Goal: Task Accomplishment & Management: Use online tool/utility

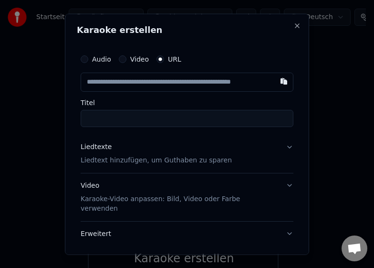
click at [189, 79] on input "text" at bounding box center [187, 81] width 213 height 19
click at [188, 85] on input "text" at bounding box center [187, 81] width 213 height 19
type input "**********"
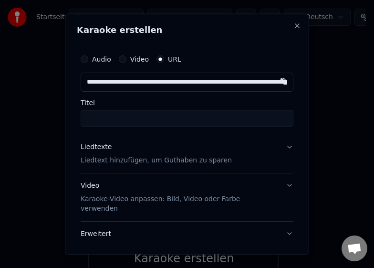
scroll to position [0, 106]
type input "**********"
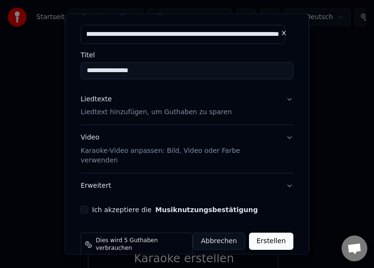
scroll to position [49, 0]
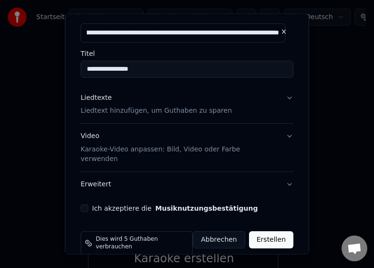
type input "**********"
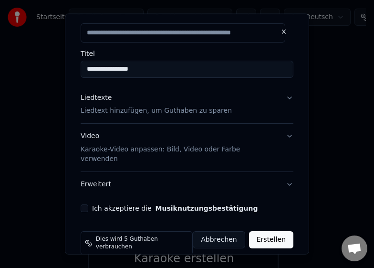
scroll to position [0, 0]
click at [92, 175] on button "Erweitert" at bounding box center [187, 184] width 213 height 25
type input "**********"
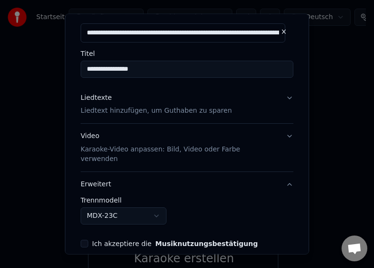
click at [119, 148] on p "Karaoke-Video anpassen: Bild, Video oder Farbe verwenden" at bounding box center [180, 154] width 198 height 19
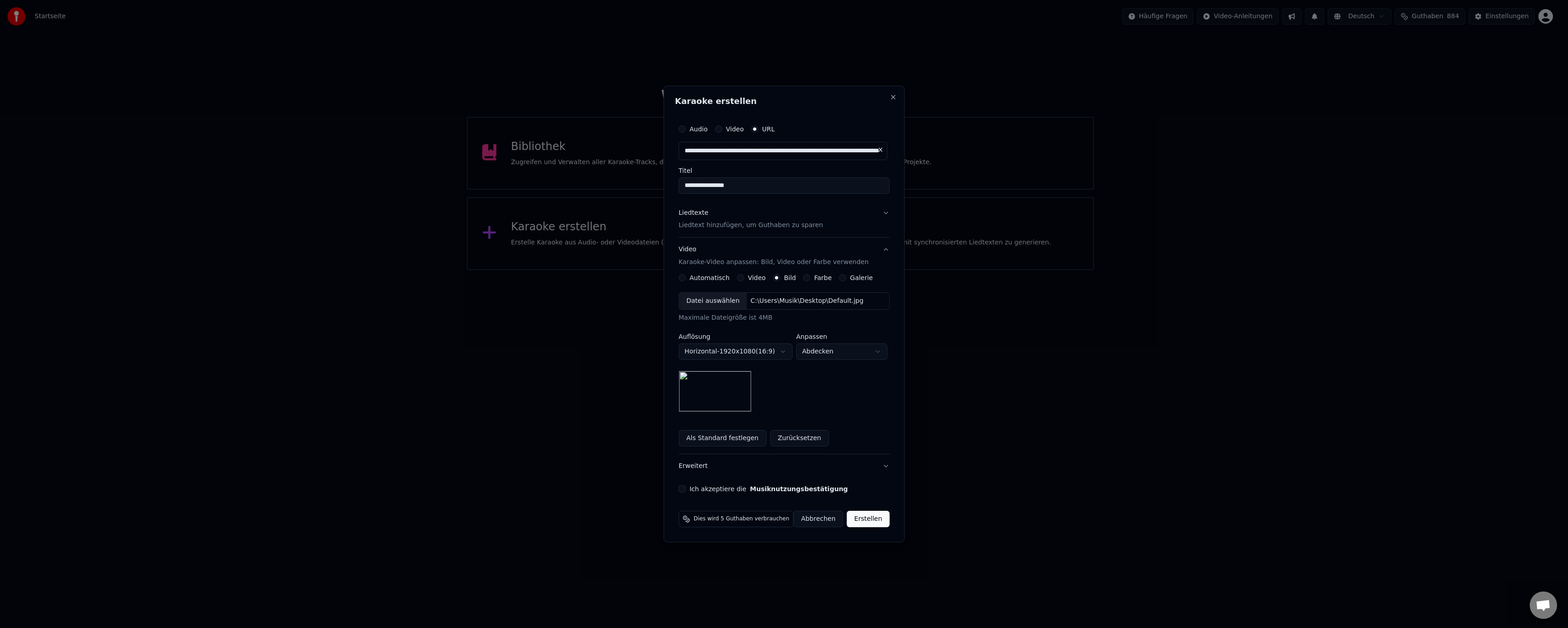
click at [709, 227] on p "Liedtext hinzufügen, um Guthaben zu sparen" at bounding box center [750, 226] width 144 height 10
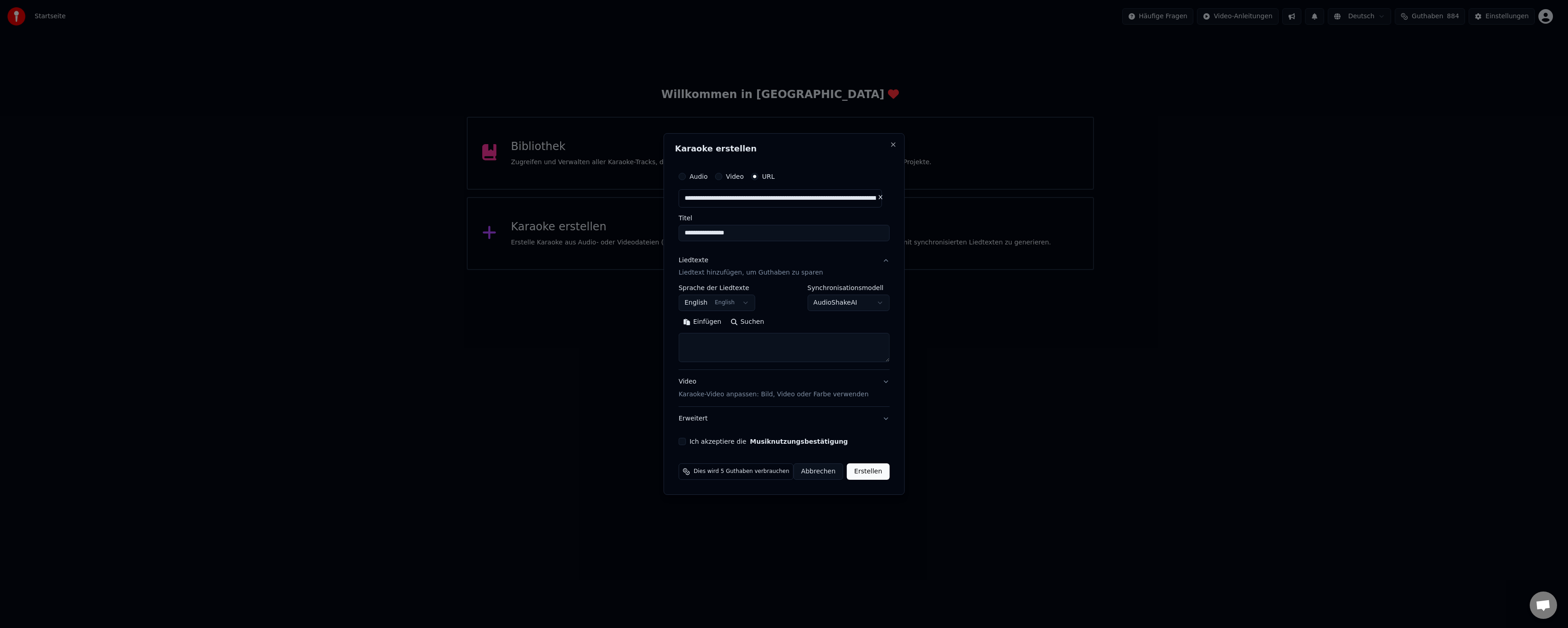
click at [698, 322] on button "Einfügen" at bounding box center [702, 322] width 48 height 14
click at [703, 419] on button "Erweitert" at bounding box center [784, 419] width 211 height 24
type textarea "**********"
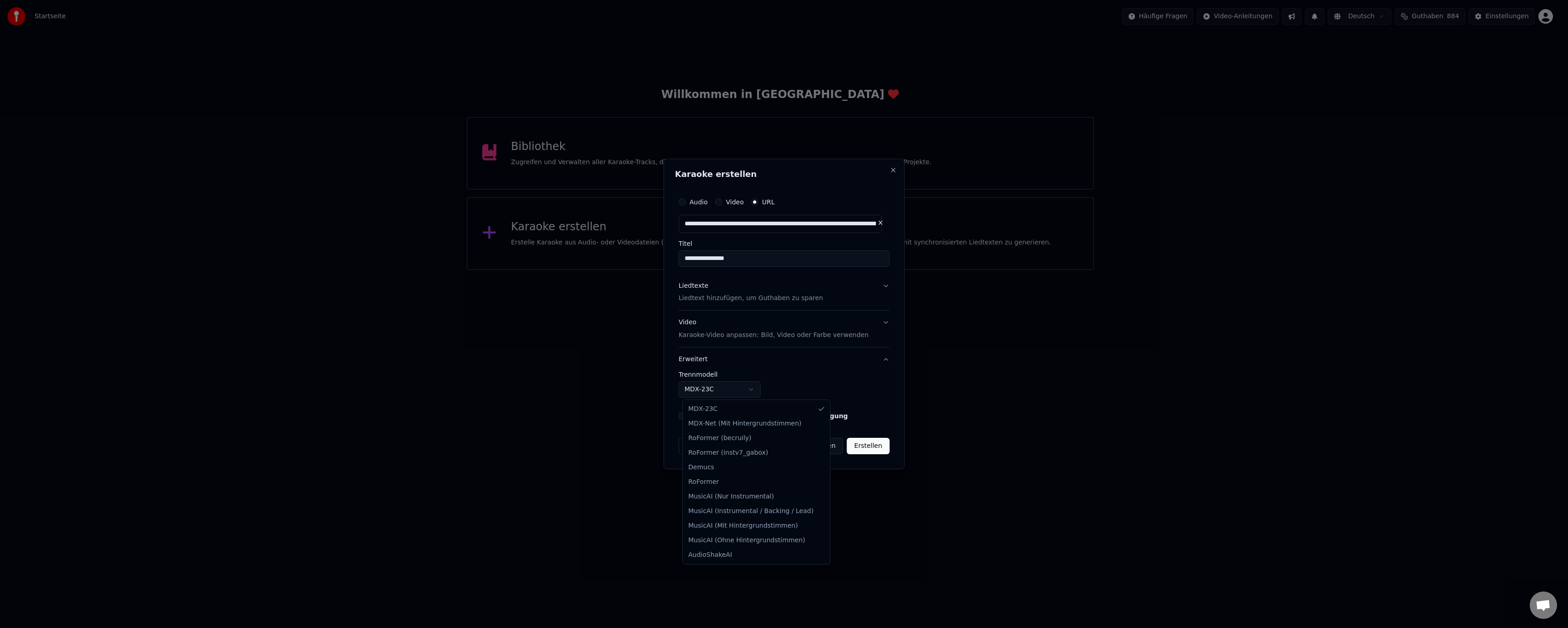
click at [755, 270] on body "**********" at bounding box center [780, 135] width 1560 height 270
select select "**********"
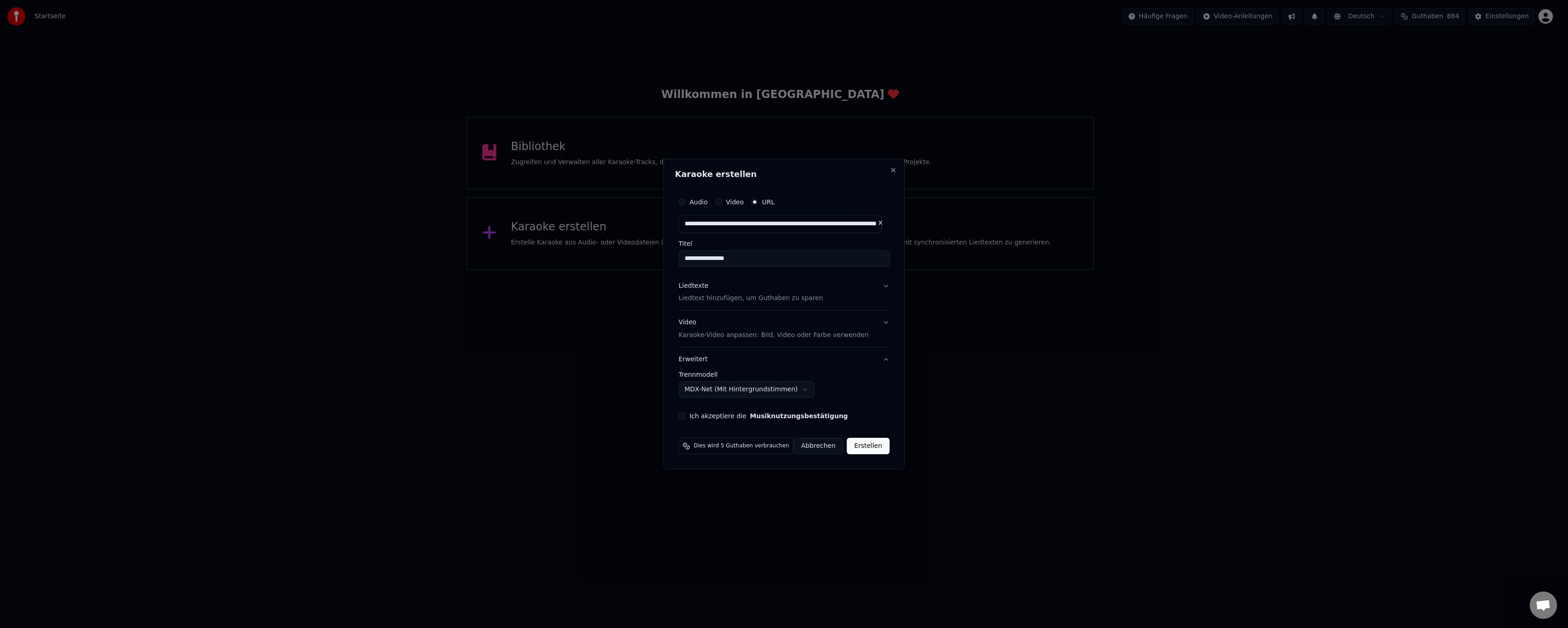
click at [693, 419] on div "Ich akzeptiere die Musiknutzungsbestätigung" at bounding box center [784, 416] width 211 height 8
click at [685, 417] on button "Ich akzeptiere die Musiknutzungsbestätigung" at bounding box center [682, 416] width 8 height 8
click at [865, 448] on button "Erstellen" at bounding box center [868, 445] width 42 height 16
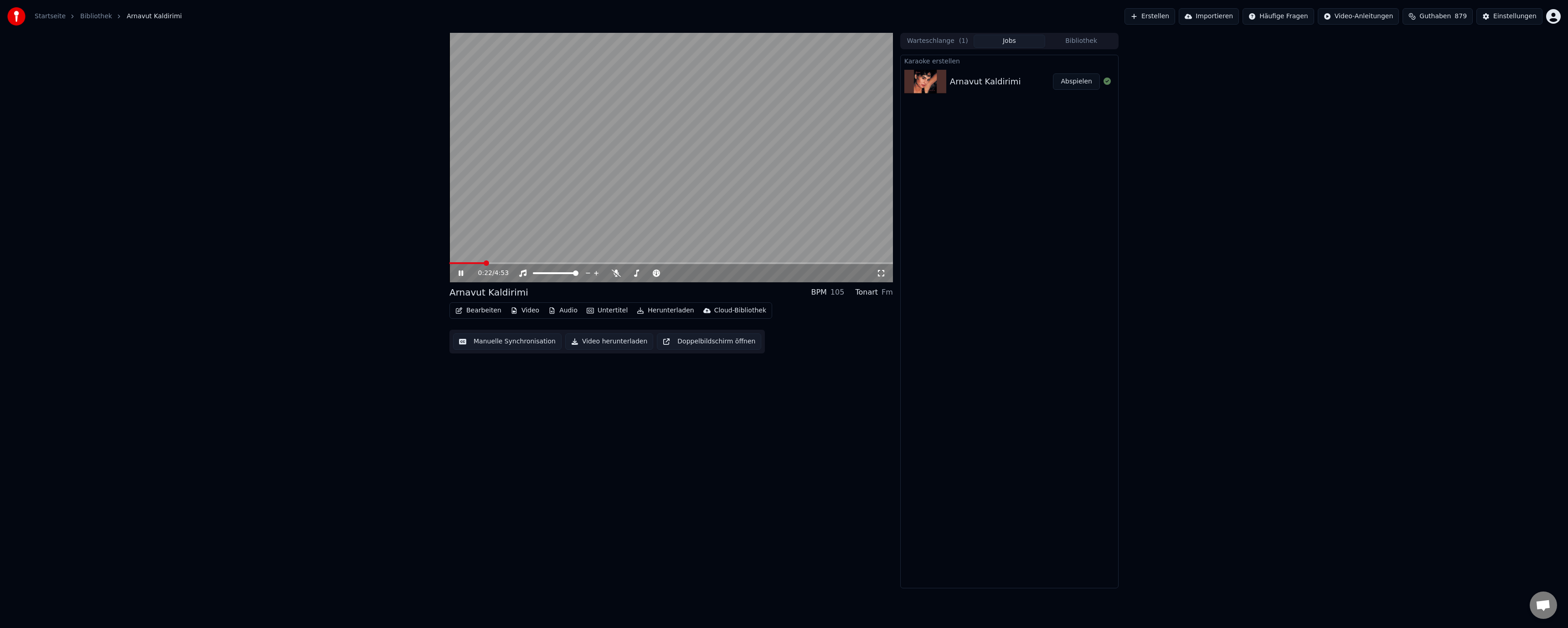
click at [485, 308] on button "Bearbeiten" at bounding box center [479, 310] width 54 height 12
click at [497, 346] on div "Metadaten bearbeiten" at bounding box center [505, 345] width 71 height 10
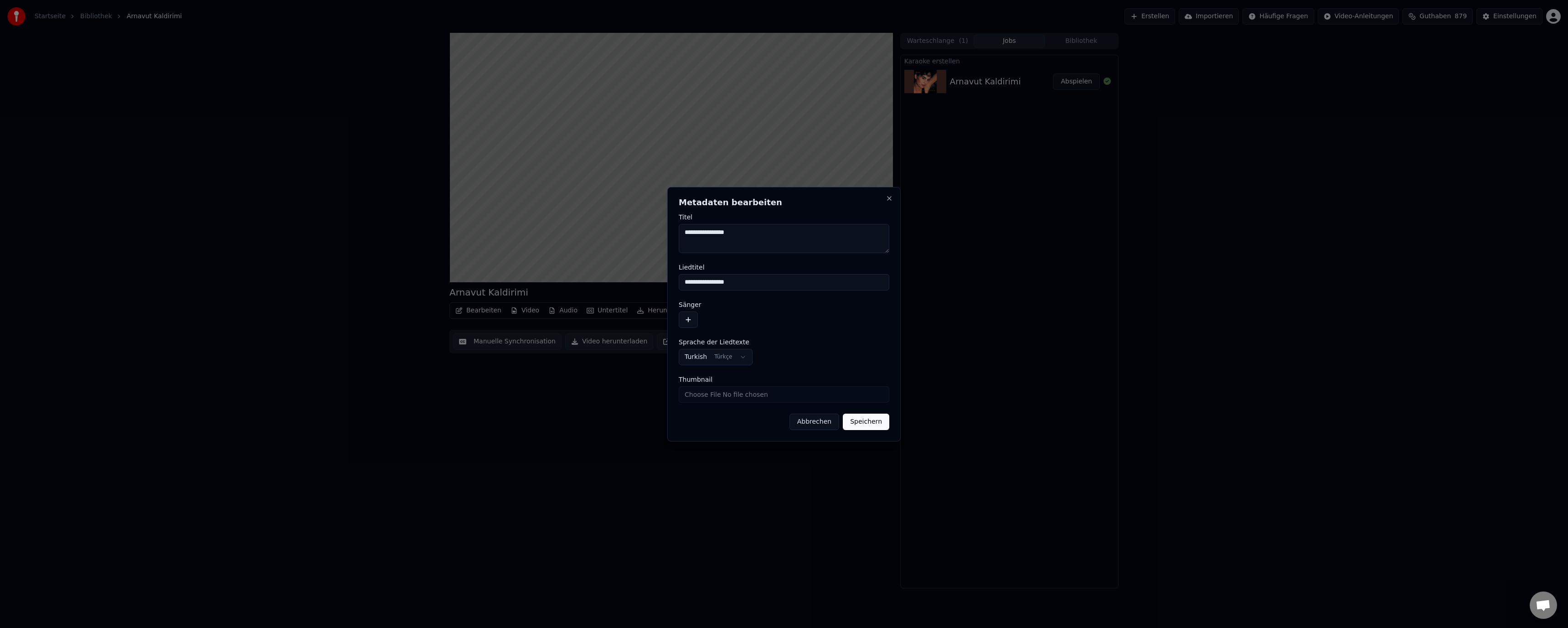
drag, startPoint x: 748, startPoint y: 285, endPoint x: 612, endPoint y: 284, distance: 136.0
click at [612, 284] on body "**********" at bounding box center [784, 314] width 1568 height 628
paste input "**********"
type input "**********"
click at [747, 235] on textarea "**********" at bounding box center [784, 238] width 210 height 30
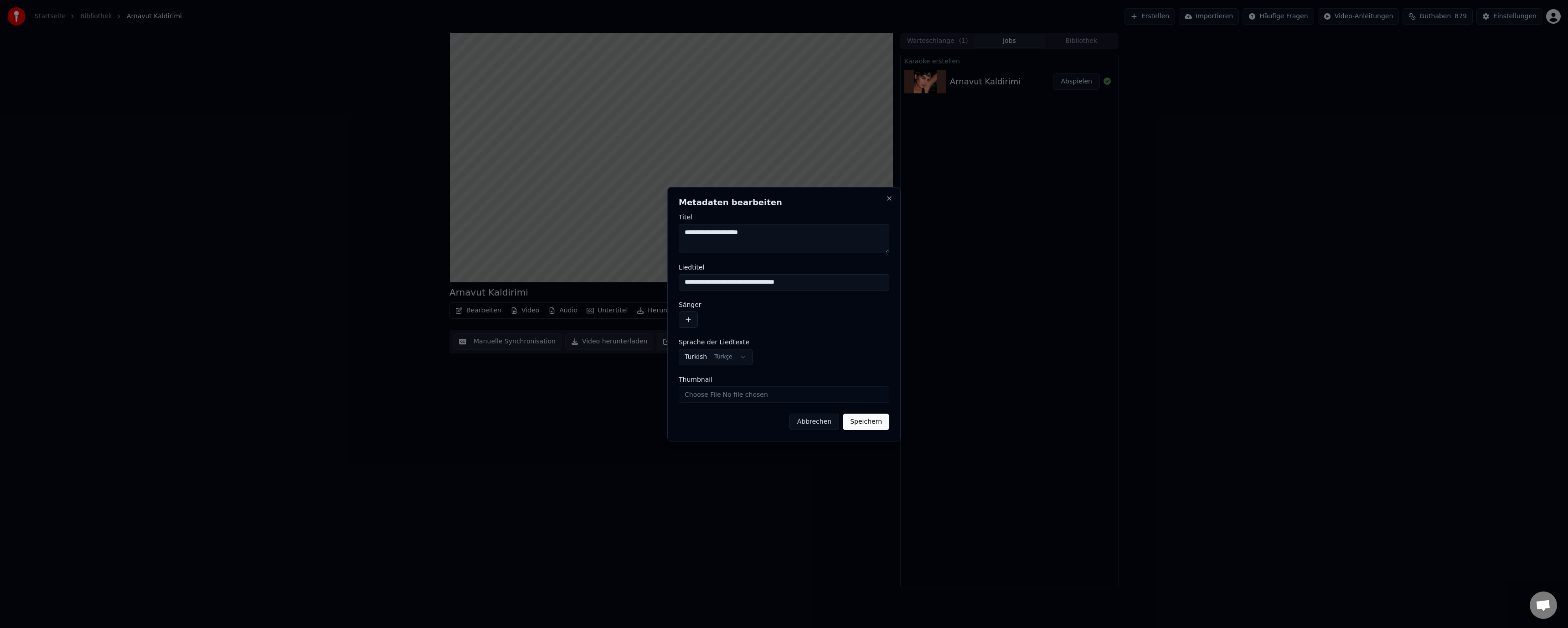
type textarea "**********"
click at [866, 423] on button "Speichern" at bounding box center [866, 422] width 47 height 16
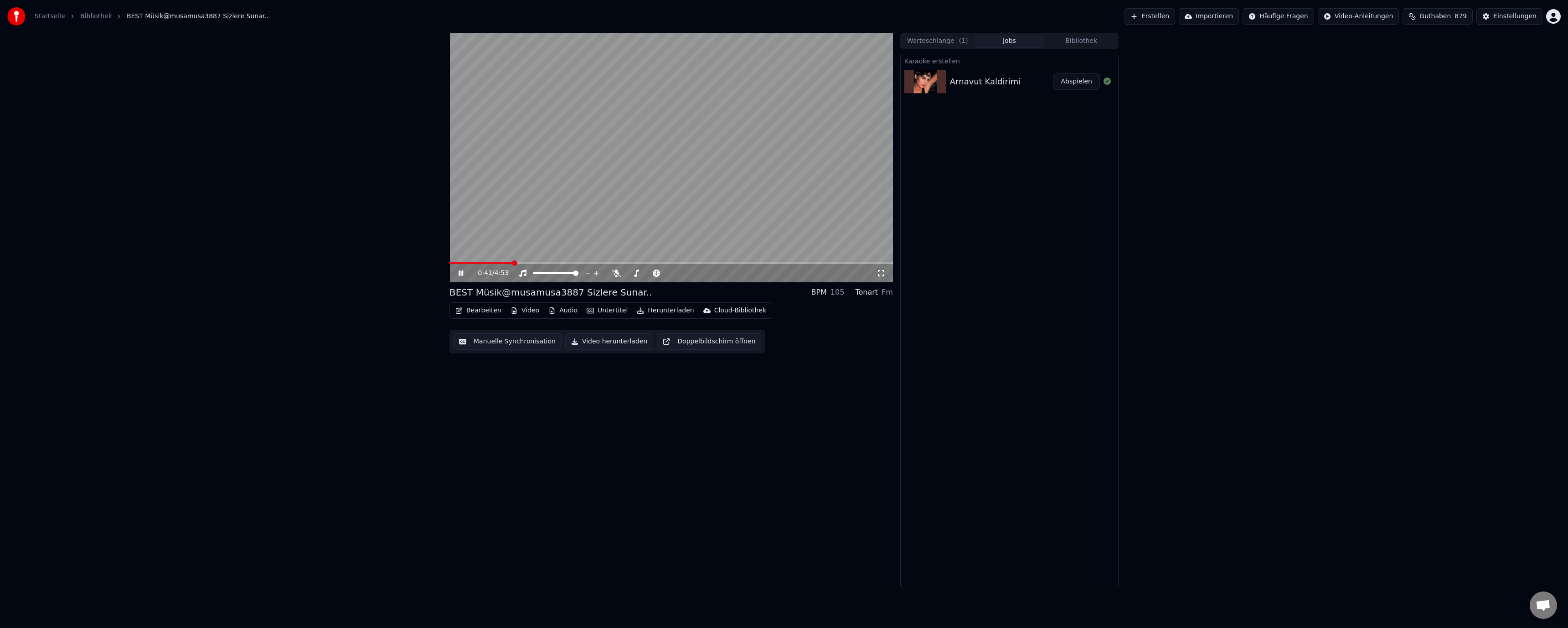
click at [474, 308] on button "Bearbeiten" at bounding box center [479, 310] width 54 height 12
click at [495, 347] on div "Metadaten bearbeiten" at bounding box center [505, 345] width 71 height 10
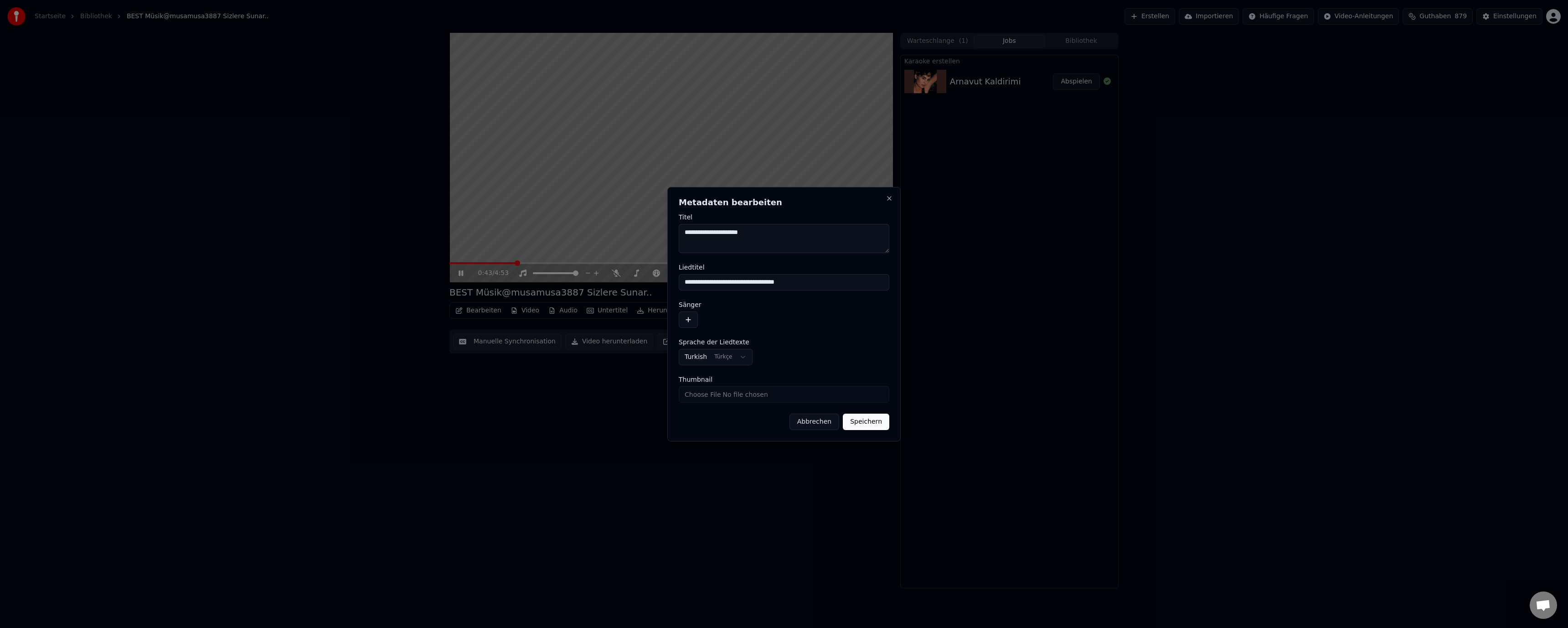
click at [764, 237] on textarea "**********" at bounding box center [784, 238] width 210 height 30
type textarea "**********"
click at [690, 324] on button "button" at bounding box center [688, 319] width 19 height 16
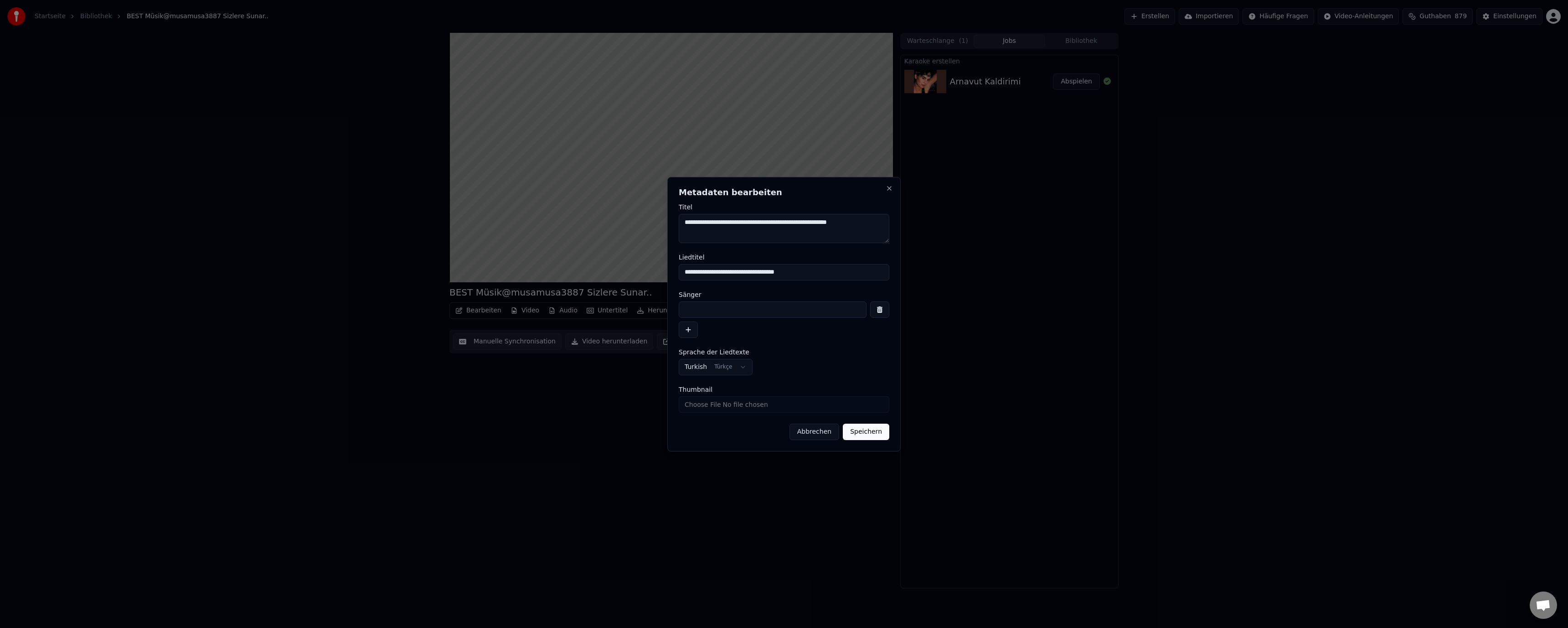
drag, startPoint x: 862, startPoint y: 226, endPoint x: 662, endPoint y: 225, distance: 200.0
click at [662, 225] on body "**********" at bounding box center [784, 314] width 1568 height 628
click at [736, 318] on div at bounding box center [784, 319] width 210 height 36
click at [739, 311] on input at bounding box center [772, 309] width 188 height 16
paste input "**********"
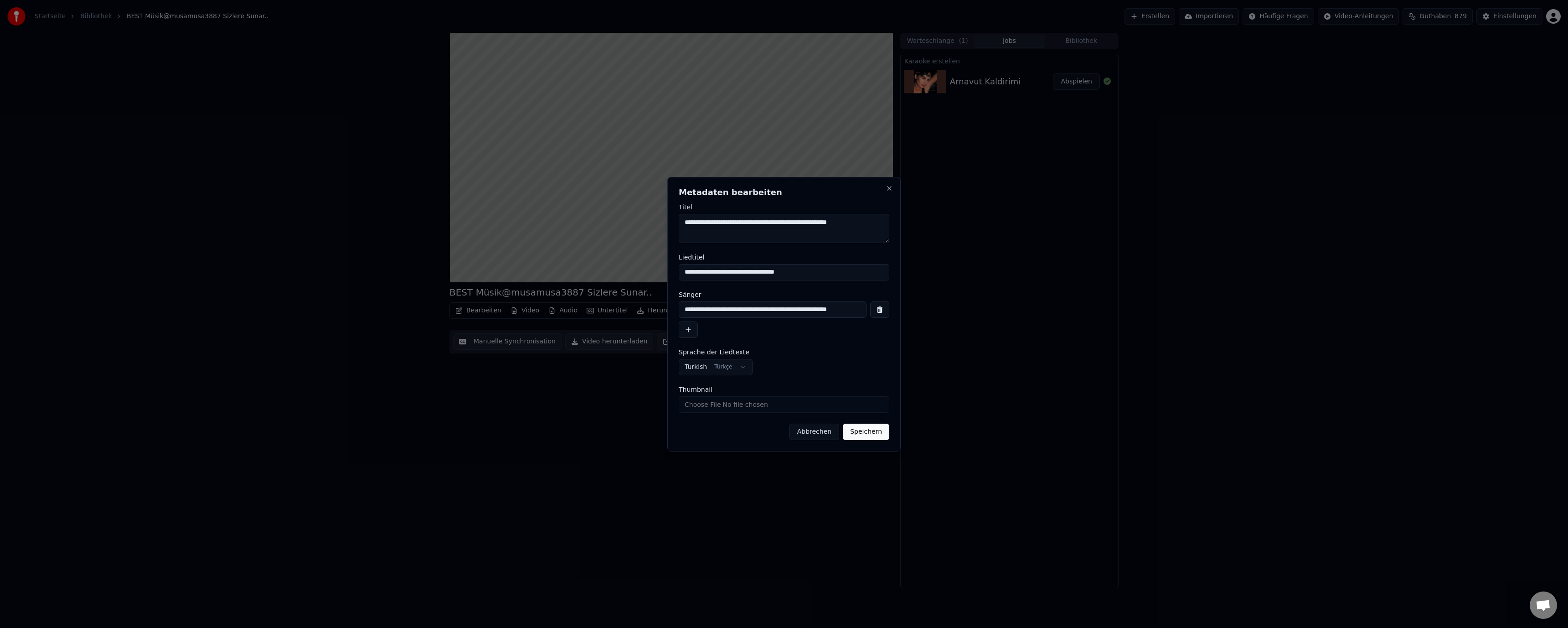
type input "**********"
click at [866, 432] on button "Speichern" at bounding box center [866, 431] width 47 height 16
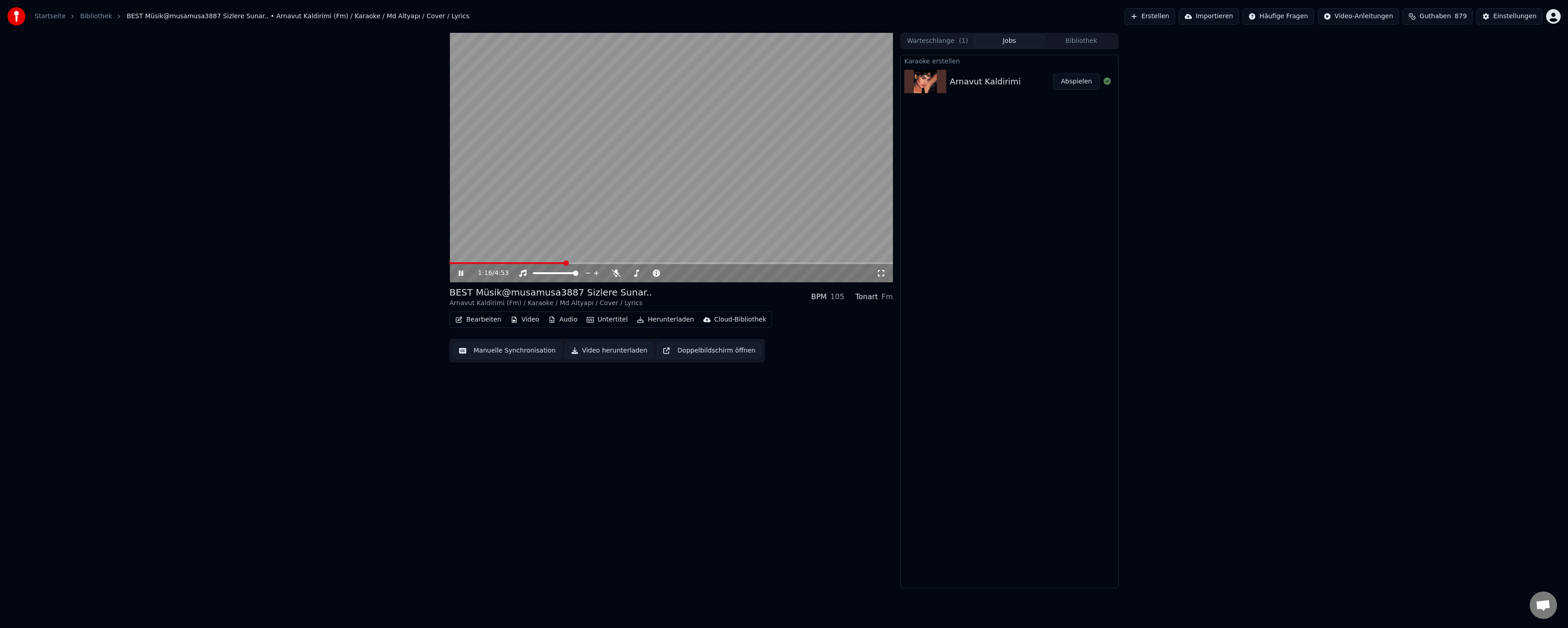
click at [600, 155] on video at bounding box center [671, 157] width 443 height 249
click at [492, 320] on button "Bearbeiten" at bounding box center [479, 319] width 54 height 12
click at [502, 349] on div "Metadaten bearbeiten" at bounding box center [505, 354] width 71 height 10
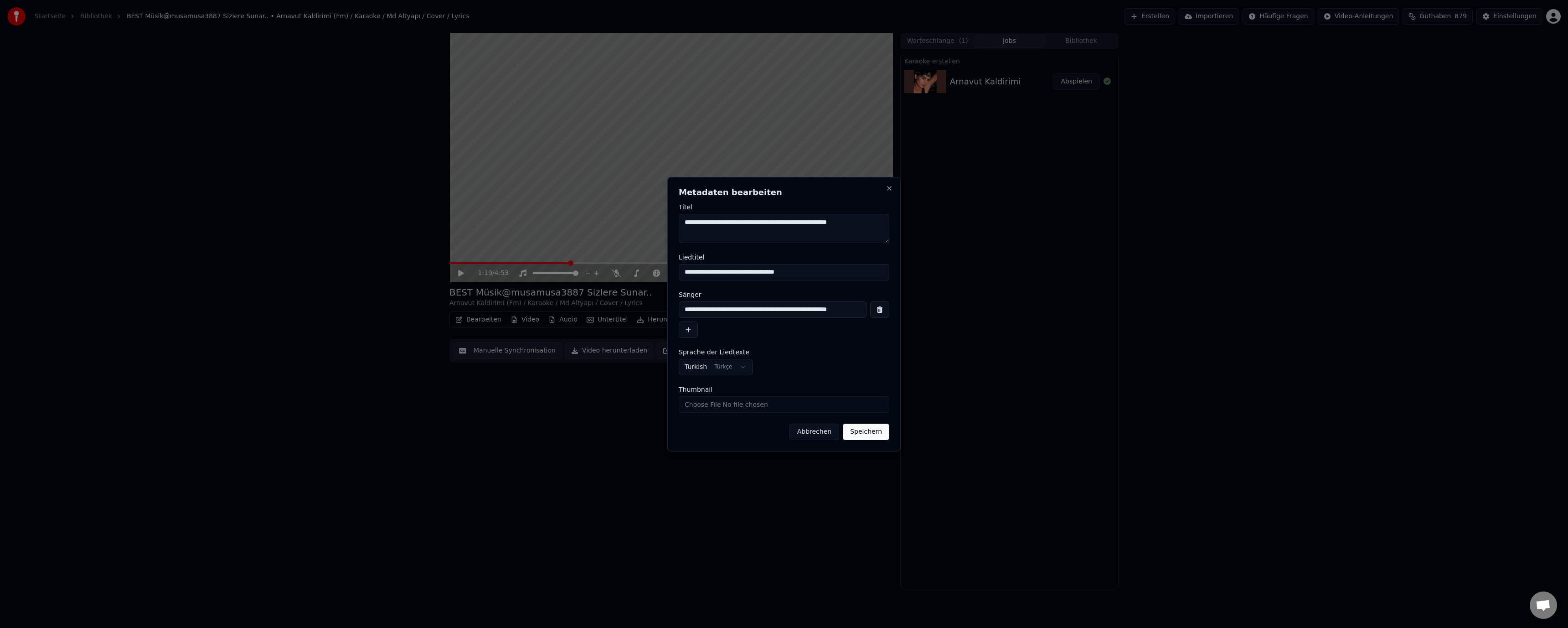
drag, startPoint x: 735, startPoint y: 222, endPoint x: 650, endPoint y: 225, distance: 85.1
click at [661, 226] on body "**********" at bounding box center [784, 314] width 1568 height 628
type textarea "**********"
drag, startPoint x: 734, startPoint y: 309, endPoint x: 663, endPoint y: 306, distance: 71.1
click at [665, 307] on body "**********" at bounding box center [784, 314] width 1568 height 628
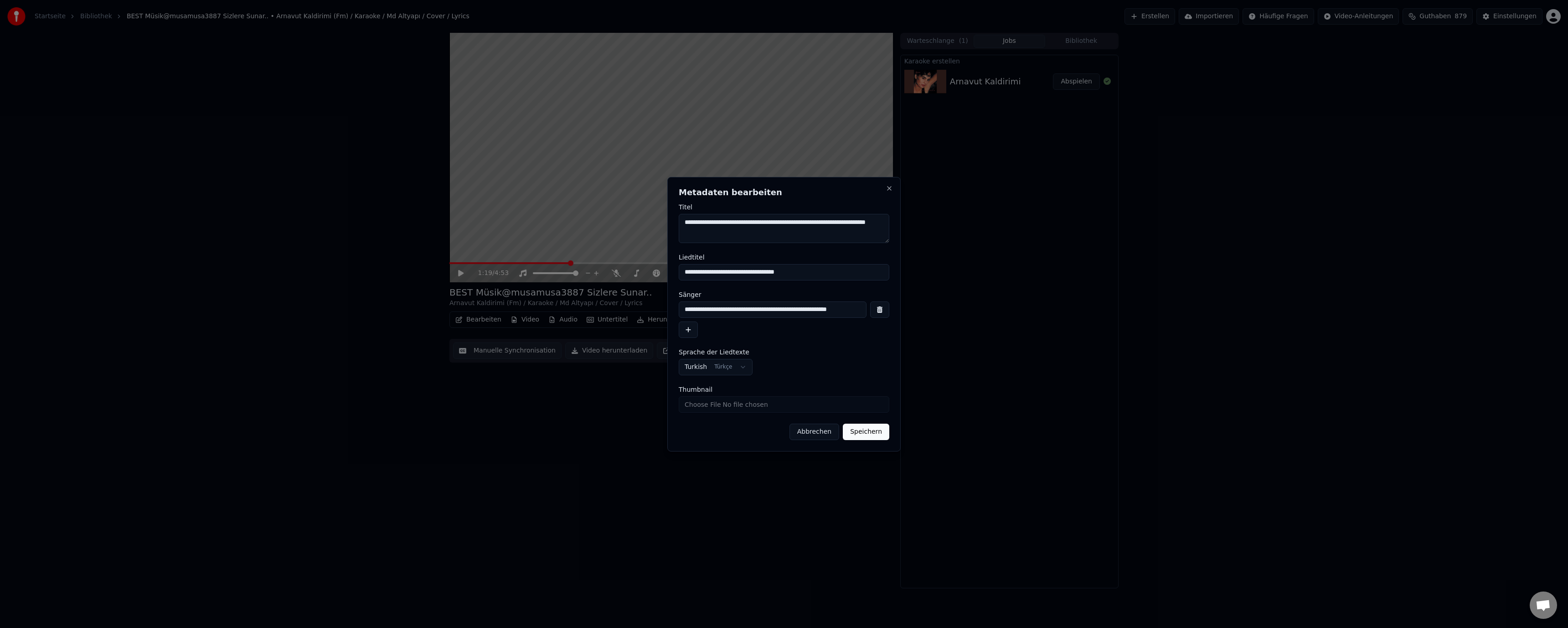
paste input "**********"
type input "**********"
click at [785, 224] on textarea "**********" at bounding box center [784, 228] width 210 height 30
click at [854, 240] on textarea "**********" at bounding box center [784, 228] width 210 height 30
type textarea "**********"
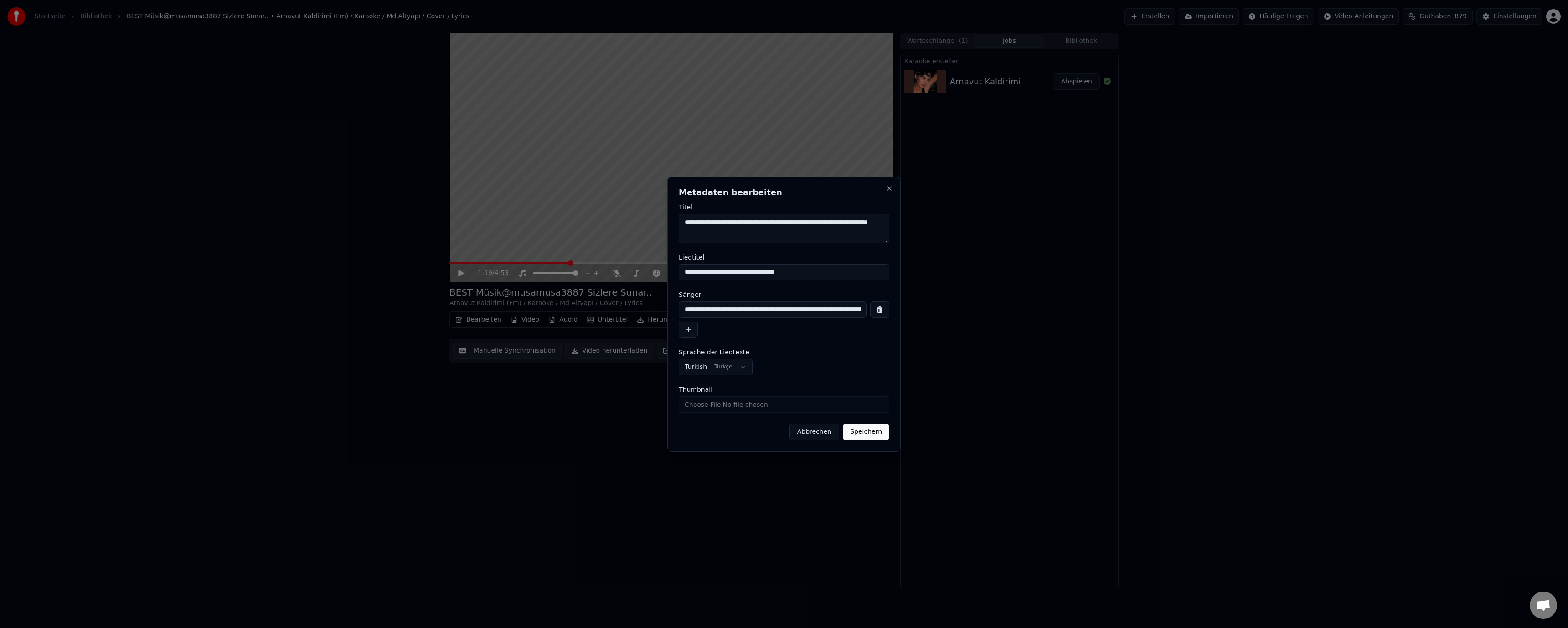
click at [870, 431] on button "Speichern" at bounding box center [866, 431] width 47 height 16
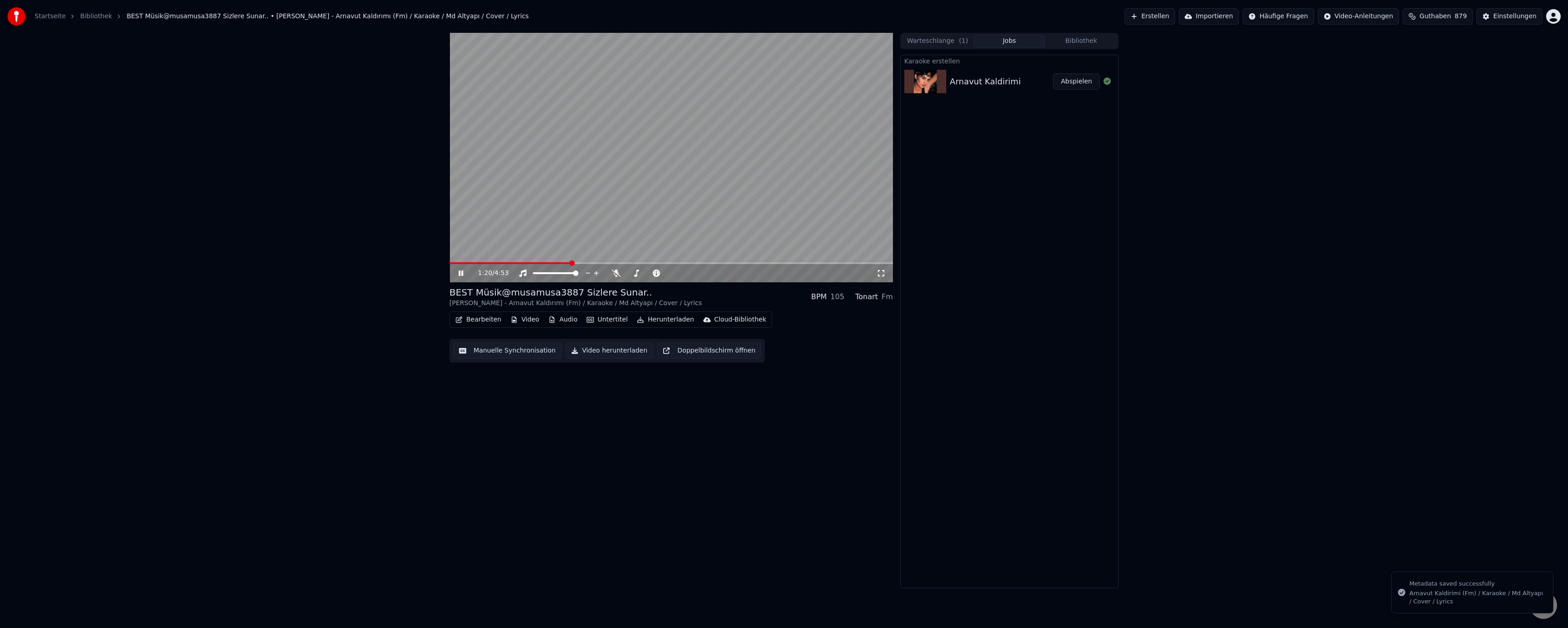
click at [619, 141] on video at bounding box center [671, 157] width 443 height 249
click at [610, 318] on button "Untertitel" at bounding box center [607, 319] width 49 height 12
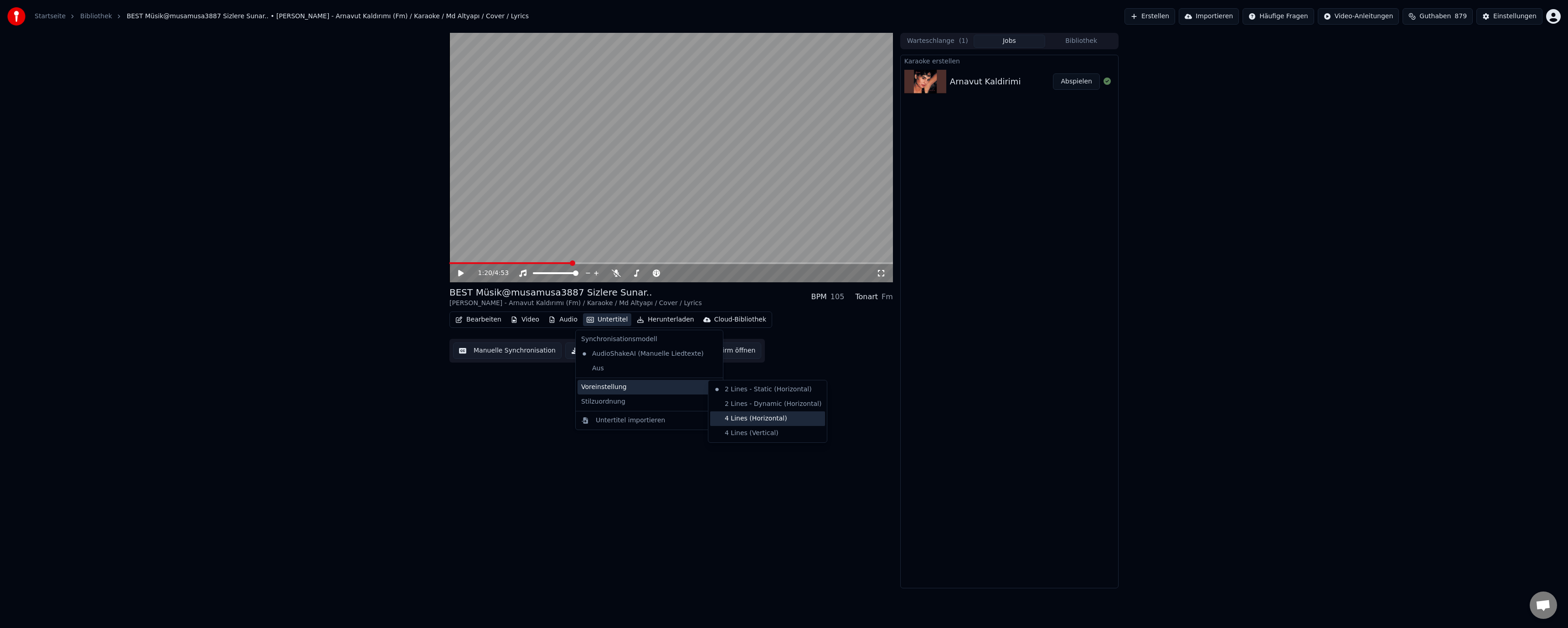
click at [748, 418] on div "4 Lines (Horizontal)" at bounding box center [767, 418] width 115 height 14
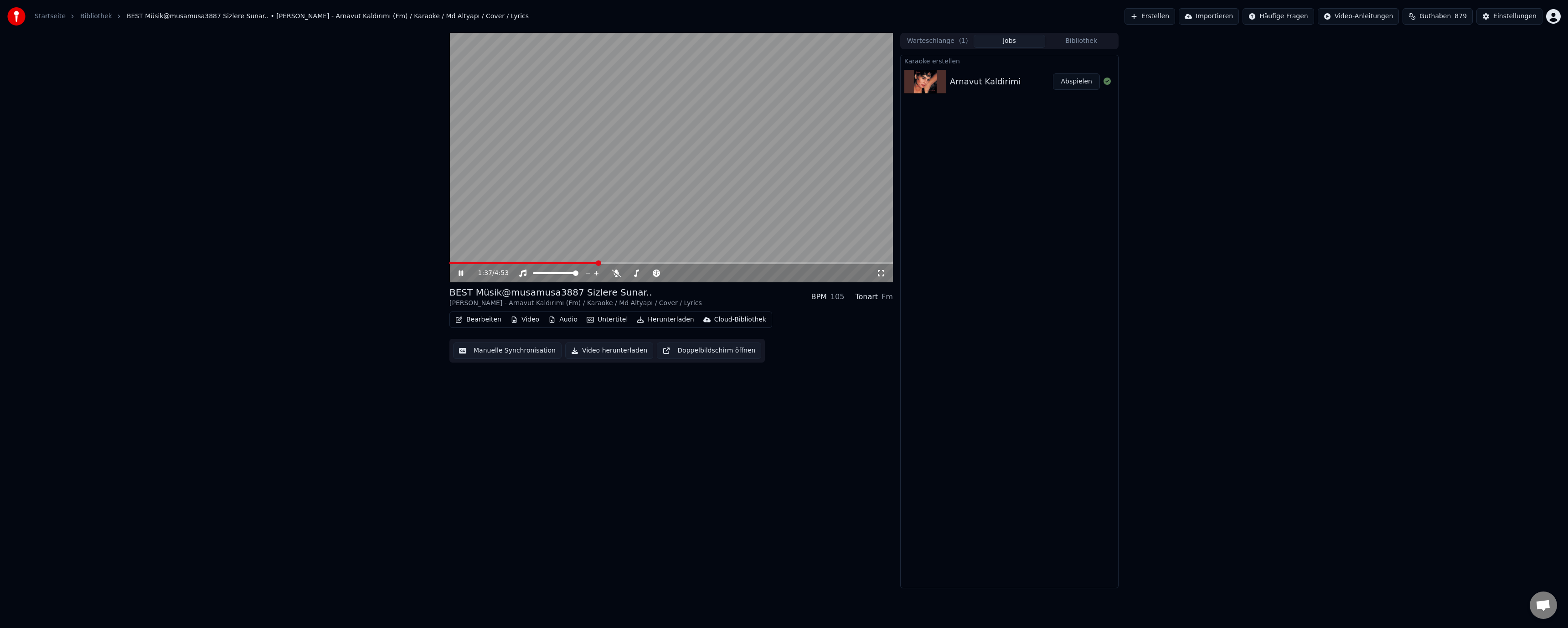
click at [483, 320] on button "Bearbeiten" at bounding box center [479, 319] width 54 height 12
drag, startPoint x: 728, startPoint y: 466, endPoint x: 726, endPoint y: 455, distance: 11.2
click at [728, 465] on div "BEST Müsik@musamusa3887 Sizlere Sunar.. Demet Sağıroğlu - Arnavut Kaldırımı (Fm…" at bounding box center [671, 310] width 443 height 555
click at [524, 350] on button "Manuelle Synchronisation" at bounding box center [507, 350] width 109 height 16
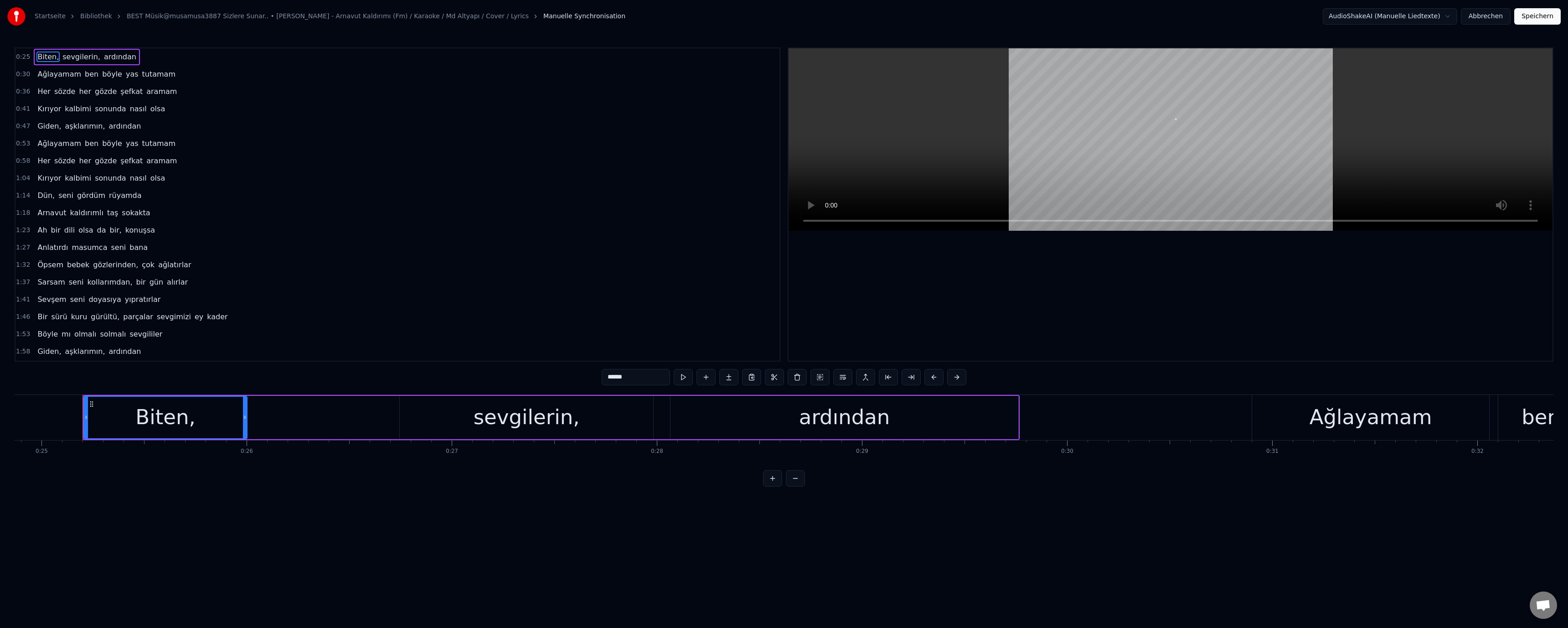
scroll to position [0, 5123]
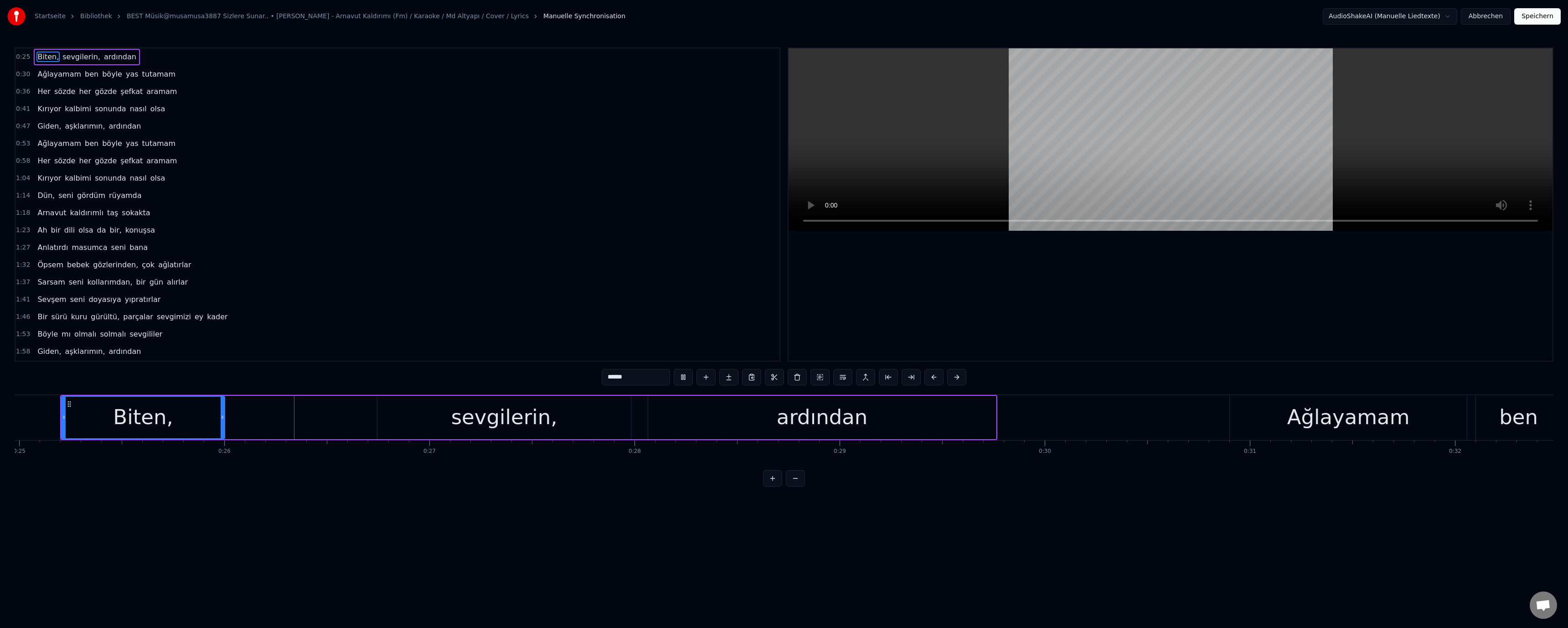
drag, startPoint x: 477, startPoint y: 427, endPoint x: 531, endPoint y: 387, distance: 67.2
click at [478, 427] on div "sevgilerin," at bounding box center [504, 417] width 106 height 31
click at [610, 383] on input "**********" at bounding box center [636, 377] width 69 height 16
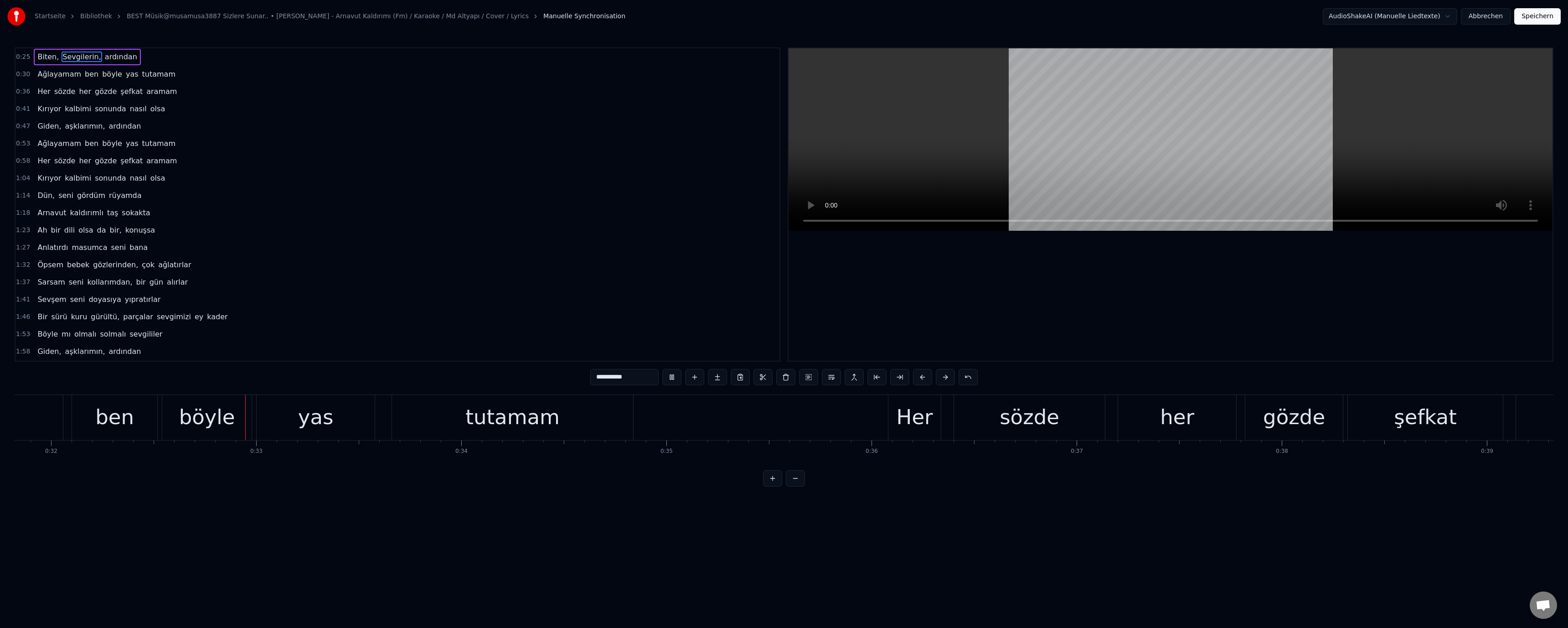
scroll to position [0, 6610]
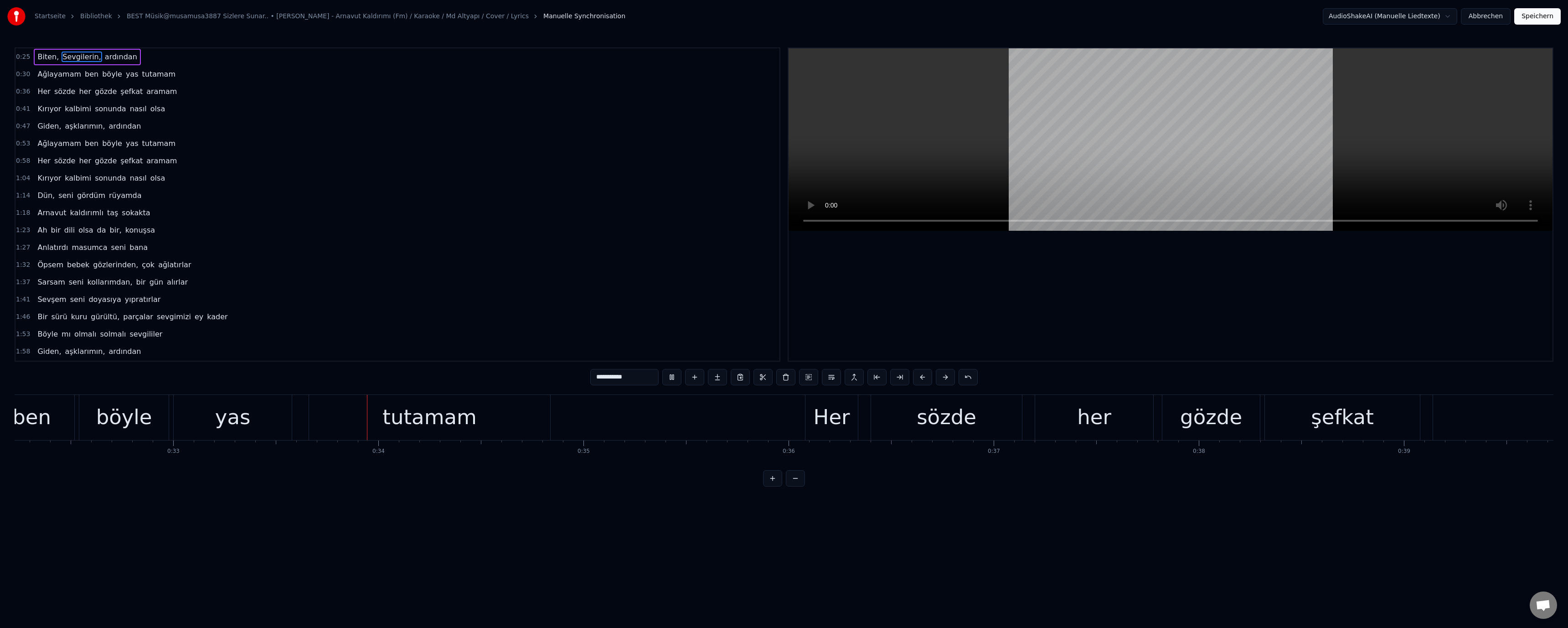
click at [118, 424] on div "böyle" at bounding box center [124, 417] width 56 height 31
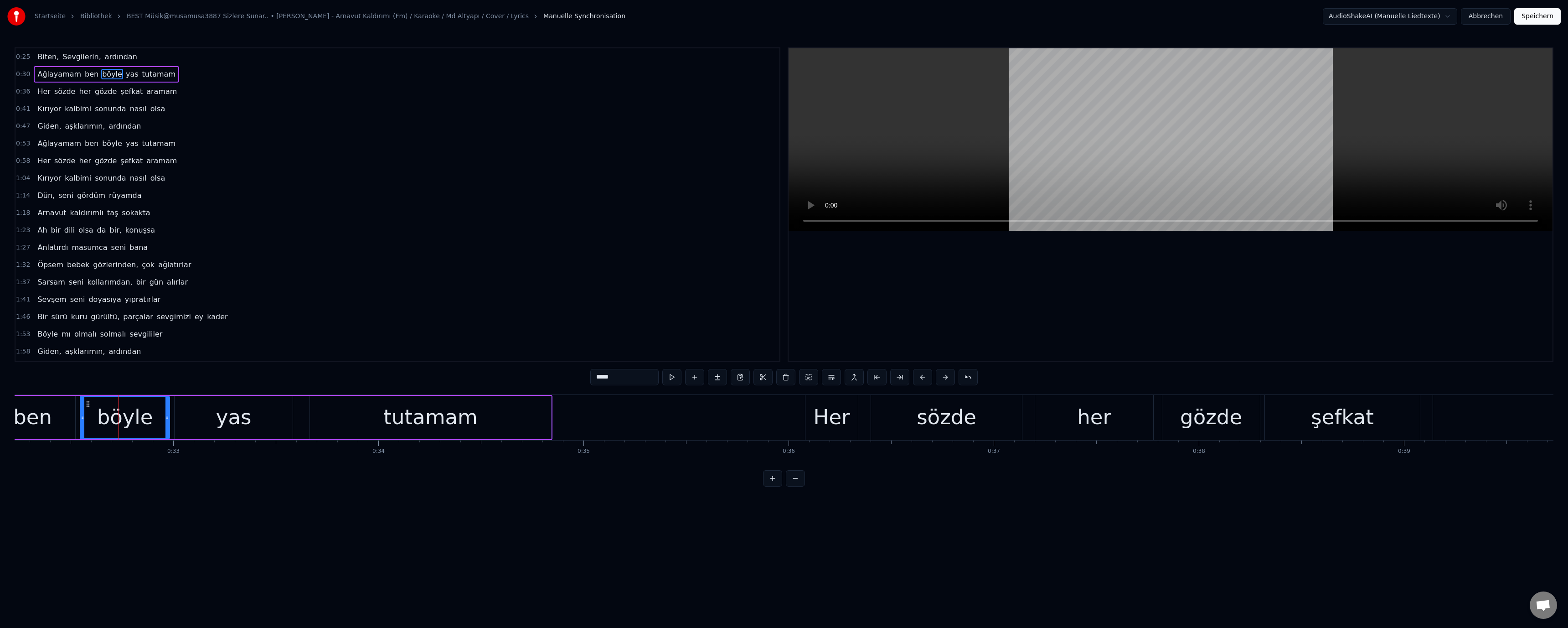
click at [599, 379] on input "*****" at bounding box center [625, 377] width 69 height 16
click at [886, 184] on video at bounding box center [1171, 140] width 764 height 183
click at [1018, 237] on div at bounding box center [1171, 205] width 764 height 313
drag, startPoint x: 1307, startPoint y: 419, endPoint x: 1061, endPoint y: 405, distance: 246.4
click at [1307, 419] on div "şefkat" at bounding box center [1342, 417] width 155 height 45
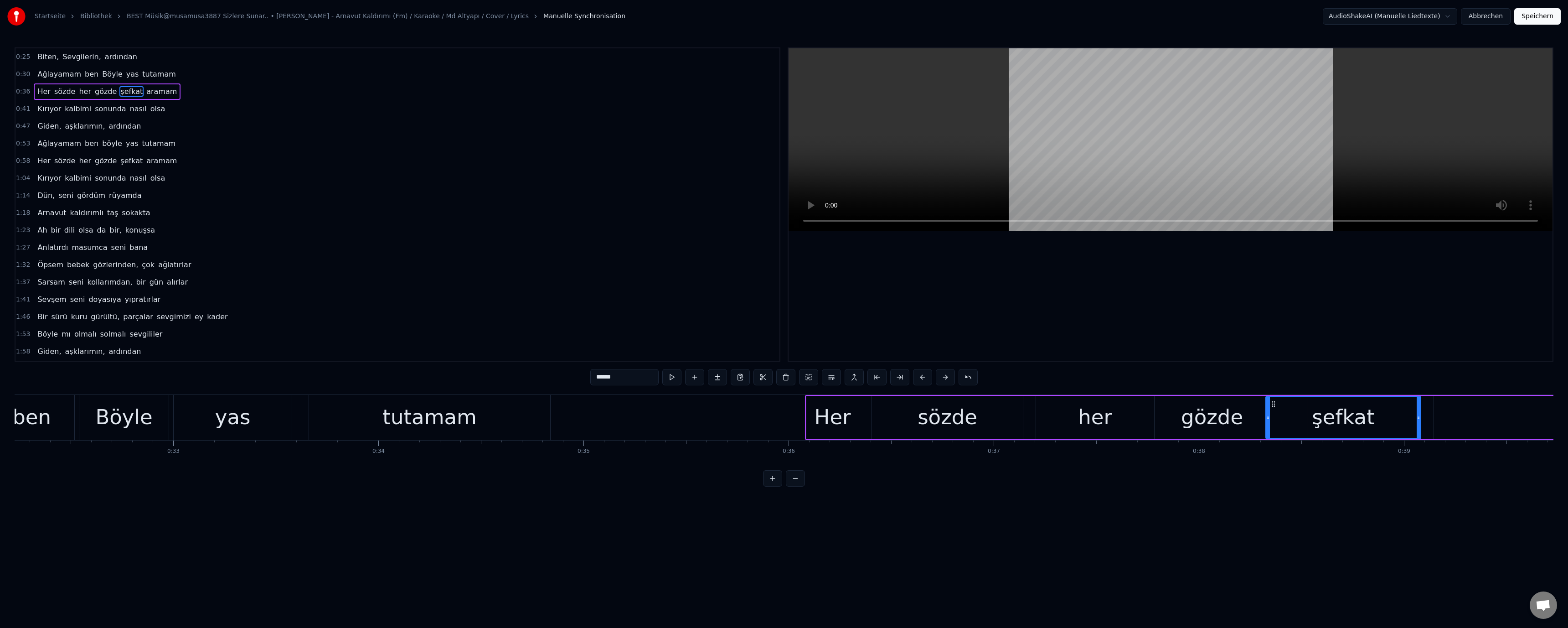
click at [597, 379] on input "******" at bounding box center [625, 377] width 69 height 16
paste input "text"
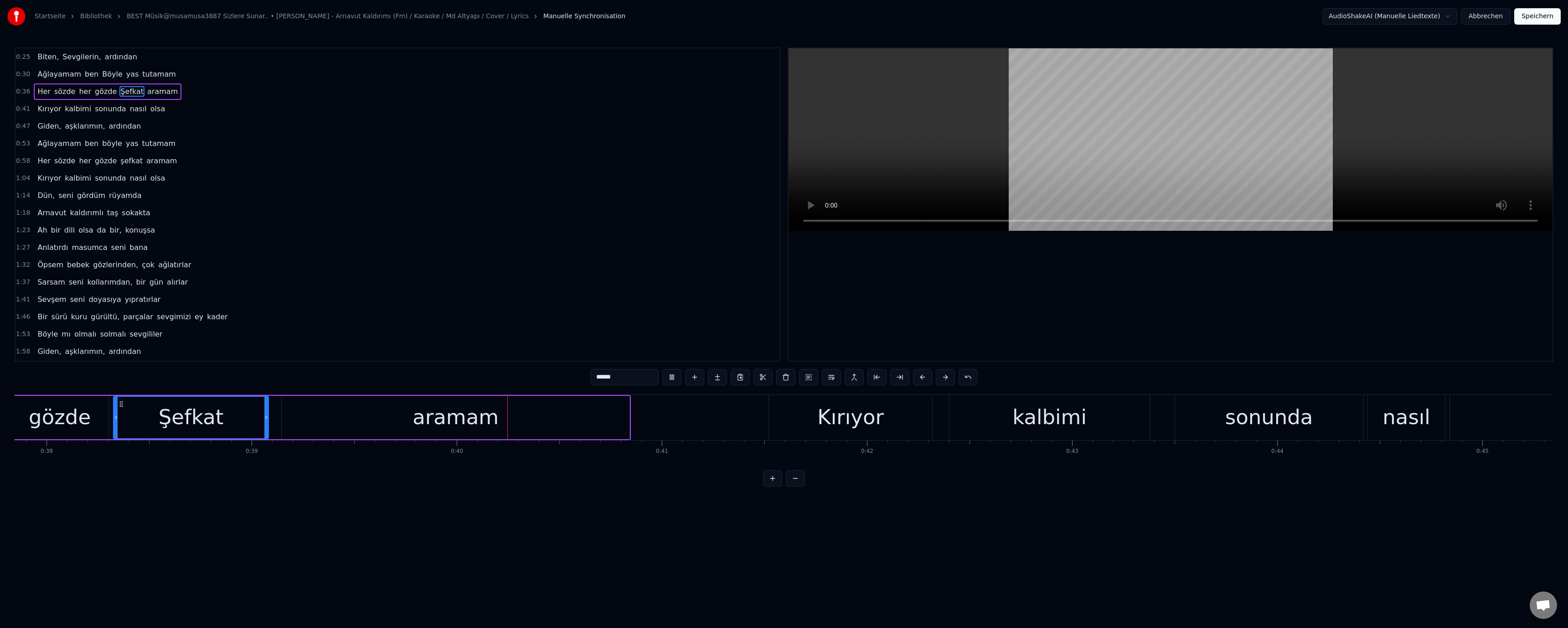
scroll to position [0, 8109]
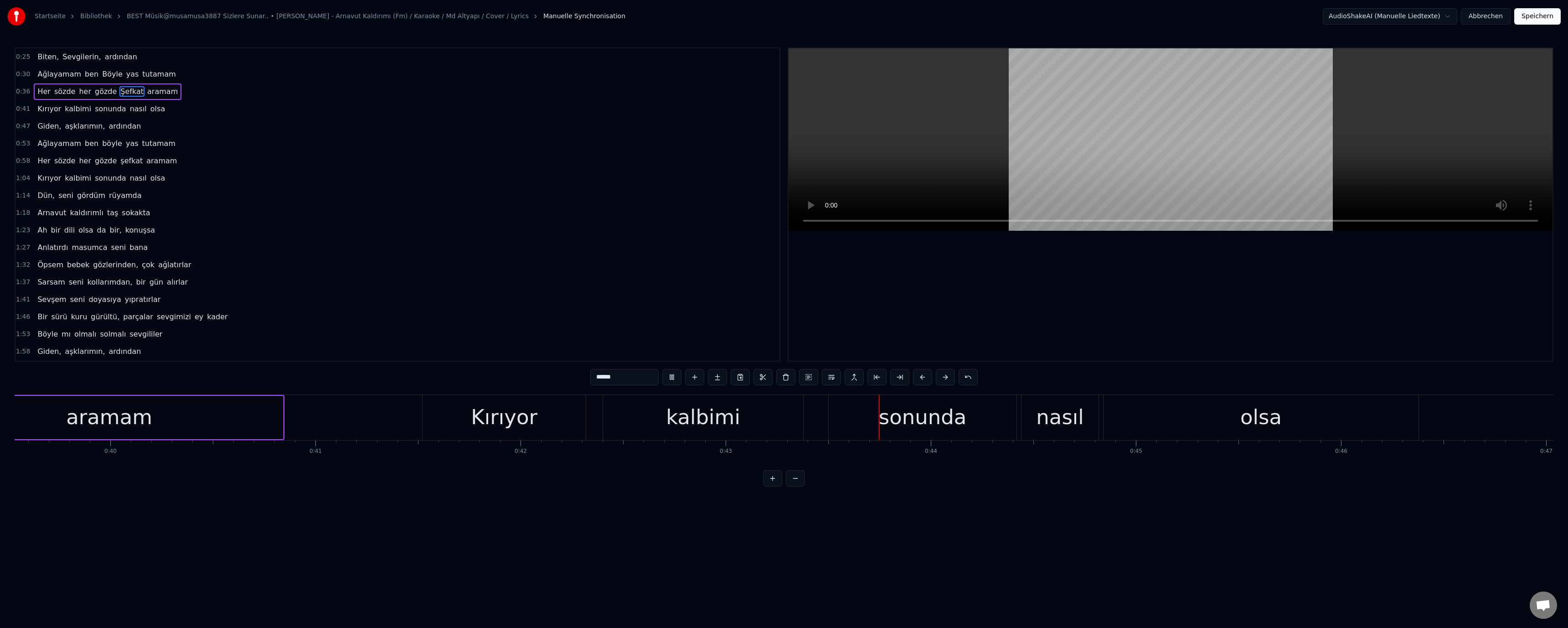
click at [819, 190] on video at bounding box center [1171, 140] width 764 height 183
click at [893, 416] on div "sonunda" at bounding box center [923, 417] width 88 height 31
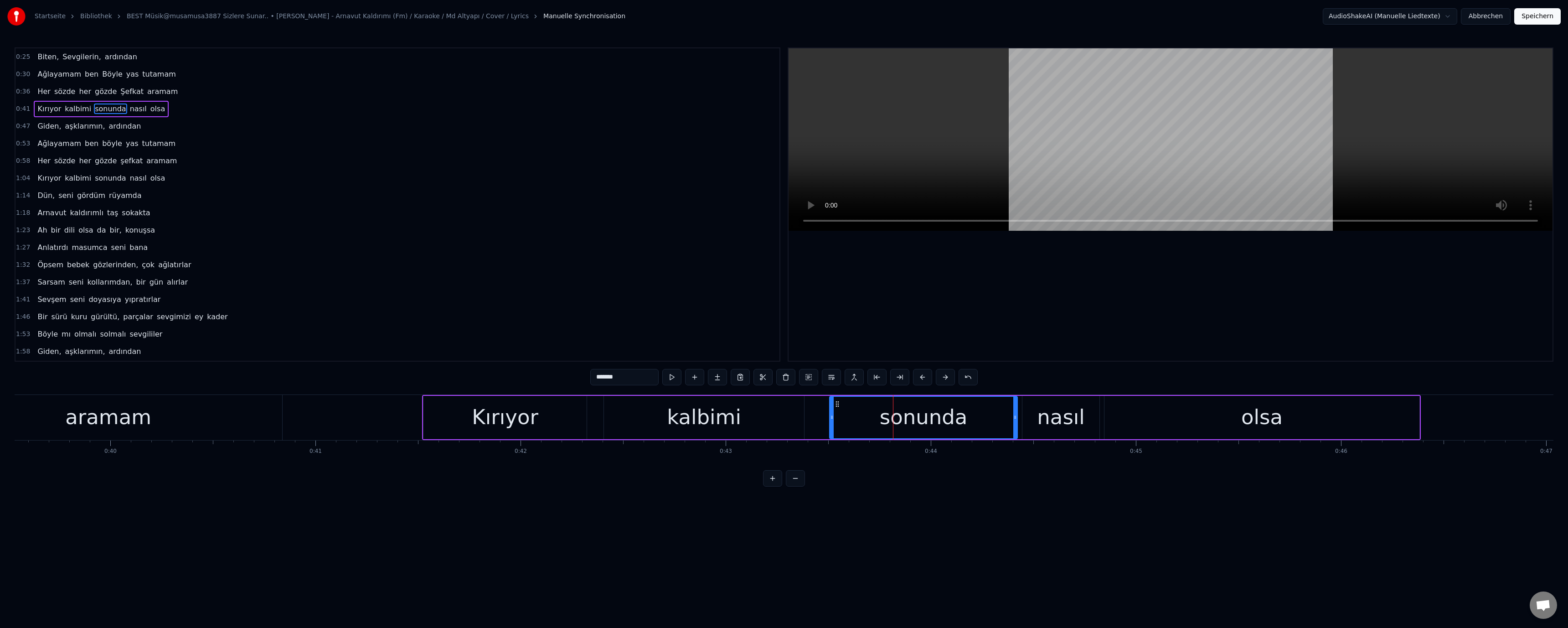
drag, startPoint x: 597, startPoint y: 378, endPoint x: 592, endPoint y: 377, distance: 5.1
click at [592, 377] on input "*******" at bounding box center [625, 377] width 69 height 16
click at [989, 119] on video at bounding box center [1171, 140] width 764 height 183
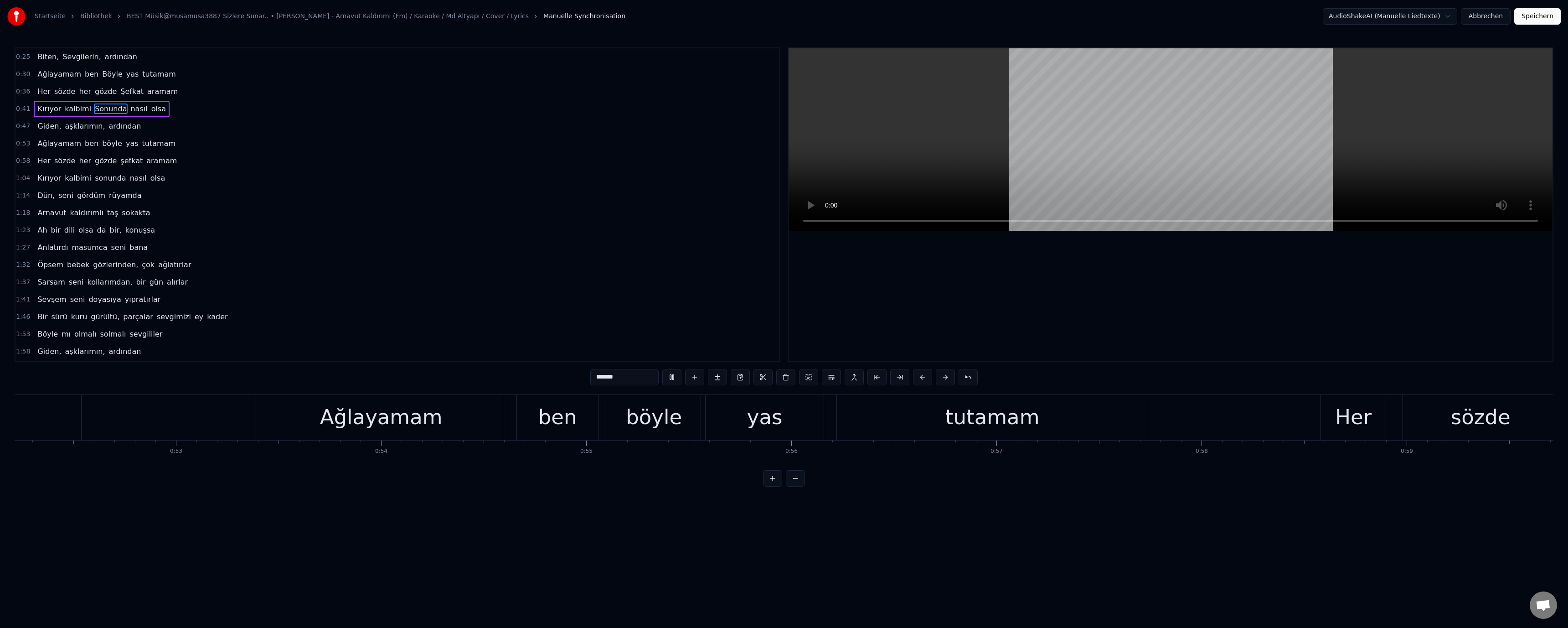
scroll to position [0, 11051]
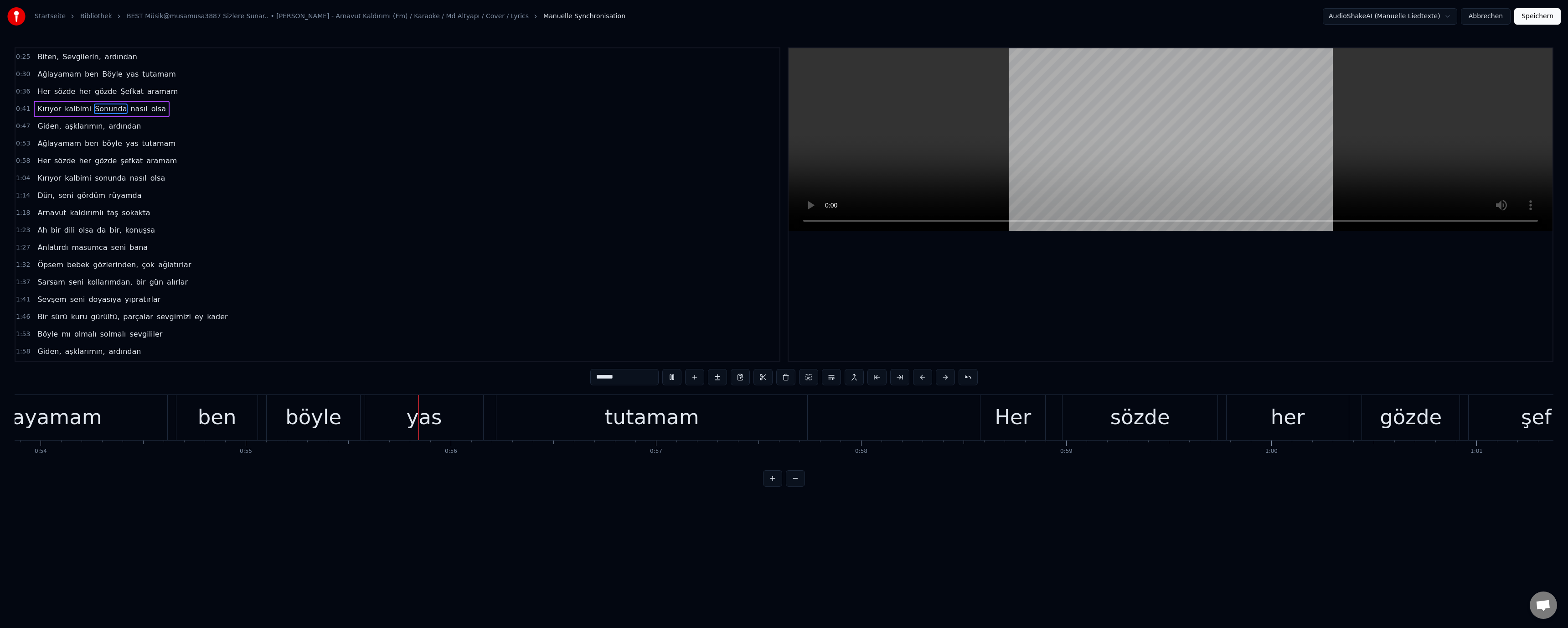
click at [325, 423] on div "böyle" at bounding box center [313, 417] width 56 height 31
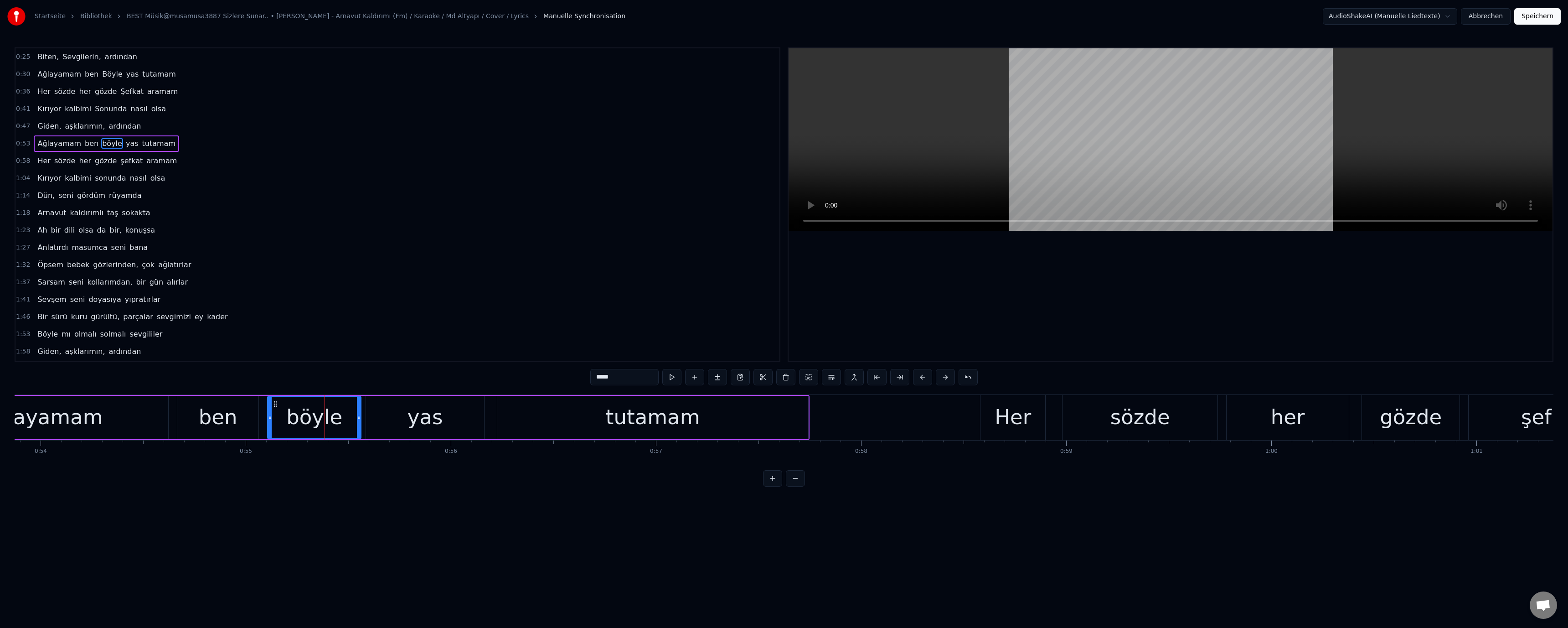
click at [599, 379] on input "*****" at bounding box center [625, 377] width 69 height 16
click at [928, 184] on video at bounding box center [1171, 140] width 764 height 183
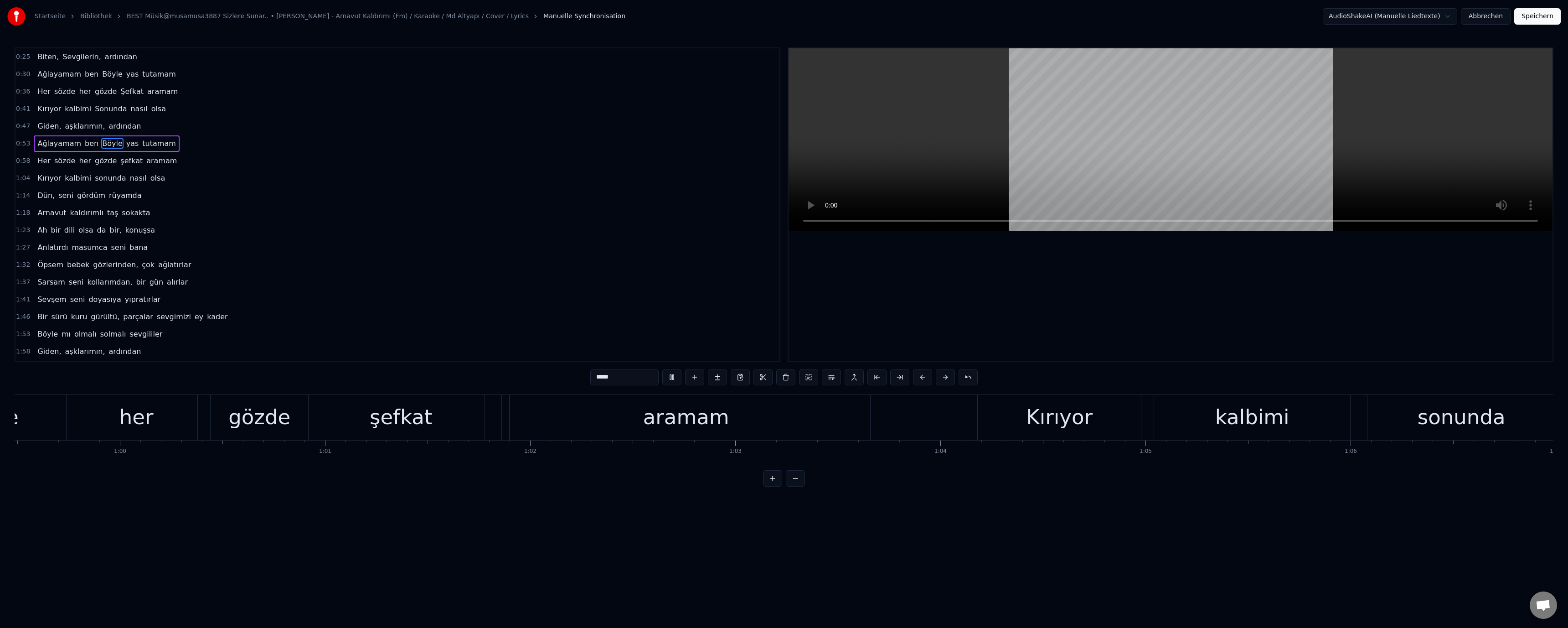
scroll to position [0, 12550]
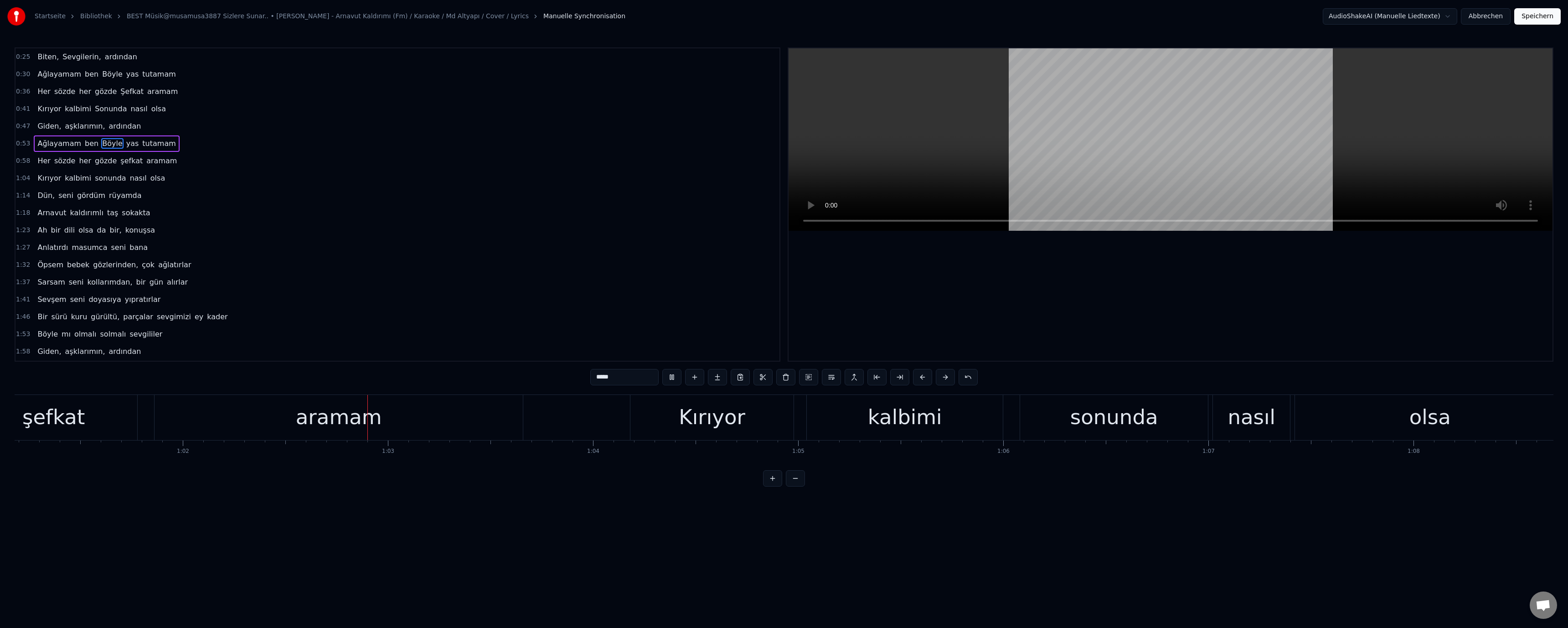
click at [11, 425] on div "Startseite Bibliothek BEST Müsik@musamusa3887 Sizlere Sunar.. • Demet Sağıroğlu…" at bounding box center [784, 243] width 1568 height 487
click at [40, 423] on div "şefkat" at bounding box center [53, 417] width 62 height 31
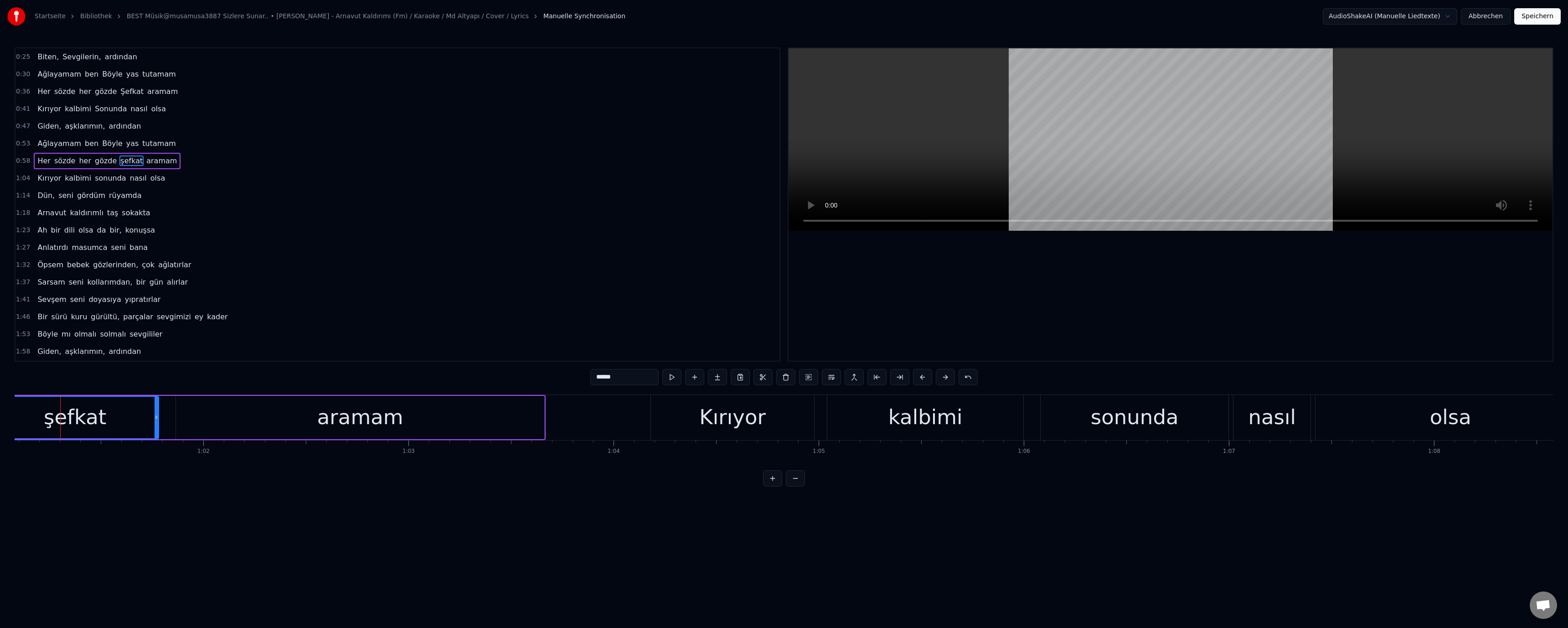
click at [598, 382] on input "******" at bounding box center [625, 377] width 69 height 16
paste input "text"
click at [1106, 422] on div "sonunda" at bounding box center [1135, 417] width 88 height 31
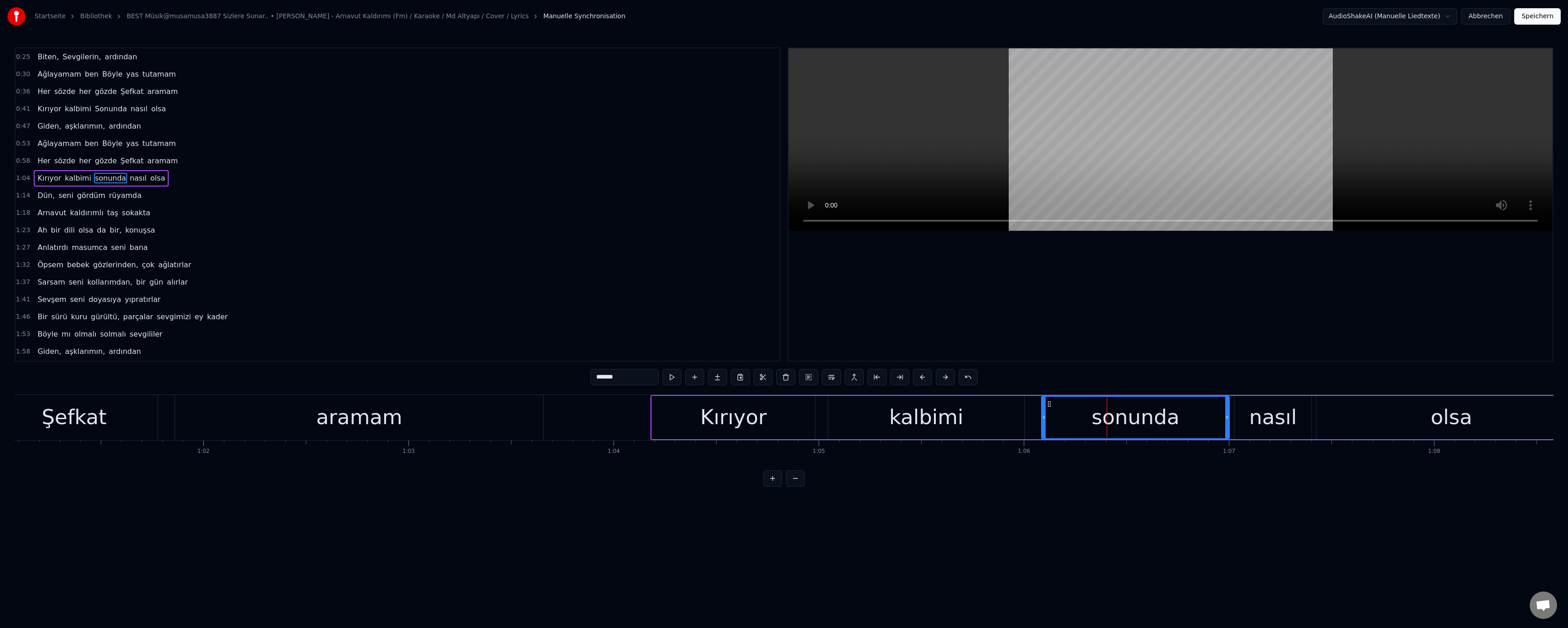
drag, startPoint x: 592, startPoint y: 378, endPoint x: 597, endPoint y: 382, distance: 6.4
click at [597, 382] on input "*******" at bounding box center [625, 377] width 69 height 16
click at [1031, 125] on video at bounding box center [1171, 140] width 764 height 183
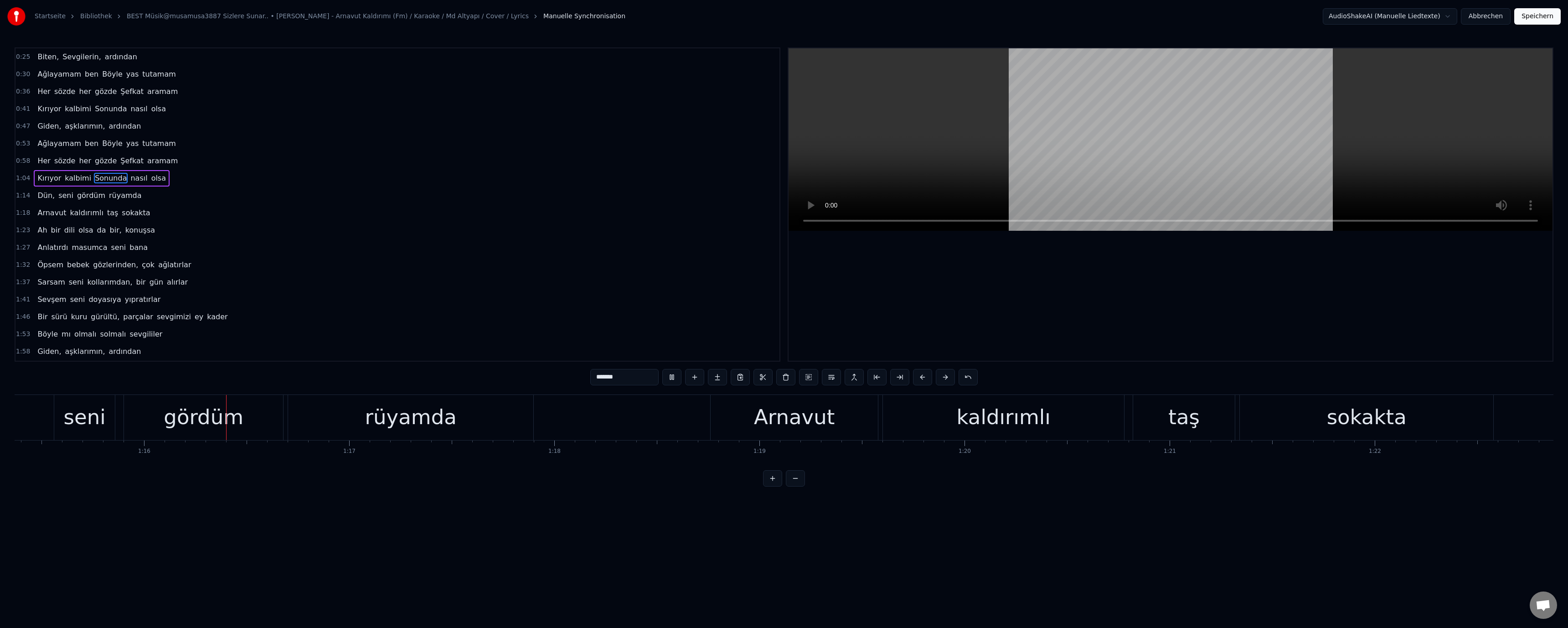
scroll to position [0, 15467]
drag, startPoint x: 90, startPoint y: 426, endPoint x: 118, endPoint y: 420, distance: 28.6
click at [93, 424] on div "seni" at bounding box center [78, 417] width 42 height 31
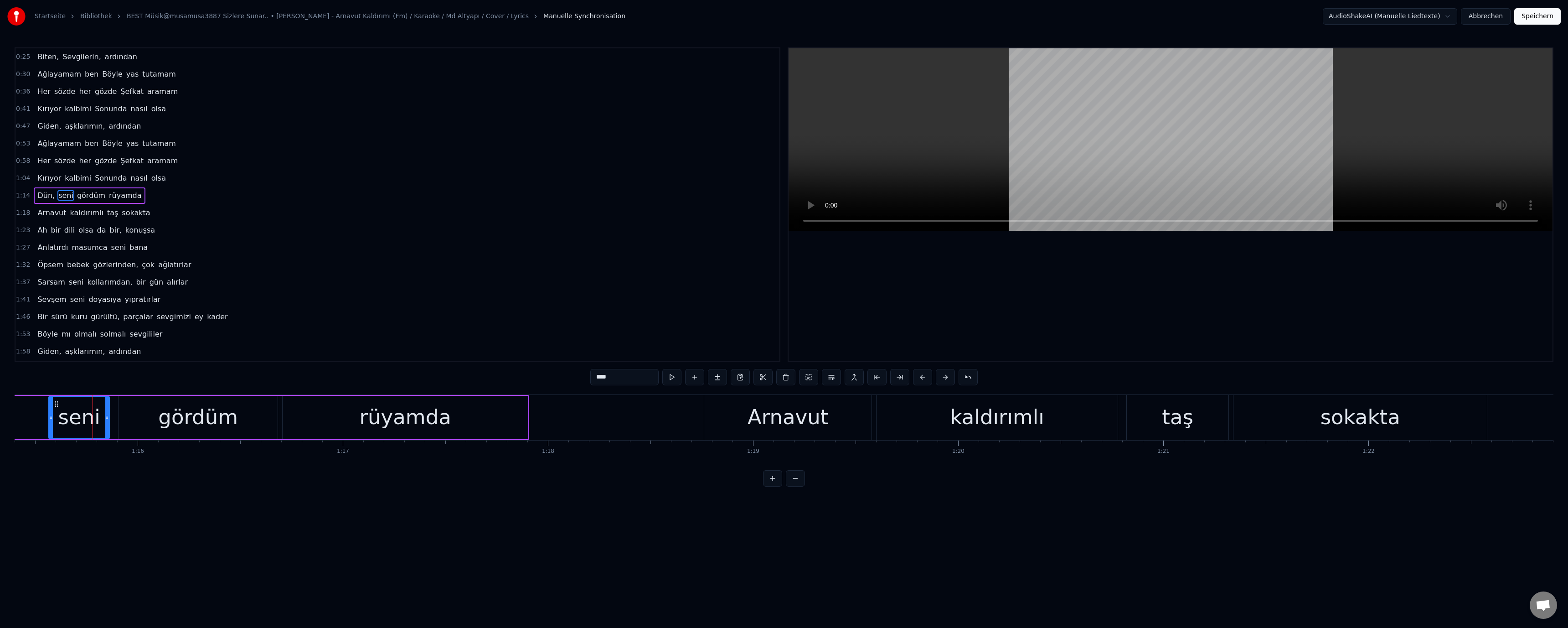
drag, startPoint x: 596, startPoint y: 375, endPoint x: 603, endPoint y: 379, distance: 8.1
click at [600, 379] on input "****" at bounding box center [625, 377] width 69 height 16
click at [948, 181] on video at bounding box center [1171, 140] width 764 height 183
click at [1172, 413] on div "taş" at bounding box center [1177, 417] width 32 height 31
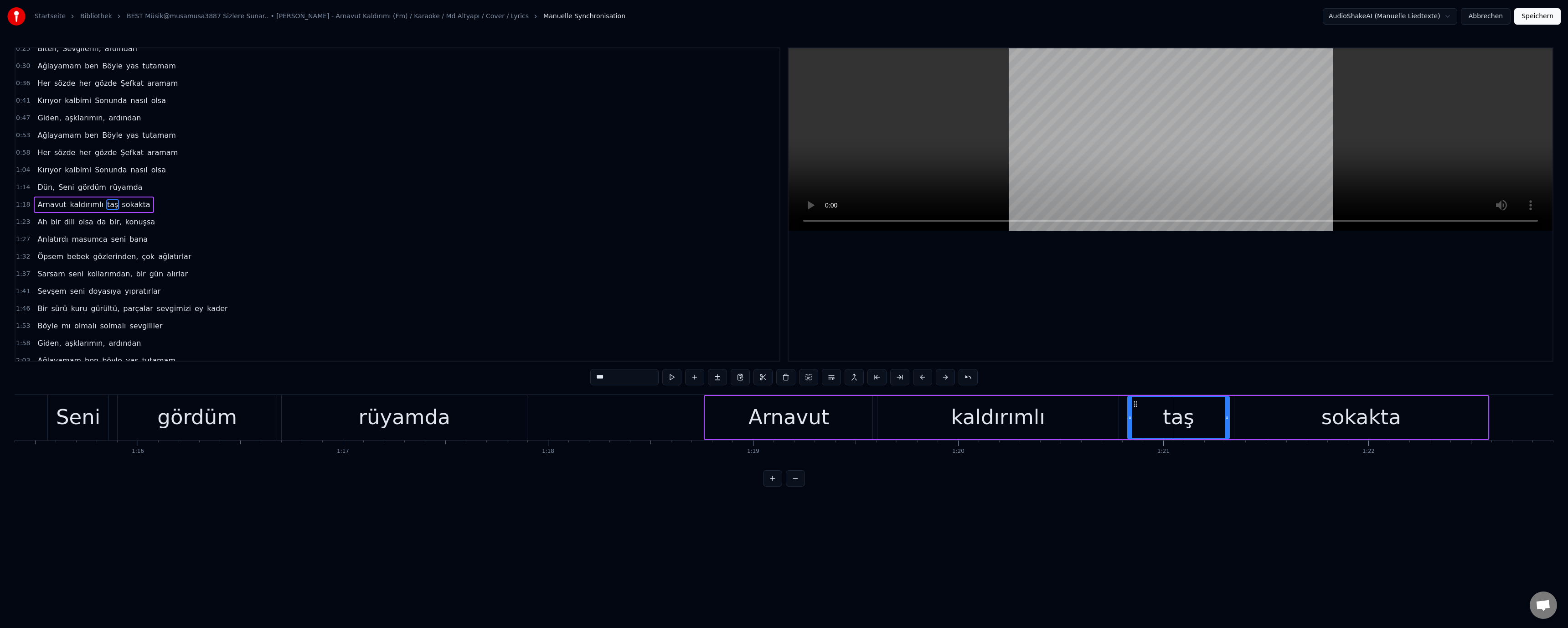
drag, startPoint x: 592, startPoint y: 376, endPoint x: 598, endPoint y: 380, distance: 7.2
click at [598, 380] on input "***" at bounding box center [625, 377] width 69 height 16
click at [1042, 133] on video at bounding box center [1171, 140] width 764 height 183
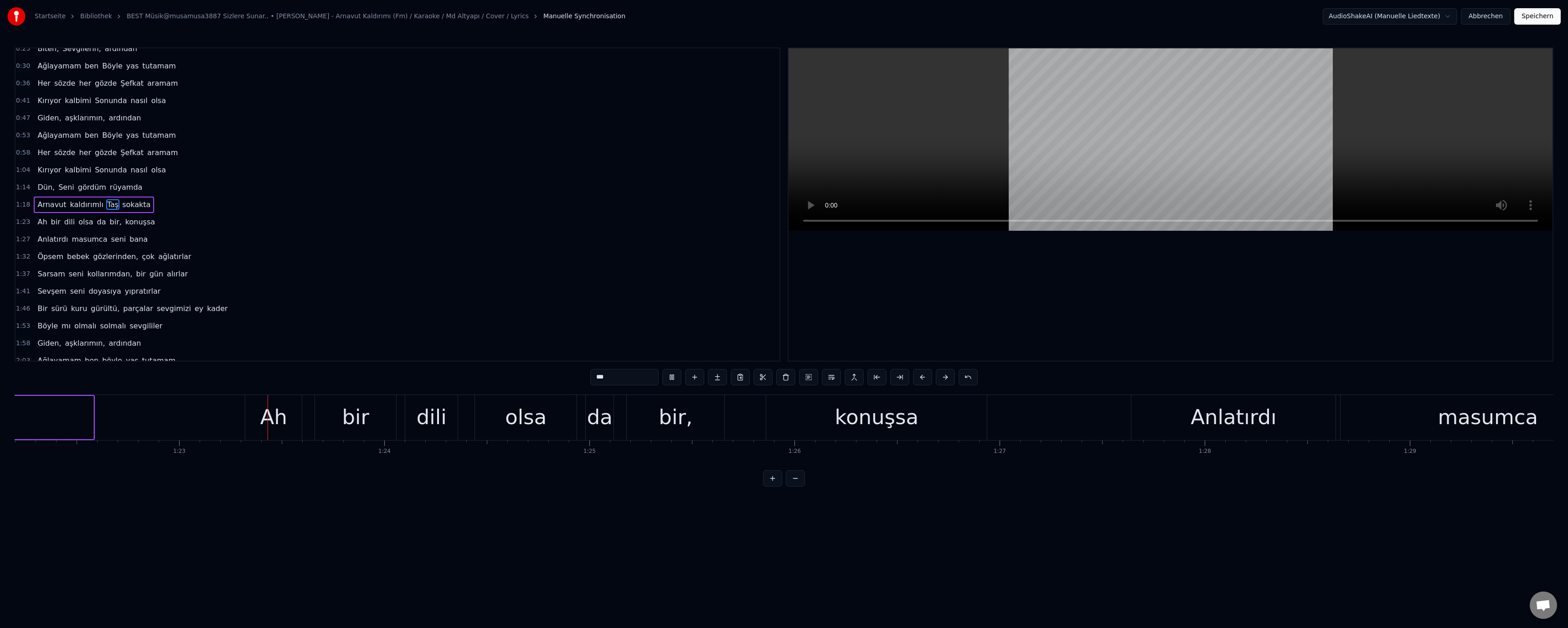
scroll to position [0, 16943]
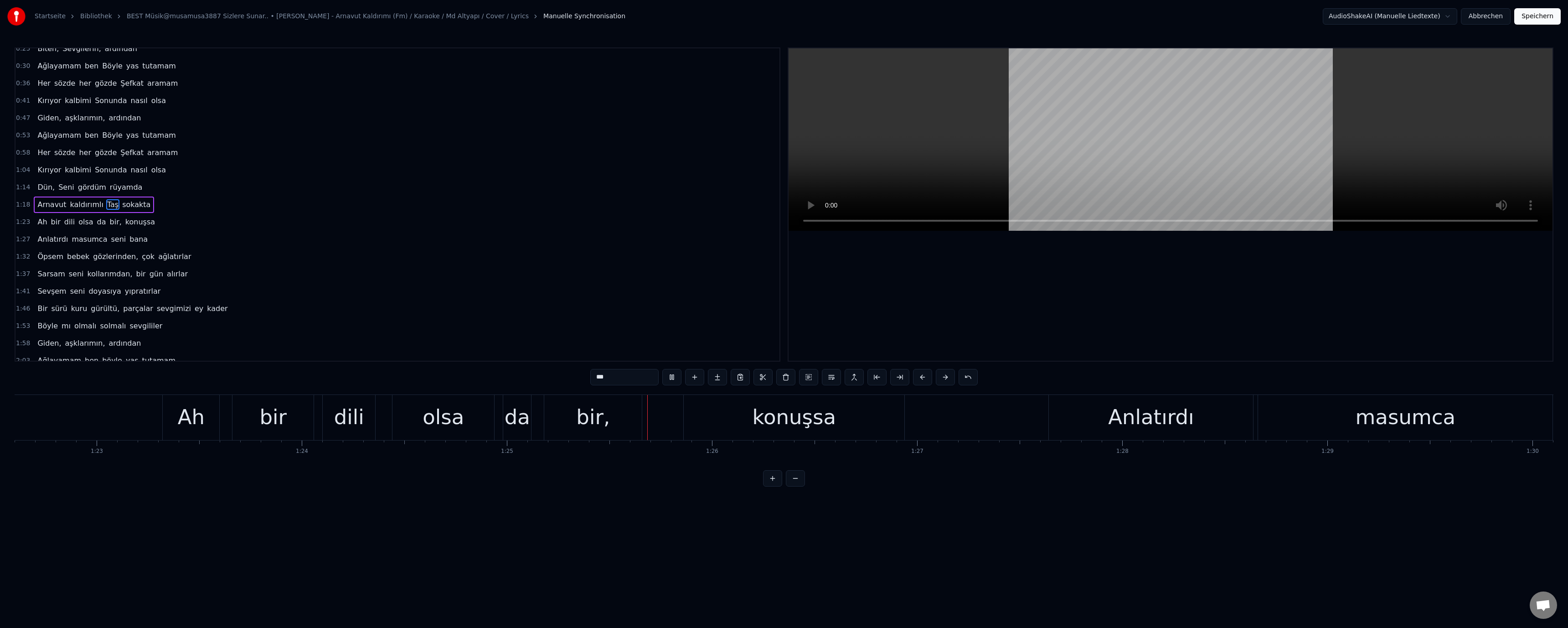
drag, startPoint x: 514, startPoint y: 420, endPoint x: 550, endPoint y: 409, distance: 37.6
click at [515, 420] on div "da" at bounding box center [517, 417] width 26 height 31
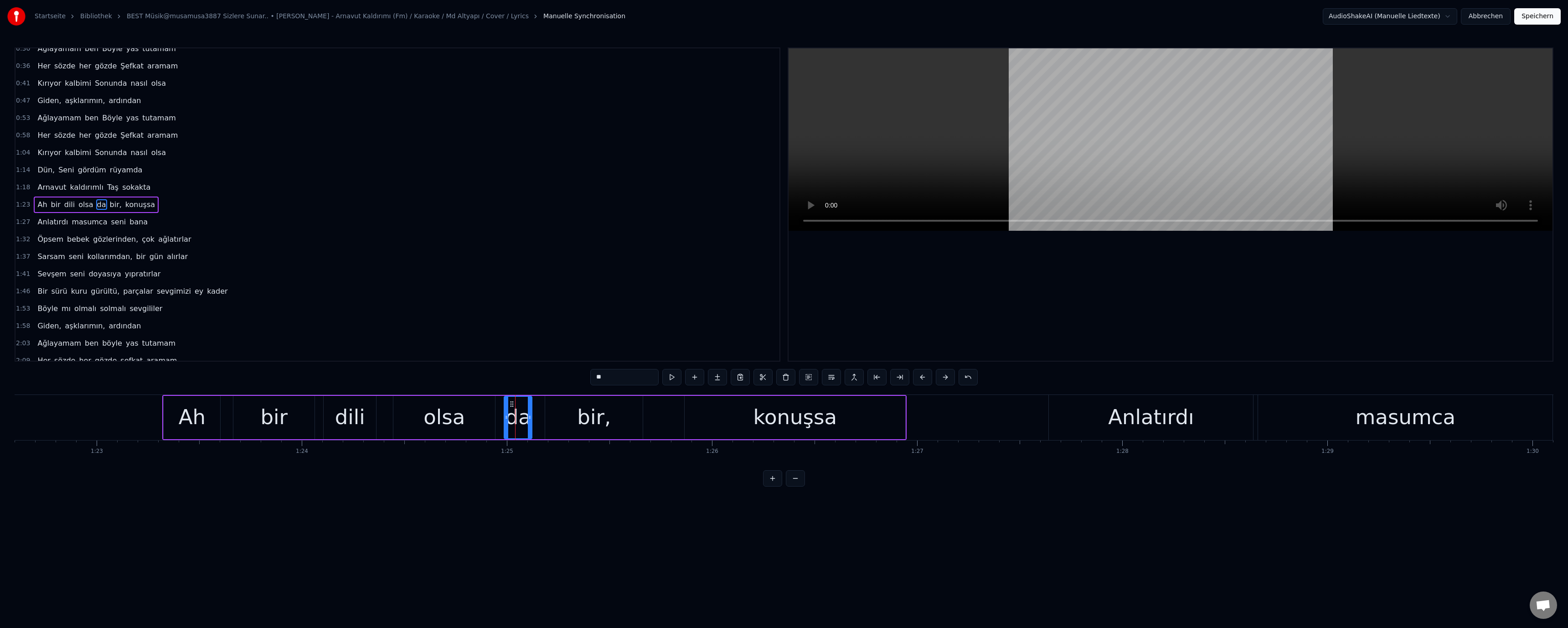
drag, startPoint x: 597, startPoint y: 373, endPoint x: 599, endPoint y: 380, distance: 7.3
click at [599, 380] on input "**" at bounding box center [625, 377] width 69 height 16
click at [934, 182] on video at bounding box center [1171, 140] width 764 height 183
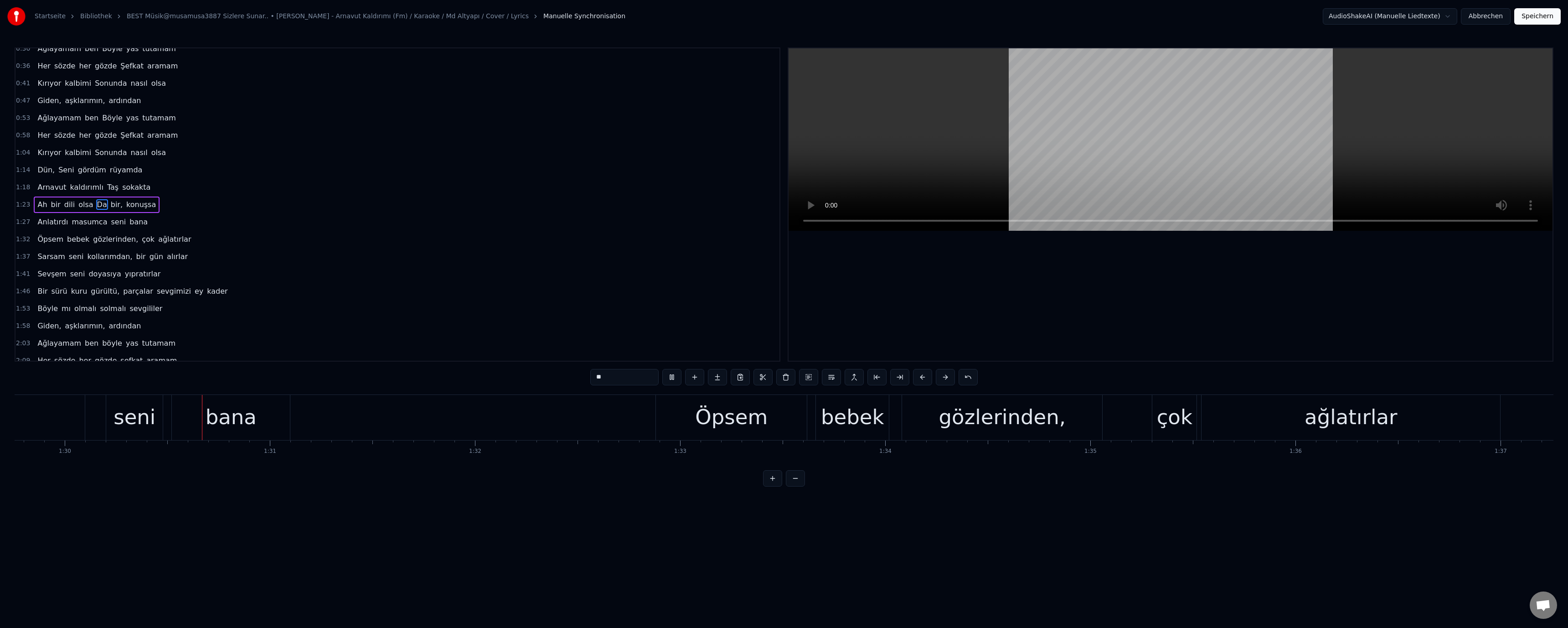
scroll to position [0, 18418]
click at [1102, 152] on video at bounding box center [1171, 140] width 764 height 183
click at [1164, 421] on div "çok" at bounding box center [1168, 417] width 35 height 31
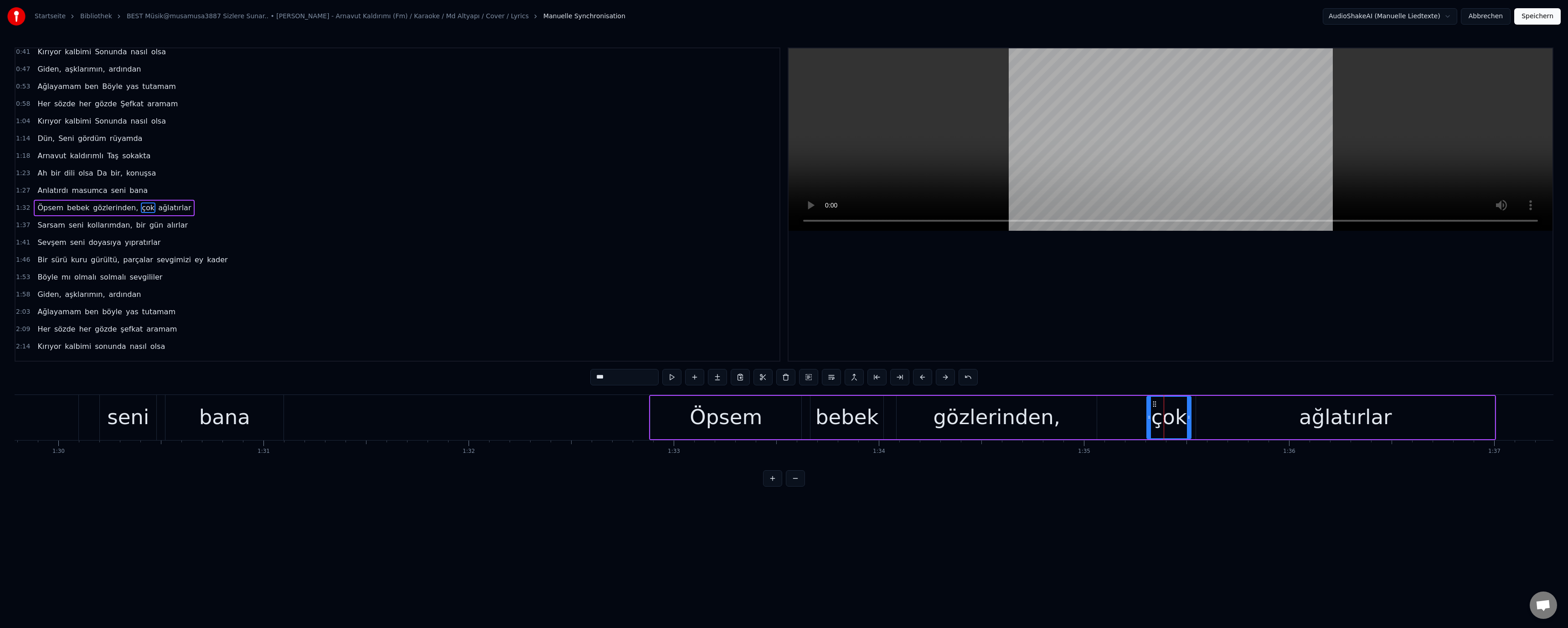
scroll to position [60, 0]
drag, startPoint x: 593, startPoint y: 378, endPoint x: 598, endPoint y: 383, distance: 7.1
click at [598, 383] on input "***" at bounding box center [625, 377] width 69 height 16
paste input "text"
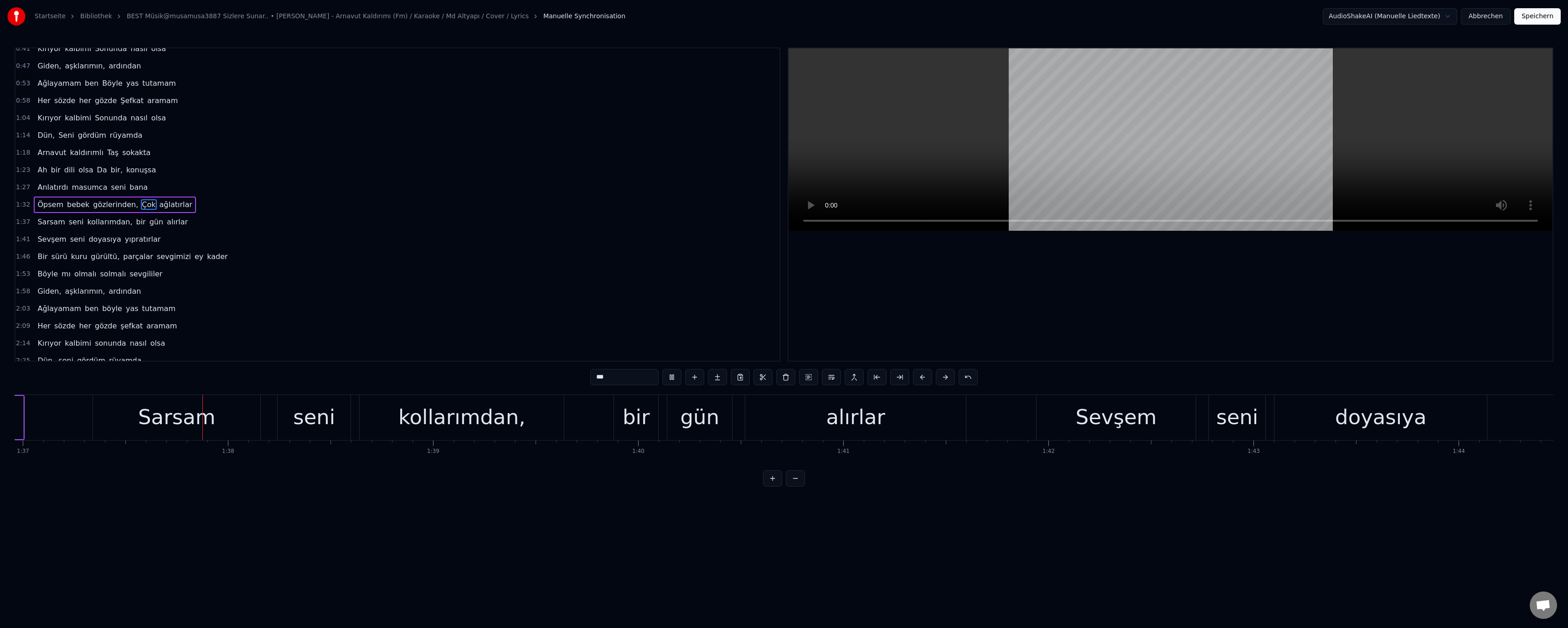
scroll to position [0, 19891]
click at [640, 418] on div "bir" at bounding box center [634, 417] width 28 height 31
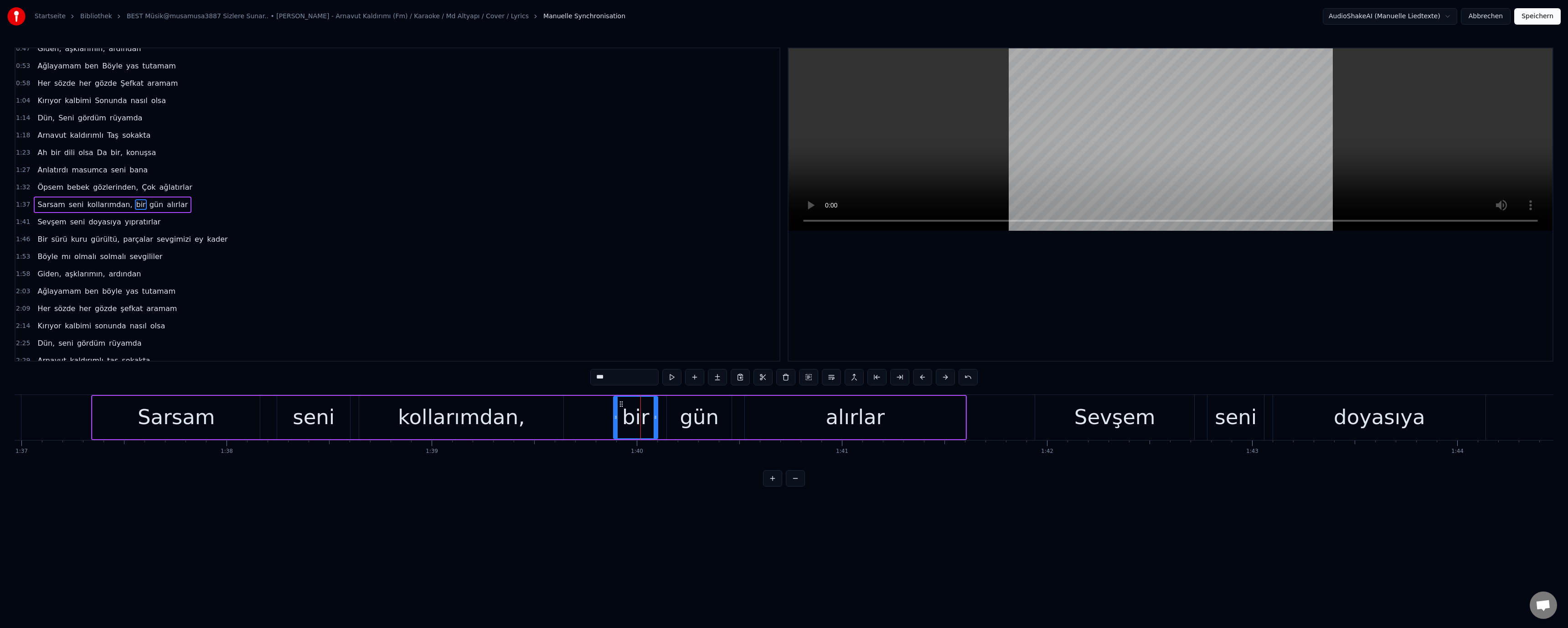
click at [598, 381] on input "***" at bounding box center [625, 377] width 69 height 16
click at [879, 179] on video at bounding box center [1171, 140] width 764 height 183
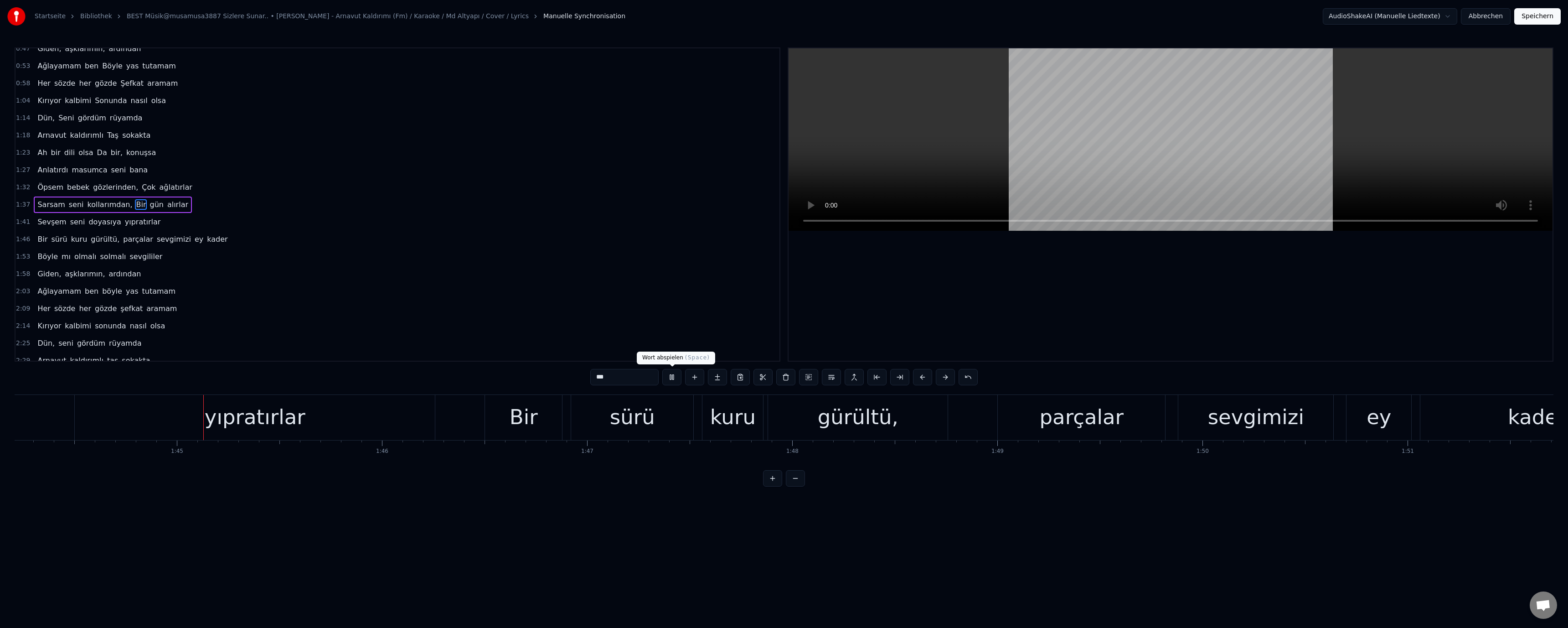
scroll to position [0, 21378]
drag, startPoint x: 234, startPoint y: 417, endPoint x: 444, endPoint y: 394, distance: 211.3
click at [234, 417] on div "yıpratırlar" at bounding box center [253, 417] width 100 height 31
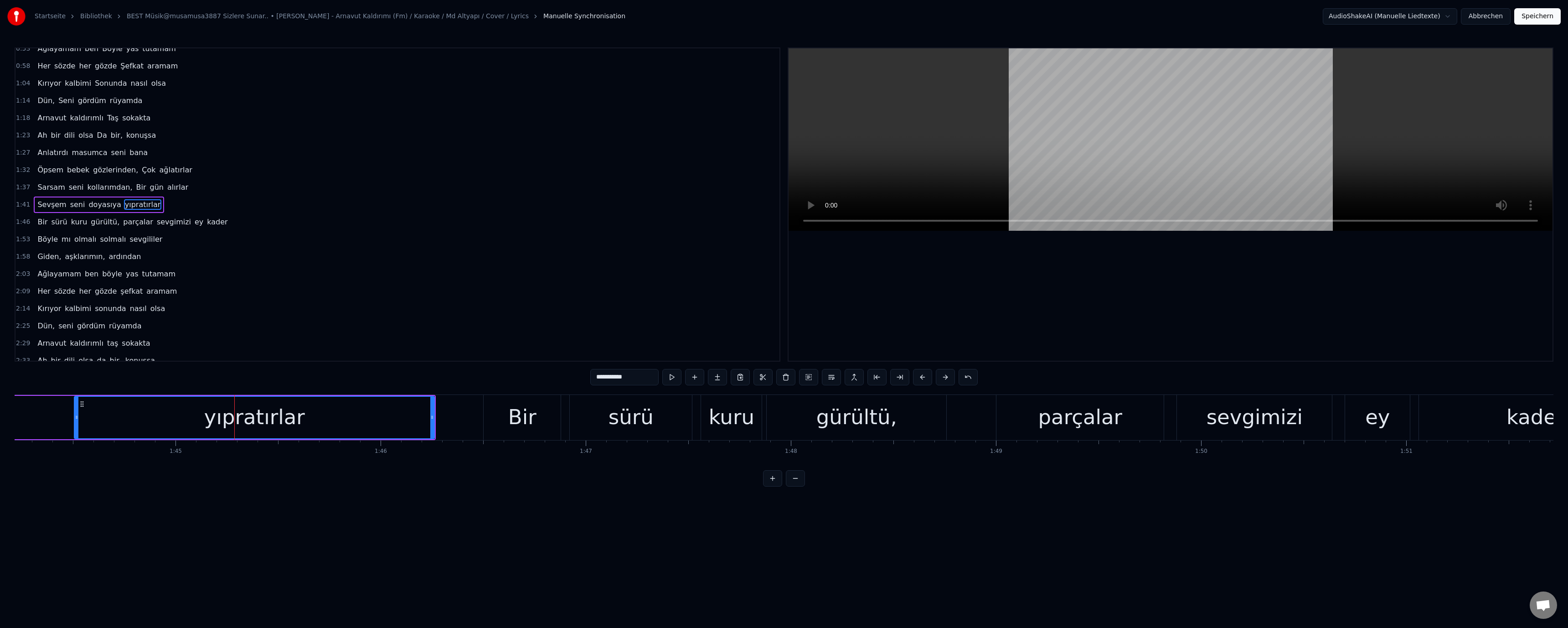
drag, startPoint x: 593, startPoint y: 378, endPoint x: 598, endPoint y: 383, distance: 7.1
click at [598, 383] on input "**********" at bounding box center [625, 377] width 69 height 16
click at [1101, 149] on video at bounding box center [1171, 140] width 764 height 183
click at [1063, 434] on div "parçalar" at bounding box center [1080, 417] width 167 height 45
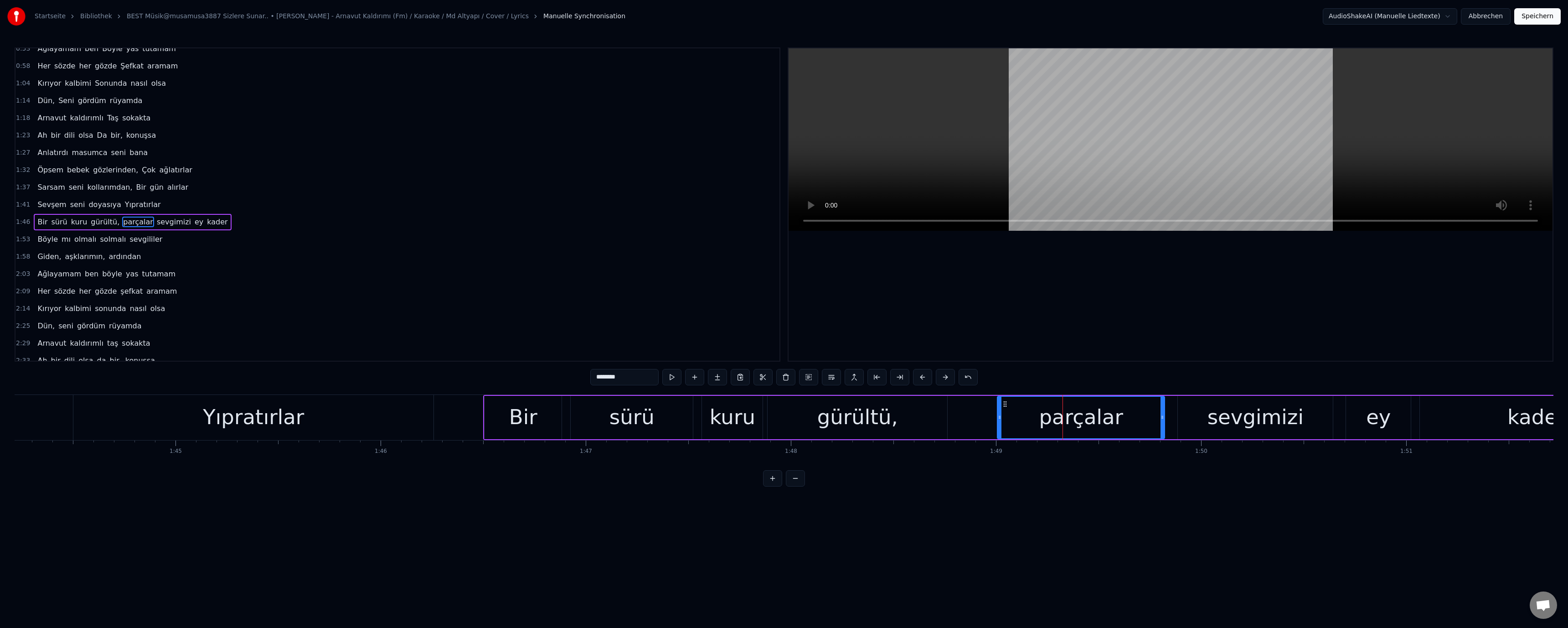
scroll to position [112, 0]
drag, startPoint x: 591, startPoint y: 379, endPoint x: 601, endPoint y: 384, distance: 11.2
click at [601, 384] on input "********" at bounding box center [625, 377] width 69 height 16
click at [1012, 142] on video at bounding box center [1171, 140] width 764 height 183
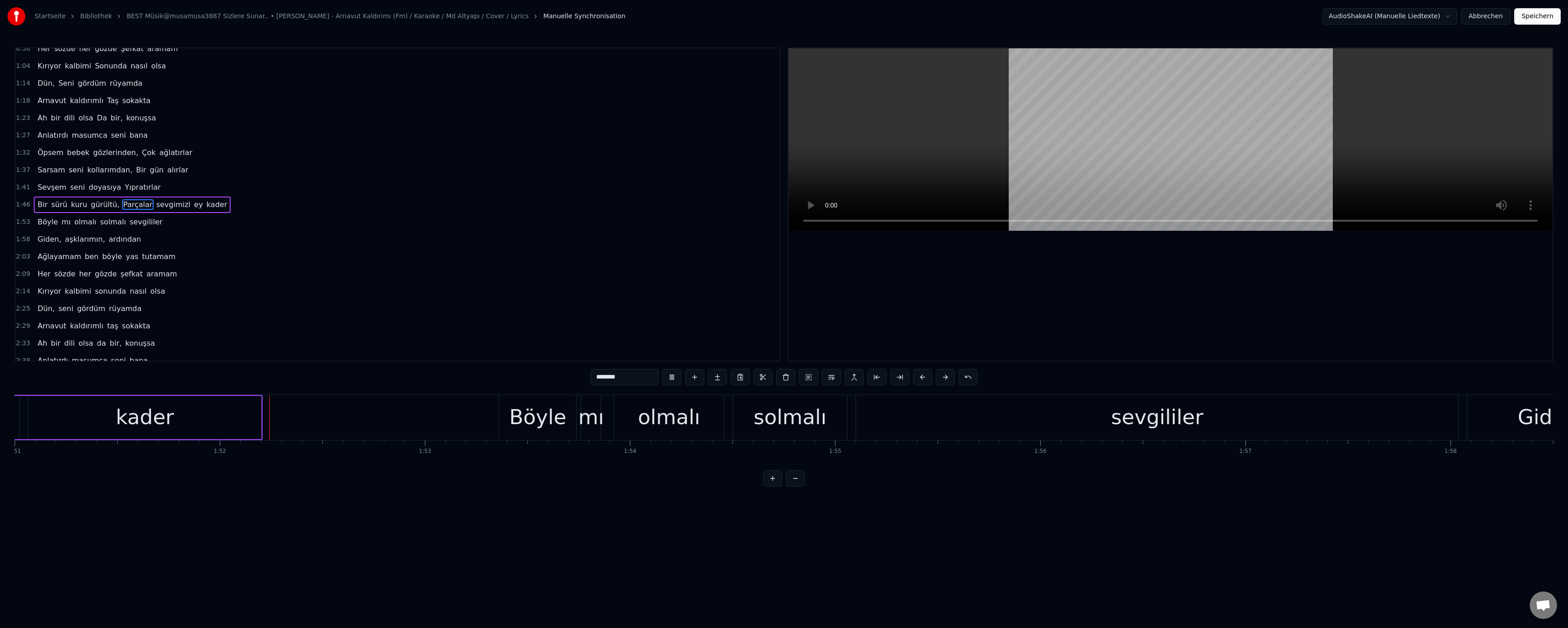
scroll to position [0, 22852]
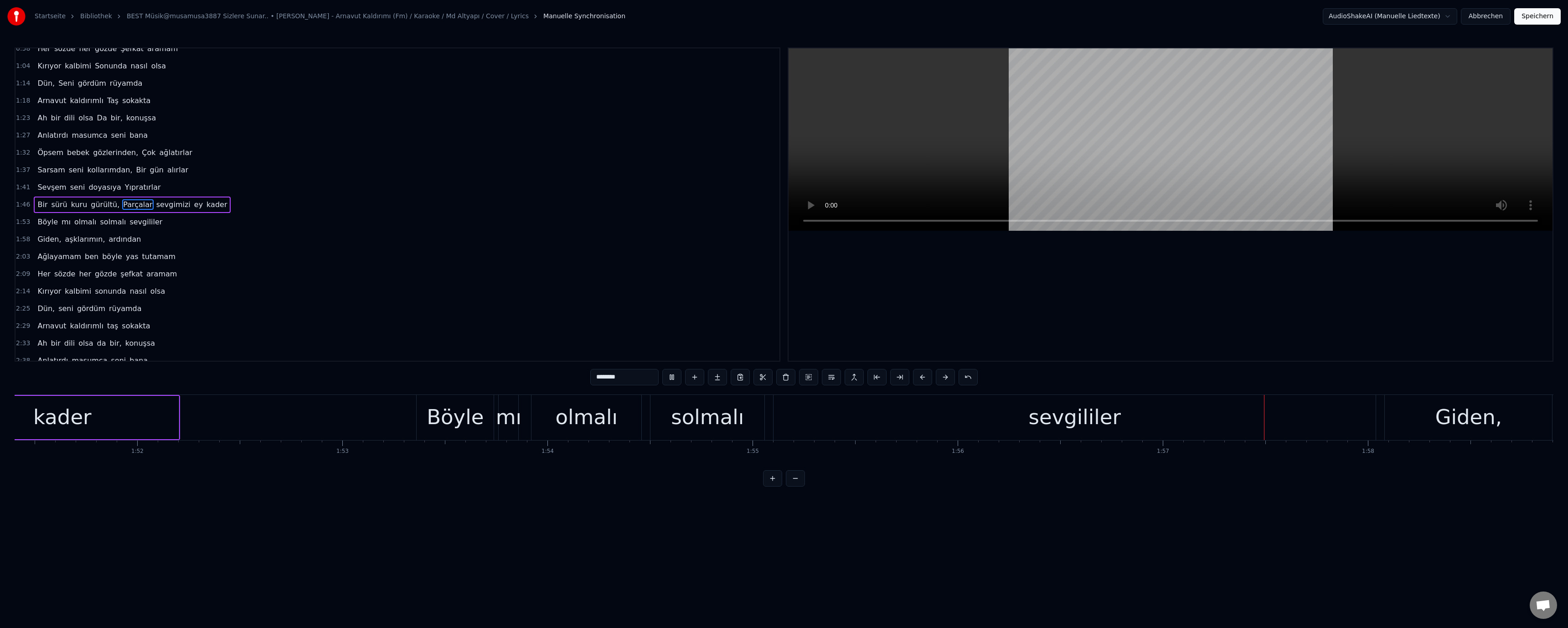
drag, startPoint x: 738, startPoint y: 422, endPoint x: 723, endPoint y: 422, distance: 15.0
click at [723, 422] on div "solmalı" at bounding box center [707, 417] width 73 height 31
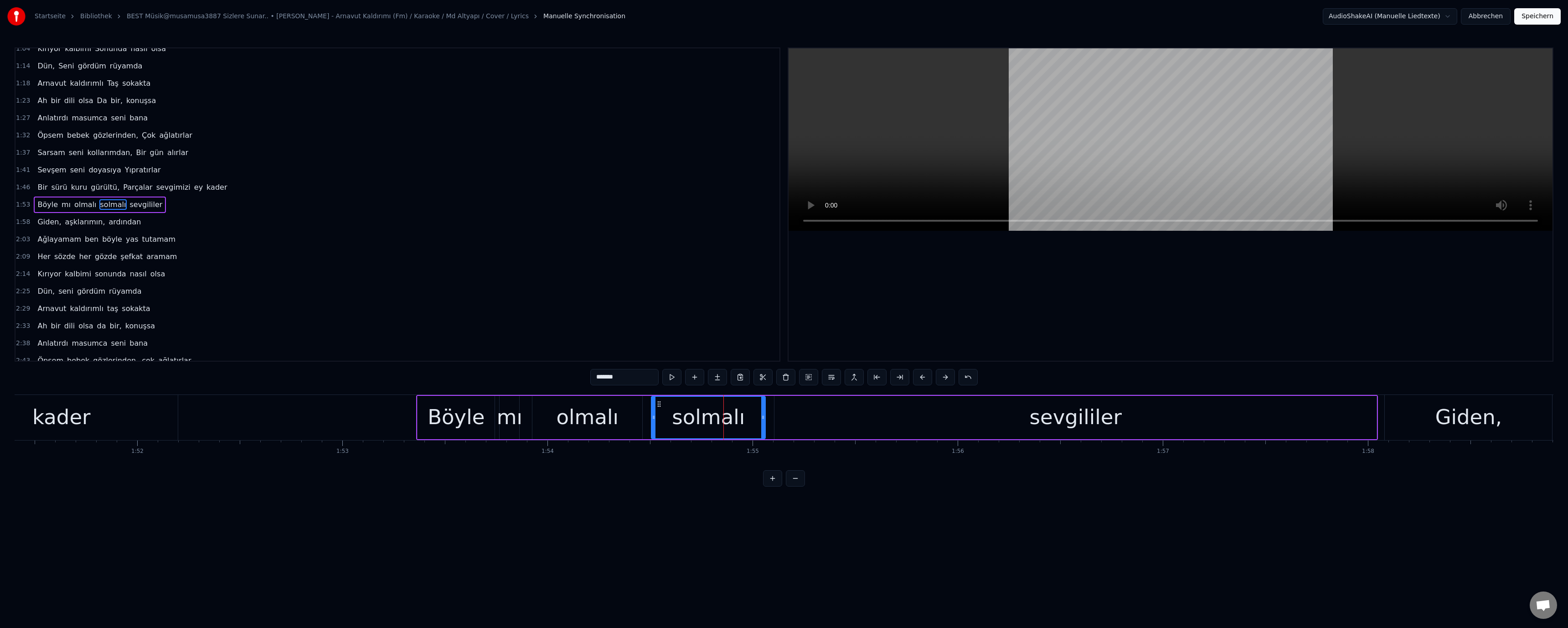
click at [600, 381] on input "*******" at bounding box center [625, 377] width 69 height 16
click at [1044, 127] on video at bounding box center [1171, 140] width 764 height 183
click at [1055, 120] on video at bounding box center [1171, 140] width 764 height 183
drag, startPoint x: 1445, startPoint y: 416, endPoint x: 1342, endPoint y: 398, distance: 104.6
click at [1445, 414] on div "Giden," at bounding box center [1469, 417] width 67 height 31
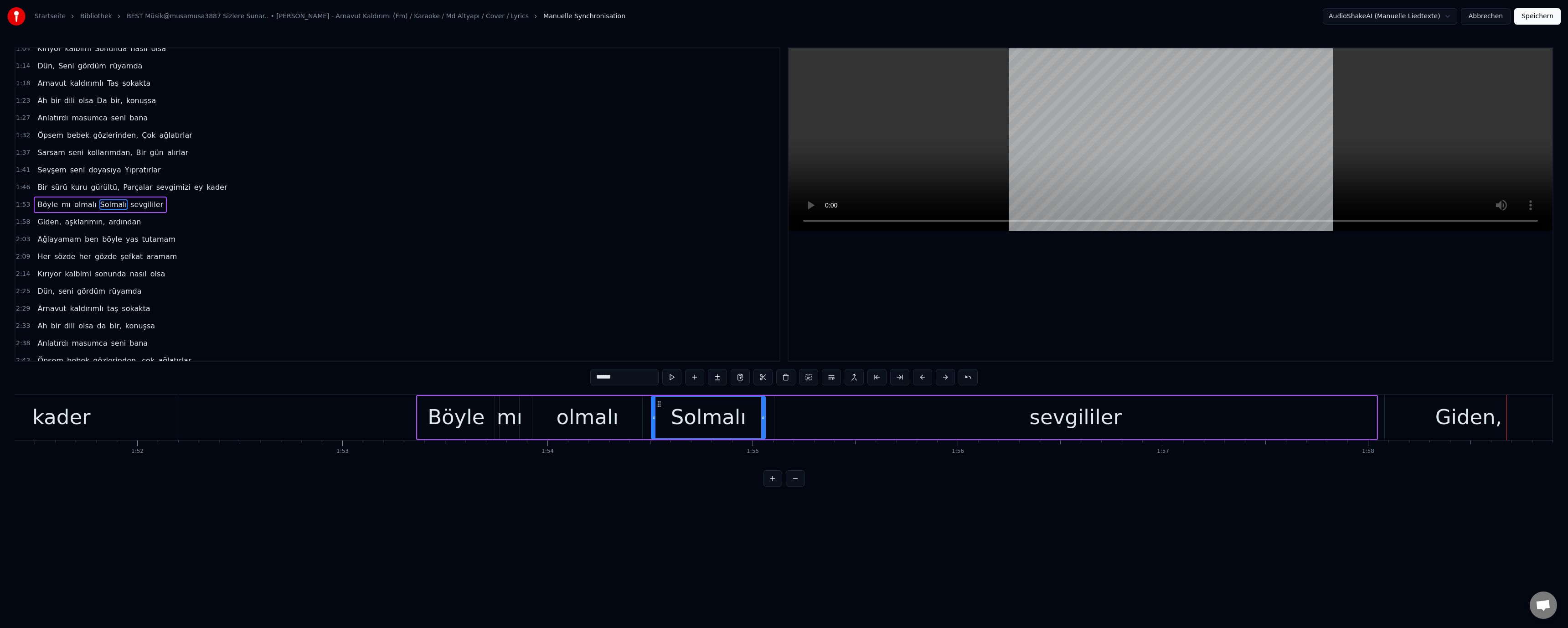
scroll to position [147, 0]
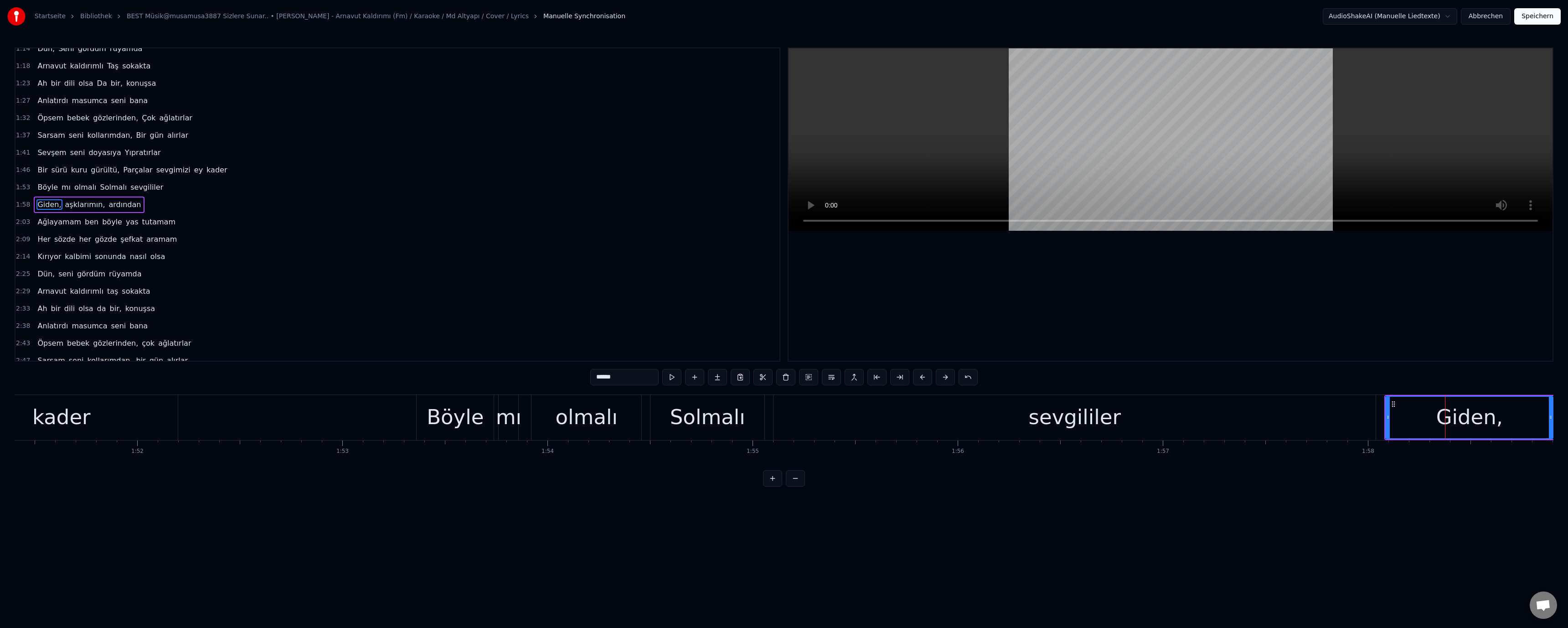
click at [601, 379] on div "0:25 Biten, Sevgilerin, ardından 0:30 Ağlayamam ben Böyle yas tutamam 0:36 Her …" at bounding box center [784, 267] width 1539 height 439
drag, startPoint x: 596, startPoint y: 377, endPoint x: 601, endPoint y: 381, distance: 6.4
click at [601, 381] on input "******" at bounding box center [625, 377] width 69 height 16
click at [1008, 145] on video at bounding box center [1171, 140] width 764 height 183
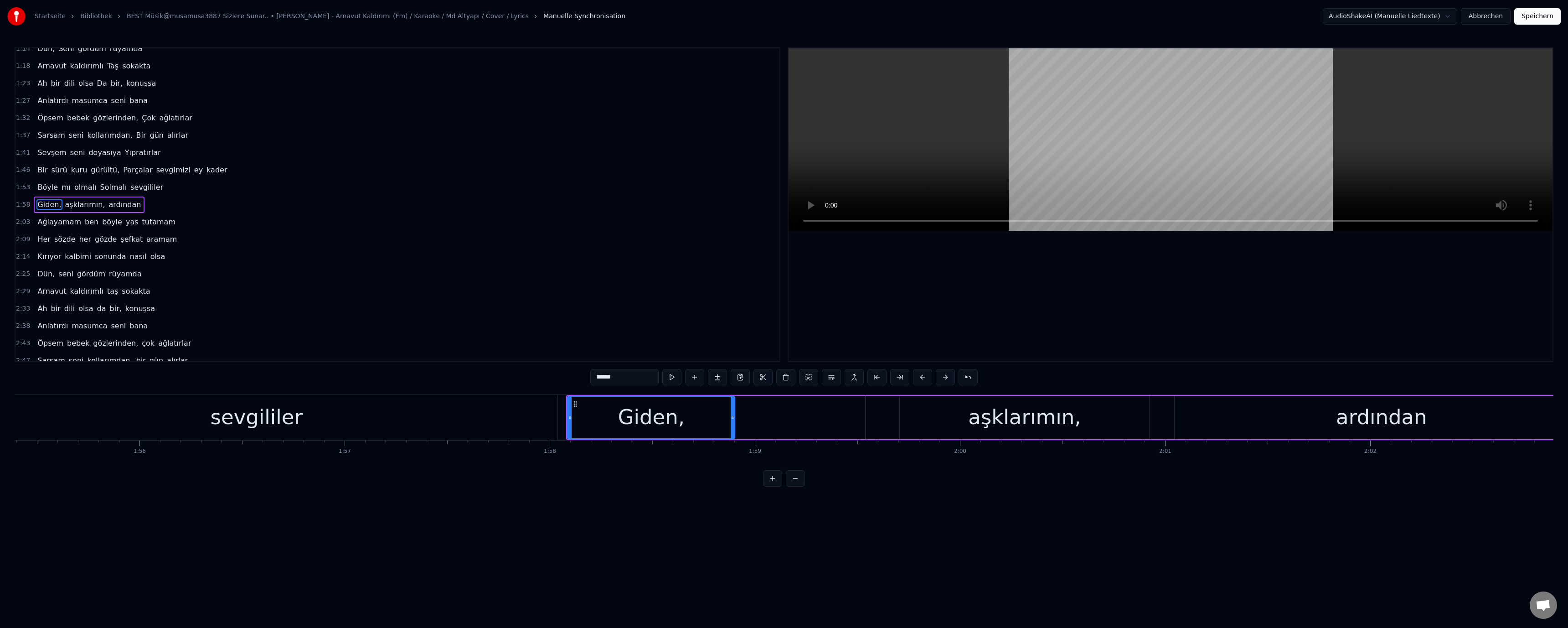
scroll to position [0, 23635]
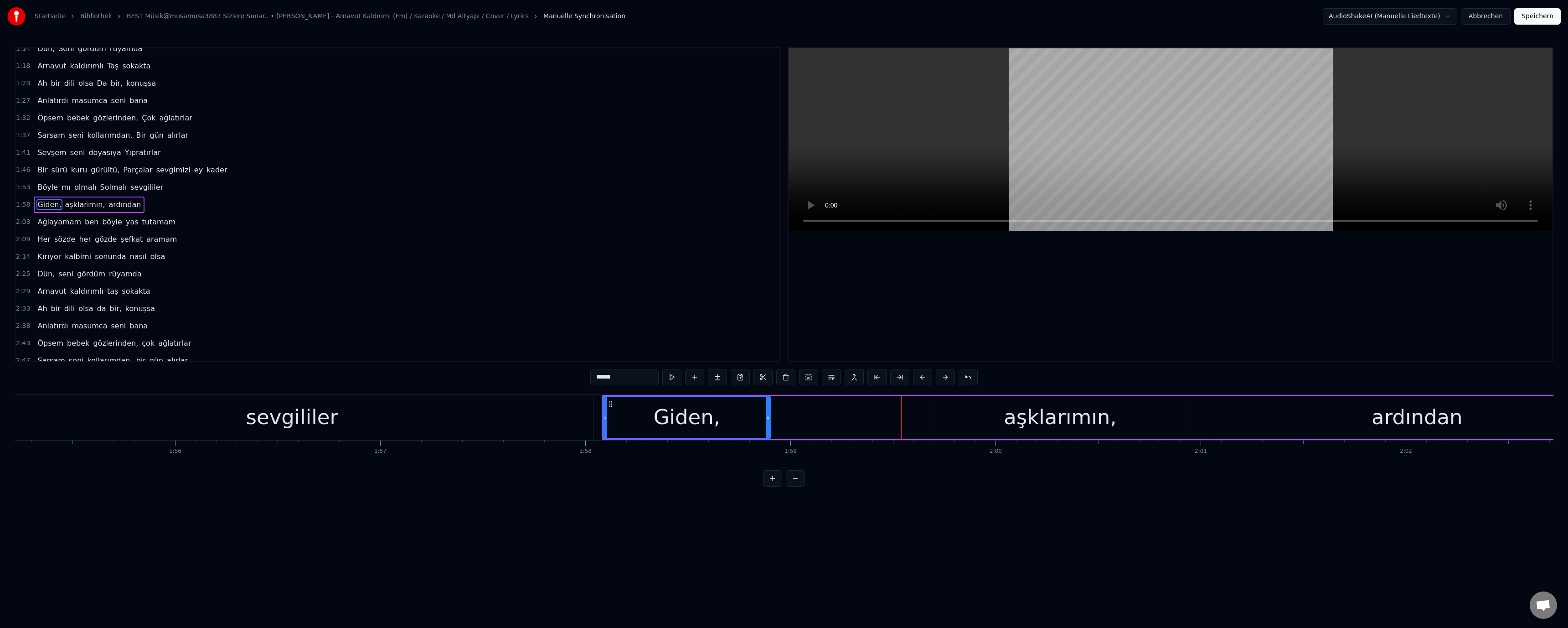
click at [647, 422] on div "Giden," at bounding box center [687, 417] width 166 height 41
drag, startPoint x: 596, startPoint y: 374, endPoint x: 599, endPoint y: 382, distance: 8.5
click at [599, 382] on input "******" at bounding box center [625, 377] width 69 height 16
click at [1008, 420] on div "aşklarımın," at bounding box center [1060, 417] width 249 height 43
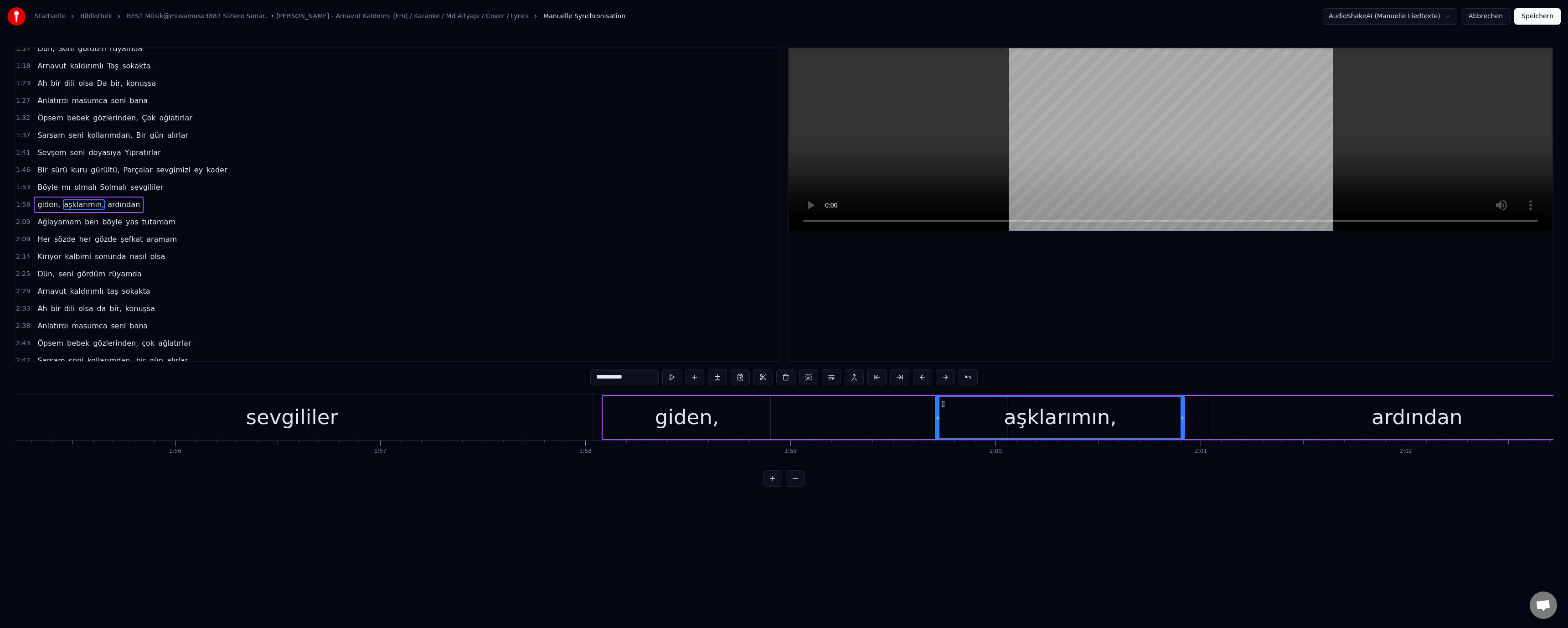
drag, startPoint x: 594, startPoint y: 377, endPoint x: 598, endPoint y: 381, distance: 5.7
click at [598, 381] on input "**********" at bounding box center [625, 377] width 69 height 16
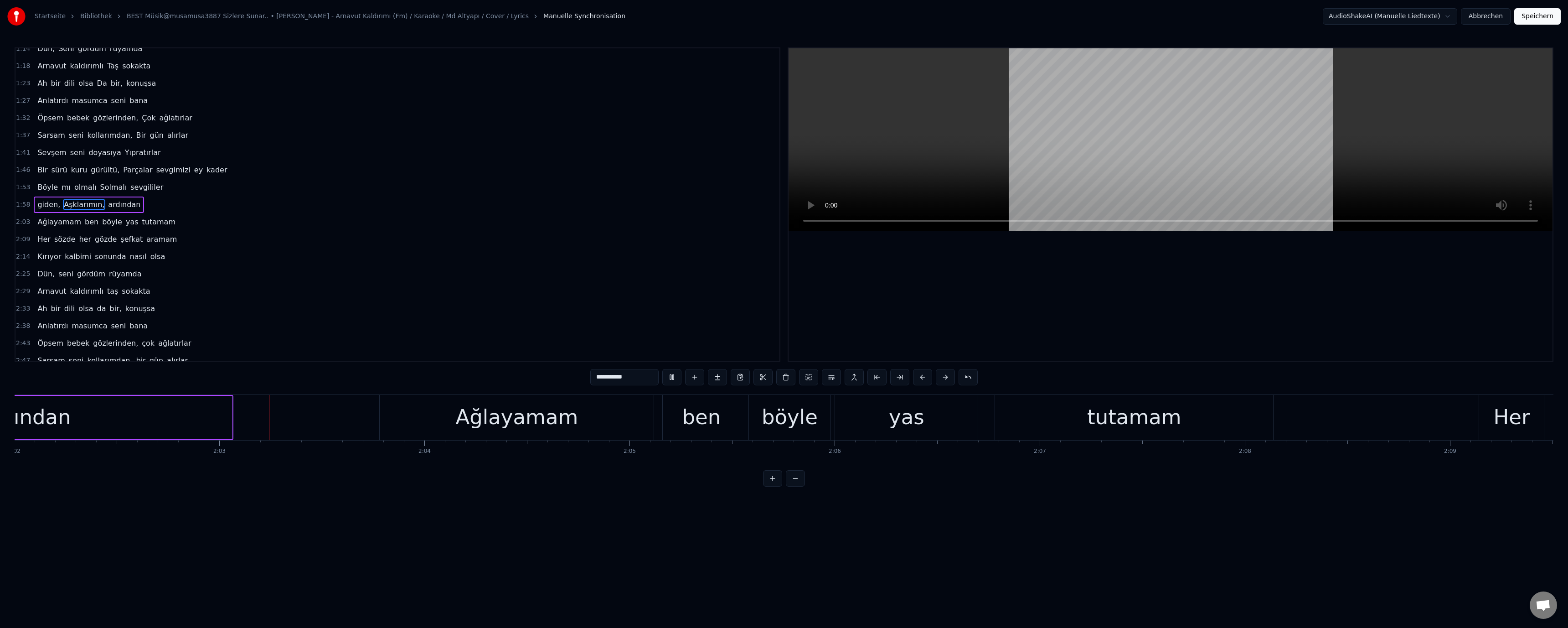
scroll to position [0, 25109]
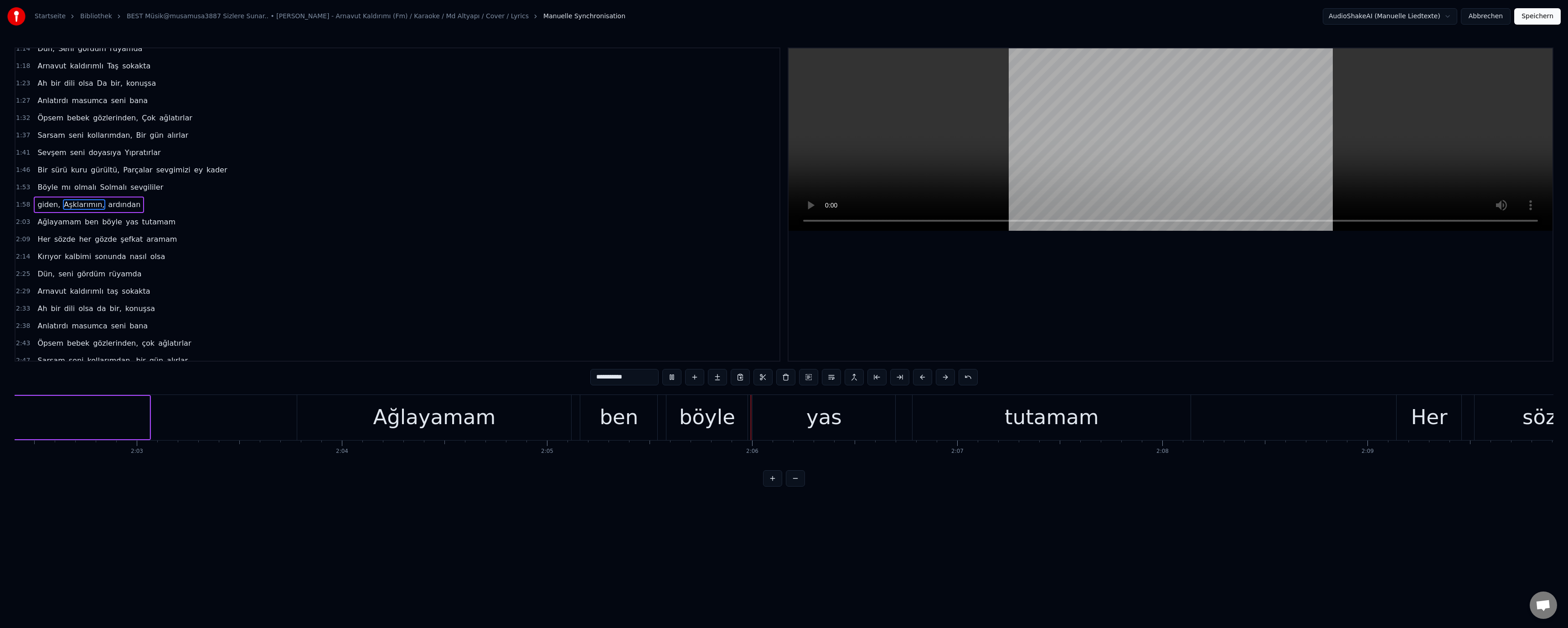
click at [711, 414] on div "böyle" at bounding box center [707, 417] width 56 height 31
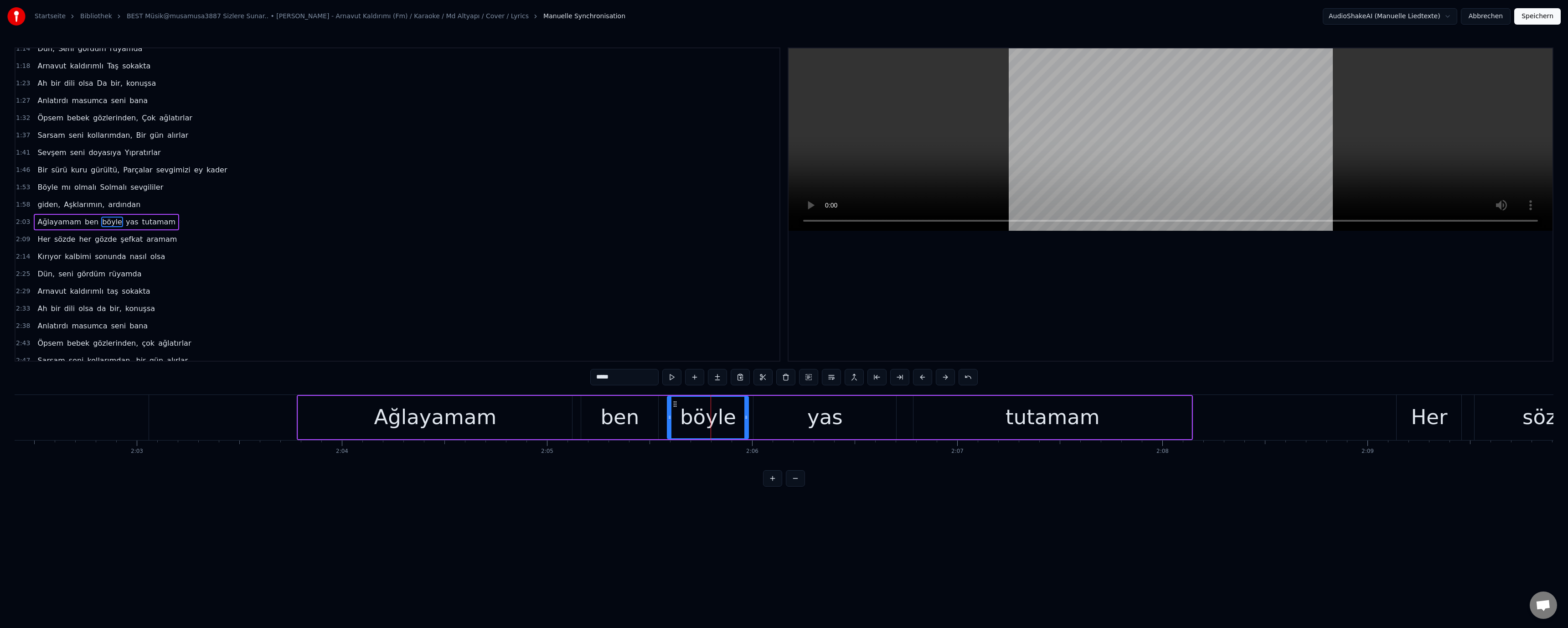
scroll to position [164, 0]
drag, startPoint x: 599, startPoint y: 377, endPoint x: 589, endPoint y: 383, distance: 11.7
click at [589, 382] on div "0:25 Biten, Sevgilerin, ardından 0:30 Ağlayamam ben Böyle yas tutamam 0:36 Her …" at bounding box center [784, 267] width 1539 height 439
click at [948, 187] on video at bounding box center [1171, 140] width 764 height 183
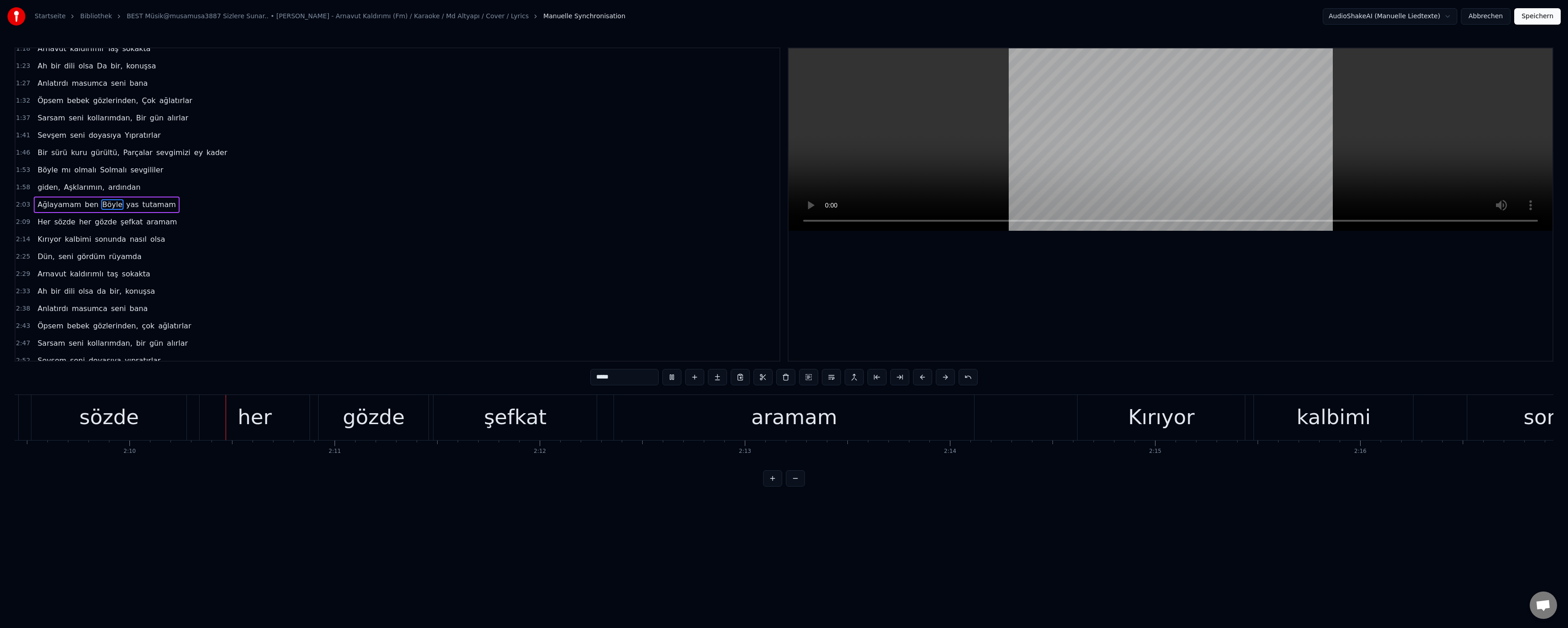
scroll to position [0, 26558]
click at [542, 423] on div "şefkat" at bounding box center [508, 417] width 163 height 45
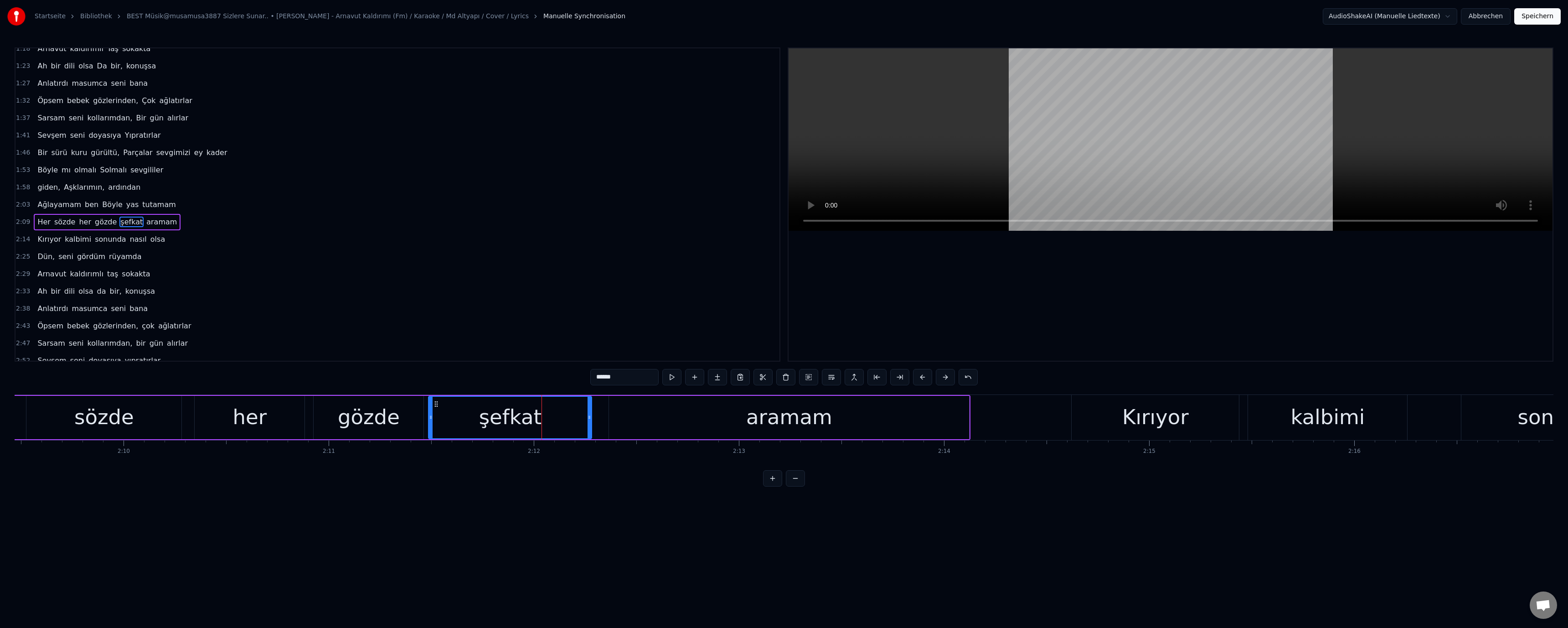
scroll to position [182, 0]
click at [505, 424] on div "şefkat" at bounding box center [509, 417] width 62 height 31
drag, startPoint x: 598, startPoint y: 377, endPoint x: 592, endPoint y: 384, distance: 9.2
click at [593, 384] on input "******" at bounding box center [625, 377] width 69 height 16
paste input "text"
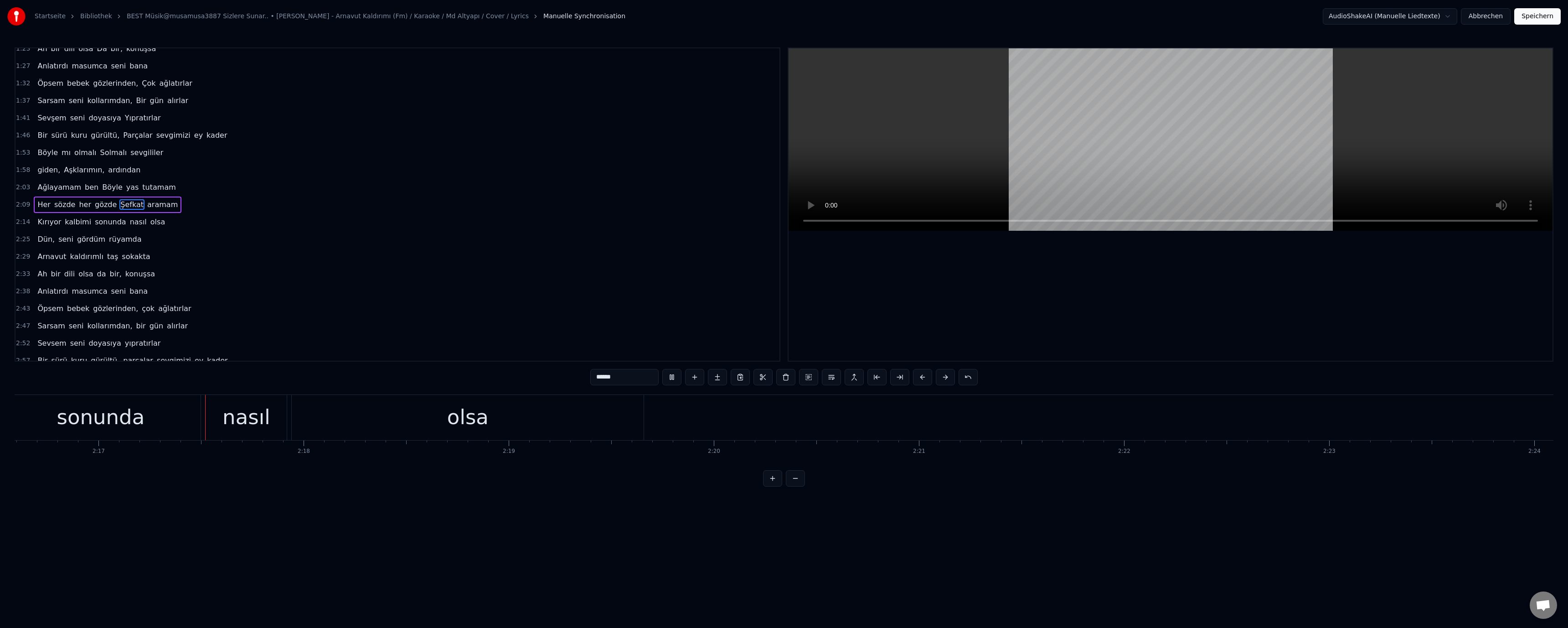
scroll to position [0, 28025]
click at [67, 419] on div "sonunda" at bounding box center [95, 417] width 88 height 31
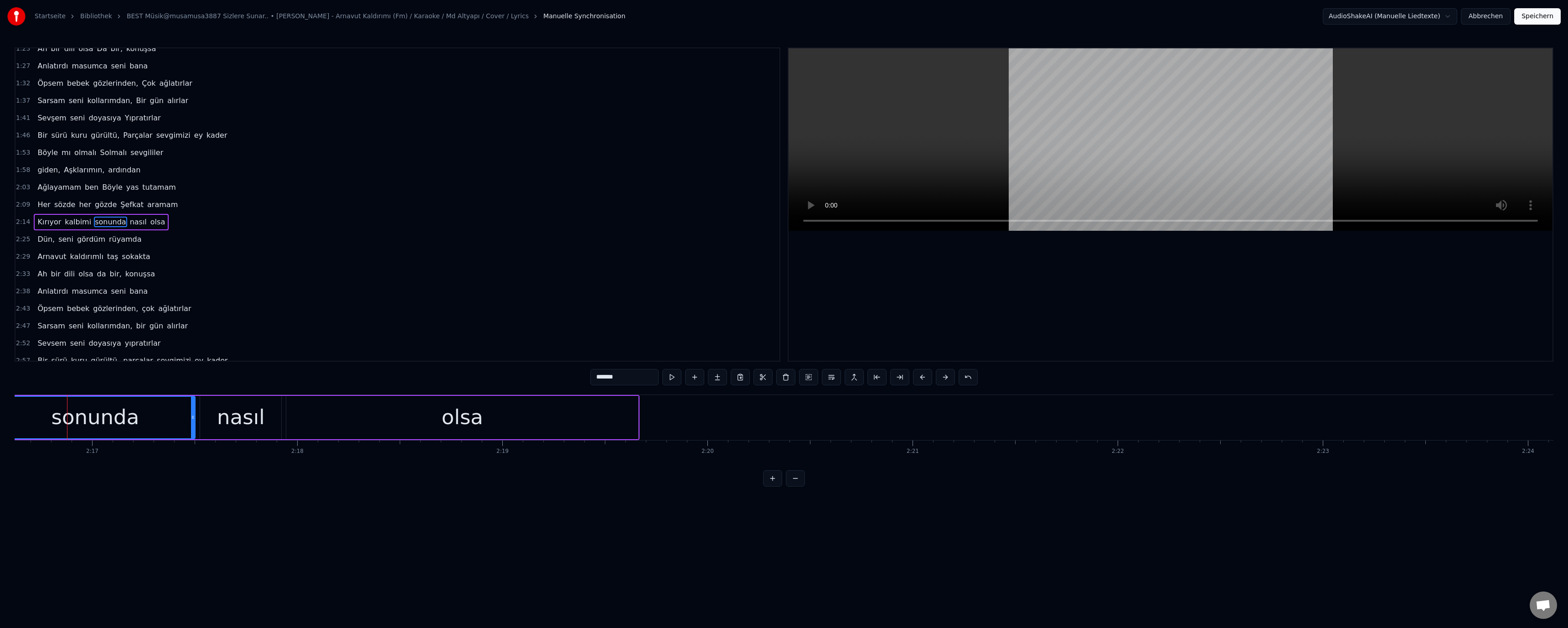
scroll to position [199, 0]
drag, startPoint x: 598, startPoint y: 375, endPoint x: 593, endPoint y: 381, distance: 7.8
click at [593, 381] on input "*******" at bounding box center [625, 377] width 69 height 16
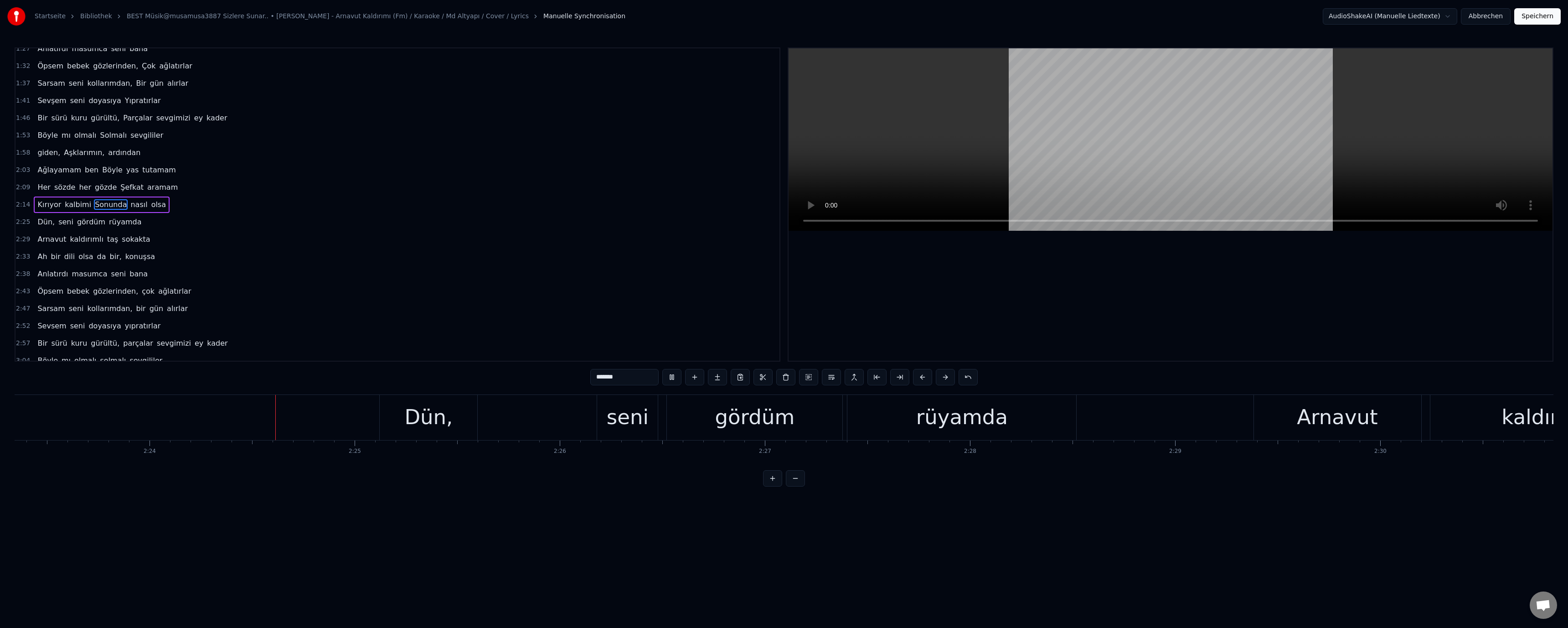
scroll to position [0, 29485]
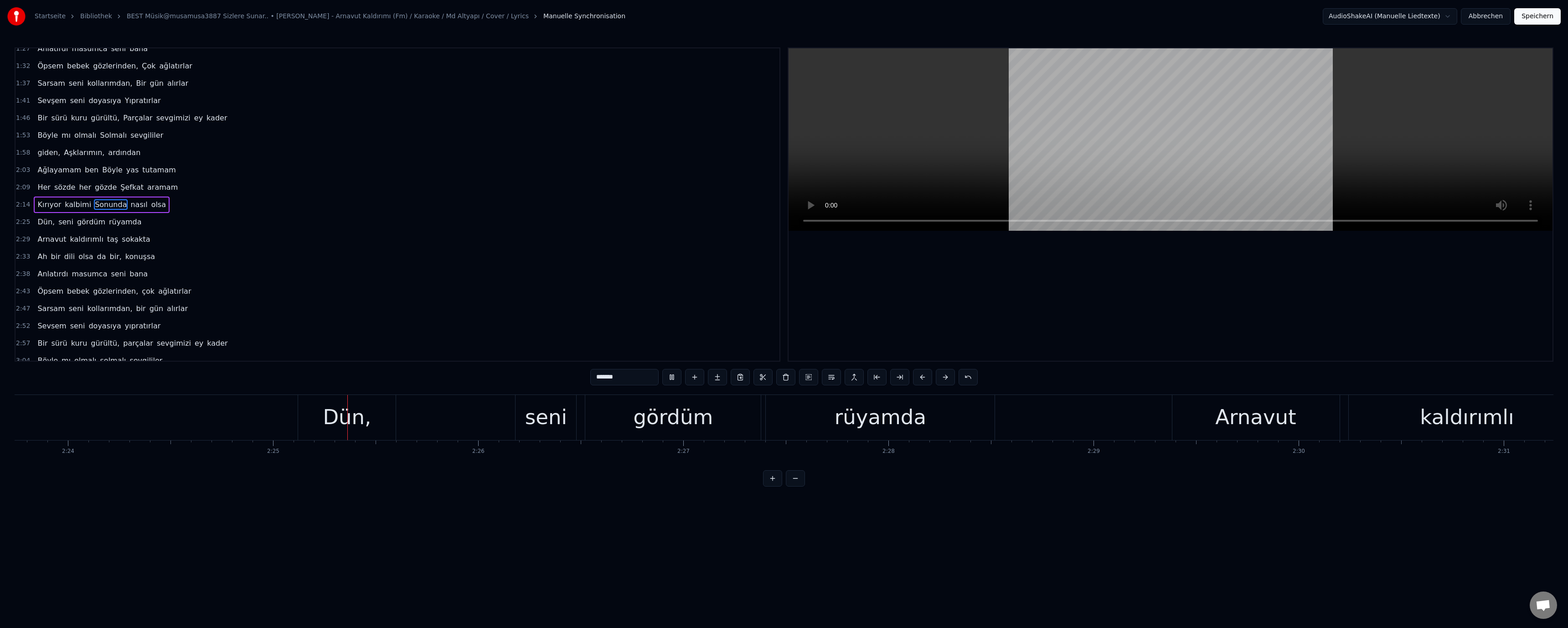
drag, startPoint x: 542, startPoint y: 425, endPoint x: 592, endPoint y: 398, distance: 56.8
click at [547, 421] on div "seni" at bounding box center [547, 417] width 42 height 31
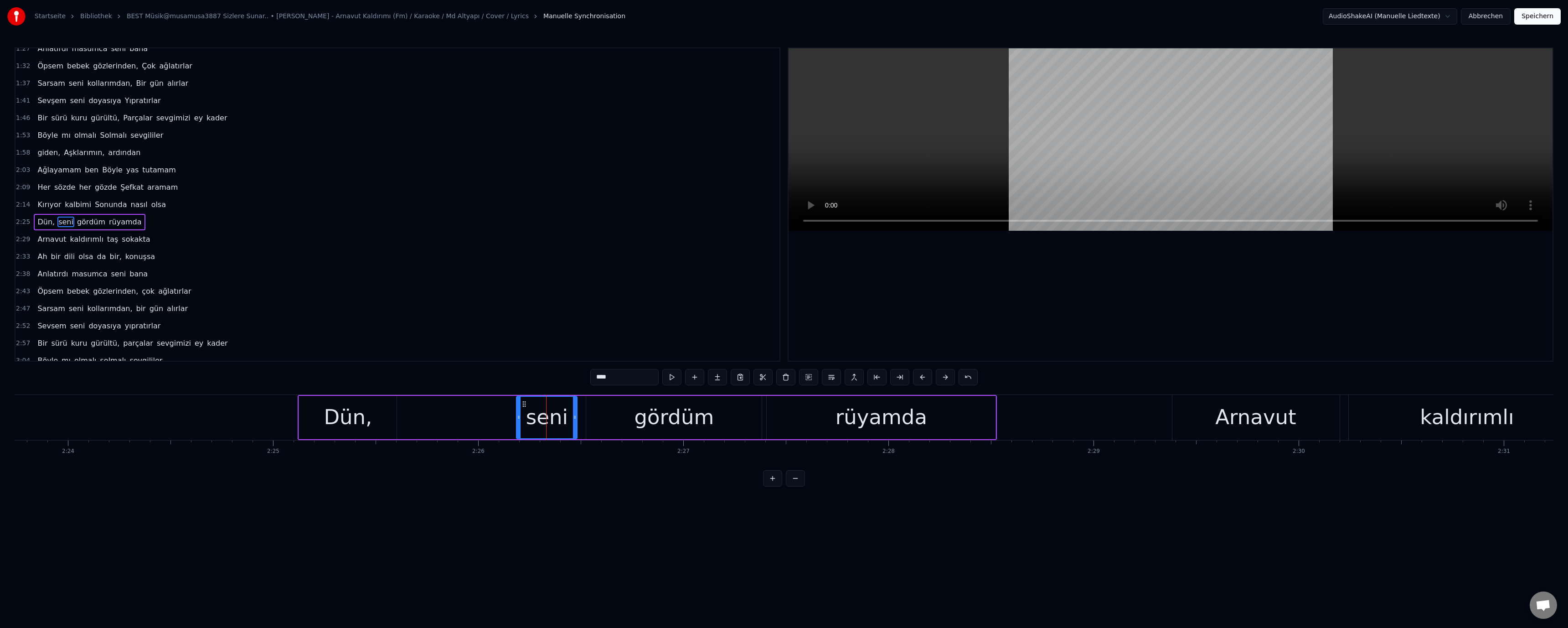
scroll to position [216, 0]
drag, startPoint x: 599, startPoint y: 380, endPoint x: 594, endPoint y: 381, distance: 5.1
click at [594, 381] on input "****" at bounding box center [625, 377] width 69 height 16
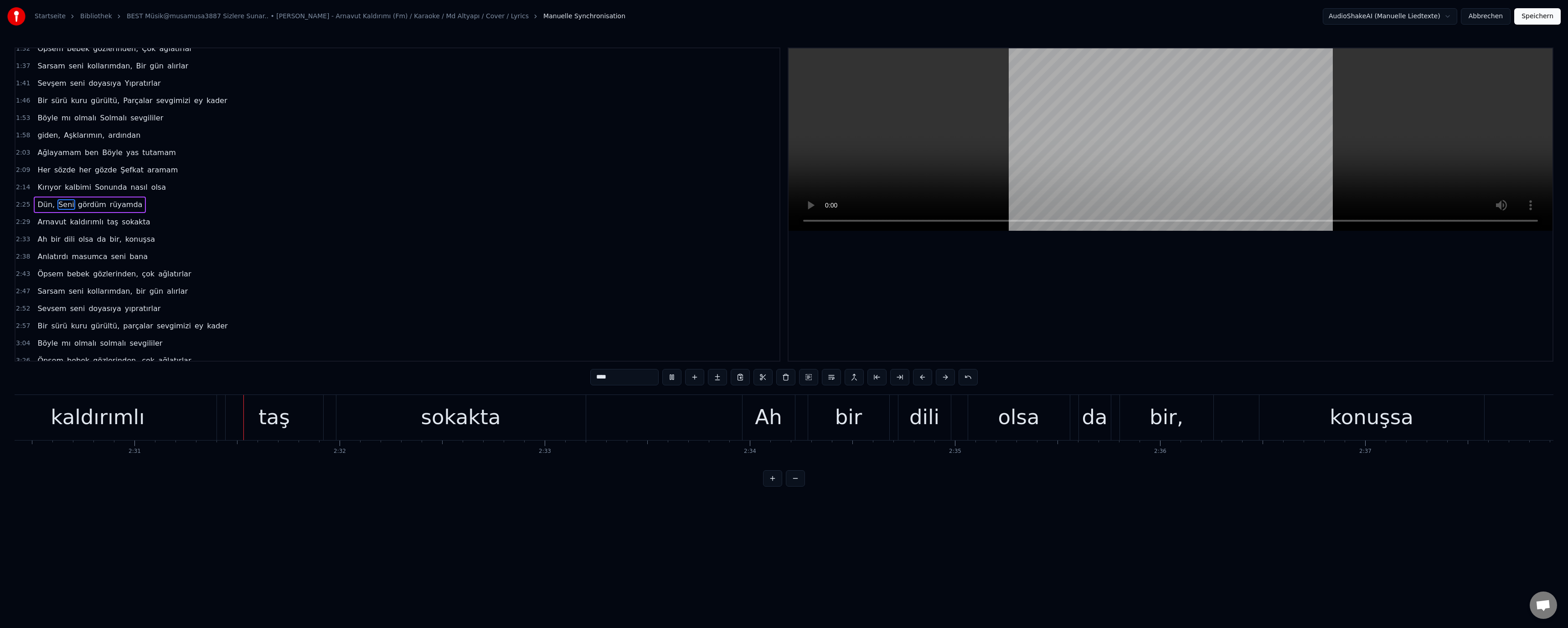
scroll to position [0, 30935]
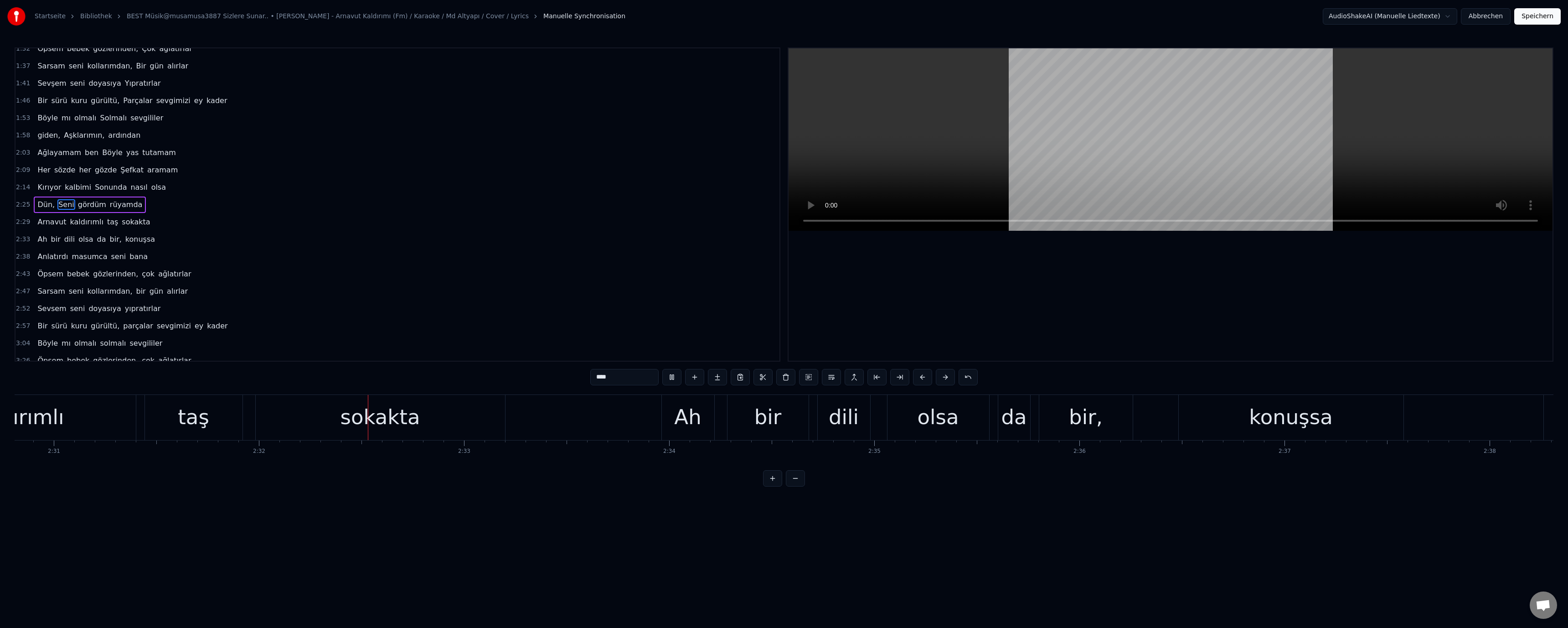
click at [207, 425] on div "taş" at bounding box center [194, 417] width 97 height 45
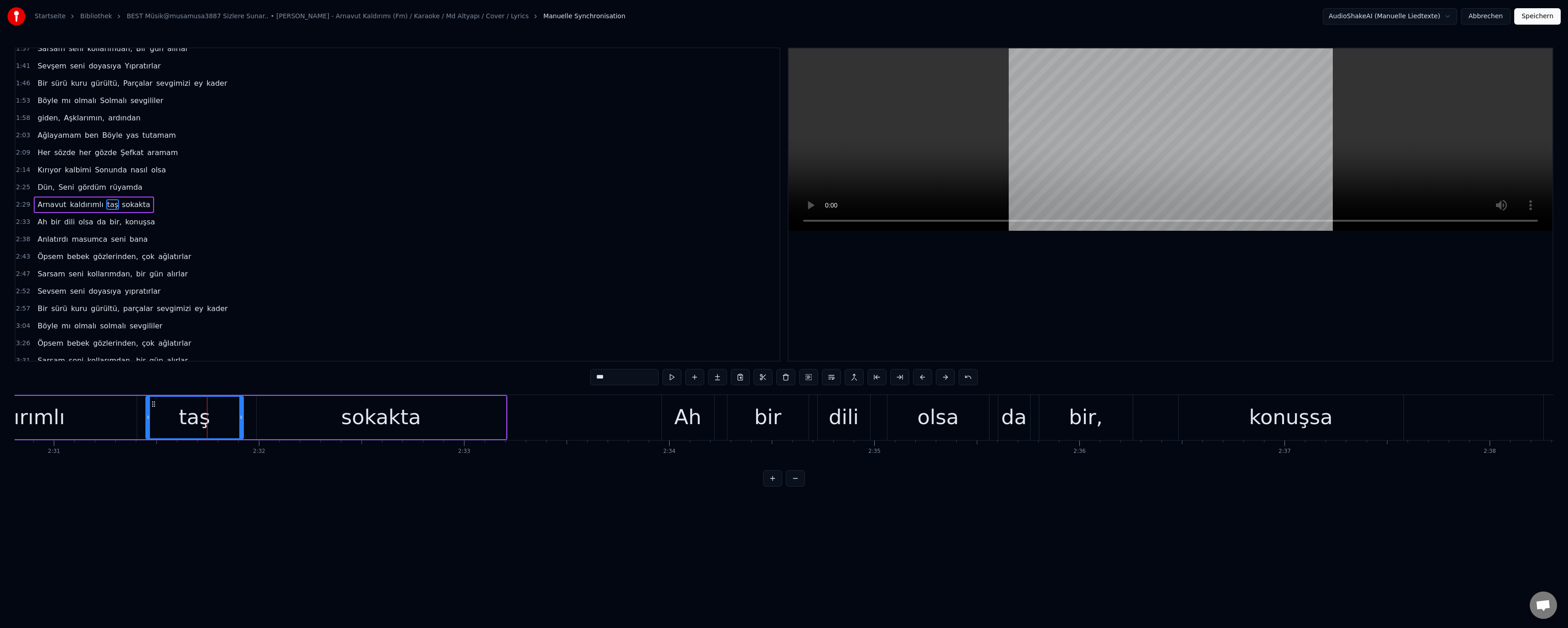
drag, startPoint x: 596, startPoint y: 377, endPoint x: 599, endPoint y: 382, distance: 5.8
click at [599, 382] on input "***" at bounding box center [625, 377] width 69 height 16
click at [1039, 157] on video at bounding box center [1171, 140] width 764 height 183
click at [1025, 419] on div "da" at bounding box center [1014, 417] width 32 height 45
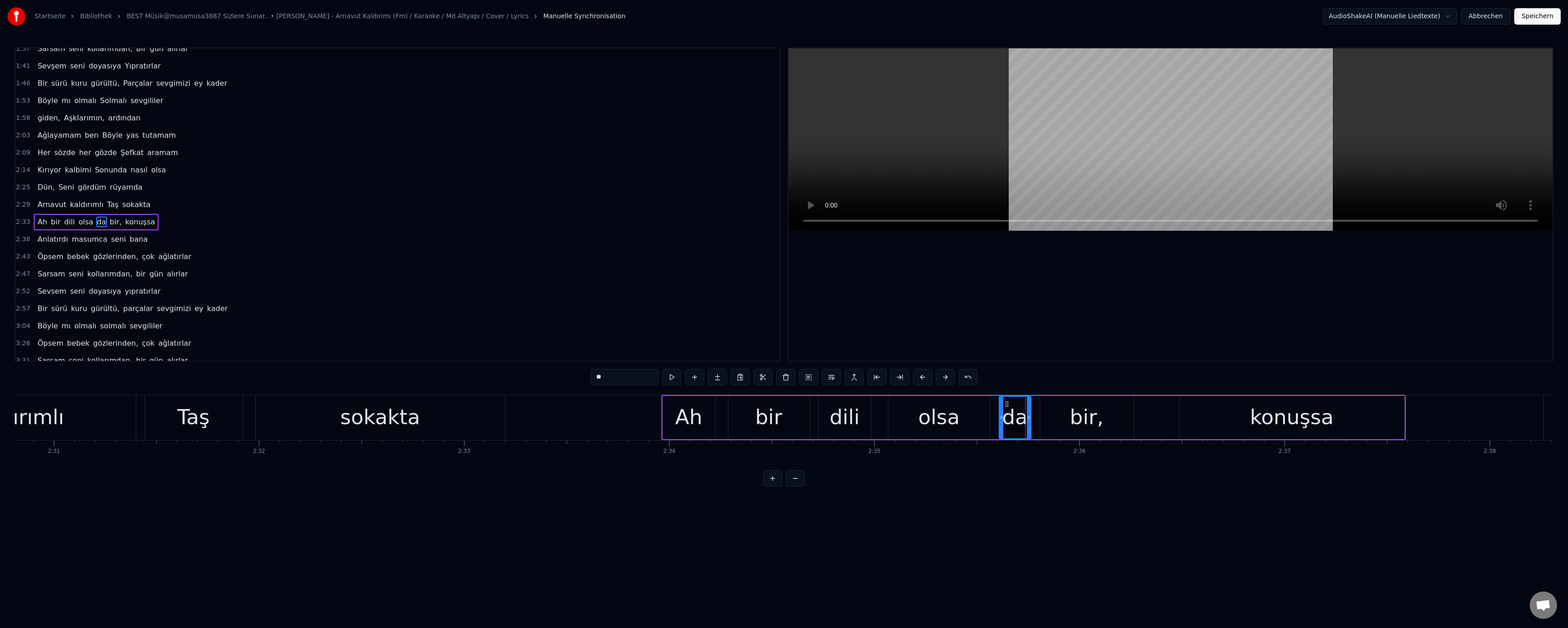
scroll to position [250, 0]
drag, startPoint x: 593, startPoint y: 378, endPoint x: 599, endPoint y: 380, distance: 6.3
click at [599, 380] on input "**" at bounding box center [625, 377] width 69 height 16
click at [999, 103] on video at bounding box center [1171, 140] width 764 height 183
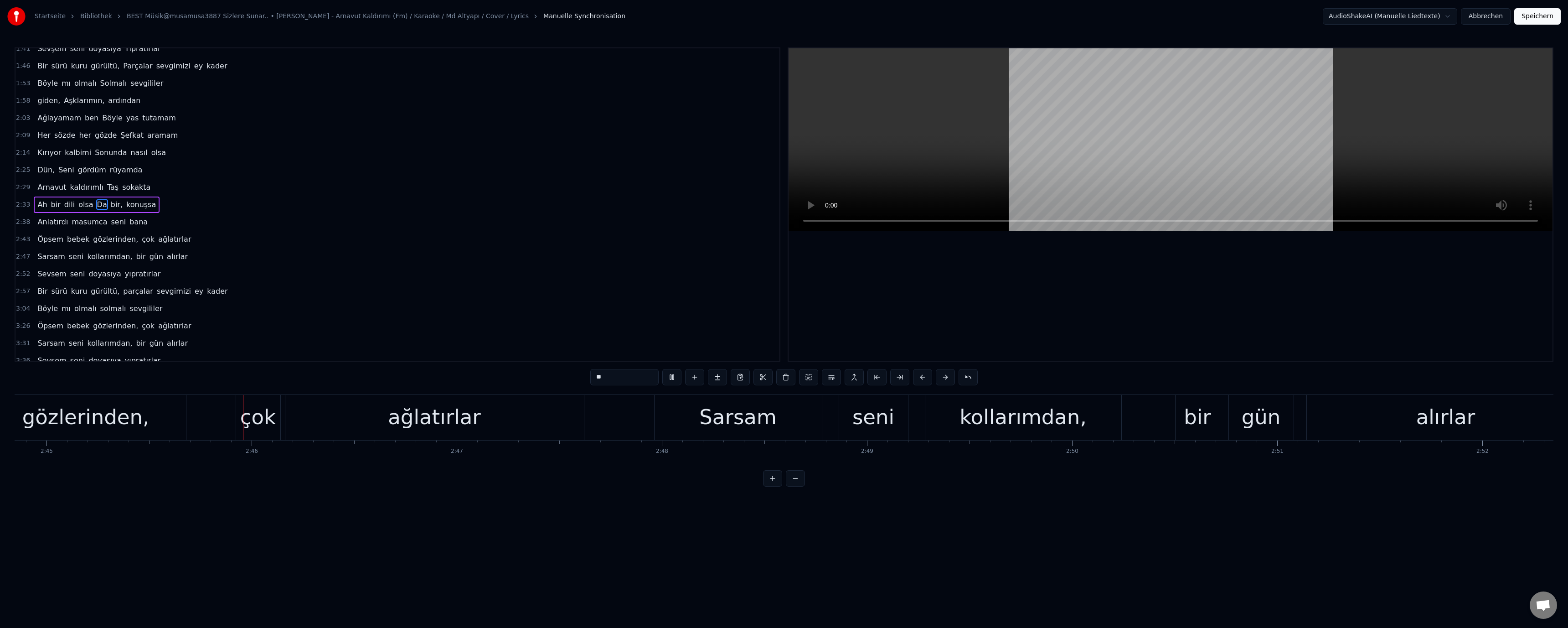
scroll to position [0, 33897]
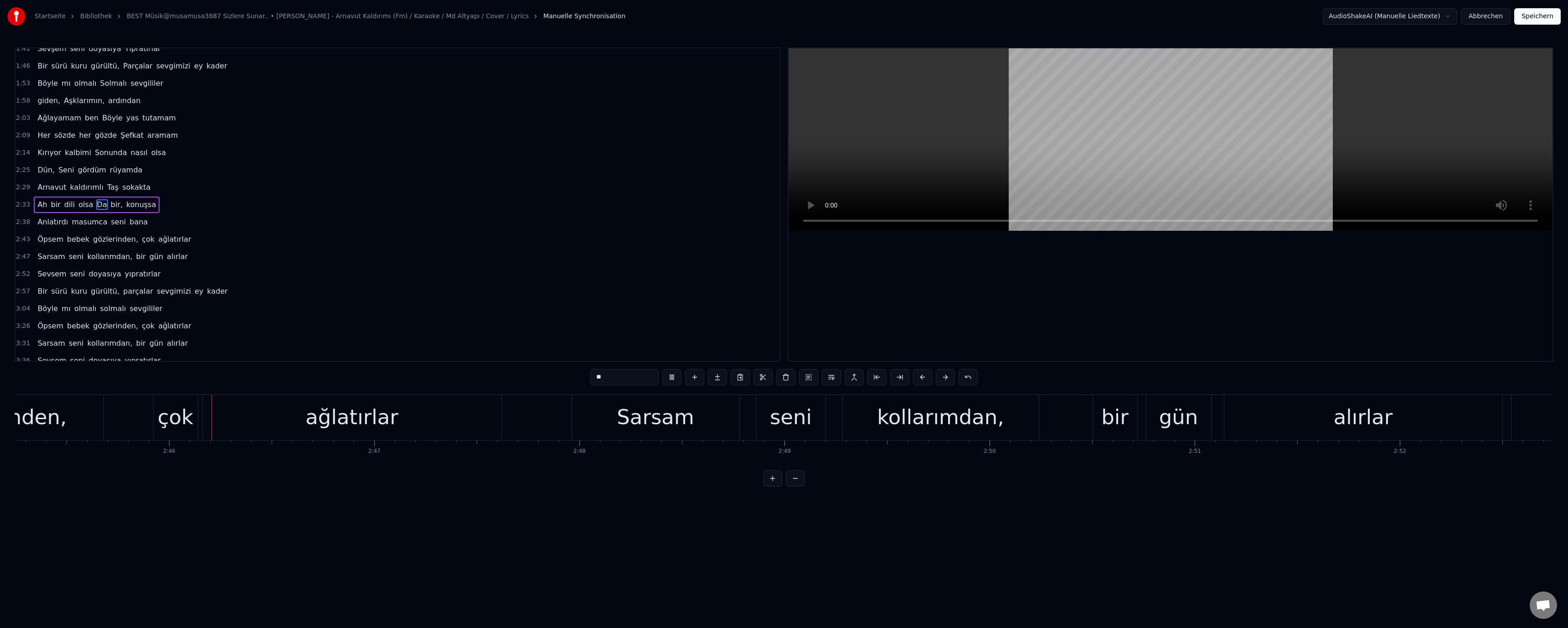
click at [1131, 130] on video at bounding box center [1171, 140] width 764 height 183
click at [187, 418] on div "çok" at bounding box center [175, 417] width 35 height 31
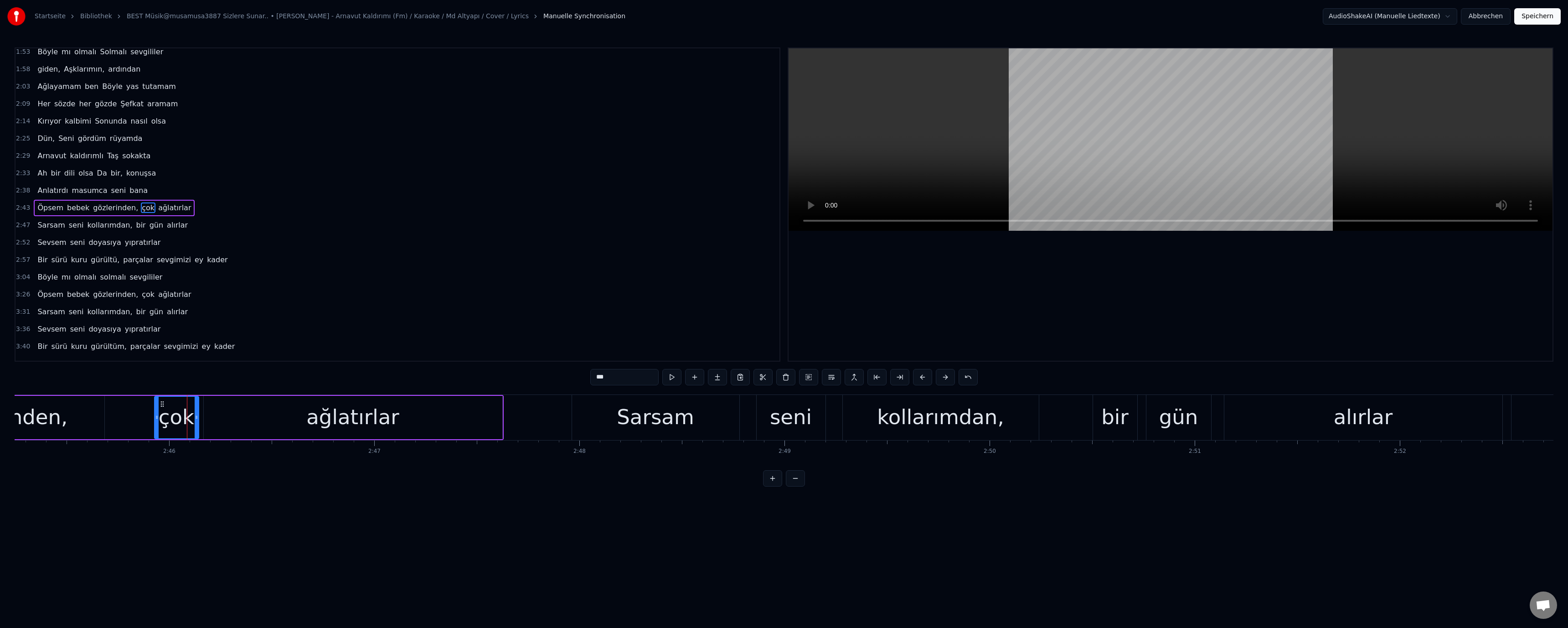
scroll to position [286, 0]
drag, startPoint x: 591, startPoint y: 382, endPoint x: 598, endPoint y: 385, distance: 7.6
click at [598, 385] on input "***" at bounding box center [625, 377] width 69 height 16
paste input "text"
click at [1119, 423] on div "bir" at bounding box center [1115, 417] width 28 height 31
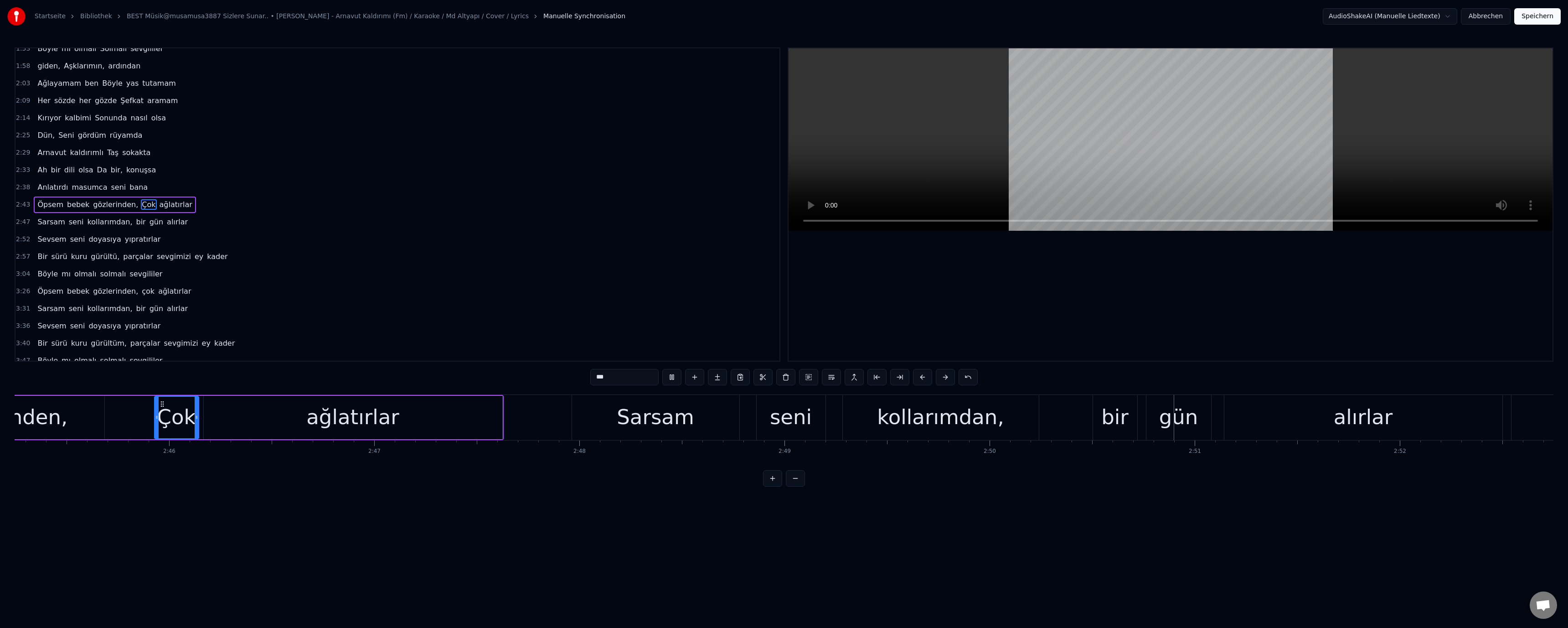
scroll to position [303, 0]
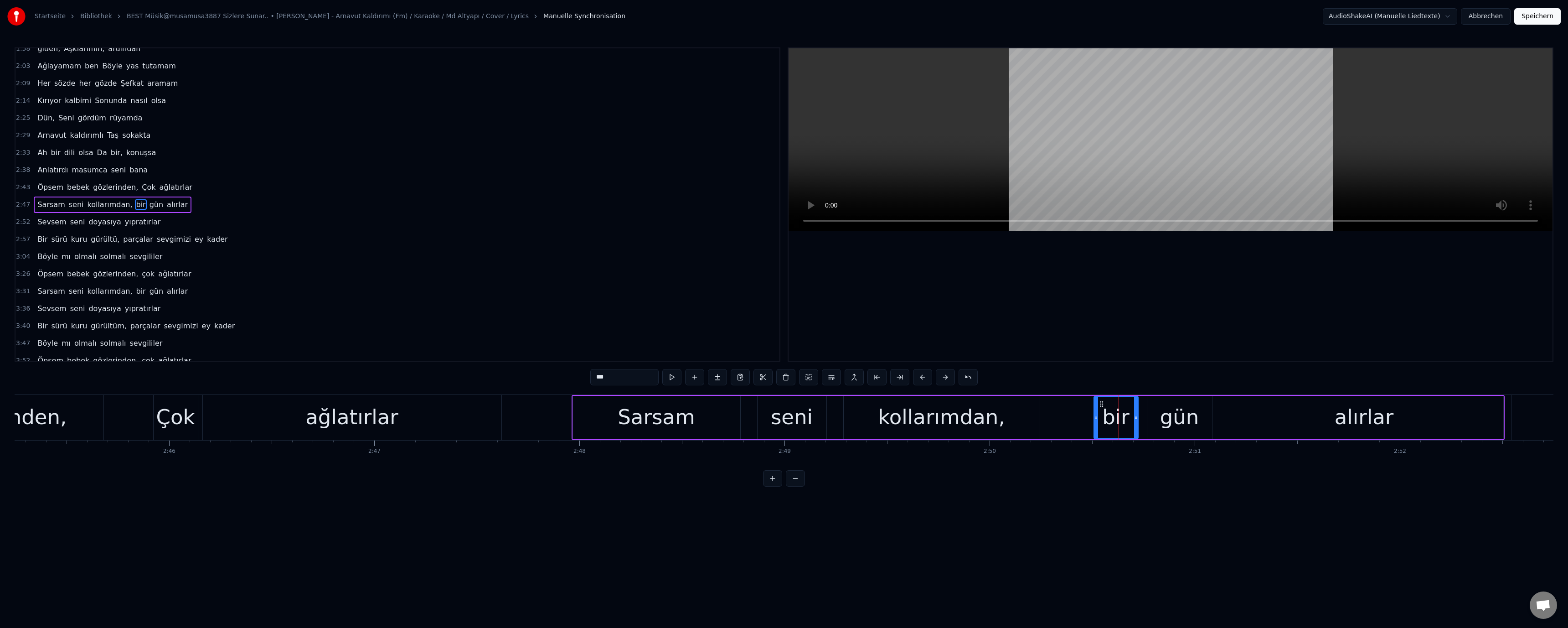
drag, startPoint x: 599, startPoint y: 377, endPoint x: 589, endPoint y: 380, distance: 10.4
click at [589, 380] on div "0:25 Biten, Sevgilerin, ardından 0:30 Ağlayamam ben Böyle yas tutamam 0:36 Her …" at bounding box center [784, 267] width 1539 height 439
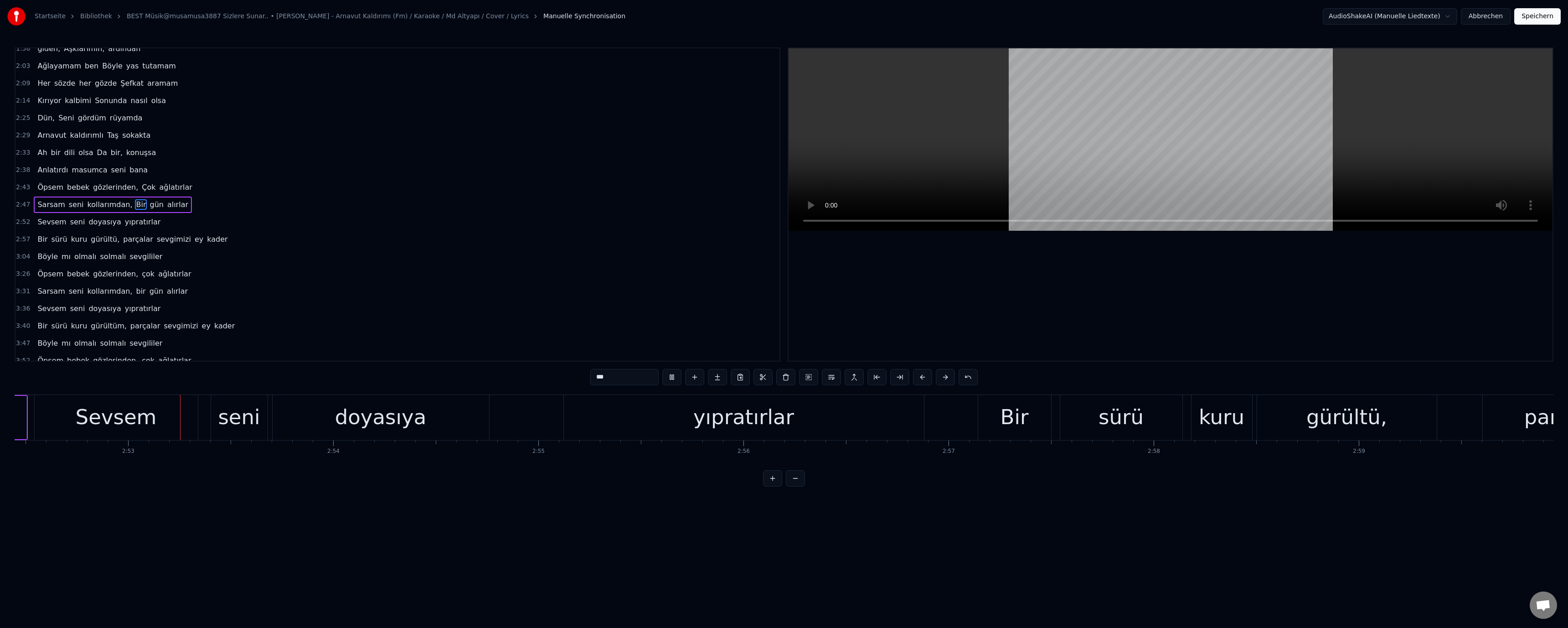
scroll to position [0, 35375]
click at [726, 425] on div "yıpratırlar" at bounding box center [741, 417] width 100 height 31
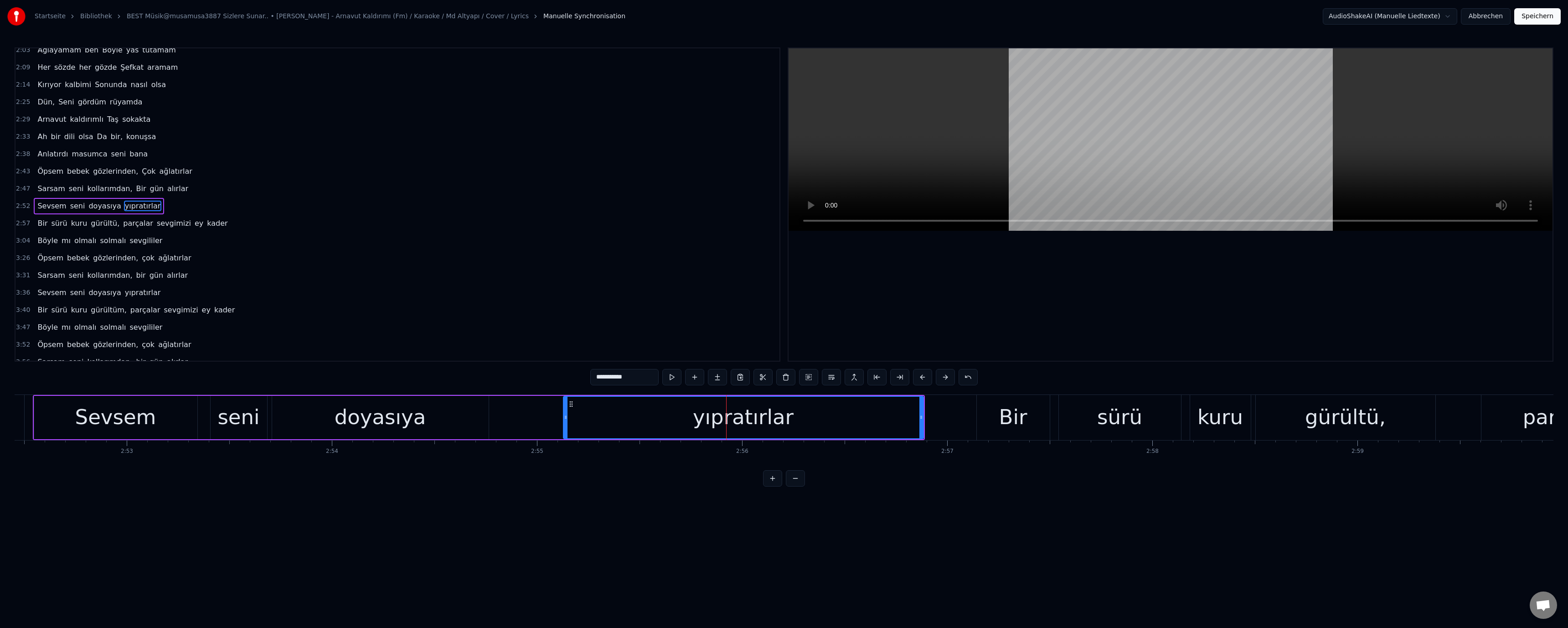
scroll to position [320, 0]
drag, startPoint x: 596, startPoint y: 379, endPoint x: 600, endPoint y: 383, distance: 5.7
click at [600, 383] on input "**********" at bounding box center [625, 377] width 69 height 16
click at [963, 182] on video at bounding box center [1171, 140] width 764 height 183
click at [973, 184] on video at bounding box center [1171, 140] width 764 height 183
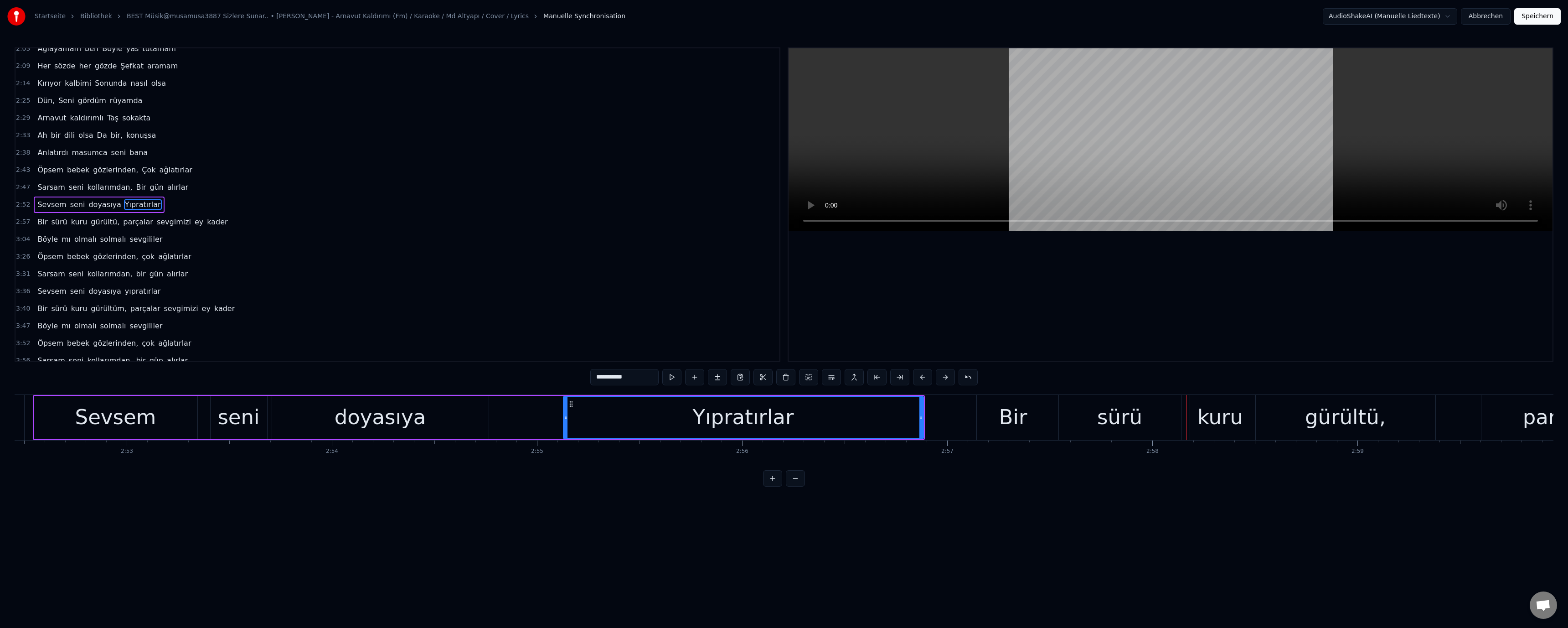
drag, startPoint x: 1018, startPoint y: 418, endPoint x: 982, endPoint y: 415, distance: 36.1
click at [1017, 418] on div "Bir" at bounding box center [1014, 417] width 29 height 31
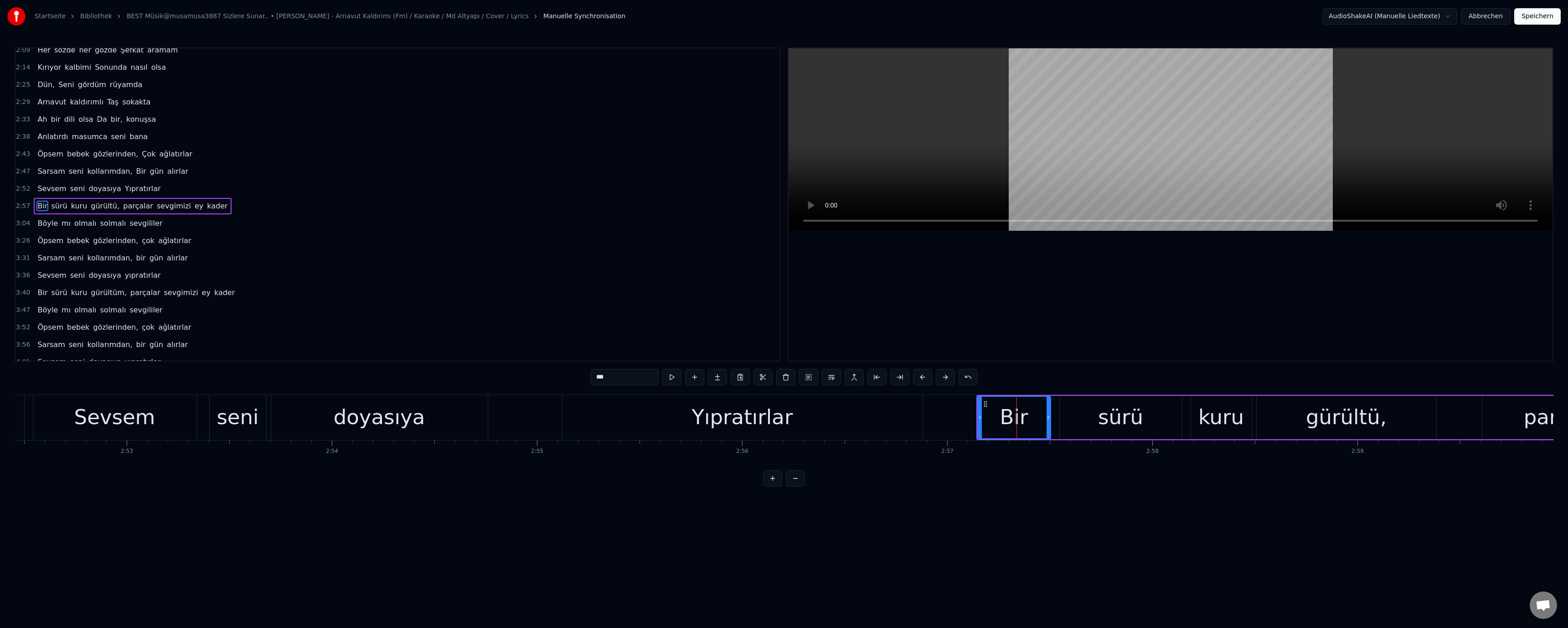
scroll to position [337, 0]
drag, startPoint x: 591, startPoint y: 378, endPoint x: 600, endPoint y: 389, distance: 14.2
click at [600, 389] on div "0:25 Biten, Sevgilerin, ardından 0:30 Ağlayamam ben Böyle yas tutamam 0:36 Her …" at bounding box center [784, 267] width 1539 height 439
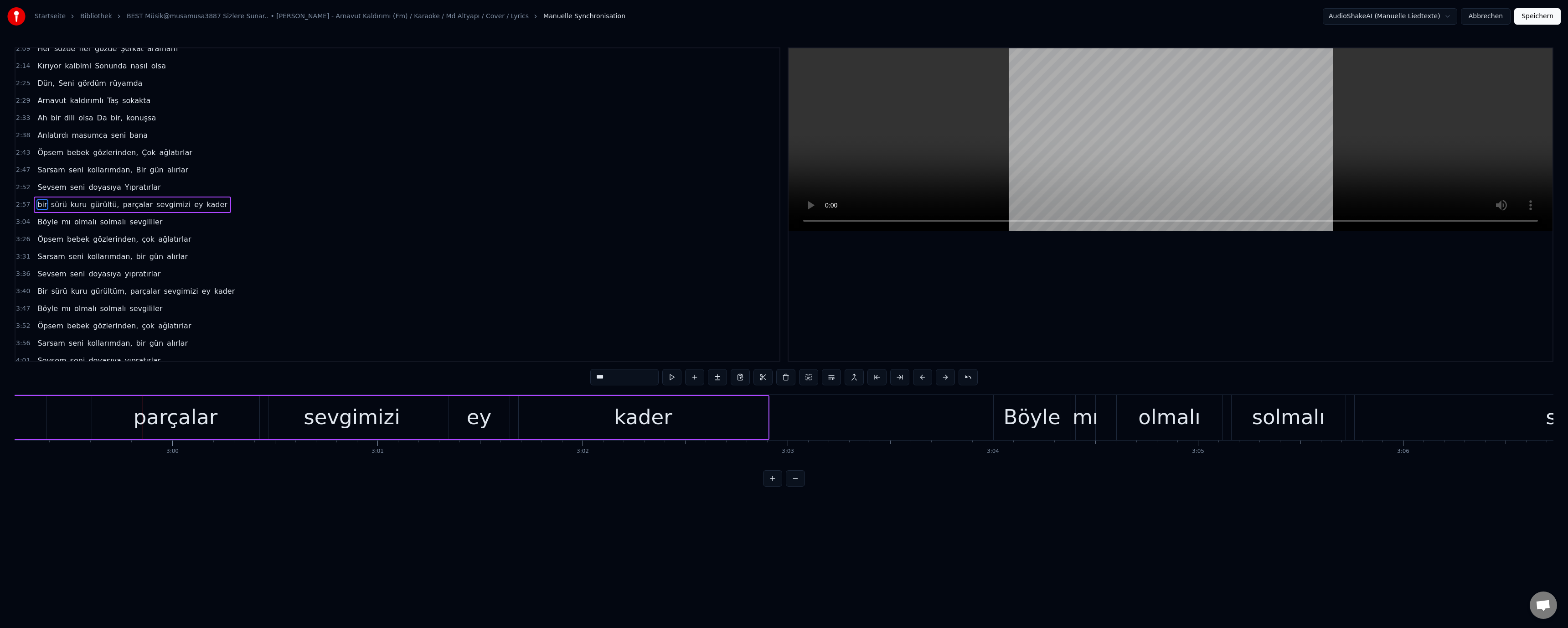
scroll to position [0, 36848]
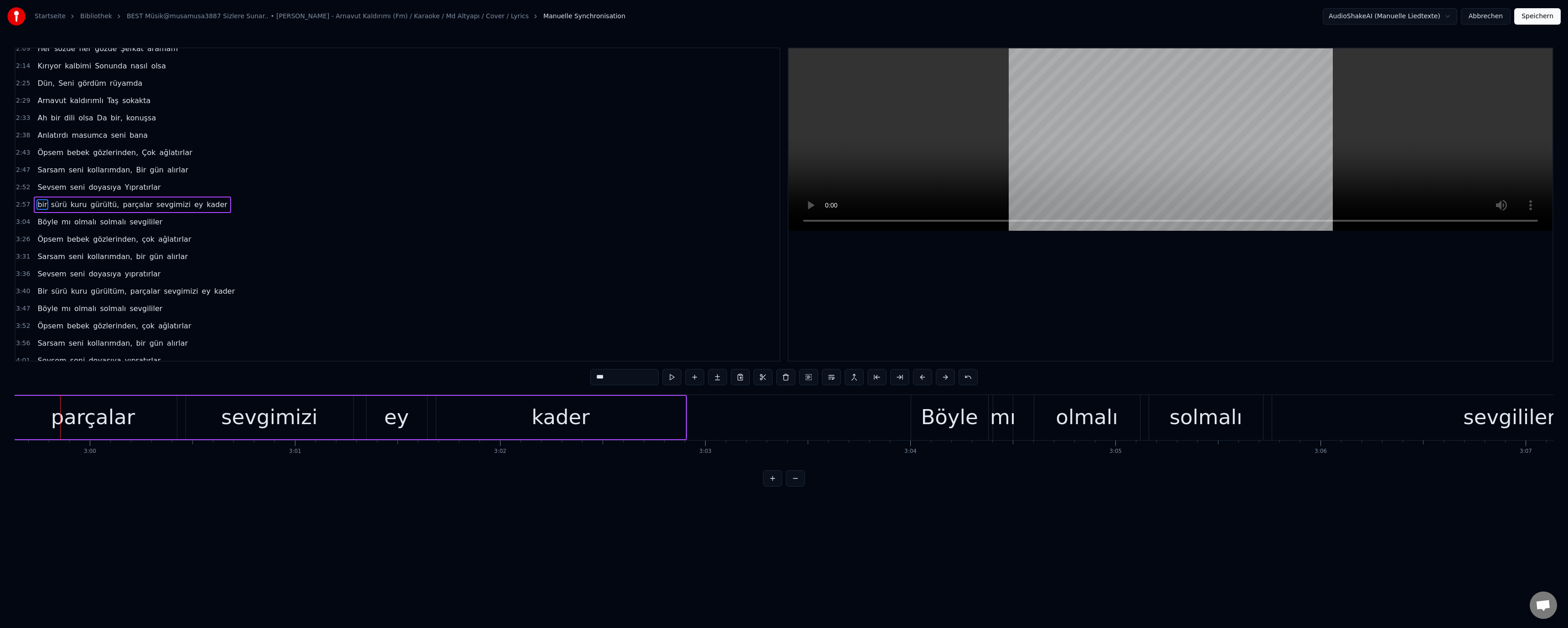
click at [109, 416] on div "parçalar" at bounding box center [93, 417] width 84 height 31
drag, startPoint x: 592, startPoint y: 381, endPoint x: 598, endPoint y: 384, distance: 6.7
click at [598, 384] on input "********" at bounding box center [625, 377] width 69 height 16
click at [1218, 428] on div "solmalı" at bounding box center [1206, 417] width 73 height 31
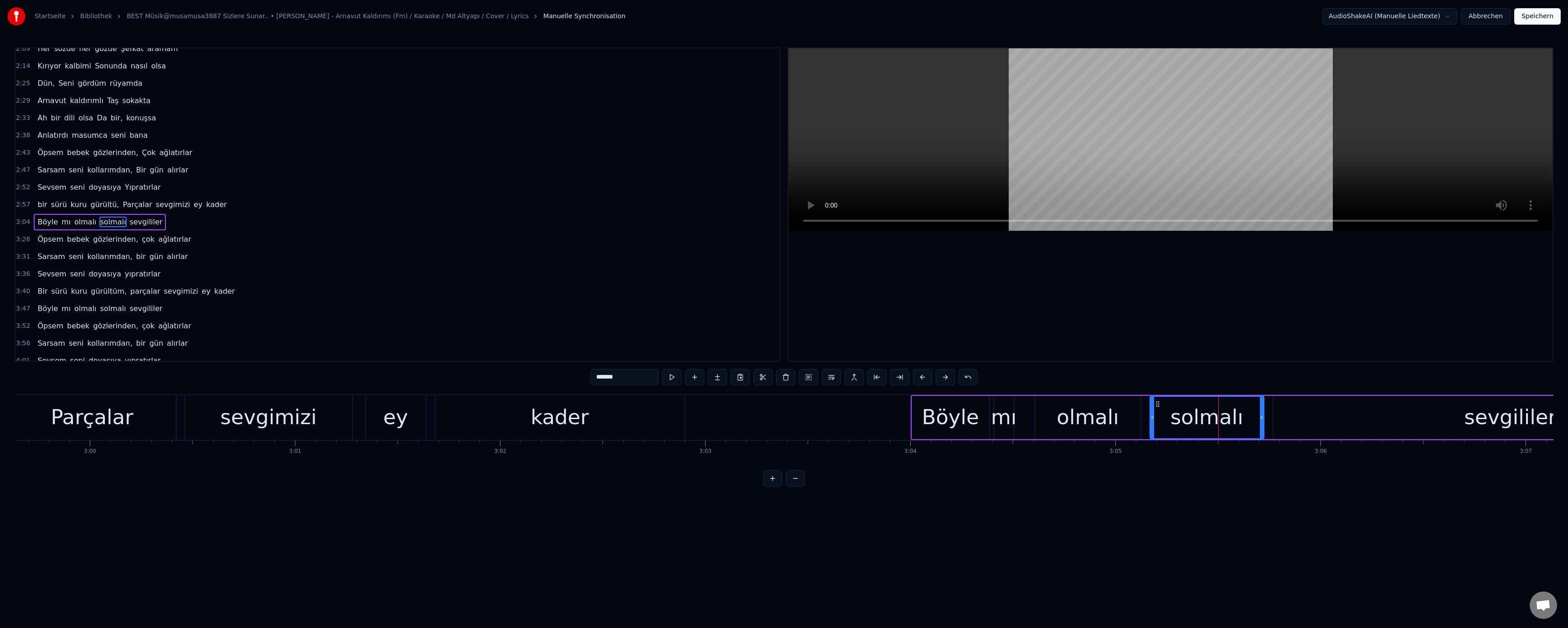
scroll to position [355, 0]
drag, startPoint x: 591, startPoint y: 374, endPoint x: 600, endPoint y: 380, distance: 10.8
click at [600, 380] on input "*******" at bounding box center [625, 377] width 69 height 16
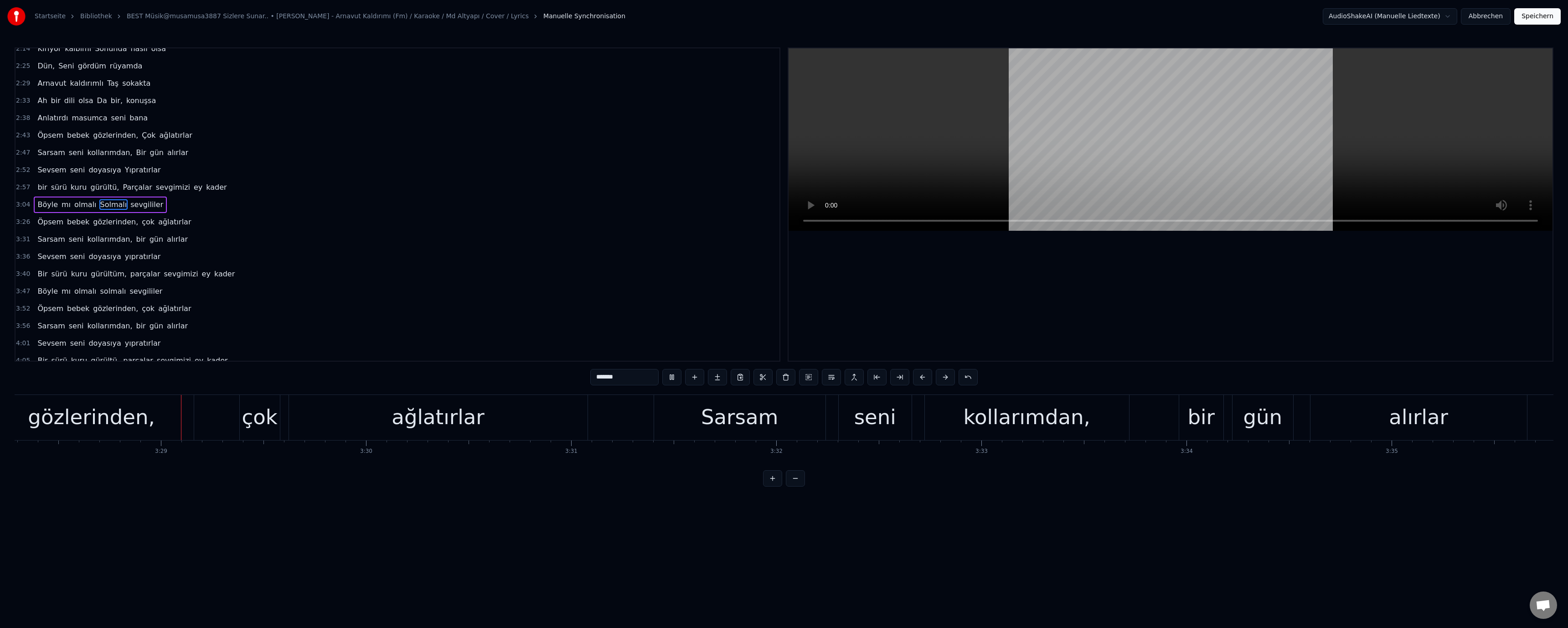
scroll to position [0, 42727]
click at [250, 423] on div "çok" at bounding box center [257, 417] width 35 height 31
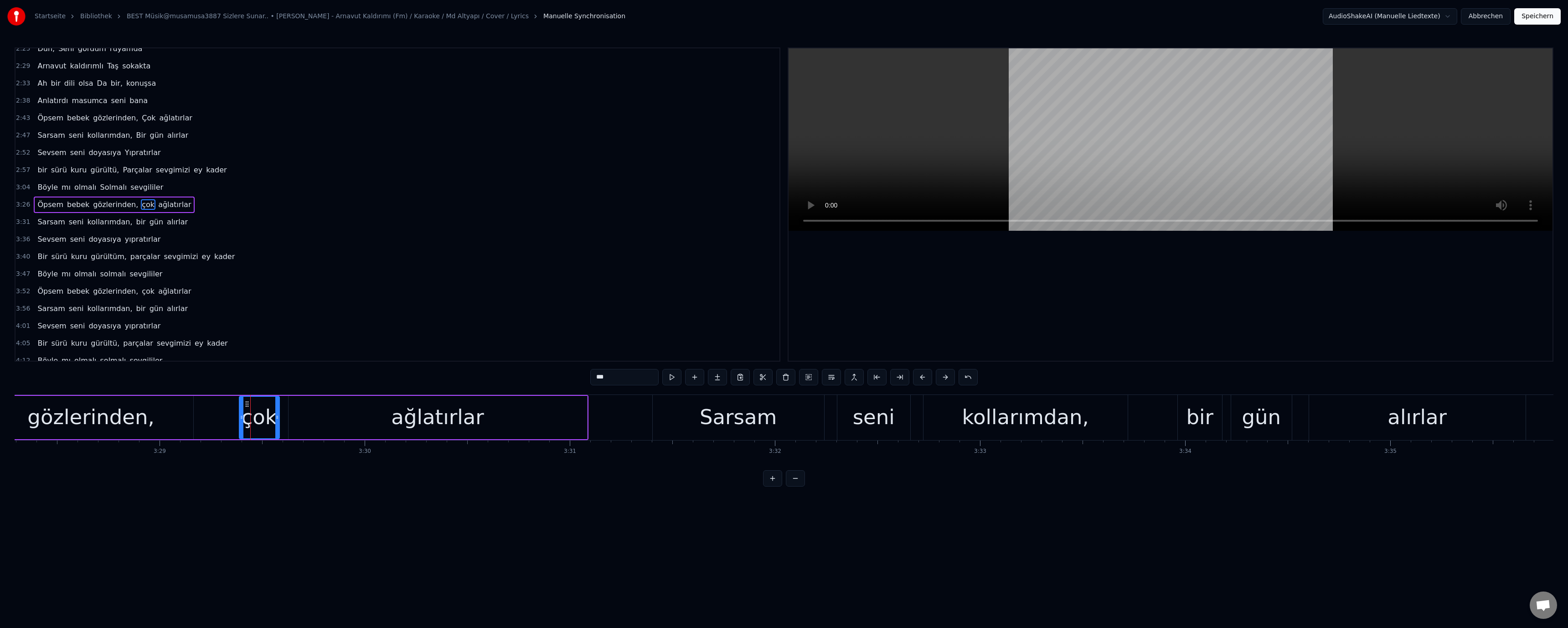
drag, startPoint x: 594, startPoint y: 379, endPoint x: 600, endPoint y: 383, distance: 7.2
click at [600, 383] on input "***" at bounding box center [625, 377] width 69 height 16
paste input "text"
click at [1196, 418] on div "bir" at bounding box center [1199, 417] width 28 height 31
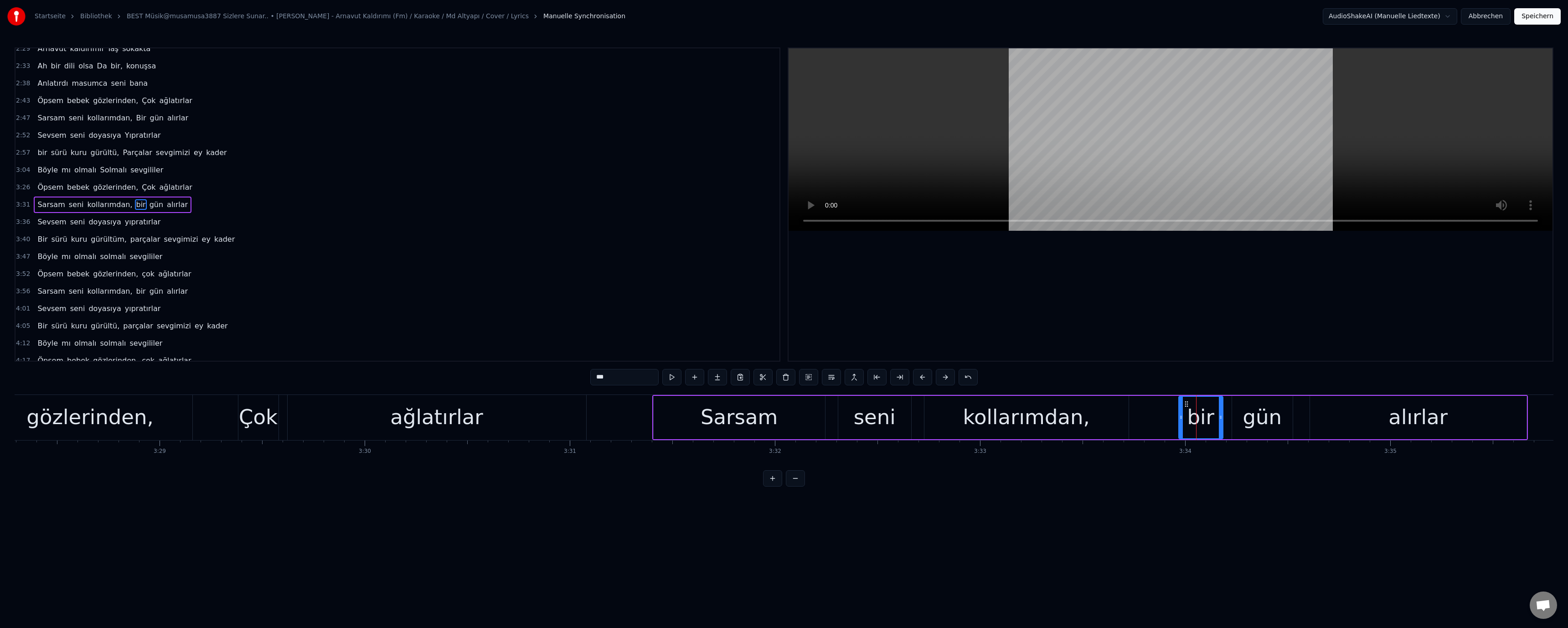
click at [600, 380] on input "***" at bounding box center [625, 377] width 69 height 16
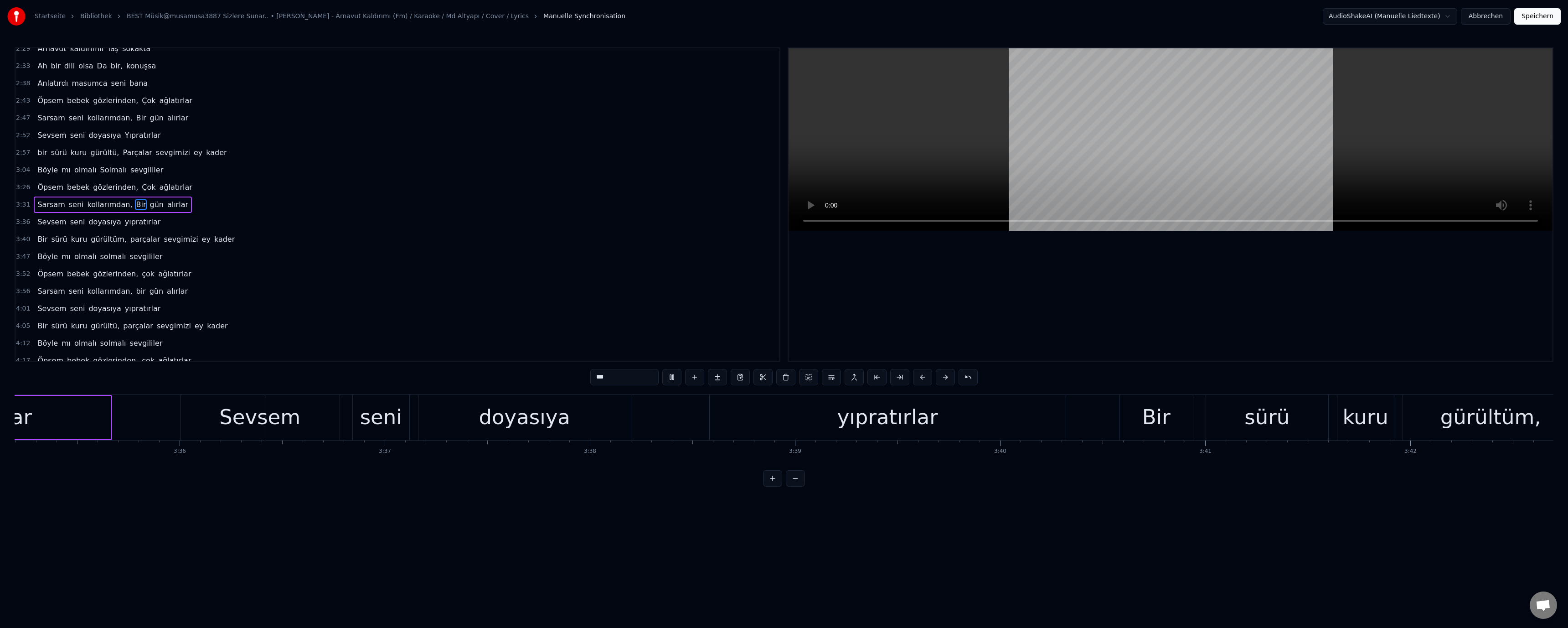
scroll to position [0, 44227]
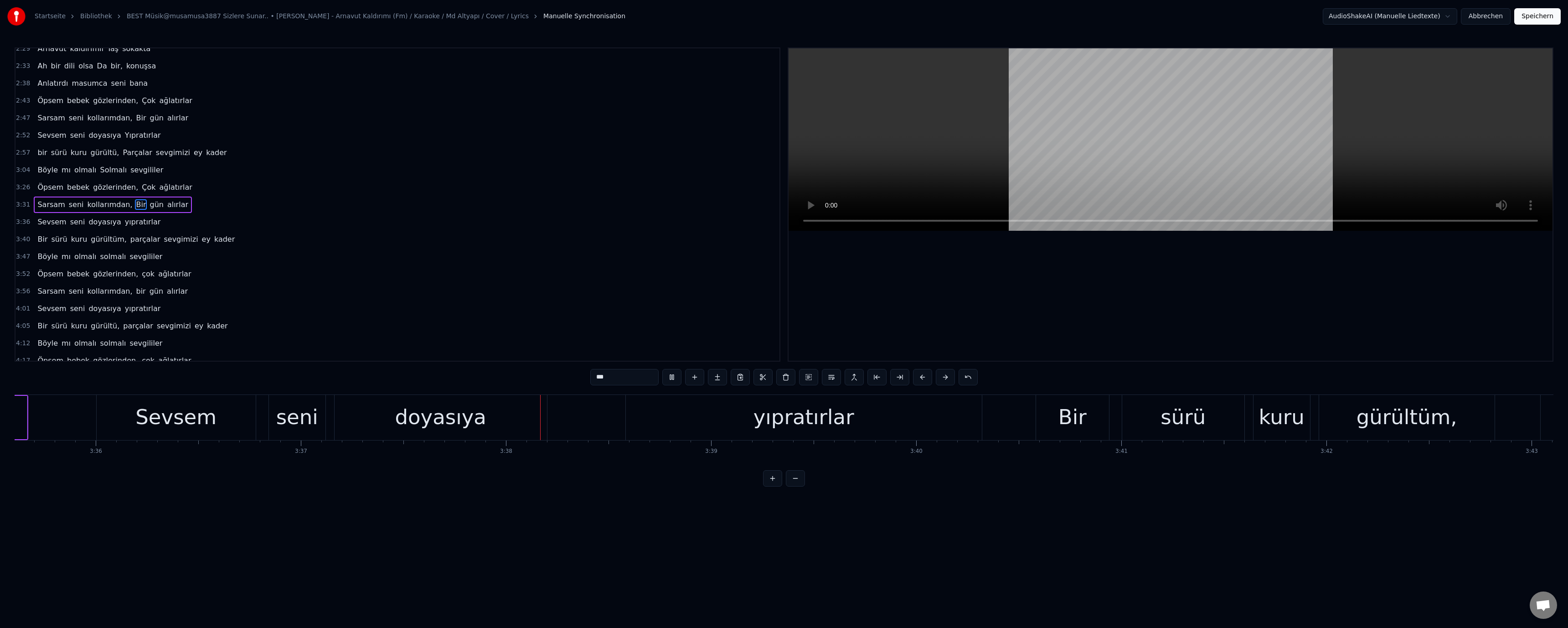
drag, startPoint x: 802, startPoint y: 423, endPoint x: 691, endPoint y: 387, distance: 116.7
click at [802, 422] on div "yıpratırlar" at bounding box center [804, 417] width 100 height 31
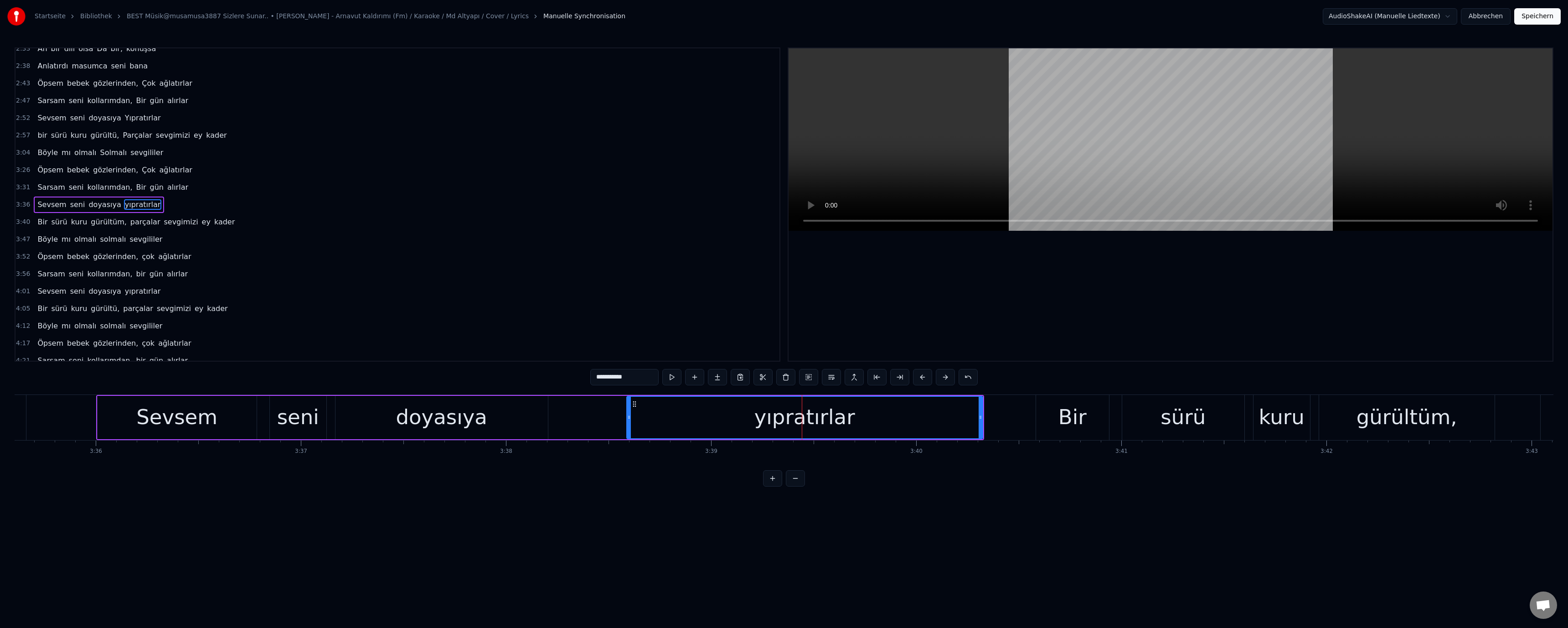
drag, startPoint x: 592, startPoint y: 378, endPoint x: 599, endPoint y: 383, distance: 8.6
click at [599, 383] on input "**********" at bounding box center [625, 377] width 69 height 16
click at [1069, 419] on div "Bir" at bounding box center [1073, 417] width 29 height 31
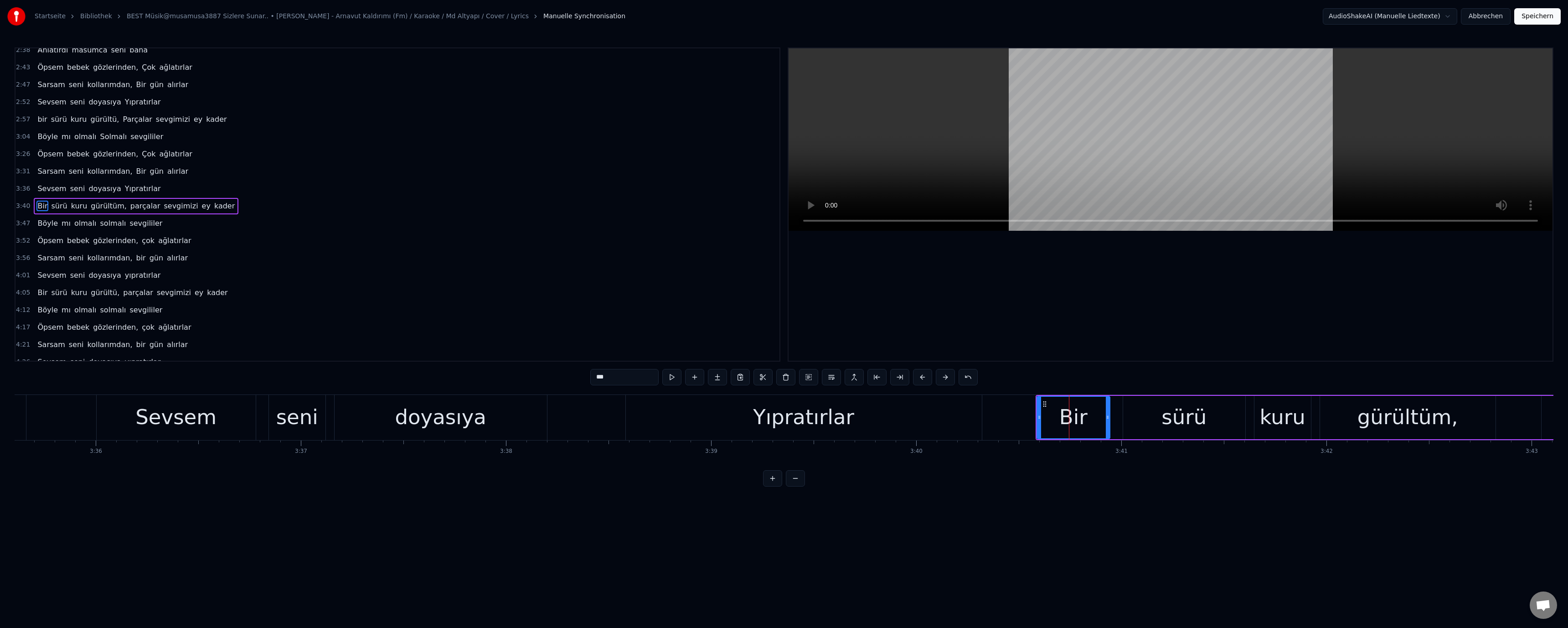
scroll to position [424, 0]
drag, startPoint x: 598, startPoint y: 374, endPoint x: 599, endPoint y: 379, distance: 5.1
click at [599, 379] on input "***" at bounding box center [625, 377] width 69 height 16
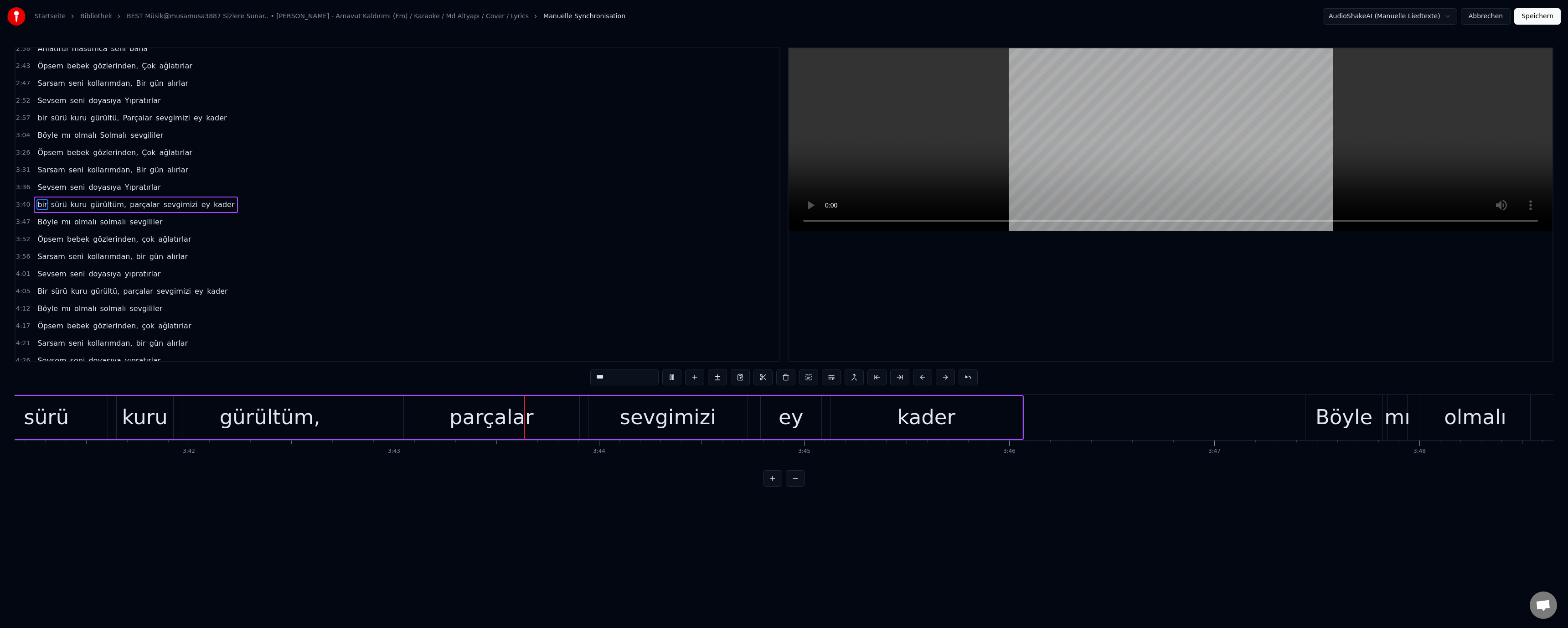
scroll to position [0, 45707]
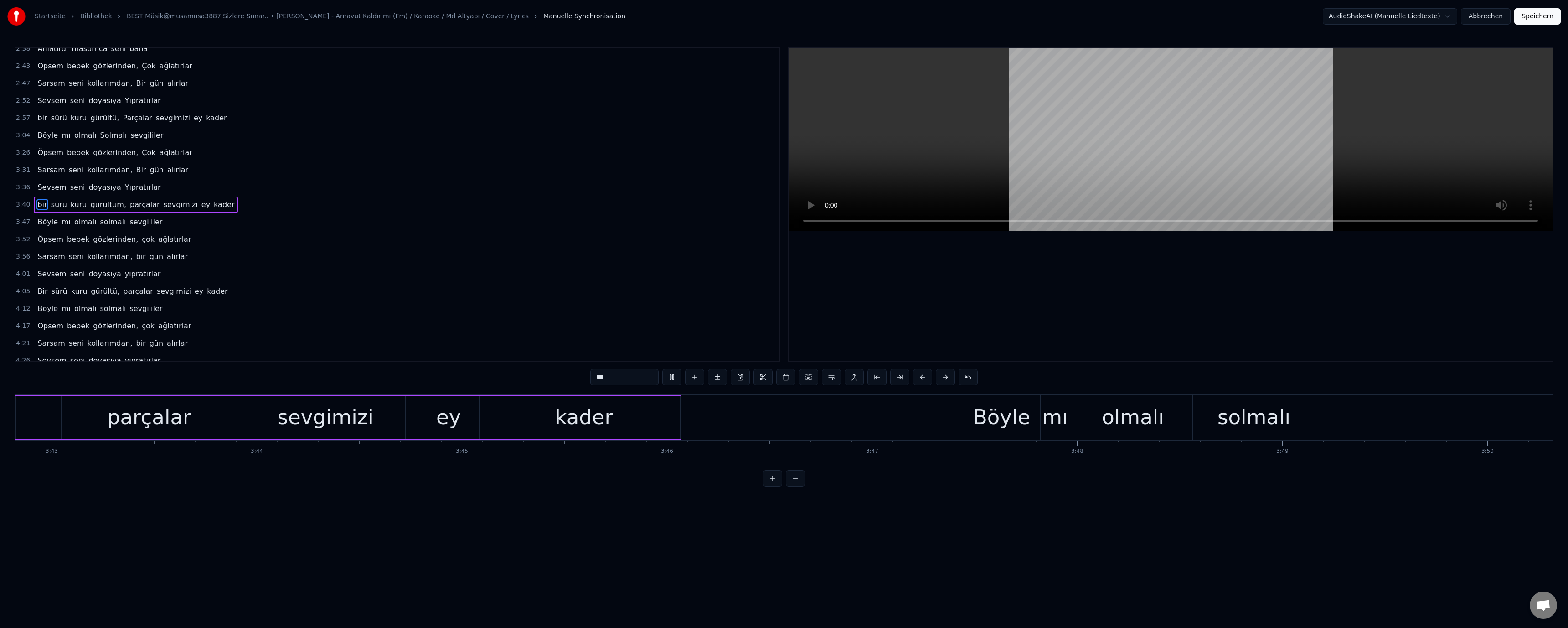
click at [157, 422] on div "parçalar" at bounding box center [149, 417] width 84 height 31
click at [598, 382] on input "********" at bounding box center [625, 377] width 69 height 16
click at [1193, 422] on div "solmalı" at bounding box center [1254, 417] width 122 height 45
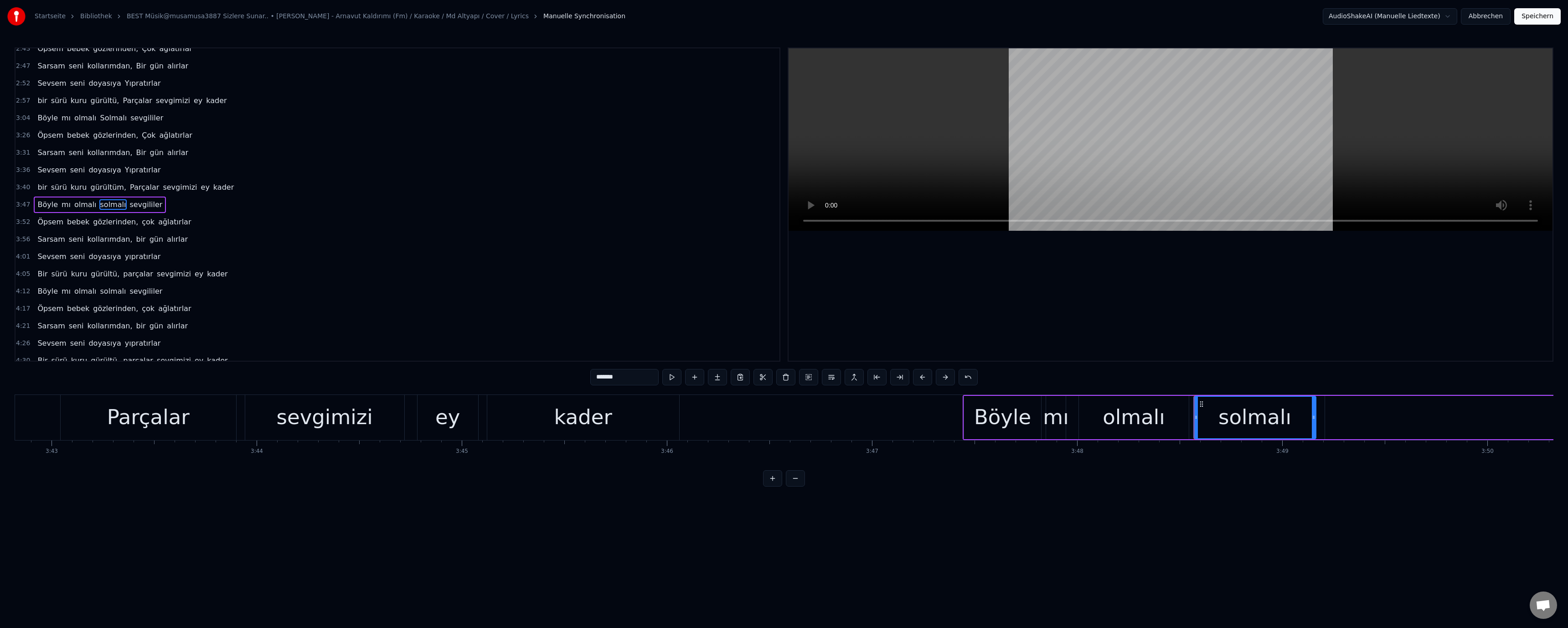
drag, startPoint x: 597, startPoint y: 376, endPoint x: 599, endPoint y: 379, distance: 3.6
click at [599, 379] on input "*******" at bounding box center [625, 377] width 69 height 16
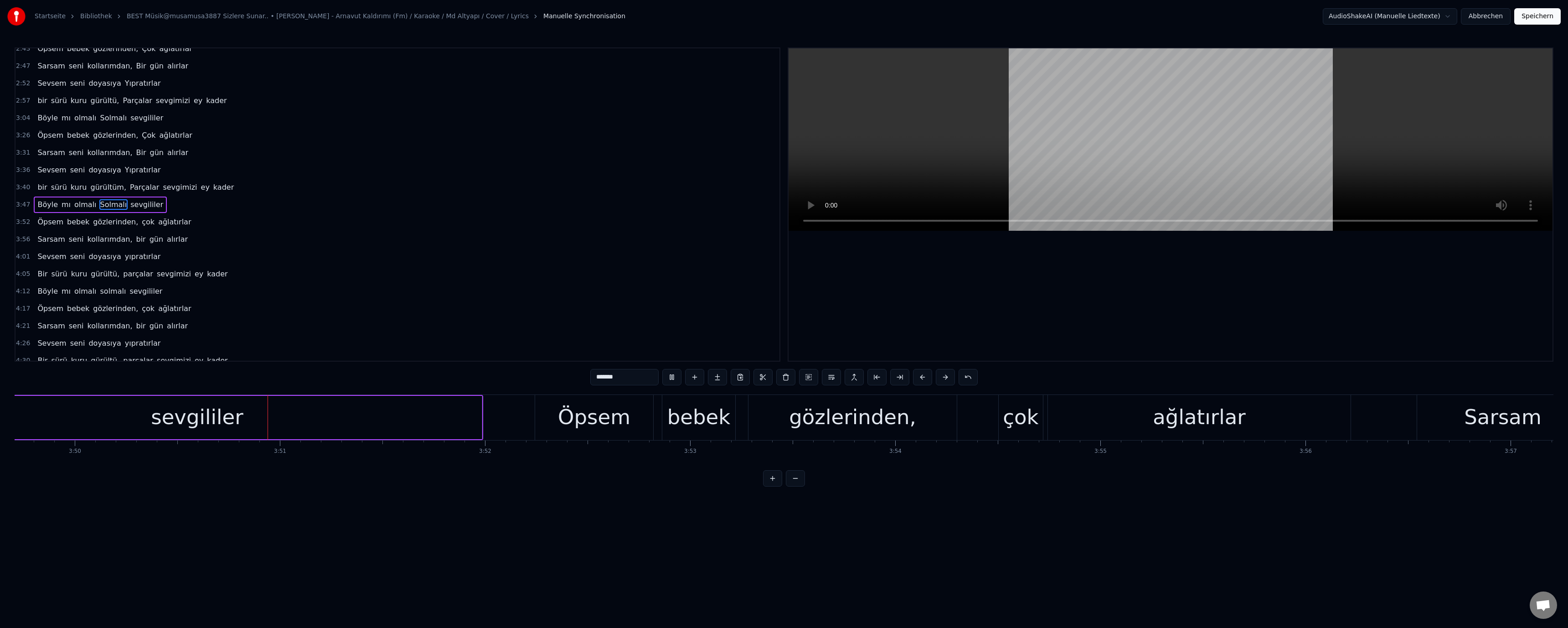
scroll to position [0, 47202]
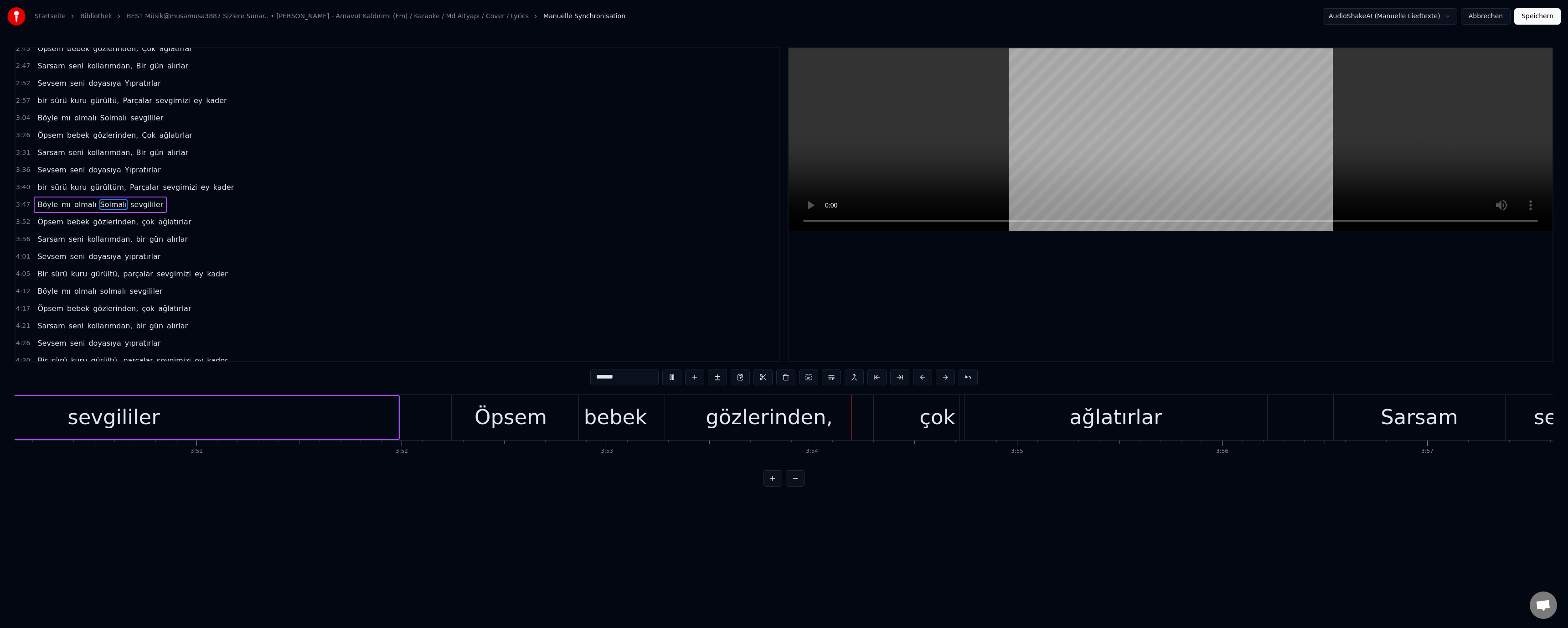
click at [932, 417] on div "çok" at bounding box center [936, 417] width 35 height 31
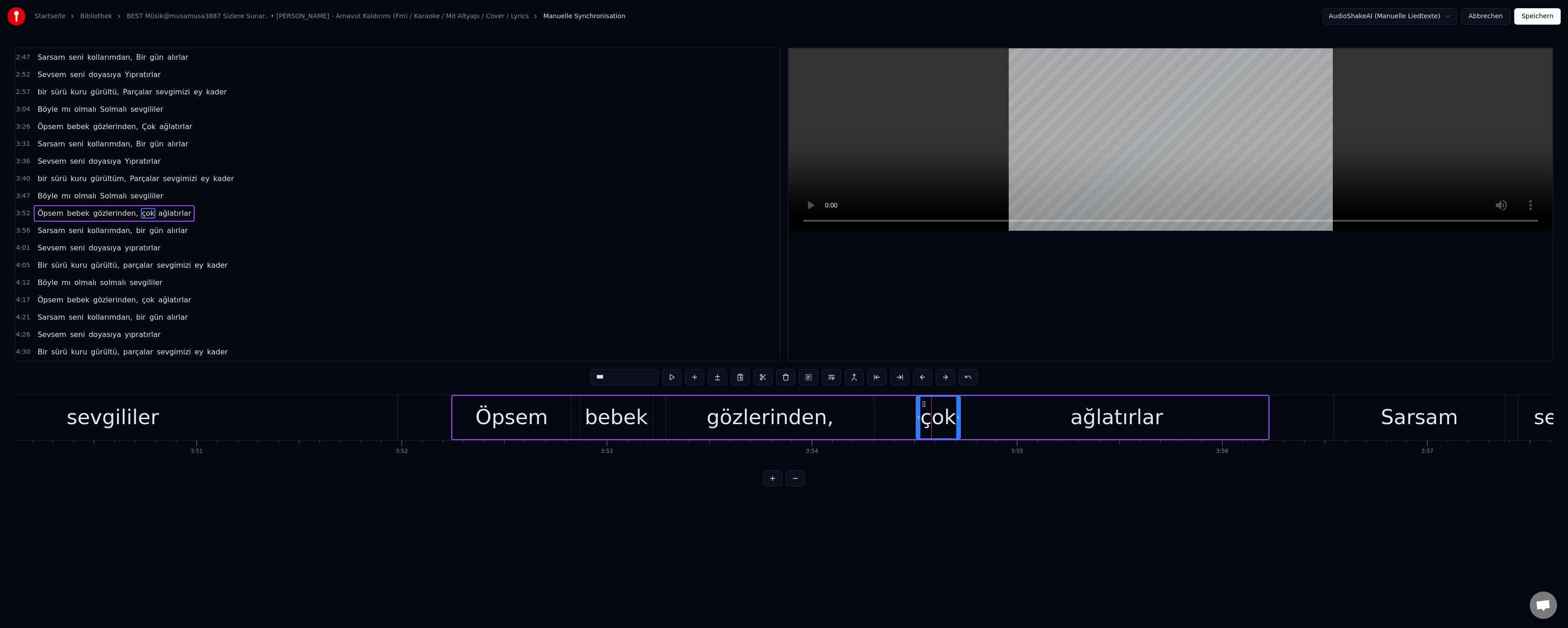
click at [599, 380] on input "***" at bounding box center [625, 377] width 69 height 16
paste input "text"
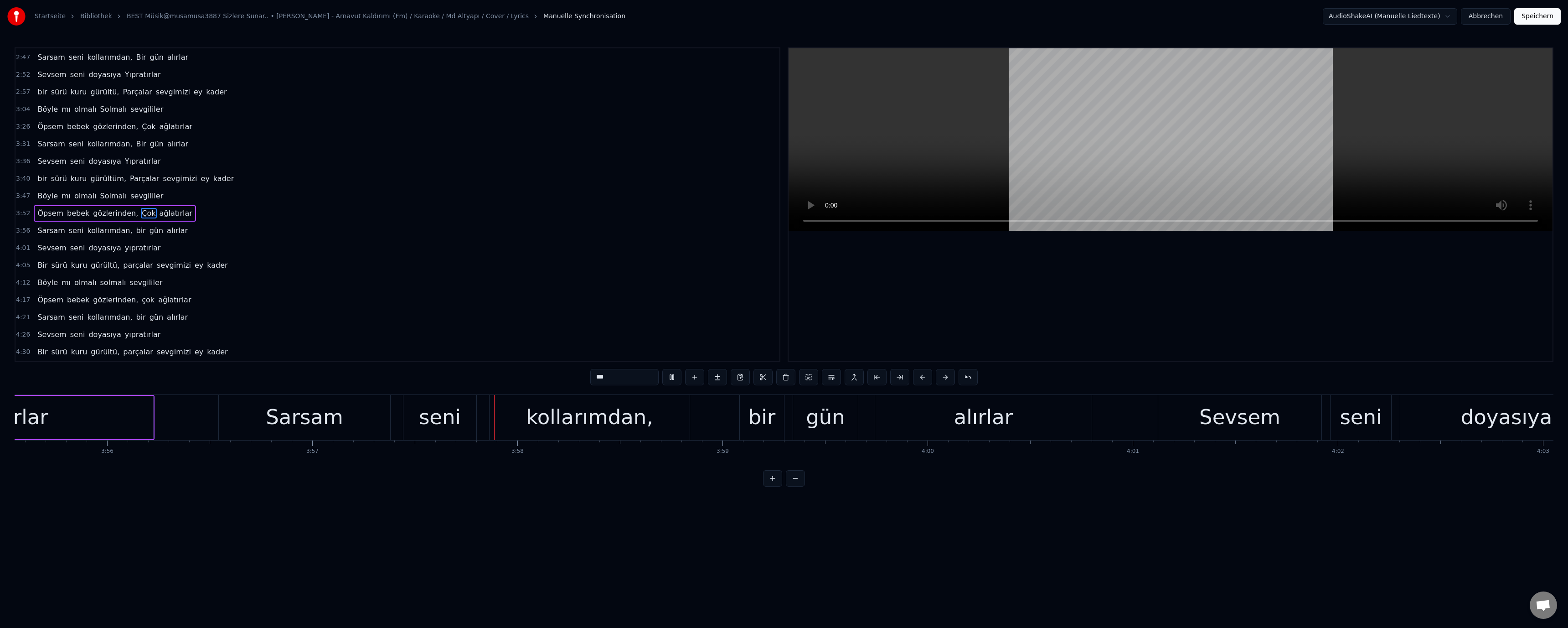
scroll to position [0, 48653]
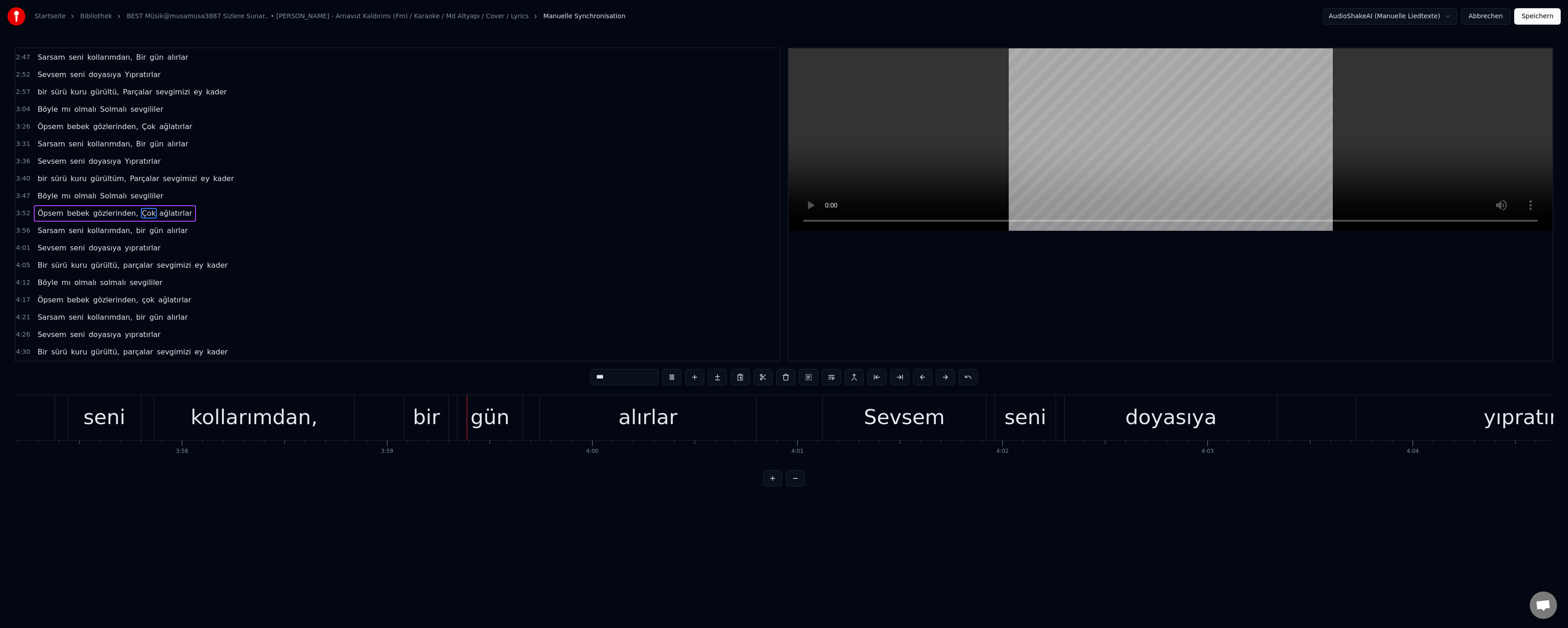
click at [427, 422] on div "bir" at bounding box center [426, 417] width 28 height 31
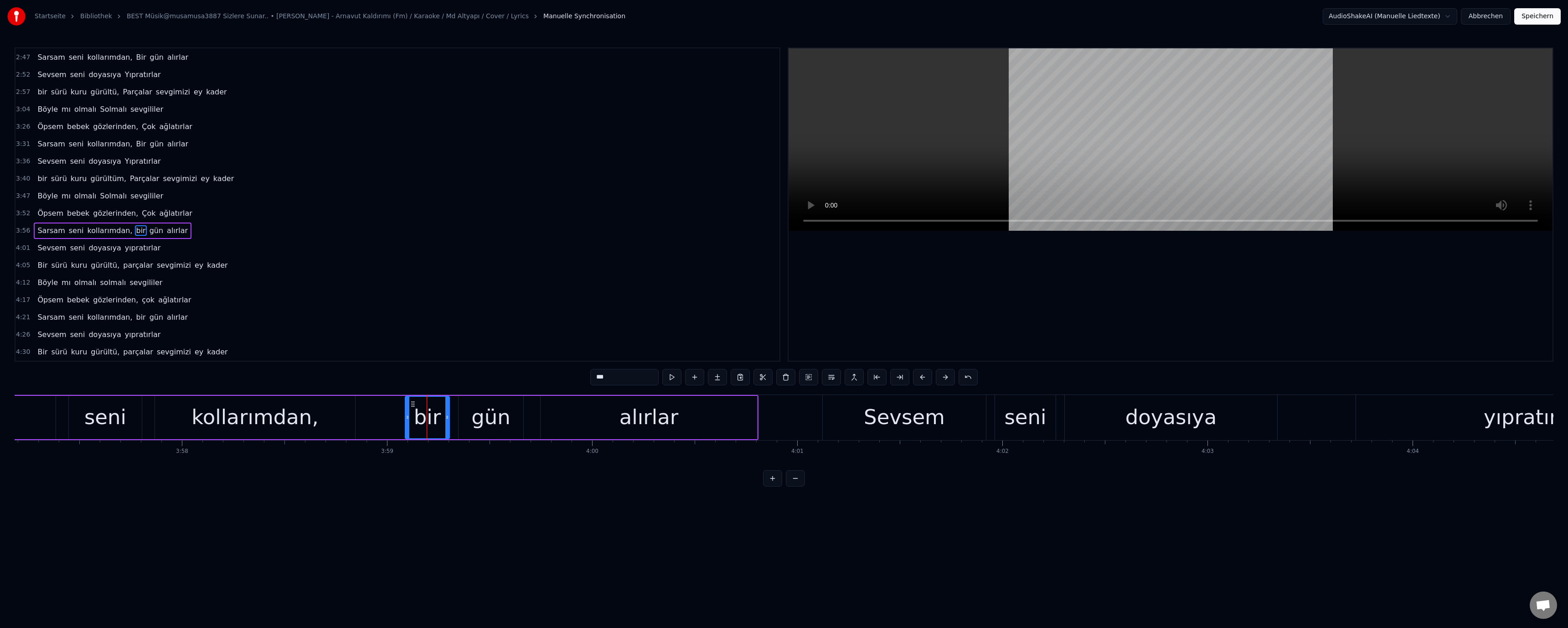
drag, startPoint x: 592, startPoint y: 377, endPoint x: 599, endPoint y: 383, distance: 9.2
click at [599, 383] on input "***" at bounding box center [625, 377] width 69 height 16
click at [1477, 418] on div "yıpratırlar" at bounding box center [1534, 417] width 356 height 45
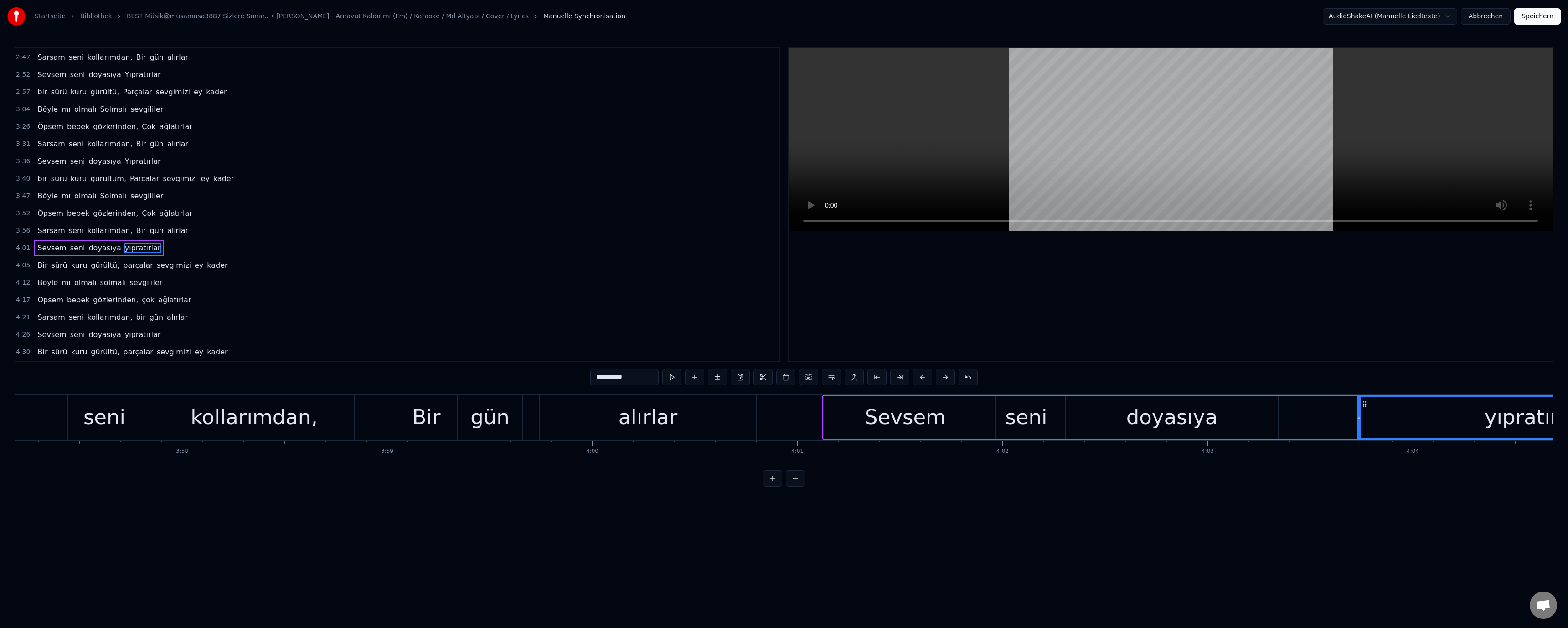
drag, startPoint x: 594, startPoint y: 378, endPoint x: 598, endPoint y: 380, distance: 4.5
click at [598, 380] on input "**********" at bounding box center [625, 377] width 69 height 16
type input "**********"
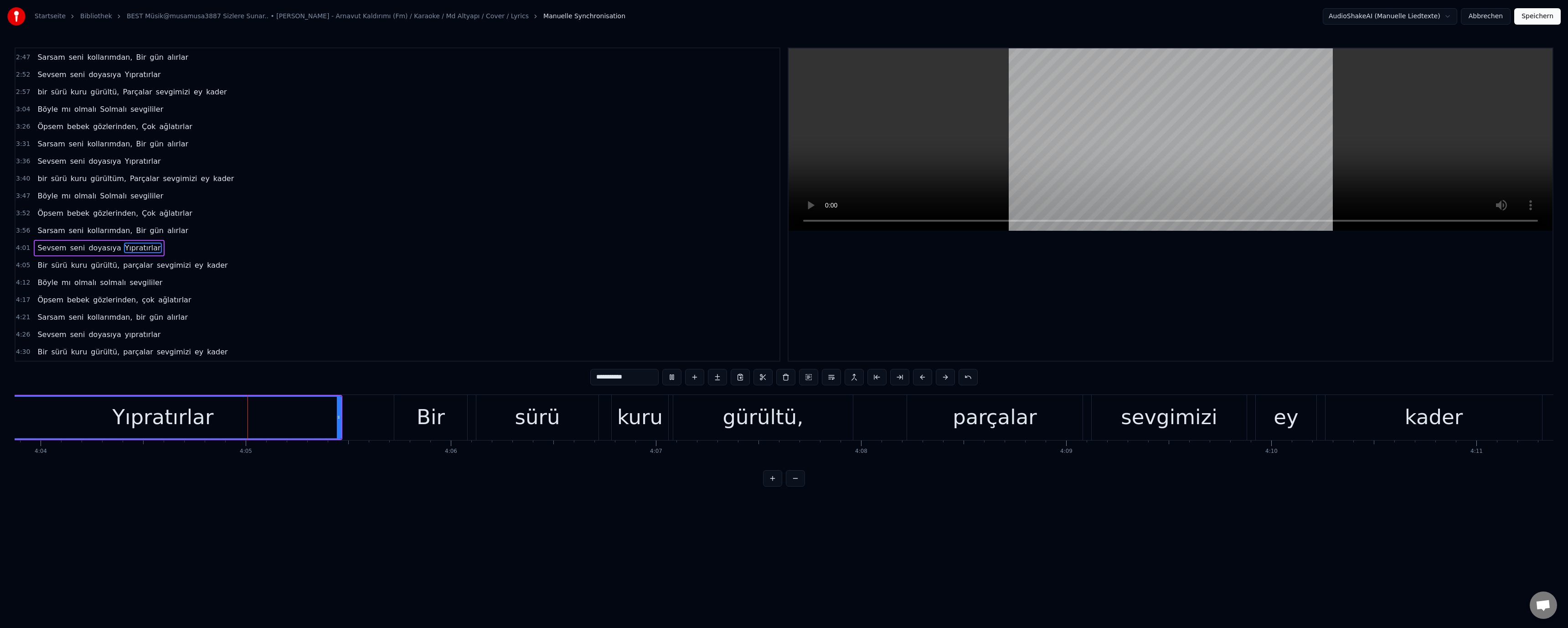
scroll to position [0, 50106]
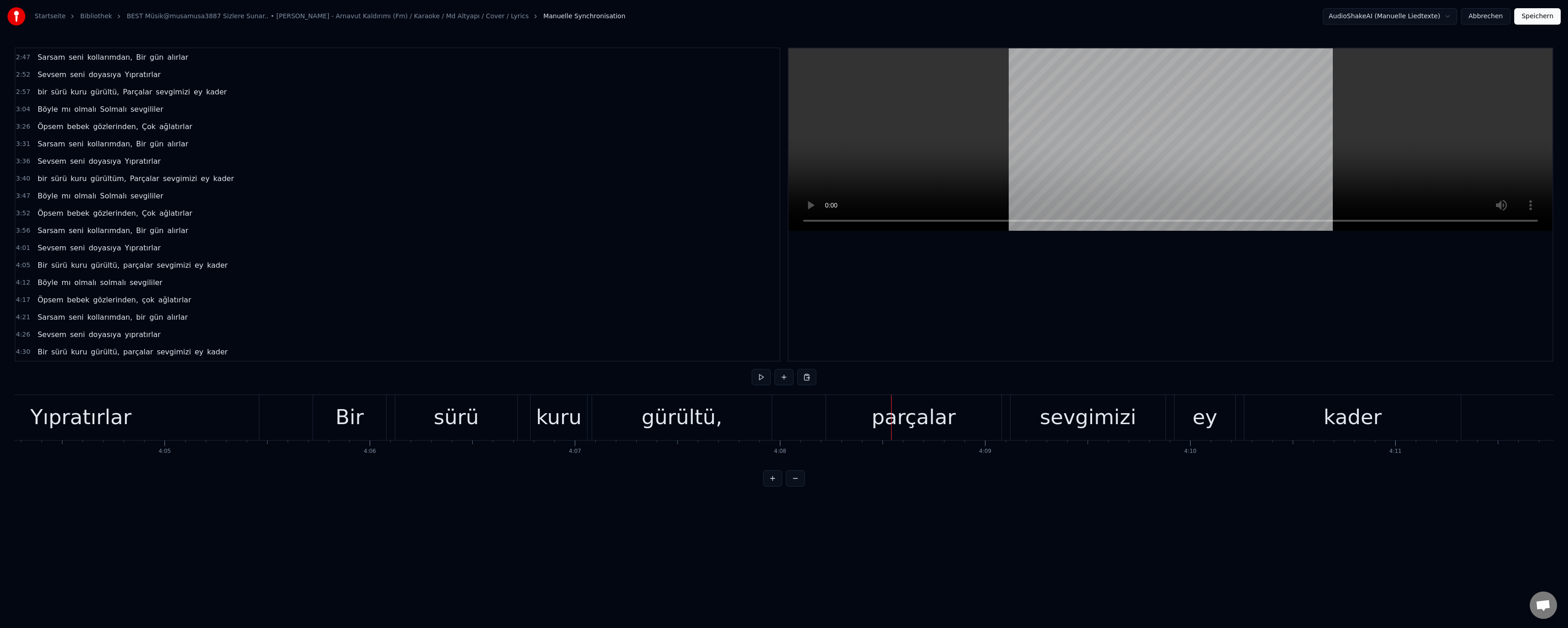
click at [913, 421] on div "parçalar" at bounding box center [913, 417] width 84 height 31
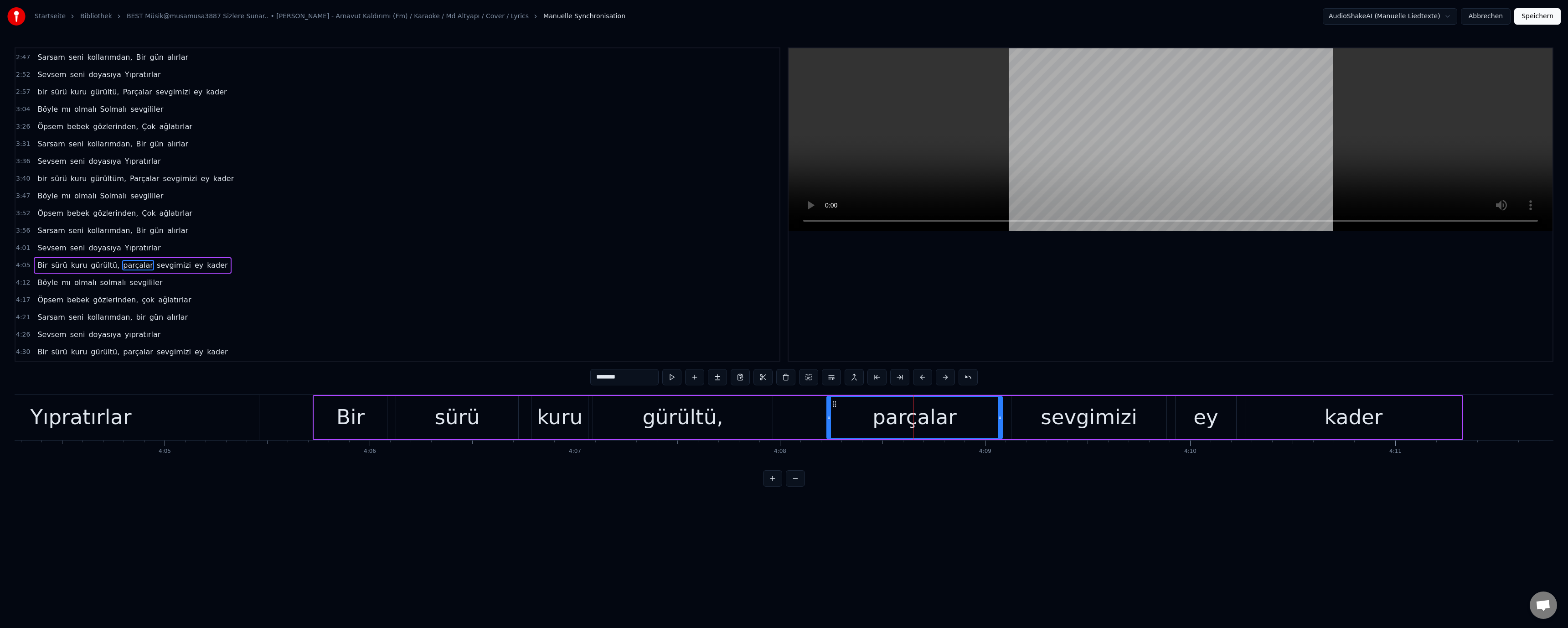
click at [599, 379] on input "********" at bounding box center [625, 377] width 69 height 16
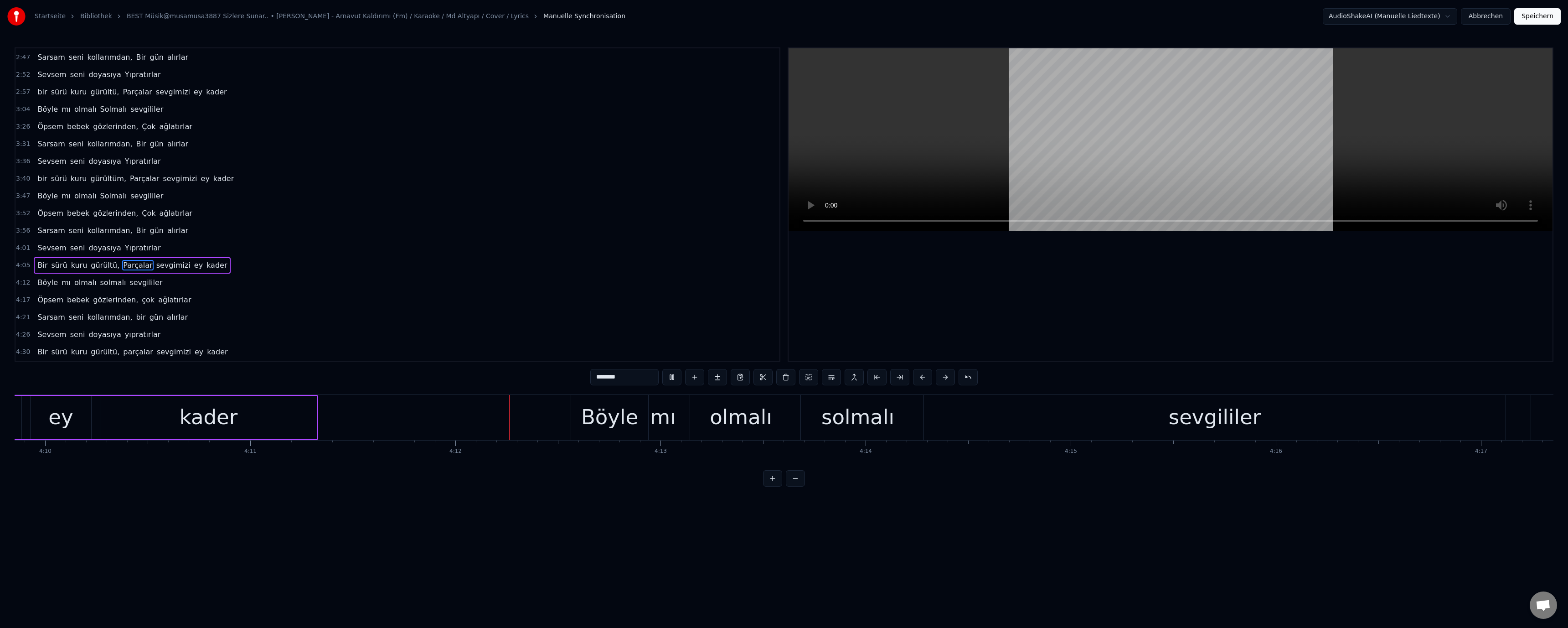
scroll to position [0, 51596]
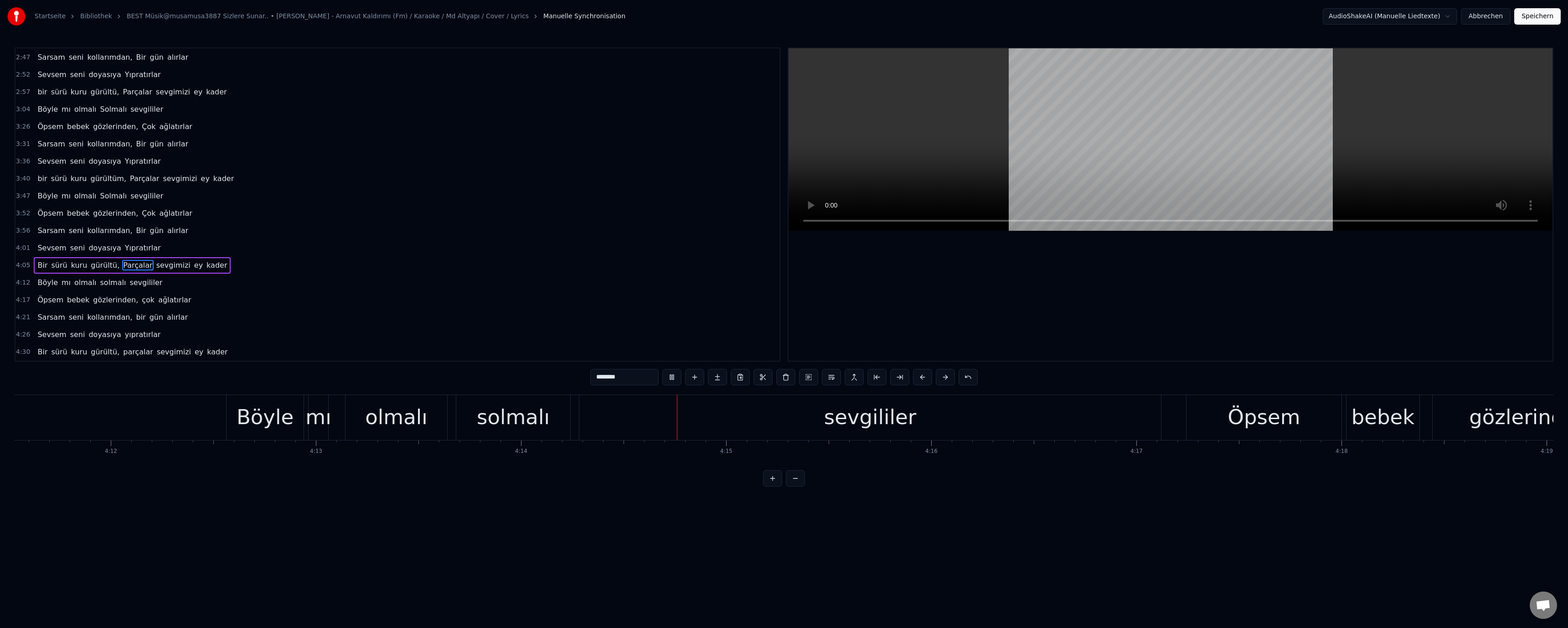
drag, startPoint x: 518, startPoint y: 422, endPoint x: 580, endPoint y: 405, distance: 64.3
click at [520, 422] on div "solmalı" at bounding box center [513, 417] width 73 height 31
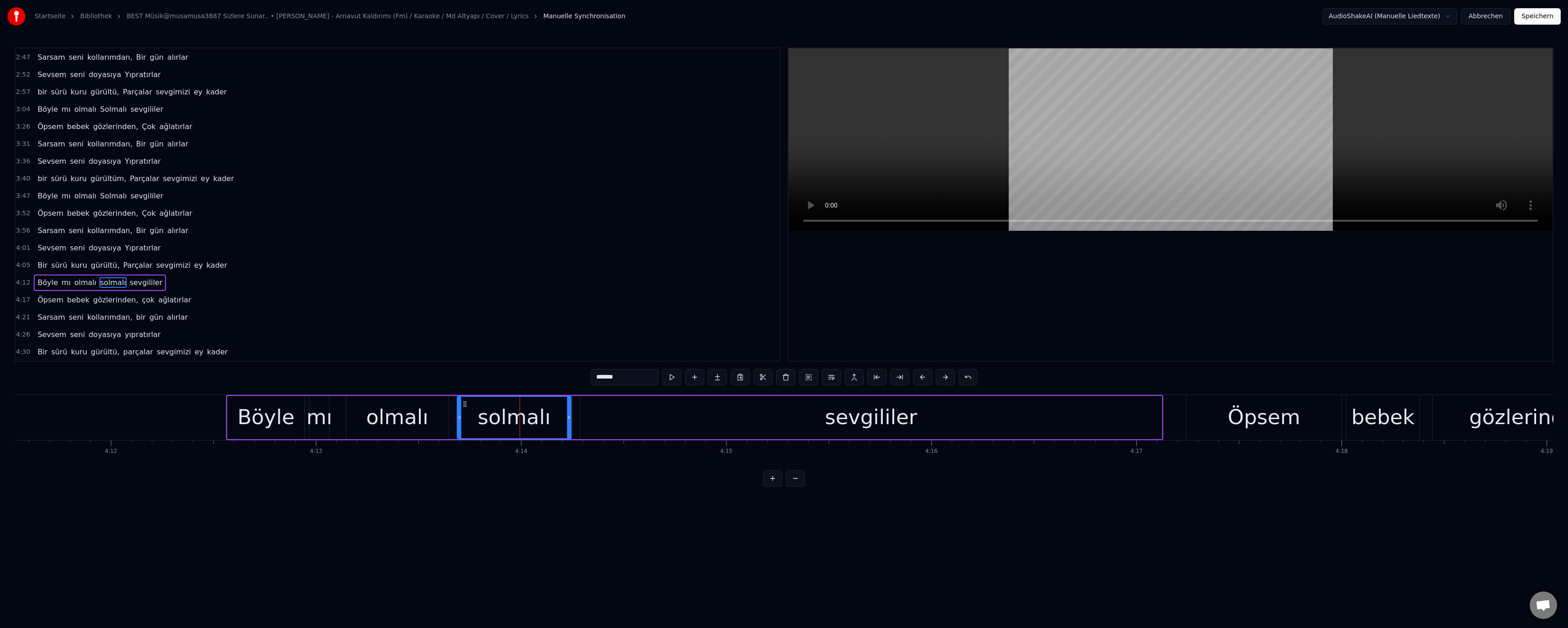
click at [595, 378] on input "*******" at bounding box center [625, 377] width 69 height 16
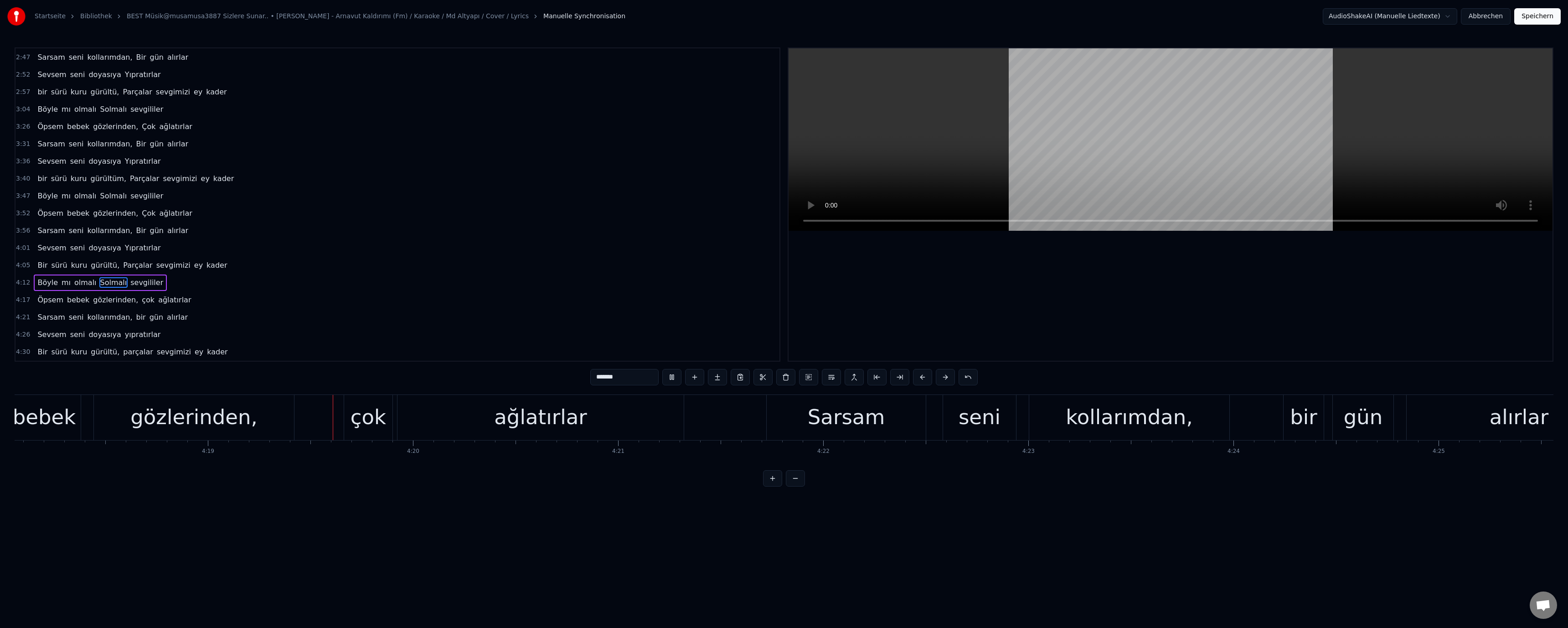
scroll to position [0, 53073]
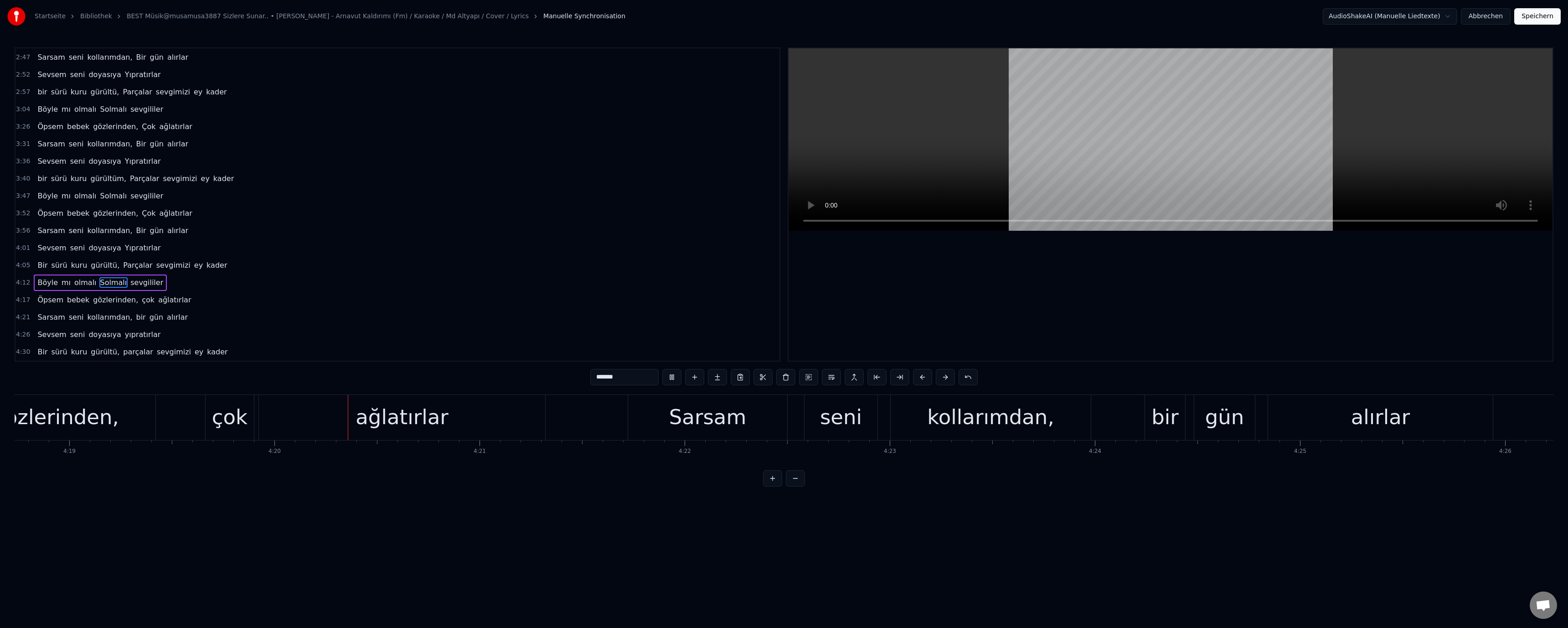
click at [240, 418] on div "çok" at bounding box center [229, 417] width 35 height 31
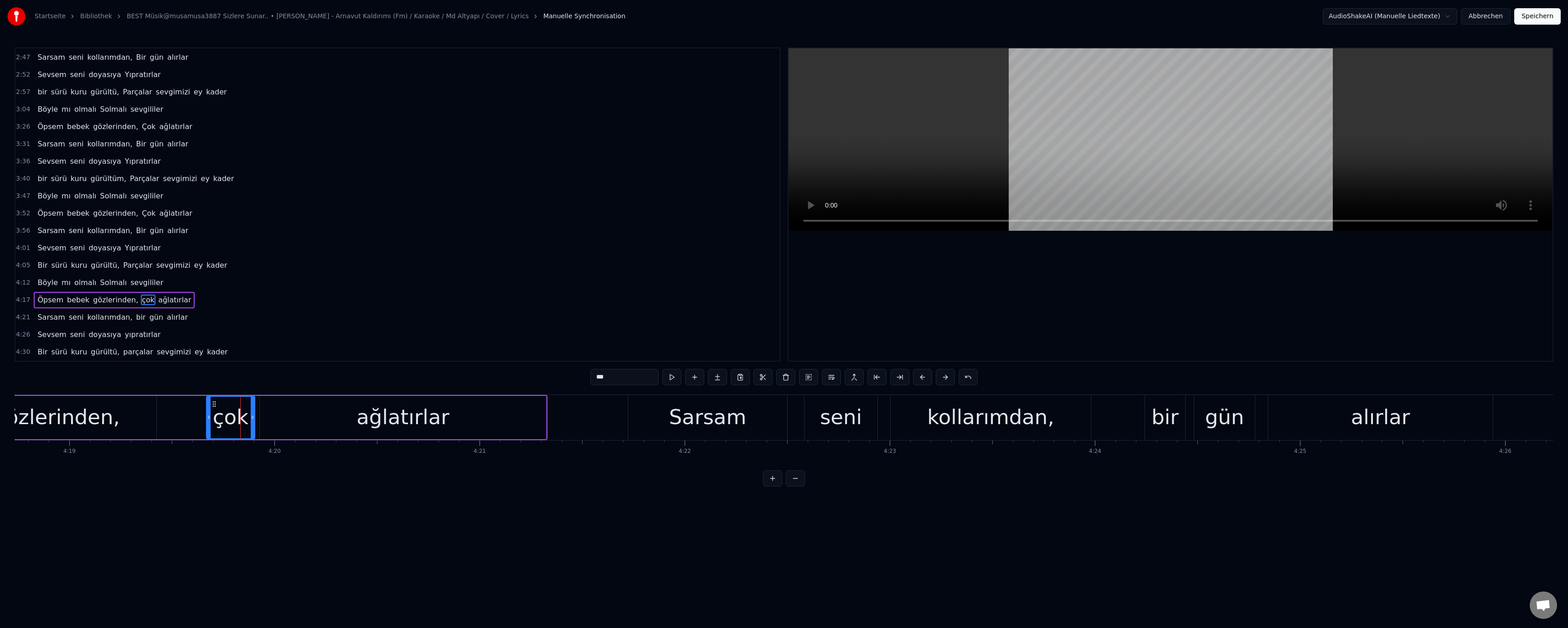
click at [599, 382] on input "***" at bounding box center [625, 377] width 69 height 16
paste input "text"
click at [1167, 422] on div "bir" at bounding box center [1165, 417] width 28 height 31
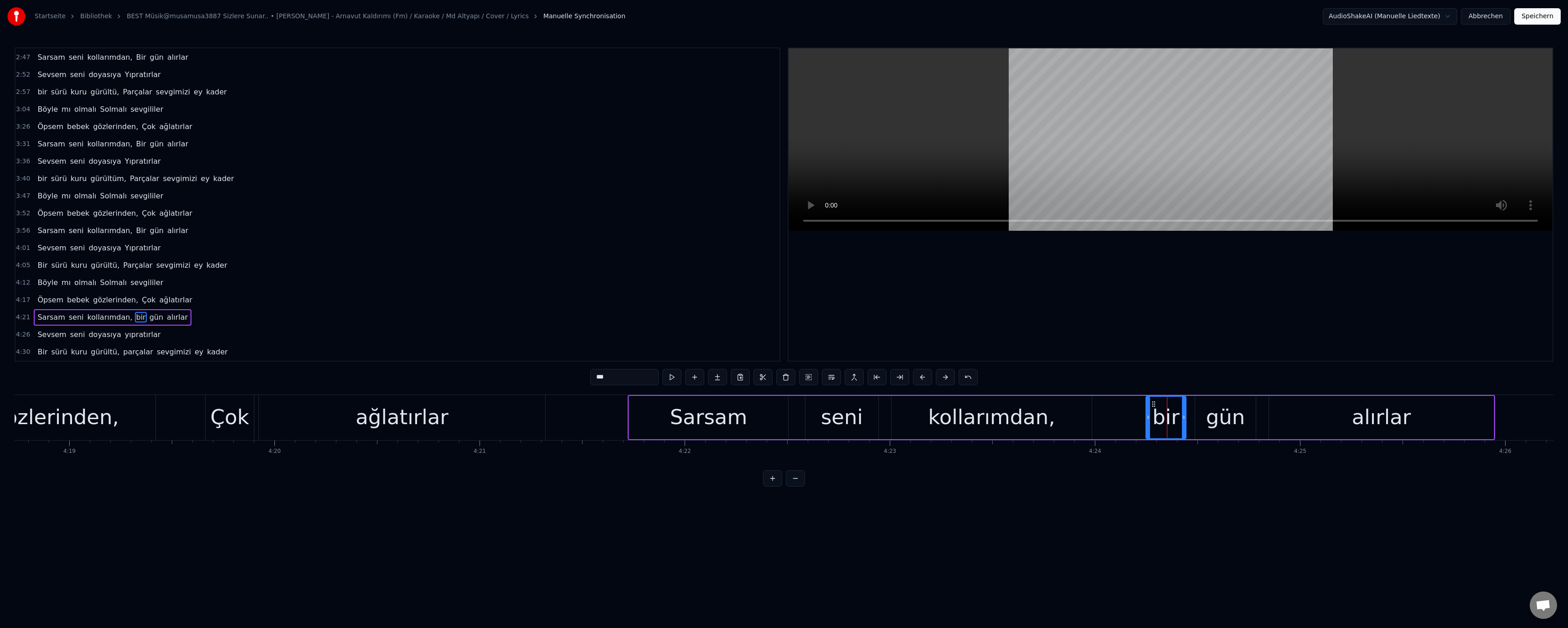
click at [599, 379] on input "***" at bounding box center [625, 377] width 69 height 16
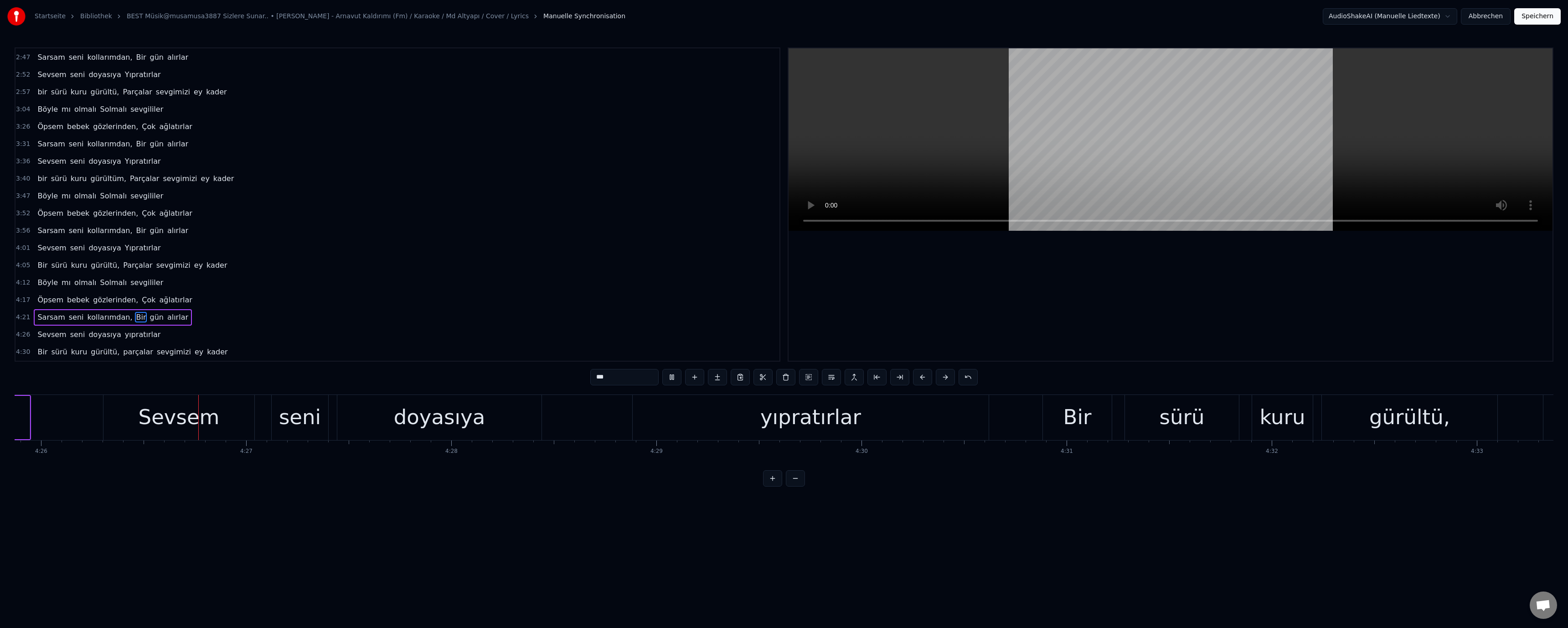
scroll to position [0, 54544]
click at [786, 428] on div "yıpratırlar" at bounding box center [804, 417] width 100 height 31
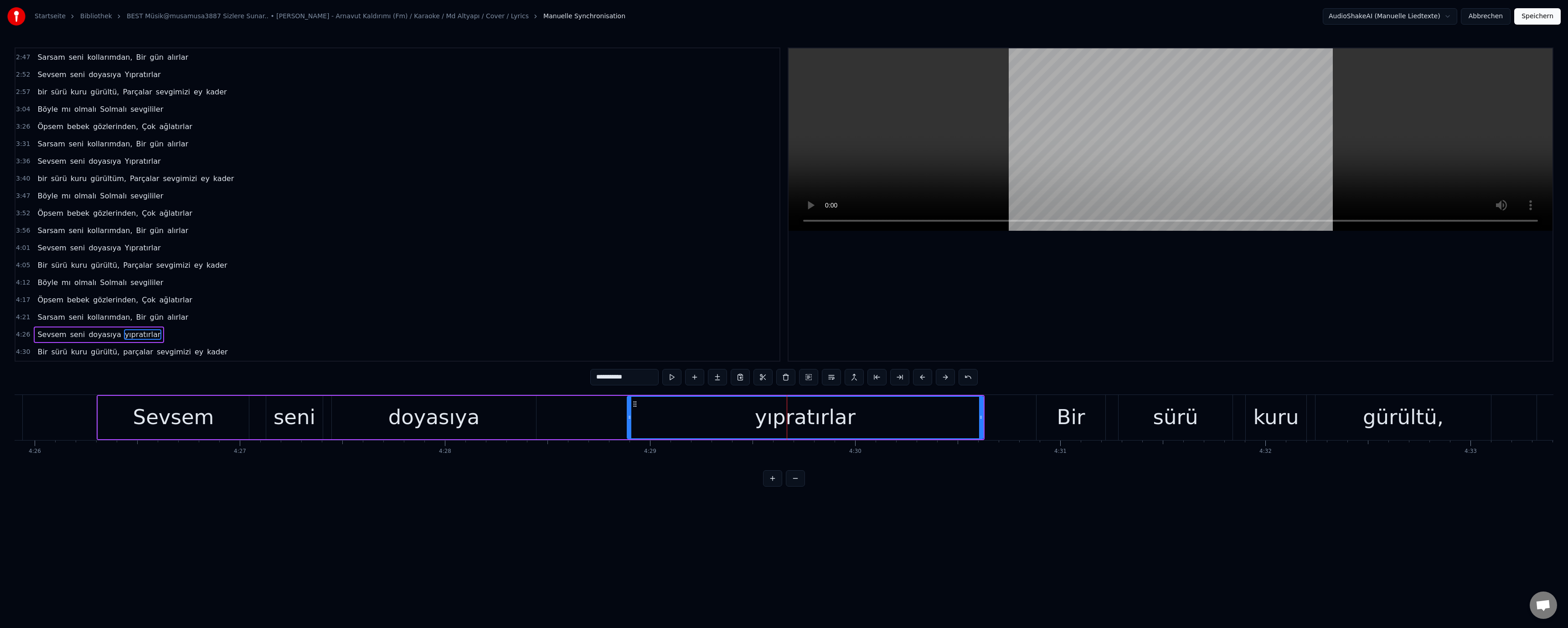
drag, startPoint x: 593, startPoint y: 378, endPoint x: 598, endPoint y: 381, distance: 5.8
click at [598, 381] on input "**********" at bounding box center [625, 377] width 69 height 16
drag, startPoint x: 1051, startPoint y: 412, endPoint x: 940, endPoint y: 386, distance: 114.0
click at [1051, 409] on div "Bir" at bounding box center [1071, 417] width 69 height 45
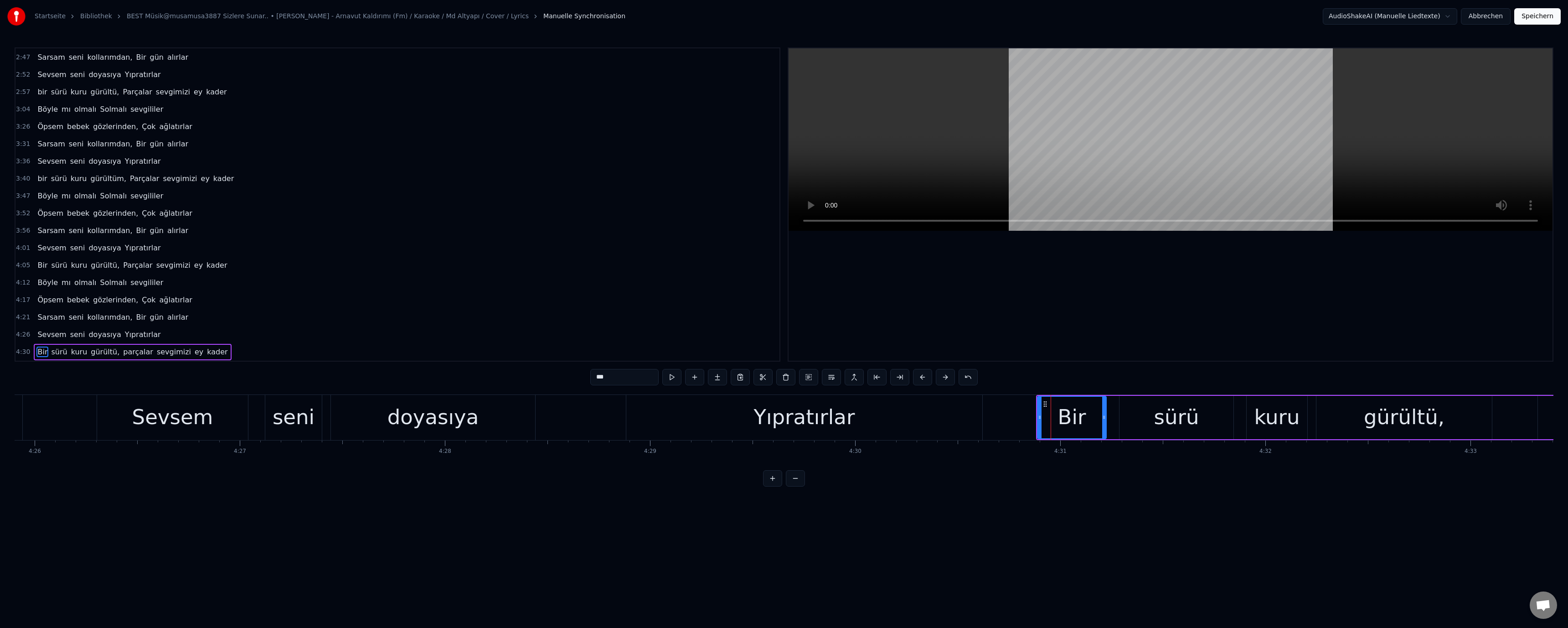
click at [599, 379] on input "***" at bounding box center [625, 377] width 69 height 16
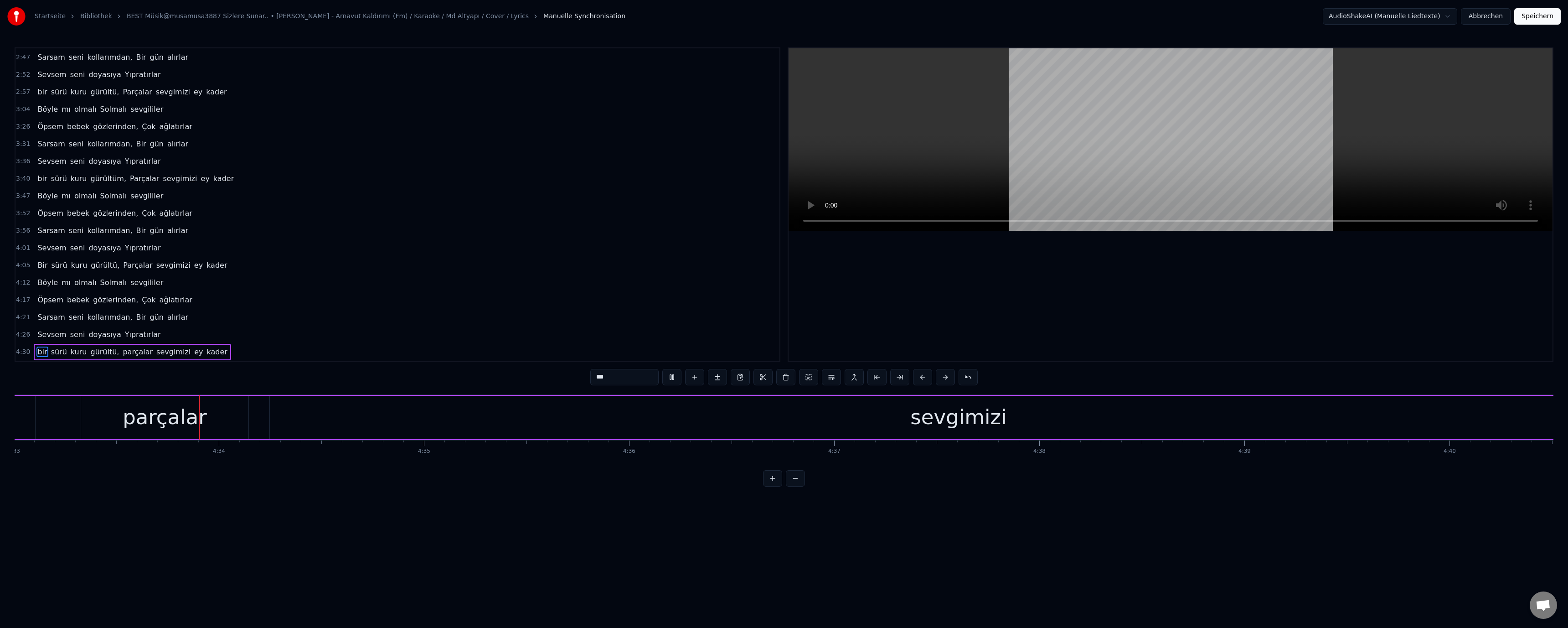
scroll to position [0, 56008]
drag, startPoint x: 175, startPoint y: 426, endPoint x: 433, endPoint y: 417, distance: 258.2
click at [184, 423] on div "parçalar" at bounding box center [159, 417] width 84 height 31
drag, startPoint x: 596, startPoint y: 379, endPoint x: 599, endPoint y: 382, distance: 4.2
click at [599, 382] on input "********" at bounding box center [625, 377] width 69 height 16
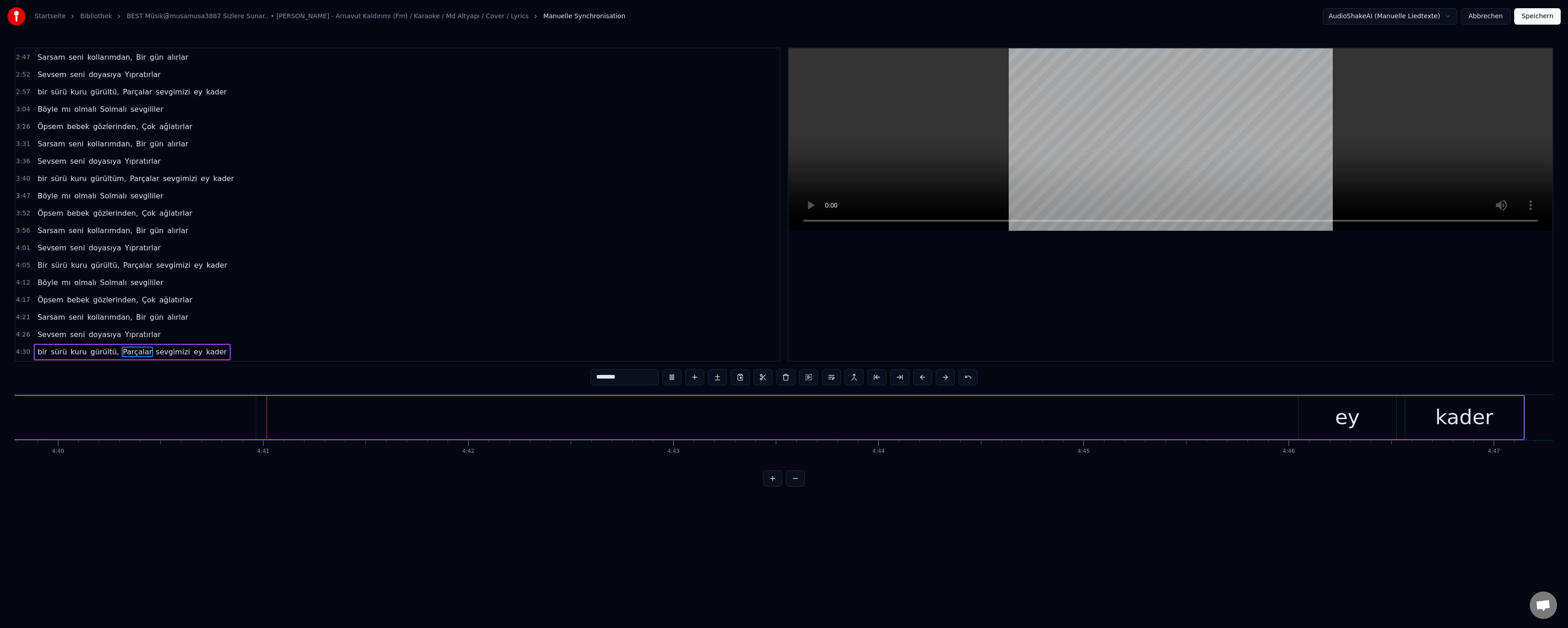
scroll to position [0, 57474]
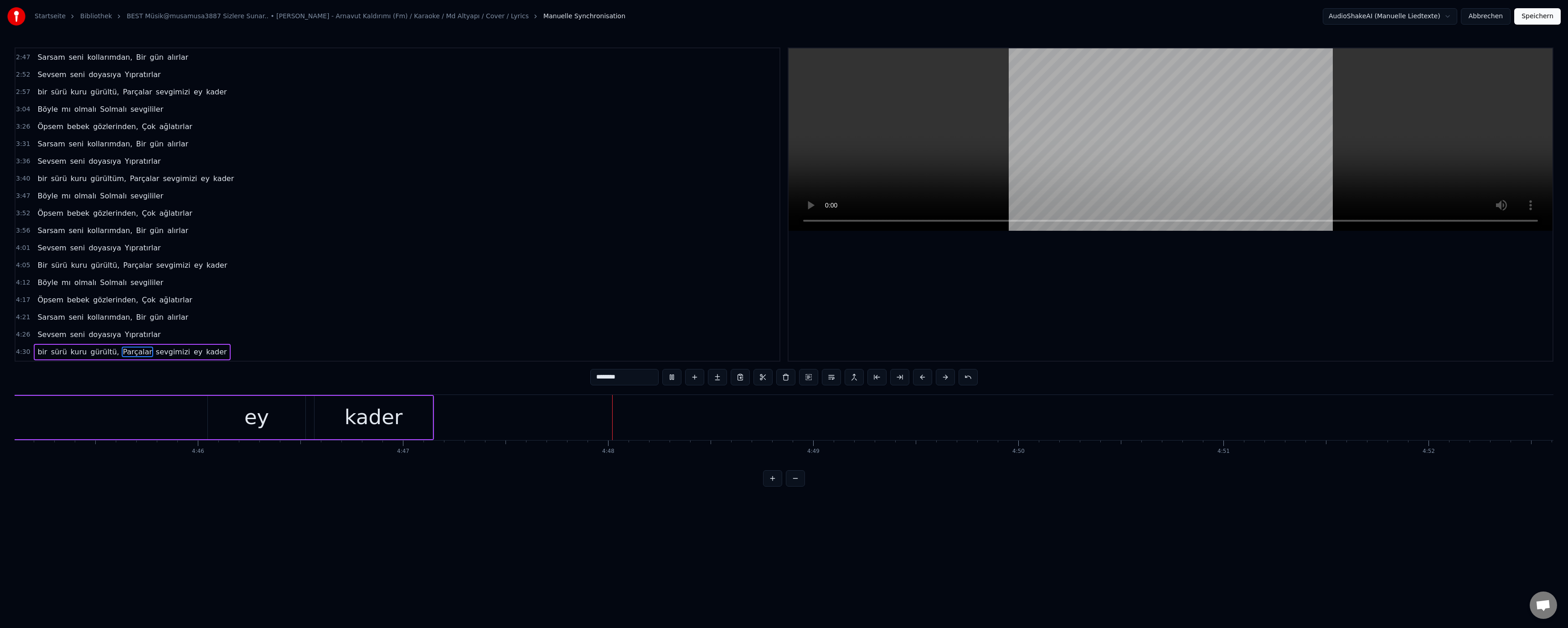
click at [1131, 136] on video at bounding box center [1171, 140] width 764 height 183
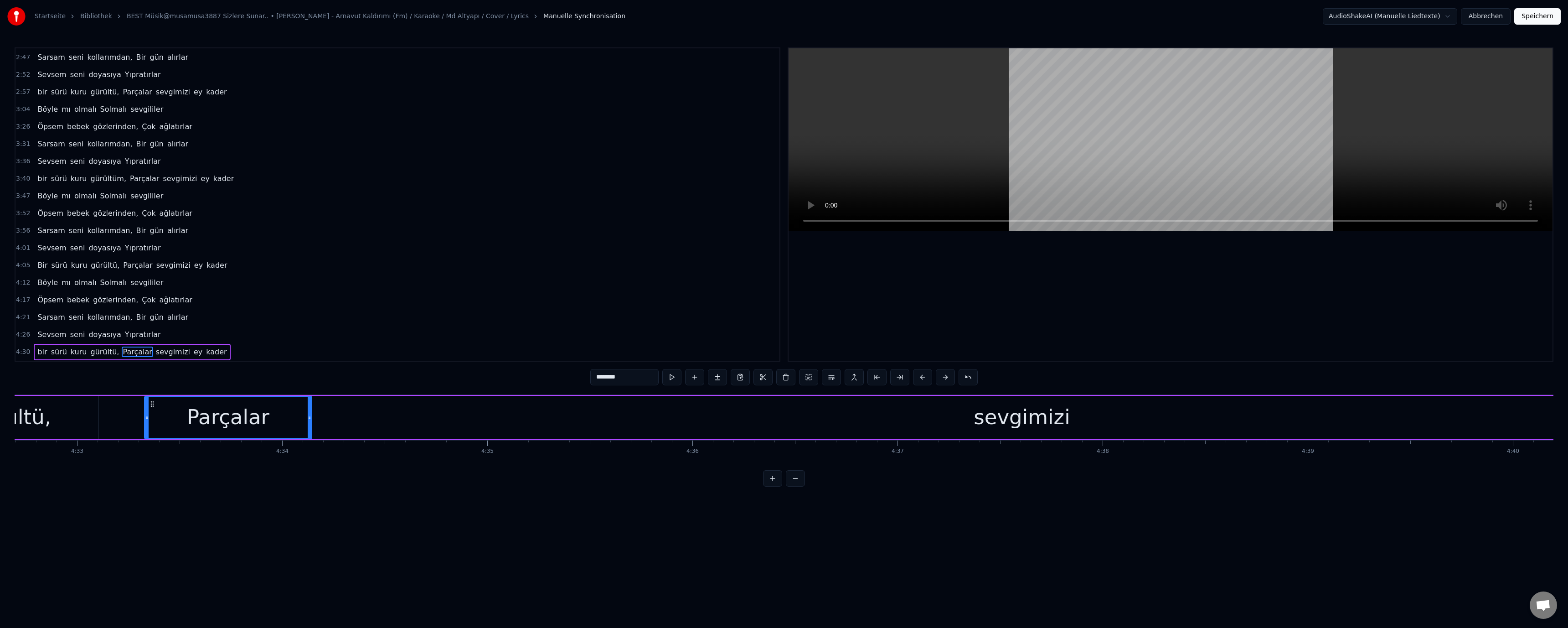
scroll to position [0, 55847]
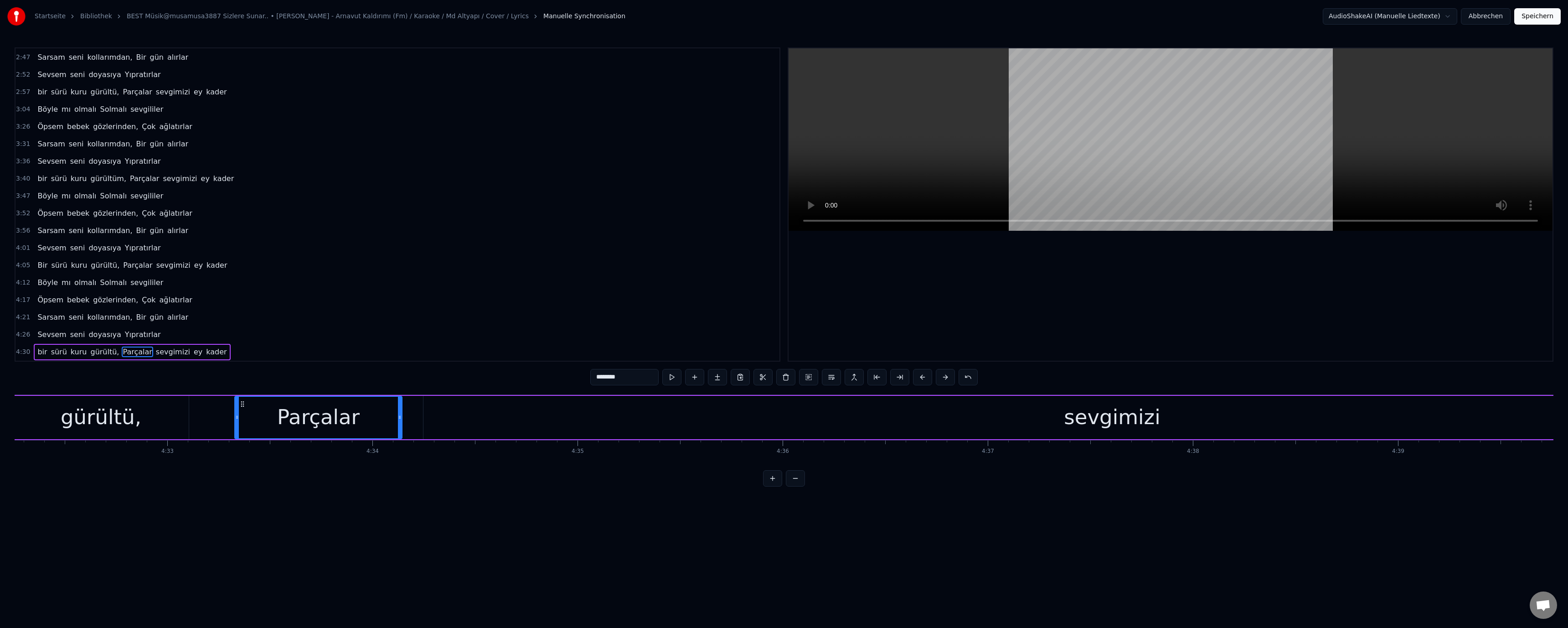
click at [172, 416] on div "gürültü," at bounding box center [101, 417] width 176 height 43
drag, startPoint x: 1106, startPoint y: 415, endPoint x: 1106, endPoint y: 422, distance: 7.0
click at [1106, 414] on div "sevgimizi" at bounding box center [1111, 417] width 97 height 31
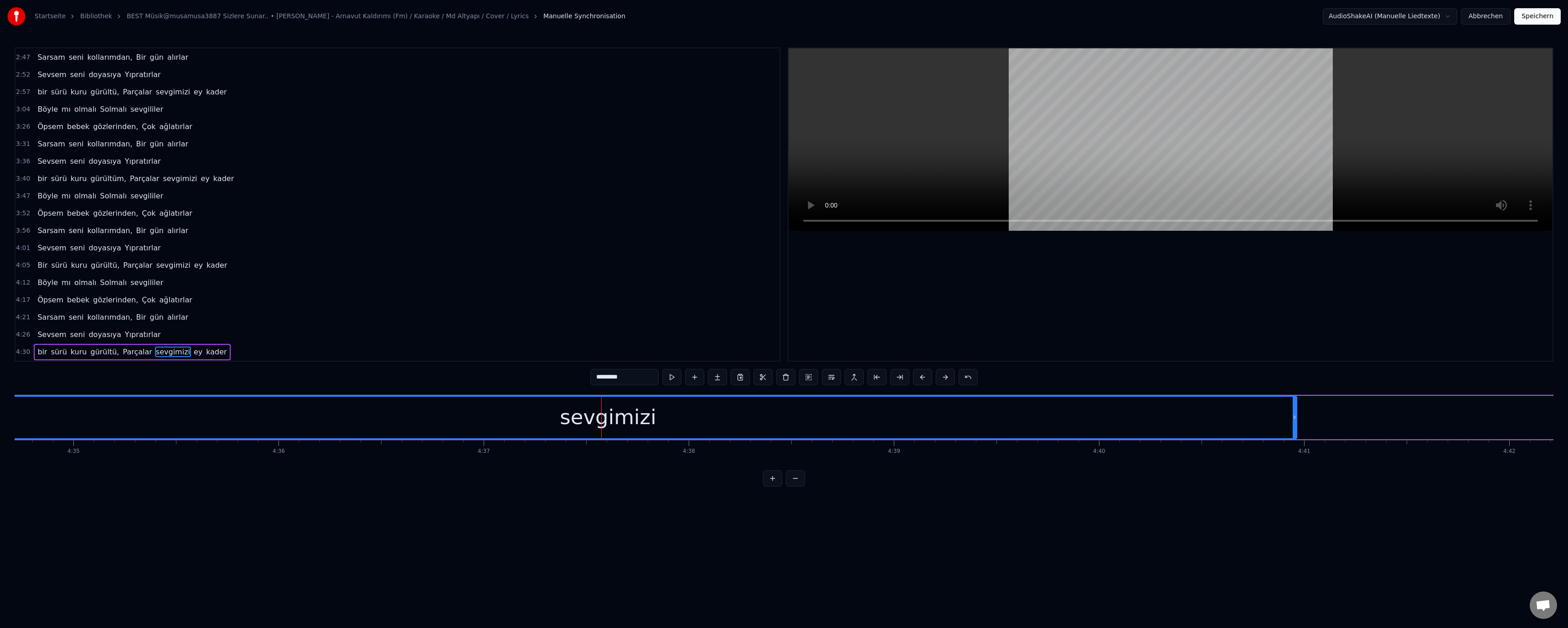
scroll to position [0, 56423]
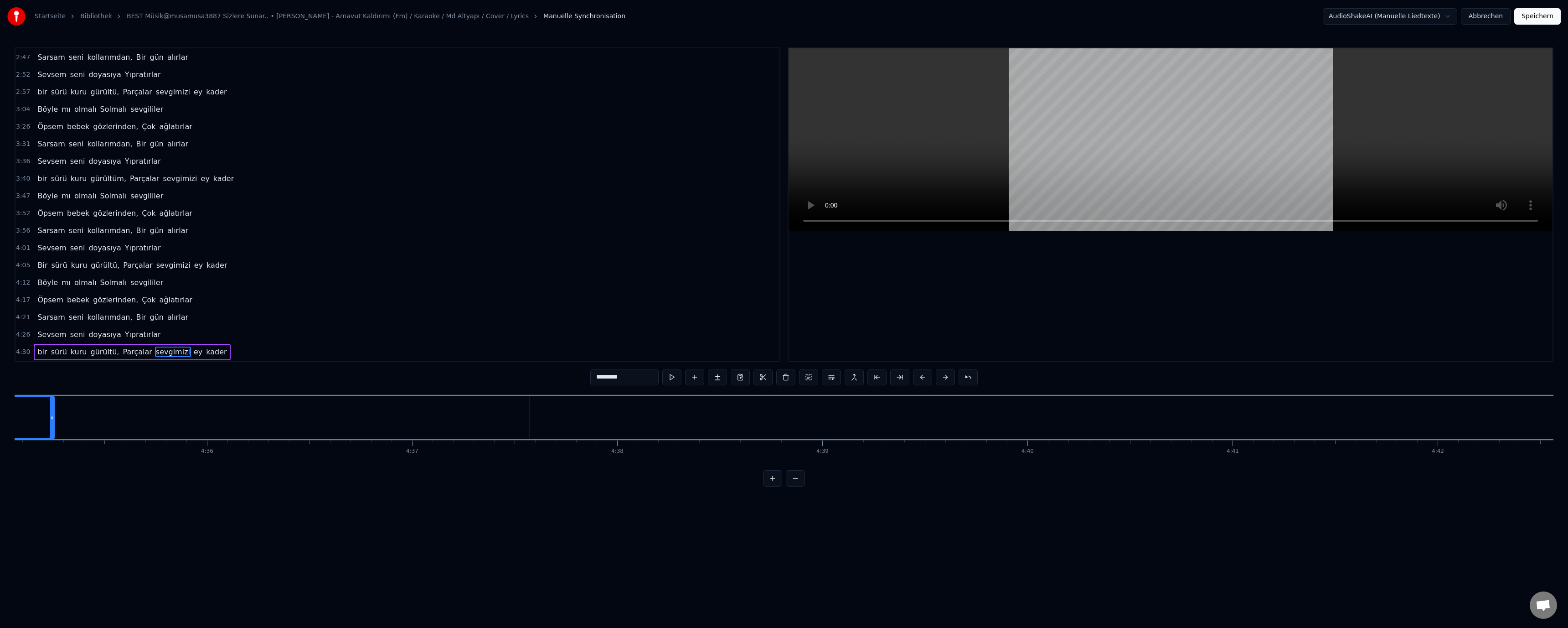
drag, startPoint x: 1222, startPoint y: 417, endPoint x: 51, endPoint y: 414, distance: 1171.0
click at [51, 414] on icon at bounding box center [52, 418] width 4 height 8
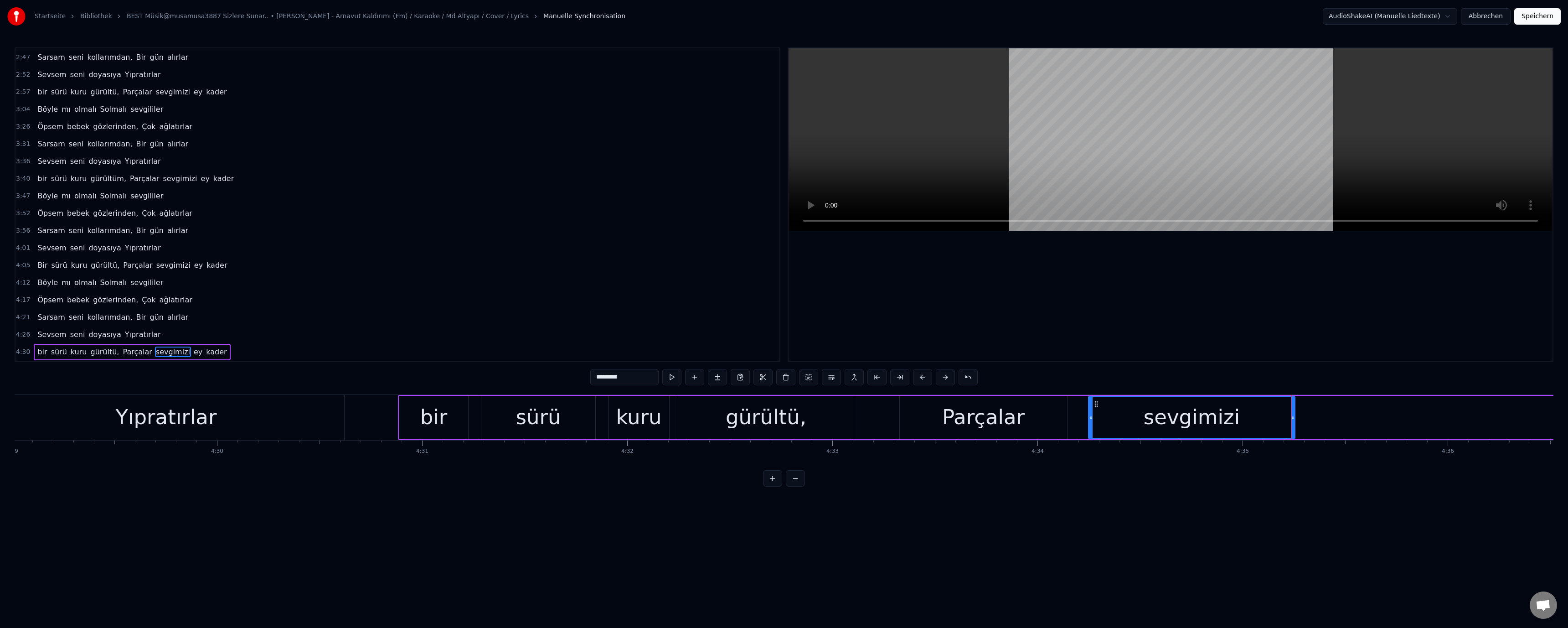
scroll to position [0, 55200]
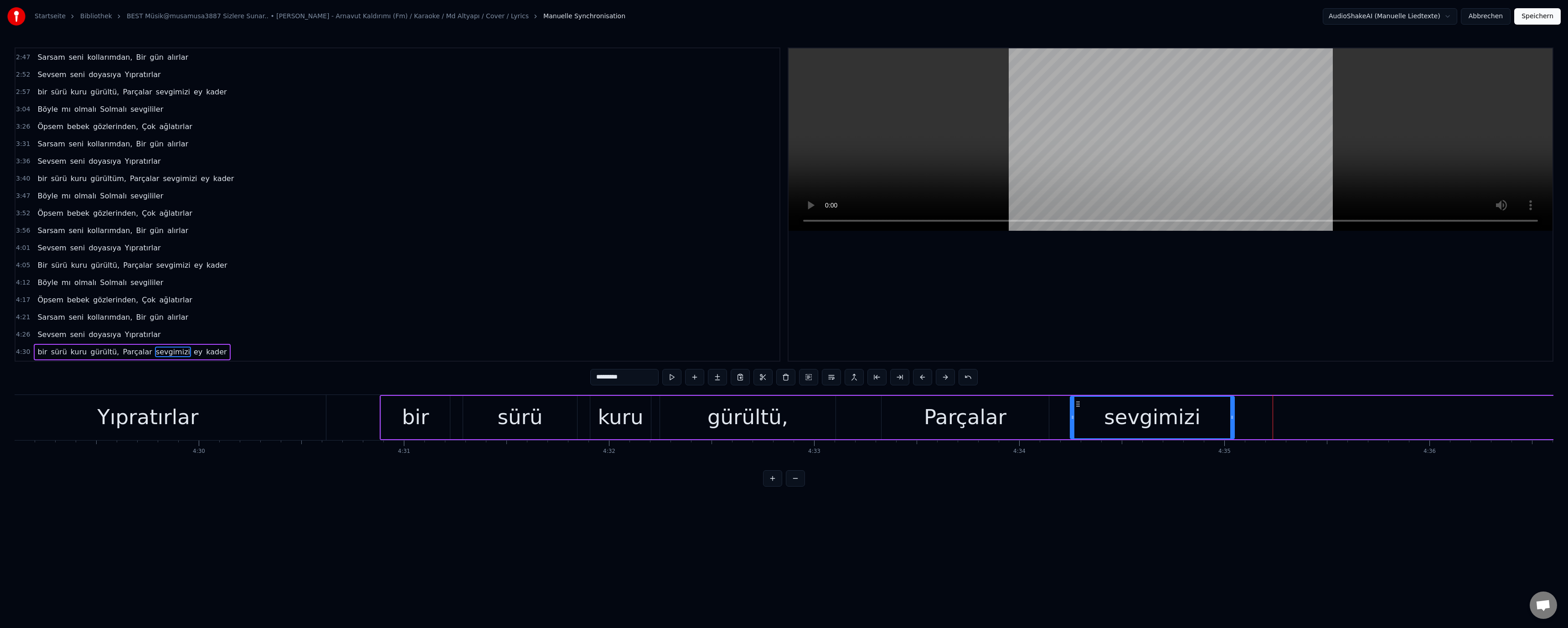
drag, startPoint x: 1274, startPoint y: 417, endPoint x: 1227, endPoint y: 419, distance: 47.0
click at [1231, 419] on icon at bounding box center [1233, 418] width 4 height 8
drag, startPoint x: 943, startPoint y: 413, endPoint x: 869, endPoint y: 243, distance: 185.4
click at [943, 413] on div "Parçalar" at bounding box center [965, 417] width 82 height 31
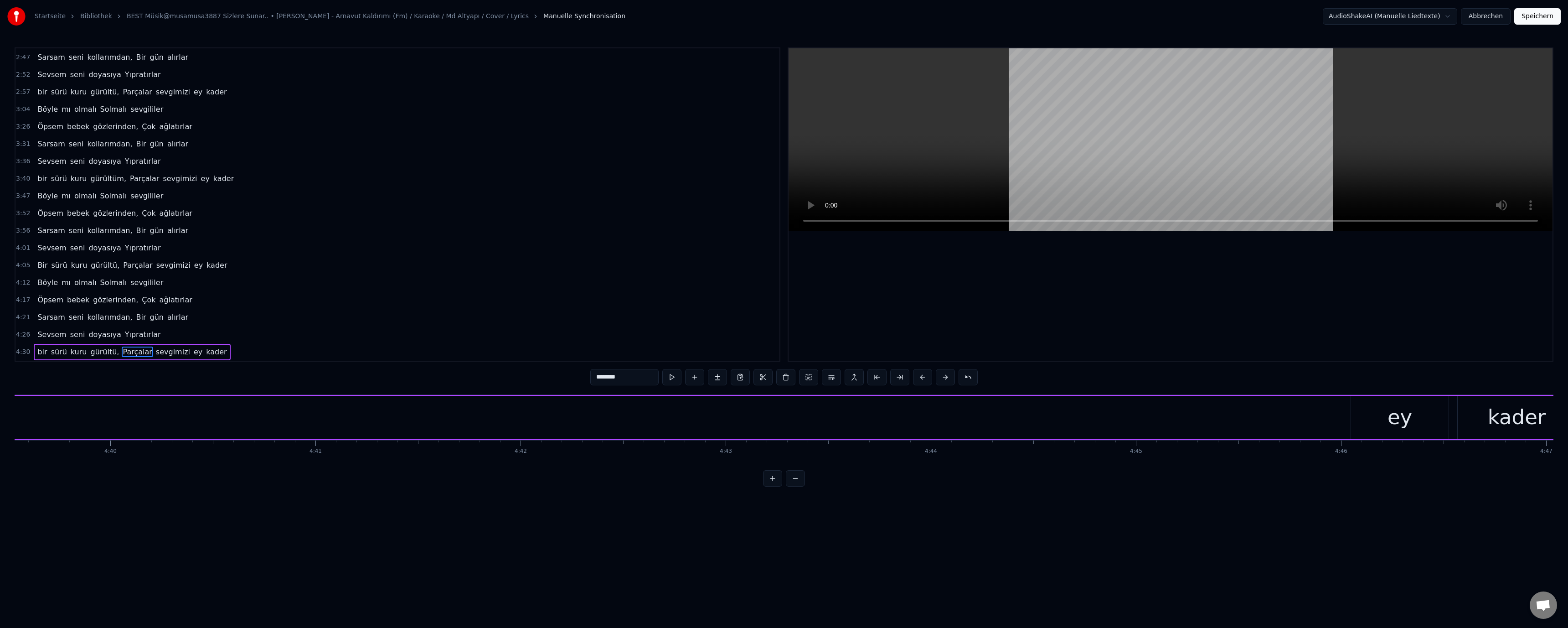
scroll to position [0, 57485]
click at [1269, 413] on div "ey" at bounding box center [1256, 417] width 97 height 43
type input "*****"
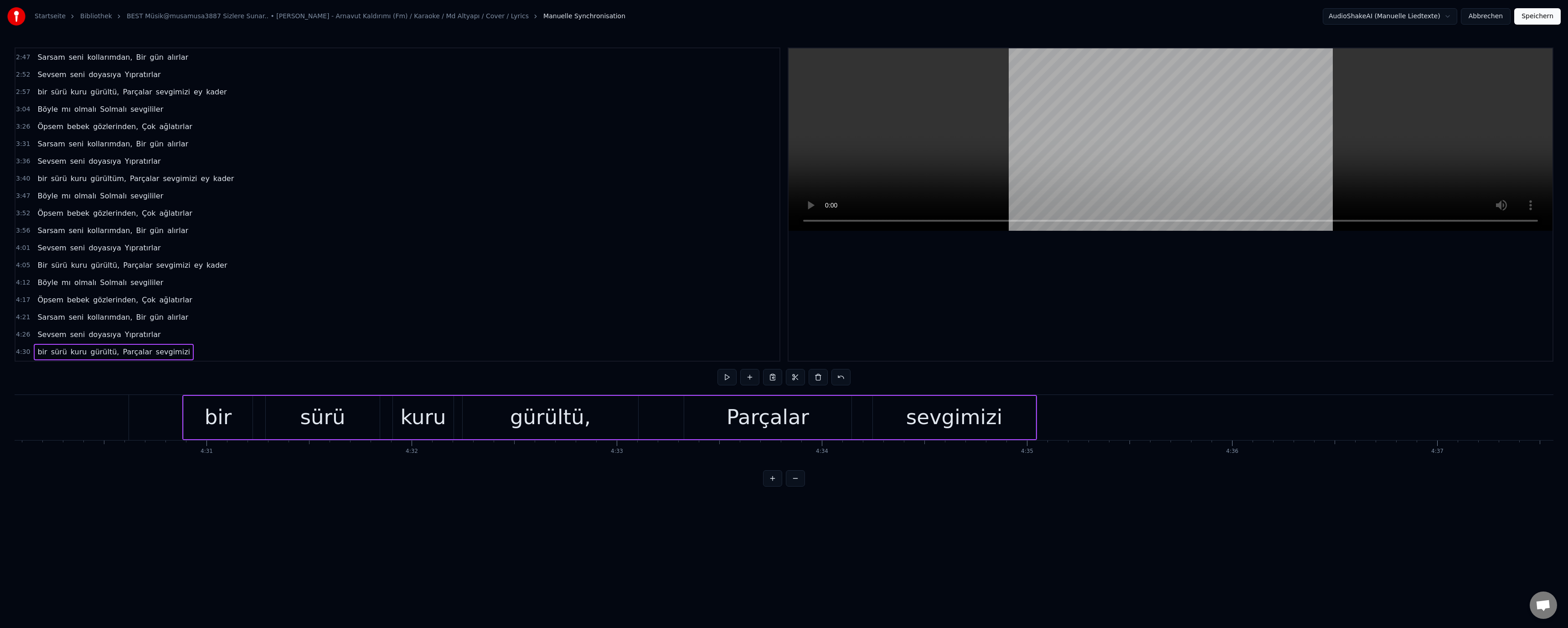
scroll to position [0, 55344]
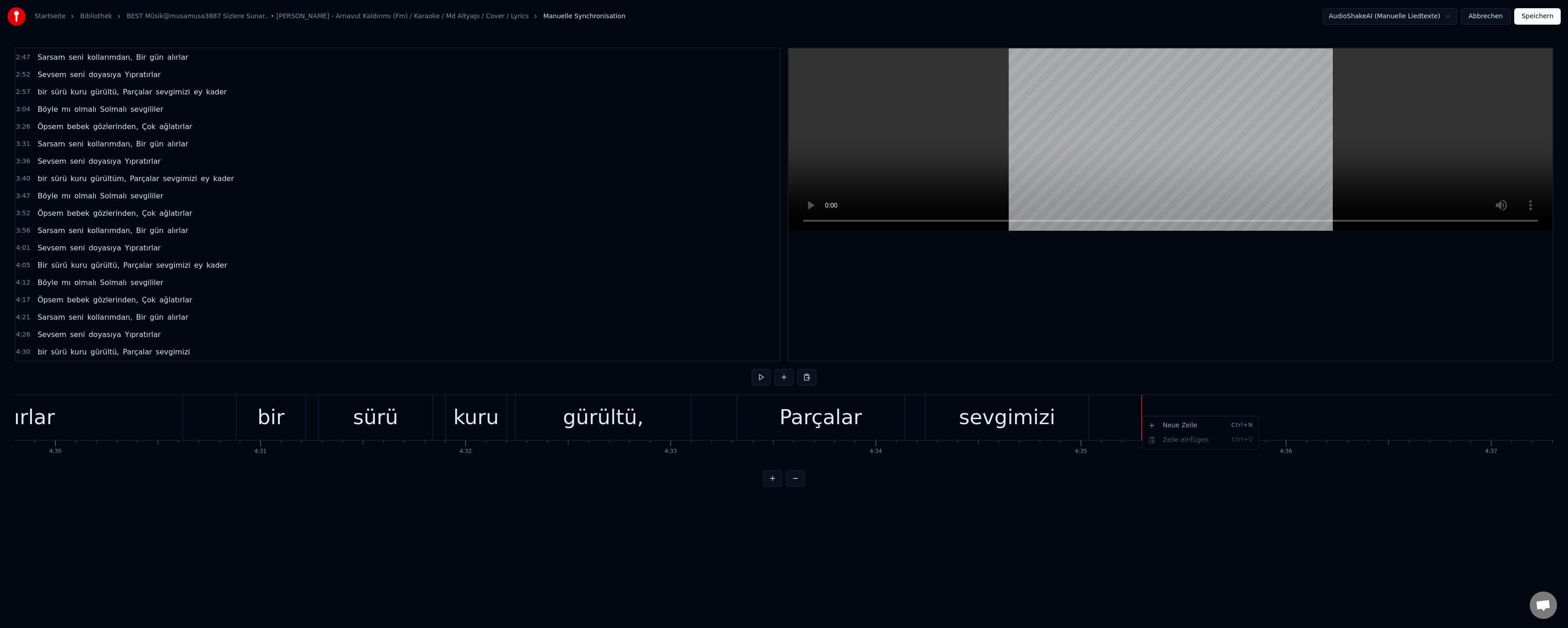
click at [1173, 428] on div "Neue Zeile Ctrl+N" at bounding box center [1200, 424] width 112 height 14
click at [1219, 423] on div "<>" at bounding box center [1245, 417] width 204 height 43
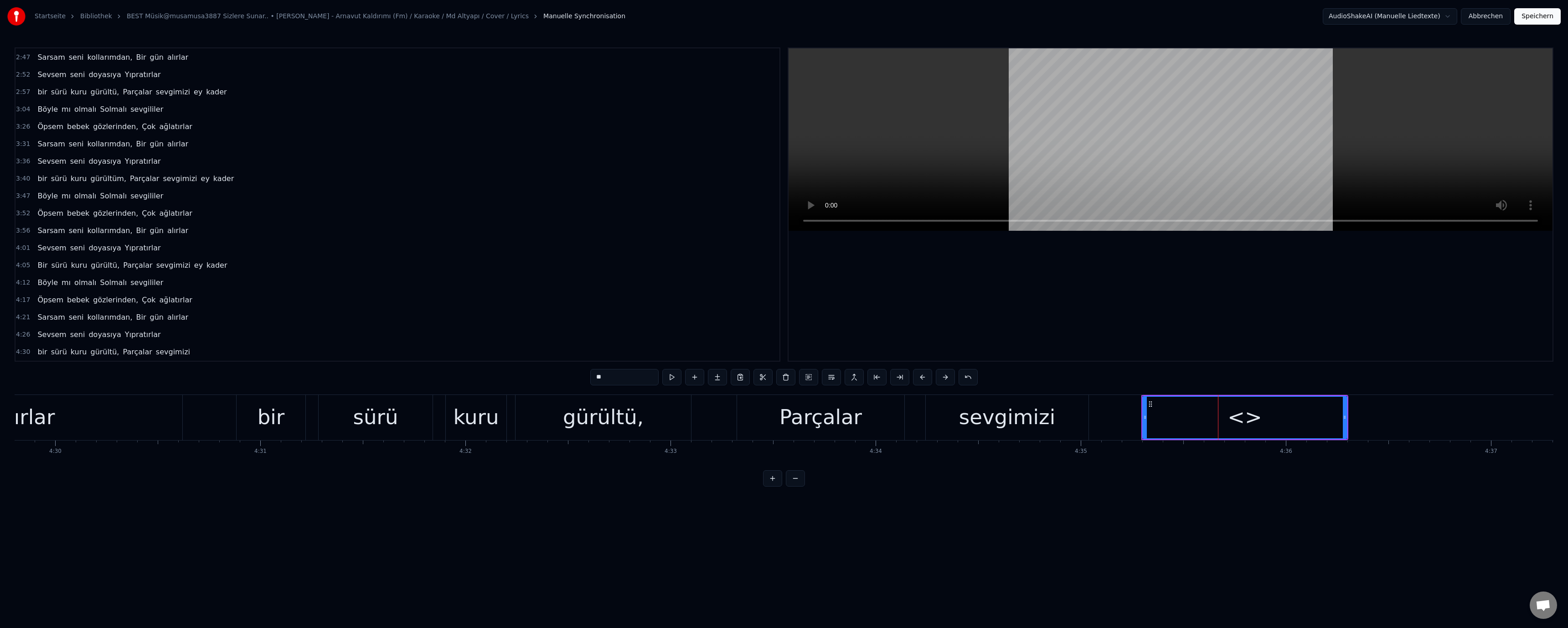
scroll to position [467, 0]
drag, startPoint x: 574, startPoint y: 374, endPoint x: 562, endPoint y: 374, distance: 12.0
click at [562, 374] on div "0:25 Biten, Sevgilerin, ardından 0:30 Ağlayamam ben Böyle yas tutamam 0:36 Her …" at bounding box center [784, 267] width 1539 height 439
click at [1133, 341] on div at bounding box center [1171, 205] width 764 height 313
click at [986, 421] on div "sevgimizi" at bounding box center [1007, 417] width 97 height 31
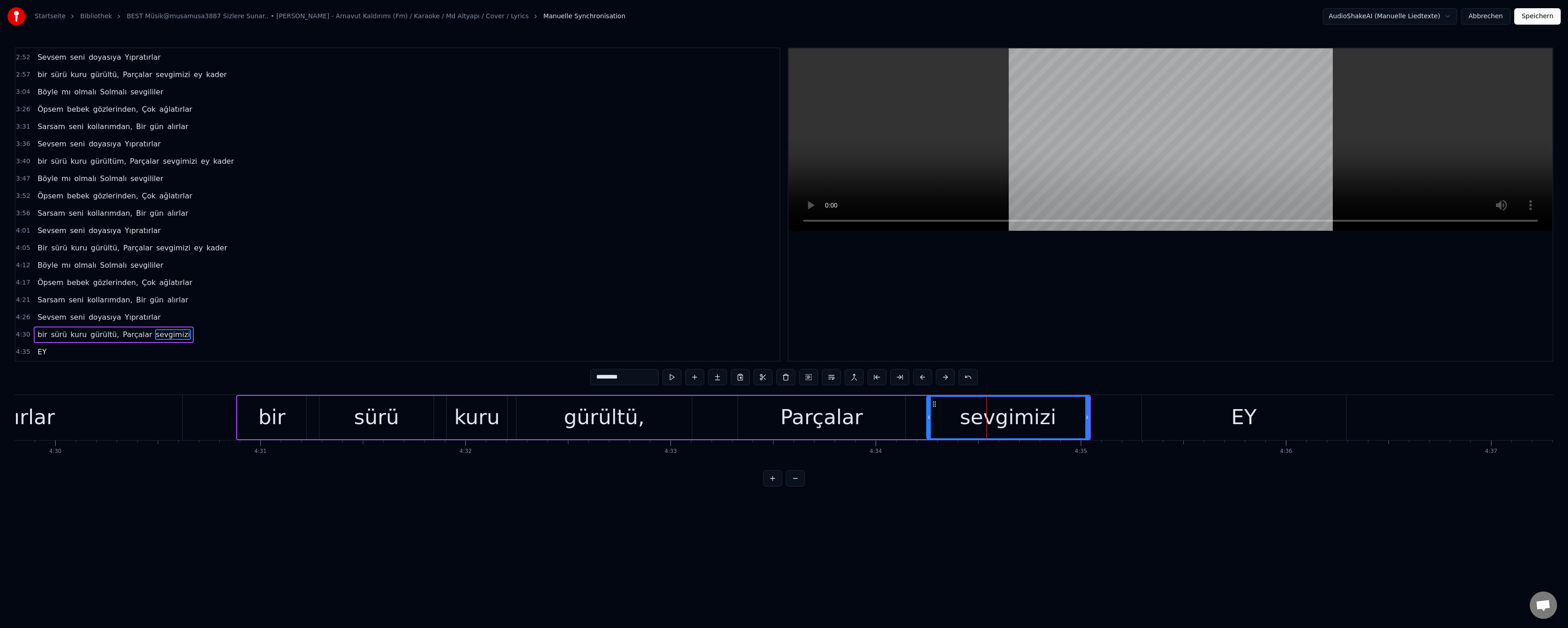
click at [1202, 414] on div "EY" at bounding box center [1244, 417] width 204 height 45
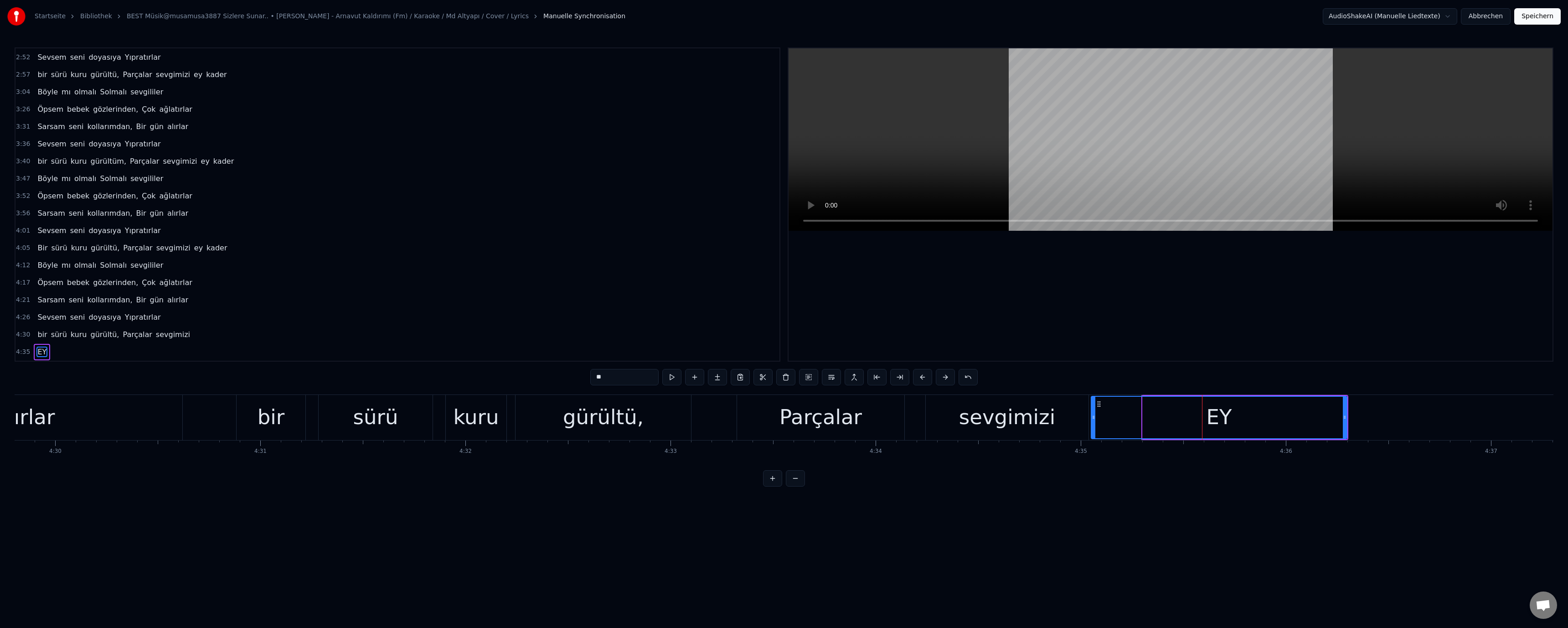
drag, startPoint x: 1145, startPoint y: 417, endPoint x: 1093, endPoint y: 419, distance: 52.0
click at [1093, 419] on icon at bounding box center [1094, 418] width 4 height 8
drag, startPoint x: 1343, startPoint y: 418, endPoint x: 1103, endPoint y: 420, distance: 240.0
click at [1146, 421] on icon at bounding box center [1148, 418] width 4 height 8
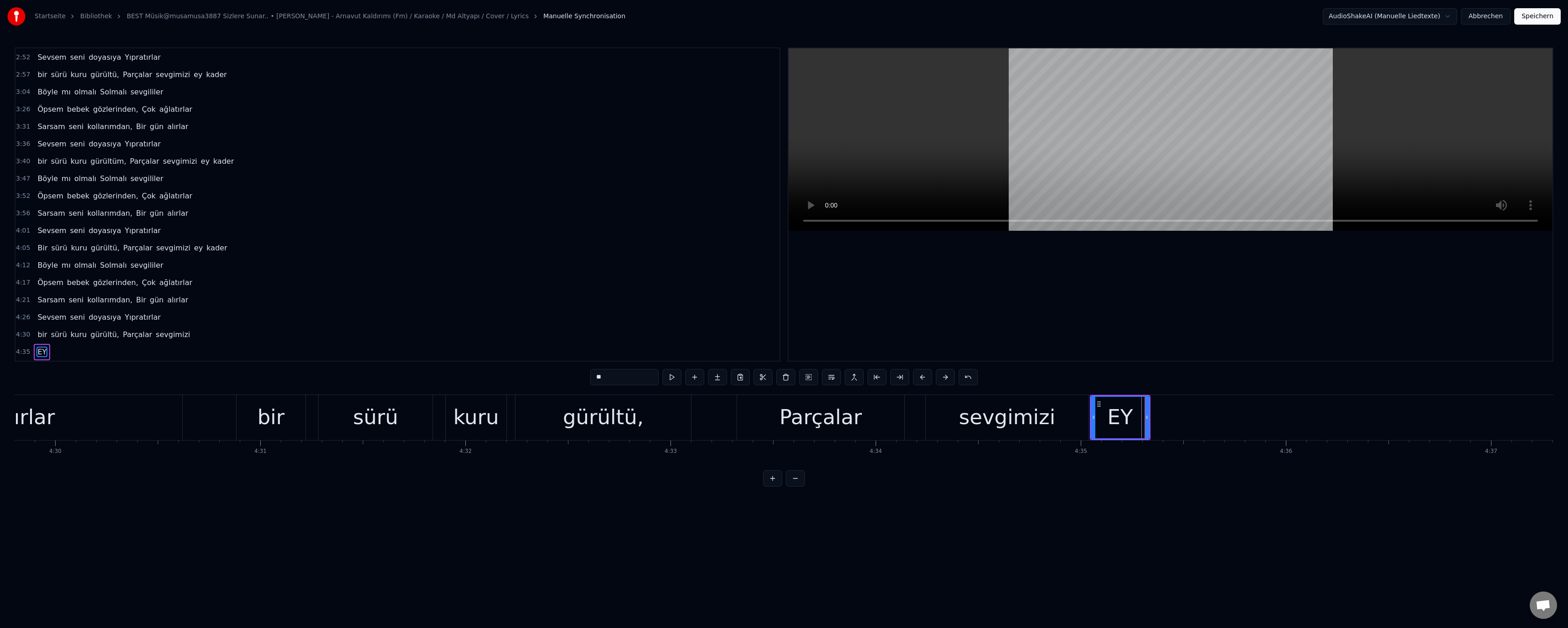
click at [1027, 418] on div "sevgimizi" at bounding box center [1007, 417] width 97 height 31
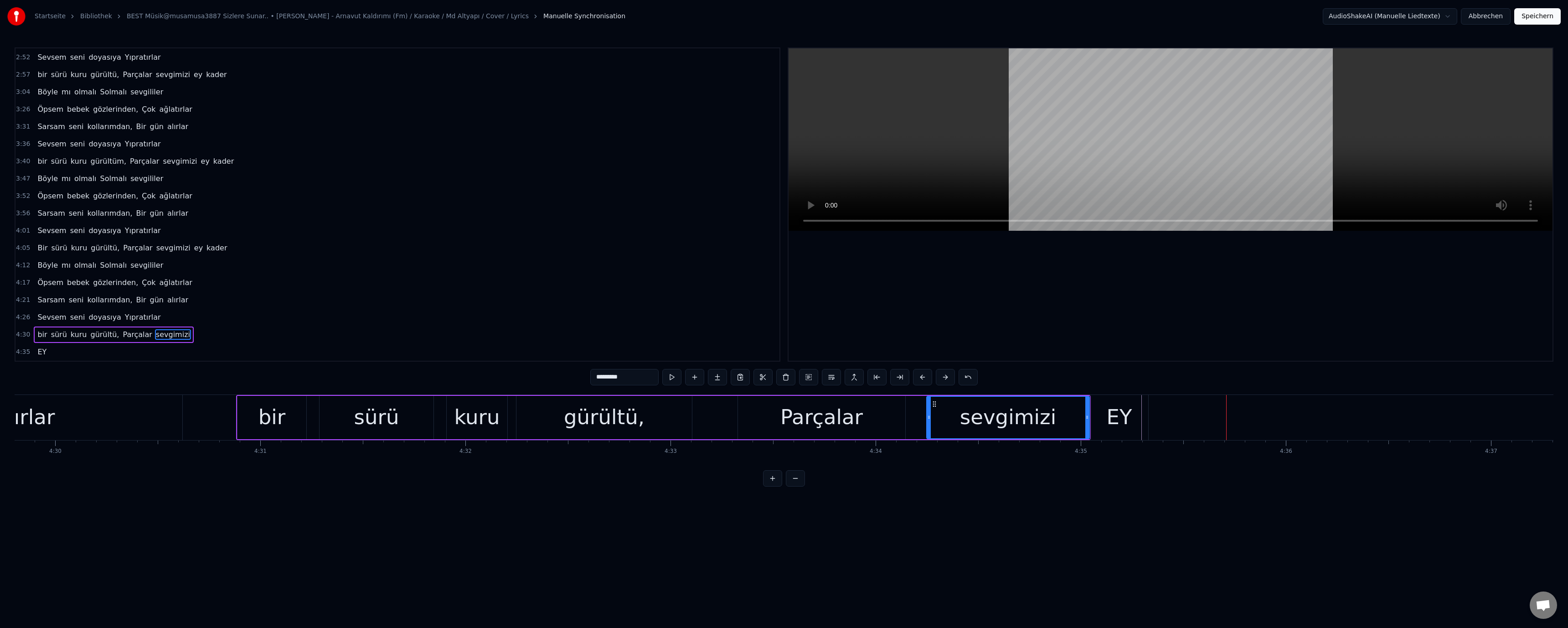
click at [1122, 419] on div "EY" at bounding box center [1119, 417] width 26 height 31
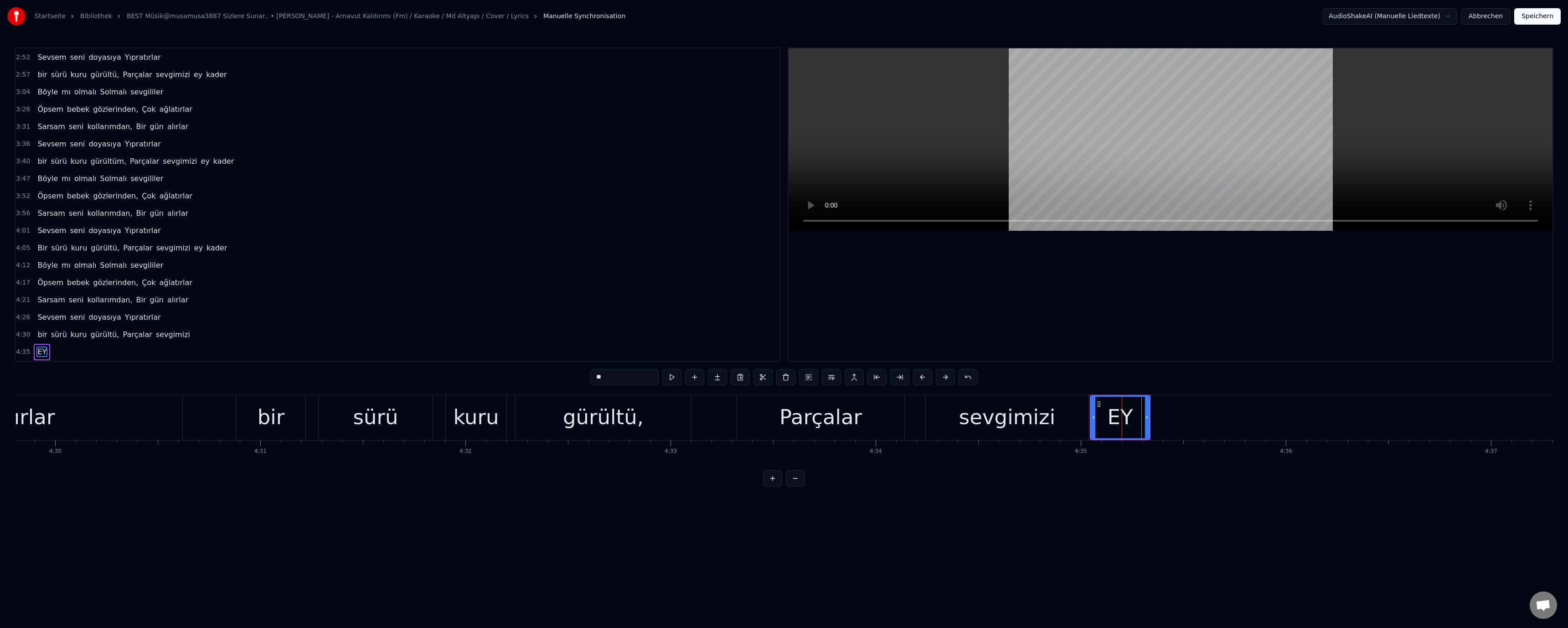
drag, startPoint x: 612, startPoint y: 380, endPoint x: 569, endPoint y: 379, distance: 43.0
click at [569, 380] on div "0:25 Biten, Sevgilerin, ardından 0:30 Ağlayamam ben Böyle yas tutamam 0:36 Her …" at bounding box center [784, 267] width 1539 height 439
type input "**"
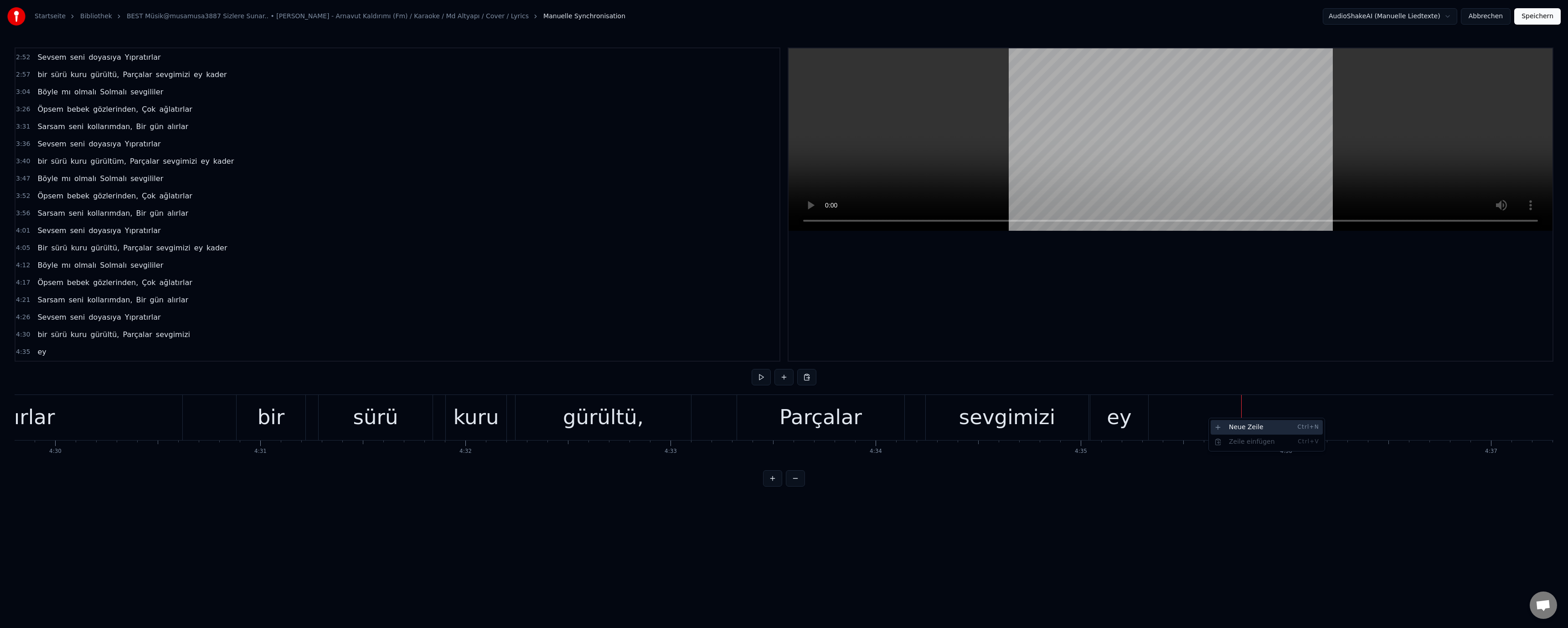
click at [1251, 427] on div "Neue Zeile Ctrl+N" at bounding box center [1266, 426] width 112 height 14
click at [1340, 418] on div "<>" at bounding box center [1344, 417] width 34 height 31
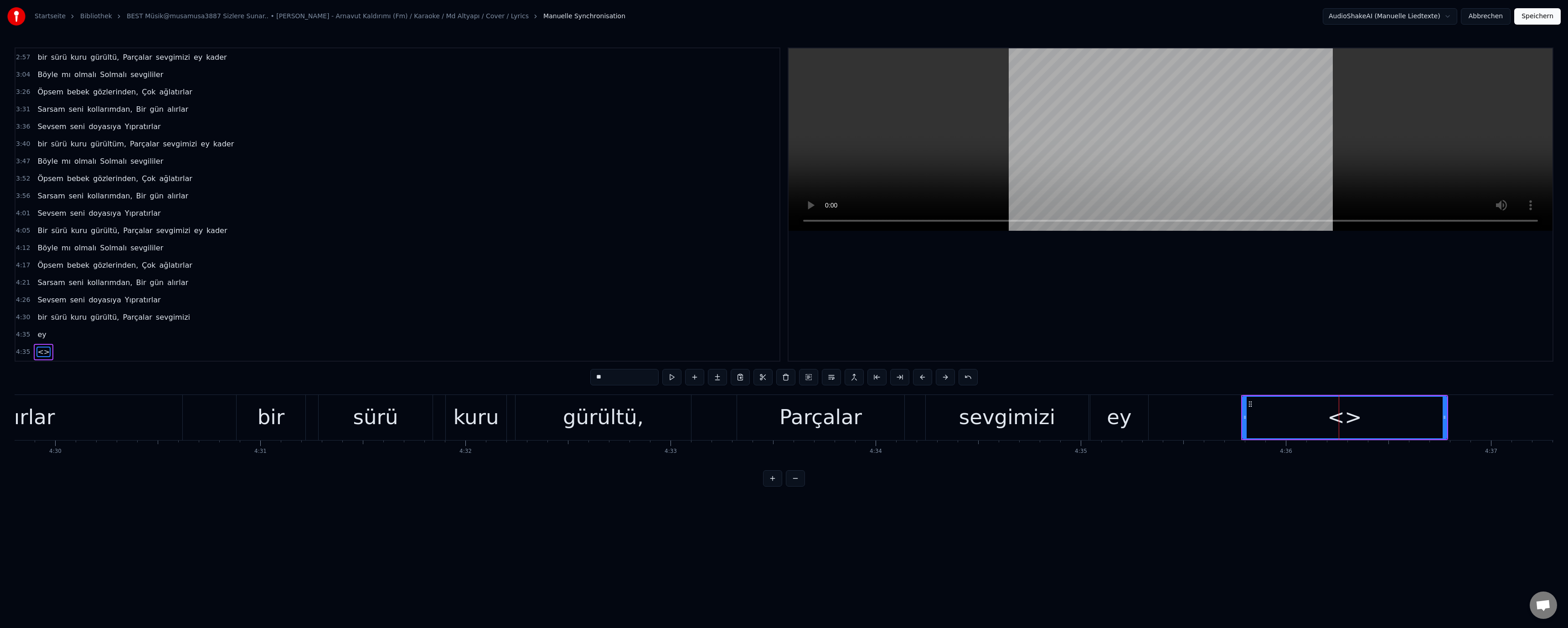
drag, startPoint x: 629, startPoint y: 384, endPoint x: 546, endPoint y: 383, distance: 83.0
click at [546, 383] on div "0:25 Biten, Sevgilerin, ardından 0:30 Ağlayamam ben Böyle yas tutamam 0:36 Her …" at bounding box center [784, 267] width 1539 height 439
type input "*****"
click at [1334, 343] on div at bounding box center [1171, 205] width 764 height 313
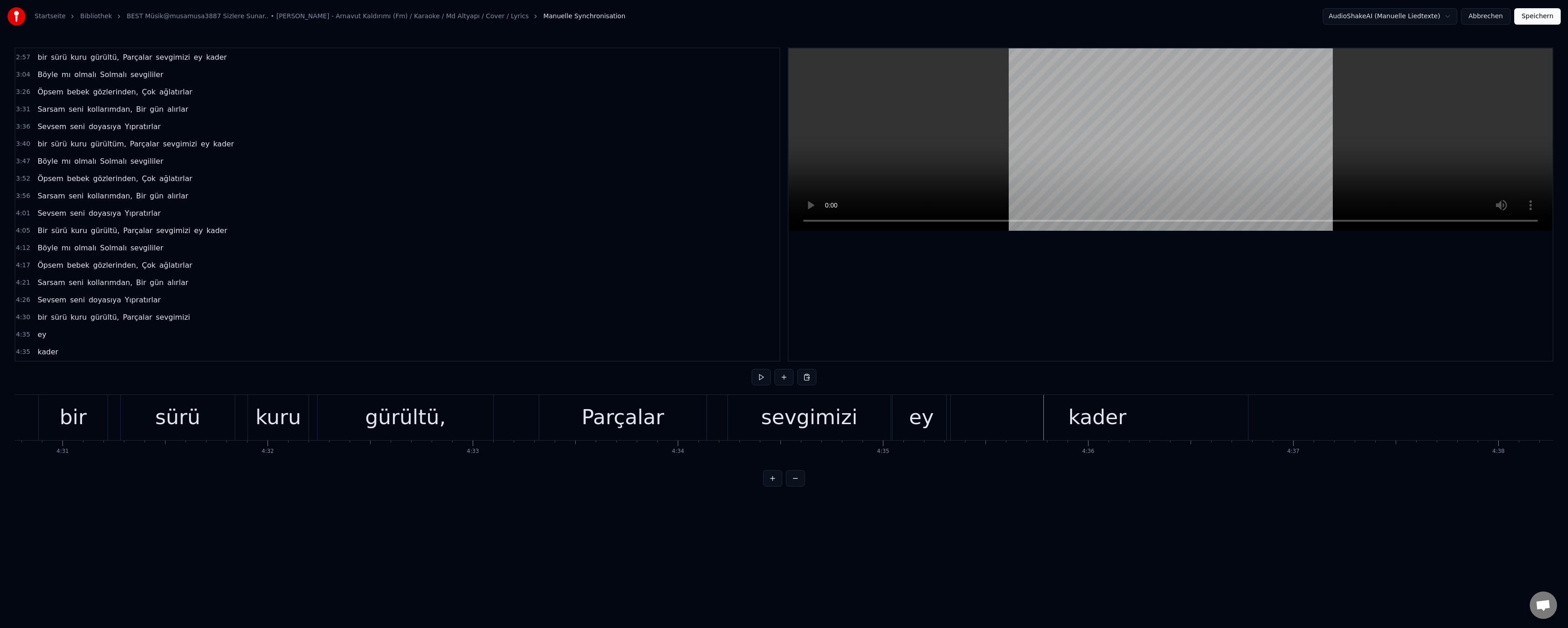
scroll to position [0, 55236]
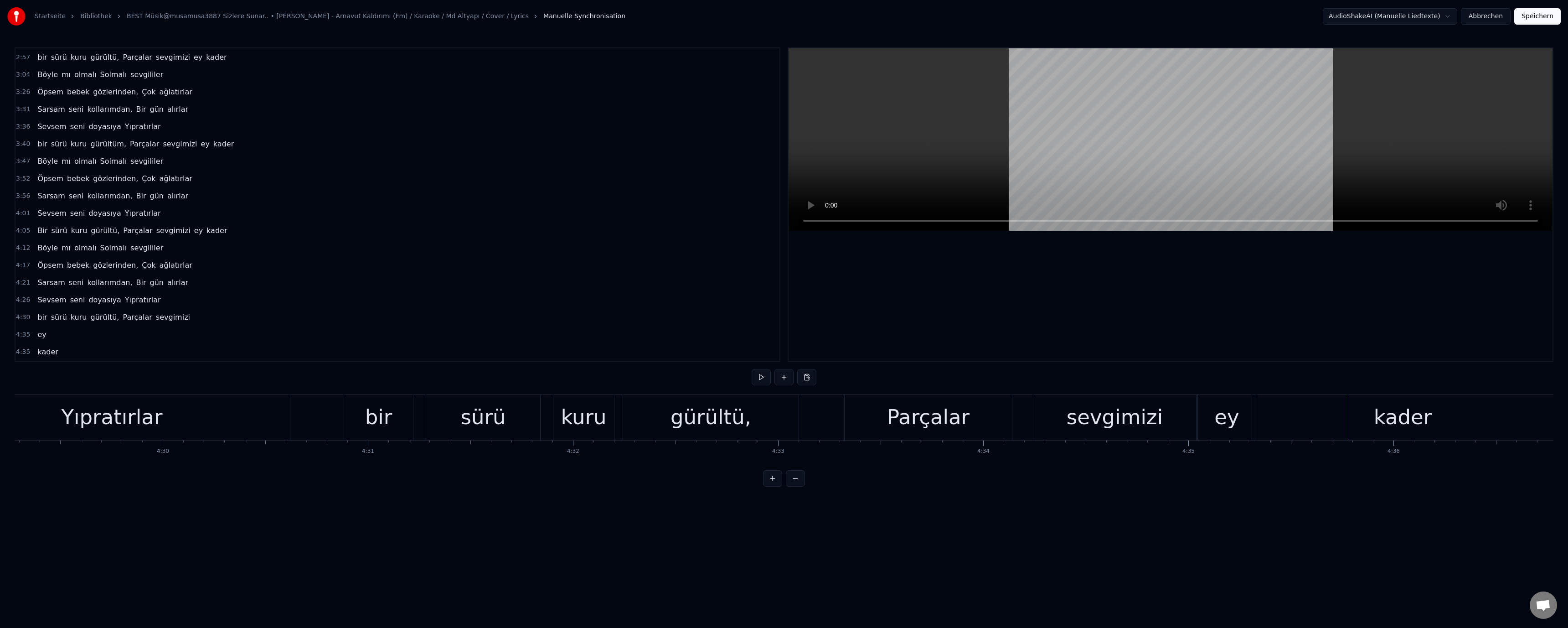
click at [1352, 416] on div "kader" at bounding box center [1402, 417] width 301 height 45
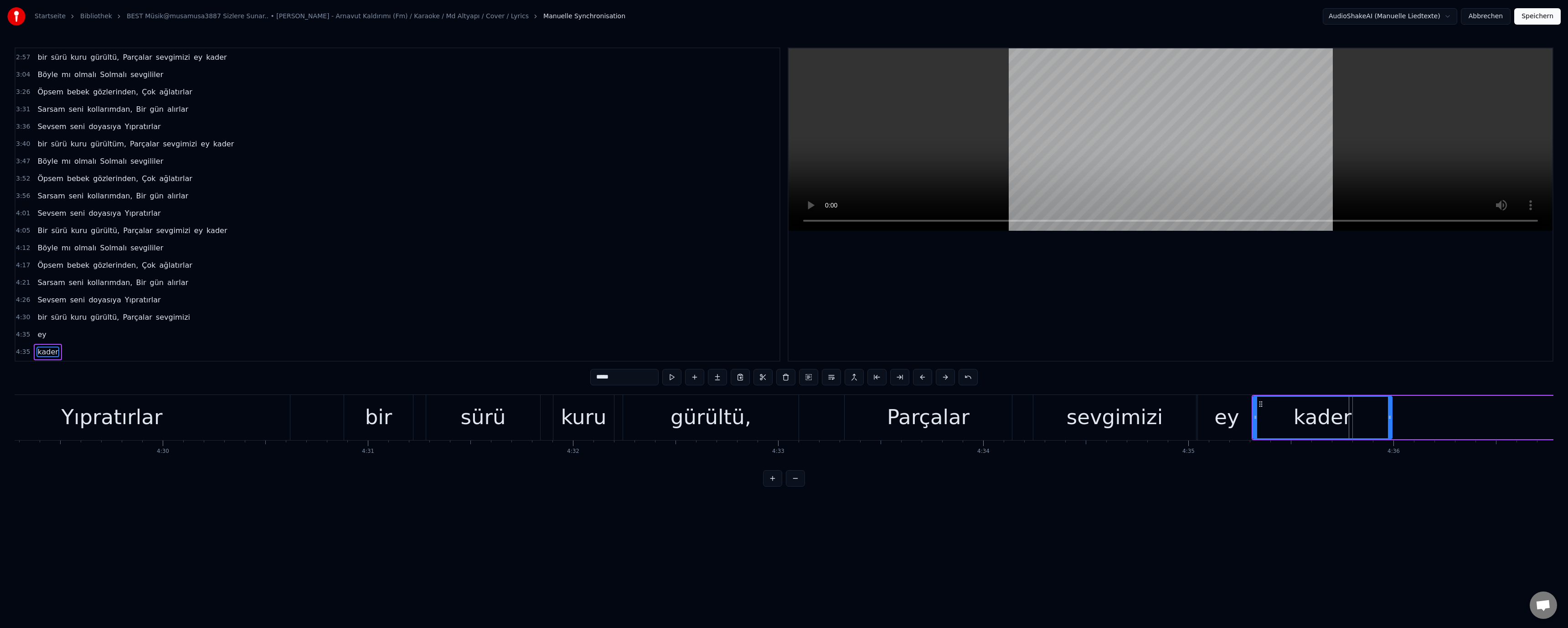
drag, startPoint x: 1552, startPoint y: 418, endPoint x: 1362, endPoint y: 426, distance: 190.2
click at [1390, 421] on icon at bounding box center [1390, 418] width 4 height 8
drag, startPoint x: 950, startPoint y: 426, endPoint x: 909, endPoint y: 321, distance: 112.7
click at [950, 425] on div "Parçalar" at bounding box center [928, 417] width 82 height 31
type input "********"
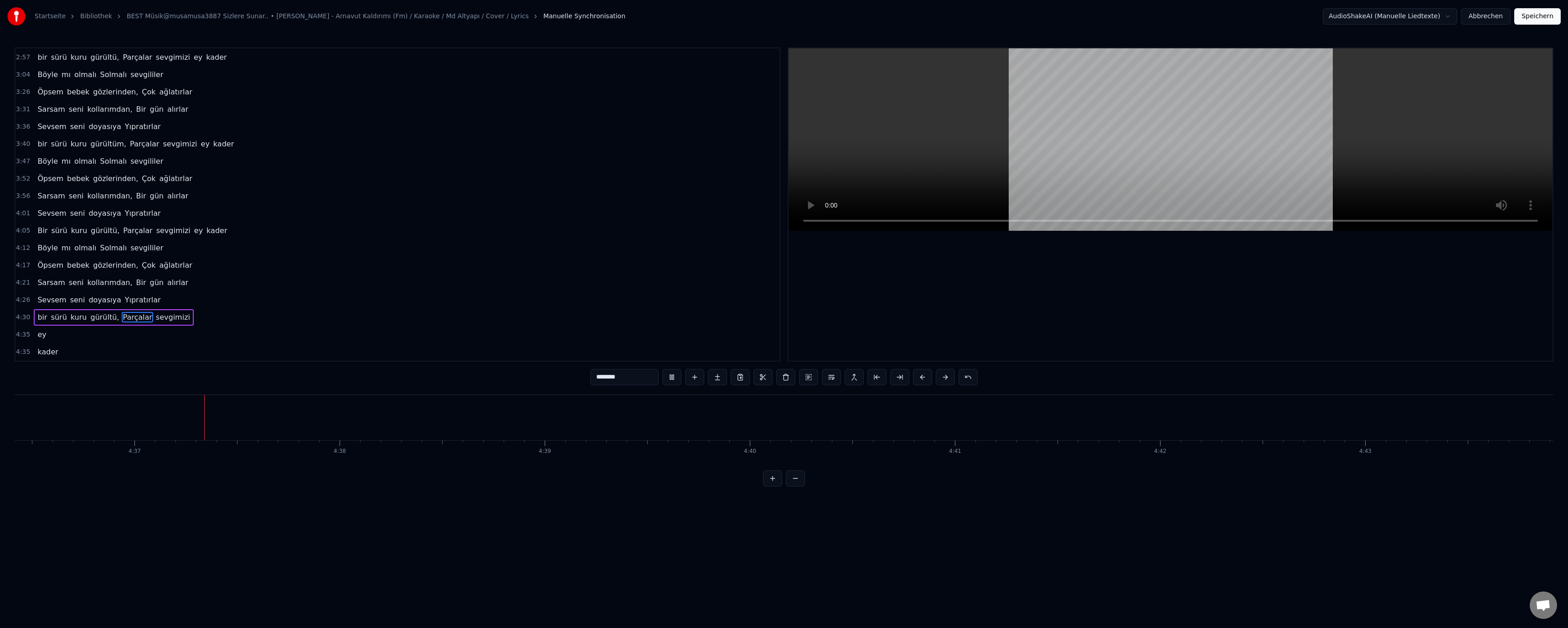
scroll to position [0, 56707]
click at [642, 249] on div "4:12 Böyle mı olmalı Solmalı sevgililer" at bounding box center [397, 248] width 764 height 17
click at [1071, 237] on div at bounding box center [1171, 205] width 764 height 313
click at [1067, 297] on div at bounding box center [1171, 205] width 764 height 313
click at [1321, 295] on div at bounding box center [1171, 205] width 764 height 313
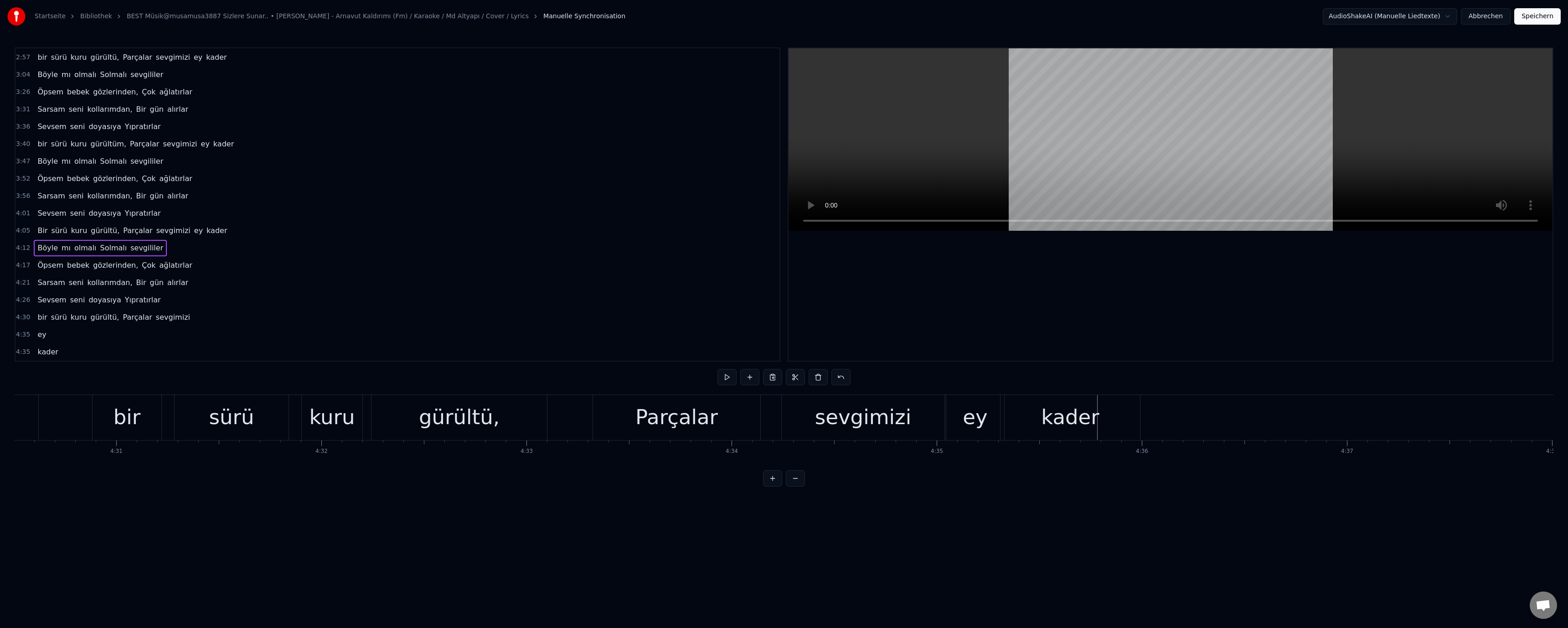
scroll to position [0, 55452]
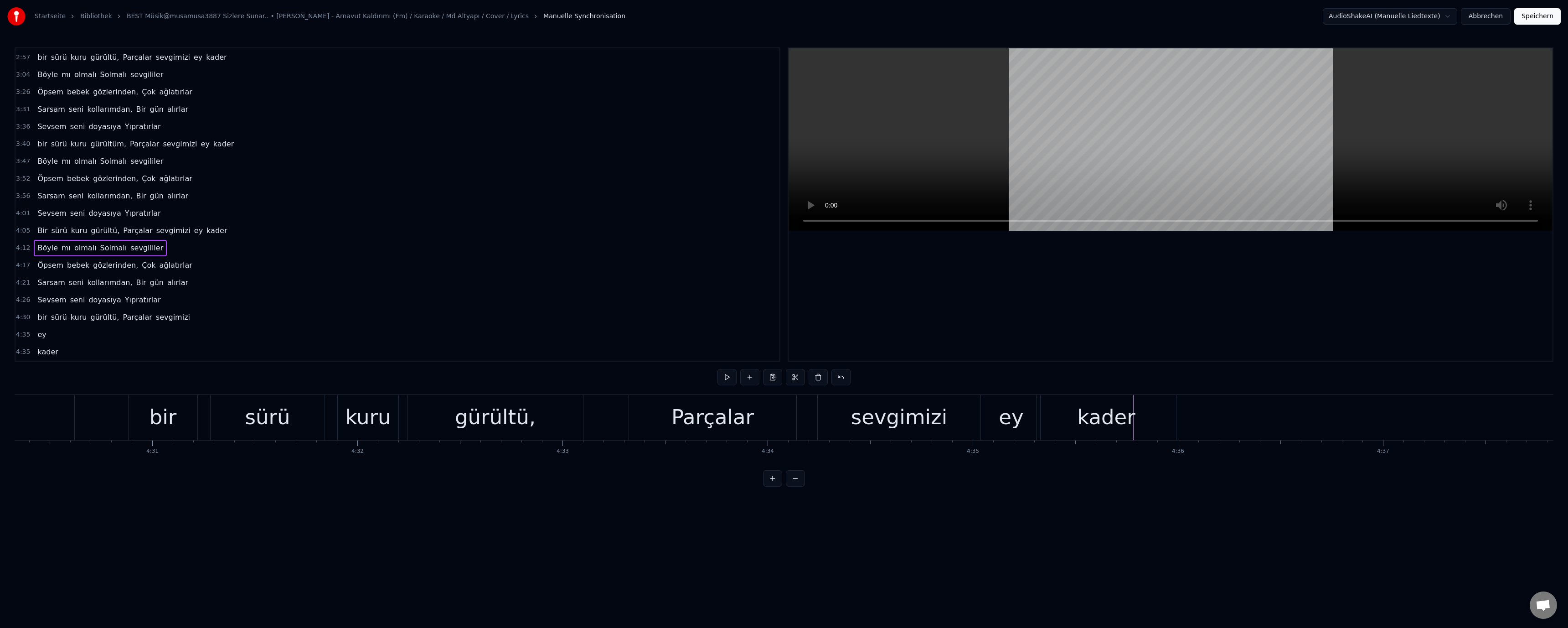
click at [1120, 422] on div "kader" at bounding box center [1106, 417] width 58 height 31
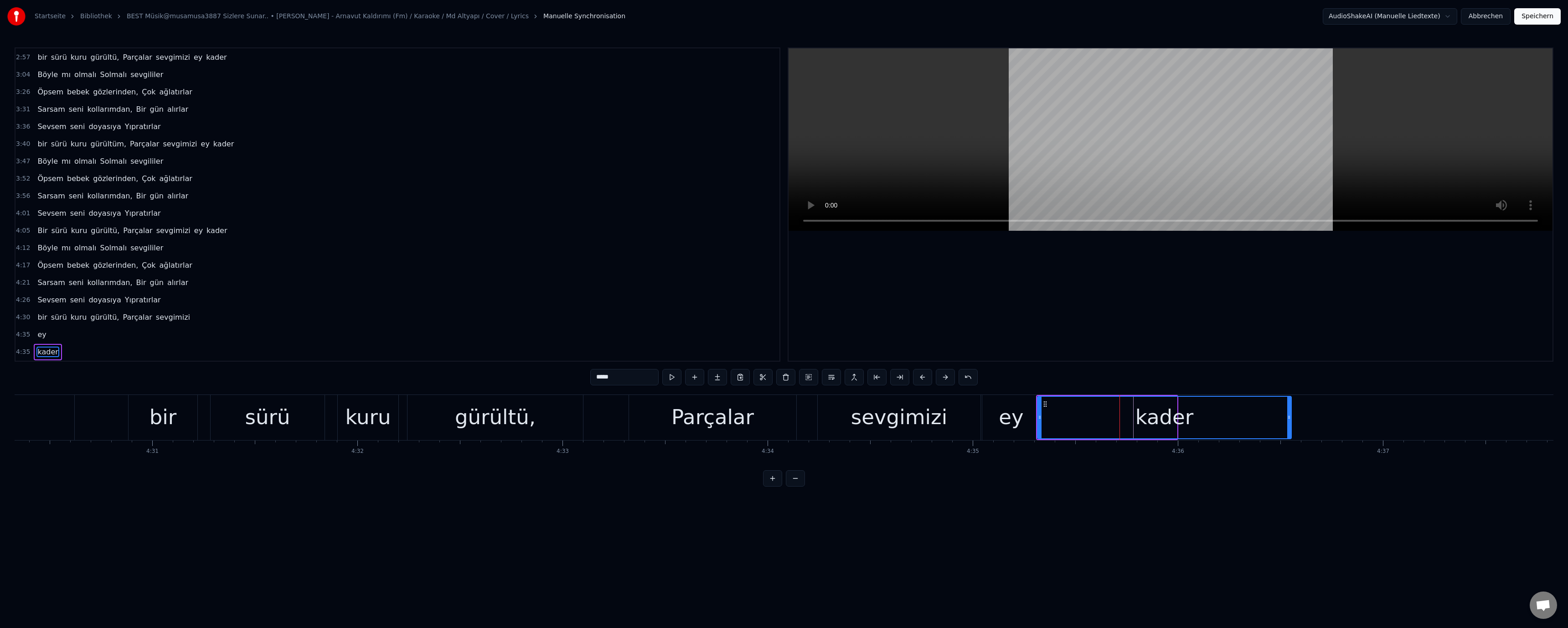
drag, startPoint x: 1175, startPoint y: 417, endPoint x: 1108, endPoint y: 418, distance: 67.0
click at [1290, 422] on div at bounding box center [1289, 417] width 4 height 41
click at [921, 413] on div "sevgimizi" at bounding box center [899, 417] width 97 height 31
type input "*********"
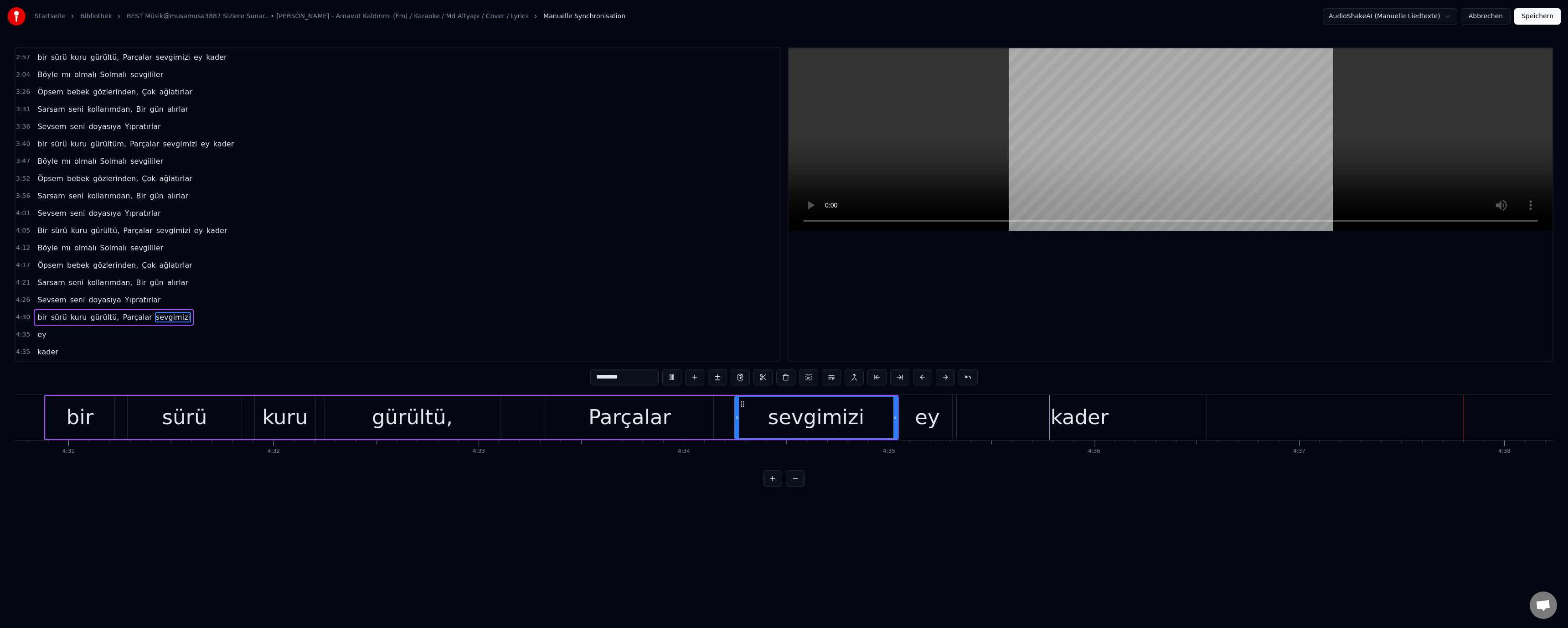
click at [1537, 11] on button "Speichern" at bounding box center [1537, 16] width 47 height 16
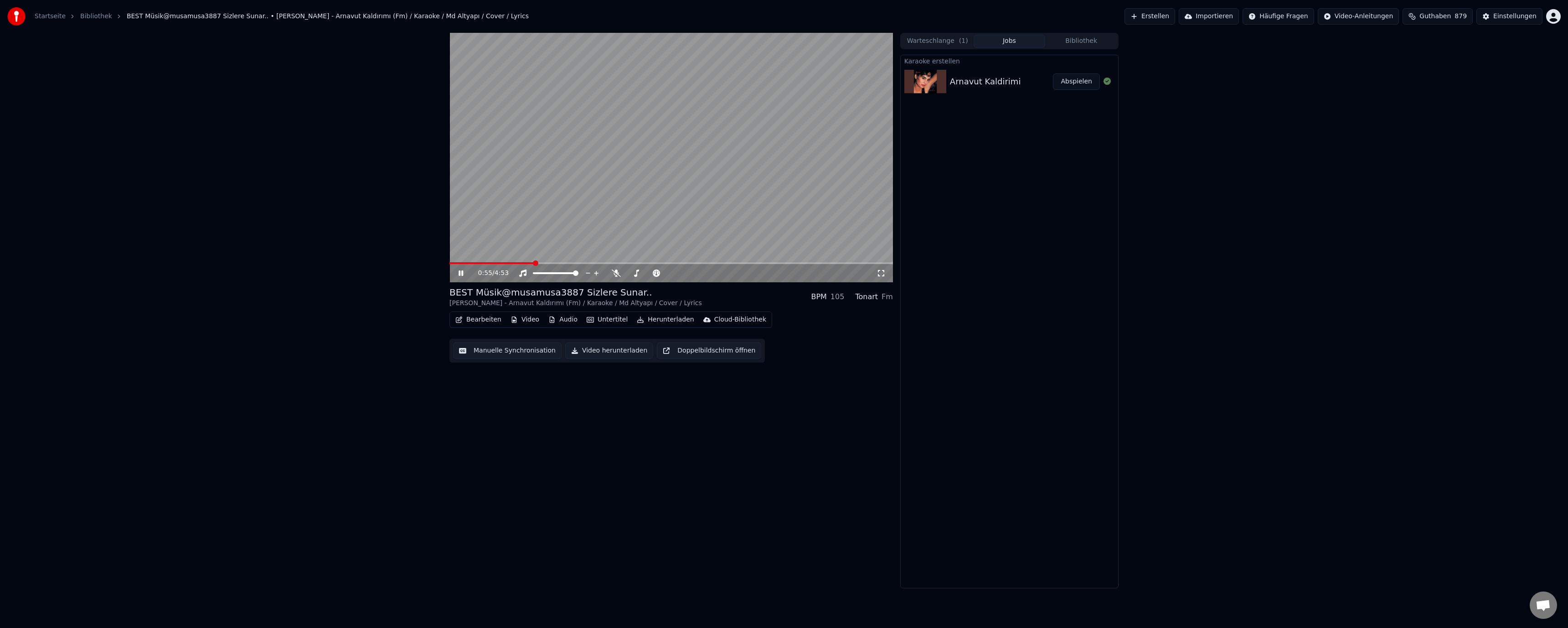
click at [516, 261] on video at bounding box center [671, 157] width 443 height 249
click at [515, 265] on span at bounding box center [518, 263] width 6 height 6
click at [462, 273] on icon at bounding box center [461, 272] width 6 height 7
click at [490, 264] on span at bounding box center [493, 263] width 6 height 6
click at [478, 263] on span at bounding box center [481, 263] width 6 height 6
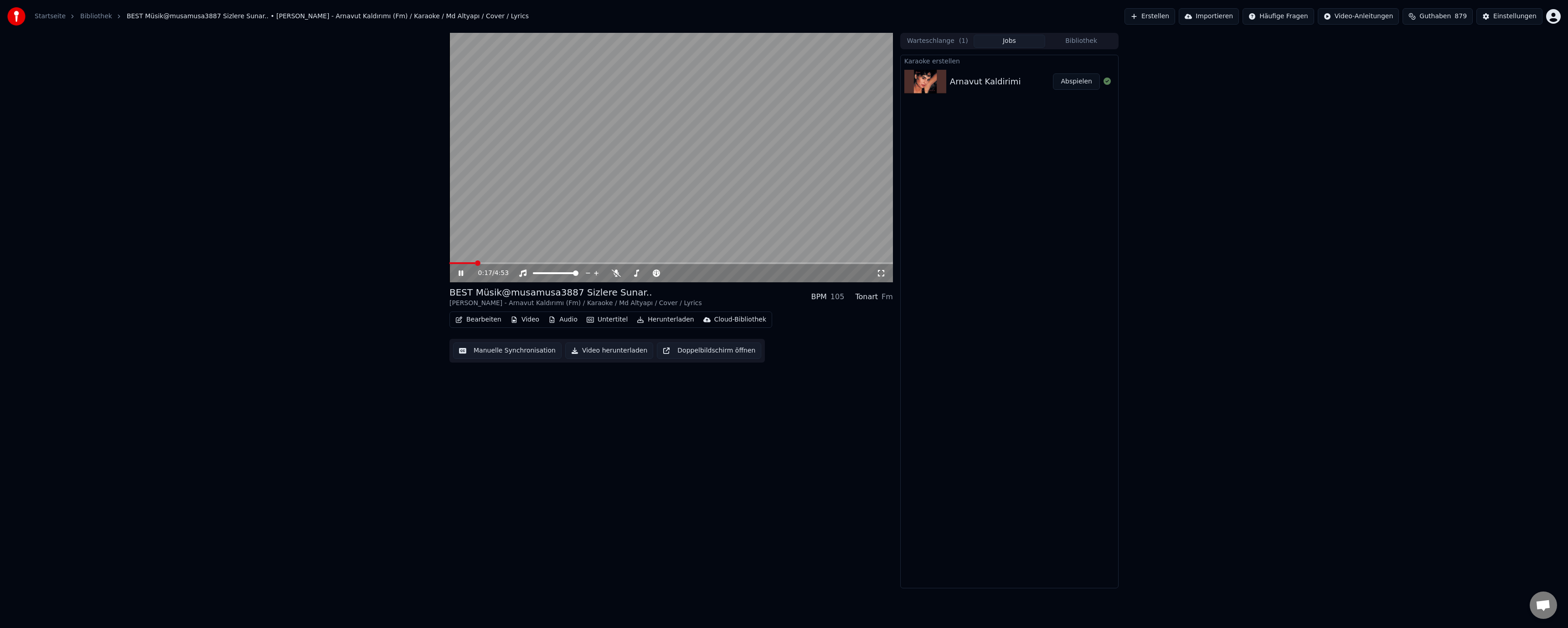
click at [475, 266] on span at bounding box center [478, 263] width 6 height 6
click at [483, 323] on button "Bearbeiten" at bounding box center [479, 319] width 54 height 12
click at [494, 354] on div "Metadaten bearbeiten" at bounding box center [505, 354] width 71 height 10
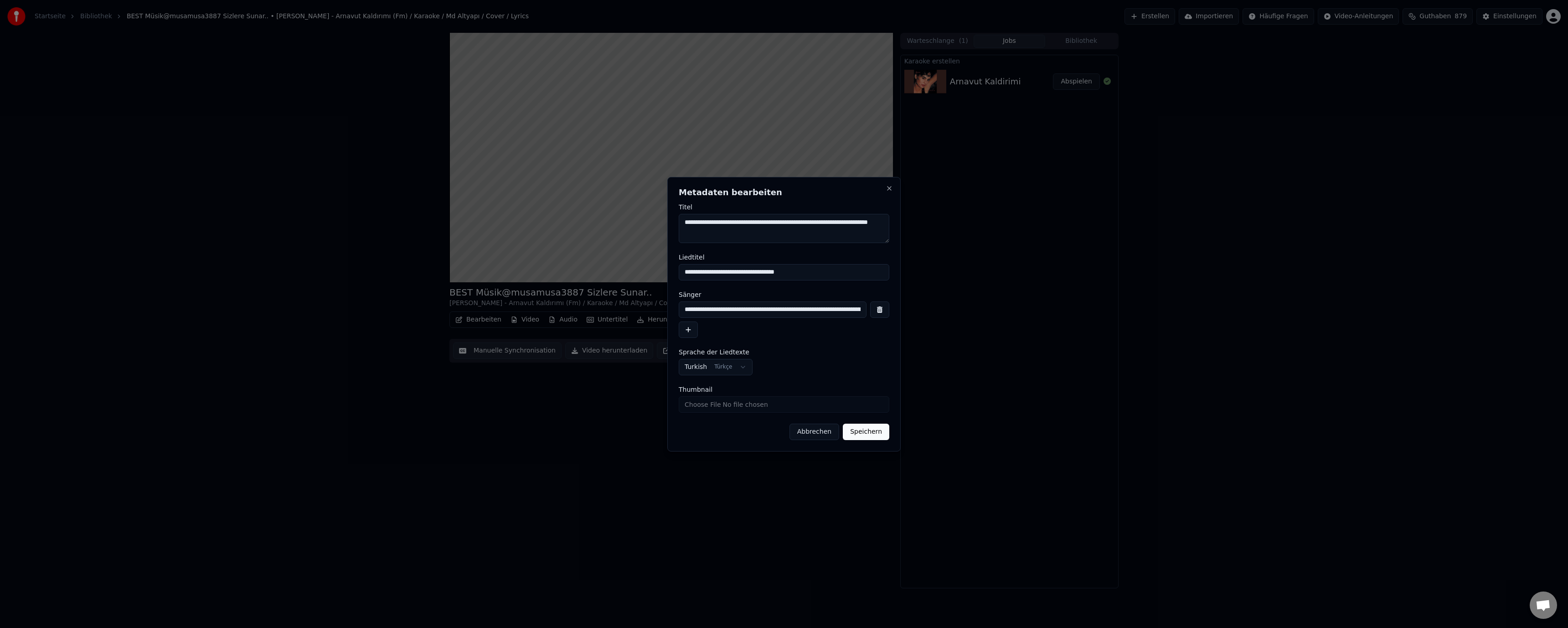
drag, startPoint x: 831, startPoint y: 224, endPoint x: 893, endPoint y: 227, distance: 62.1
click at [886, 231] on textarea "**********" at bounding box center [784, 228] width 210 height 30
type textarea "**********"
click at [864, 434] on button "Speichern" at bounding box center [866, 431] width 47 height 16
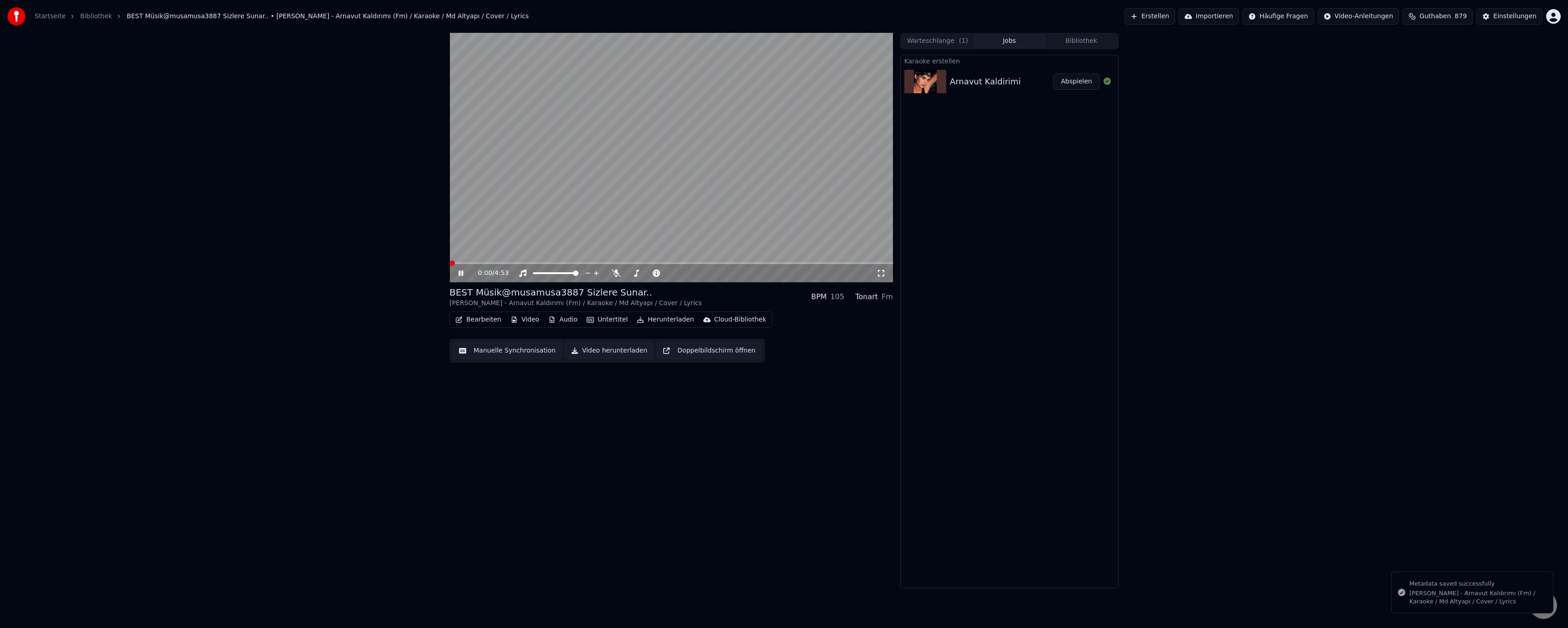
click at [449, 266] on span at bounding box center [452, 263] width 6 height 6
click at [477, 316] on button "Bearbeiten" at bounding box center [479, 319] width 54 height 12
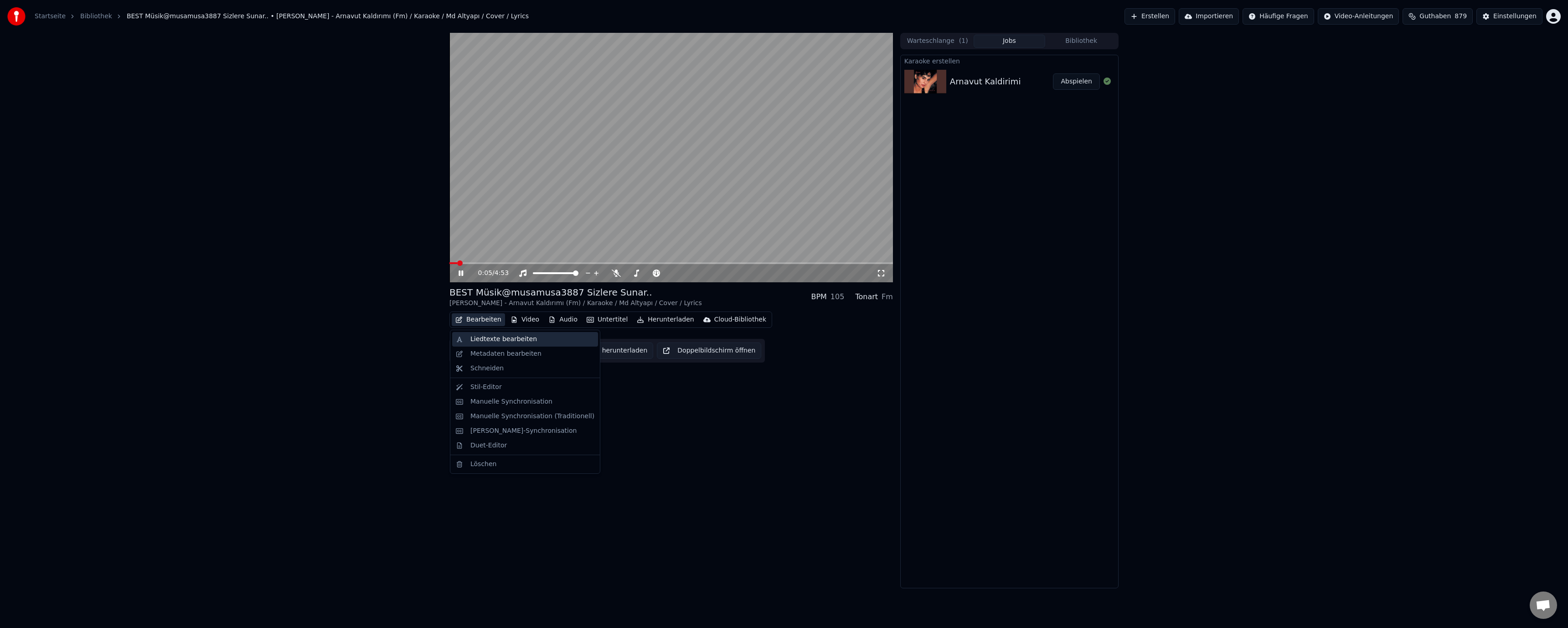
click at [490, 338] on div "Liedtexte bearbeiten" at bounding box center [504, 339] width 67 height 10
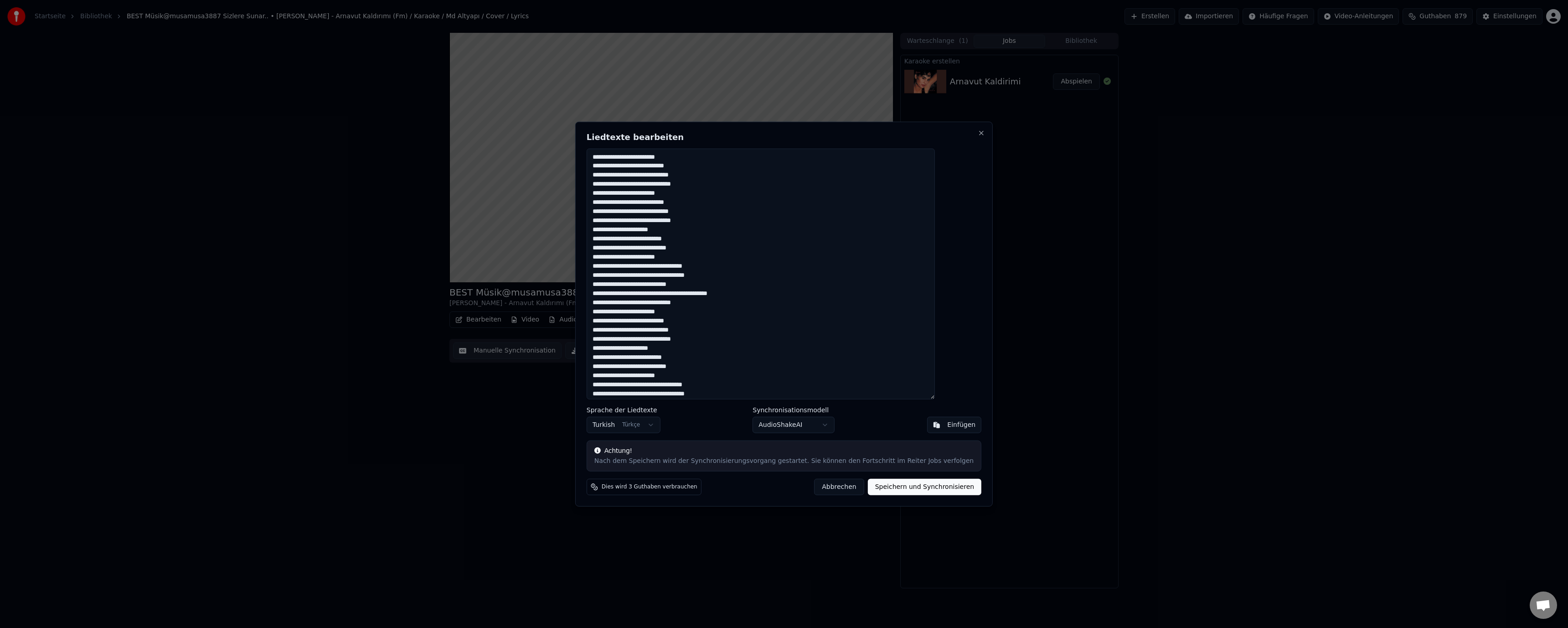
click at [823, 487] on button "Abbrechen" at bounding box center [839, 487] width 50 height 16
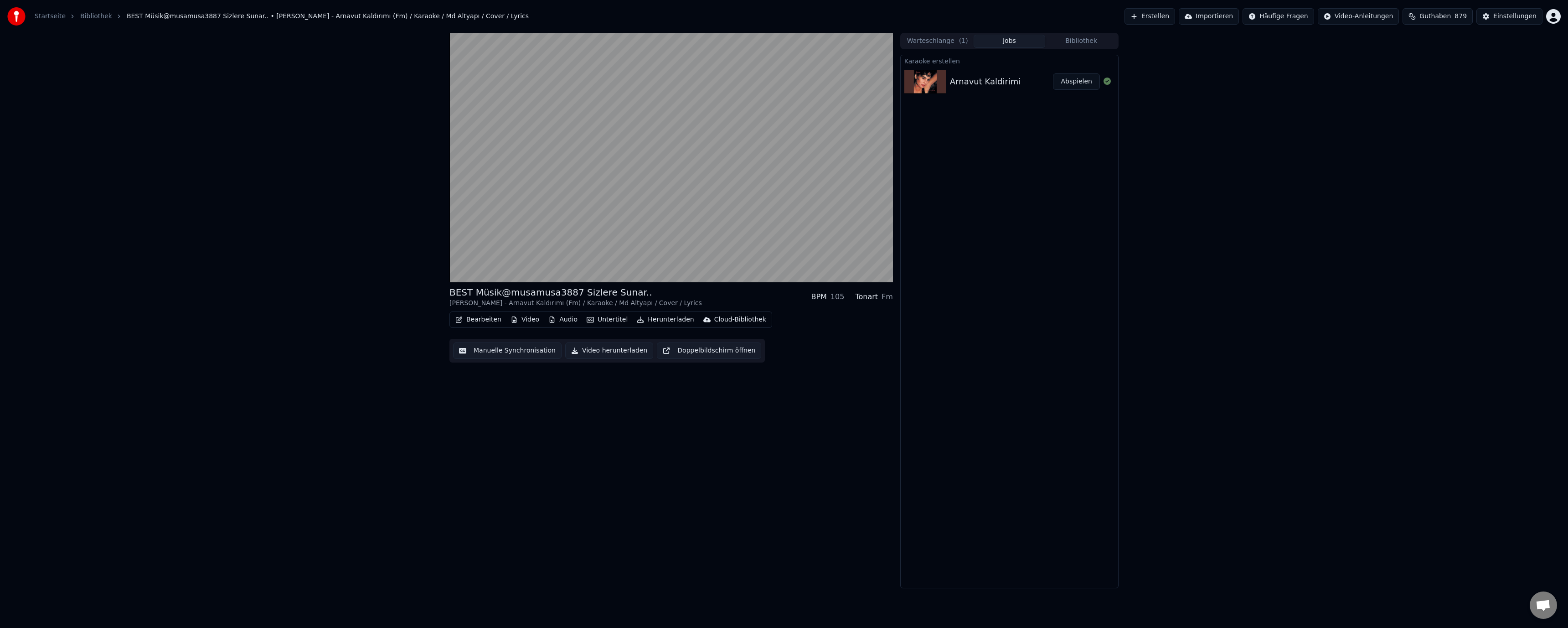
click at [473, 315] on button "Bearbeiten" at bounding box center [479, 319] width 54 height 12
click at [487, 356] on div "Metadaten bearbeiten" at bounding box center [505, 354] width 71 height 10
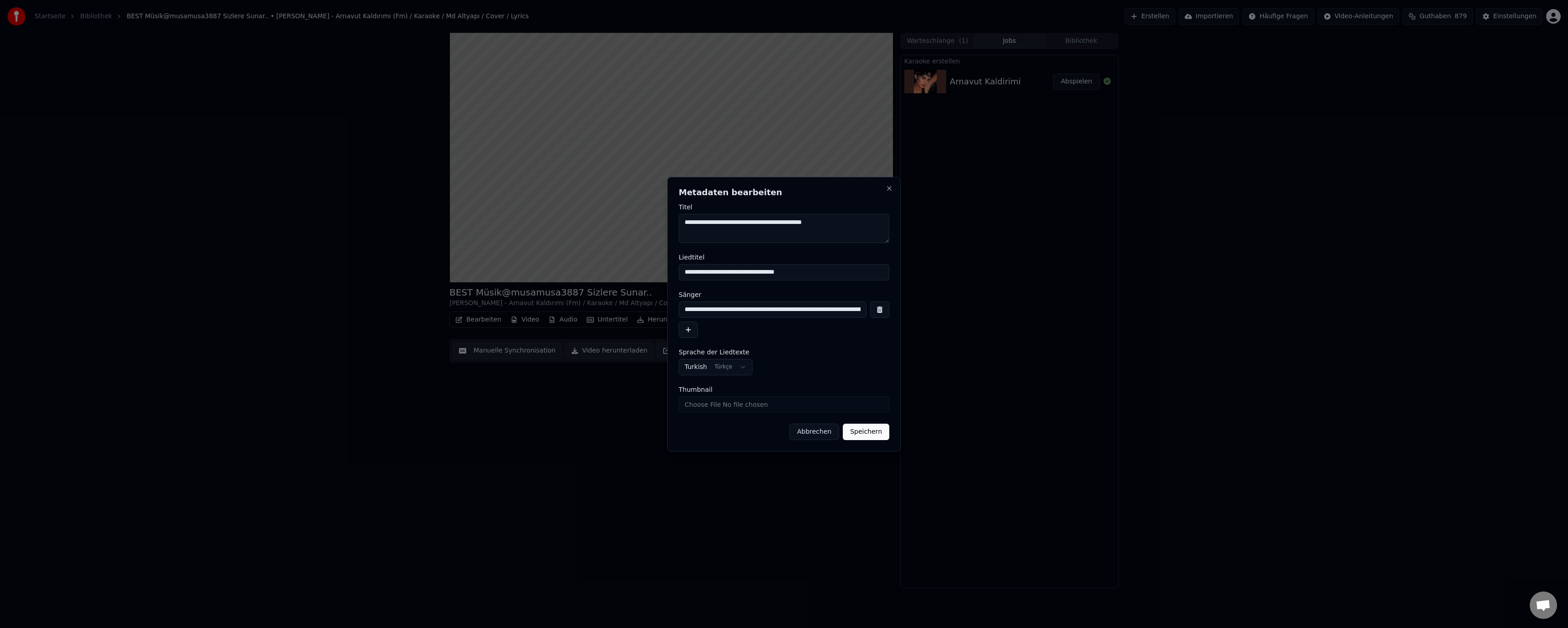
scroll to position [0, 49]
drag, startPoint x: 685, startPoint y: 310, endPoint x: 889, endPoint y: 311, distance: 204.0
click at [889, 311] on div "**********" at bounding box center [784, 309] width 210 height 16
drag, startPoint x: 848, startPoint y: 222, endPoint x: 670, endPoint y: 227, distance: 178.1
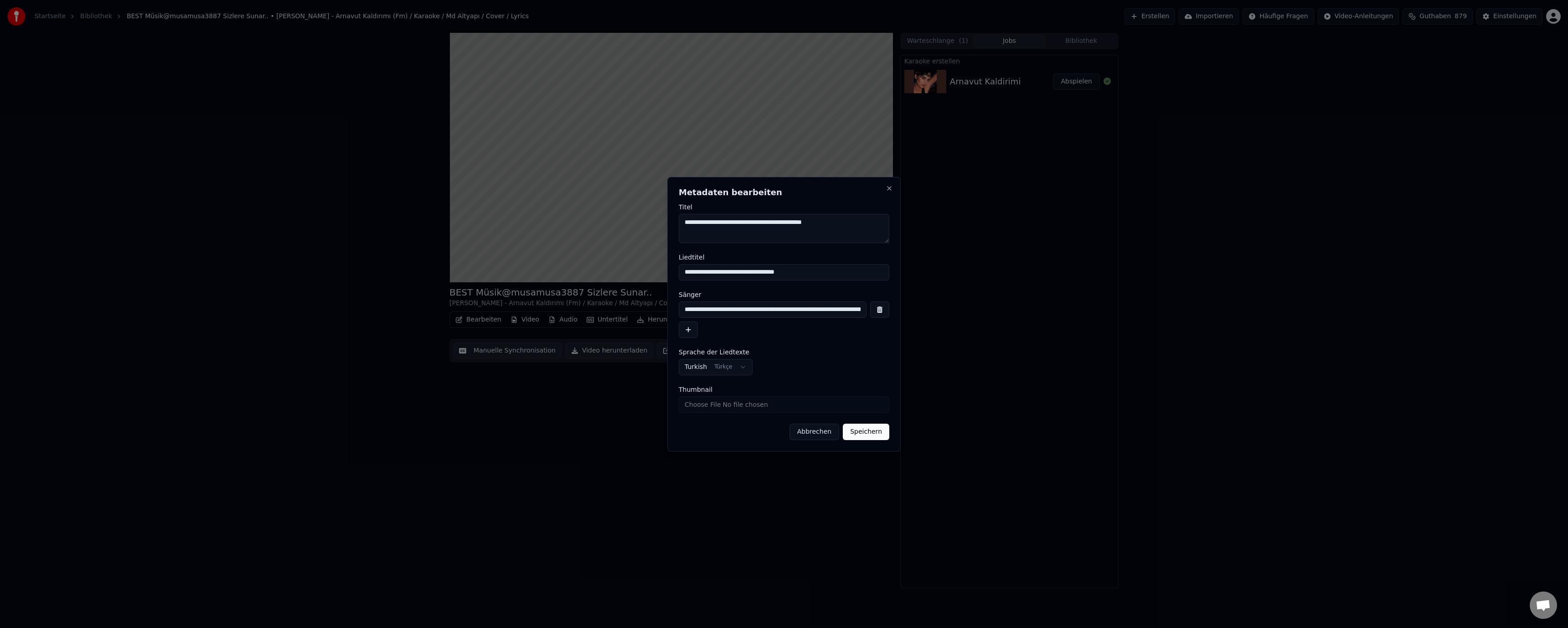
click at [671, 226] on div "**********" at bounding box center [784, 314] width 233 height 274
paste textarea "**********"
type textarea "**********"
drag, startPoint x: 848, startPoint y: 314, endPoint x: 872, endPoint y: 321, distance: 25.0
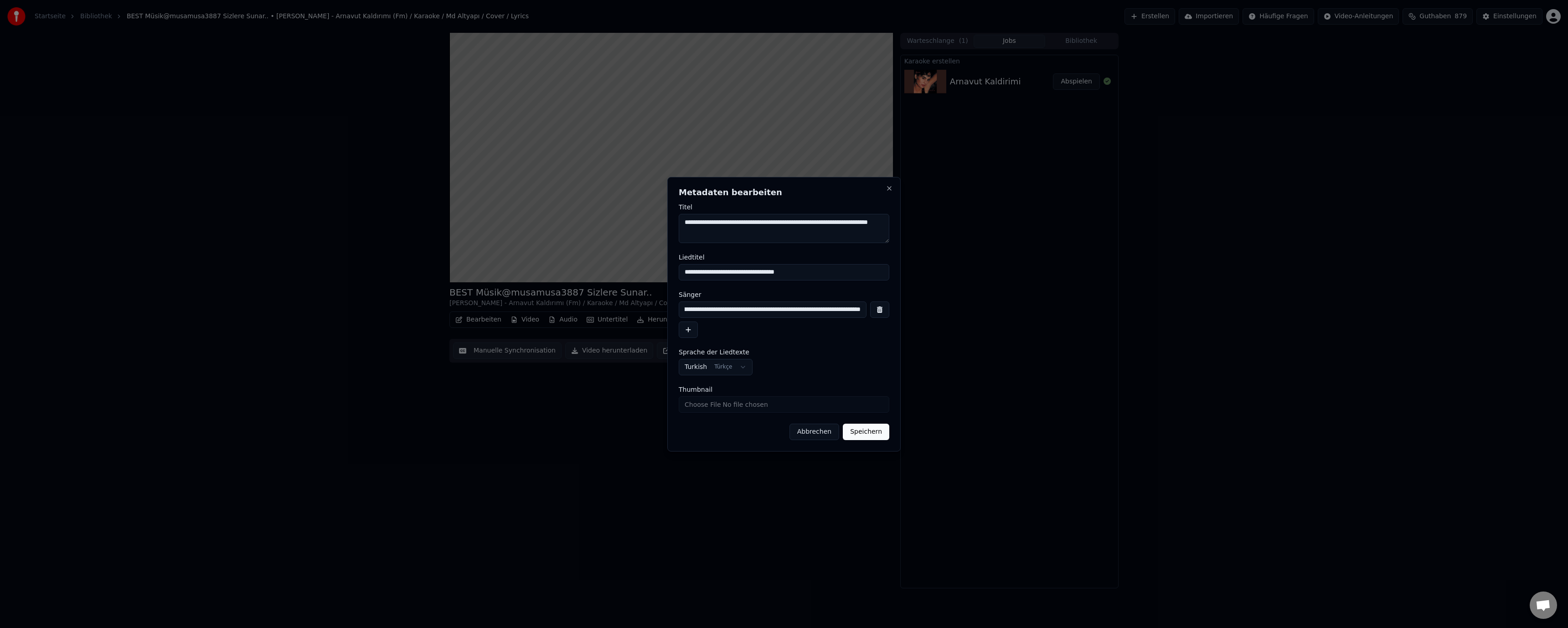
click at [872, 321] on div "**********" at bounding box center [784, 319] width 210 height 36
type input "**********"
click at [865, 434] on button "Speichern" at bounding box center [866, 431] width 47 height 16
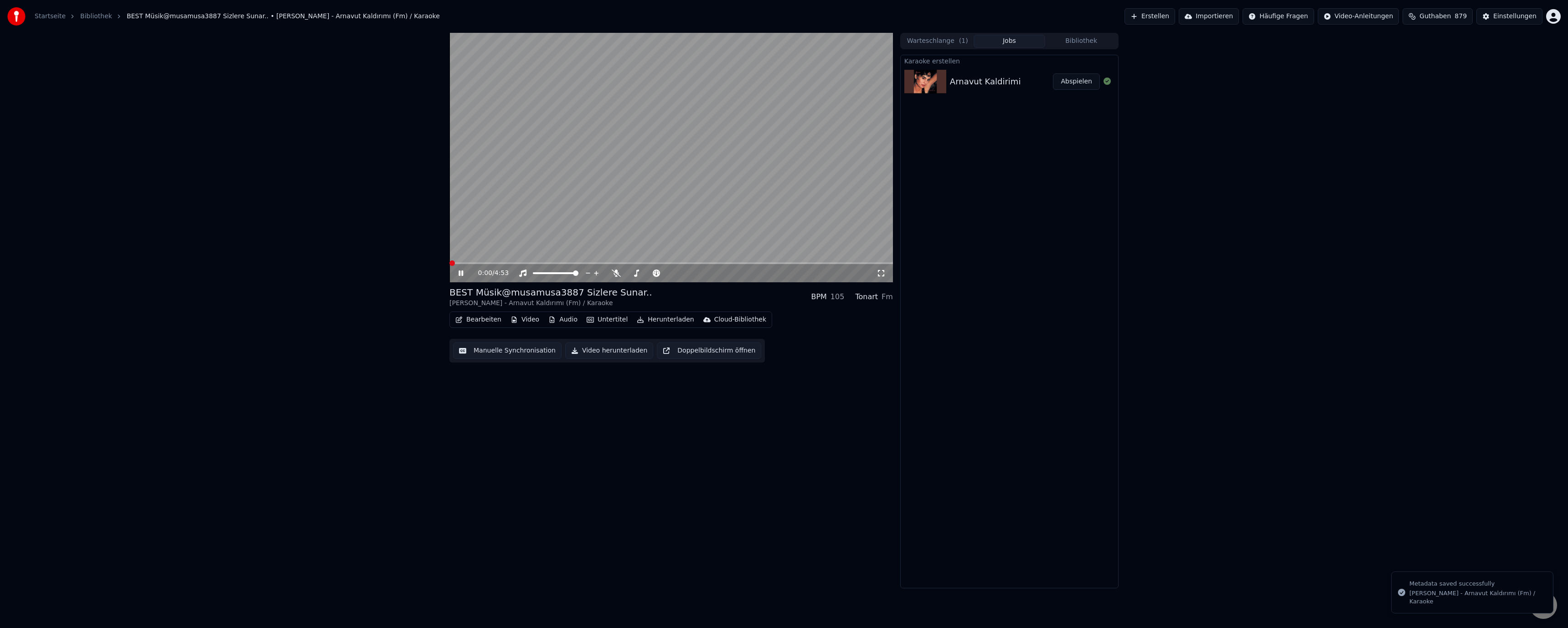
click at [449, 266] on span at bounding box center [452, 263] width 6 height 6
click at [569, 162] on video at bounding box center [671, 157] width 443 height 249
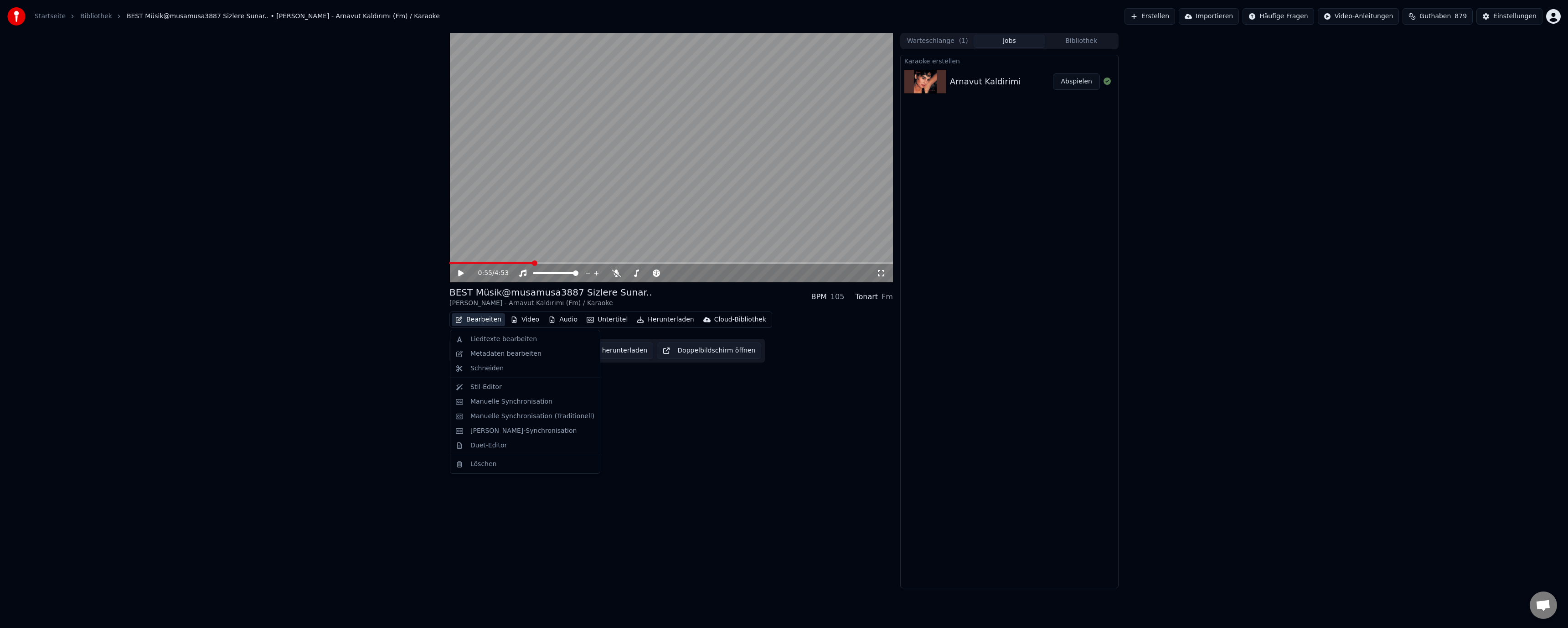
click at [491, 324] on button "Bearbeiten" at bounding box center [479, 319] width 54 height 12
drag, startPoint x: 642, startPoint y: 437, endPoint x: 636, endPoint y: 423, distance: 15.2
click at [636, 423] on div "0:55 / 4:53 BEST Müsik@musamusa3887 Sizlere Sunar.. Demet Sağıroğlu - Arnavut K…" at bounding box center [671, 310] width 443 height 555
click at [528, 355] on button "Manuelle Synchronisation" at bounding box center [507, 350] width 109 height 16
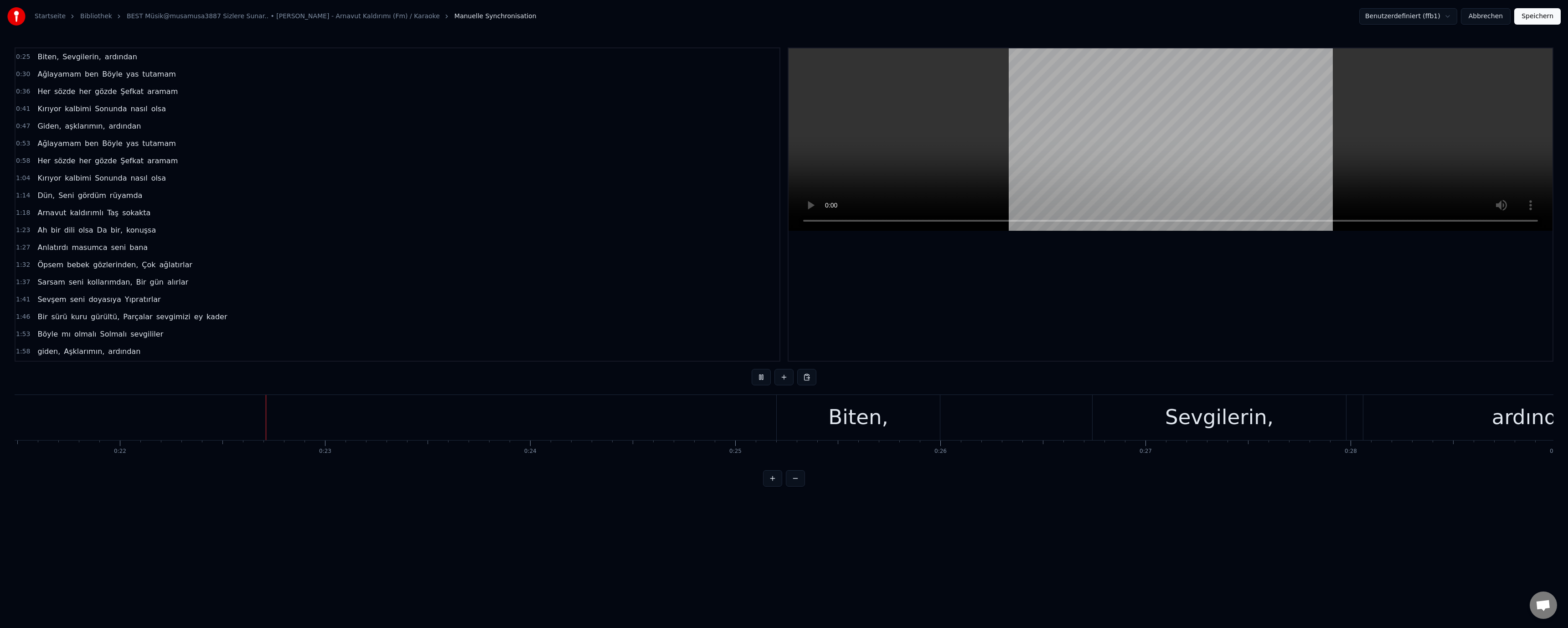
scroll to position [0, 4489]
click at [917, 243] on div at bounding box center [1171, 205] width 764 height 313
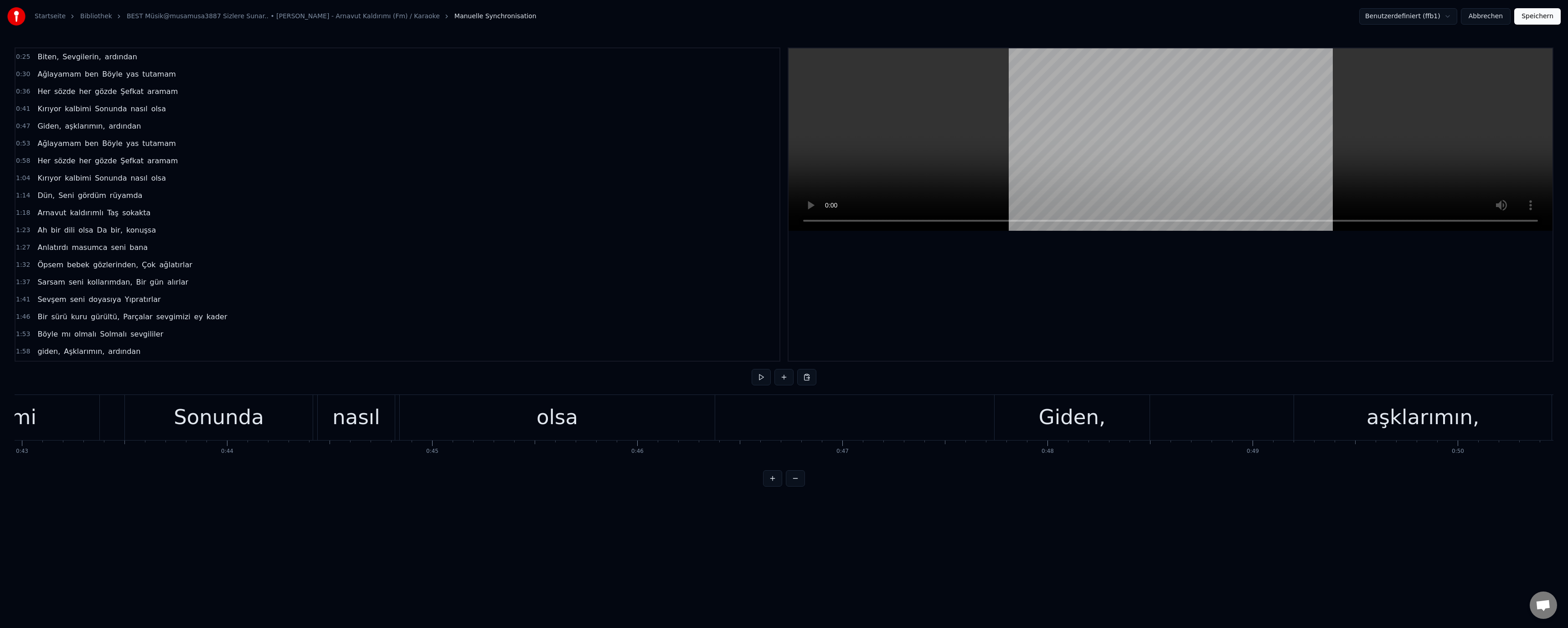
scroll to position [0, 9101]
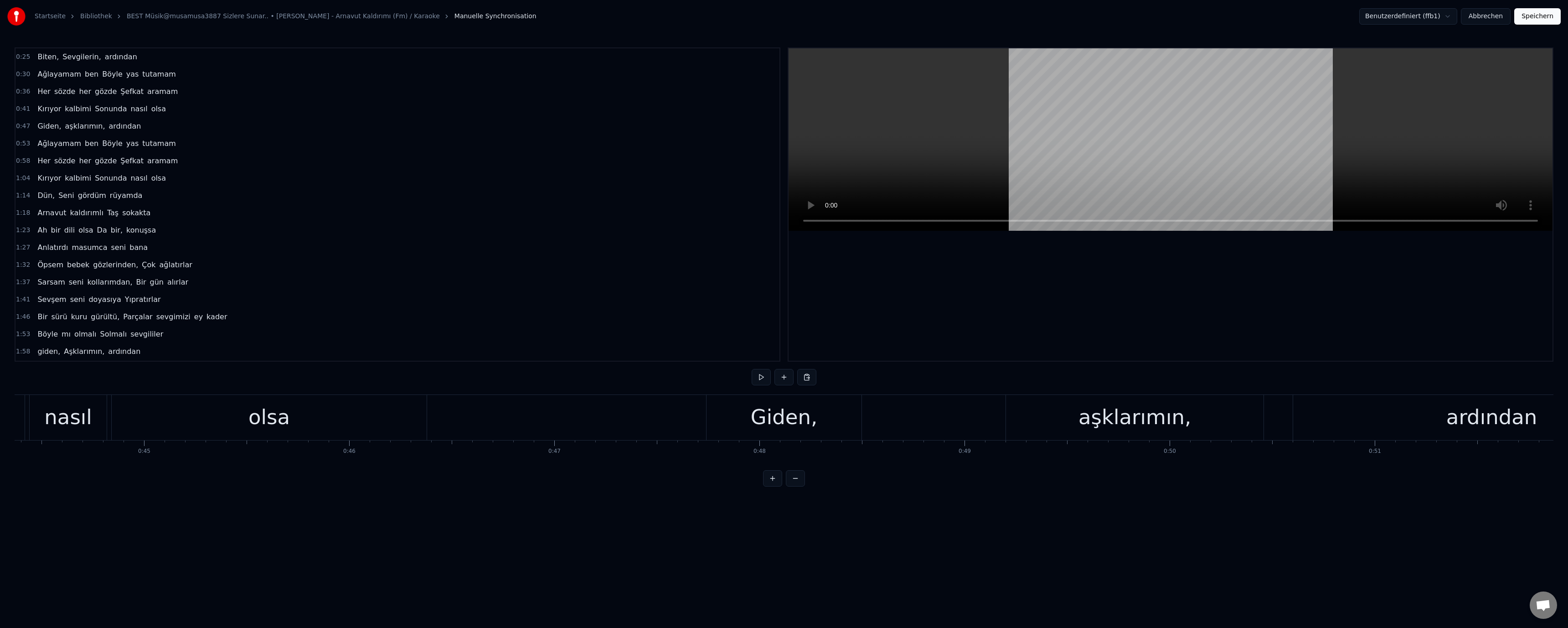
click at [789, 424] on div "Giden," at bounding box center [784, 417] width 67 height 31
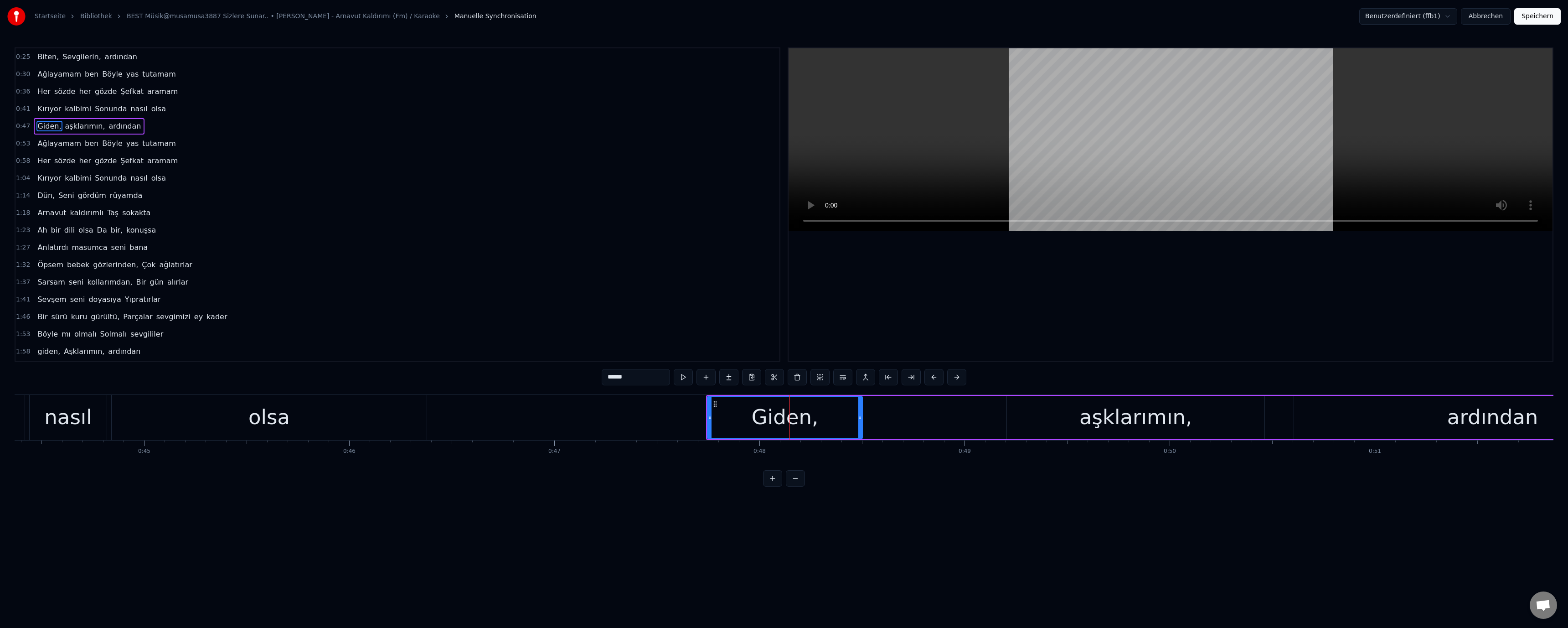
click at [823, 421] on div "Giden," at bounding box center [784, 417] width 154 height 41
click at [634, 379] on input "******" at bounding box center [636, 377] width 69 height 16
type input "*****"
click at [758, 414] on div "Giden" at bounding box center [784, 417] width 154 height 41
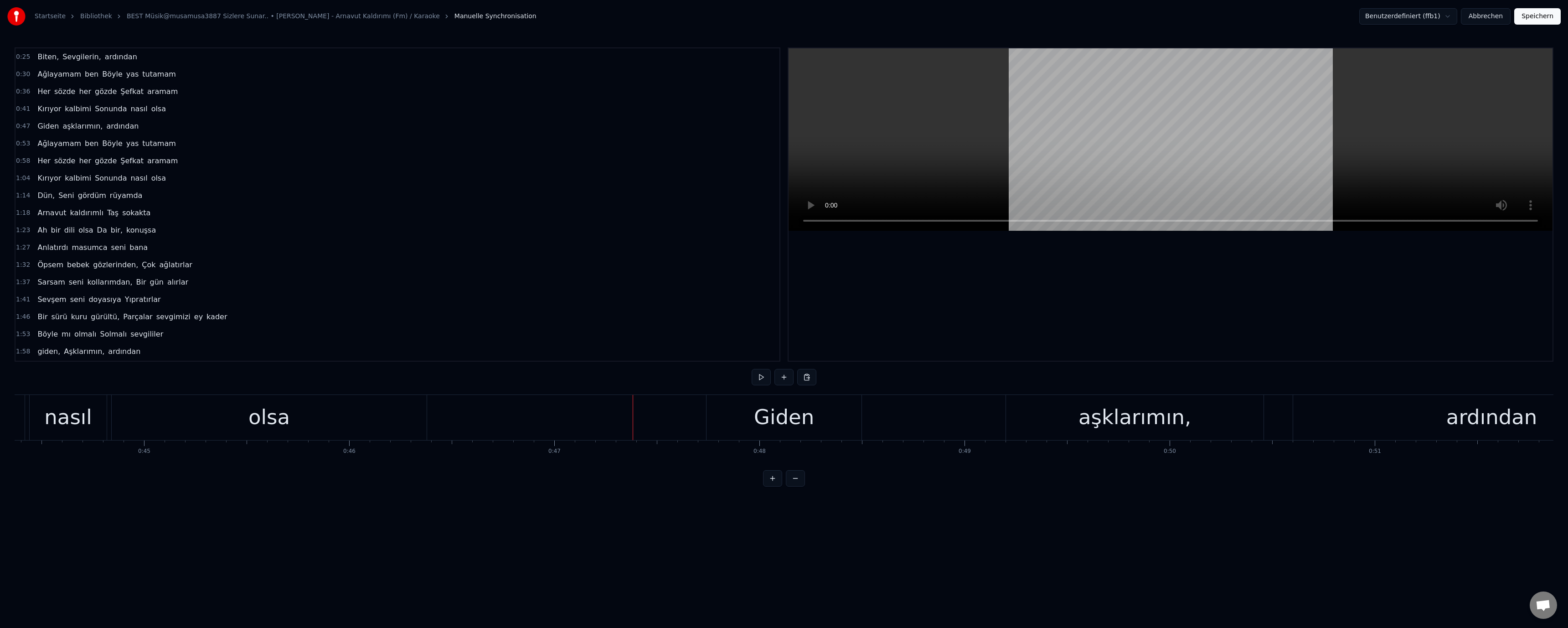
click at [1543, 13] on button "Speichern" at bounding box center [1537, 16] width 47 height 16
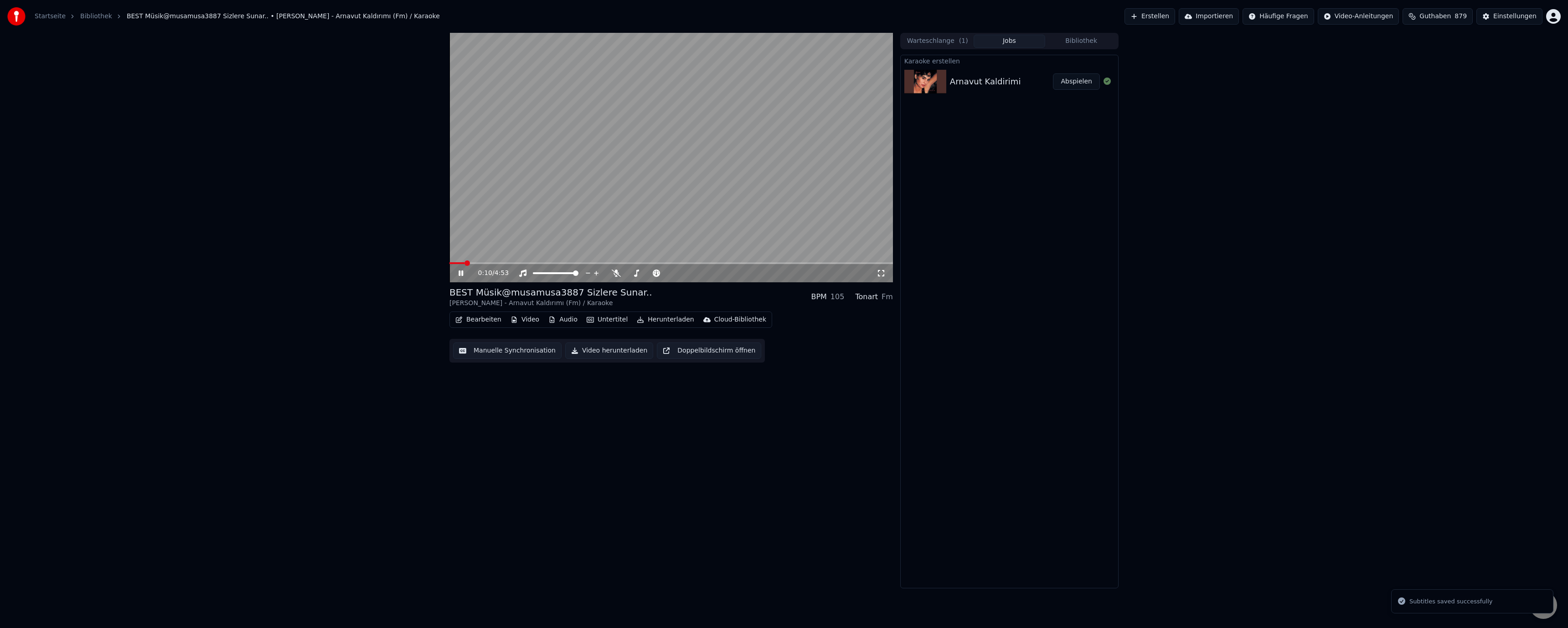
click at [464, 262] on span at bounding box center [671, 263] width 443 height 2
click at [745, 262] on video at bounding box center [671, 157] width 443 height 249
click at [751, 264] on span at bounding box center [671, 263] width 443 height 2
click at [769, 245] on video at bounding box center [671, 157] width 443 height 249
click at [755, 264] on span at bounding box center [671, 263] width 443 height 2
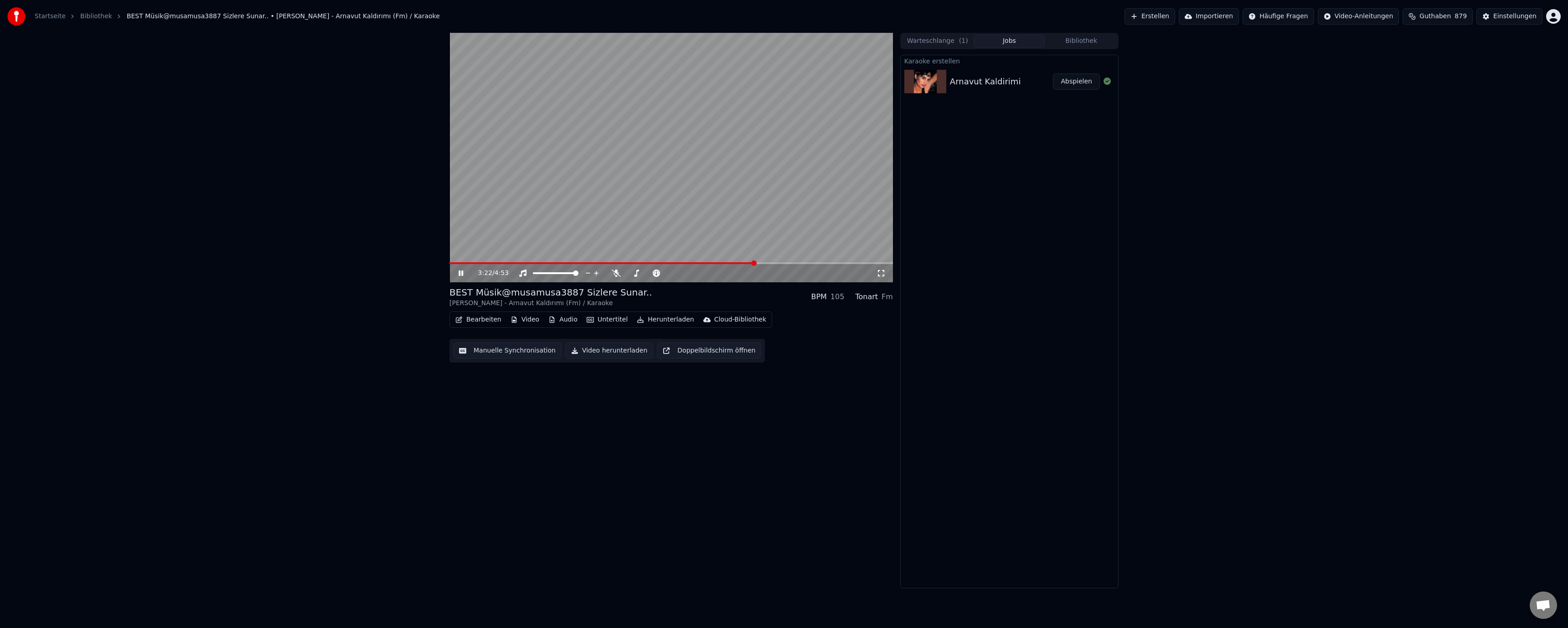
click at [765, 263] on span at bounding box center [671, 263] width 443 height 2
click at [776, 235] on video at bounding box center [671, 157] width 443 height 249
click at [780, 212] on video at bounding box center [671, 157] width 443 height 249
click at [502, 356] on button "Manuelle Synchronisation" at bounding box center [507, 350] width 109 height 16
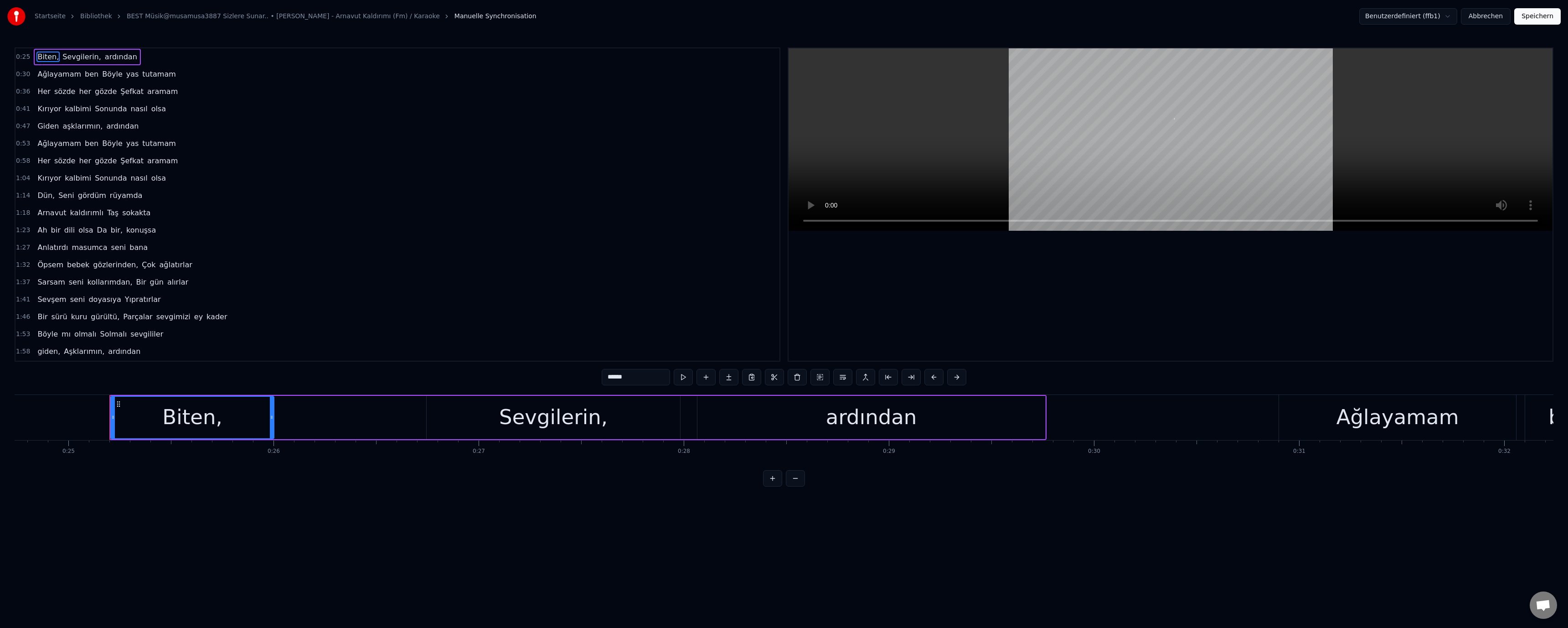
scroll to position [0, 5123]
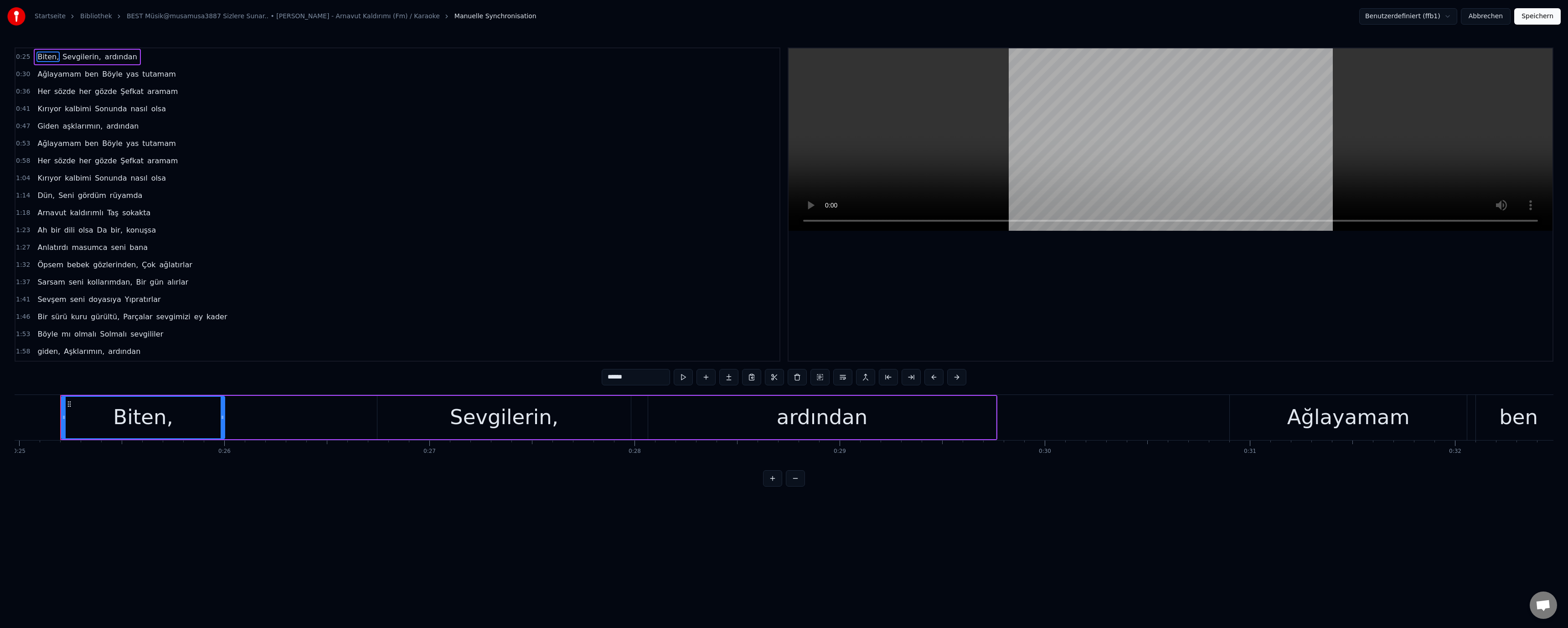
click at [760, 416] on div "ardından" at bounding box center [822, 417] width 348 height 43
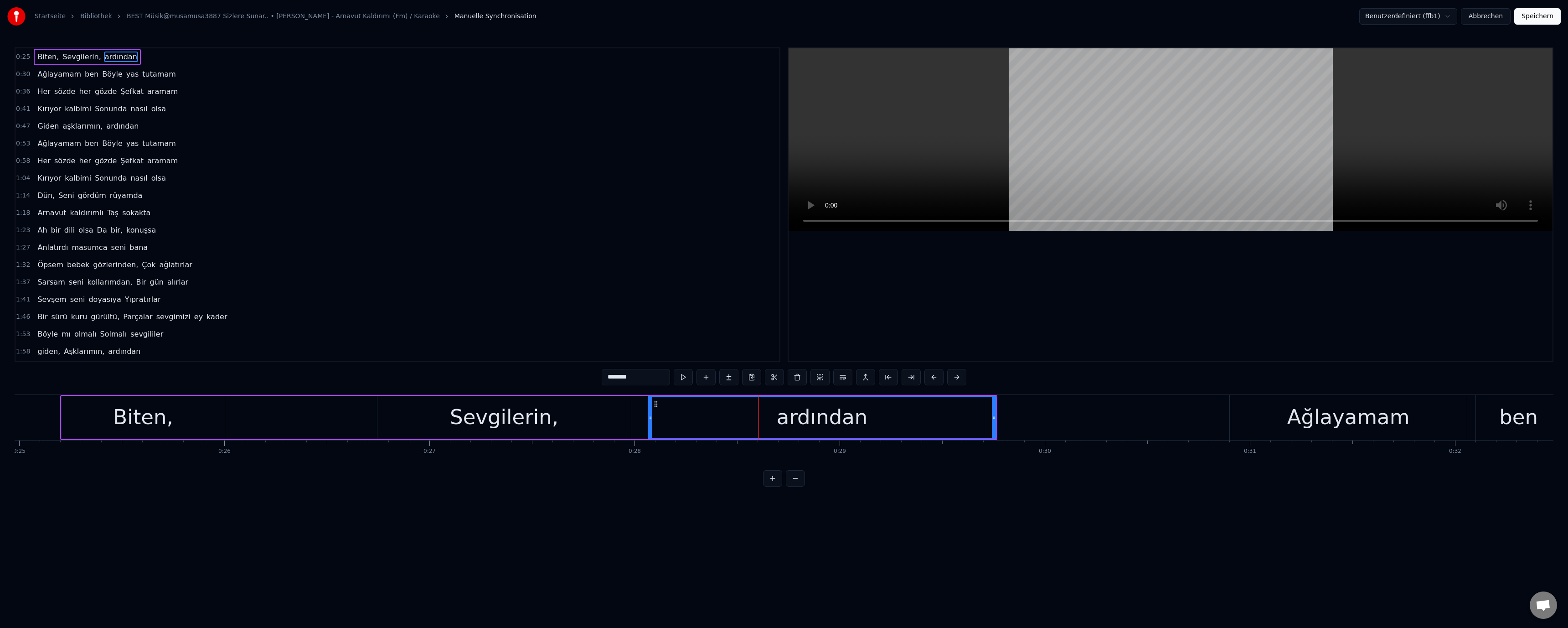
click at [1321, 423] on div "Ağlayamam" at bounding box center [1348, 417] width 122 height 31
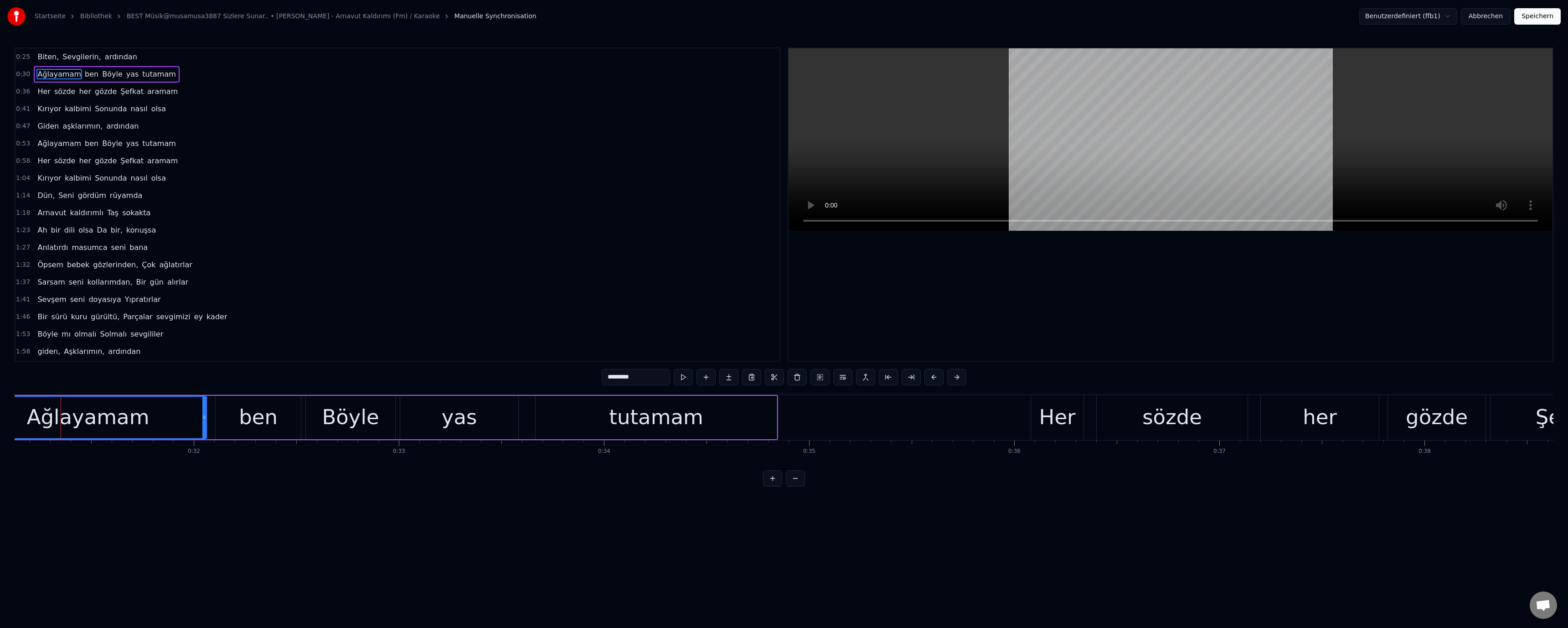
scroll to position [0, 6511]
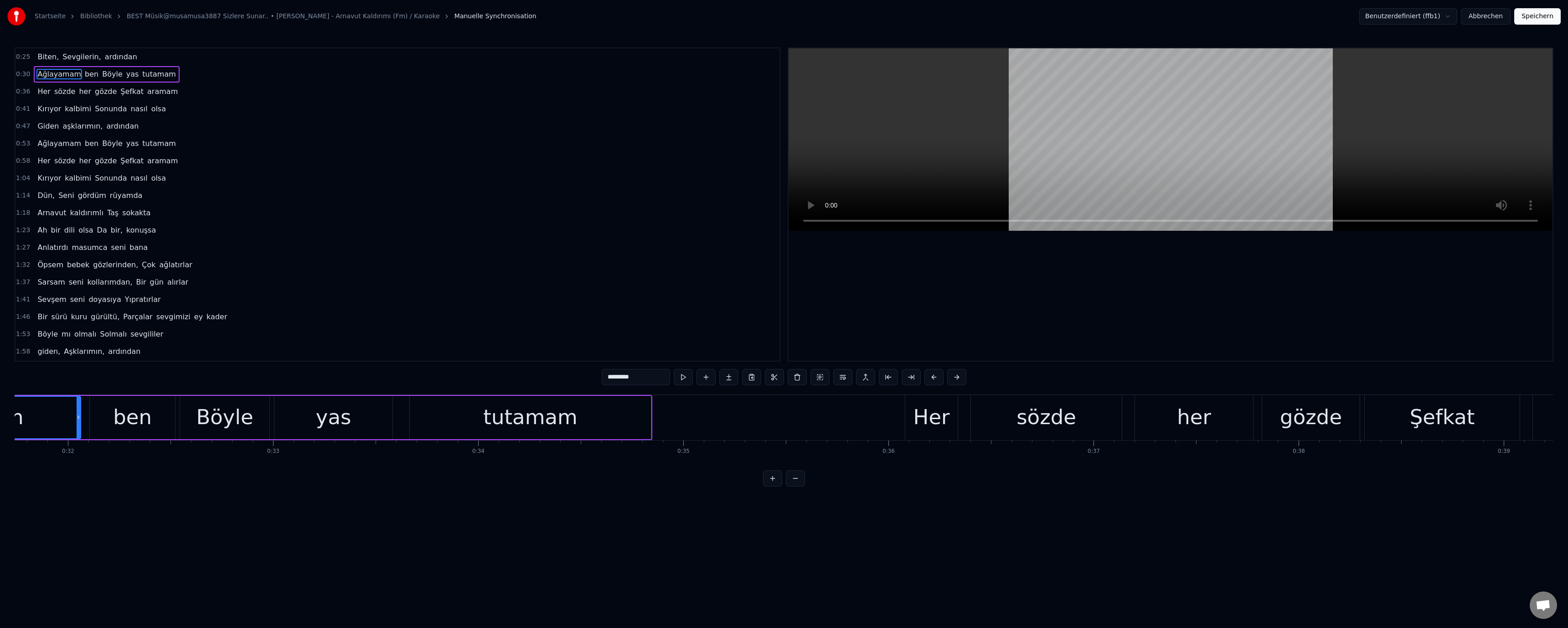
click at [510, 428] on div "tutamam" at bounding box center [530, 417] width 95 height 31
click at [911, 378] on button at bounding box center [912, 377] width 19 height 16
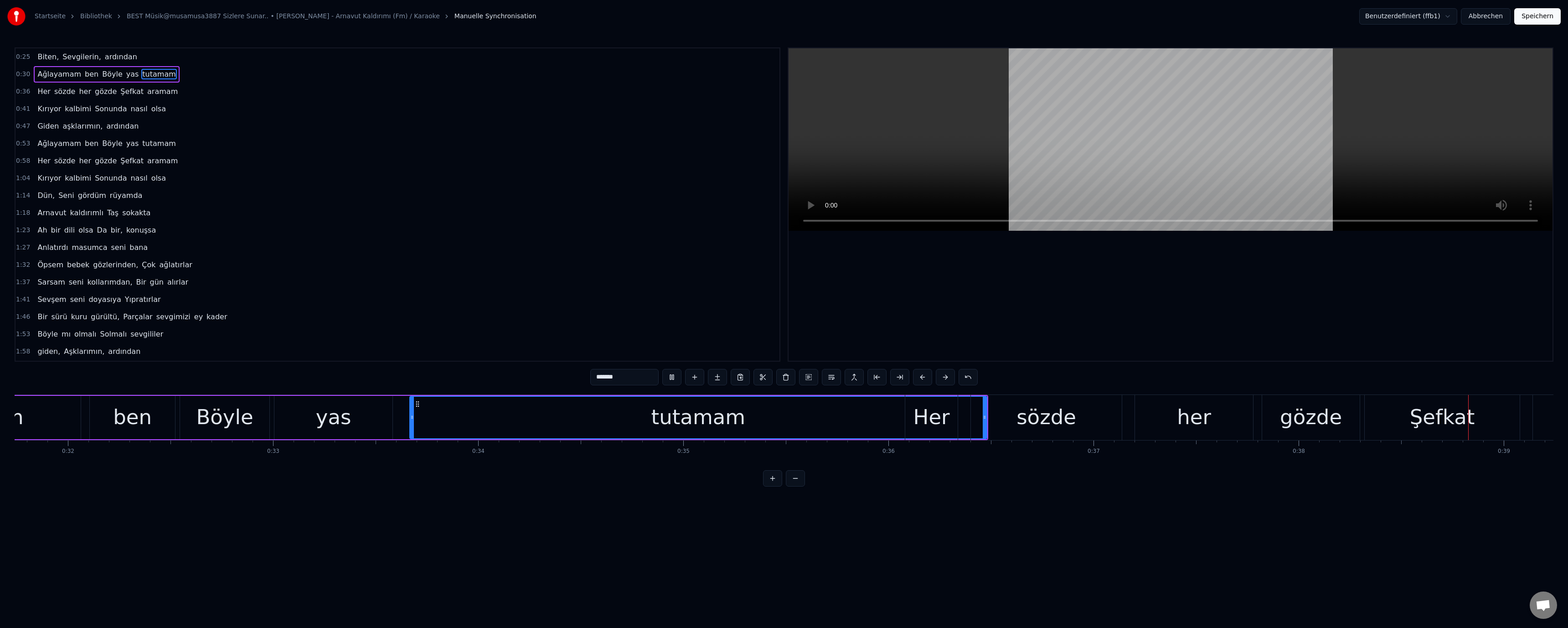
click at [911, 378] on div "*******" at bounding box center [784, 377] width 388 height 16
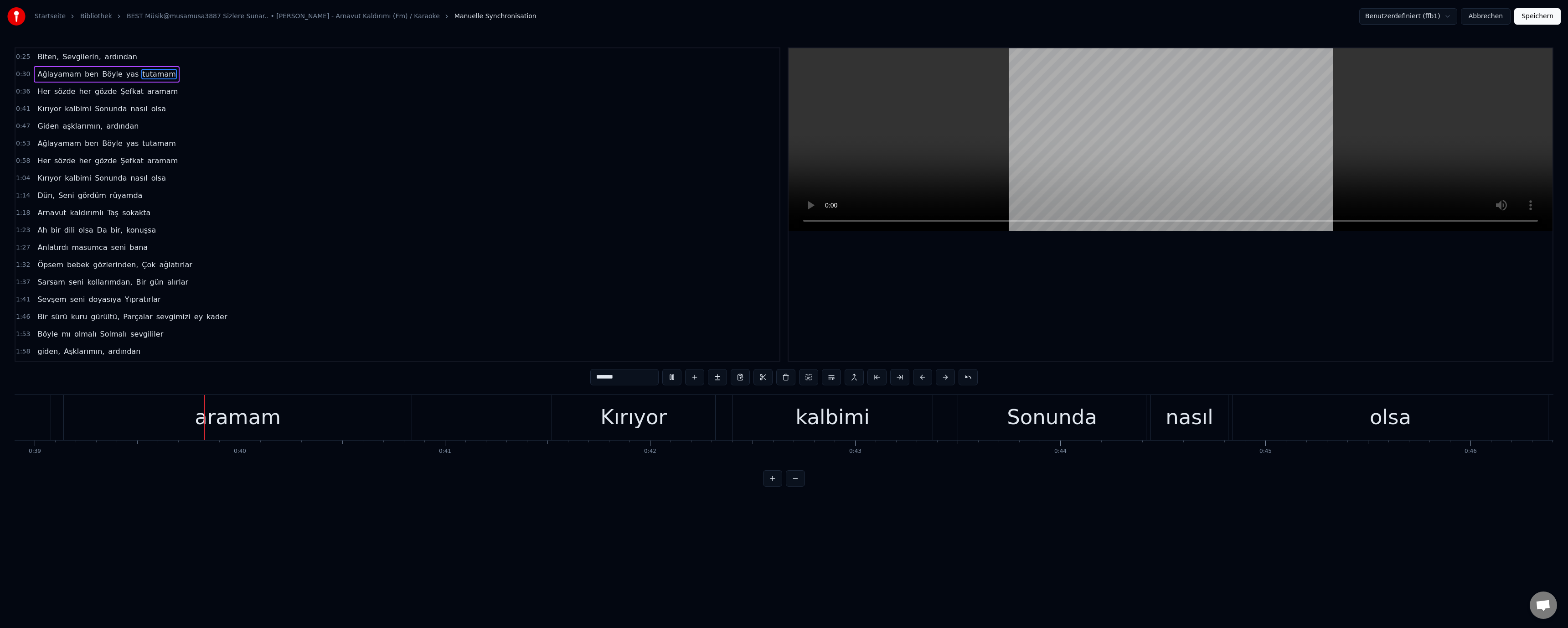
scroll to position [0, 7981]
click at [903, 378] on button at bounding box center [900, 377] width 19 height 16
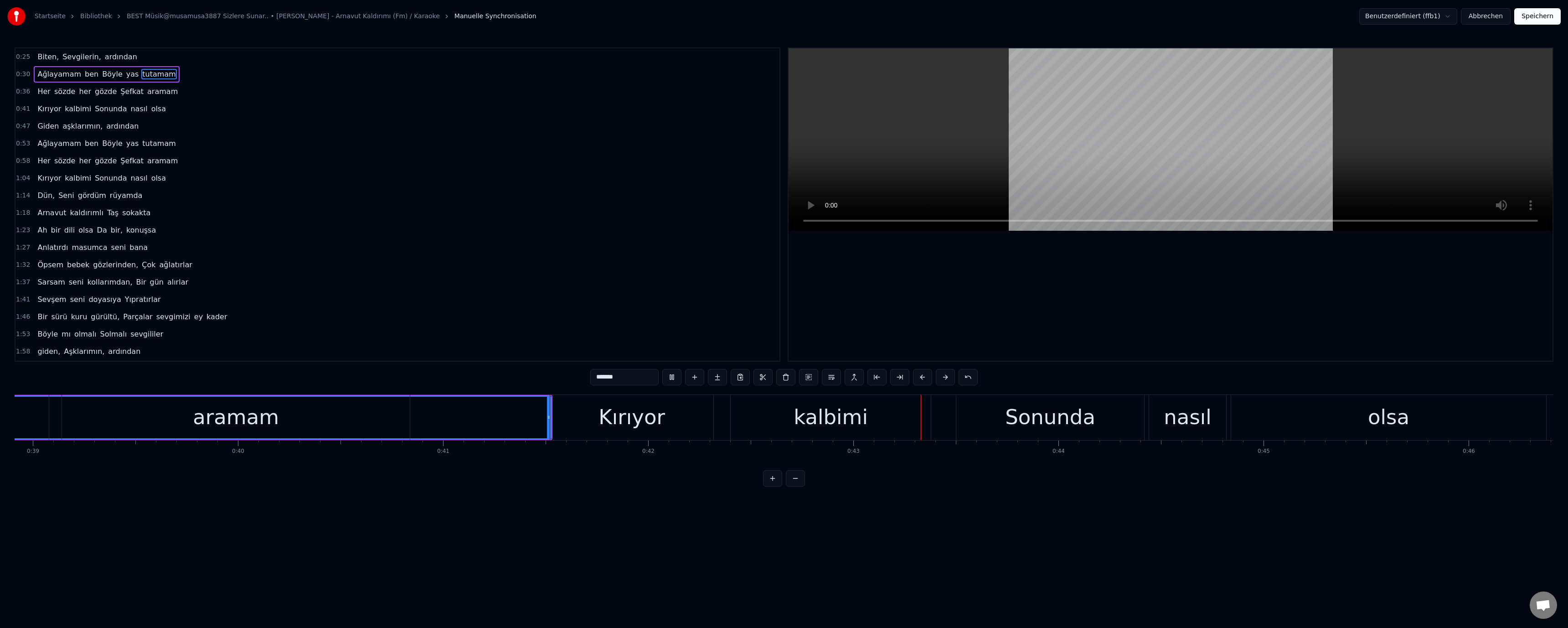
click at [903, 378] on button at bounding box center [900, 377] width 19 height 16
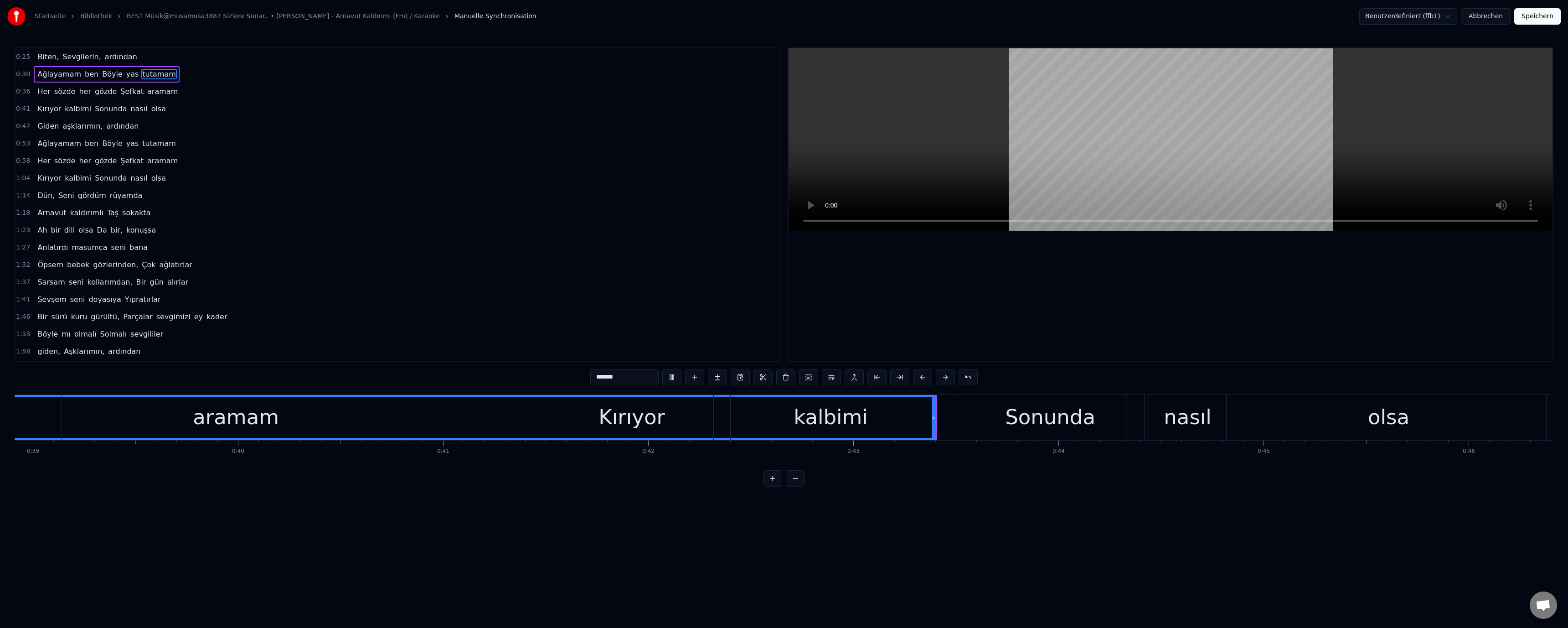
click at [903, 378] on button at bounding box center [900, 377] width 19 height 16
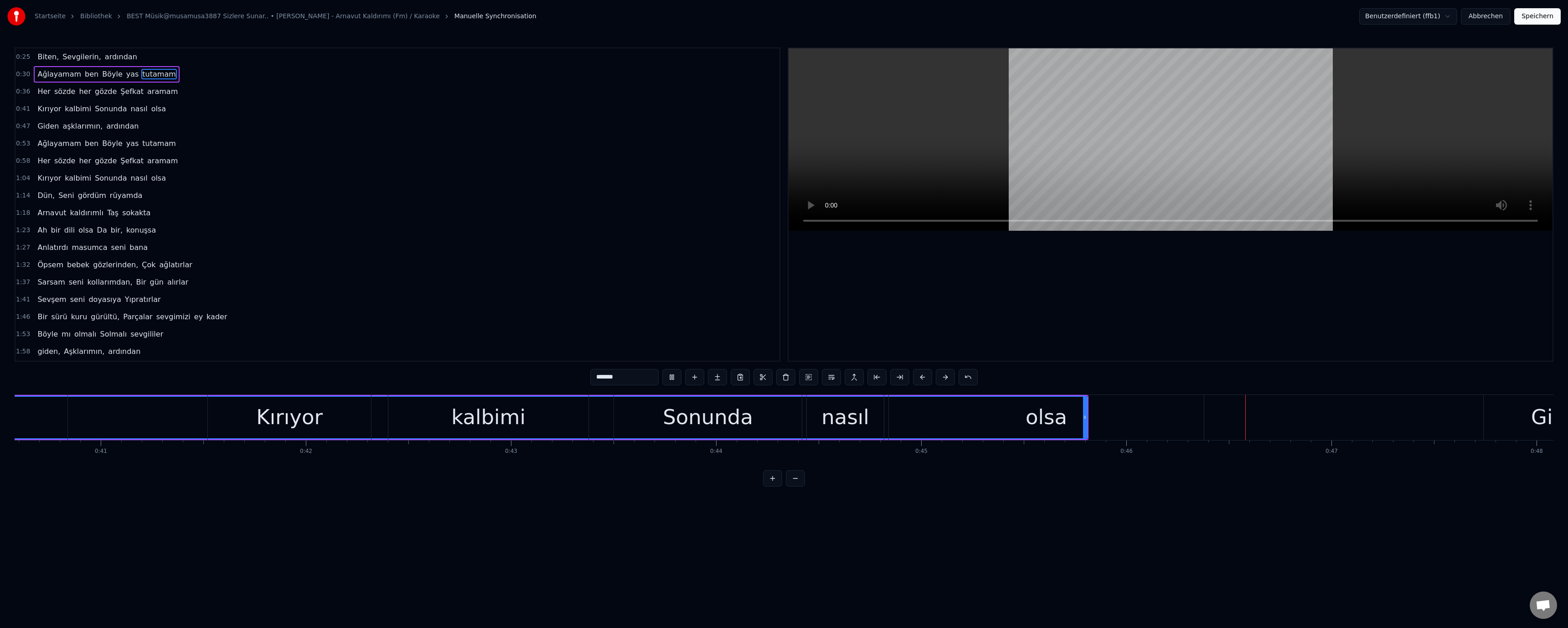
click at [903, 378] on button at bounding box center [900, 377] width 19 height 16
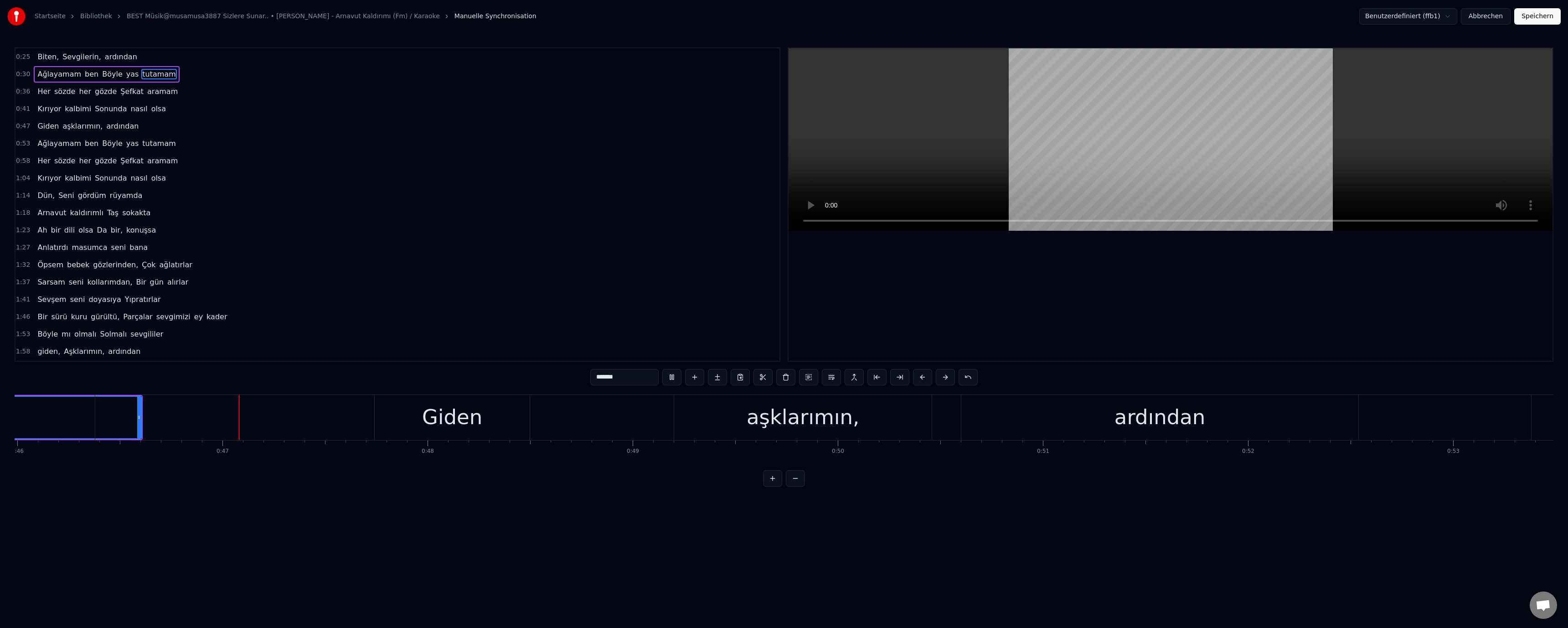
scroll to position [0, 9460]
click at [903, 378] on button at bounding box center [900, 377] width 19 height 16
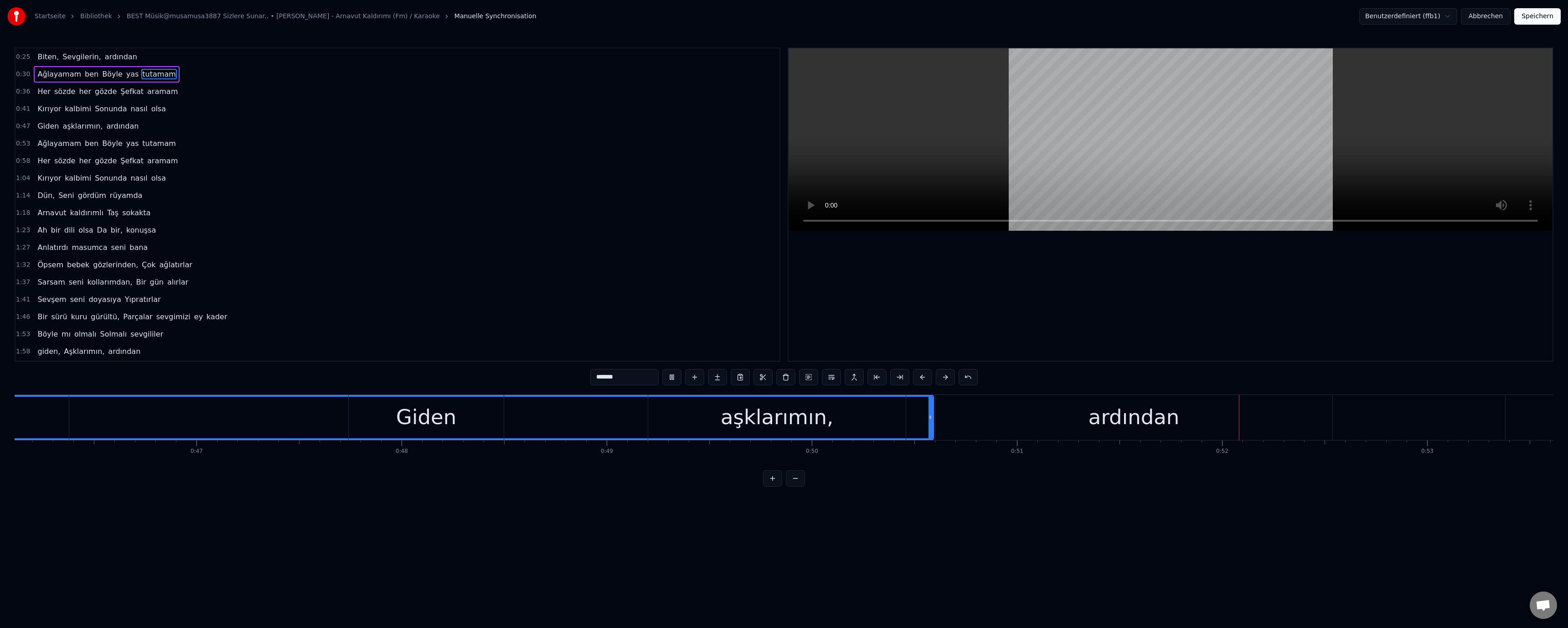
click at [903, 378] on button at bounding box center [900, 377] width 19 height 16
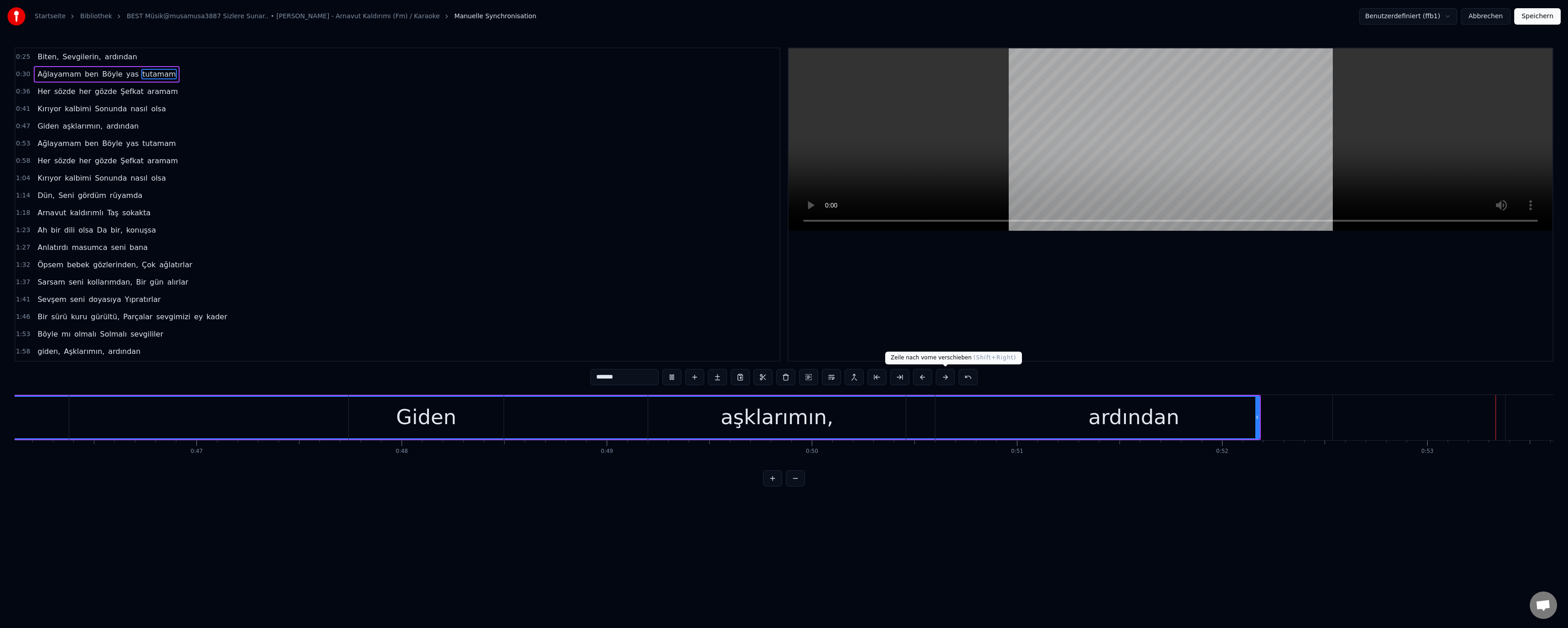
click at [947, 379] on button at bounding box center [945, 377] width 19 height 16
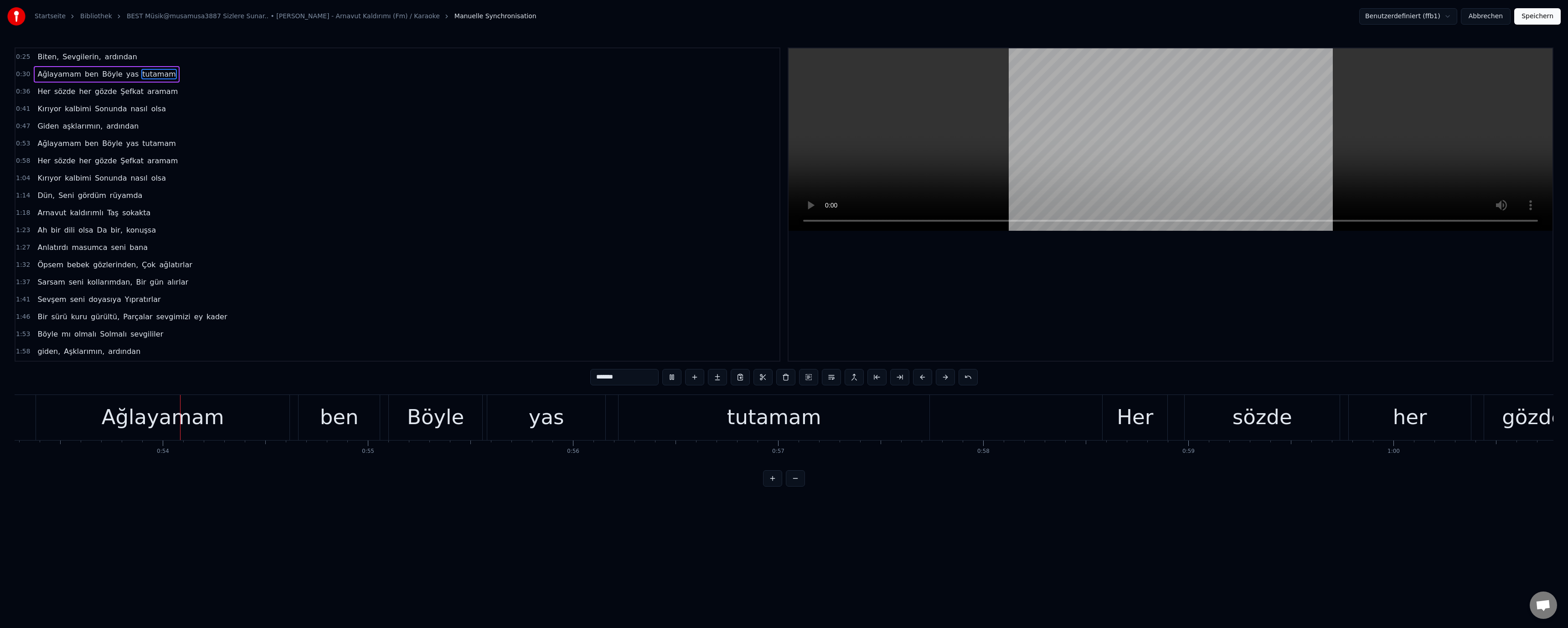
scroll to position [0, 10930]
click at [947, 379] on button at bounding box center [945, 377] width 19 height 16
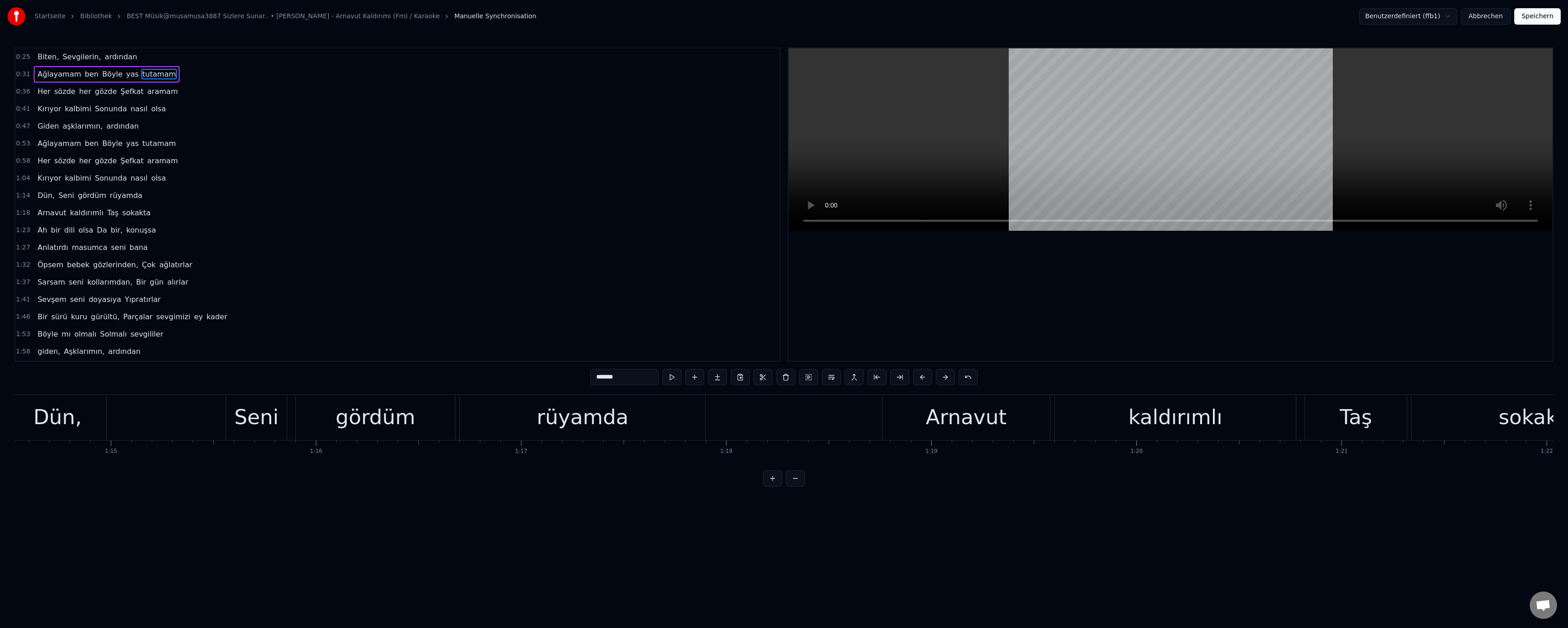
scroll to position [0, 14821]
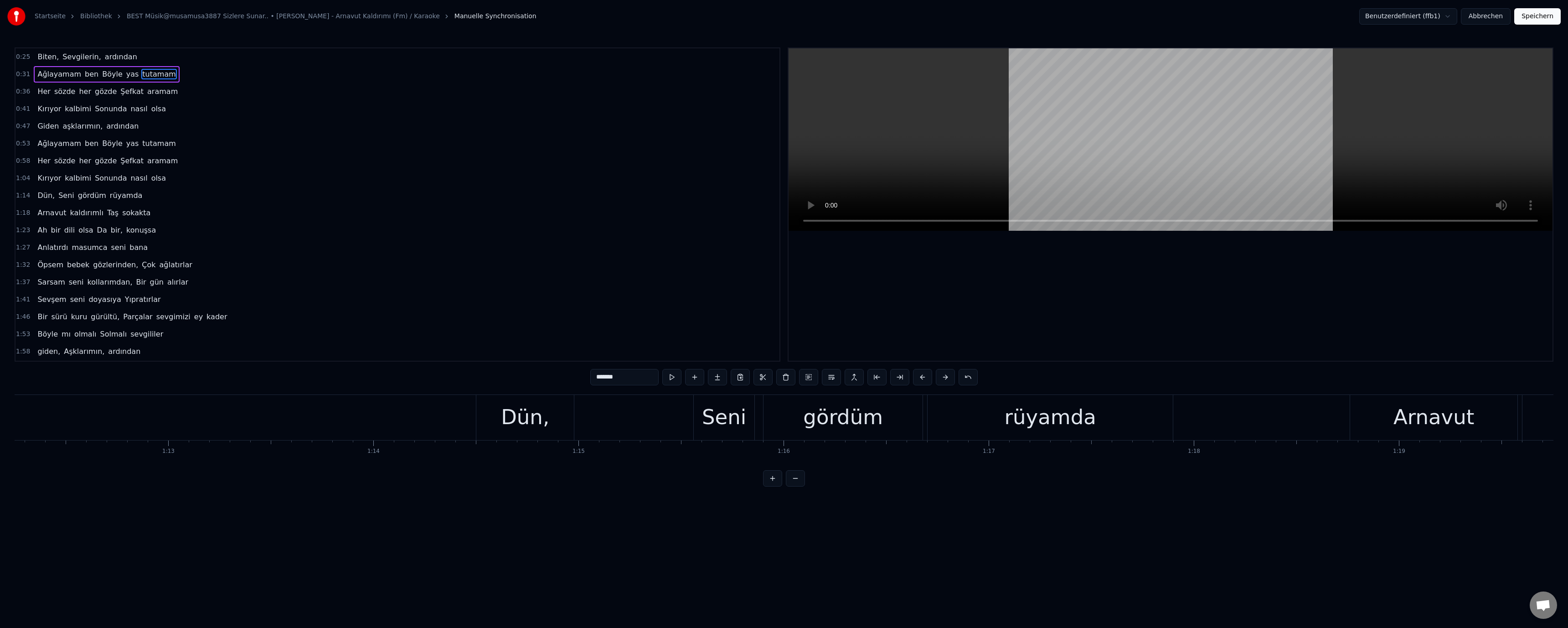
click at [501, 422] on div "Dün," at bounding box center [526, 417] width 97 height 45
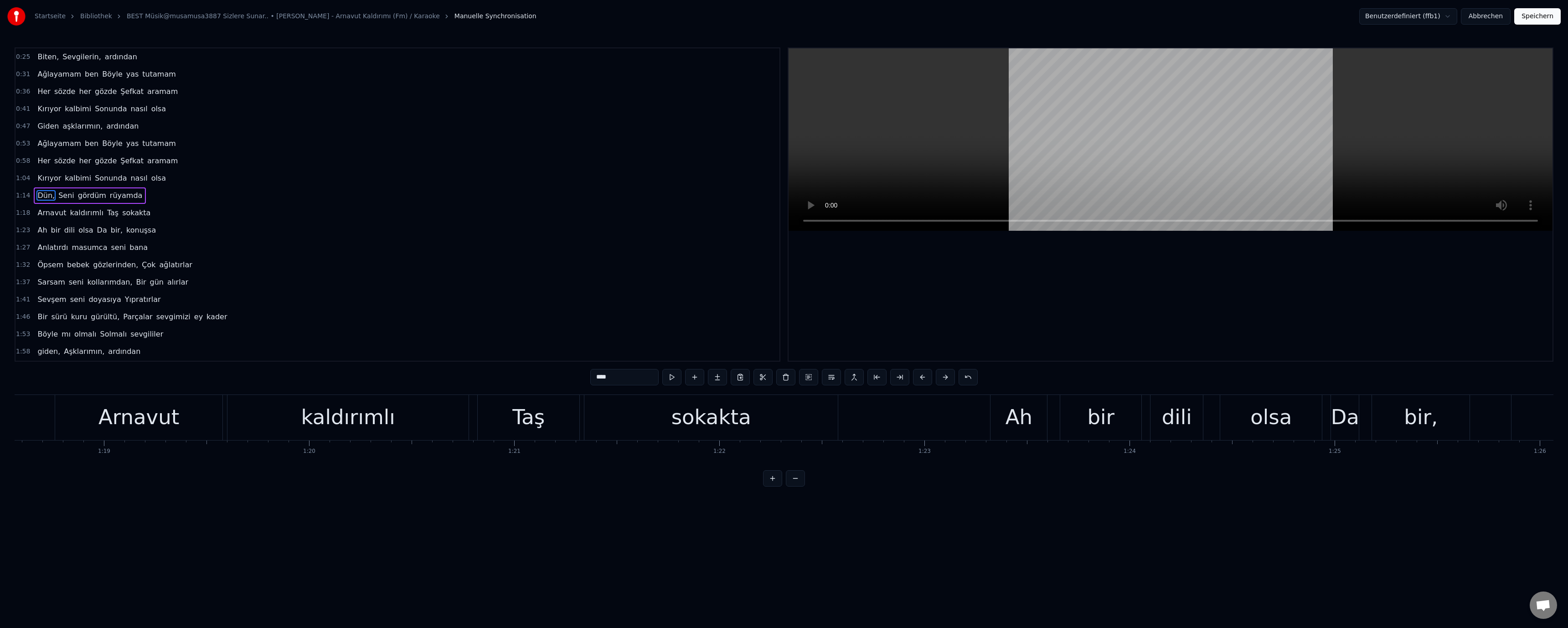
scroll to position [0, 16242]
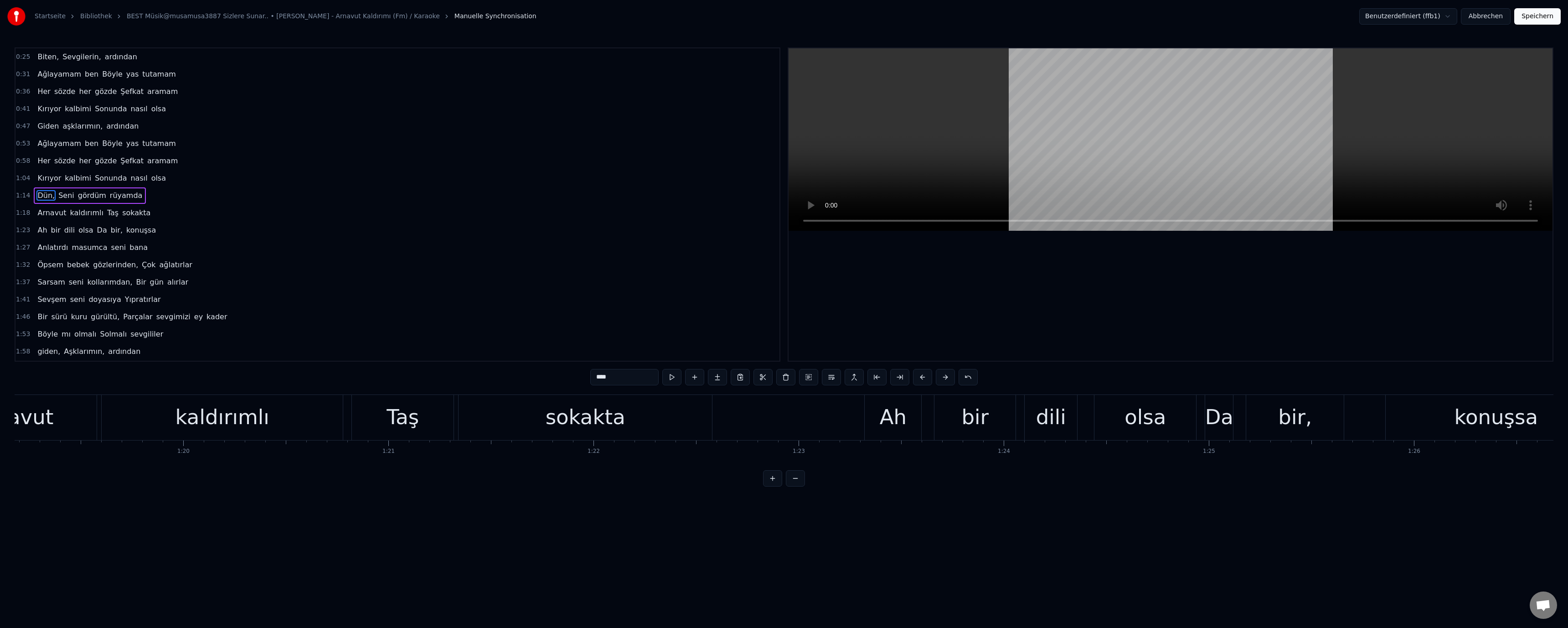
click at [874, 422] on div "Ah" at bounding box center [892, 417] width 56 height 45
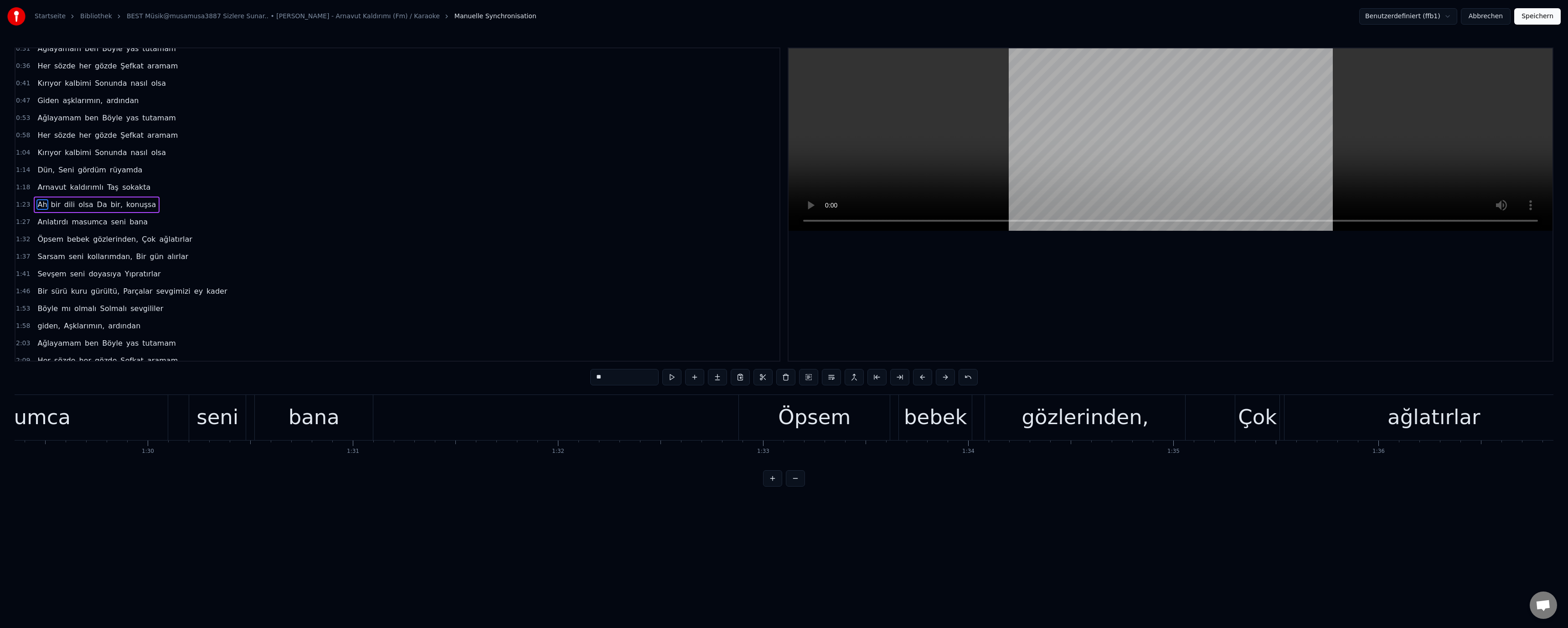
scroll to position [0, 18436]
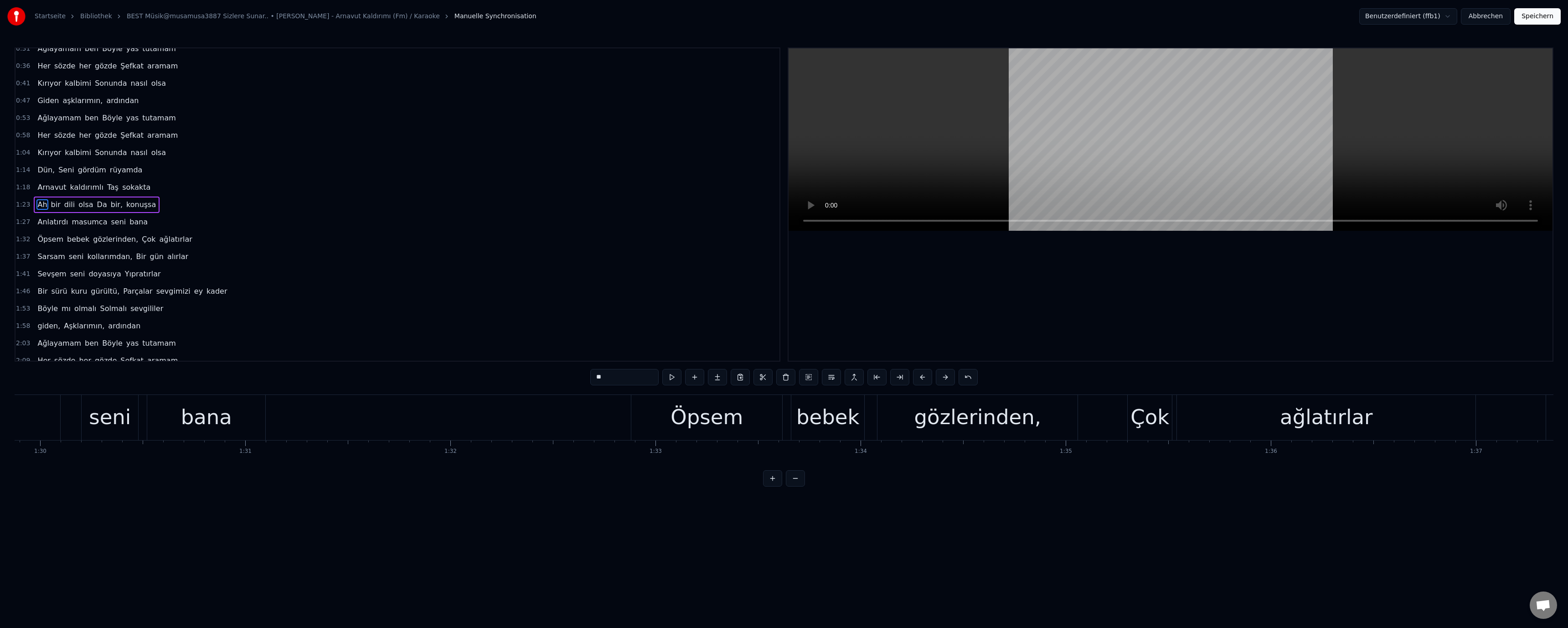
click at [1140, 420] on div "Çok" at bounding box center [1149, 417] width 39 height 31
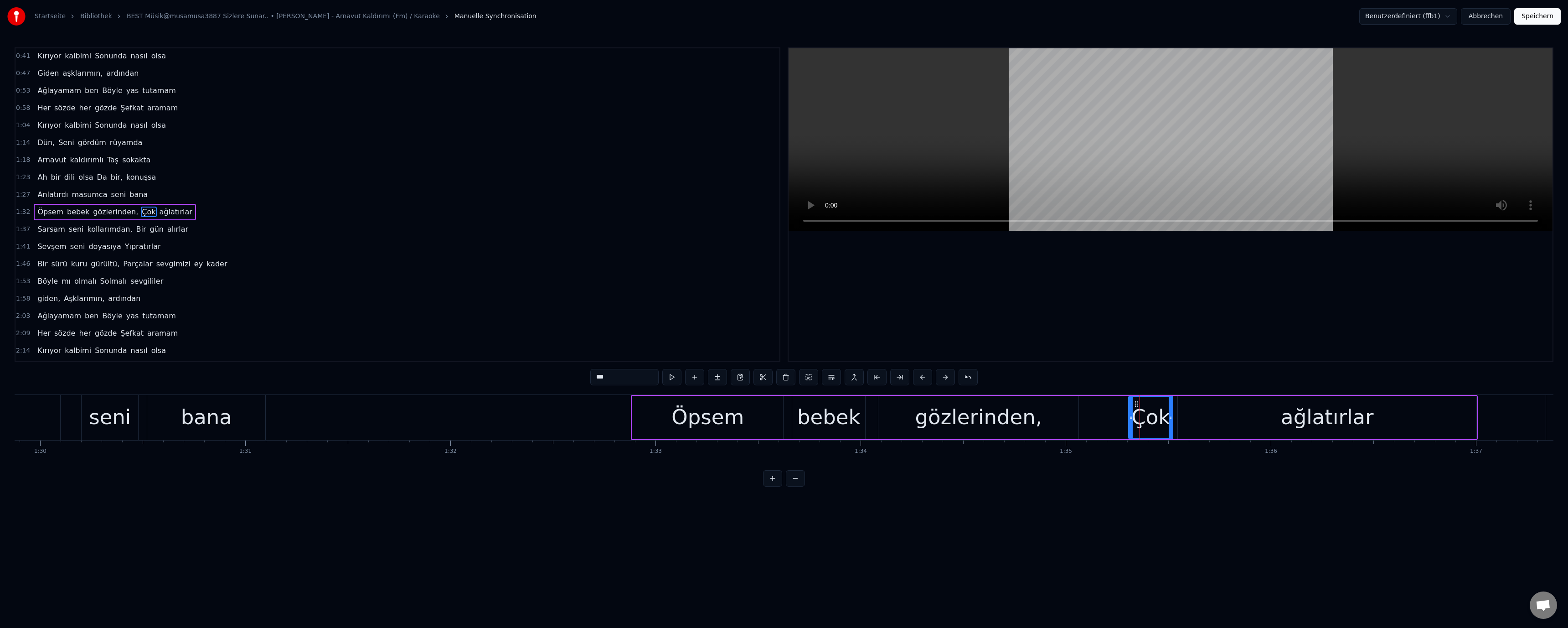
scroll to position [60, 0]
click at [1162, 420] on div "Çok" at bounding box center [1150, 417] width 39 height 31
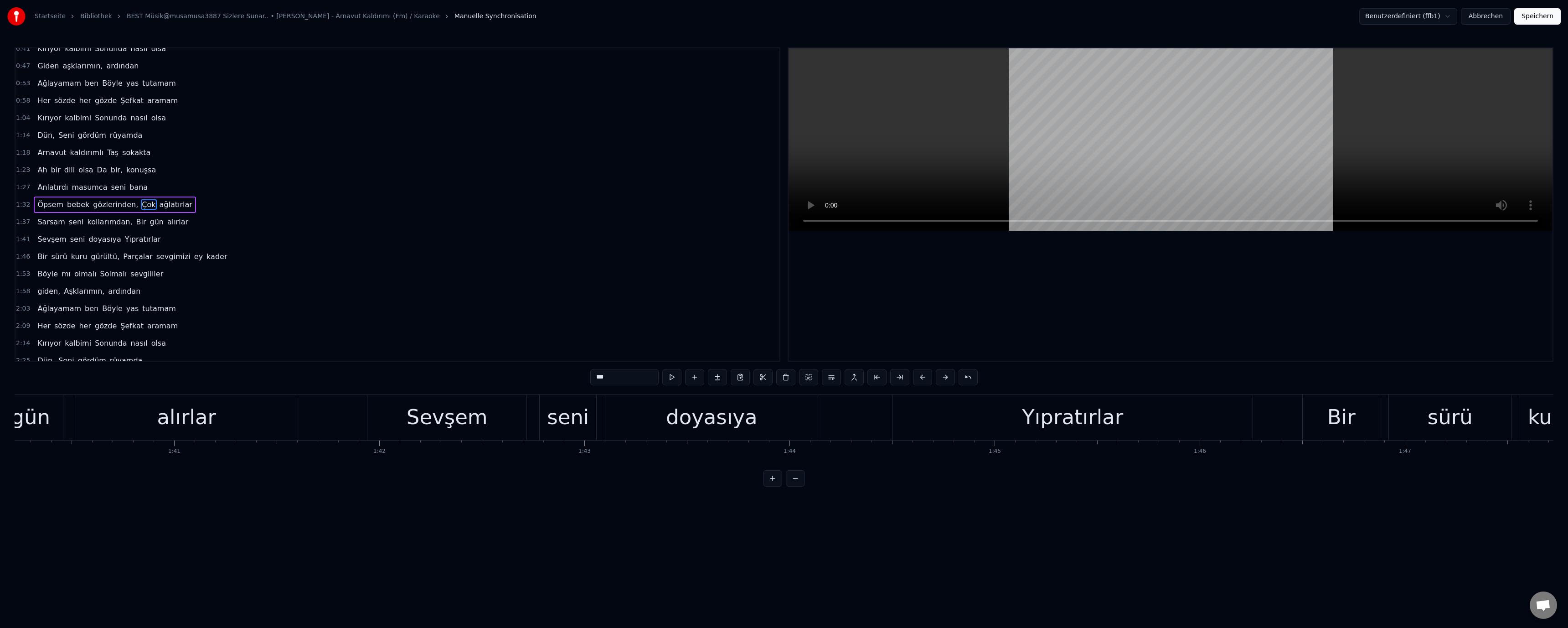
scroll to position [0, 20954]
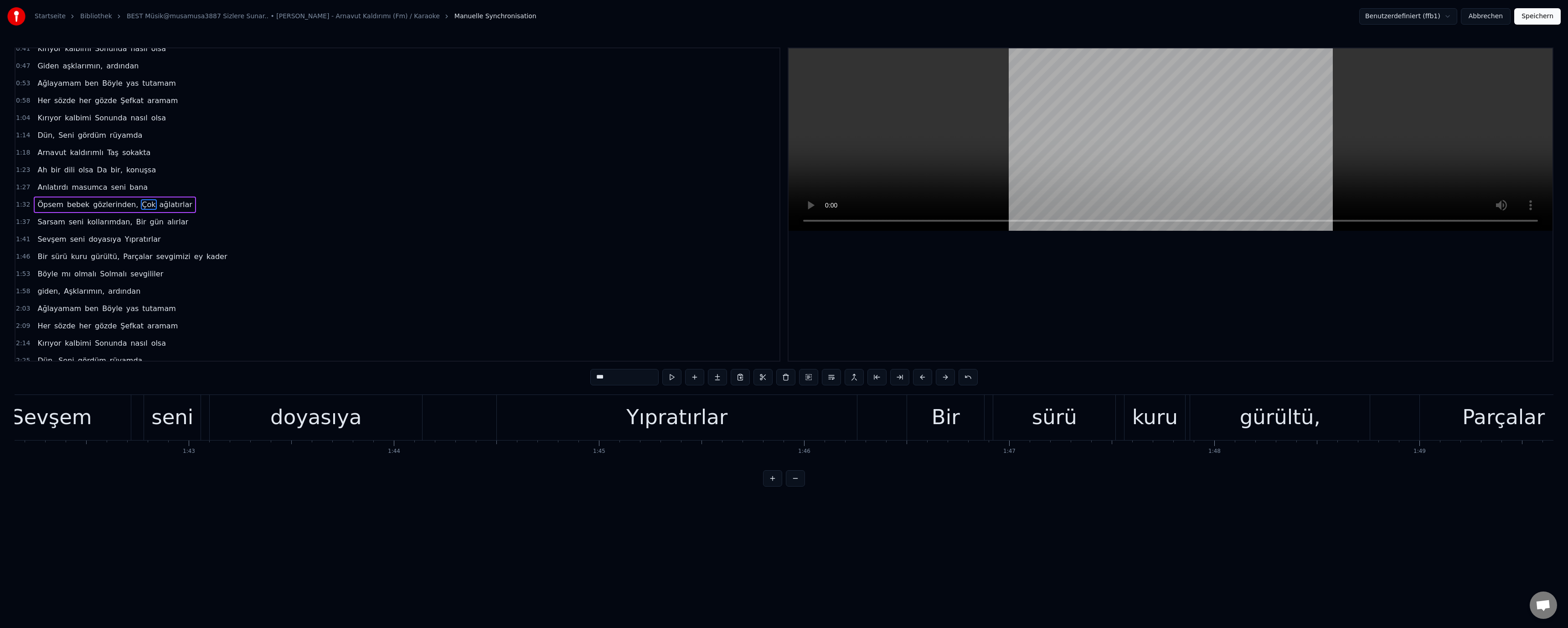
click at [661, 422] on div "Yıpratırlar" at bounding box center [677, 417] width 101 height 31
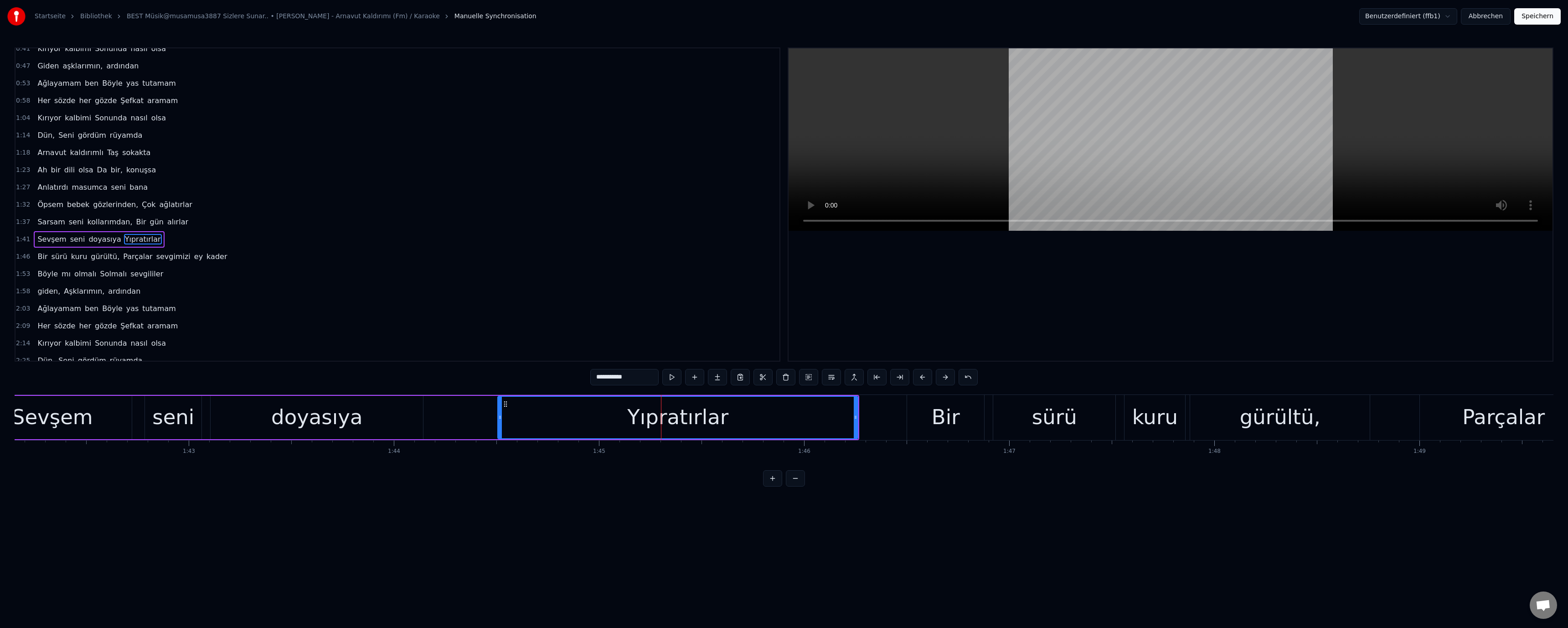
scroll to position [95, 0]
drag, startPoint x: 952, startPoint y: 427, endPoint x: 723, endPoint y: 399, distance: 230.7
click at [952, 426] on div "Bir" at bounding box center [946, 417] width 29 height 31
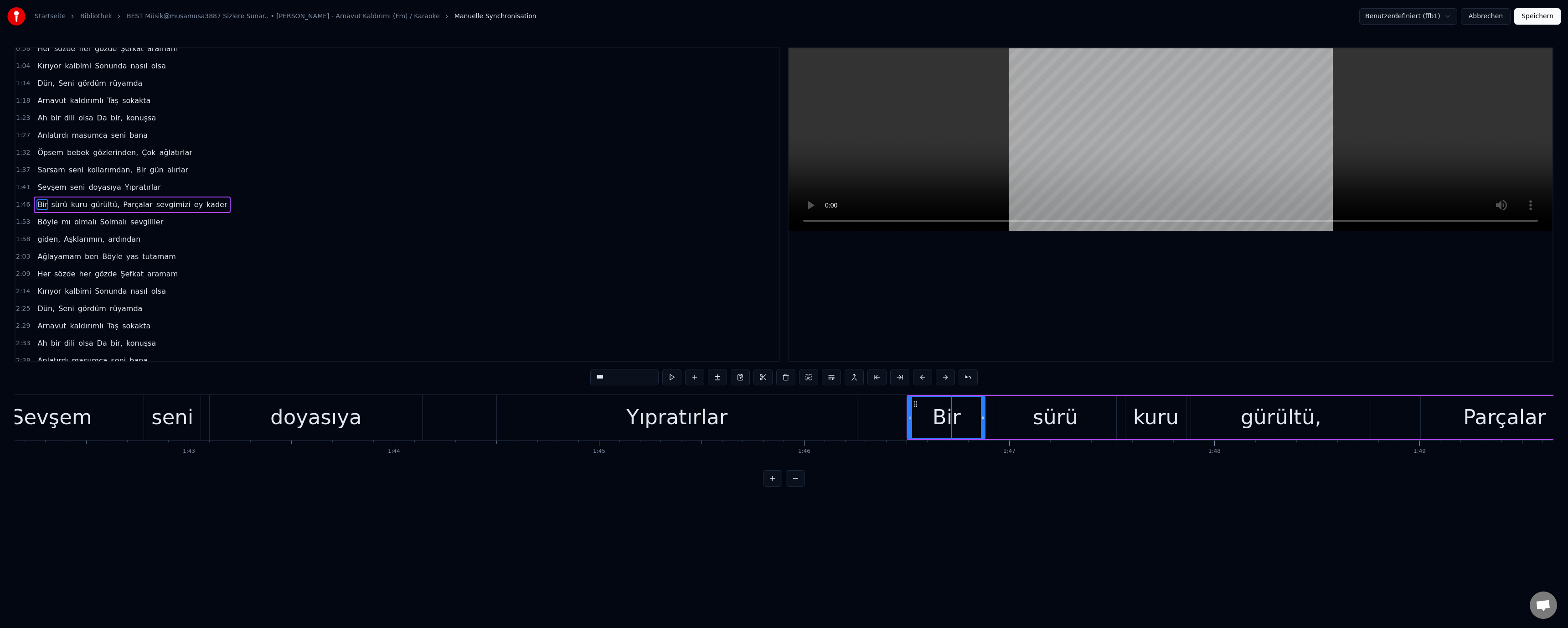
drag, startPoint x: 591, startPoint y: 378, endPoint x: 598, endPoint y: 381, distance: 7.6
click at [598, 381] on input "***" at bounding box center [625, 377] width 69 height 16
click at [944, 420] on div "bir" at bounding box center [947, 417] width 28 height 31
click at [1025, 418] on div "sürü" at bounding box center [1055, 417] width 122 height 43
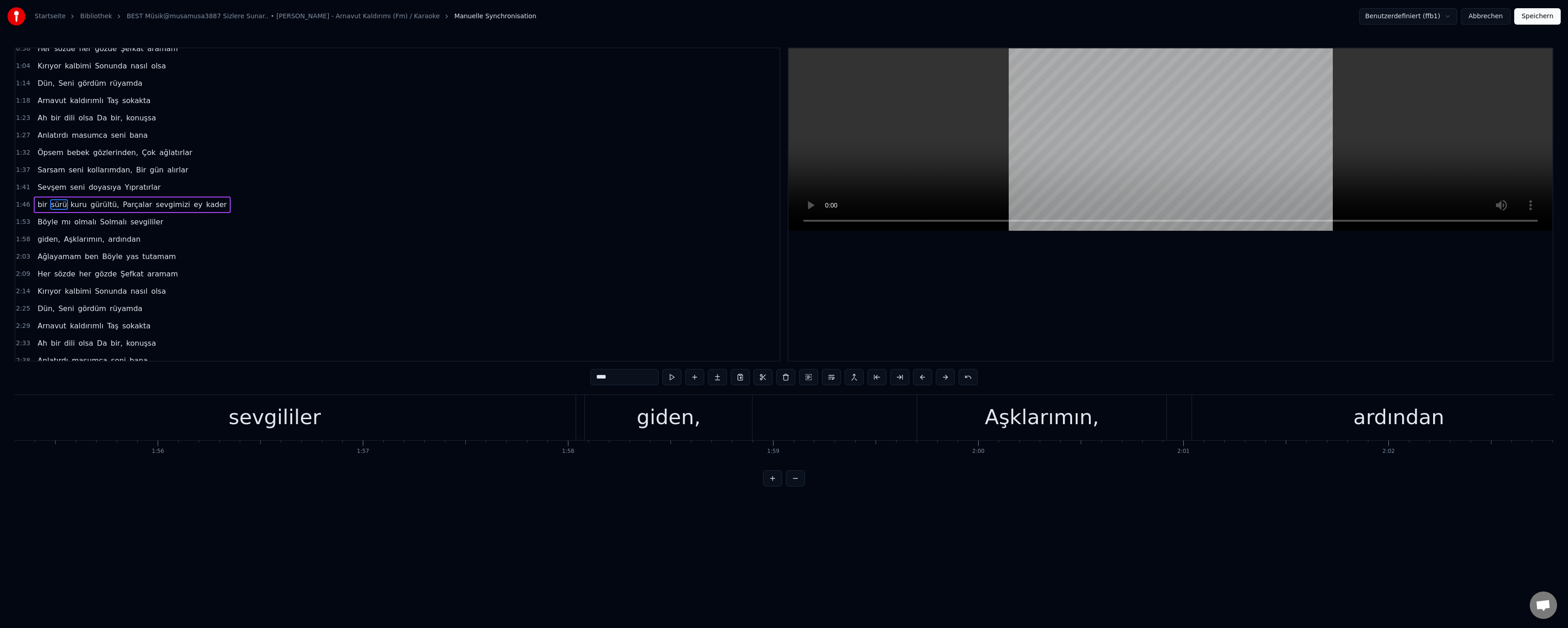
scroll to position [0, 23670]
click at [985, 416] on div "Aşklarımın," at bounding box center [1023, 417] width 115 height 31
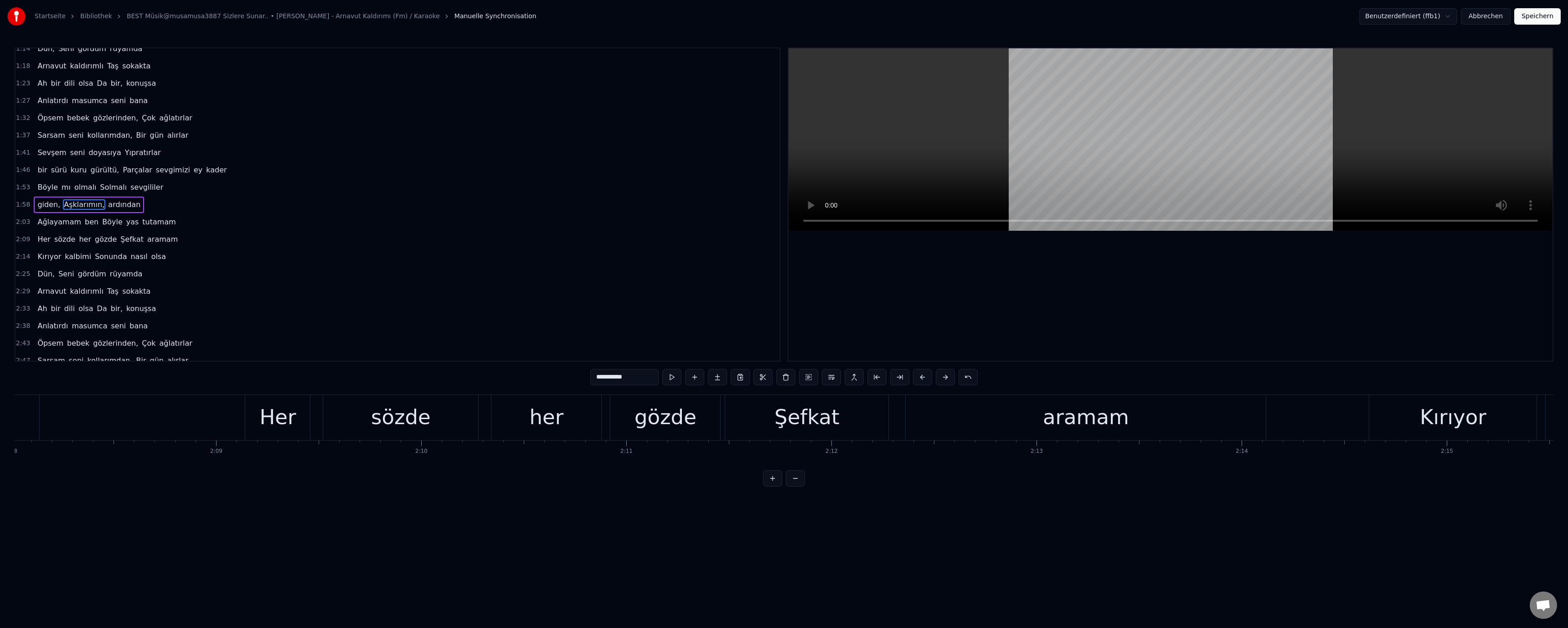
scroll to position [0, 26350]
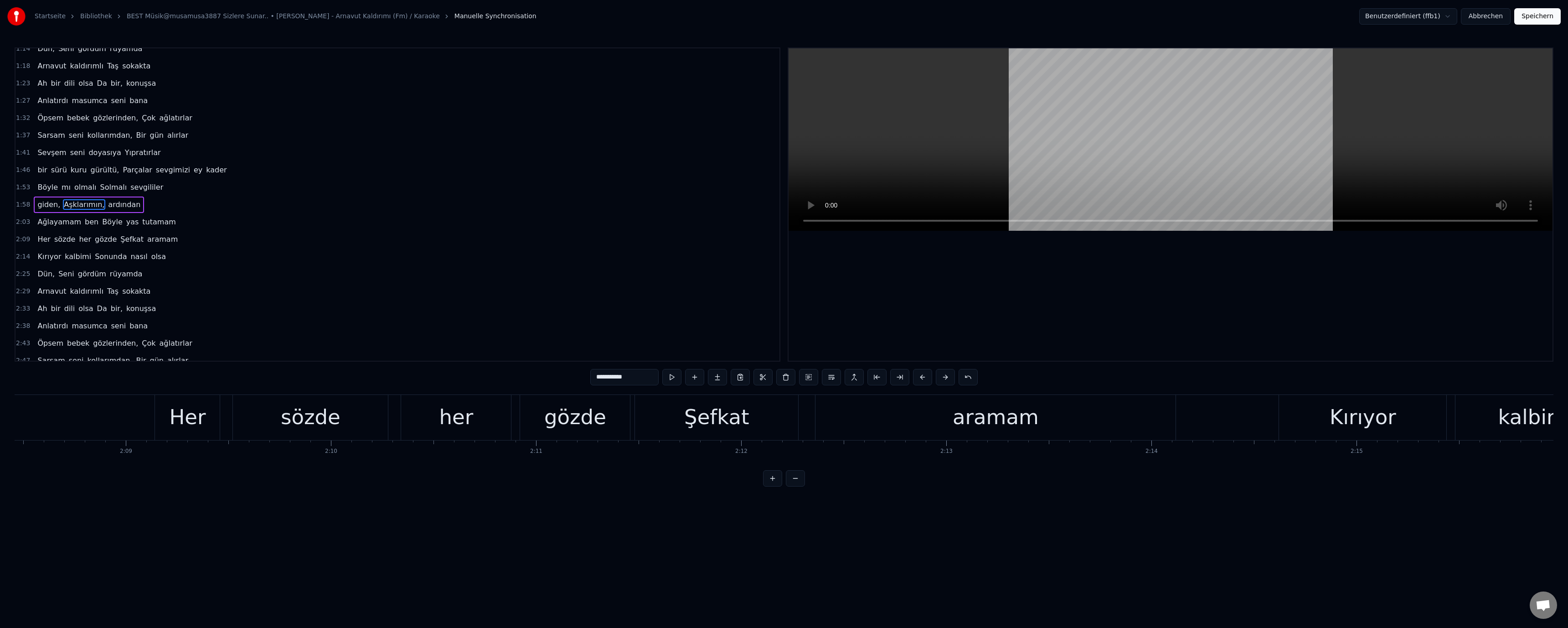
click at [721, 424] on div "Şefkat" at bounding box center [717, 417] width 65 height 31
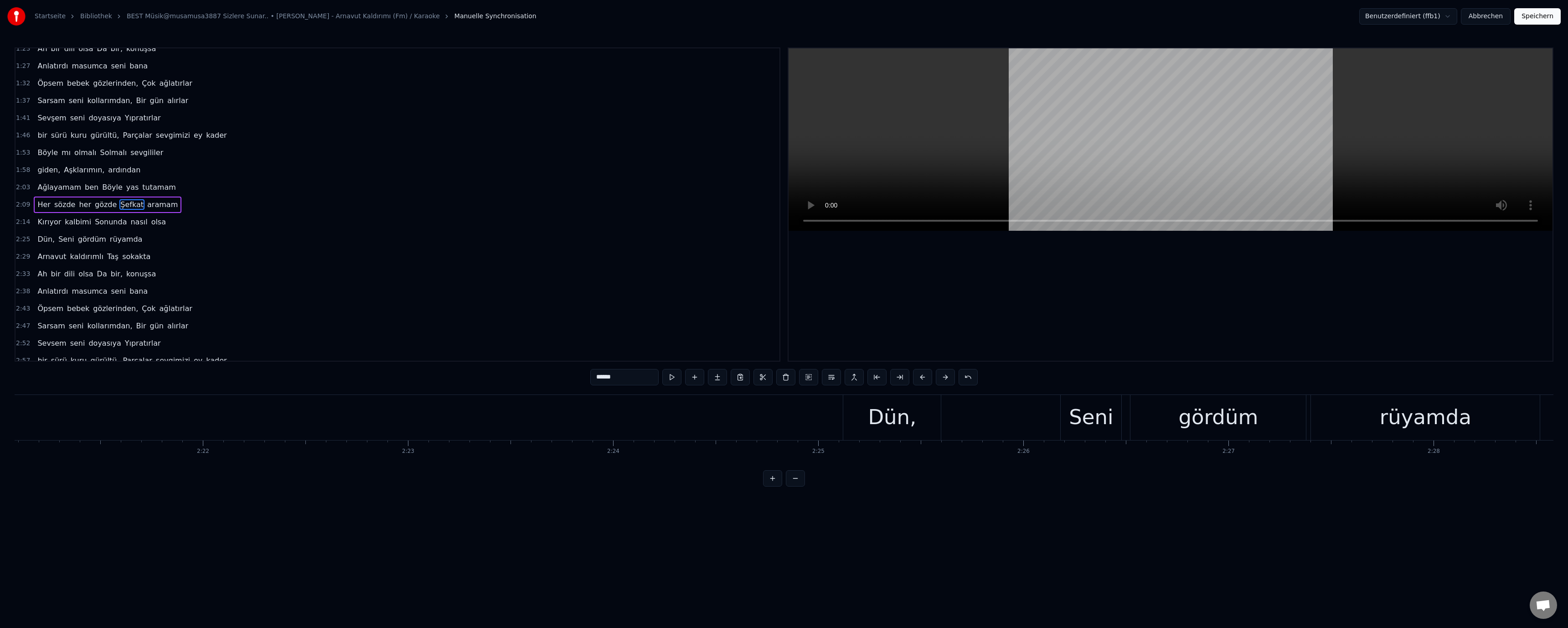
scroll to position [0, 28994]
click at [812, 426] on div "Dün," at bounding box center [838, 417] width 97 height 45
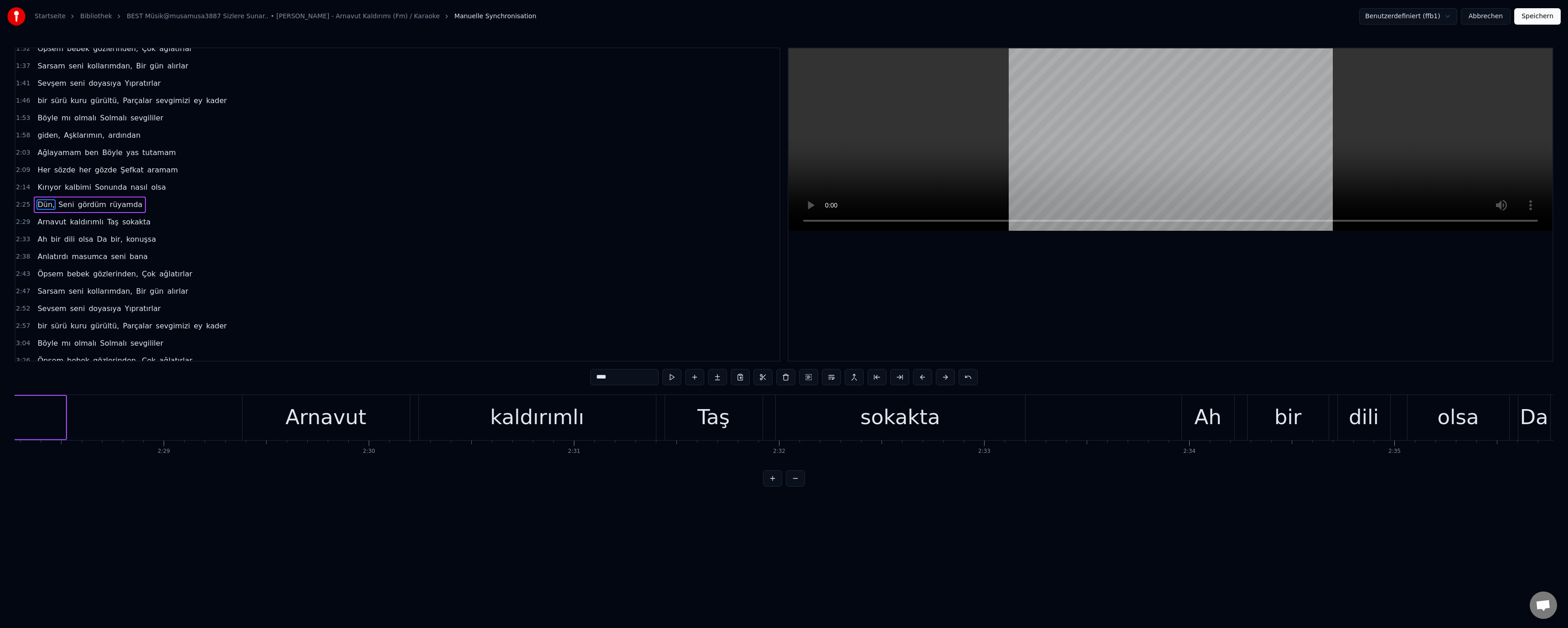
scroll to position [0, 30666]
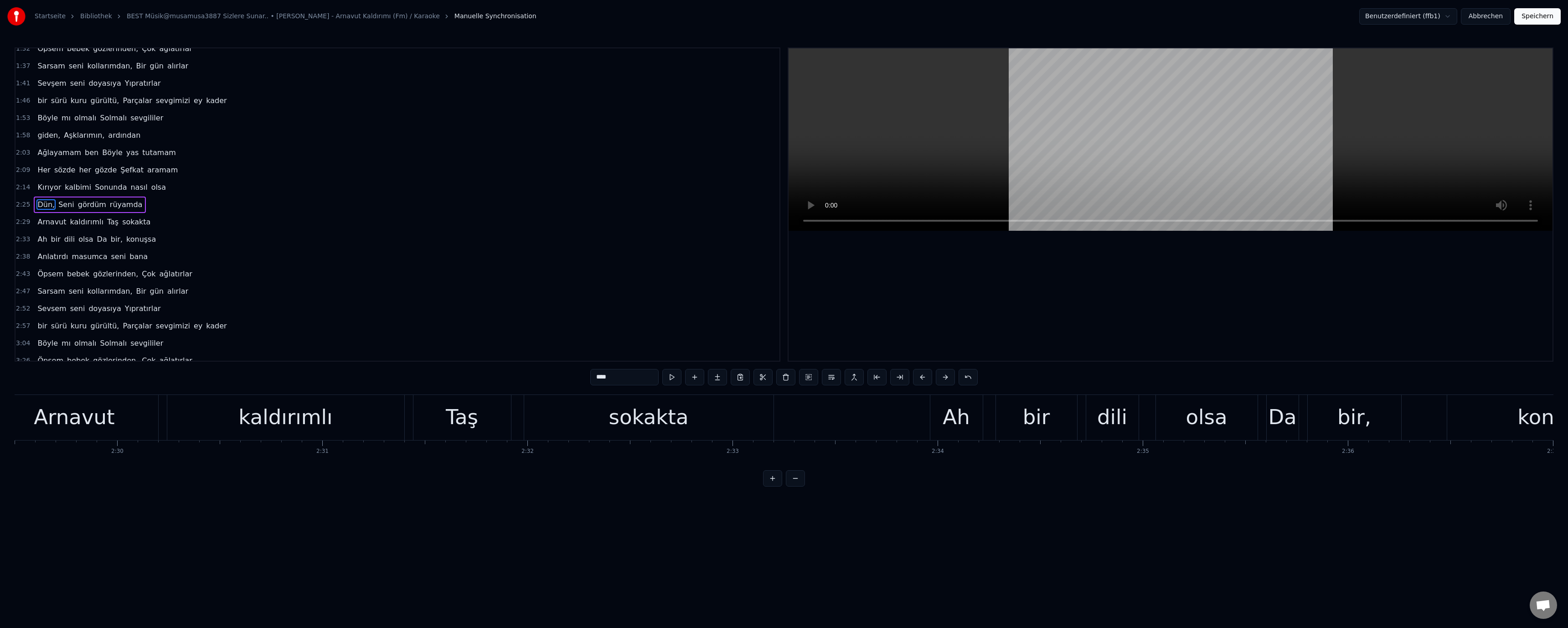
click at [951, 419] on div "Ah" at bounding box center [956, 417] width 27 height 31
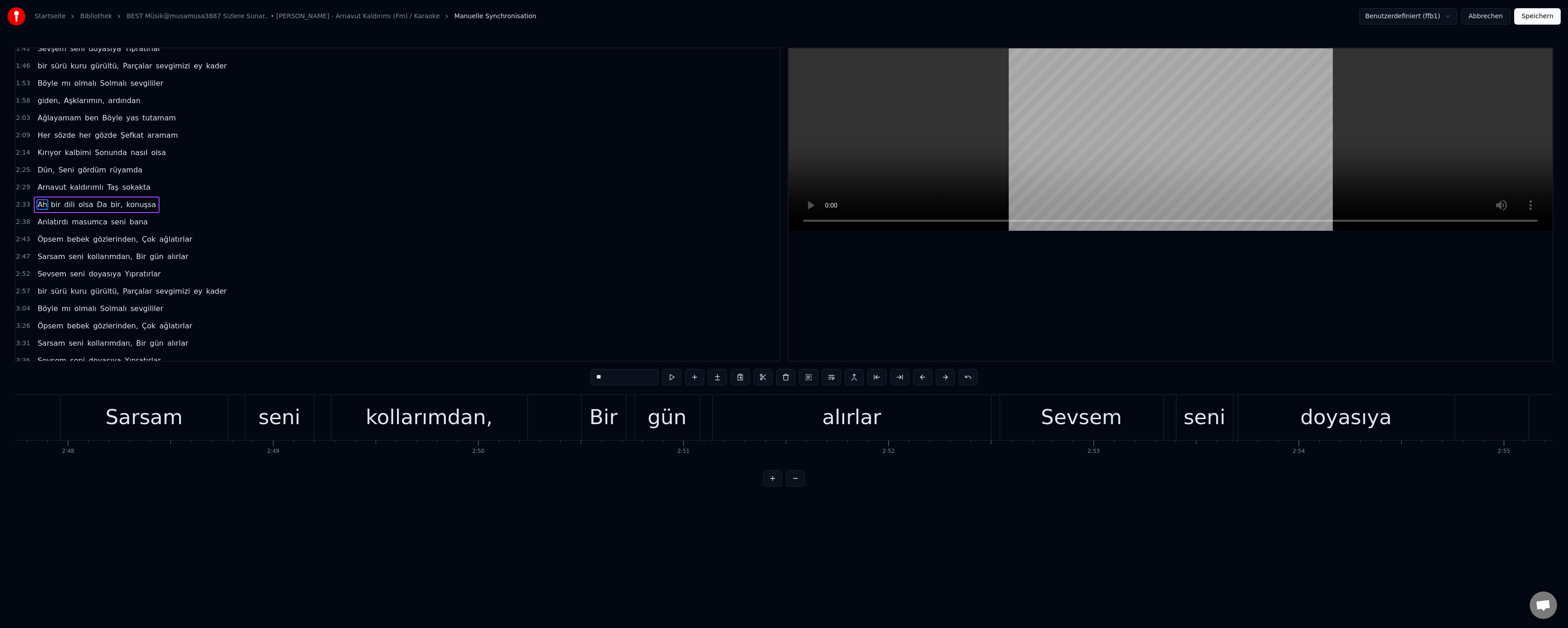
scroll to position [0, 33886]
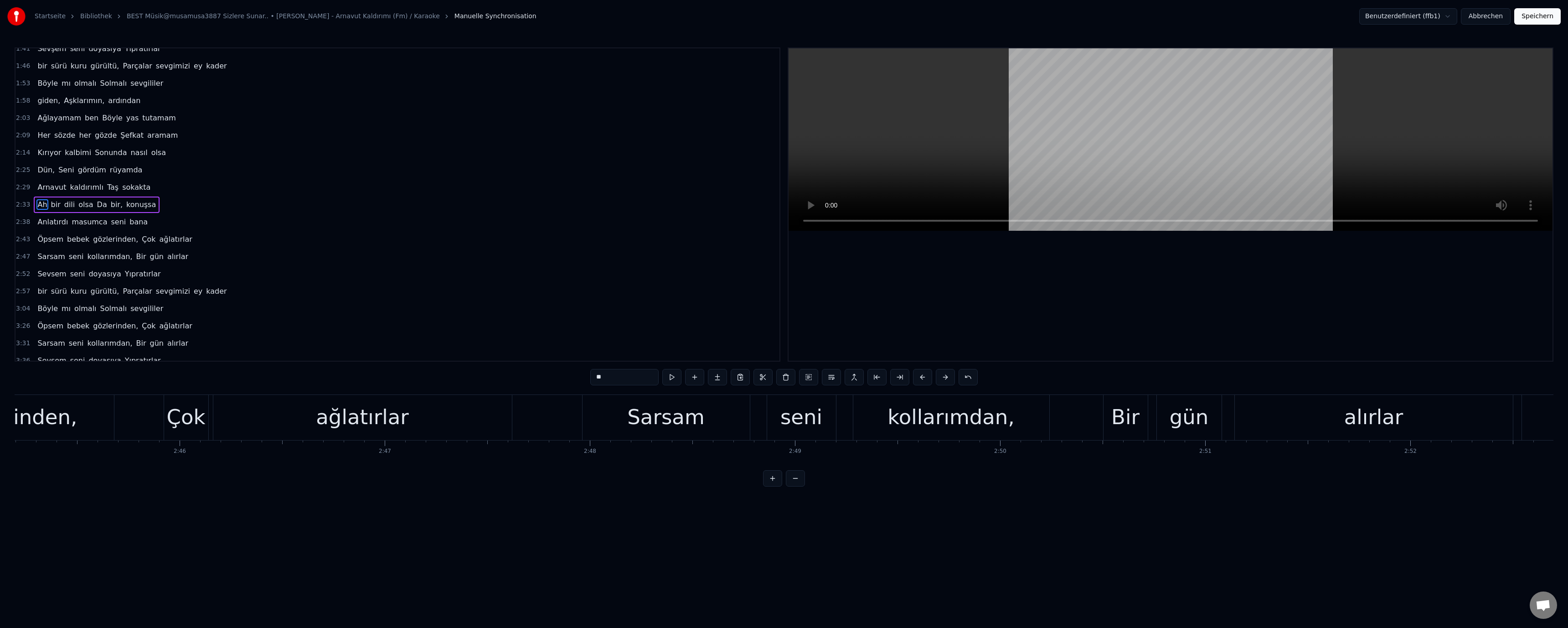
click at [700, 429] on div "Sarsam" at bounding box center [666, 417] width 167 height 45
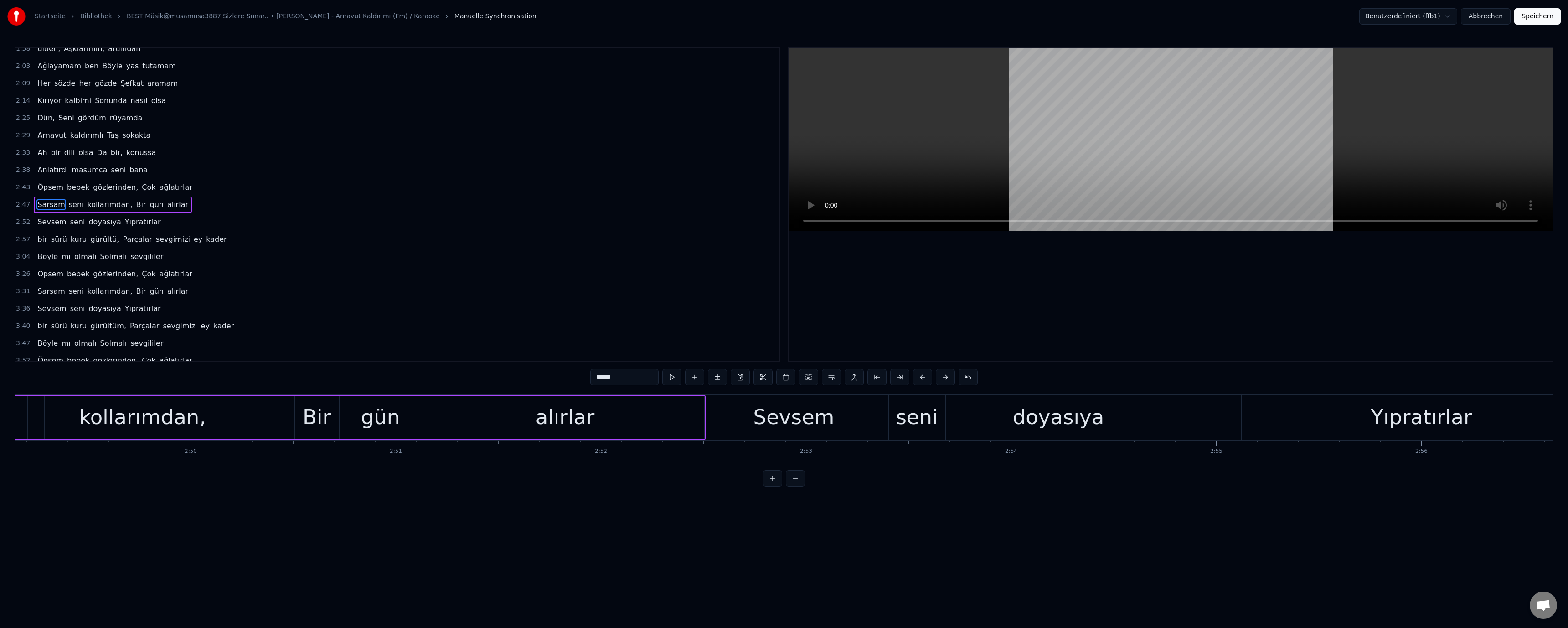
scroll to position [0, 35181]
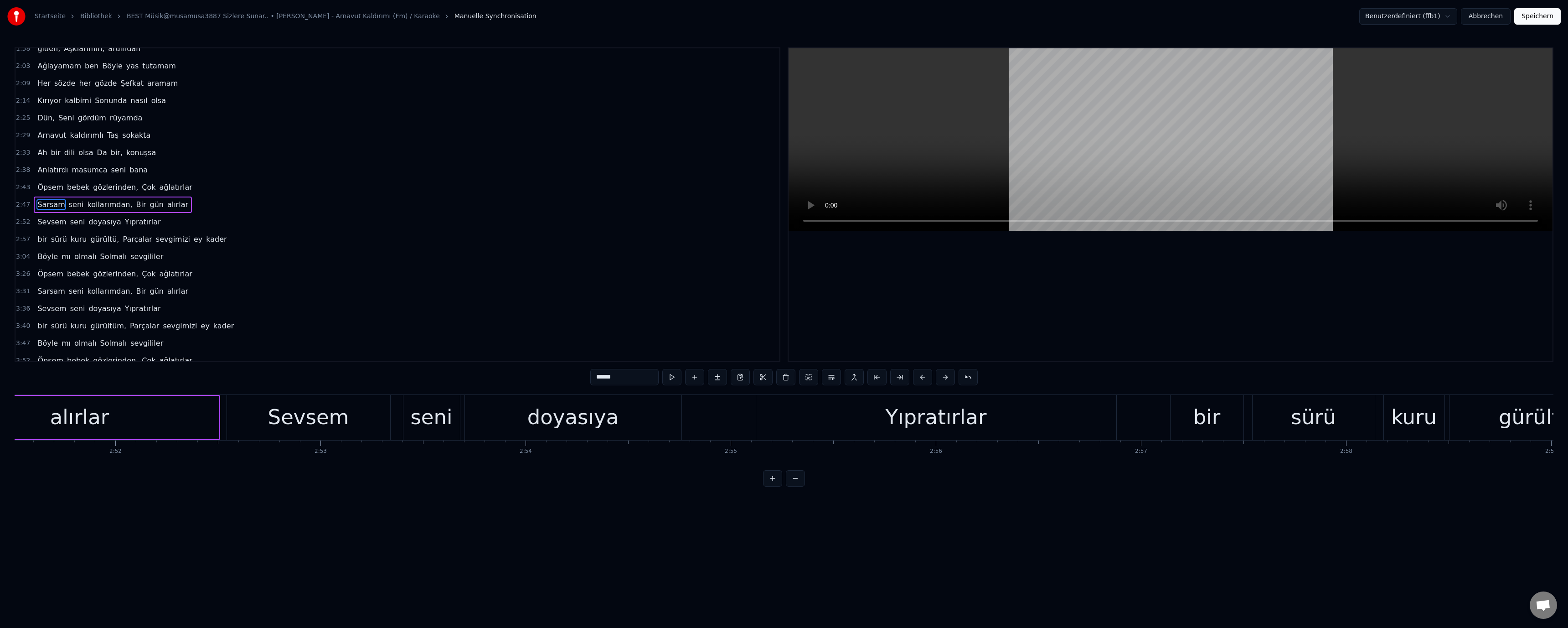
click at [942, 438] on div "Yıpratırlar" at bounding box center [935, 417] width 360 height 45
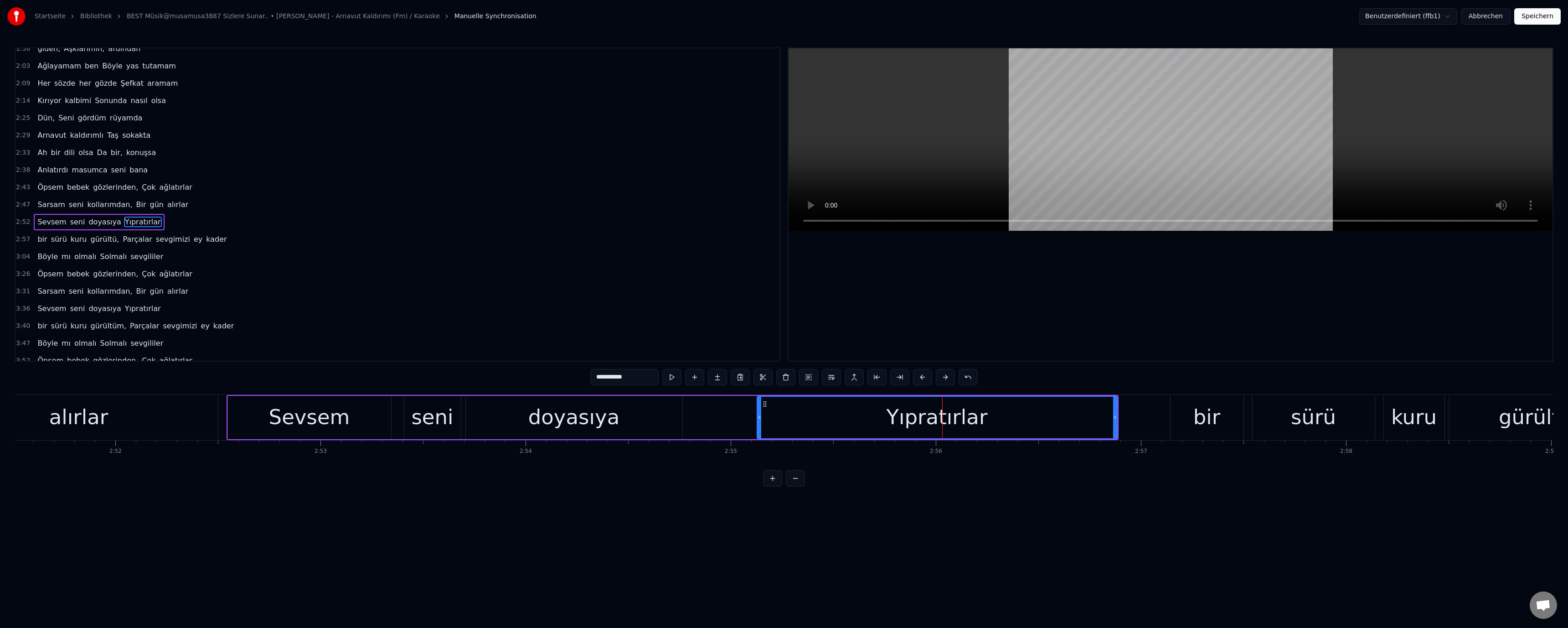
scroll to position [320, 0]
drag, startPoint x: 934, startPoint y: 470, endPoint x: 948, endPoint y: 468, distance: 14.1
click at [948, 463] on div "Biten, Sevgilerin, ardından Ağlayamam ben Böyle yas tutamam Her sözde her gözde…" at bounding box center [784, 429] width 1539 height 69
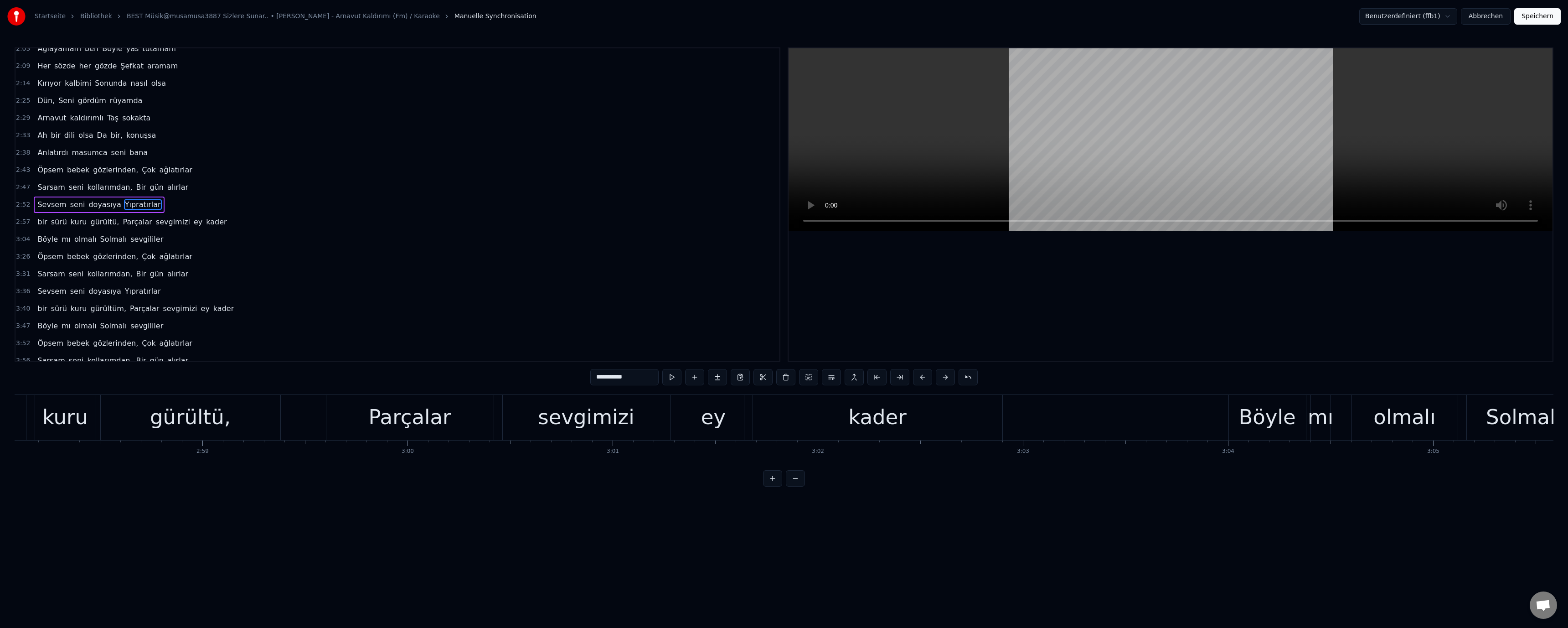
scroll to position [0, 36656]
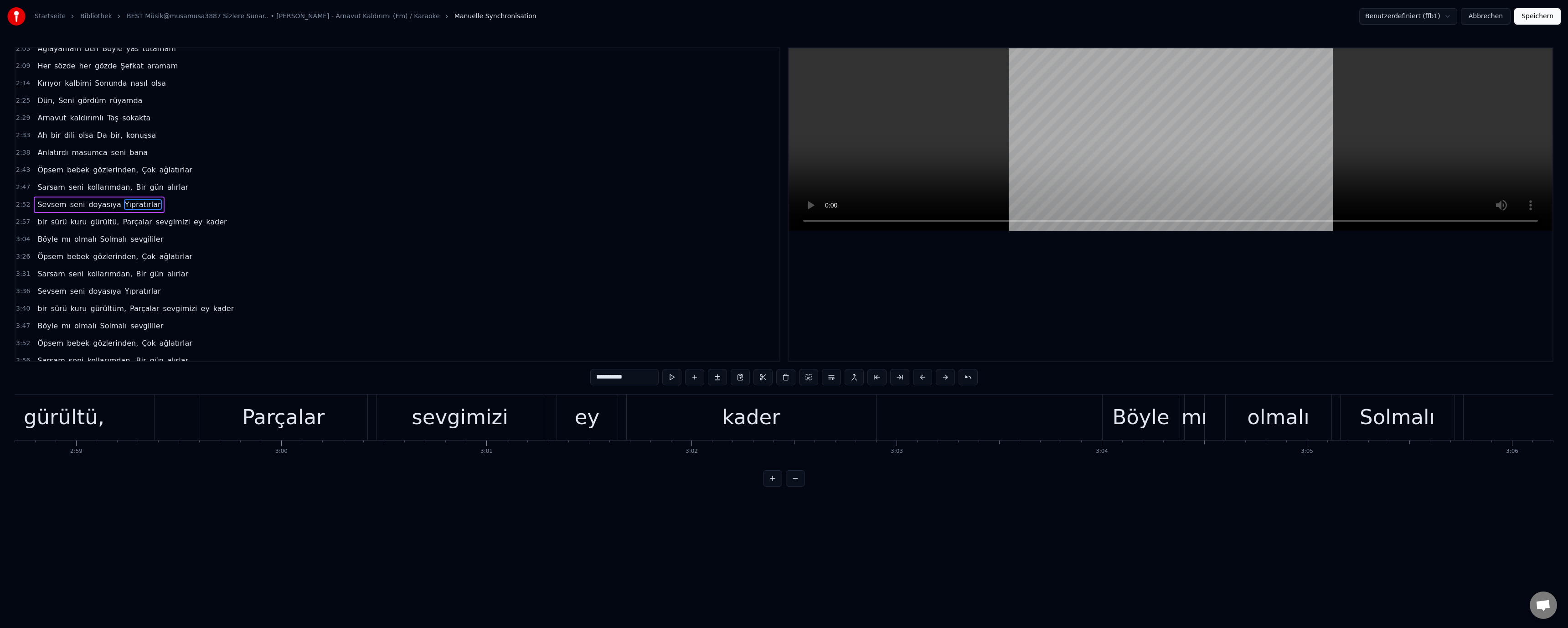
click at [1107, 421] on div "Böyle" at bounding box center [1141, 417] width 77 height 45
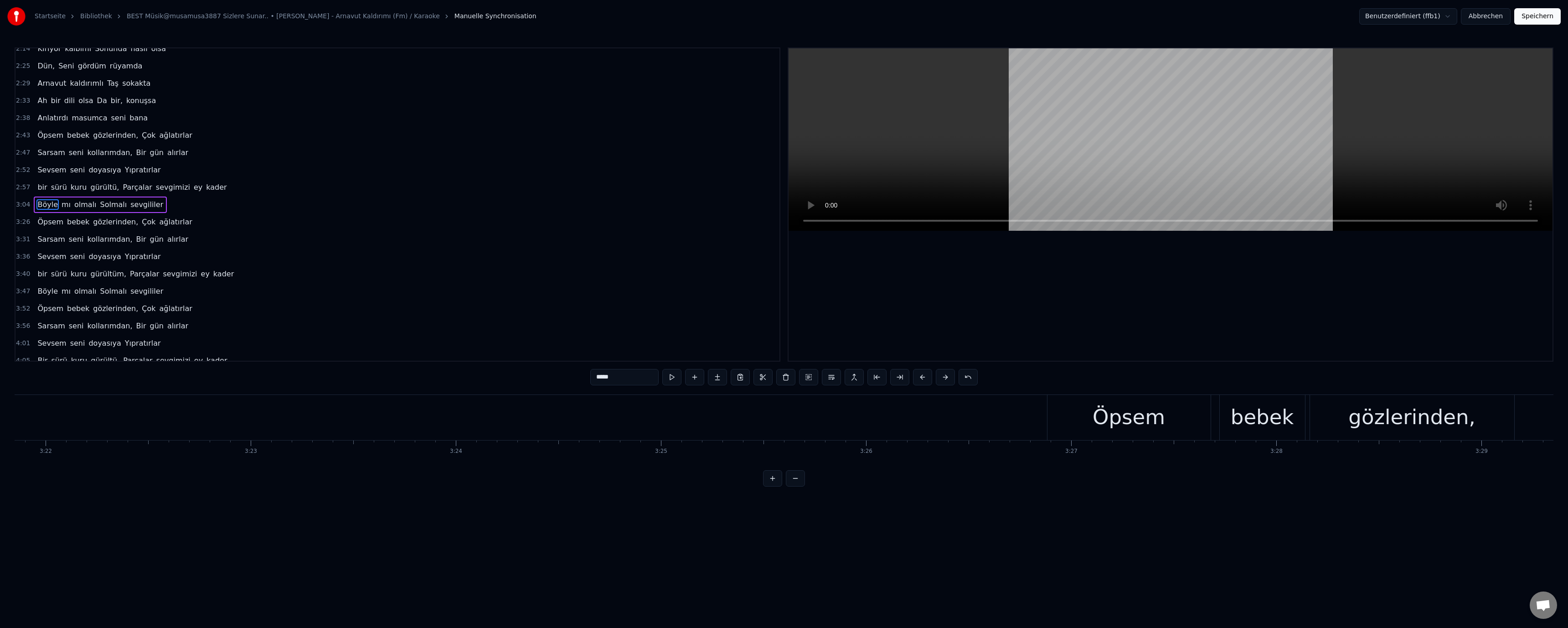
scroll to position [0, 41423]
click at [1091, 424] on div "Öpsem" at bounding box center [1111, 417] width 73 height 31
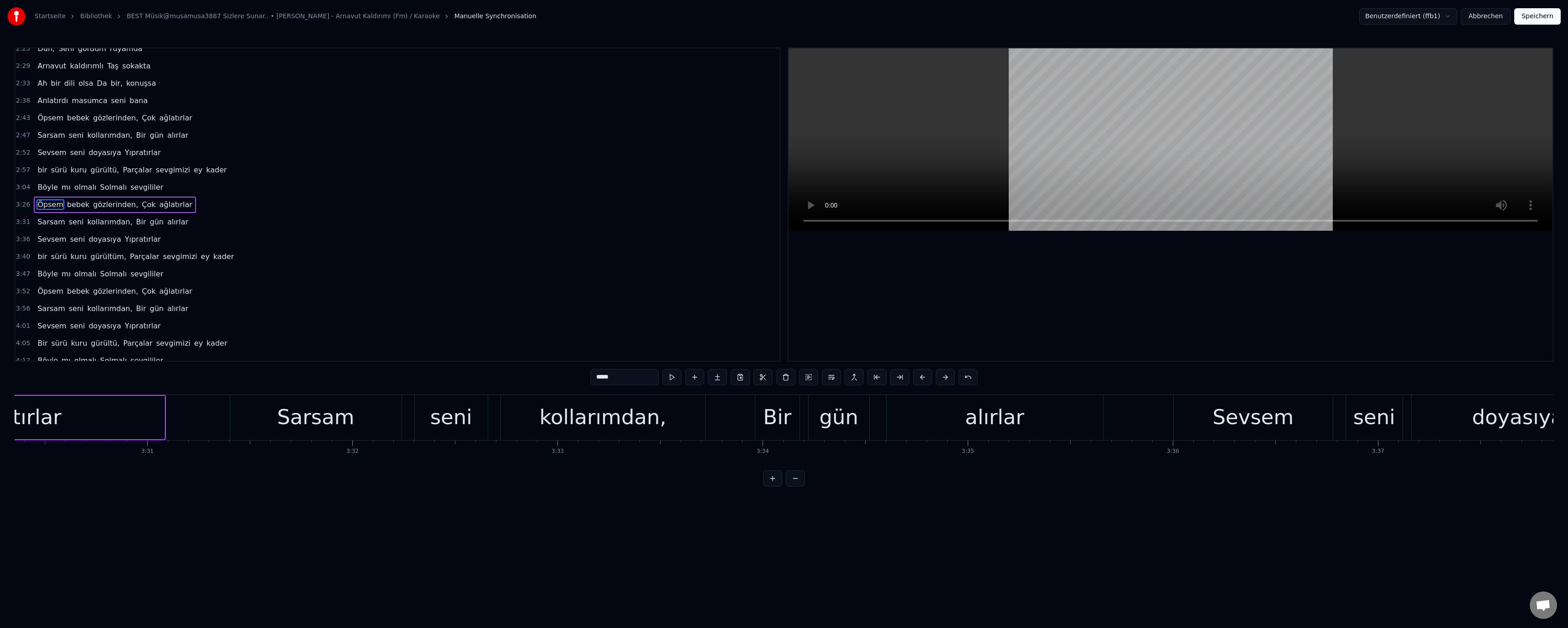
scroll to position [0, 43167]
click at [1201, 425] on div "Sevsem" at bounding box center [1235, 417] width 81 height 31
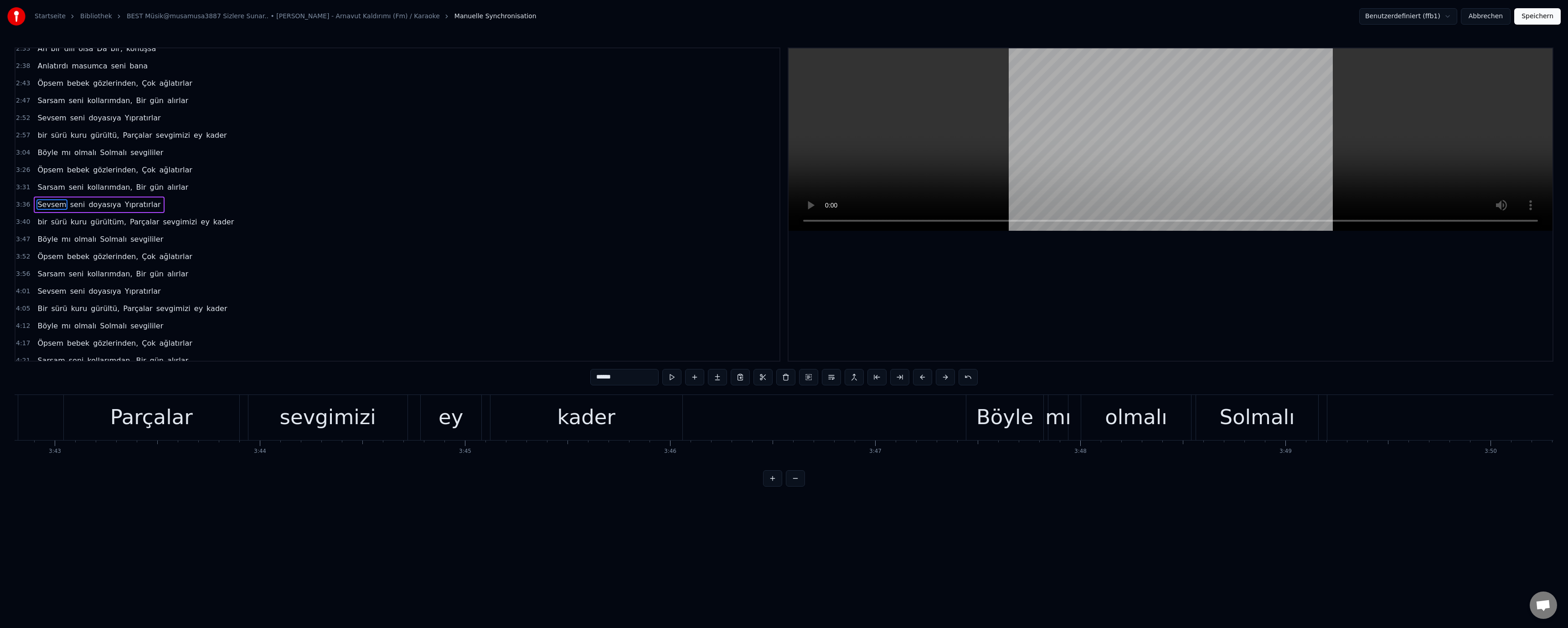
scroll to position [0, 45848]
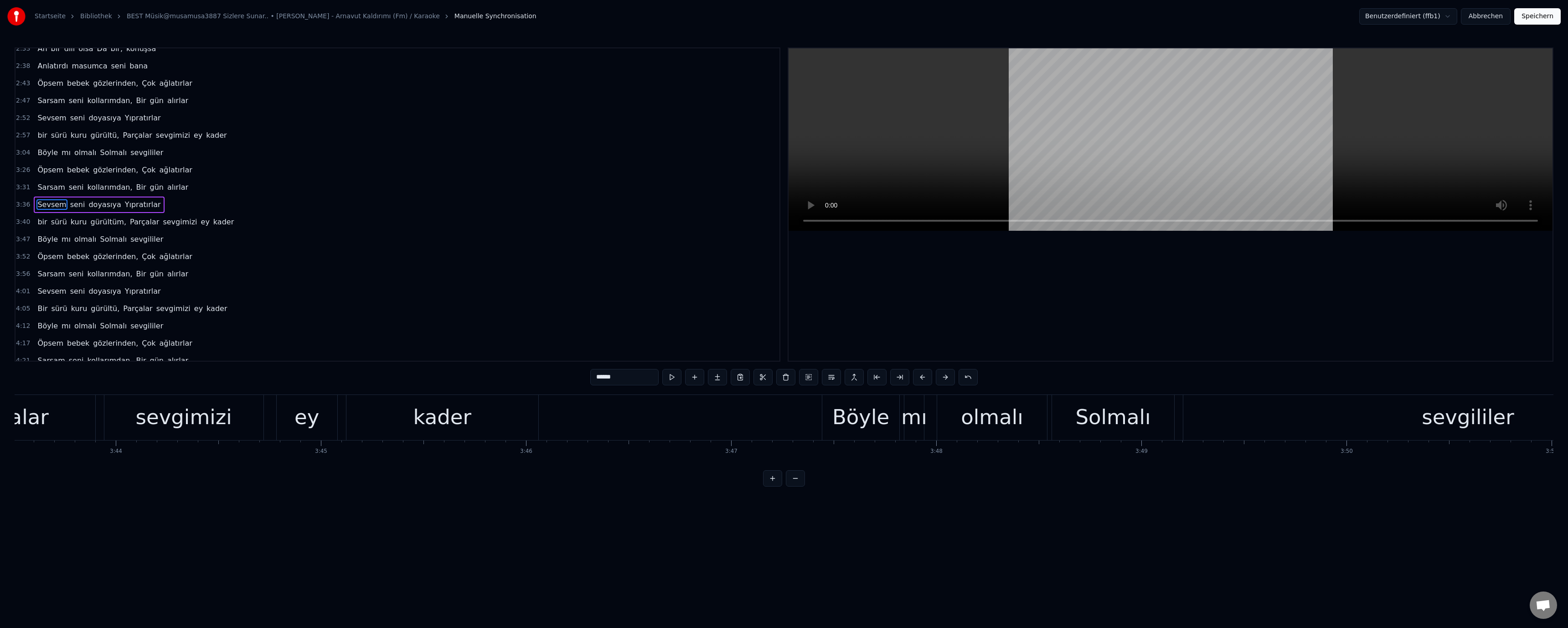
click at [896, 428] on div "Böyle" at bounding box center [861, 417] width 77 height 45
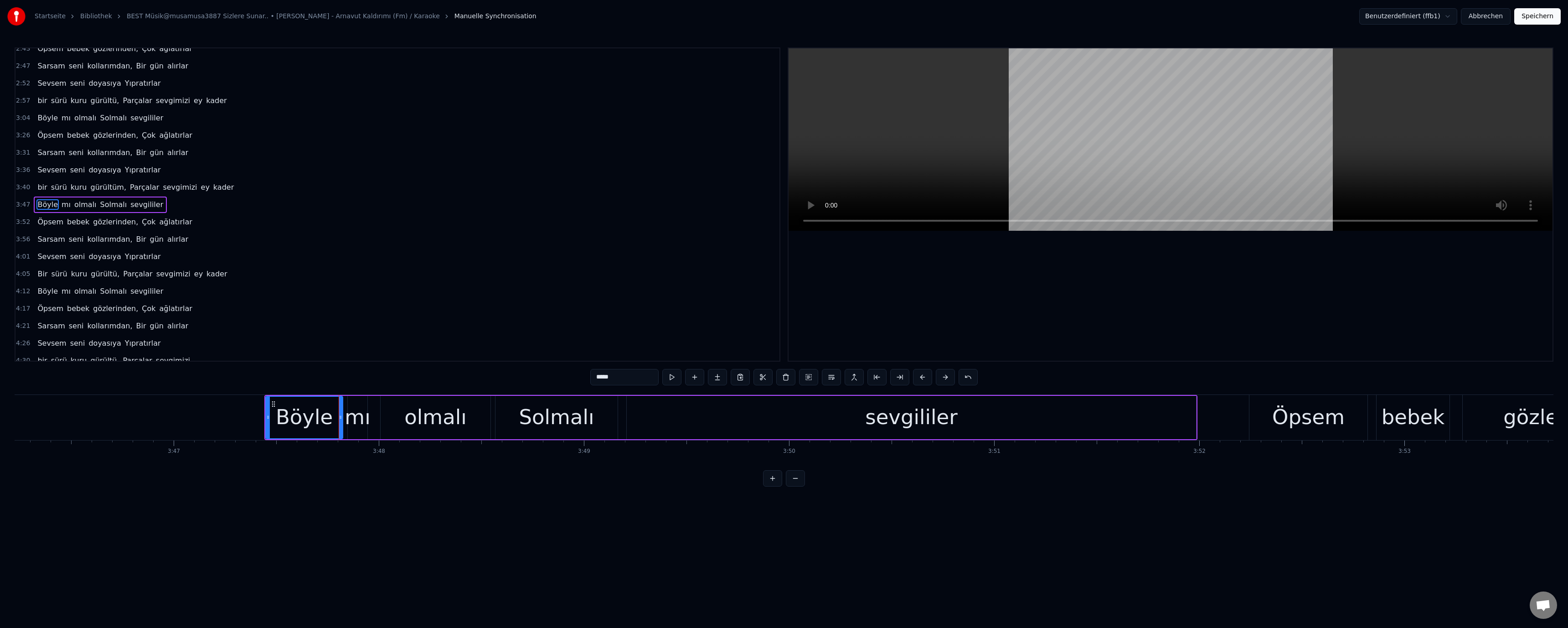
scroll to position [0, 46602]
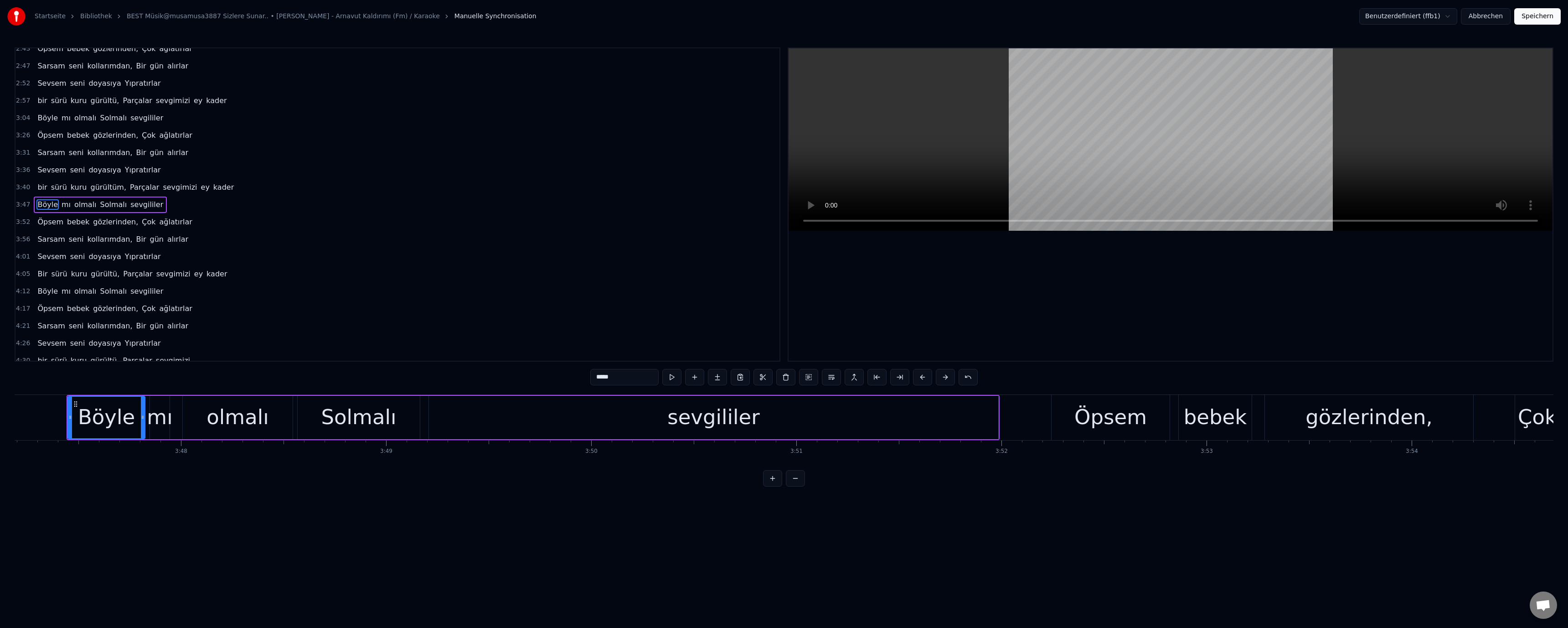
click at [1128, 424] on div "Öpsem" at bounding box center [1110, 417] width 73 height 31
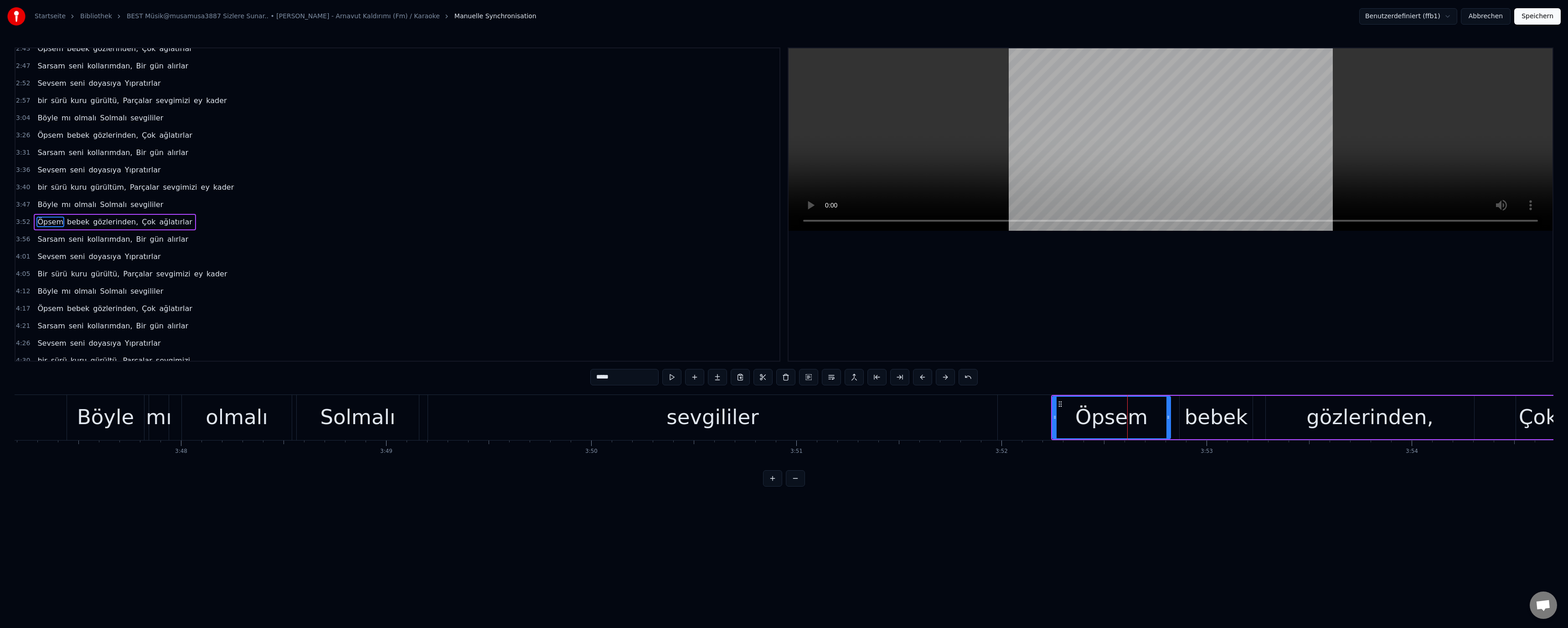
scroll to position [459, 0]
drag, startPoint x: 1222, startPoint y: 471, endPoint x: 1245, endPoint y: 469, distance: 23.1
click at [1245, 469] on div "0:25 Biten, Sevgilerin, ardından 0:31 Ağlayamam ben Böyle yas tutamam 0:36 Her …" at bounding box center [784, 267] width 1539 height 439
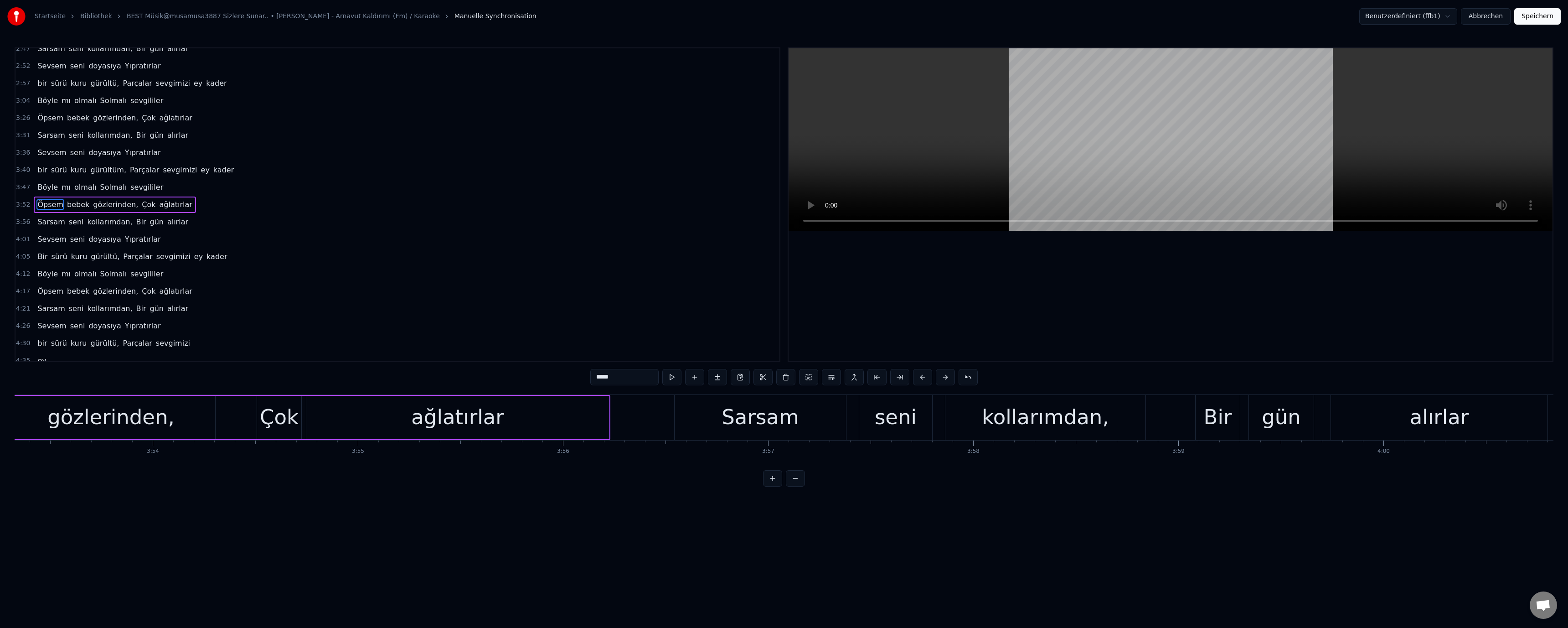
scroll to position [0, 47933]
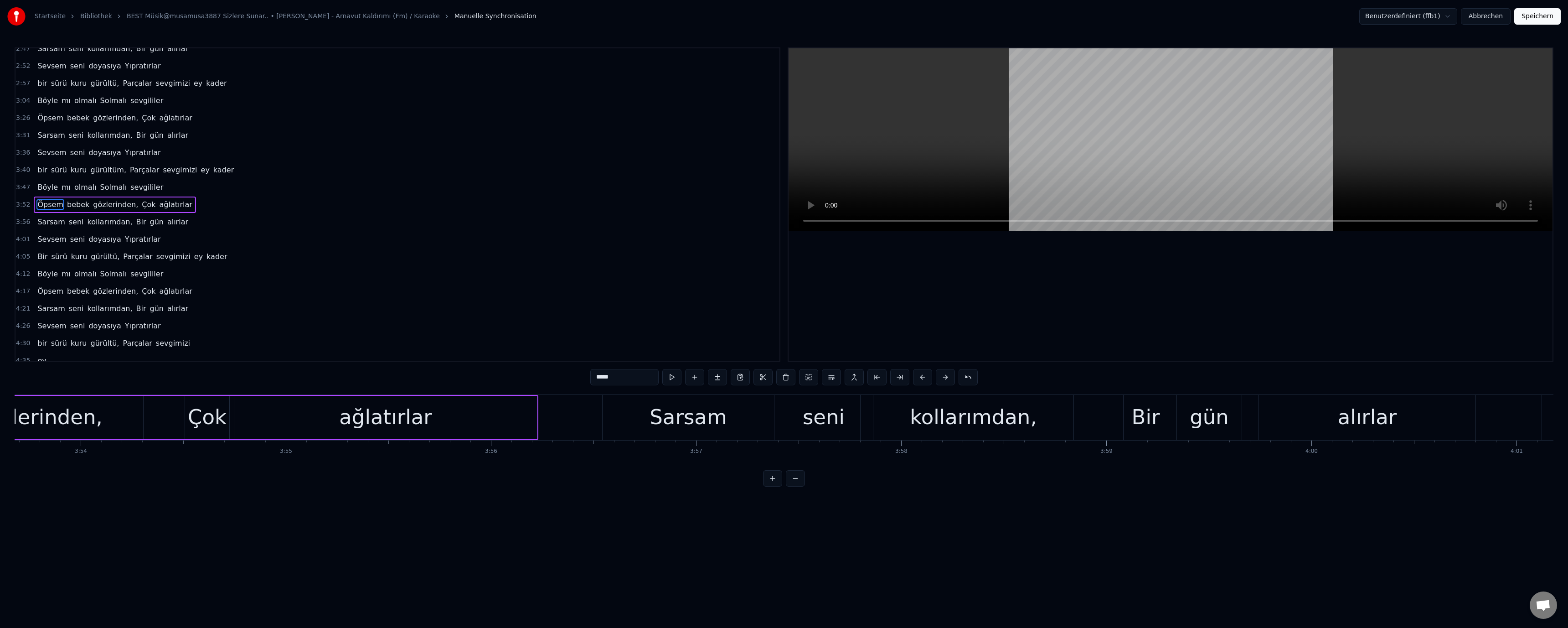
click at [1143, 421] on div "Bir" at bounding box center [1147, 417] width 29 height 31
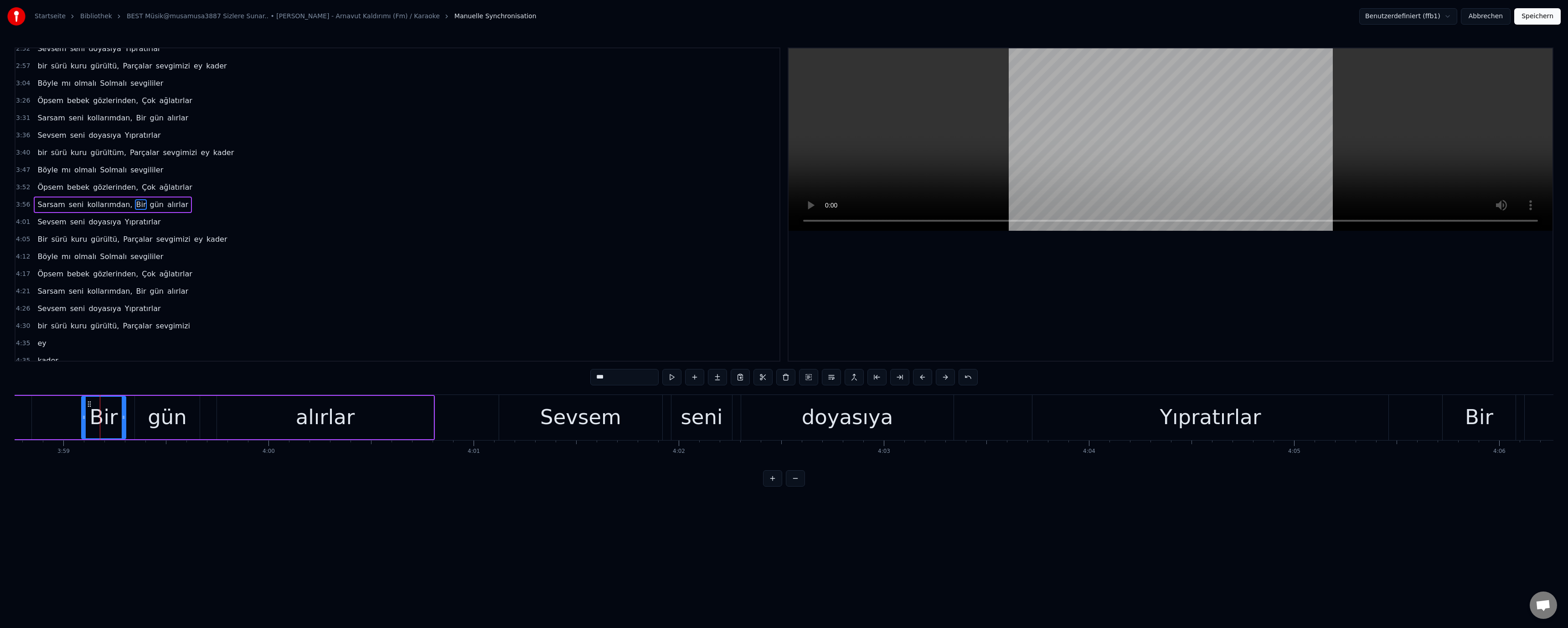
scroll to position [0, 49067]
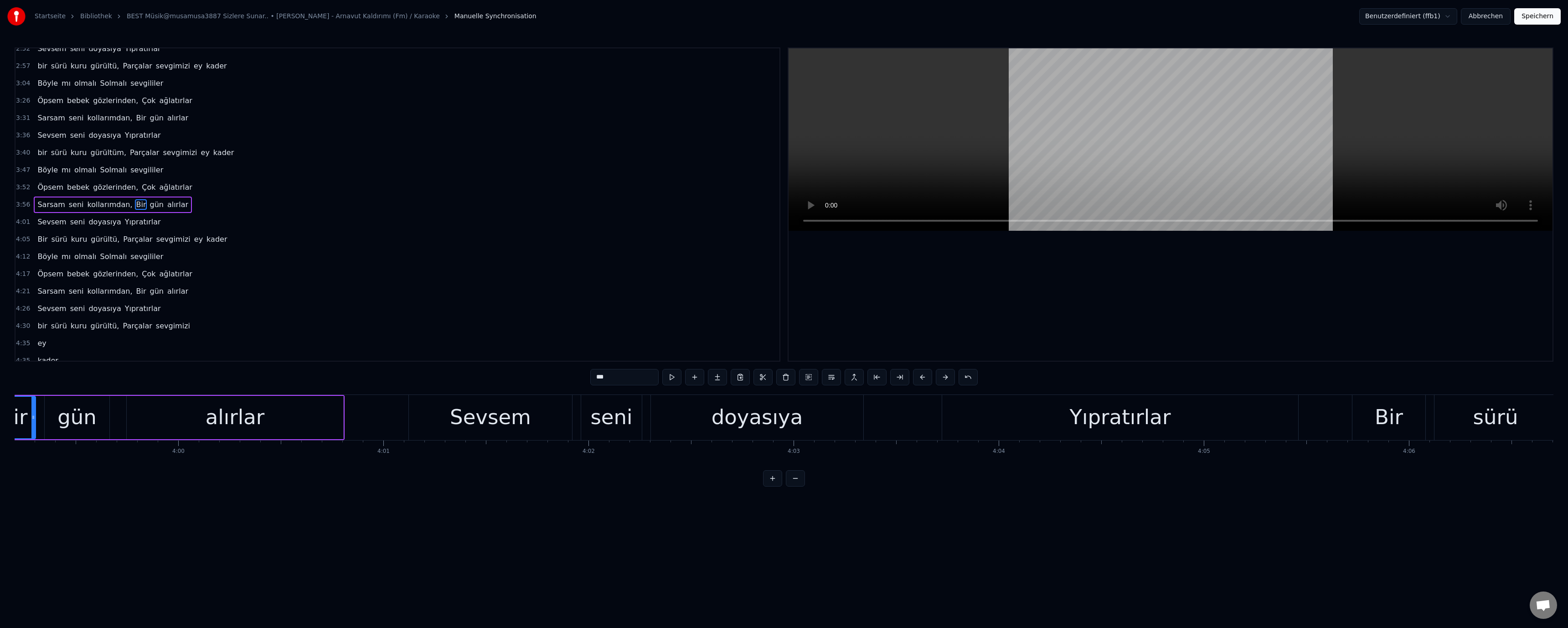
click at [1372, 421] on div "Bir" at bounding box center [1388, 417] width 73 height 45
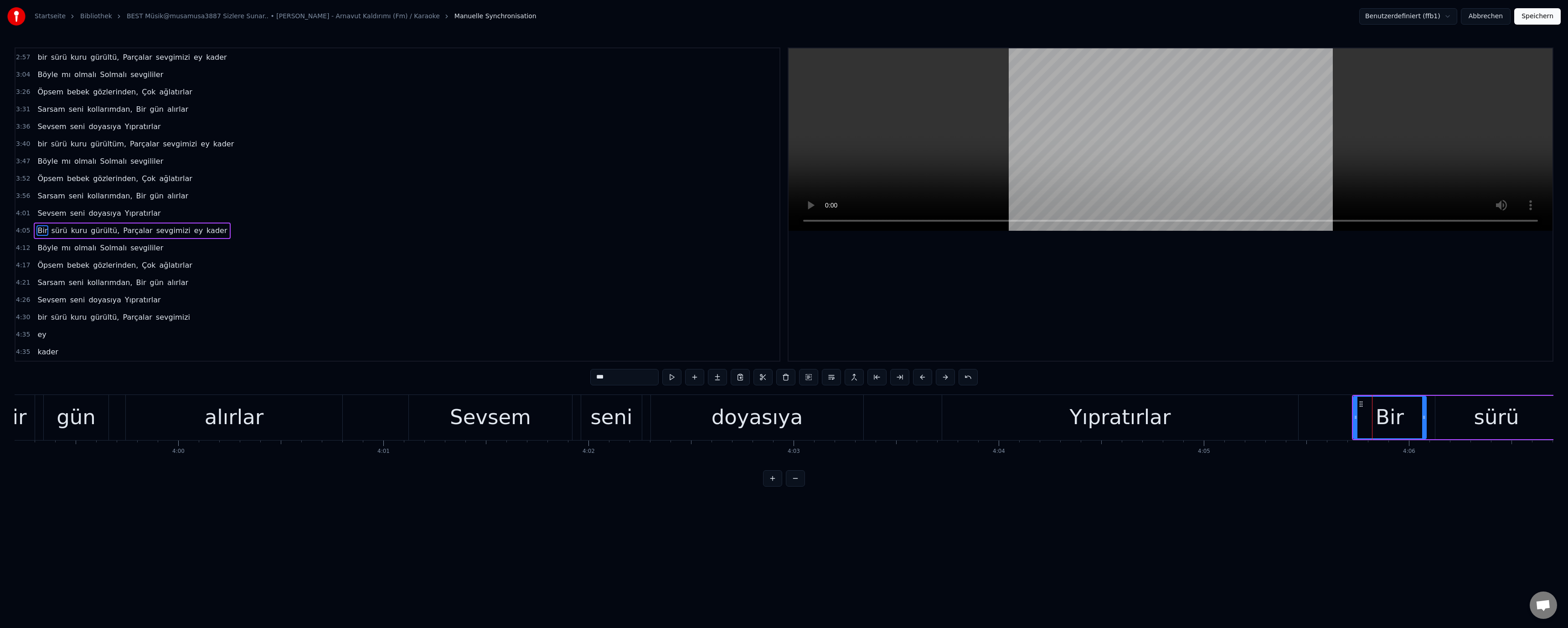
drag, startPoint x: 594, startPoint y: 378, endPoint x: 600, endPoint y: 383, distance: 7.8
click at [600, 383] on input "***" at bounding box center [625, 377] width 69 height 16
click at [1000, 314] on div at bounding box center [1171, 205] width 764 height 313
click at [1037, 332] on div at bounding box center [1171, 205] width 764 height 313
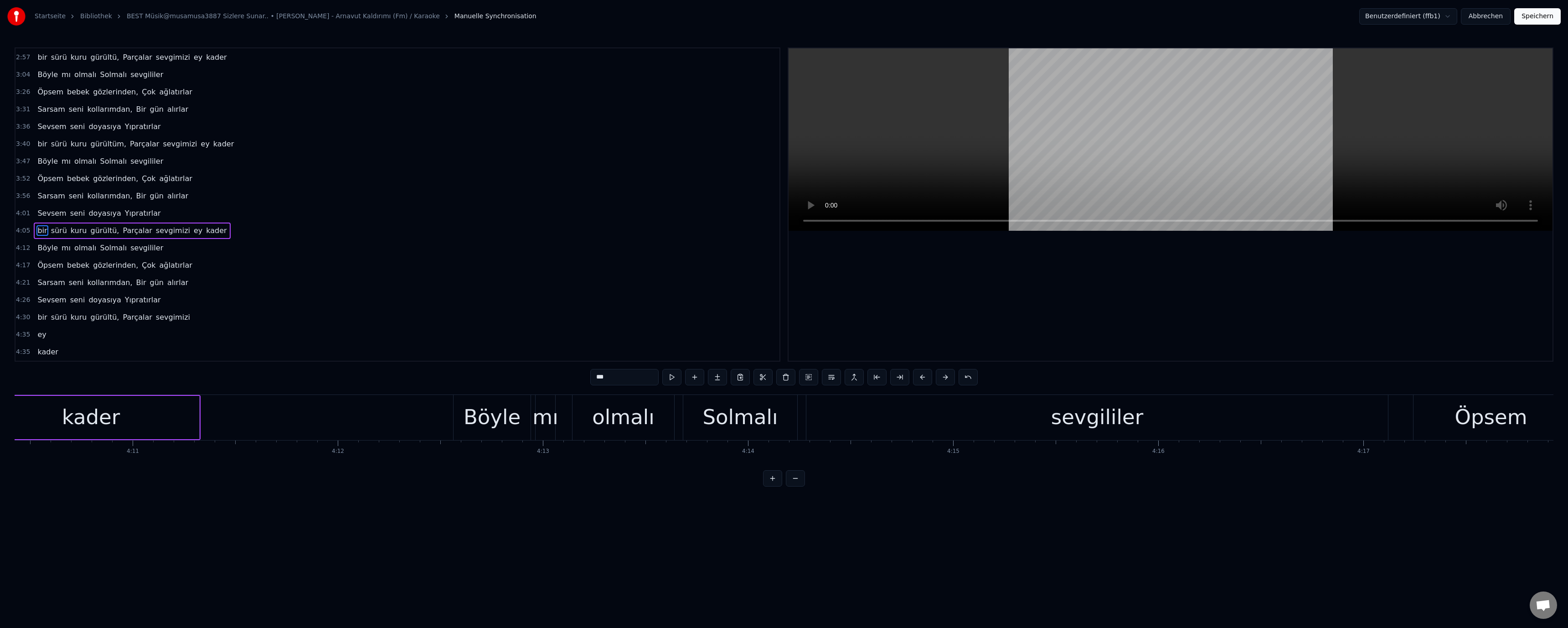
scroll to position [0, 51423]
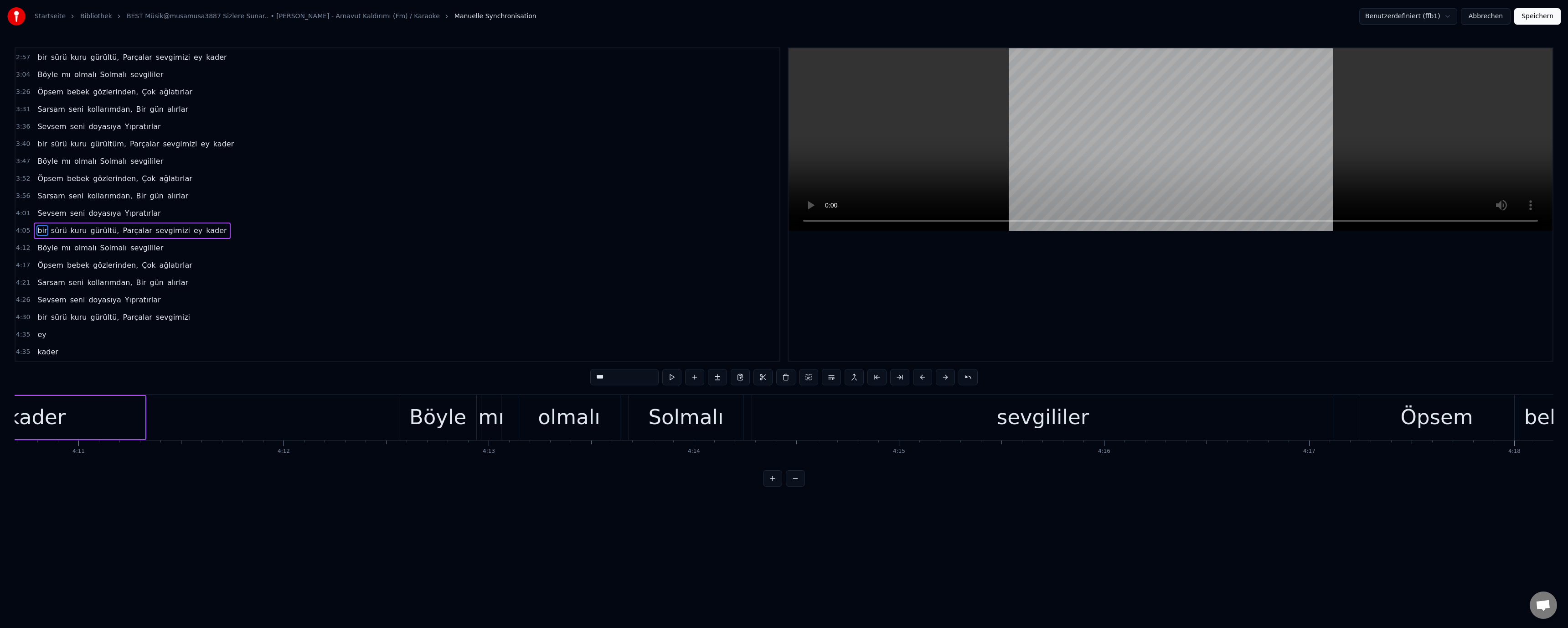
click at [1403, 418] on div "Öpsem" at bounding box center [1437, 417] width 155 height 45
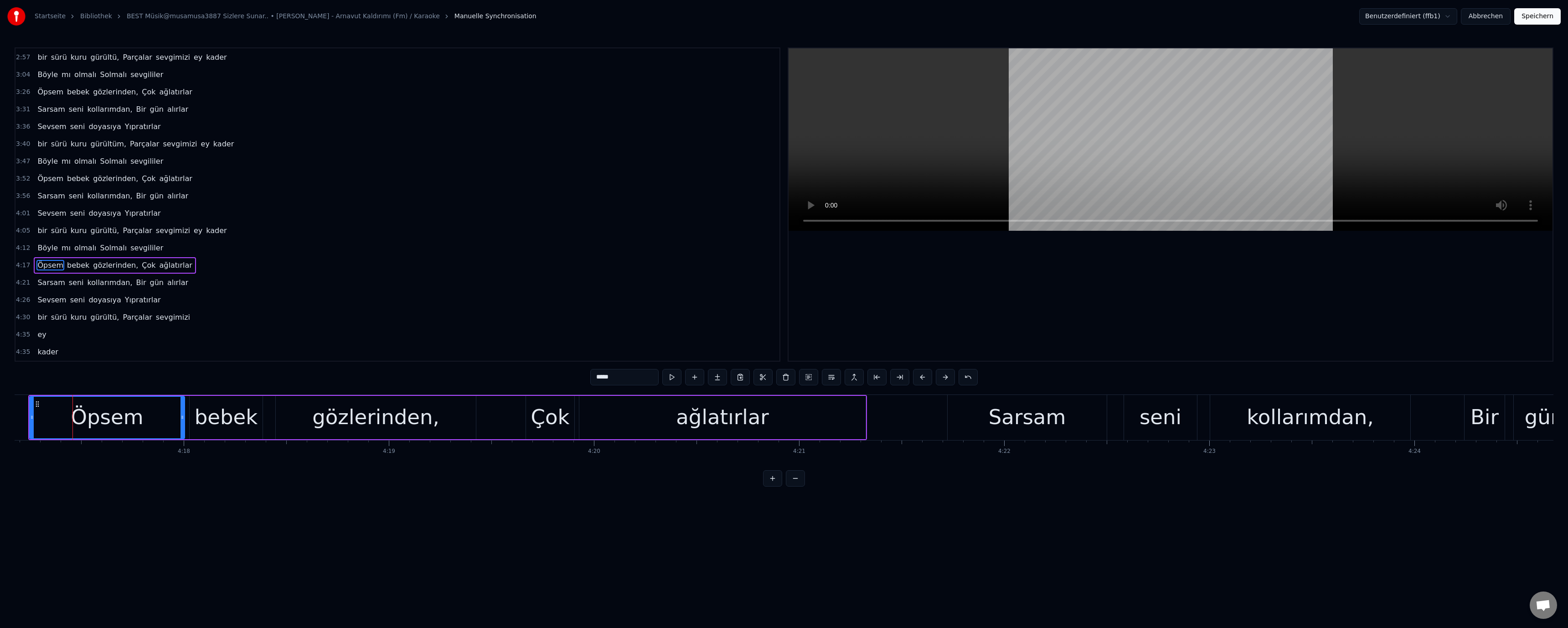
scroll to position [0, 53042]
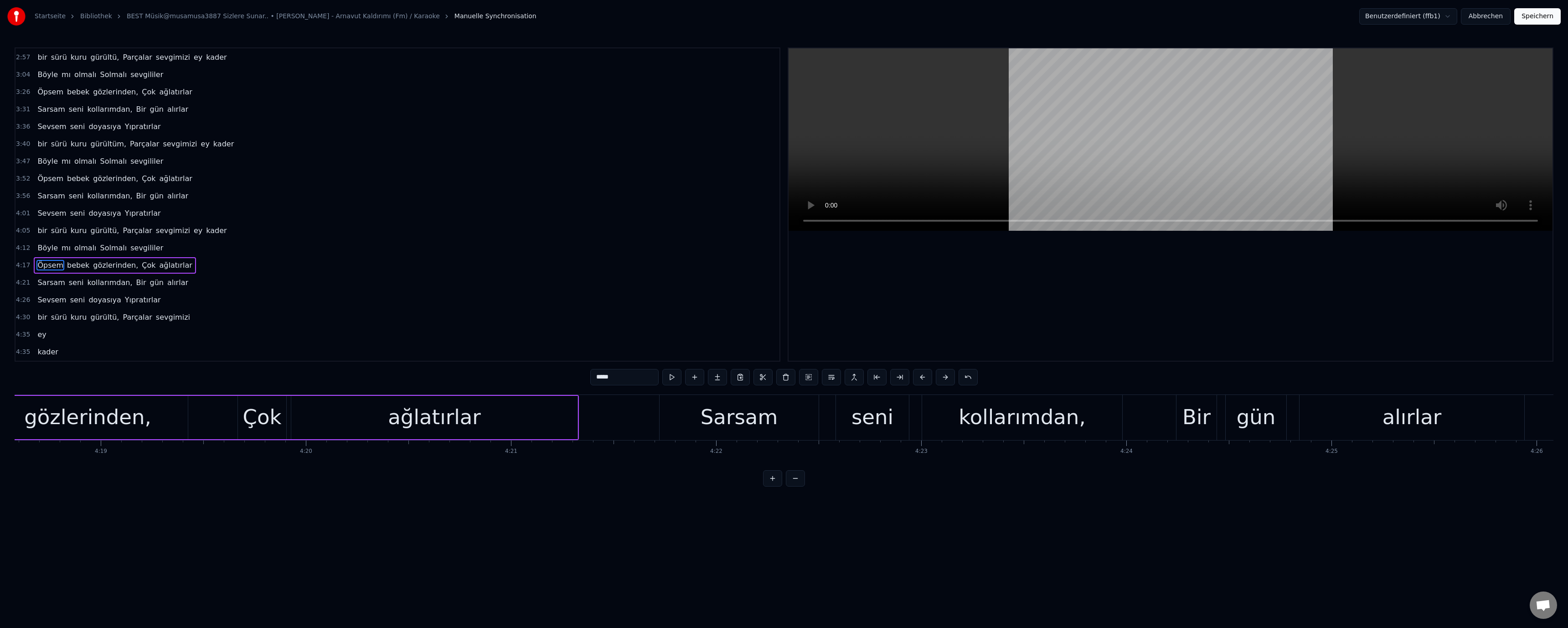
click at [1206, 424] on div "Bir" at bounding box center [1196, 417] width 29 height 31
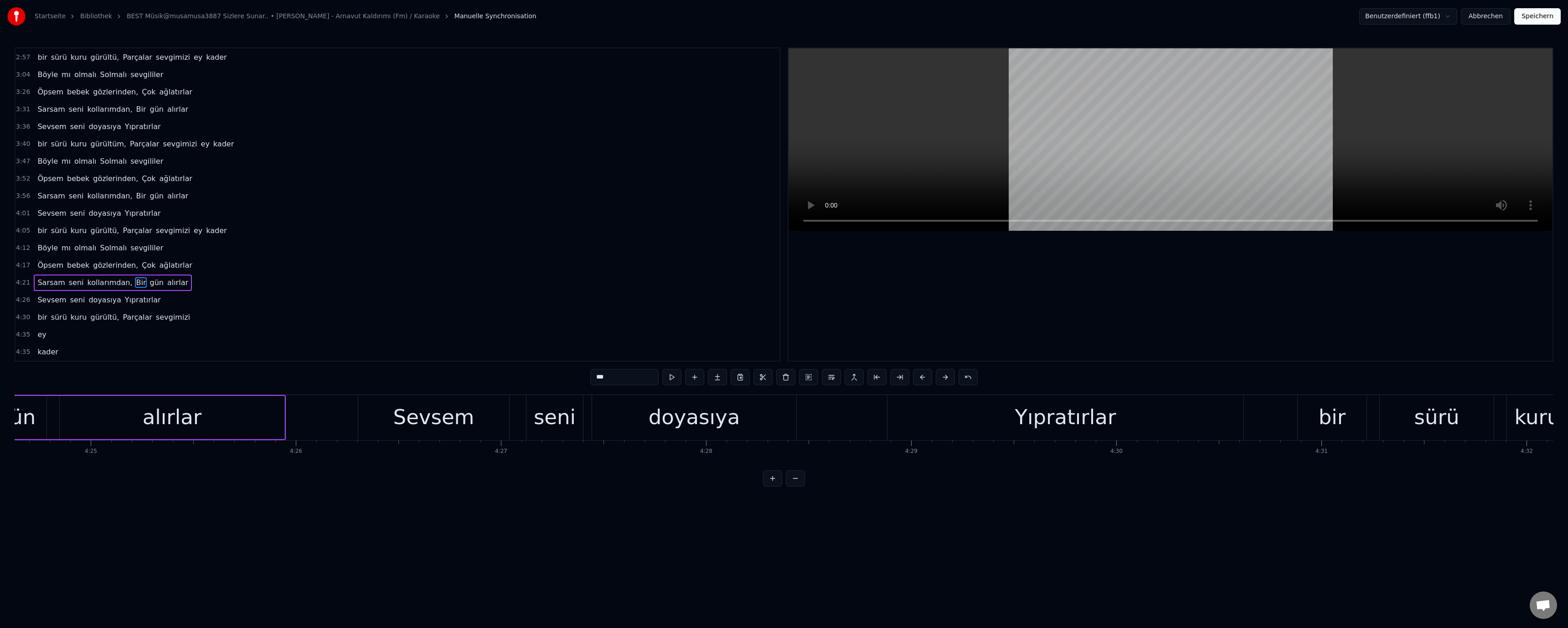
scroll to position [0, 54409]
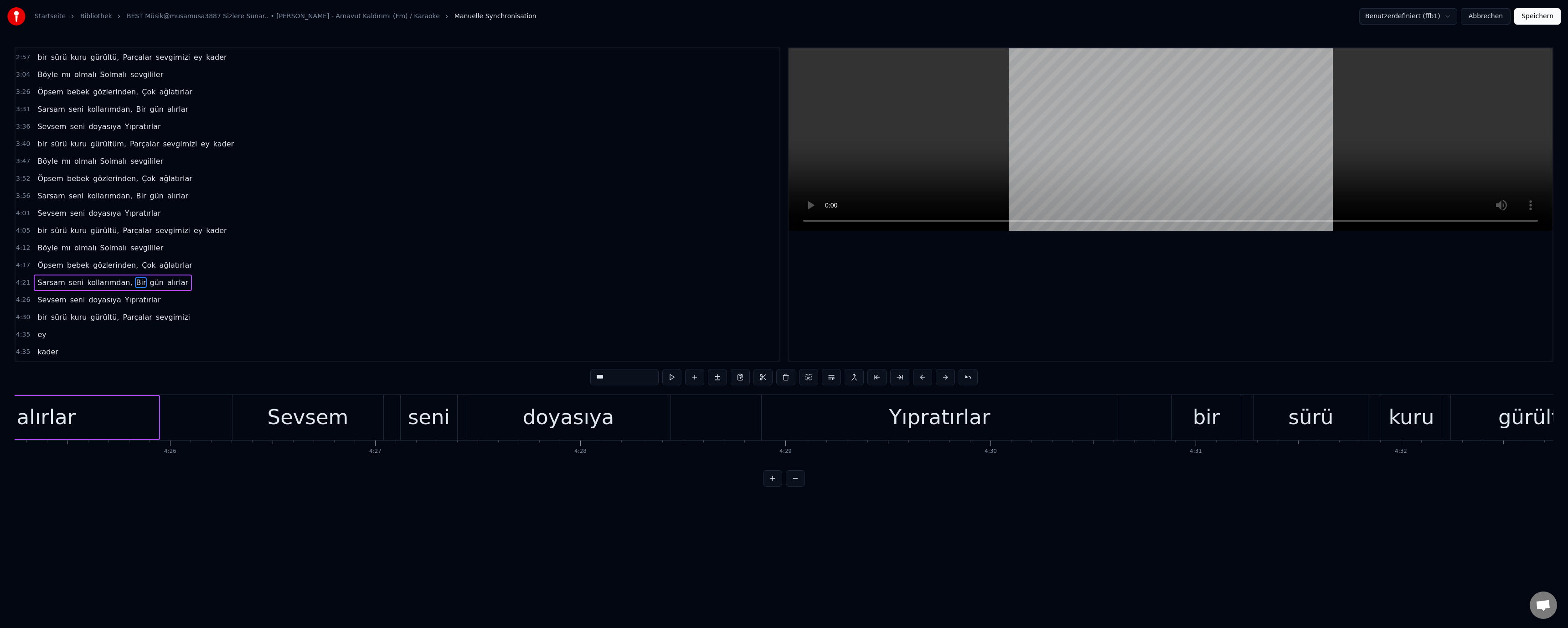
click at [1330, 421] on div "sürü" at bounding box center [1311, 417] width 45 height 31
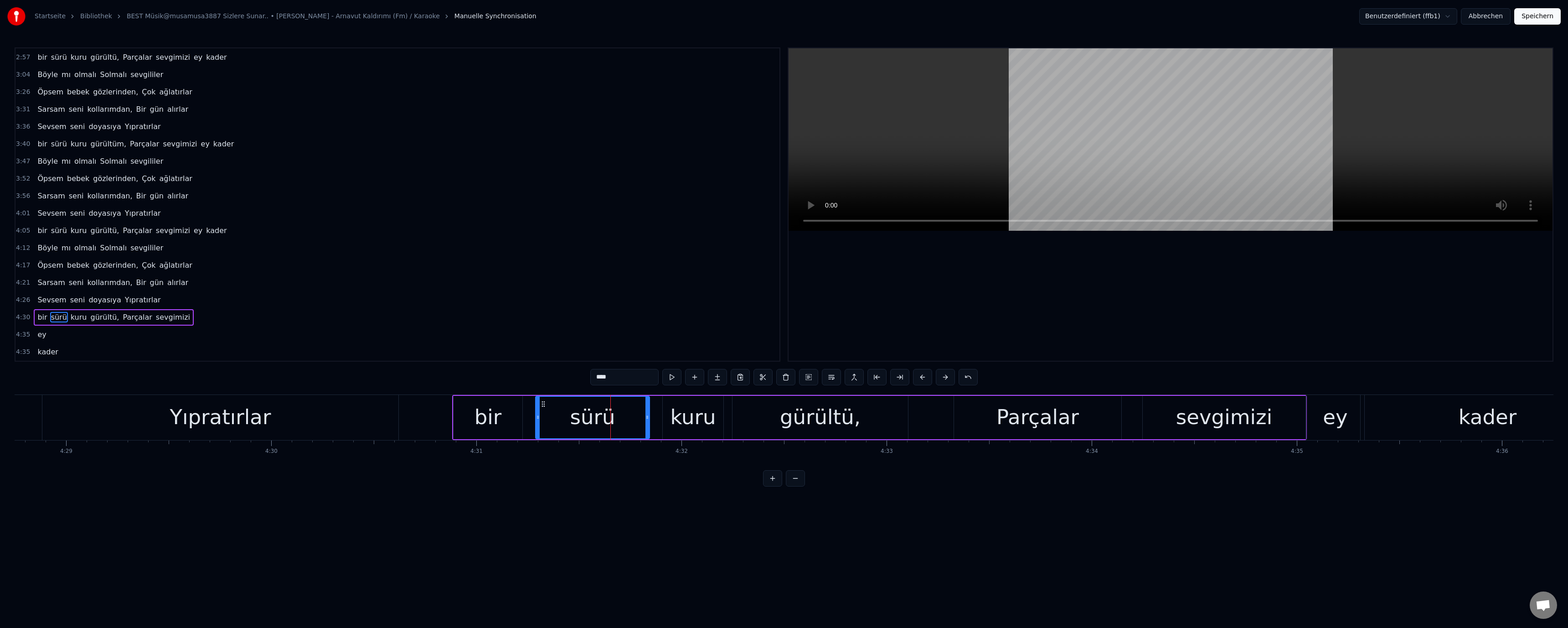
scroll to position [0, 55092]
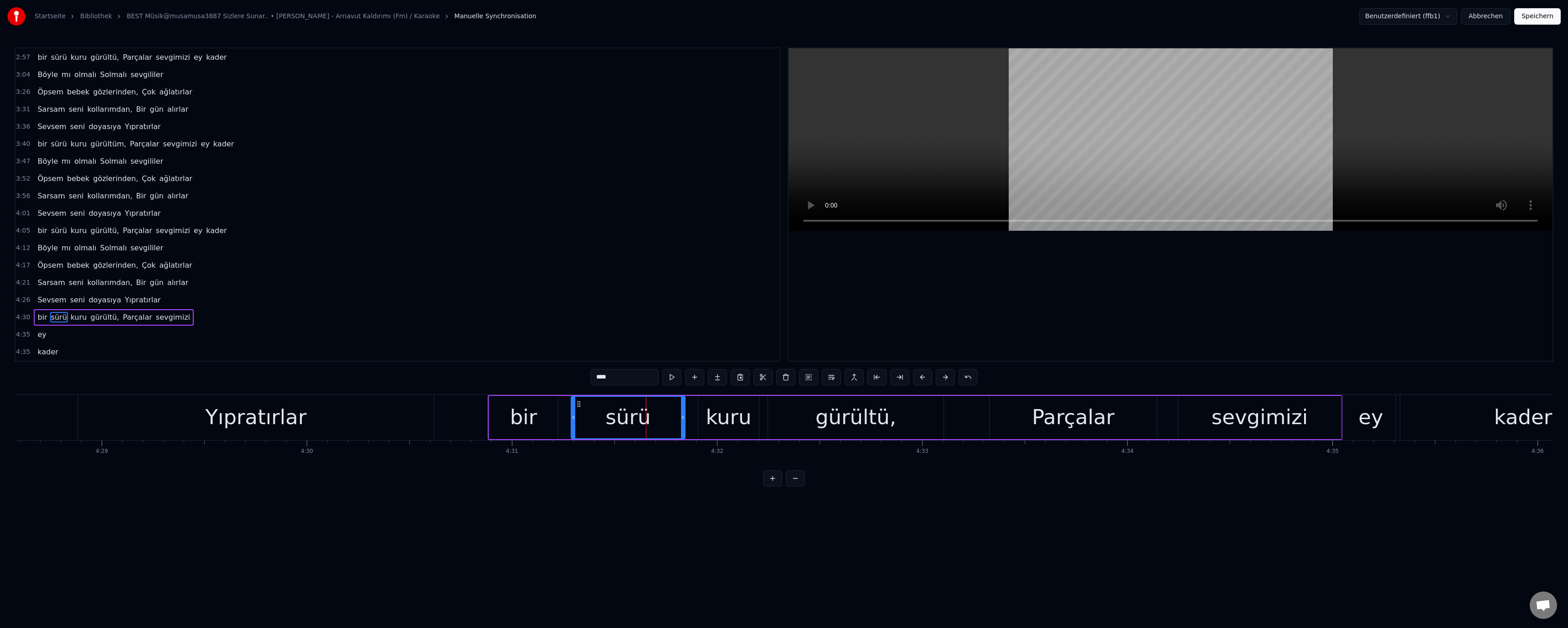
click at [1368, 424] on div "ey" at bounding box center [1371, 417] width 25 height 31
type input "**"
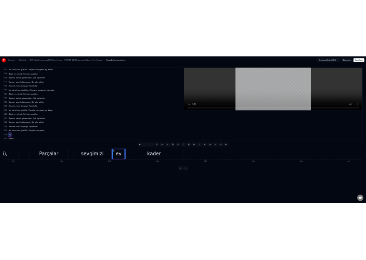
scroll to position [0, 58579]
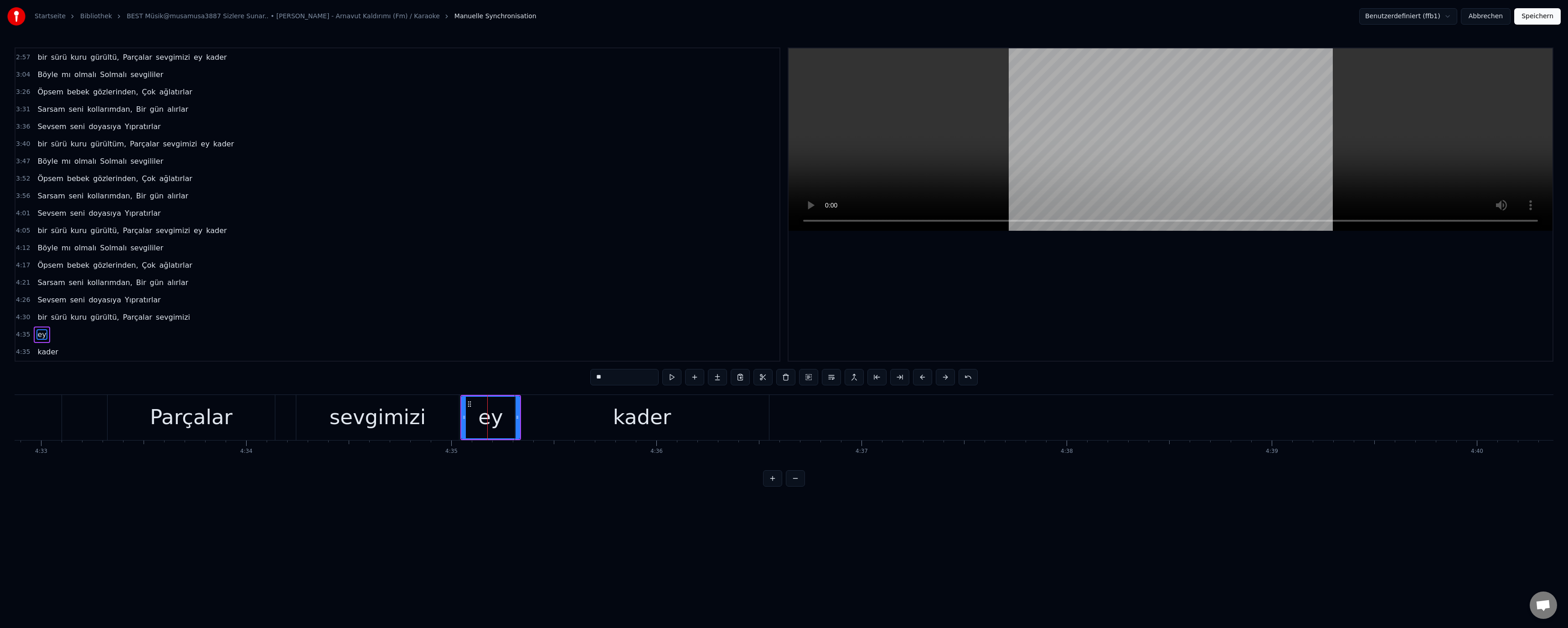
click at [1532, 20] on button "Speichern" at bounding box center [1537, 16] width 47 height 16
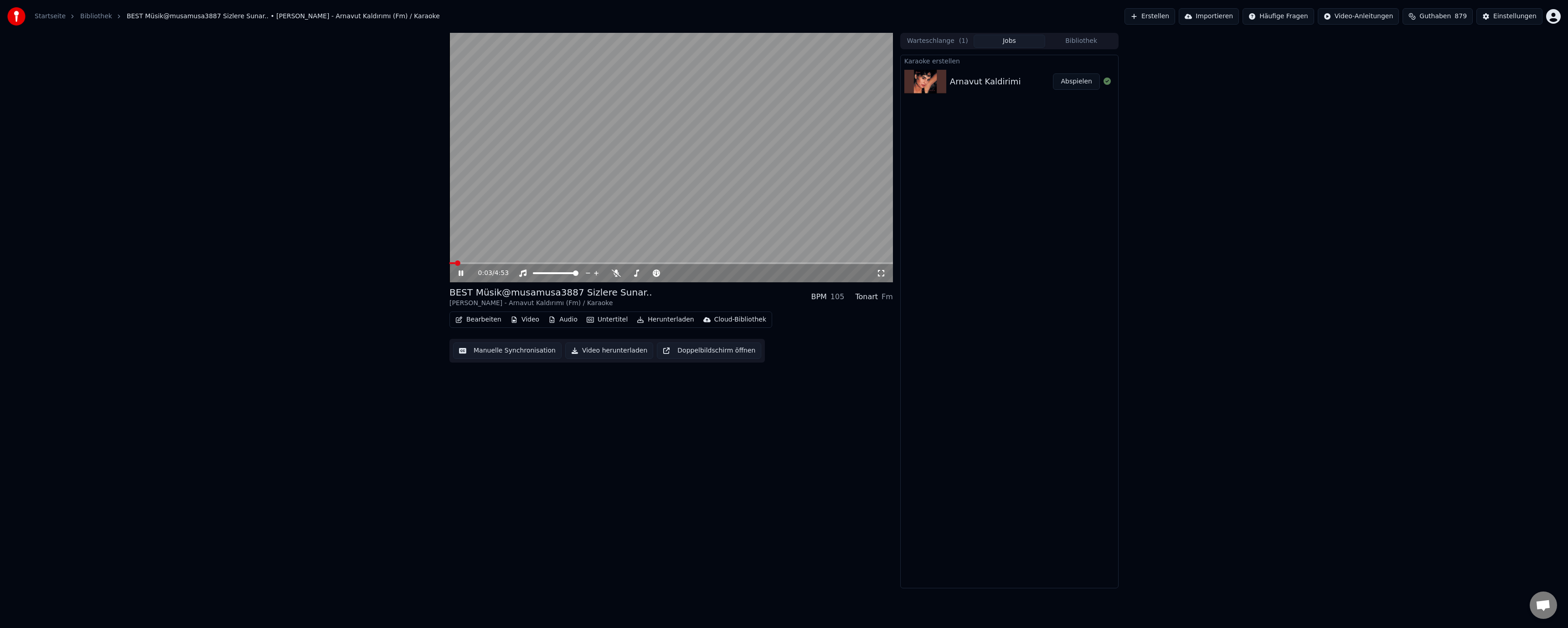
click at [737, 321] on div "Cloud-Bibliothek" at bounding box center [741, 320] width 52 height 10
click at [751, 337] on div "In die Cloud-Bibliothek hochladen" at bounding box center [759, 339] width 107 height 10
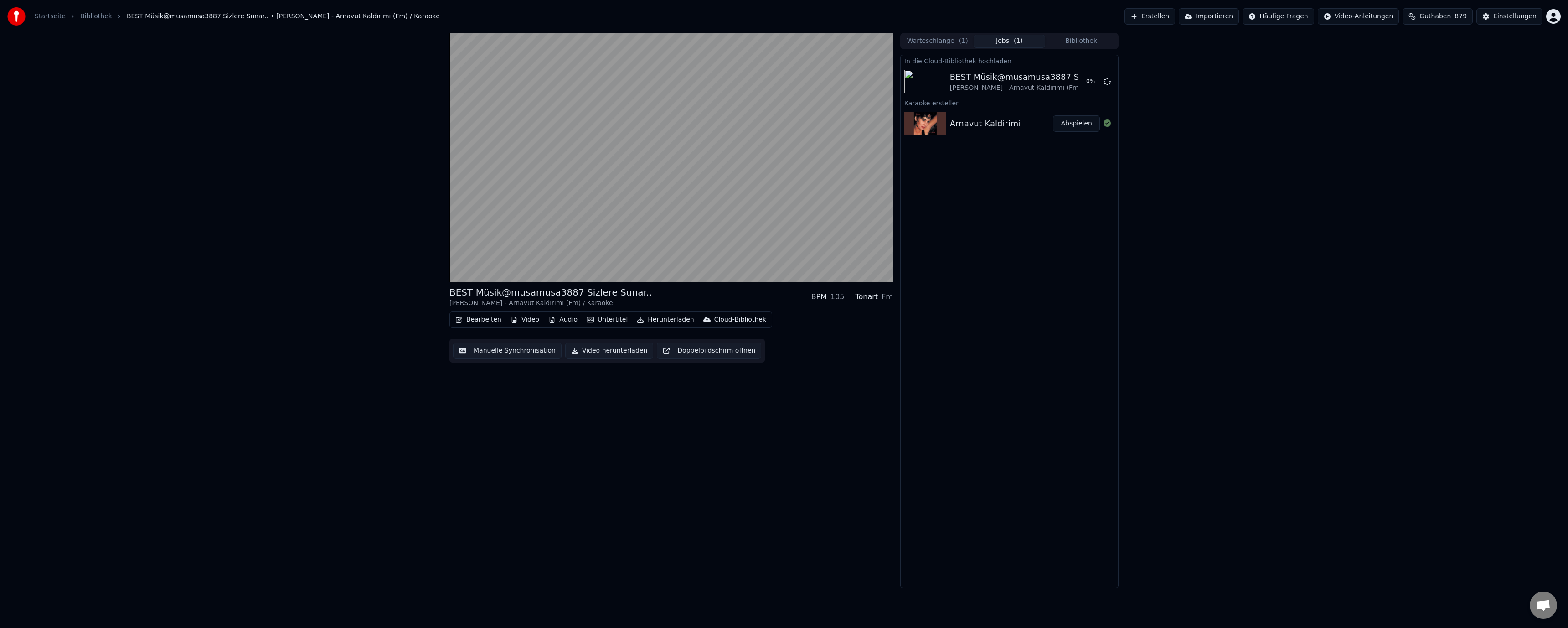
click at [659, 320] on button "Herunterladen" at bounding box center [665, 319] width 64 height 12
click at [657, 340] on div "Video [.mp4]" at bounding box center [664, 339] width 41 height 10
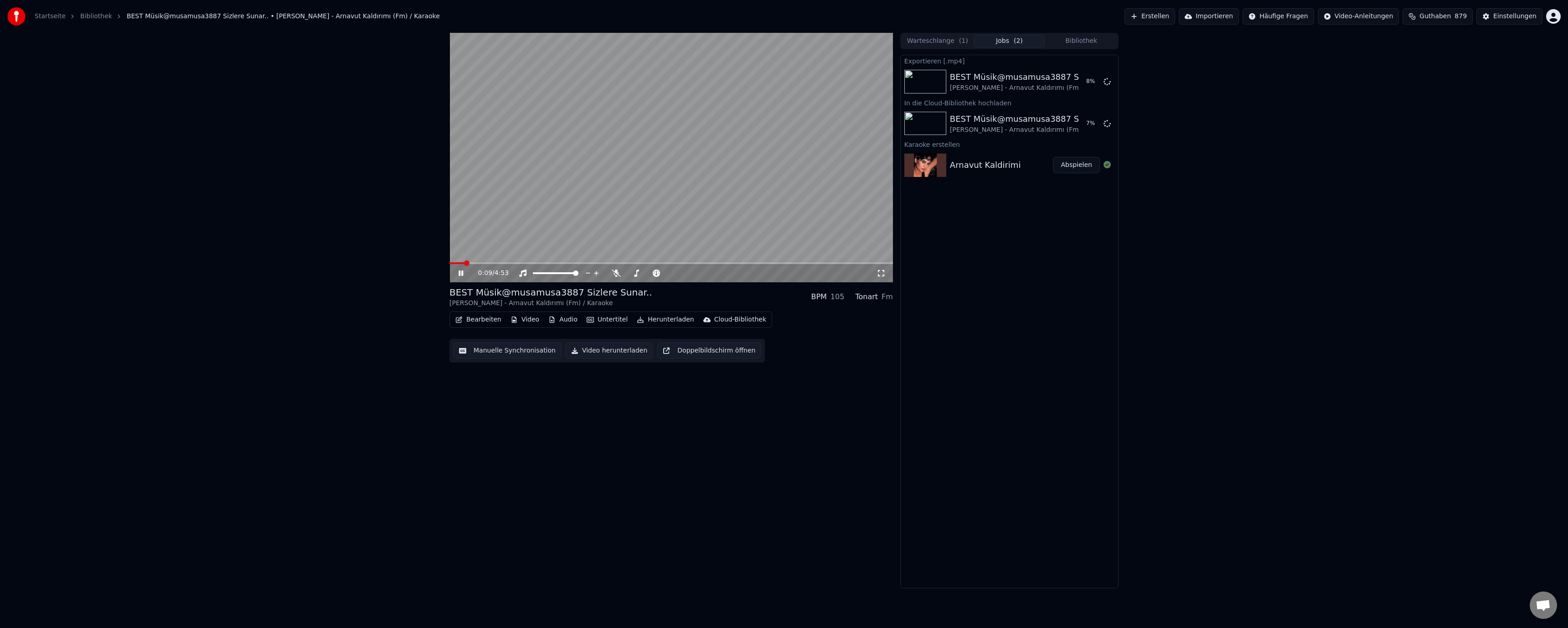
click at [490, 266] on div "0:09 / 4:53" at bounding box center [671, 272] width 443 height 18
click at [500, 263] on span at bounding box center [671, 263] width 443 height 2
click at [539, 261] on video at bounding box center [671, 157] width 443 height 249
click at [509, 188] on video at bounding box center [671, 157] width 443 height 249
click at [712, 409] on div "0:39 / 4:53 BEST Müsik@musamusa3887 Sizlere Sunar.. Demet Sağıroğlu - Arnavut K…" at bounding box center [671, 310] width 443 height 555
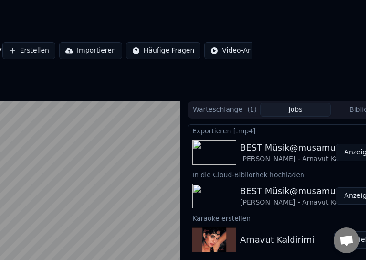
scroll to position [0, 150]
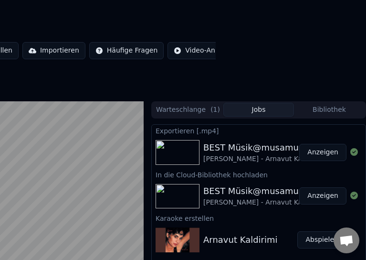
click at [335, 153] on button "Anzeigen" at bounding box center [322, 152] width 47 height 17
click at [106, 156] on video at bounding box center [0, 181] width 286 height 161
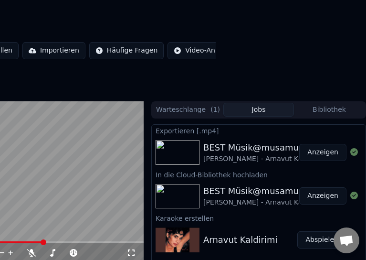
scroll to position [92, 150]
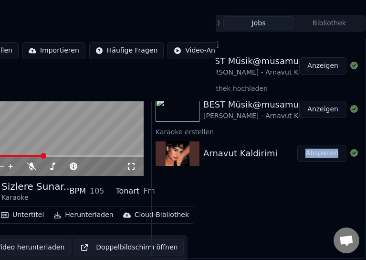
drag, startPoint x: 373, startPoint y: 266, endPoint x: 375, endPoint y: 270, distance: 5.1
click at [216, 173] on html "Startseite Bibliothek BEST Müsik@musamusa3887 Sizlere Sunar.. • Demet Sağıroğlu…" at bounding box center [33, 44] width 366 height 260
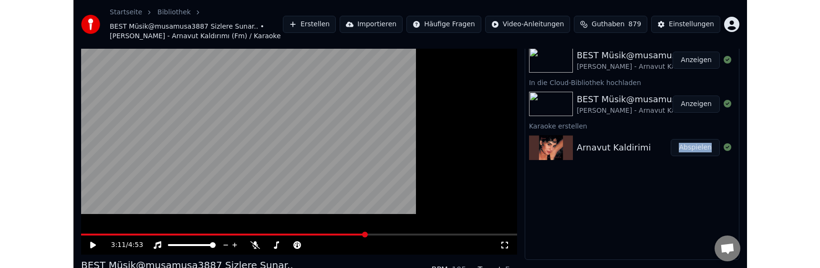
scroll to position [30, 0]
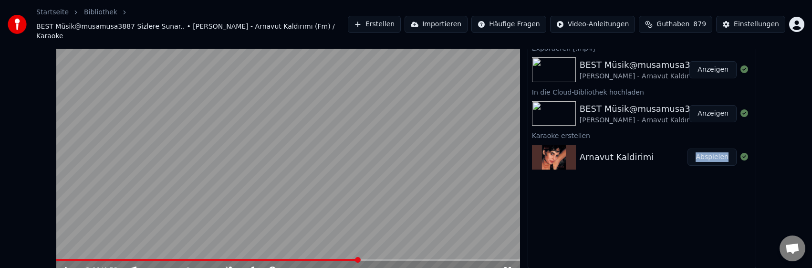
click at [401, 22] on button "Erstellen" at bounding box center [374, 24] width 53 height 17
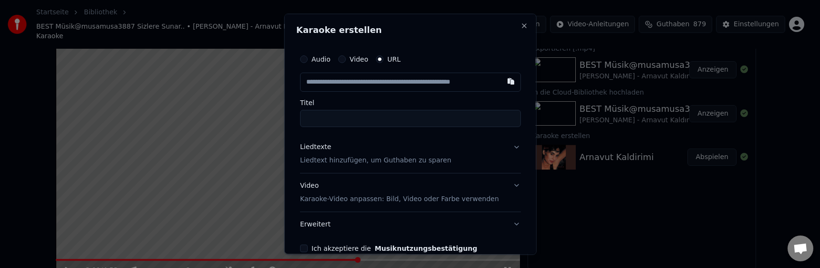
type input "**********"
click at [326, 148] on div "Liedtexte" at bounding box center [315, 147] width 31 height 10
type input "**********"
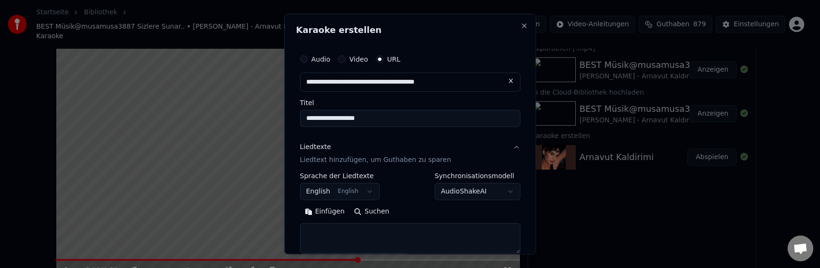
click at [328, 210] on button "Einfügen" at bounding box center [325, 211] width 50 height 15
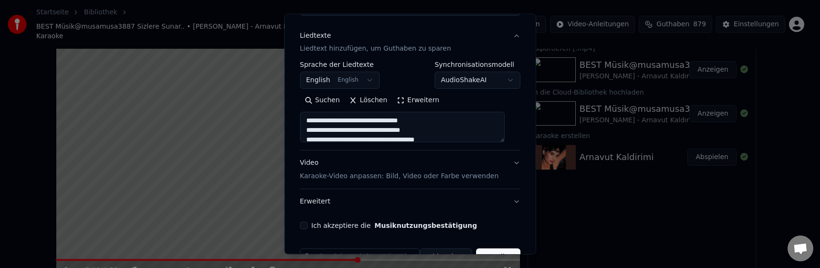
scroll to position [138, 0]
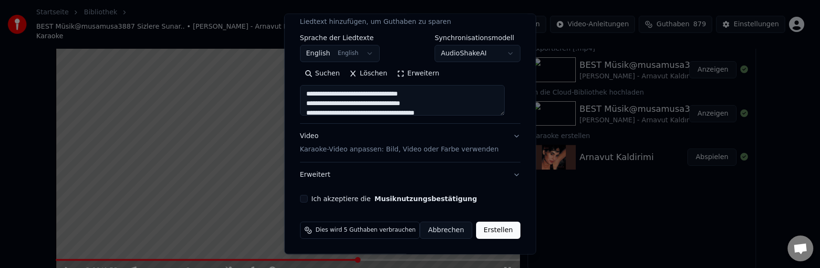
click at [307, 198] on button "Ich akzeptiere die Musiknutzungsbestätigung" at bounding box center [304, 199] width 8 height 8
click at [327, 176] on button "Erweitert" at bounding box center [410, 174] width 221 height 25
type textarea "**********"
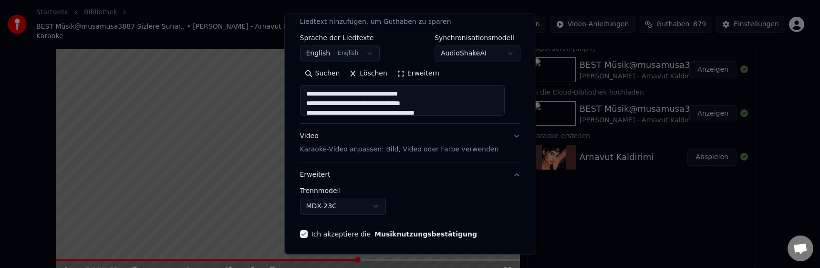
scroll to position [84, 0]
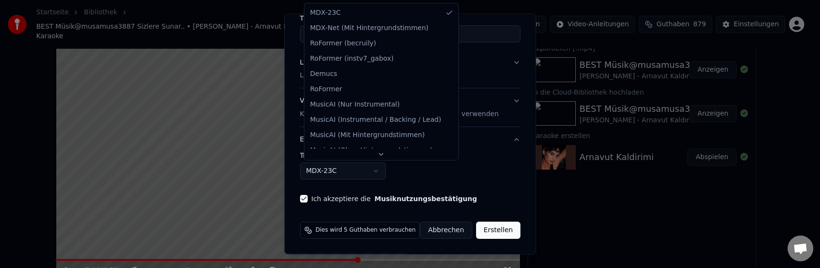
click at [376, 173] on body "**********" at bounding box center [406, 104] width 812 height 268
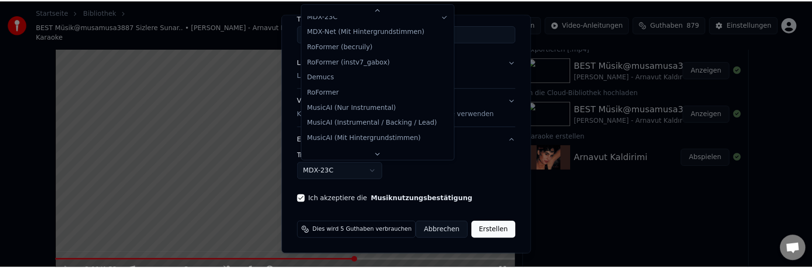
scroll to position [0, 0]
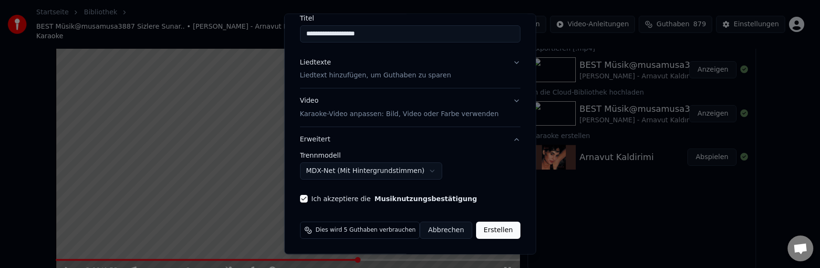
click at [479, 233] on button "Erstellen" at bounding box center [498, 229] width 44 height 17
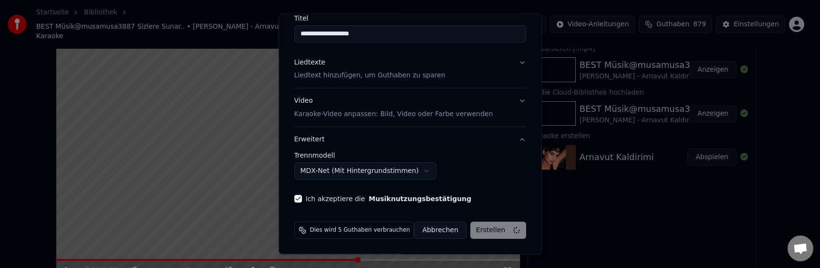
select select "******"
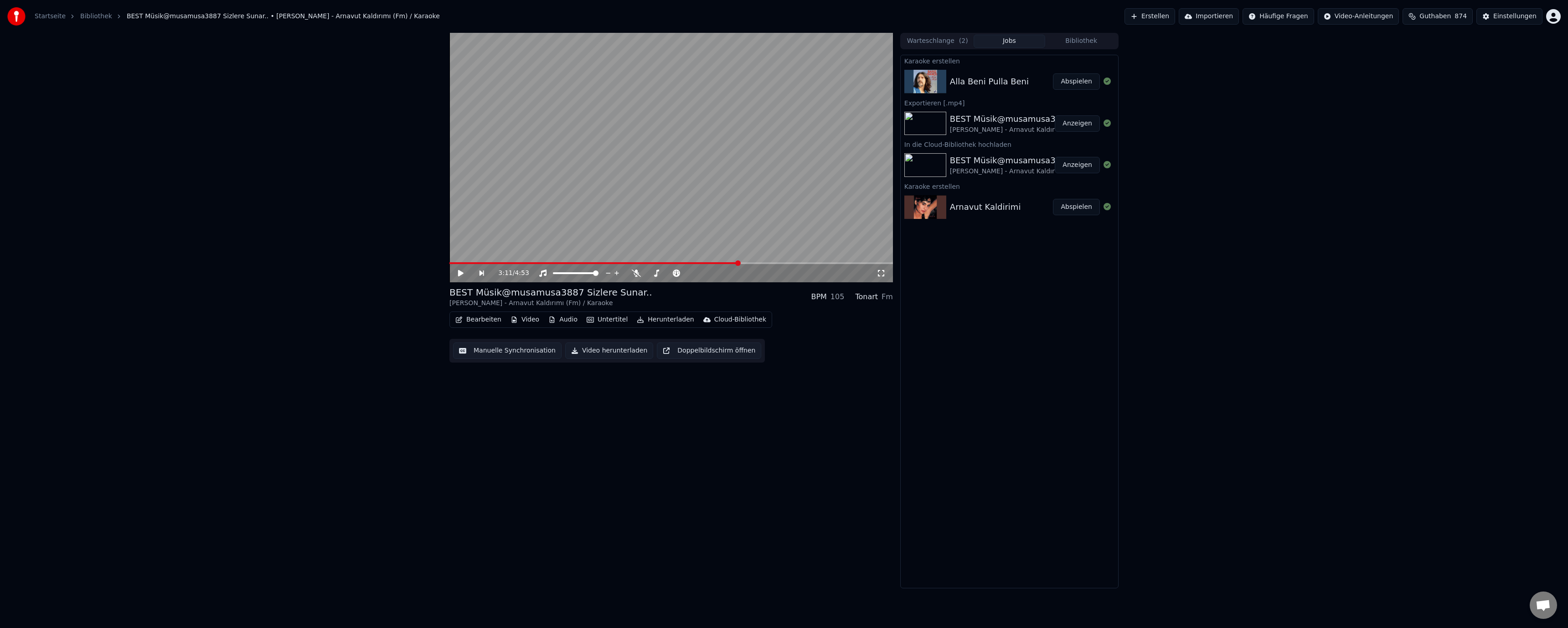
click at [1074, 82] on button "Abspielen" at bounding box center [1076, 81] width 47 height 16
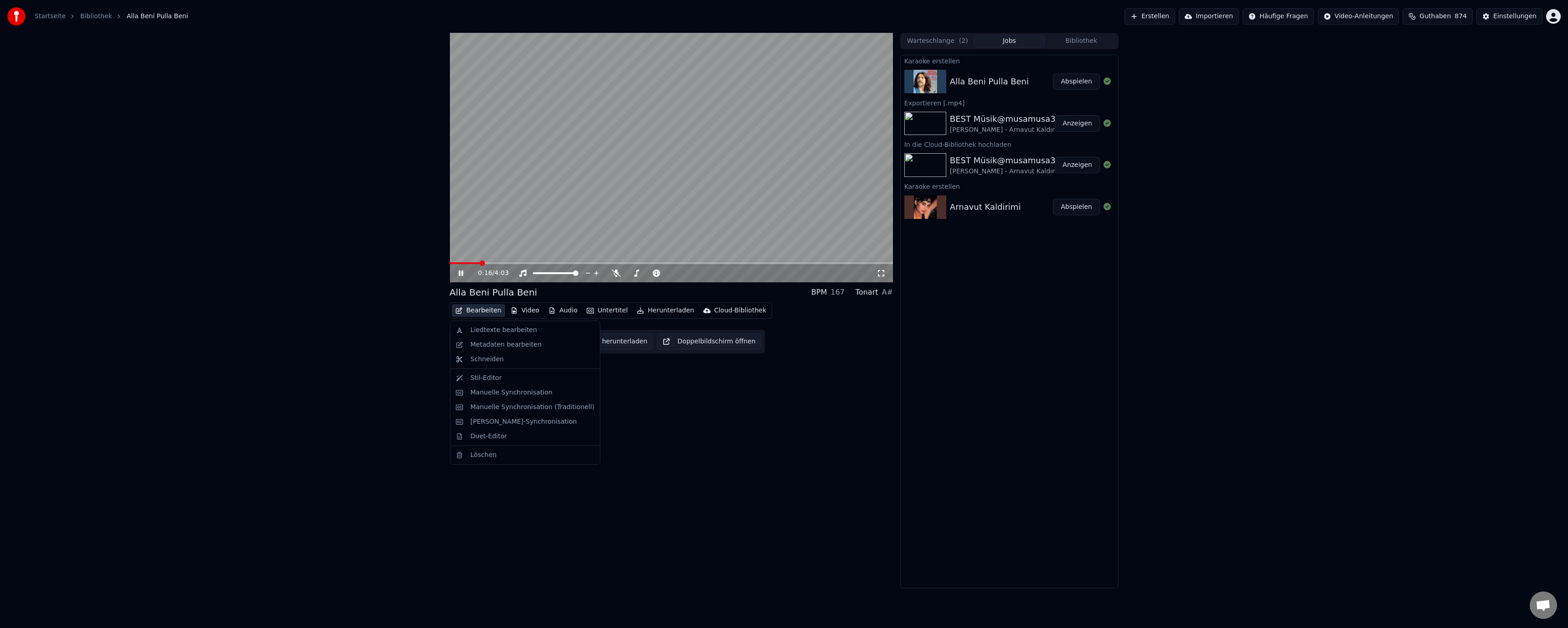
click at [473, 310] on button "Bearbeiten" at bounding box center [479, 310] width 54 height 12
click at [493, 344] on div "Metadaten bearbeiten" at bounding box center [505, 345] width 71 height 10
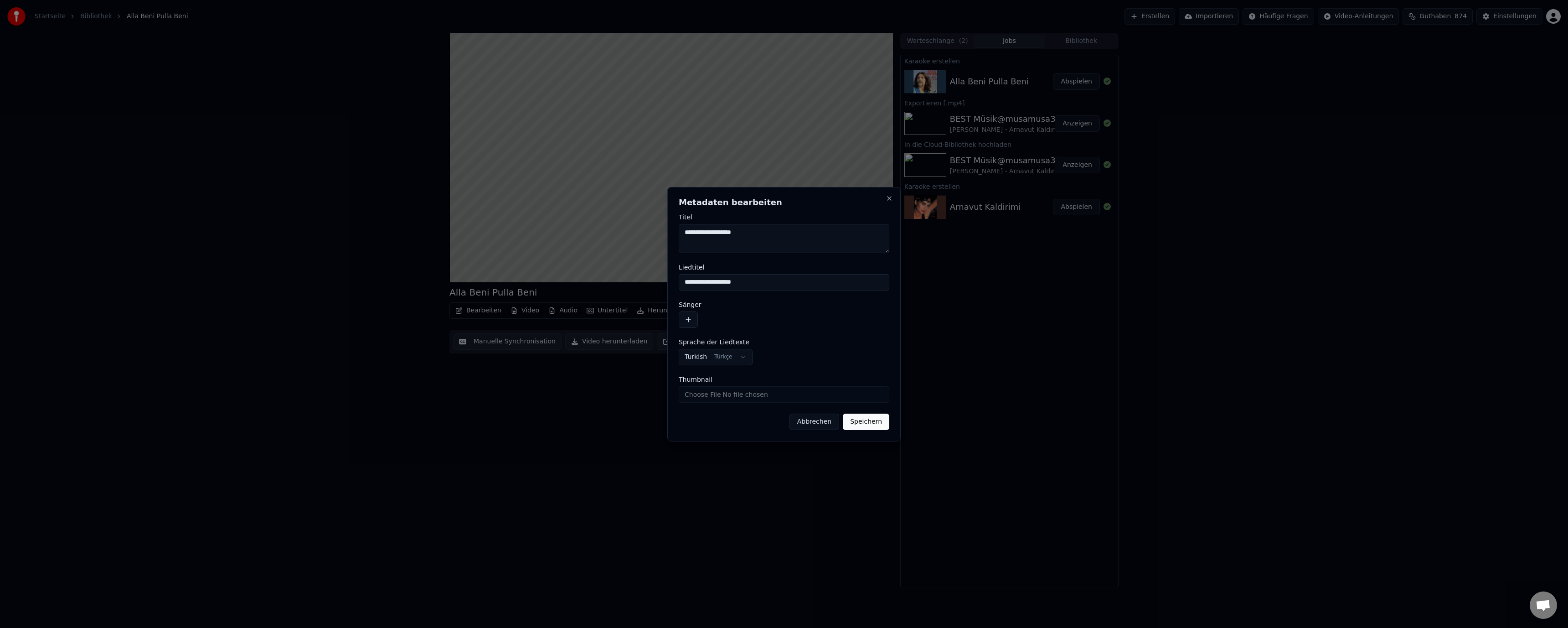
drag, startPoint x: 760, startPoint y: 283, endPoint x: 644, endPoint y: 271, distance: 116.6
click at [658, 283] on body "**********" at bounding box center [784, 314] width 1568 height 628
paste input "**********"
type input "**********"
click at [755, 233] on textarea "**********" at bounding box center [784, 238] width 210 height 30
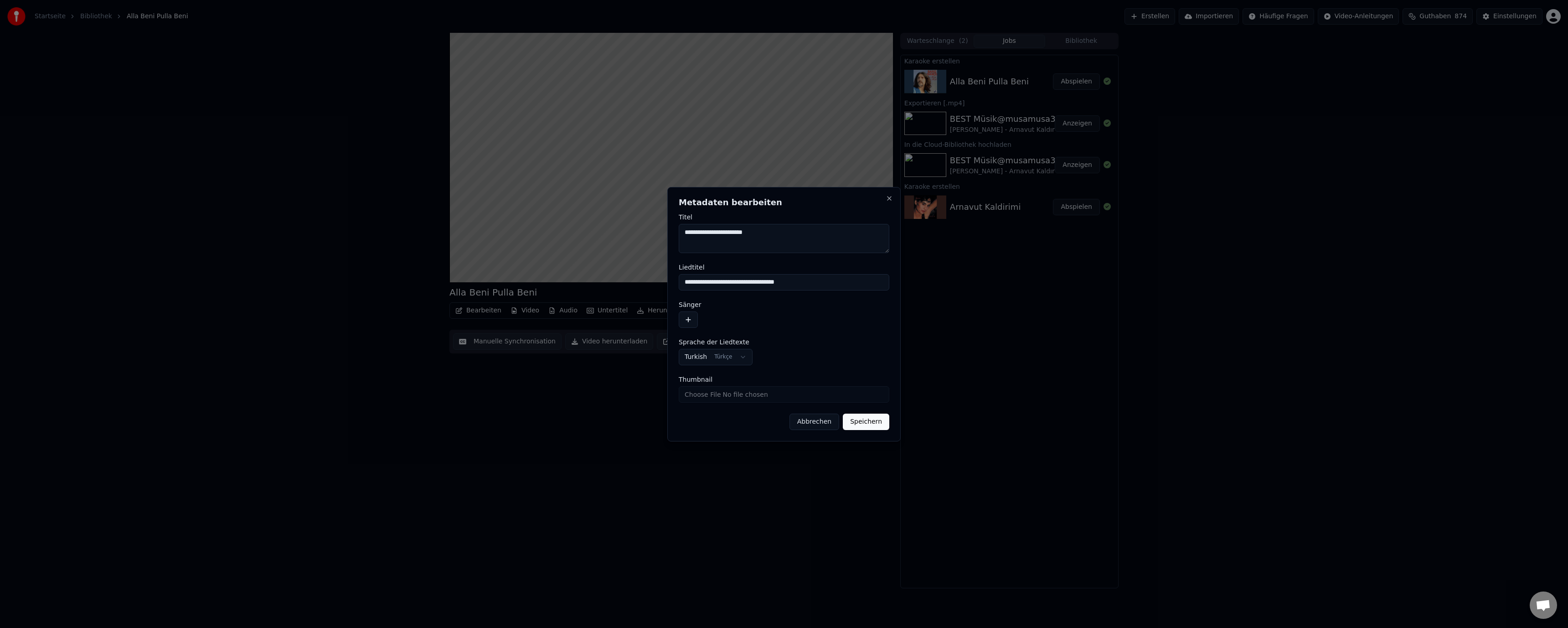
click at [739, 229] on textarea "**********" at bounding box center [784, 238] width 210 height 30
click at [740, 233] on textarea "**********" at bounding box center [784, 238] width 210 height 30
click at [775, 237] on textarea "**********" at bounding box center [784, 238] width 210 height 30
paste textarea "**********"
click at [759, 233] on textarea "**********" at bounding box center [784, 238] width 210 height 30
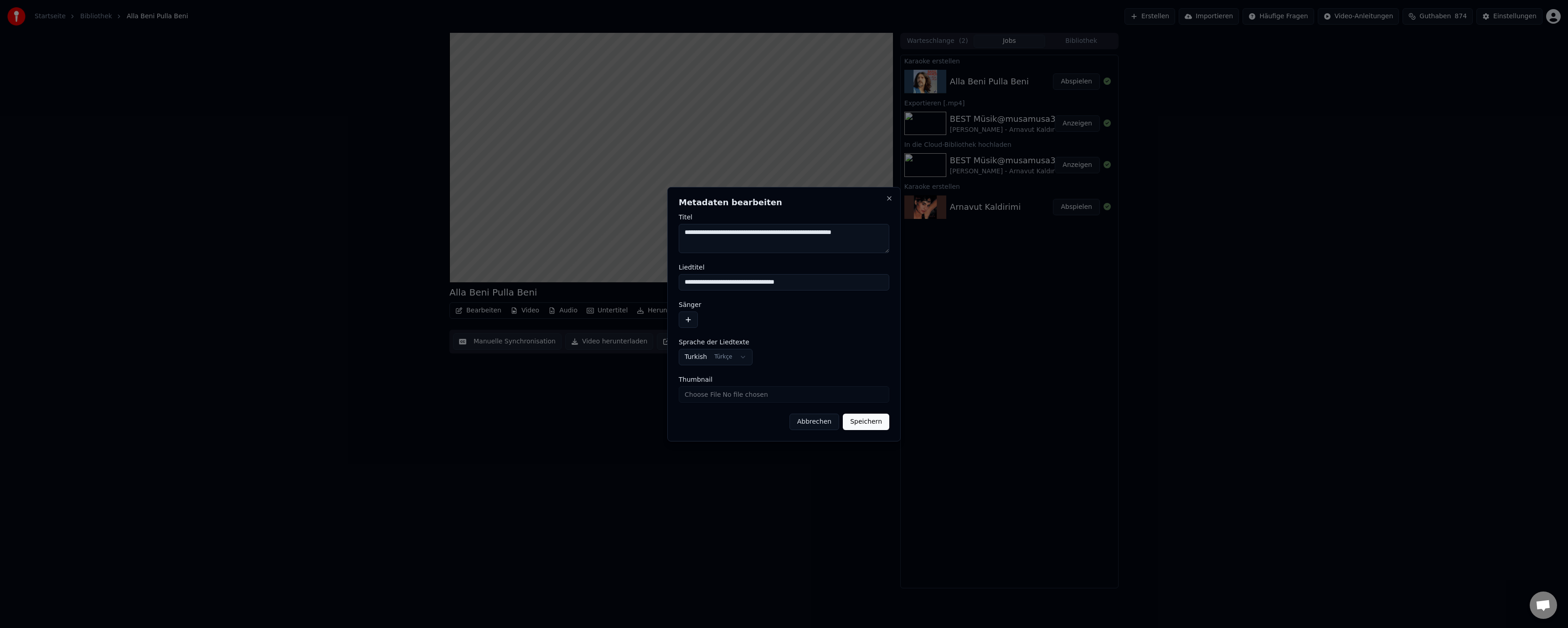
type textarea "**********"
click at [687, 319] on button "button" at bounding box center [688, 319] width 19 height 16
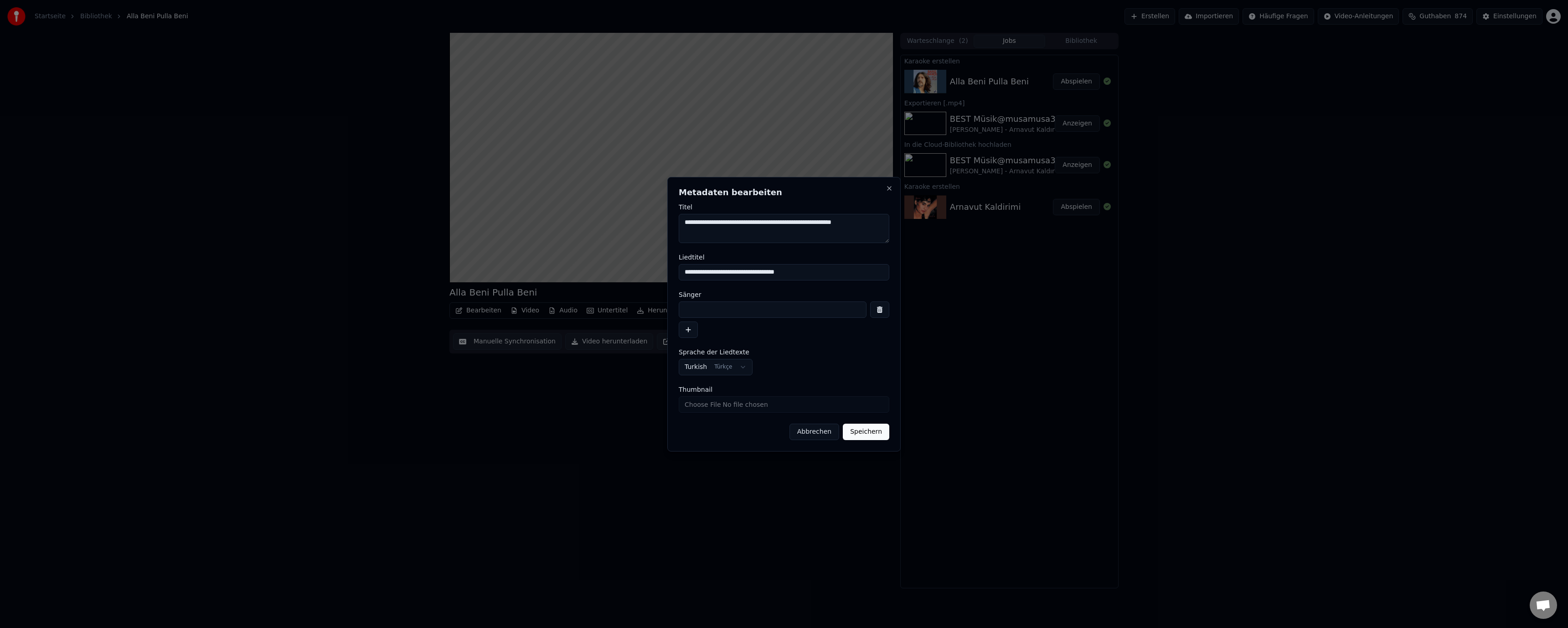
drag, startPoint x: 865, startPoint y: 222, endPoint x: 679, endPoint y: 221, distance: 186.0
click at [679, 222] on textarea "**********" at bounding box center [784, 228] width 210 height 30
click at [715, 308] on input at bounding box center [772, 309] width 188 height 16
paste input "**********"
type input "**********"
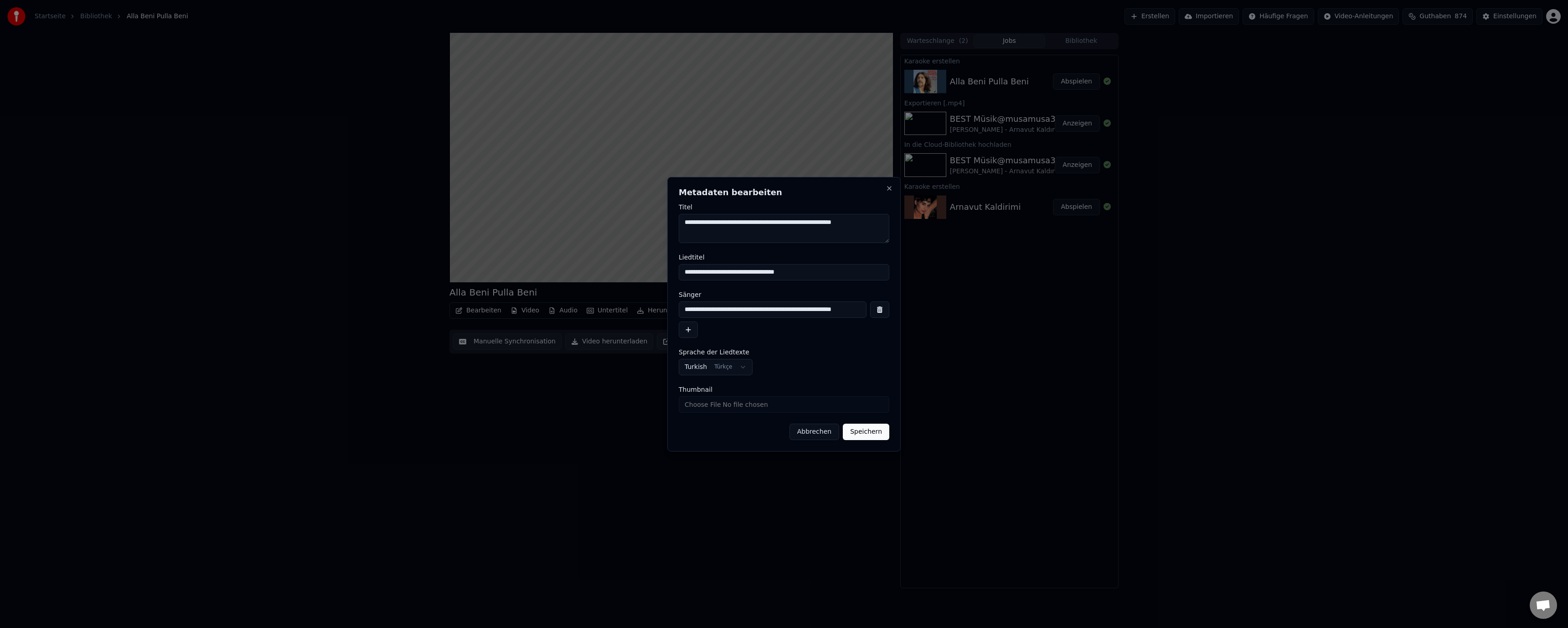
drag, startPoint x: 780, startPoint y: 222, endPoint x: 887, endPoint y: 210, distance: 107.7
click at [870, 224] on textarea "**********" at bounding box center [784, 228] width 210 height 30
type textarea "**********"
click at [867, 433] on button "Speichern" at bounding box center [866, 431] width 47 height 16
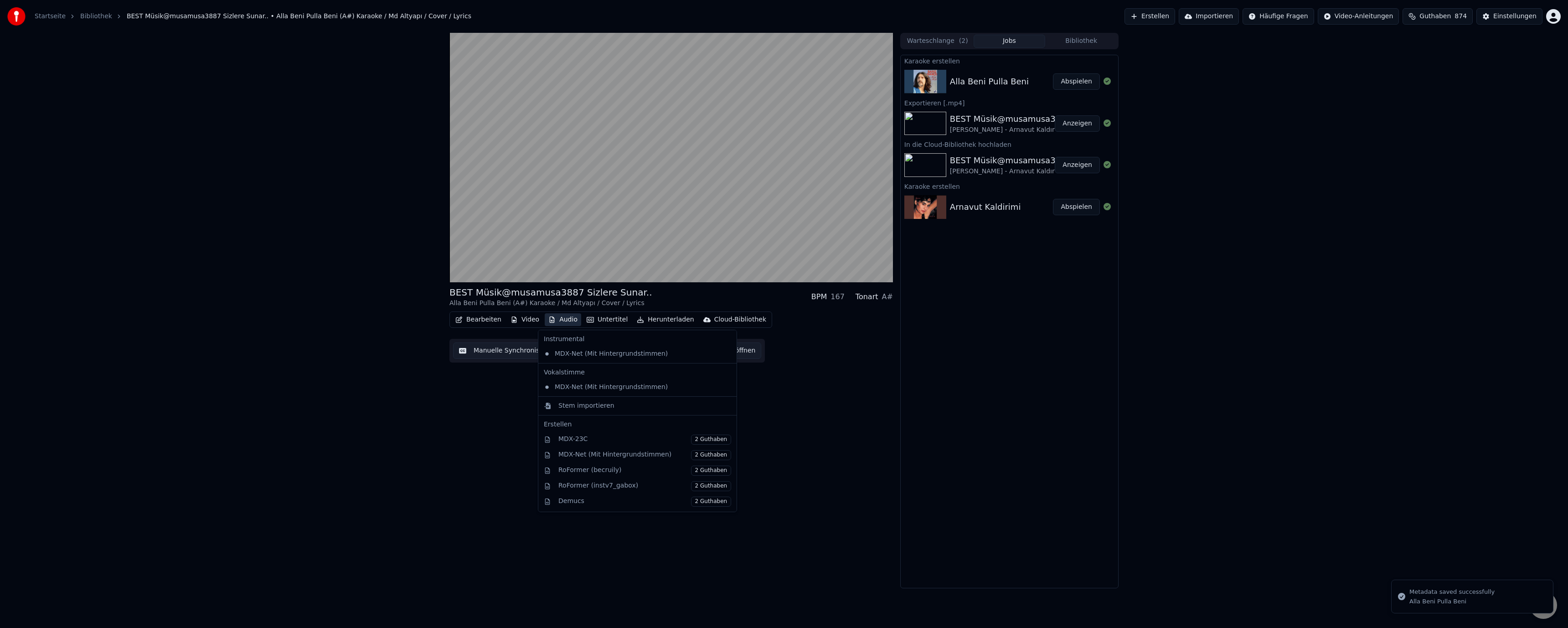
click at [565, 321] on button "Audio" at bounding box center [563, 319] width 36 height 12
click at [606, 441] on div "MDX-23C 2 Guthaben" at bounding box center [644, 440] width 173 height 10
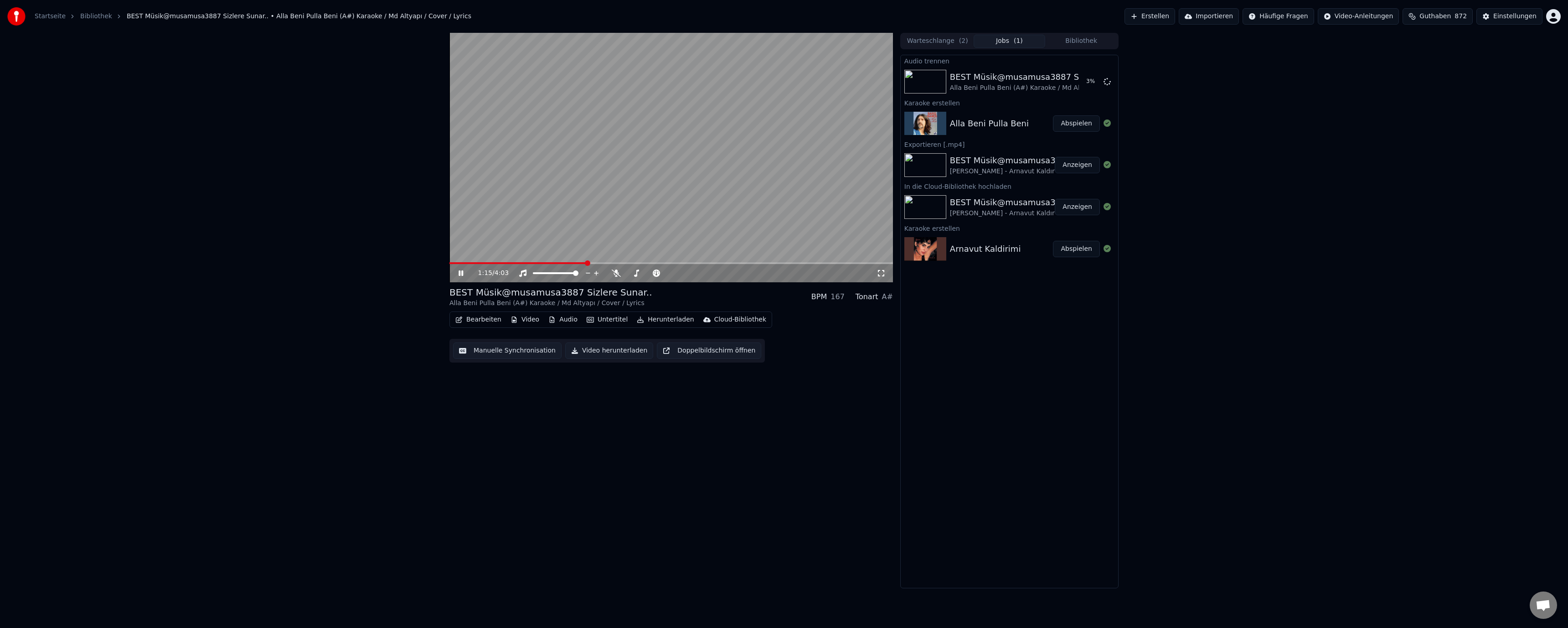
click at [462, 273] on icon at bounding box center [461, 273] width 5 height 6
click at [449, 264] on span at bounding box center [452, 263] width 6 height 6
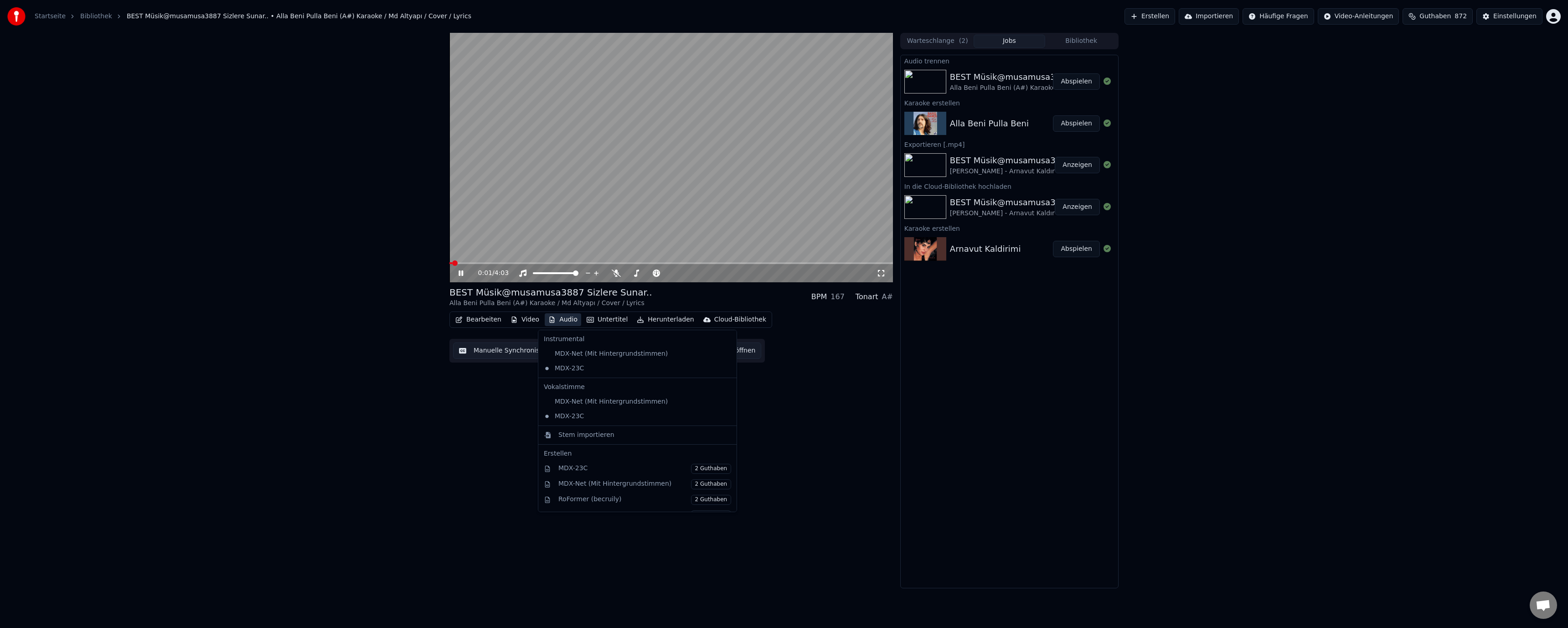
click at [552, 322] on button "Audio" at bounding box center [563, 319] width 36 height 12
click at [498, 403] on div "BEST Müsik@musamusa3887 Sizlere Sunar.. Alla Beni Pulla Beni (A#) Karaoke / Md …" at bounding box center [671, 310] width 443 height 555
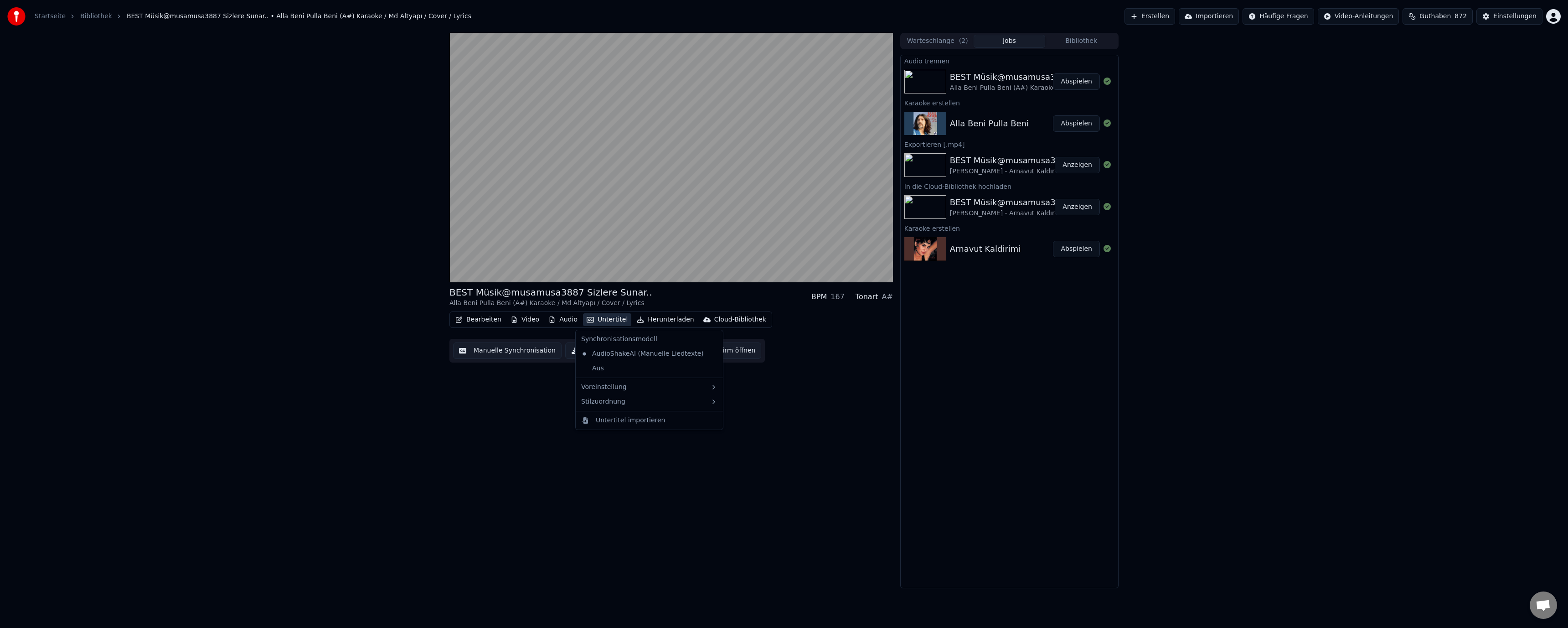
click at [602, 320] on button "Untertitel" at bounding box center [607, 319] width 49 height 12
click at [754, 415] on div "4 Lines (Horizontal)" at bounding box center [767, 418] width 115 height 14
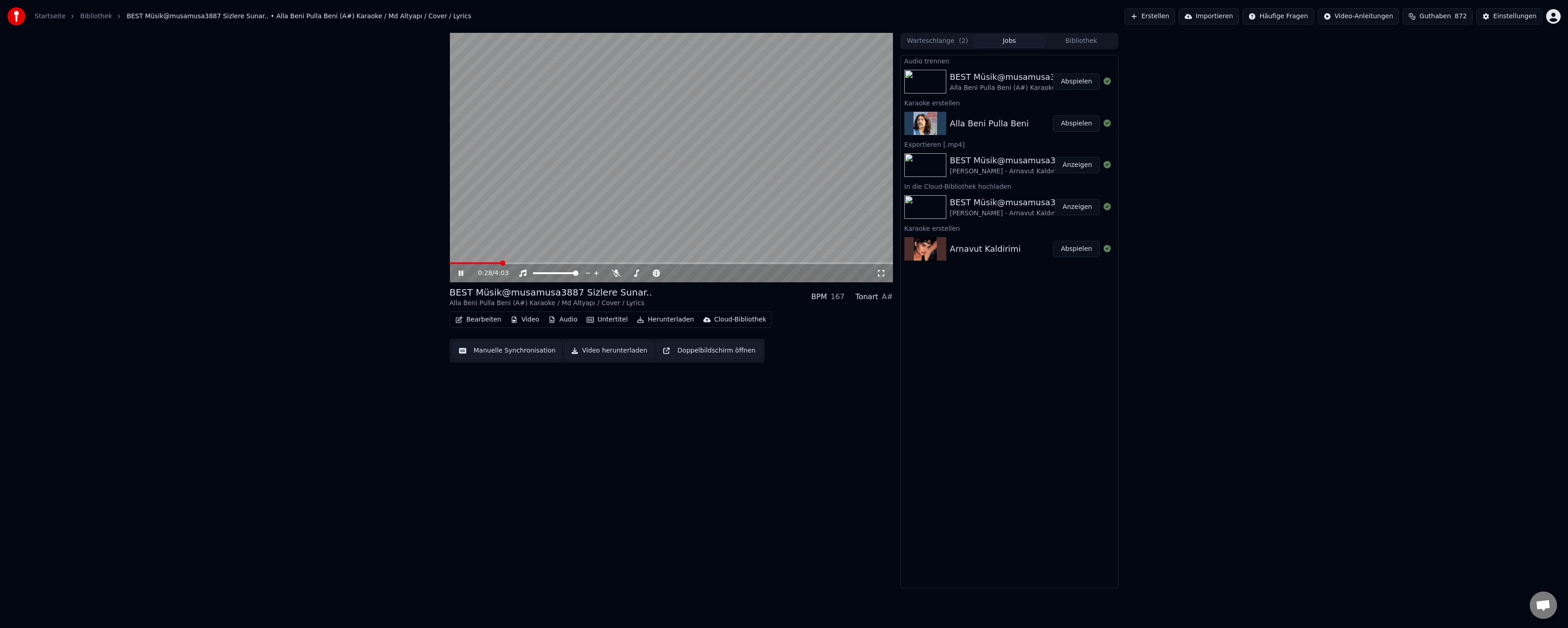
click at [488, 321] on button "Bearbeiten" at bounding box center [479, 319] width 54 height 12
click at [497, 355] on div "Metadaten bearbeiten" at bounding box center [505, 354] width 71 height 10
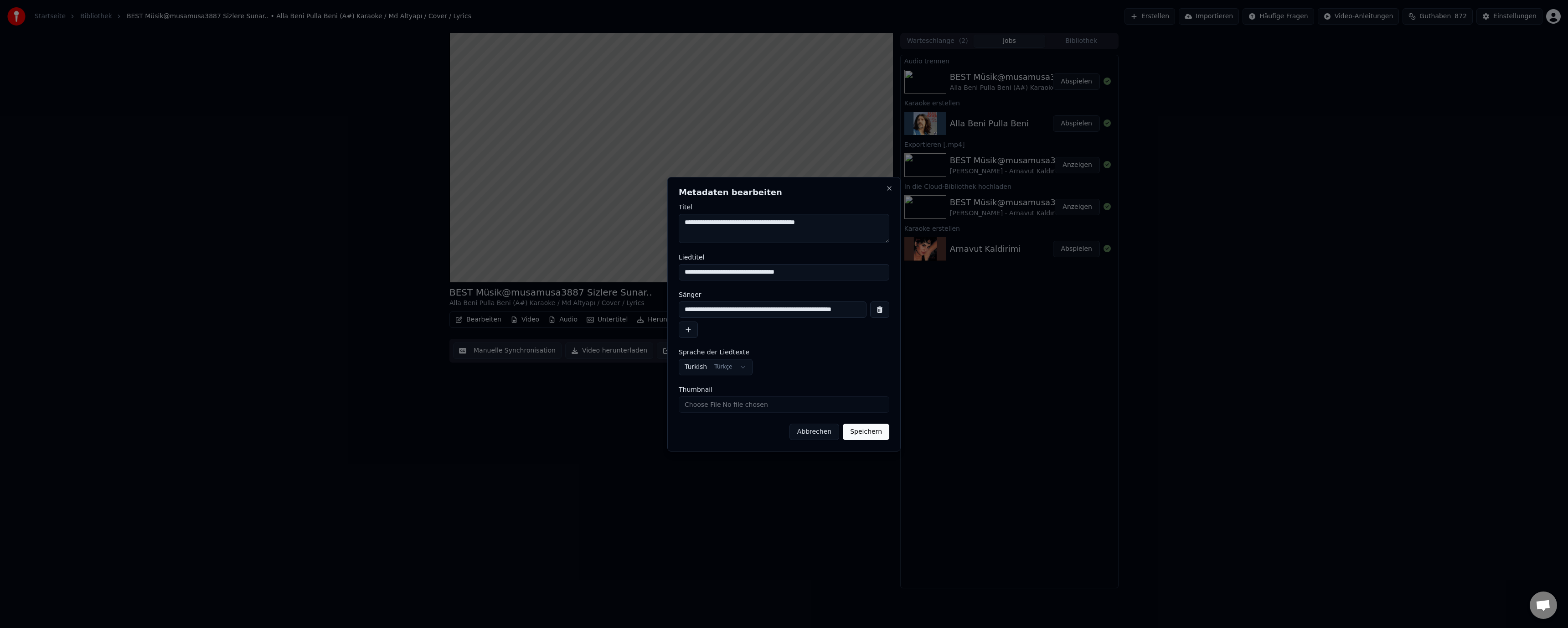
type textarea "**********"
click at [684, 312] on input "**********" at bounding box center [772, 309] width 188 height 16
paste input "**********"
type input "**********"
click at [870, 428] on button "Speichern" at bounding box center [866, 431] width 47 height 16
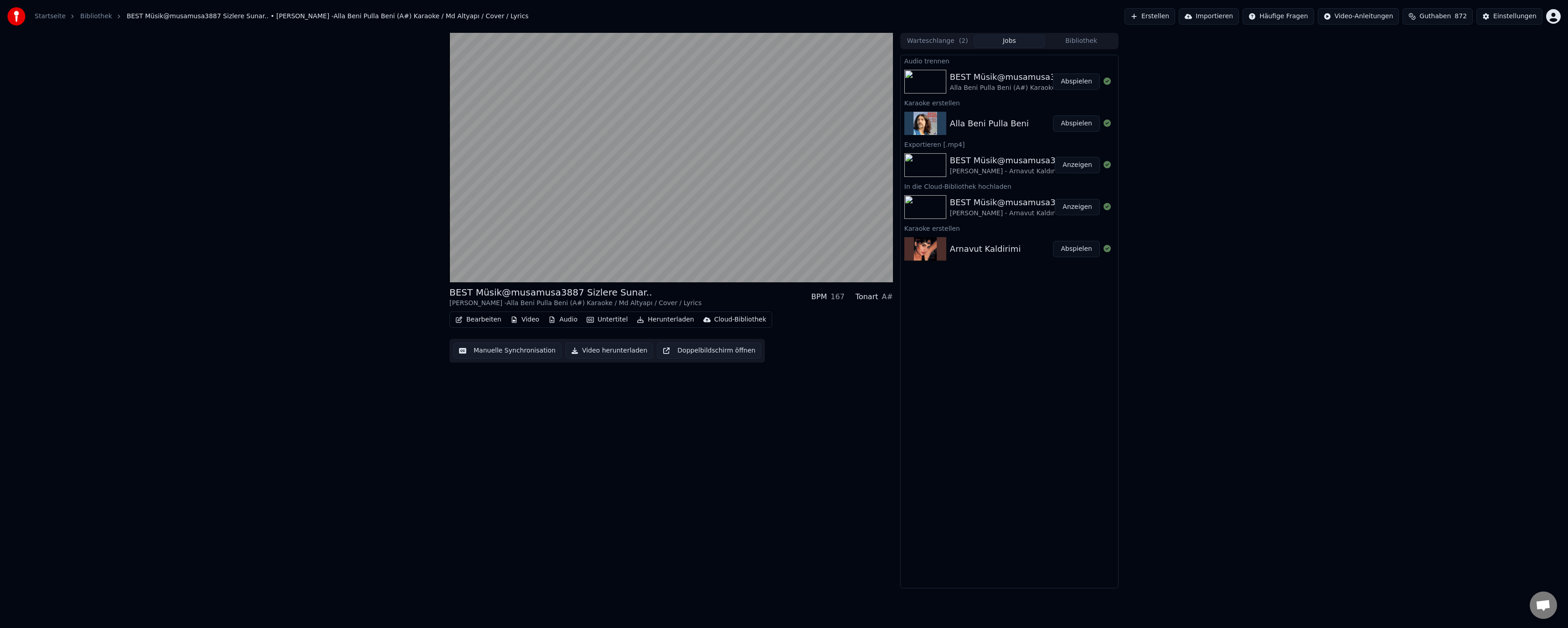
click at [506, 346] on button "Manuelle Synchronisation" at bounding box center [507, 350] width 109 height 16
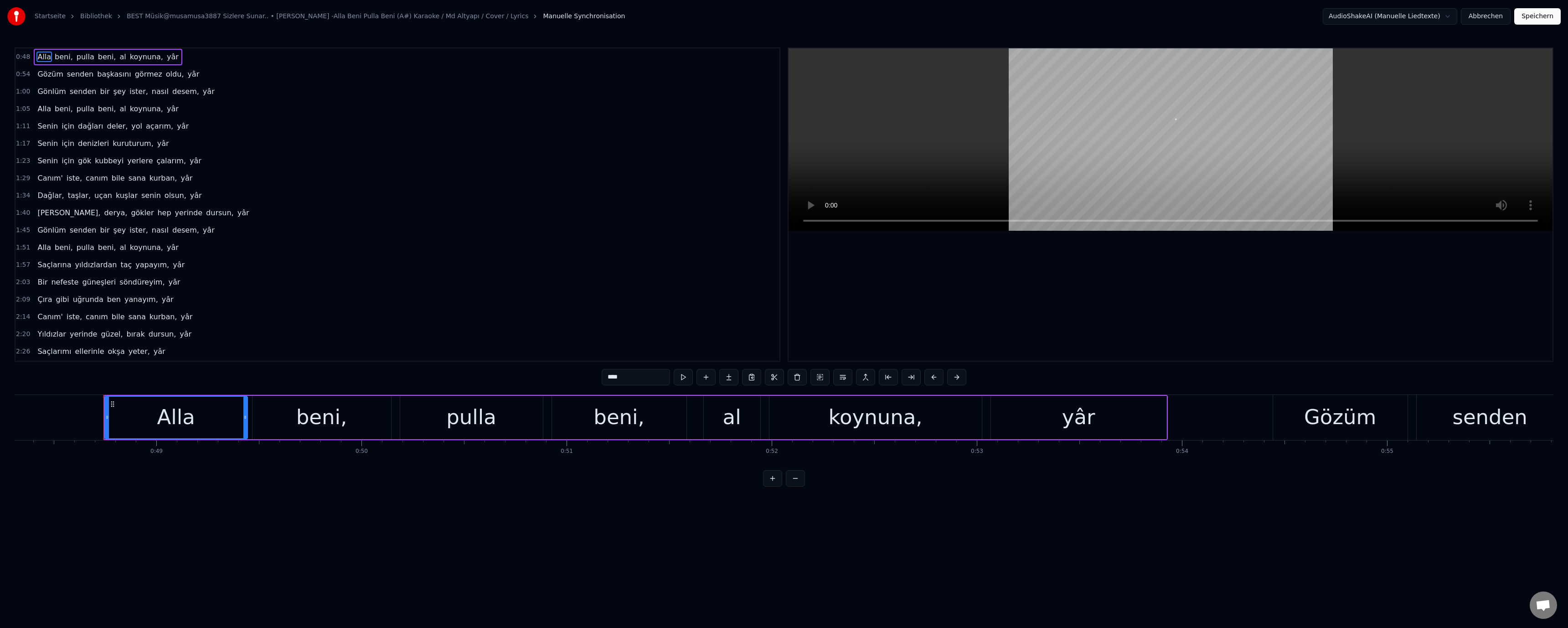
scroll to position [0, 9953]
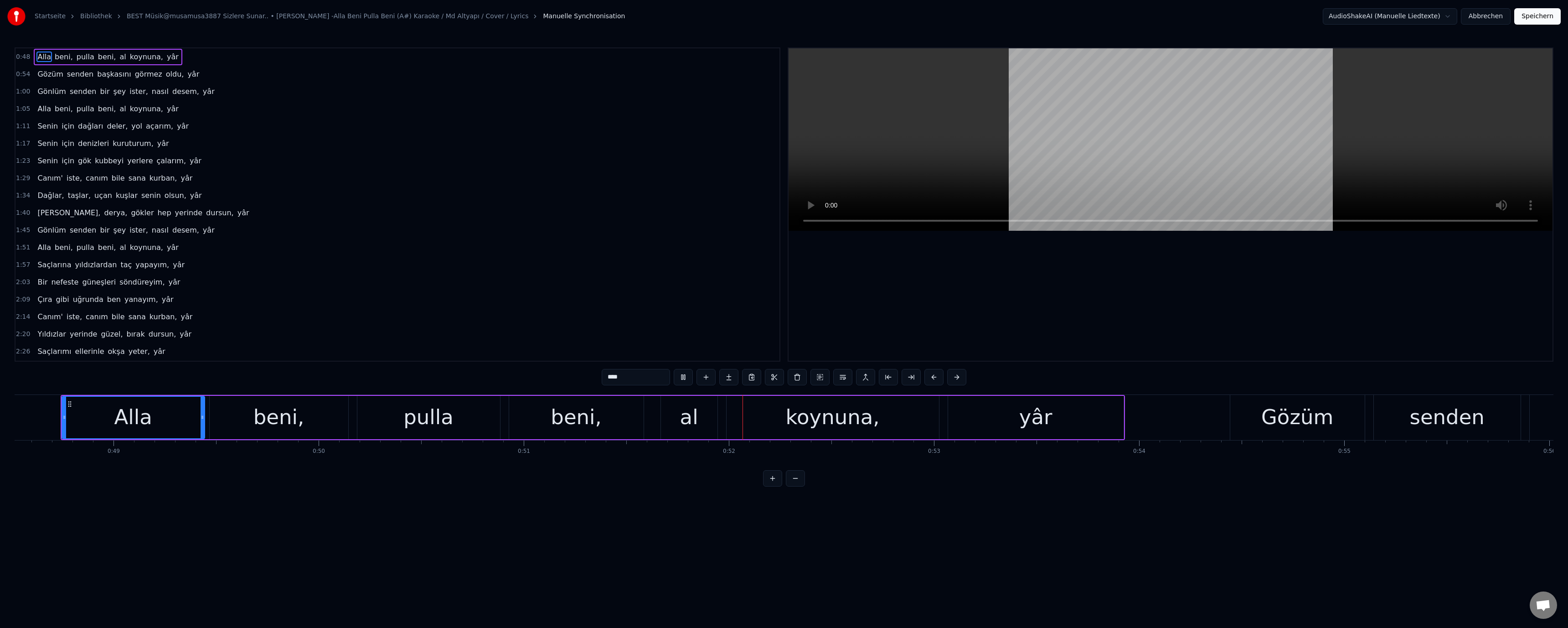
drag, startPoint x: 587, startPoint y: 423, endPoint x: 611, endPoint y: 389, distance: 41.6
click at [588, 423] on div "beni," at bounding box center [575, 417] width 51 height 31
drag, startPoint x: 612, startPoint y: 379, endPoint x: 607, endPoint y: 380, distance: 5.1
click at [607, 380] on input "*****" at bounding box center [636, 377] width 69 height 16
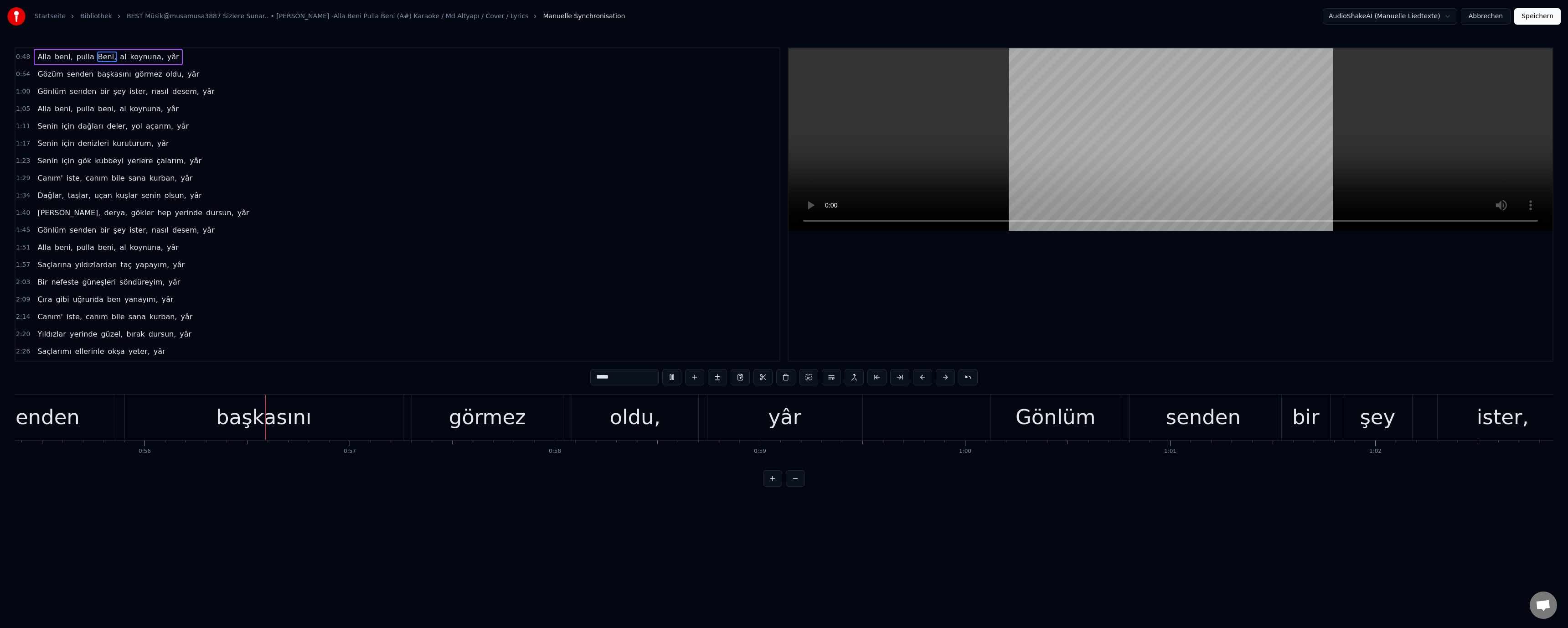
scroll to position [0, 11440]
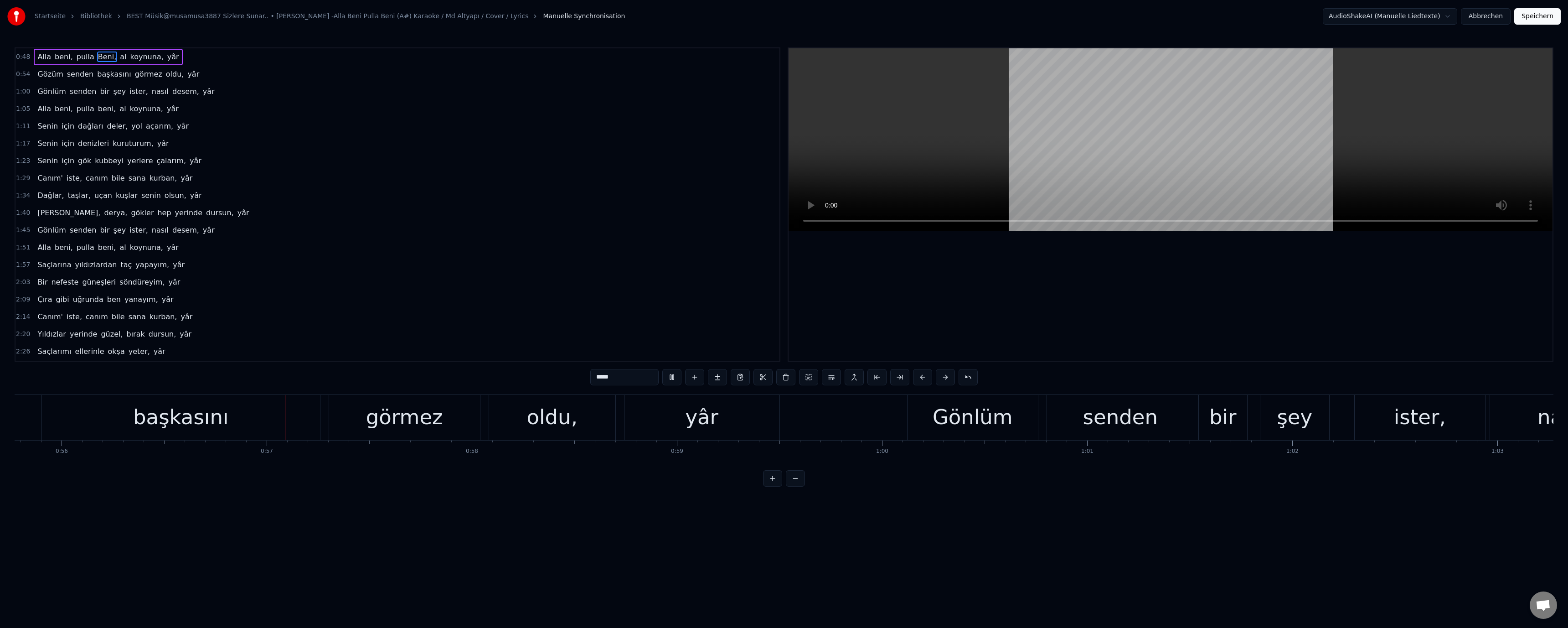
drag, startPoint x: 376, startPoint y: 422, endPoint x: 383, endPoint y: 422, distance: 7.0
click at [383, 422] on div "görmez" at bounding box center [404, 417] width 77 height 31
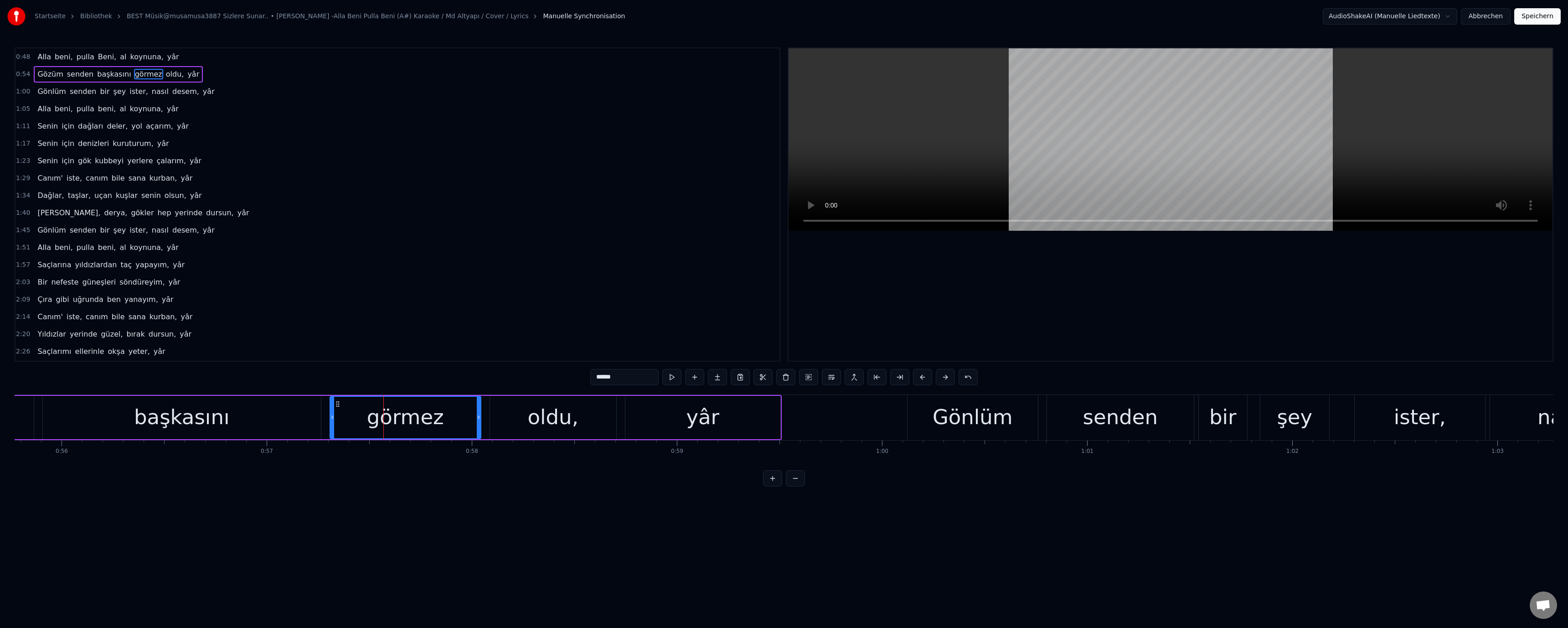
click at [596, 379] on div "0:48 Alla beni, pulla Beni, al koynuna, yâr 0:54 Gözüm senden başkasını görmez …" at bounding box center [784, 267] width 1539 height 439
drag, startPoint x: 596, startPoint y: 378, endPoint x: 601, endPoint y: 386, distance: 9.4
click at [601, 386] on div "******" at bounding box center [784, 378] width 388 height 18
click at [847, 189] on video at bounding box center [1171, 140] width 764 height 183
click at [1103, 141] on video at bounding box center [1171, 140] width 764 height 183
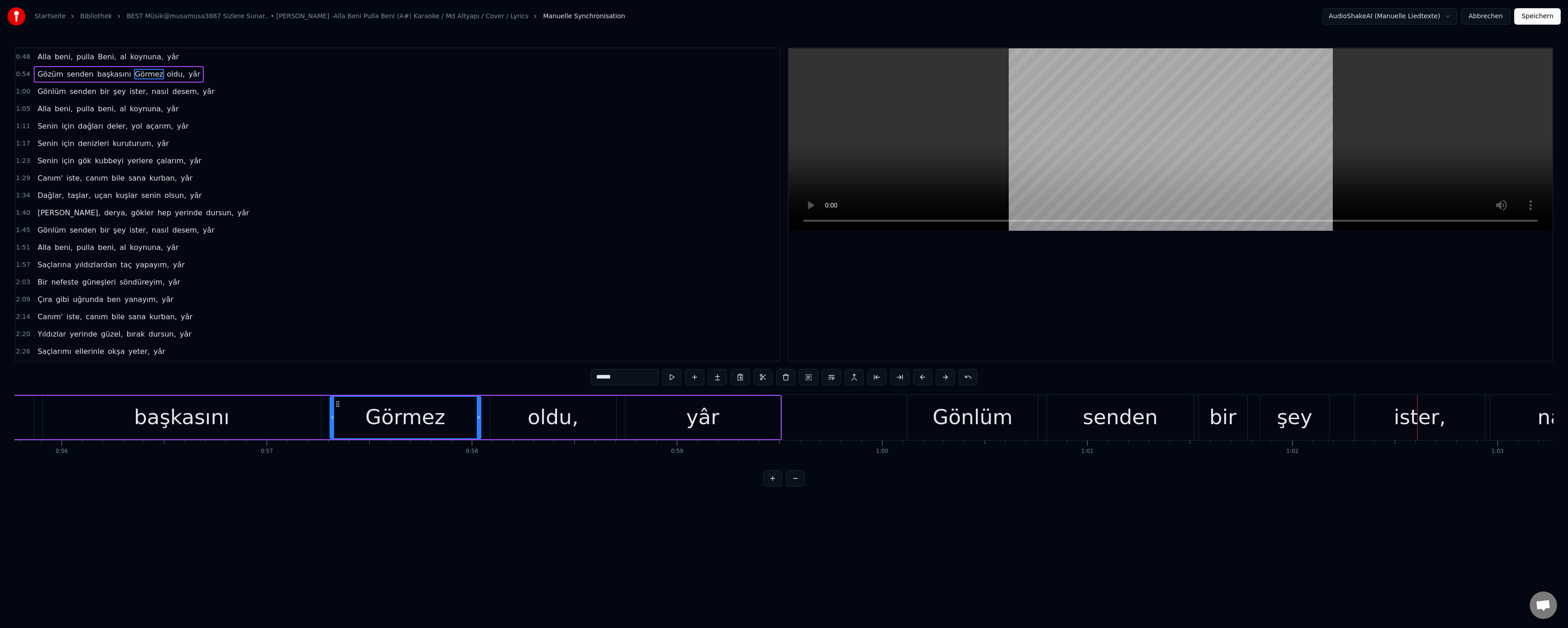
drag, startPoint x: 494, startPoint y: 536, endPoint x: 509, endPoint y: 533, distance: 15.3
click at [495, 501] on html "Startseite Bibliothek BEST Müsik@musamusa3887 Sizlere Sunar.. • Barış Manço -Al…" at bounding box center [784, 250] width 1568 height 501
click at [1391, 418] on div "ister," at bounding box center [1420, 417] width 130 height 45
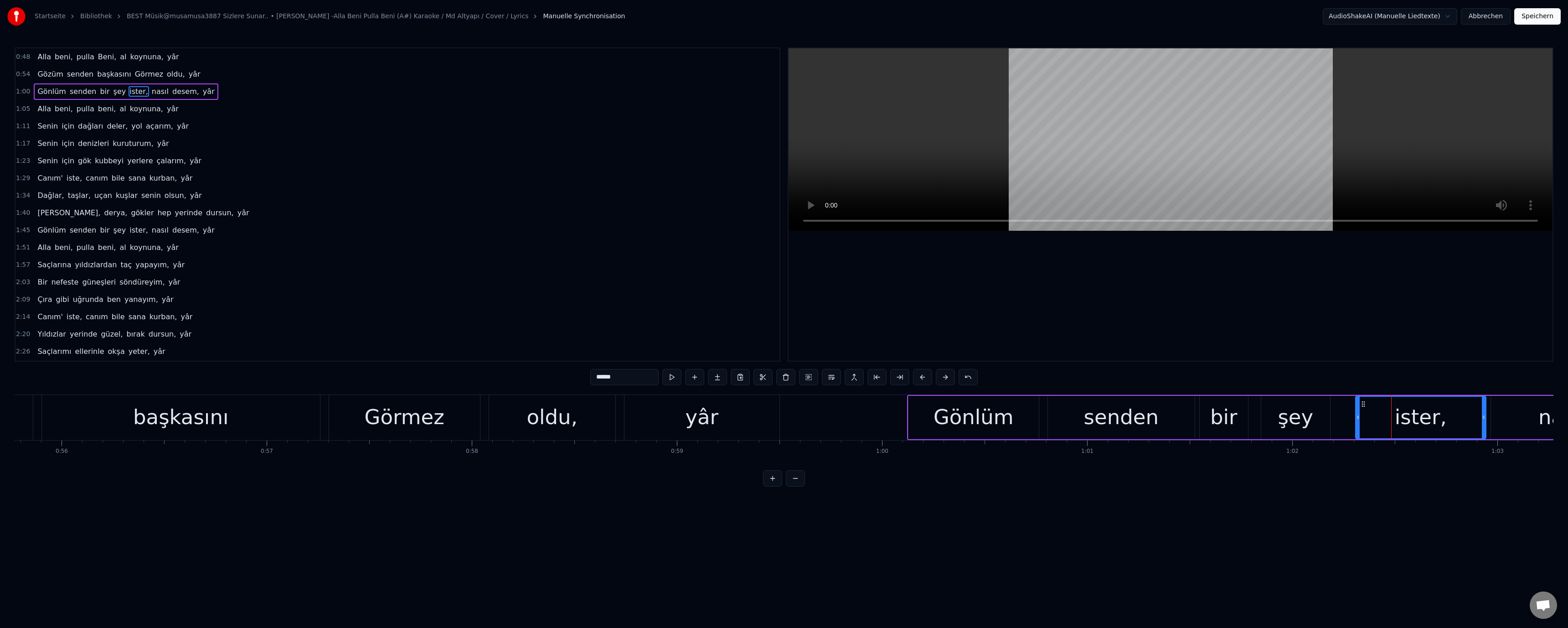
drag, startPoint x: 599, startPoint y: 377, endPoint x: 591, endPoint y: 378, distance: 8.1
click at [591, 378] on input "******" at bounding box center [625, 377] width 69 height 16
paste input "text"
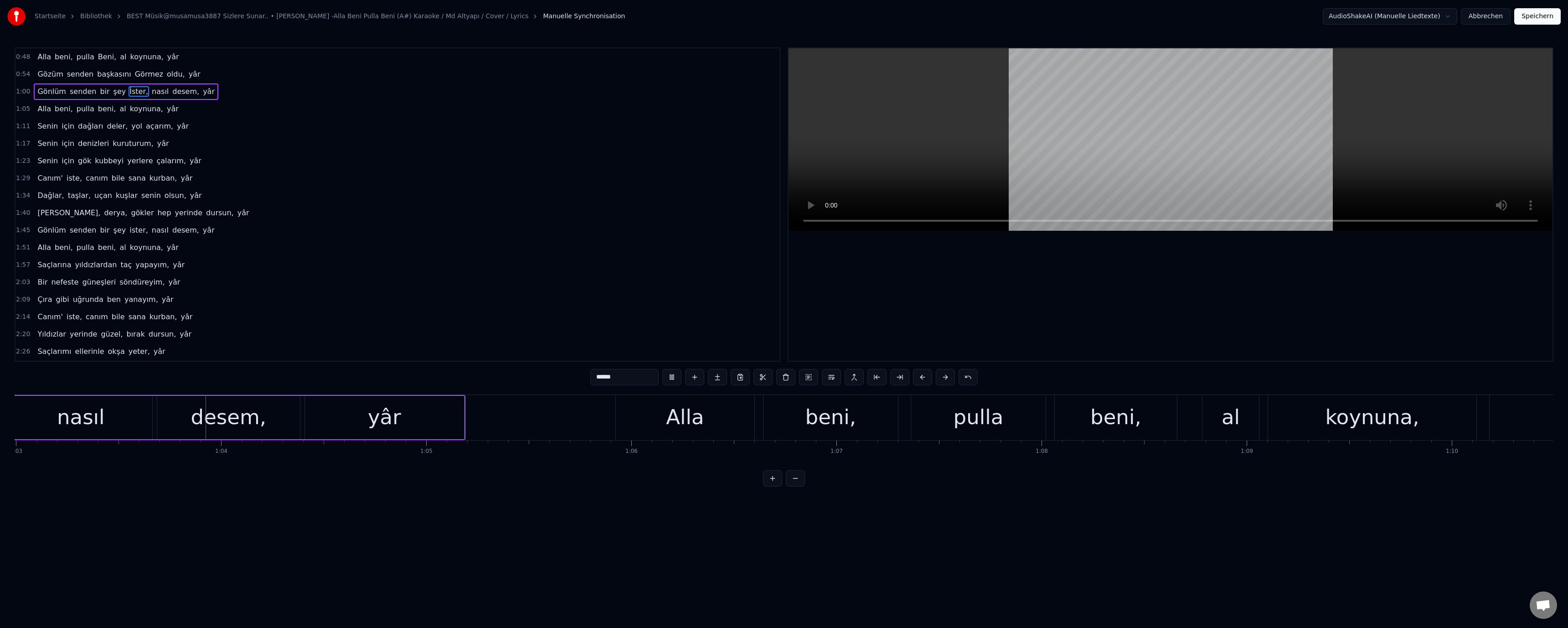
scroll to position [0, 12923]
drag, startPoint x: 1121, startPoint y: 413, endPoint x: 1082, endPoint y: 405, distance: 39.8
click at [1120, 411] on div "beni," at bounding box center [1113, 417] width 51 height 31
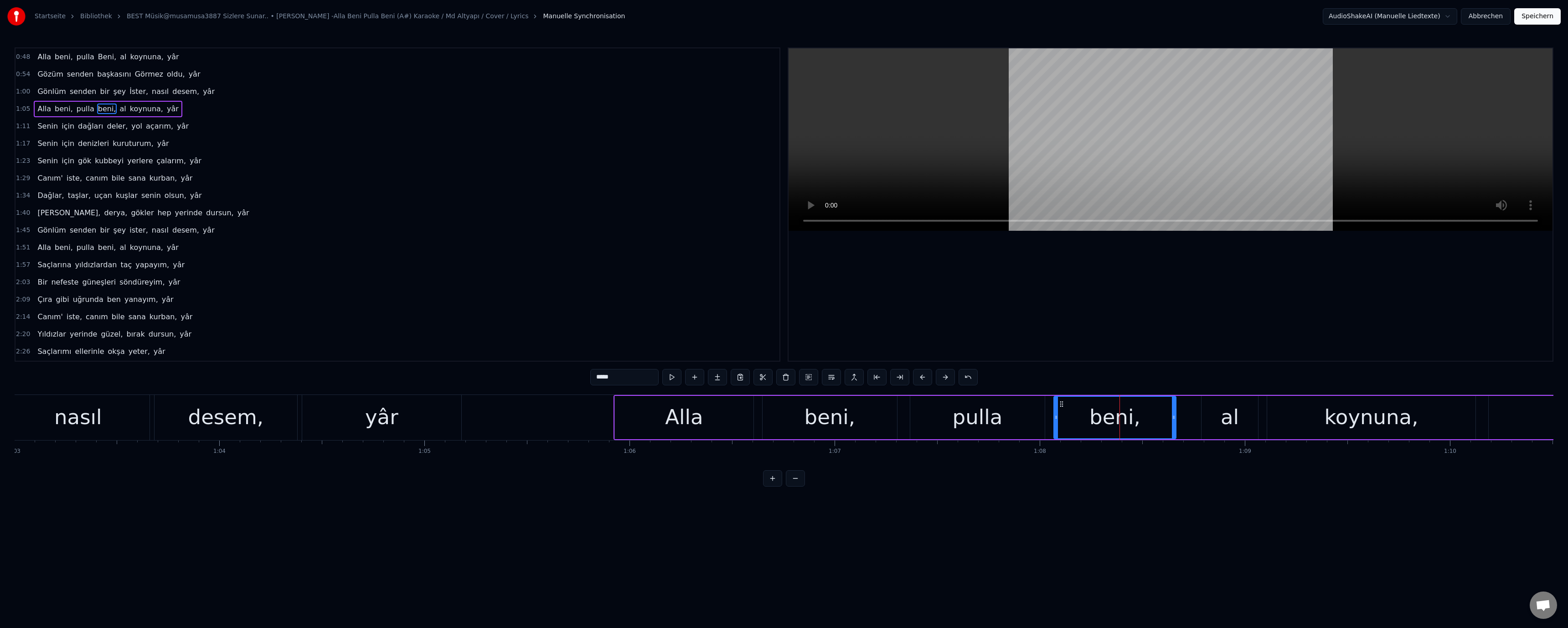
drag, startPoint x: 593, startPoint y: 377, endPoint x: 598, endPoint y: 380, distance: 5.8
click at [598, 380] on input "*****" at bounding box center [625, 377] width 69 height 16
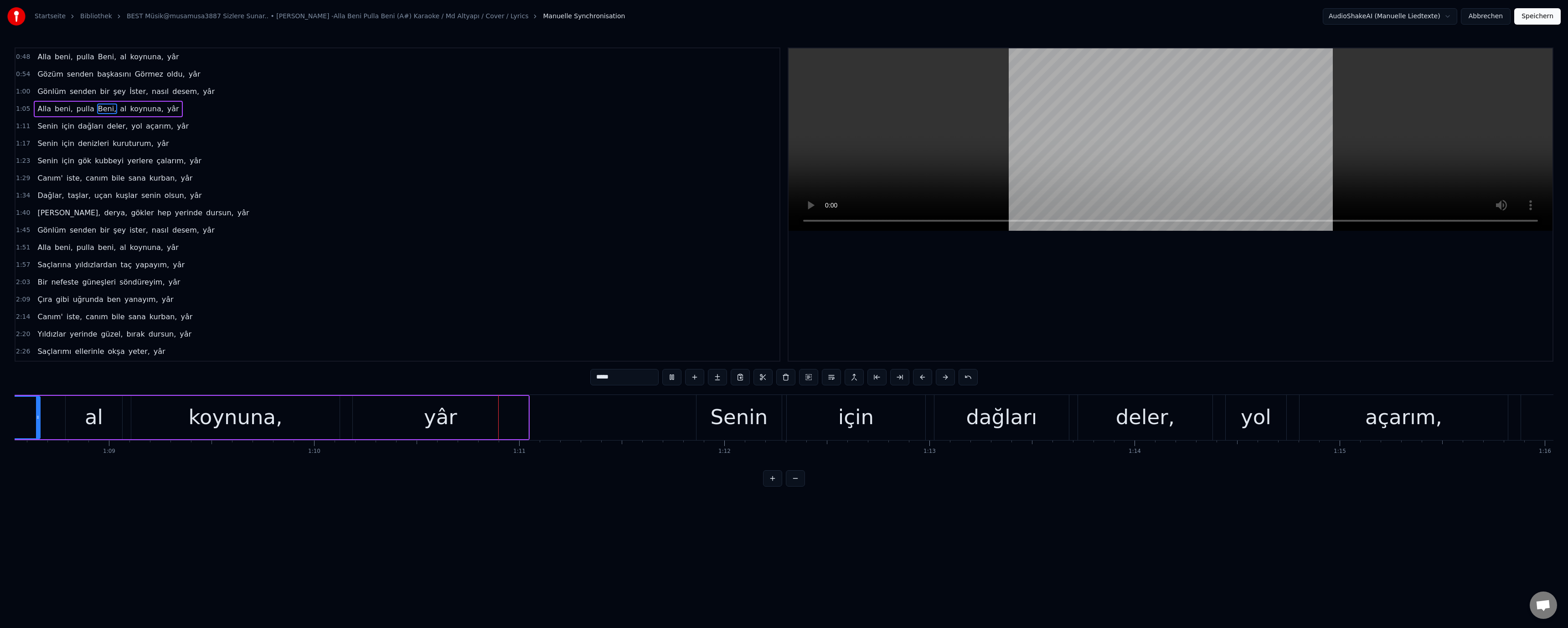
scroll to position [0, 14402]
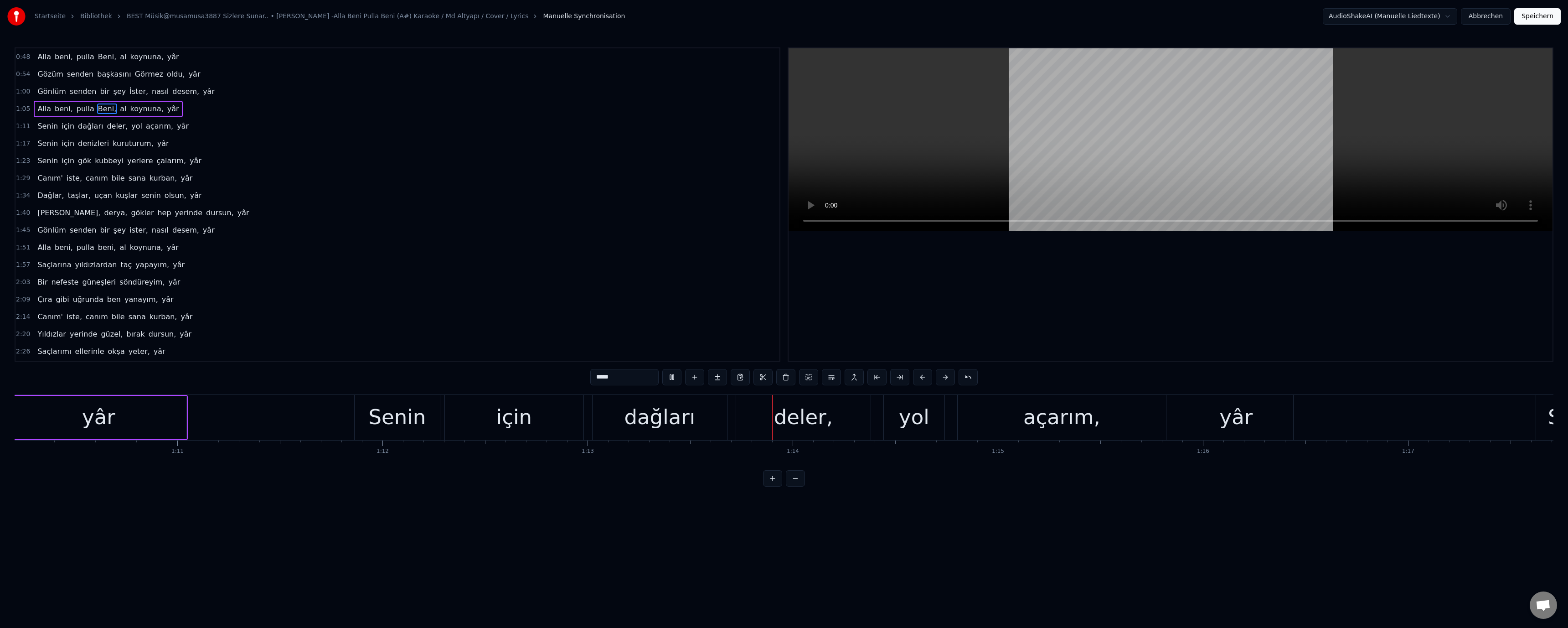
drag, startPoint x: 800, startPoint y: 420, endPoint x: 762, endPoint y: 408, distance: 39.8
click at [799, 420] on div "deler," at bounding box center [804, 417] width 59 height 31
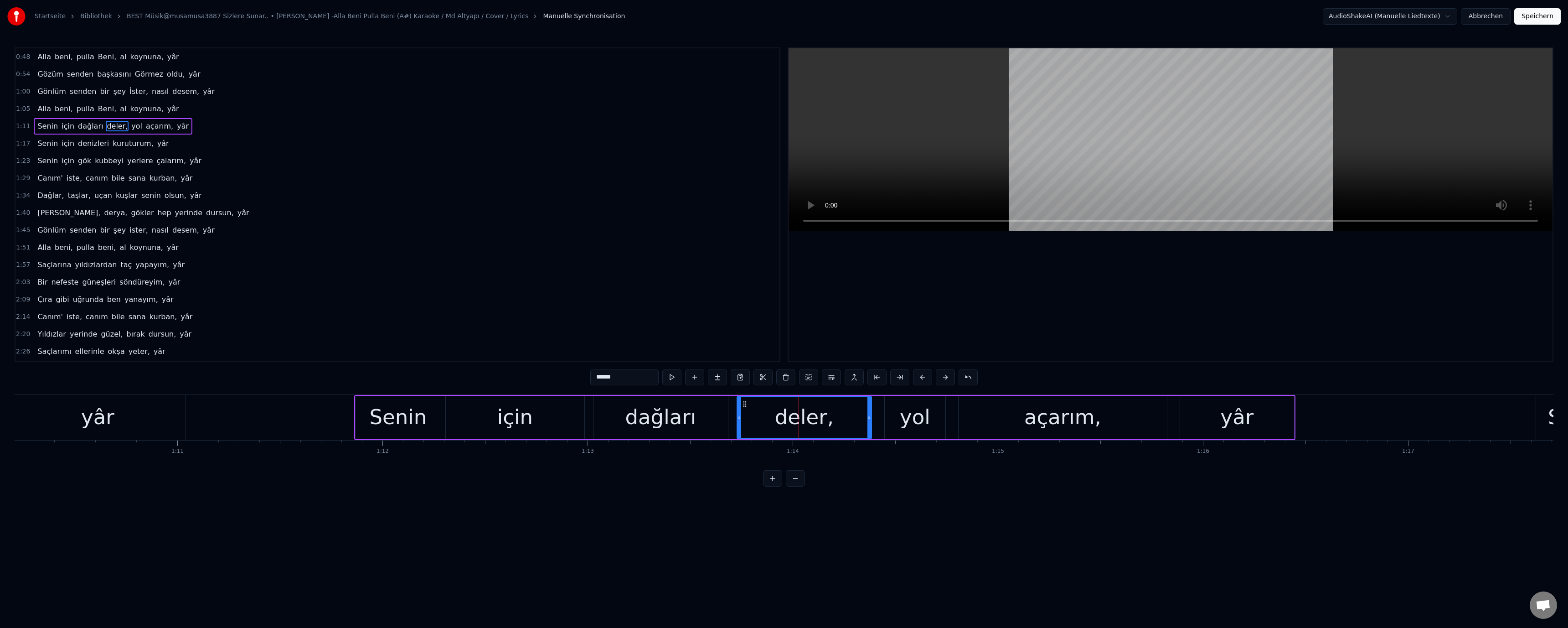
click at [599, 378] on input "******" at bounding box center [625, 377] width 69 height 16
click at [837, 179] on video at bounding box center [1171, 140] width 764 height 183
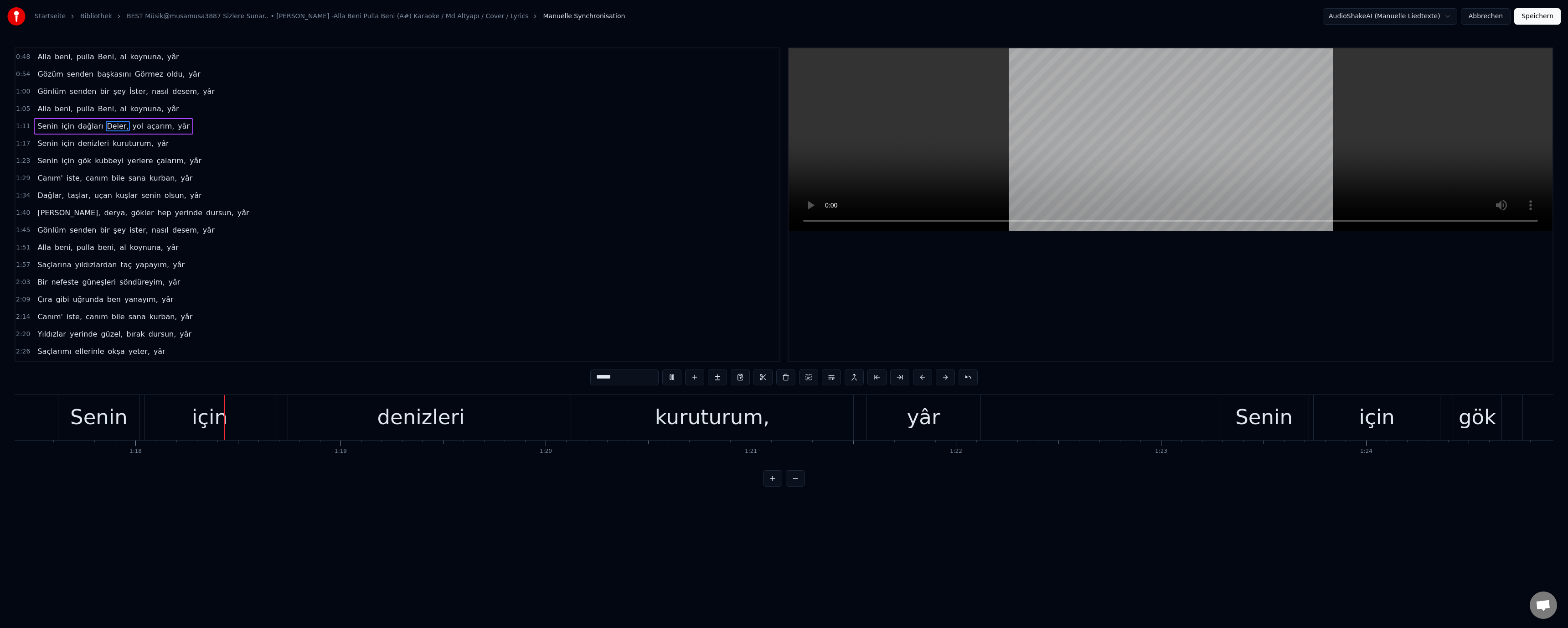
scroll to position [0, 15885]
click at [701, 410] on div "kuruturum," at bounding box center [706, 417] width 115 height 31
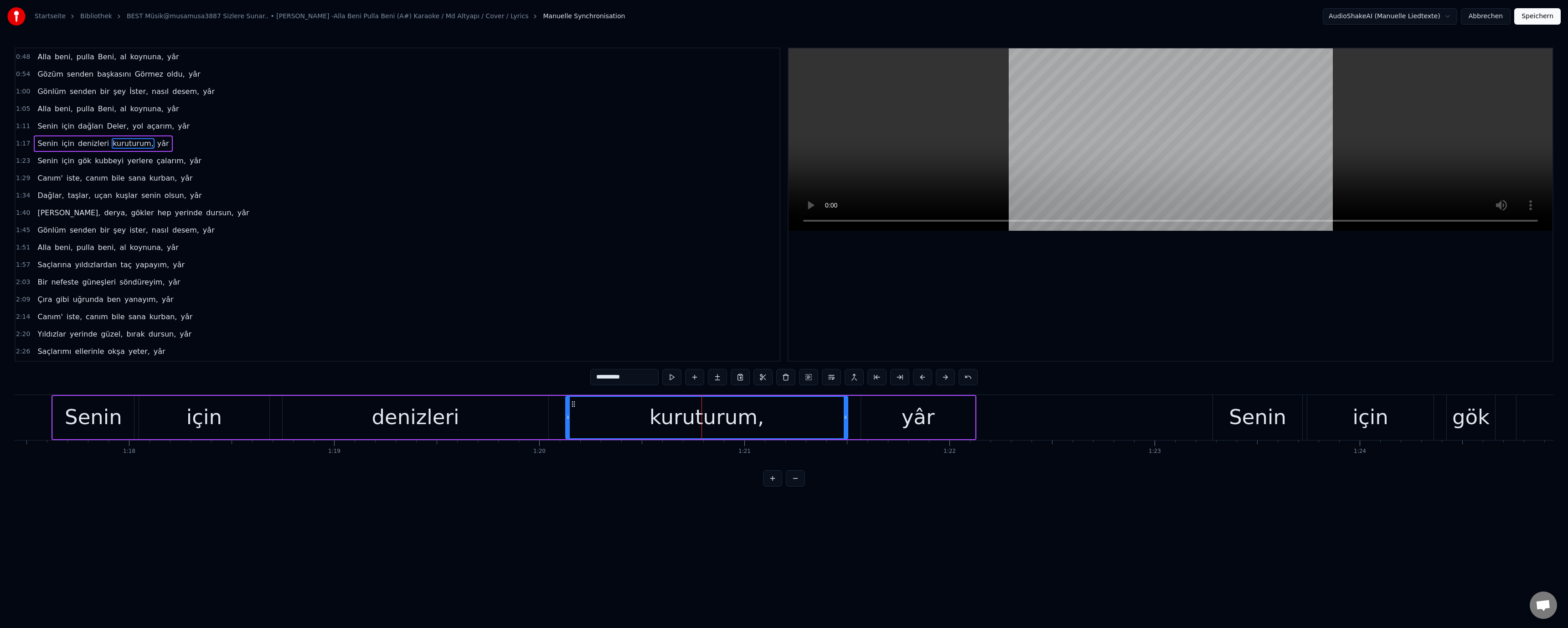
click at [600, 379] on input "**********" at bounding box center [625, 377] width 69 height 16
click at [945, 170] on video at bounding box center [1171, 140] width 764 height 183
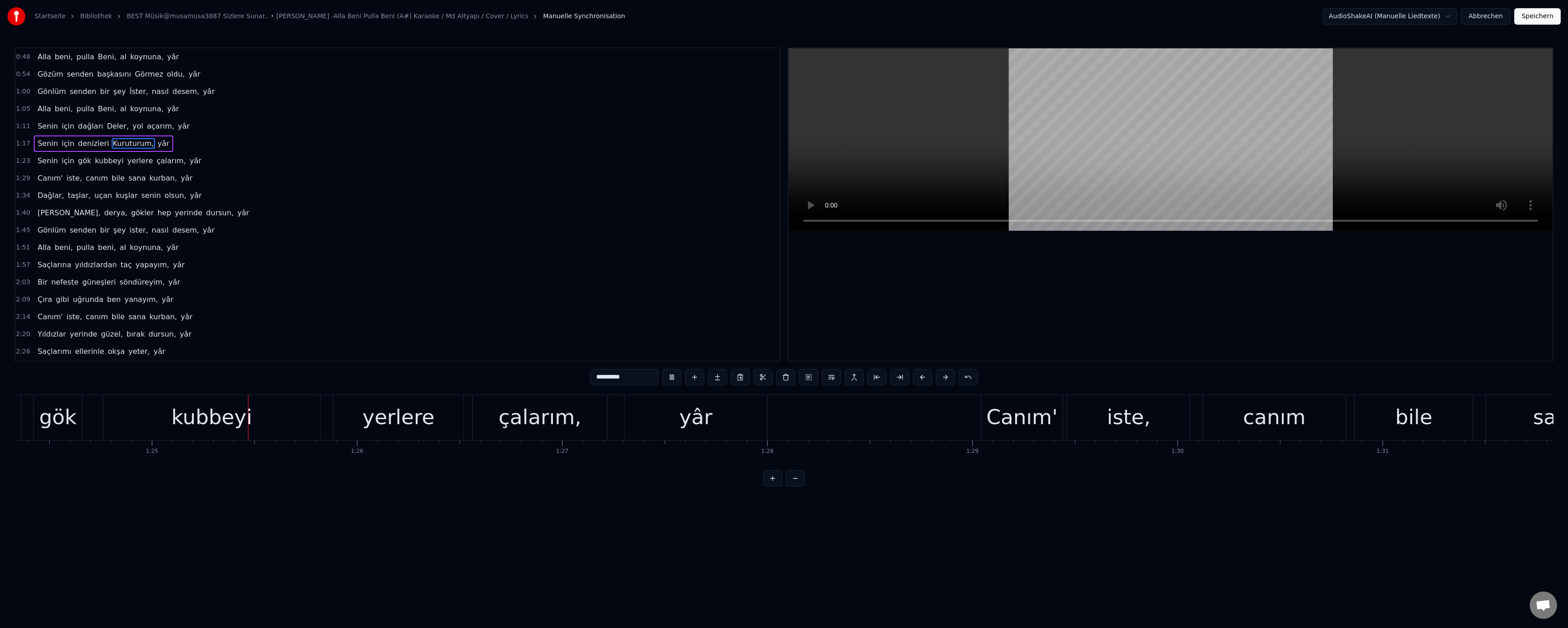
scroll to position [0, 17383]
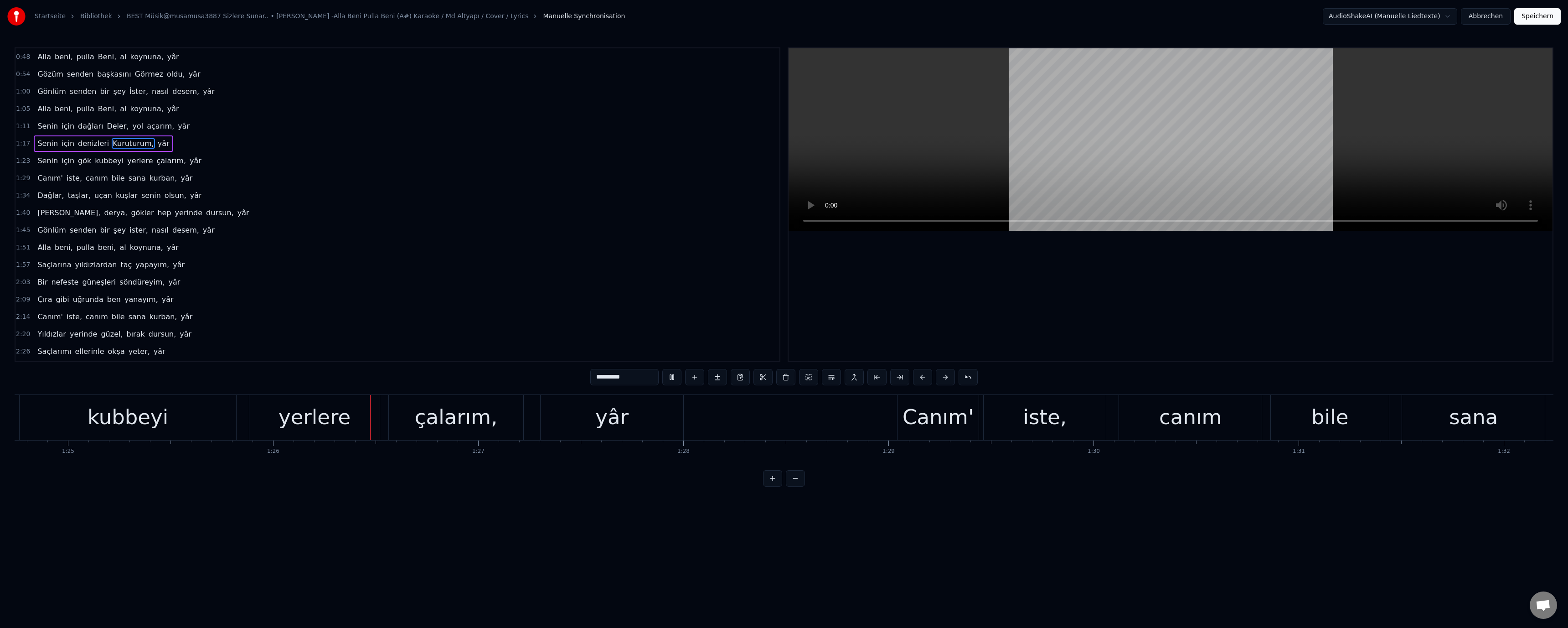
drag, startPoint x: 318, startPoint y: 421, endPoint x: 507, endPoint y: 398, distance: 190.4
click at [333, 418] on div "yerlere" at bounding box center [313, 417] width 72 height 31
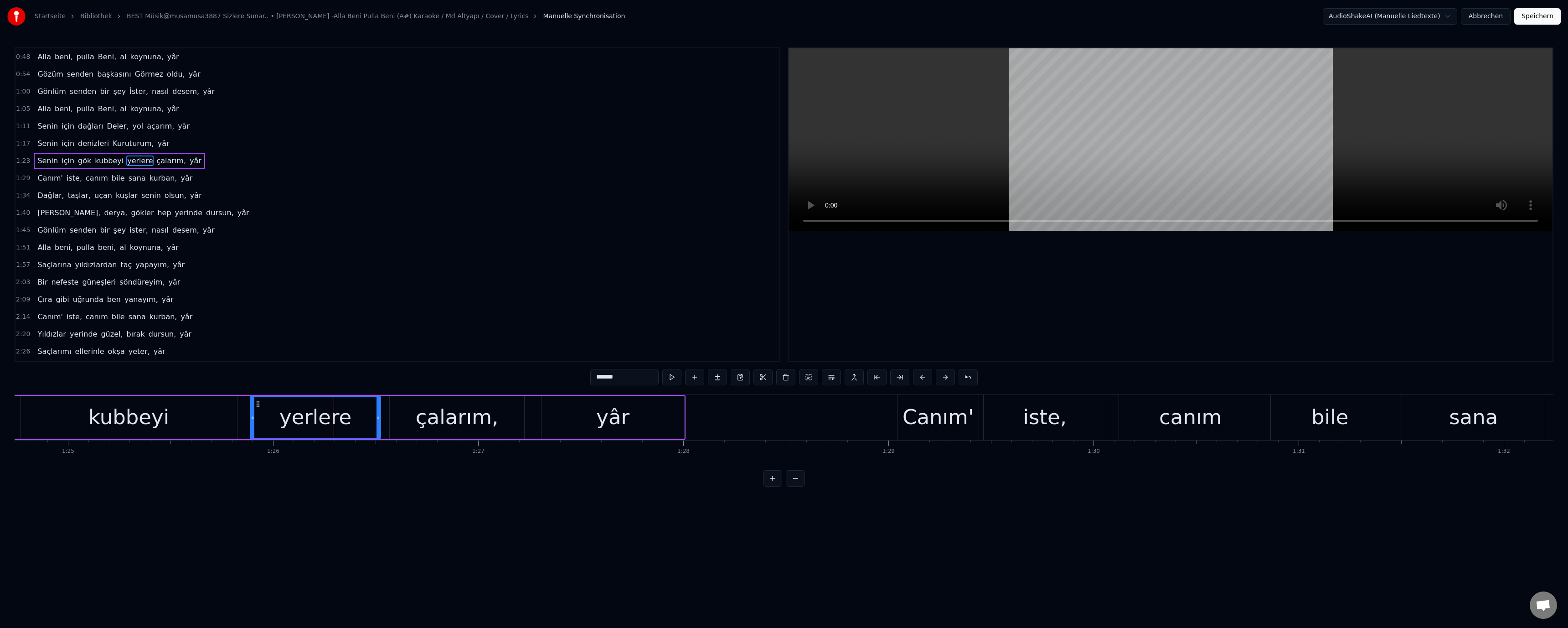
click at [598, 379] on input "*******" at bounding box center [625, 377] width 69 height 16
type input "*******"
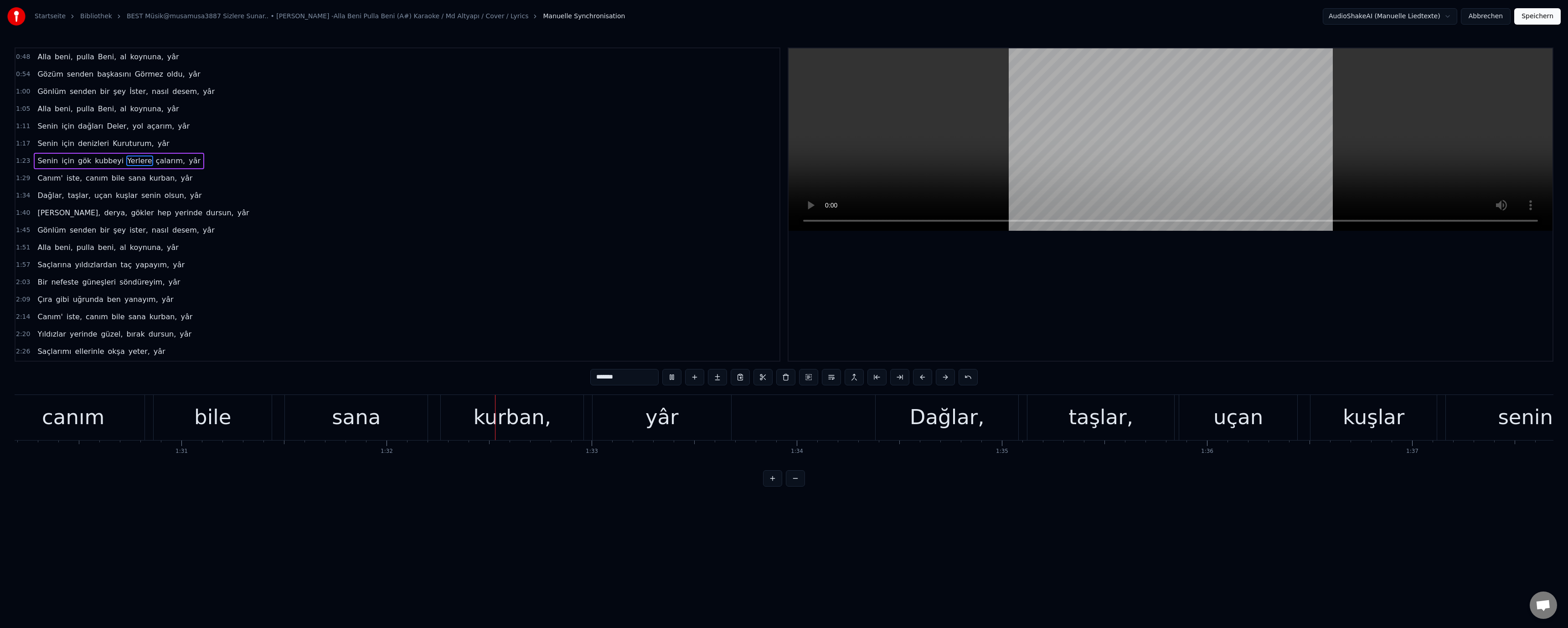
scroll to position [0, 18836]
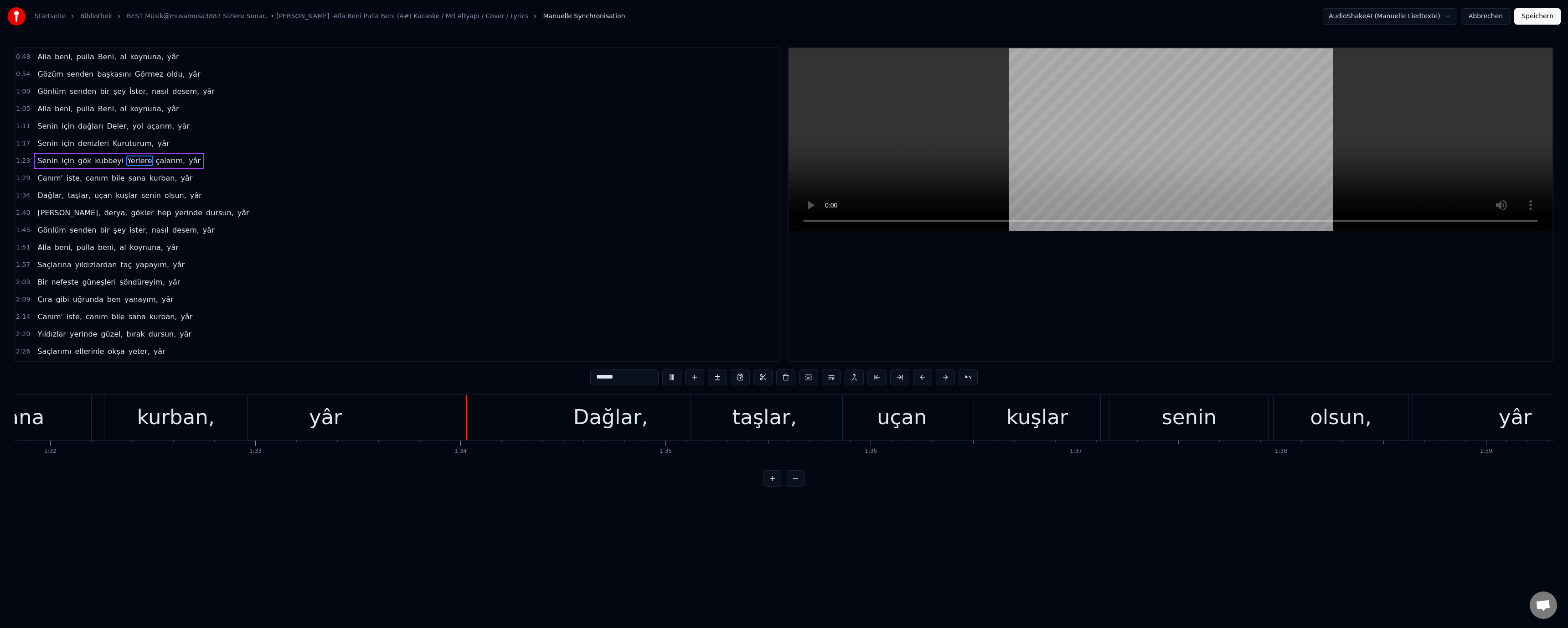
click at [583, 255] on div "1:51 Alla beni, pulla beni, al koynuna, yâr" at bounding box center [397, 248] width 764 height 17
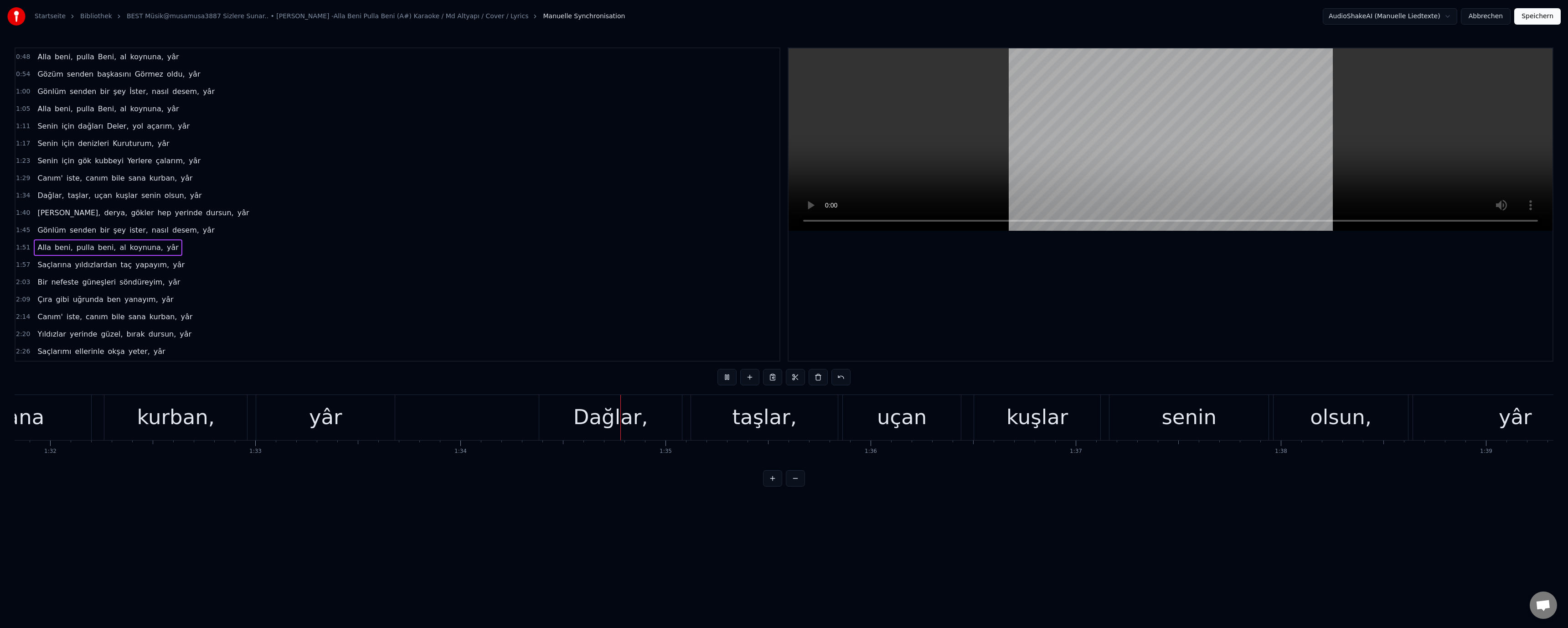
click at [1033, 258] on div at bounding box center [1171, 205] width 764 height 313
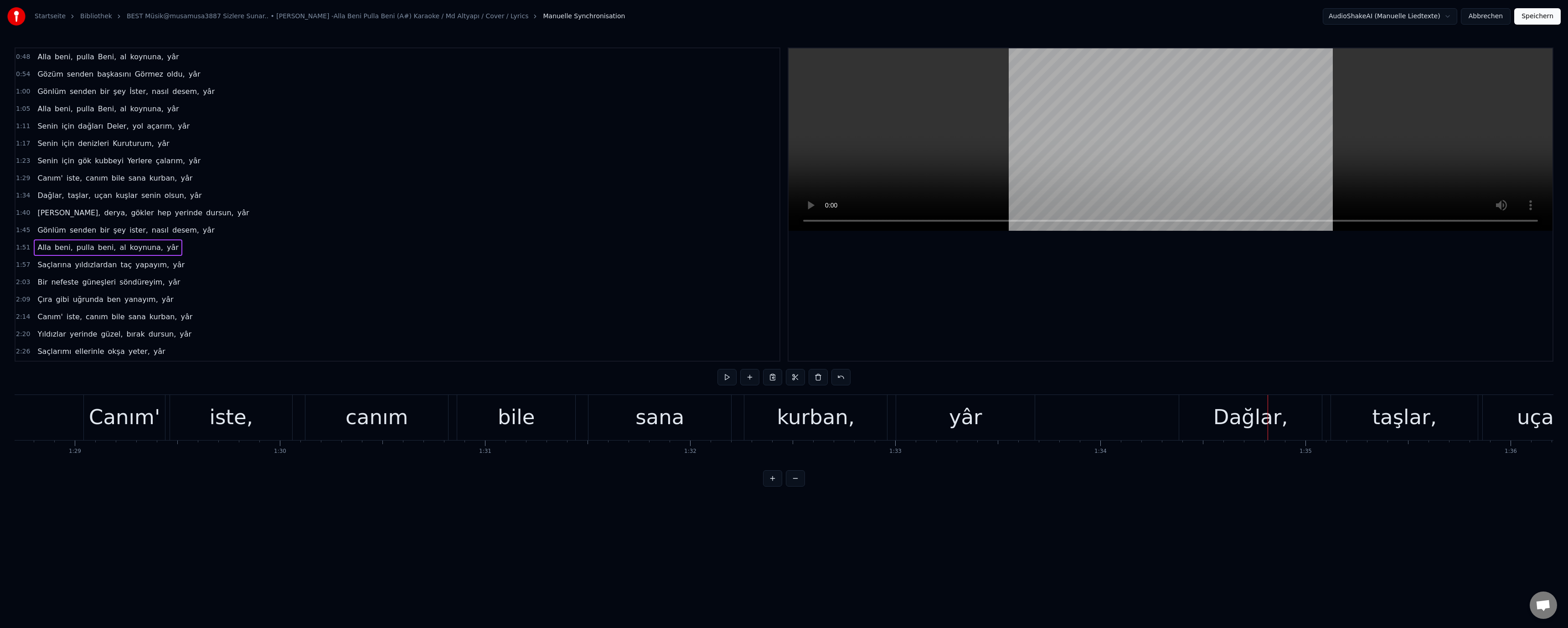
scroll to position [0, 18211]
click at [525, 422] on div "bile" at bounding box center [502, 417] width 118 height 45
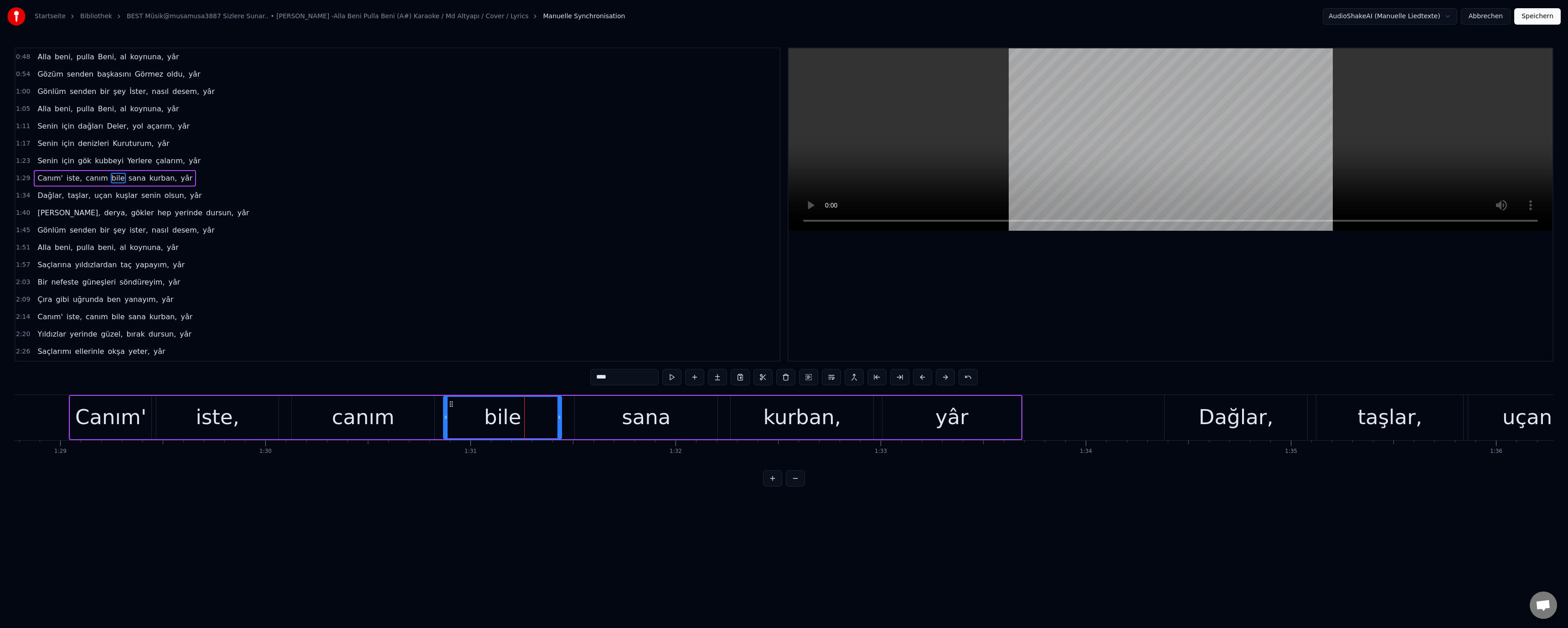
drag, startPoint x: 596, startPoint y: 378, endPoint x: 600, endPoint y: 380, distance: 4.5
click at [600, 380] on input "****" at bounding box center [625, 377] width 69 height 16
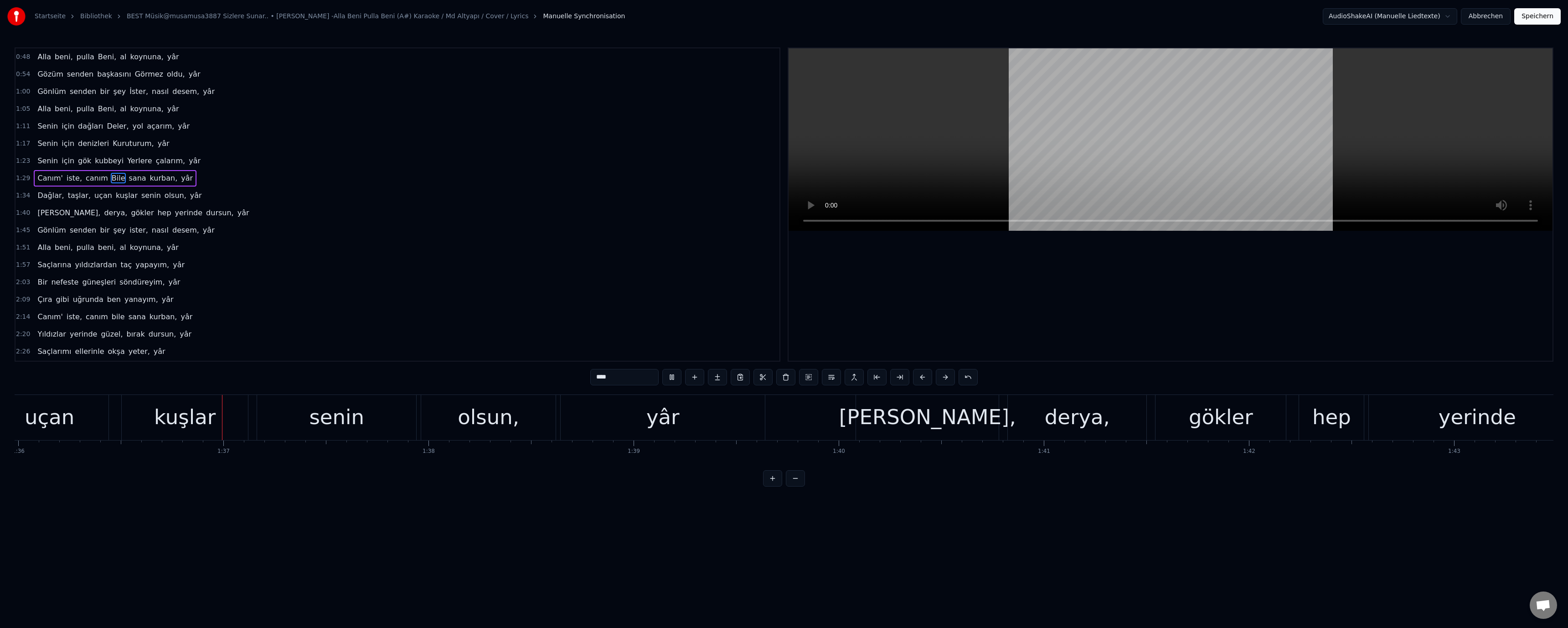
scroll to position [0, 19690]
drag, startPoint x: 221, startPoint y: 422, endPoint x: 228, endPoint y: 422, distance: 7.0
click at [221, 422] on div "kuşlar" at bounding box center [183, 417] width 126 height 45
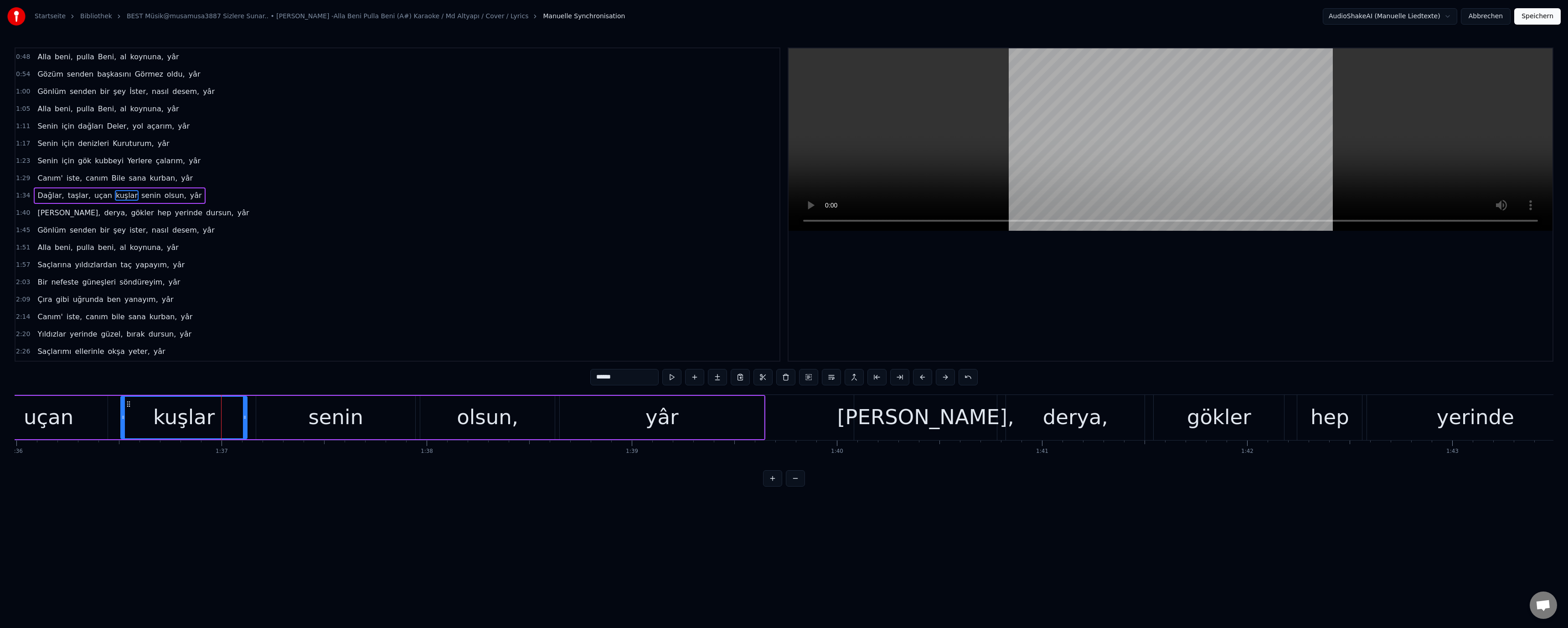
drag, startPoint x: 596, startPoint y: 378, endPoint x: 599, endPoint y: 382, distance: 5.0
click at [599, 382] on input "******" at bounding box center [625, 377] width 69 height 16
type input "******"
click at [883, 141] on video at bounding box center [1171, 140] width 764 height 183
click at [1290, 407] on div "Deniz, derya, gökler hep yerinde dursun, yâr" at bounding box center [1399, 417] width 1089 height 45
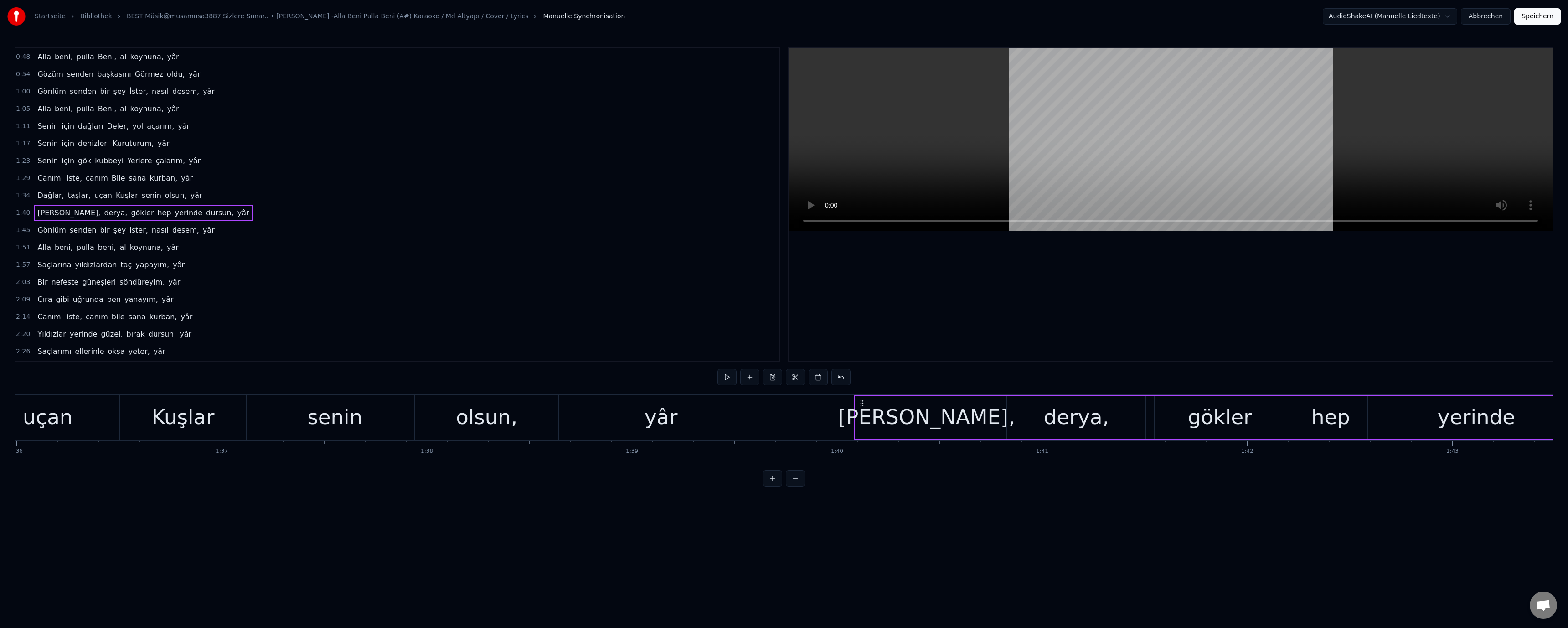
click at [1301, 414] on div "hep" at bounding box center [1331, 417] width 65 height 43
drag, startPoint x: 591, startPoint y: 378, endPoint x: 600, endPoint y: 381, distance: 9.5
click at [600, 381] on div "0:48 Alla beni, pulla Beni, al koynuna, yâr 0:54 Gözüm senden başkasını Görmez …" at bounding box center [784, 267] width 1539 height 439
click at [598, 382] on input "***" at bounding box center [625, 377] width 69 height 16
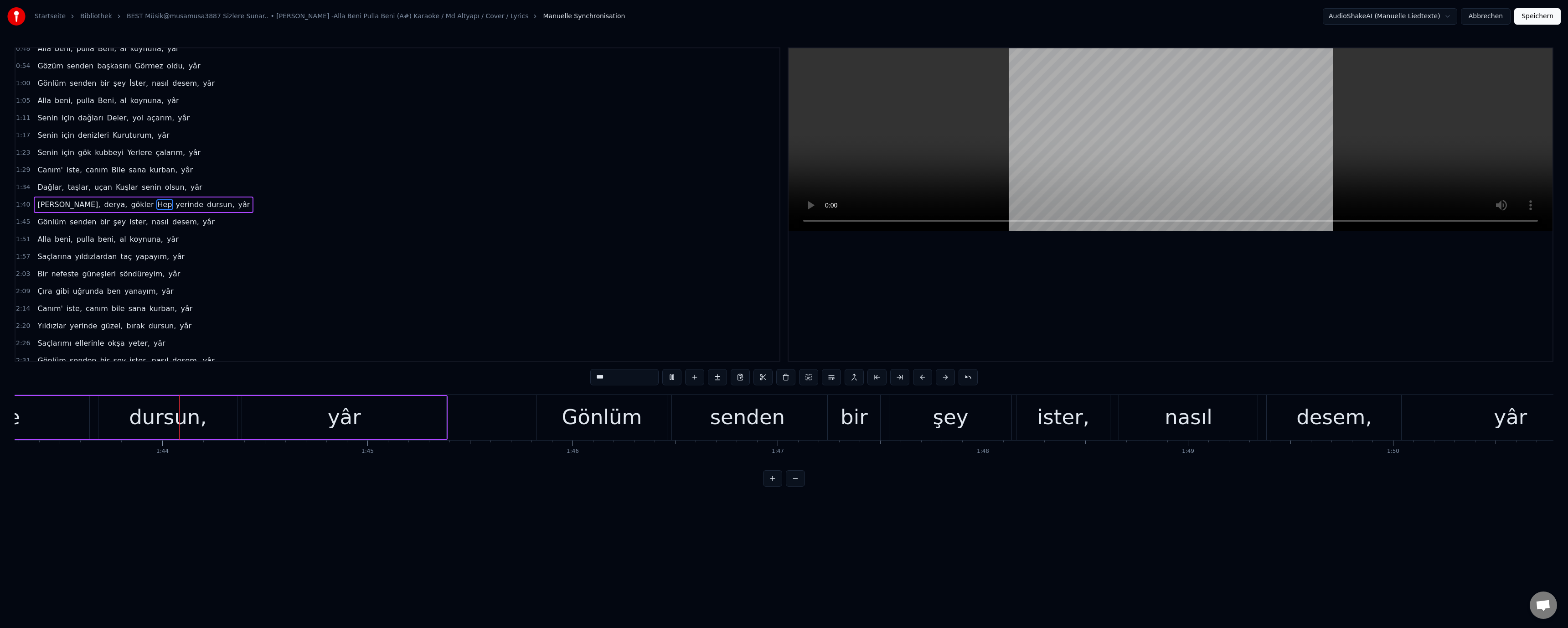
scroll to position [0, 21188]
click at [1061, 433] on div "ister," at bounding box center [1062, 417] width 94 height 45
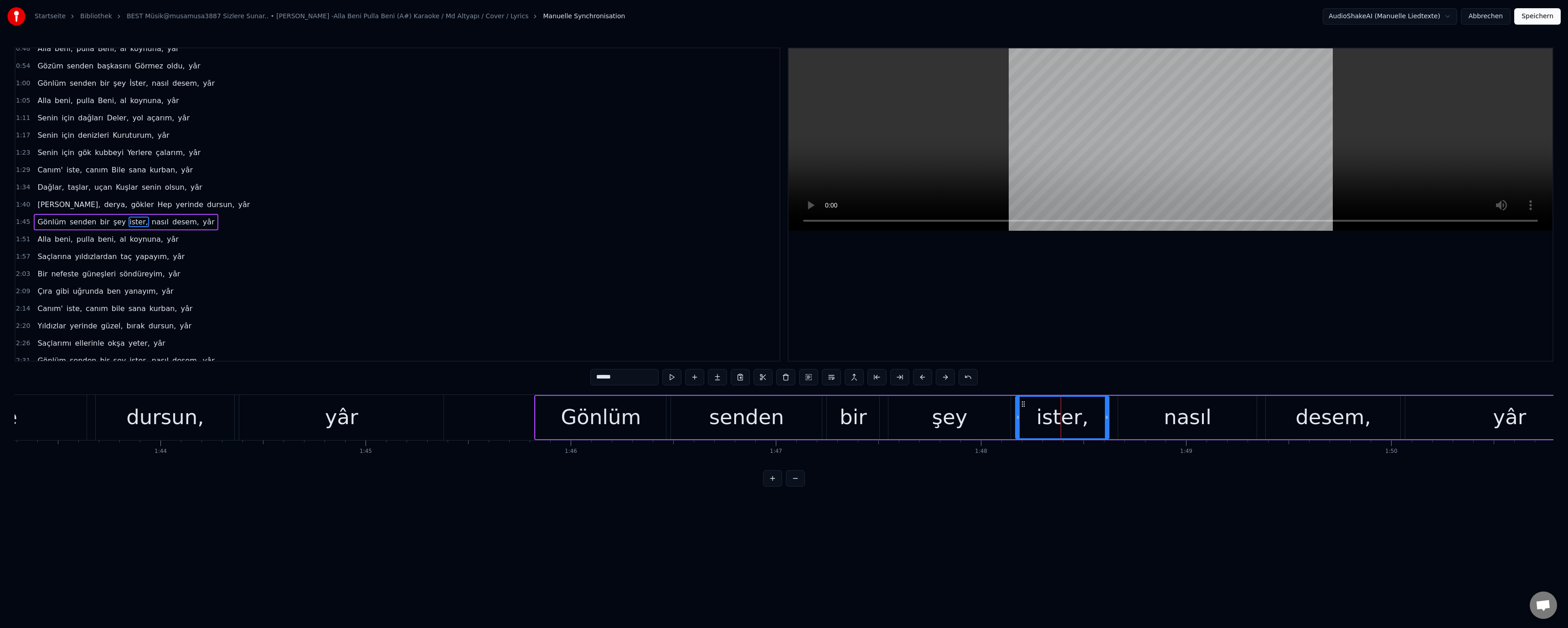
scroll to position [26, 0]
drag, startPoint x: 591, startPoint y: 376, endPoint x: 598, endPoint y: 379, distance: 7.6
click at [598, 379] on input "******" at bounding box center [625, 377] width 69 height 16
paste input "text"
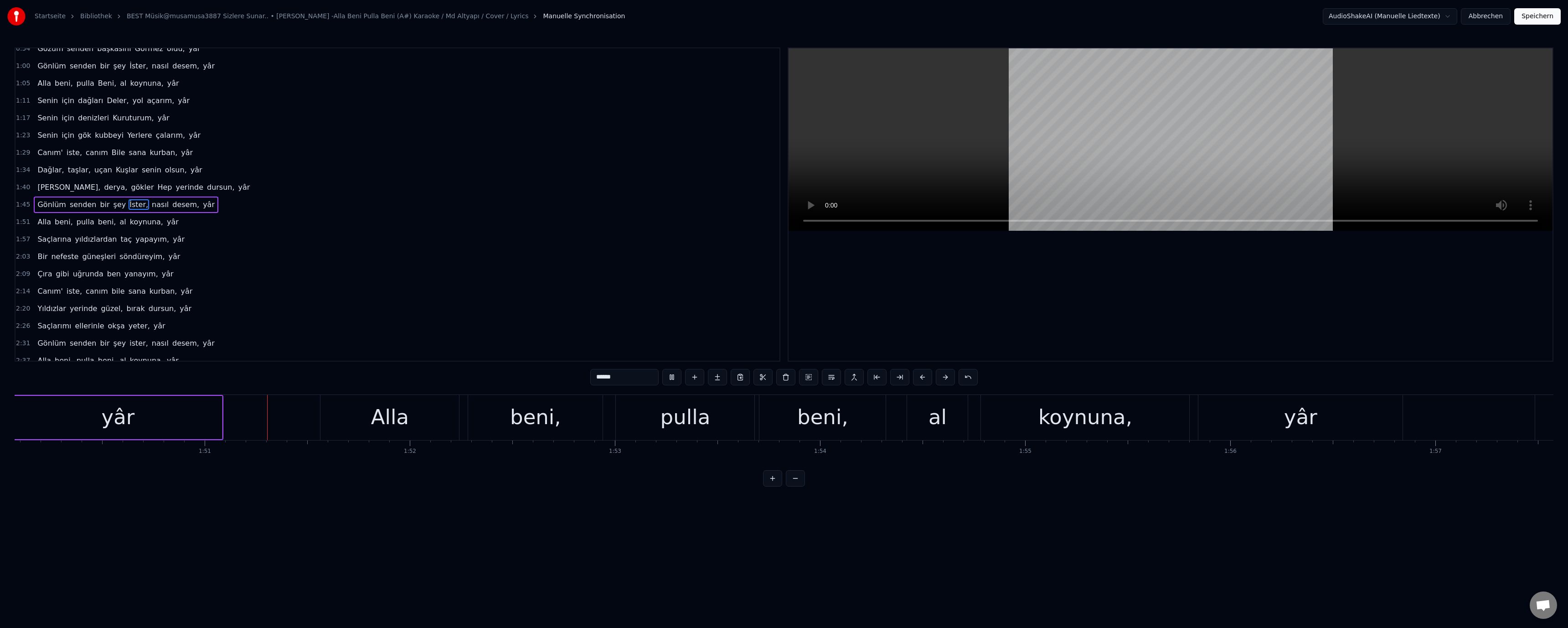
scroll to position [0, 22662]
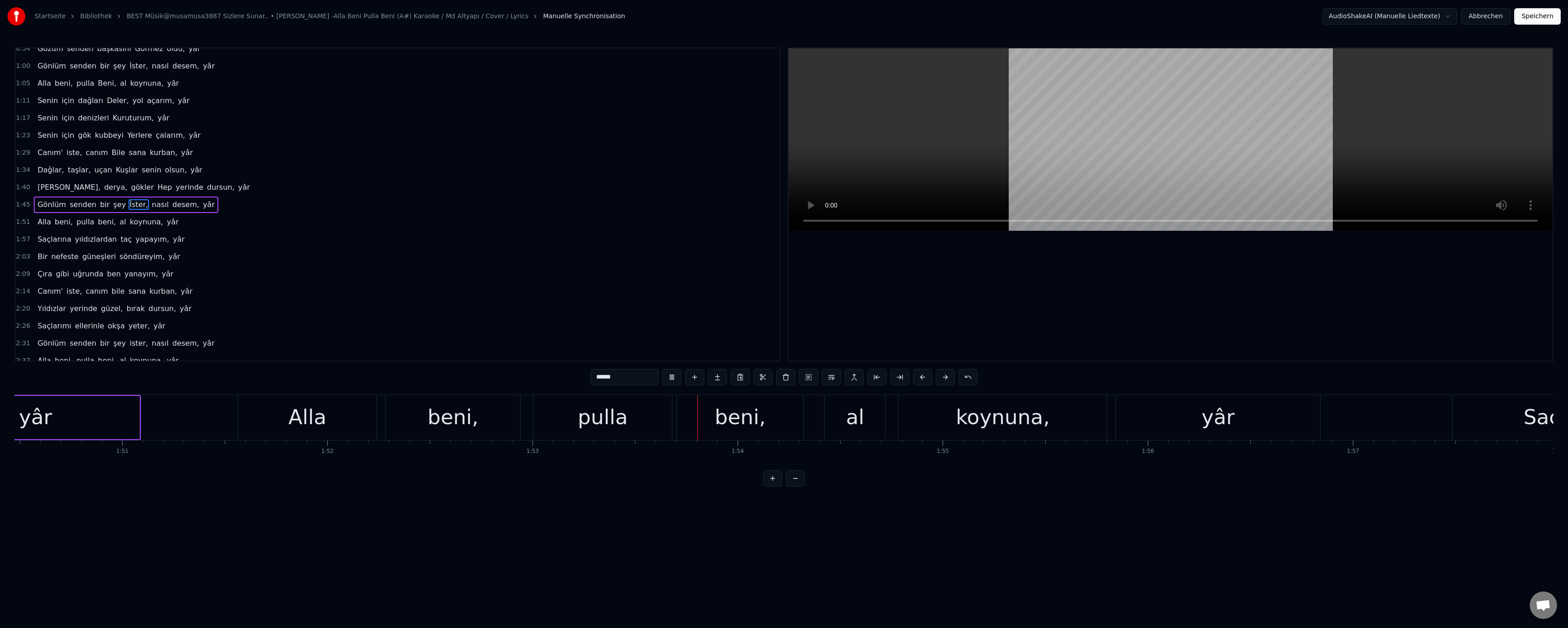
click at [740, 421] on div "beni," at bounding box center [740, 417] width 51 height 31
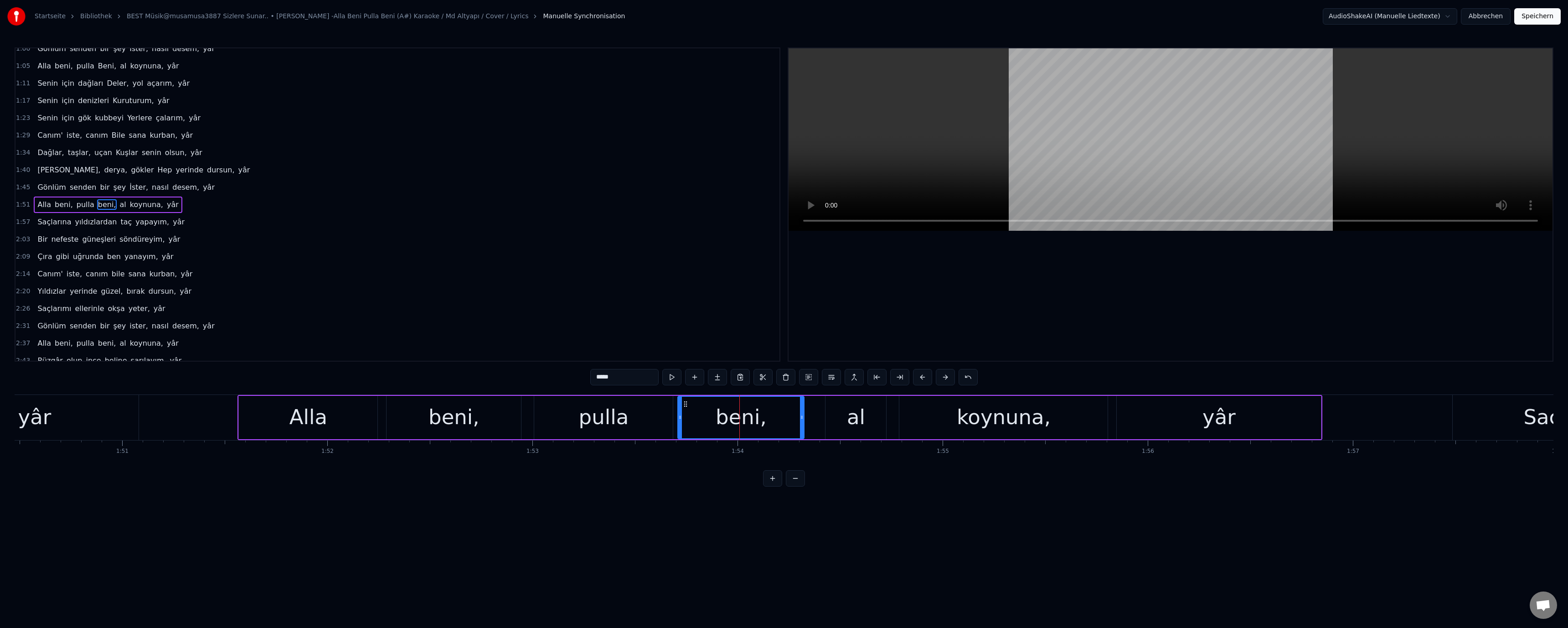
drag, startPoint x: 600, startPoint y: 378, endPoint x: 590, endPoint y: 380, distance: 10.2
click at [590, 380] on div "0:48 Alla beni, pulla Beni, al koynuna, yâr 0:54 Gözüm senden başkasını Görmez …" at bounding box center [784, 267] width 1539 height 439
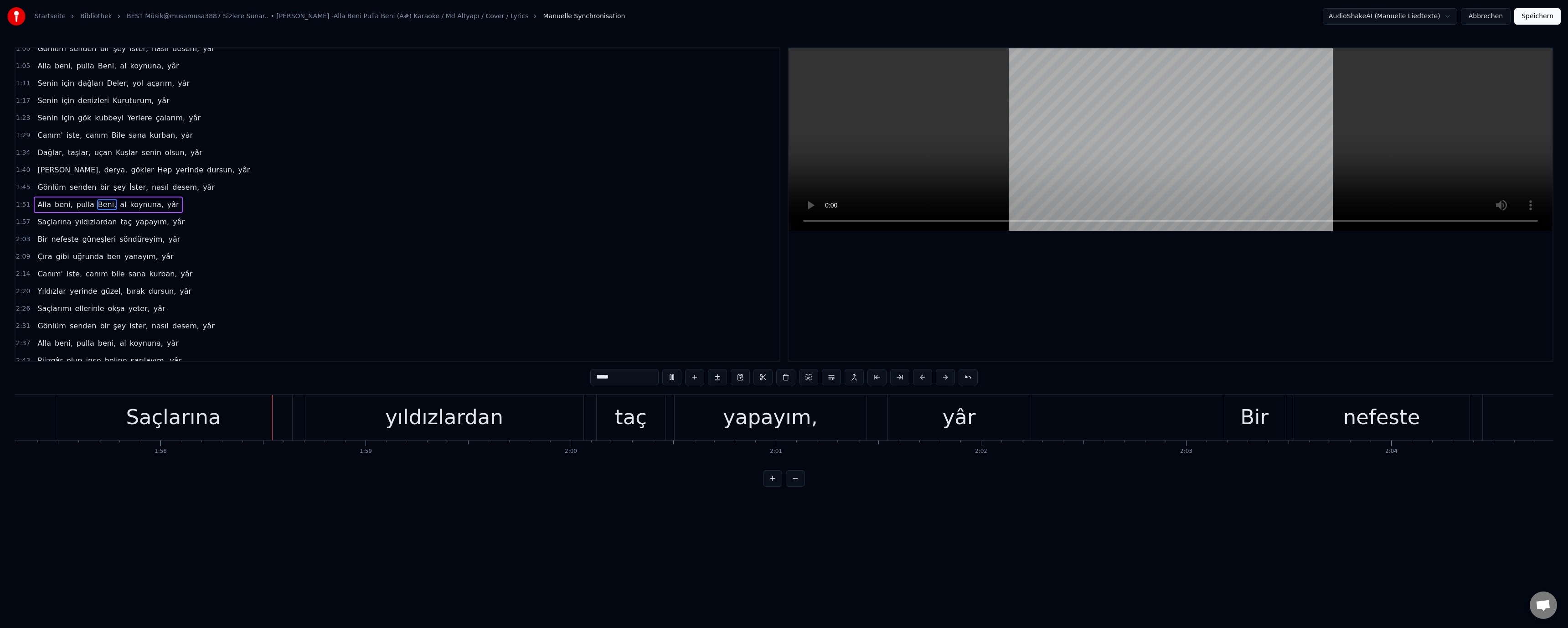
scroll to position [0, 24142]
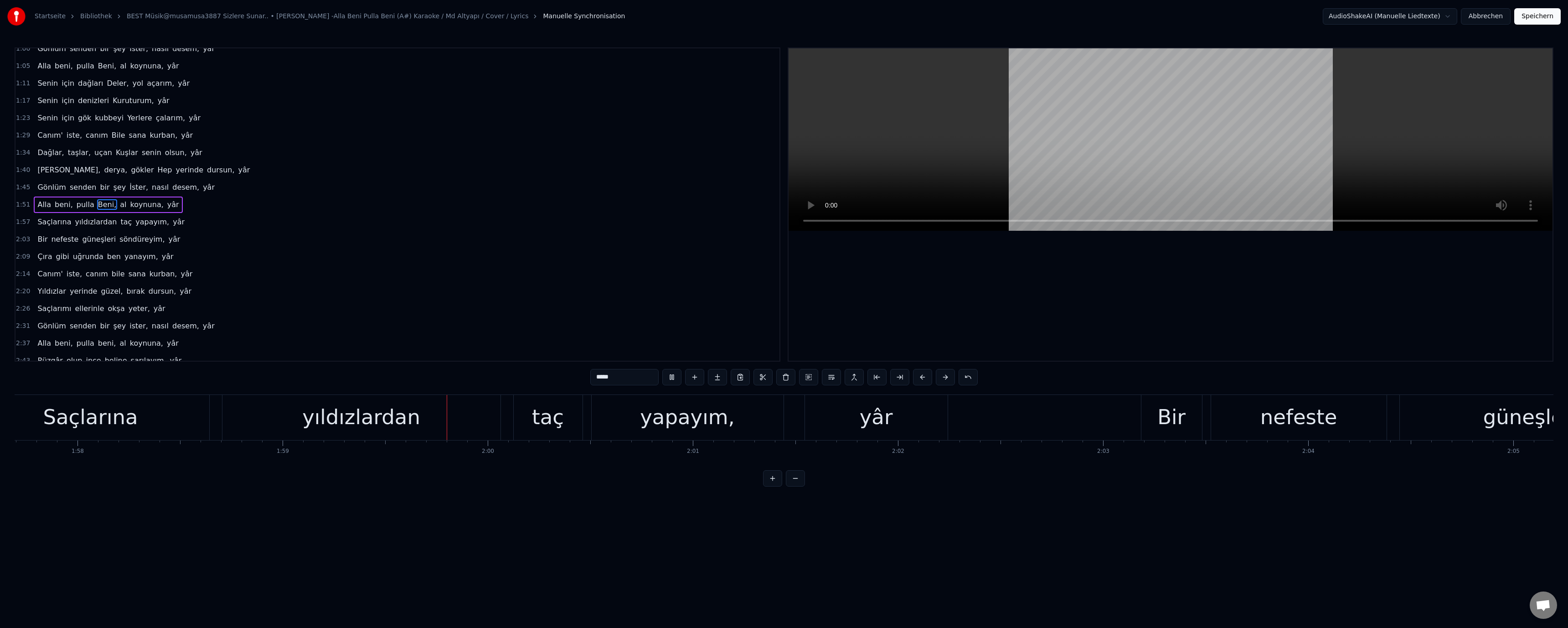
click at [548, 418] on div "taç" at bounding box center [548, 417] width 32 height 31
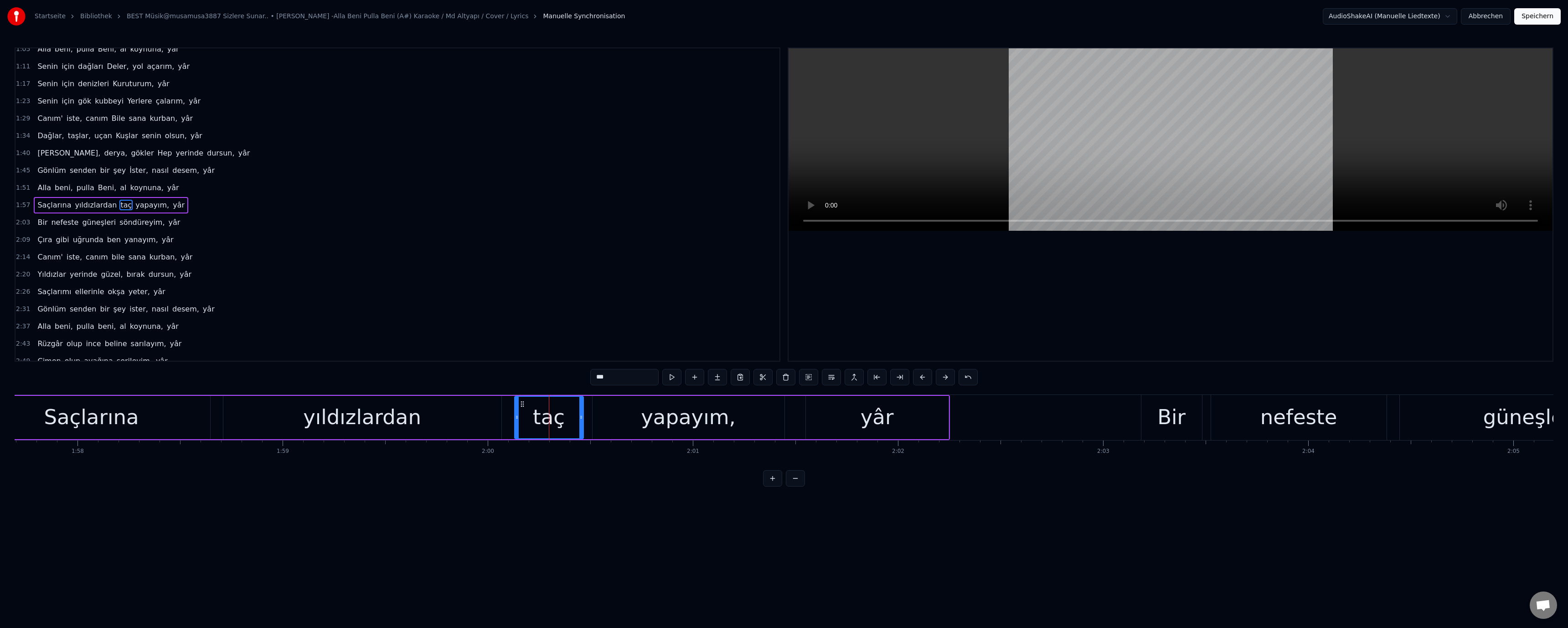
scroll to position [60, 0]
drag, startPoint x: 594, startPoint y: 378, endPoint x: 598, endPoint y: 381, distance: 5.0
click at [598, 381] on input "***" at bounding box center [625, 377] width 69 height 16
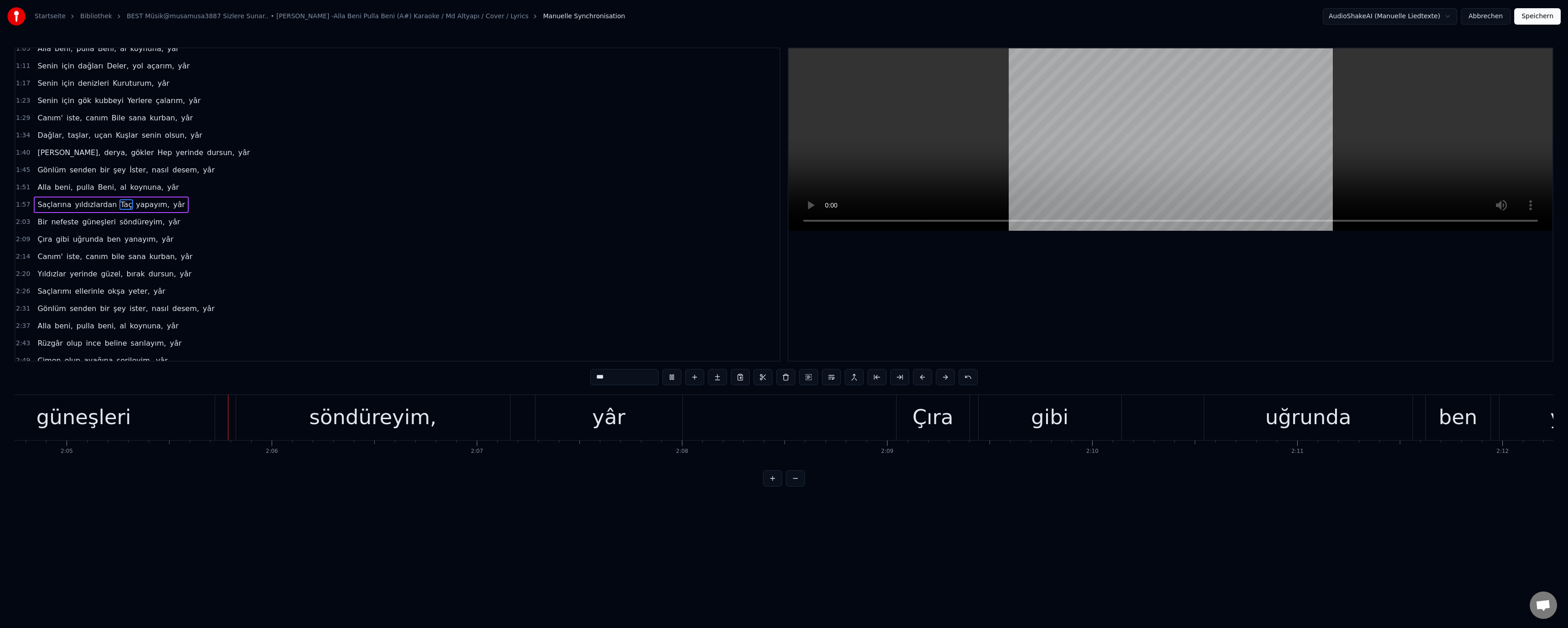
scroll to position [0, 25595]
drag, startPoint x: 356, startPoint y: 422, endPoint x: 498, endPoint y: 407, distance: 142.8
click at [362, 421] on div "söndüreyim," at bounding box center [366, 417] width 127 height 31
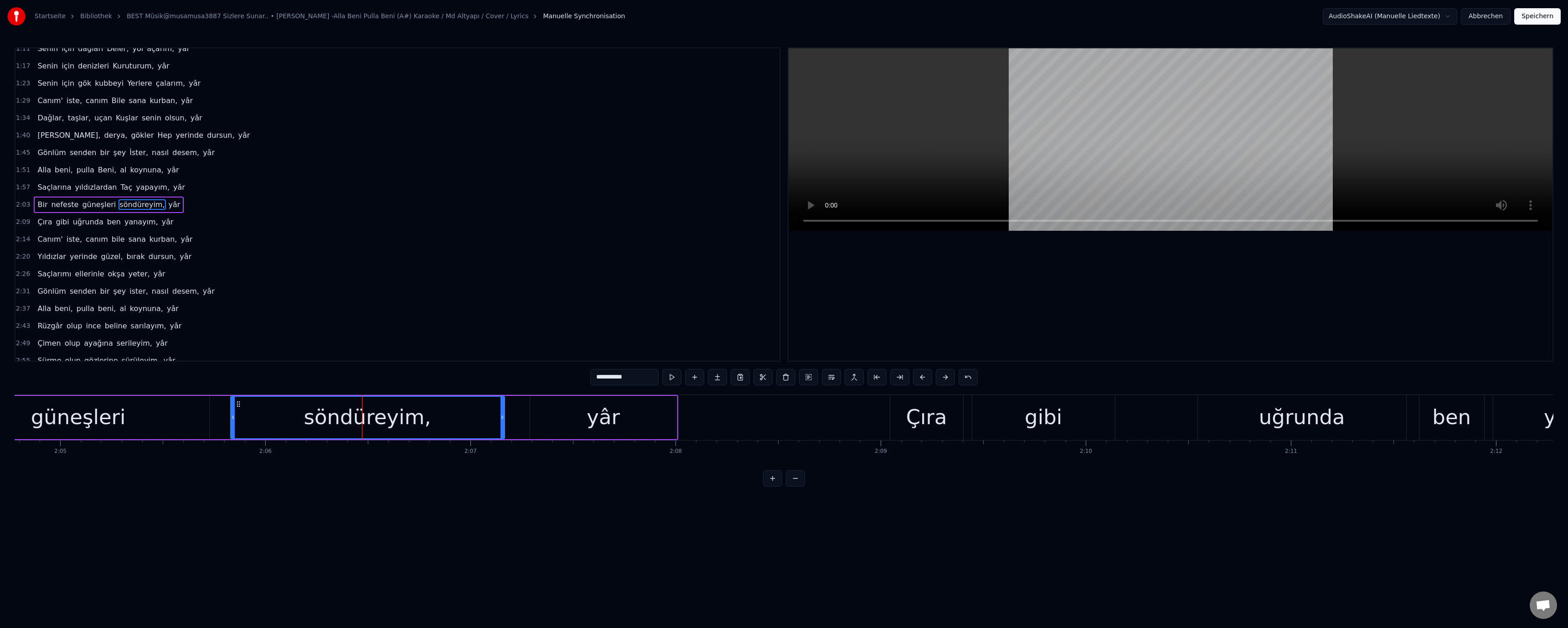
click at [599, 379] on input "**********" at bounding box center [625, 377] width 69 height 16
type input "**********"
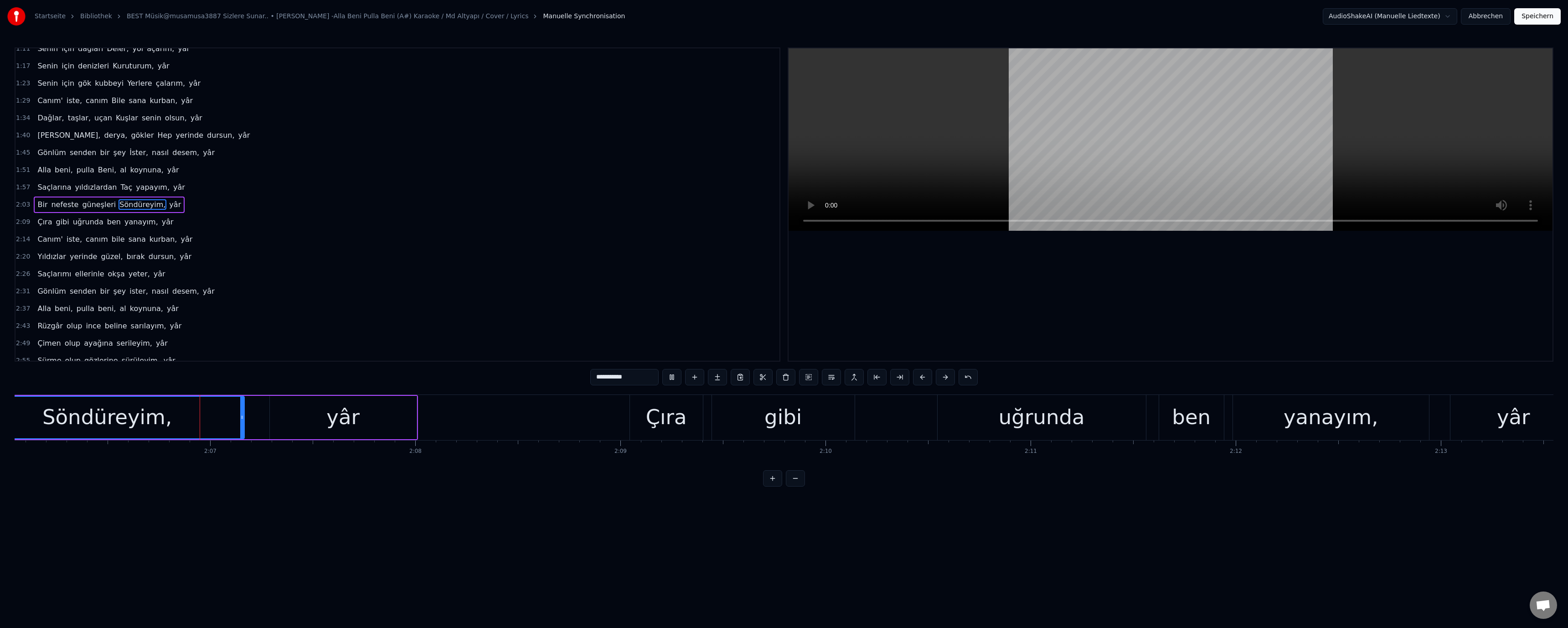
scroll to position [0, 25862]
click at [1191, 421] on div "ben" at bounding box center [1185, 417] width 39 height 31
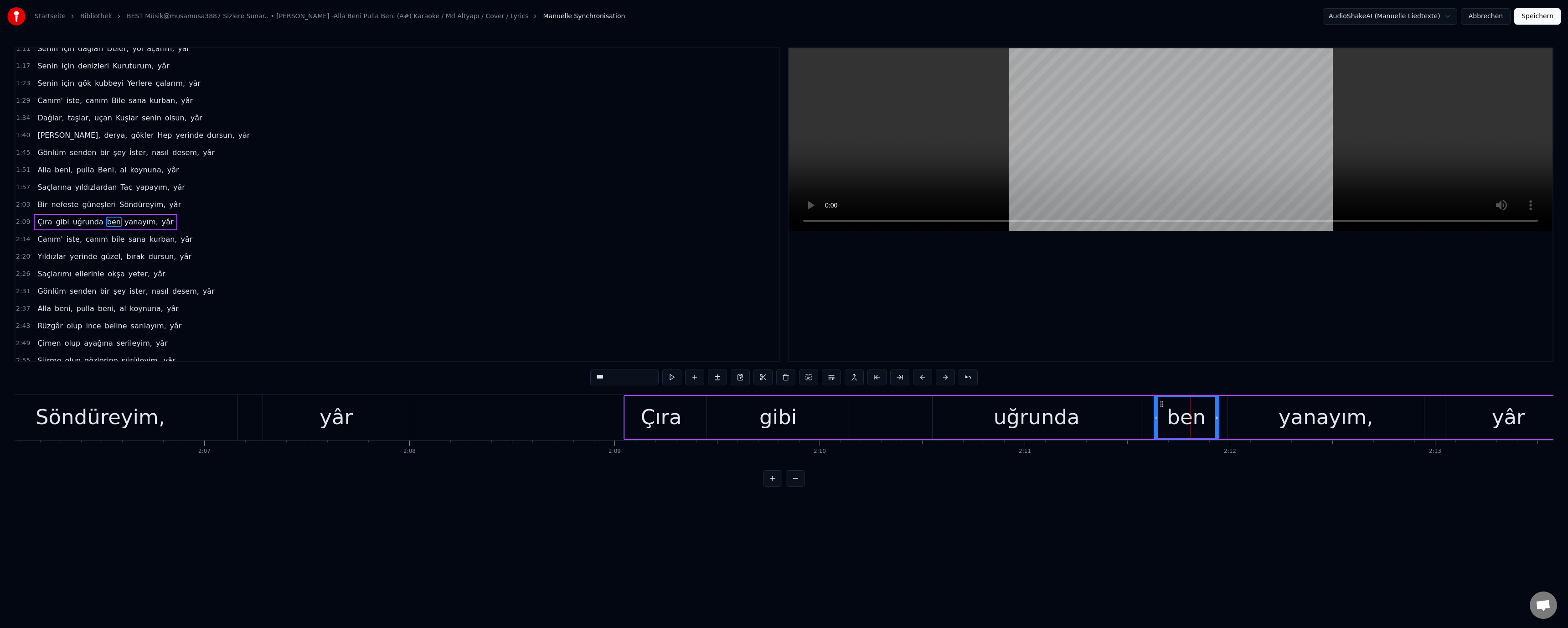
scroll to position [95, 0]
drag, startPoint x: 598, startPoint y: 374, endPoint x: 590, endPoint y: 376, distance: 8.2
click at [590, 376] on div "0:48 Alla beni, pulla Beni, al koynuna, yâr 0:54 Gözüm senden başkasını Görmez …" at bounding box center [784, 267] width 1539 height 439
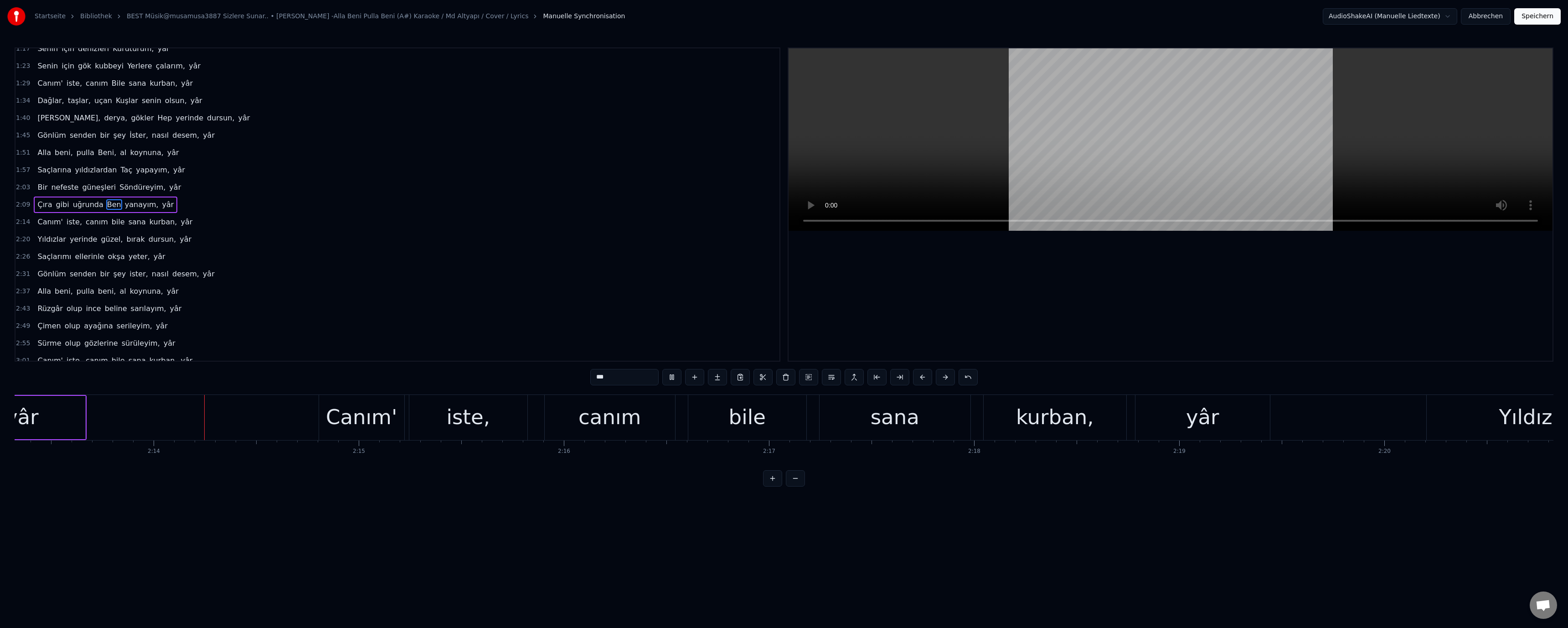
scroll to position [0, 27355]
click at [728, 416] on div "bile" at bounding box center [741, 417] width 37 height 31
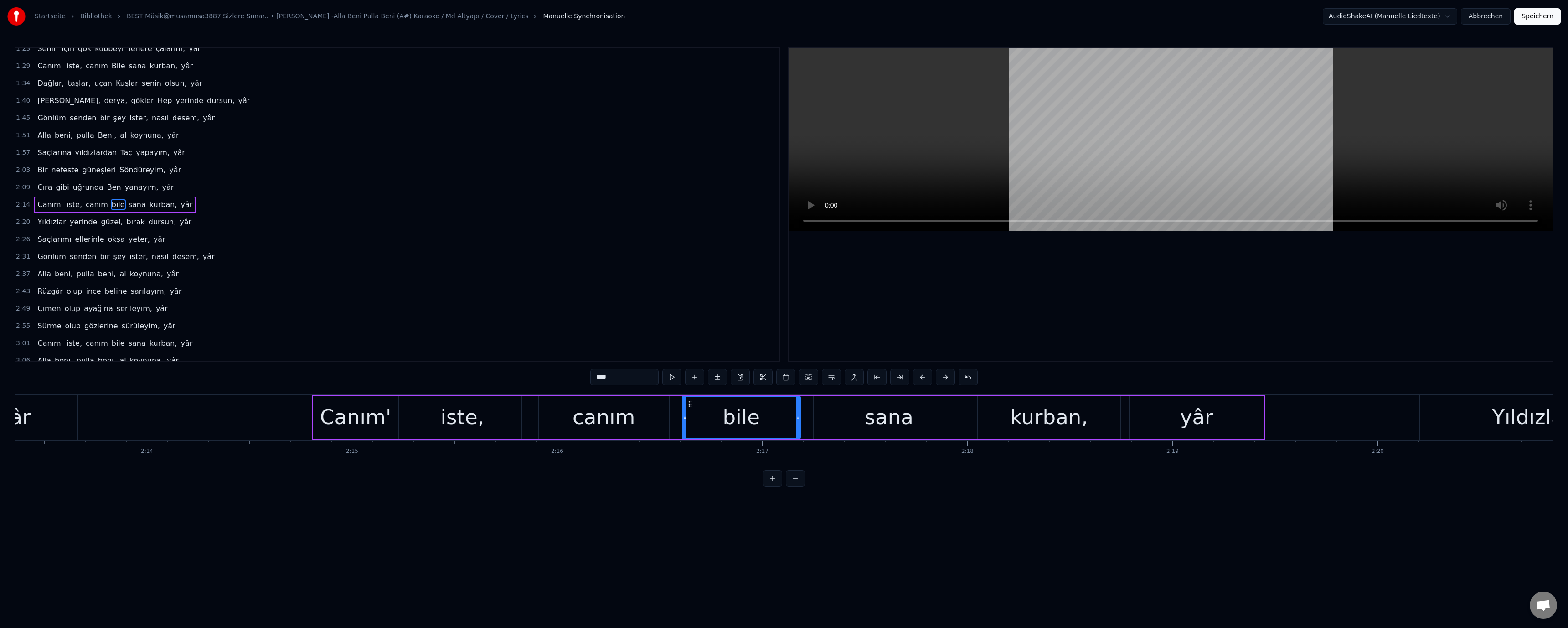
drag, startPoint x: 596, startPoint y: 376, endPoint x: 599, endPoint y: 382, distance: 6.7
click at [599, 382] on input "****" at bounding box center [625, 377] width 69 height 16
click at [832, 178] on video at bounding box center [1171, 140] width 764 height 183
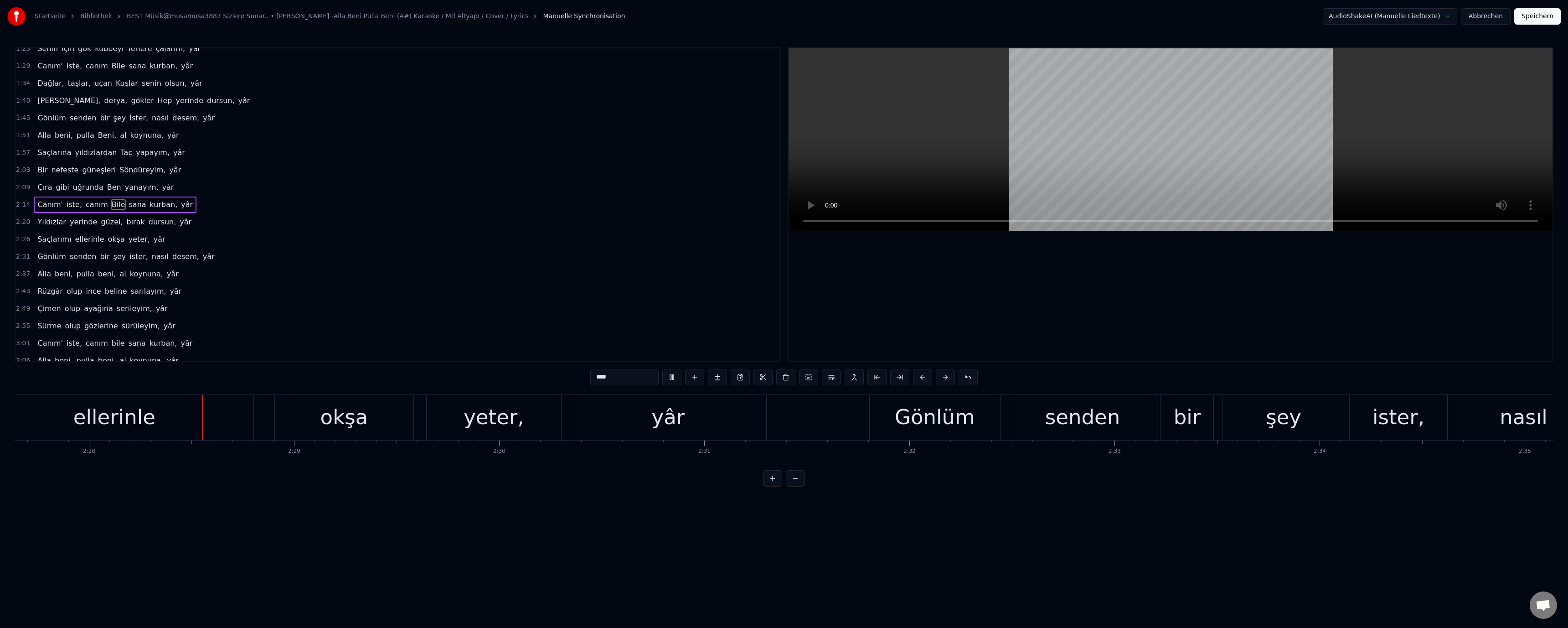
scroll to position [0, 30291]
click at [349, 430] on div "okşa" at bounding box center [338, 417] width 48 height 31
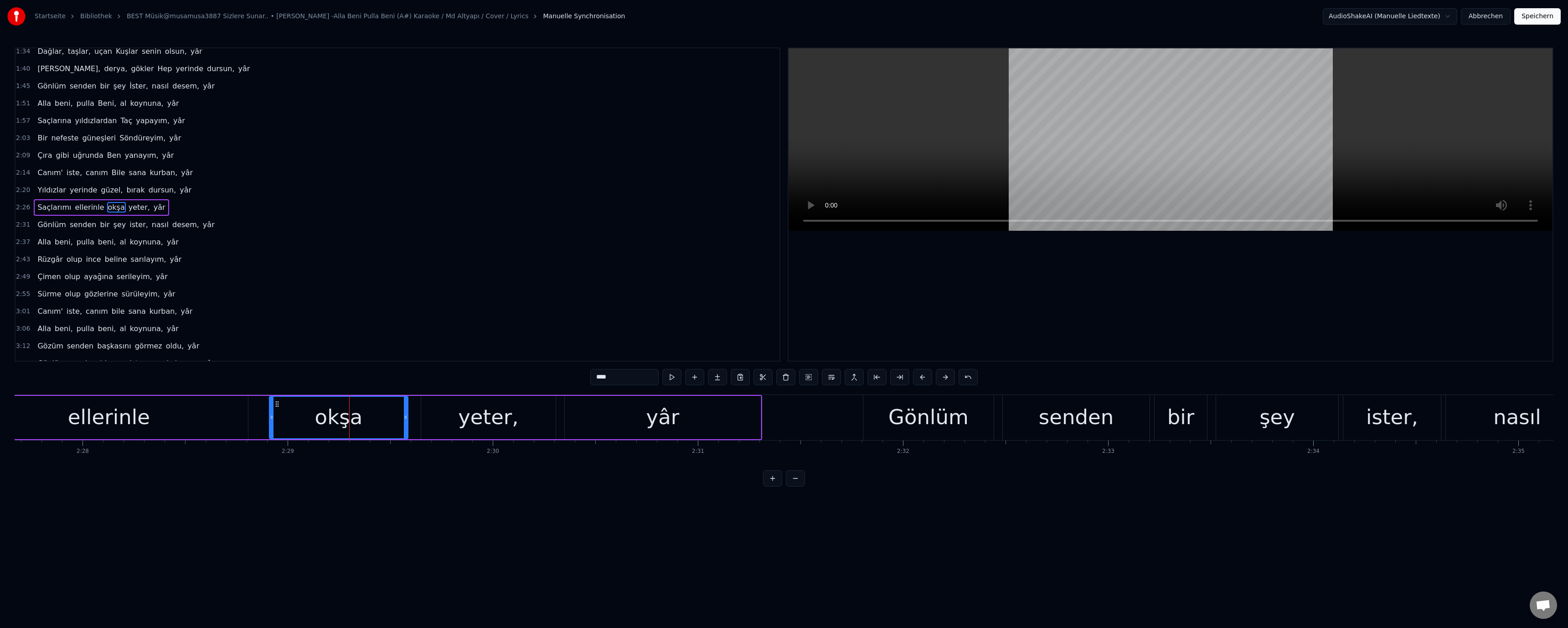
scroll to position [147, 0]
drag, startPoint x: 593, startPoint y: 378, endPoint x: 598, endPoint y: 383, distance: 7.1
click at [598, 383] on input "****" at bounding box center [625, 377] width 69 height 16
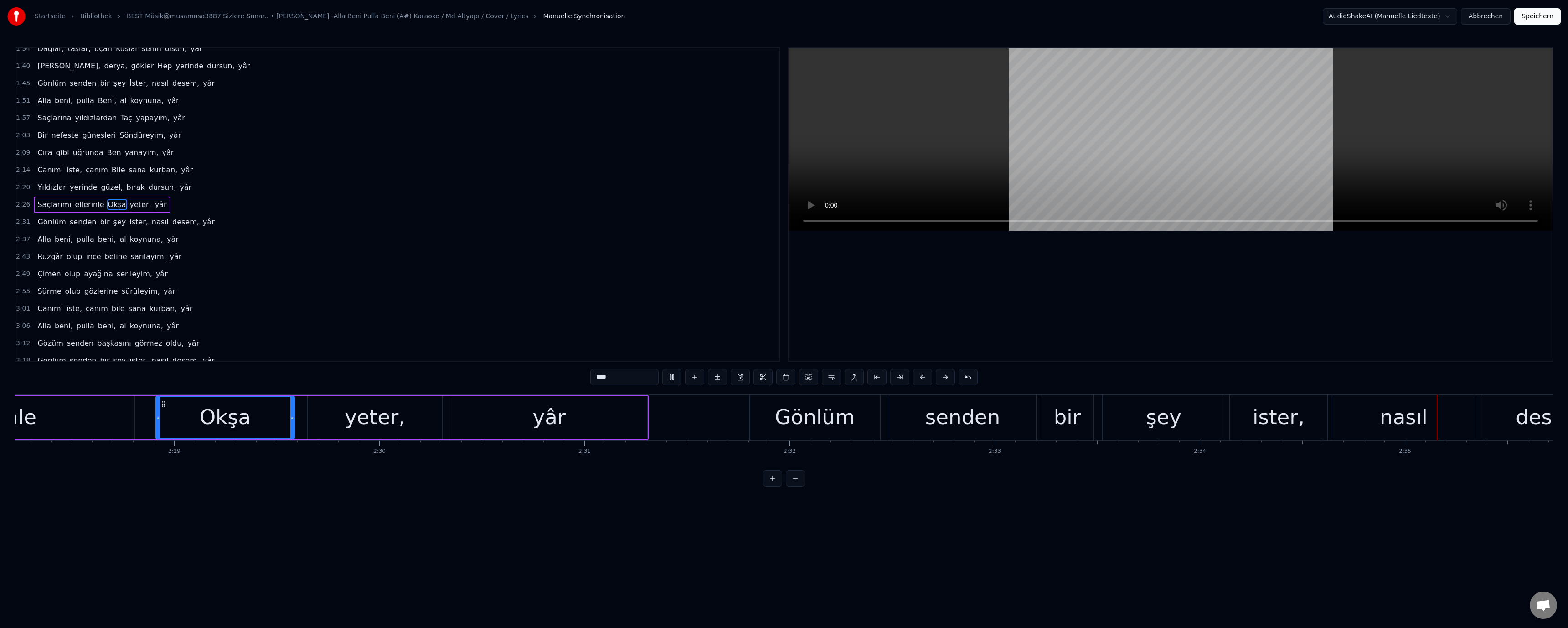
click at [1133, 173] on video at bounding box center [1171, 140] width 764 height 183
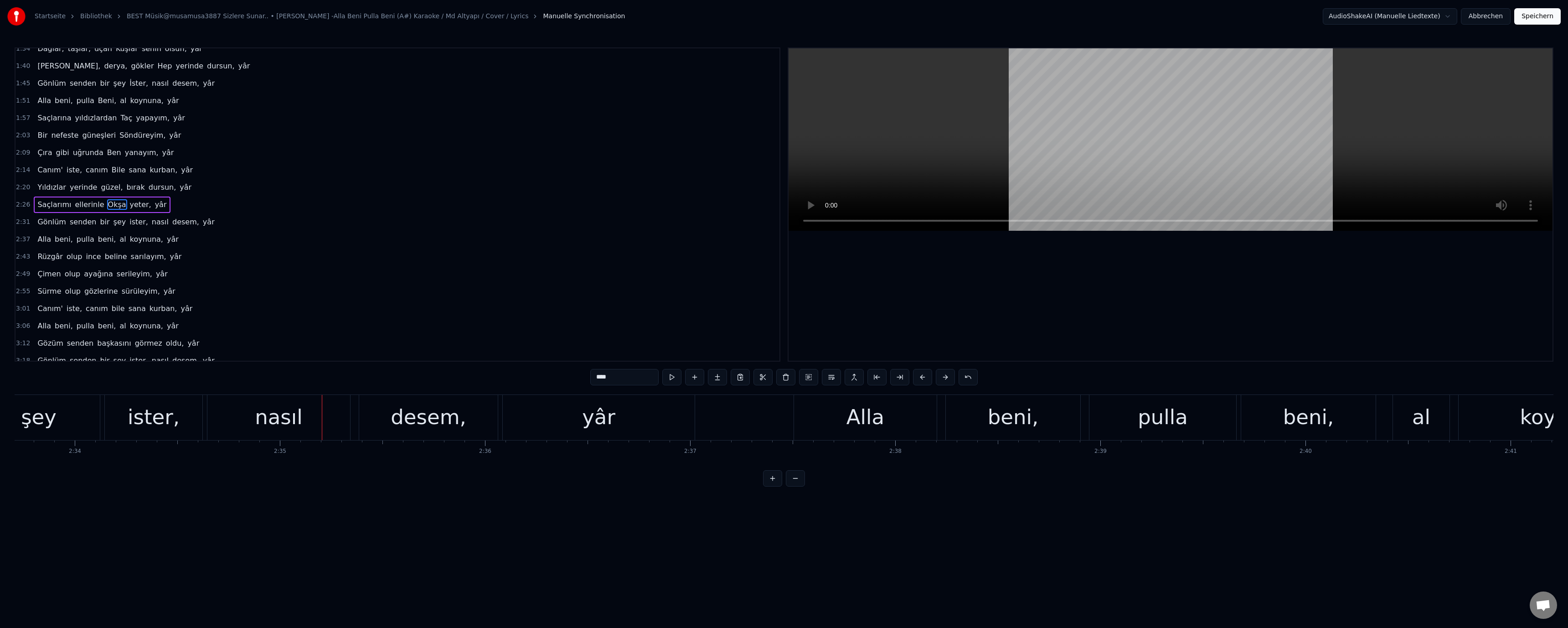
scroll to position [0, 31425]
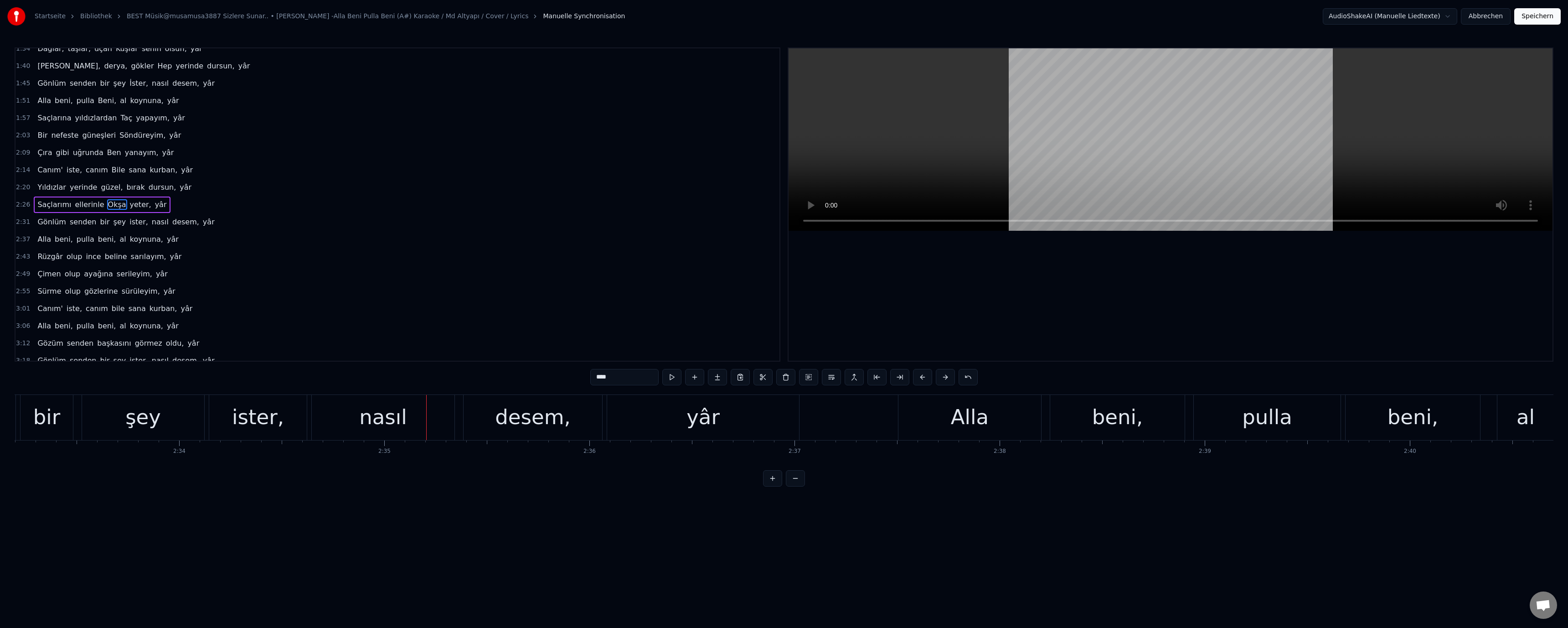
drag, startPoint x: 231, startPoint y: 428, endPoint x: 238, endPoint y: 426, distance: 7.3
click at [238, 426] on div "ister," at bounding box center [258, 417] width 97 height 45
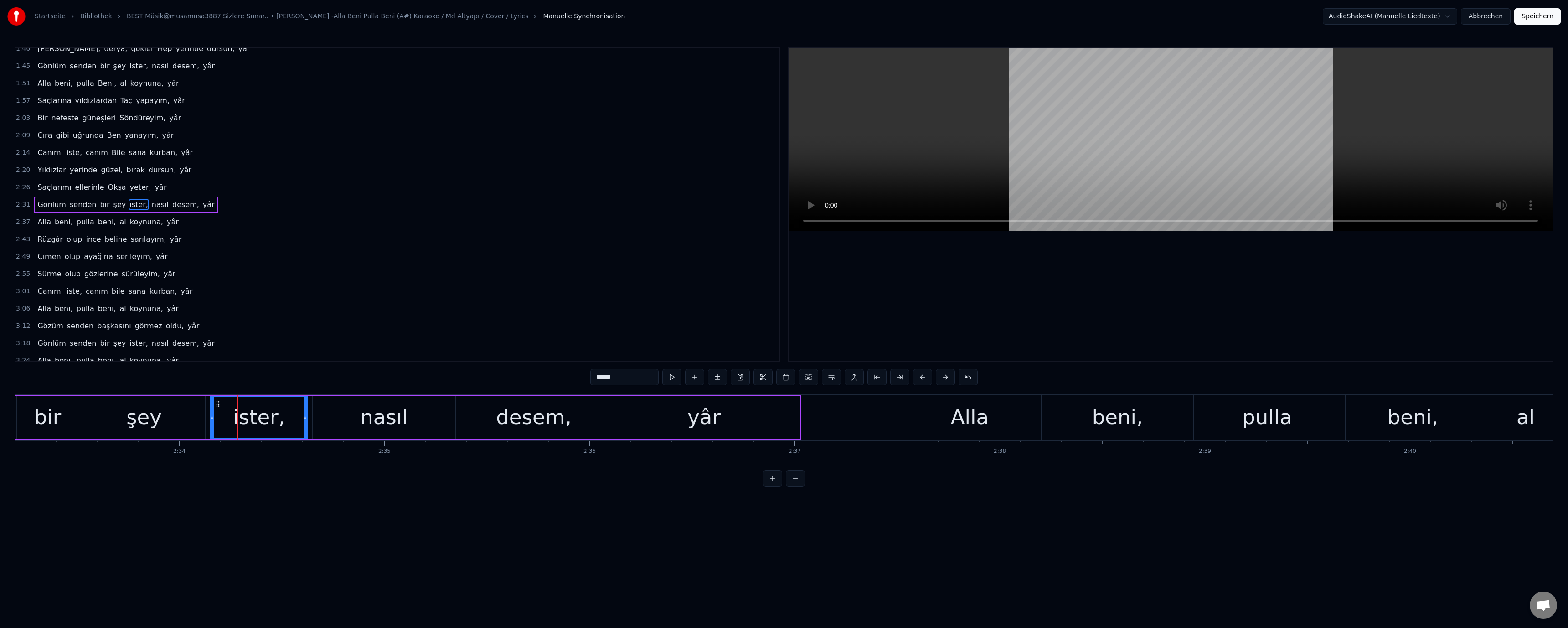
click at [598, 378] on input "******" at bounding box center [625, 377] width 69 height 16
paste input "text"
click at [1399, 418] on div "beni," at bounding box center [1412, 417] width 51 height 31
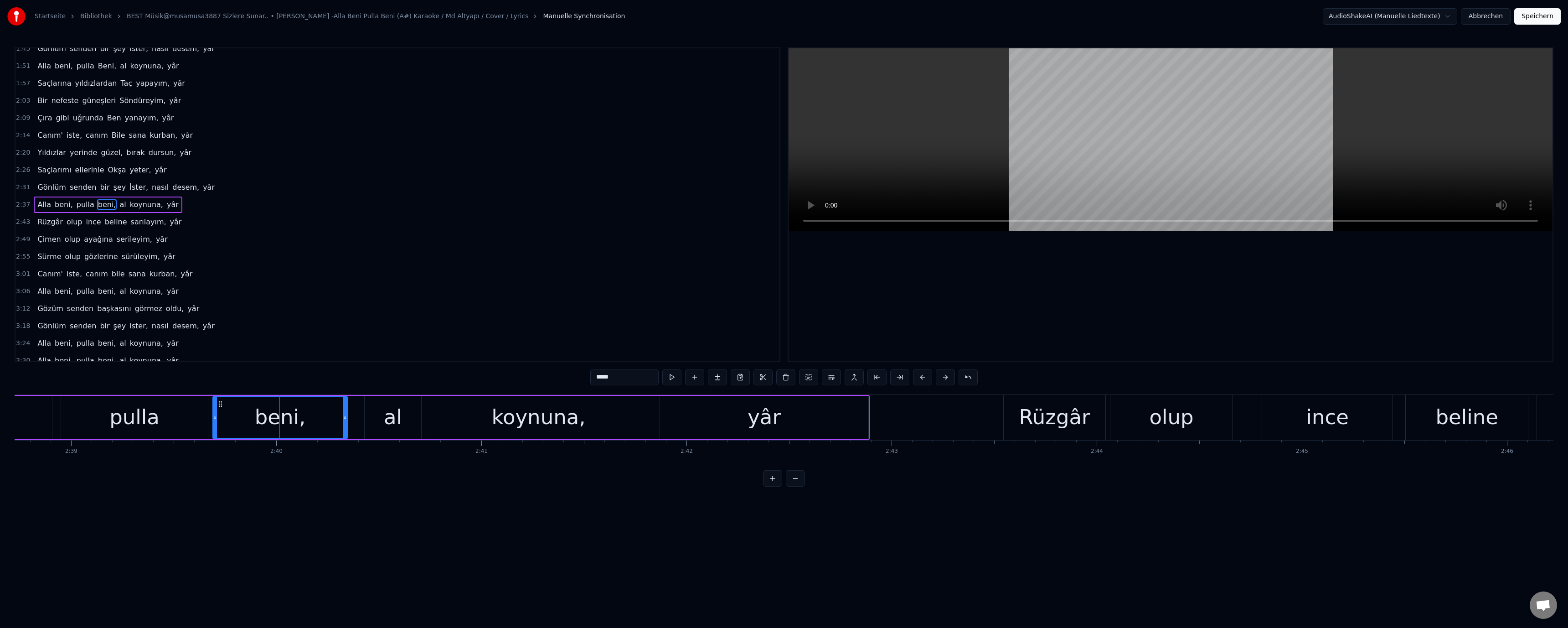
scroll to position [0, 32529]
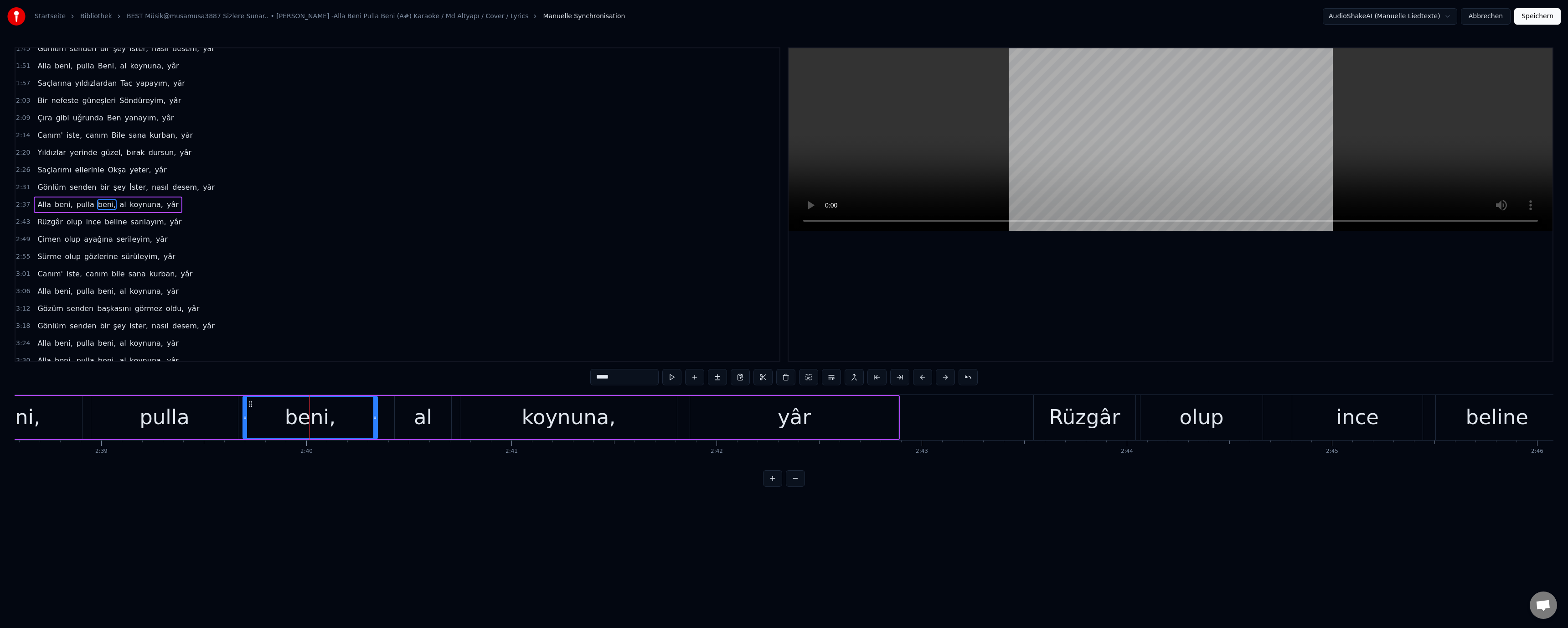
click at [313, 420] on div "beni," at bounding box center [310, 417] width 51 height 31
drag, startPoint x: 593, startPoint y: 379, endPoint x: 598, endPoint y: 382, distance: 5.8
click at [599, 381] on input "*****" at bounding box center [625, 377] width 69 height 16
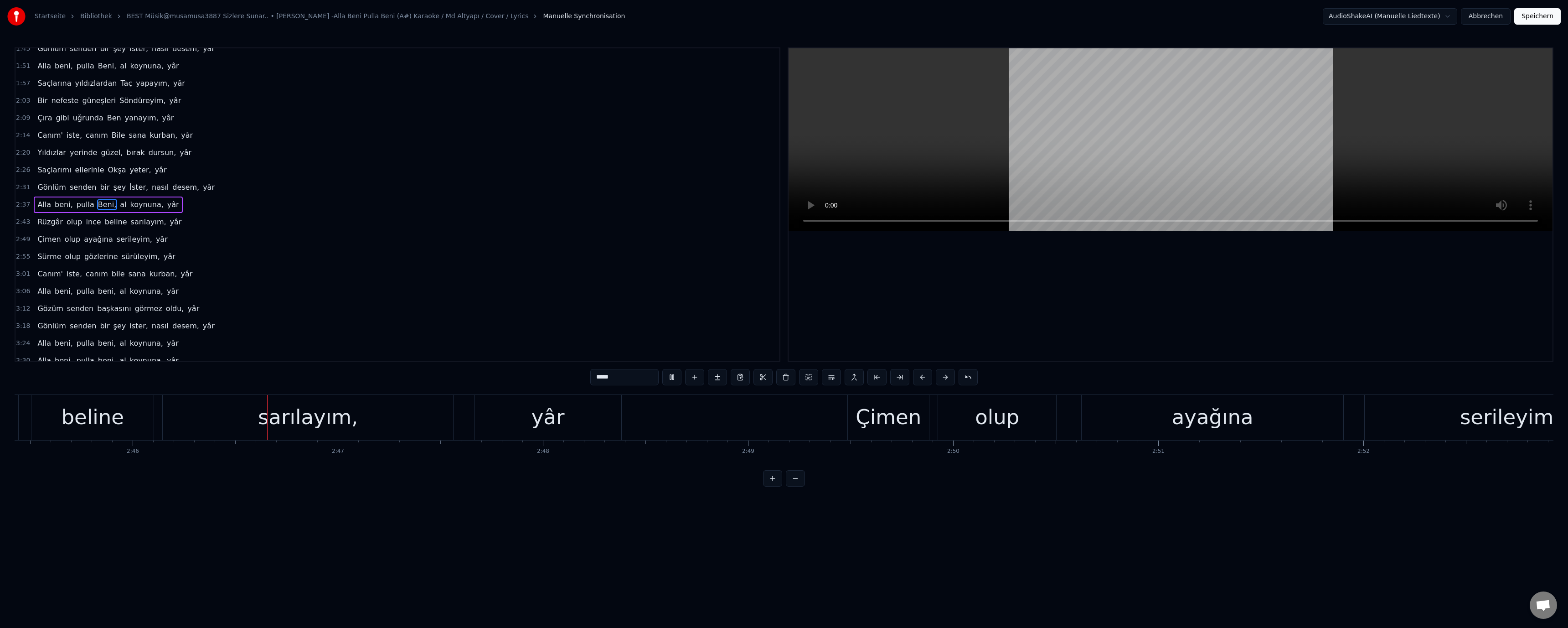
scroll to position [0, 34016]
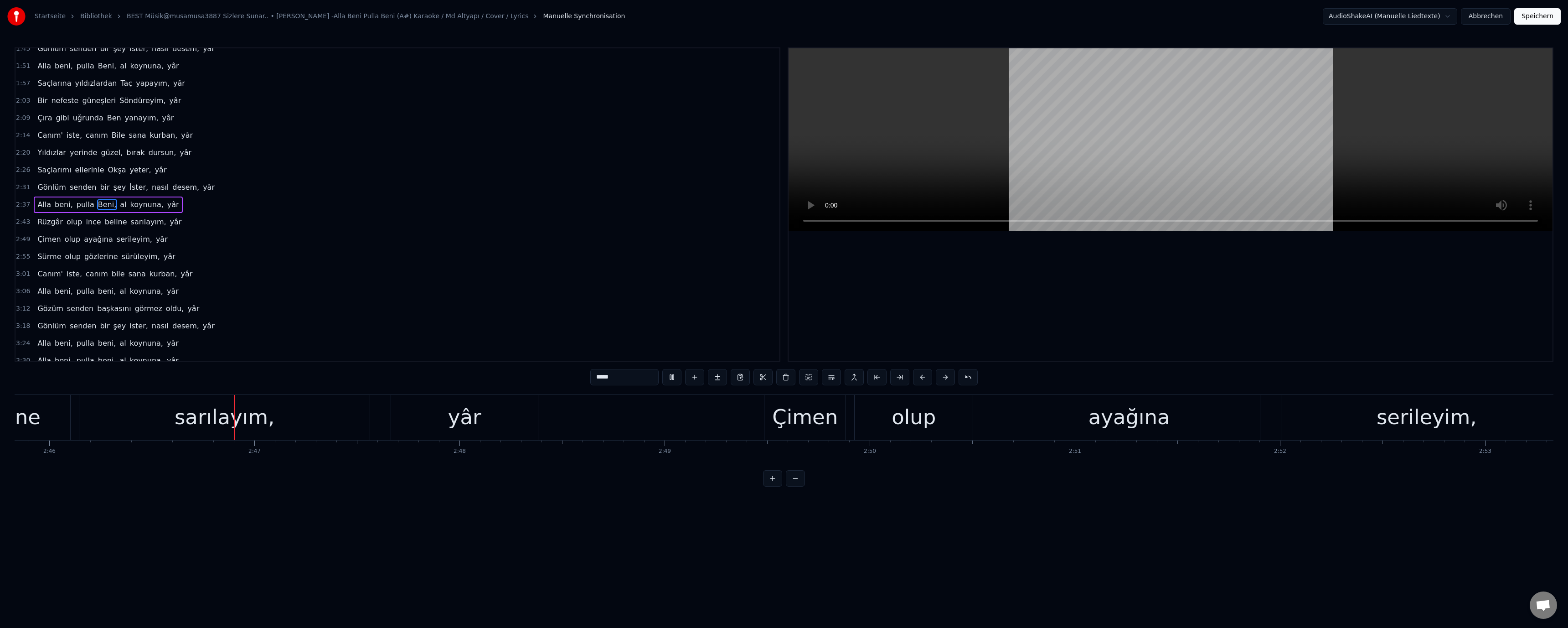
click at [1070, 169] on video at bounding box center [1171, 140] width 764 height 183
click at [31, 421] on div "beline" at bounding box center [9, 417] width 62 height 31
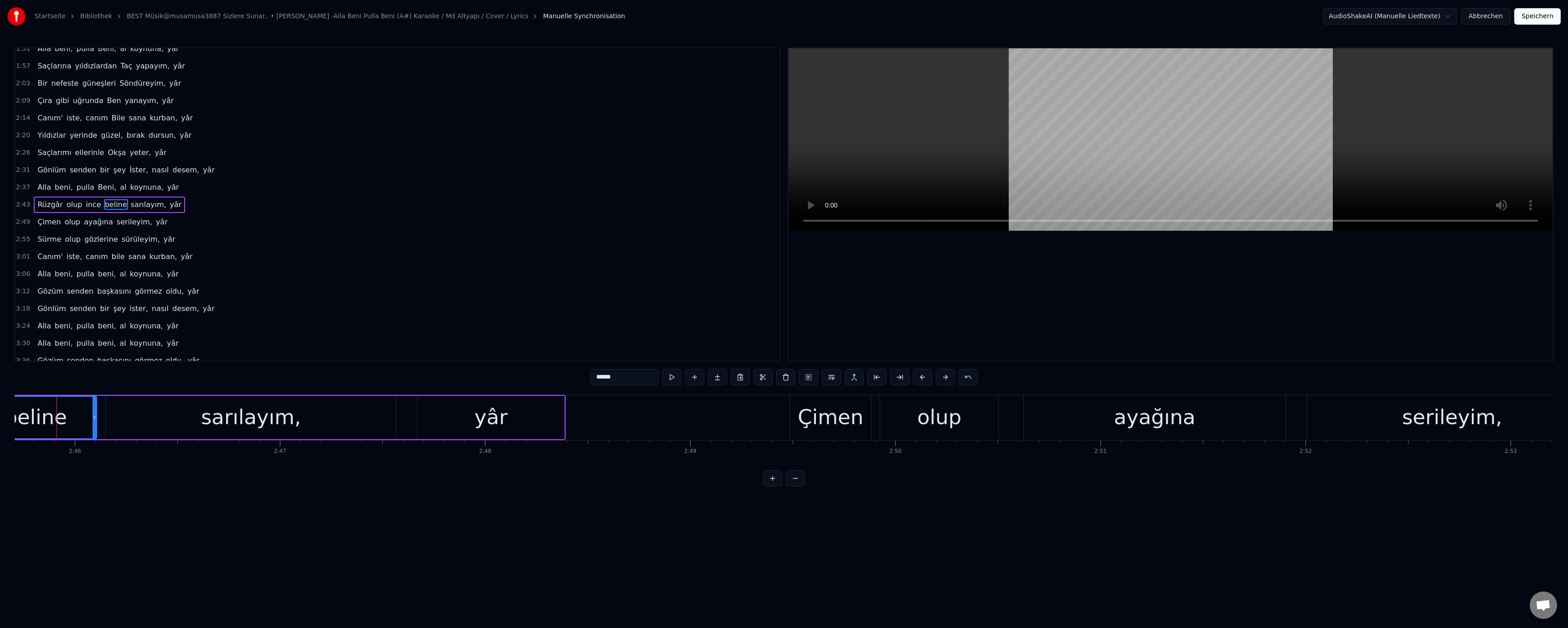
scroll to position [0, 33988]
drag, startPoint x: 599, startPoint y: 382, endPoint x: 591, endPoint y: 382, distance: 8.0
click at [591, 382] on input "******" at bounding box center [625, 377] width 69 height 16
drag, startPoint x: 1407, startPoint y: 411, endPoint x: 1393, endPoint y: 404, distance: 15.7
click at [1405, 410] on div "serileyim," at bounding box center [1456, 417] width 290 height 45
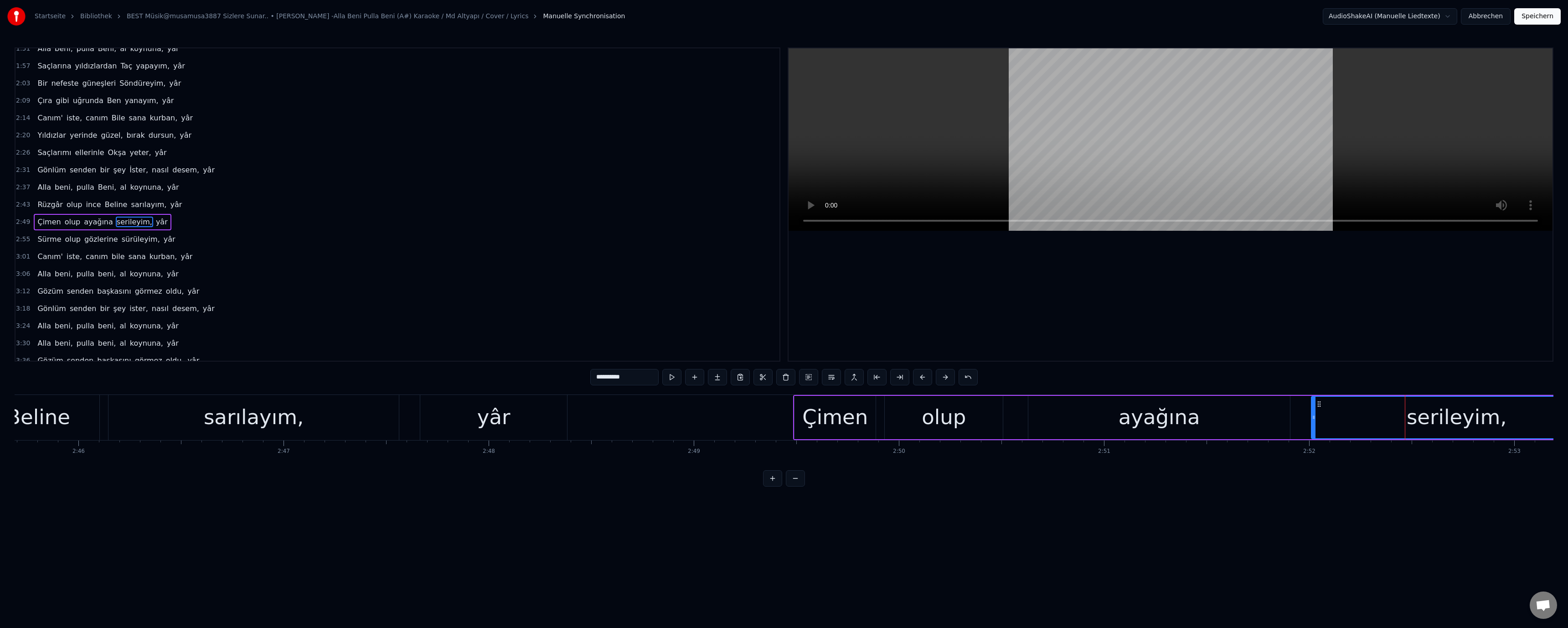
scroll to position [216, 0]
drag, startPoint x: 596, startPoint y: 377, endPoint x: 598, endPoint y: 381, distance: 4.5
click at [599, 381] on input "**********" at bounding box center [625, 377] width 69 height 16
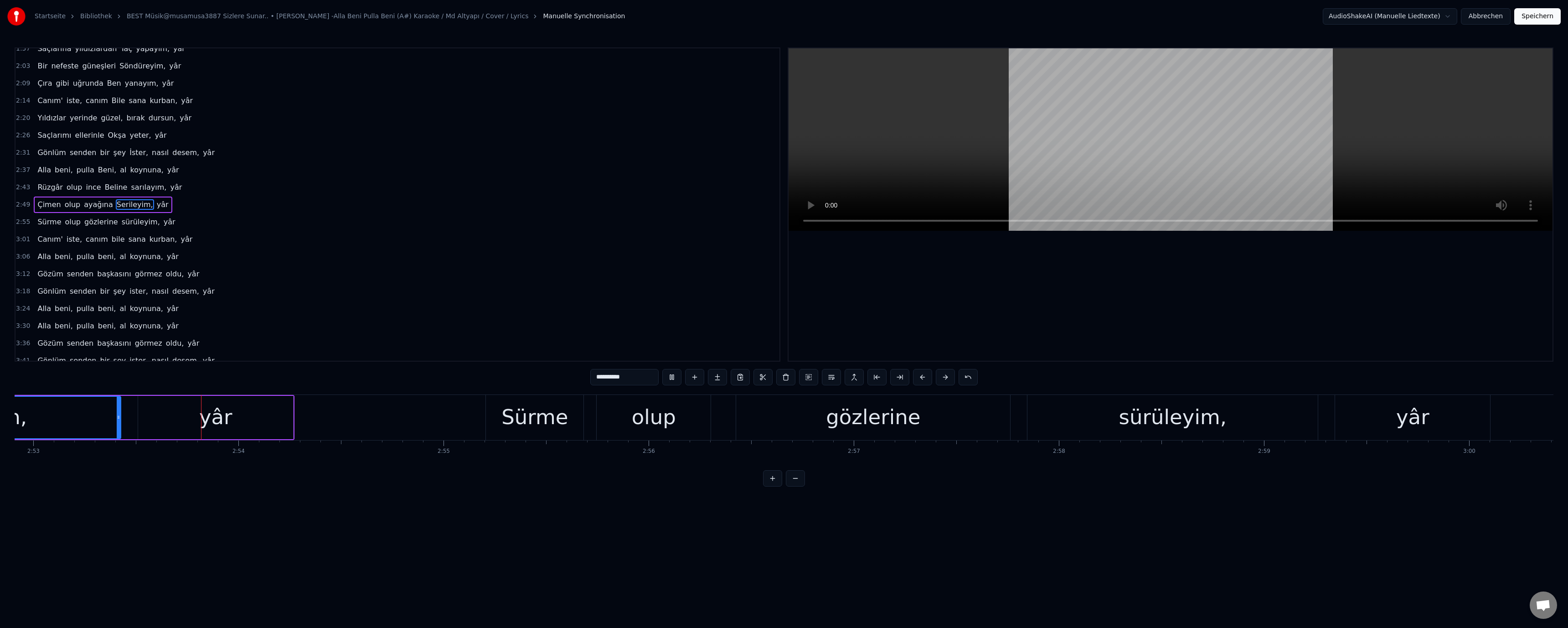
scroll to position [0, 35474]
click at [1129, 424] on div "sürüleyim," at bounding box center [1167, 417] width 108 height 31
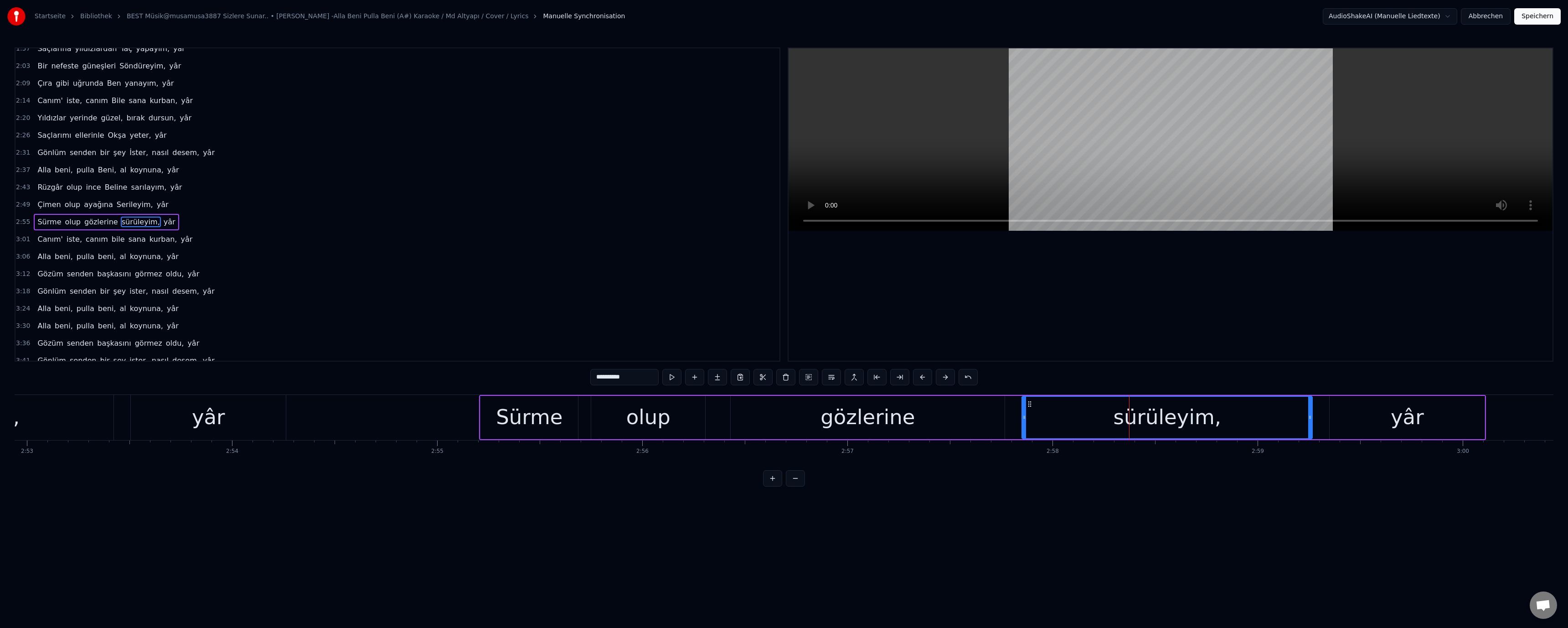
scroll to position [233, 0]
drag, startPoint x: 598, startPoint y: 379, endPoint x: 592, endPoint y: 379, distance: 6.0
click at [592, 379] on input "**********" at bounding box center [625, 377] width 69 height 16
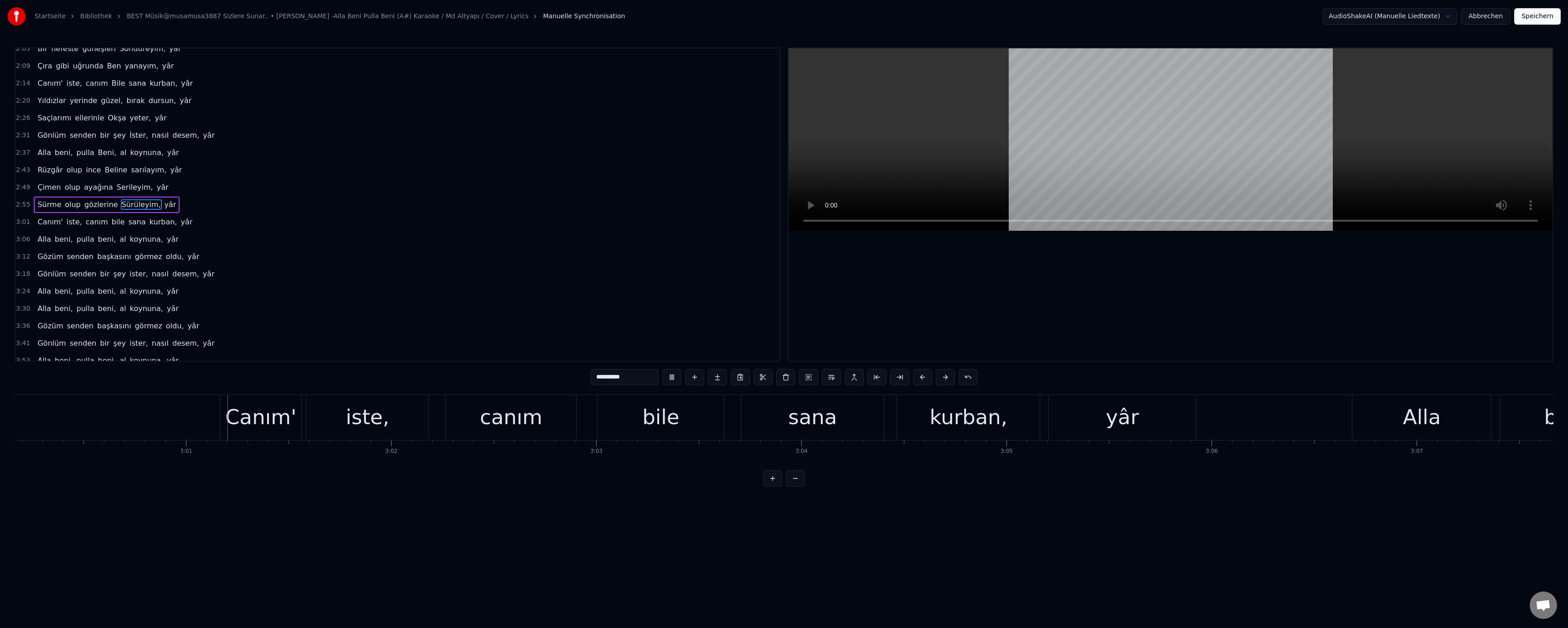
scroll to position [0, 36963]
click at [658, 421] on div "bile" at bounding box center [655, 417] width 37 height 31
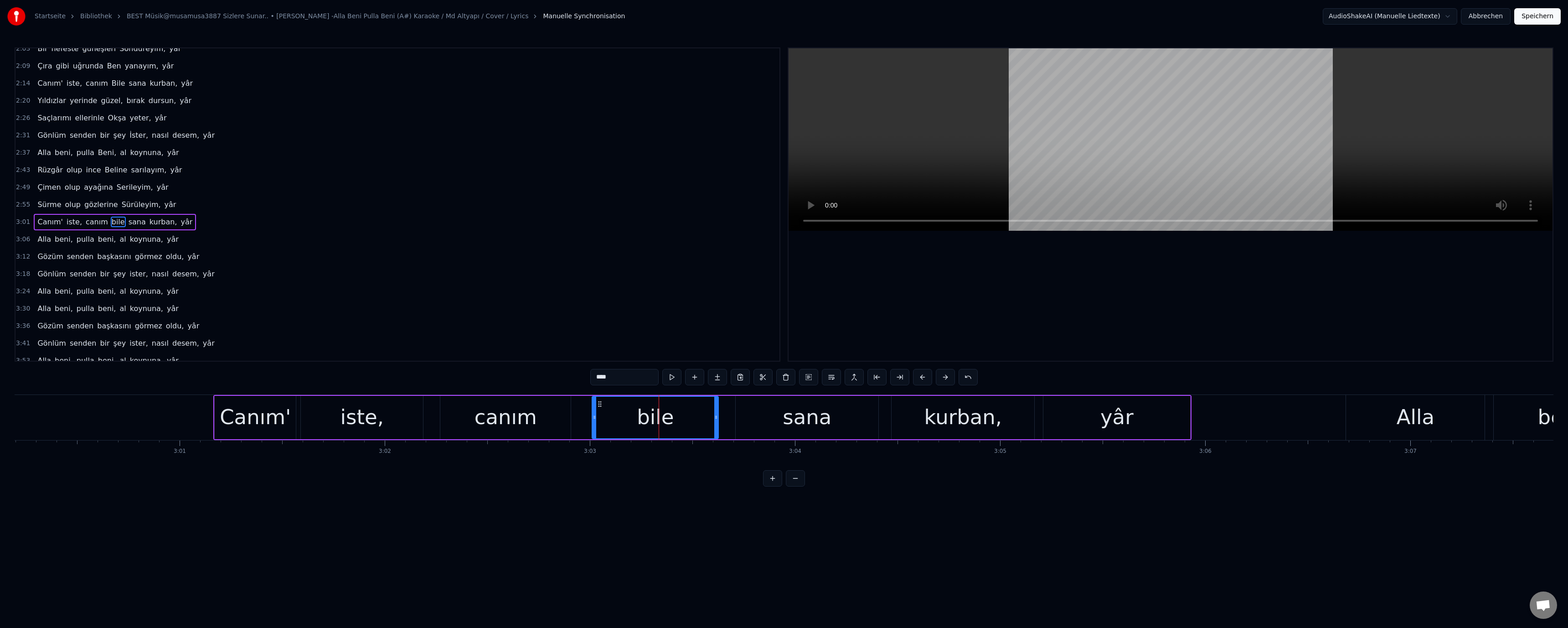
scroll to position [242, 0]
drag, startPoint x: 591, startPoint y: 377, endPoint x: 599, endPoint y: 382, distance: 9.4
click at [599, 382] on input "****" at bounding box center [625, 377] width 69 height 16
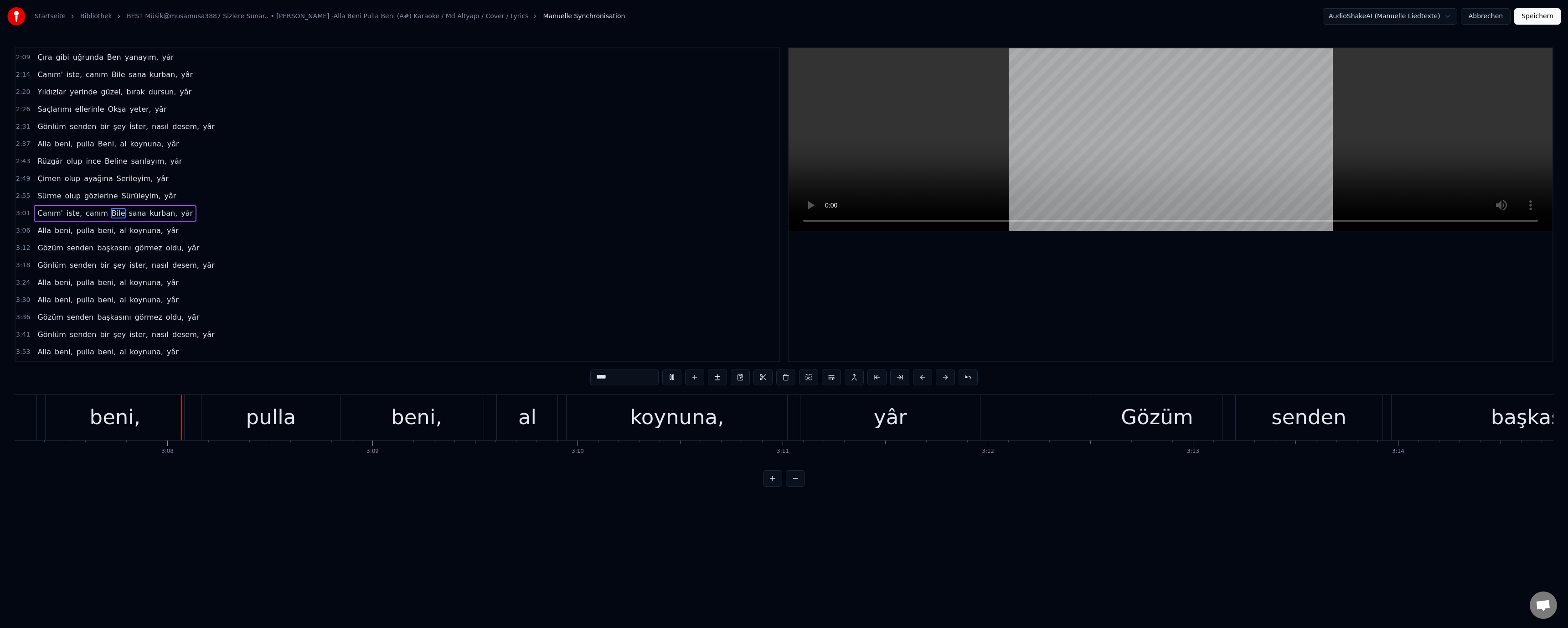
scroll to position [0, 38417]
click at [423, 429] on div "beni," at bounding box center [410, 417] width 51 height 31
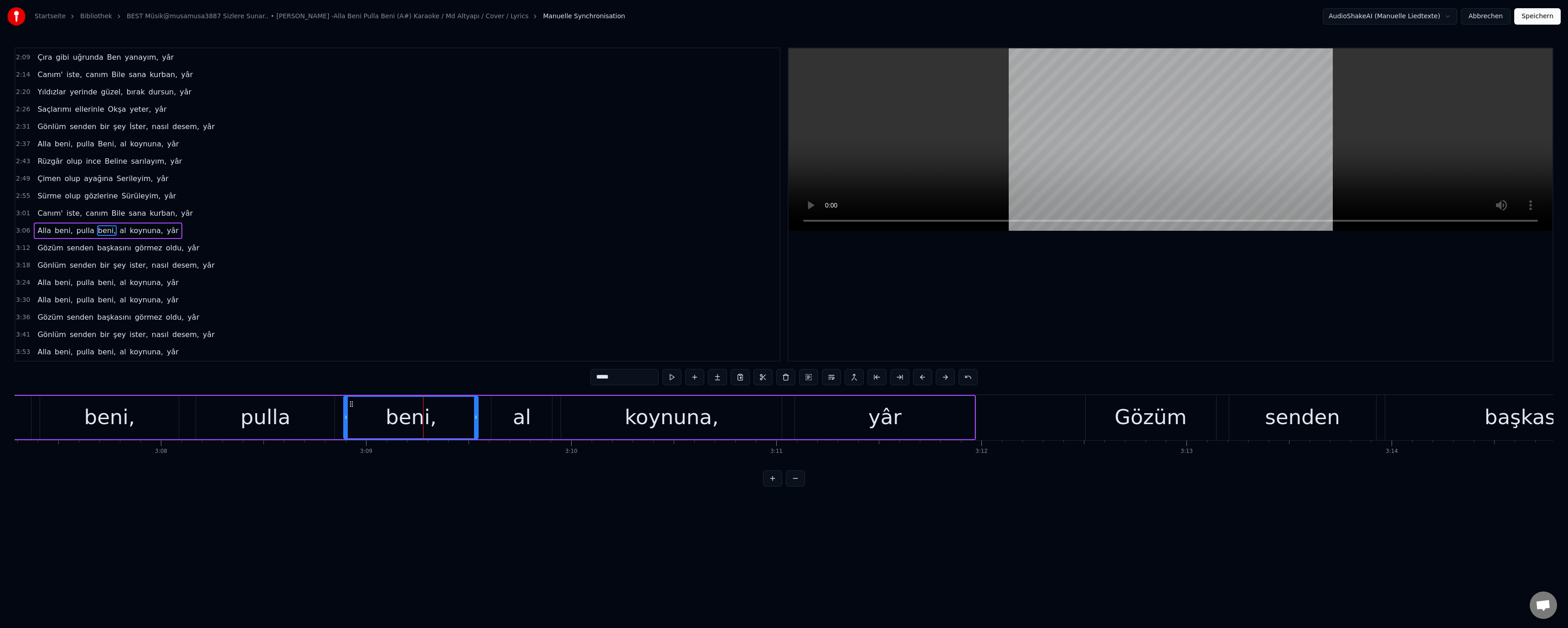
drag, startPoint x: 592, startPoint y: 379, endPoint x: 598, endPoint y: 381, distance: 6.3
click at [598, 381] on input "*****" at bounding box center [625, 377] width 69 height 16
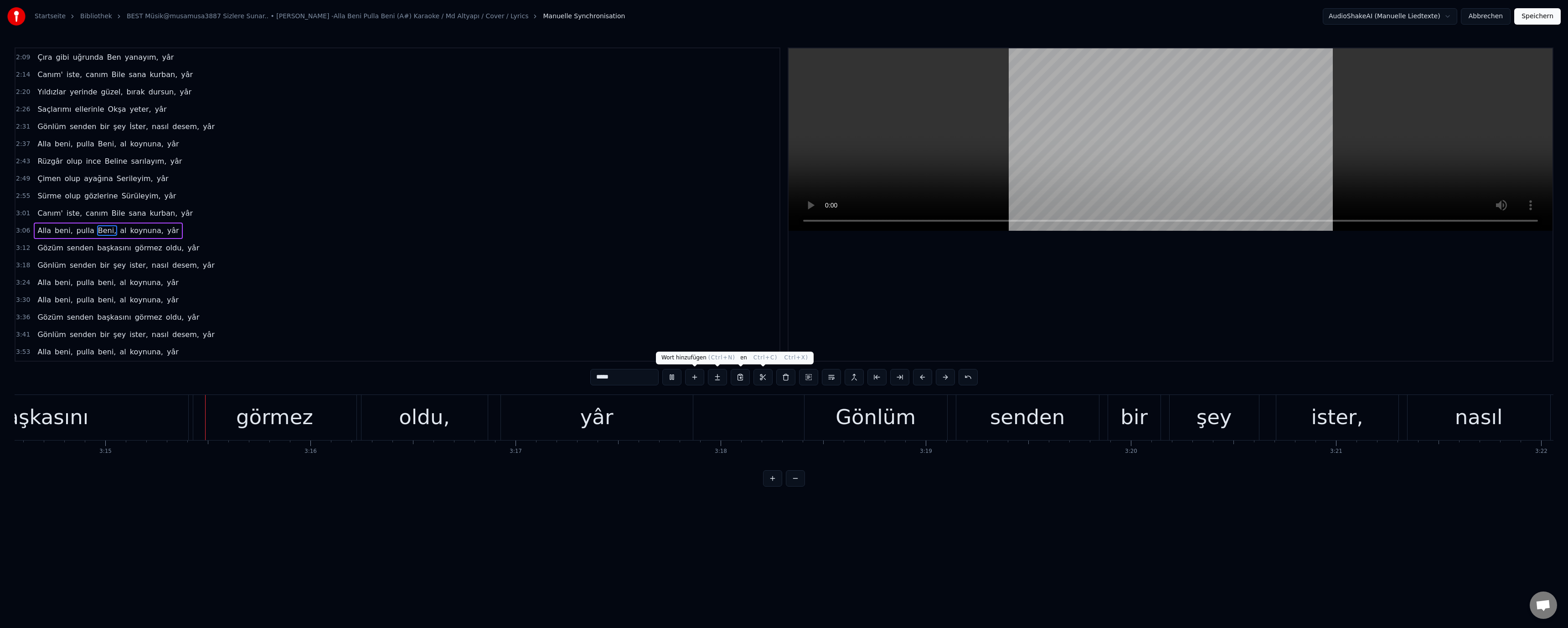
scroll to position [0, 39911]
click at [285, 405] on div "görmez" at bounding box center [273, 417] width 77 height 31
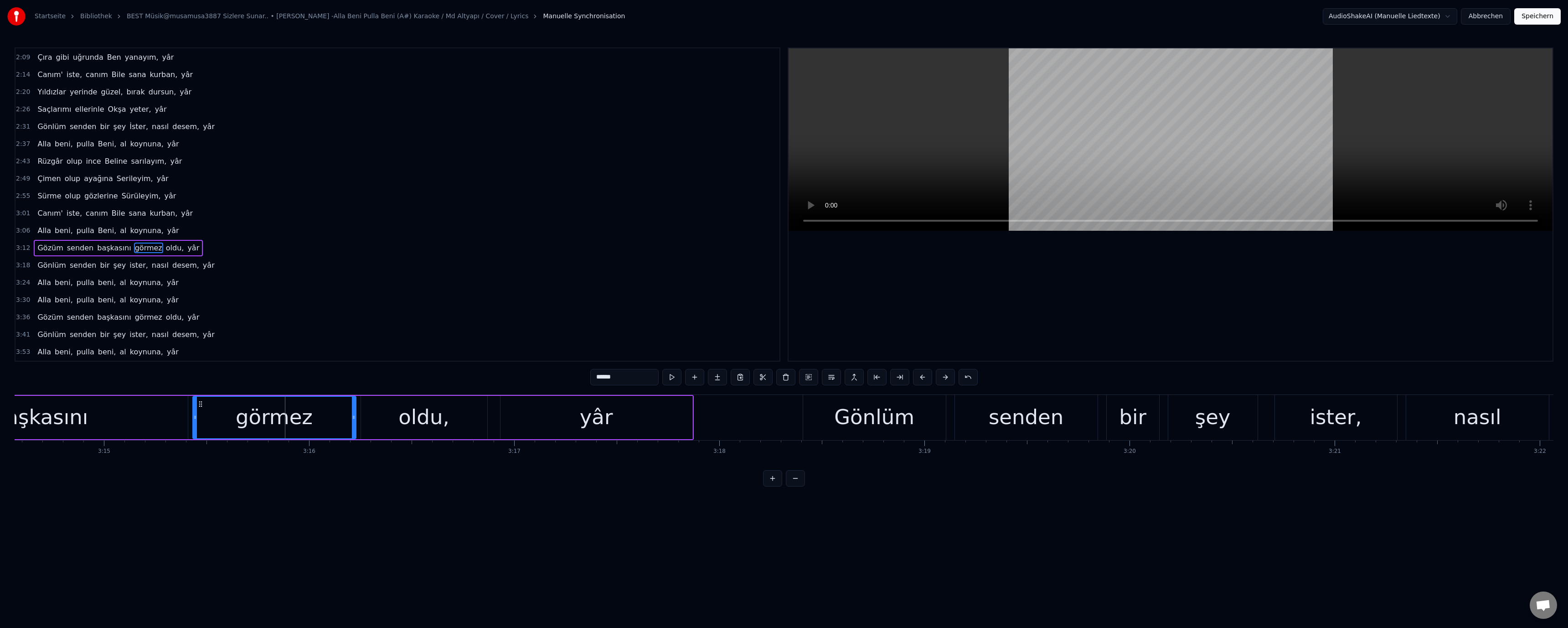
click at [599, 382] on input "******" at bounding box center [625, 377] width 69 height 16
click at [1338, 422] on div "ister," at bounding box center [1336, 417] width 52 height 31
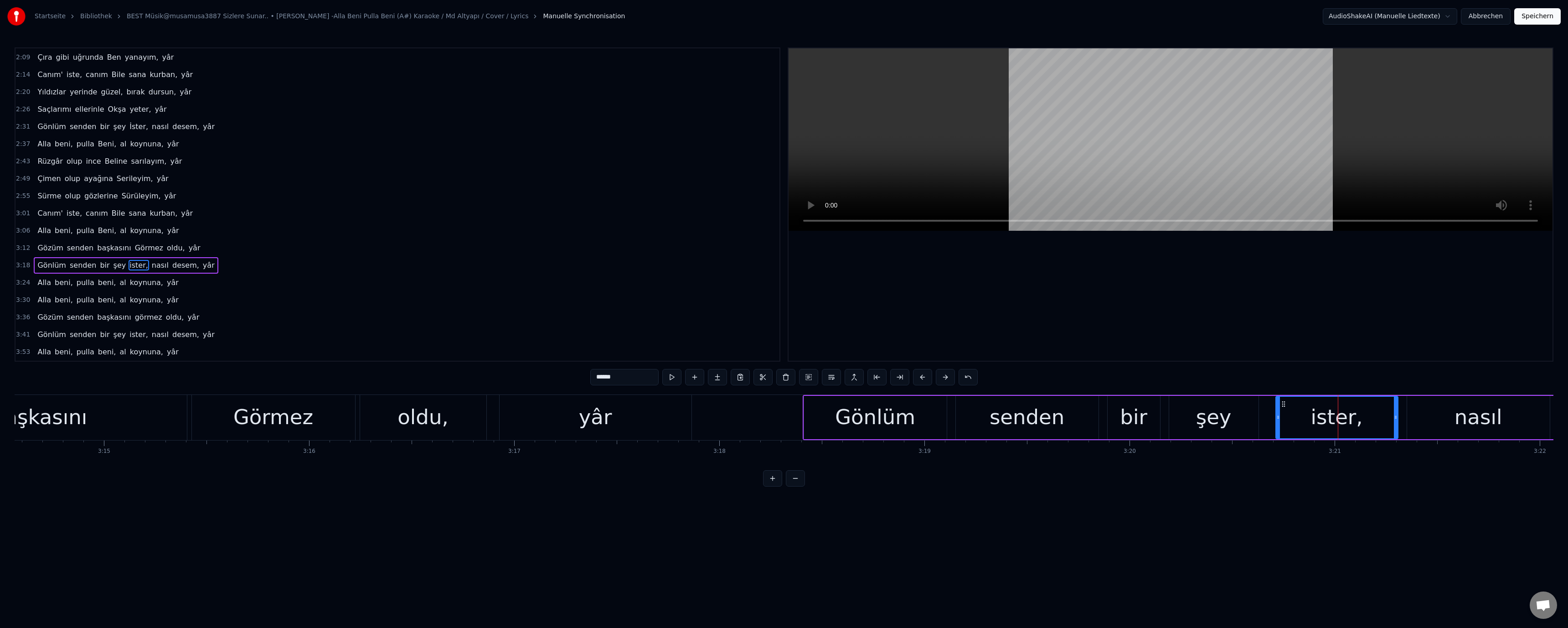
click at [599, 380] on input "******" at bounding box center [625, 377] width 69 height 16
paste input "text"
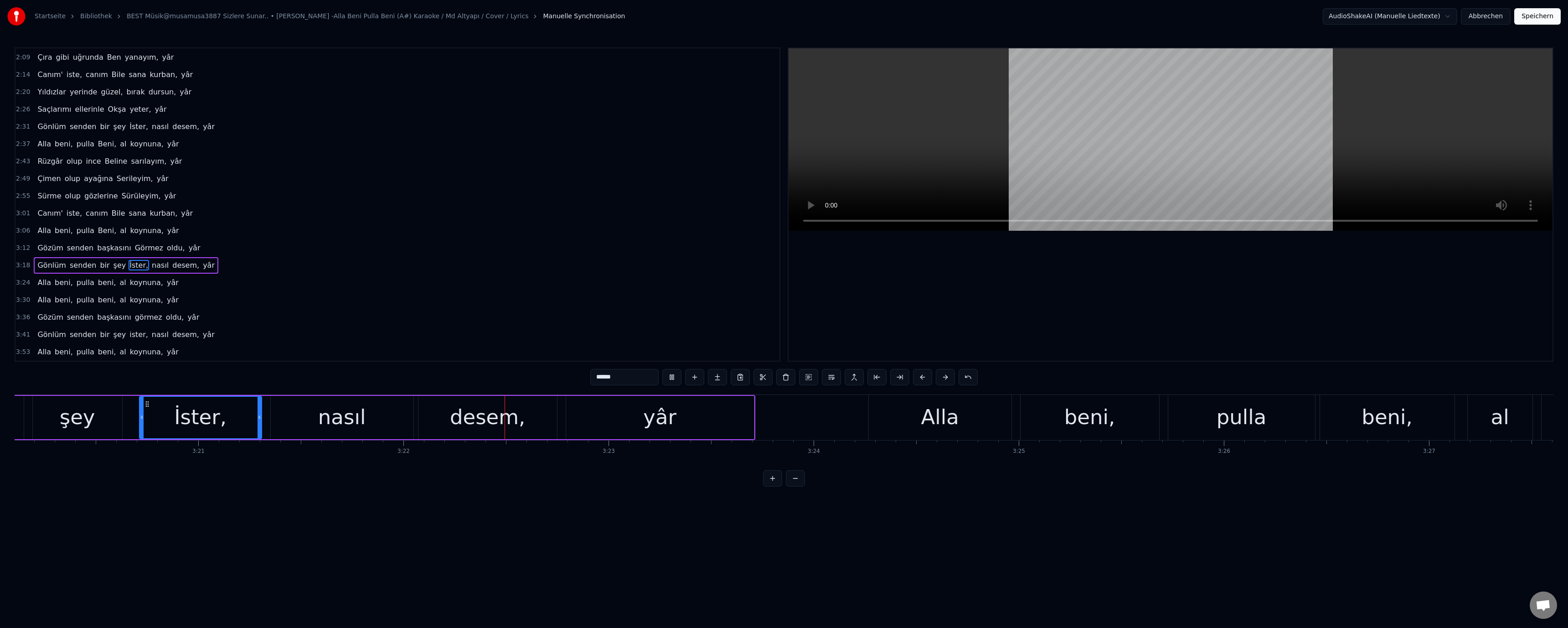
scroll to position [0, 41389]
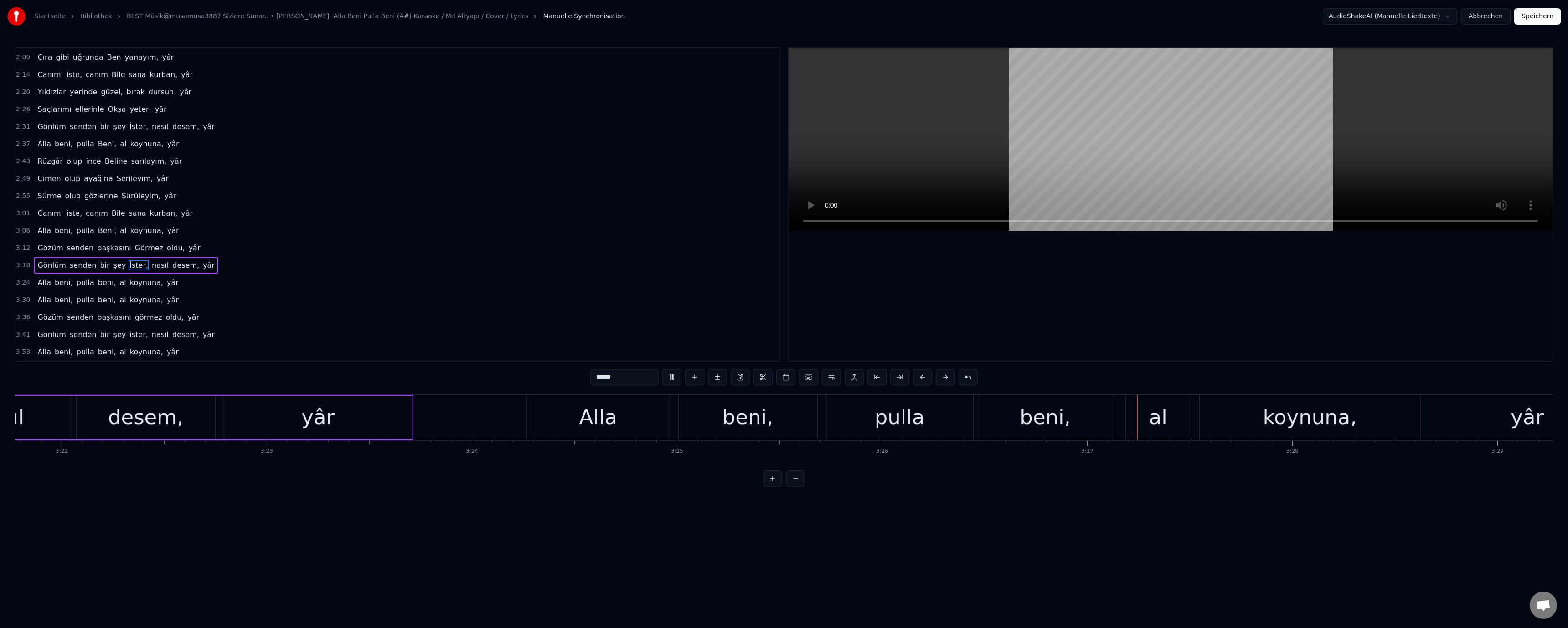
click at [1011, 418] on div "beni," at bounding box center [1045, 417] width 135 height 45
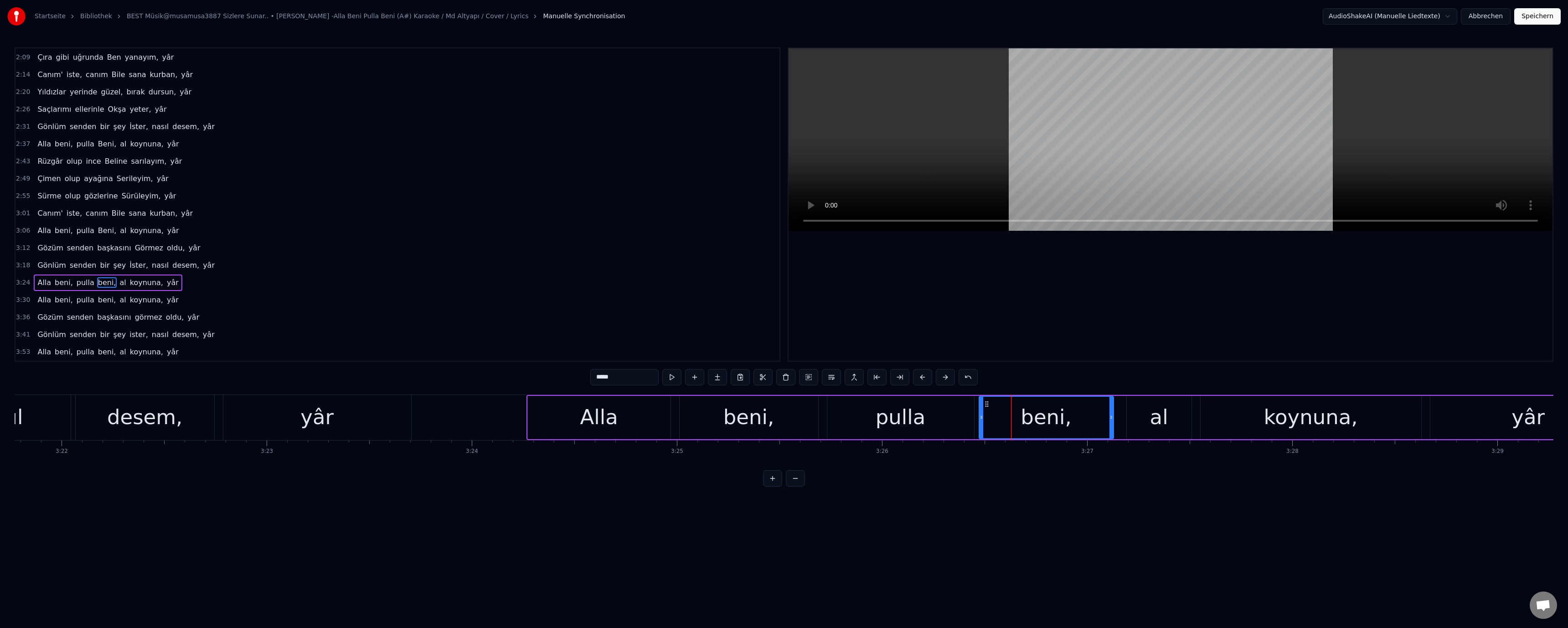
click at [601, 381] on input "*****" at bounding box center [625, 377] width 69 height 16
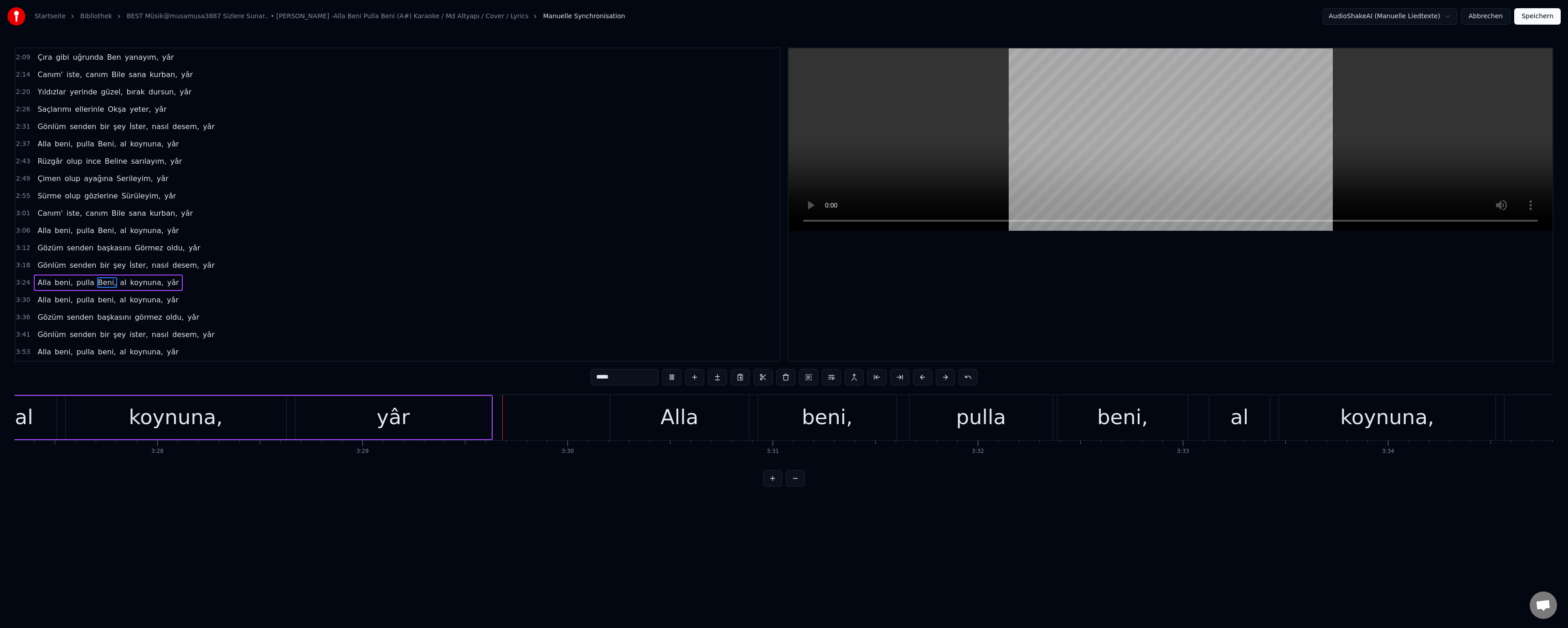
scroll to position [0, 42866]
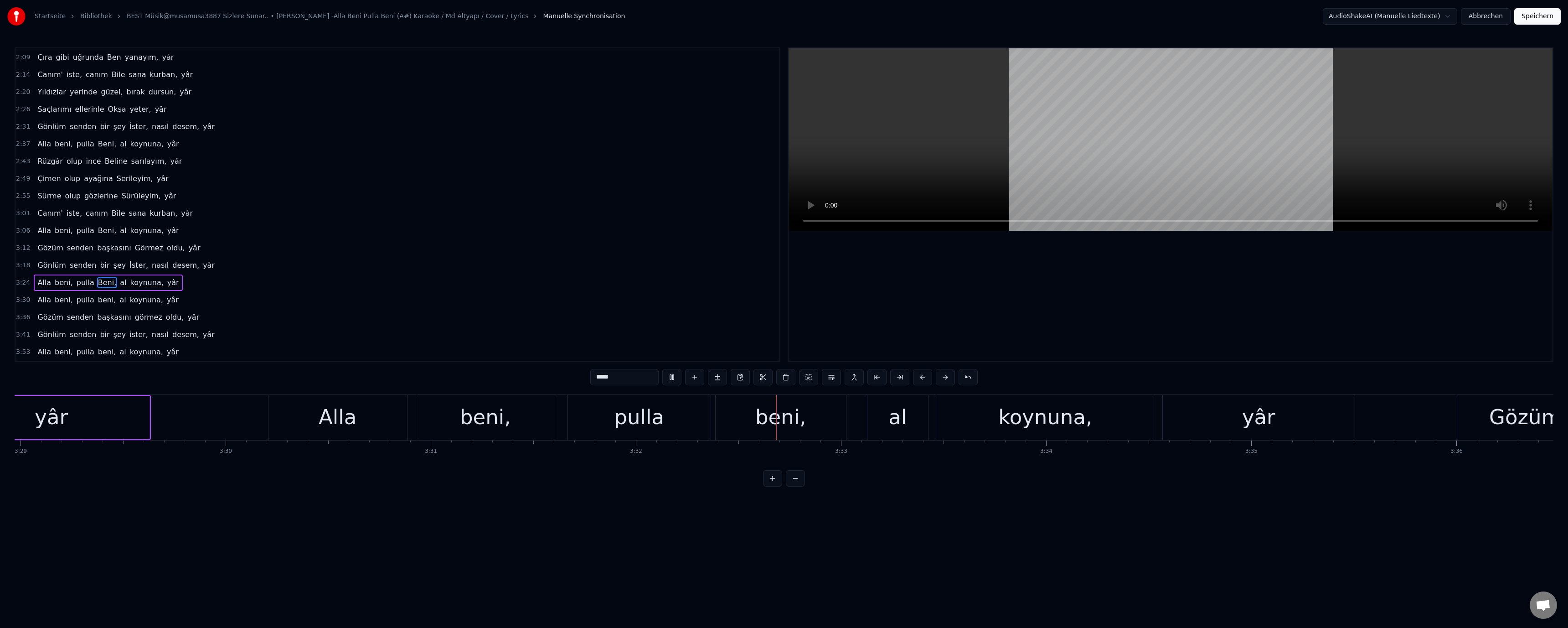
click at [759, 422] on div "beni," at bounding box center [780, 417] width 51 height 31
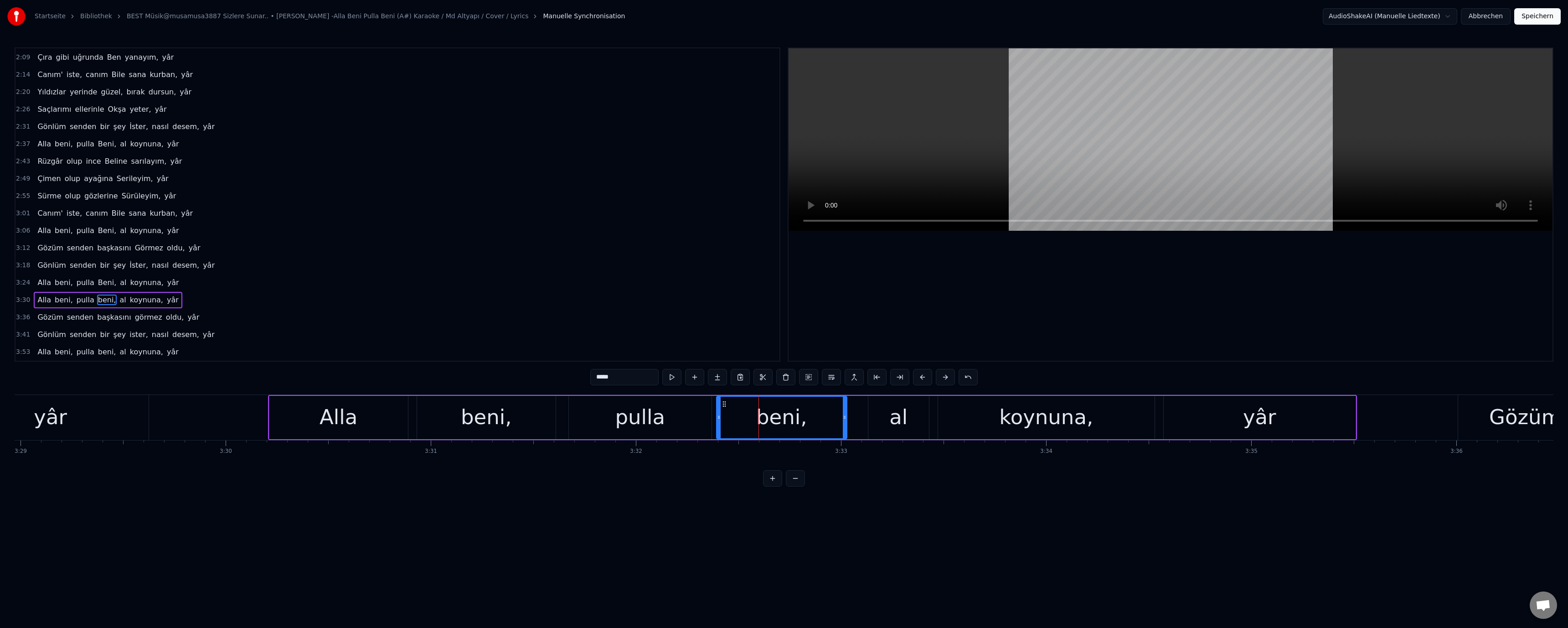
click at [598, 382] on input "*****" at bounding box center [625, 377] width 69 height 16
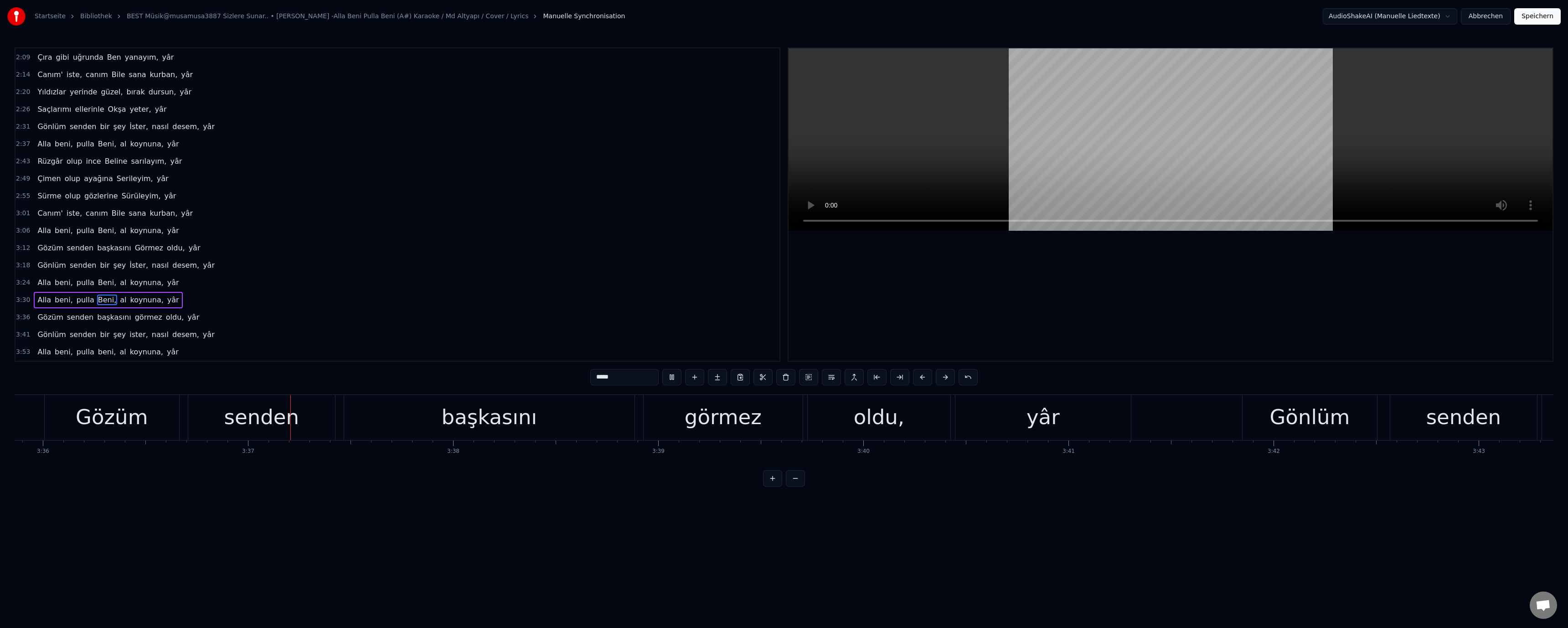
scroll to position [0, 44364]
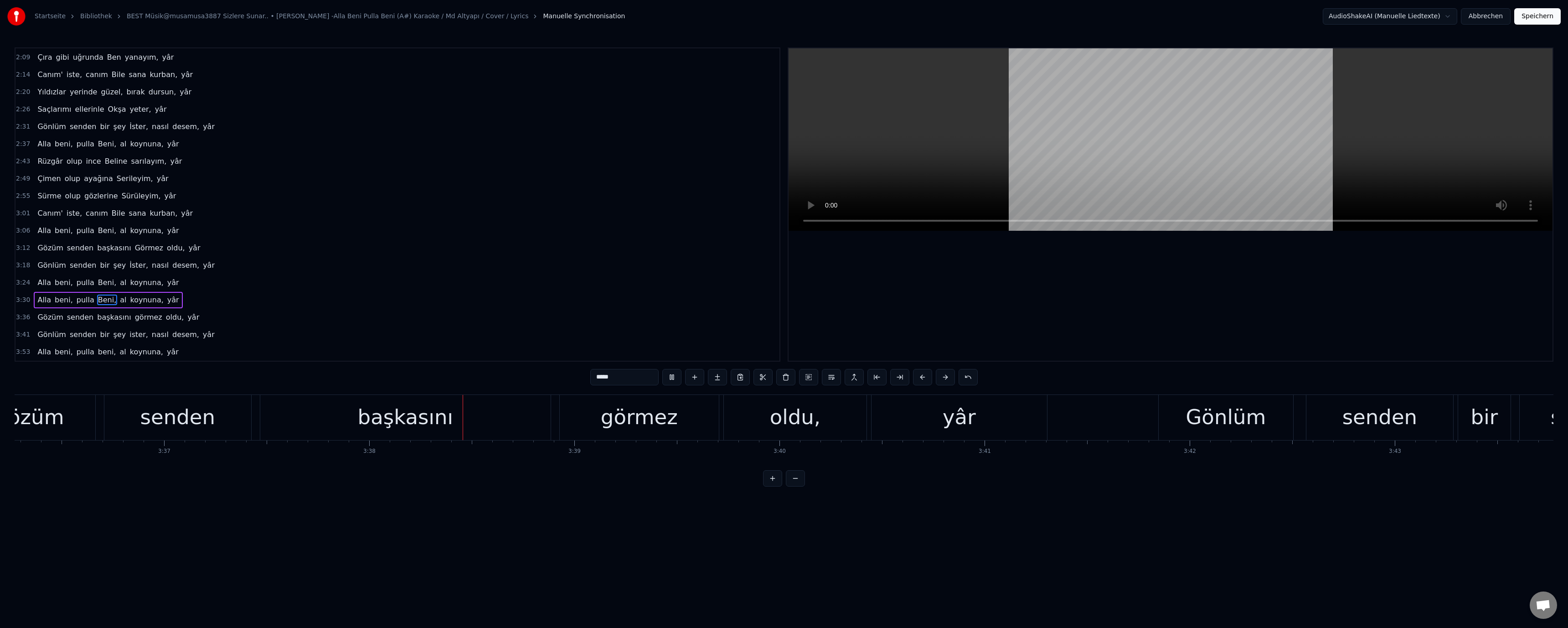
click at [644, 422] on div "görmez" at bounding box center [639, 417] width 77 height 31
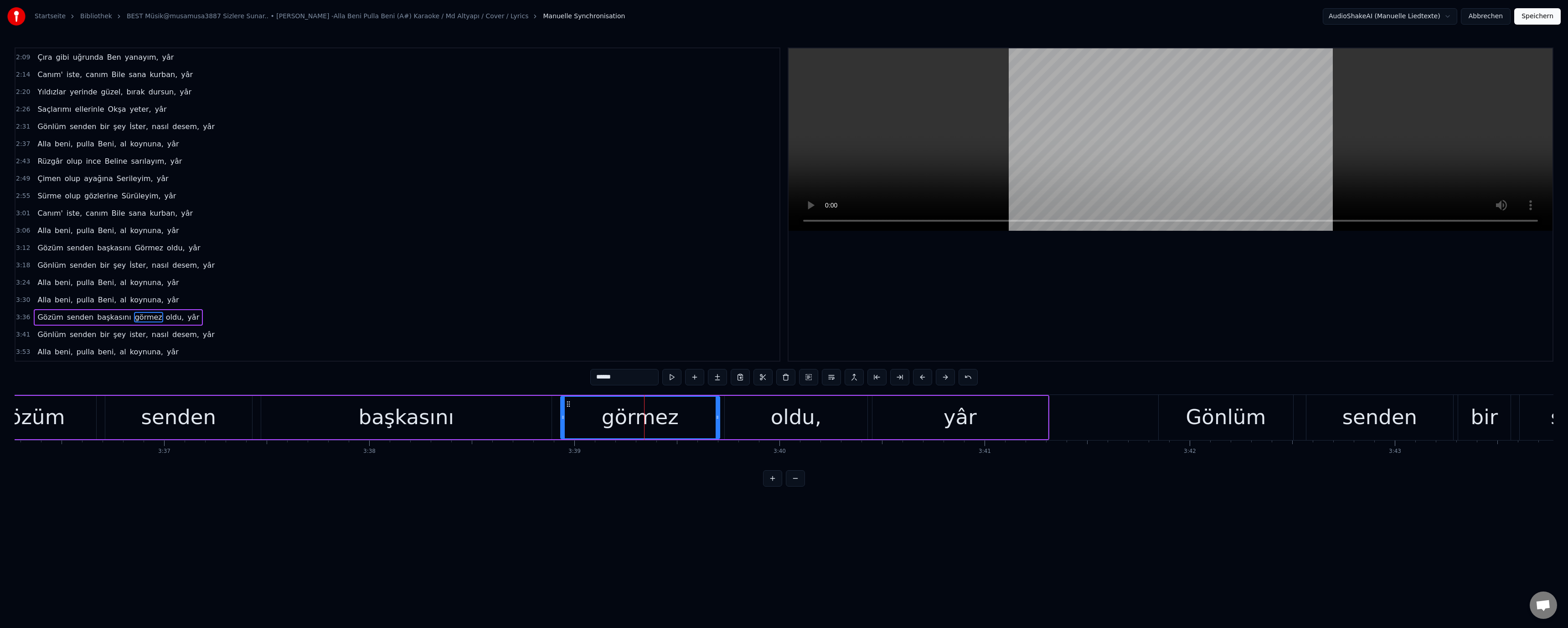
drag, startPoint x: 600, startPoint y: 379, endPoint x: 590, endPoint y: 379, distance: 10.0
click at [590, 379] on div "0:48 Alla beni, pulla Beni, al koynuna, yâr 0:54 Gözüm senden başkasını Görmez …" at bounding box center [784, 267] width 1539 height 439
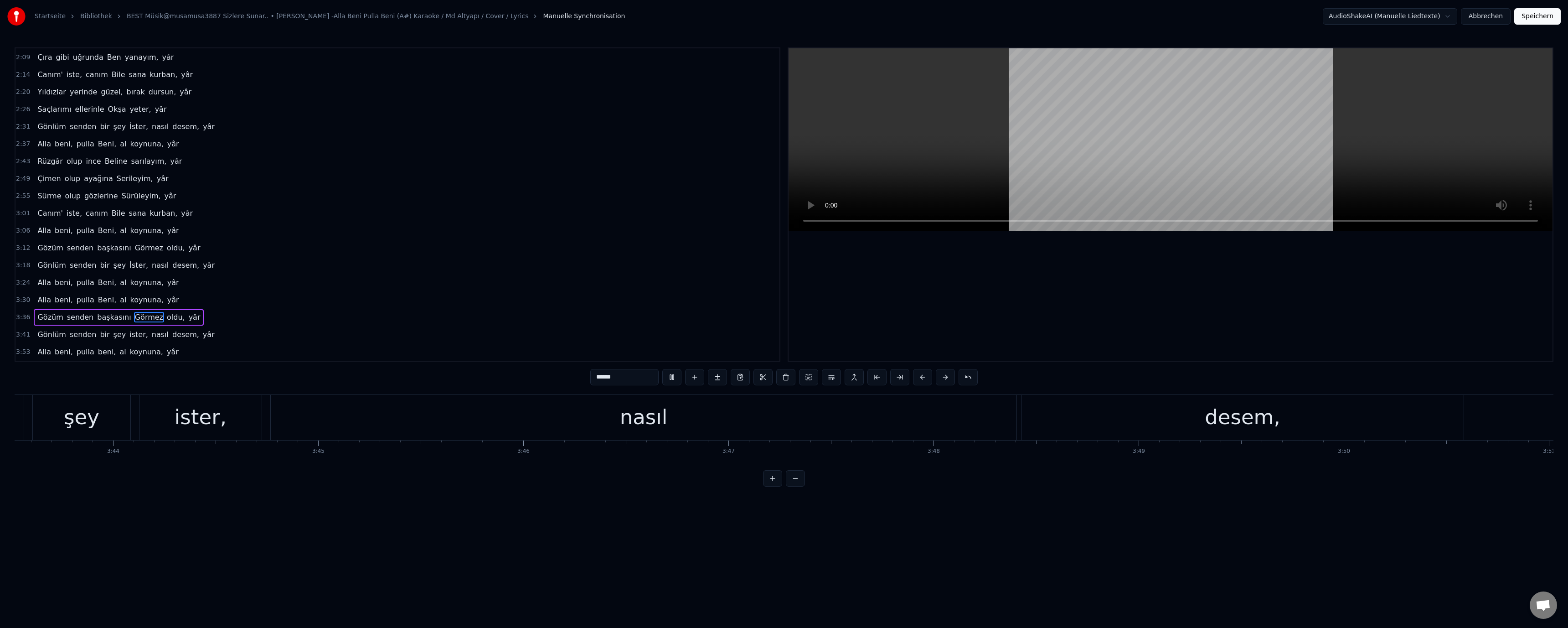
scroll to position [0, 45857]
click at [192, 421] on div "ister," at bounding box center [194, 417] width 52 height 31
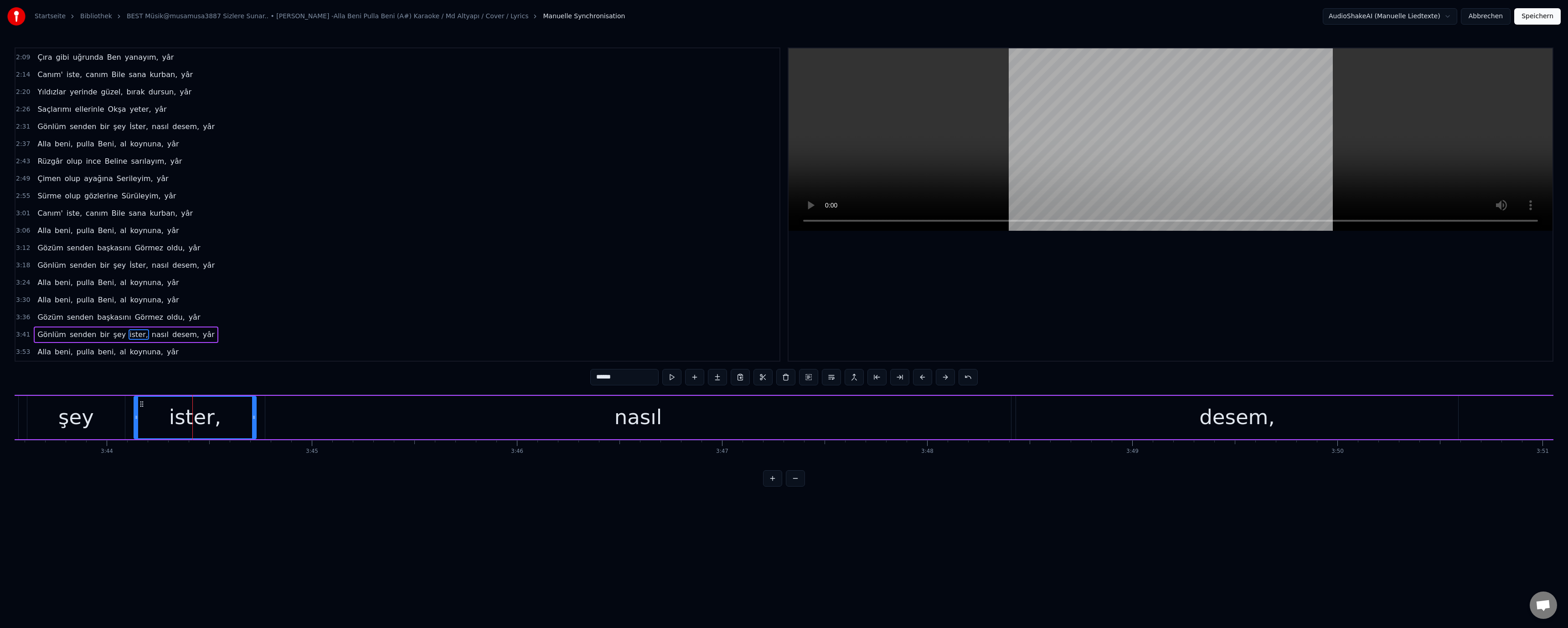
click at [598, 380] on input "******" at bounding box center [625, 377] width 69 height 16
paste input "text"
click at [672, 428] on div "nasıl" at bounding box center [638, 417] width 745 height 43
drag, startPoint x: 1010, startPoint y: 419, endPoint x: 385, endPoint y: 420, distance: 625.0
click at [405, 419] on icon at bounding box center [407, 418] width 4 height 8
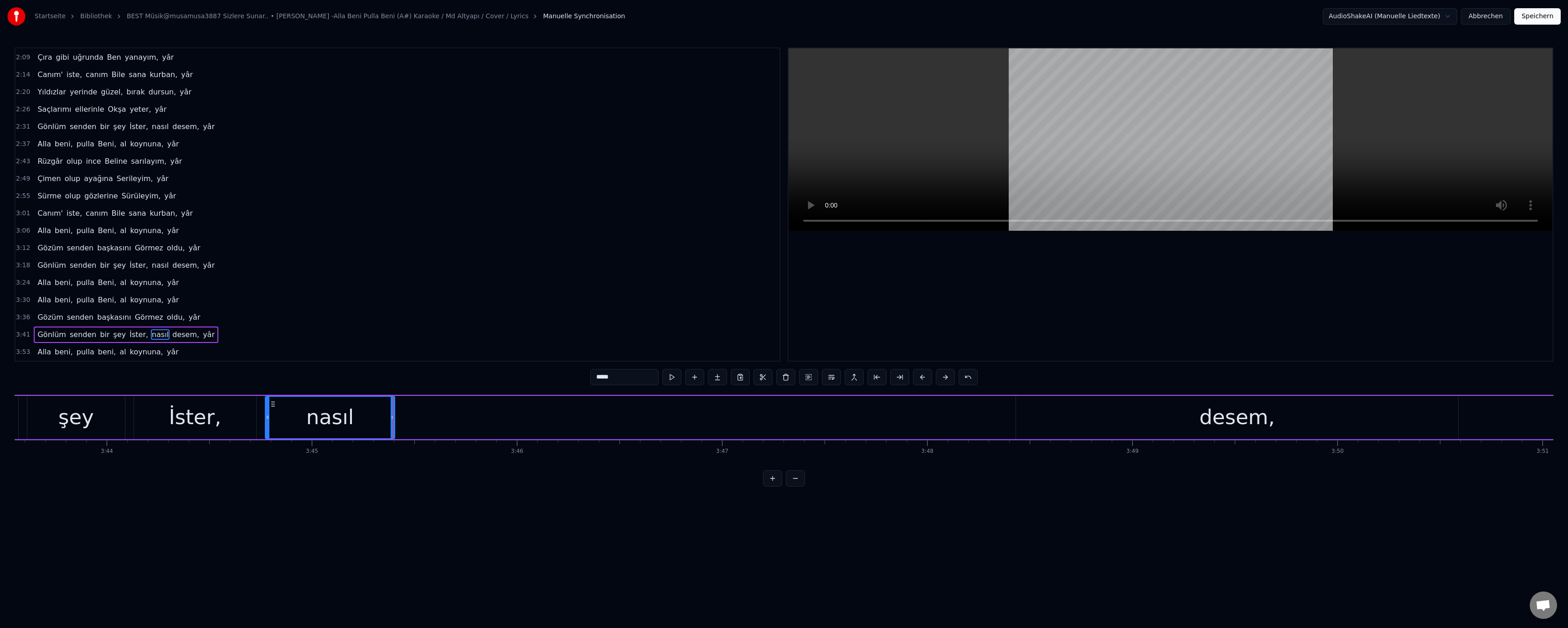
click at [221, 417] on div "İster," at bounding box center [195, 417] width 122 height 43
click at [1198, 434] on div "desem," at bounding box center [1236, 417] width 442 height 43
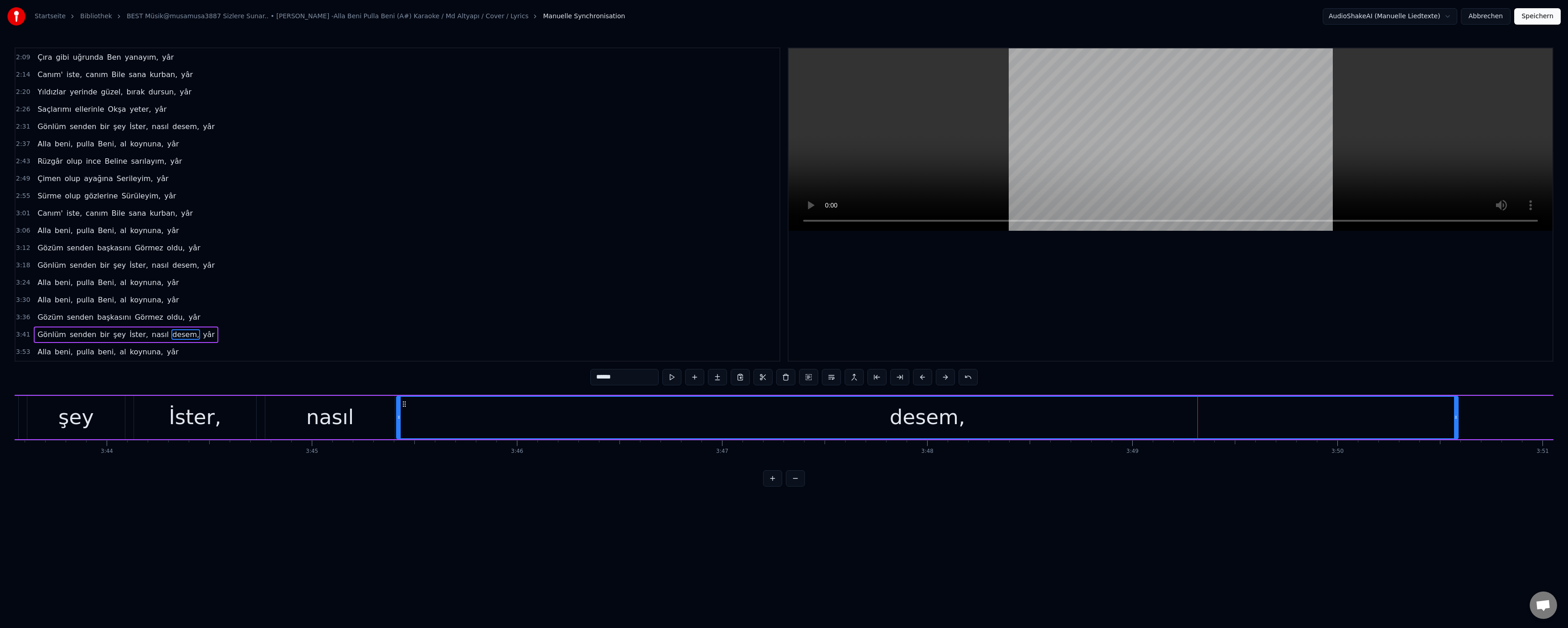
drag, startPoint x: 1019, startPoint y: 418, endPoint x: 681, endPoint y: 417, distance: 338.0
click at [400, 415] on icon at bounding box center [399, 418] width 4 height 8
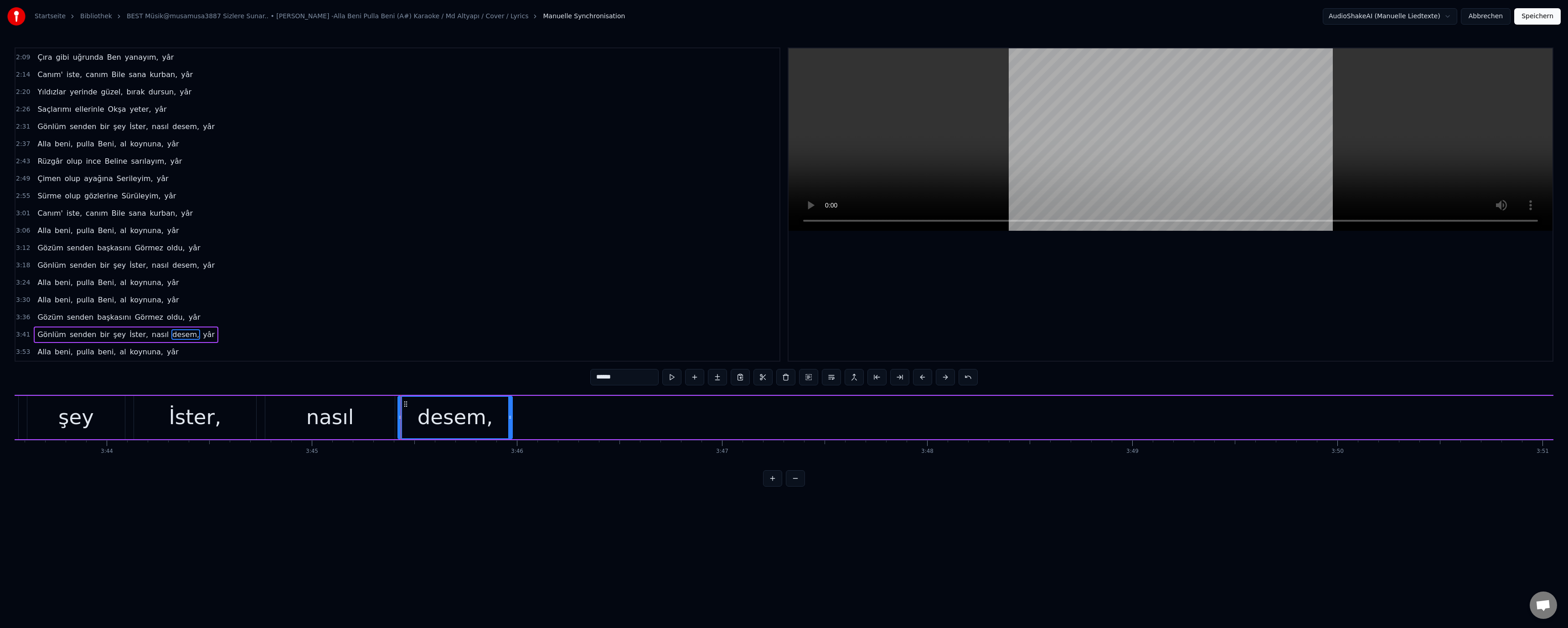
drag, startPoint x: 1436, startPoint y: 417, endPoint x: 510, endPoint y: 413, distance: 926.0
click at [510, 413] on div at bounding box center [510, 417] width 4 height 41
click at [342, 411] on div "nasıl" at bounding box center [331, 417] width 48 height 31
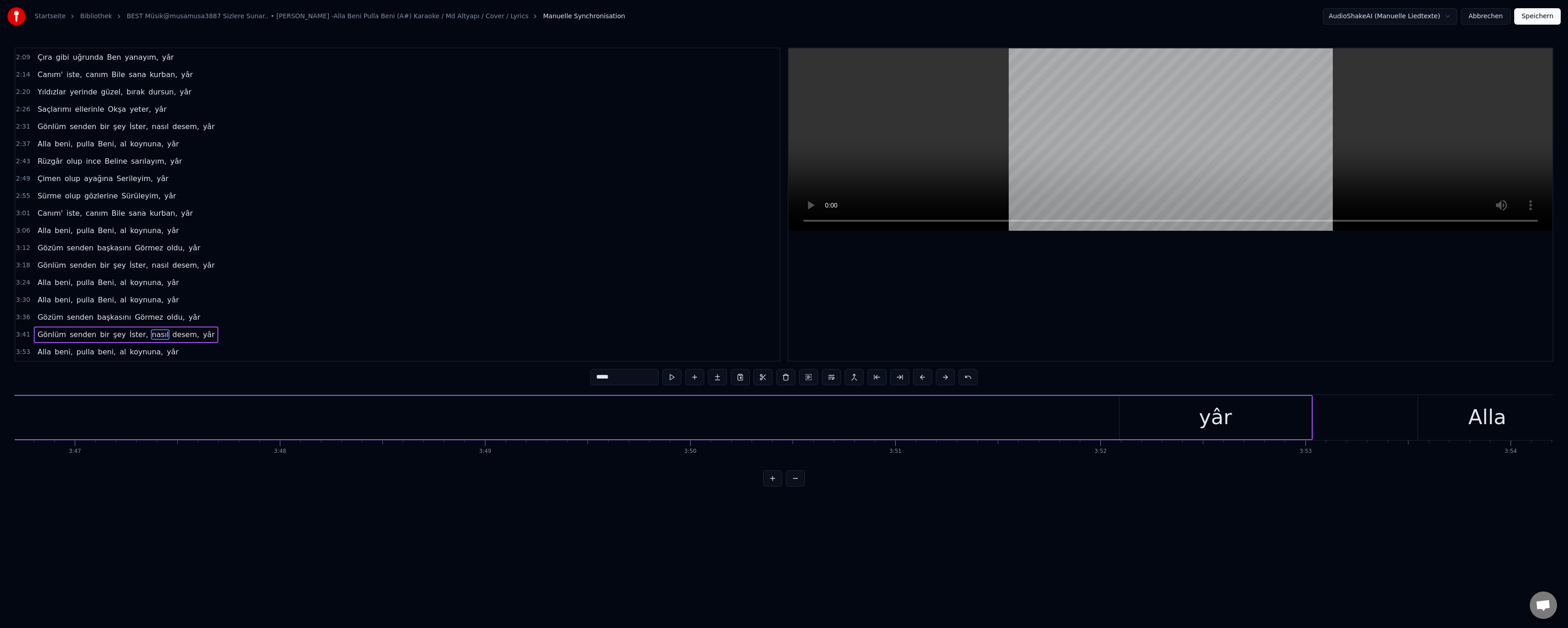
scroll to position [0, 46459]
click at [1317, 419] on div "yâr" at bounding box center [1259, 417] width 192 height 43
type input "***"
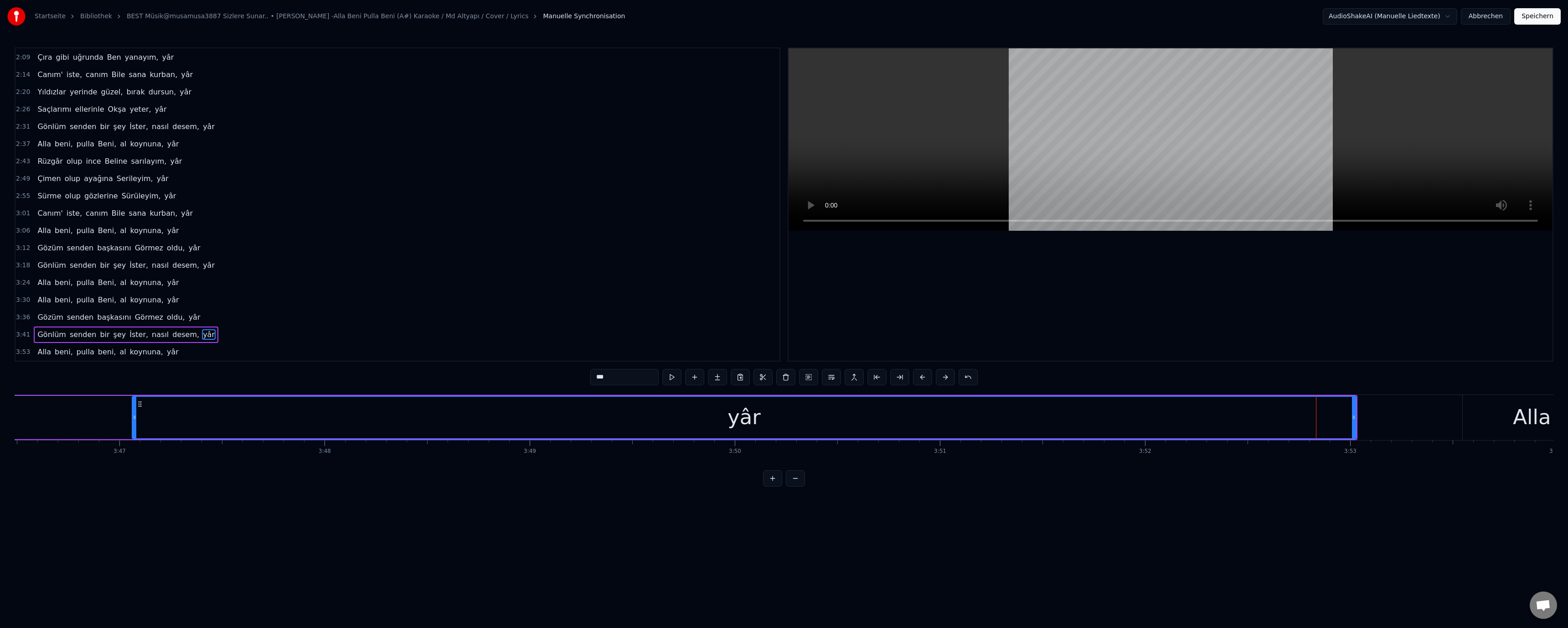
drag, startPoint x: 1166, startPoint y: 418, endPoint x: 108, endPoint y: 416, distance: 1058.0
click at [133, 417] on icon at bounding box center [135, 418] width 4 height 8
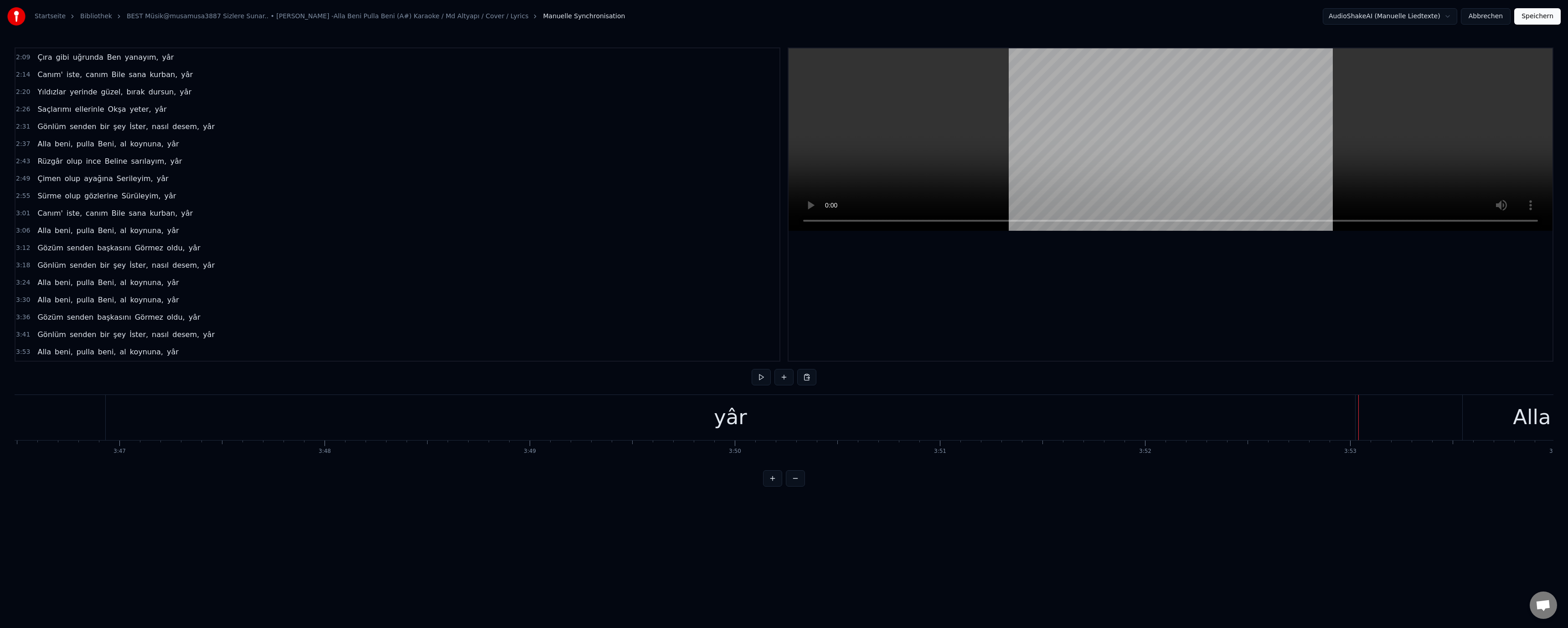
click at [1312, 417] on div "yâr" at bounding box center [731, 417] width 1250 height 45
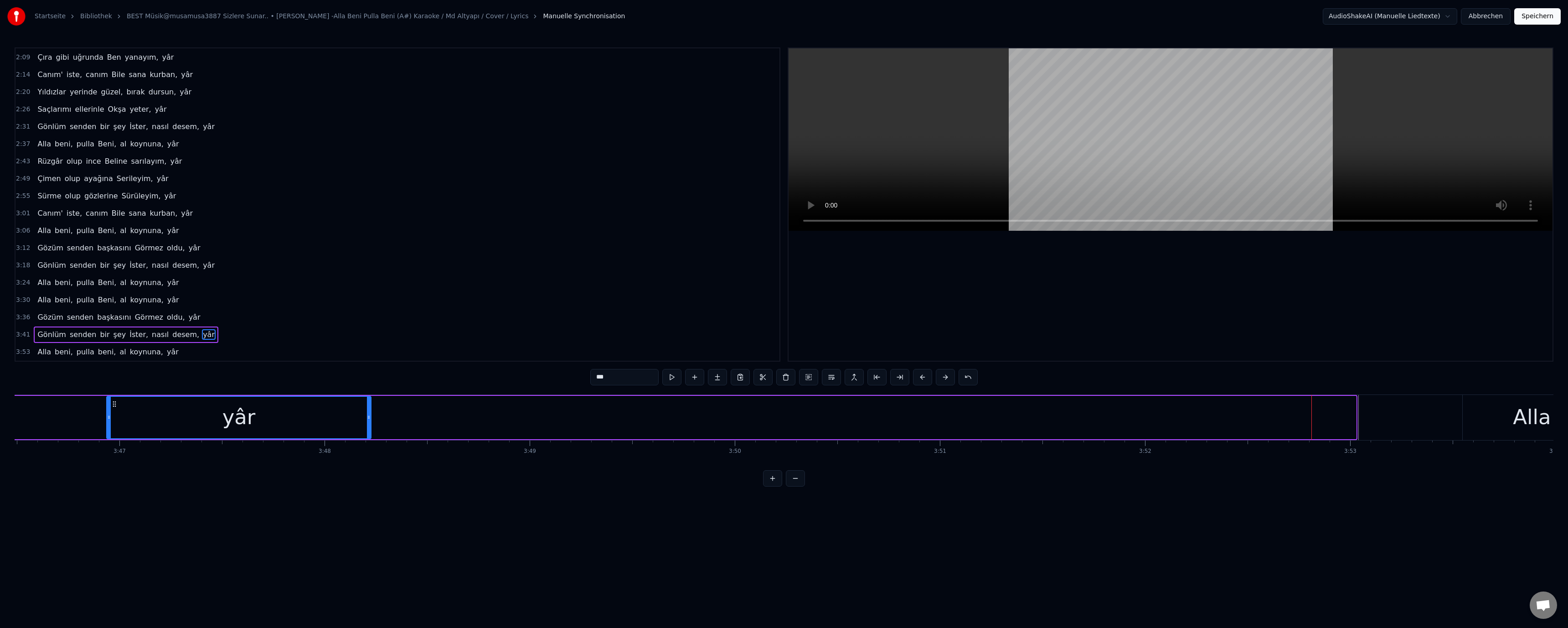
drag, startPoint x: 1354, startPoint y: 417, endPoint x: 369, endPoint y: 410, distance: 985.0
click at [369, 410] on div at bounding box center [369, 417] width 4 height 41
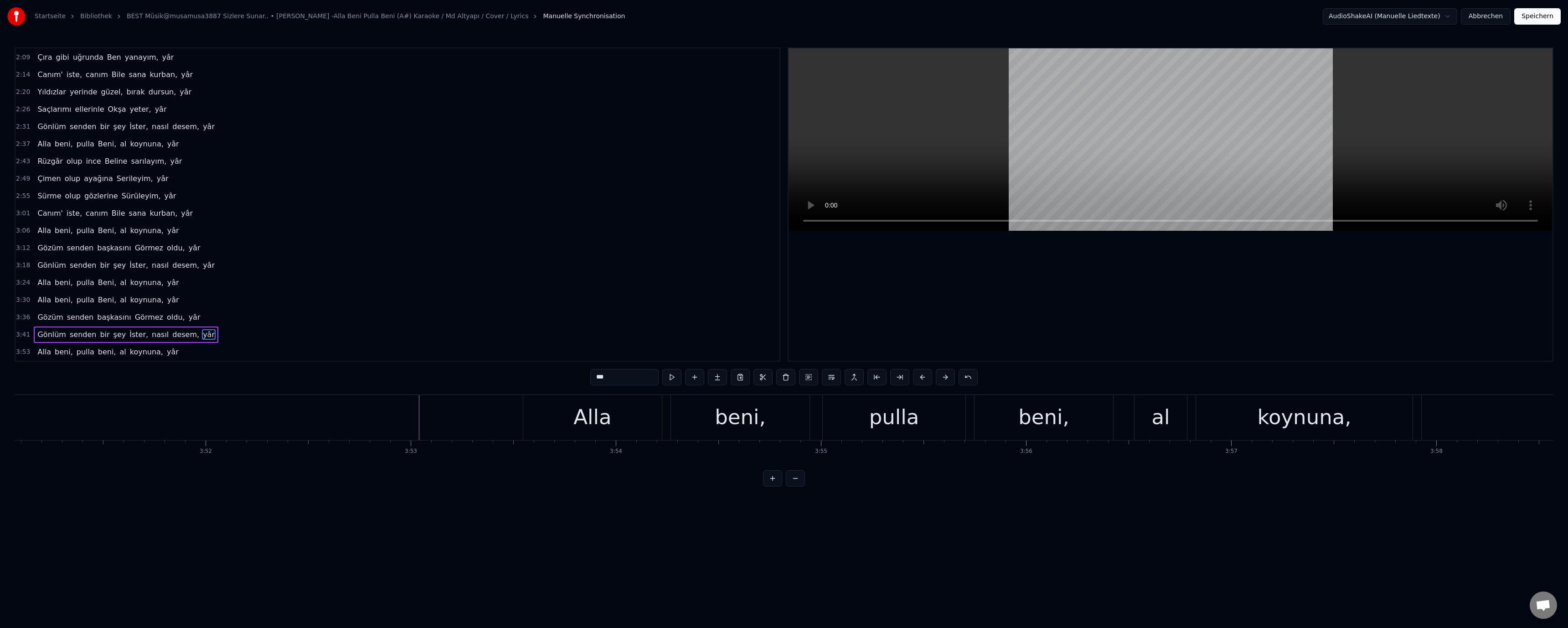
scroll to position [0, 47414]
click at [1308, 427] on div "koynuna," at bounding box center [1289, 417] width 94 height 31
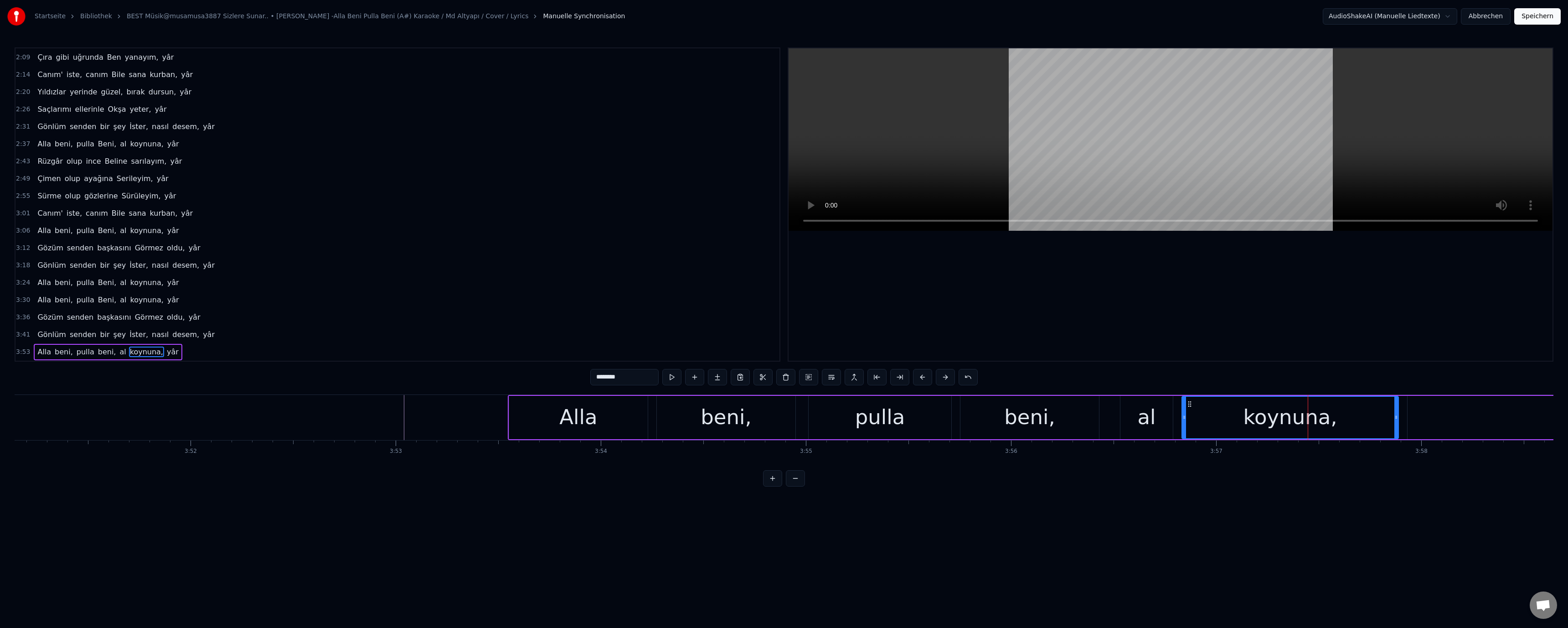
type input "***"
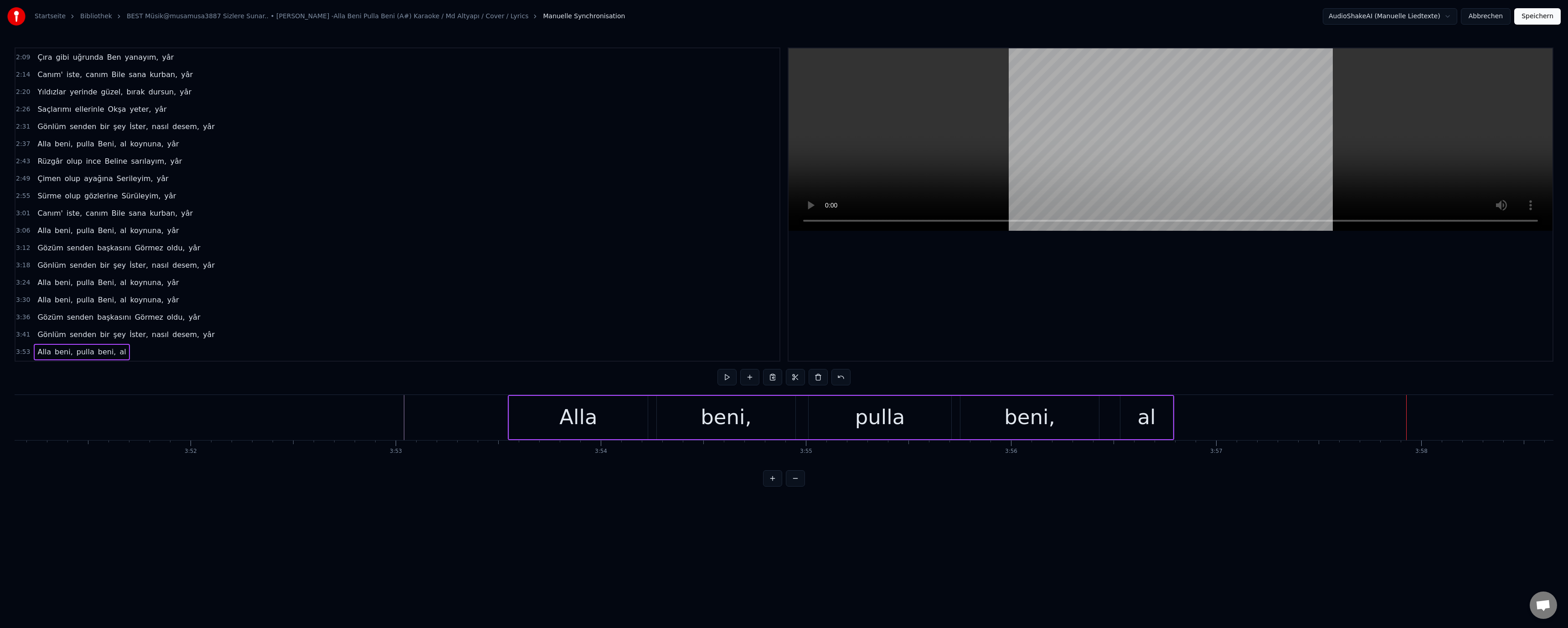
click at [1153, 419] on div "al" at bounding box center [1146, 417] width 18 height 31
click at [1047, 419] on div "beni," at bounding box center [1029, 417] width 51 height 31
click at [884, 419] on div "pulla" at bounding box center [880, 417] width 50 height 31
click at [719, 417] on div "beni," at bounding box center [725, 417] width 51 height 31
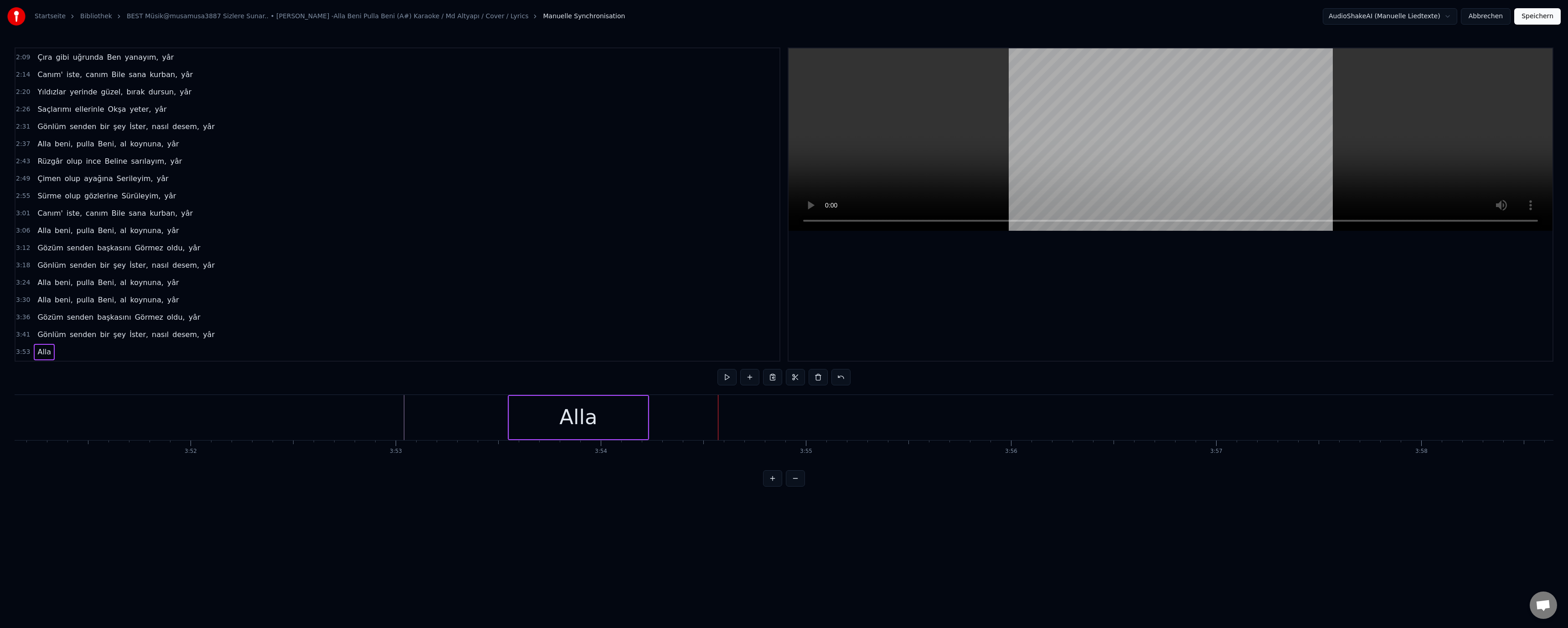
click at [607, 418] on div "Alla" at bounding box center [578, 417] width 139 height 43
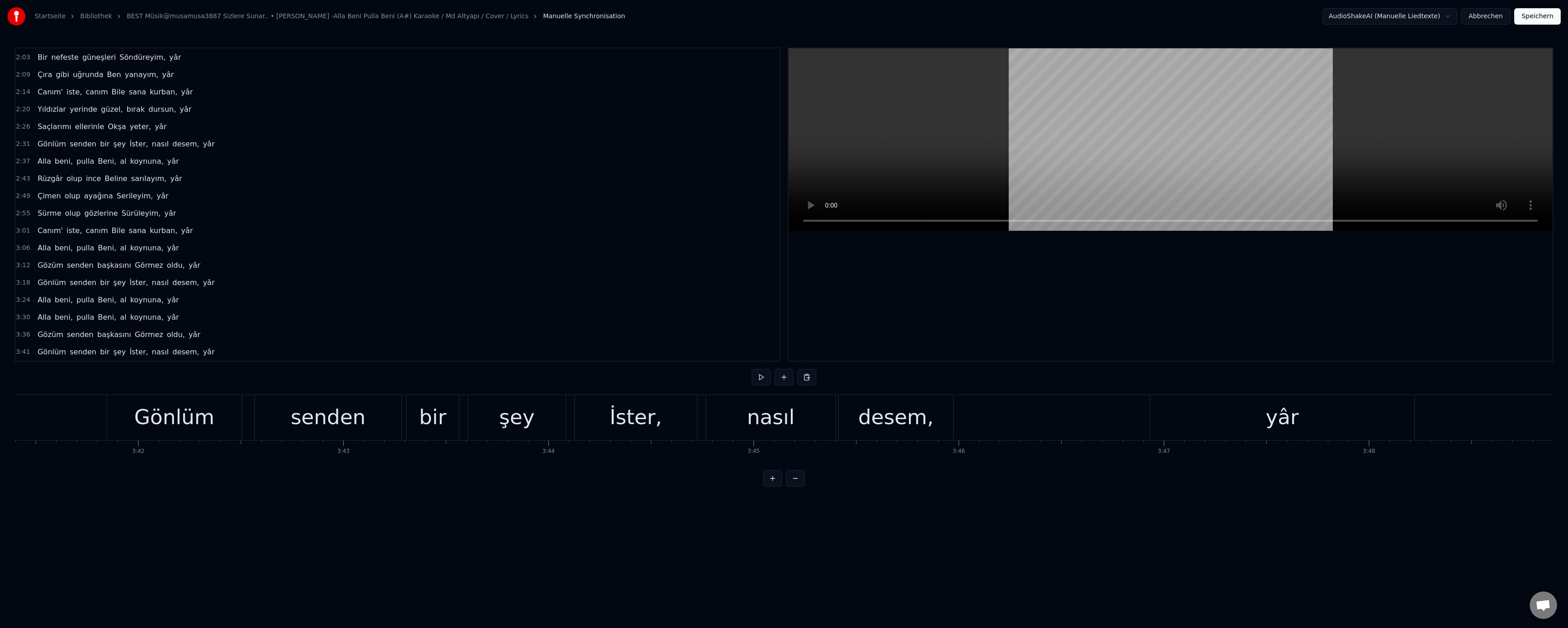
scroll to position [0, 45385]
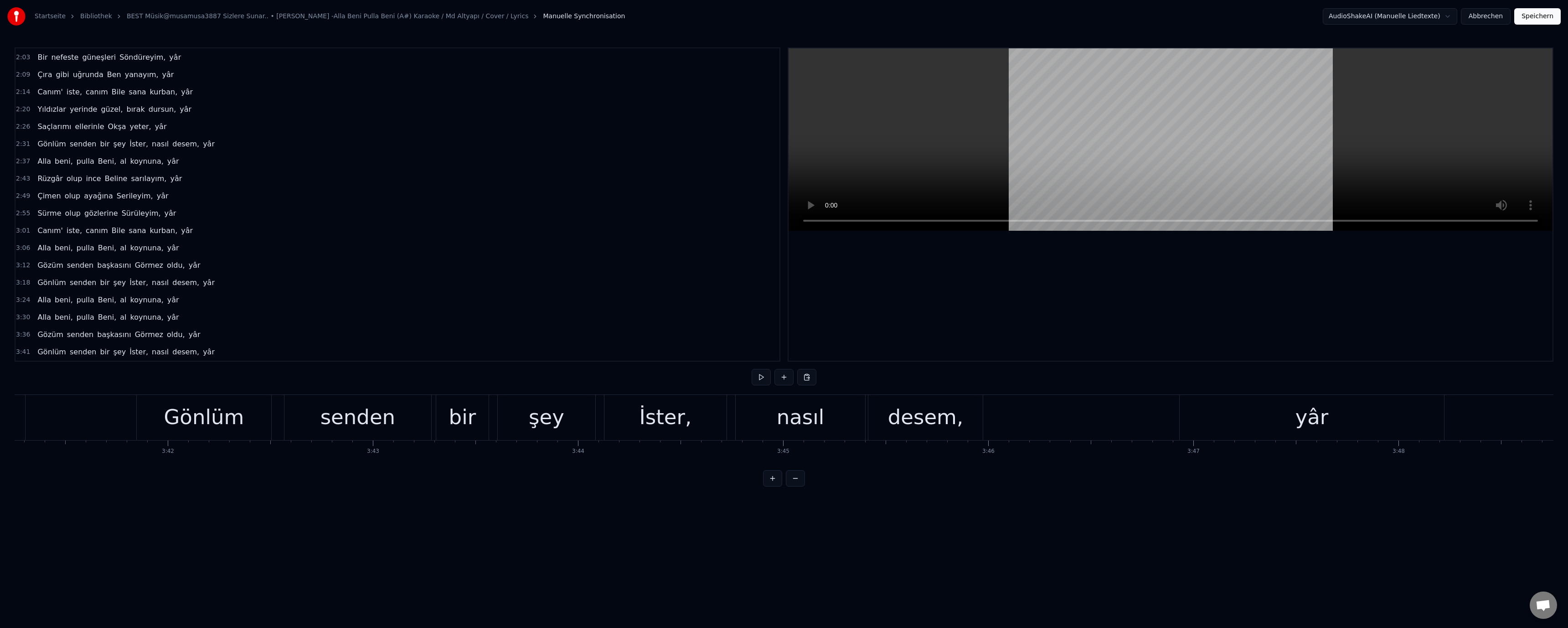
click at [782, 413] on div "nasıl" at bounding box center [801, 417] width 48 height 31
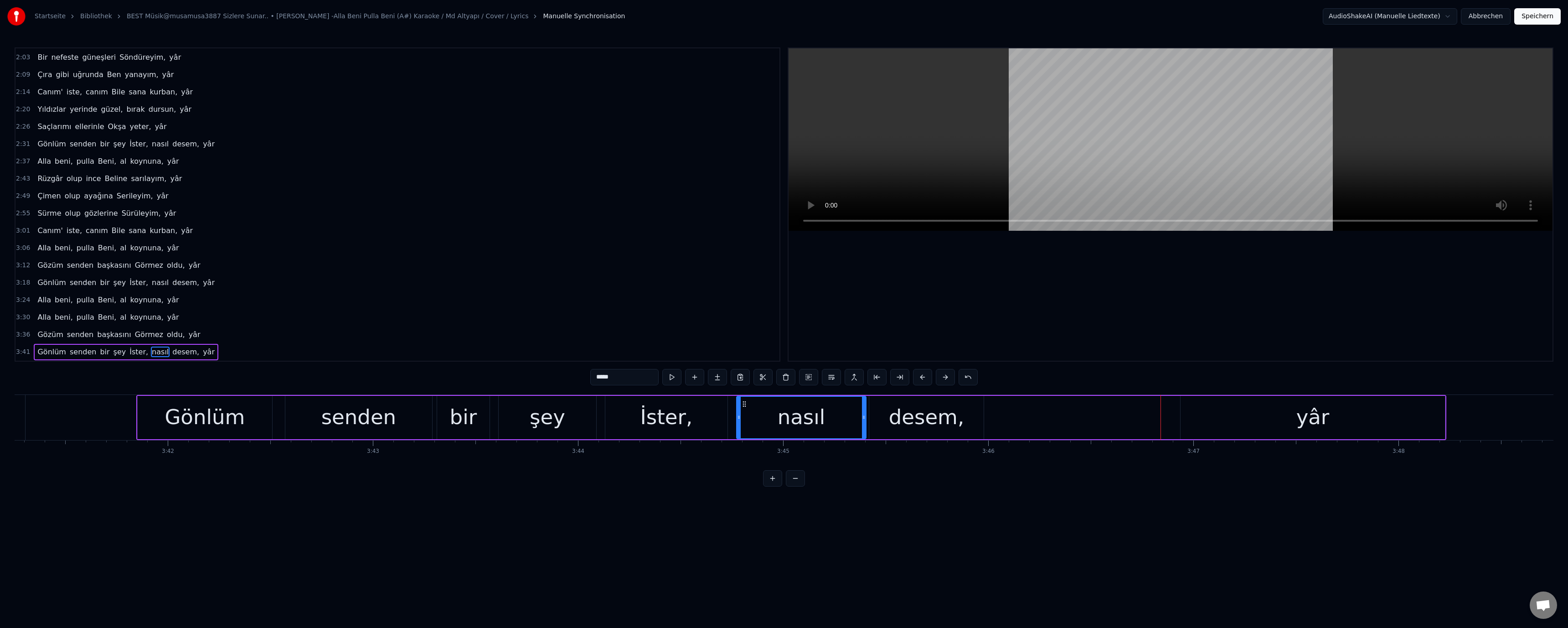
click at [1256, 419] on div "yâr" at bounding box center [1313, 417] width 265 height 43
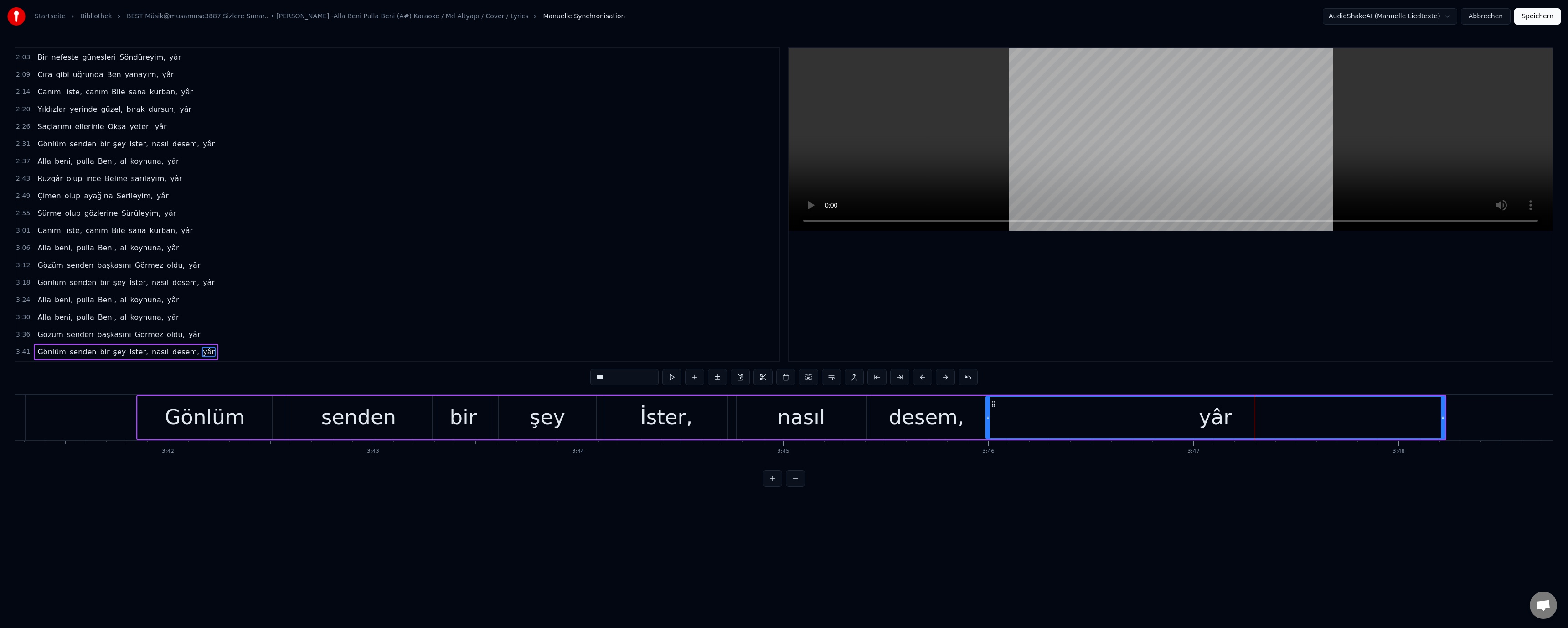
drag, startPoint x: 1182, startPoint y: 417, endPoint x: 989, endPoint y: 419, distance: 193.0
click at [986, 419] on icon at bounding box center [988, 418] width 4 height 8
drag, startPoint x: 1443, startPoint y: 415, endPoint x: 977, endPoint y: 417, distance: 466.0
click at [1068, 416] on icon at bounding box center [1068, 418] width 4 height 8
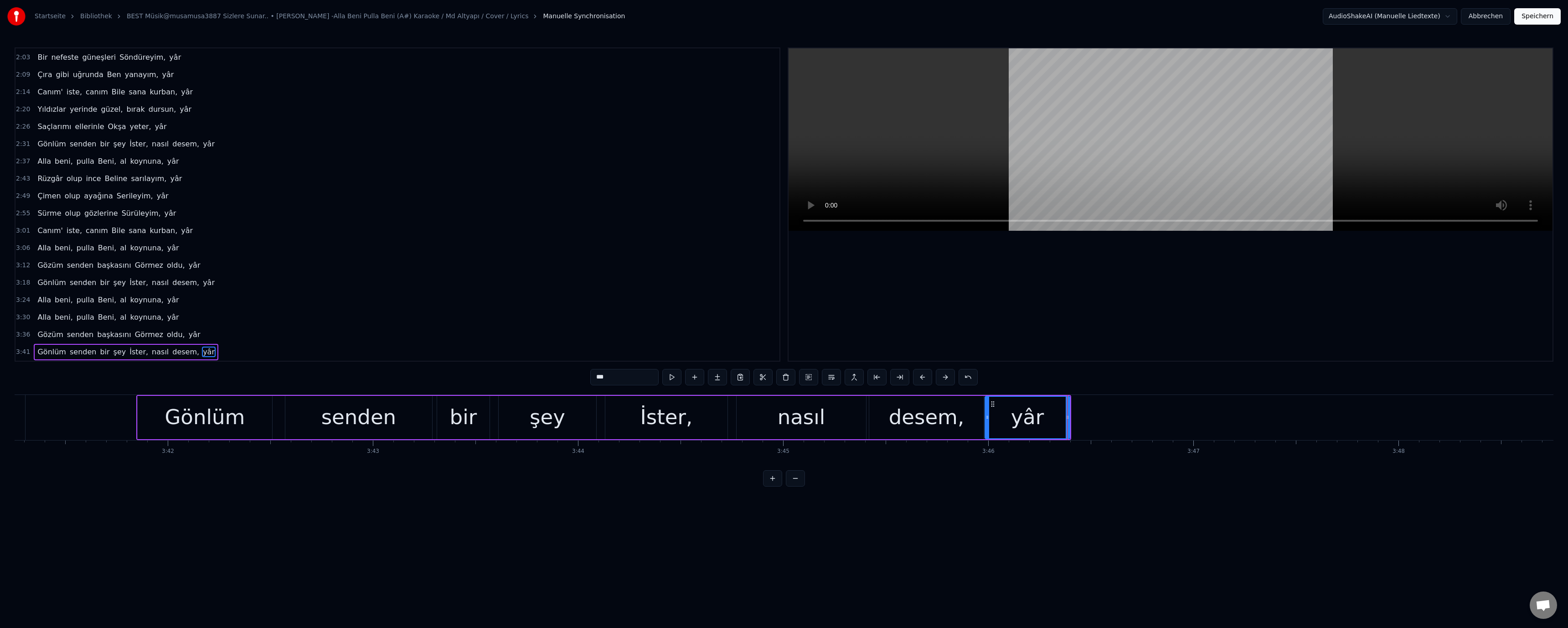
drag, startPoint x: 911, startPoint y: 418, endPoint x: 884, endPoint y: 376, distance: 49.9
click at [911, 418] on div "desem," at bounding box center [926, 417] width 75 height 31
click at [1052, 419] on div "yâr" at bounding box center [1027, 417] width 85 height 43
drag, startPoint x: 1068, startPoint y: 418, endPoint x: 1024, endPoint y: 417, distance: 44.0
click at [1230, 418] on div "yâr" at bounding box center [1111, 417] width 252 height 41
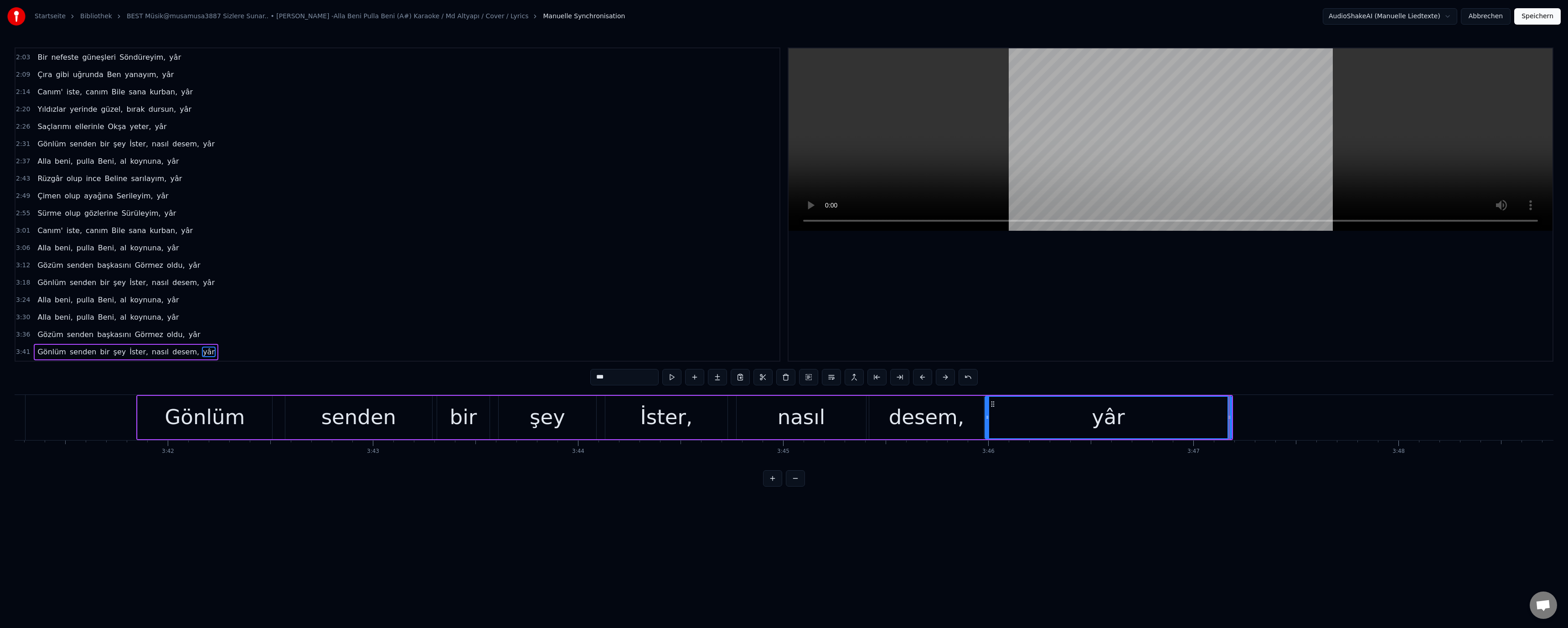
click at [914, 417] on div "desem," at bounding box center [926, 417] width 75 height 31
click at [40, 319] on span "Alla" at bounding box center [44, 316] width 15 height 11
type input "****"
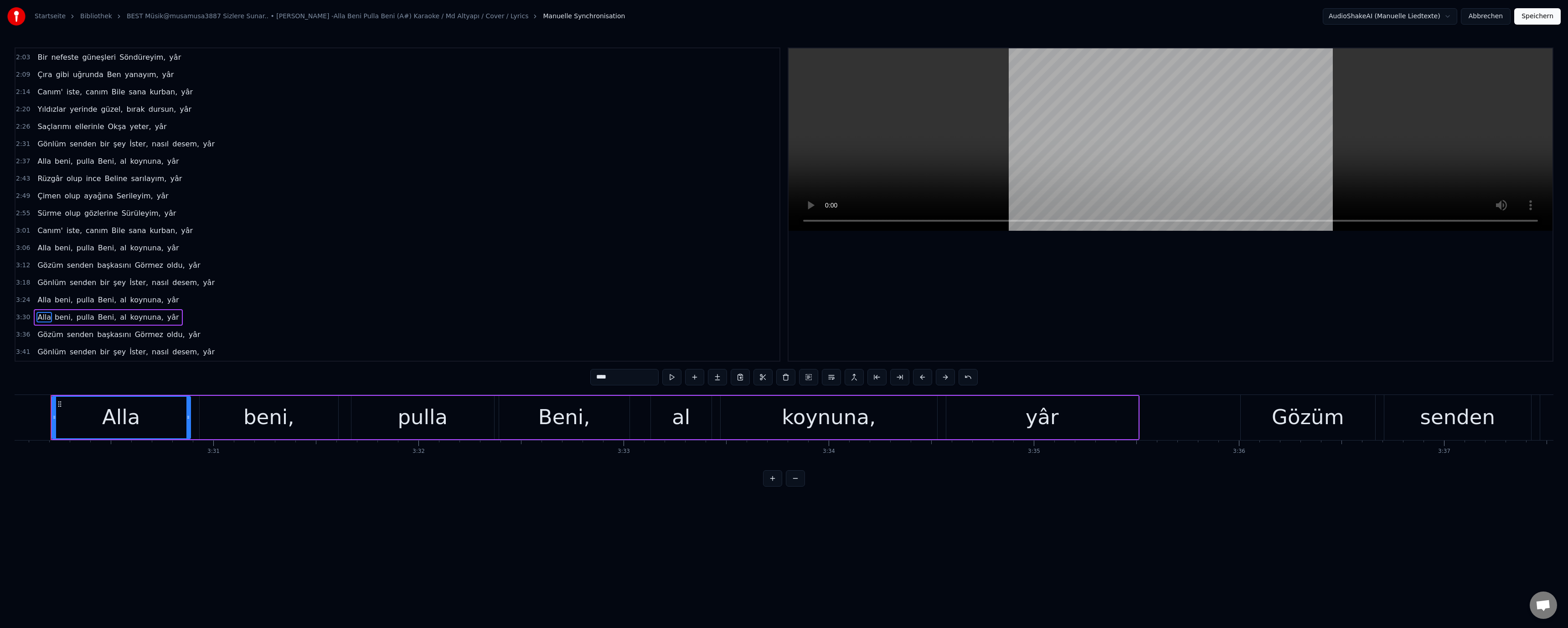
scroll to position [0, 43074]
drag, startPoint x: 571, startPoint y: 376, endPoint x: 562, endPoint y: 377, distance: 9.1
click at [564, 377] on div "0:48 Alla beni, pulla Beni, al koynuna, yâr 0:54 Gözüm senden başkasını Görmez …" at bounding box center [784, 267] width 1539 height 439
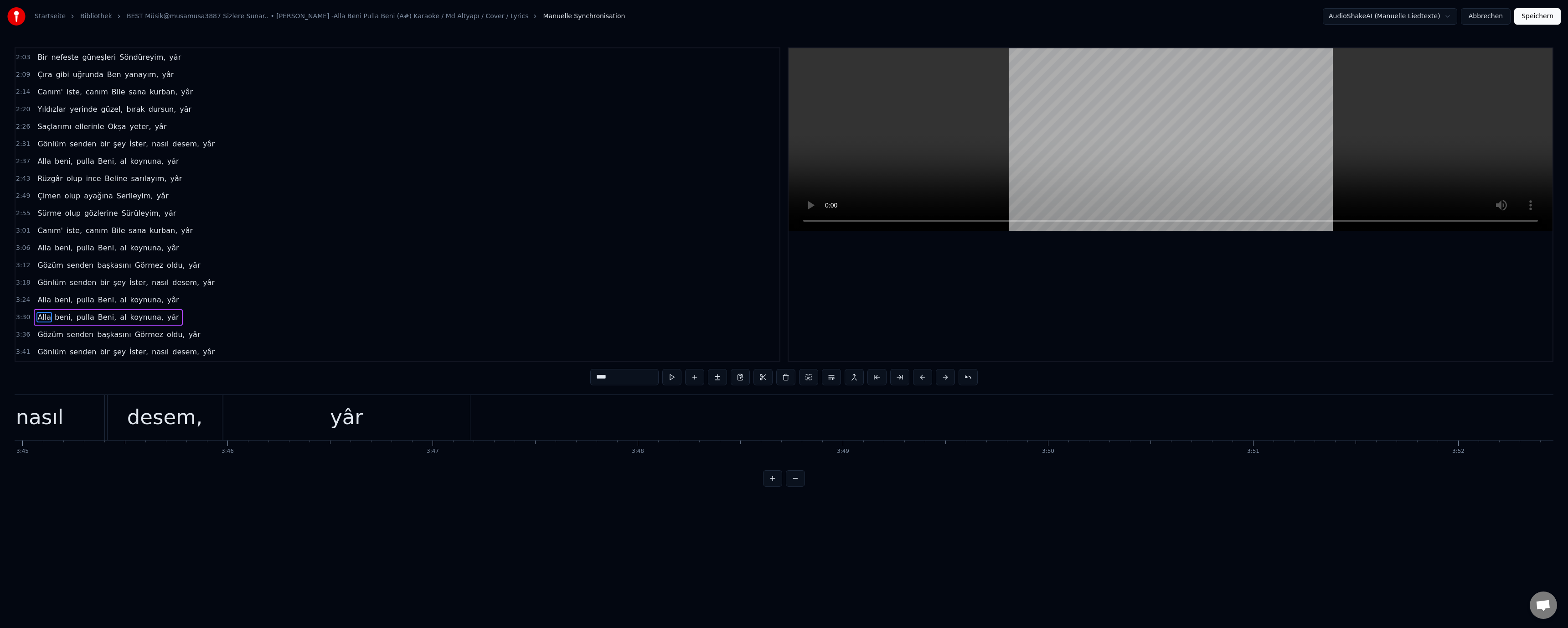
scroll to position [0, 45758]
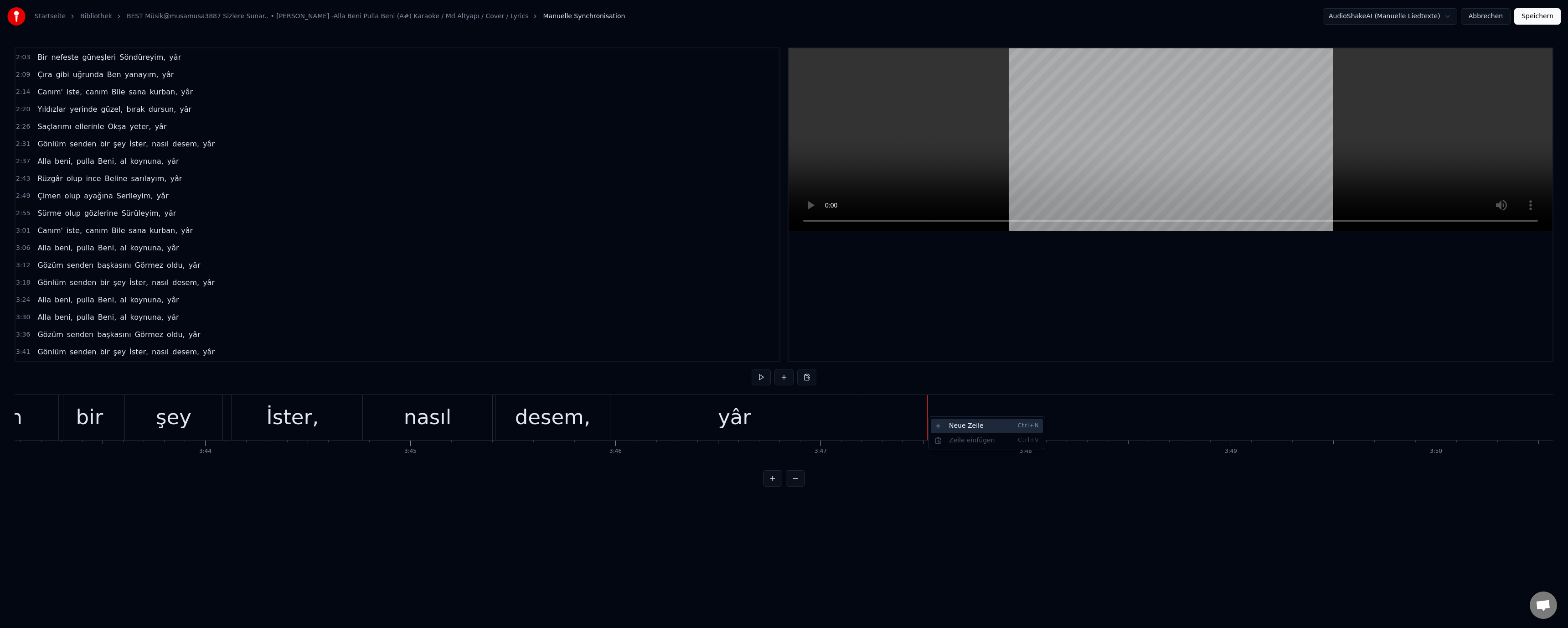
click at [967, 424] on div "Neue Zeile Ctrl+N" at bounding box center [986, 425] width 112 height 14
click at [997, 411] on div "<>" at bounding box center [1031, 417] width 204 height 43
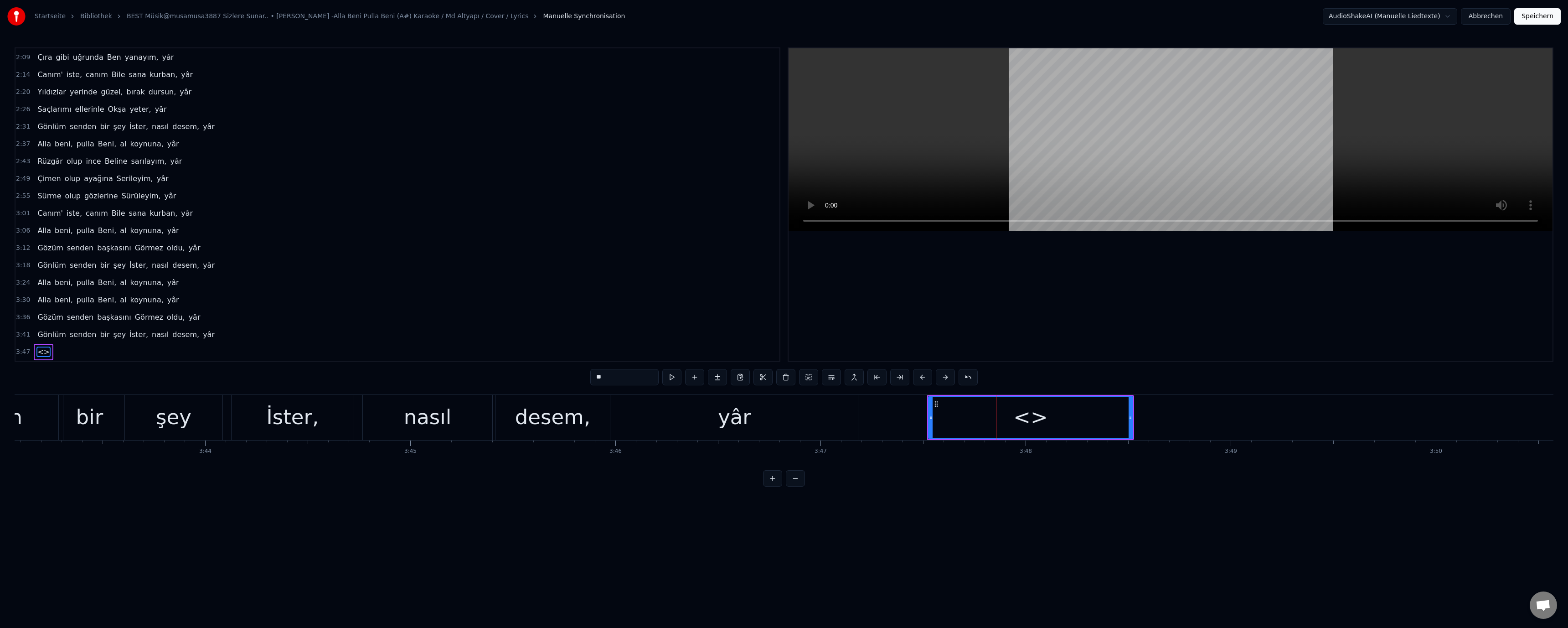
drag, startPoint x: 606, startPoint y: 377, endPoint x: 528, endPoint y: 374, distance: 78.1
click at [528, 374] on div "0:48 Alla beni, pulla Beni, al koynuna, yâr 0:54 Gözüm senden başkasını Görmez …" at bounding box center [784, 267] width 1539 height 439
paste input "**"
click at [736, 424] on div "yâr" at bounding box center [734, 417] width 33 height 31
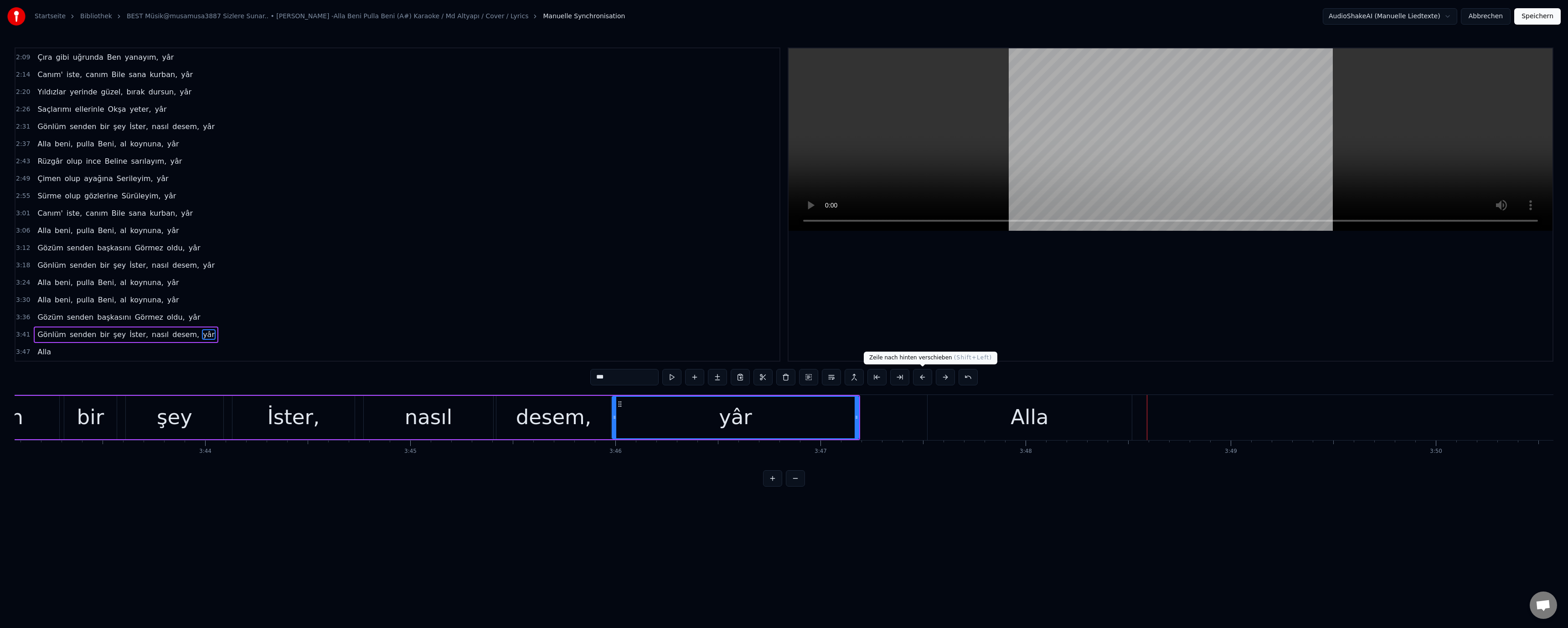
click at [955, 416] on div "Alla" at bounding box center [1030, 417] width 204 height 45
type input "****"
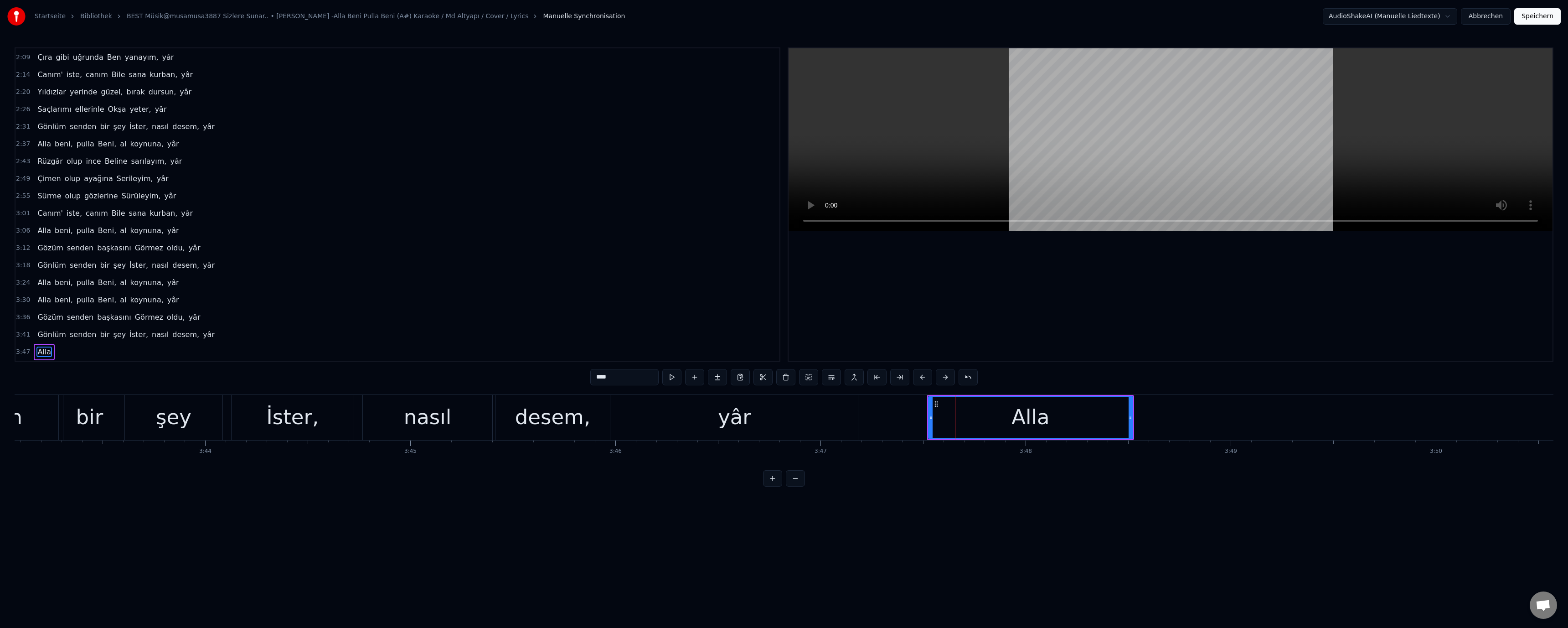
click at [929, 415] on div "Alla" at bounding box center [1030, 417] width 207 height 45
drag, startPoint x: 956, startPoint y: 413, endPoint x: 928, endPoint y: 415, distance: 28.1
click at [955, 413] on div "Alla" at bounding box center [1031, 417] width 204 height 43
drag, startPoint x: 932, startPoint y: 418, endPoint x: 870, endPoint y: 418, distance: 62.0
click at [865, 417] on icon at bounding box center [865, 418] width 4 height 8
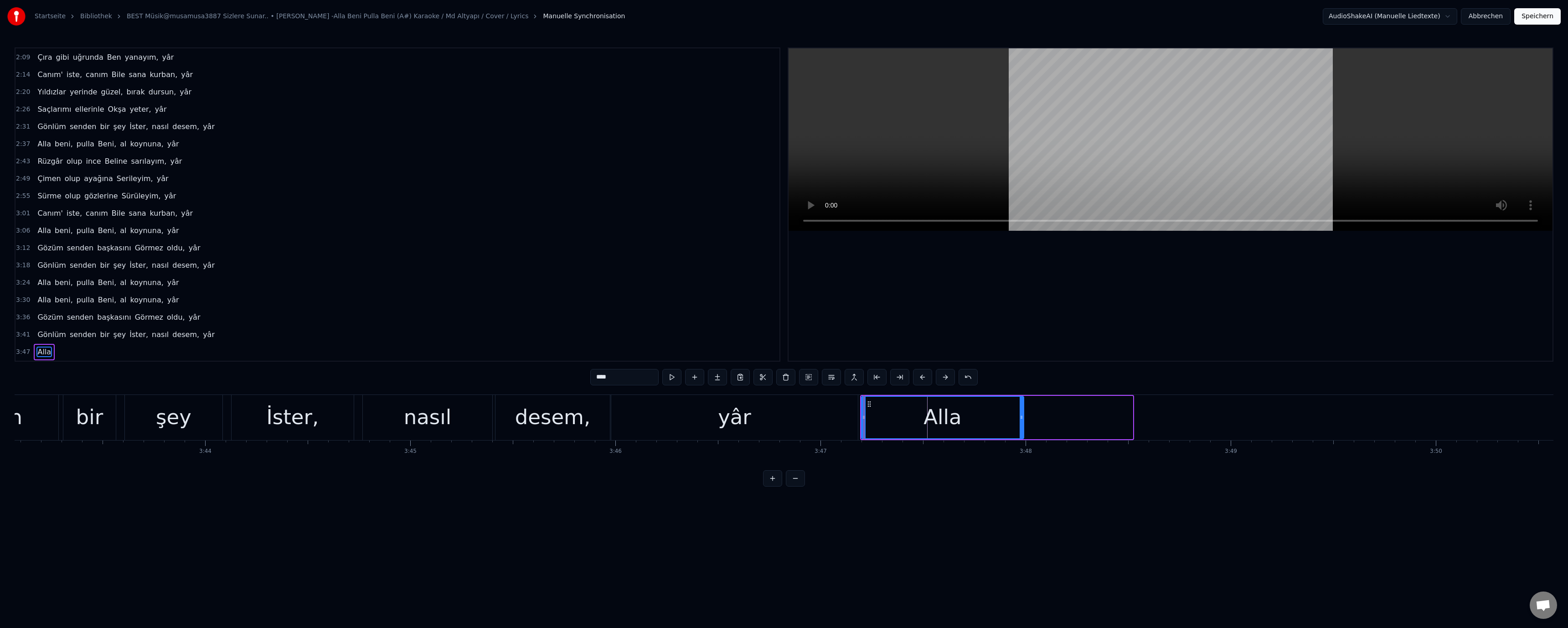
drag, startPoint x: 1131, startPoint y: 418, endPoint x: 1005, endPoint y: 418, distance: 126.0
click at [1020, 418] on icon at bounding box center [1021, 418] width 4 height 8
click at [759, 428] on div "yâr" at bounding box center [735, 417] width 247 height 45
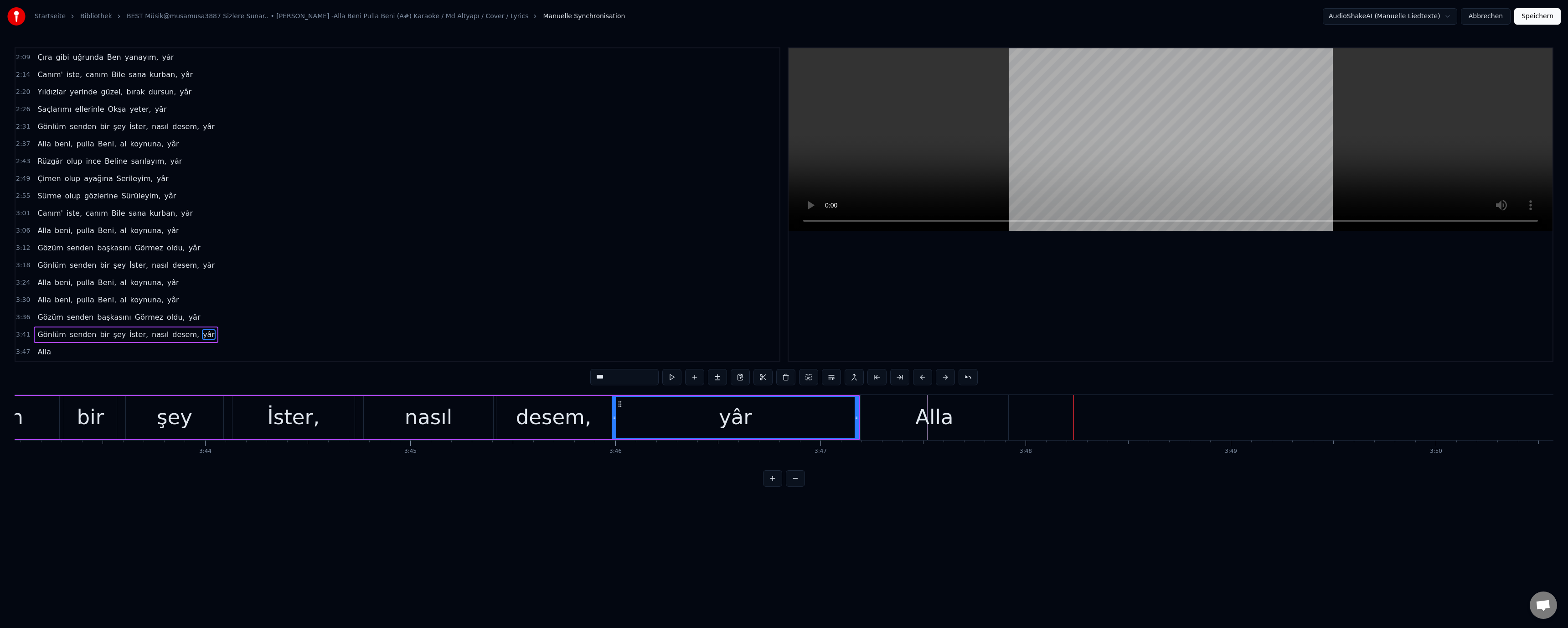
click at [938, 417] on div "Alla" at bounding box center [934, 417] width 38 height 31
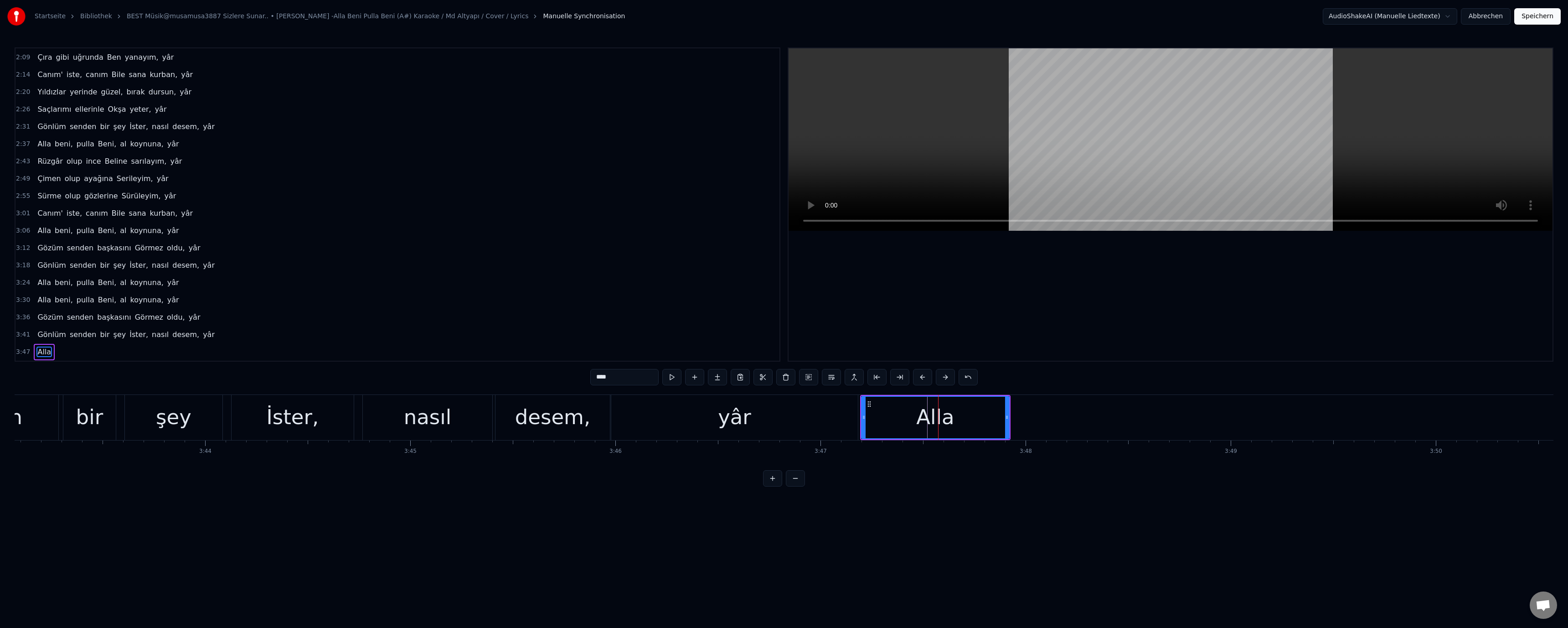
drag, startPoint x: 599, startPoint y: 377, endPoint x: 609, endPoint y: 378, distance: 10.0
click at [599, 377] on input "****" at bounding box center [625, 377] width 69 height 16
type input "****"
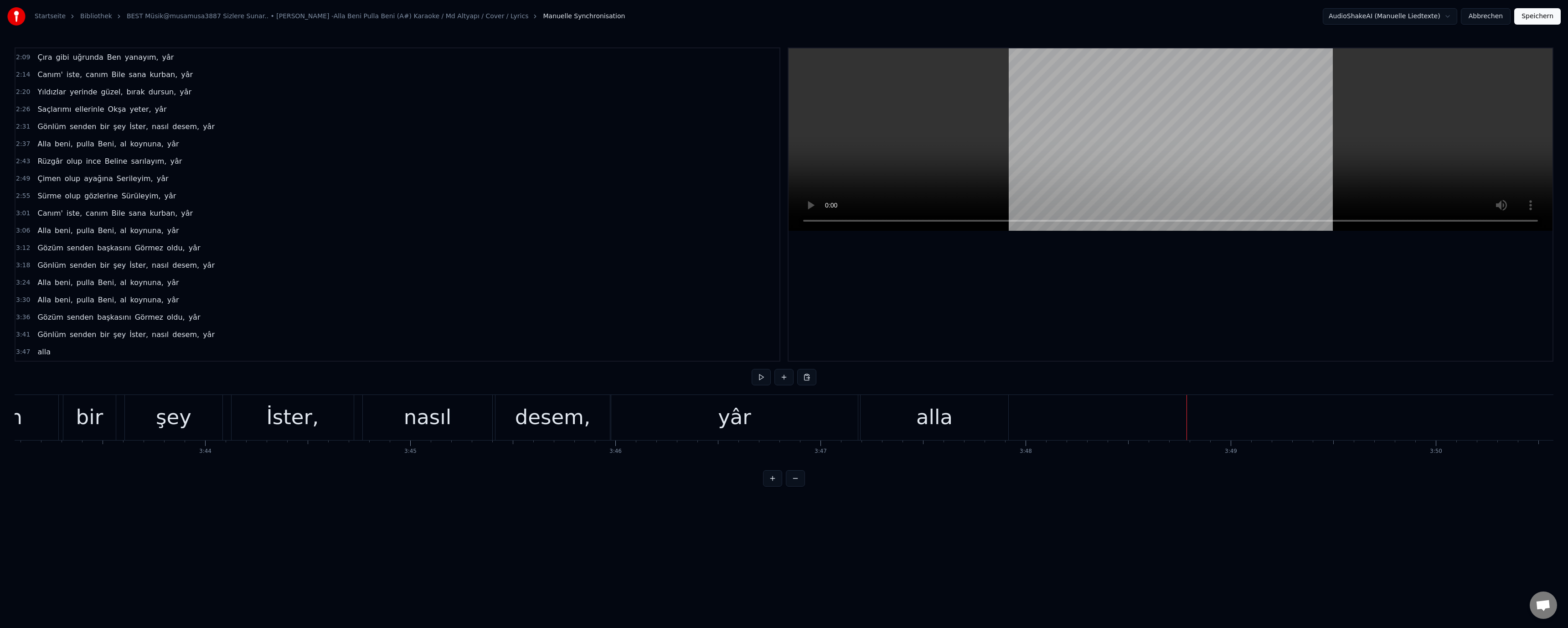
drag, startPoint x: 726, startPoint y: 420, endPoint x: 794, endPoint y: 302, distance: 136.2
click at [729, 415] on div "yâr" at bounding box center [734, 417] width 33 height 31
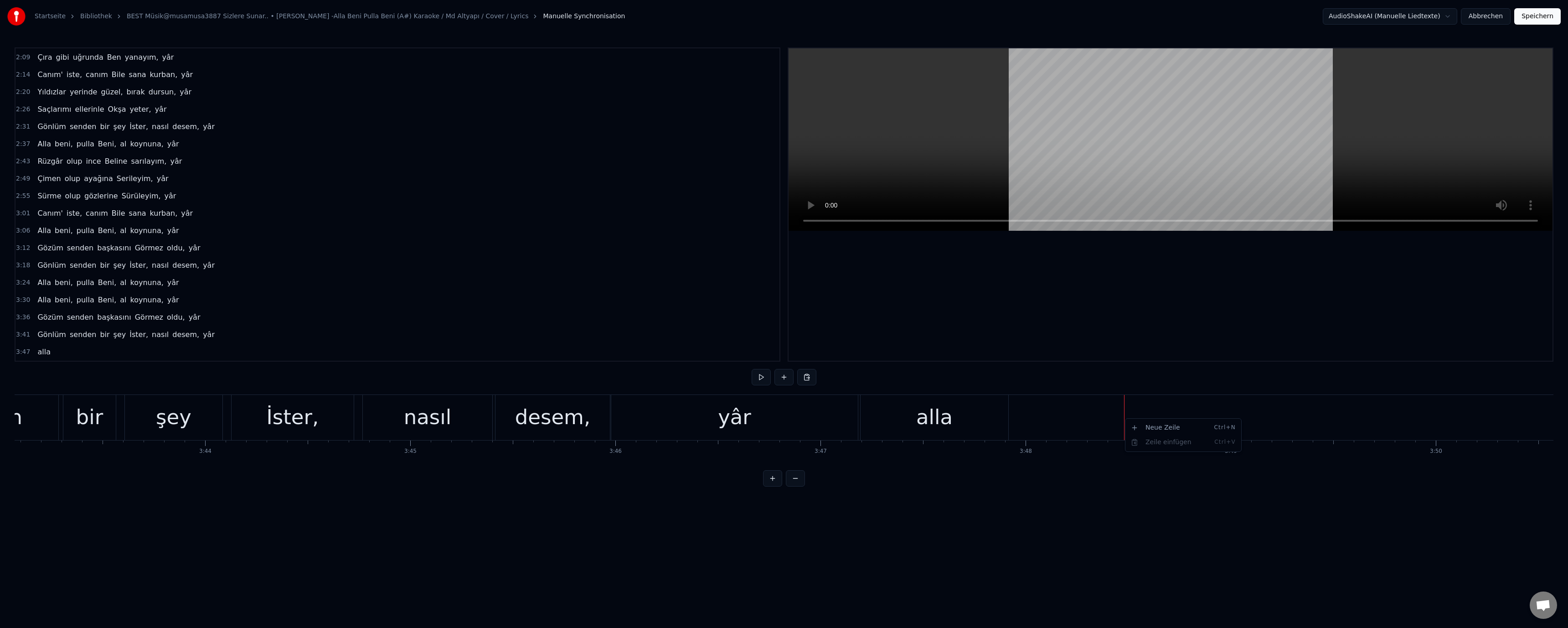
click at [1158, 427] on div "Neue Zeile Ctrl+N" at bounding box center [1183, 427] width 112 height 14
click at [1196, 416] on div "<>" at bounding box center [1228, 417] width 204 height 43
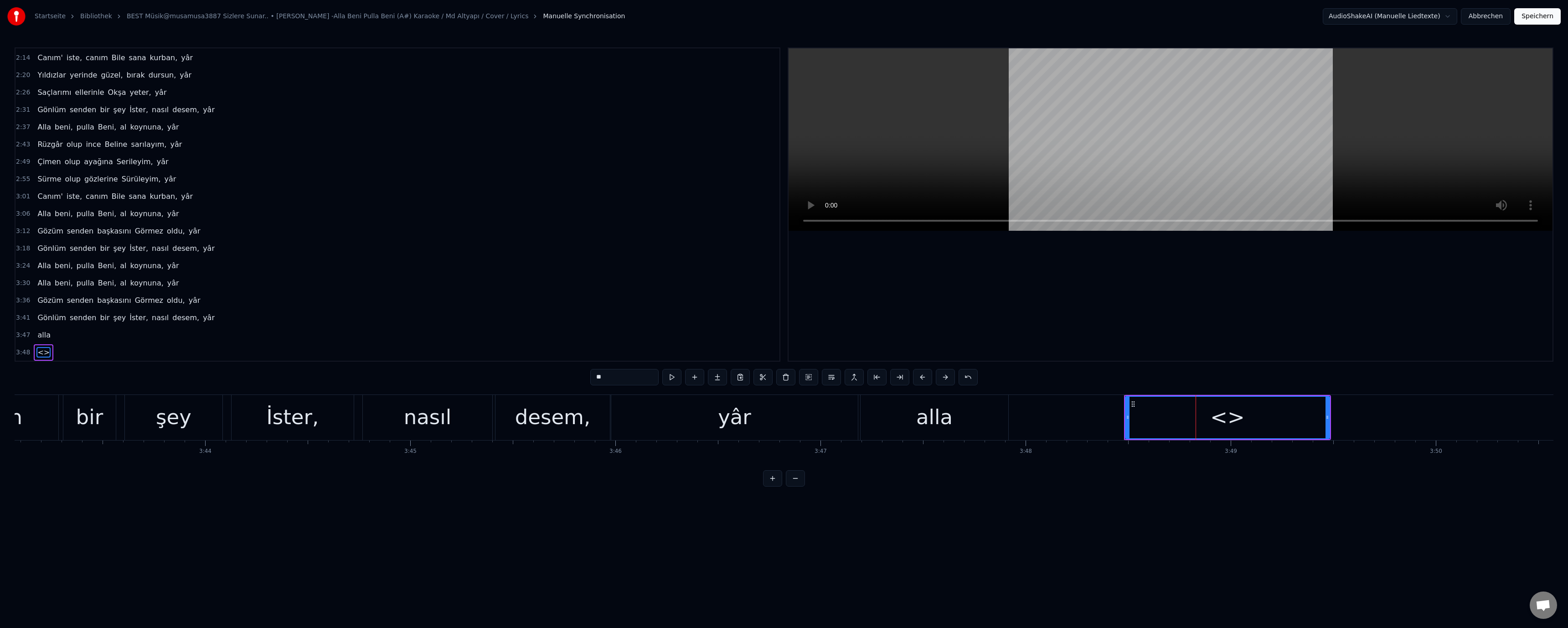
scroll to position [259, 0]
drag, startPoint x: 538, startPoint y: 377, endPoint x: 517, endPoint y: 377, distance: 21.0
click at [517, 377] on div "0:48 Alla beni, pulla Beni, al koynuna, yâr 0:54 Gözüm senden başkasını Görmez …" at bounding box center [784, 267] width 1539 height 439
click at [1234, 309] on div at bounding box center [1171, 205] width 764 height 313
click at [1225, 409] on div "beni" at bounding box center [1227, 417] width 44 height 31
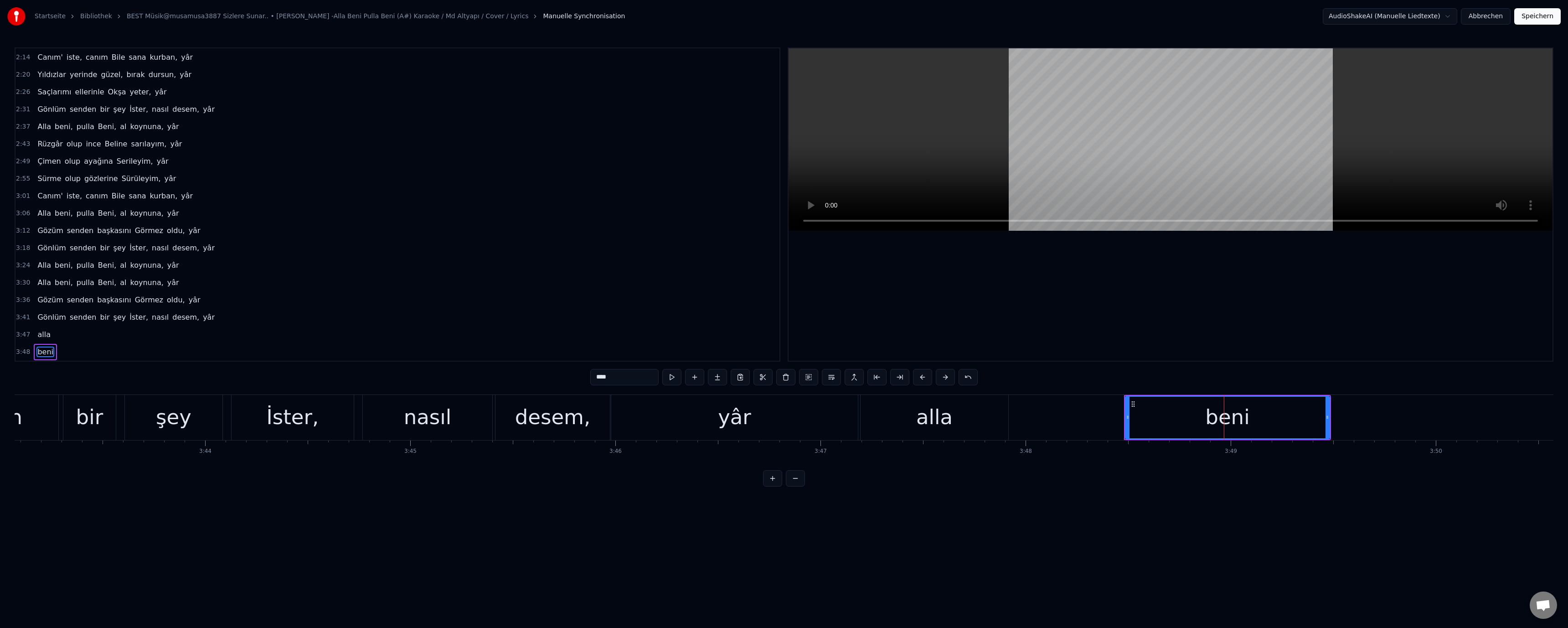
click at [869, 412] on div "alla" at bounding box center [934, 417] width 148 height 45
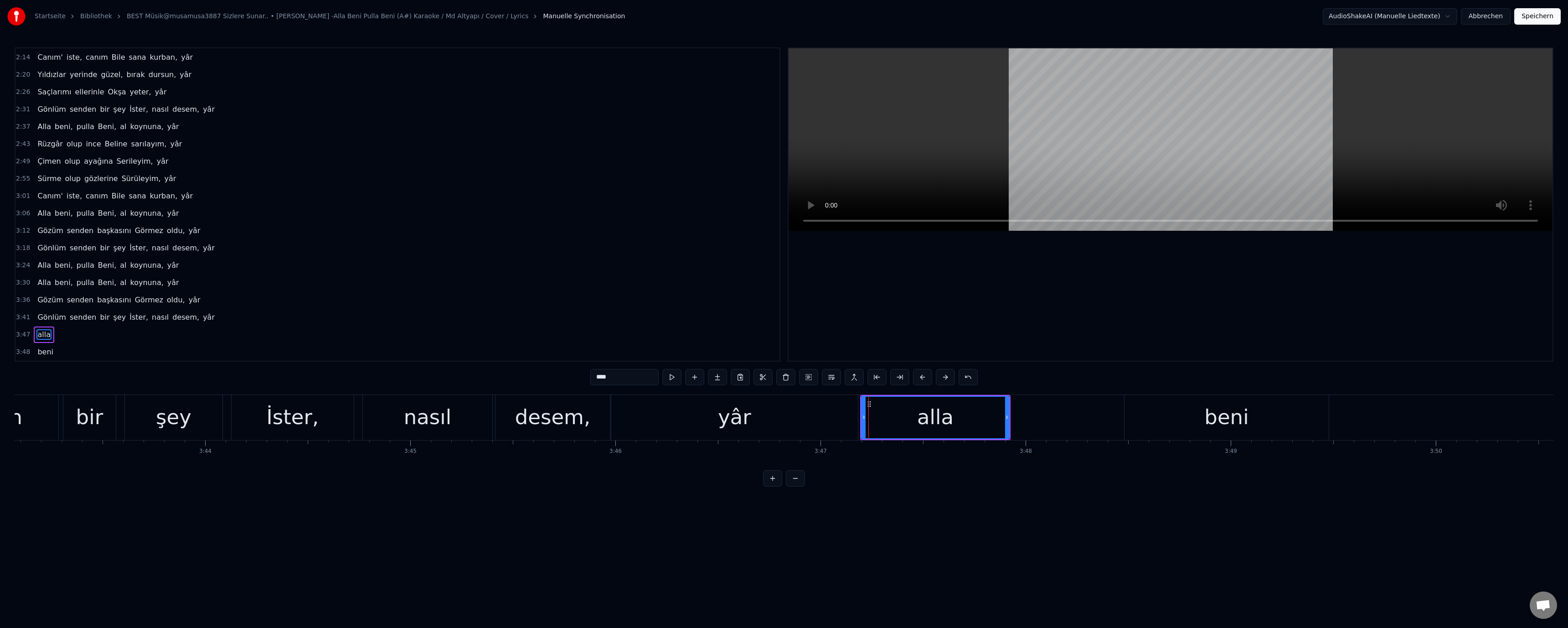
click at [1176, 413] on div "beni" at bounding box center [1227, 417] width 204 height 45
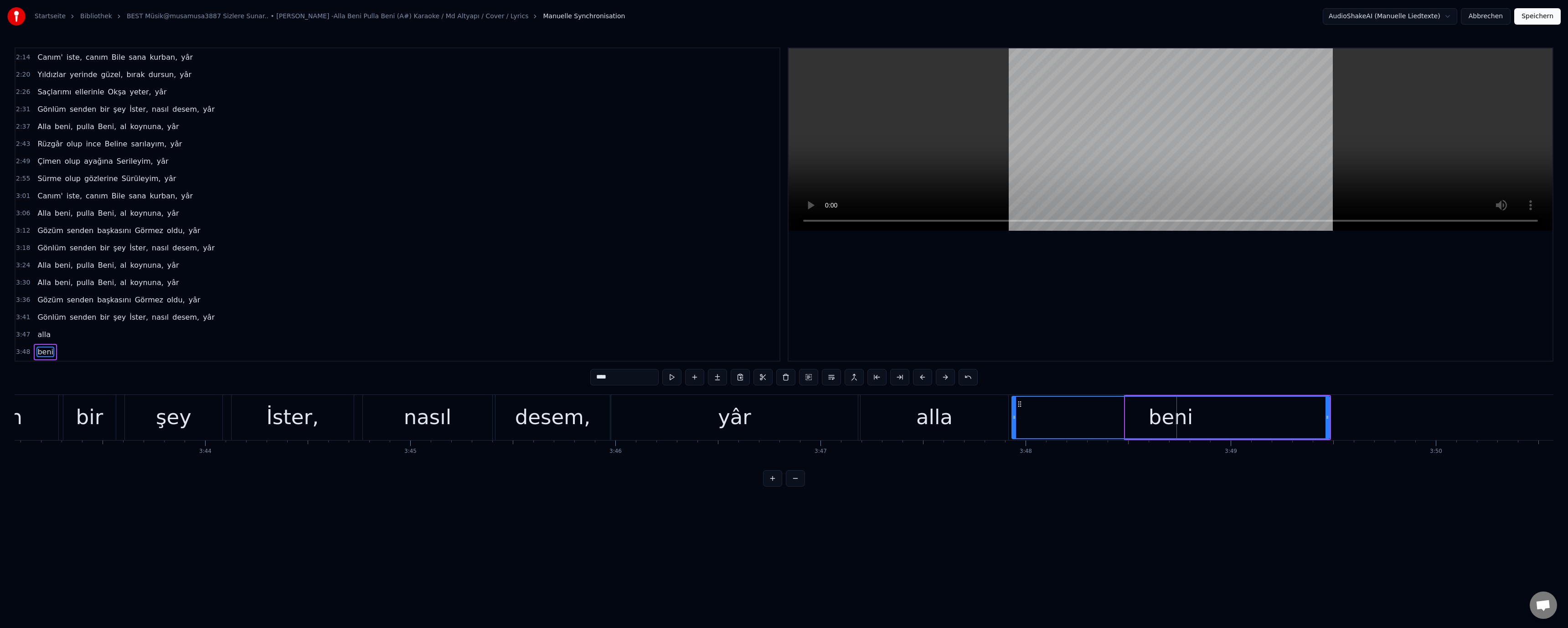
drag, startPoint x: 1128, startPoint y: 417, endPoint x: 1014, endPoint y: 418, distance: 114.0
click at [1014, 418] on icon at bounding box center [1015, 418] width 4 height 8
drag, startPoint x: 1326, startPoint y: 418, endPoint x: 1124, endPoint y: 425, distance: 202.1
click at [1124, 425] on div at bounding box center [1126, 417] width 4 height 41
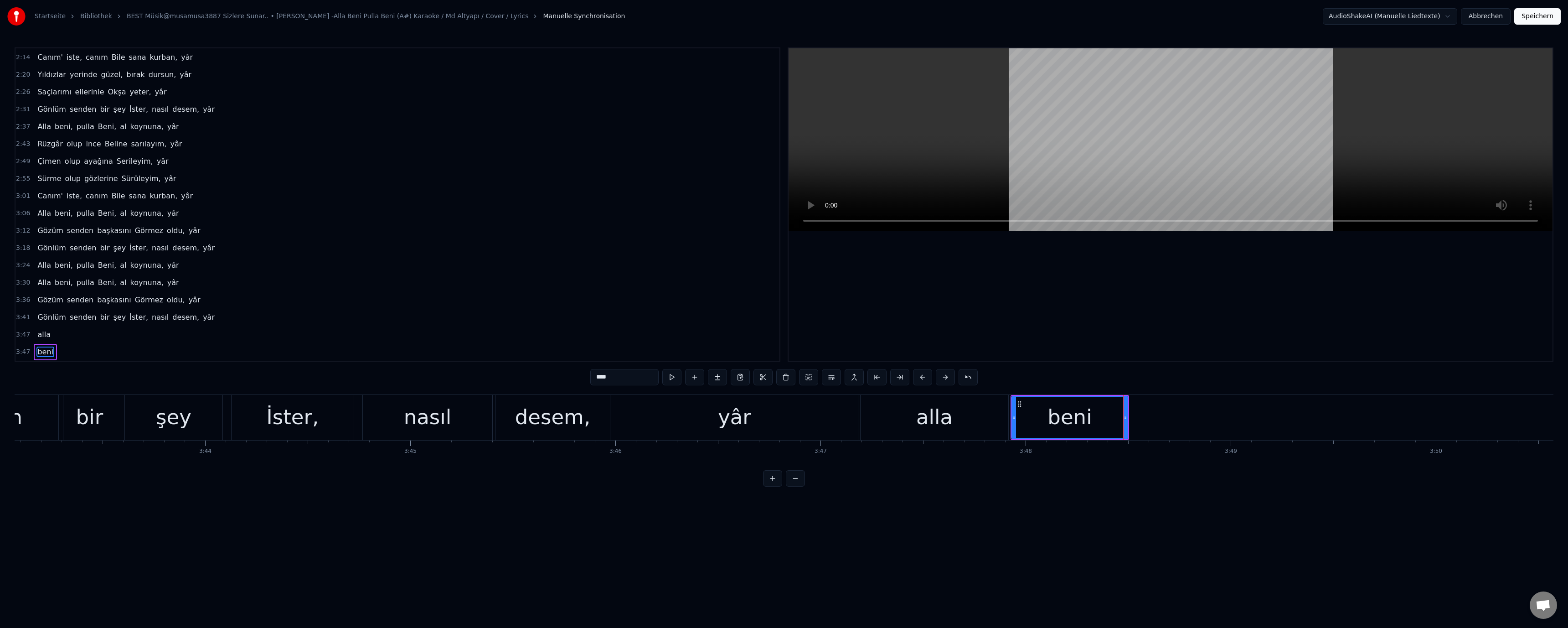
click at [944, 423] on div "alla" at bounding box center [934, 417] width 36 height 31
type input "****"
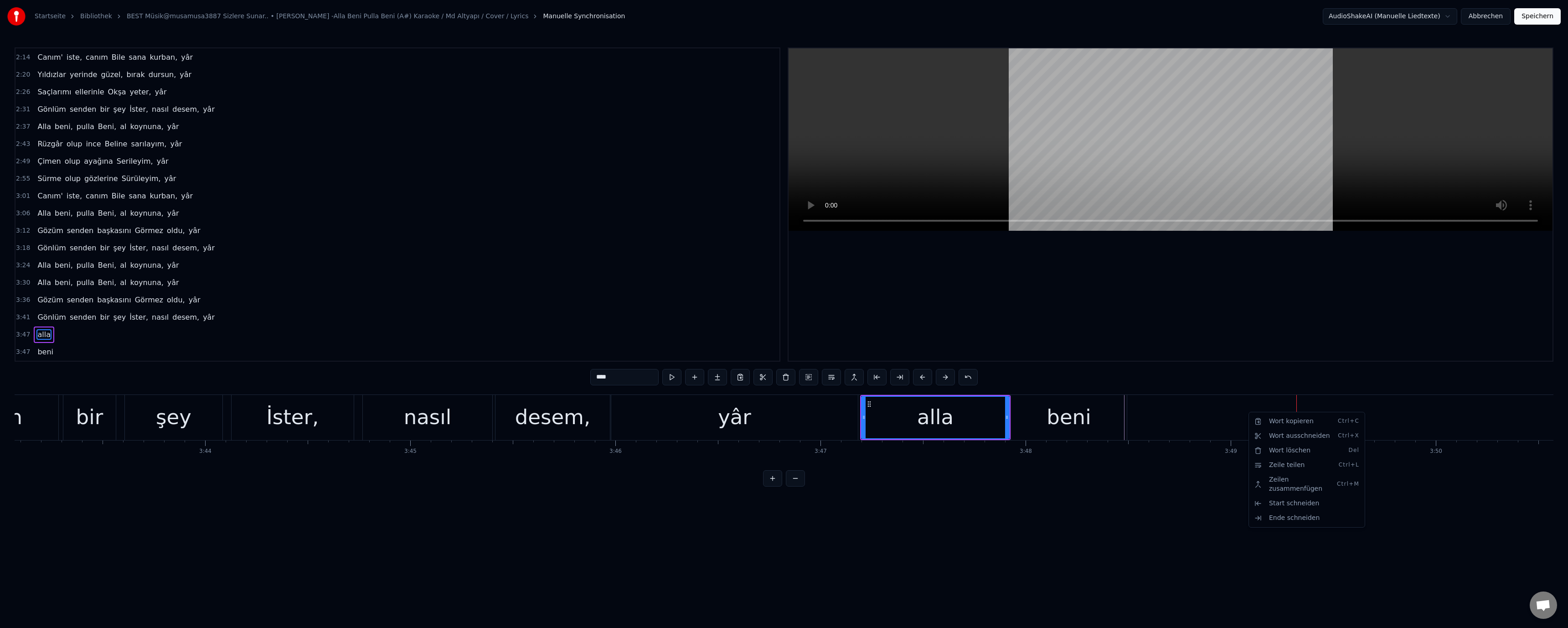
drag, startPoint x: 1293, startPoint y: 425, endPoint x: 1192, endPoint y: 421, distance: 101.1
click at [1192, 421] on html "Startseite Bibliothek BEST Müsik@musamusa3887 Sizlere Sunar.. • Barış Manço -Al…" at bounding box center [784, 250] width 1568 height 501
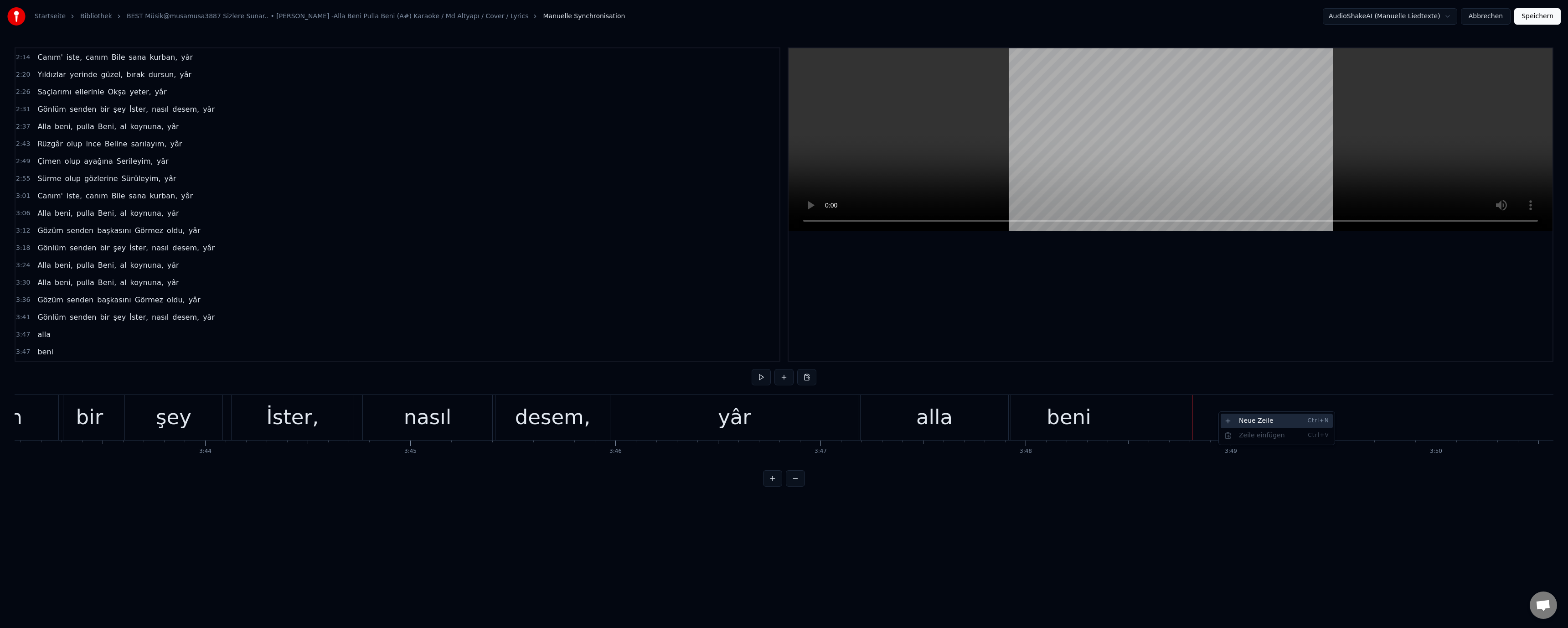
click at [1256, 423] on div "Neue Zeile Ctrl+N" at bounding box center [1277, 421] width 112 height 14
click at [1238, 417] on div "<>" at bounding box center [1296, 417] width 204 height 43
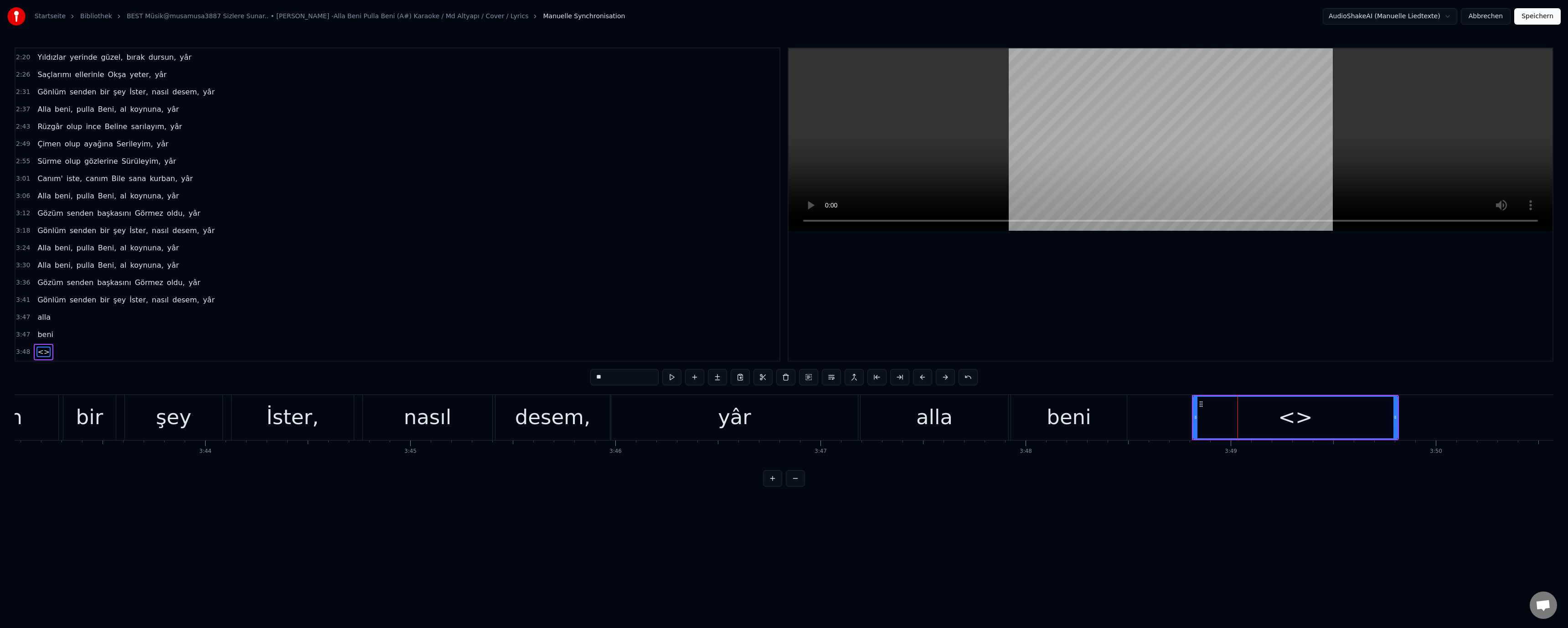
drag, startPoint x: 634, startPoint y: 376, endPoint x: 573, endPoint y: 377, distance: 61.0
click at [573, 377] on div "0:48 Alla beni, pulla Beni, al koynuna, yâr 0:54 Gözüm senden başkasını Görmez …" at bounding box center [784, 267] width 1539 height 439
click at [1182, 322] on div at bounding box center [1171, 205] width 764 height 313
click at [1058, 420] on div "beni" at bounding box center [1068, 417] width 44 height 31
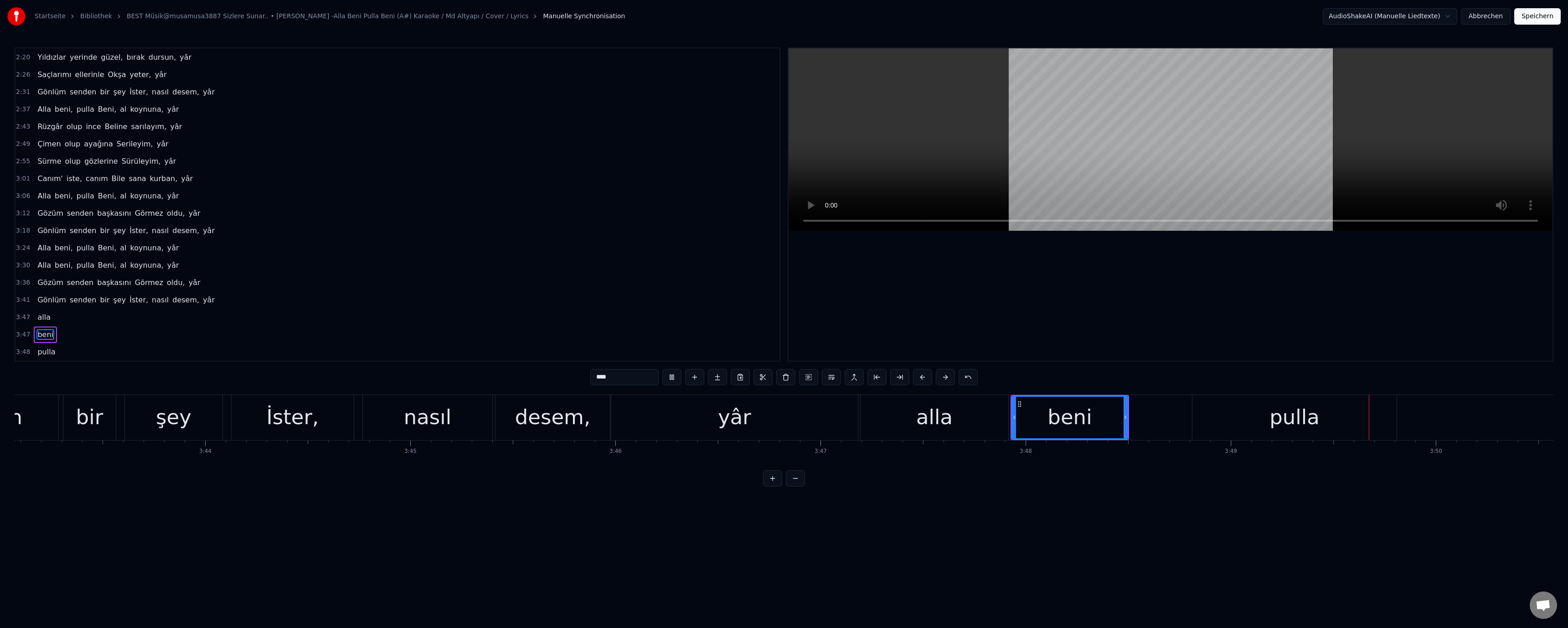
click at [1253, 408] on div "pulla" at bounding box center [1295, 417] width 204 height 45
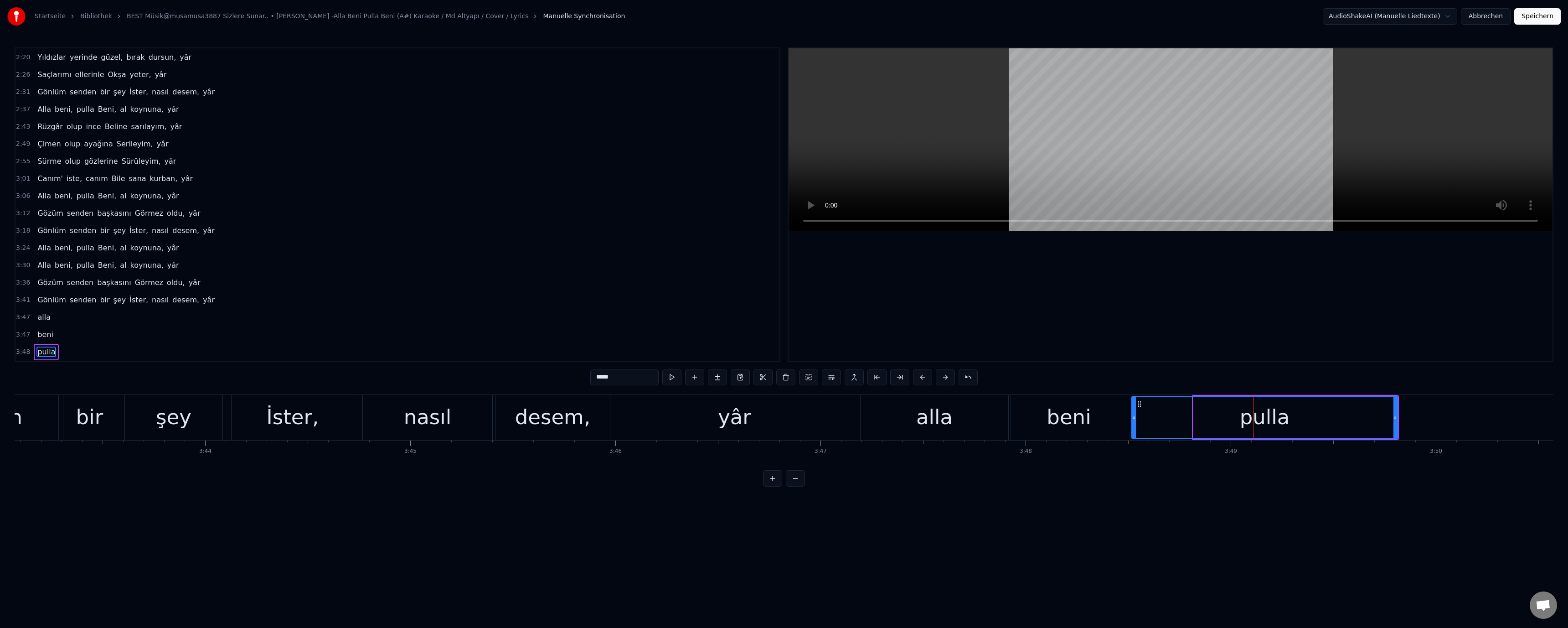
drag, startPoint x: 1194, startPoint y: 417, endPoint x: 1133, endPoint y: 415, distance: 61.0
click at [1133, 415] on icon at bounding box center [1134, 418] width 4 height 8
drag, startPoint x: 1396, startPoint y: 418, endPoint x: 1266, endPoint y: 418, distance: 130.0
click at [1266, 418] on icon at bounding box center [1265, 418] width 4 height 8
click at [1056, 422] on div "beni" at bounding box center [1068, 417] width 44 height 31
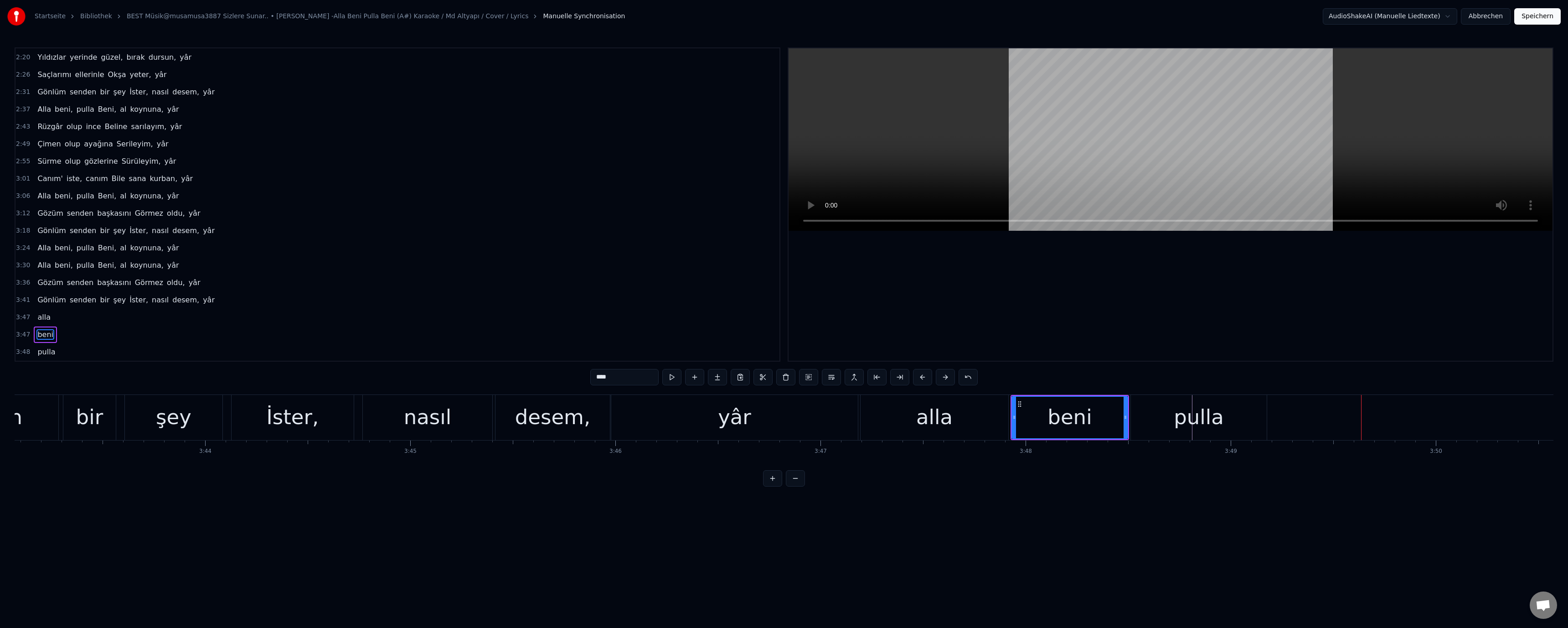
click at [946, 414] on div "alla" at bounding box center [934, 417] width 36 height 31
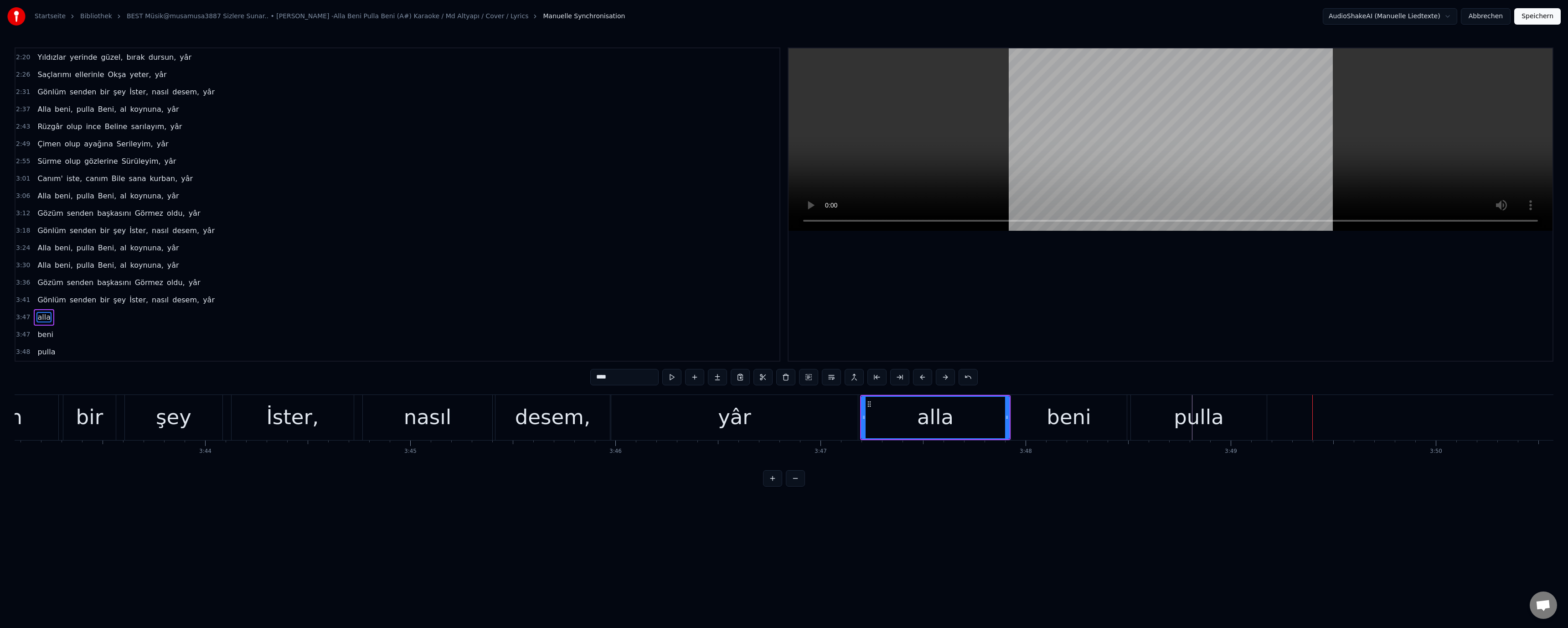
click at [1257, 434] on div "pulla" at bounding box center [1199, 417] width 136 height 45
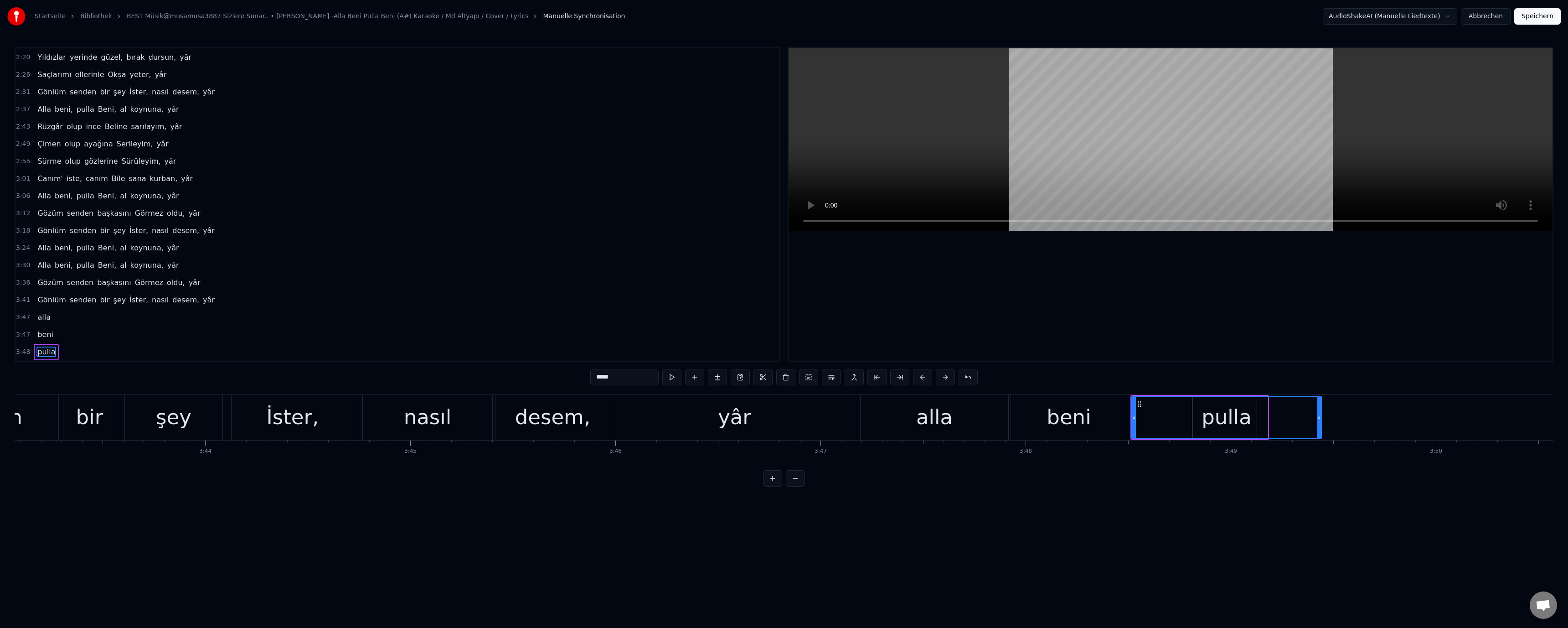
drag, startPoint x: 1272, startPoint y: 422, endPoint x: 1319, endPoint y: 422, distance: 47.0
click at [1319, 422] on div at bounding box center [1320, 417] width 4 height 41
drag, startPoint x: 1035, startPoint y: 414, endPoint x: 1047, endPoint y: 414, distance: 12.0
click at [1039, 414] on div "beni" at bounding box center [1068, 417] width 116 height 45
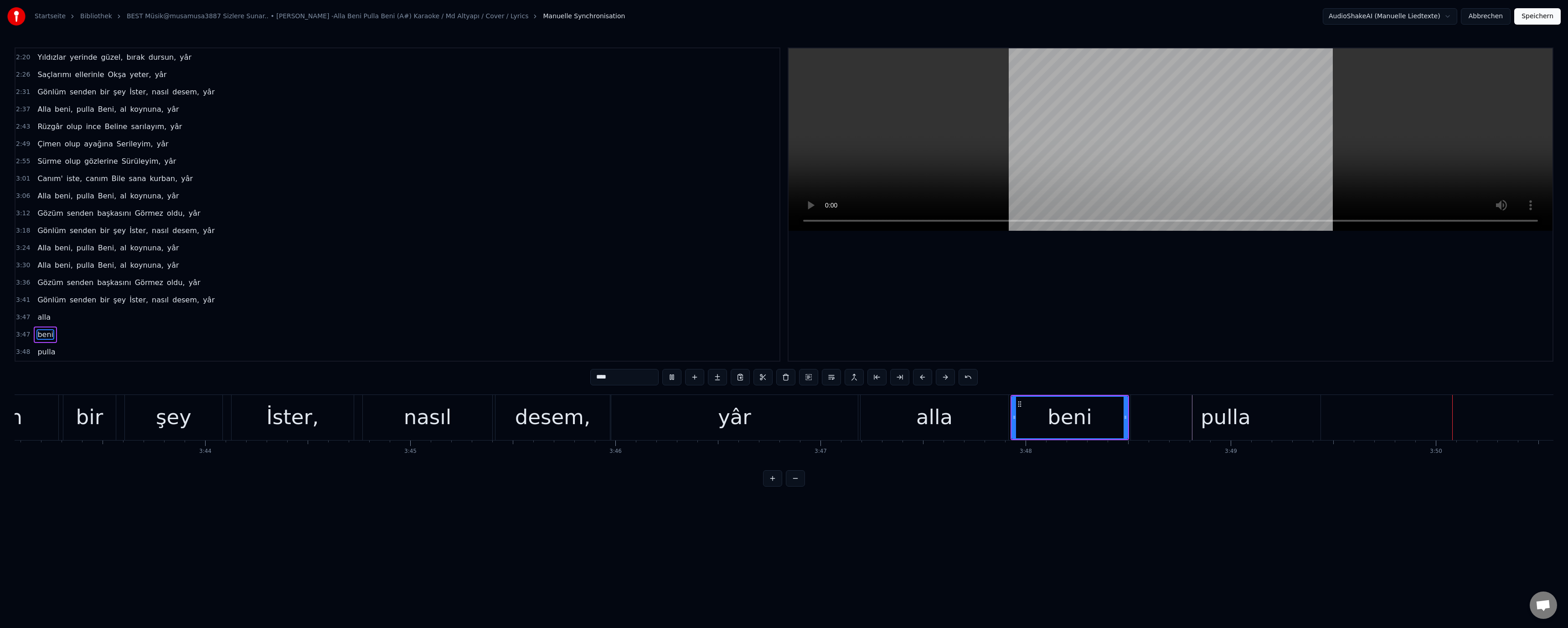
drag, startPoint x: 1274, startPoint y: 420, endPoint x: 1309, endPoint y: 422, distance: 35.1
click at [1275, 420] on div "pulla" at bounding box center [1226, 417] width 189 height 45
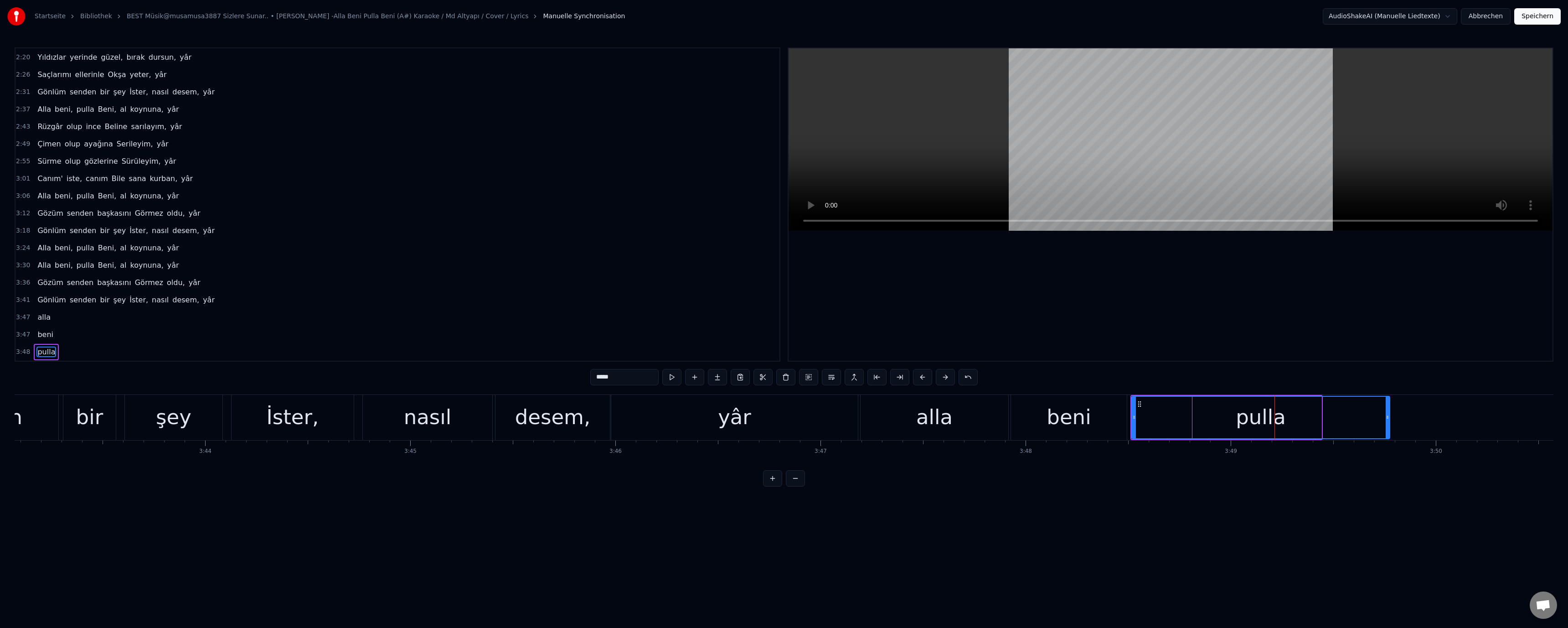
drag, startPoint x: 1319, startPoint y: 417, endPoint x: 1387, endPoint y: 416, distance: 68.0
click at [1387, 416] on icon at bounding box center [1387, 418] width 4 height 8
click at [1078, 424] on div "beni" at bounding box center [1068, 417] width 44 height 31
type input "****"
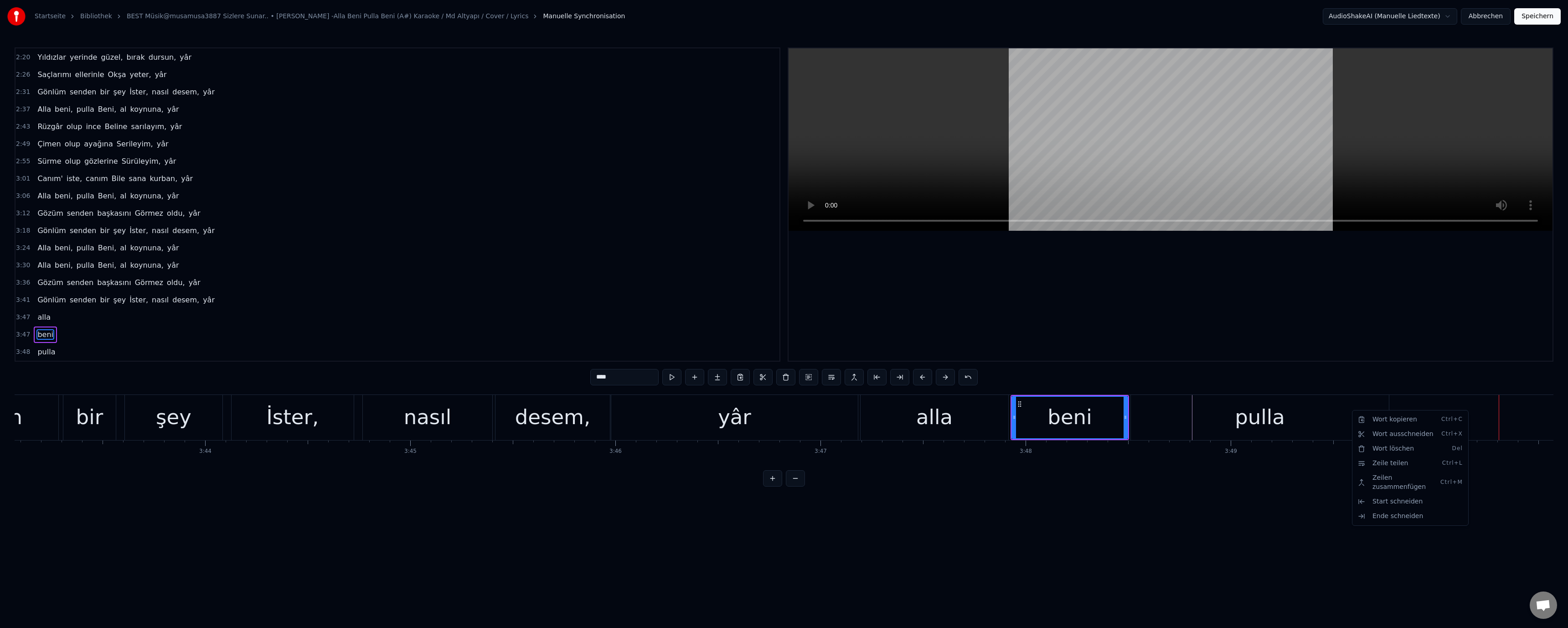
click at [1498, 425] on html "Startseite Bibliothek BEST Müsik@musamusa3887 Sizlere Sunar.. • Barış Manço -Al…" at bounding box center [784, 250] width 1568 height 501
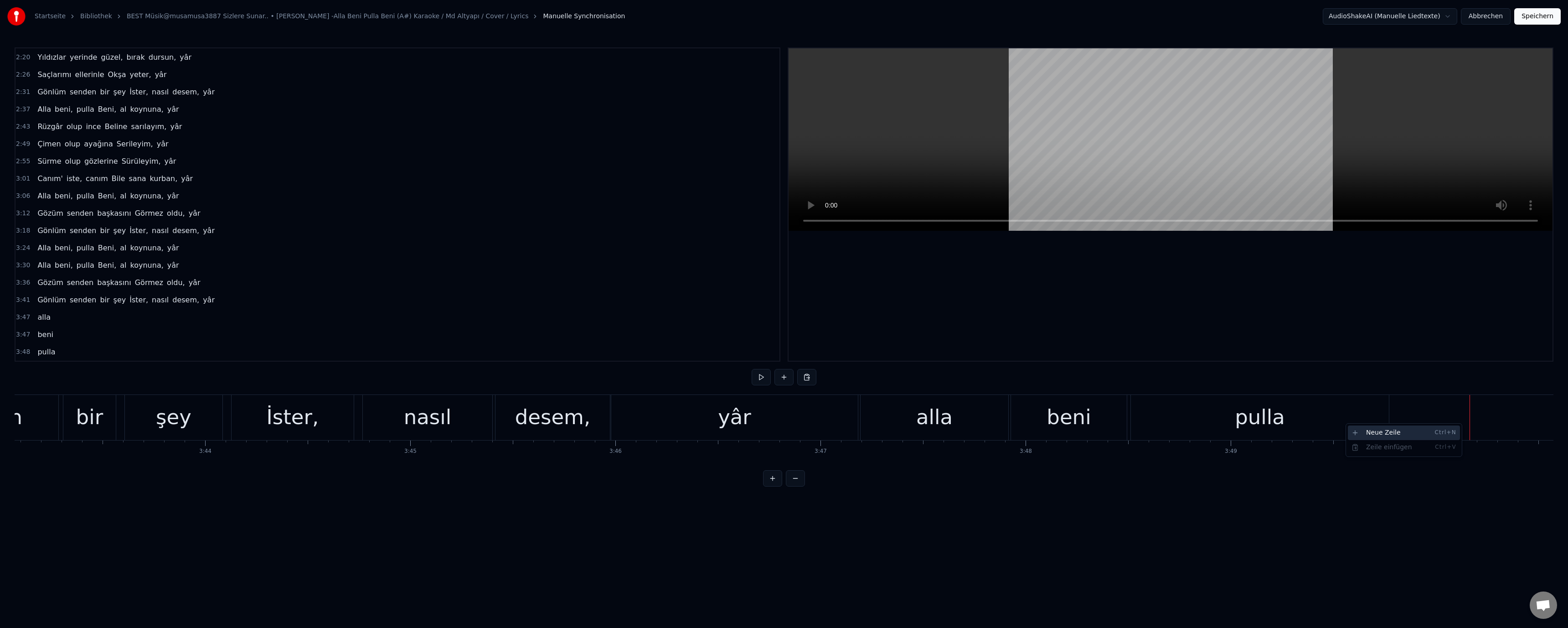
click at [1415, 431] on div "Neue Zeile Ctrl+N" at bounding box center [1404, 432] width 112 height 14
click at [1536, 426] on div "<>" at bounding box center [1573, 417] width 204 height 43
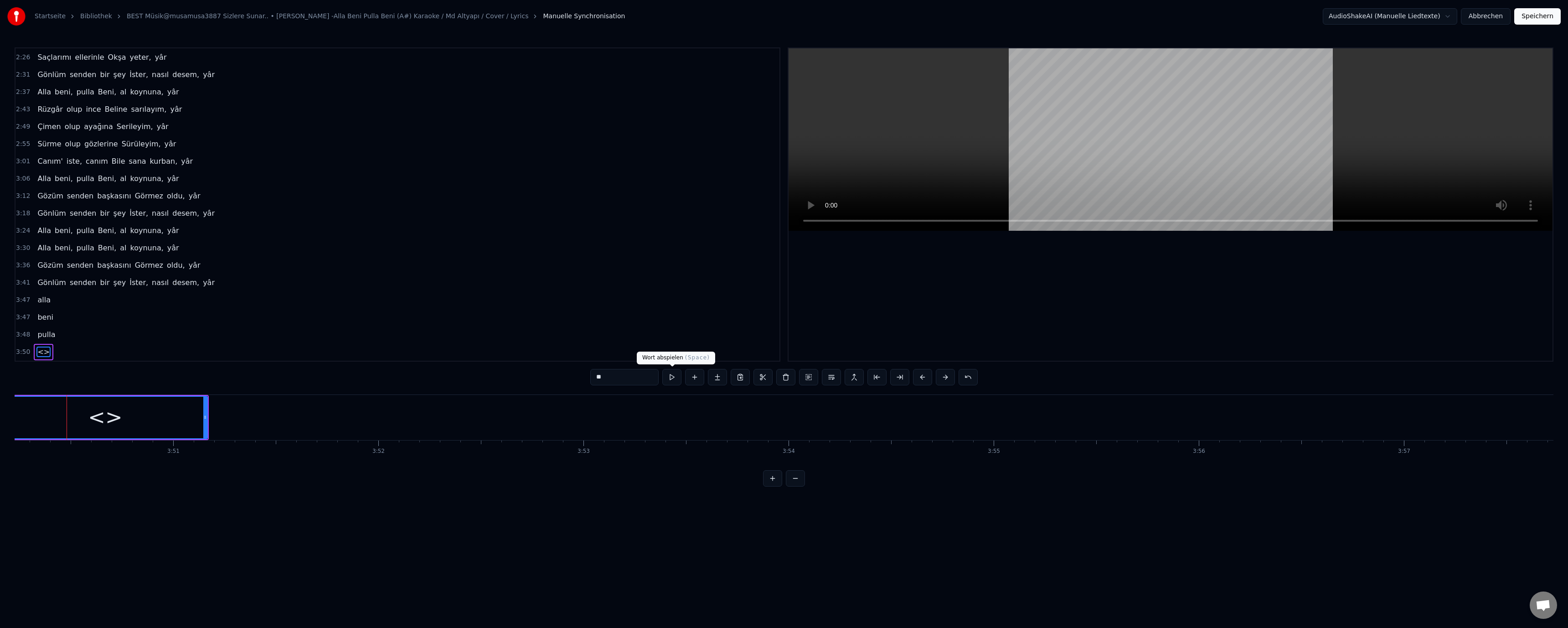
scroll to position [0, 47232]
drag, startPoint x: 616, startPoint y: 377, endPoint x: 523, endPoint y: 372, distance: 93.1
click at [523, 372] on div "0:48 Alla beni, pulla Beni, al koynuna, yâr 0:54 Gözüm senden başkasını Görmez …" at bounding box center [784, 267] width 1539 height 439
type input "****"
click at [462, 229] on div "3:24 Alla beni, pulla Beni, al koynuna, yâr" at bounding box center [397, 230] width 764 height 17
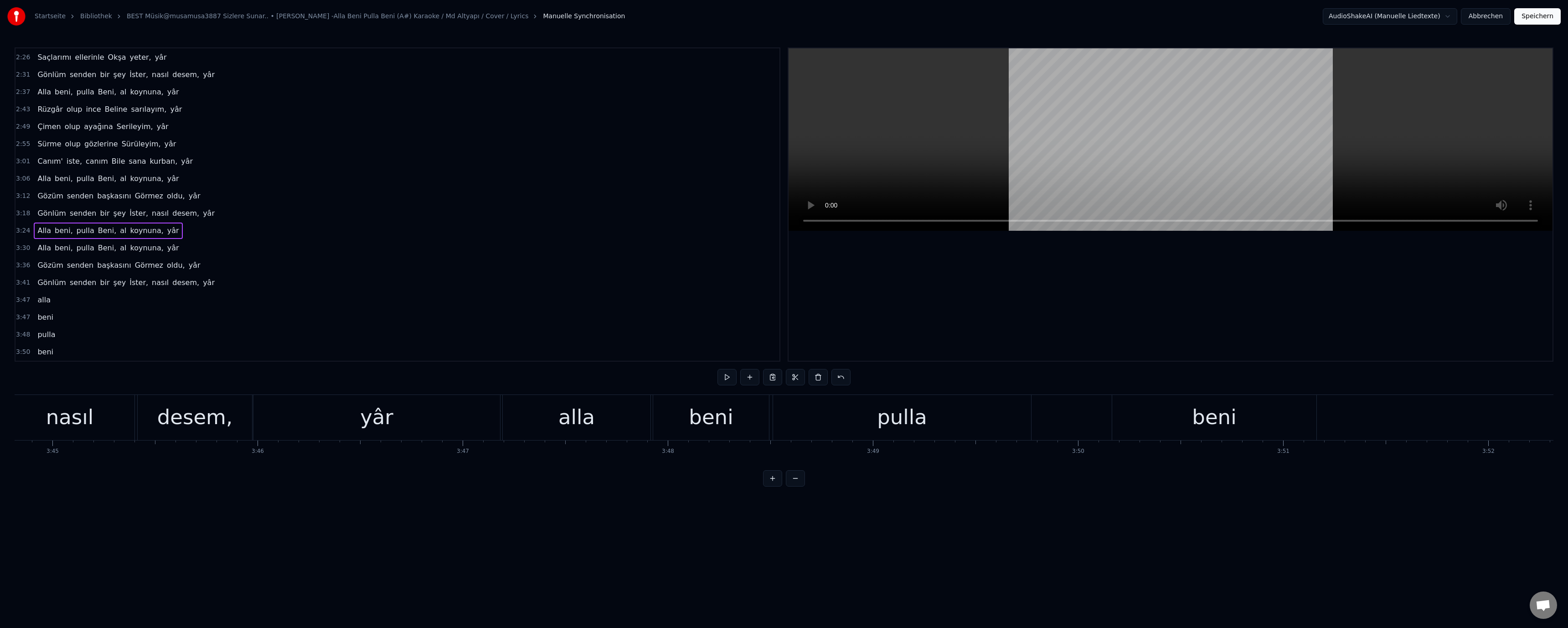
scroll to position [0, 46146]
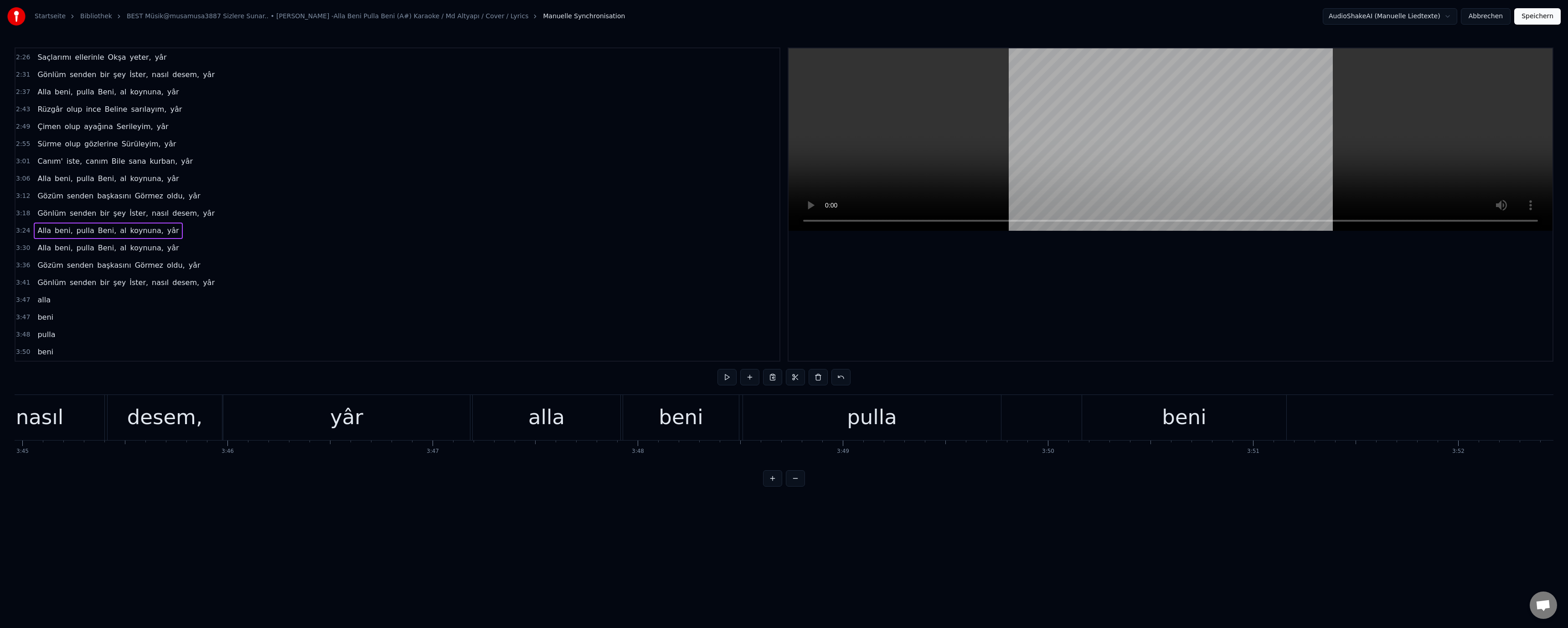
click at [574, 425] on div "alla" at bounding box center [547, 417] width 148 height 45
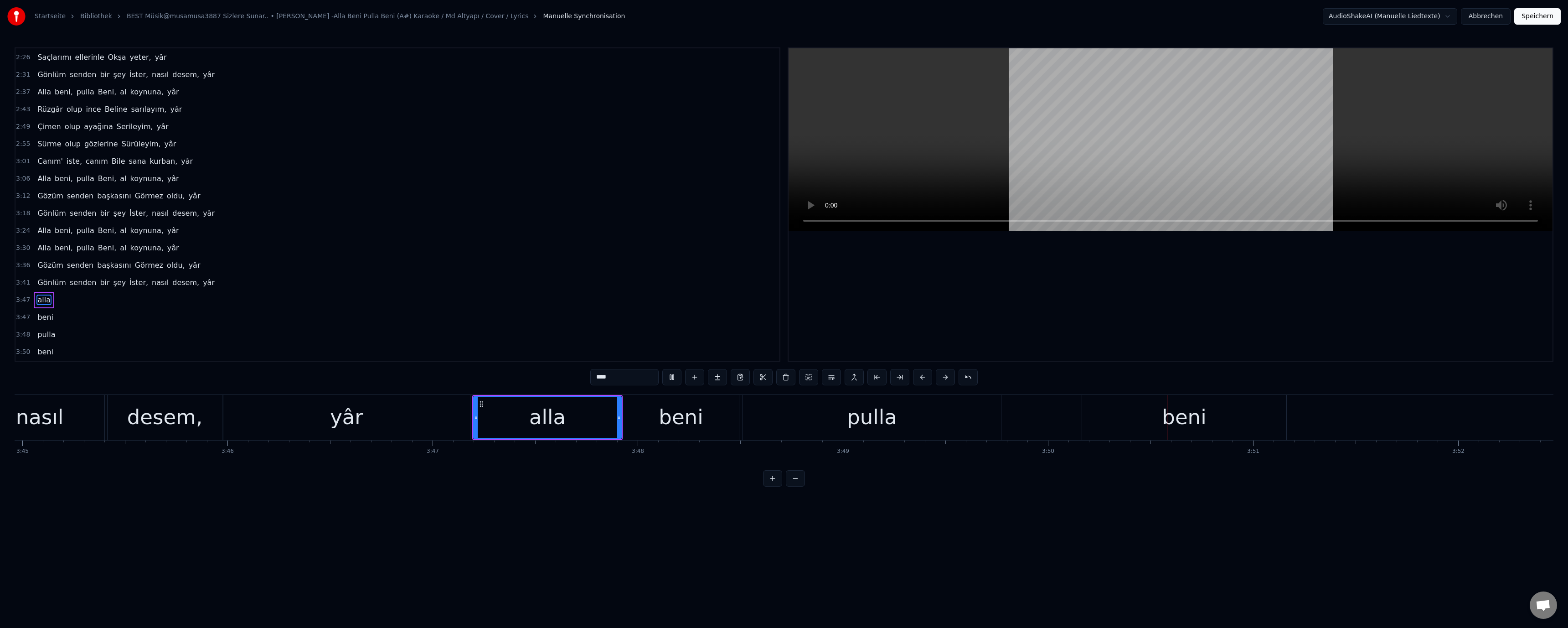
drag, startPoint x: 1170, startPoint y: 414, endPoint x: 1144, endPoint y: 416, distance: 26.1
click at [1169, 414] on div "beni" at bounding box center [1184, 417] width 44 height 31
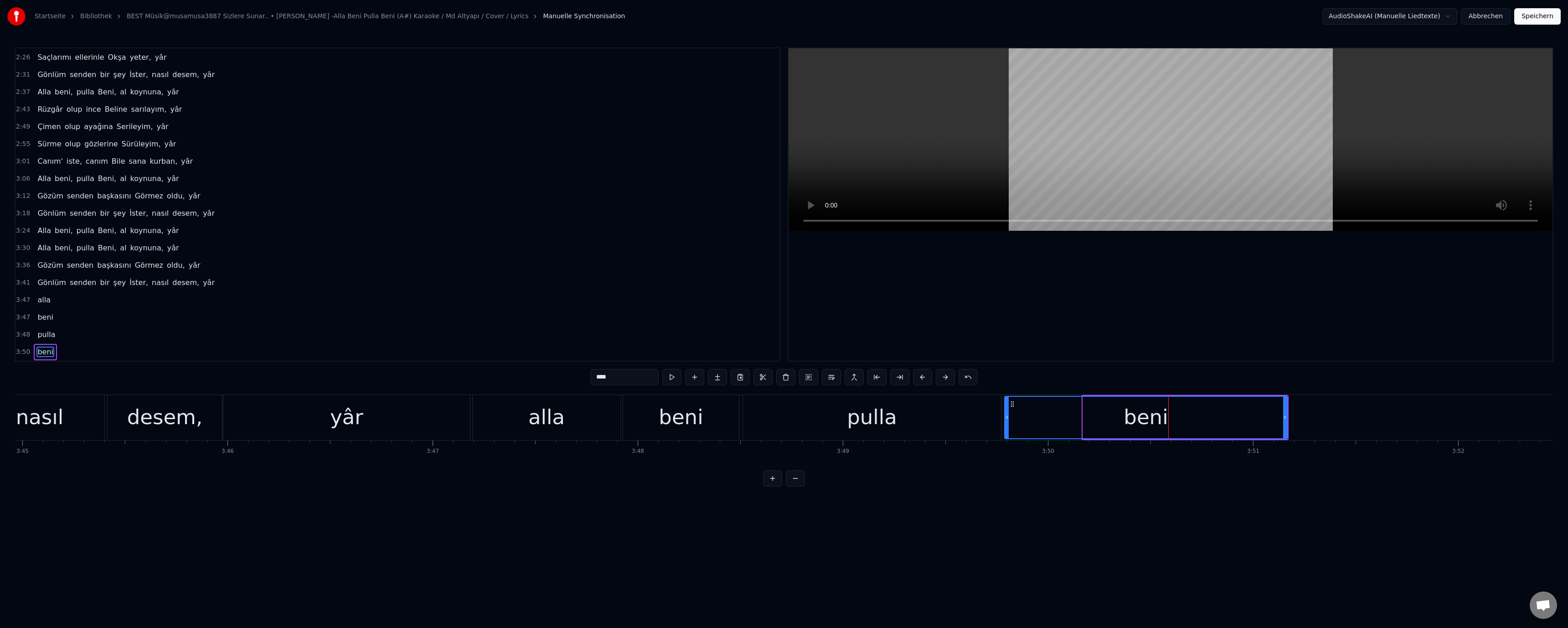
drag, startPoint x: 1085, startPoint y: 418, endPoint x: 1101, endPoint y: 418, distance: 16.0
click at [1006, 417] on icon at bounding box center [1007, 418] width 4 height 8
drag, startPoint x: 1285, startPoint y: 417, endPoint x: 984, endPoint y: 418, distance: 301.0
click at [1184, 418] on icon at bounding box center [1184, 418] width 4 height 8
click at [886, 429] on div "pulla" at bounding box center [871, 417] width 50 height 31
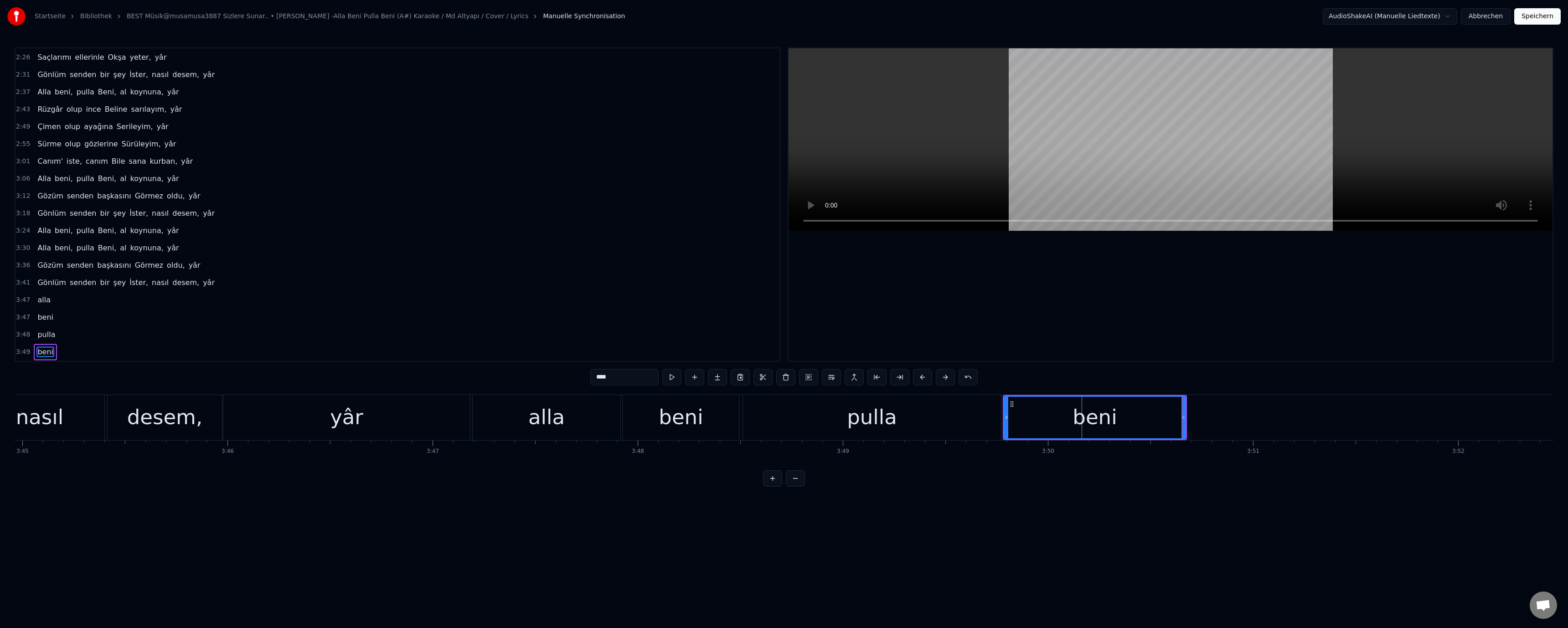
type input "*****"
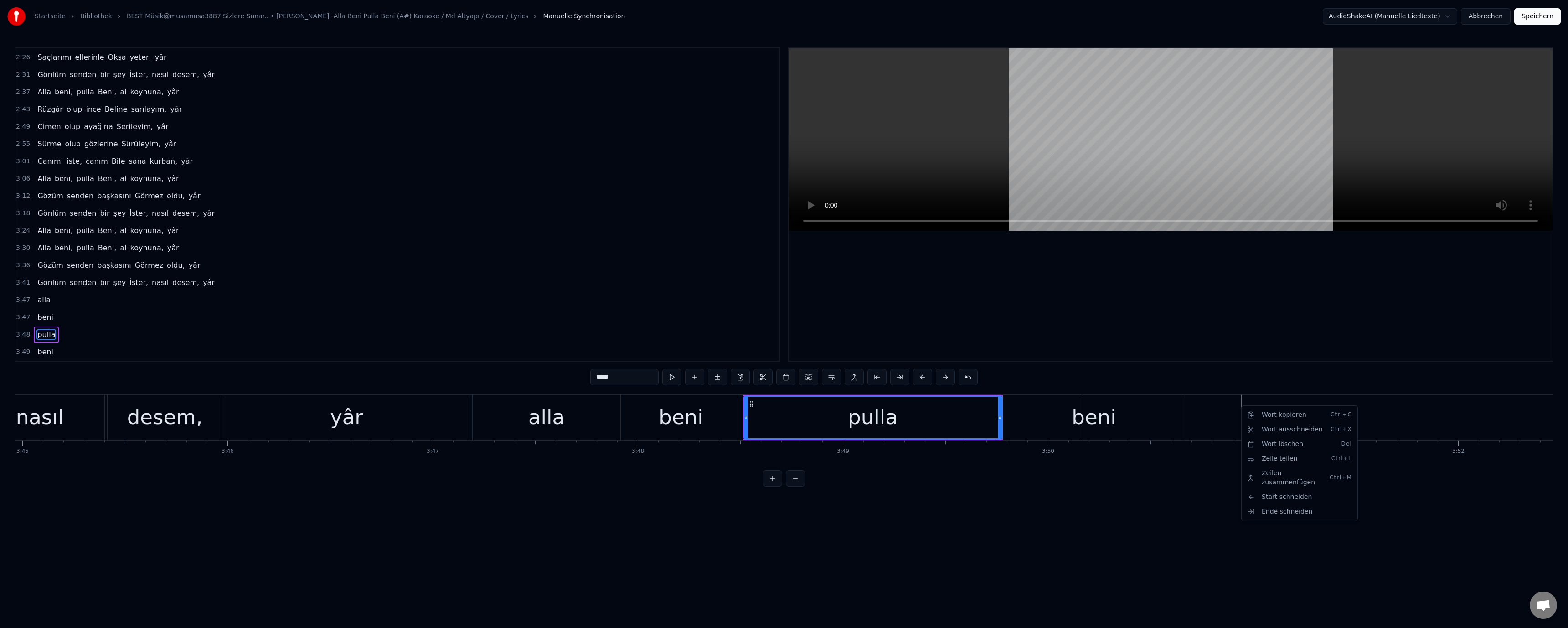
click at [1202, 420] on html "Startseite Bibliothek BEST Müsik@musamusa3887 Sizlere Sunar.. • Barış Manço -Al…" at bounding box center [784, 250] width 1568 height 501
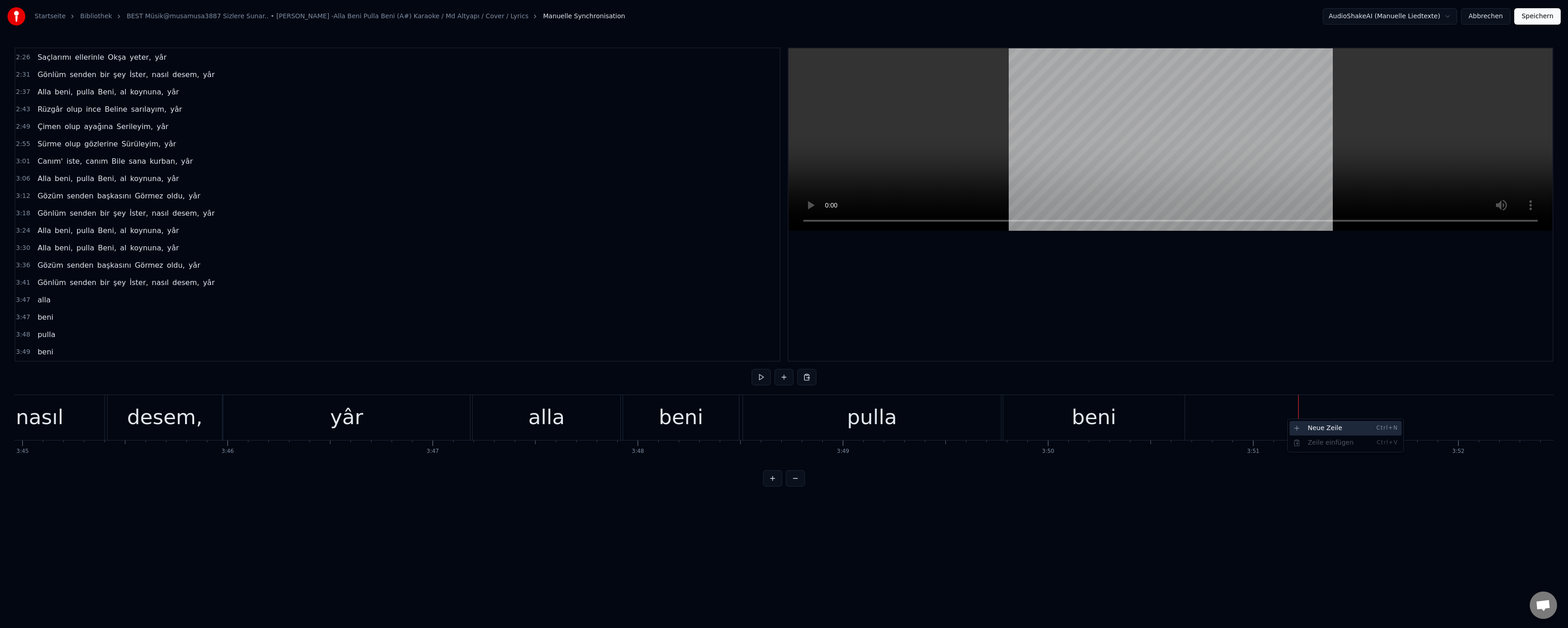
click at [1324, 428] on div "Neue Zeile Ctrl+N" at bounding box center [1345, 427] width 112 height 14
click at [1386, 421] on div "<>" at bounding box center [1402, 417] width 204 height 43
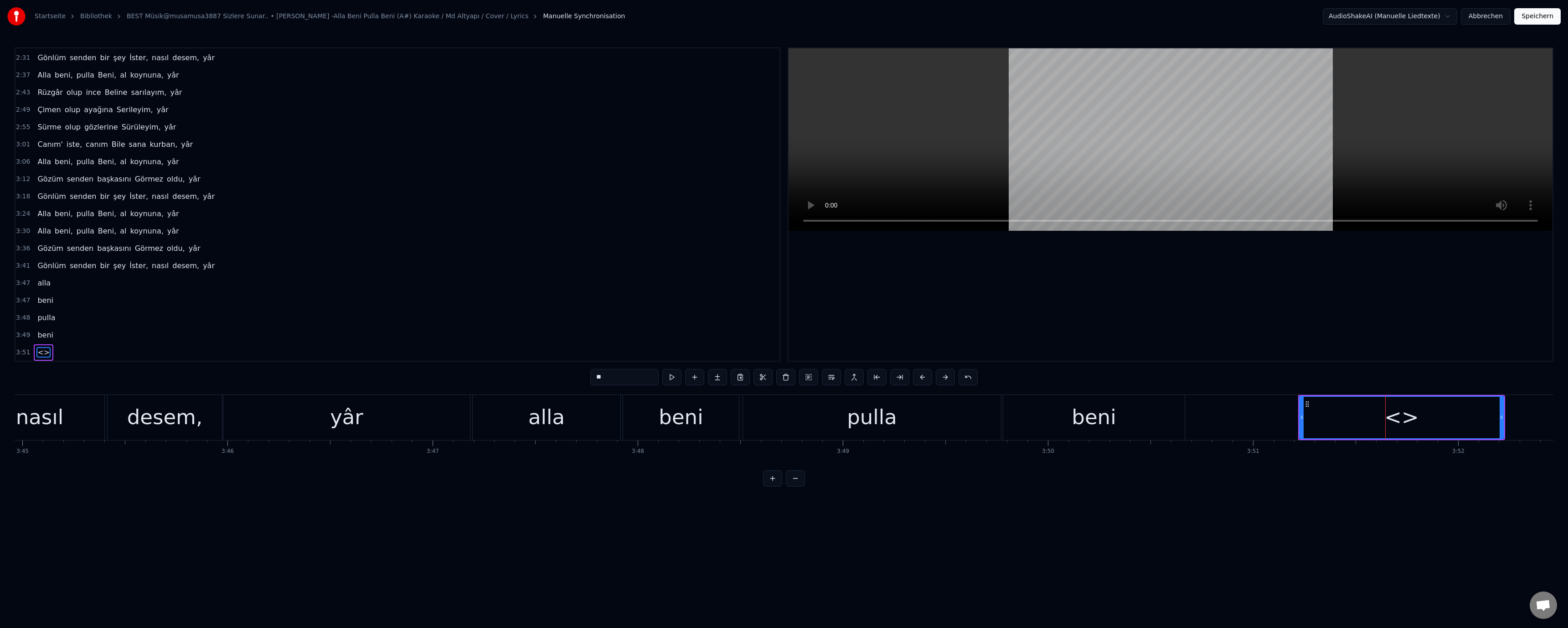
scroll to position [312, 0]
drag, startPoint x: 608, startPoint y: 378, endPoint x: 591, endPoint y: 379, distance: 17.0
click at [591, 379] on input "**" at bounding box center [625, 377] width 69 height 16
type input "**********"
click at [1373, 285] on div at bounding box center [1171, 205] width 764 height 313
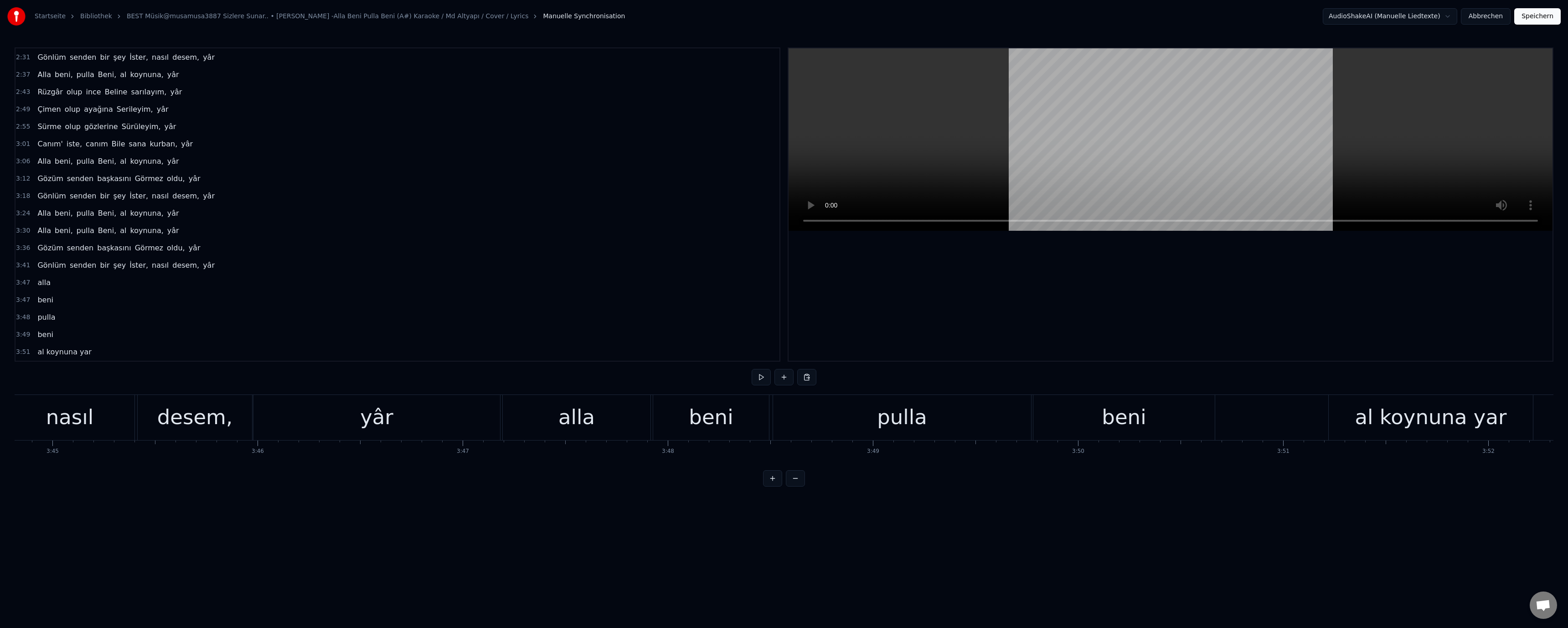
scroll to position [0, 46235]
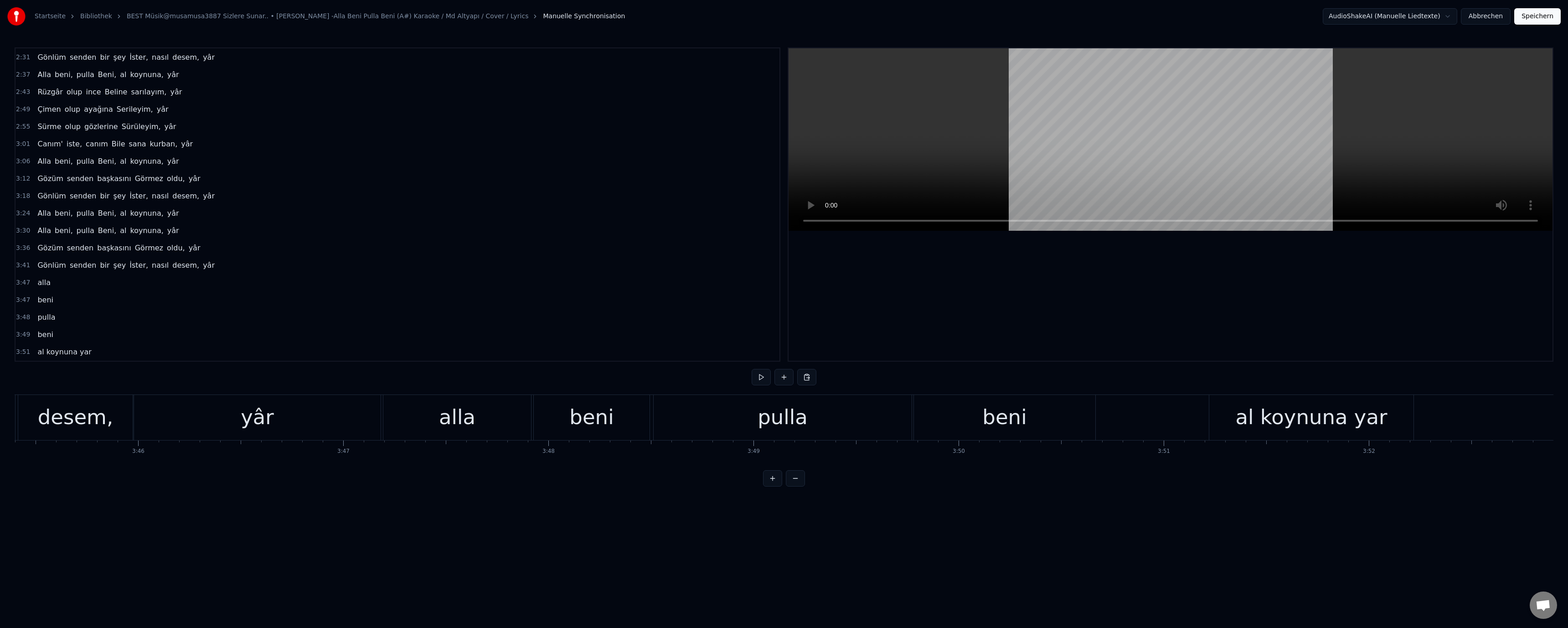
click at [1312, 413] on div "al koynuna yar" at bounding box center [1311, 417] width 152 height 31
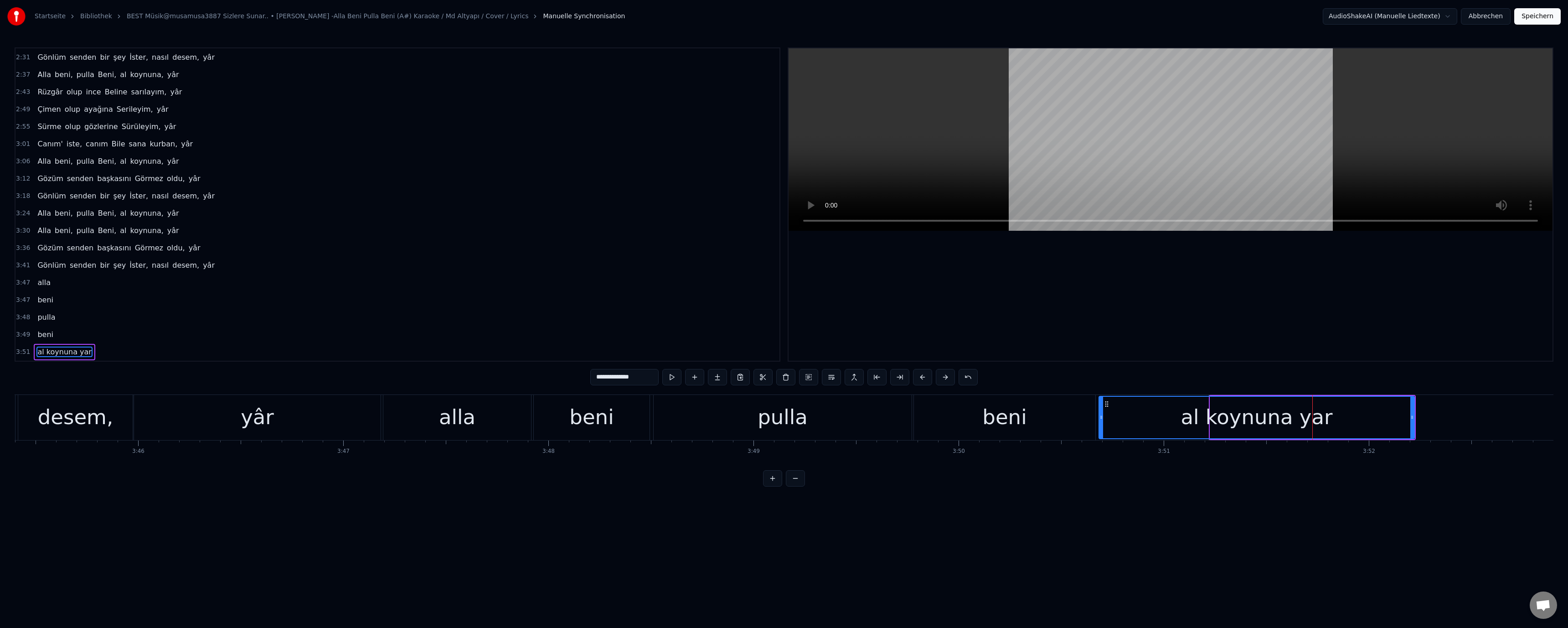
drag, startPoint x: 1212, startPoint y: 419, endPoint x: 1094, endPoint y: 420, distance: 118.0
click at [1100, 418] on icon at bounding box center [1102, 418] width 4 height 8
click at [709, 423] on div "pulla" at bounding box center [783, 417] width 258 height 45
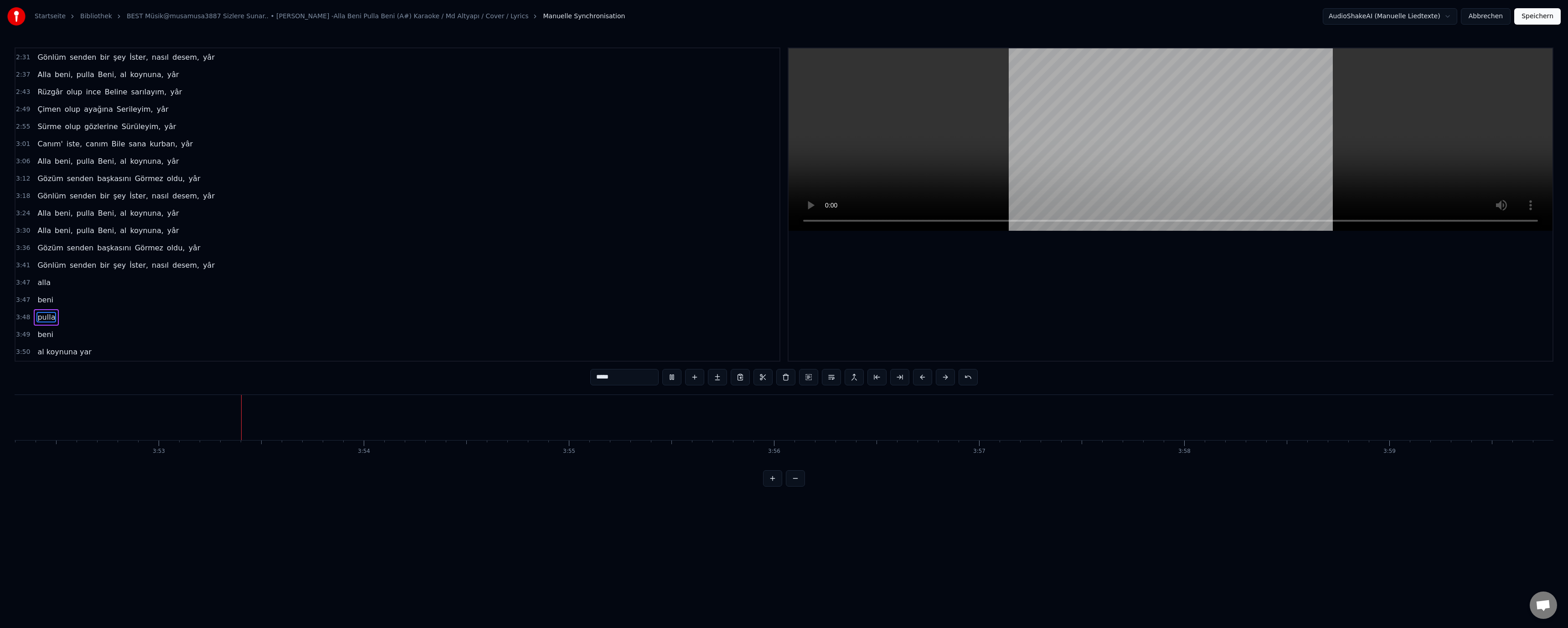
scroll to position [0, 47735]
click at [1073, 177] on video at bounding box center [1171, 140] width 764 height 183
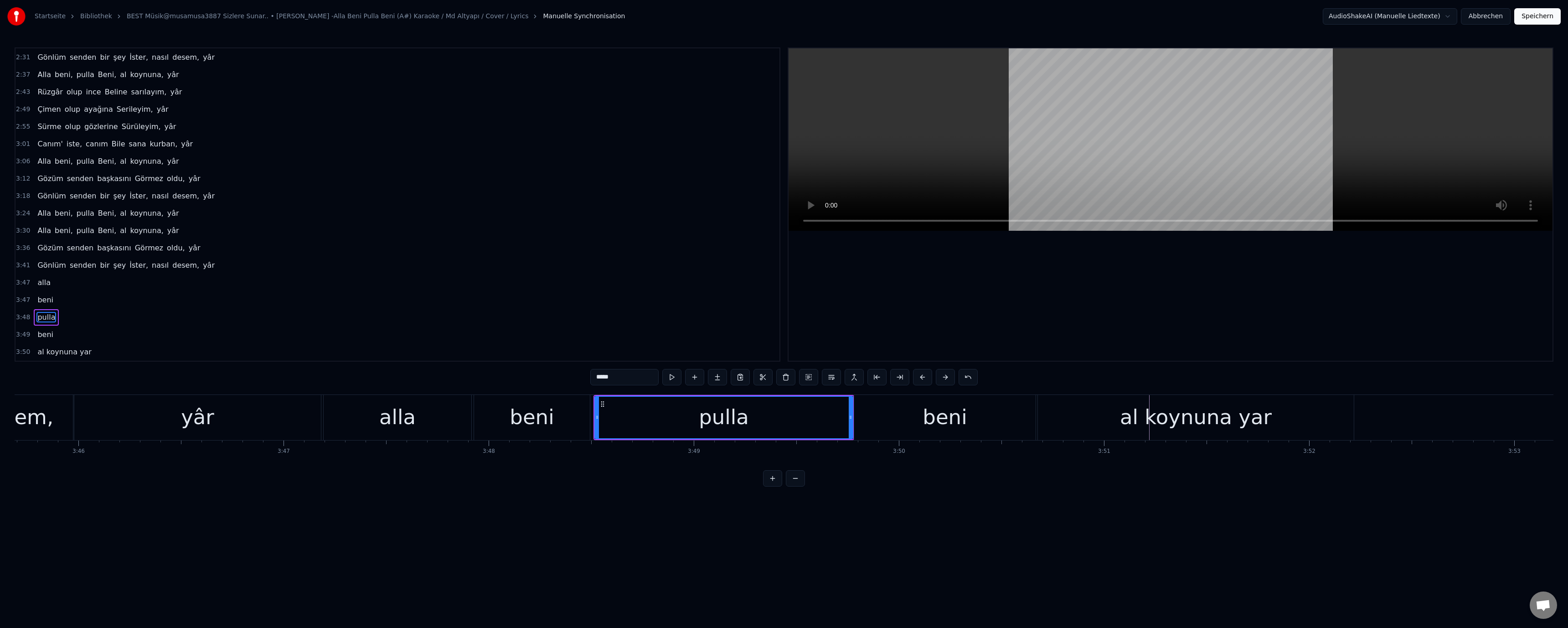
scroll to position [0, 46265]
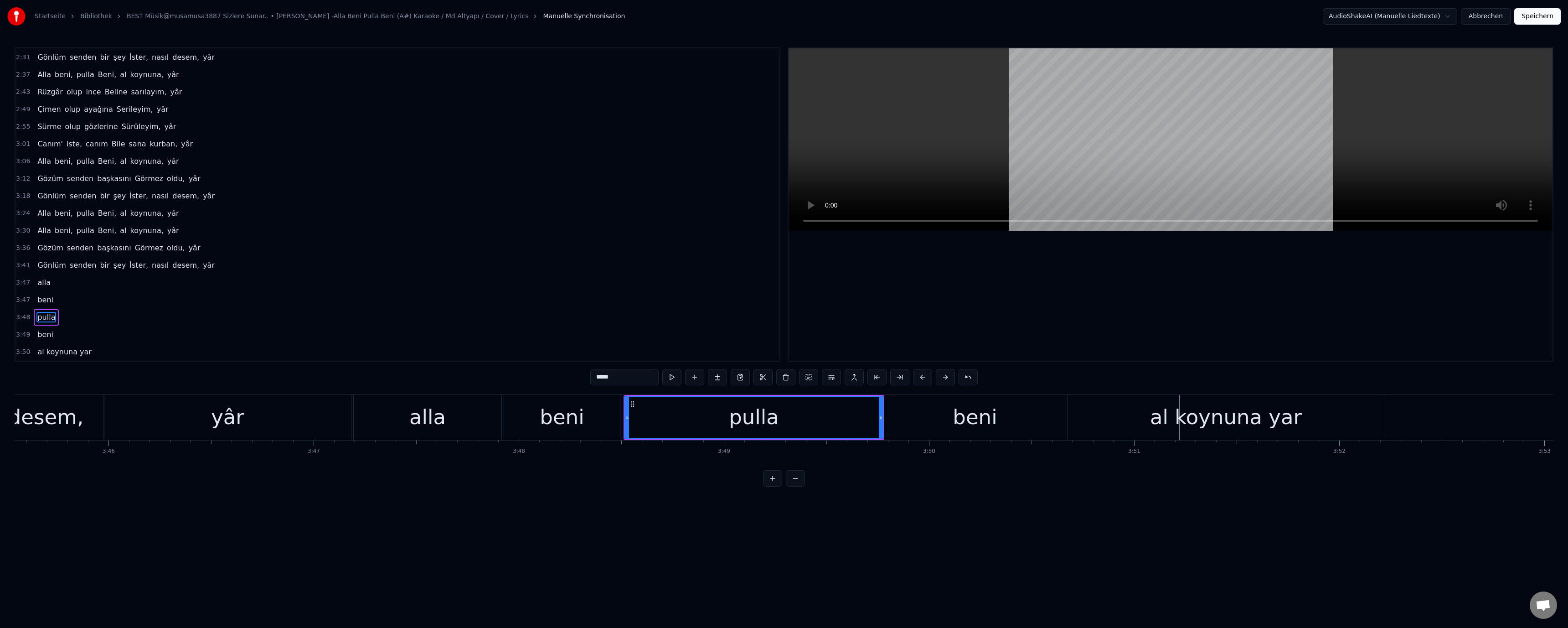
click at [1274, 419] on div "al koynuna yar" at bounding box center [1226, 417] width 152 height 31
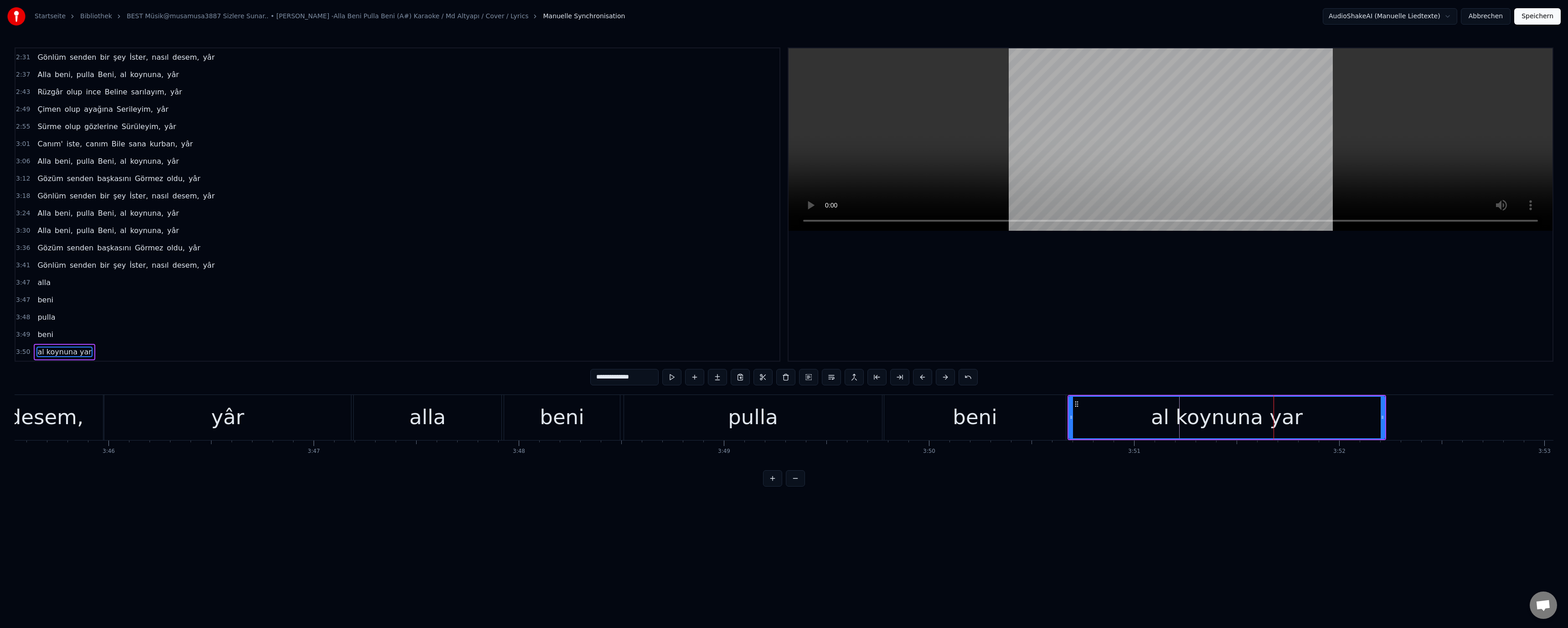
click at [1384, 417] on icon at bounding box center [1383, 418] width 4 height 8
drag, startPoint x: 1382, startPoint y: 417, endPoint x: 1496, endPoint y: 415, distance: 114.0
click at [1496, 415] on icon at bounding box center [1496, 418] width 4 height 8
drag, startPoint x: 944, startPoint y: 424, endPoint x: 926, endPoint y: 406, distance: 25.5
click at [945, 424] on div "beni" at bounding box center [976, 417] width 182 height 45
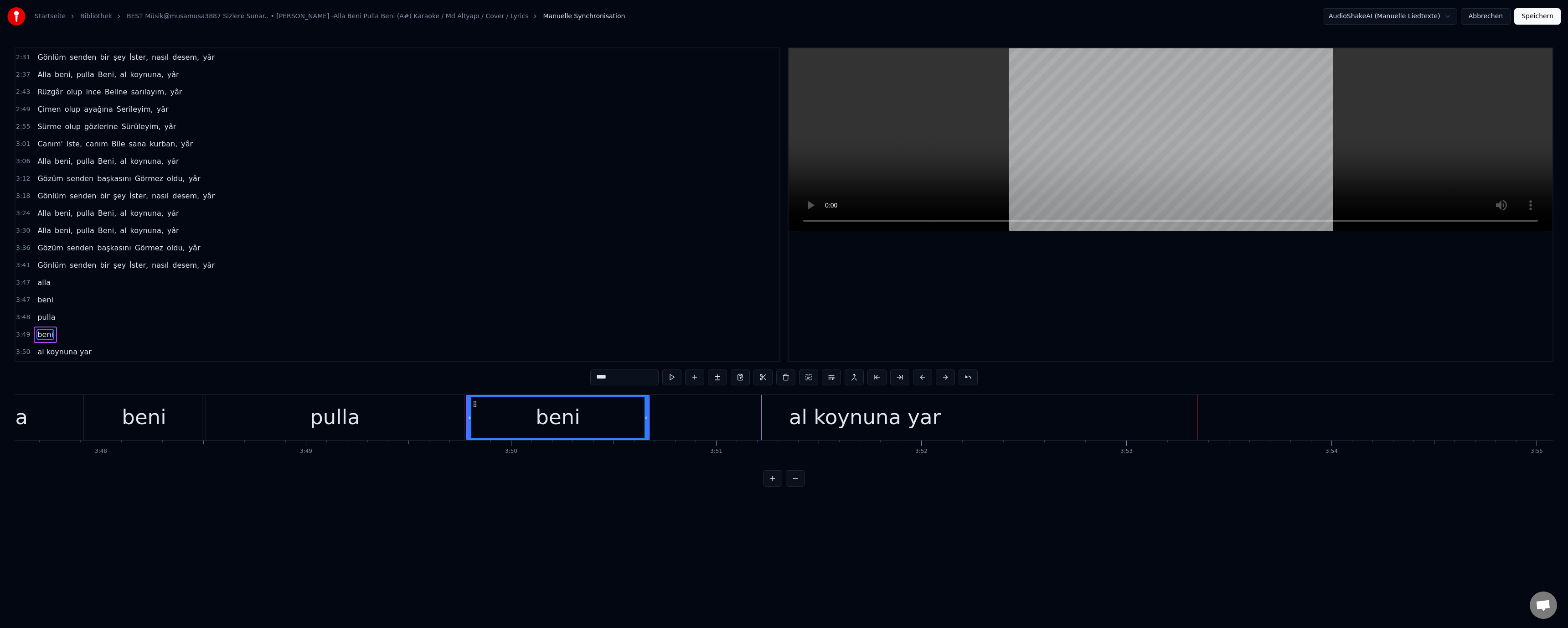
scroll to position [0, 46653]
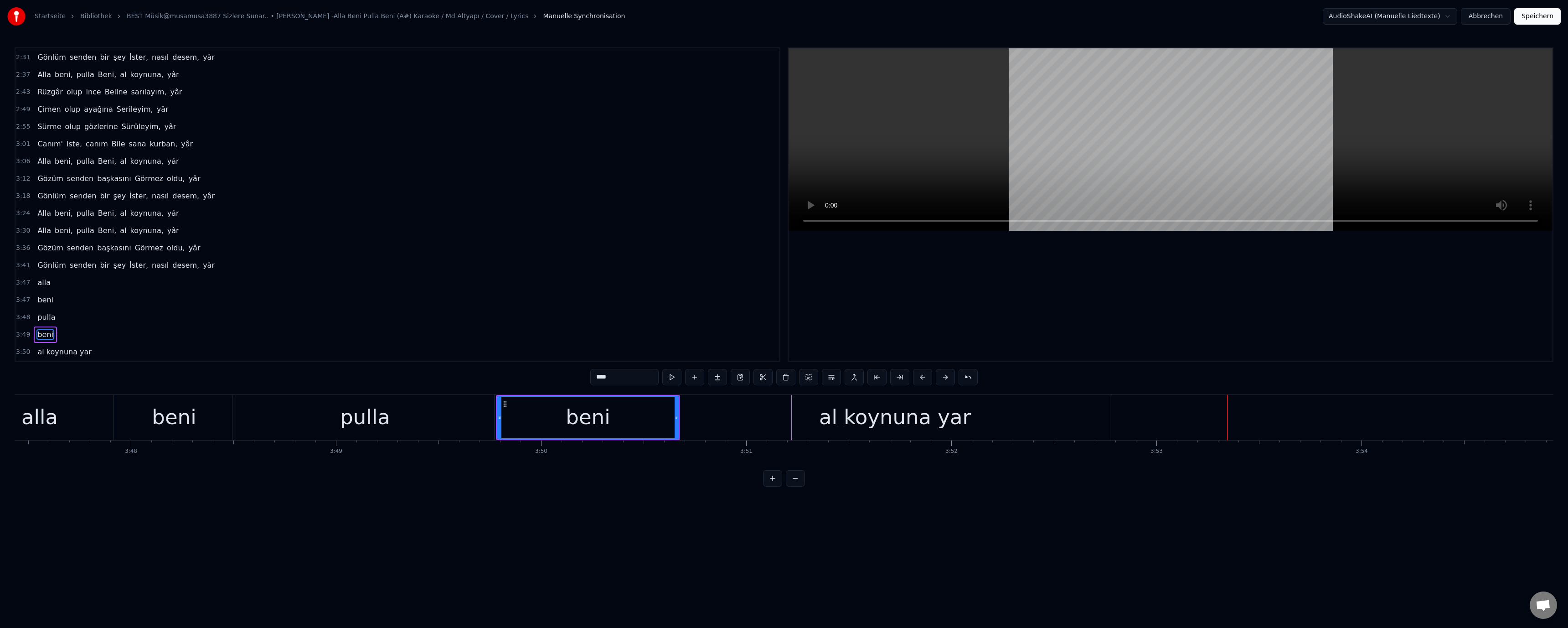
drag, startPoint x: 1071, startPoint y: 411, endPoint x: 1100, endPoint y: 417, distance: 29.6
click at [1071, 411] on div "al koynuna yar" at bounding box center [895, 417] width 430 height 45
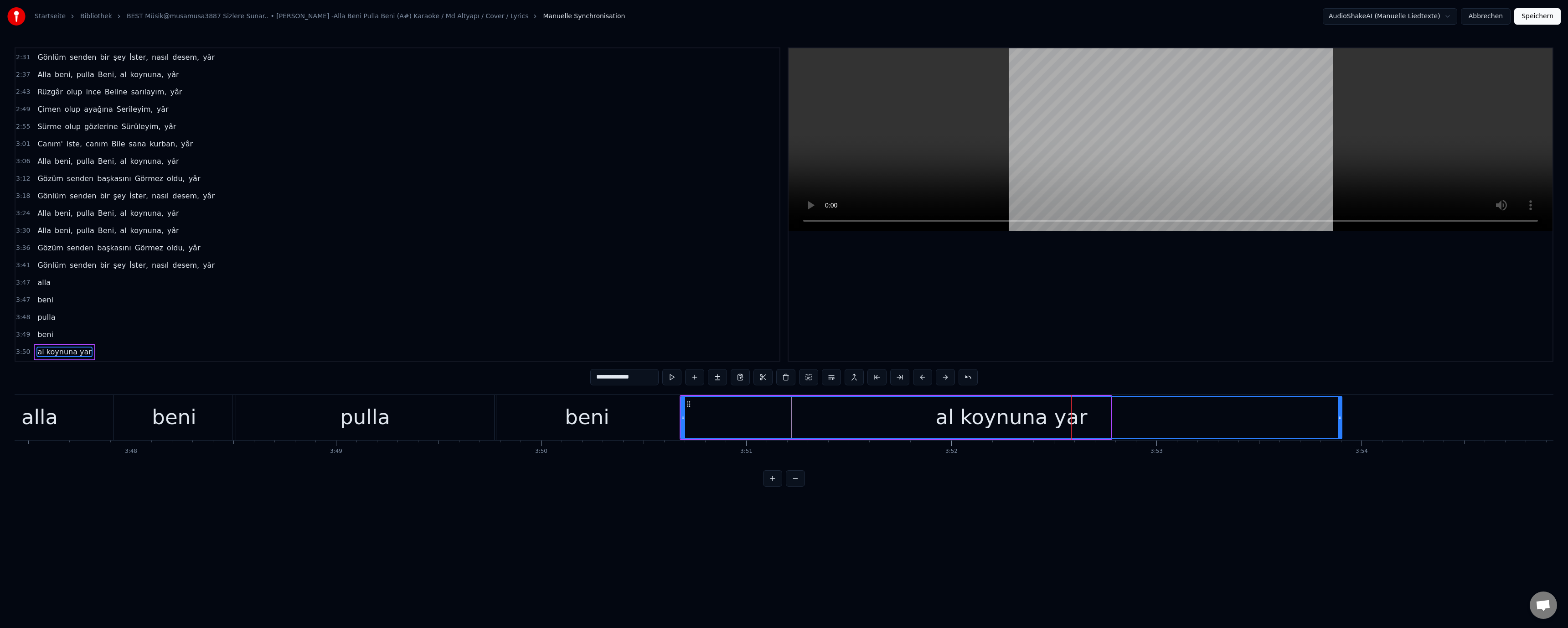
drag, startPoint x: 1107, startPoint y: 417, endPoint x: 1309, endPoint y: 416, distance: 202.0
click at [1341, 418] on icon at bounding box center [1340, 418] width 4 height 8
drag, startPoint x: 606, startPoint y: 427, endPoint x: 612, endPoint y: 425, distance: 6.3
click at [606, 427] on div "beni" at bounding box center [587, 417] width 44 height 31
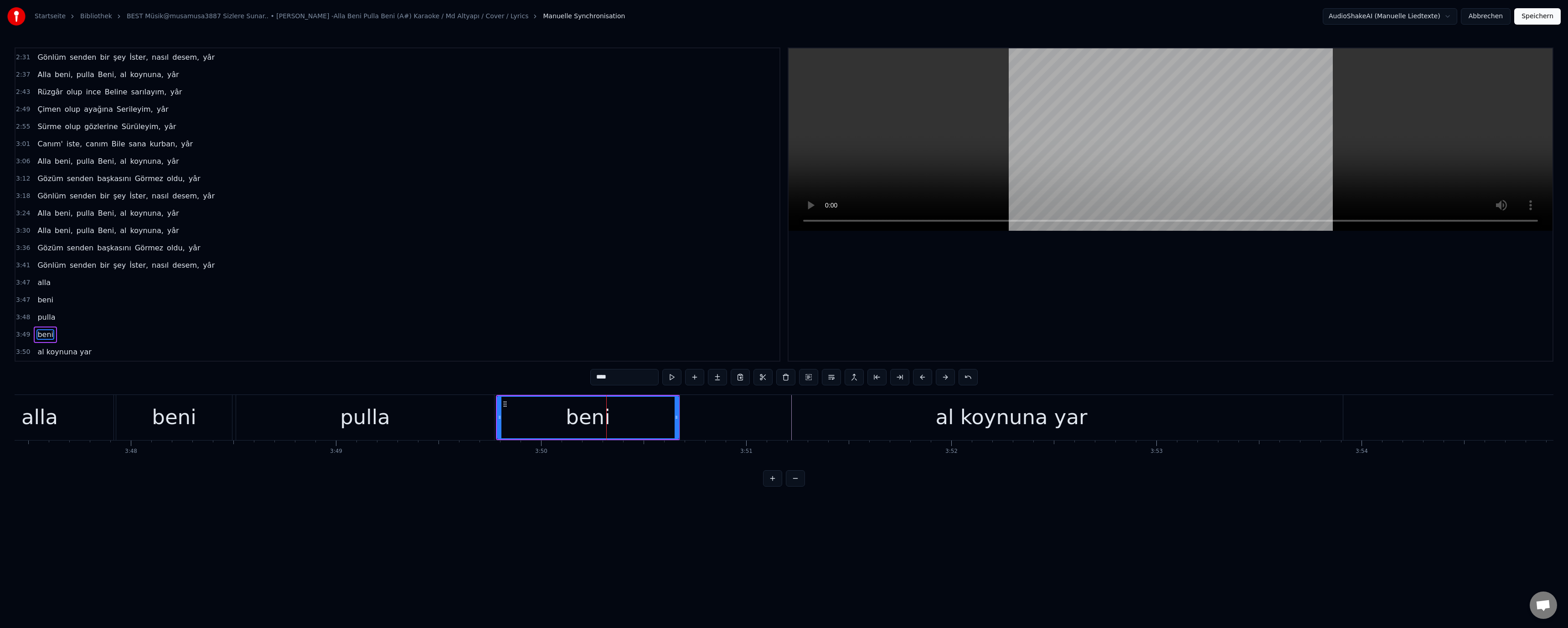
click at [165, 410] on div "beni" at bounding box center [174, 417] width 44 height 31
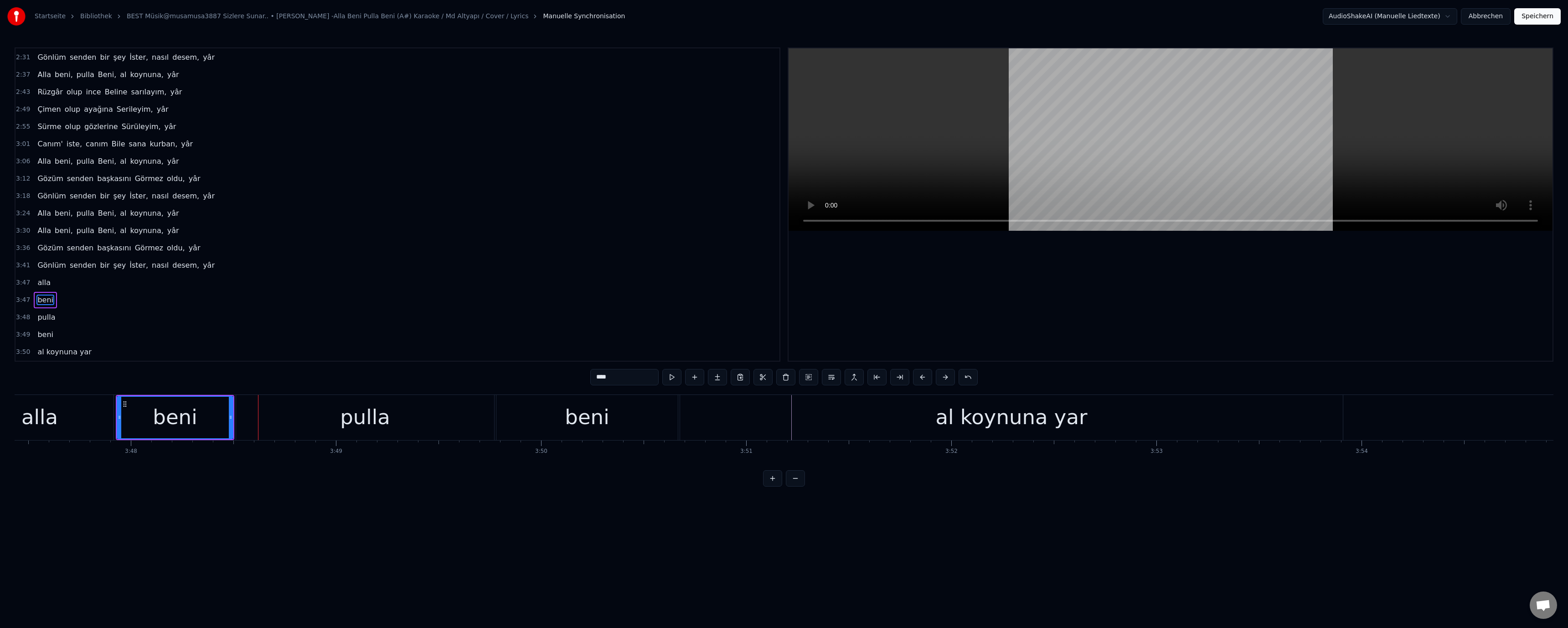
drag, startPoint x: 183, startPoint y: 411, endPoint x: 308, endPoint y: 400, distance: 125.5
click at [194, 411] on div "beni" at bounding box center [175, 417] width 44 height 31
click at [598, 379] on input "****" at bounding box center [625, 377] width 69 height 16
click at [999, 419] on div "al koynuna yar" at bounding box center [1011, 417] width 152 height 31
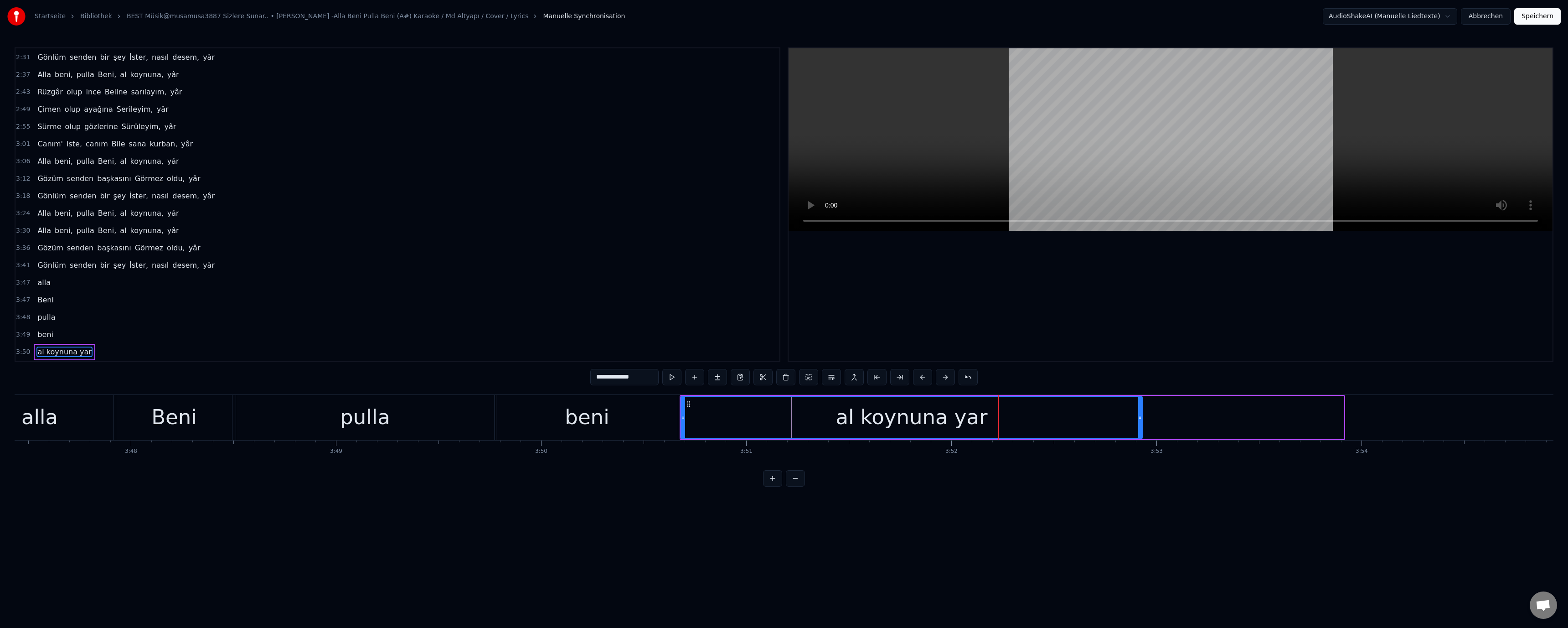
drag, startPoint x: 1342, startPoint y: 418, endPoint x: 1141, endPoint y: 419, distance: 201.0
click at [1141, 419] on icon at bounding box center [1140, 418] width 4 height 8
click at [587, 406] on div "beni" at bounding box center [587, 417] width 44 height 31
type input "****"
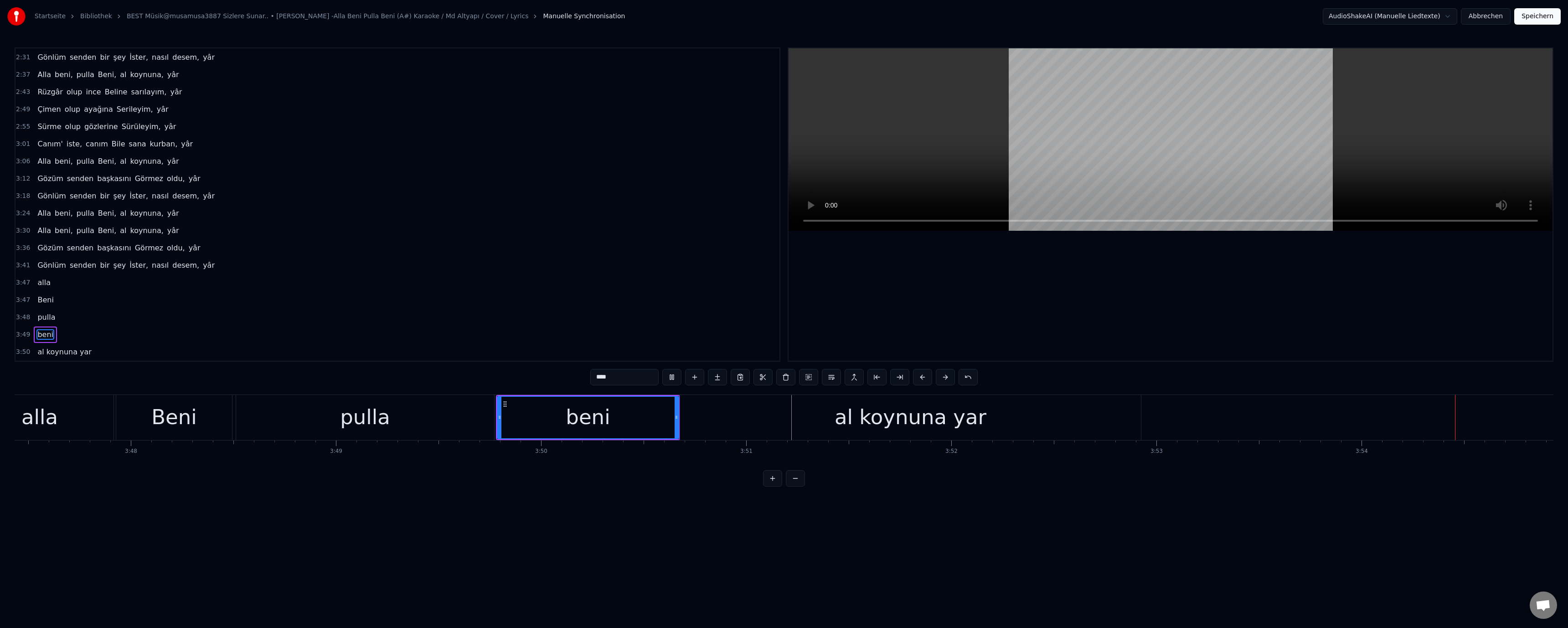
click at [1541, 16] on button "Speichern" at bounding box center [1537, 16] width 47 height 16
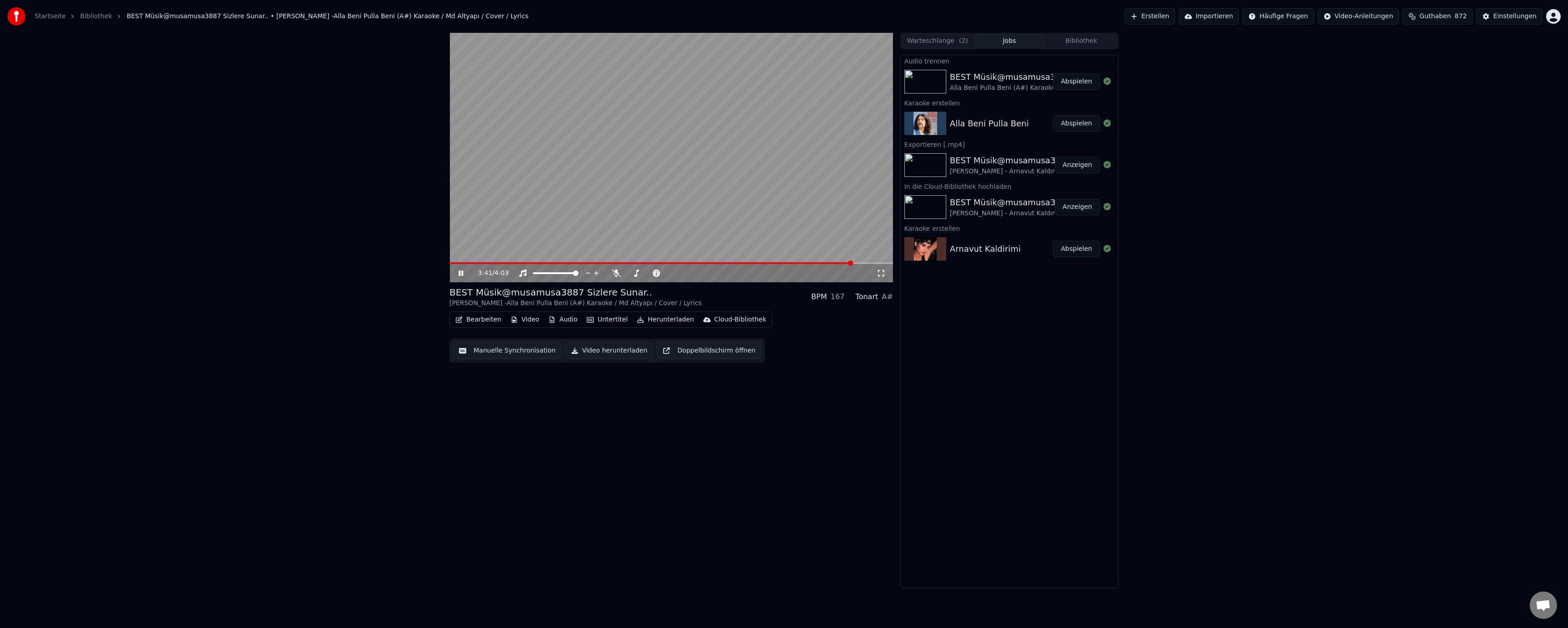
click at [853, 262] on span at bounding box center [651, 263] width 403 height 2
click at [831, 263] on span at bounding box center [662, 263] width 427 height 2
click at [525, 349] on button "Manuelle Synchronisation" at bounding box center [507, 350] width 109 height 16
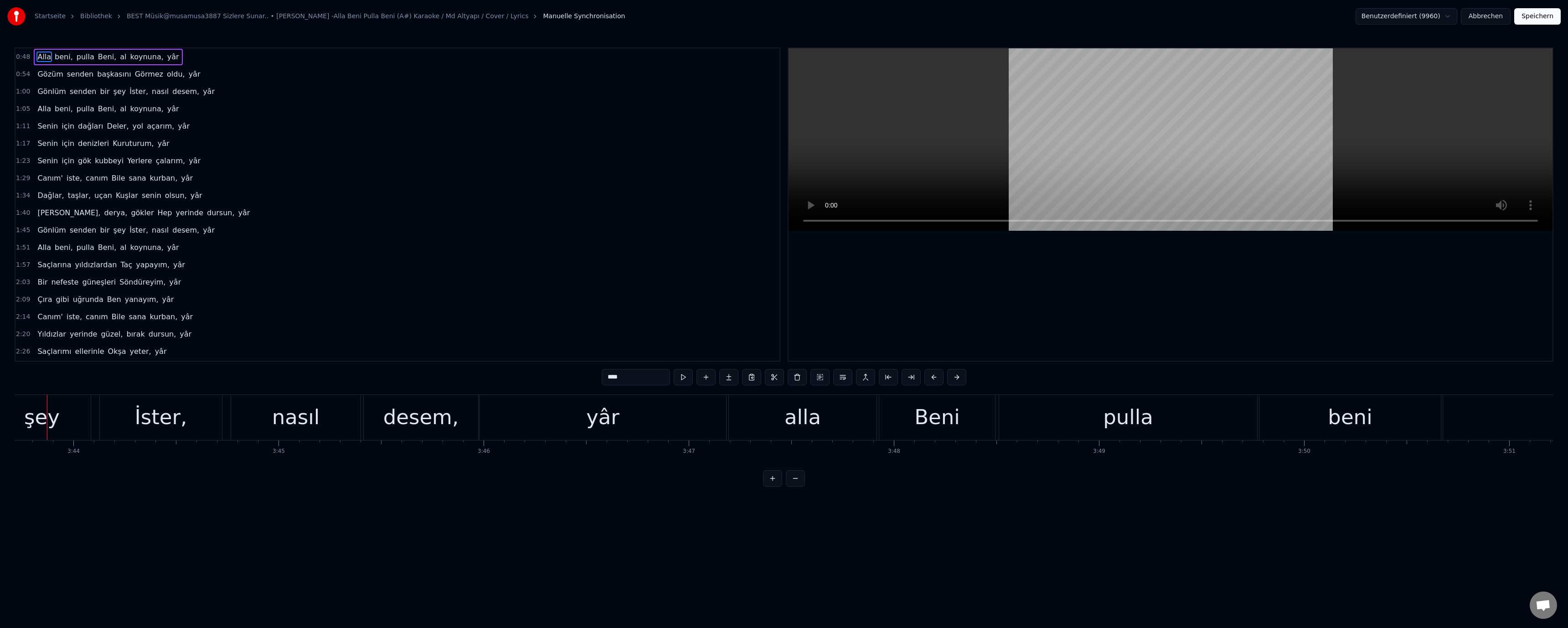
scroll to position [0, 45876]
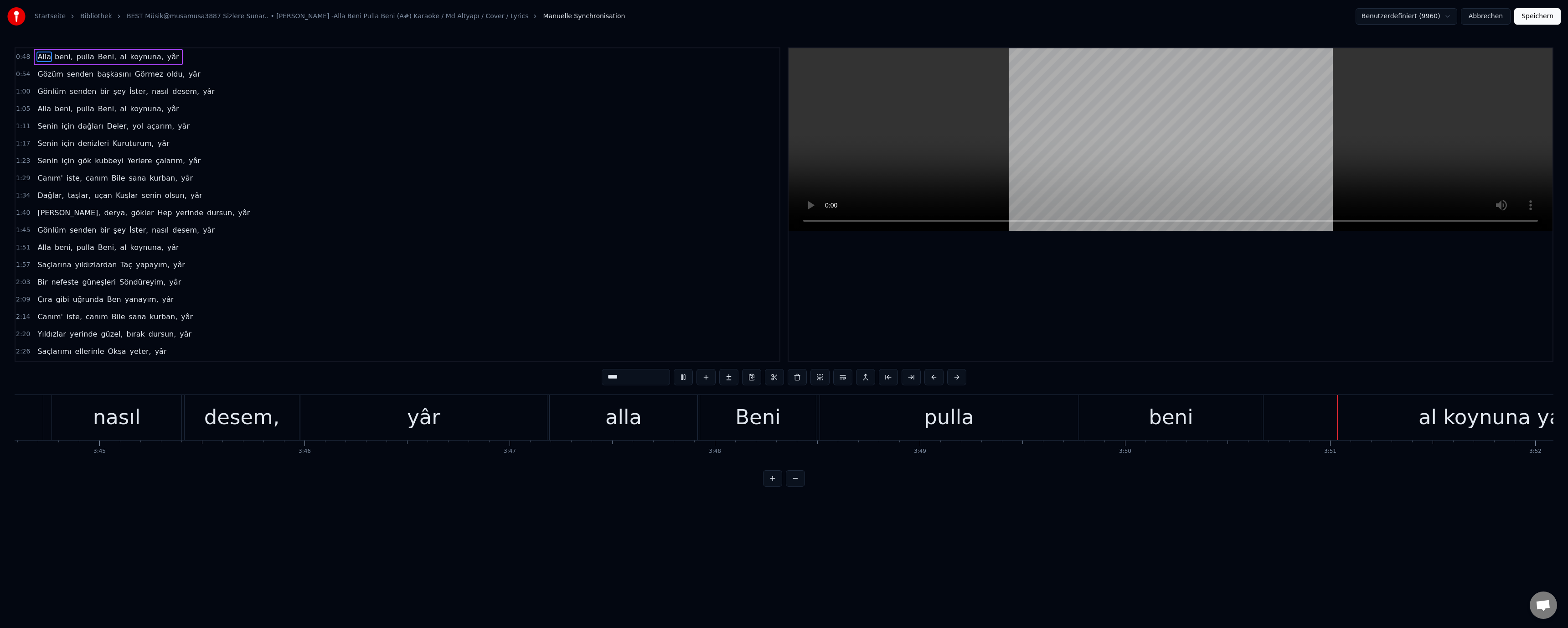
click at [977, 161] on video at bounding box center [1171, 140] width 764 height 183
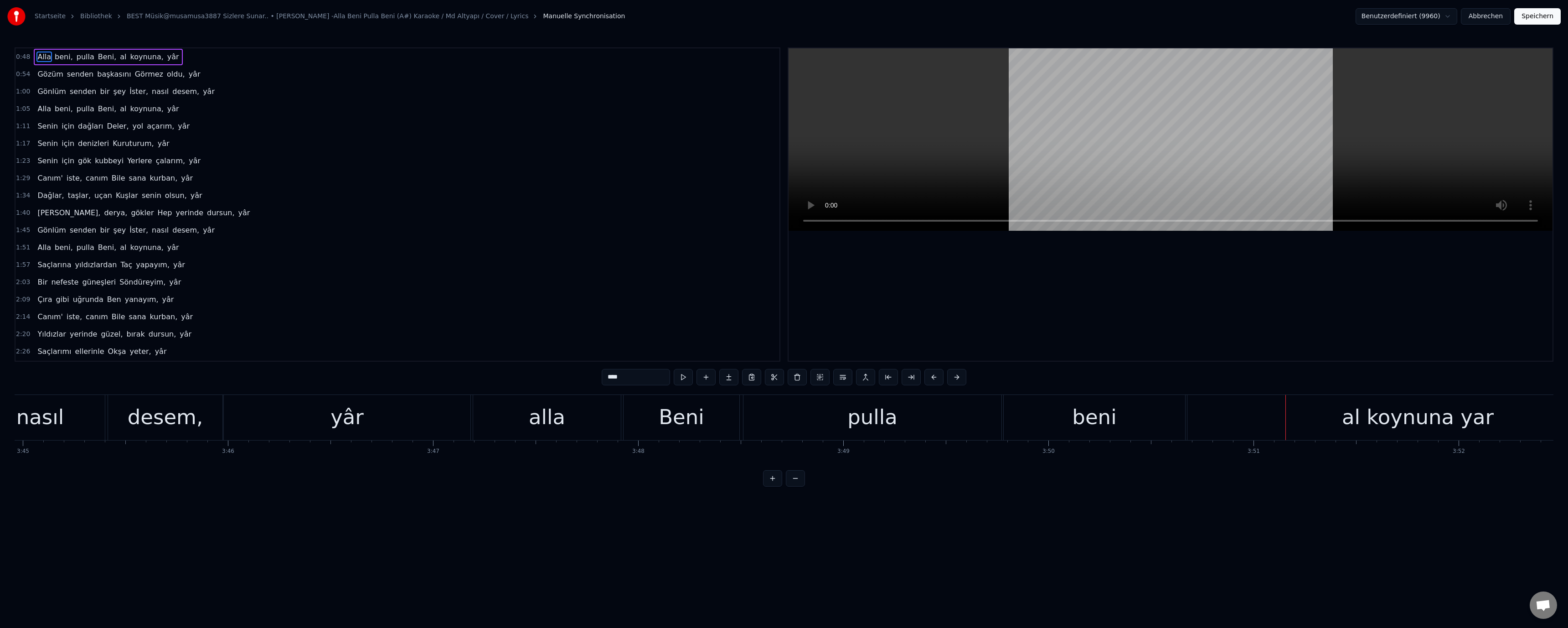
scroll to position [0, 46041]
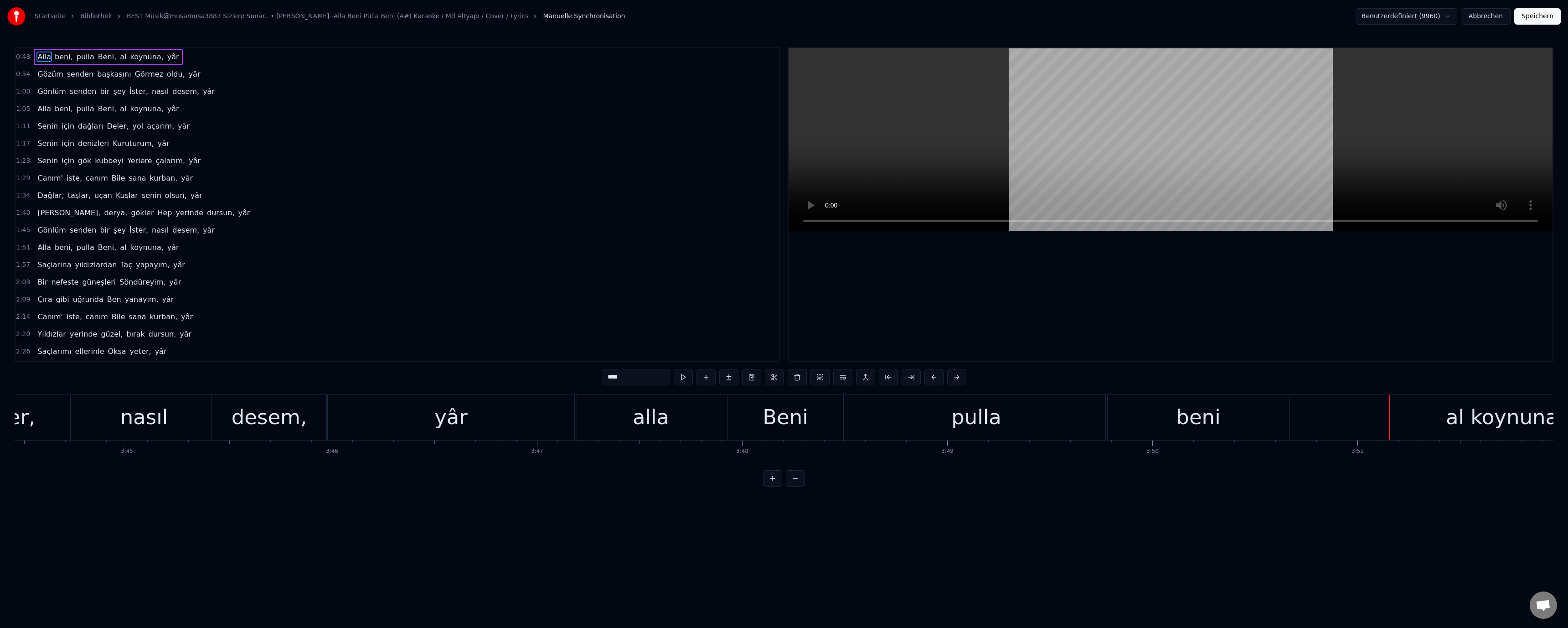
click at [503, 423] on div "yâr" at bounding box center [451, 417] width 247 height 45
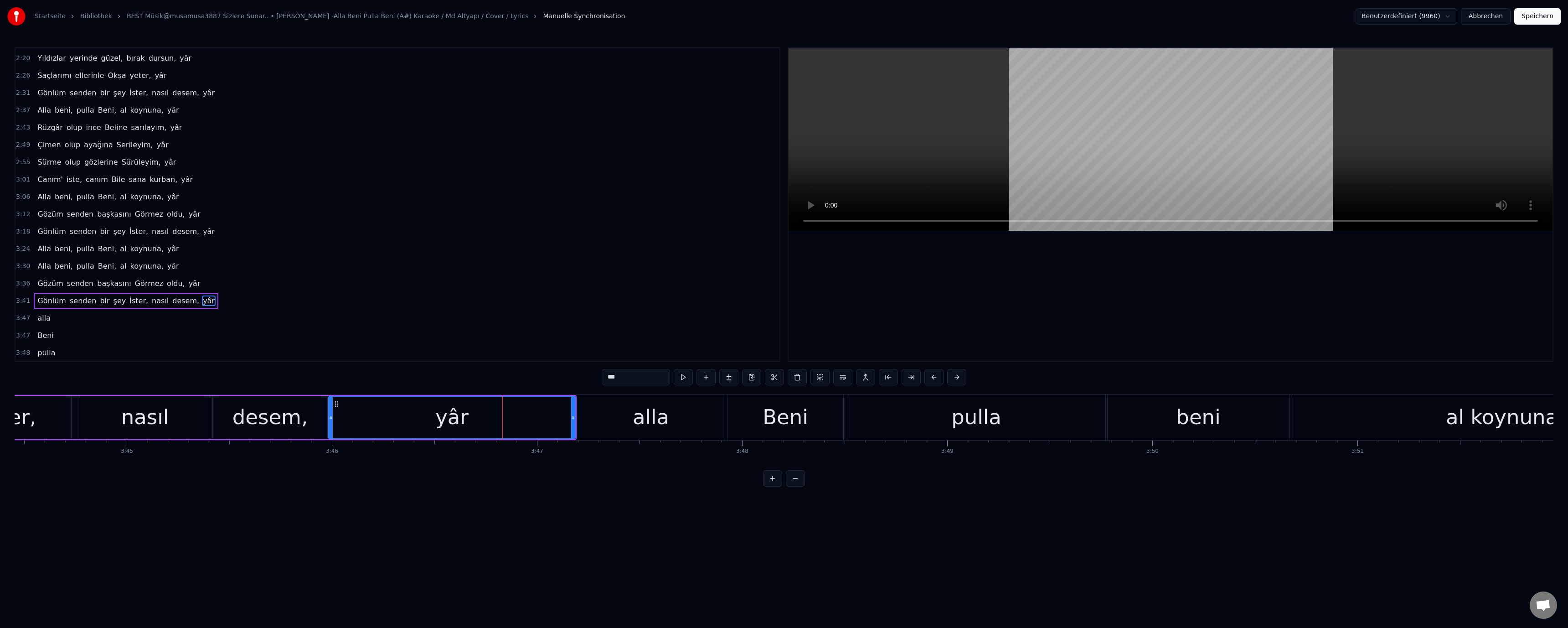
scroll to position [312, 0]
click at [876, 415] on div "pulla" at bounding box center [977, 417] width 258 height 45
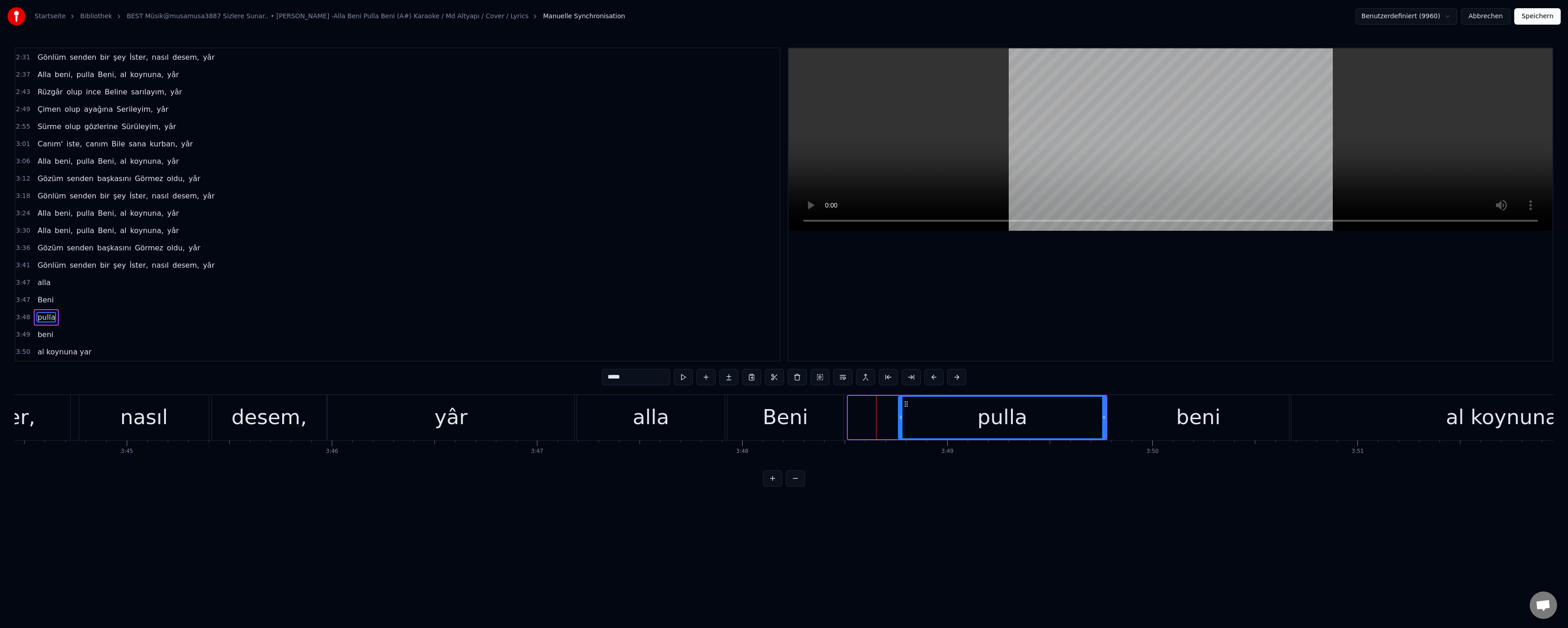
drag, startPoint x: 849, startPoint y: 418, endPoint x: 971, endPoint y: 418, distance: 122.0
click at [903, 418] on icon at bounding box center [901, 418] width 4 height 8
click at [815, 418] on div "Beni" at bounding box center [784, 417] width 116 height 45
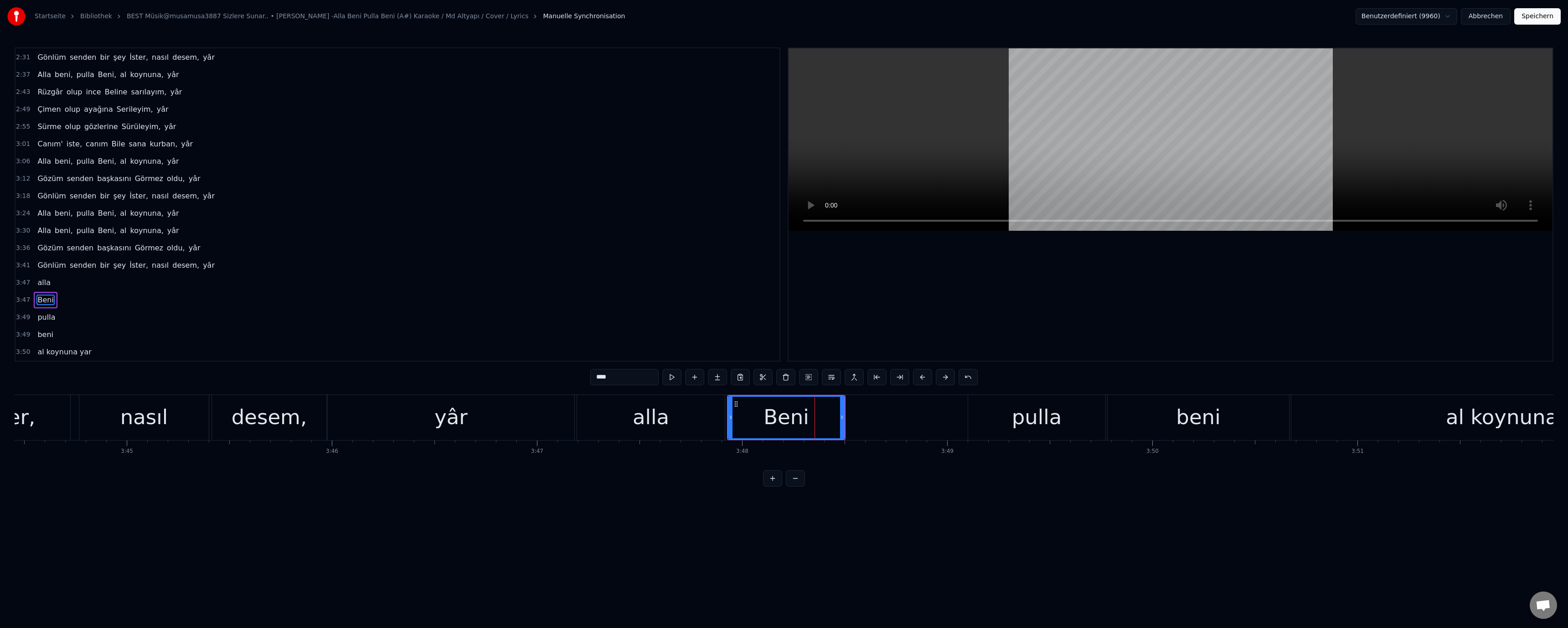
click at [845, 418] on div "Beni" at bounding box center [786, 417] width 117 height 43
drag, startPoint x: 840, startPoint y: 419, endPoint x: 962, endPoint y: 418, distance: 122.0
click at [962, 418] on icon at bounding box center [964, 418] width 4 height 8
click at [685, 420] on div "alla" at bounding box center [651, 417] width 148 height 45
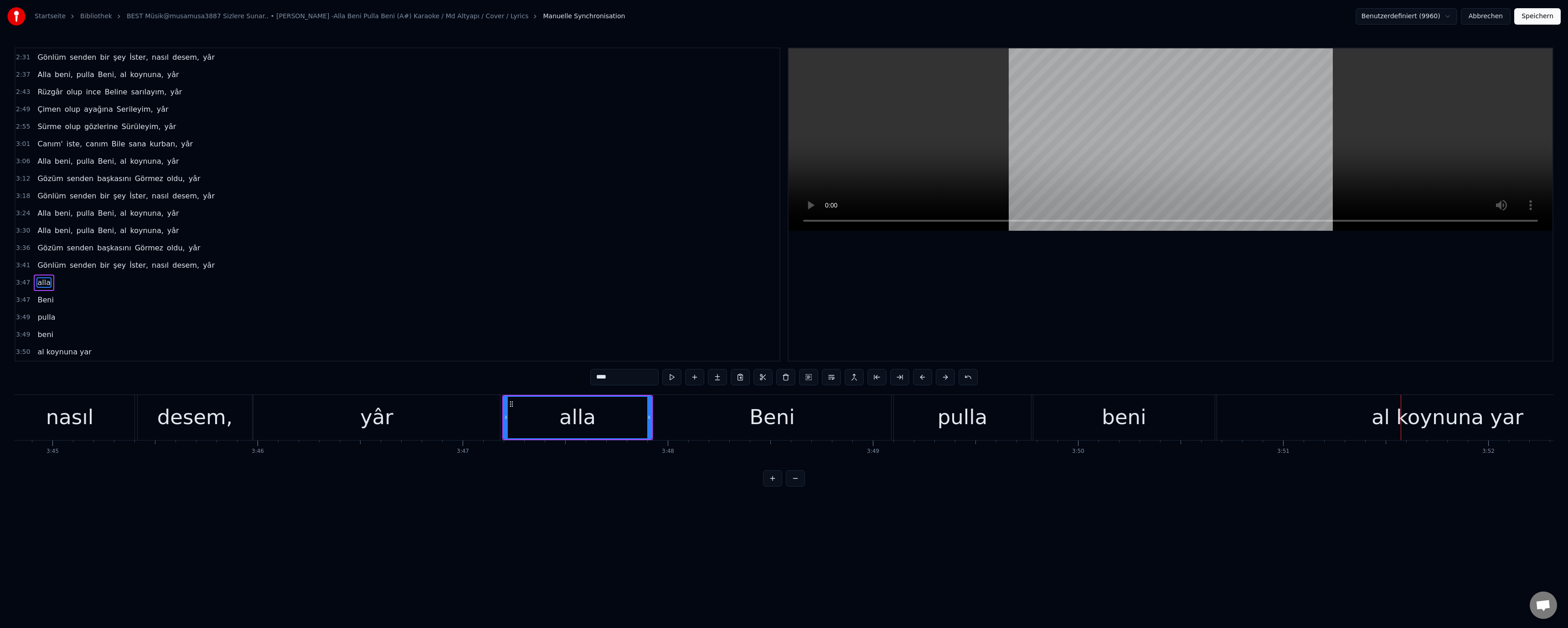
scroll to position [0, 46116]
click at [1348, 416] on div "al koynuna yar" at bounding box center [1447, 417] width 461 height 45
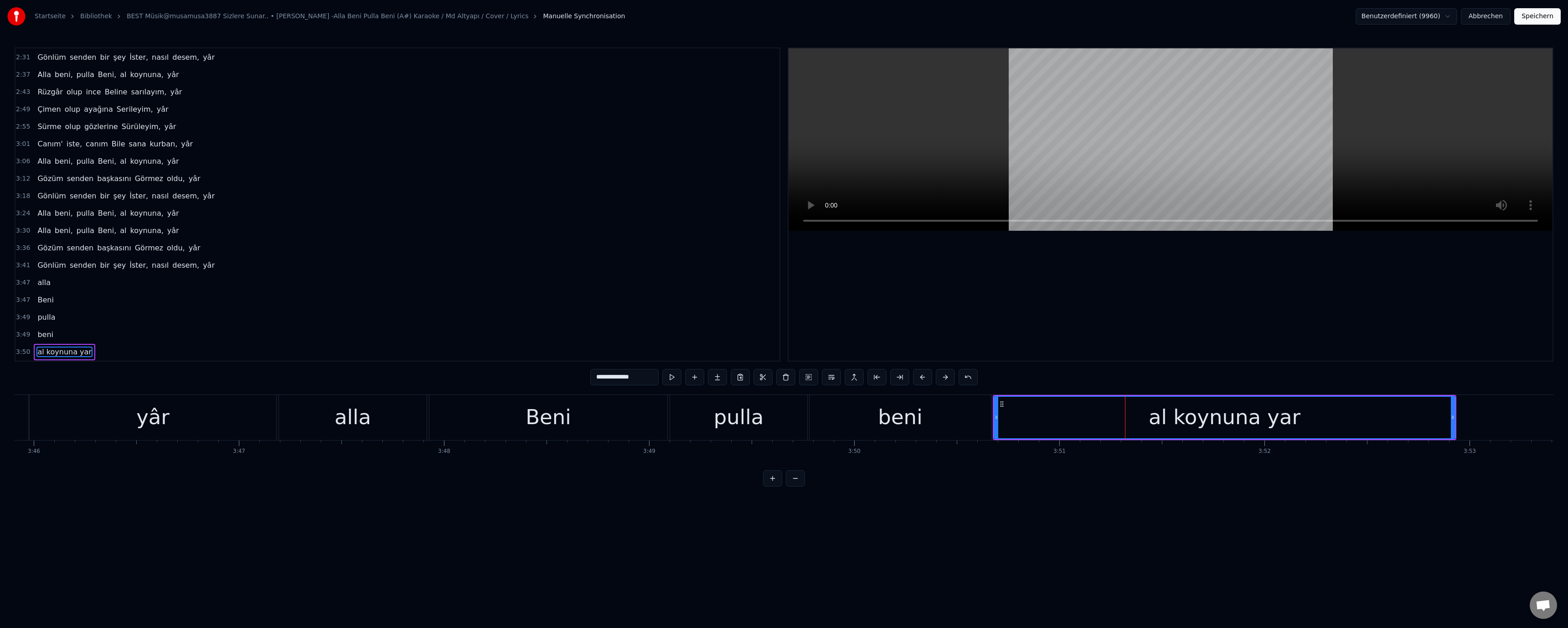
scroll to position [0, 46251]
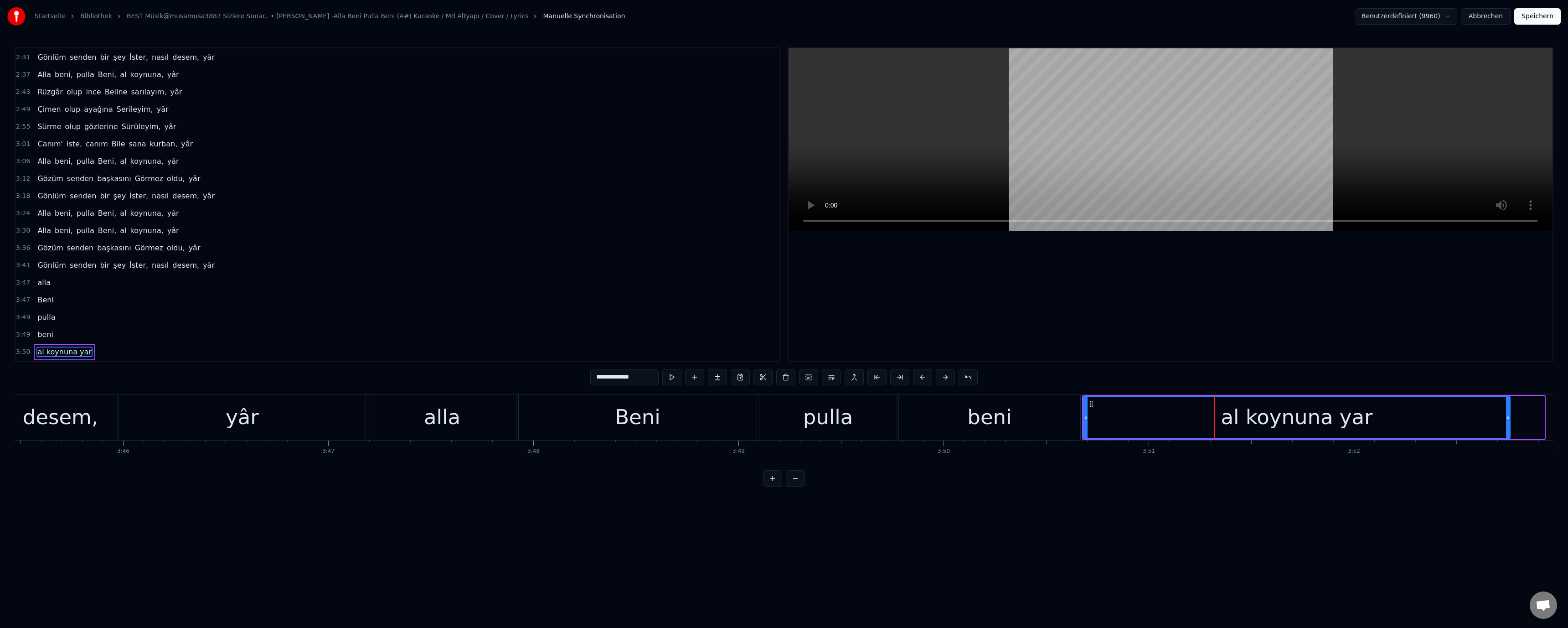
drag, startPoint x: 1541, startPoint y: 416, endPoint x: 1491, endPoint y: 418, distance: 50.0
click at [1508, 418] on icon at bounding box center [1508, 418] width 4 height 8
drag, startPoint x: 1020, startPoint y: 416, endPoint x: 858, endPoint y: 262, distance: 223.5
click at [1020, 411] on div "beni" at bounding box center [990, 417] width 182 height 45
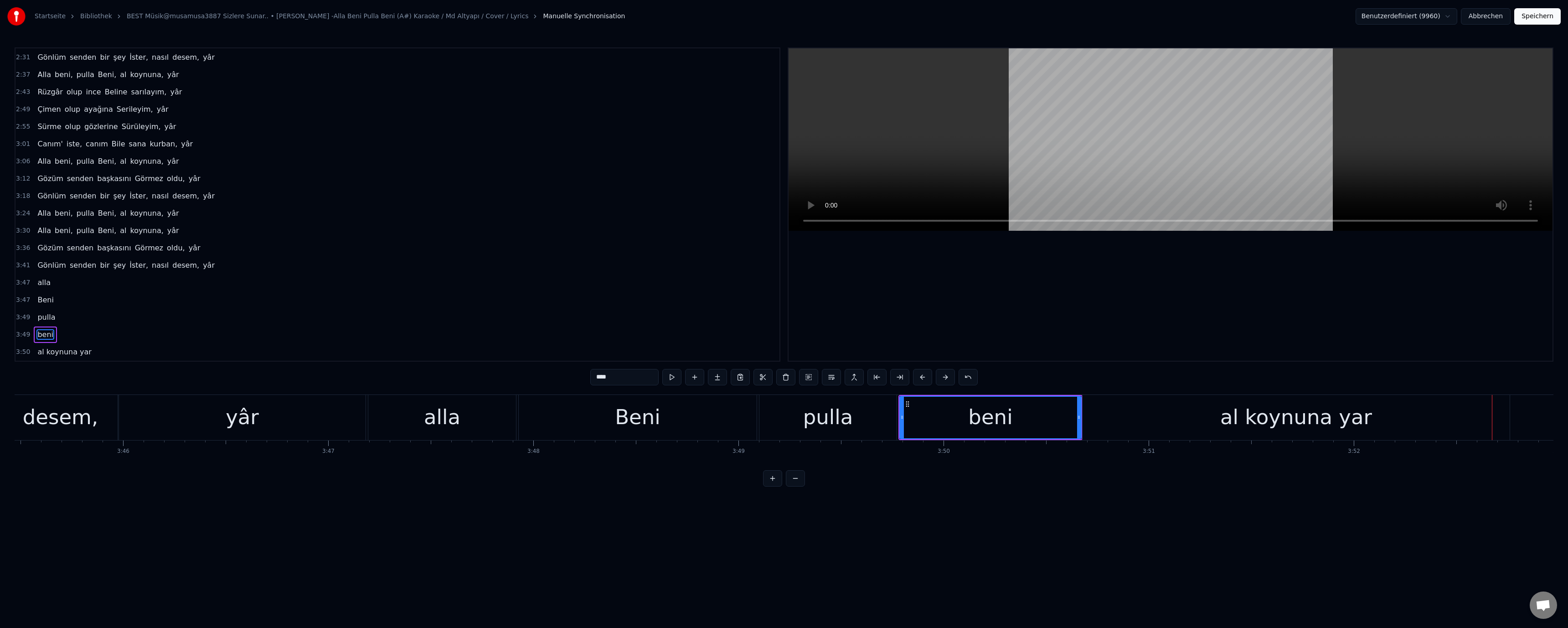
click at [1290, 427] on div "al koynuna yar" at bounding box center [1296, 417] width 152 height 31
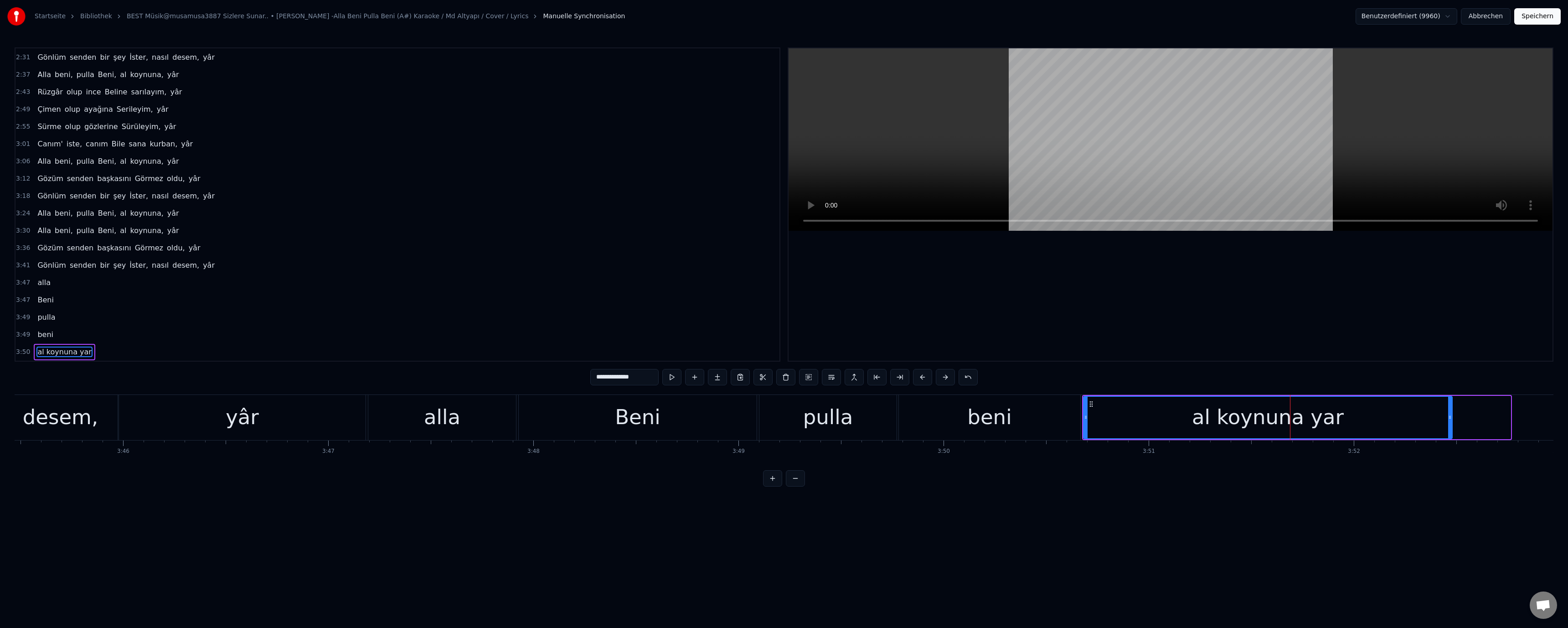
drag, startPoint x: 1507, startPoint y: 416, endPoint x: 1388, endPoint y: 417, distance: 119.0
click at [1449, 417] on icon at bounding box center [1450, 418] width 4 height 8
drag, startPoint x: 1025, startPoint y: 424, endPoint x: 979, endPoint y: 372, distance: 69.4
click at [1022, 415] on div "beni" at bounding box center [990, 417] width 182 height 45
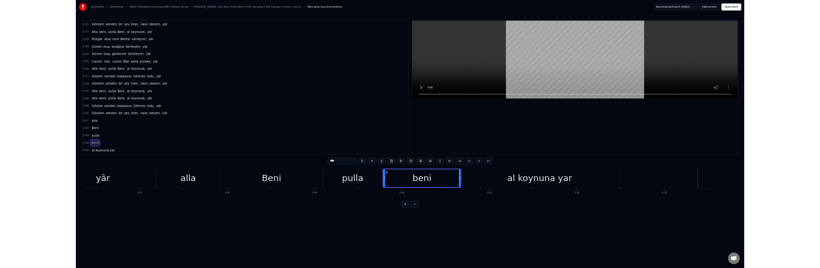
scroll to position [0, 48513]
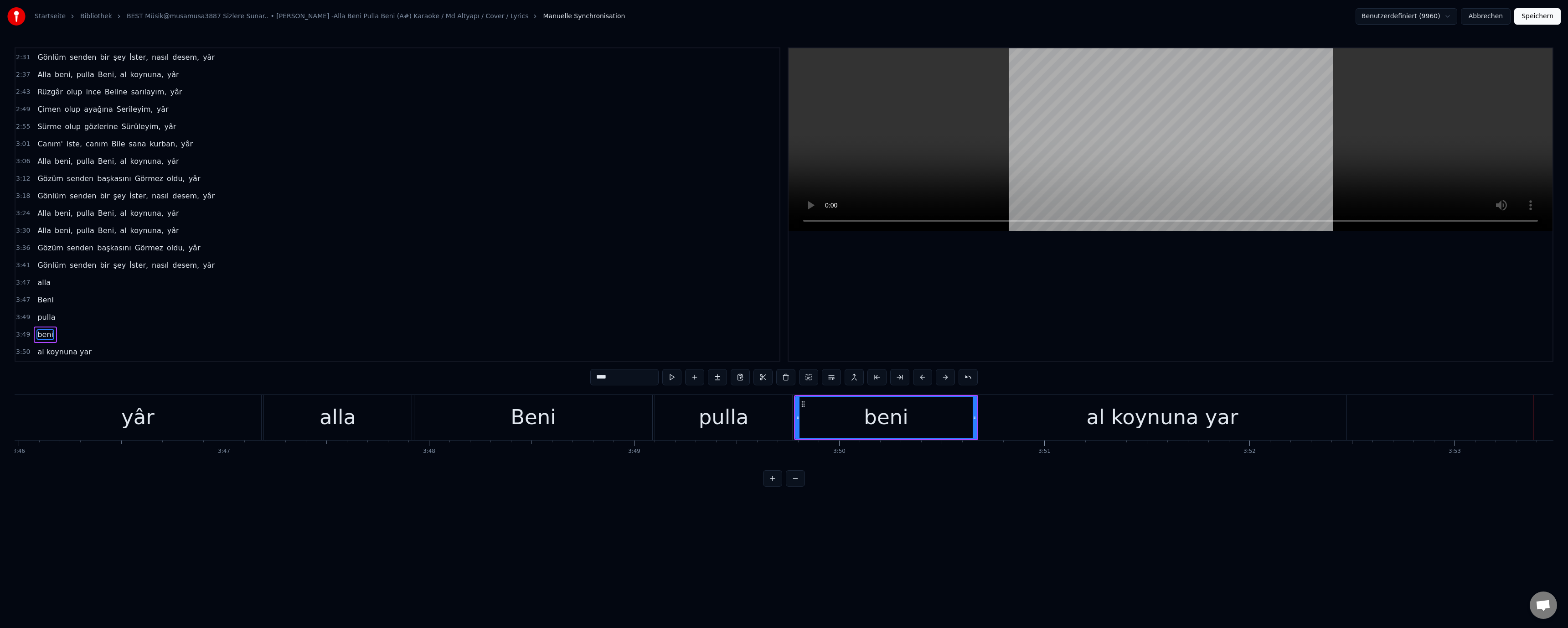
click at [754, 432] on div "pulla" at bounding box center [724, 417] width 138 height 45
type input "*****"
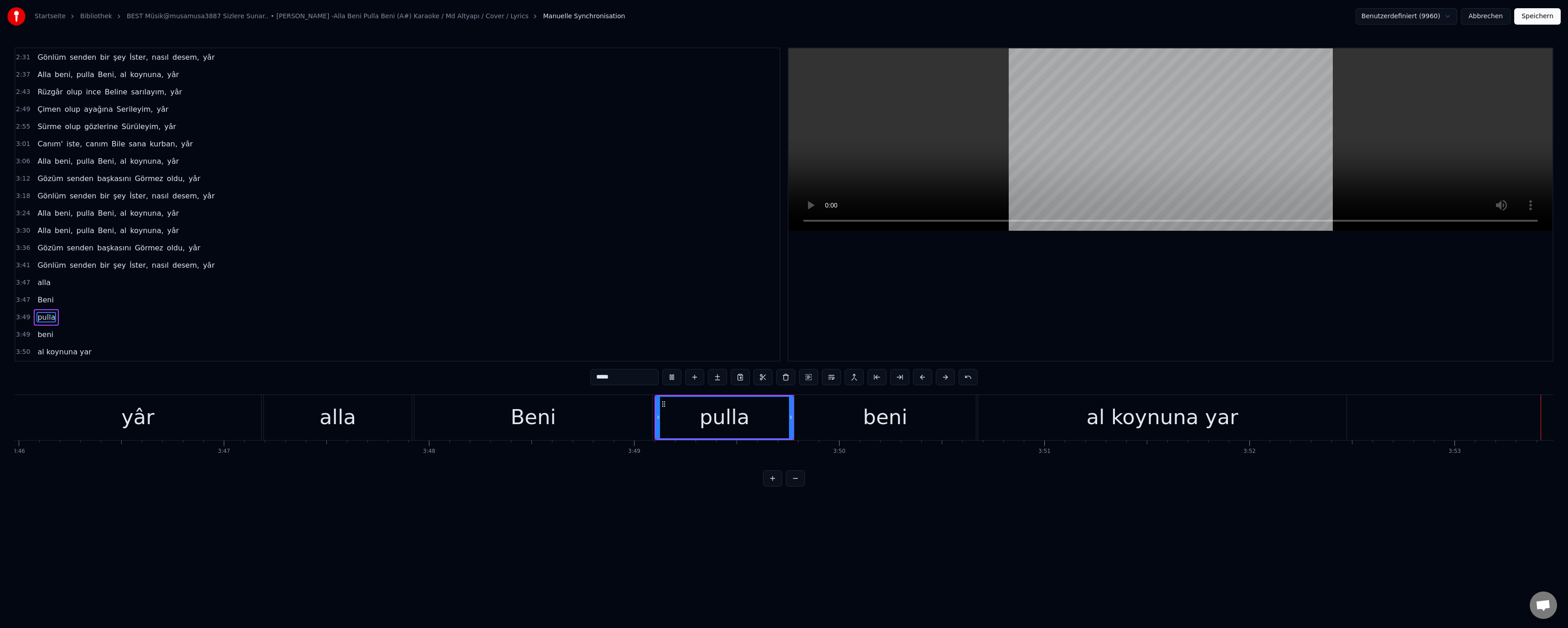
click at [1540, 9] on button "Speichern" at bounding box center [1537, 16] width 47 height 16
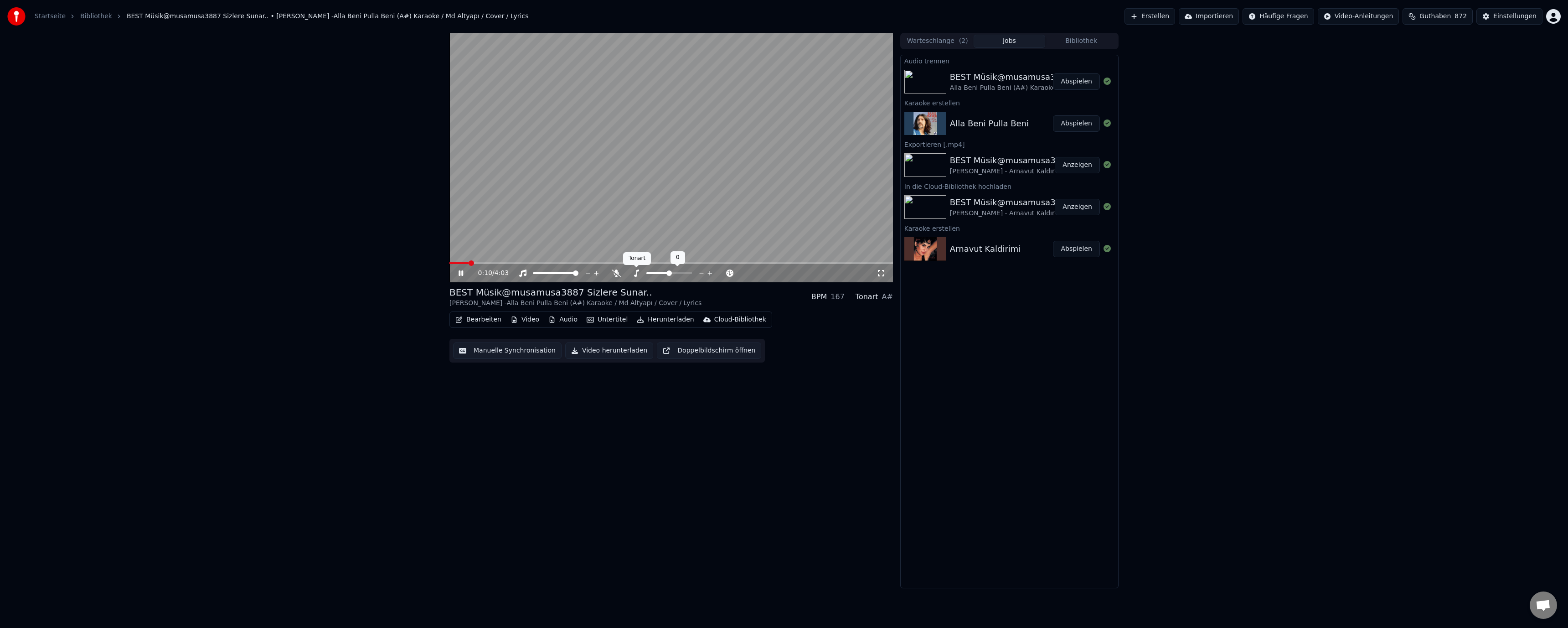
click at [635, 273] on icon at bounding box center [636, 273] width 10 height 8
click at [709, 272] on icon at bounding box center [709, 273] width 9 height 10
click at [702, 272] on icon at bounding box center [701, 273] width 9 height 10
click at [702, 271] on icon at bounding box center [701, 273] width 9 height 10
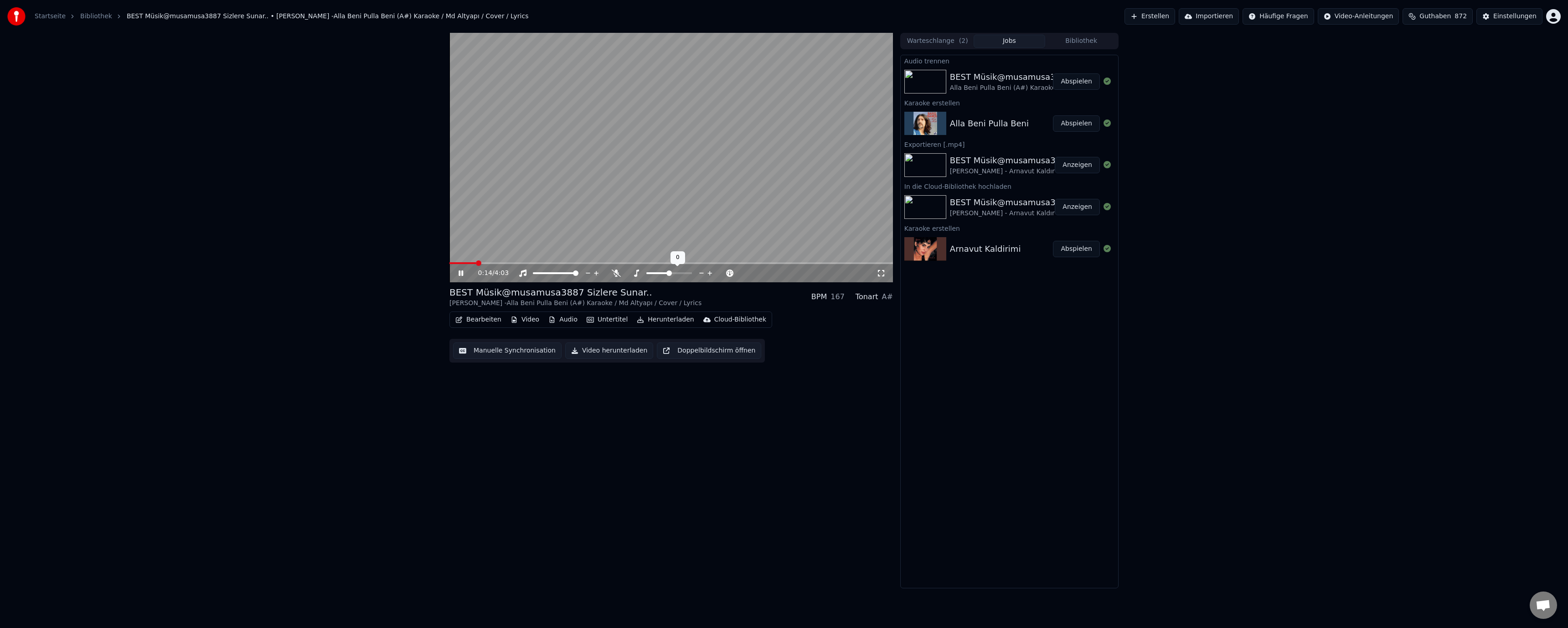
click at [702, 271] on icon at bounding box center [701, 273] width 9 height 10
click at [702, 272] on icon at bounding box center [701, 273] width 9 height 10
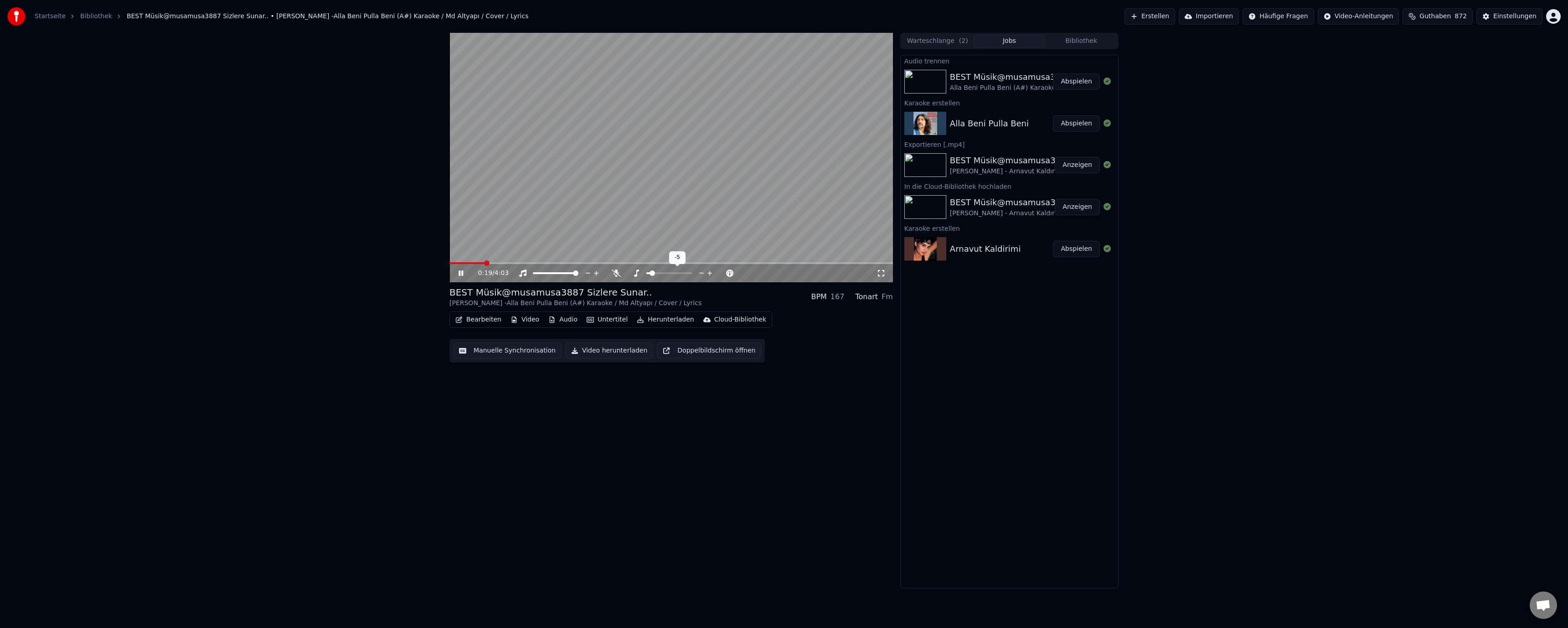
click at [710, 273] on icon at bounding box center [709, 272] width 5 height 5
click at [708, 272] on icon at bounding box center [709, 273] width 9 height 10
click at [701, 272] on icon at bounding box center [701, 273] width 9 height 10
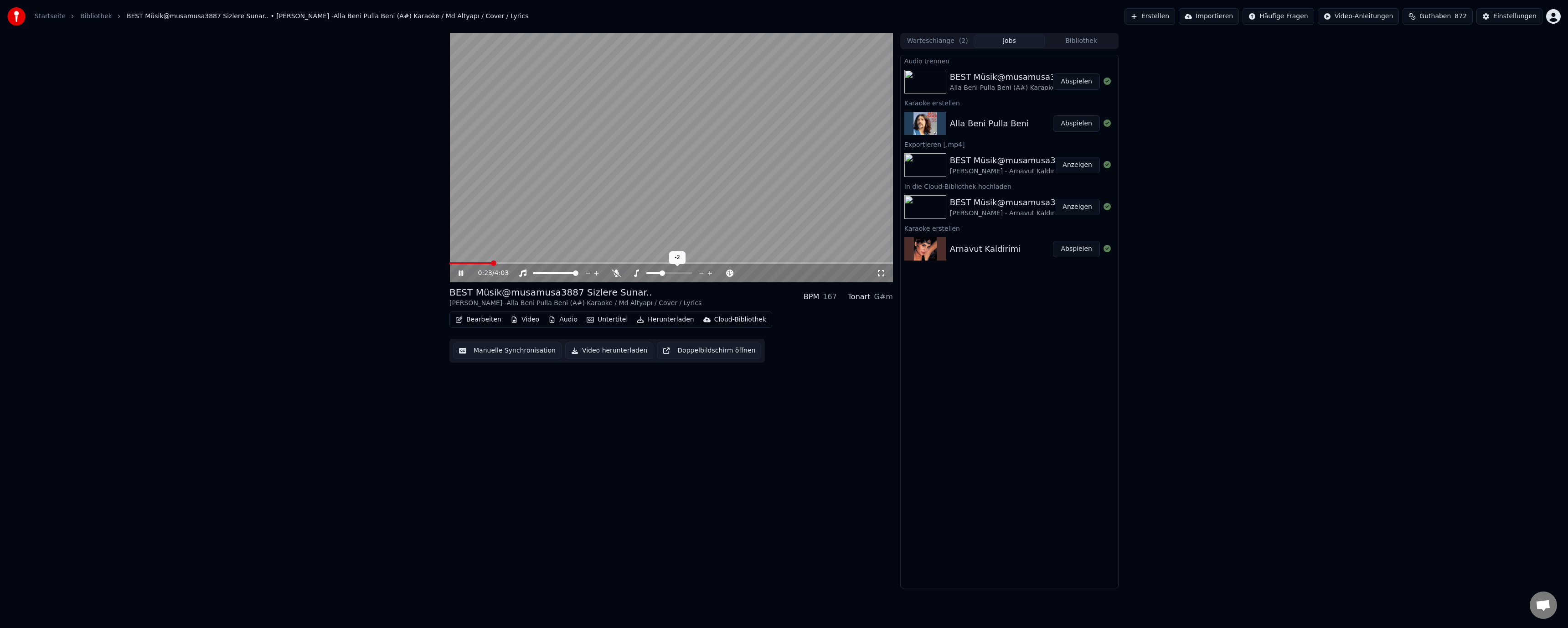
click at [701, 272] on icon at bounding box center [701, 273] width 9 height 10
click at [639, 273] on icon at bounding box center [636, 273] width 10 height 8
click at [701, 272] on icon at bounding box center [701, 273] width 9 height 10
click at [709, 271] on icon at bounding box center [709, 273] width 9 height 10
click at [848, 380] on div "1:38 / 4:03 BEST Müsik@musamusa3887 Sizlere Sunar.. Barış Manço -Alla Beni Pull…" at bounding box center [671, 310] width 443 height 555
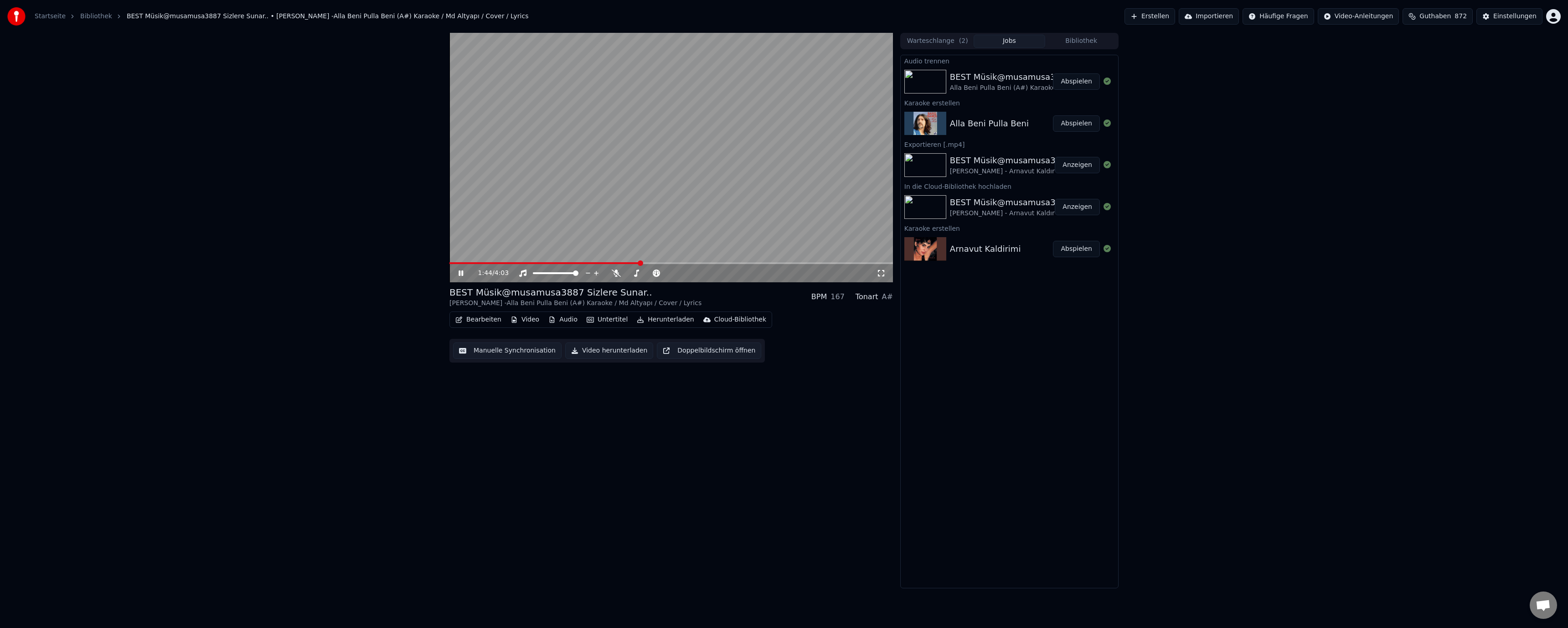
click at [712, 314] on button "Cloud-Bibliothek" at bounding box center [734, 319] width 70 height 12
click at [735, 340] on div "In die Cloud-Bibliothek hochladen" at bounding box center [759, 339] width 107 height 10
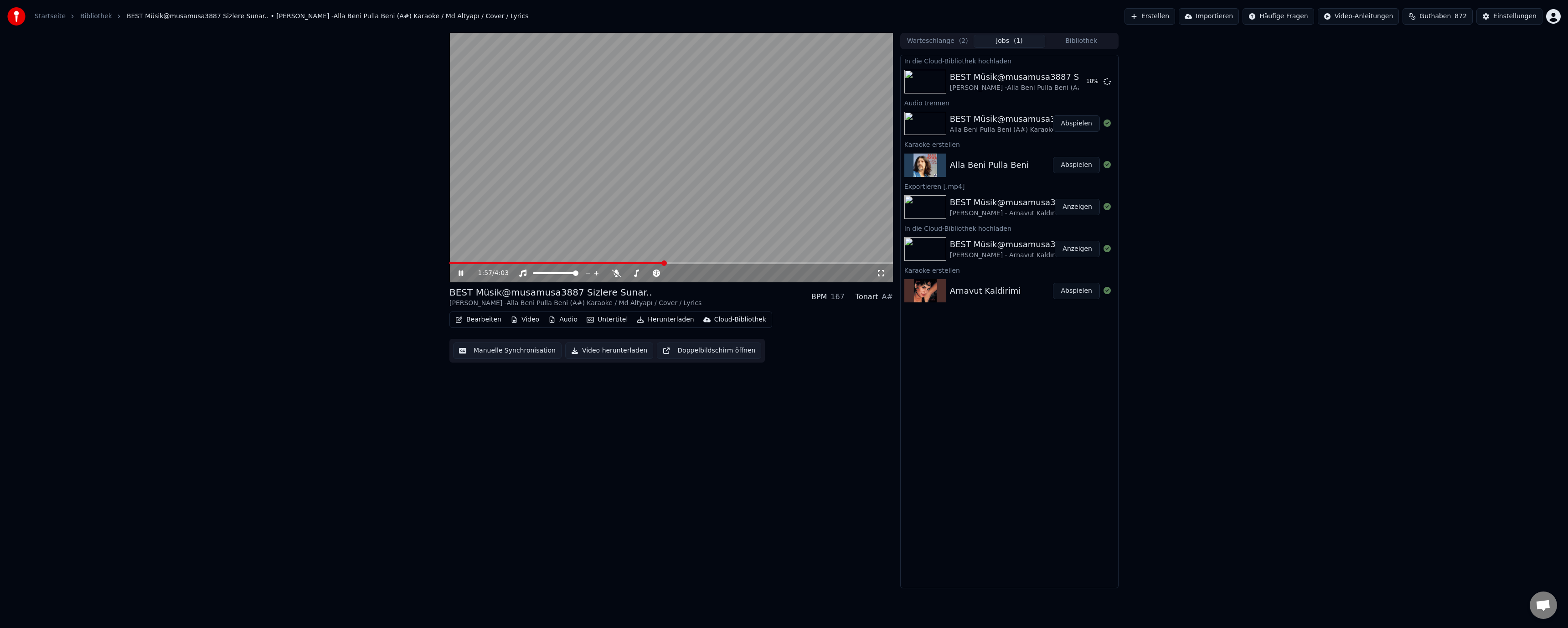
click at [831, 265] on div "1:57 / 4:03" at bounding box center [671, 272] width 443 height 18
click at [840, 263] on span at bounding box center [671, 263] width 443 height 2
click at [853, 266] on div "3:34 / 4:03" at bounding box center [671, 272] width 443 height 18
click at [850, 264] on span at bounding box center [671, 263] width 443 height 2
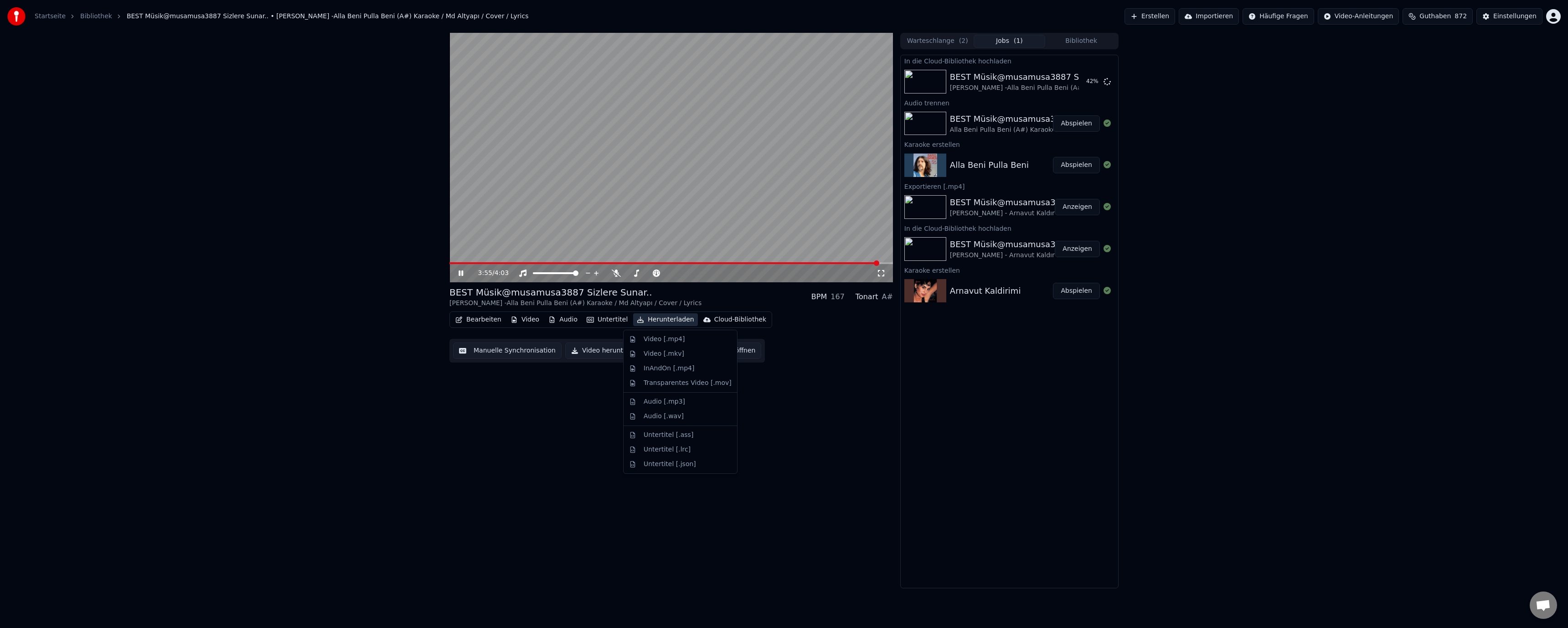
click at [655, 320] on button "Herunterladen" at bounding box center [665, 319] width 64 height 12
click at [677, 341] on div "Video [.mp4]" at bounding box center [664, 339] width 41 height 10
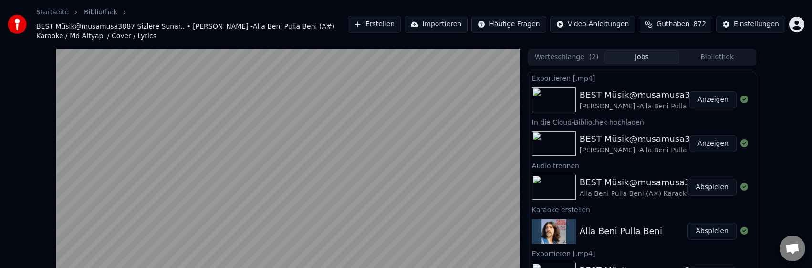
click at [707, 98] on button "Anzeigen" at bounding box center [712, 99] width 47 height 17
click at [395, 23] on button "Erstellen" at bounding box center [374, 24] width 53 height 17
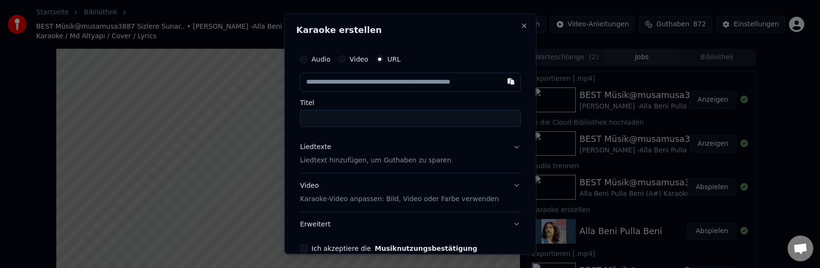
type input "**********"
type input "*******"
type input "**********"
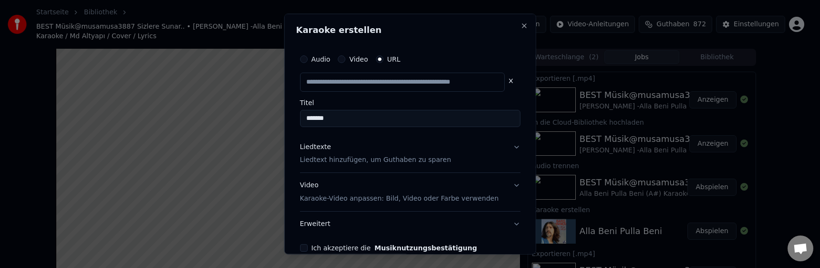
click at [356, 160] on p "Liedtext hinzufügen, um Guthaben zu sparen" at bounding box center [375, 160] width 151 height 10
type input "**********"
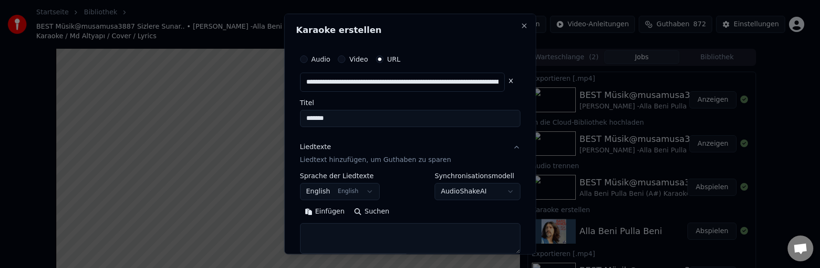
click at [332, 211] on button "Einfügen" at bounding box center [325, 211] width 50 height 15
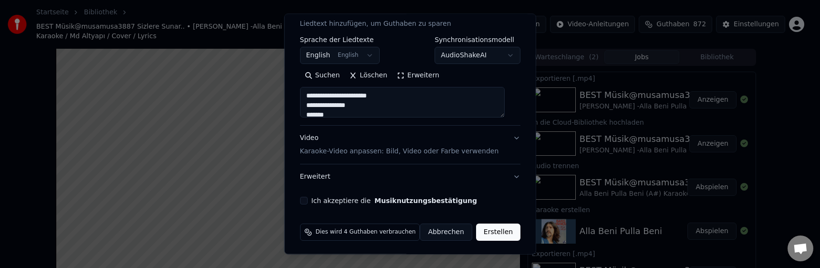
scroll to position [138, 0]
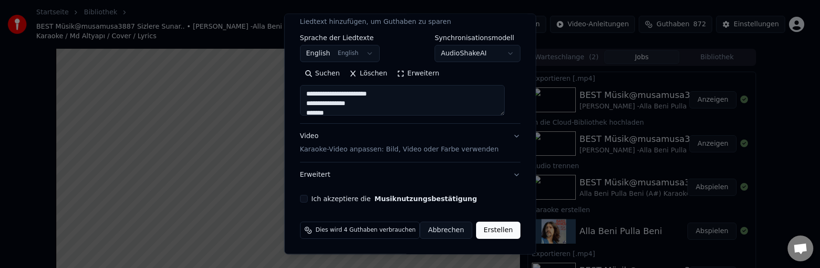
click at [353, 199] on label "Ich akzeptiere die Musiknutzungsbestätigung" at bounding box center [394, 198] width 166 height 7
click at [307, 199] on button "Ich akzeptiere die Musiknutzungsbestätigung" at bounding box center [304, 199] width 8 height 8
click at [320, 174] on button "Erweitert" at bounding box center [410, 174] width 221 height 25
type textarea "**********"
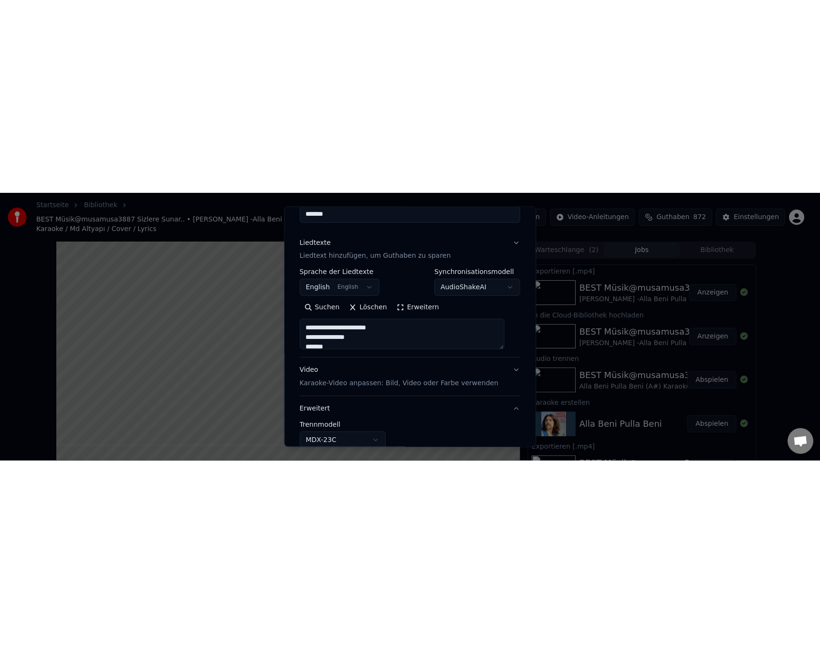
scroll to position [84, 0]
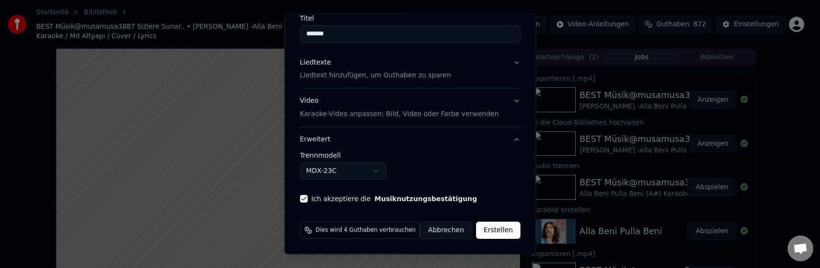
click at [383, 168] on body "Startseite Bibliothek BEST Müsik@musamusa3887 Sizlere Sunar.. • Barış Manço -Al…" at bounding box center [406, 134] width 812 height 268
click at [497, 231] on button "Erstellen" at bounding box center [498, 229] width 44 height 17
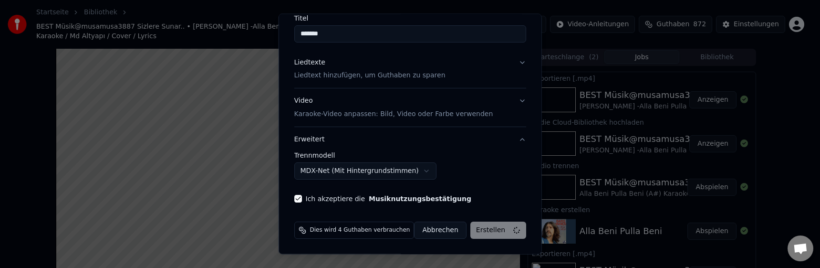
select select "******"
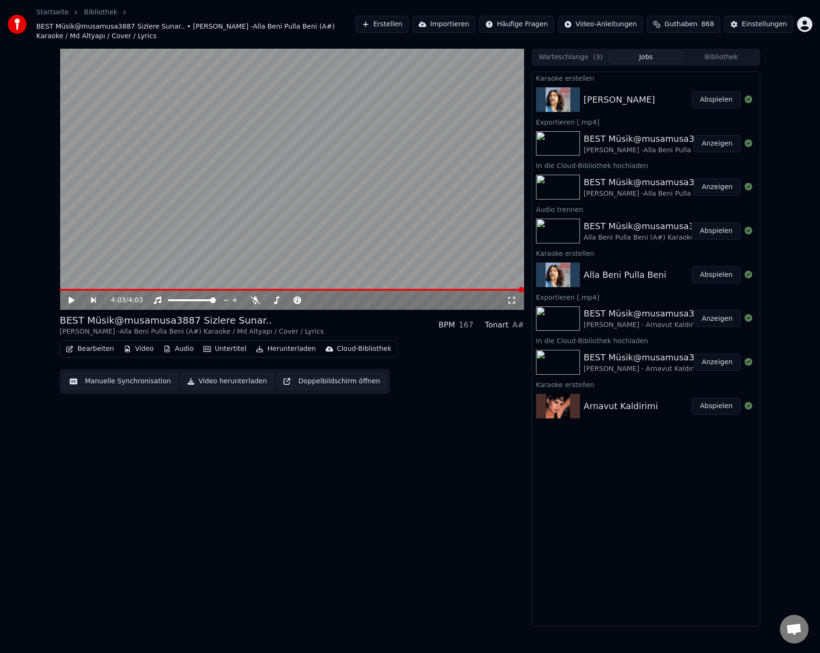
click at [719, 98] on button "Abspielen" at bounding box center [715, 99] width 49 height 17
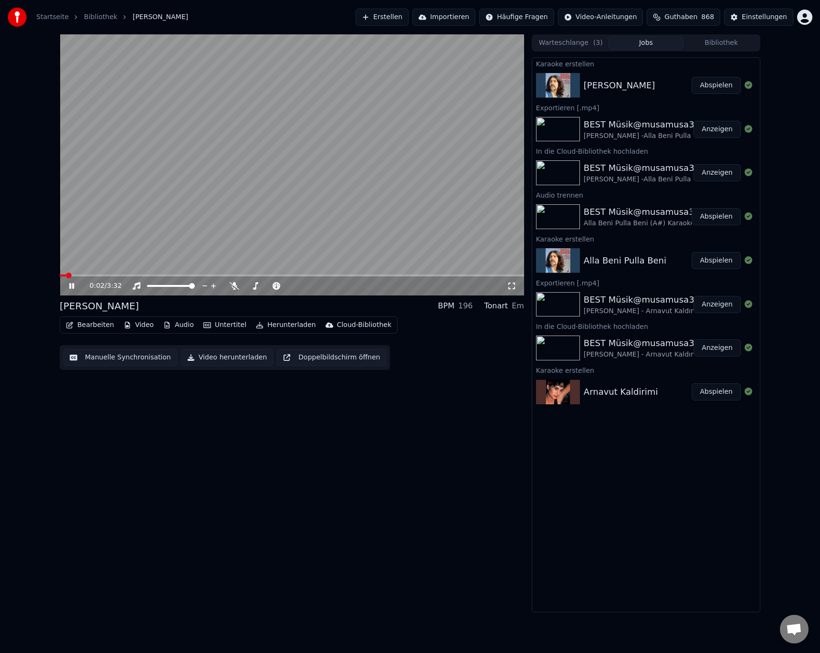
click at [99, 325] on button "Bearbeiten" at bounding box center [90, 324] width 56 height 13
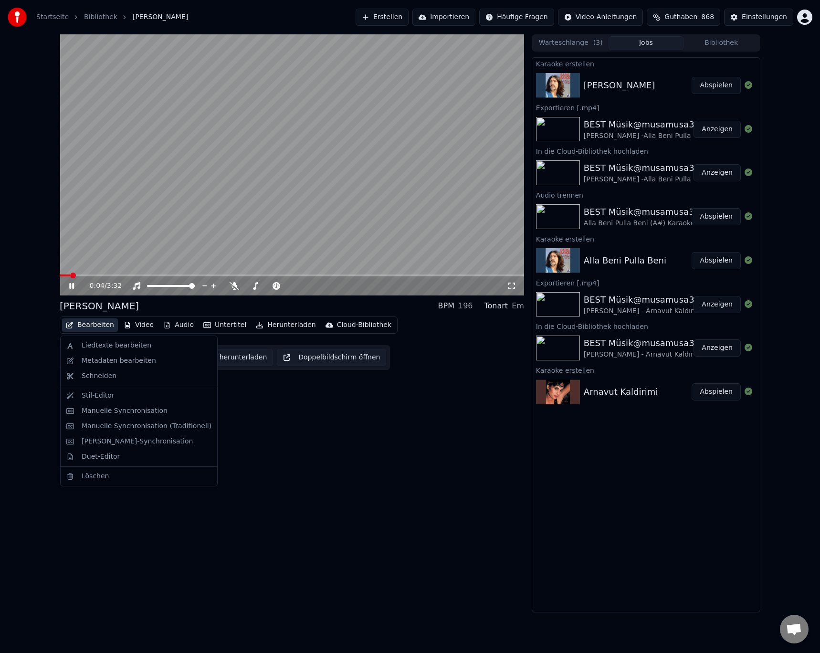
click at [266, 407] on div "0:04 / 3:32 Hal Hal BPM 196 Tonart Em Bearbeiten Video Audio Untertitel Herunte…" at bounding box center [292, 323] width 464 height 578
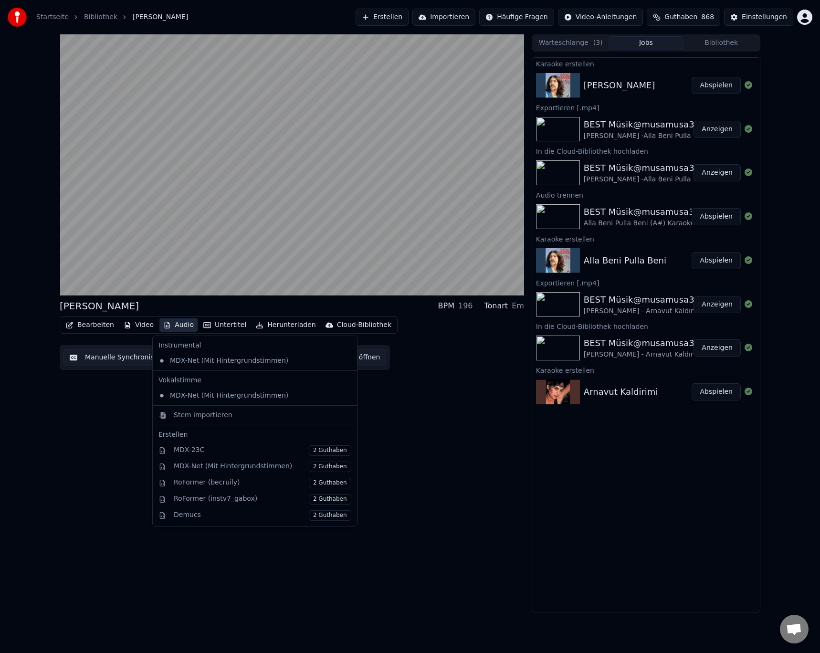
click at [175, 325] on button "Audio" at bounding box center [178, 324] width 38 height 13
drag, startPoint x: 102, startPoint y: 432, endPoint x: 131, endPoint y: 384, distance: 56.3
click at [102, 431] on div "Hal Hal BPM 196 Tonart Em Bearbeiten Video Audio Untertitel Herunterladen Cloud…" at bounding box center [292, 323] width 464 height 578
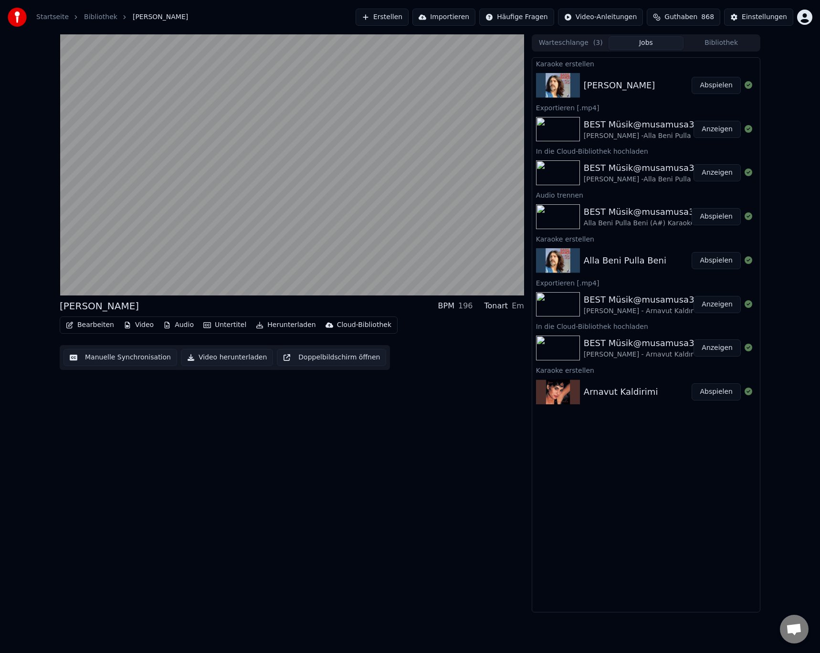
click at [221, 328] on button "Untertitel" at bounding box center [224, 324] width 51 height 13
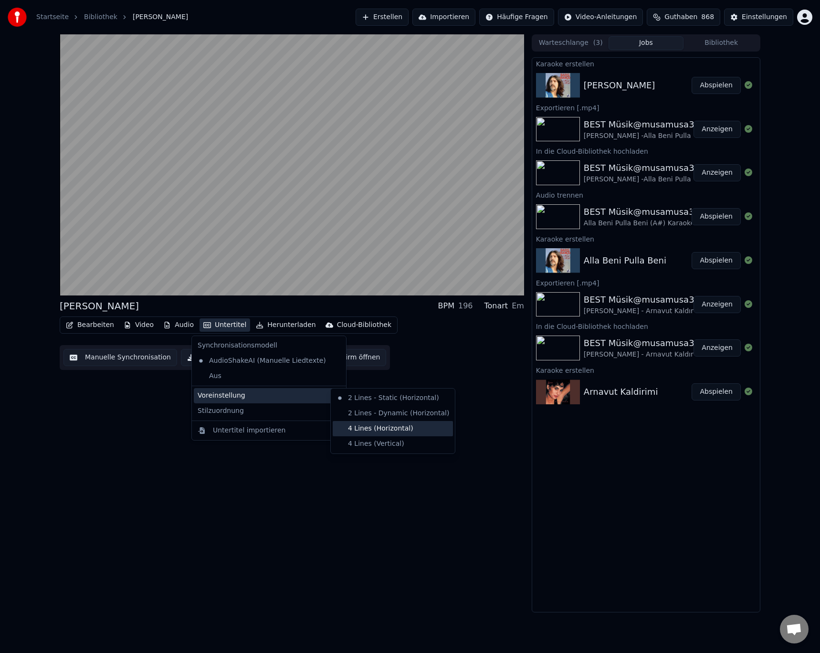
click at [384, 430] on div "4 Lines (Horizontal)" at bounding box center [393, 428] width 120 height 15
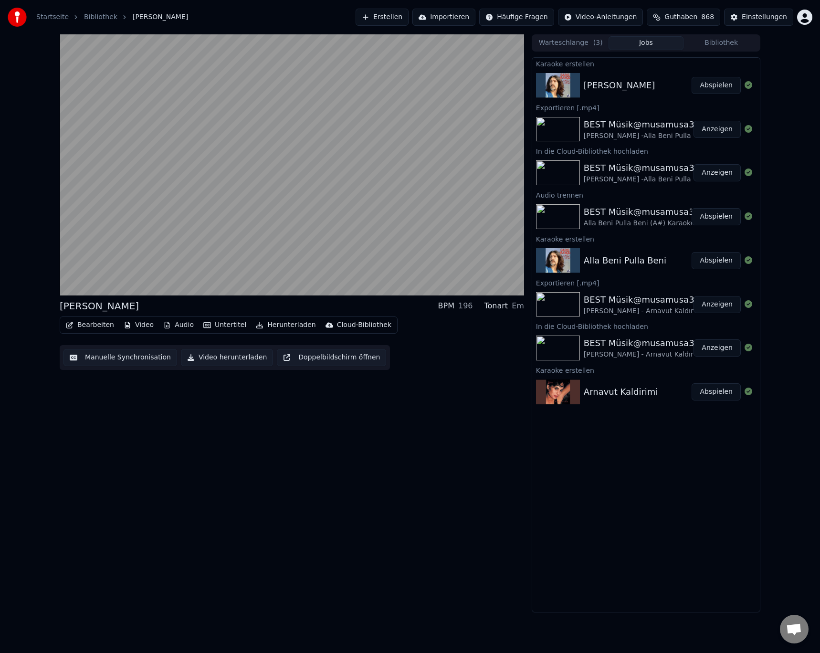
click at [106, 326] on button "Bearbeiten" at bounding box center [90, 324] width 56 height 13
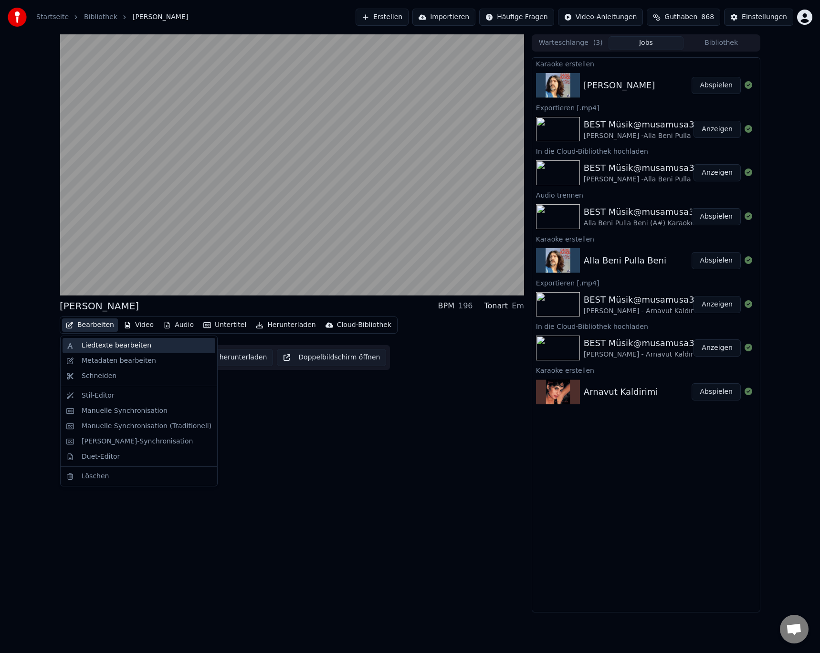
click at [107, 343] on div "Liedtexte bearbeiten" at bounding box center [117, 346] width 70 height 10
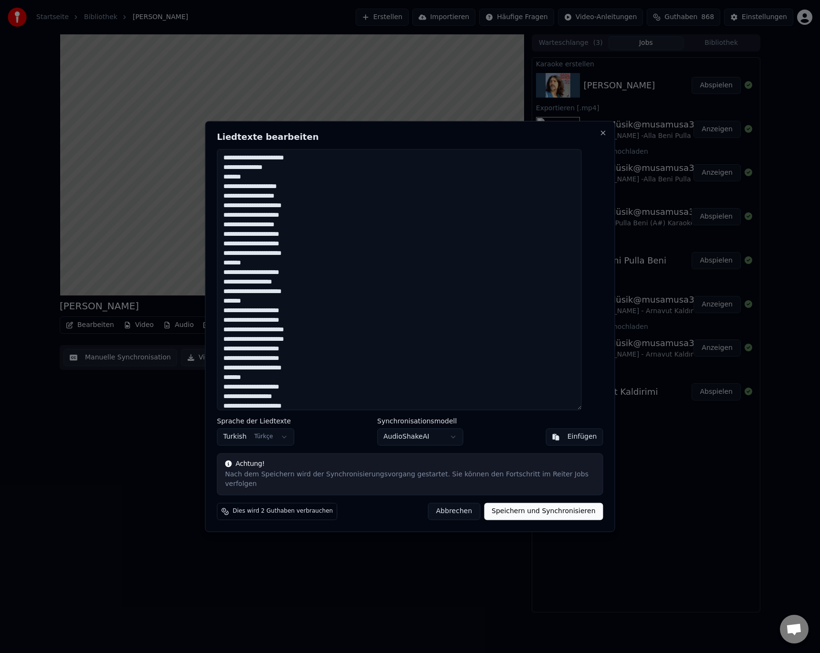
click at [447, 510] on button "Abbrechen" at bounding box center [454, 511] width 52 height 17
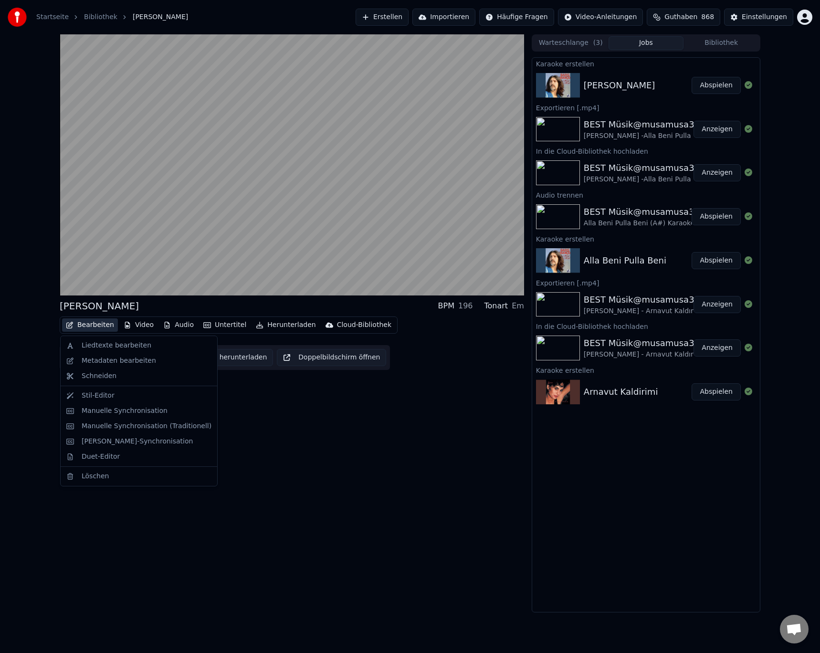
click at [89, 326] on button "Bearbeiten" at bounding box center [90, 324] width 56 height 13
click at [102, 362] on div "Metadaten bearbeiten" at bounding box center [119, 361] width 74 height 10
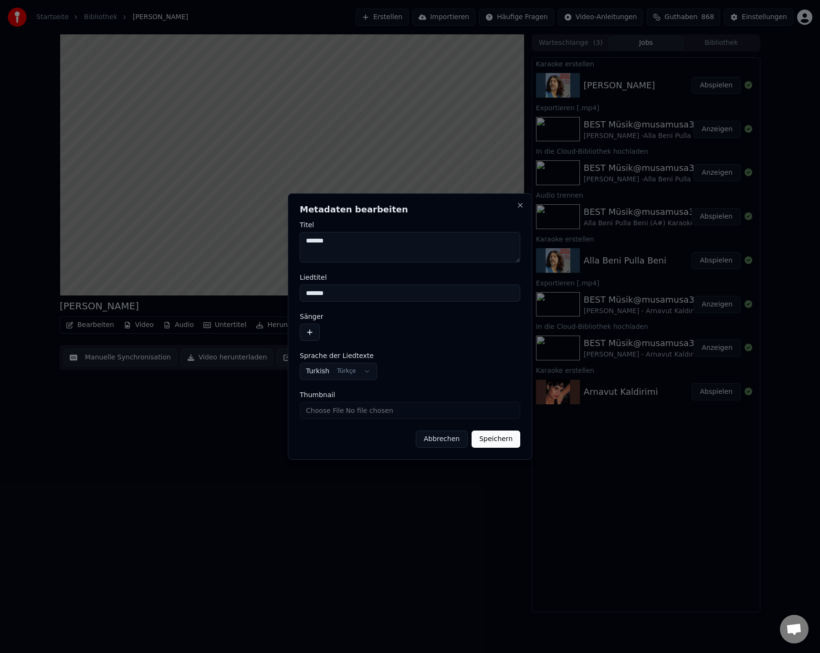
click at [344, 245] on textarea "*******" at bounding box center [410, 247] width 220 height 31
click at [302, 240] on textarea "**********" at bounding box center [410, 247] width 220 height 31
paste textarea "**********"
click at [425, 246] on textarea "**********" at bounding box center [410, 247] width 220 height 31
paste textarea "**********"
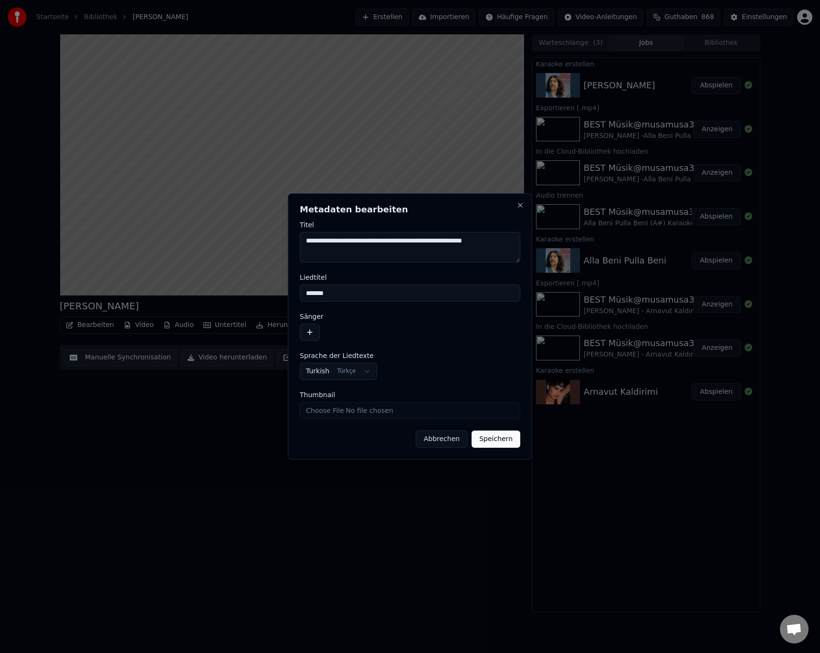
drag, startPoint x: 480, startPoint y: 239, endPoint x: 296, endPoint y: 239, distance: 184.1
click at [296, 240] on div "**********" at bounding box center [410, 326] width 244 height 266
type textarea "**********"
drag, startPoint x: 327, startPoint y: 296, endPoint x: 267, endPoint y: 302, distance: 60.0
click at [270, 295] on body "Startseite Bibliothek Hal Hal Erstellen Importieren Häufige Fragen Video-Anleit…" at bounding box center [410, 326] width 820 height 653
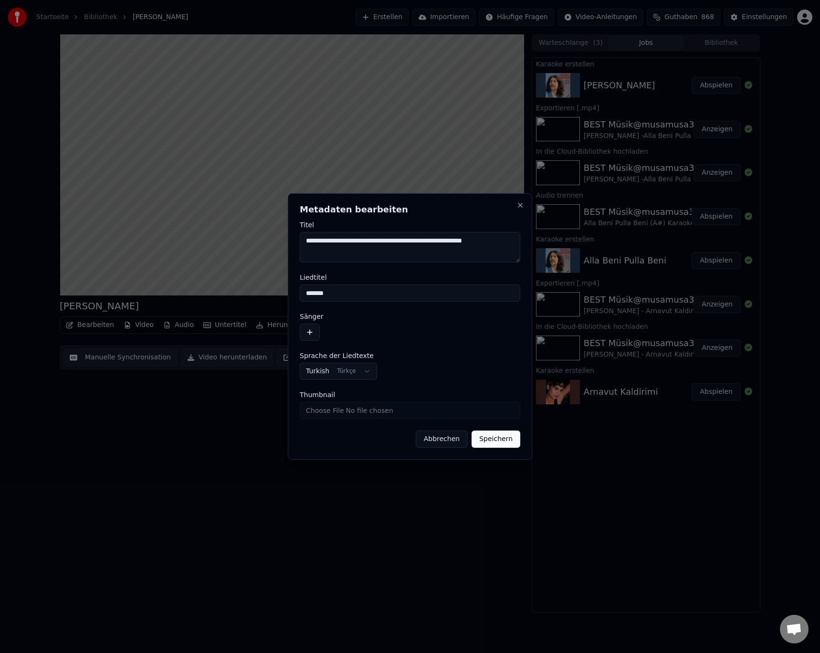
paste input "**********"
type input "**********"
click at [313, 333] on button "button" at bounding box center [310, 331] width 20 height 17
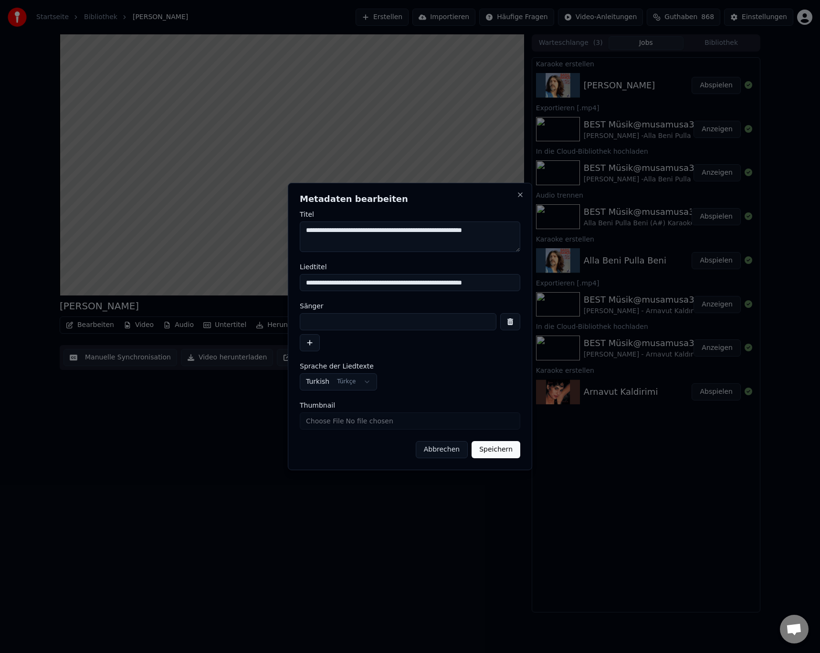
click at [348, 319] on input at bounding box center [398, 321] width 197 height 17
paste input "**********"
type input "**********"
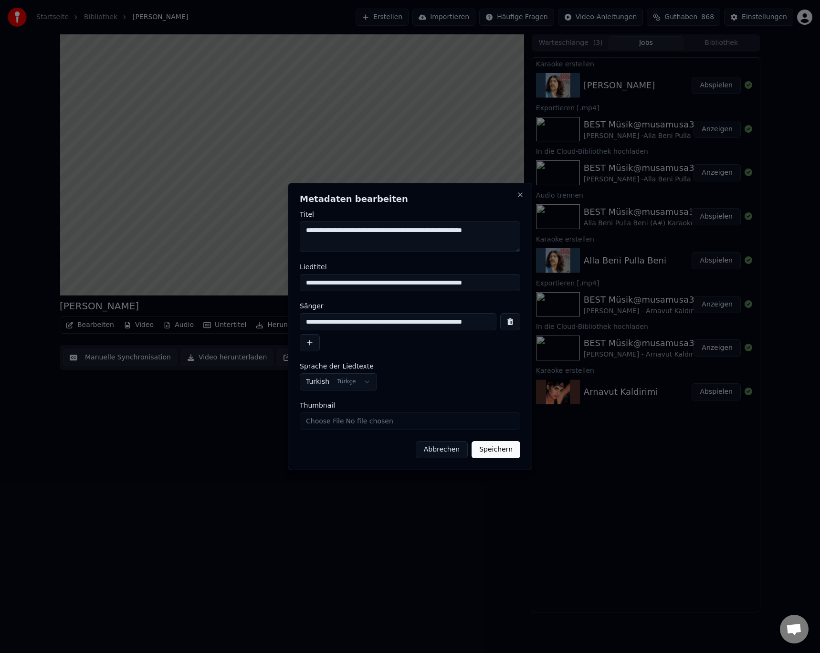
drag, startPoint x: 510, startPoint y: 281, endPoint x: 293, endPoint y: 283, distance: 217.6
click at [293, 283] on div "**********" at bounding box center [410, 326] width 244 height 287
paste input
type input "**********"
click at [492, 446] on button "Speichern" at bounding box center [495, 449] width 49 height 17
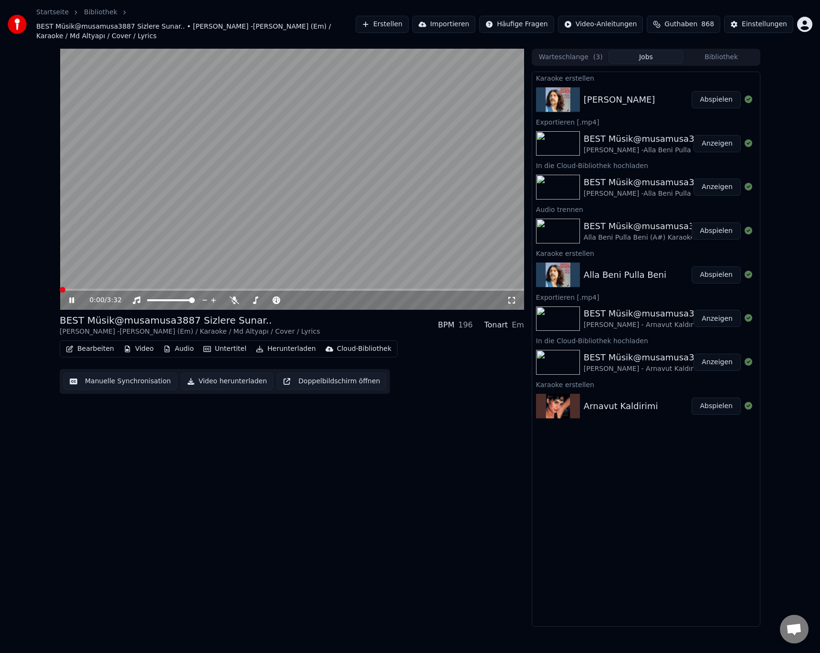
click at [60, 287] on span at bounding box center [63, 290] width 6 height 6
click at [73, 279] on video at bounding box center [292, 179] width 464 height 261
click at [60, 287] on span at bounding box center [63, 290] width 6 height 6
click at [75, 296] on icon at bounding box center [78, 300] width 22 height 8
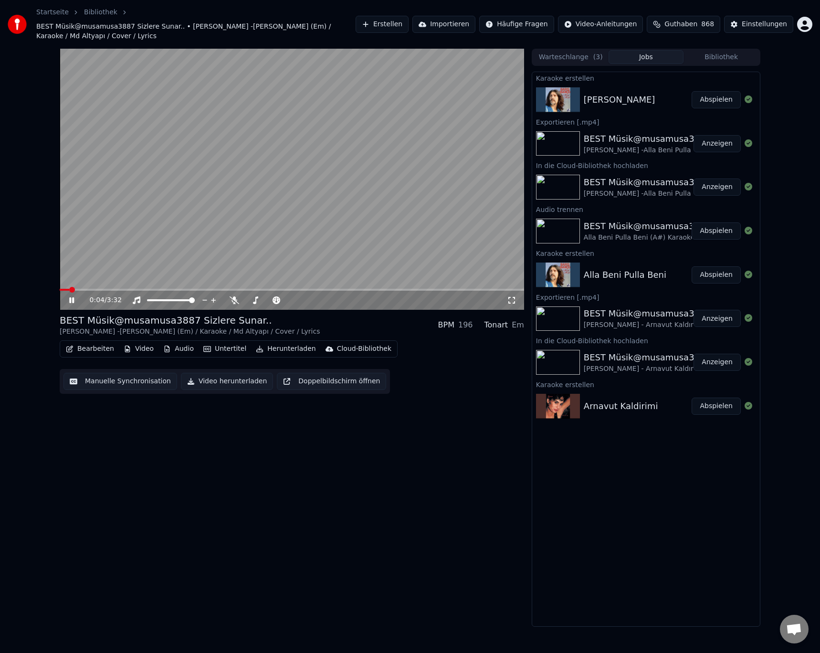
click at [72, 296] on icon at bounding box center [78, 300] width 22 height 8
click at [216, 342] on button "Untertitel" at bounding box center [224, 348] width 51 height 13
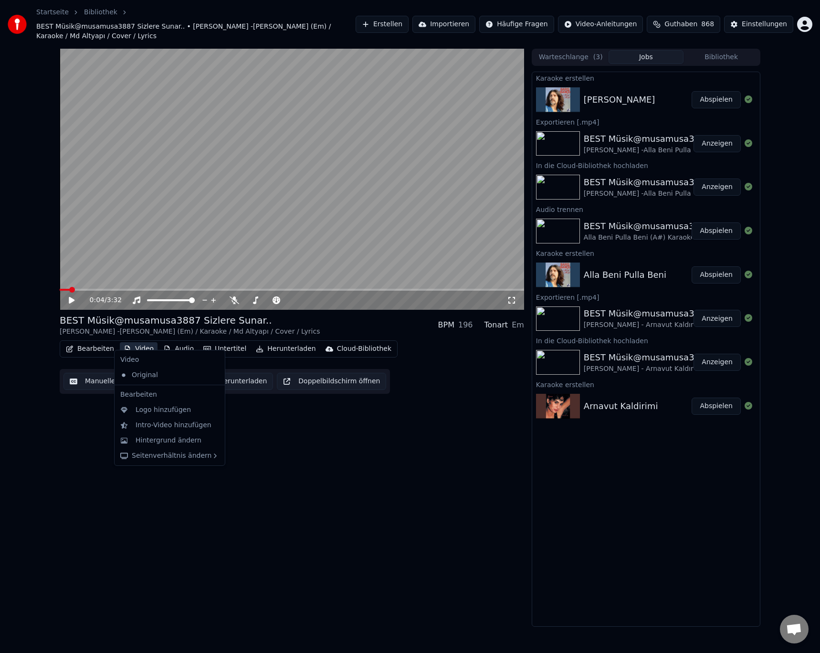
click at [140, 342] on button "Video" at bounding box center [139, 348] width 38 height 13
click at [144, 408] on div "Logo hinzufügen" at bounding box center [162, 410] width 55 height 10
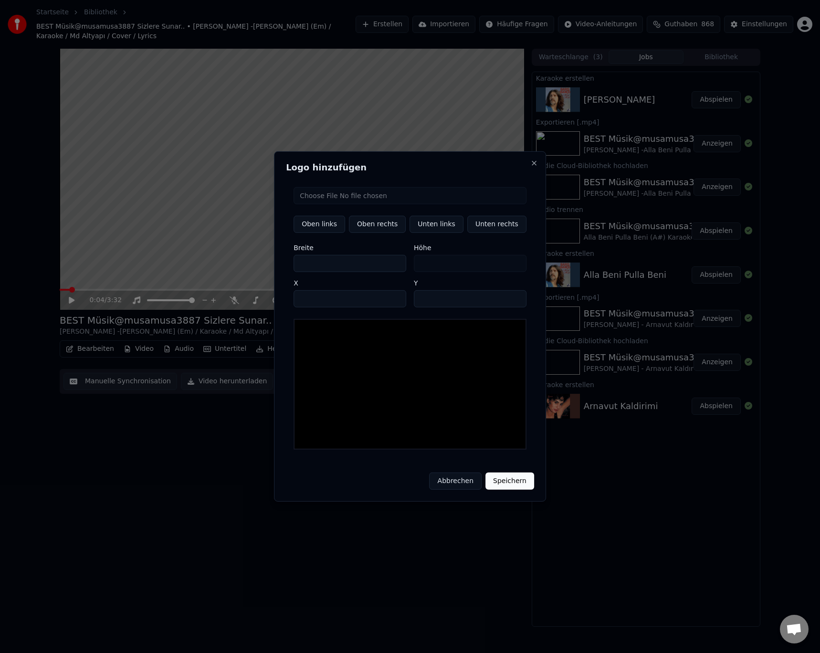
click at [394, 202] on input "file" at bounding box center [409, 195] width 233 height 17
type input "**********"
type input "***"
click at [502, 474] on button "Speichern" at bounding box center [509, 480] width 49 height 17
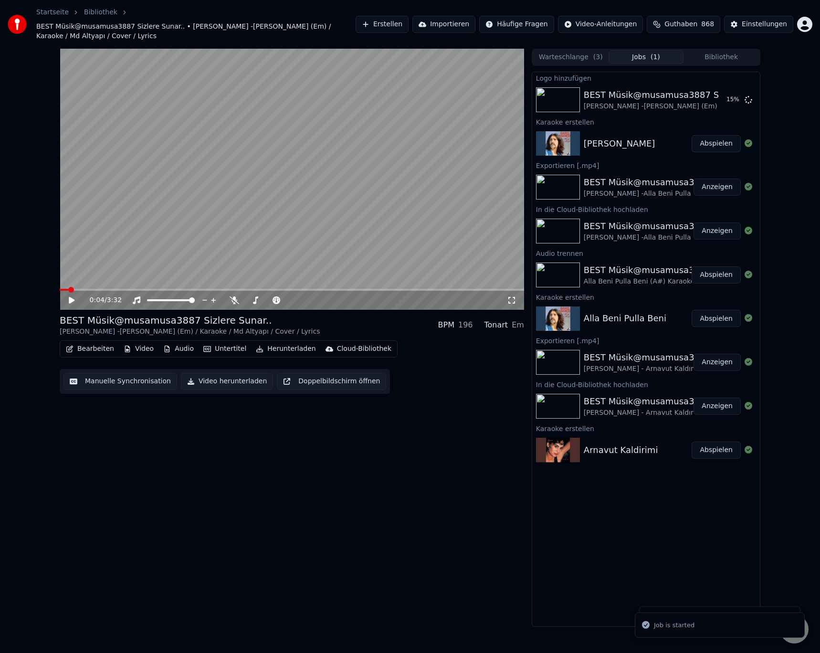
click at [68, 287] on span at bounding box center [71, 290] width 6 height 6
click at [69, 297] on icon at bounding box center [72, 300] width 6 height 7
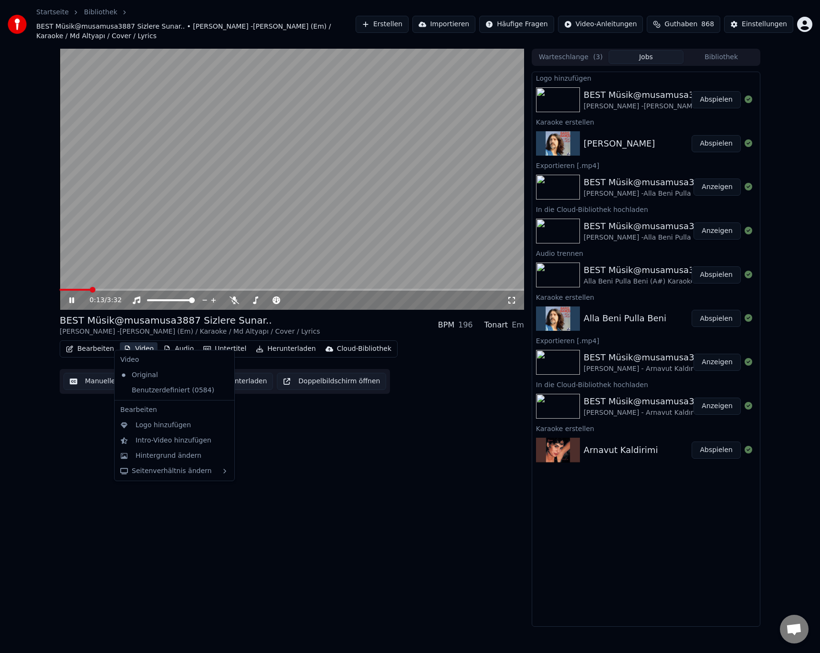
click at [142, 342] on button "Video" at bounding box center [139, 348] width 38 height 13
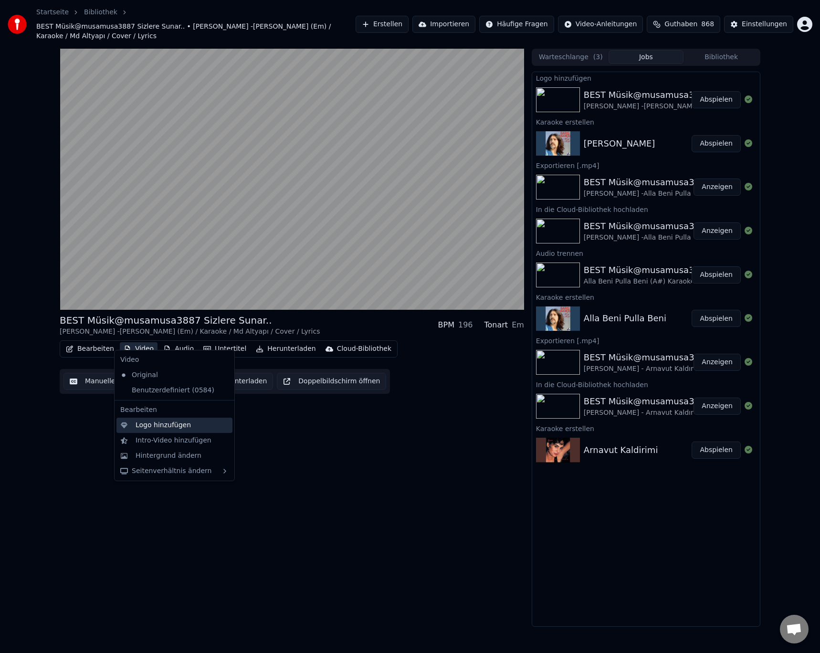
click at [160, 425] on div "Logo hinzufügen" at bounding box center [162, 425] width 55 height 10
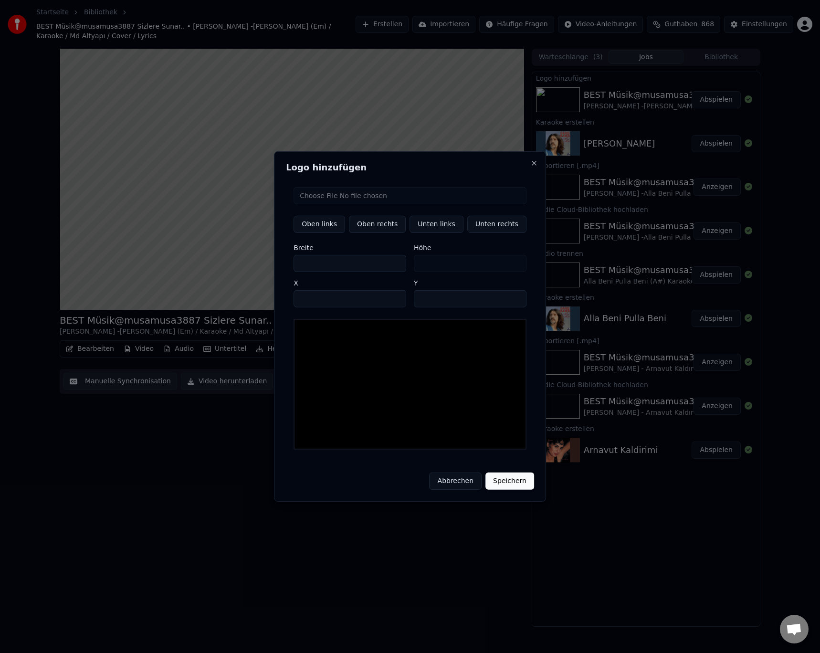
click at [341, 367] on div at bounding box center [409, 384] width 233 height 131
click at [380, 198] on input "file" at bounding box center [409, 195] width 233 height 17
type input "**********"
type input "***"
click at [395, 265] on input "***" at bounding box center [349, 263] width 113 height 17
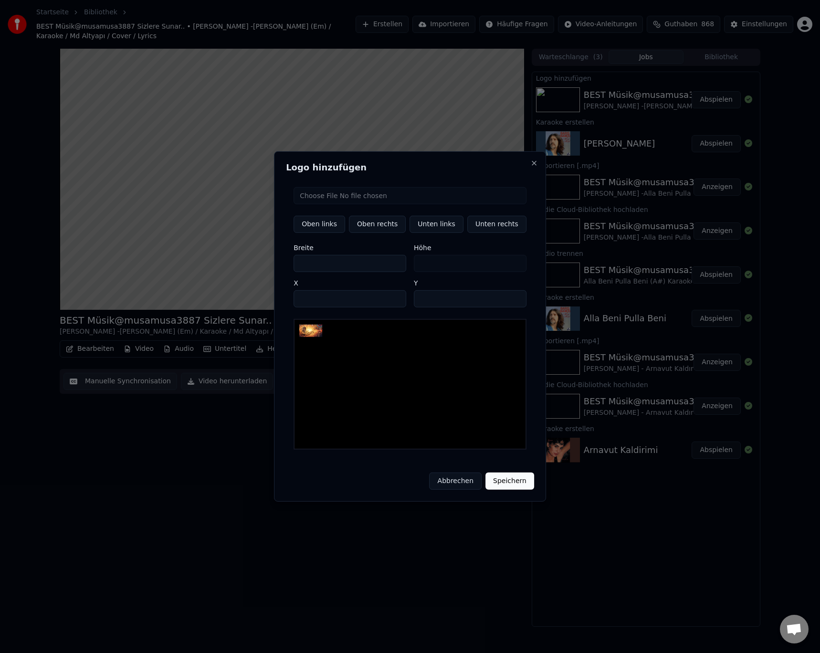
type input "***"
click at [395, 265] on input "***" at bounding box center [349, 263] width 113 height 17
click at [497, 476] on button "Speichern" at bounding box center [509, 480] width 49 height 17
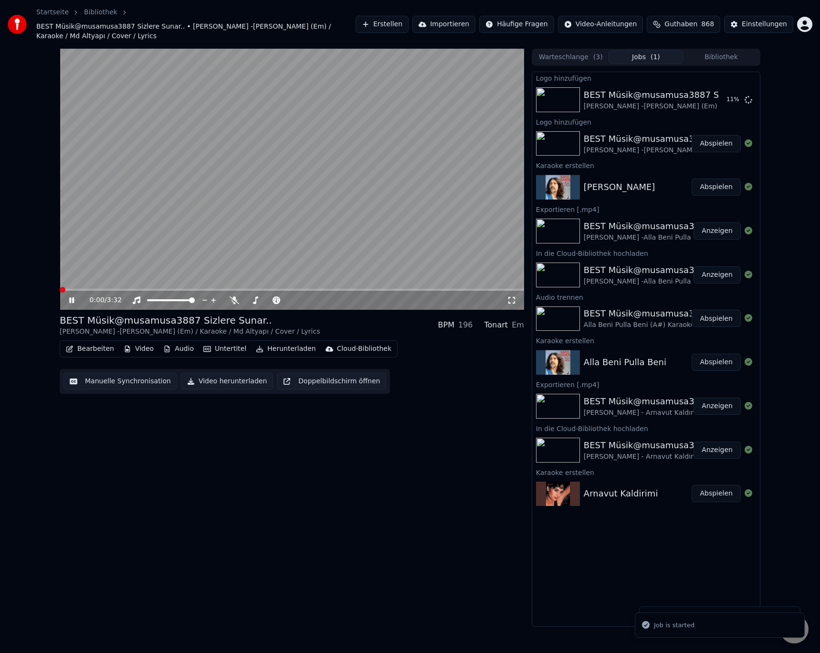
click at [60, 287] on span at bounding box center [63, 290] width 6 height 6
click at [168, 97] on video at bounding box center [292, 179] width 464 height 261
click at [709, 135] on button "Abspielen" at bounding box center [715, 143] width 49 height 17
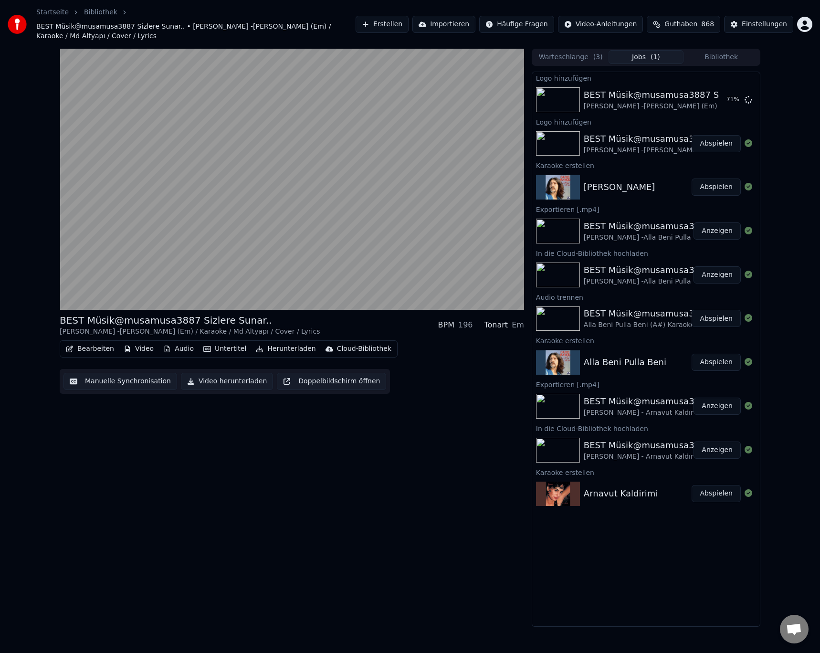
click at [709, 135] on button "Abspielen" at bounding box center [715, 143] width 49 height 17
click at [749, 95] on icon at bounding box center [748, 99] width 8 height 8
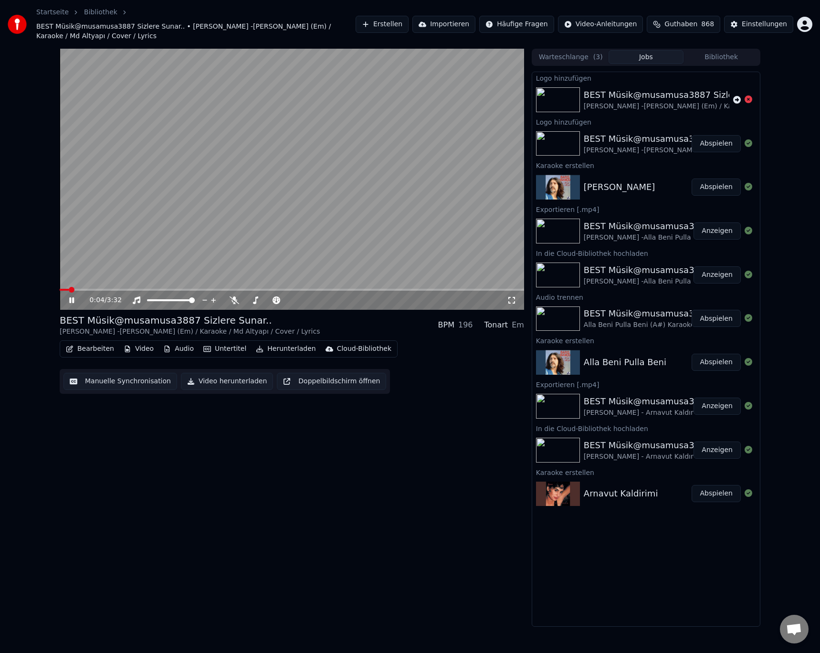
click at [101, 66] on video at bounding box center [292, 179] width 464 height 261
click at [712, 182] on button "Abspielen" at bounding box center [715, 186] width 49 height 17
click at [119, 78] on video at bounding box center [292, 179] width 464 height 261
click at [712, 180] on button "Abspielen" at bounding box center [715, 186] width 49 height 17
click at [717, 135] on button "Abspielen" at bounding box center [715, 143] width 49 height 17
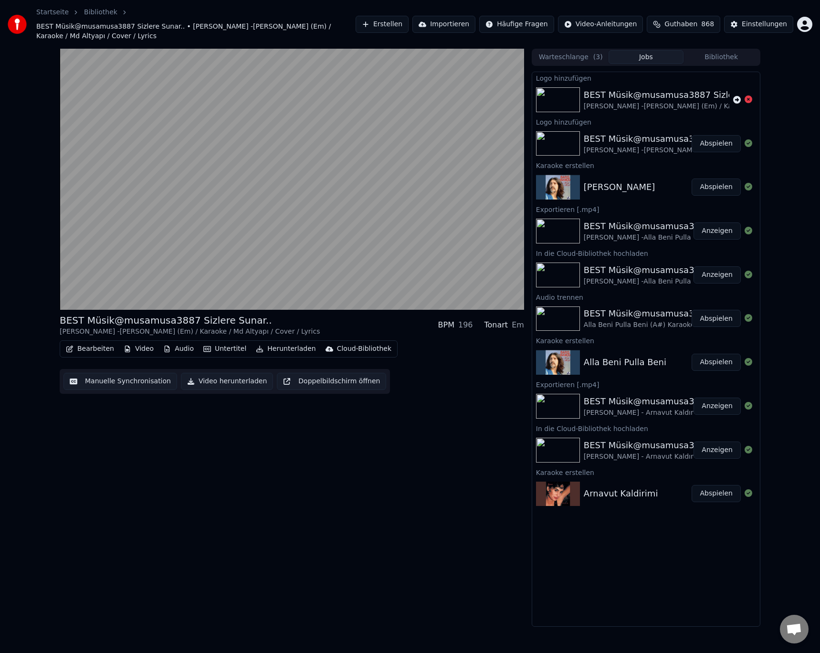
click at [723, 178] on button "Abspielen" at bounding box center [715, 186] width 49 height 17
click at [141, 342] on button "Video" at bounding box center [139, 348] width 38 height 13
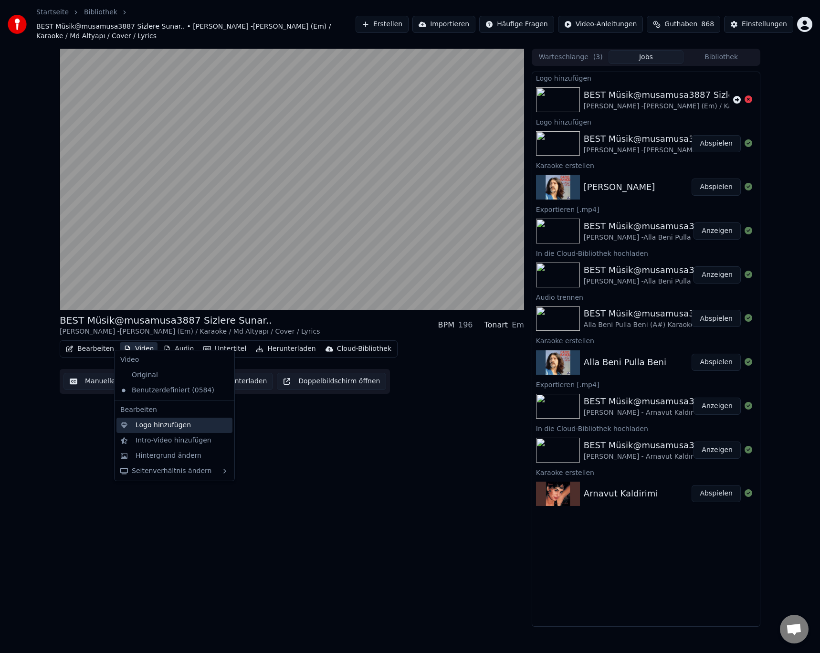
click at [159, 426] on div "Logo hinzufügen" at bounding box center [162, 425] width 55 height 10
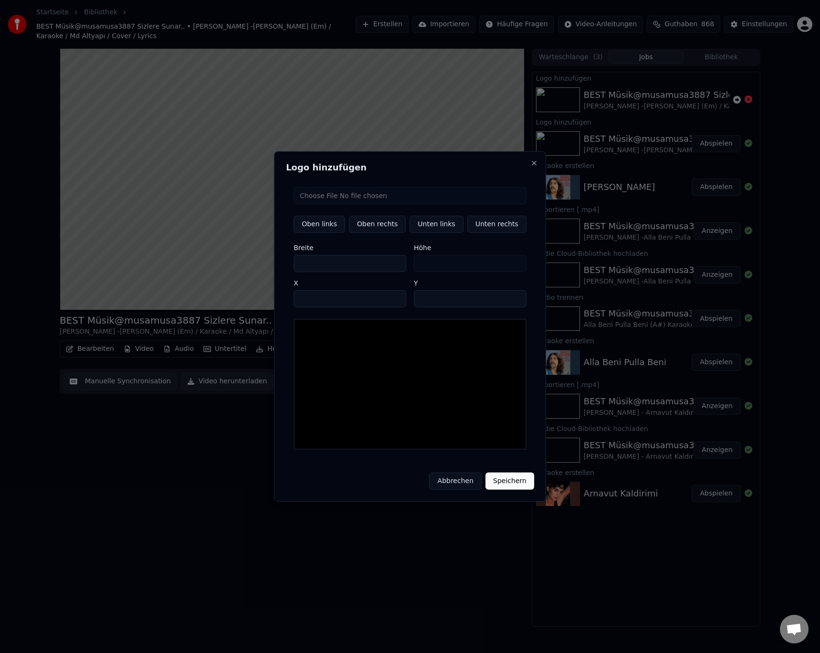
click at [457, 475] on button "Abbrechen" at bounding box center [455, 480] width 52 height 17
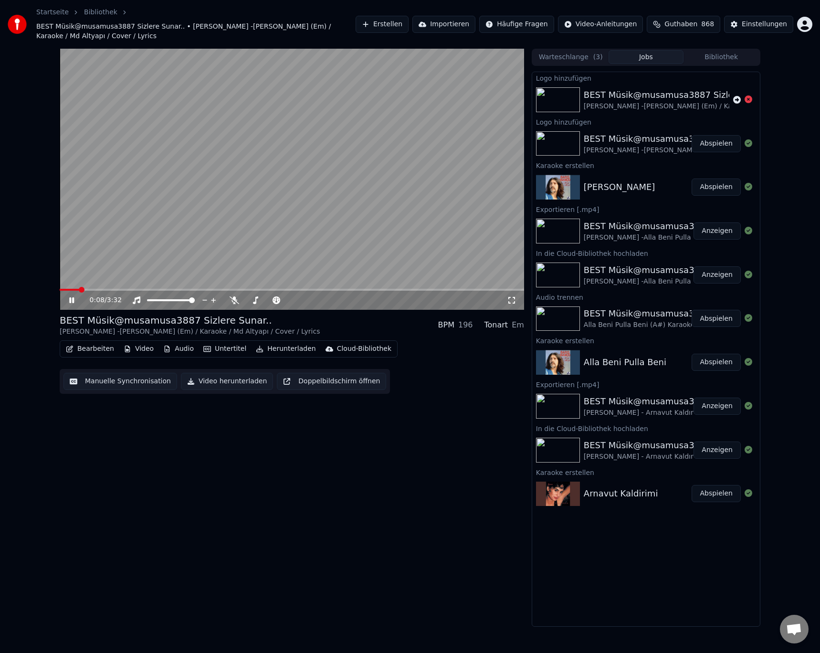
click at [239, 143] on video at bounding box center [292, 179] width 464 height 261
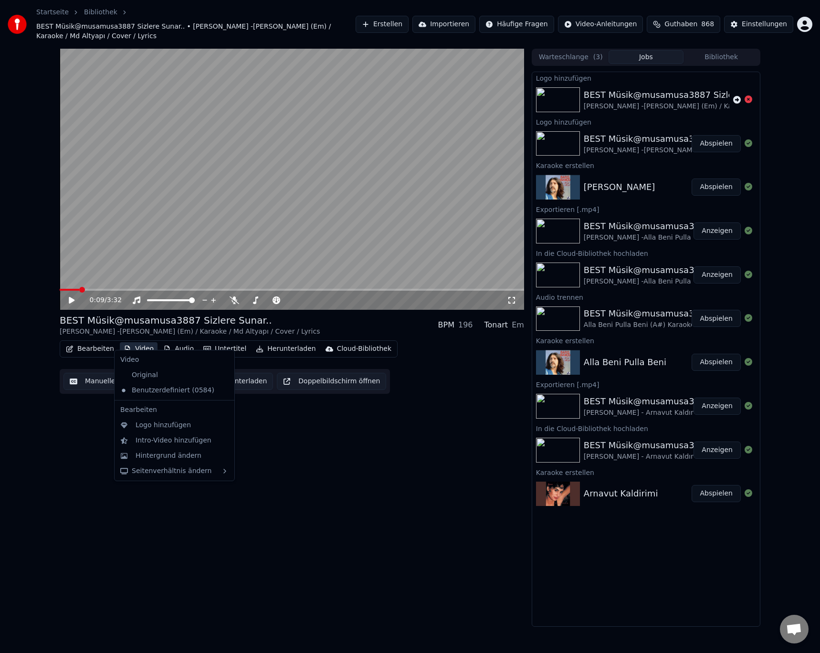
click at [138, 342] on button "Video" at bounding box center [139, 348] width 38 height 13
click at [161, 443] on div "Intro-Video hinzufügen" at bounding box center [173, 441] width 76 height 10
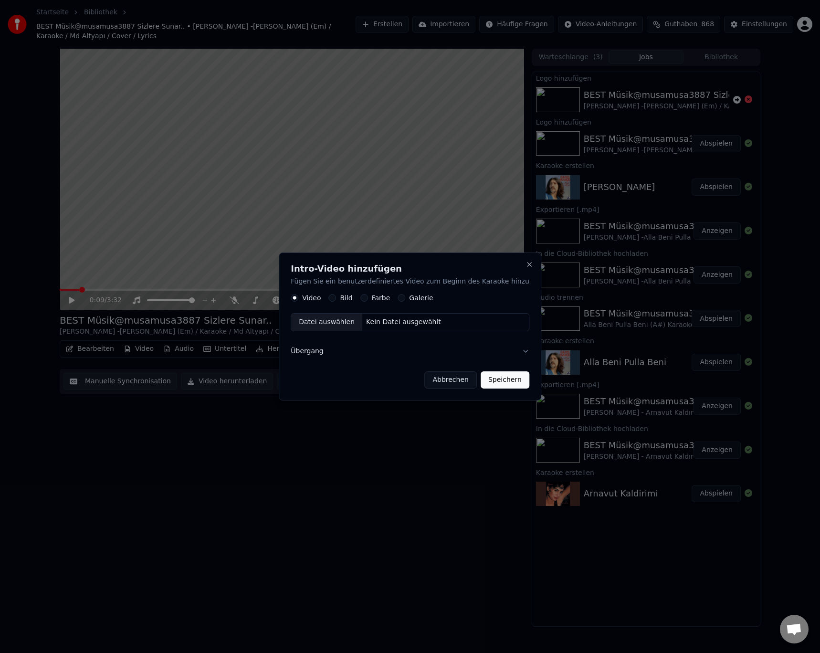
click at [425, 301] on label "Galerie" at bounding box center [421, 297] width 24 height 7
click at [405, 301] on button "Galerie" at bounding box center [401, 298] width 8 height 8
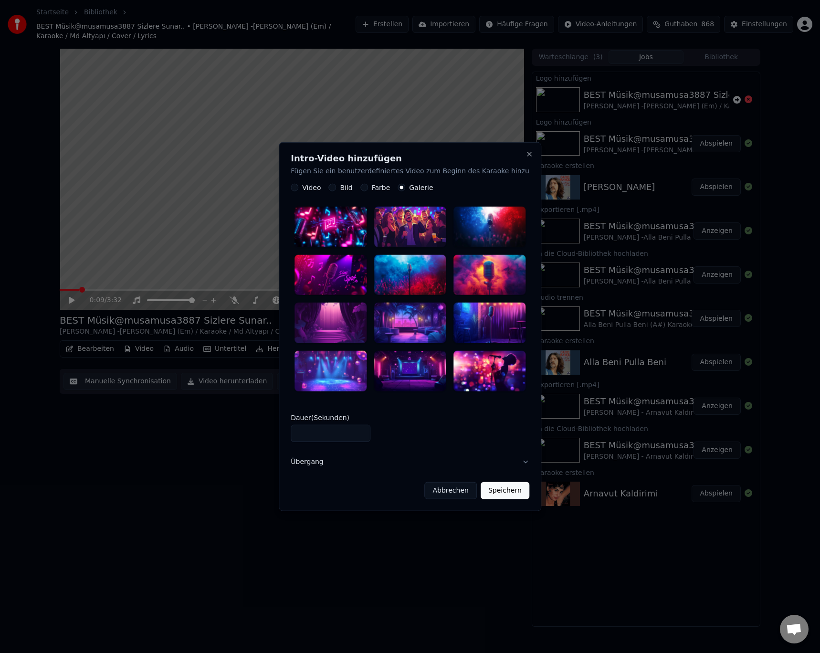
click at [332, 230] on div at bounding box center [330, 227] width 72 height 41
click at [504, 484] on button "Speichern" at bounding box center [504, 489] width 49 height 17
click at [496, 481] on button "Speichern" at bounding box center [504, 489] width 49 height 17
click at [519, 449] on button "Übergang" at bounding box center [410, 461] width 239 height 25
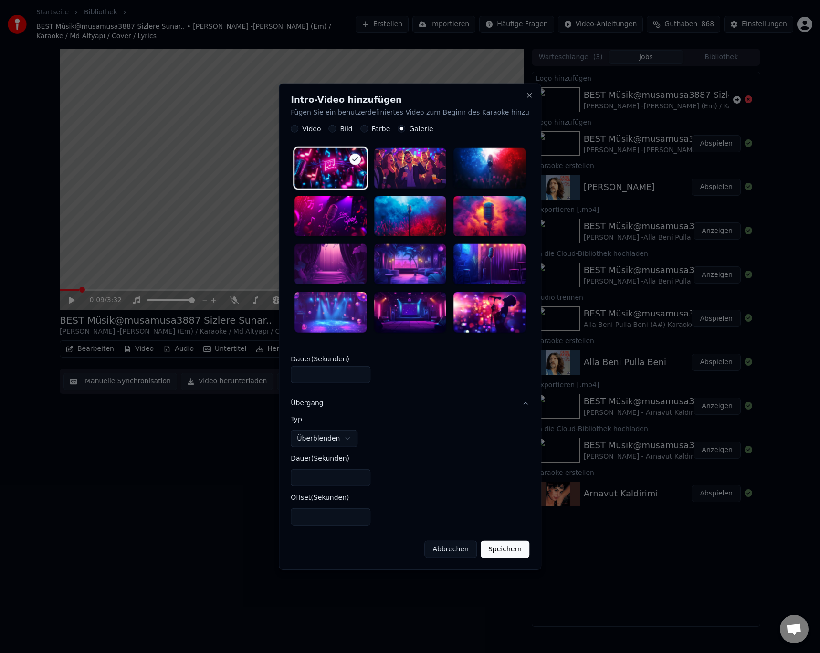
click at [436, 541] on button "Abbrechen" at bounding box center [450, 548] width 52 height 17
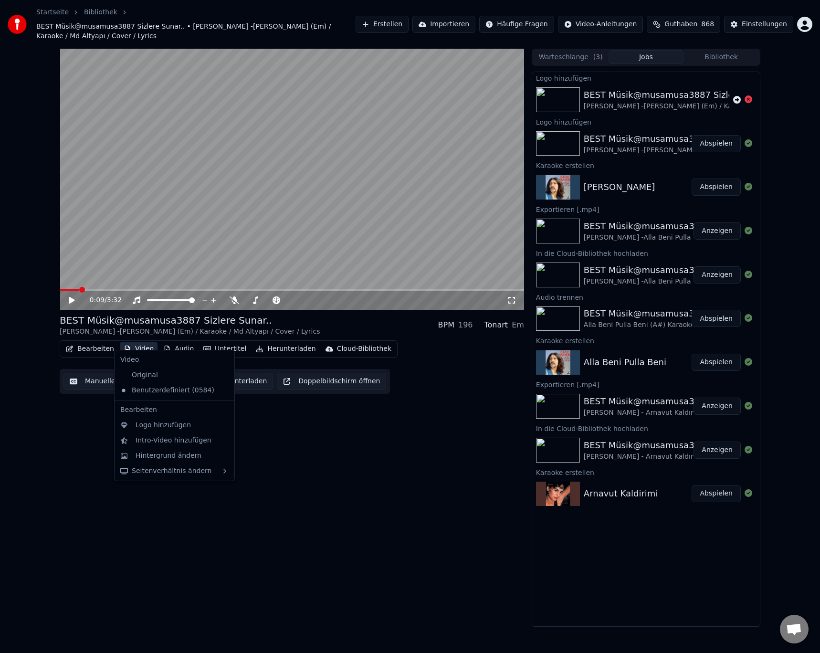
click at [125, 345] on icon "button" at bounding box center [127, 348] width 5 height 7
click at [400, 440] on div "0:09 / 3:32 BEST Müsik@musamusa3887 Sizlere Sunar.. Barış Manço -Hal Hal (Em) /…" at bounding box center [292, 338] width 464 height 578
click at [144, 342] on button "Video" at bounding box center [139, 348] width 38 height 13
click at [209, 389] on div "Benutzerdefiniert (0584)" at bounding box center [174, 390] width 116 height 15
click at [222, 390] on icon at bounding box center [225, 390] width 7 height 8
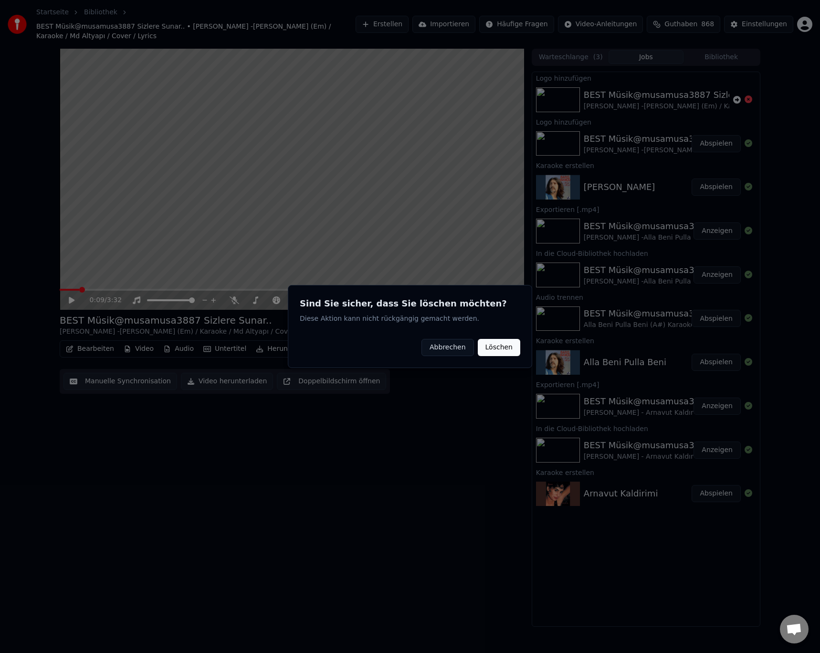
drag, startPoint x: 451, startPoint y: 343, endPoint x: 456, endPoint y: 359, distance: 15.9
click at [452, 367] on div "Sind Sie sicher, dass Sie löschen möchten? Diese Aktion kann nicht rückgängig g…" at bounding box center [410, 326] width 244 height 83
click at [455, 343] on button "Abbrechen" at bounding box center [447, 347] width 52 height 17
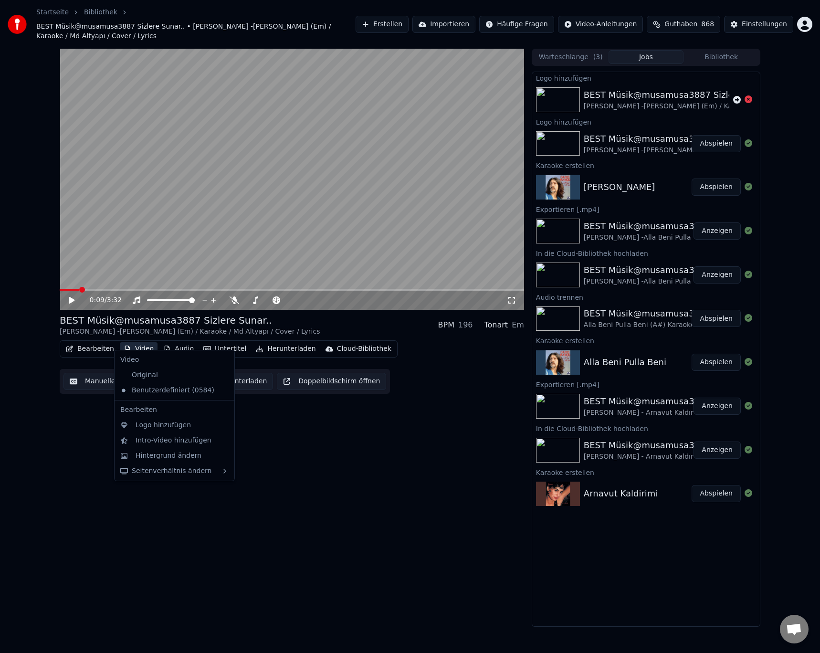
click at [139, 342] on button "Video" at bounding box center [139, 348] width 38 height 13
click at [149, 375] on div "Original" at bounding box center [167, 374] width 102 height 15
click at [135, 342] on button "Video" at bounding box center [139, 348] width 38 height 13
click at [312, 455] on div "BEST Müsik@musamusa3887 Sizlere Sunar.. [PERSON_NAME] -[PERSON_NAME] (Em) / Kar…" at bounding box center [292, 338] width 464 height 578
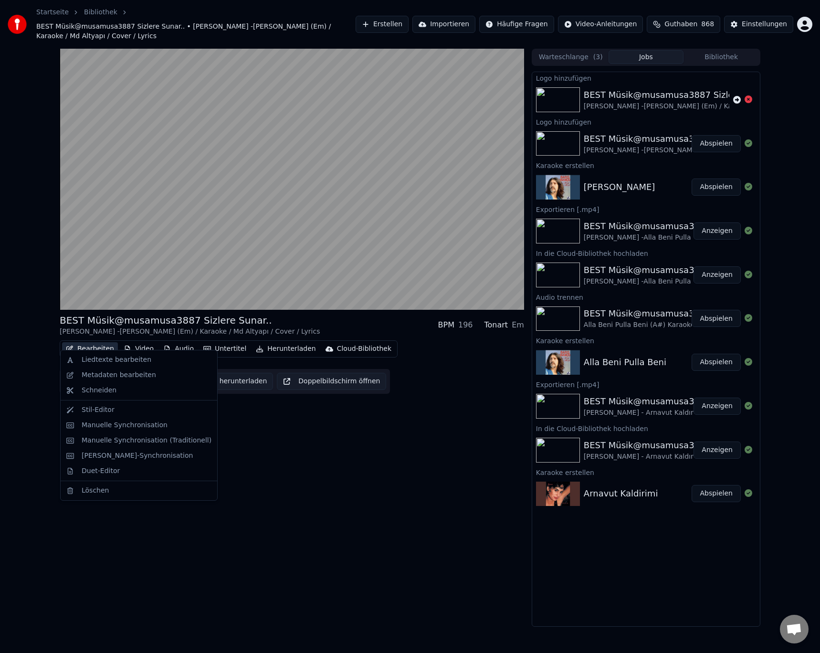
click at [96, 342] on button "Bearbeiten" at bounding box center [90, 348] width 56 height 13
drag, startPoint x: 356, startPoint y: 507, endPoint x: 239, endPoint y: 373, distance: 178.2
click at [344, 489] on div "BEST Müsik@musamusa3887 Sizlere Sunar.. [PERSON_NAME] -[PERSON_NAME] (Em) / Kar…" at bounding box center [292, 338] width 464 height 578
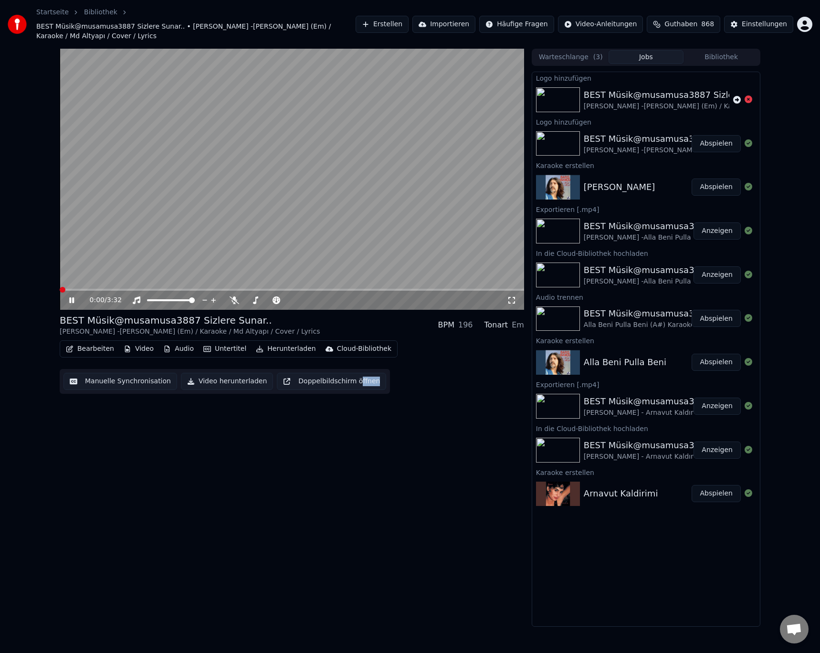
click at [60, 287] on span at bounding box center [63, 290] width 6 height 6
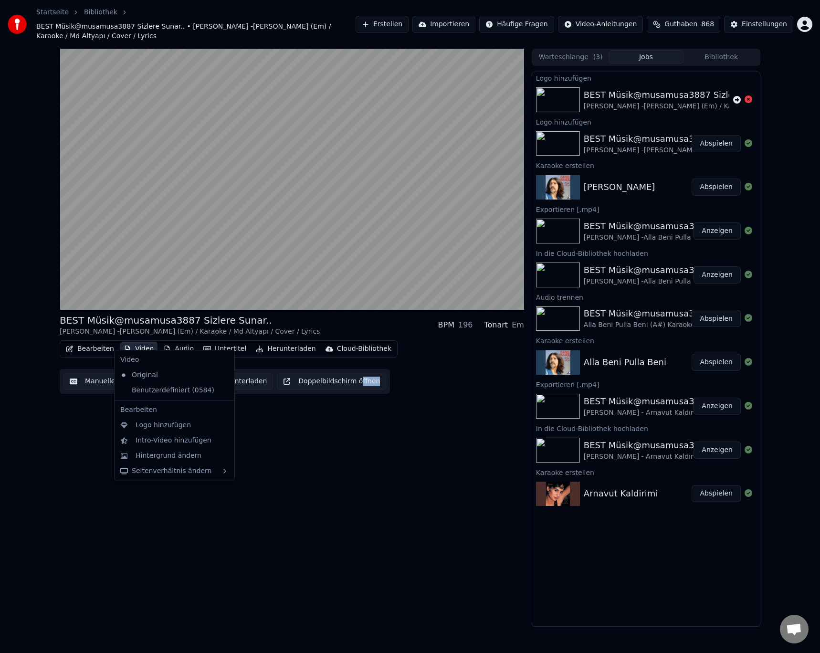
click at [138, 342] on button "Video" at bounding box center [139, 348] width 38 height 13
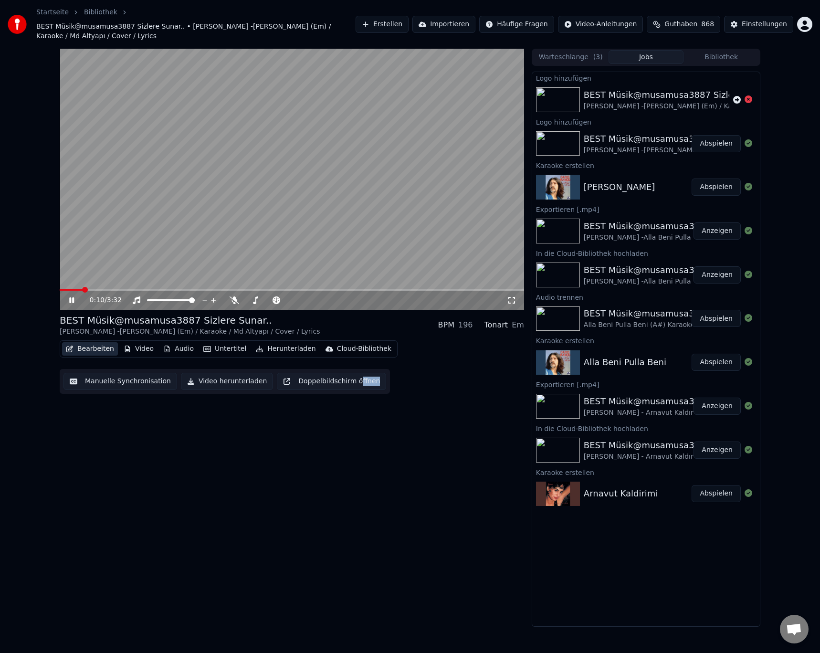
click at [87, 342] on button "Bearbeiten" at bounding box center [90, 348] width 56 height 13
click at [89, 342] on button "Bearbeiten" at bounding box center [90, 348] width 56 height 13
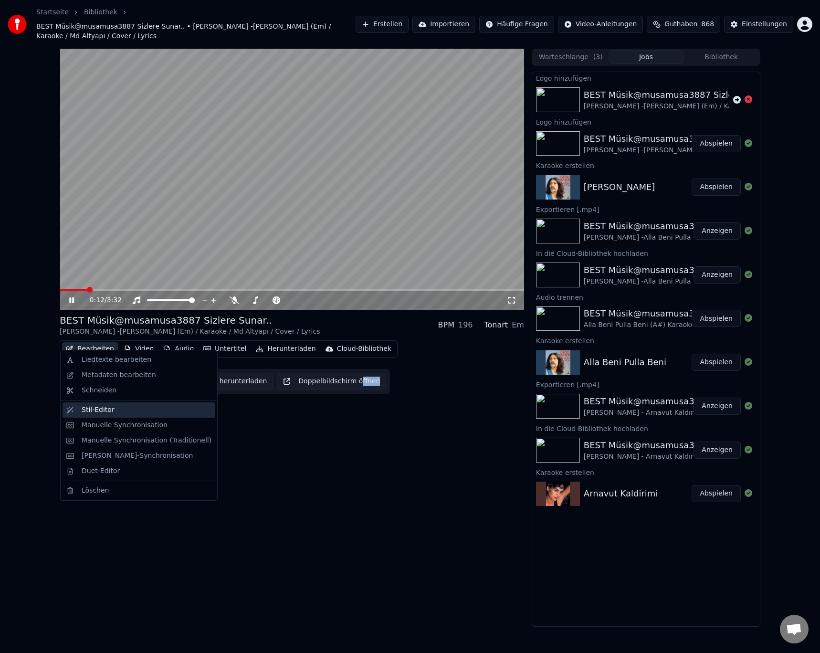
click at [103, 406] on div "Stil-Editor" at bounding box center [98, 410] width 33 height 10
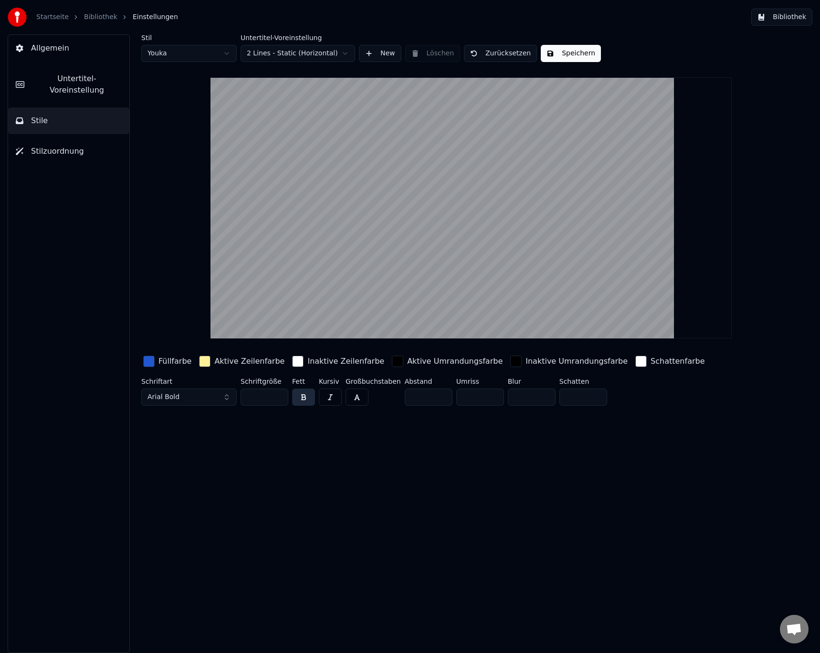
click at [200, 361] on div "button" at bounding box center [204, 360] width 11 height 11
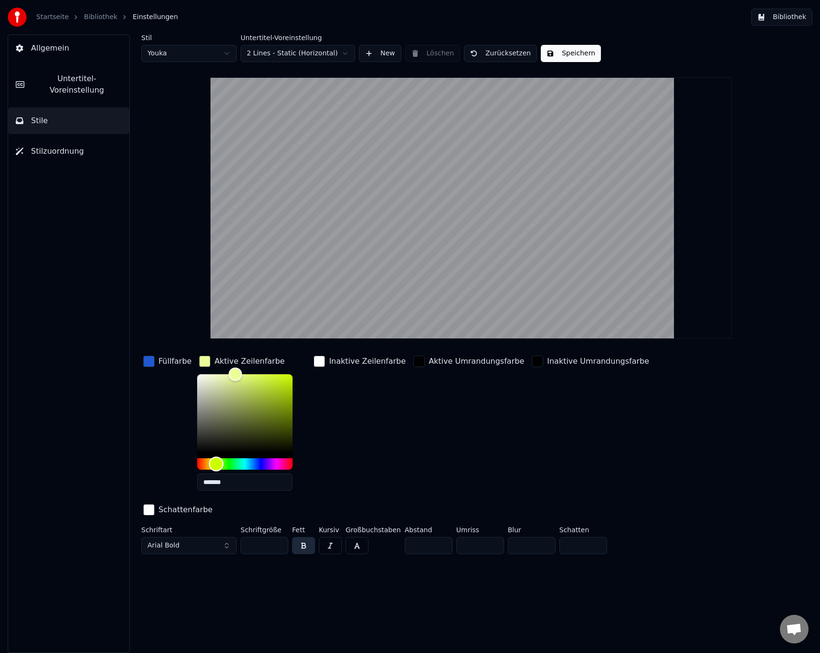
type input "*******"
click at [216, 464] on div "Hue" at bounding box center [219, 464] width 15 height 15
click at [560, 55] on button "Speichern" at bounding box center [571, 53] width 60 height 17
click at [55, 17] on link "Startseite" at bounding box center [52, 17] width 32 height 10
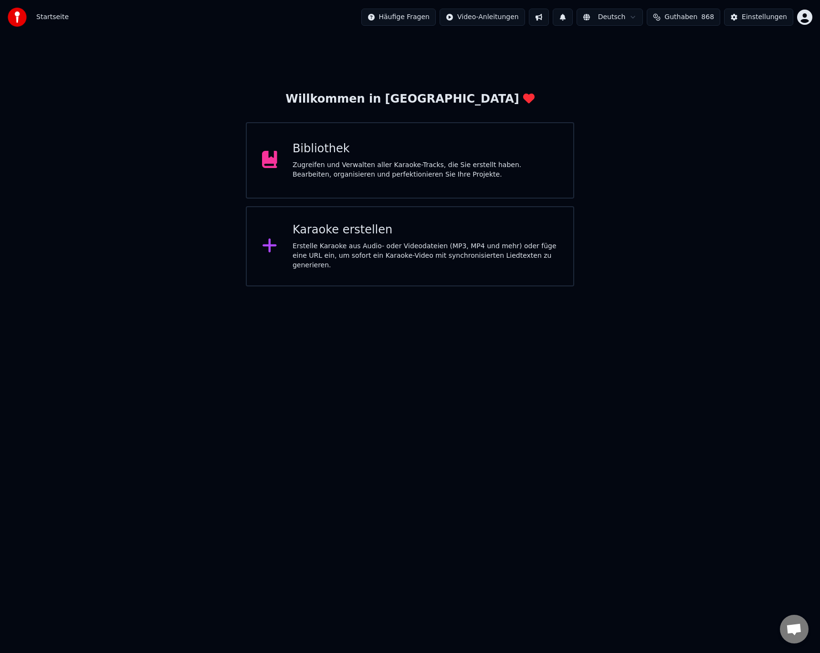
click at [319, 163] on div "Zugreifen und Verwalten aller Karaoke-Tracks, die Sie erstellt haben. Bearbeite…" at bounding box center [424, 169] width 265 height 19
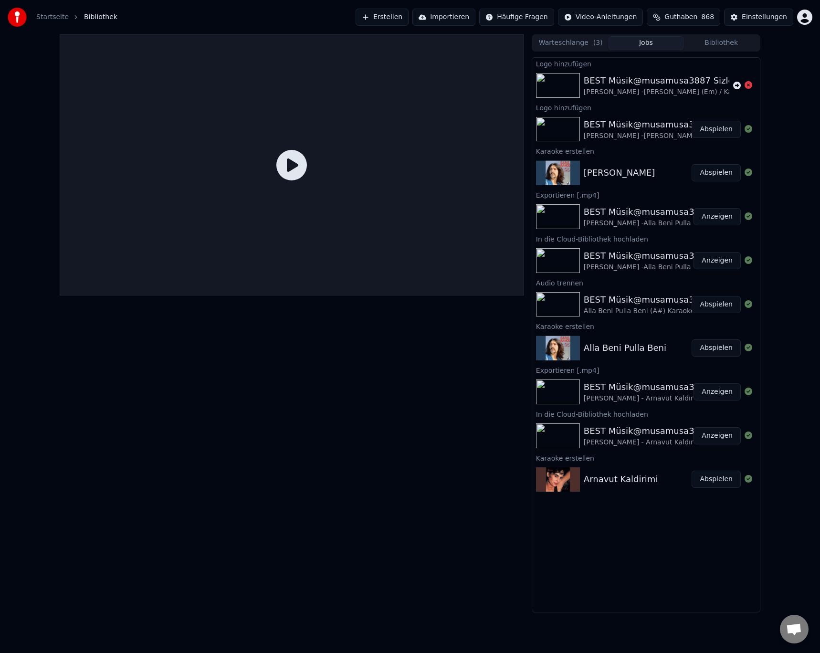
click at [721, 172] on button "Abspielen" at bounding box center [715, 172] width 49 height 17
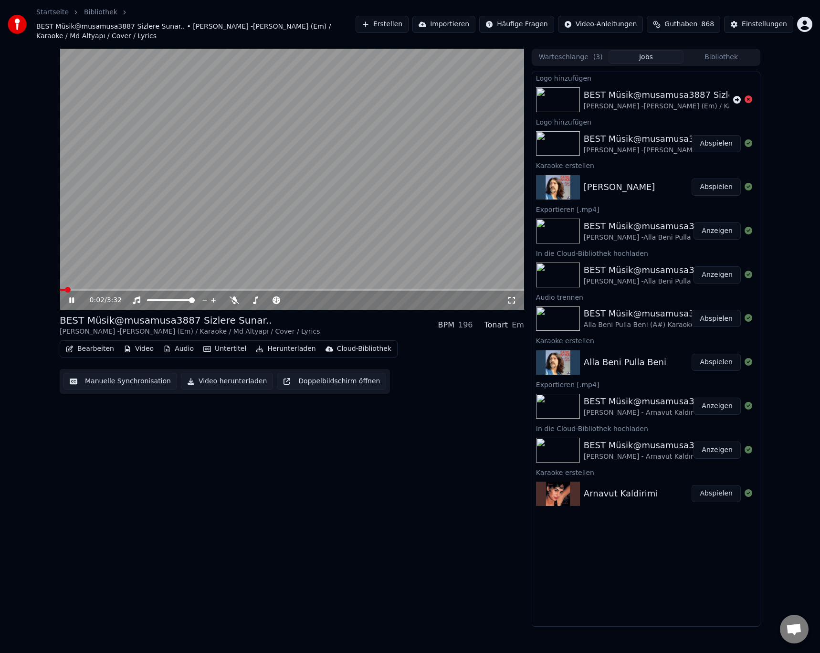
click at [714, 178] on button "Abspielen" at bounding box center [715, 186] width 49 height 17
click at [714, 135] on button "Abspielen" at bounding box center [715, 143] width 49 height 17
click at [722, 179] on button "Abspielen" at bounding box center [715, 186] width 49 height 17
click at [135, 342] on button "Video" at bounding box center [139, 348] width 38 height 13
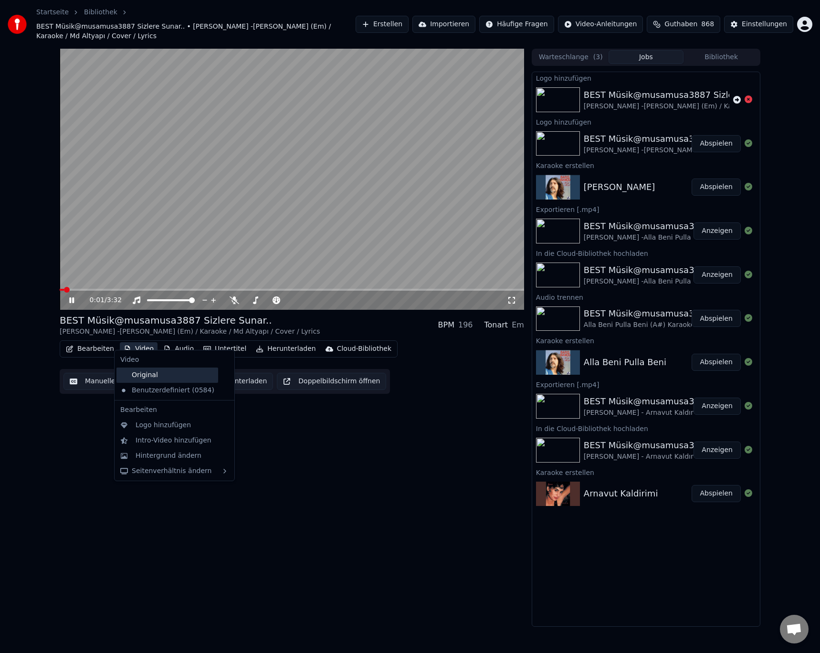
click at [140, 370] on div "Original" at bounding box center [167, 374] width 102 height 15
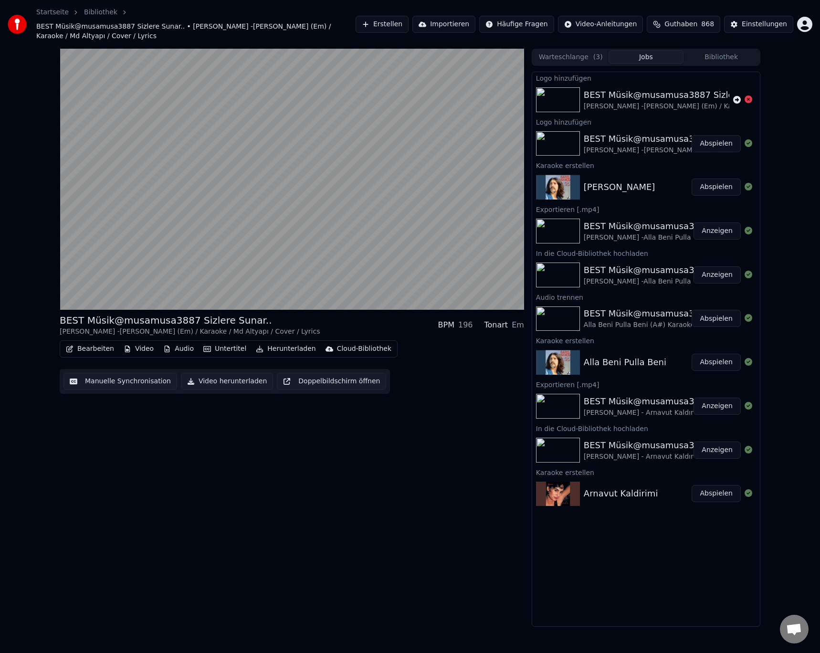
click at [86, 342] on button "Bearbeiten" at bounding box center [90, 348] width 56 height 13
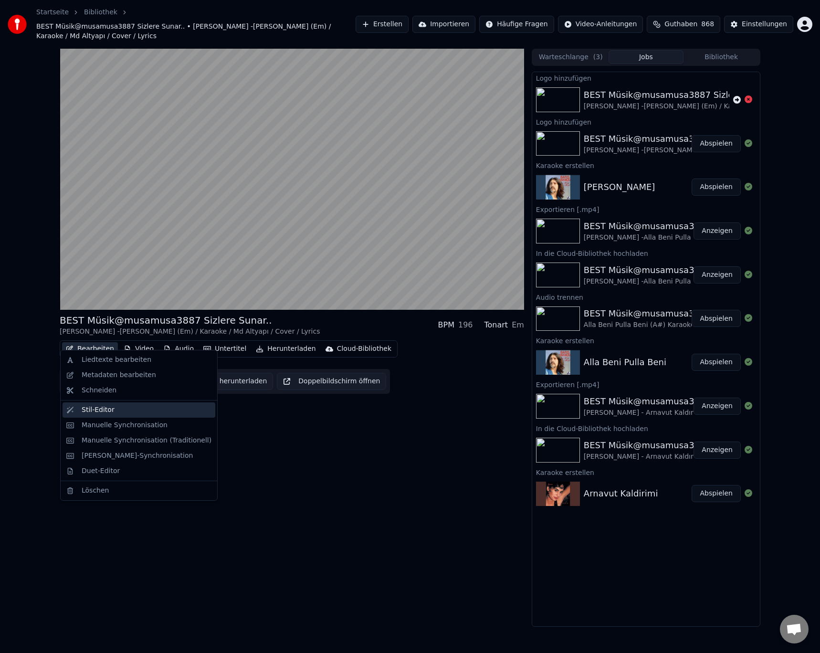
click at [96, 408] on div "Stil-Editor" at bounding box center [98, 410] width 33 height 10
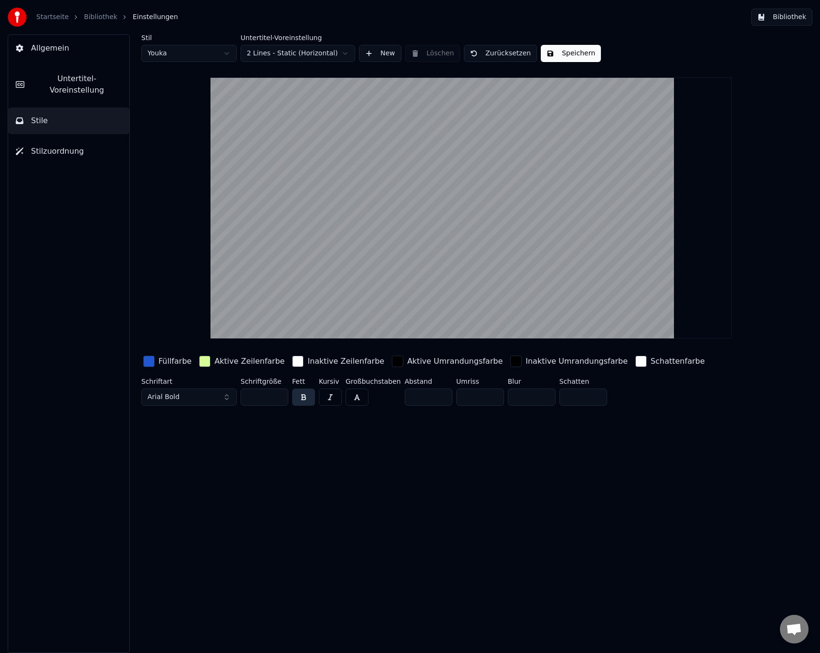
click at [201, 359] on div "button" at bounding box center [204, 360] width 11 height 11
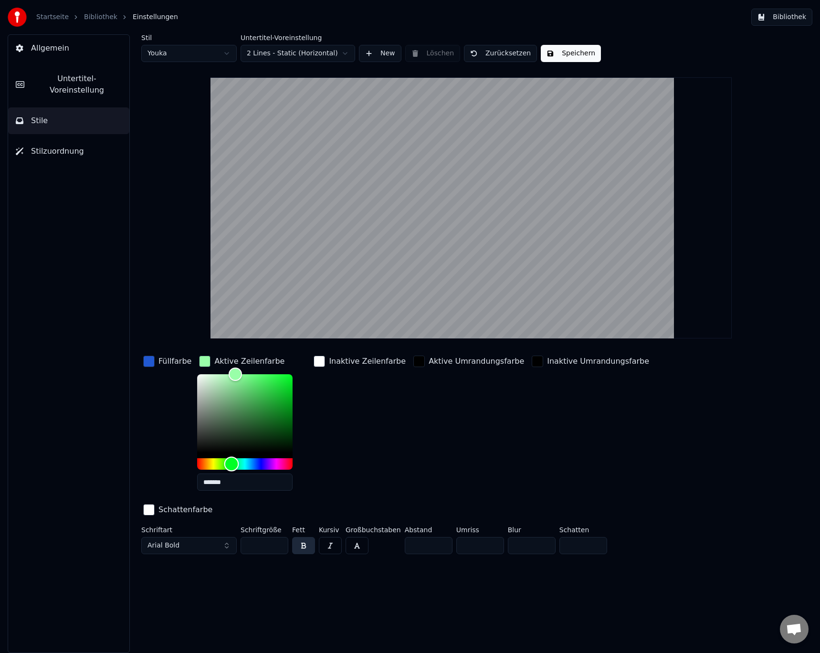
drag, startPoint x: 213, startPoint y: 463, endPoint x: 228, endPoint y: 462, distance: 14.8
click at [228, 462] on div "Hue" at bounding box center [231, 464] width 15 height 15
type input "*******"
click at [258, 404] on div "Color" at bounding box center [244, 413] width 95 height 78
click at [563, 57] on button "Speichern" at bounding box center [571, 53] width 60 height 17
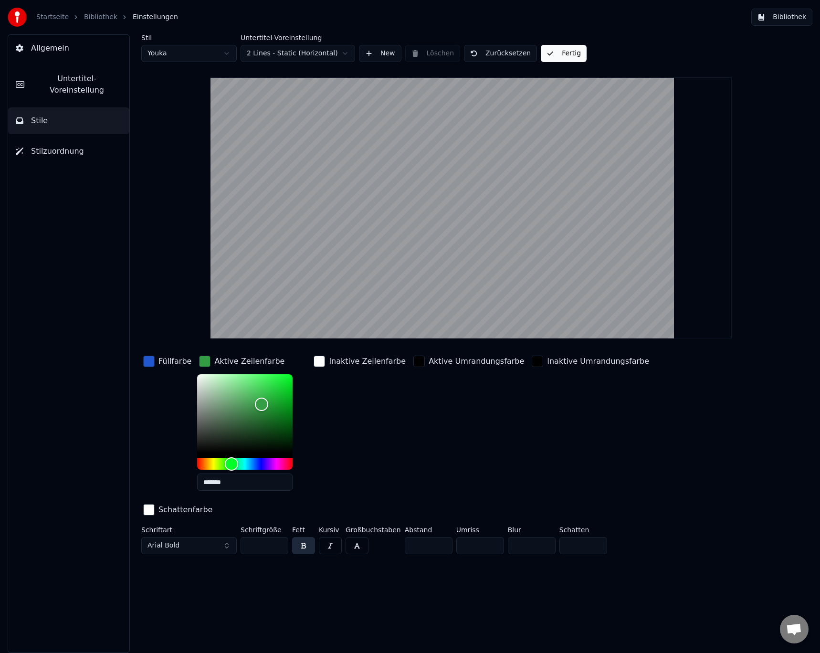
click at [563, 57] on button "Fertig" at bounding box center [564, 53] width 46 height 17
click at [178, 57] on html "Startseite Bibliothek Einstellungen Bibliothek Allgemein Untertitel-Voreinstell…" at bounding box center [410, 326] width 820 height 653
click at [788, 19] on button "Bibliothek" at bounding box center [781, 17] width 61 height 17
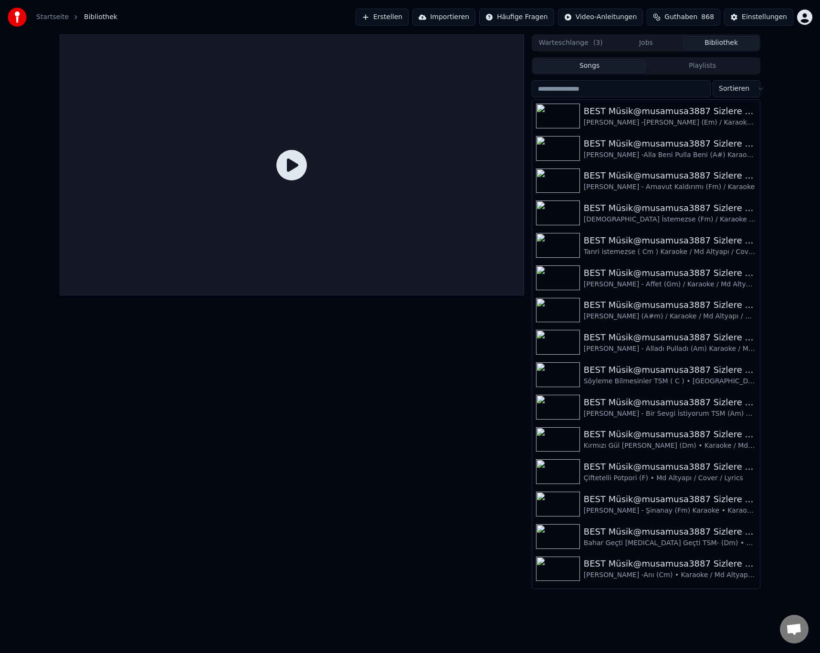
click at [44, 20] on link "Startseite" at bounding box center [52, 17] width 32 height 10
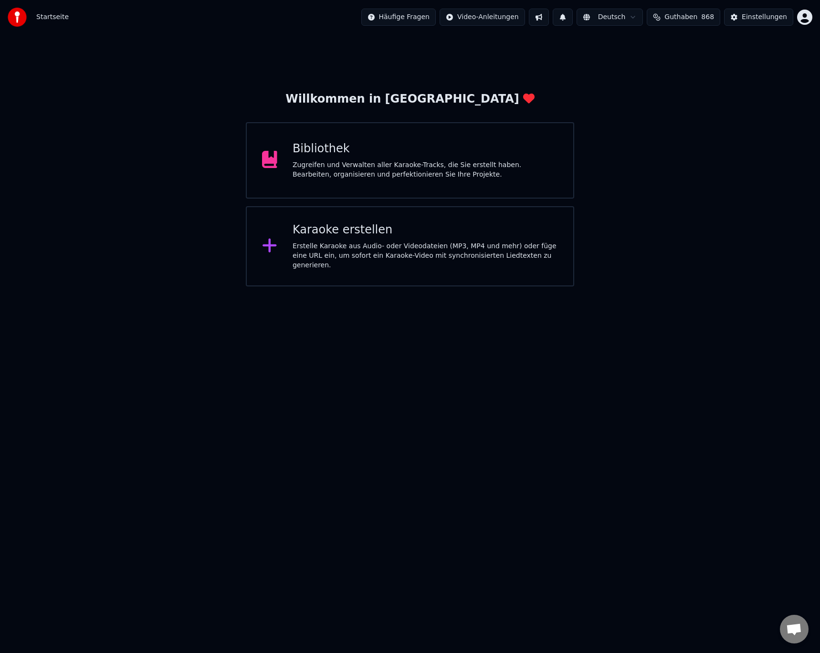
click at [332, 159] on div "Bibliothek Zugreifen und Verwalten aller Karaoke-Tracks, die Sie erstellt haben…" at bounding box center [424, 160] width 265 height 38
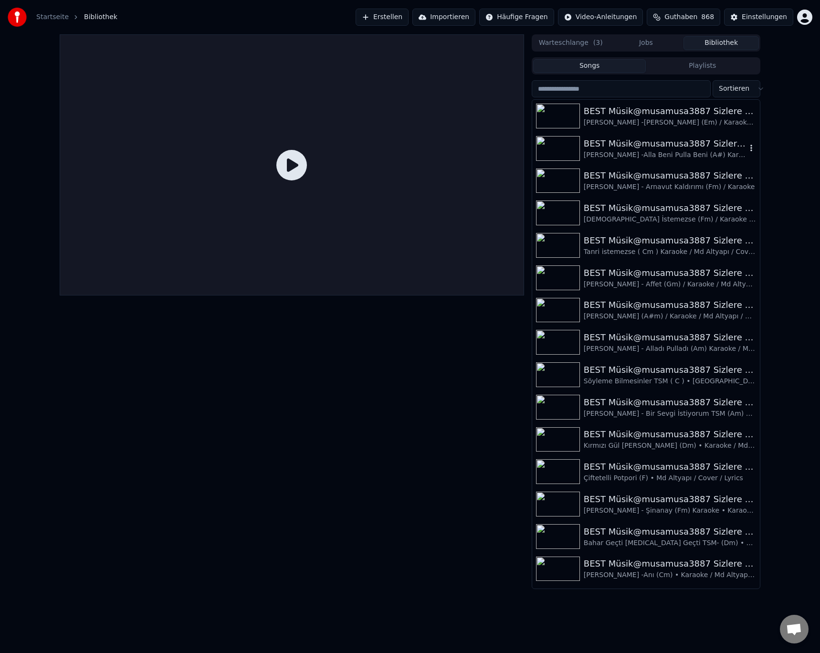
click at [646, 147] on div "BEST Müsik@musamusa3887 Sizlere Sunar.." at bounding box center [664, 143] width 163 height 13
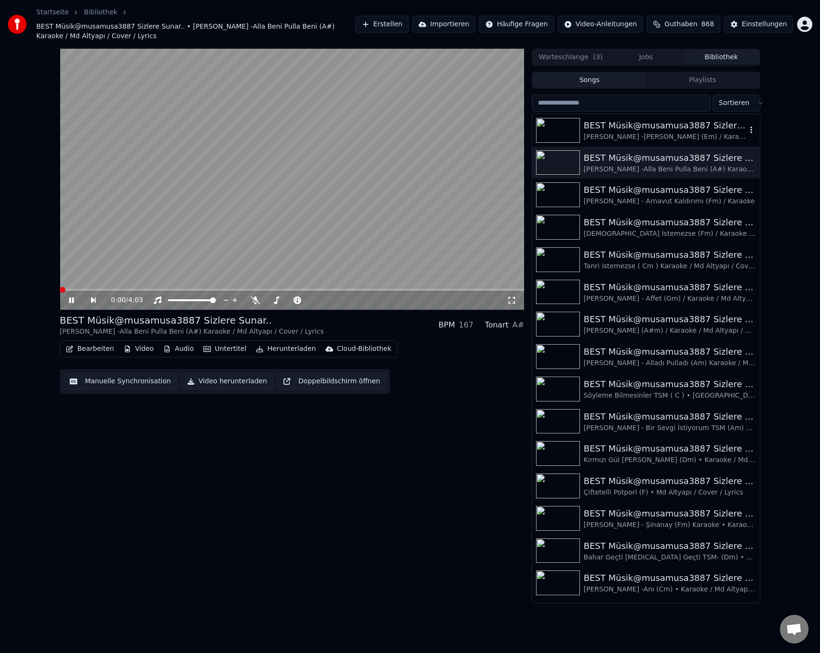
click at [666, 134] on div "[PERSON_NAME] -[PERSON_NAME] (Em) / Karaoke / Md Altyapı / Cover / Lyrics" at bounding box center [664, 137] width 163 height 10
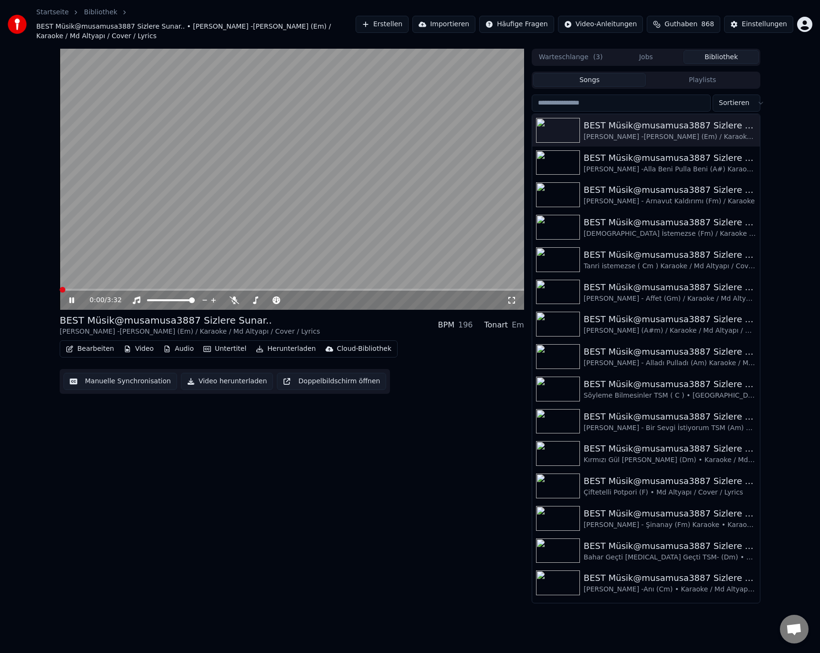
click at [146, 342] on button "Video" at bounding box center [139, 348] width 38 height 13
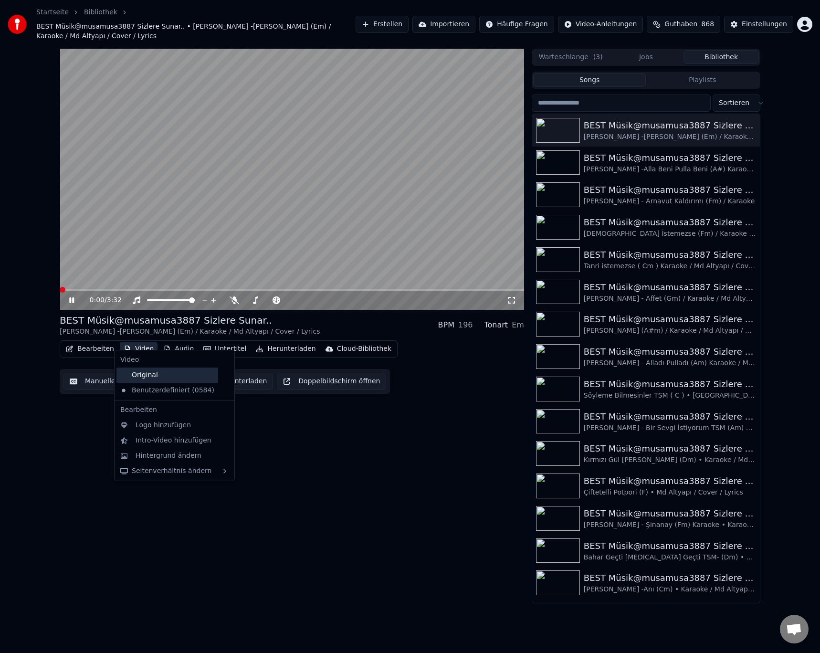
click at [154, 376] on div "Original" at bounding box center [167, 374] width 102 height 15
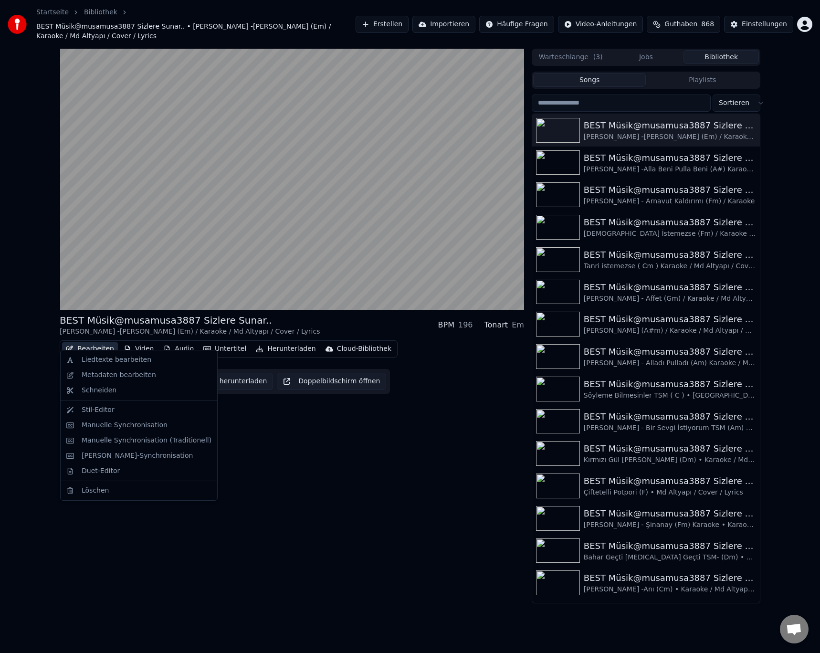
click at [90, 342] on button "Bearbeiten" at bounding box center [90, 348] width 56 height 13
click at [100, 408] on div "Stil-Editor" at bounding box center [98, 410] width 33 height 10
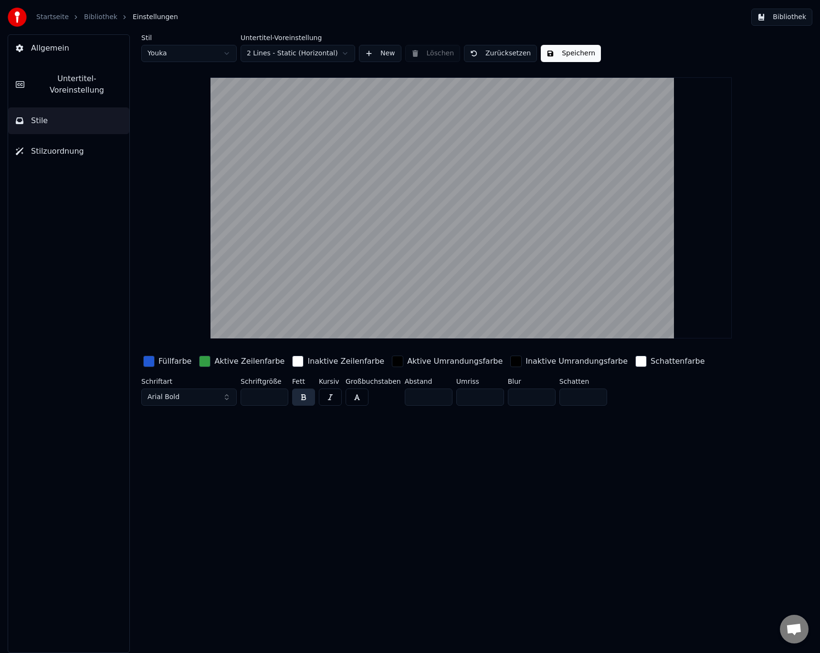
click at [214, 361] on div "Aktive Zeilenfarbe" at bounding box center [249, 360] width 70 height 11
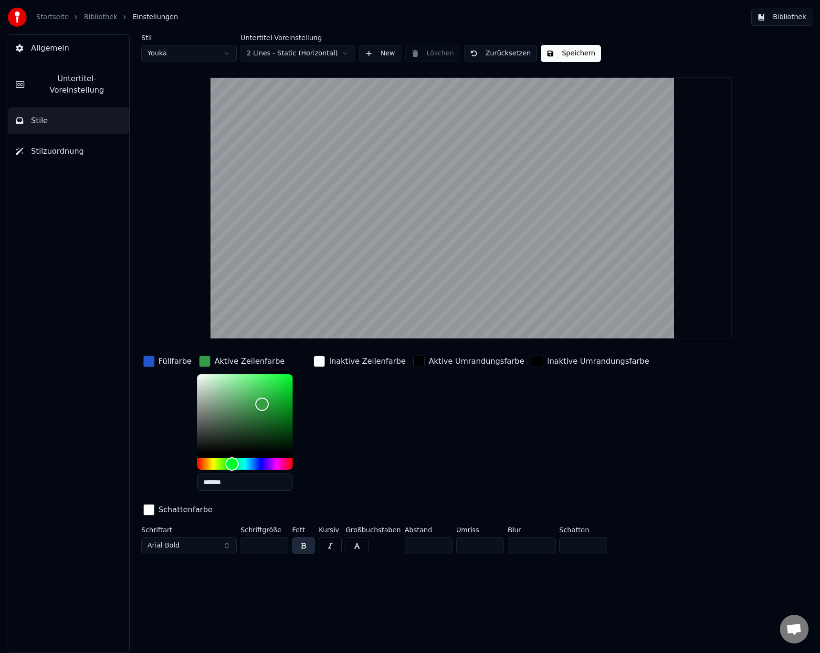
click at [199, 359] on div "button" at bounding box center [204, 360] width 11 height 11
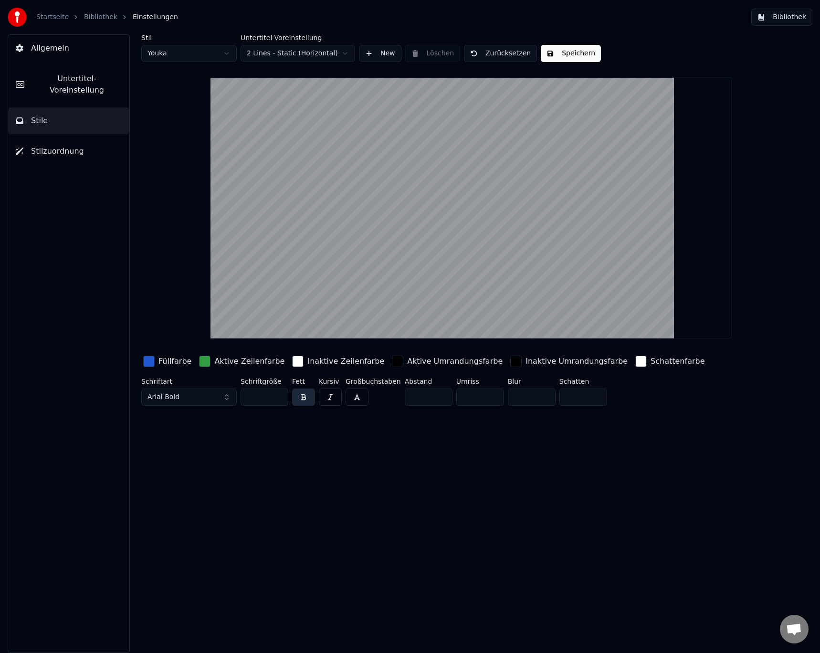
click at [199, 359] on div "button" at bounding box center [204, 360] width 11 height 11
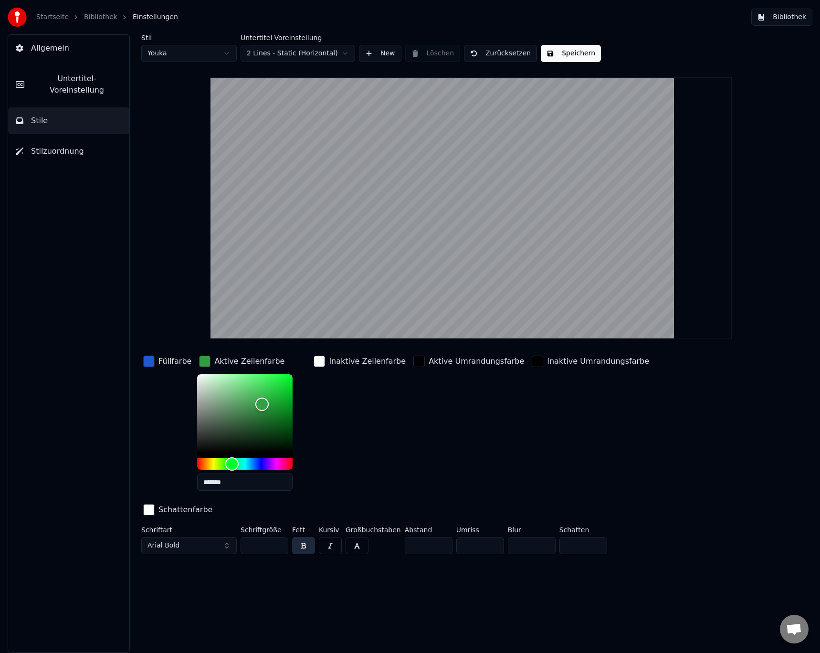
click at [144, 358] on div "button" at bounding box center [148, 360] width 11 height 11
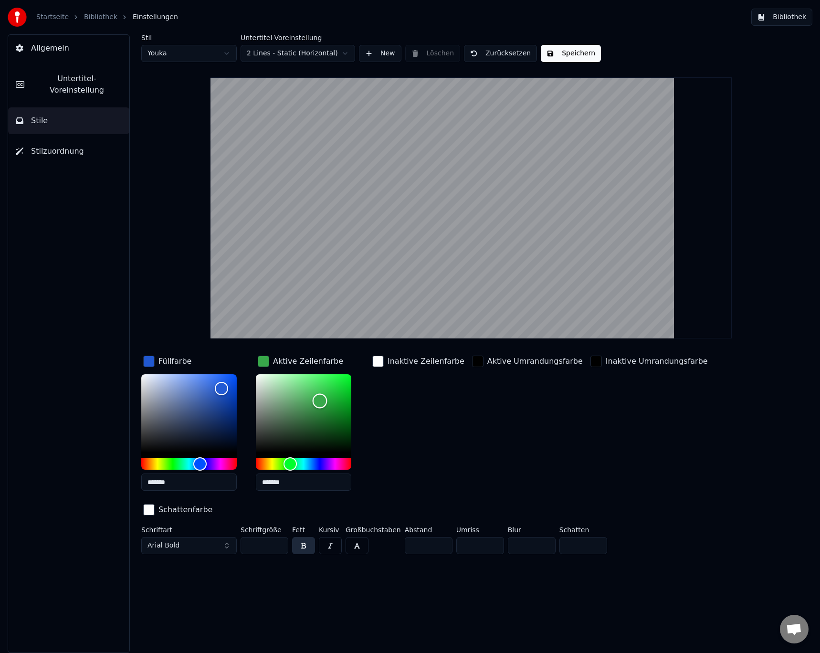
click at [320, 400] on div "Color" at bounding box center [319, 401] width 15 height 15
type input "*******"
drag, startPoint x: 321, startPoint y: 400, endPoint x: 333, endPoint y: 406, distance: 13.4
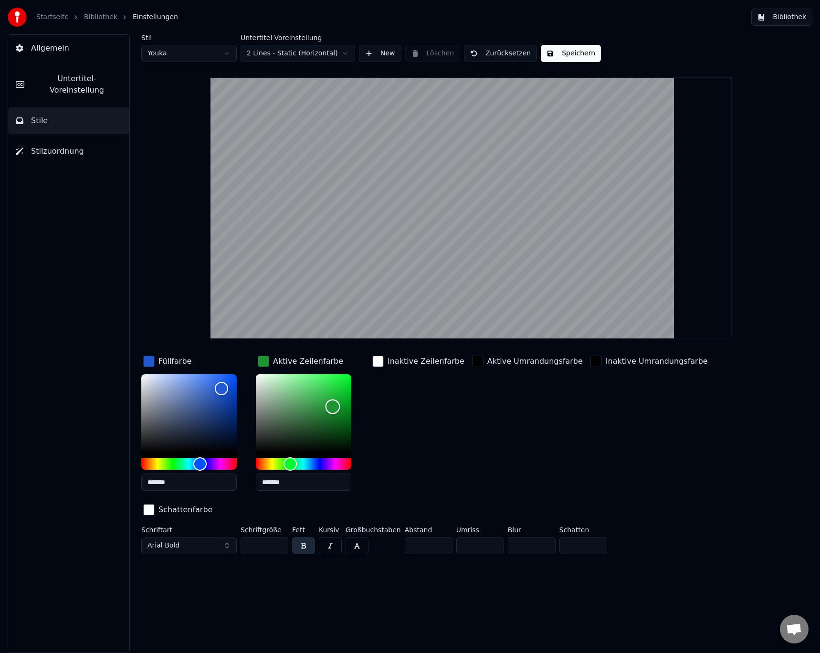
click at [333, 406] on div "Color" at bounding box center [332, 406] width 15 height 15
click at [564, 51] on button "Speichern" at bounding box center [571, 53] width 60 height 17
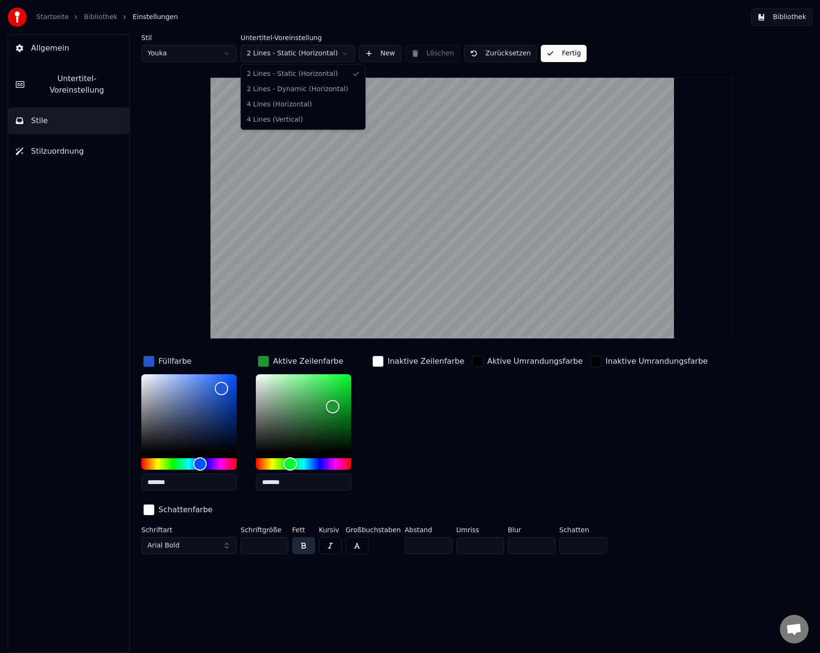
click at [295, 56] on html "Startseite Bibliothek Einstellungen Bibliothek Allgemein Untertitel-Voreinstell…" at bounding box center [410, 326] width 820 height 653
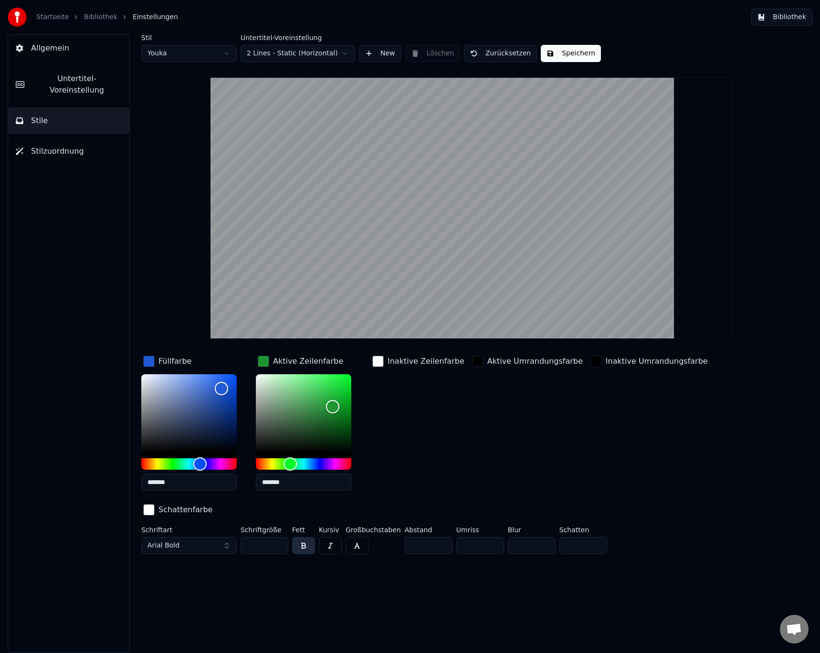
click at [295, 56] on html "Startseite Bibliothek Einstellungen Bibliothek Allgemein Untertitel-Voreinstell…" at bounding box center [410, 326] width 820 height 653
click at [56, 107] on button "Stile" at bounding box center [68, 120] width 121 height 27
click at [550, 53] on button "Speichern" at bounding box center [571, 53] width 60 height 17
click at [96, 16] on link "Bibliothek" at bounding box center [100, 17] width 33 height 10
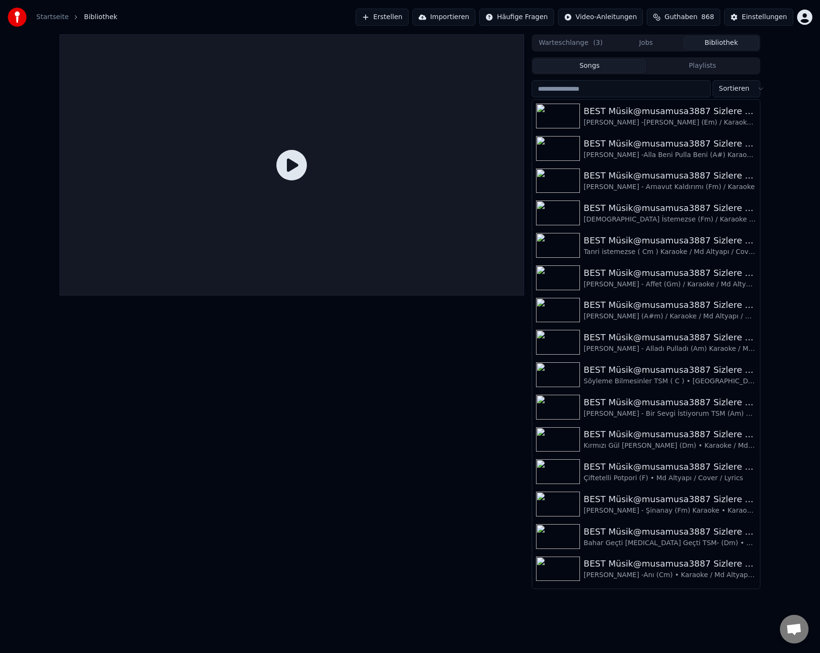
click at [292, 171] on icon at bounding box center [291, 165] width 31 height 31
click at [614, 147] on div "BEST Müsik@musamusa3887 Sizlere Sunar.." at bounding box center [664, 143] width 163 height 13
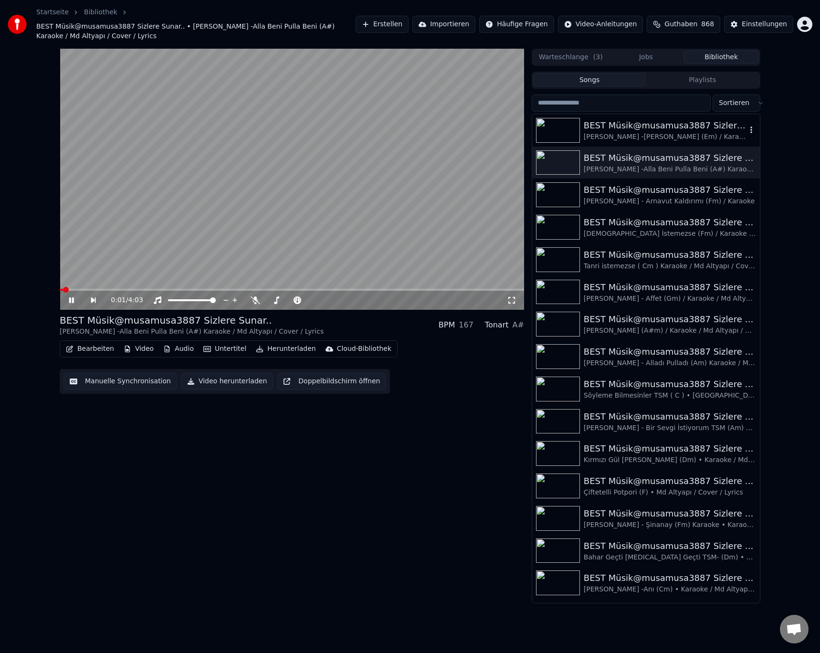
click at [667, 128] on div "BEST Müsik@musamusa3887 Sizlere Sunar.." at bounding box center [664, 125] width 163 height 13
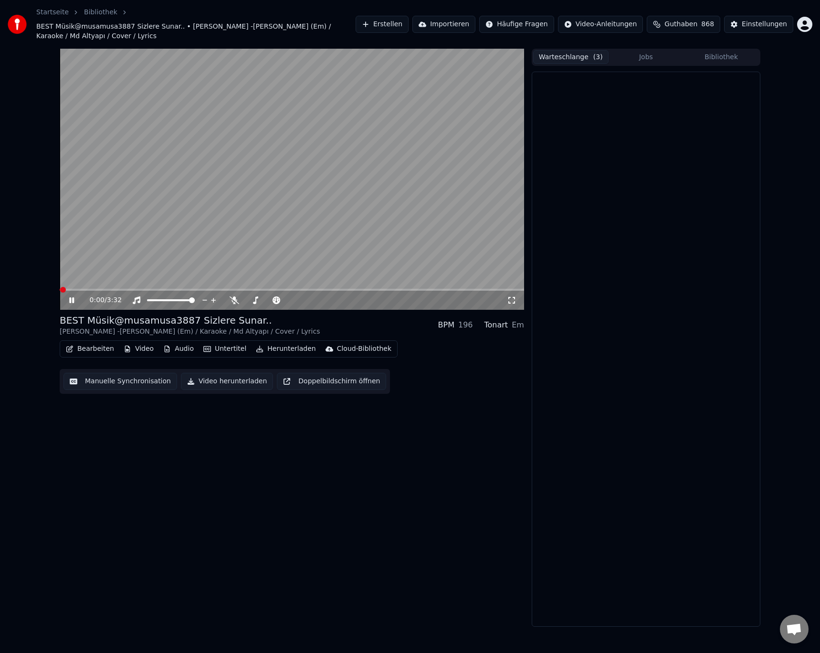
click at [573, 50] on button "Warteschlange ( 3 )" at bounding box center [570, 57] width 75 height 14
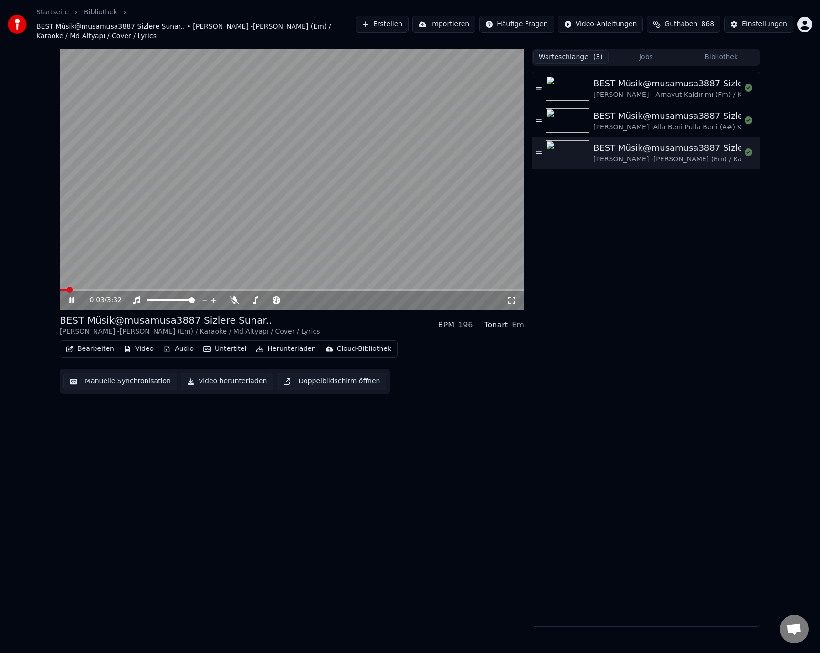
click at [128, 373] on button "Manuelle Synchronisation" at bounding box center [120, 381] width 114 height 17
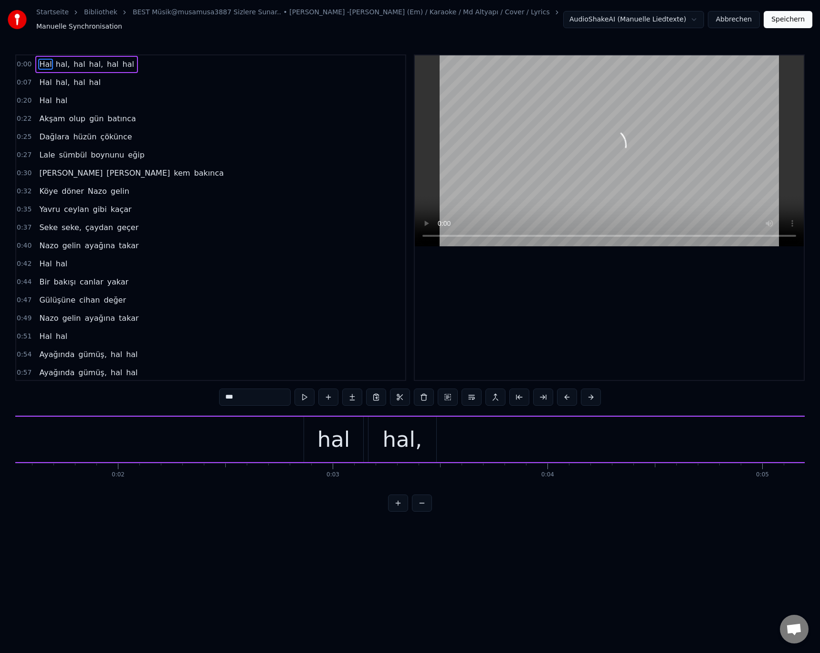
scroll to position [0, 21]
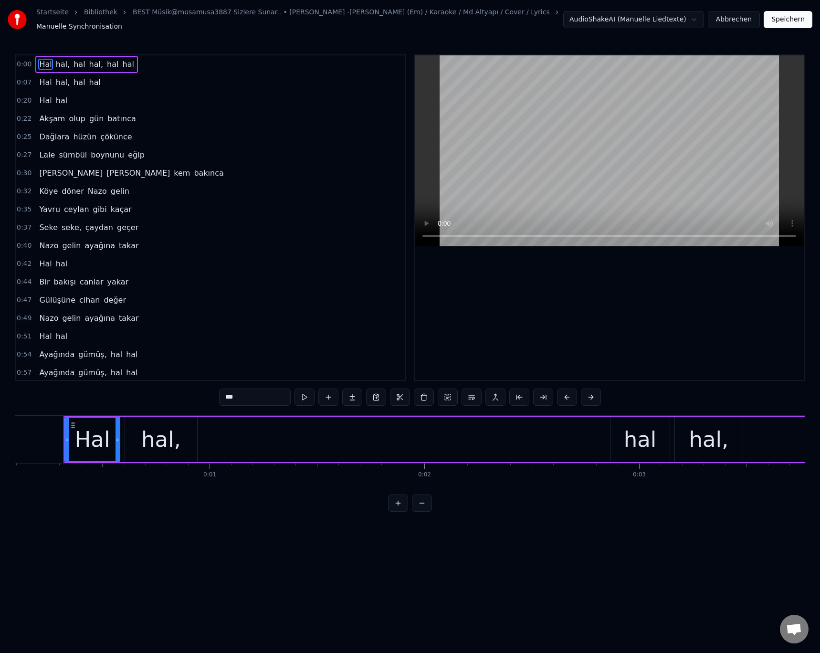
click at [737, 16] on button "Abbrechen" at bounding box center [733, 19] width 52 height 17
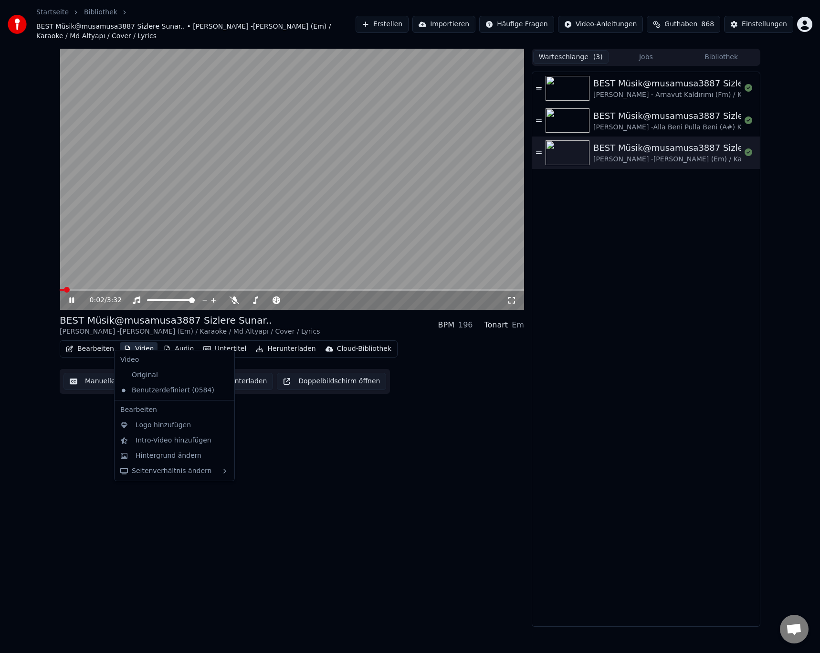
click at [146, 343] on button "Video" at bounding box center [139, 348] width 38 height 13
click at [141, 361] on div "Video" at bounding box center [174, 359] width 116 height 15
click at [143, 373] on div "Original" at bounding box center [167, 374] width 102 height 15
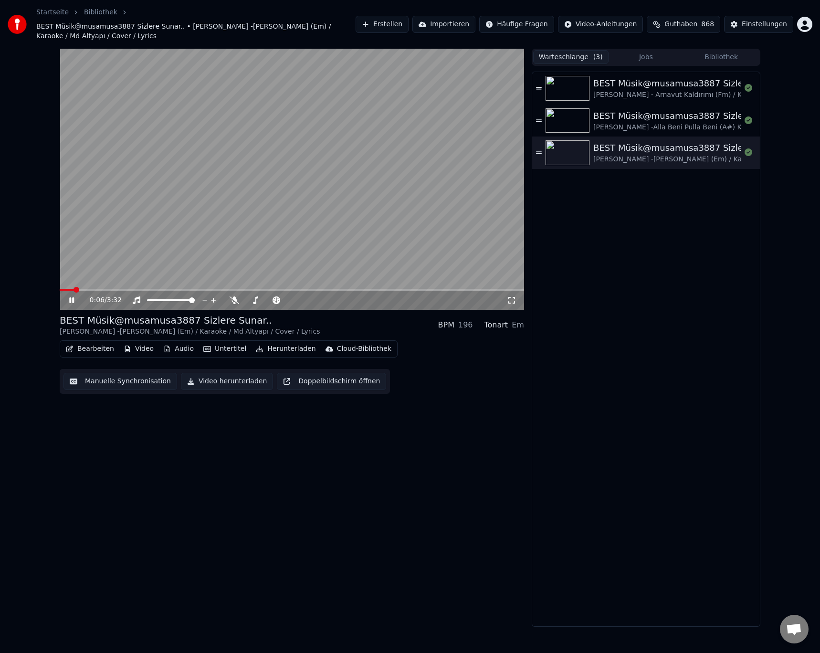
click at [139, 369] on div "Manuelle Synchronisation Video herunterladen Doppelbildschirm öffnen" at bounding box center [225, 381] width 330 height 25
click at [158, 381] on div "Manuelle Synchronisation Video herunterladen Doppelbildschirm öffnen" at bounding box center [225, 381] width 330 height 25
click at [129, 373] on button "Manuelle Synchronisation" at bounding box center [120, 381] width 114 height 17
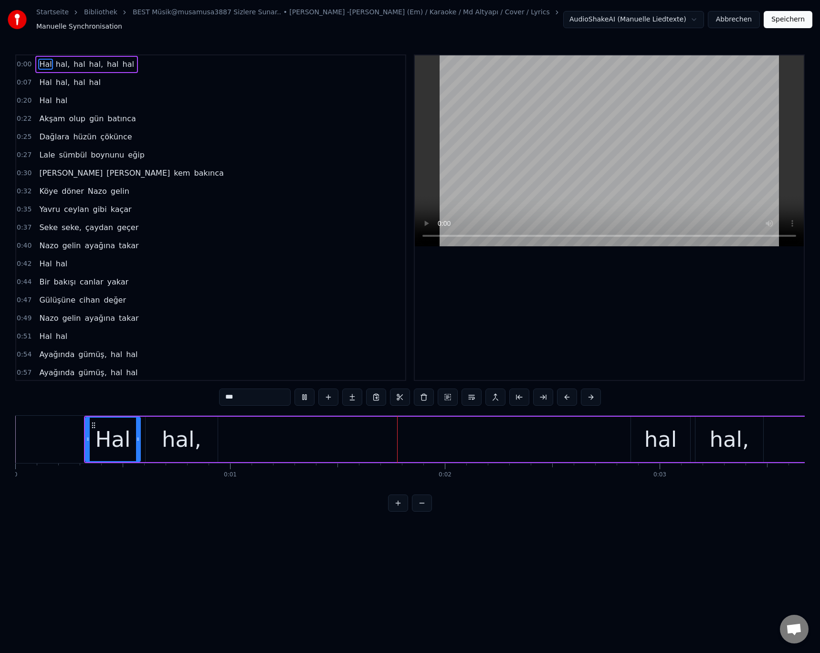
drag, startPoint x: 639, startPoint y: 426, endPoint x: 623, endPoint y: 421, distance: 17.7
click at [637, 426] on div "hal" at bounding box center [660, 438] width 59 height 45
drag, startPoint x: 223, startPoint y: 395, endPoint x: 229, endPoint y: 396, distance: 5.9
click at [229, 396] on input "***" at bounding box center [255, 396] width 72 height 17
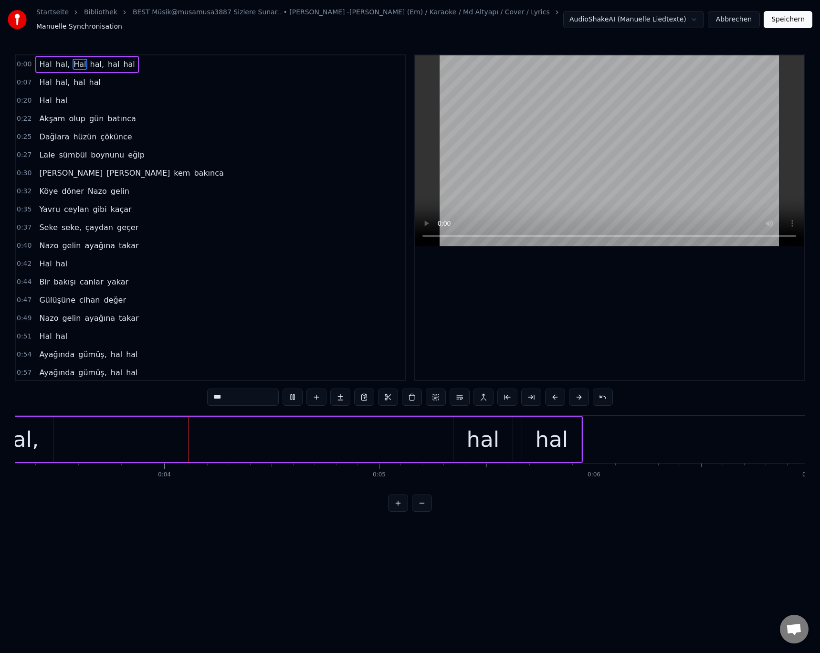
scroll to position [0, 725]
click at [453, 436] on div "hal" at bounding box center [467, 438] width 59 height 45
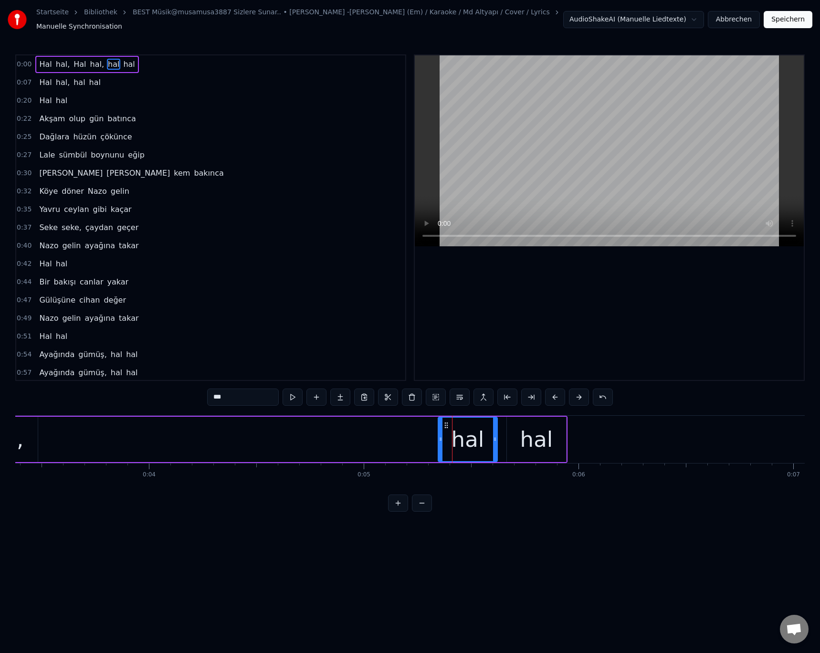
drag, startPoint x: 212, startPoint y: 394, endPoint x: 217, endPoint y: 399, distance: 6.7
click at [217, 399] on input "***" at bounding box center [243, 396] width 72 height 17
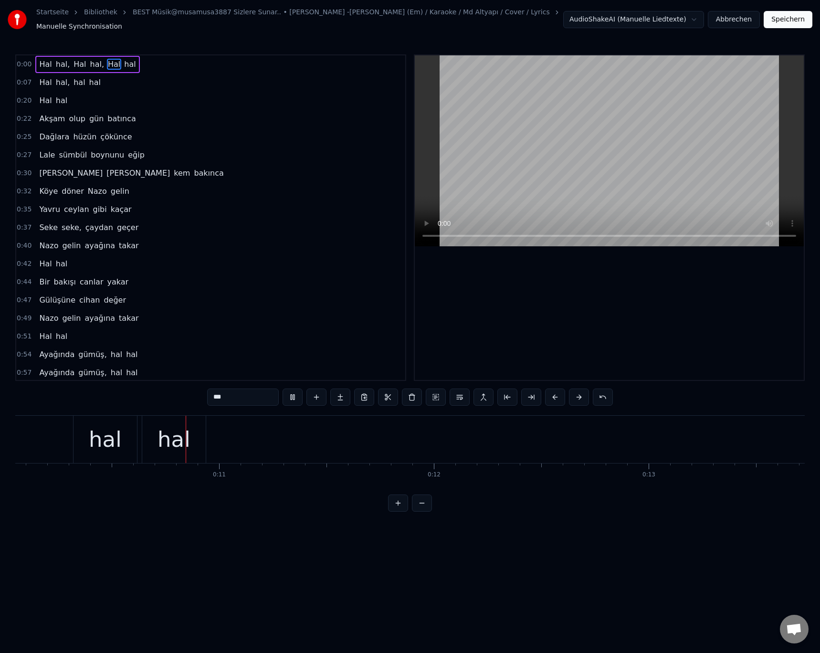
scroll to position [0, 2176]
drag, startPoint x: 91, startPoint y: 431, endPoint x: 128, endPoint y: 421, distance: 38.7
click at [104, 428] on div "hal" at bounding box center [86, 439] width 63 height 47
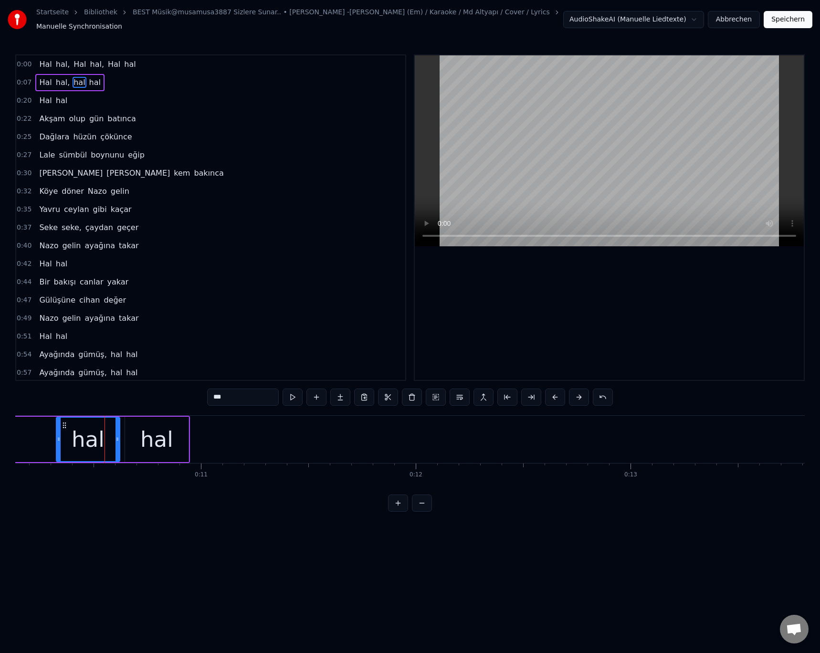
drag, startPoint x: 217, startPoint y: 390, endPoint x: 200, endPoint y: 396, distance: 17.4
click at [200, 396] on div "0:00 [PERSON_NAME], [PERSON_NAME], Hal hal 0:07 [PERSON_NAME], hal hal 0:20 Hal…" at bounding box center [409, 282] width 789 height 457
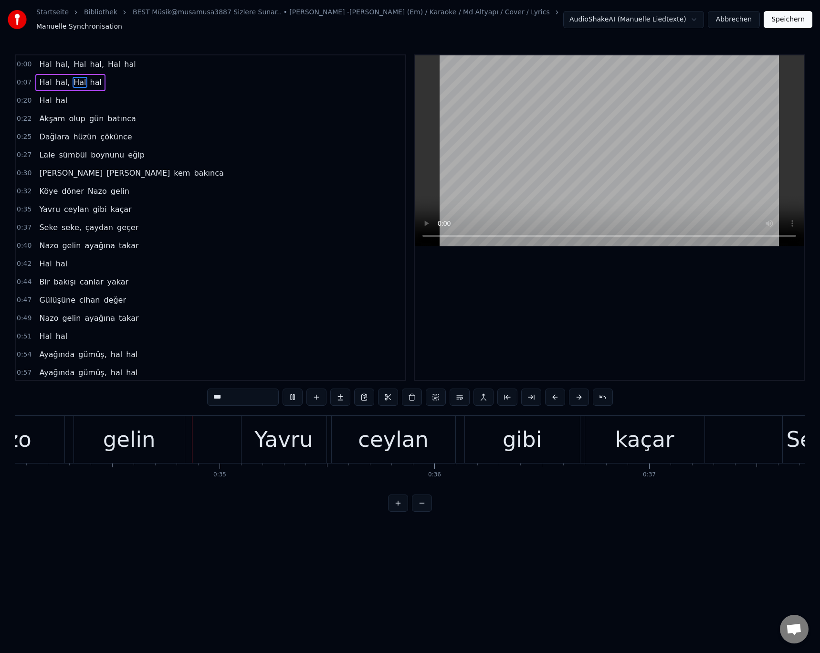
scroll to position [0, 7328]
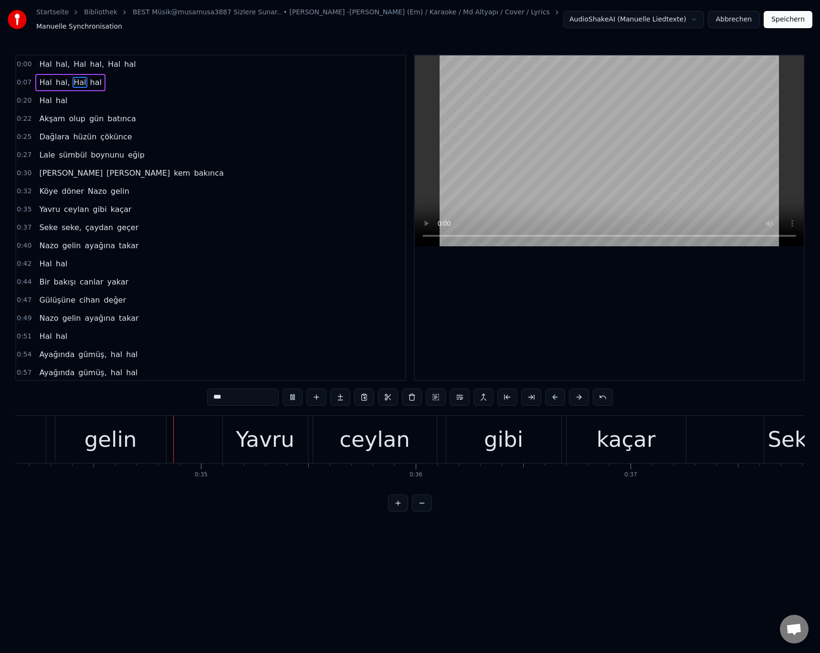
click at [594, 120] on video at bounding box center [609, 150] width 389 height 191
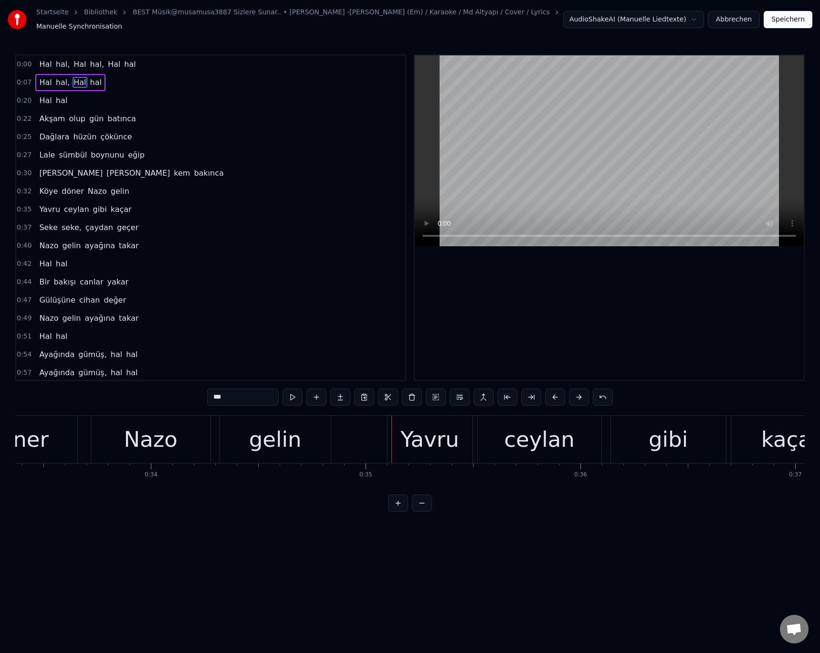
scroll to position [0, 7079]
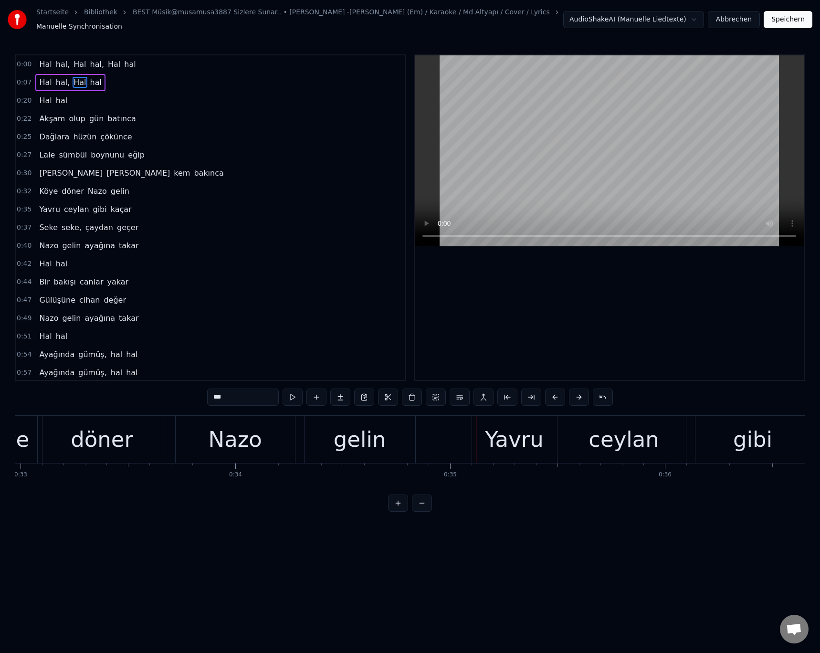
drag, startPoint x: 226, startPoint y: 437, endPoint x: 215, endPoint y: 405, distance: 34.4
click at [226, 436] on div "Nazo" at bounding box center [234, 439] width 53 height 32
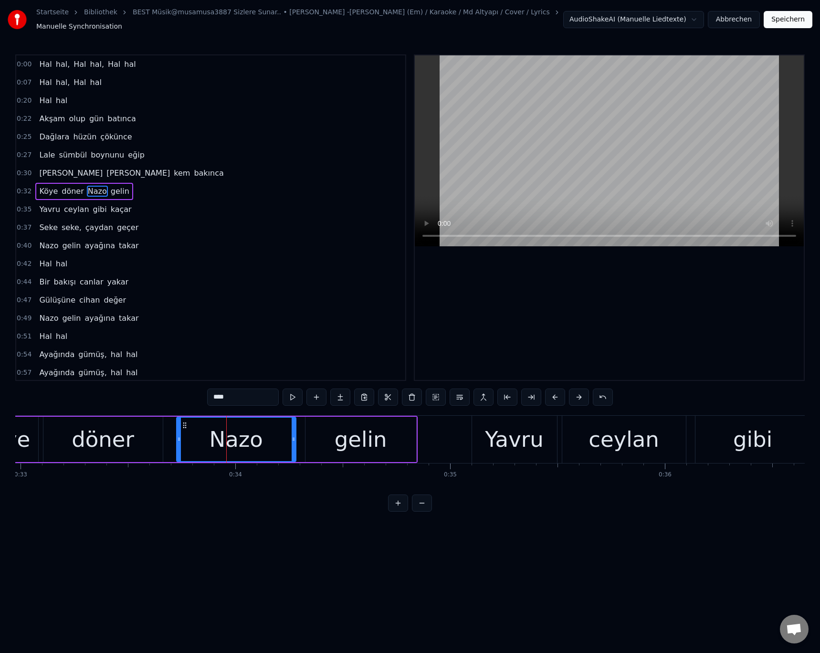
drag, startPoint x: 218, startPoint y: 398, endPoint x: 212, endPoint y: 396, distance: 5.6
click at [212, 396] on input "****" at bounding box center [243, 396] width 72 height 17
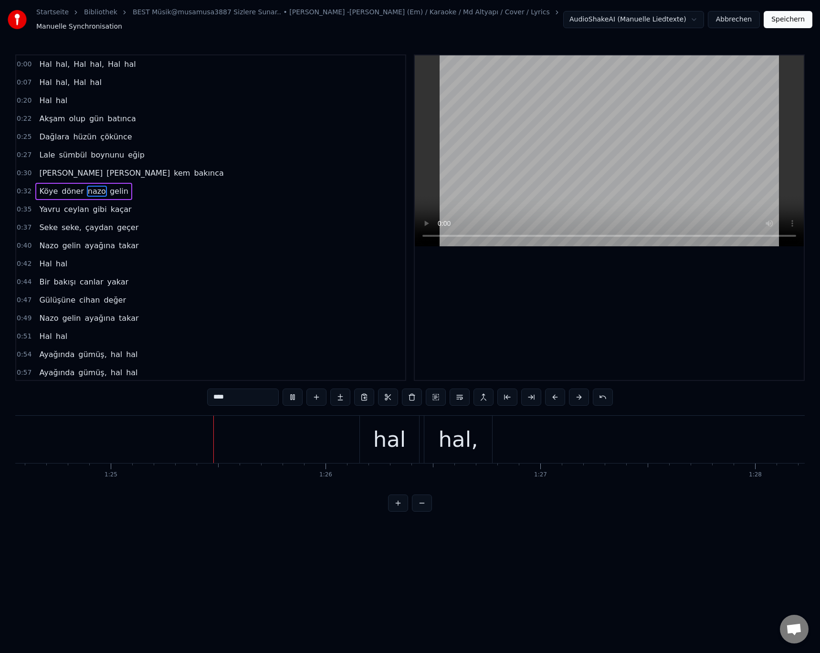
scroll to position [0, 18170]
click at [377, 437] on div "hal" at bounding box center [371, 439] width 33 height 32
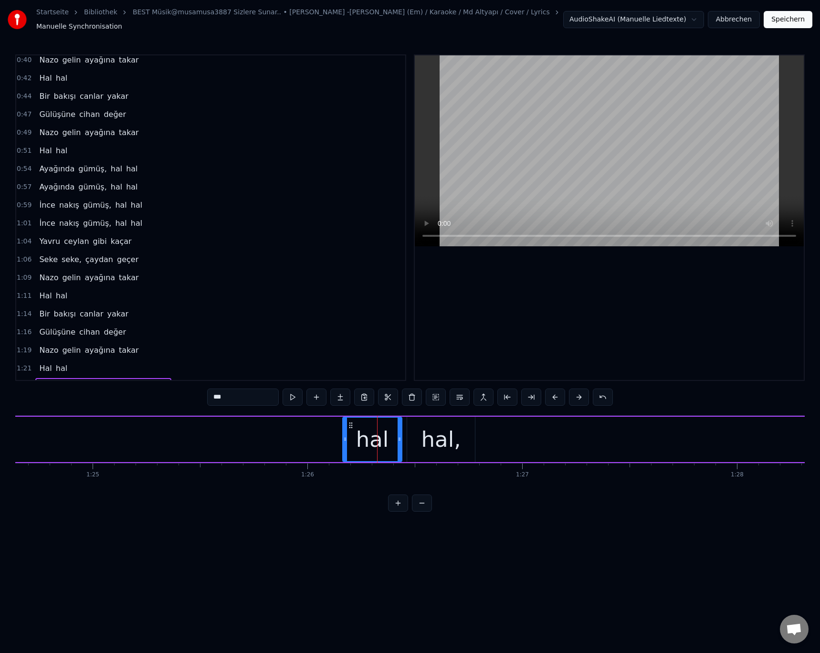
scroll to position [354, 0]
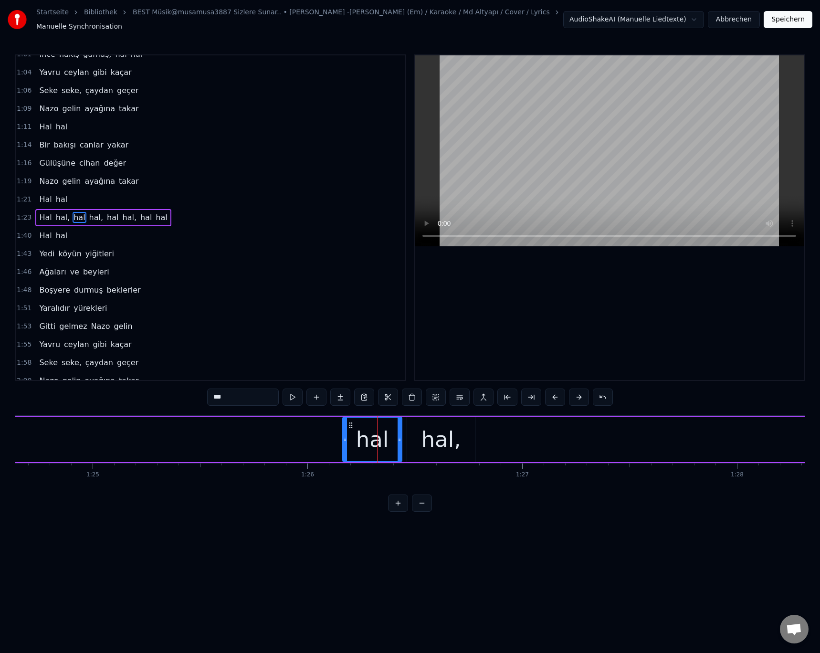
drag, startPoint x: 212, startPoint y: 391, endPoint x: 215, endPoint y: 398, distance: 7.5
click at [215, 398] on input "***" at bounding box center [243, 396] width 72 height 17
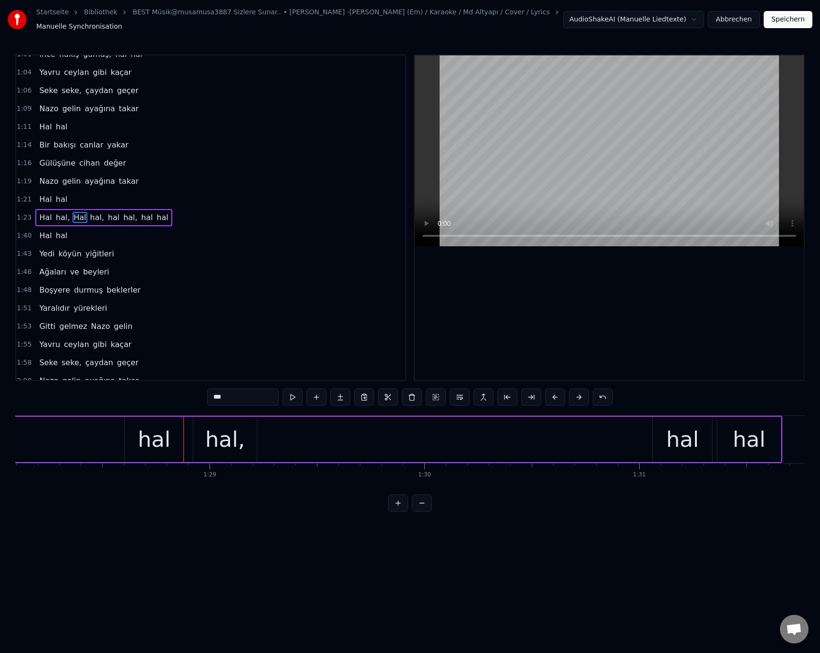
click at [149, 437] on div "hal" at bounding box center [154, 439] width 33 height 32
drag, startPoint x: 212, startPoint y: 396, endPoint x: 217, endPoint y: 399, distance: 6.2
click at [217, 399] on input "***" at bounding box center [243, 396] width 72 height 17
click at [696, 443] on div "hal" at bounding box center [682, 439] width 33 height 32
drag, startPoint x: 215, startPoint y: 393, endPoint x: 210, endPoint y: 393, distance: 5.3
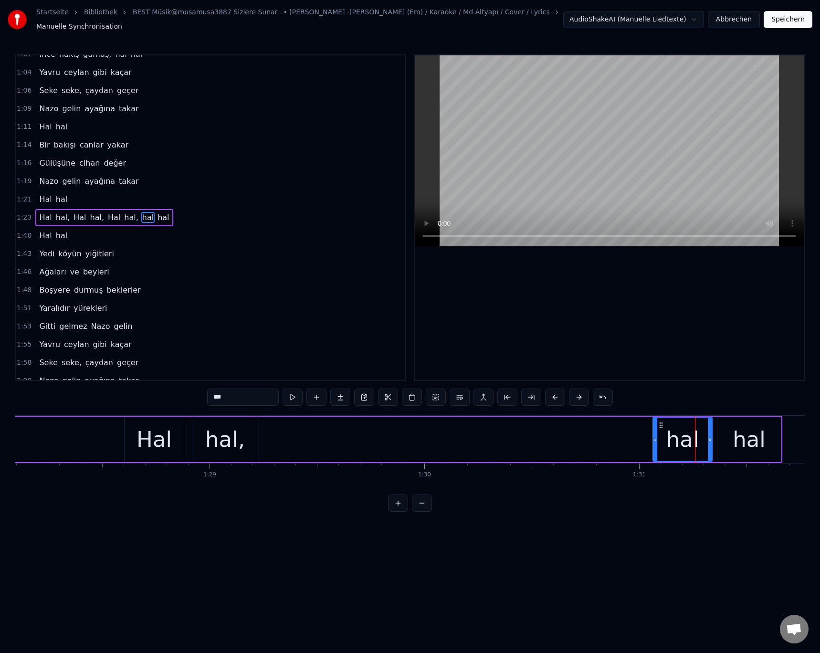
click at [210, 393] on input "***" at bounding box center [243, 396] width 72 height 17
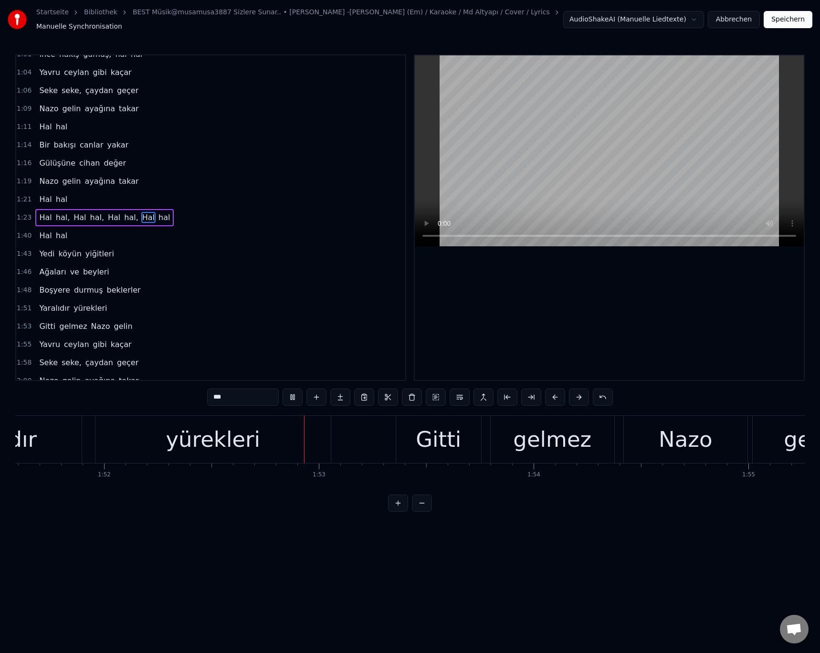
scroll to position [0, 24084]
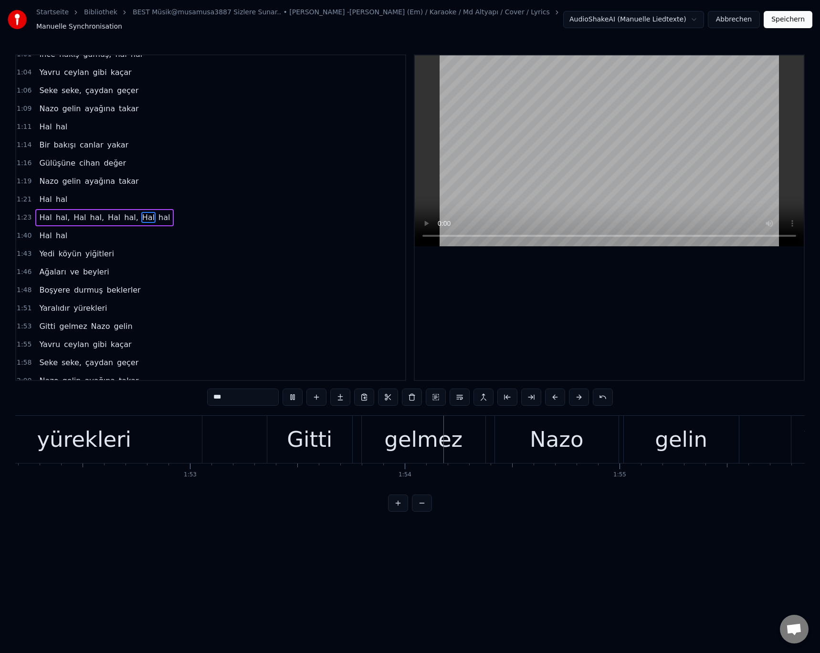
click at [546, 431] on div "Nazo" at bounding box center [556, 439] width 53 height 32
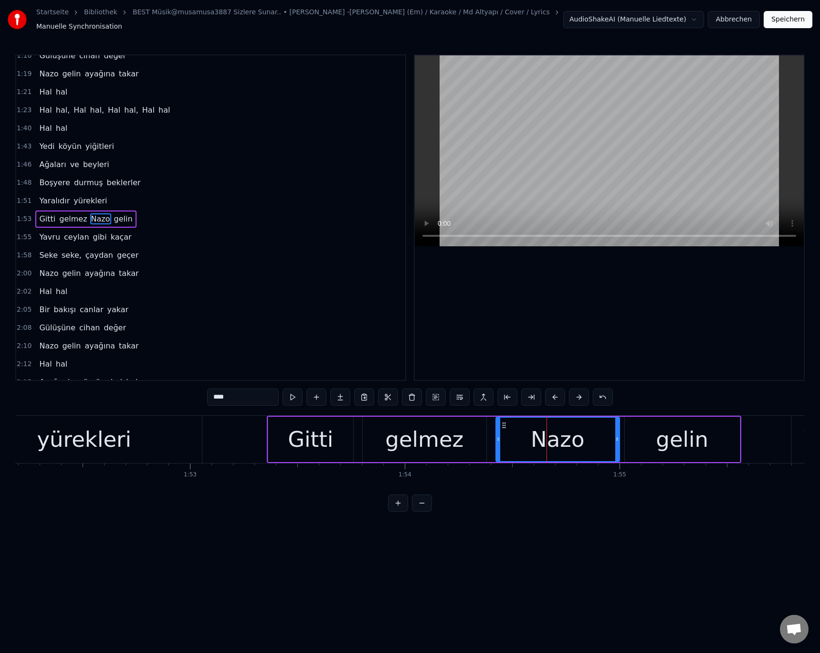
scroll to position [463, 0]
drag, startPoint x: 219, startPoint y: 391, endPoint x: 196, endPoint y: 391, distance: 23.4
click at [196, 391] on div "0:00 [PERSON_NAME], [PERSON_NAME], Hal hal 0:07 [PERSON_NAME], Hal hal 0:20 Hal…" at bounding box center [409, 282] width 789 height 457
type input "****"
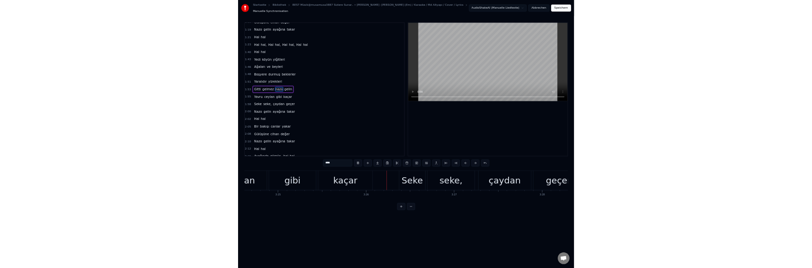
scroll to position [0, 44106]
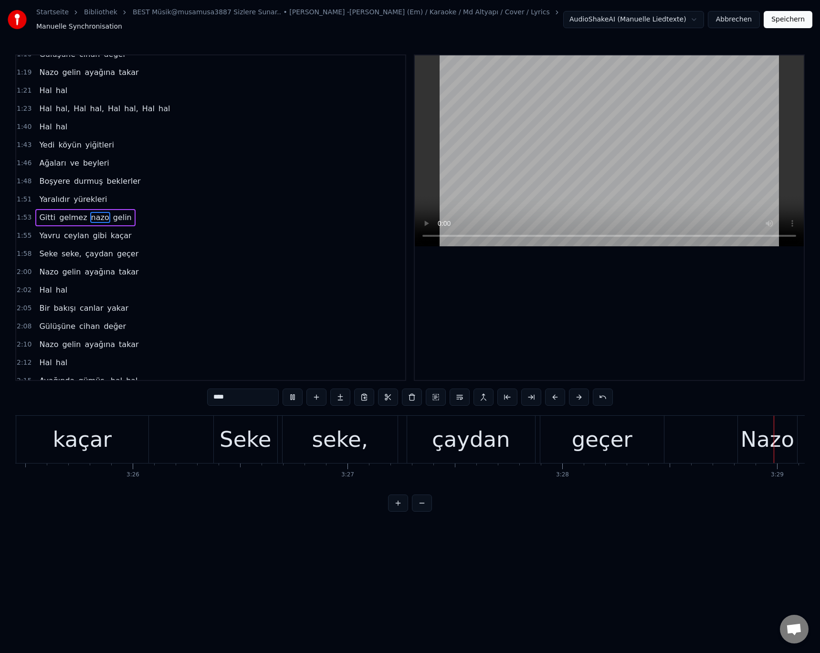
click at [783, 13] on button "Speichern" at bounding box center [787, 19] width 49 height 17
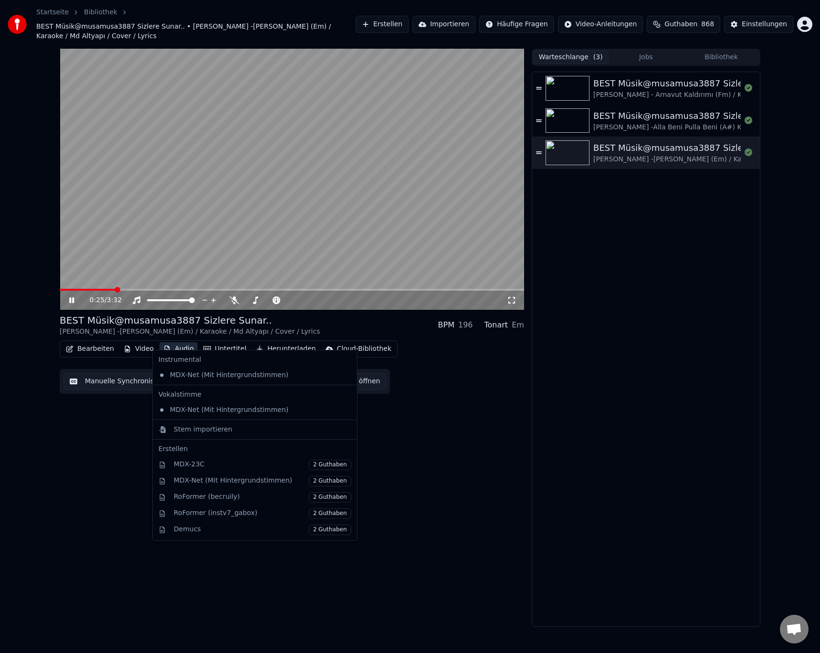
click at [183, 342] on button "Audio" at bounding box center [178, 348] width 38 height 13
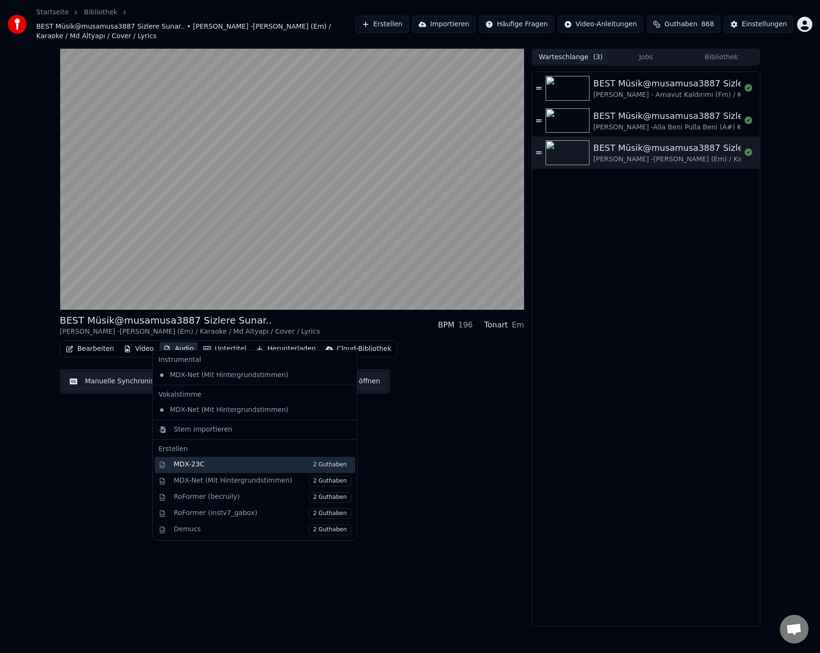
click at [210, 460] on div "MDX-23C 2 Guthaben" at bounding box center [262, 464] width 177 height 10
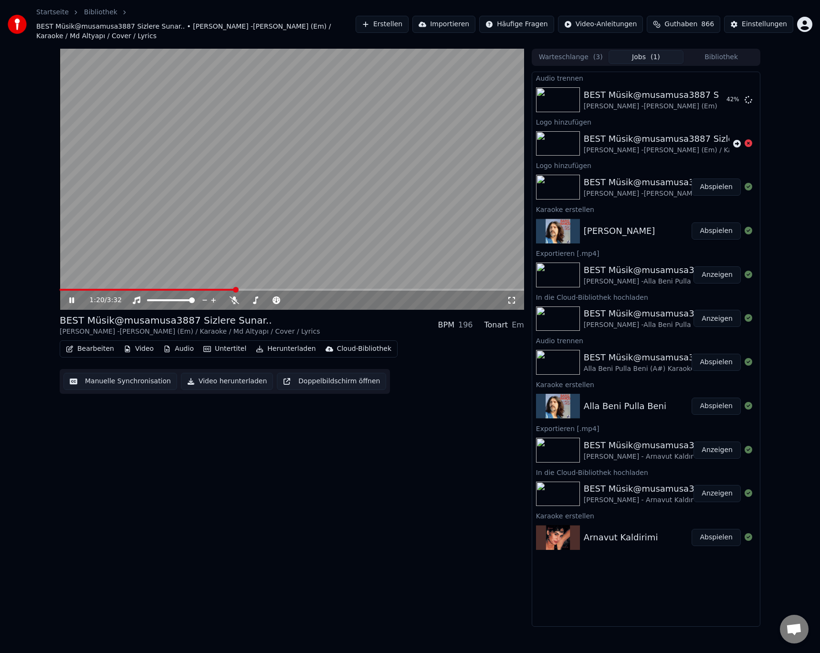
click at [226, 250] on video at bounding box center [292, 179] width 464 height 261
click at [60, 287] on span at bounding box center [63, 290] width 6 height 6
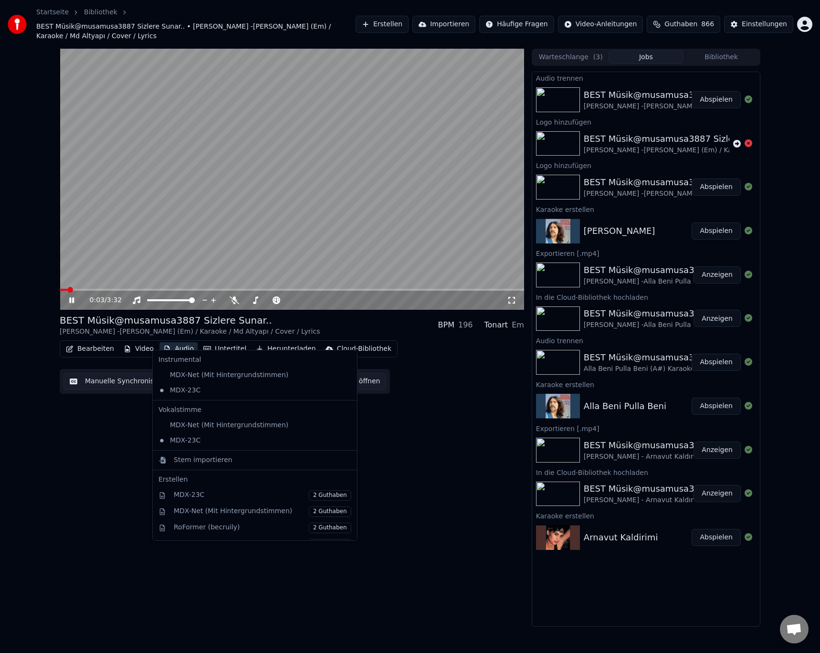
click at [171, 342] on button "Audio" at bounding box center [178, 348] width 38 height 13
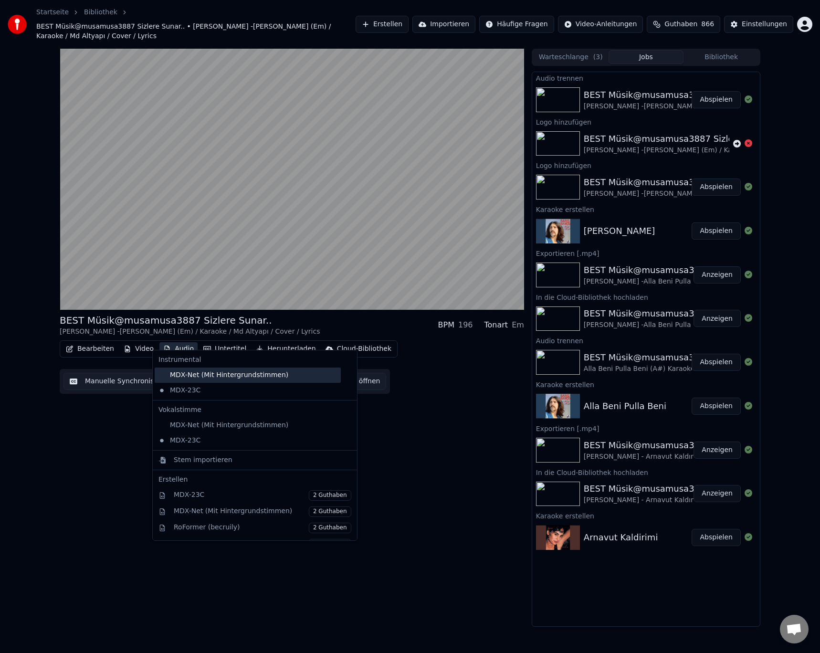
click at [233, 376] on div "MDX-Net (Mit Hintergrundstimmen)" at bounding box center [248, 374] width 186 height 15
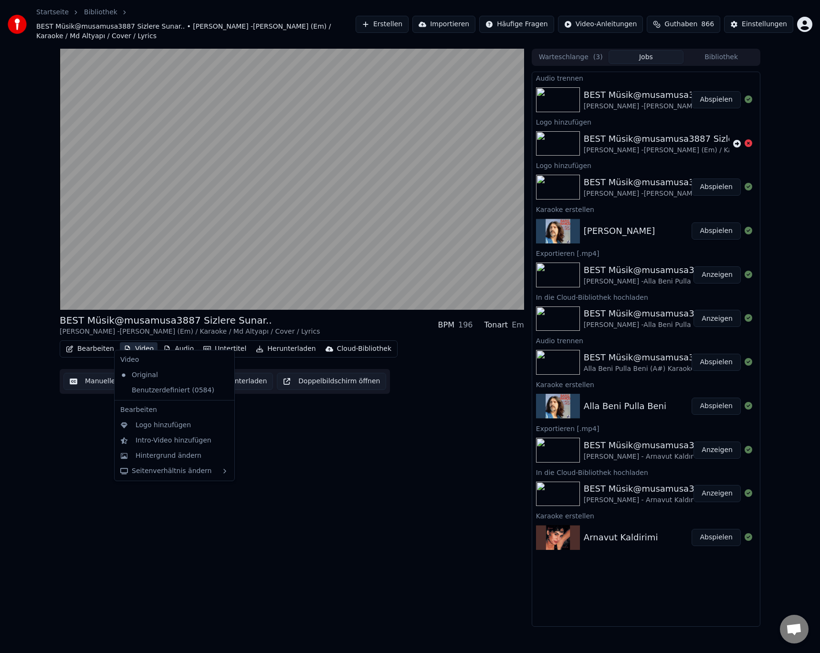
click at [138, 342] on button "Video" at bounding box center [139, 348] width 38 height 13
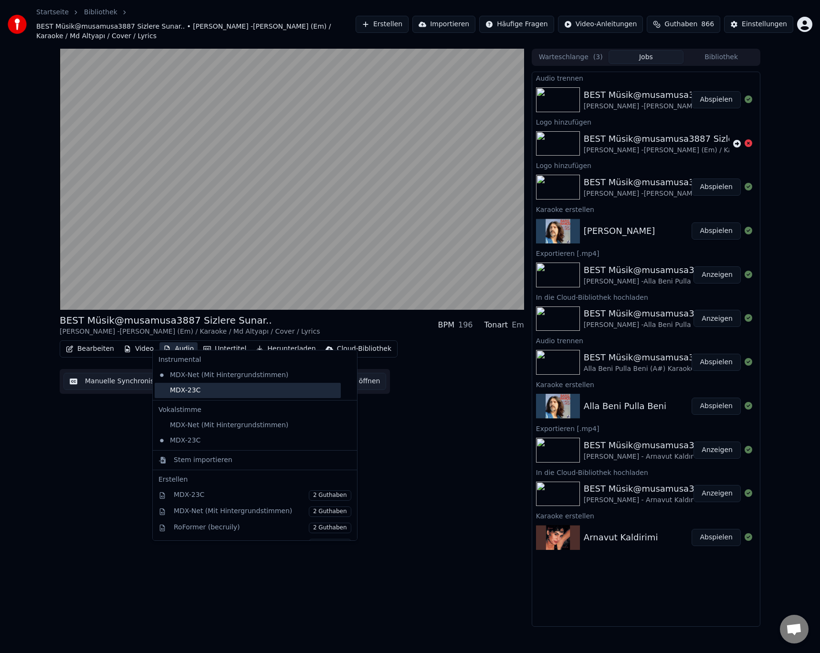
click at [189, 388] on div "MDX-23C" at bounding box center [248, 390] width 186 height 15
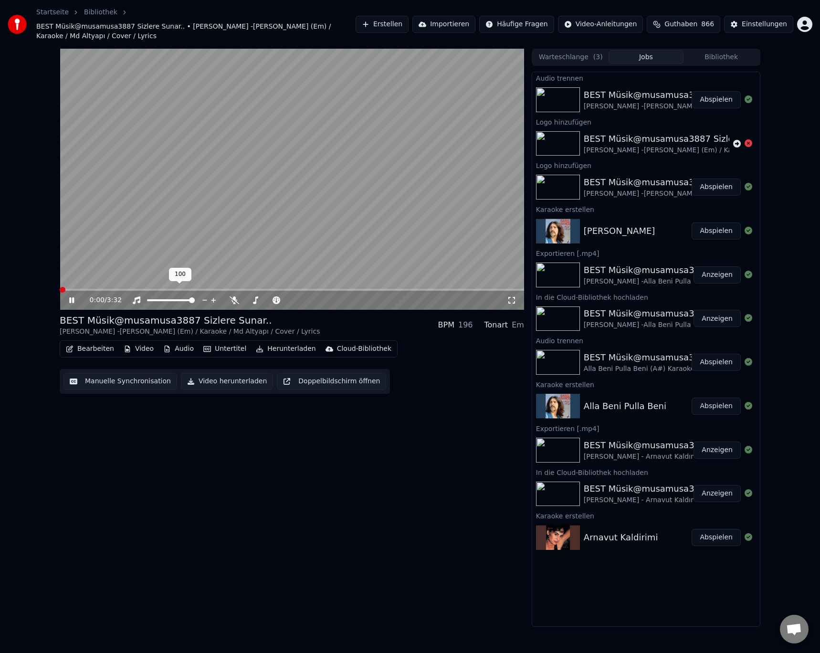
click at [60, 287] on span at bounding box center [63, 290] width 6 height 6
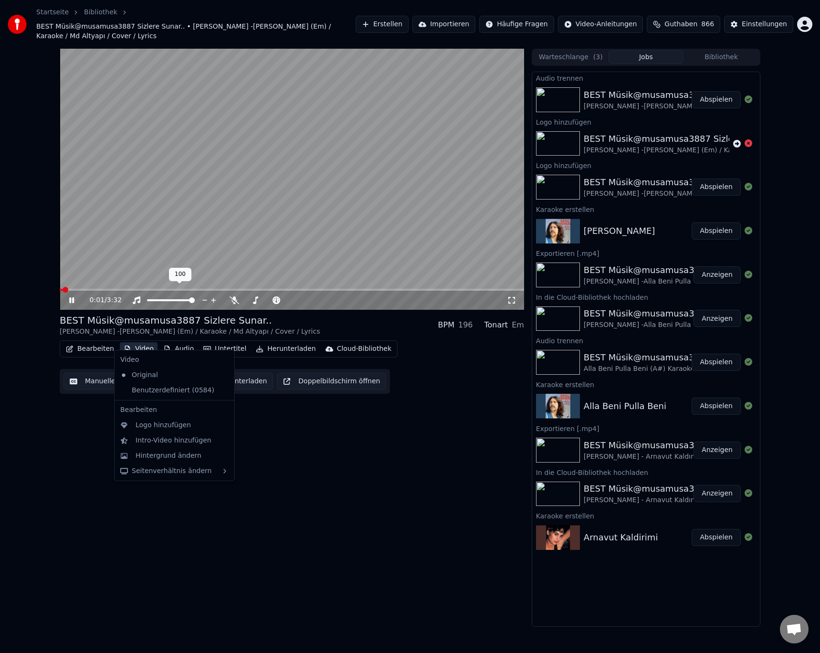
click at [133, 342] on button "Video" at bounding box center [139, 348] width 38 height 13
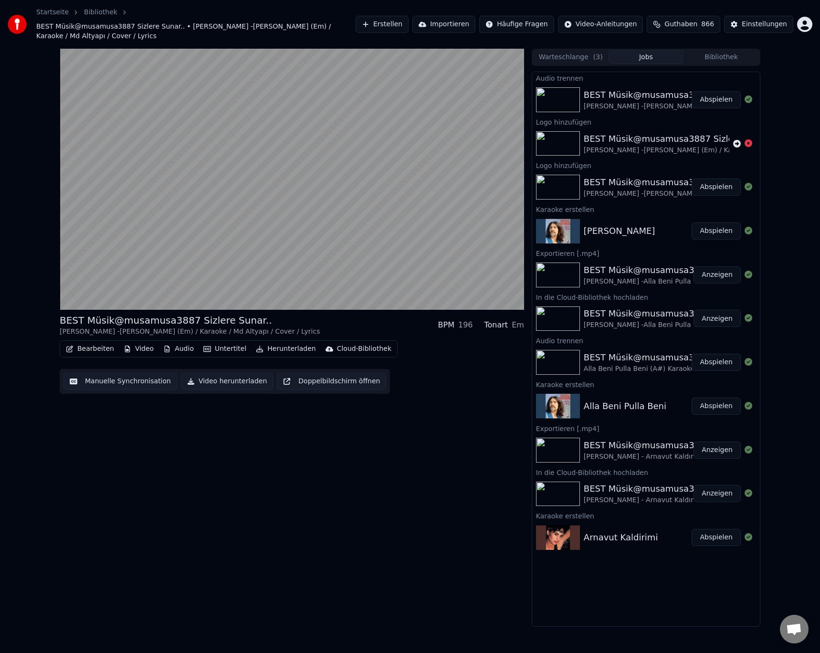
click at [94, 464] on div "BEST Müsik@musamusa3887 Sizlere Sunar.. [PERSON_NAME] -[PERSON_NAME] (Em) / Kar…" at bounding box center [292, 338] width 464 height 578
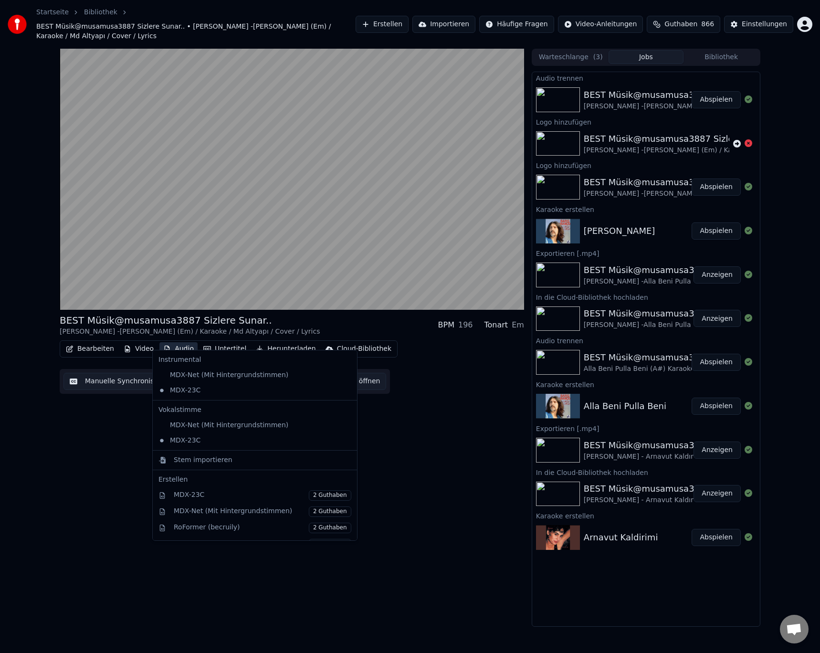
click at [178, 343] on button "Audio" at bounding box center [178, 348] width 38 height 13
click at [189, 374] on div "MDX-Net (Mit Hintergrundstimmen)" at bounding box center [248, 374] width 186 height 15
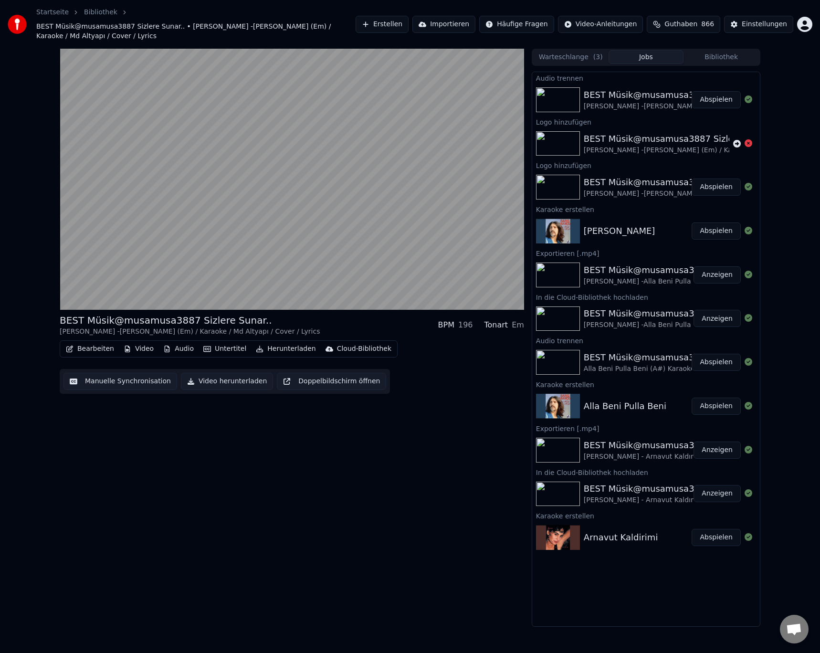
click at [163, 345] on icon "button" at bounding box center [167, 348] width 8 height 7
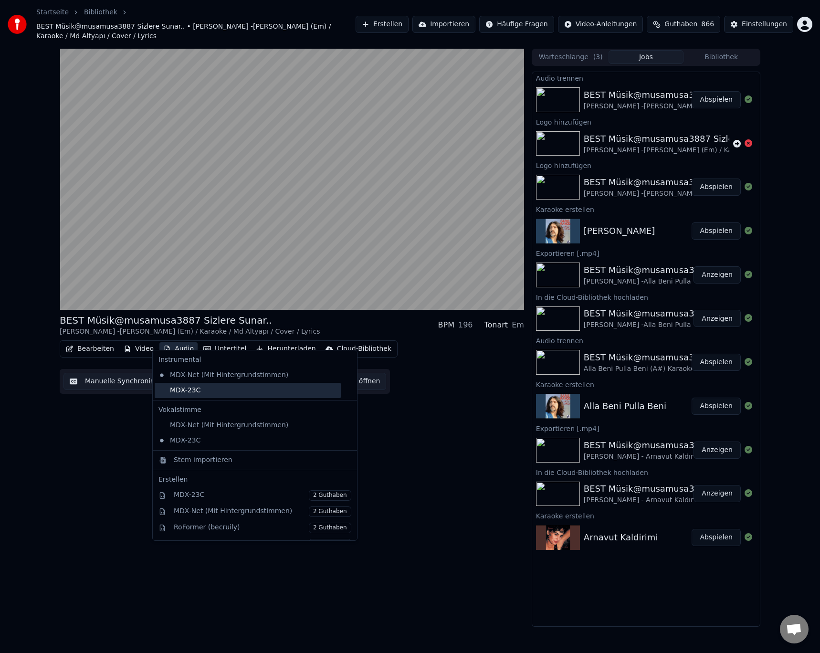
click at [200, 389] on div "MDX-23C" at bounding box center [248, 390] width 186 height 15
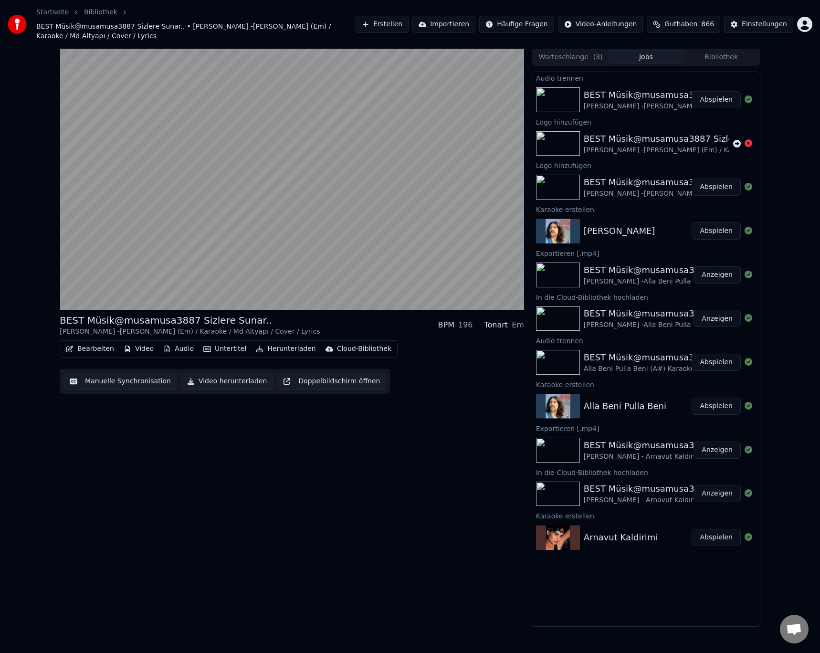
click at [139, 342] on button "Video" at bounding box center [139, 348] width 38 height 13
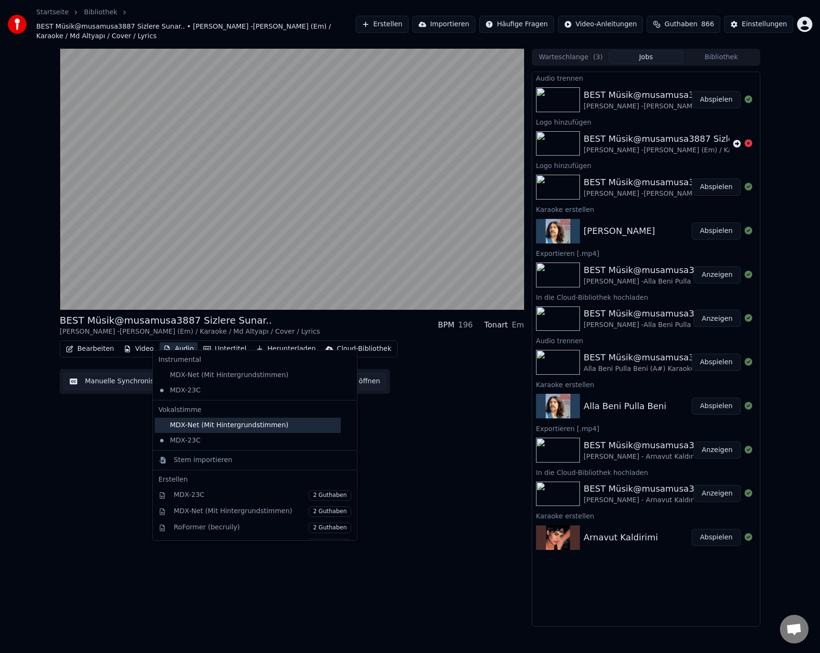
click at [186, 426] on div "MDX-Net (Mit Hintergrundstimmen)" at bounding box center [248, 424] width 186 height 15
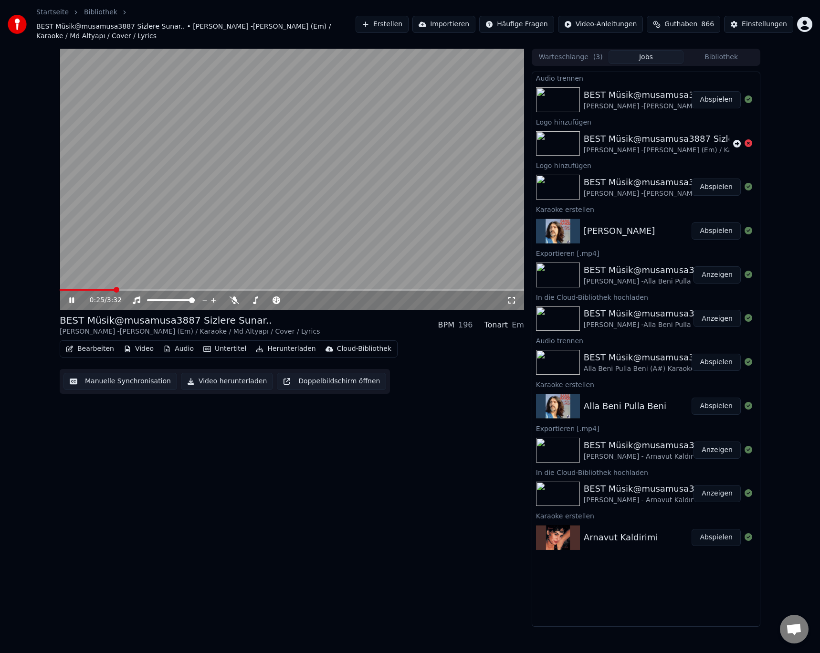
click at [112, 289] on span at bounding box center [87, 290] width 55 height 2
click at [60, 287] on span at bounding box center [63, 290] width 6 height 6
drag, startPoint x: 76, startPoint y: 291, endPoint x: 61, endPoint y: 286, distance: 16.1
click at [75, 296] on icon at bounding box center [78, 300] width 22 height 8
drag, startPoint x: 112, startPoint y: 278, endPoint x: 62, endPoint y: 284, distance: 49.5
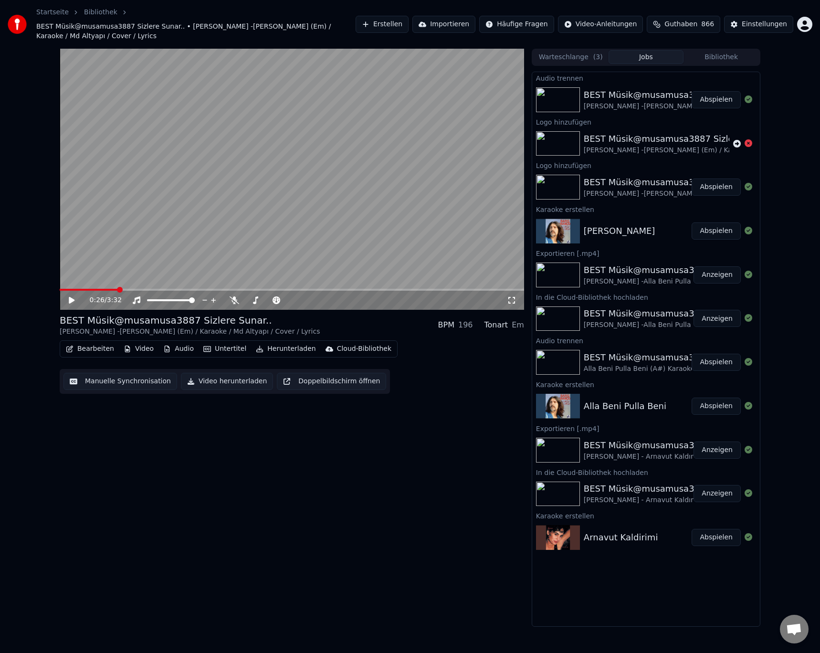
click at [41, 278] on div "0:26 / 3:32 BEST Müsik@musamusa3887 Sizlere Sunar.. [PERSON_NAME] -[PERSON_NAME…" at bounding box center [410, 338] width 820 height 578
click at [60, 287] on span at bounding box center [63, 290] width 6 height 6
click at [70, 297] on icon at bounding box center [72, 300] width 6 height 7
click at [337, 344] on div "Cloud-Bibliothek" at bounding box center [364, 349] width 54 height 10
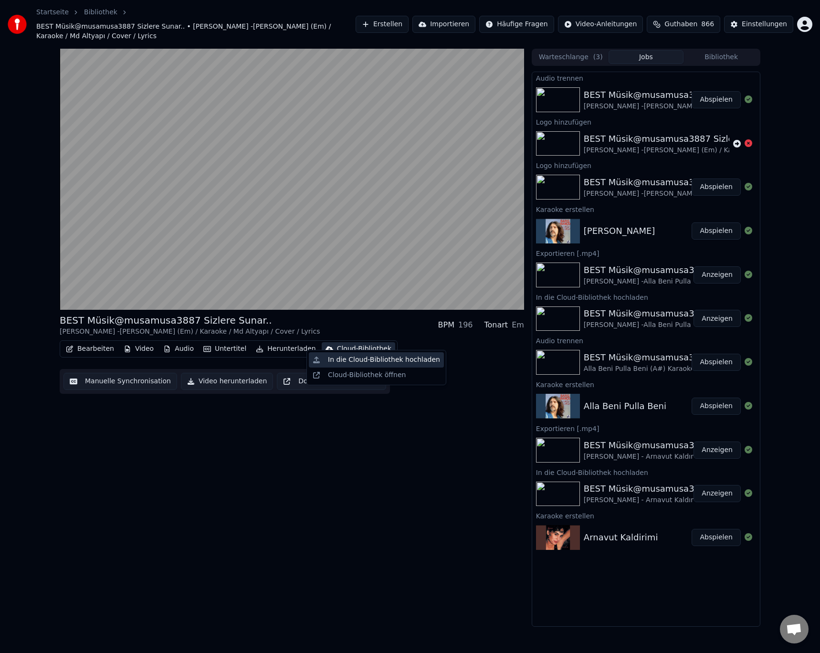
click at [343, 356] on div "In die Cloud-Bibliothek hochladen" at bounding box center [384, 360] width 112 height 10
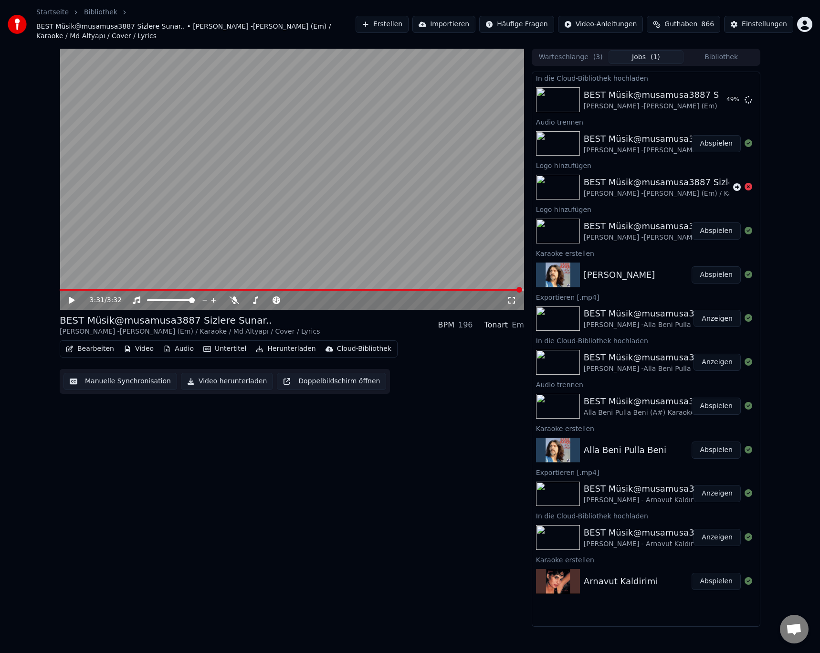
click at [275, 342] on button "Herunterladen" at bounding box center [285, 348] width 67 height 13
click at [281, 342] on button "Herunterladen" at bounding box center [285, 348] width 67 height 13
click at [330, 550] on div "3:31 / 3:32 BEST Müsik@musamusa3887 Sizlere Sunar.. [PERSON_NAME] -[PERSON_NAME…" at bounding box center [292, 338] width 464 height 578
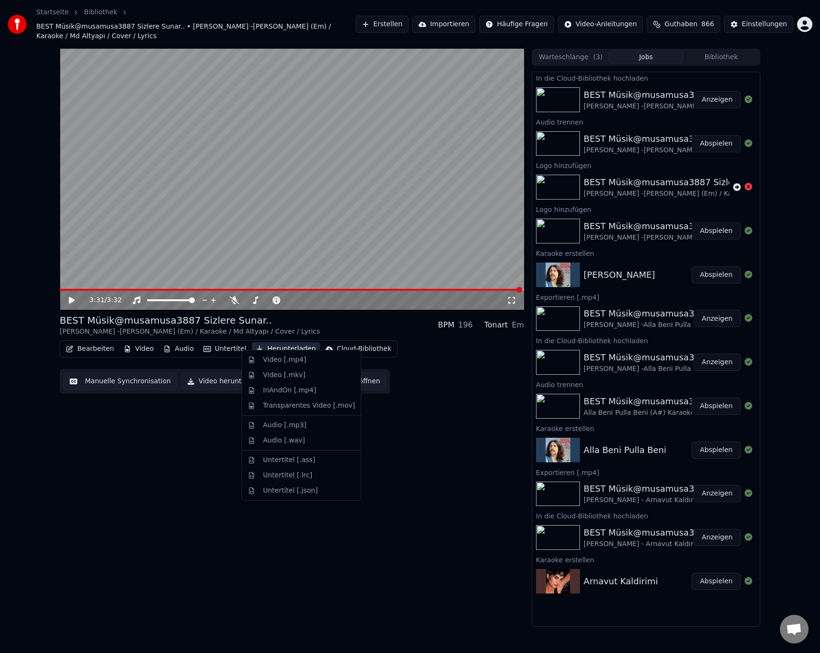
click at [271, 342] on button "Herunterladen" at bounding box center [285, 348] width 67 height 13
click at [281, 358] on div "Video [.mp4]" at bounding box center [284, 360] width 43 height 10
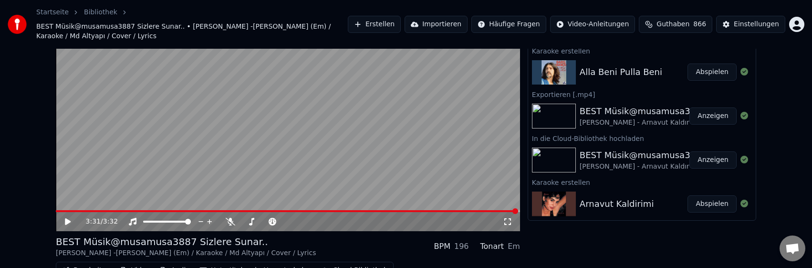
scroll to position [95, 0]
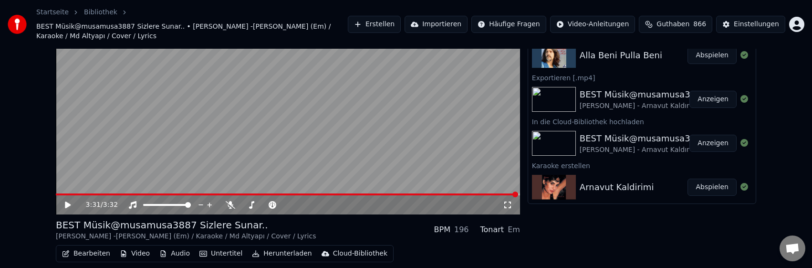
click at [706, 135] on button "Anzeigen" at bounding box center [712, 143] width 47 height 17
click at [709, 91] on button "Anzeigen" at bounding box center [712, 99] width 47 height 17
click at [705, 91] on button "Anzeigen" at bounding box center [712, 99] width 47 height 17
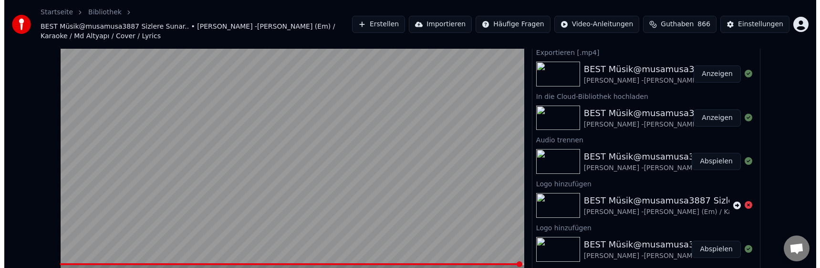
scroll to position [0, 0]
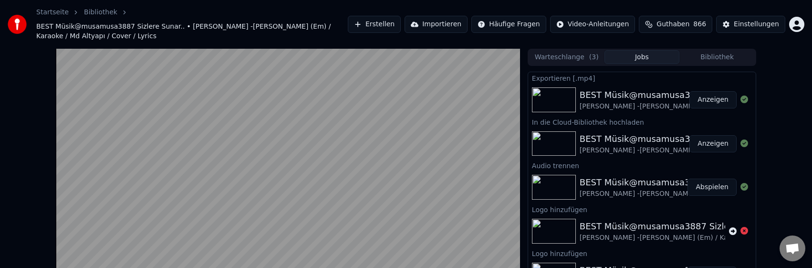
click at [694, 91] on button "Anzeigen" at bounding box center [712, 99] width 47 height 17
drag, startPoint x: 544, startPoint y: 4, endPoint x: 759, endPoint y: 2, distance: 215.6
click at [758, 1] on div "Startseite Bibliothek BEST Müsik@musamusa3887 Sizlere Sunar.. • [PERSON_NAME] -…" at bounding box center [406, 24] width 812 height 49
drag, startPoint x: 271, startPoint y: 10, endPoint x: 327, endPoint y: -13, distance: 59.9
click at [327, 0] on html "Startseite Bibliothek BEST Müsik@musamusa3887 Sizlere Sunar.. • [PERSON_NAME] -…" at bounding box center [406, 134] width 812 height 268
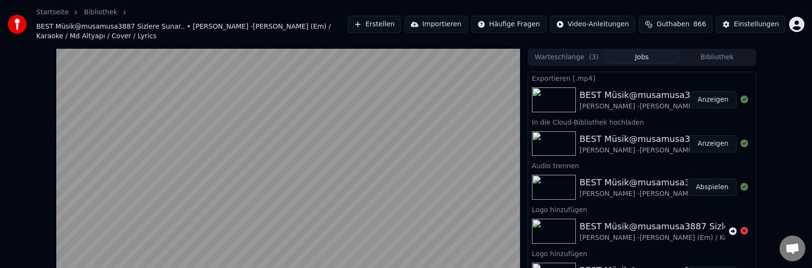
click at [381, 22] on button "Erstellen" at bounding box center [374, 24] width 53 height 17
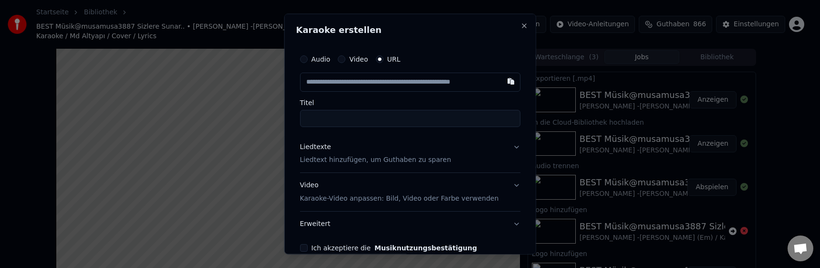
type input "**********"
click at [315, 157] on p "Liedtext hinzufügen, um Guthaben zu sparen" at bounding box center [375, 160] width 151 height 10
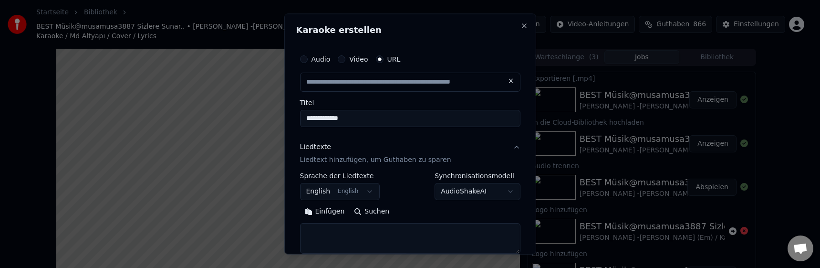
type input "**********"
click at [322, 208] on button "Einfügen" at bounding box center [325, 211] width 50 height 15
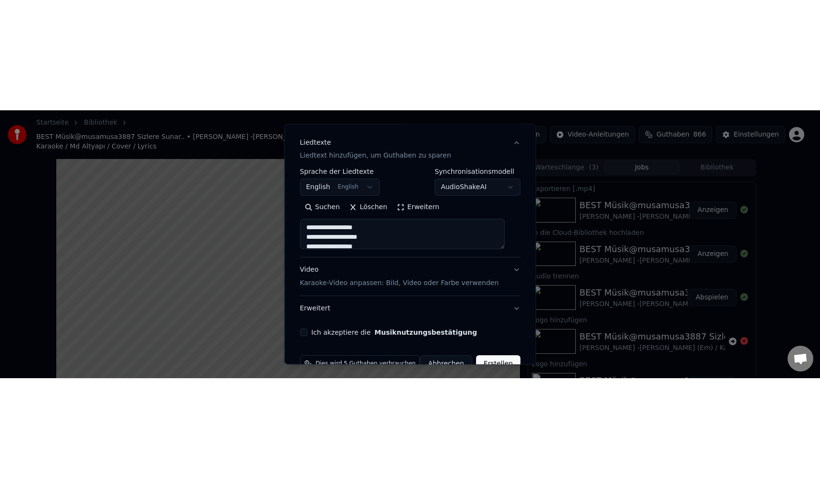
scroll to position [138, 0]
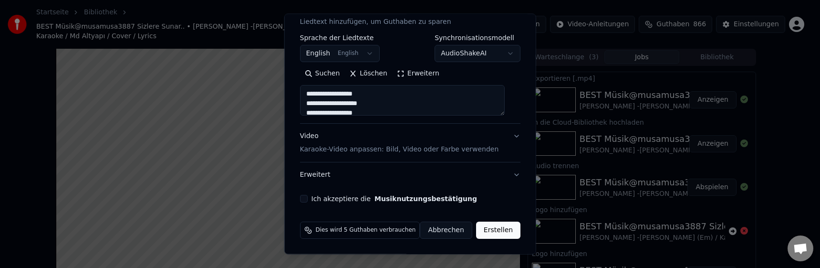
type textarea "**********"
click at [307, 198] on button "Ich akzeptiere die Musiknutzungsbestätigung" at bounding box center [304, 199] width 8 height 8
click at [497, 232] on button "Erstellen" at bounding box center [498, 229] width 44 height 17
select select "**"
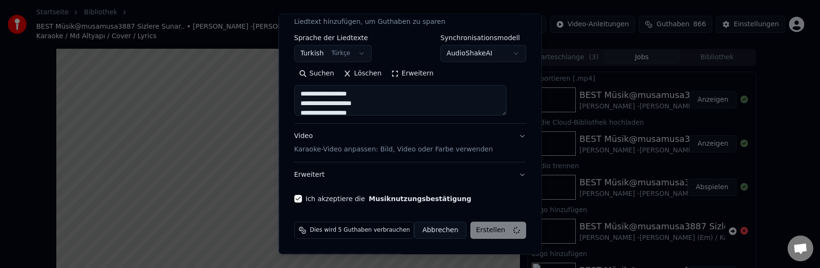
type textarea "**********"
select select
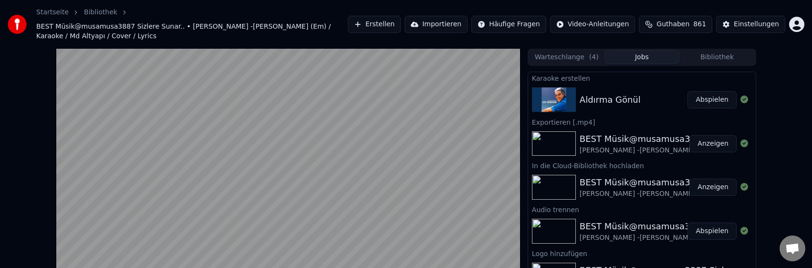
click at [693, 91] on button "Abspielen" at bounding box center [711, 99] width 49 height 17
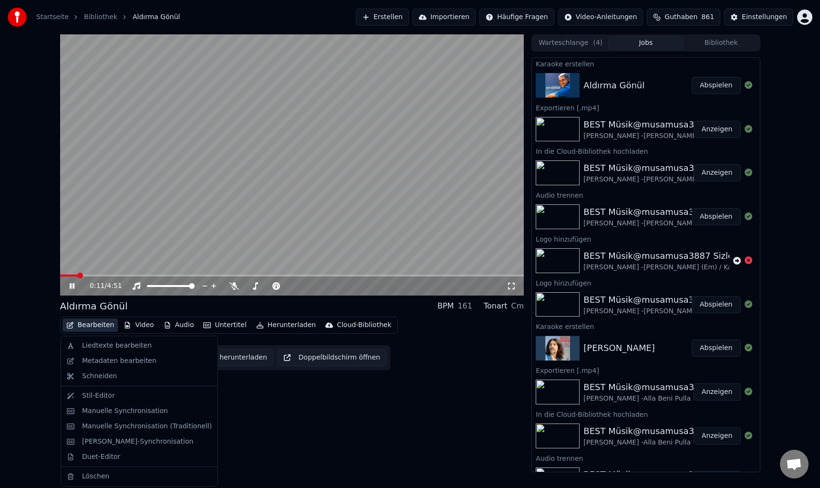
click at [87, 324] on button "Bearbeiten" at bounding box center [90, 324] width 56 height 13
click at [104, 360] on div "Metadaten bearbeiten" at bounding box center [119, 361] width 74 height 10
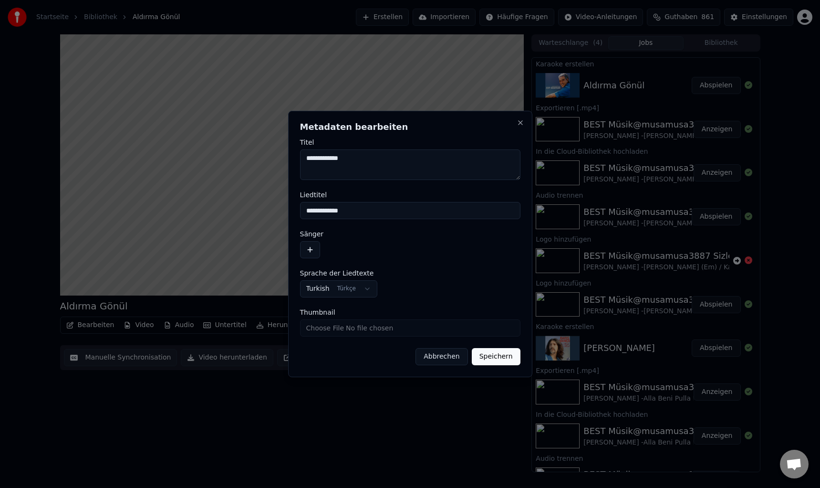
drag, startPoint x: 373, startPoint y: 170, endPoint x: 381, endPoint y: 163, distance: 10.5
click at [375, 168] on textarea "**********" at bounding box center [410, 164] width 220 height 31
click at [392, 164] on textarea "**********" at bounding box center [410, 164] width 220 height 31
paste textarea "**********"
type textarea "**********"
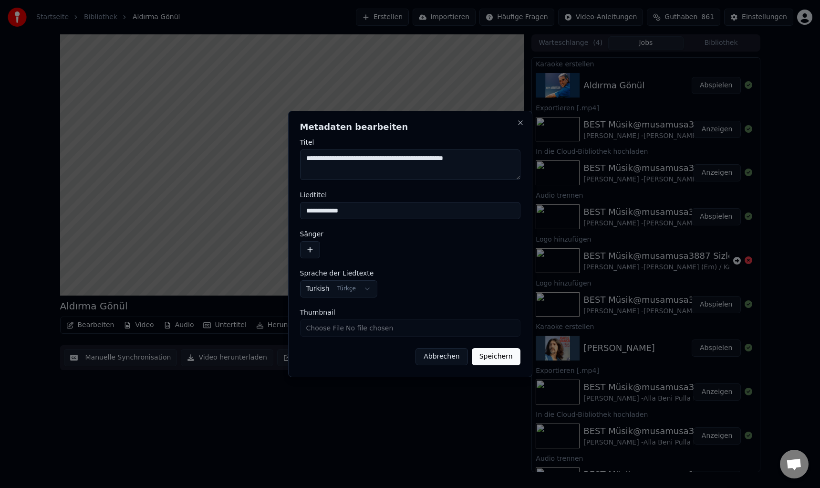
drag, startPoint x: 376, startPoint y: 216, endPoint x: 281, endPoint y: 211, distance: 96.0
click at [281, 211] on body "Startseite Bibliothek Aldırma Gönül Erstellen Importieren Häufige Fragen Video-…" at bounding box center [410, 244] width 820 height 488
paste input "**********"
type input "**********"
click at [308, 246] on button "button" at bounding box center [310, 249] width 20 height 17
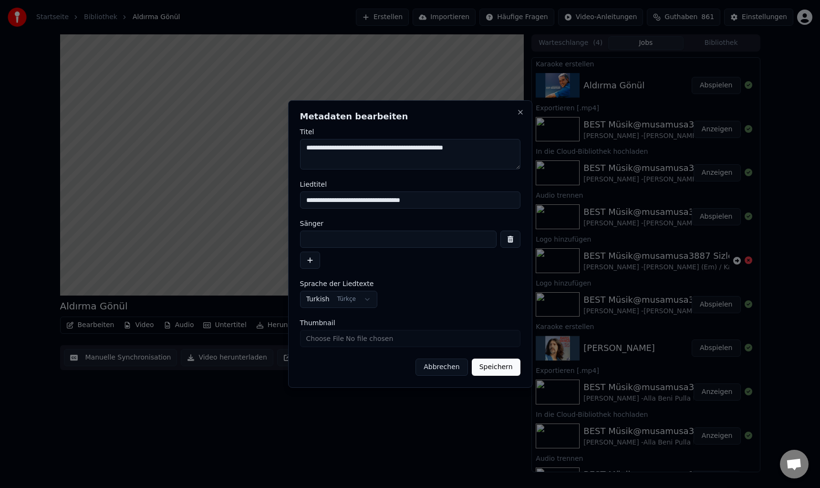
drag, startPoint x: 491, startPoint y: 155, endPoint x: 375, endPoint y: 156, distance: 116.4
click at [375, 156] on textarea "**********" at bounding box center [410, 154] width 220 height 31
drag, startPoint x: 451, startPoint y: 151, endPoint x: 285, endPoint y: 150, distance: 166.5
click at [285, 150] on body "Startseite Bibliothek Aldırma Gönül Erstellen Importieren Häufige Fragen Video-…" at bounding box center [410, 244] width 820 height 488
click at [345, 235] on input at bounding box center [398, 238] width 197 height 17
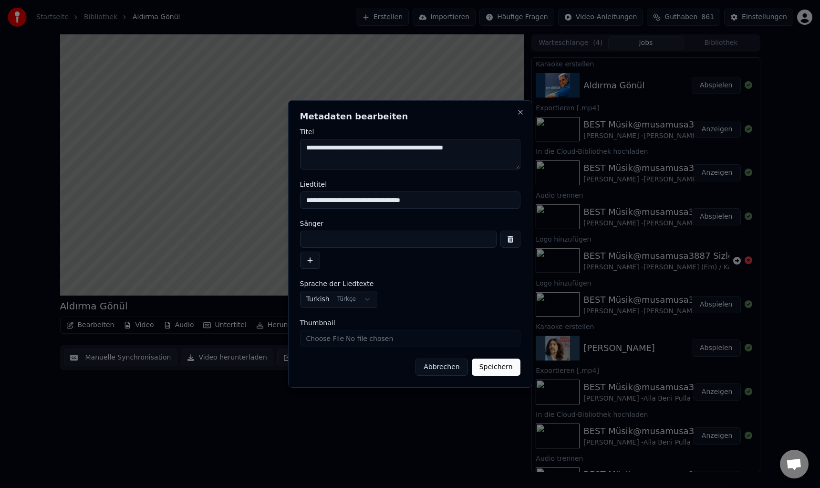
paste input "**********"
type input "**********"
click at [505, 371] on button "Speichern" at bounding box center [496, 366] width 49 height 17
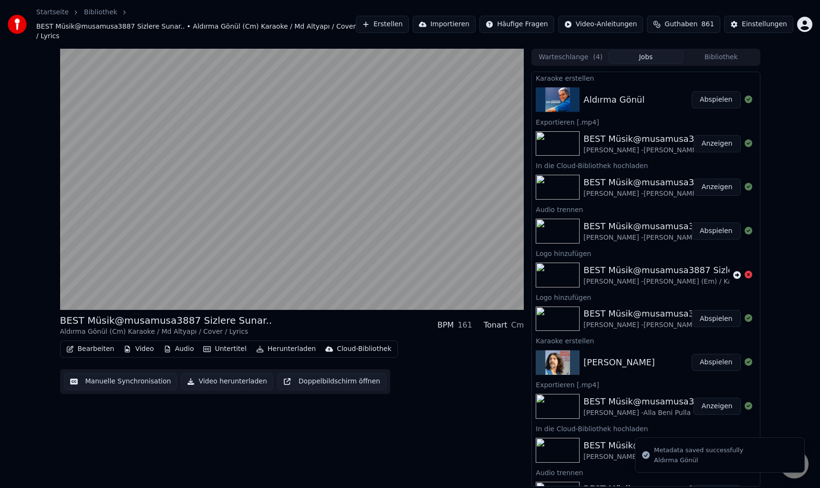
click at [221, 342] on button "Untertitel" at bounding box center [224, 348] width 51 height 13
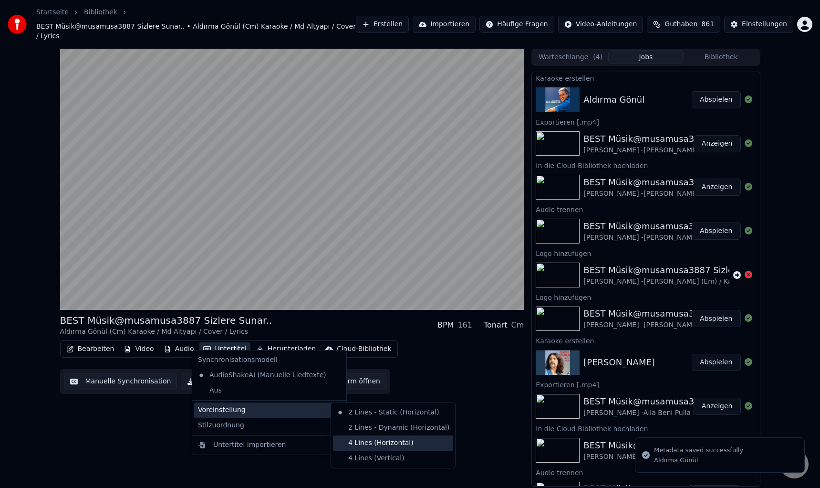
click at [357, 437] on div "4 Lines (Horizontal)" at bounding box center [393, 442] width 120 height 15
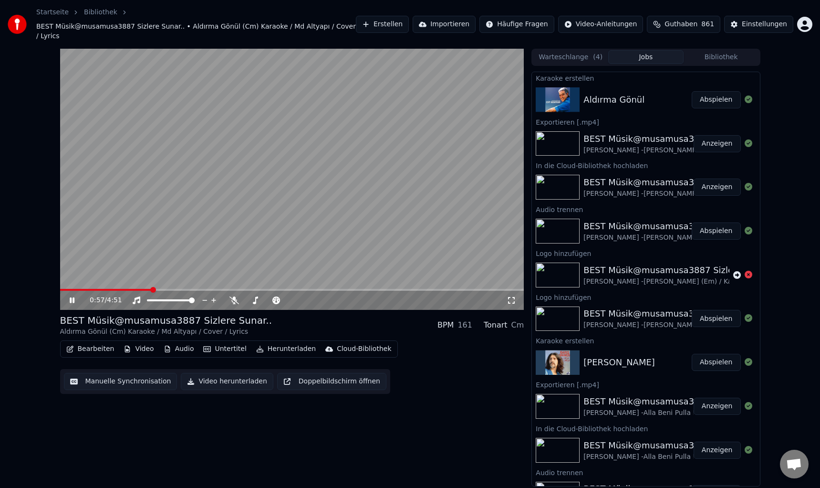
click at [104, 342] on button "Bearbeiten" at bounding box center [90, 348] width 56 height 13
click at [106, 373] on button "Manuelle Synchronisation" at bounding box center [121, 381] width 114 height 17
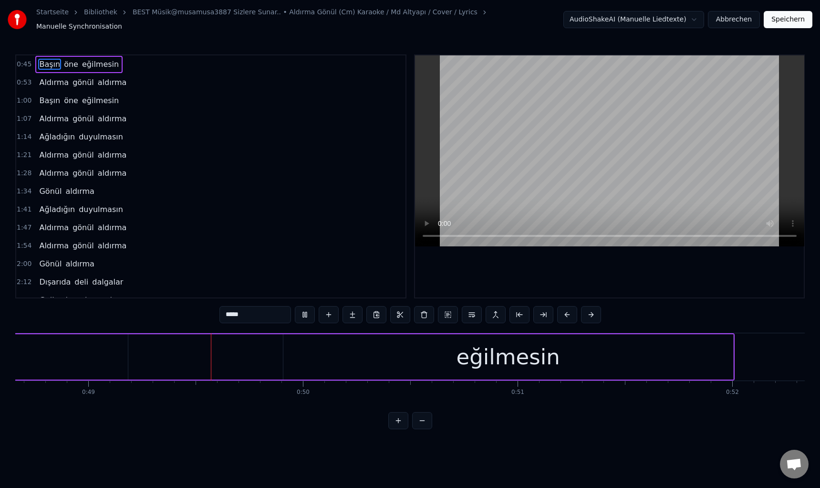
scroll to position [0, 10481]
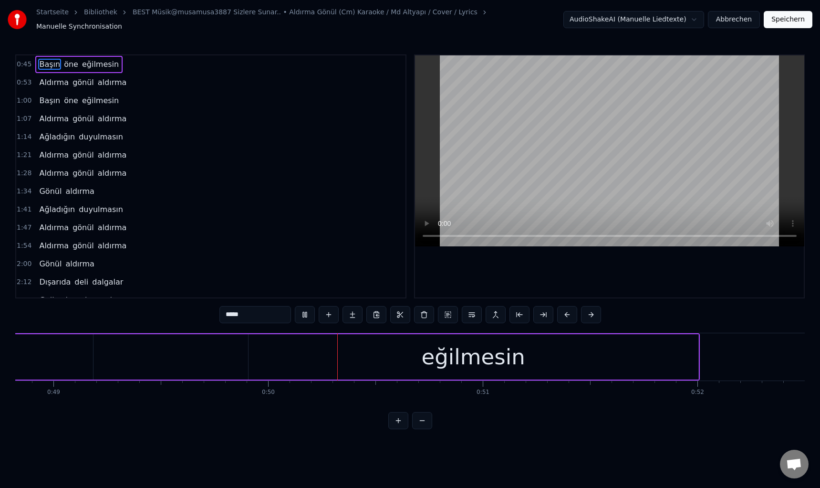
click at [473, 355] on div "eğilmesin" at bounding box center [474, 357] width 104 height 32
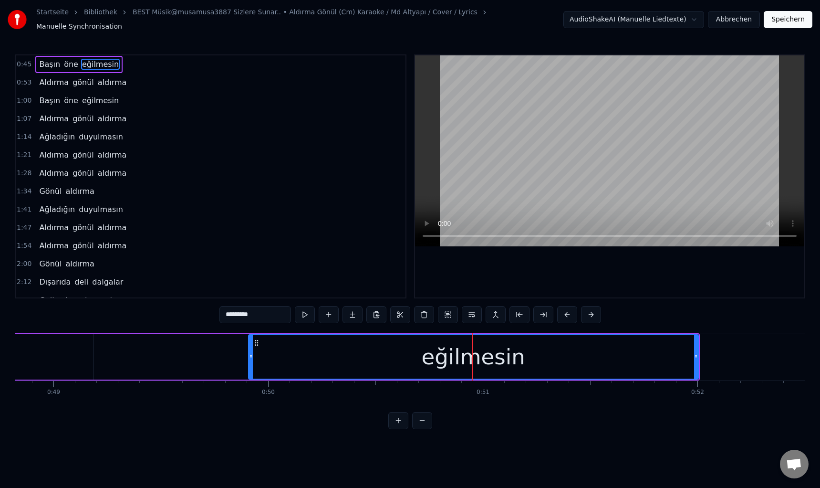
drag, startPoint x: 228, startPoint y: 310, endPoint x: 207, endPoint y: 311, distance: 20.5
click at [207, 311] on div "0:45 Başın öne eğilmesin 0:53 Aldırma gönül aldırma 1:00 Başın öne eğilmesin 1:…" at bounding box center [410, 241] width 790 height 374
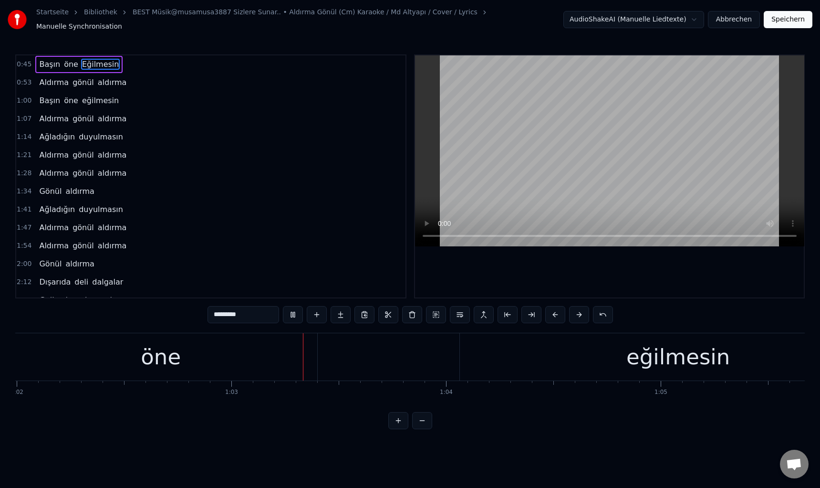
scroll to position [0, 13438]
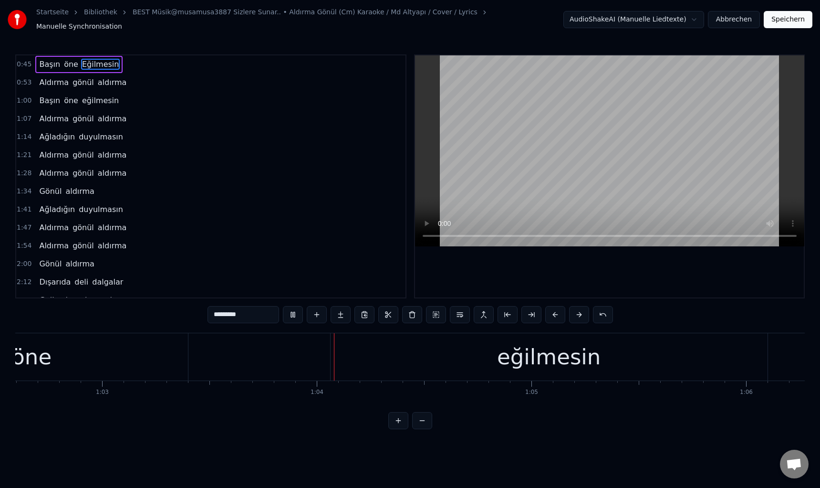
drag, startPoint x: 501, startPoint y: 363, endPoint x: 441, endPoint y: 339, distance: 64.2
click at [501, 363] on div "eğilmesin" at bounding box center [549, 356] width 437 height 47
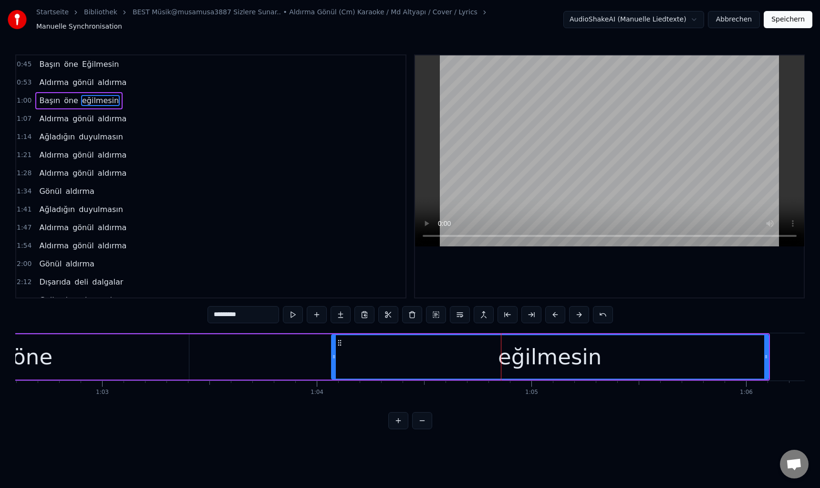
drag, startPoint x: 217, startPoint y: 309, endPoint x: 198, endPoint y: 311, distance: 18.8
click at [198, 311] on div "0:45 Başın öne Eğilmesin 0:53 Aldırma gönül aldırma 1:00 Başın öne eğilmesin 1:…" at bounding box center [410, 241] width 790 height 374
click at [513, 188] on video at bounding box center [609, 150] width 389 height 191
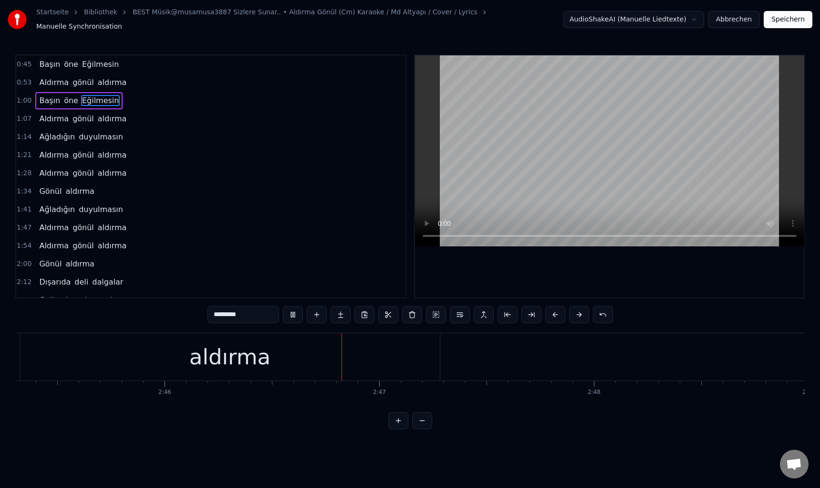
scroll to position [0, 35641]
click at [549, 153] on video at bounding box center [609, 150] width 389 height 191
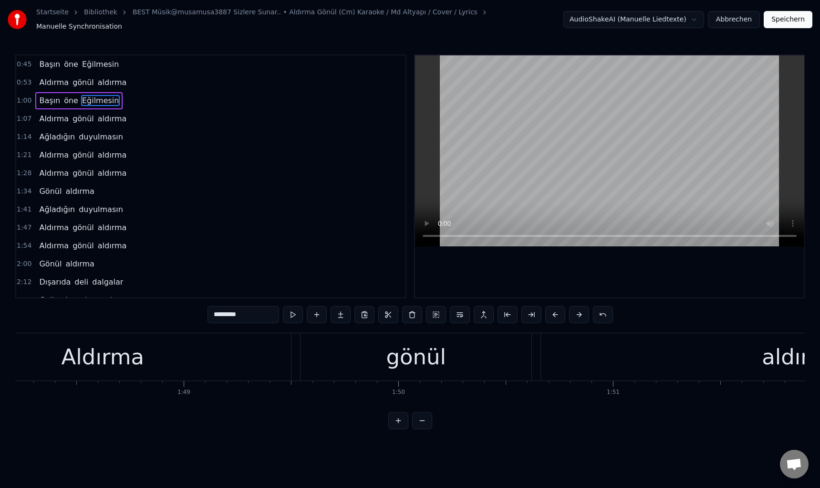
scroll to position [0, 23116]
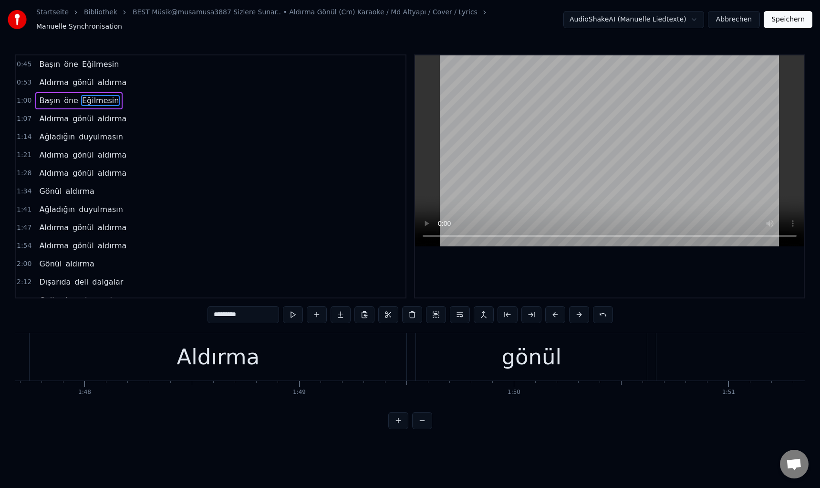
click at [229, 348] on div "Aldırma" at bounding box center [218, 357] width 83 height 32
type input "*******"
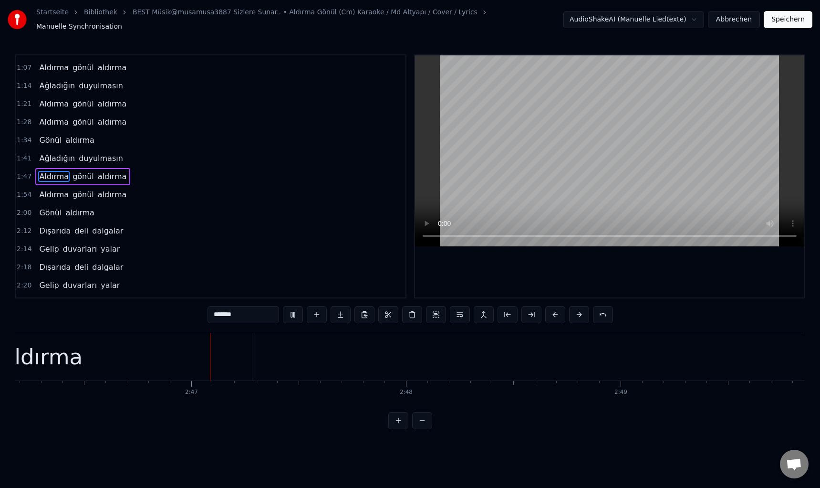
scroll to position [0, 35694]
click at [512, 173] on video at bounding box center [609, 150] width 389 height 191
click at [458, 128] on video at bounding box center [609, 150] width 389 height 191
click at [793, 15] on button "Speichern" at bounding box center [788, 19] width 49 height 17
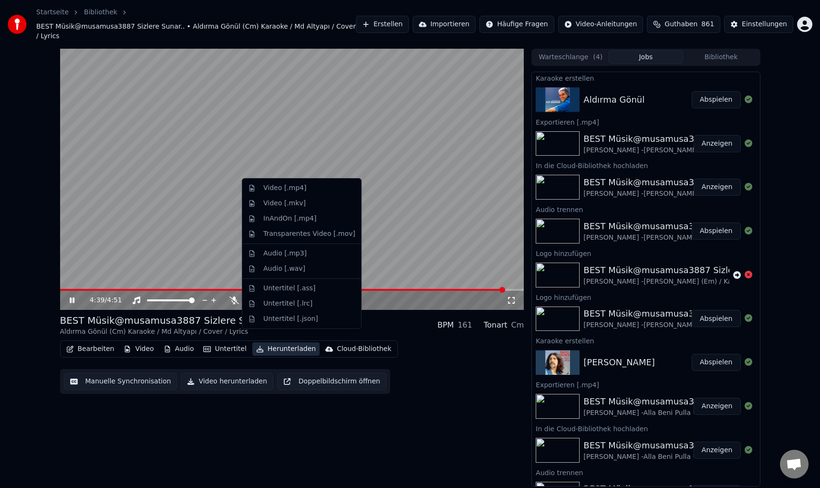
click at [282, 342] on button "Herunterladen" at bounding box center [285, 348] width 67 height 13
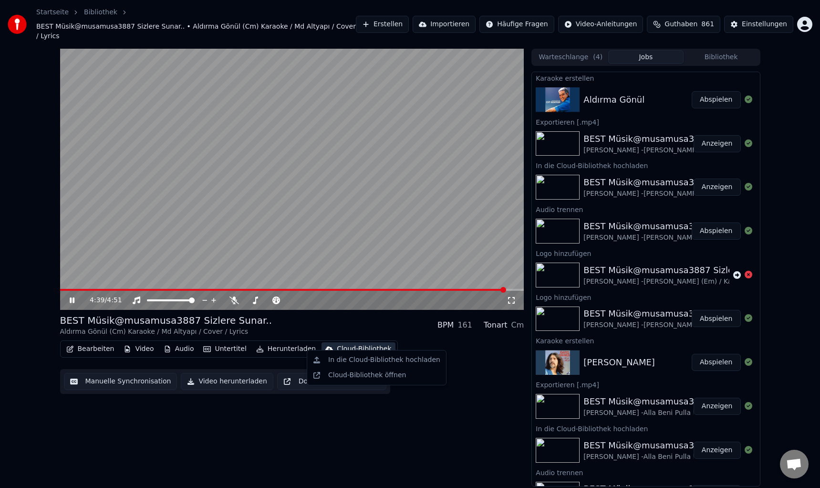
click at [337, 344] on div "Cloud-Bibliothek" at bounding box center [364, 349] width 54 height 10
click at [351, 344] on div "Cloud-Bibliothek" at bounding box center [364, 349] width 54 height 10
click at [374, 359] on div "In die Cloud-Bibliothek hochladen" at bounding box center [384, 360] width 112 height 10
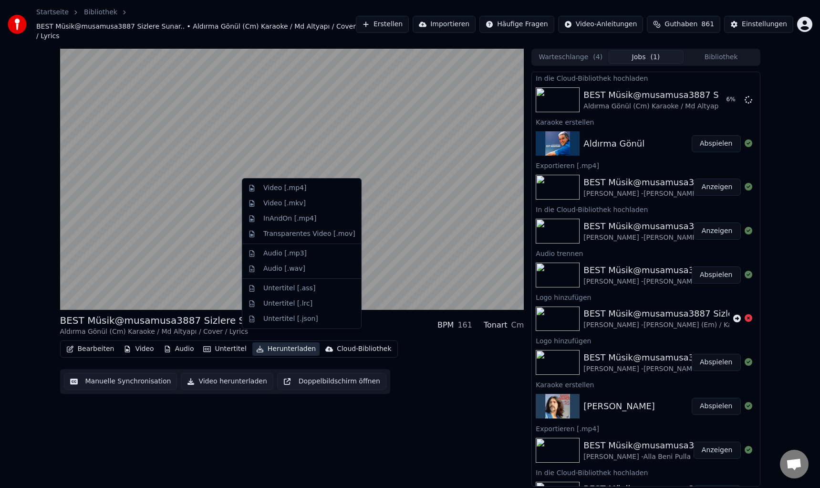
click at [276, 342] on button "Herunterladen" at bounding box center [285, 348] width 67 height 13
click at [290, 182] on div "Video [.mp4]" at bounding box center [301, 187] width 115 height 15
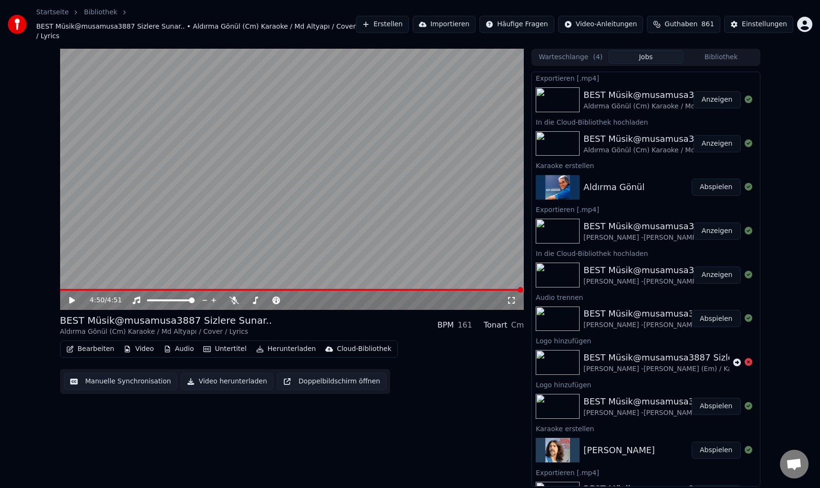
click at [705, 91] on button "Anzeigen" at bounding box center [717, 99] width 47 height 17
click at [405, 21] on button "Erstellen" at bounding box center [382, 24] width 53 height 17
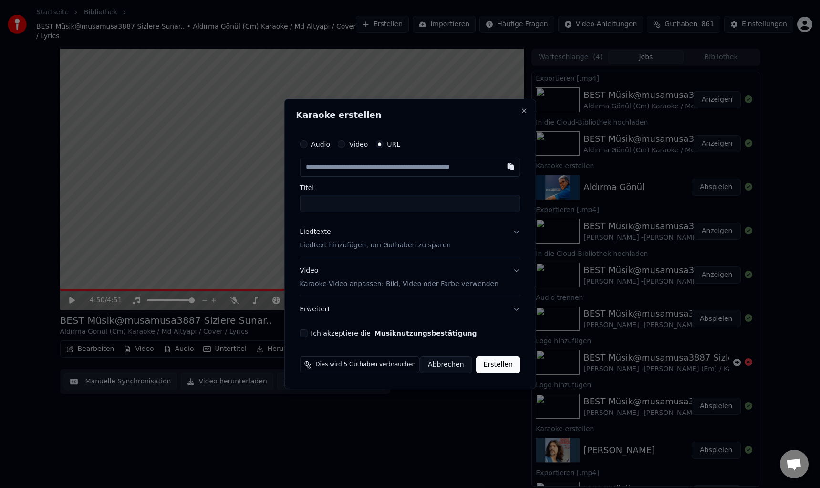
click at [348, 160] on input "text" at bounding box center [410, 166] width 221 height 19
type input "**********"
click at [333, 248] on p "Liedtext hinzufügen, um Guthaben zu sparen" at bounding box center [375, 245] width 151 height 10
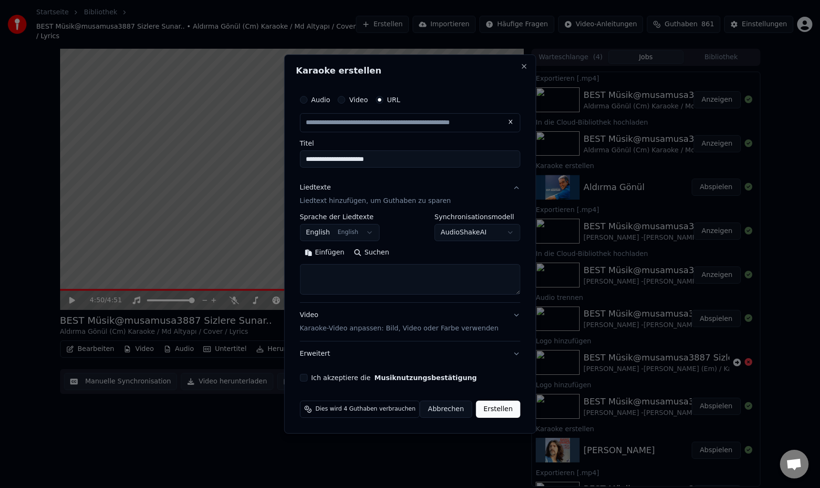
type input "**********"
click at [321, 252] on button "Einfügen" at bounding box center [325, 252] width 50 height 15
type textarea "**********"
click at [307, 378] on button "Ich akzeptiere die Musiknutzungsbestätigung" at bounding box center [304, 378] width 8 height 8
click at [491, 408] on button "Erstellen" at bounding box center [498, 408] width 44 height 17
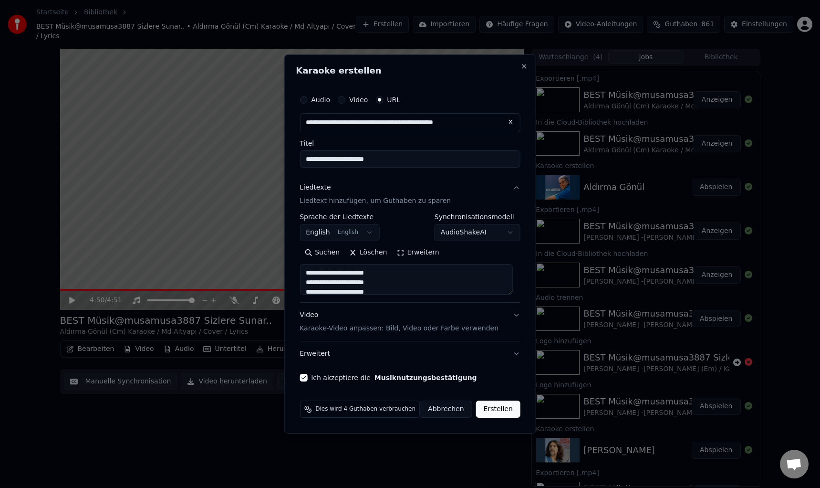
select select "**"
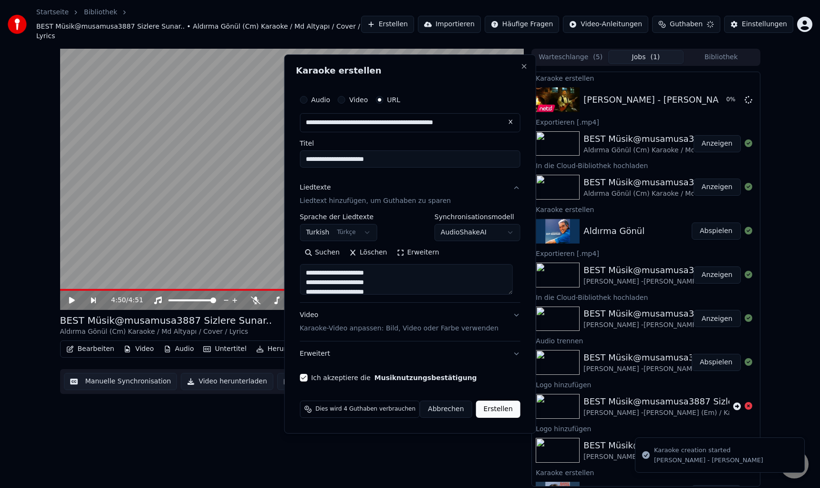
type textarea "**********"
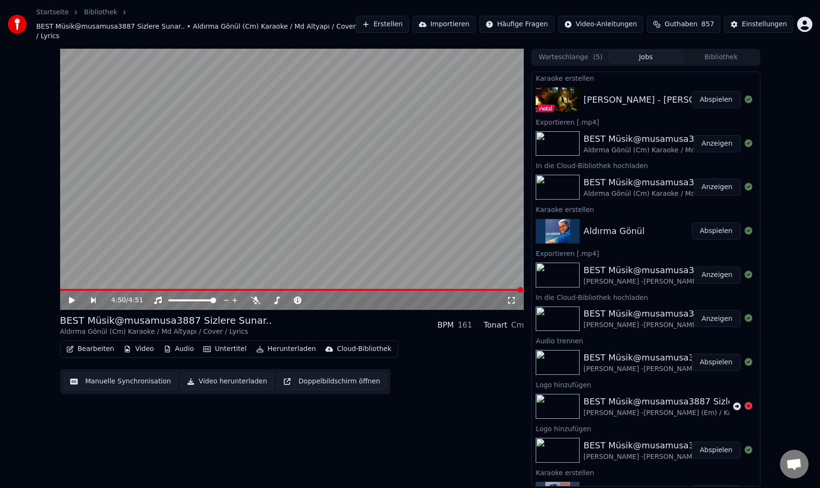
click at [709, 92] on button "Abspielen" at bounding box center [716, 99] width 49 height 17
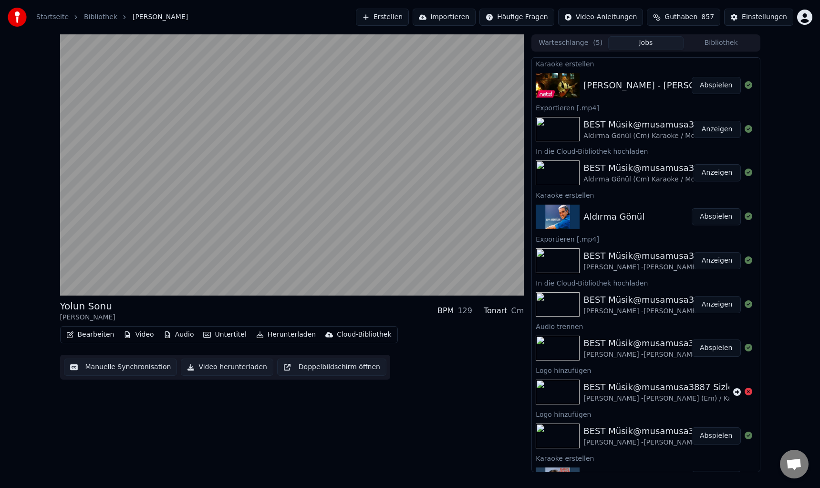
click at [93, 334] on button "Bearbeiten" at bounding box center [90, 334] width 56 height 13
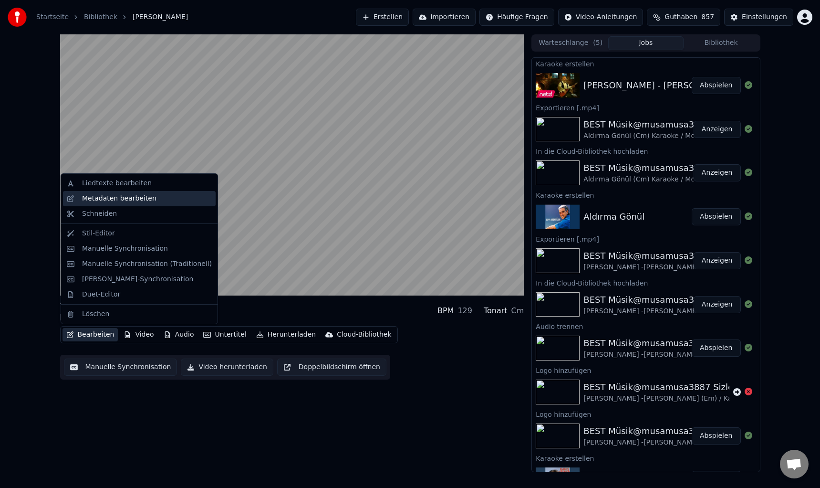
click at [127, 201] on div "Metadaten bearbeiten" at bounding box center [119, 199] width 74 height 10
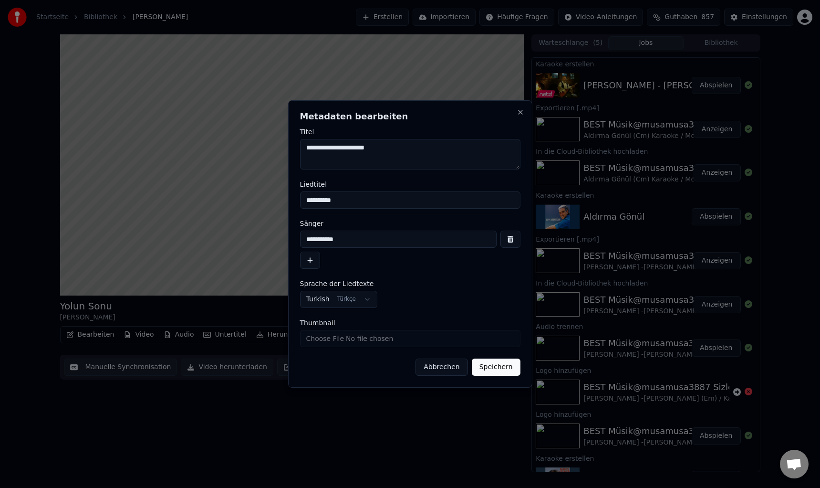
click at [412, 156] on textarea "**********" at bounding box center [410, 154] width 220 height 31
click at [359, 184] on label "Liedtitel" at bounding box center [410, 184] width 220 height 7
click at [359, 191] on input "**********" at bounding box center [410, 199] width 220 height 17
click at [417, 154] on textarea "**********" at bounding box center [410, 154] width 220 height 31
paste textarea "**********"
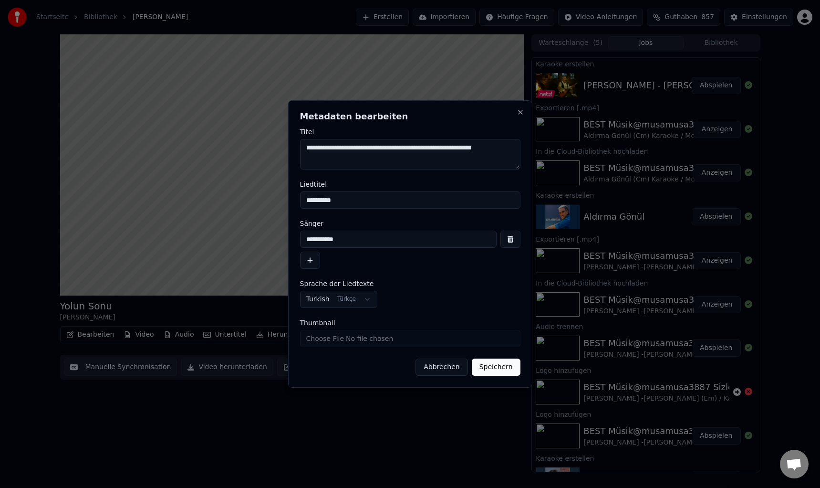
drag, startPoint x: 310, startPoint y: 149, endPoint x: 521, endPoint y: 149, distance: 211.8
click at [521, 149] on div "**********" at bounding box center [410, 243] width 244 height 287
type textarea "**********"
drag, startPoint x: 264, startPoint y: 243, endPoint x: 248, endPoint y: 243, distance: 16.7
click at [248, 243] on body "Startseite Bibliothek [PERSON_NAME] Erstellen Importieren Häufige Fragen Video-…" at bounding box center [410, 244] width 820 height 488
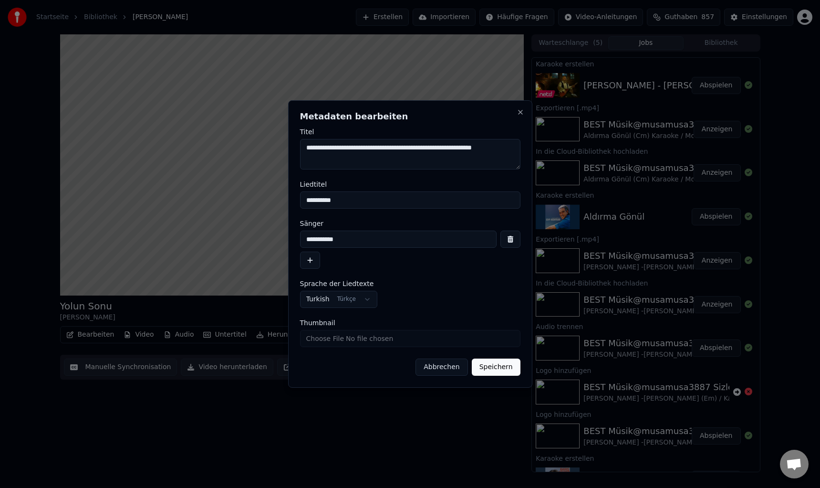
paste input "**********"
type input "**********"
click at [379, 201] on input "**********" at bounding box center [410, 199] width 220 height 17
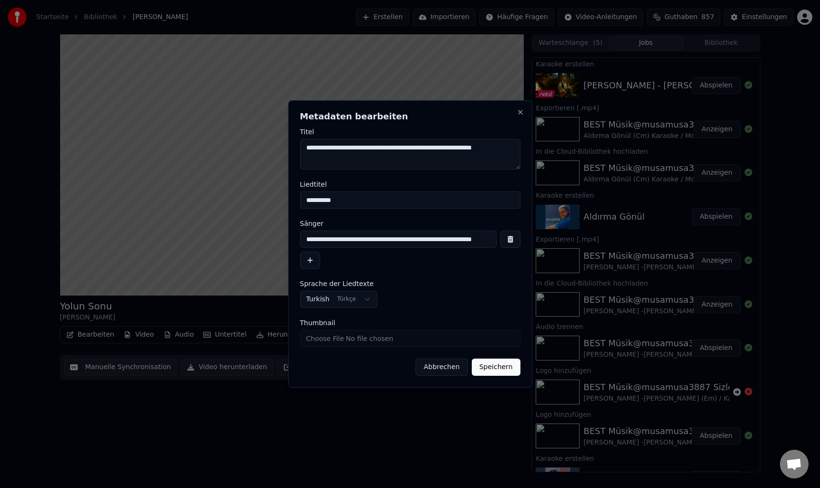
drag, startPoint x: 379, startPoint y: 201, endPoint x: 311, endPoint y: 200, distance: 68.7
click at [311, 200] on input "**********" at bounding box center [410, 199] width 220 height 17
paste input "**********"
type input "**********"
click at [487, 364] on button "Speichern" at bounding box center [496, 366] width 49 height 17
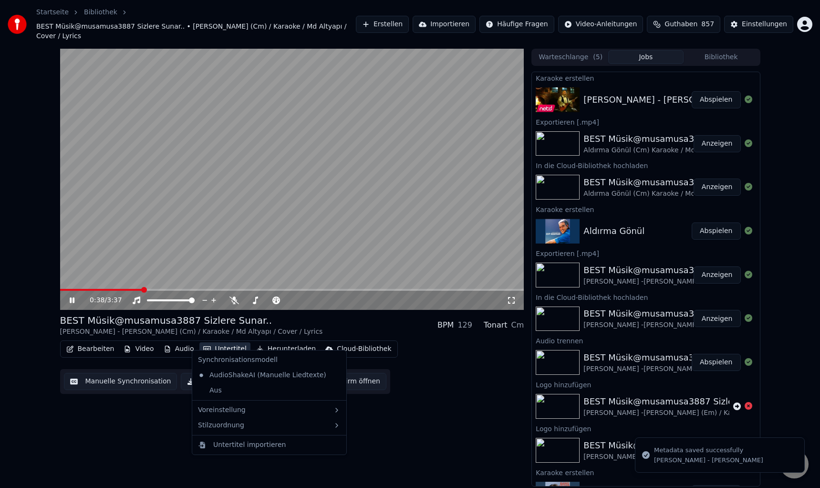
click at [218, 342] on button "Untertitel" at bounding box center [224, 348] width 51 height 13
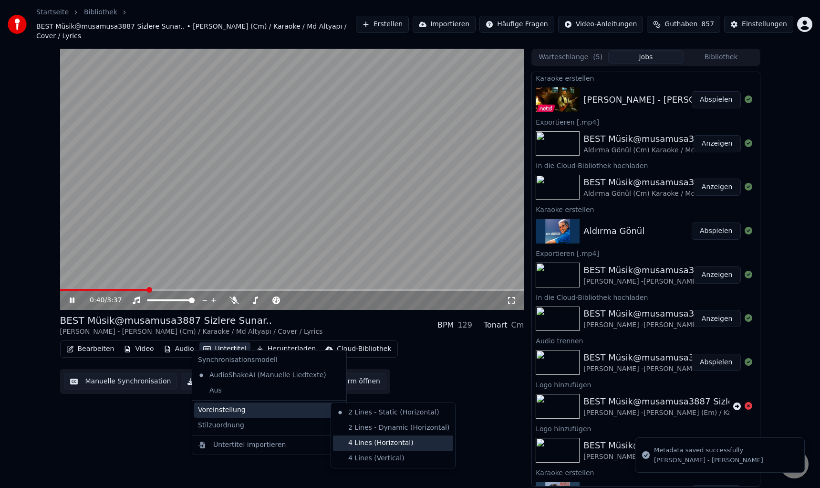
click at [366, 439] on div "4 Lines (Horizontal)" at bounding box center [393, 442] width 120 height 15
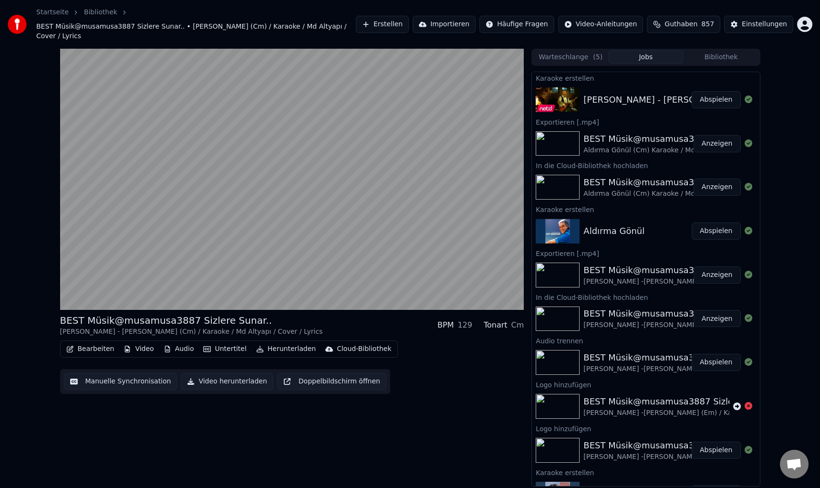
click at [102, 373] on button "Manuelle Synchronisation" at bounding box center [121, 381] width 114 height 17
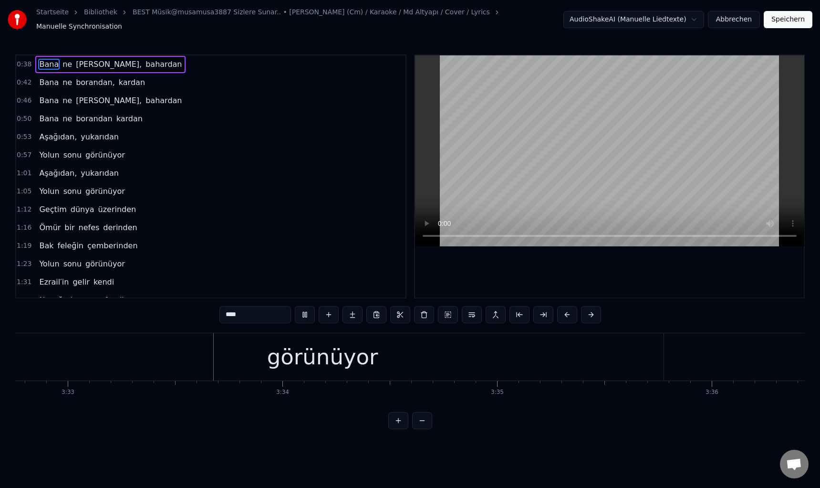
scroll to position [0, 45692]
click at [781, 23] on button "Speichern" at bounding box center [788, 19] width 49 height 17
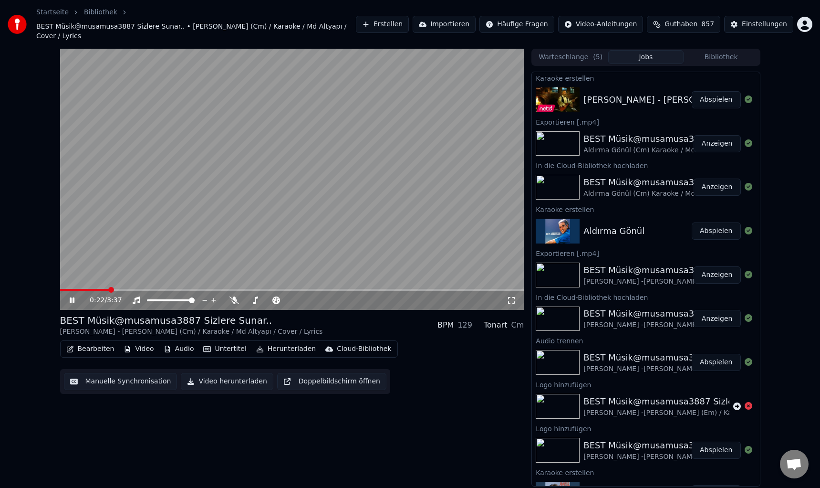
click at [123, 289] on span at bounding box center [292, 290] width 464 height 2
click at [134, 289] on span at bounding box center [292, 290] width 464 height 2
click at [273, 342] on button "Herunterladen" at bounding box center [285, 348] width 67 height 13
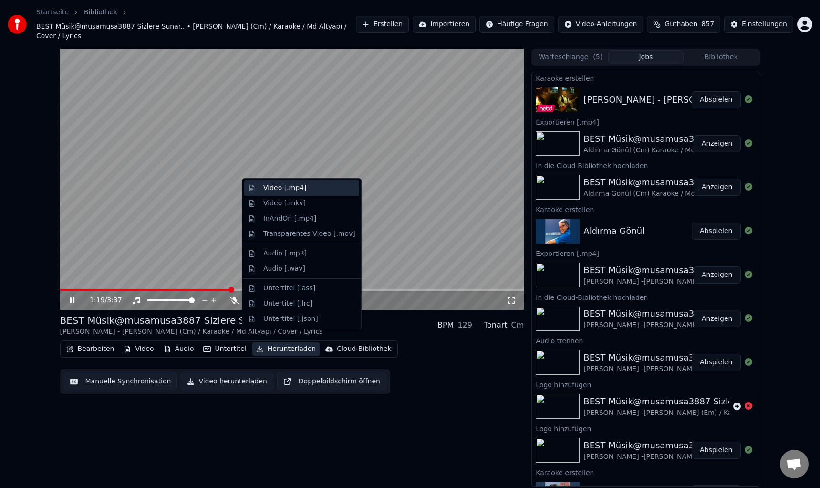
click at [284, 190] on div "Video [.mp4]" at bounding box center [284, 188] width 43 height 10
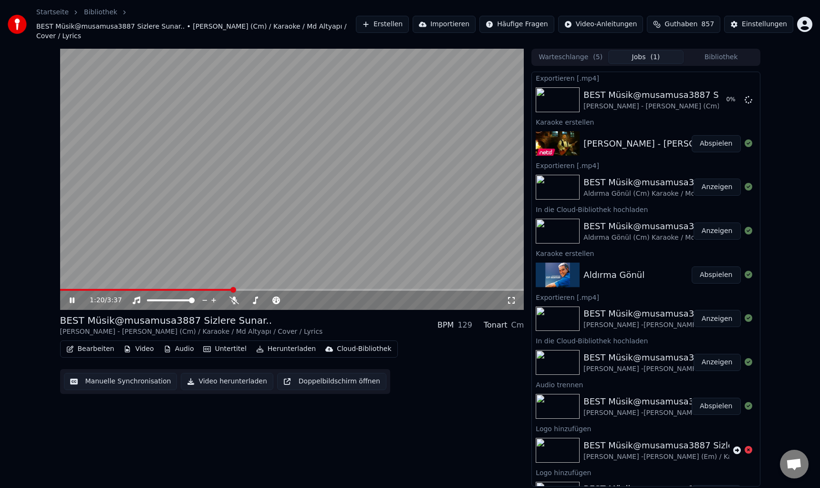
click at [344, 344] on div "Cloud-Bibliothek" at bounding box center [364, 349] width 54 height 10
click at [364, 361] on div "In die Cloud-Bibliothek hochladen" at bounding box center [384, 360] width 112 height 10
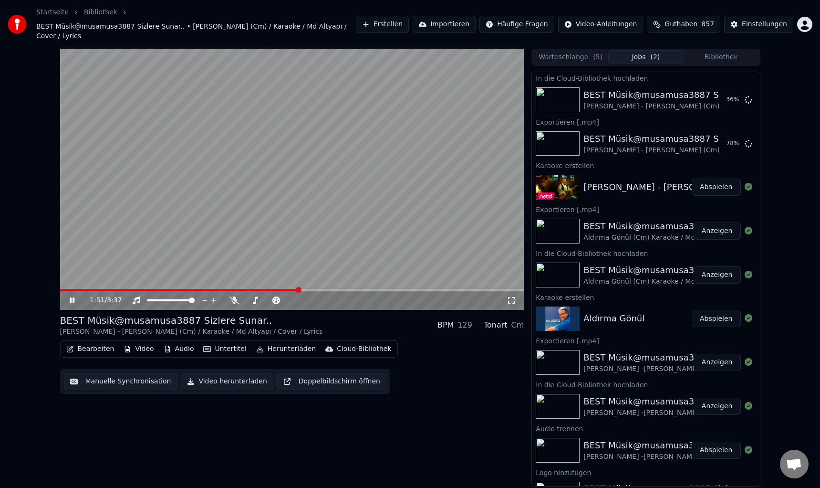
click at [315, 279] on video at bounding box center [292, 179] width 464 height 261
click at [316, 289] on span at bounding box center [292, 290] width 464 height 2
click at [337, 275] on video at bounding box center [292, 179] width 464 height 261
click at [335, 289] on span at bounding box center [292, 290] width 464 height 2
click at [358, 277] on video at bounding box center [292, 179] width 464 height 261
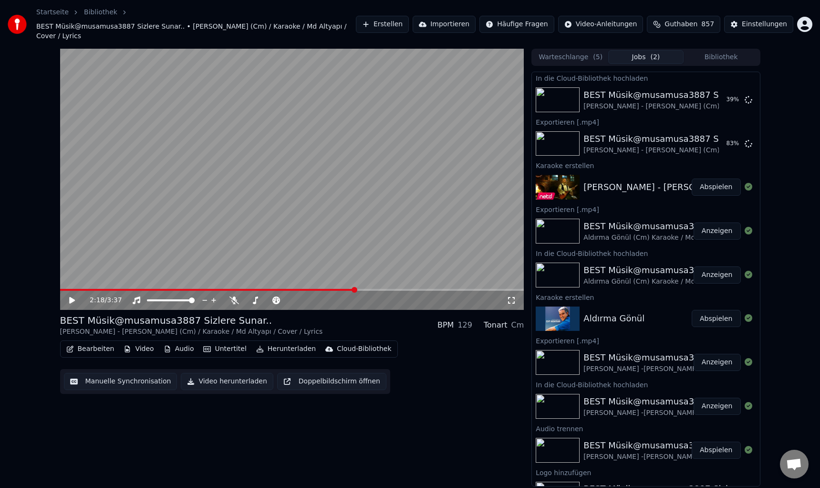
click at [354, 289] on span at bounding box center [292, 290] width 464 height 2
click at [364, 289] on span at bounding box center [292, 290] width 464 height 2
click at [376, 289] on span at bounding box center [292, 290] width 464 height 2
click at [354, 231] on video at bounding box center [292, 179] width 464 height 261
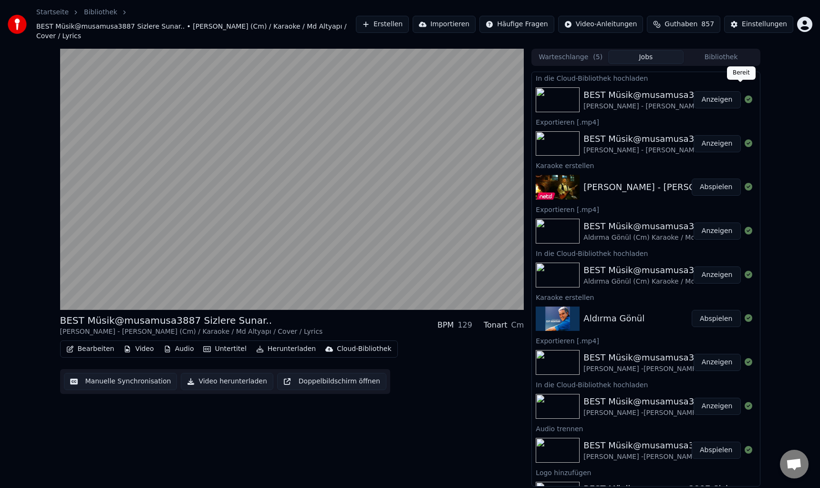
click at [714, 91] on button "Anzeigen" at bounding box center [717, 99] width 47 height 17
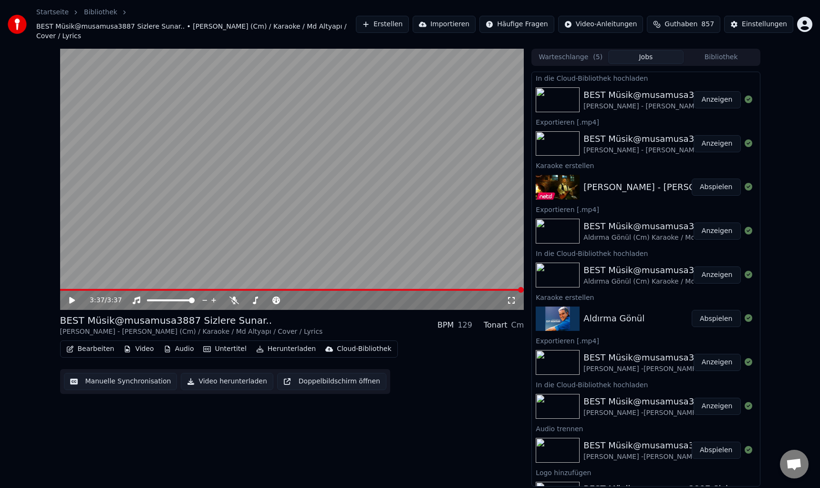
click at [702, 135] on button "Anzeigen" at bounding box center [717, 143] width 47 height 17
click at [400, 18] on button "Erstellen" at bounding box center [382, 24] width 53 height 17
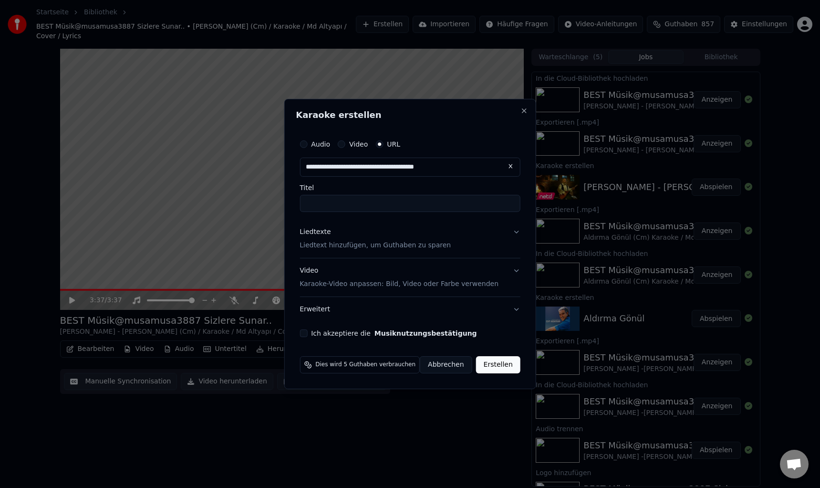
type input "**********"
click at [330, 246] on p "Liedtext hinzufügen, um Guthaben zu sparen" at bounding box center [375, 245] width 151 height 10
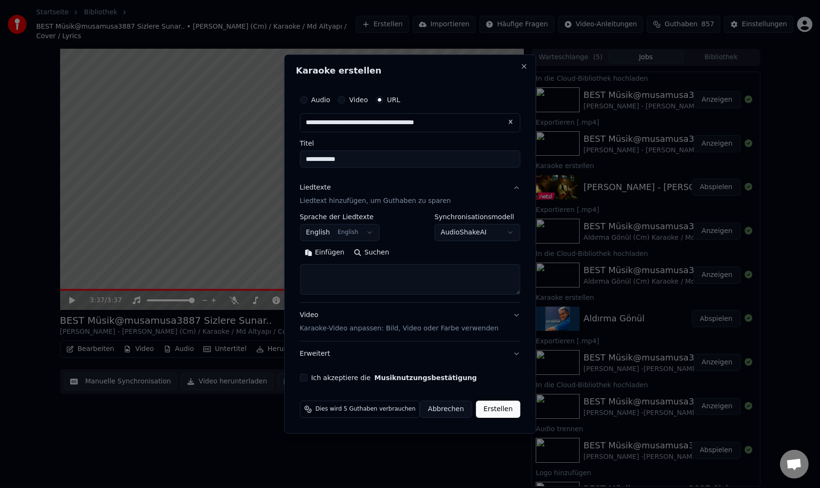
click at [326, 255] on button "Einfügen" at bounding box center [325, 252] width 50 height 15
click at [307, 380] on button "Ich akzeptiere die Musiknutzungsbestätigung" at bounding box center [304, 378] width 8 height 8
type textarea "**********"
drag, startPoint x: 488, startPoint y: 406, endPoint x: 185, endPoint y: 292, distance: 323.1
click at [176, 289] on body "Startseite Bibliothek BEST Müsik@musamusa3887 Sizlere Sunar.. • [PERSON_NAME] (…" at bounding box center [410, 244] width 820 height 488
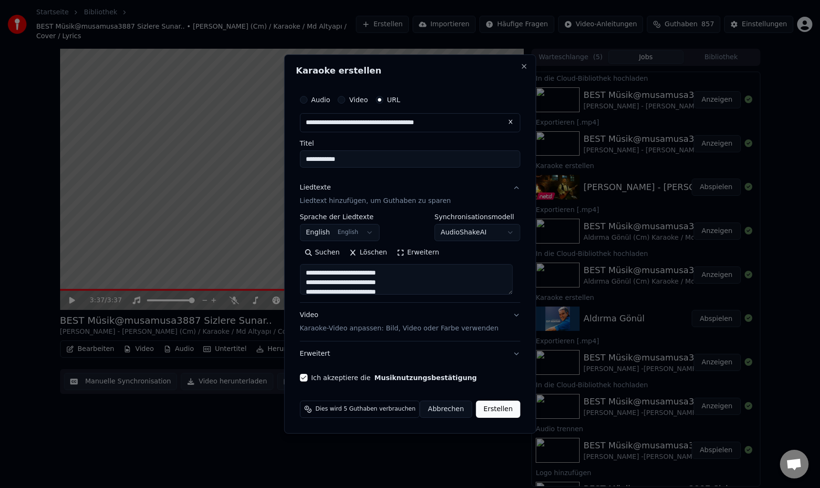
click at [498, 411] on button "Erstellen" at bounding box center [498, 408] width 44 height 17
select select "**"
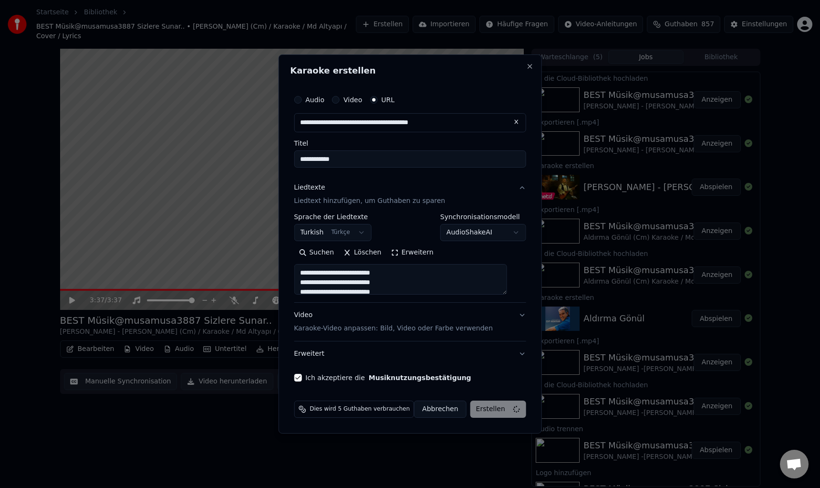
type textarea "**********"
select select
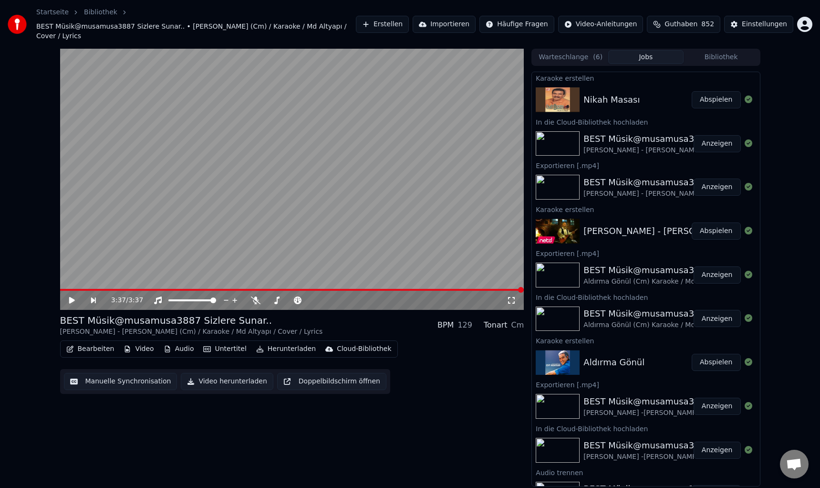
click at [708, 91] on button "Abspielen" at bounding box center [716, 99] width 49 height 17
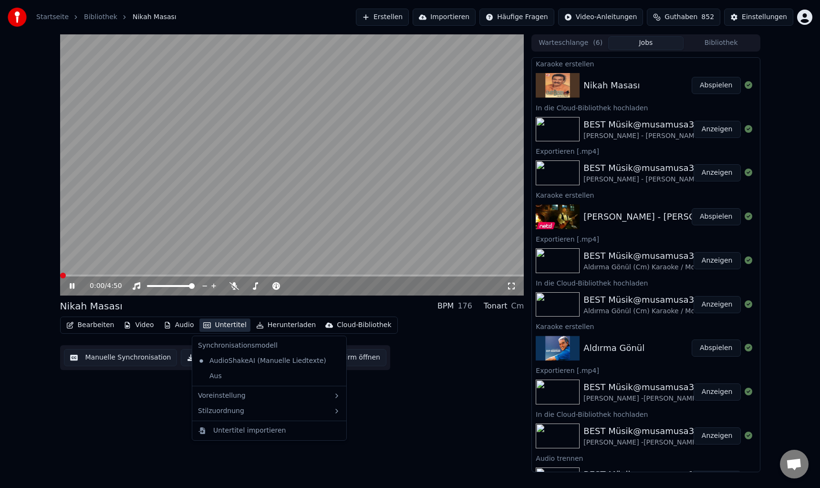
click at [214, 326] on button "Untertitel" at bounding box center [224, 324] width 51 height 13
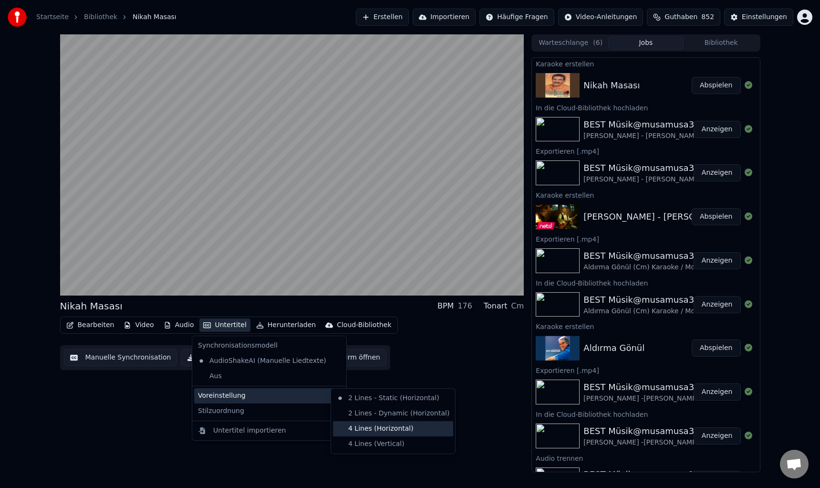
click at [360, 424] on div "4 Lines (Horizontal)" at bounding box center [393, 428] width 120 height 15
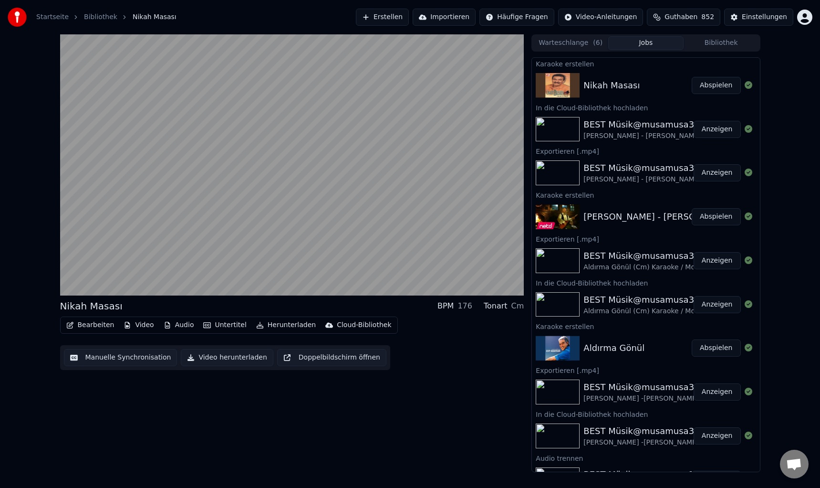
click at [101, 324] on button "Bearbeiten" at bounding box center [90, 324] width 56 height 13
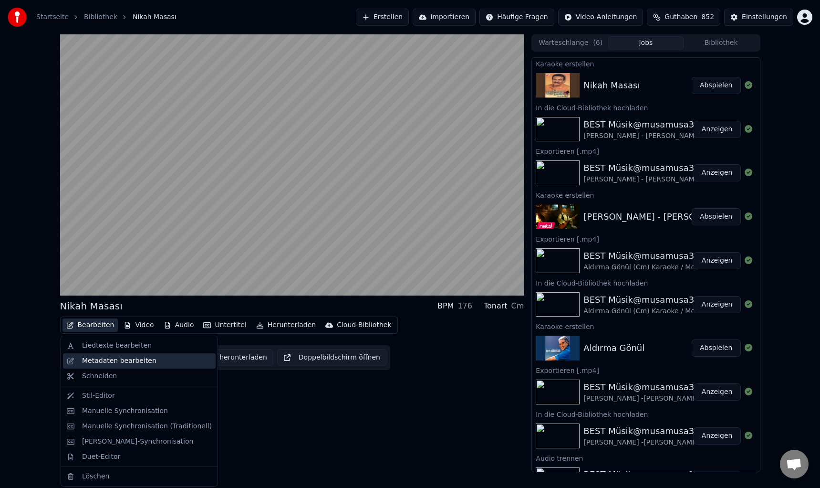
click at [115, 364] on div "Metadaten bearbeiten" at bounding box center [119, 361] width 74 height 10
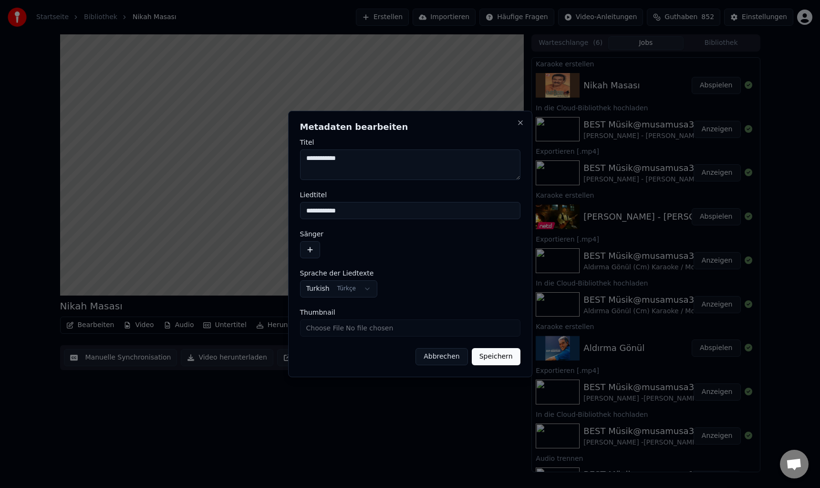
click at [372, 159] on textarea "**********" at bounding box center [410, 164] width 220 height 31
click at [305, 157] on textarea "**********" at bounding box center [410, 164] width 220 height 31
paste textarea "**********"
click at [306, 166] on textarea "**********" at bounding box center [410, 164] width 220 height 31
click at [387, 158] on textarea "**********" at bounding box center [410, 164] width 220 height 31
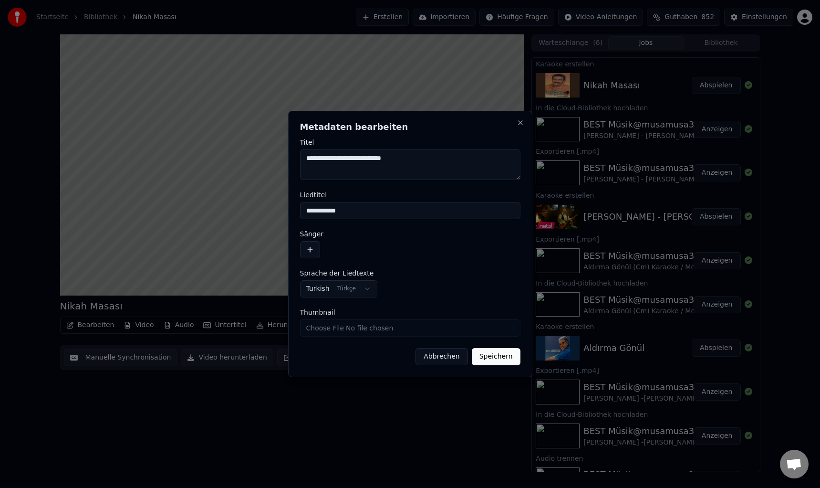
click at [407, 158] on textarea "**********" at bounding box center [410, 164] width 220 height 31
click at [426, 164] on textarea "**********" at bounding box center [410, 164] width 220 height 31
paste textarea "**********"
click at [403, 156] on textarea "**********" at bounding box center [410, 164] width 220 height 31
type textarea "**********"
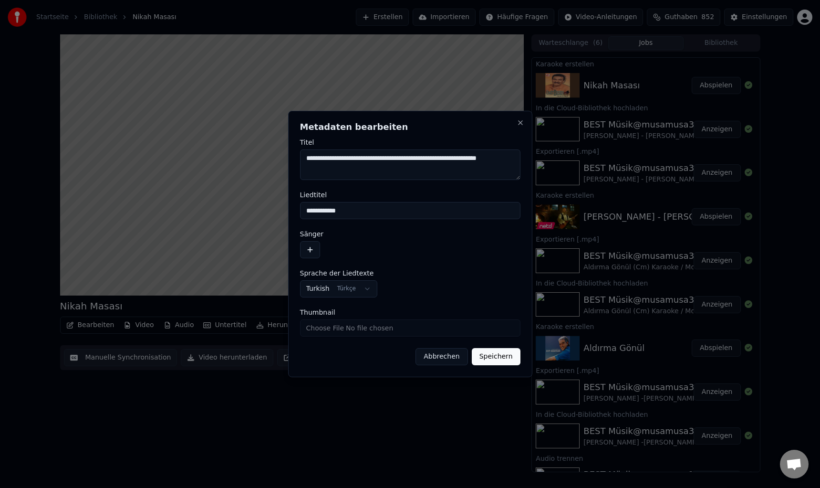
drag, startPoint x: 359, startPoint y: 216, endPoint x: 266, endPoint y: 214, distance: 93.0
click at [266, 214] on body "Startseite Bibliothek Nikah Masası Erstellen Importieren Häufige Fragen Video-A…" at bounding box center [410, 244] width 820 height 488
paste input "**********"
type input "**********"
click at [307, 253] on button "button" at bounding box center [310, 249] width 20 height 17
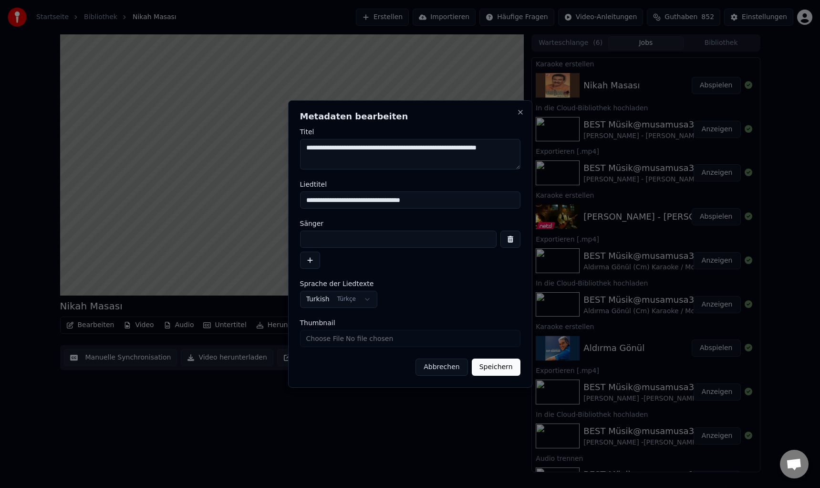
drag, startPoint x: 342, startPoint y: 161, endPoint x: 275, endPoint y: 147, distance: 68.7
click at [275, 147] on body "Startseite Bibliothek Nikah Masası Erstellen Importieren Häufige Fragen Video-A…" at bounding box center [410, 244] width 820 height 488
click at [346, 237] on input at bounding box center [398, 238] width 197 height 17
paste input "**********"
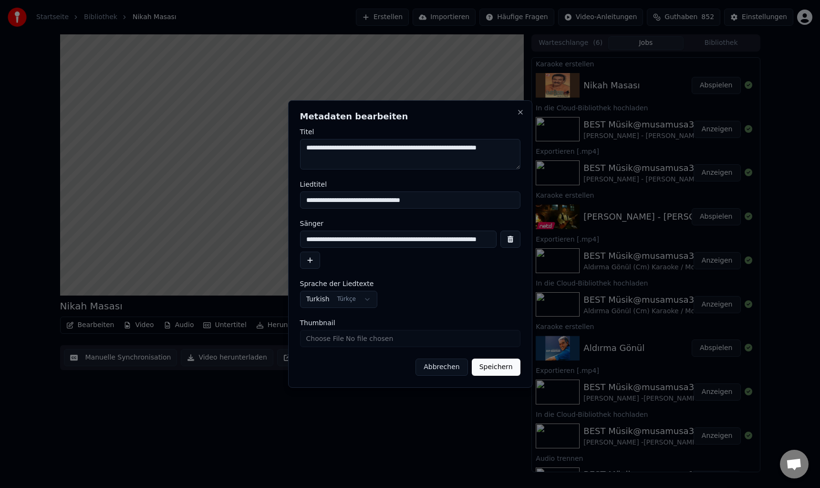
type input "**********"
click at [409, 146] on textarea "**********" at bounding box center [410, 154] width 220 height 31
drag, startPoint x: 429, startPoint y: 148, endPoint x: 527, endPoint y: 152, distance: 97.4
click at [526, 151] on div "**********" at bounding box center [410, 243] width 244 height 287
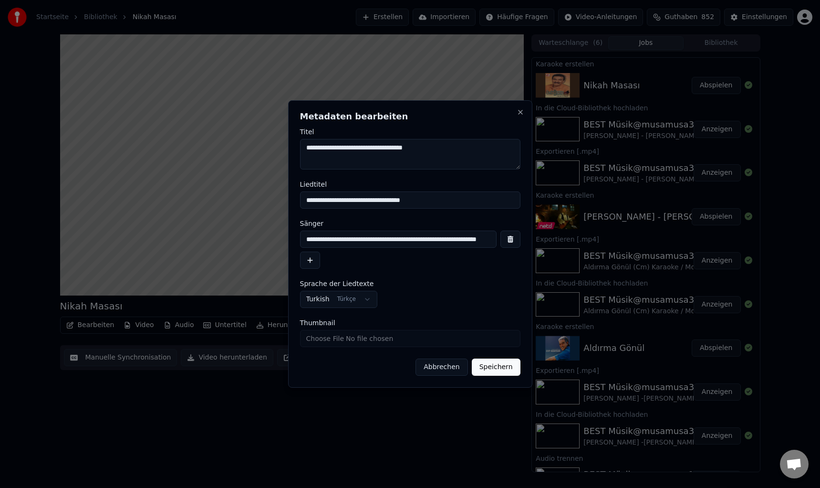
type textarea "**********"
click at [497, 367] on button "Speichern" at bounding box center [496, 366] width 49 height 17
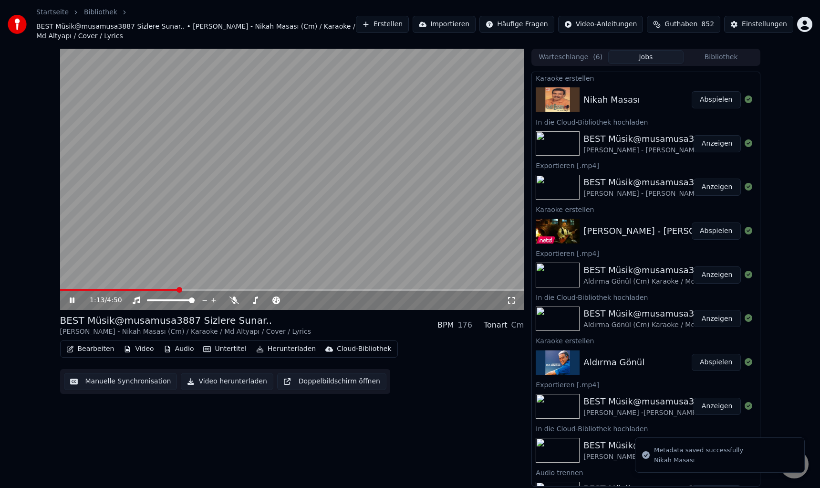
drag, startPoint x: 177, startPoint y: 280, endPoint x: 73, endPoint y: 285, distance: 105.1
drag, startPoint x: 133, startPoint y: 271, endPoint x: 171, endPoint y: 282, distance: 39.7
click at [134, 271] on video at bounding box center [292, 179] width 464 height 261
click at [60, 288] on span at bounding box center [63, 290] width 6 height 6
click at [72, 296] on icon at bounding box center [79, 300] width 22 height 8
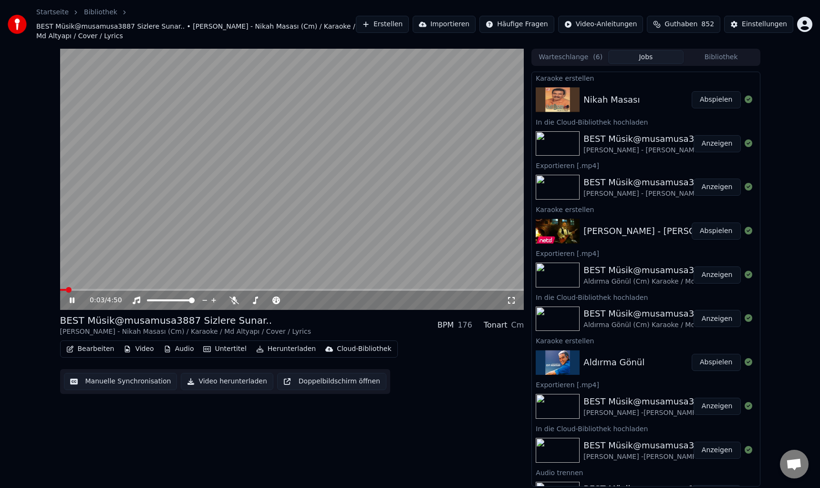
click at [104, 342] on button "Bearbeiten" at bounding box center [90, 348] width 56 height 13
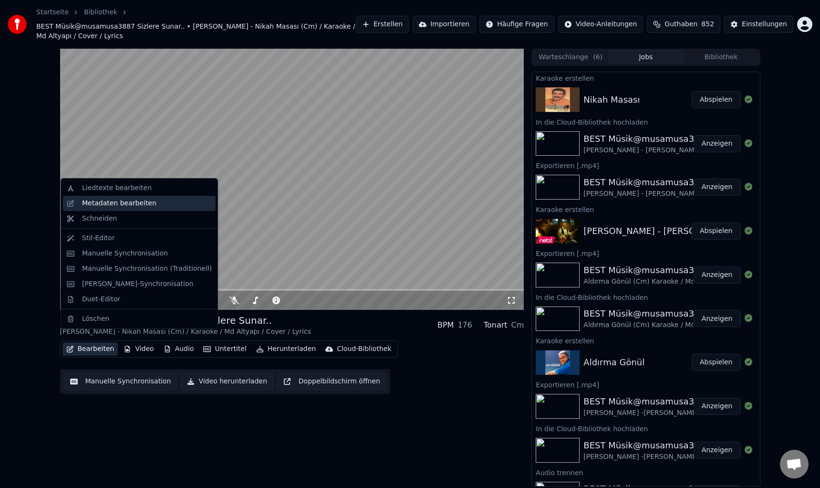
click at [131, 202] on div "Metadaten bearbeiten" at bounding box center [119, 203] width 74 height 10
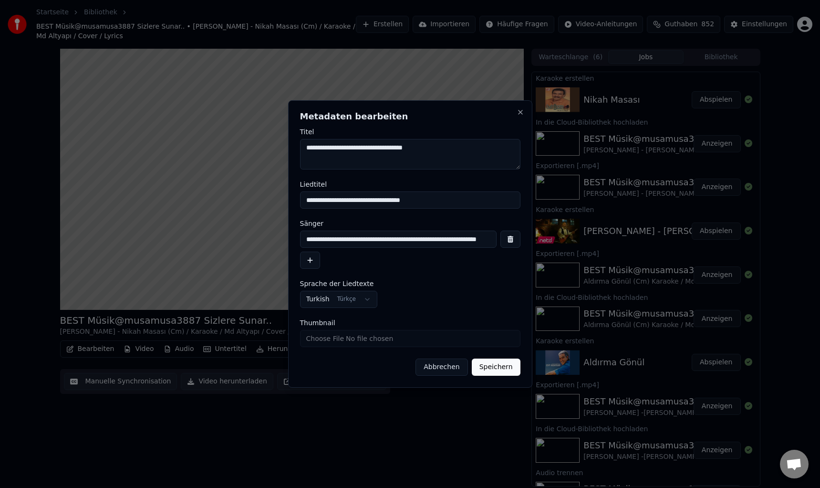
scroll to position [0, 26]
drag, startPoint x: 302, startPoint y: 240, endPoint x: 504, endPoint y: 243, distance: 201.8
click at [504, 243] on div "**********" at bounding box center [410, 238] width 220 height 17
drag, startPoint x: 437, startPoint y: 146, endPoint x: 249, endPoint y: 147, distance: 188.0
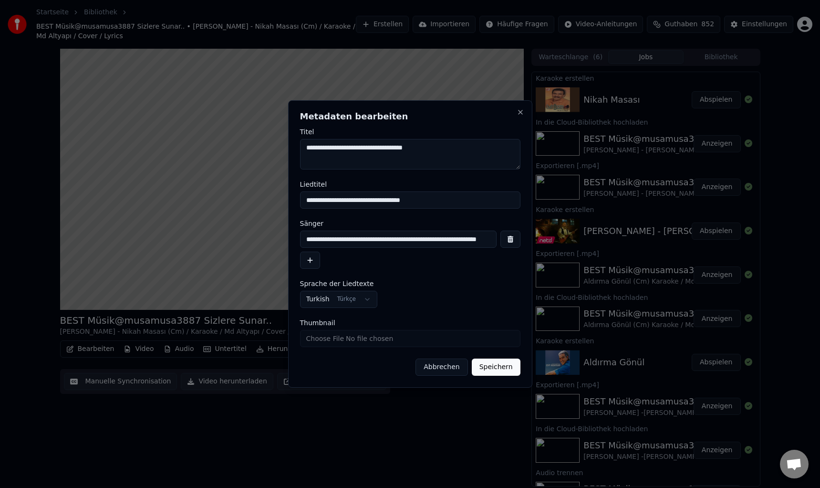
click at [249, 147] on body "Startseite Bibliothek BEST Müsik@musamusa3887 Sizlere Sunar.. • [PERSON_NAME] -…" at bounding box center [410, 244] width 820 height 488
paste textarea "**********"
type textarea "**********"
drag, startPoint x: 433, startPoint y: 239, endPoint x: 528, endPoint y: 239, distance: 94.5
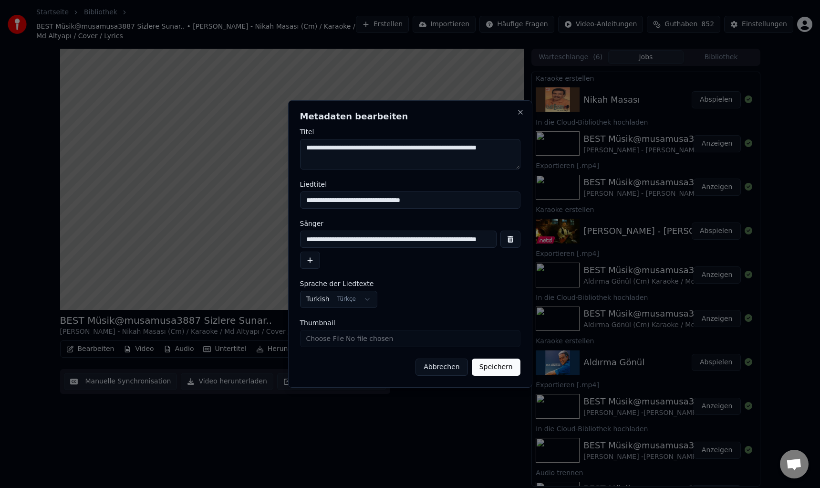
click at [528, 239] on div "**********" at bounding box center [410, 243] width 244 height 287
click at [407, 240] on input "**********" at bounding box center [398, 238] width 197 height 17
type input "**********"
click at [489, 361] on button "Speichern" at bounding box center [496, 366] width 49 height 17
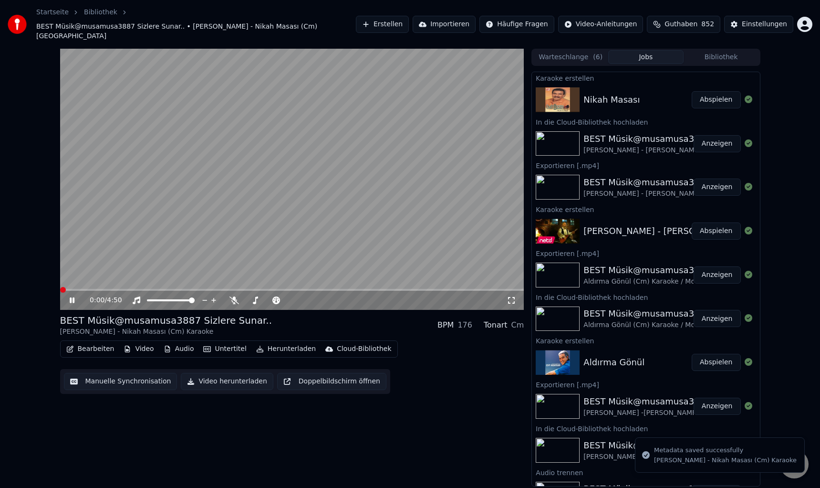
click at [60, 287] on span at bounding box center [63, 290] width 6 height 6
click at [117, 373] on button "Manuelle Synchronisation" at bounding box center [121, 381] width 114 height 17
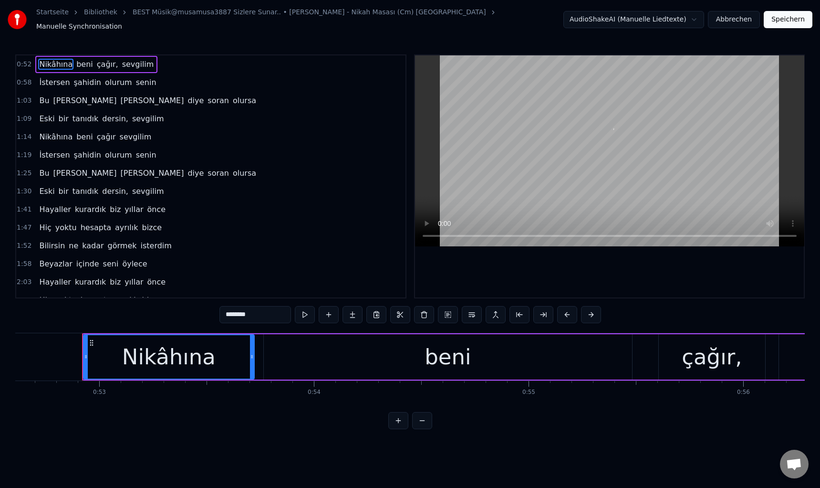
scroll to position [0, 11313]
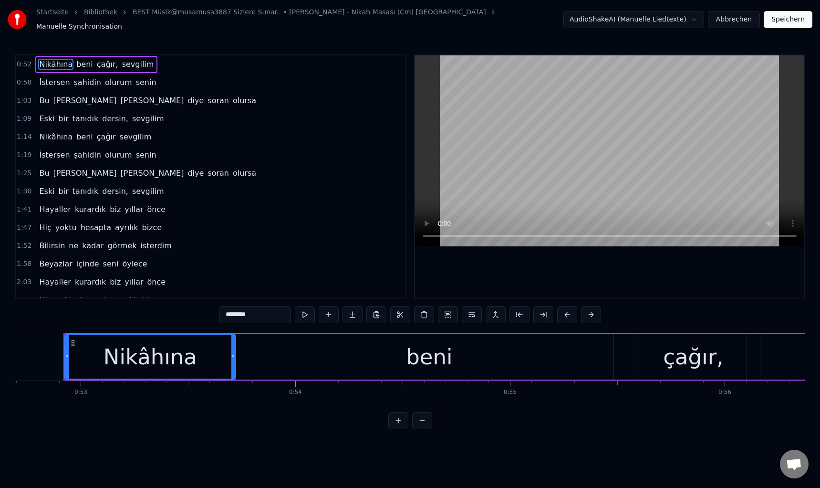
drag, startPoint x: 681, startPoint y: 354, endPoint x: 641, endPoint y: 335, distance: 43.5
click at [681, 354] on div "çağır," at bounding box center [693, 357] width 60 height 32
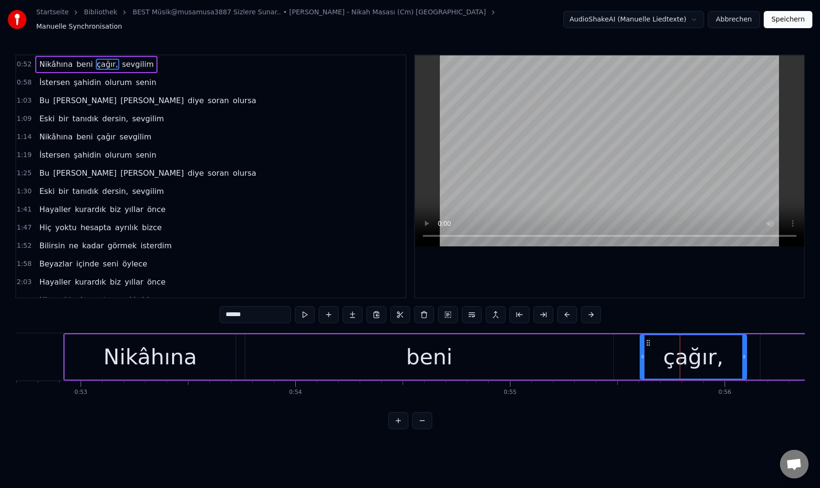
click at [230, 312] on input "******" at bounding box center [255, 314] width 72 height 17
paste input "text"
click at [143, 354] on div "Nikâhına" at bounding box center [151, 357] width 94 height 32
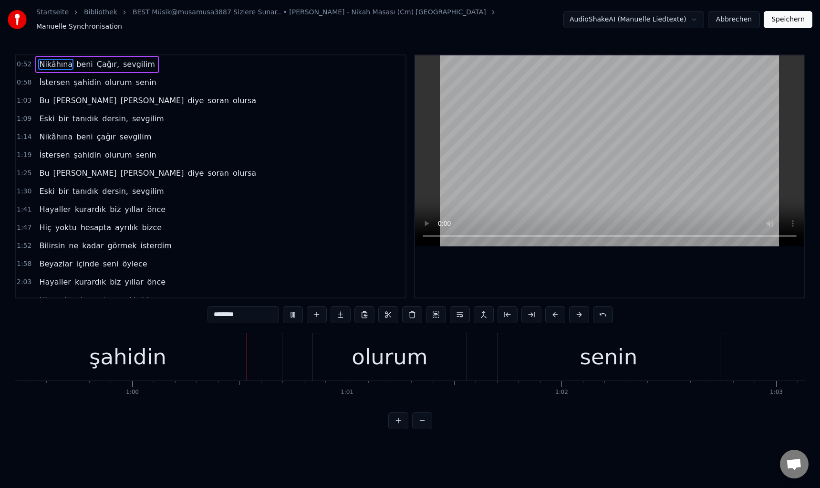
scroll to position [0, 12803]
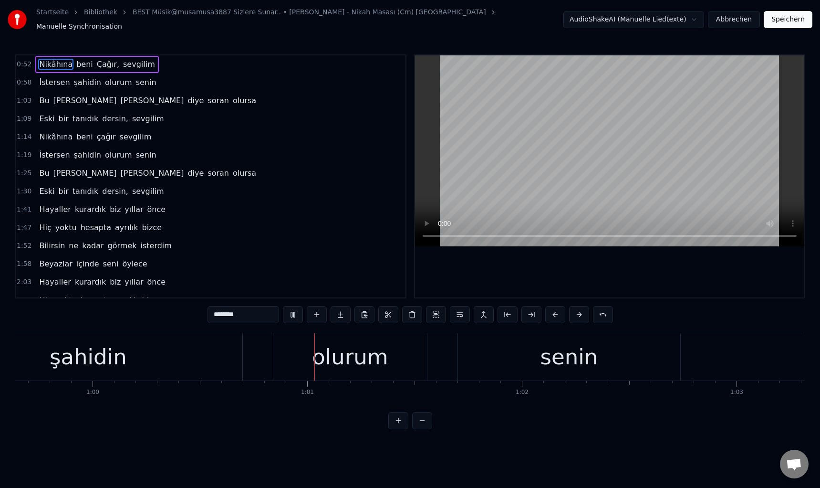
drag, startPoint x: 342, startPoint y: 352, endPoint x: 228, endPoint y: 309, distance: 121.6
click at [340, 350] on div "olurum" at bounding box center [350, 357] width 76 height 32
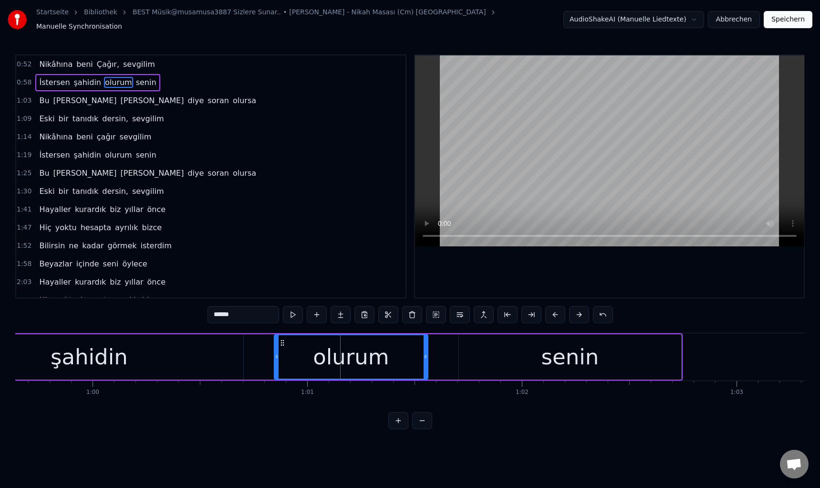
drag, startPoint x: 208, startPoint y: 310, endPoint x: 217, endPoint y: 313, distance: 9.0
click at [217, 313] on input "******" at bounding box center [244, 314] width 72 height 17
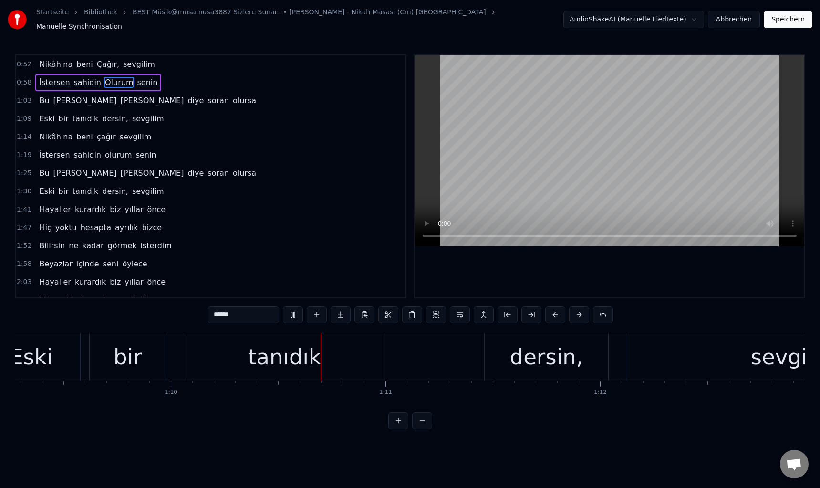
scroll to position [0, 15001]
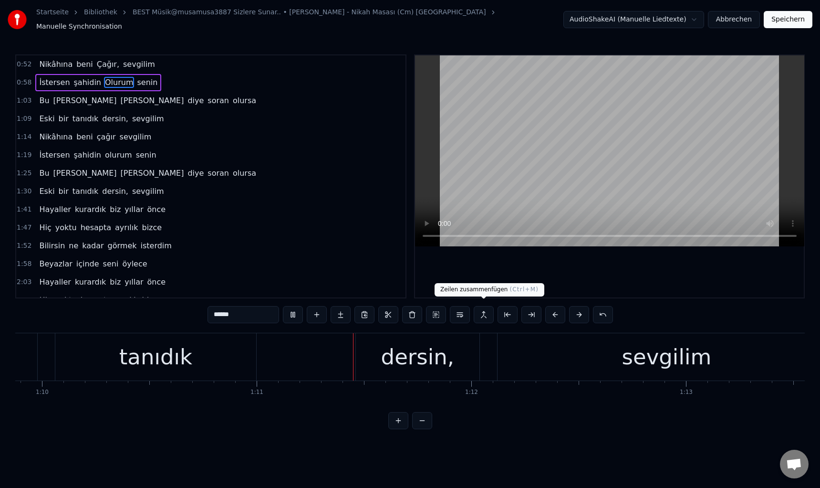
drag, startPoint x: 432, startPoint y: 358, endPoint x: 341, endPoint y: 335, distance: 94.4
click at [429, 356] on div "dersin," at bounding box center [417, 357] width 73 height 32
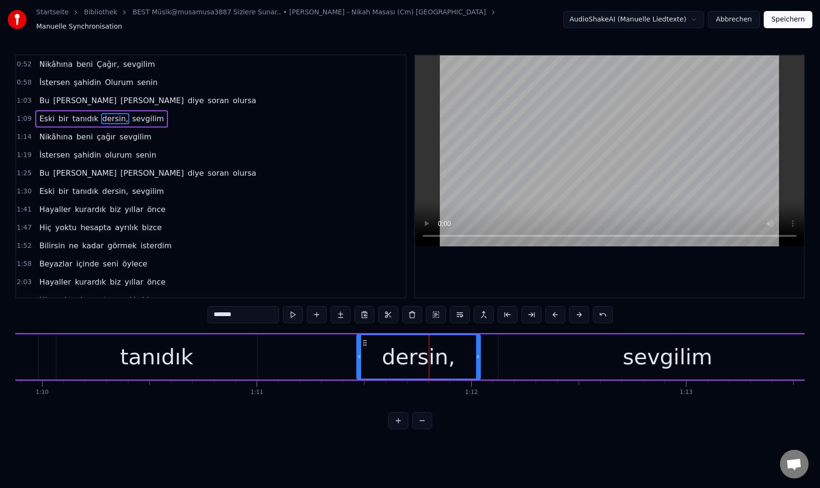
drag, startPoint x: 213, startPoint y: 311, endPoint x: 217, endPoint y: 315, distance: 5.4
click at [217, 315] on input "*******" at bounding box center [244, 314] width 72 height 17
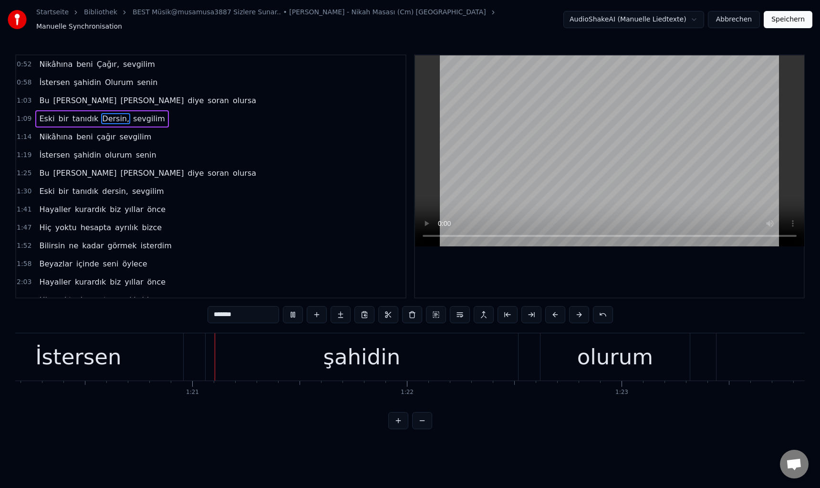
scroll to position [0, 17231]
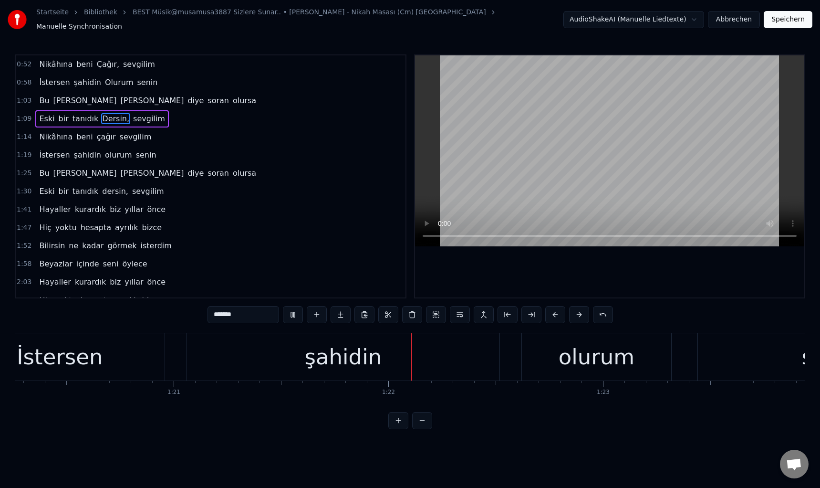
drag, startPoint x: 596, startPoint y: 353, endPoint x: 381, endPoint y: 329, distance: 216.4
click at [595, 353] on div "olurum" at bounding box center [597, 357] width 76 height 32
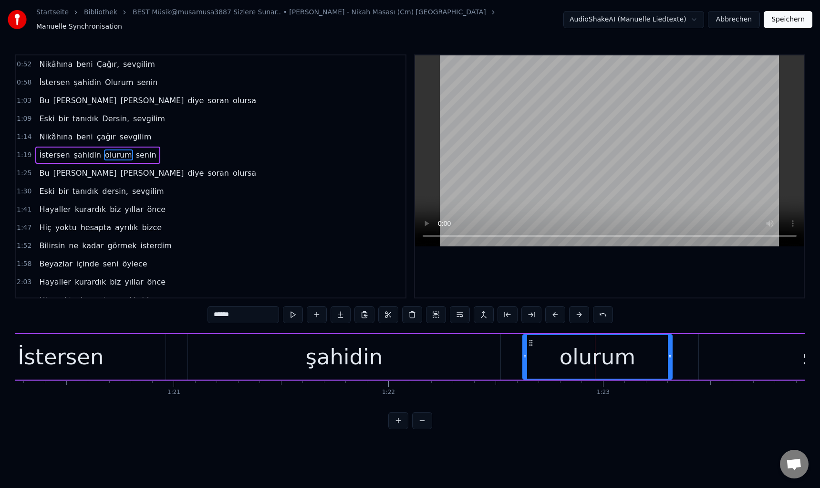
drag, startPoint x: 218, startPoint y: 311, endPoint x: 204, endPoint y: 312, distance: 13.8
click at [204, 312] on div "0:52 Nikâhına beni Çağır, sevgilim 0:58 İstersen şahidin Olurum senin 1:03 Bu […" at bounding box center [410, 241] width 790 height 374
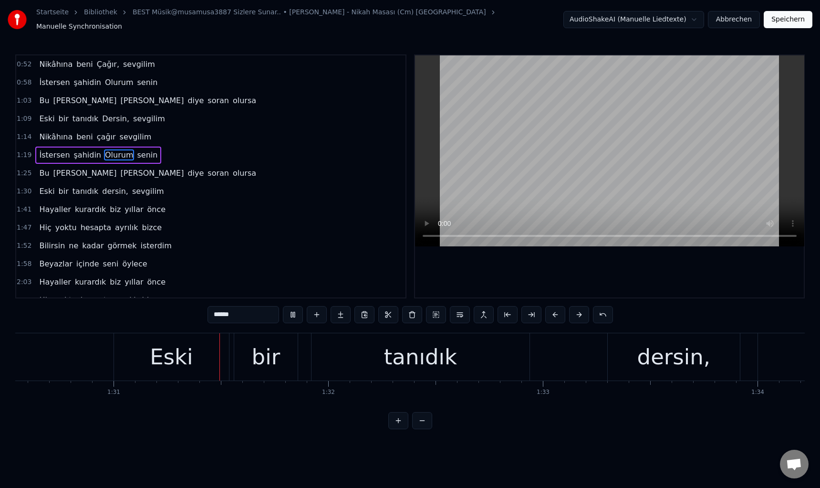
scroll to position [0, 19456]
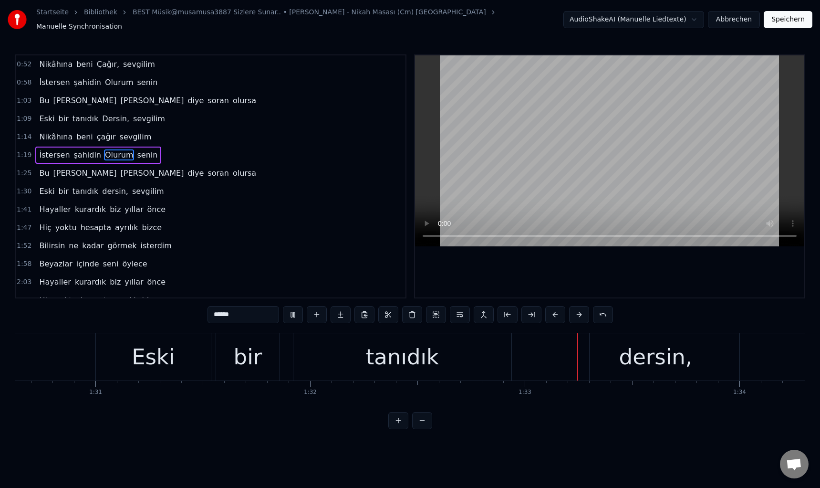
click at [649, 362] on div "dersin," at bounding box center [655, 357] width 73 height 32
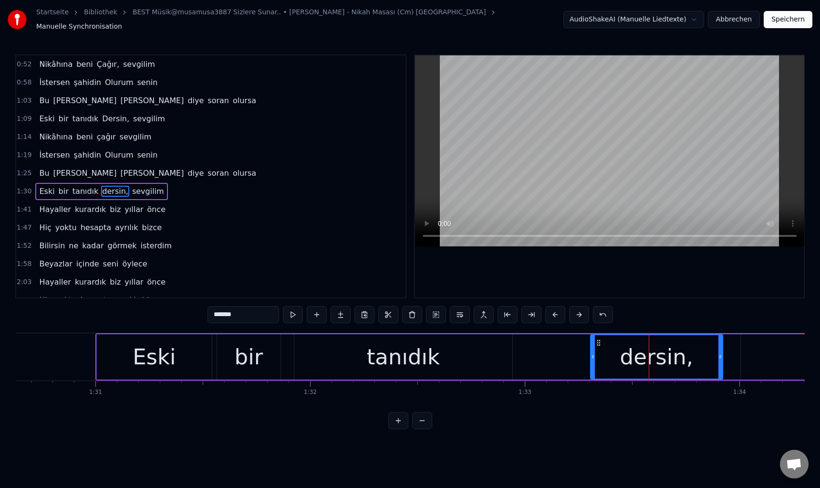
scroll to position [15, 0]
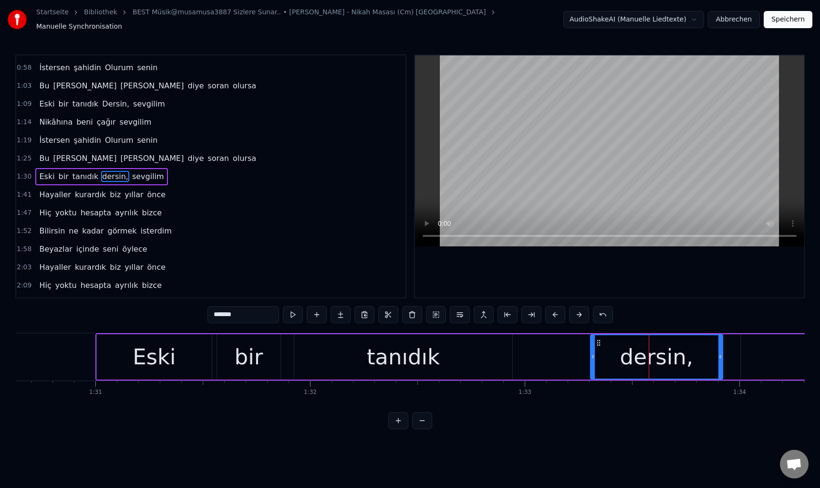
click at [217, 311] on input "*******" at bounding box center [244, 314] width 72 height 17
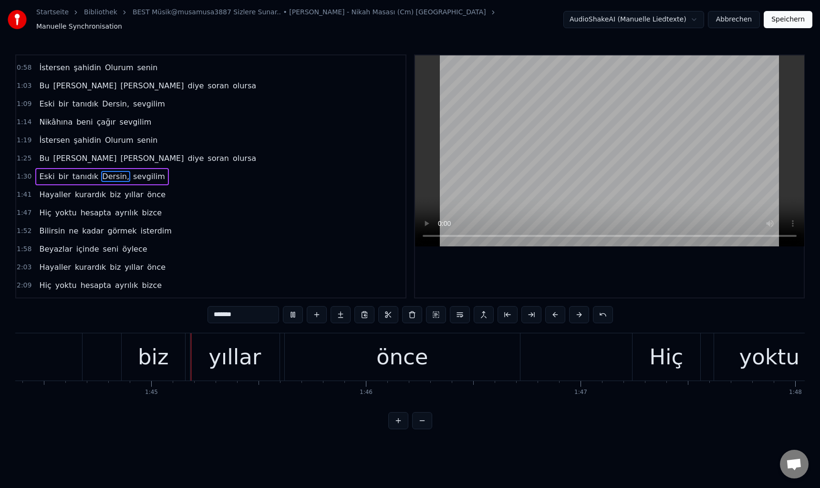
scroll to position [0, 22424]
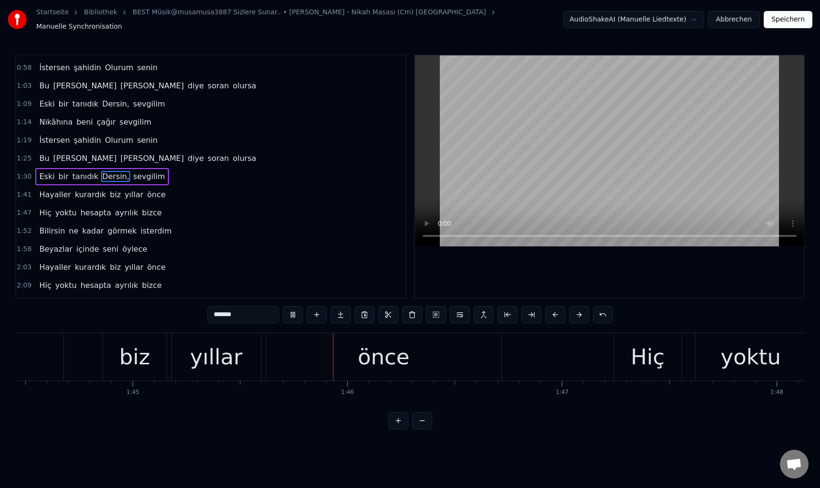
drag, startPoint x: 131, startPoint y: 346, endPoint x: 180, endPoint y: 329, distance: 52.5
click at [135, 343] on div "biz" at bounding box center [134, 357] width 31 height 32
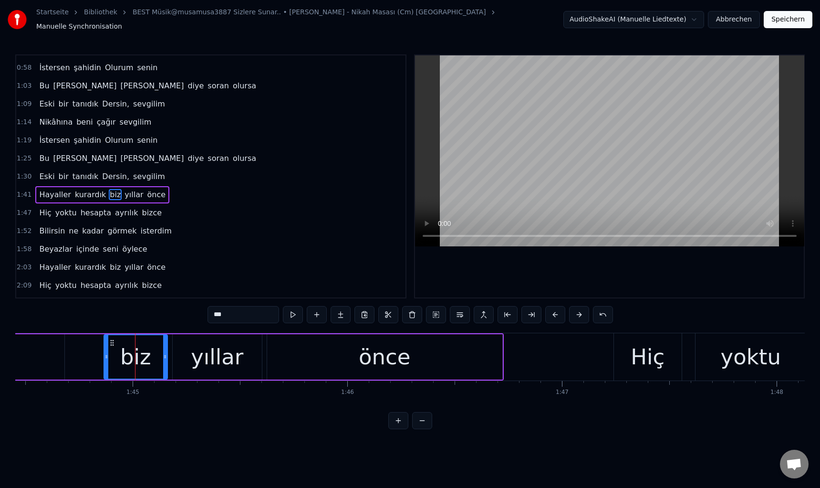
scroll to position [33, 0]
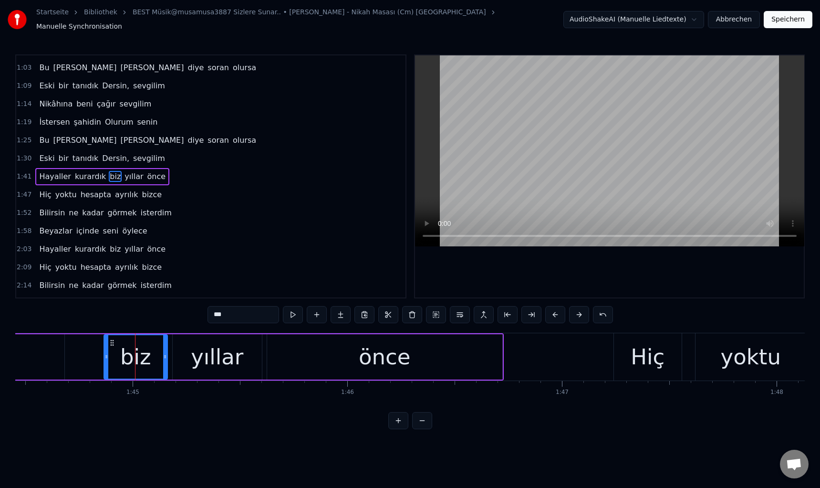
drag, startPoint x: 218, startPoint y: 309, endPoint x: 208, endPoint y: 312, distance: 9.8
click at [208, 312] on input "***" at bounding box center [244, 314] width 72 height 17
click at [459, 177] on video at bounding box center [609, 150] width 389 height 191
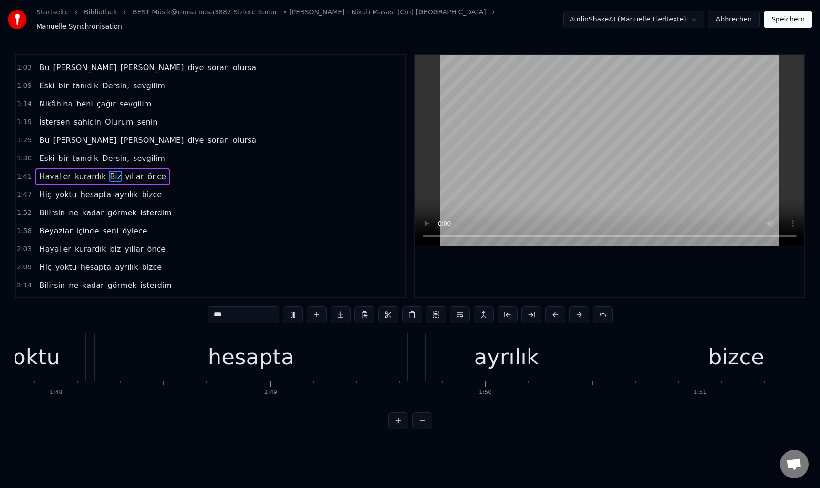
scroll to position [0, 23163]
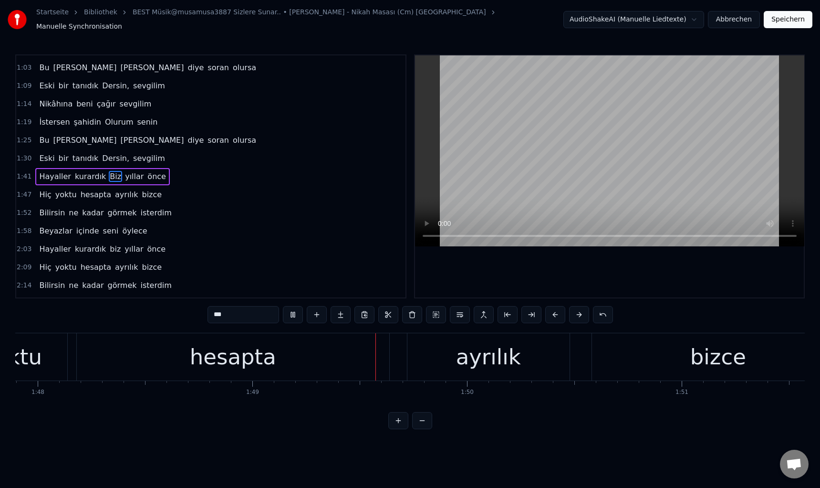
drag, startPoint x: 467, startPoint y: 352, endPoint x: 318, endPoint y: 334, distance: 149.4
click at [466, 352] on div "ayrılık" at bounding box center [488, 357] width 65 height 32
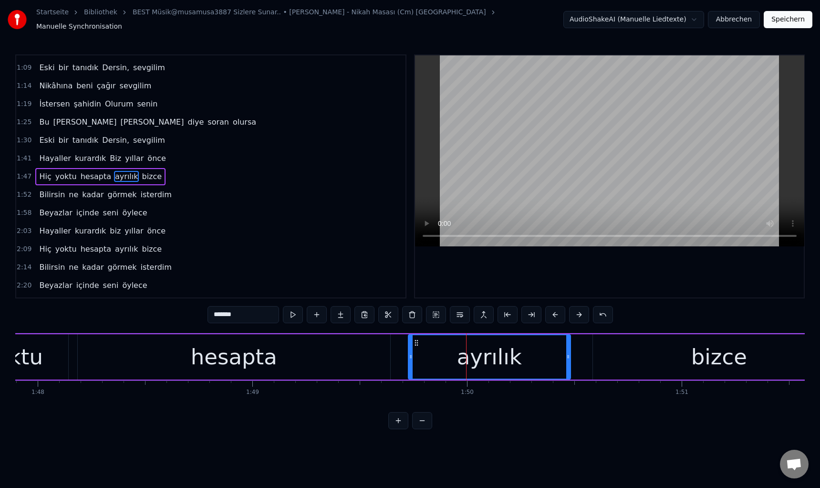
click at [216, 312] on input "*******" at bounding box center [244, 314] width 72 height 17
click at [469, 179] on video at bounding box center [609, 150] width 389 height 191
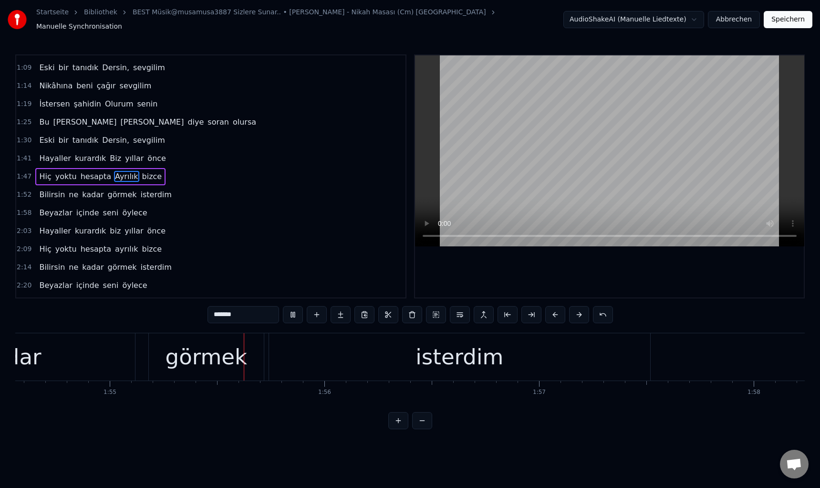
scroll to position [0, 24633]
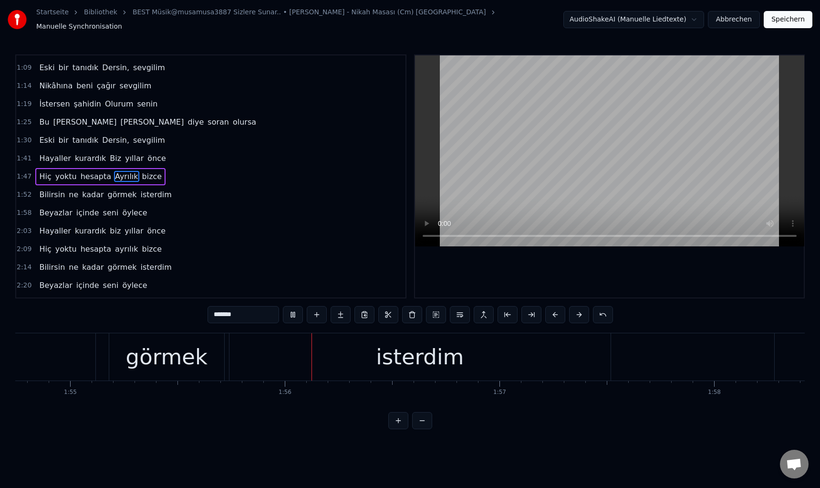
click at [169, 361] on div "görmek" at bounding box center [167, 357] width 82 height 32
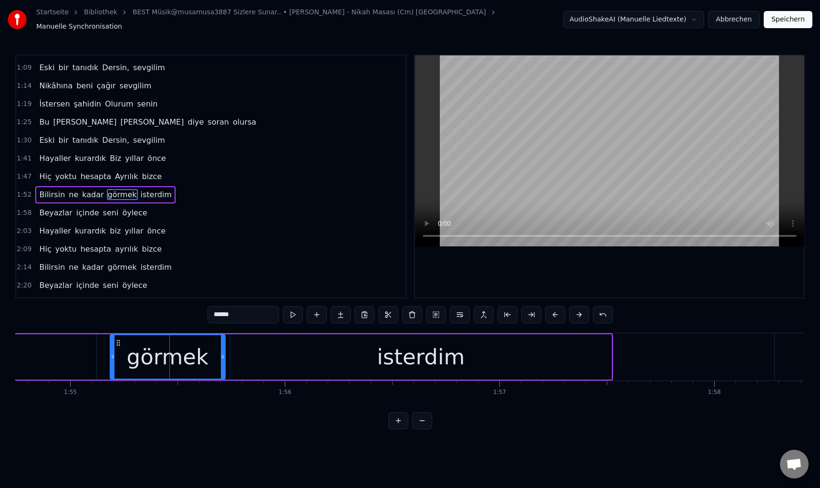
scroll to position [69, 0]
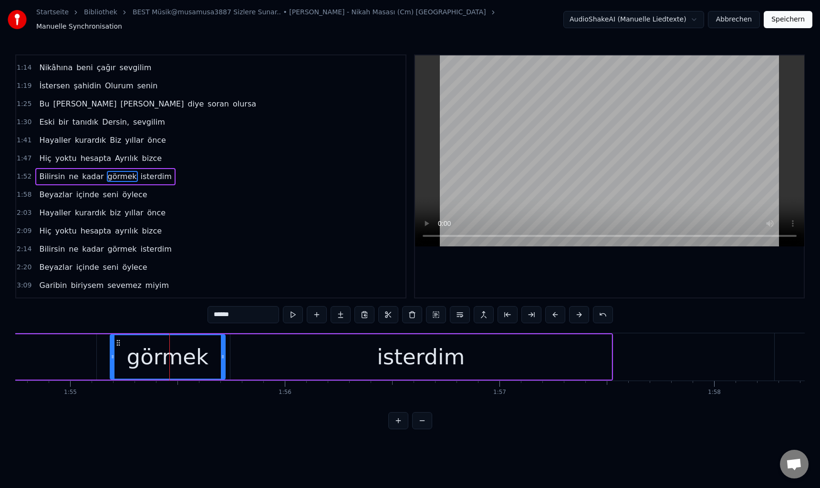
drag, startPoint x: 217, startPoint y: 311, endPoint x: 209, endPoint y: 312, distance: 7.2
click at [209, 312] on input "******" at bounding box center [244, 314] width 72 height 17
click at [501, 181] on video at bounding box center [609, 150] width 389 height 191
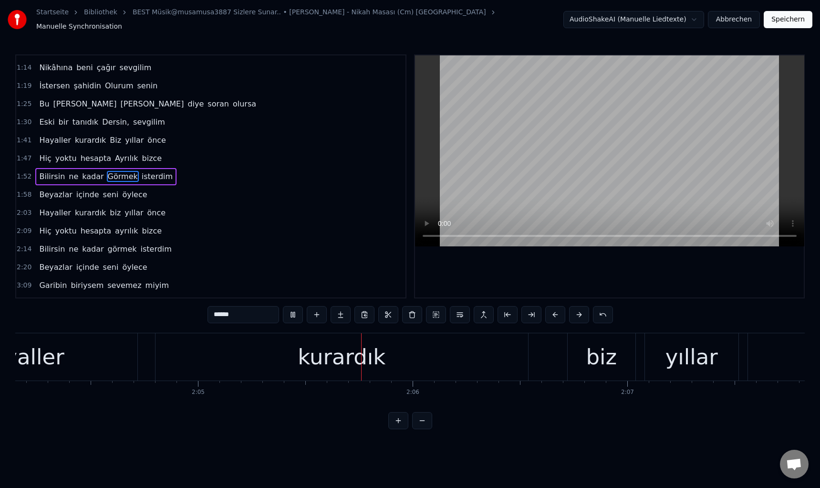
scroll to position [0, 26831]
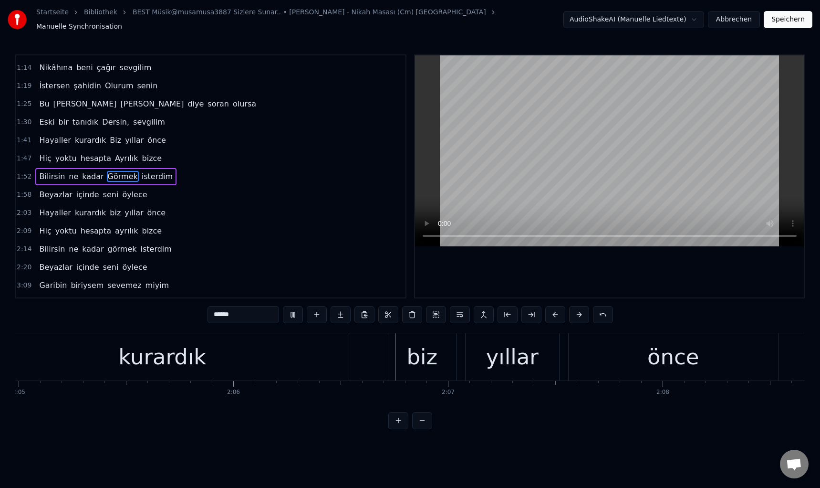
click at [412, 354] on div "biz" at bounding box center [421, 357] width 31 height 32
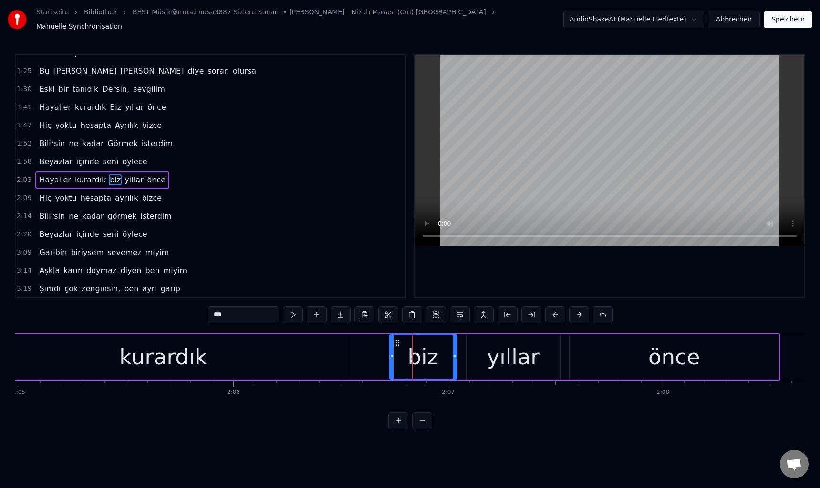
scroll to position [105, 0]
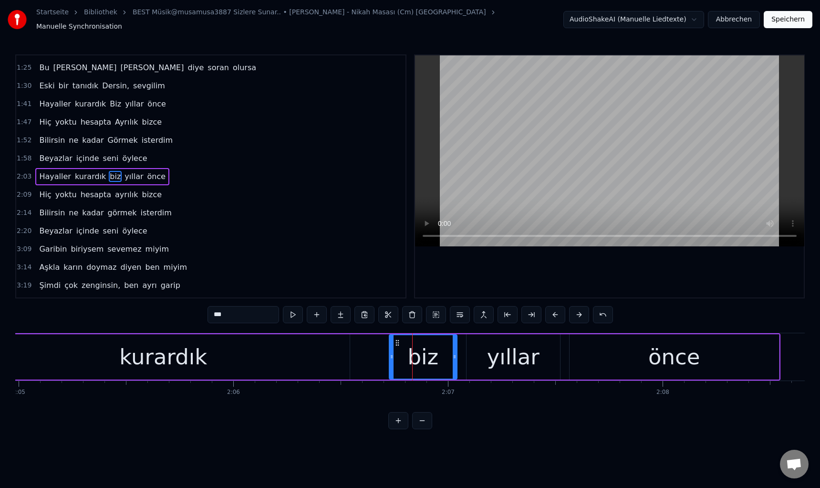
drag, startPoint x: 207, startPoint y: 308, endPoint x: 217, endPoint y: 314, distance: 11.8
click at [217, 314] on input "***" at bounding box center [244, 314] width 72 height 17
click at [579, 99] on video at bounding box center [609, 150] width 389 height 191
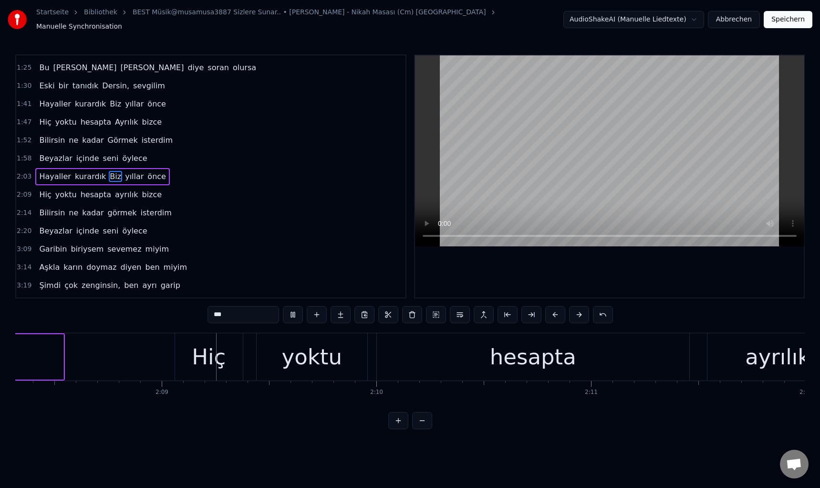
scroll to position [0, 27564]
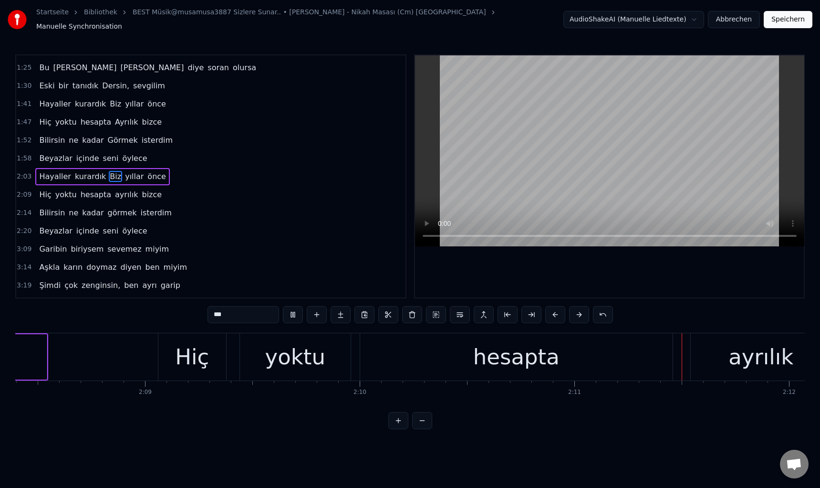
drag, startPoint x: 731, startPoint y: 355, endPoint x: 526, endPoint y: 329, distance: 206.8
click at [731, 354] on div "ayrılık" at bounding box center [761, 356] width 141 height 47
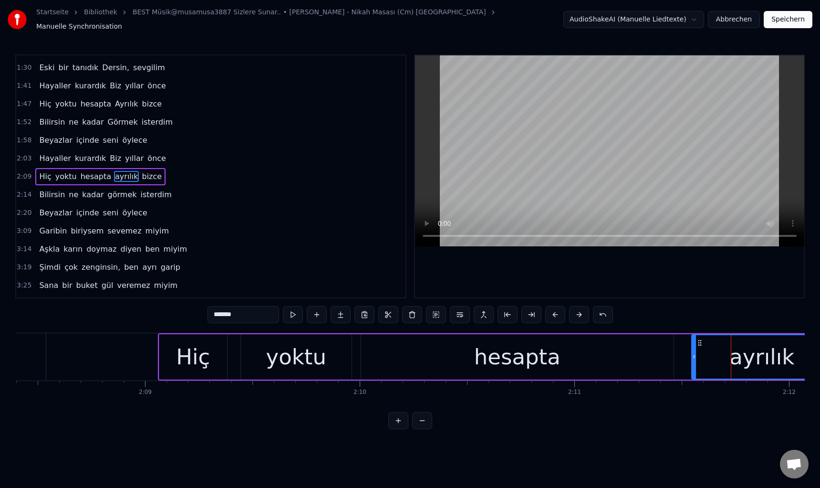
drag, startPoint x: 208, startPoint y: 311, endPoint x: 214, endPoint y: 315, distance: 7.3
click at [214, 315] on div "0:52 Nikâhına beni Çağır, sevgilim 0:58 İstersen şahidin Olurum senin 1:03 Bu […" at bounding box center [410, 241] width 790 height 374
click at [217, 314] on input "*******" at bounding box center [244, 314] width 72 height 17
click at [489, 164] on video at bounding box center [609, 150] width 389 height 191
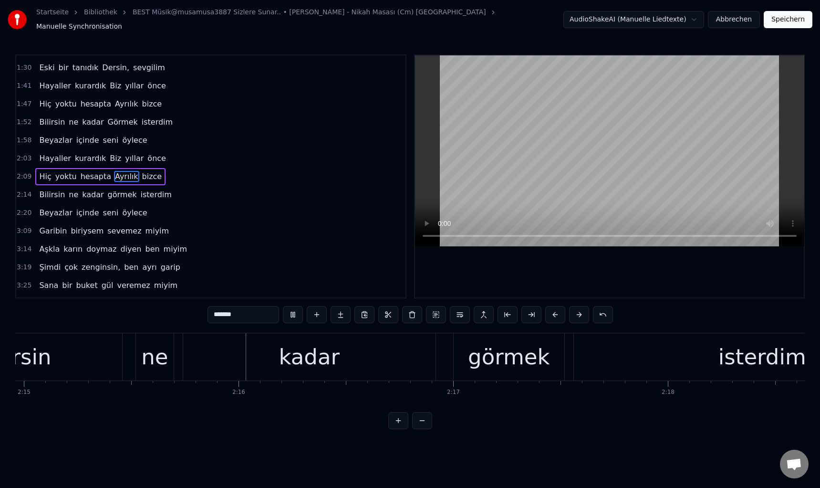
scroll to position [0, 29013]
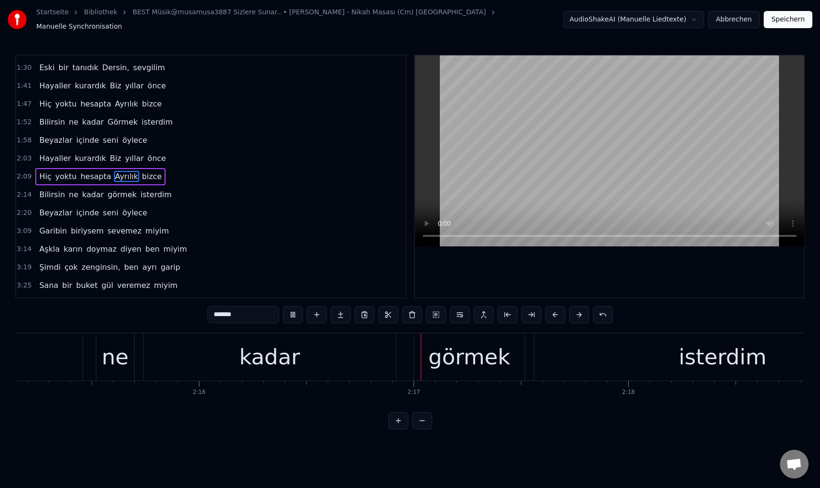
drag, startPoint x: 484, startPoint y: 347, endPoint x: 343, endPoint y: 325, distance: 142.4
click at [484, 347] on div "görmek" at bounding box center [469, 357] width 82 height 32
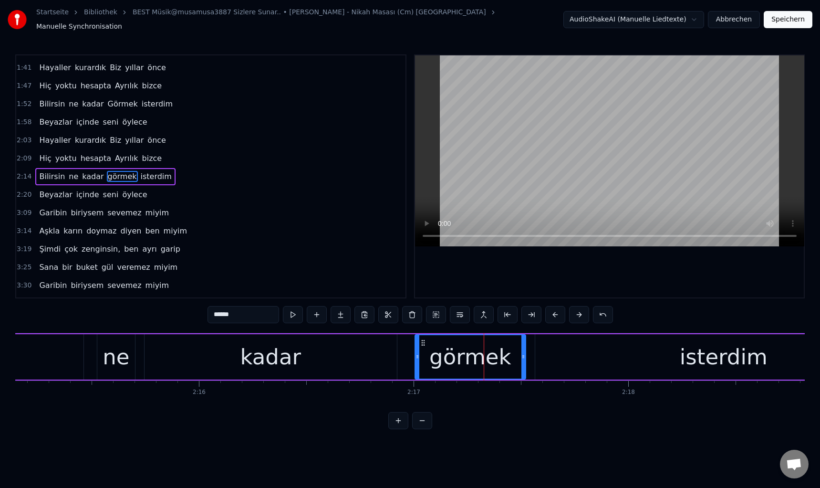
click at [218, 312] on input "******" at bounding box center [244, 314] width 72 height 17
drag, startPoint x: 213, startPoint y: 310, endPoint x: 219, endPoint y: 314, distance: 6.9
click at [219, 314] on input "******" at bounding box center [244, 314] width 72 height 17
type input "******"
click at [540, 170] on video at bounding box center [609, 150] width 389 height 191
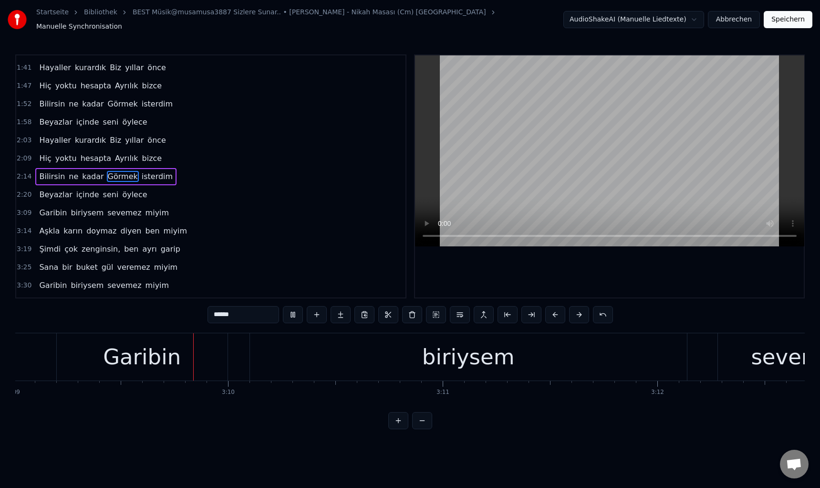
scroll to position [0, 40605]
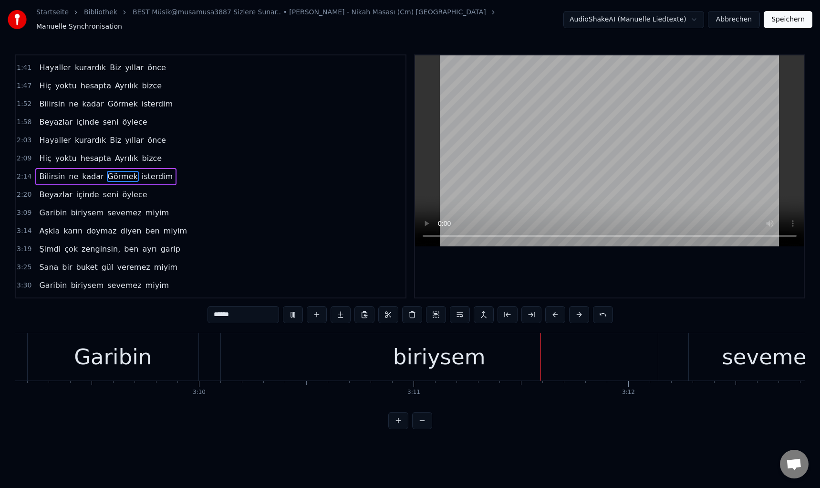
click at [738, 357] on div "sevemez" at bounding box center [770, 357] width 96 height 32
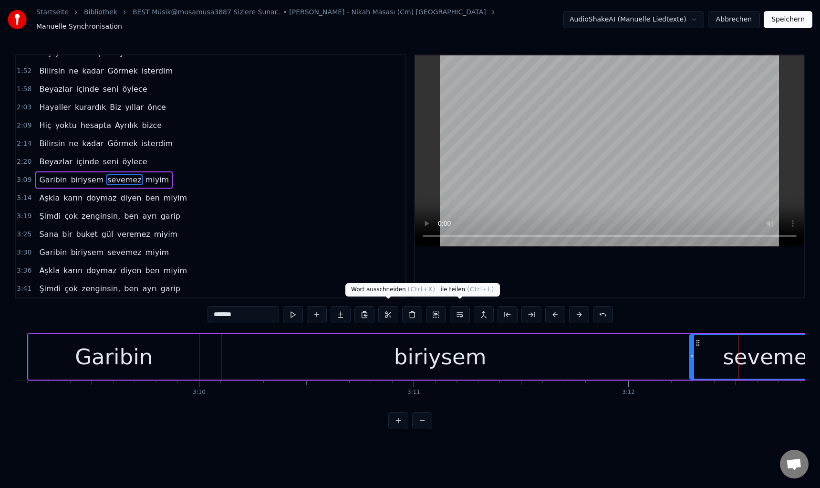
scroll to position [178, 0]
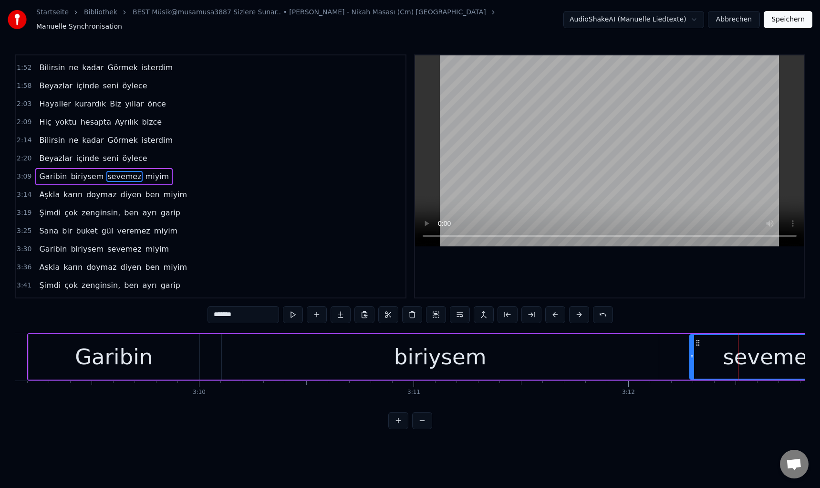
click at [215, 316] on input "*******" at bounding box center [244, 314] width 72 height 17
click at [528, 188] on video at bounding box center [609, 150] width 389 height 191
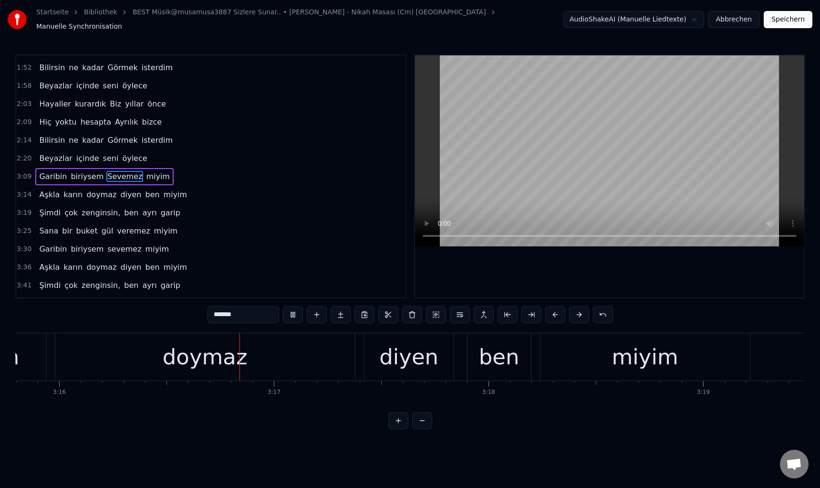
scroll to position [0, 42060]
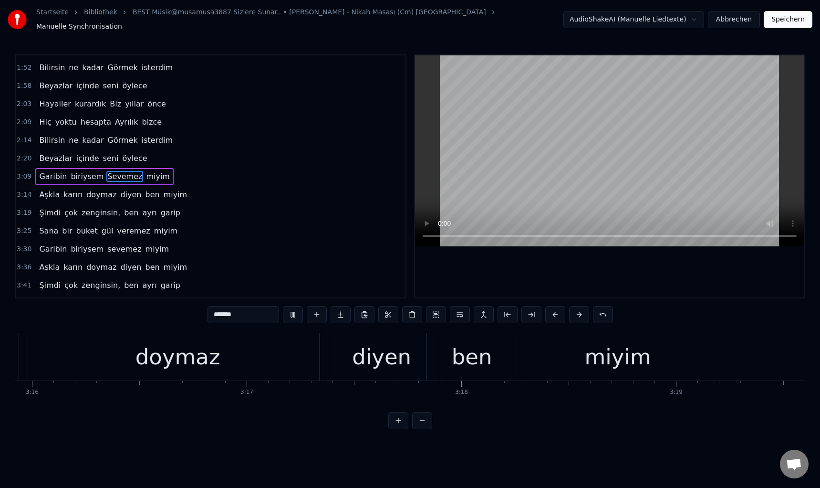
click at [368, 354] on div "diyen" at bounding box center [381, 357] width 59 height 32
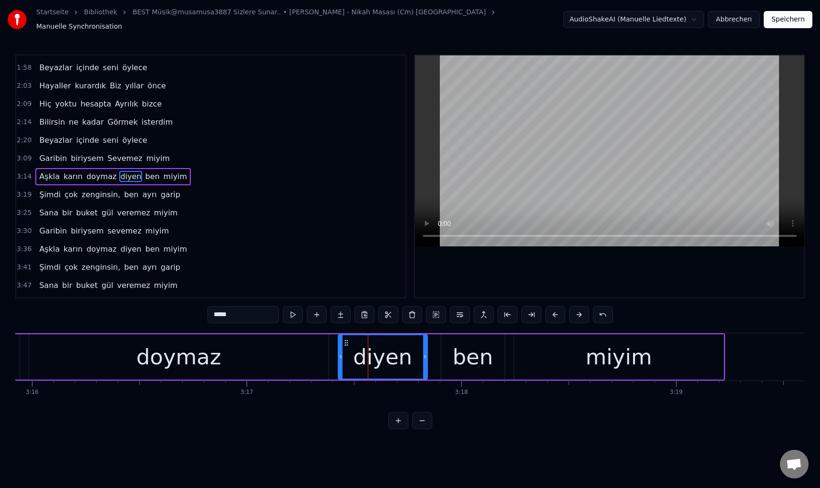
drag, startPoint x: 212, startPoint y: 312, endPoint x: 216, endPoint y: 316, distance: 6.4
click at [216, 316] on input "*****" at bounding box center [244, 314] width 72 height 17
click at [562, 157] on video at bounding box center [609, 150] width 389 height 191
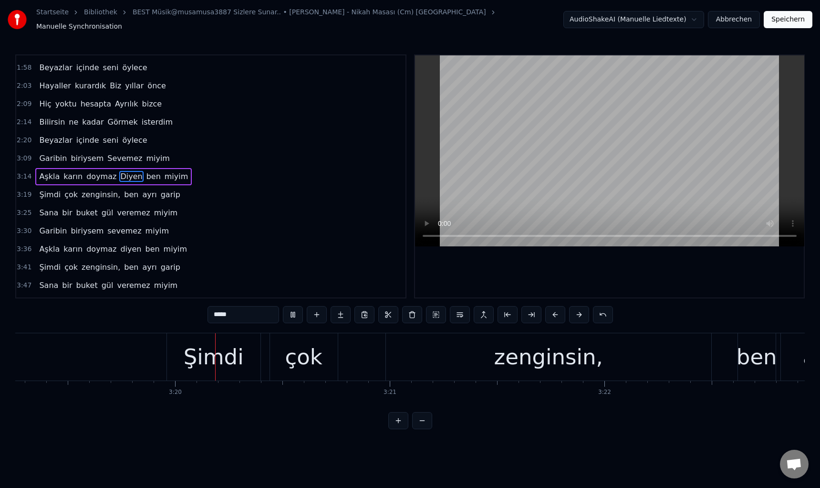
scroll to position [0, 42805]
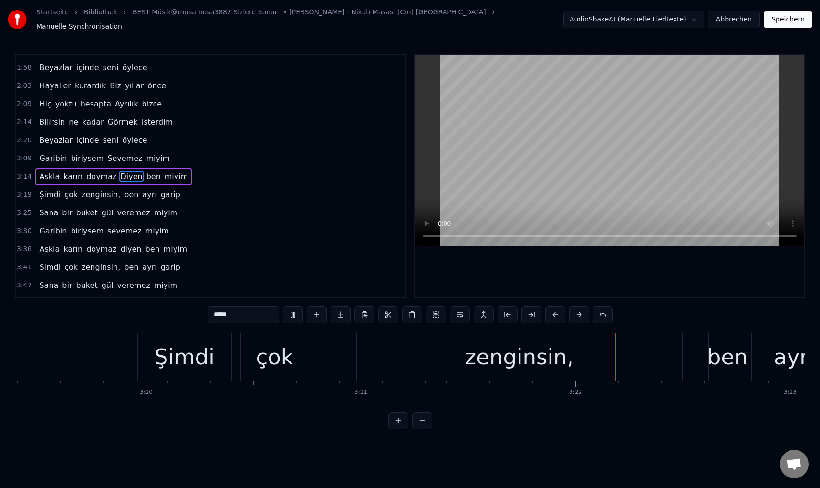
drag, startPoint x: 724, startPoint y: 348, endPoint x: 644, endPoint y: 330, distance: 81.7
click at [723, 348] on div "ben" at bounding box center [727, 357] width 41 height 32
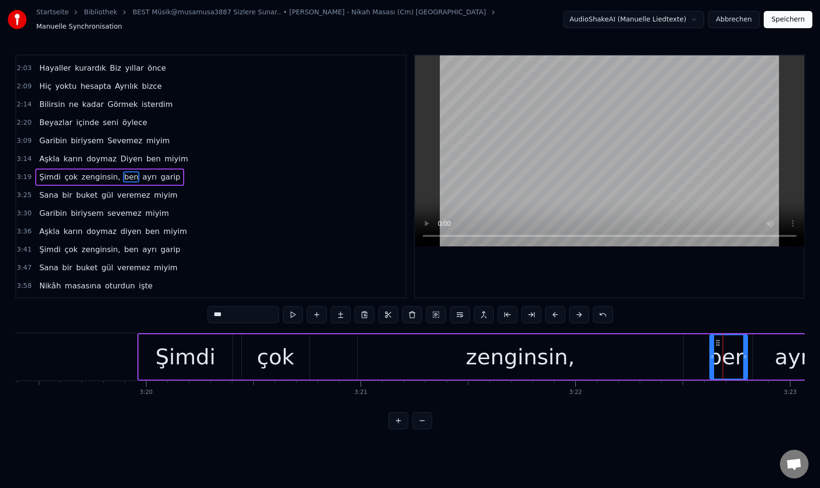
scroll to position [214, 0]
click at [211, 313] on input "***" at bounding box center [244, 314] width 72 height 17
click at [534, 168] on video at bounding box center [609, 150] width 389 height 191
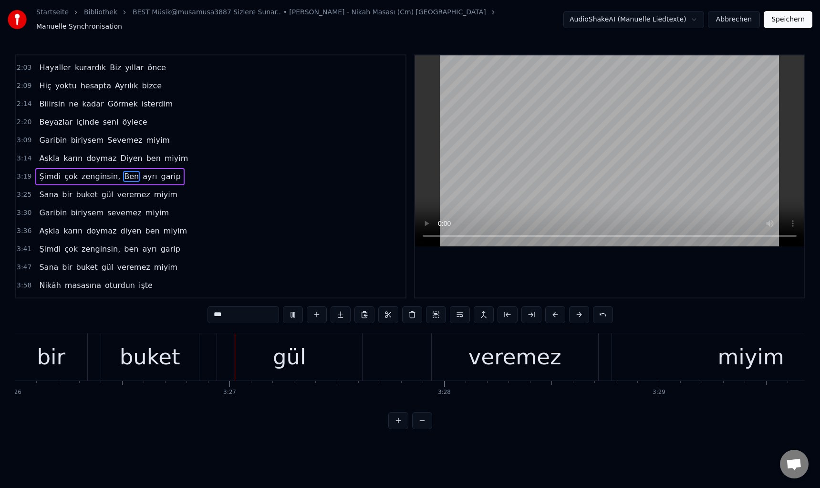
scroll to position [0, 44243]
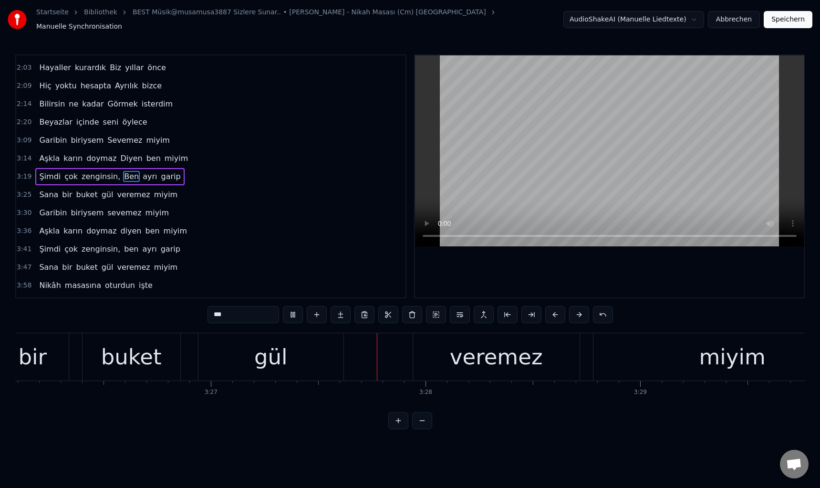
drag, startPoint x: 491, startPoint y: 342, endPoint x: 326, endPoint y: 332, distance: 165.9
click at [491, 342] on div "veremez" at bounding box center [496, 357] width 93 height 32
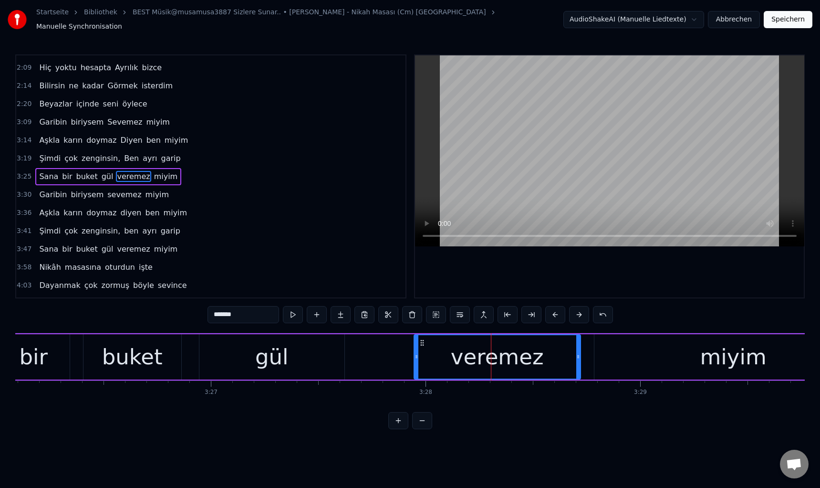
click at [217, 313] on input "*******" at bounding box center [244, 314] width 72 height 17
click at [545, 176] on video at bounding box center [609, 150] width 389 height 191
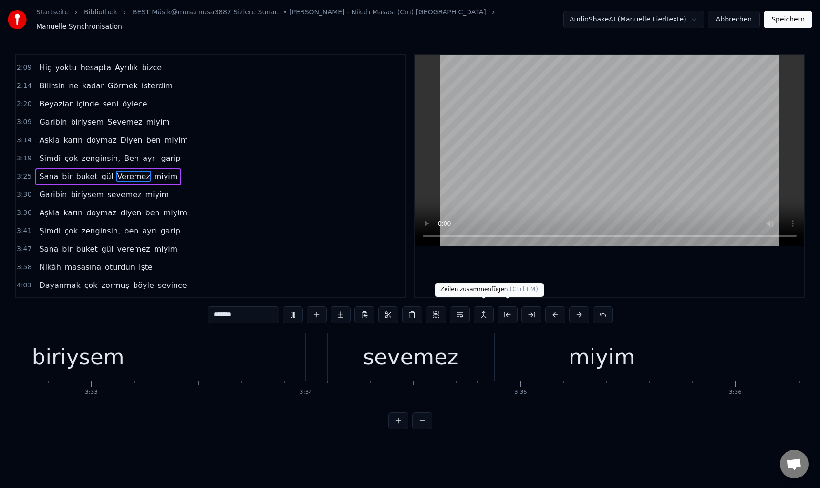
scroll to position [0, 45678]
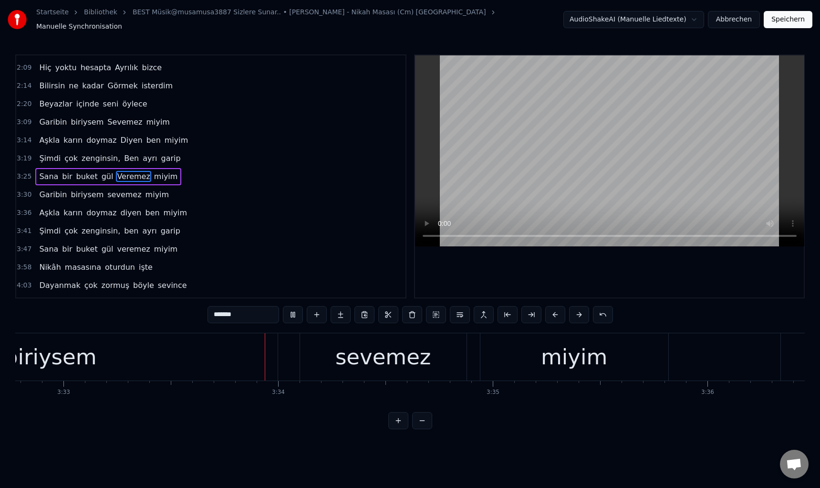
click at [381, 359] on div "sevemez" at bounding box center [383, 357] width 96 height 32
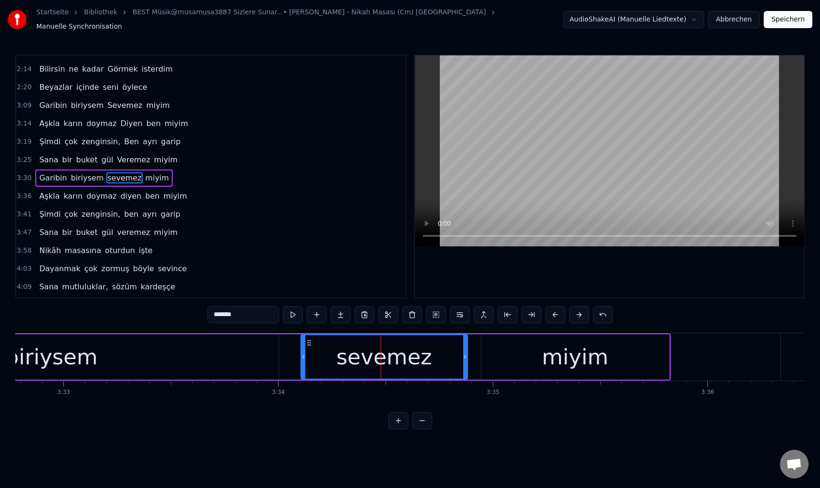
scroll to position [250, 0]
drag, startPoint x: 211, startPoint y: 312, endPoint x: 216, endPoint y: 316, distance: 6.1
click at [216, 316] on input "*******" at bounding box center [244, 314] width 72 height 17
click at [591, 145] on video at bounding box center [609, 150] width 389 height 191
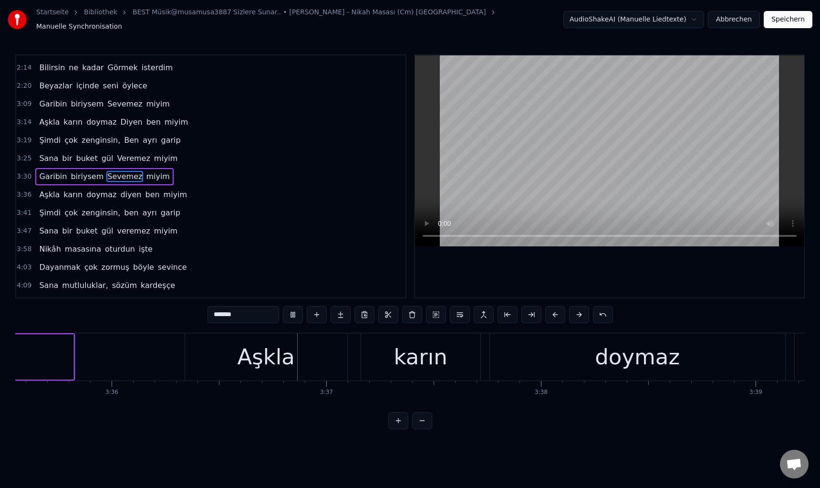
scroll to position [0, 46380]
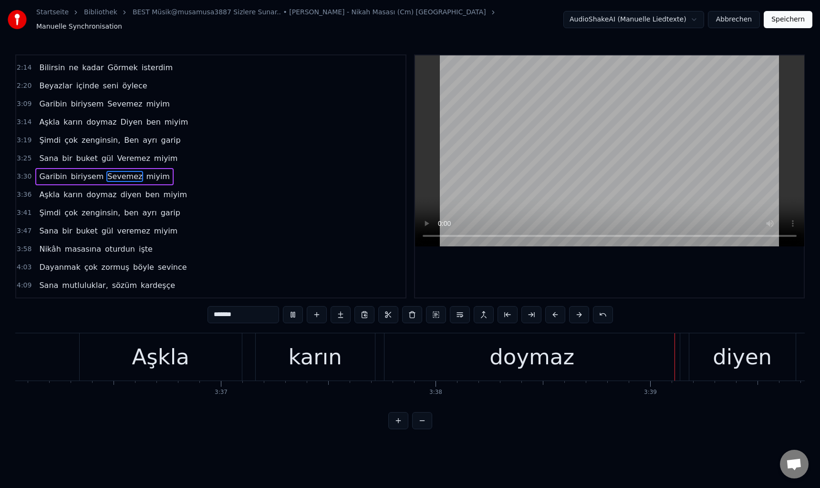
click at [731, 356] on div "diyen" at bounding box center [742, 357] width 59 height 32
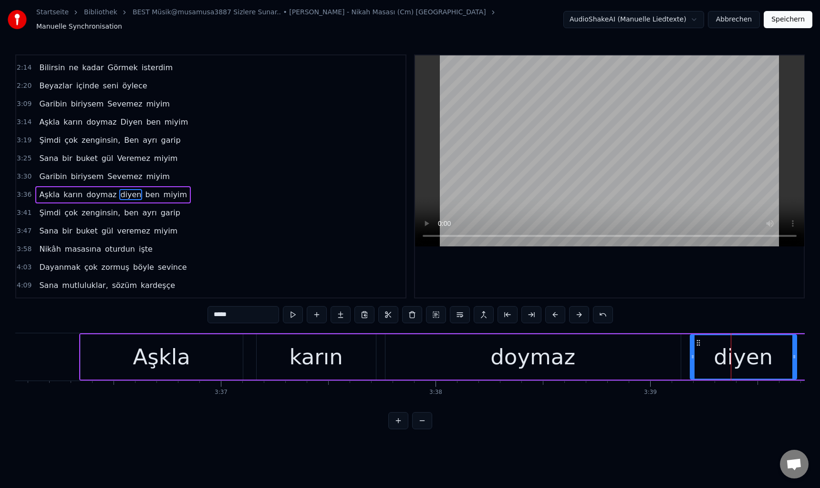
scroll to position [269, 0]
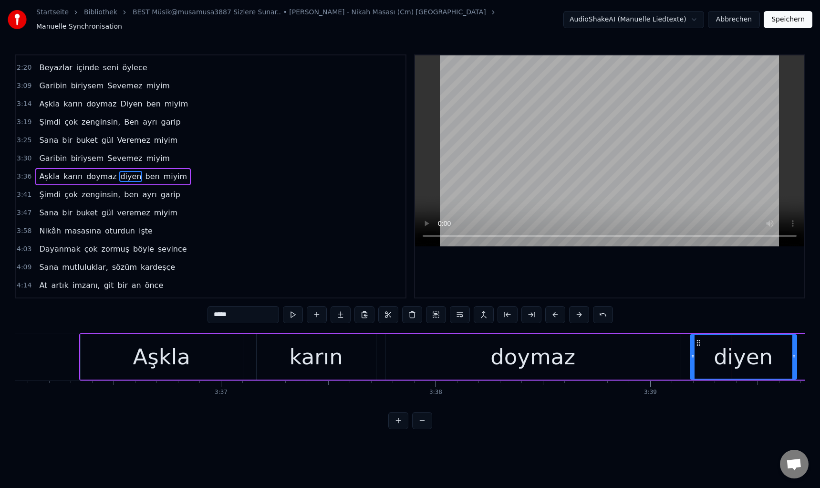
click at [213, 312] on input "*****" at bounding box center [244, 314] width 72 height 17
click at [628, 123] on video at bounding box center [609, 150] width 389 height 191
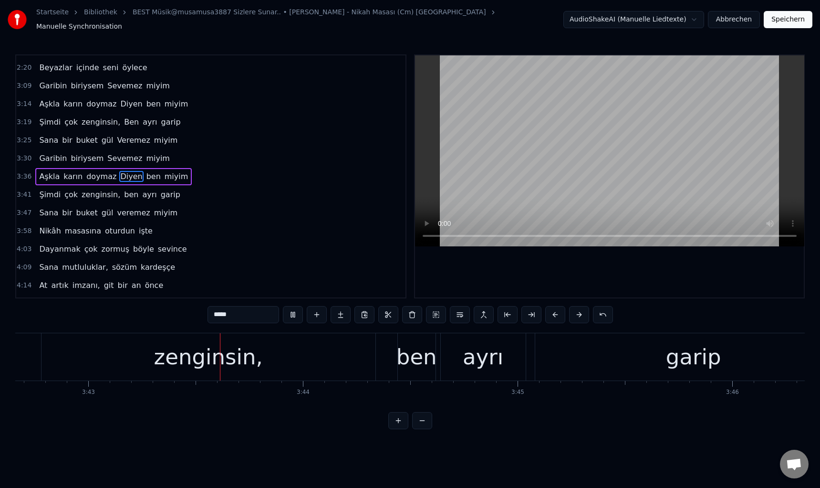
scroll to position [0, 47828]
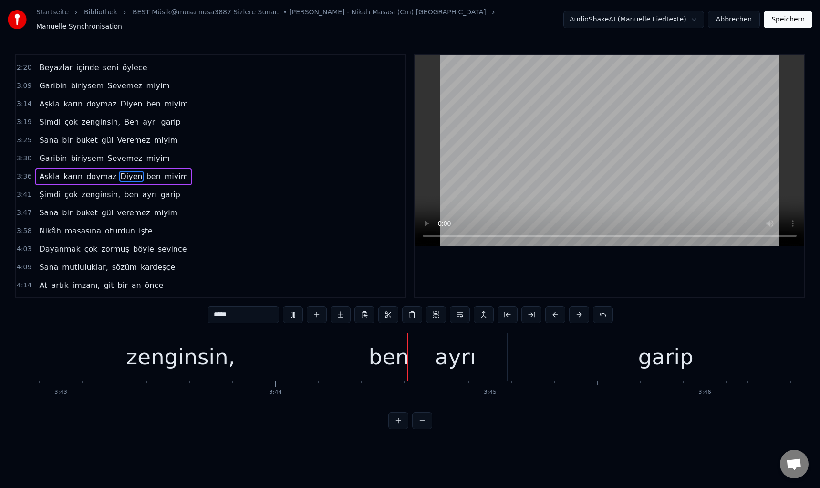
click at [395, 346] on div "ben" at bounding box center [389, 357] width 41 height 32
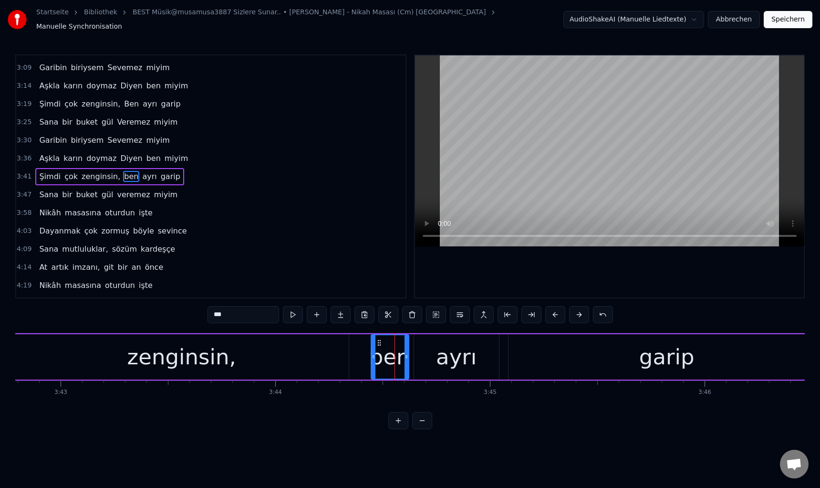
drag, startPoint x: 213, startPoint y: 312, endPoint x: 216, endPoint y: 316, distance: 5.6
click at [216, 316] on input "***" at bounding box center [244, 314] width 72 height 17
click at [561, 99] on video at bounding box center [609, 150] width 389 height 191
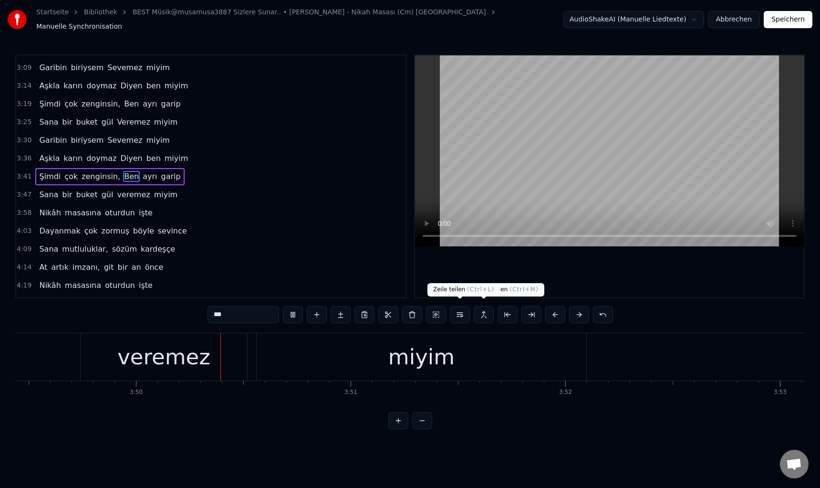
scroll to position [0, 49283]
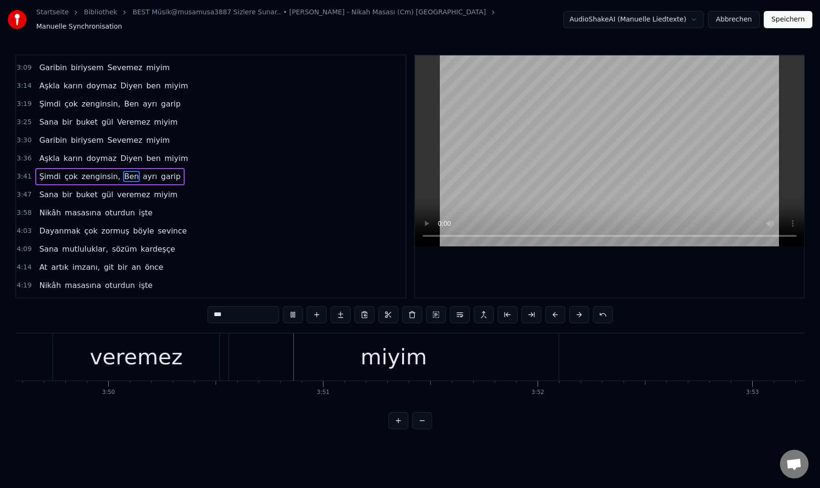
click at [151, 354] on div "veremez" at bounding box center [136, 357] width 93 height 32
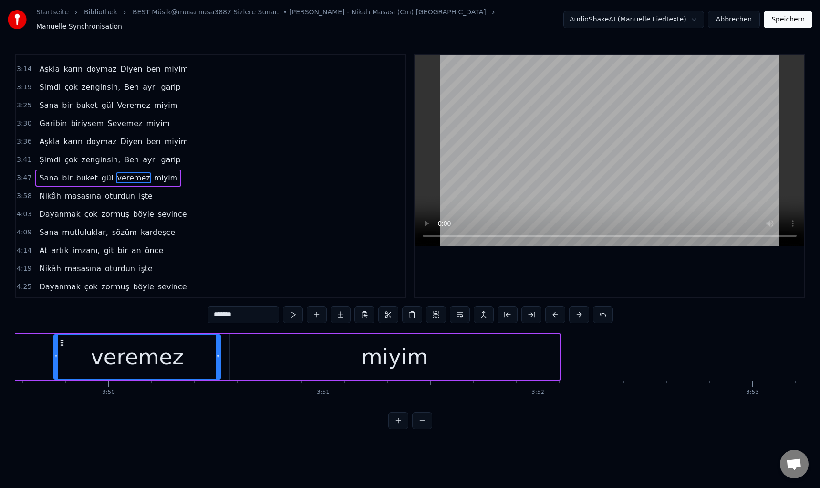
scroll to position [305, 0]
drag, startPoint x: 211, startPoint y: 310, endPoint x: 216, endPoint y: 315, distance: 7.4
click at [216, 315] on input "*******" at bounding box center [244, 314] width 72 height 17
click at [536, 157] on video at bounding box center [609, 150] width 389 height 191
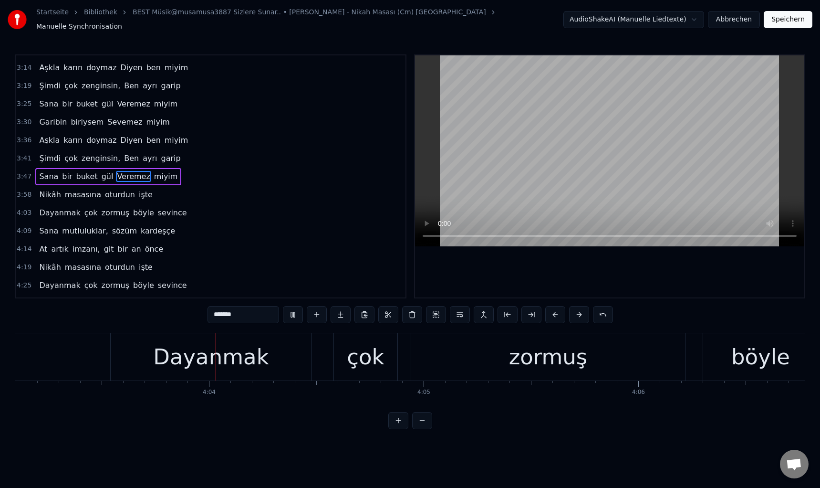
scroll to position [0, 52206]
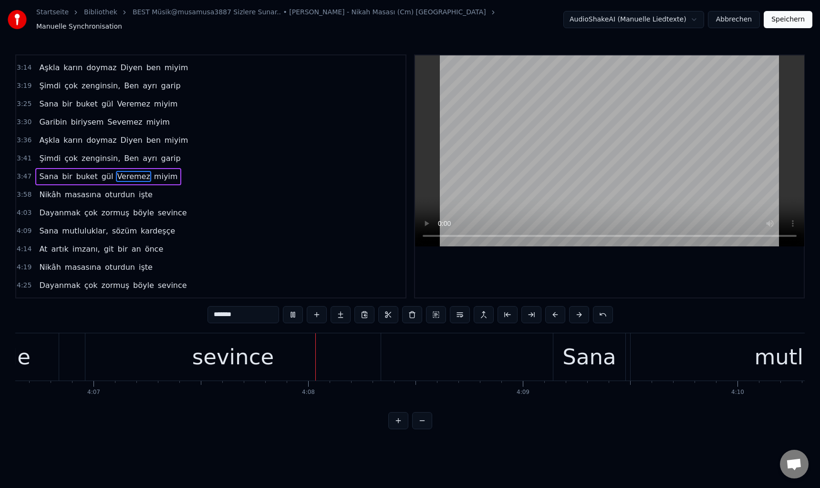
click at [41, 350] on div "böyle" at bounding box center [1, 356] width 115 height 47
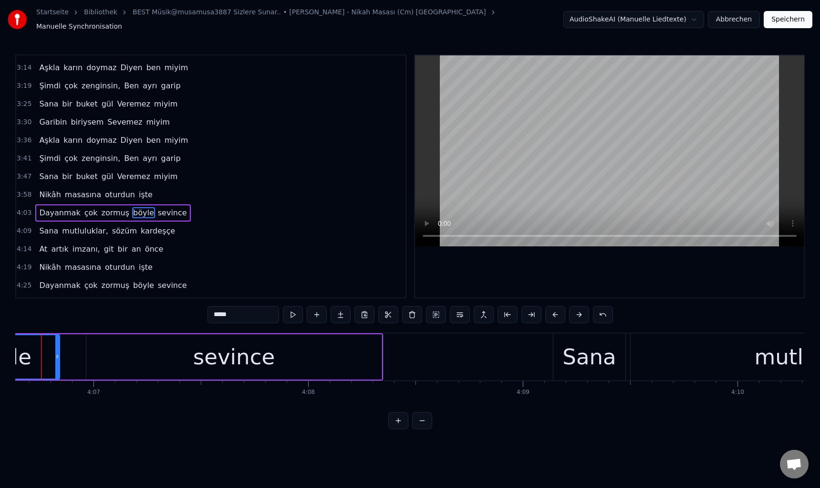
scroll to position [0, 52925]
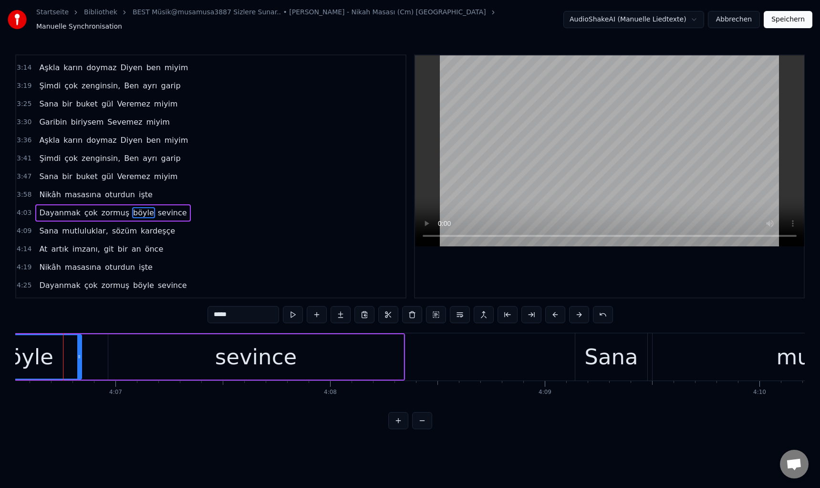
click at [213, 313] on input "*****" at bounding box center [244, 314] width 72 height 17
click at [546, 175] on video at bounding box center [609, 150] width 389 height 191
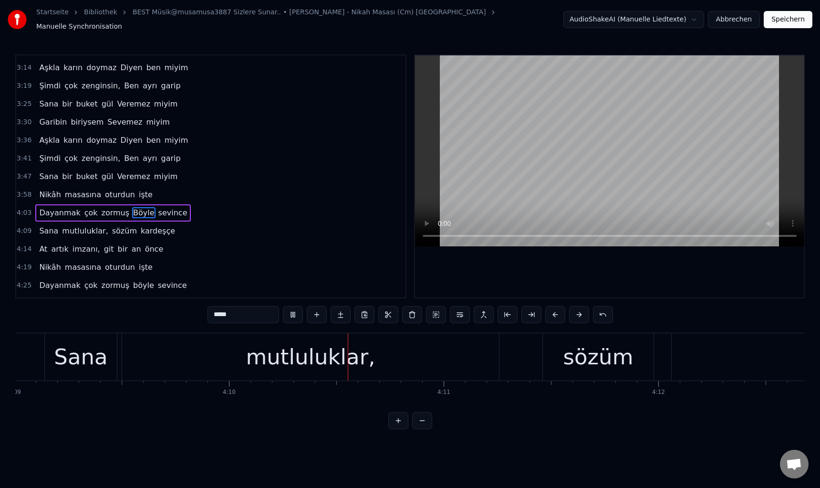
scroll to position [0, 53649]
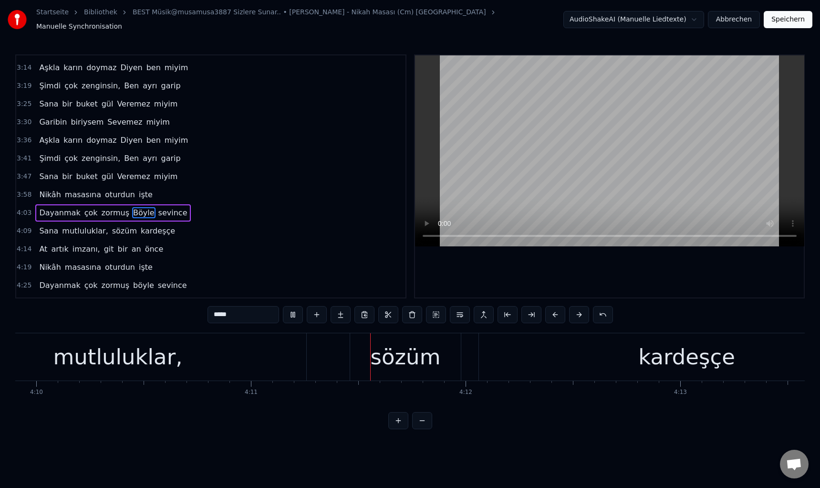
click at [410, 362] on div "sözüm" at bounding box center [406, 357] width 70 height 32
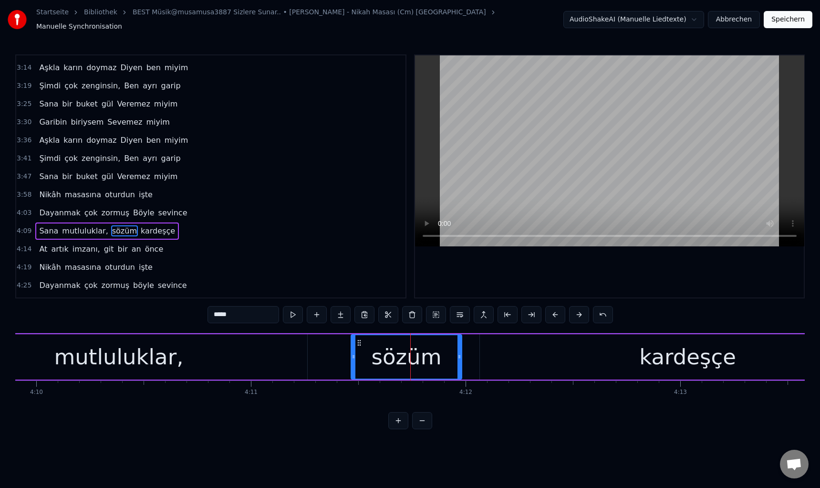
scroll to position [320, 0]
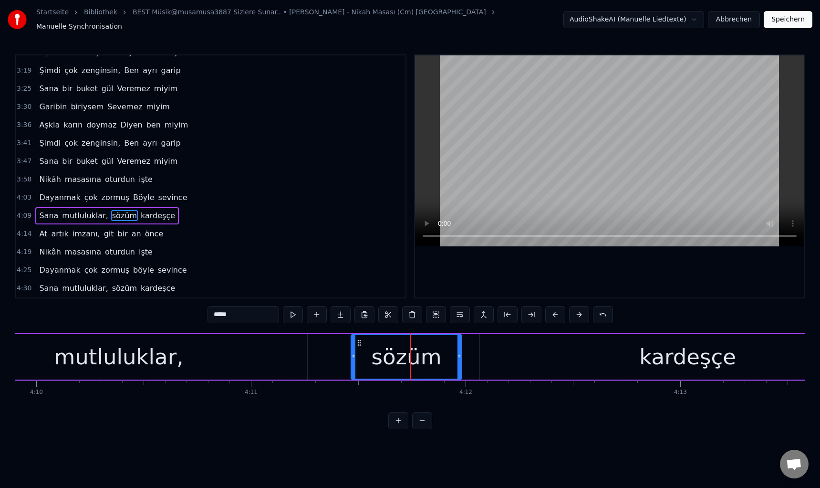
drag, startPoint x: 213, startPoint y: 312, endPoint x: 217, endPoint y: 316, distance: 5.1
click at [217, 316] on input "*****" at bounding box center [244, 314] width 72 height 17
click at [507, 169] on video at bounding box center [609, 150] width 389 height 191
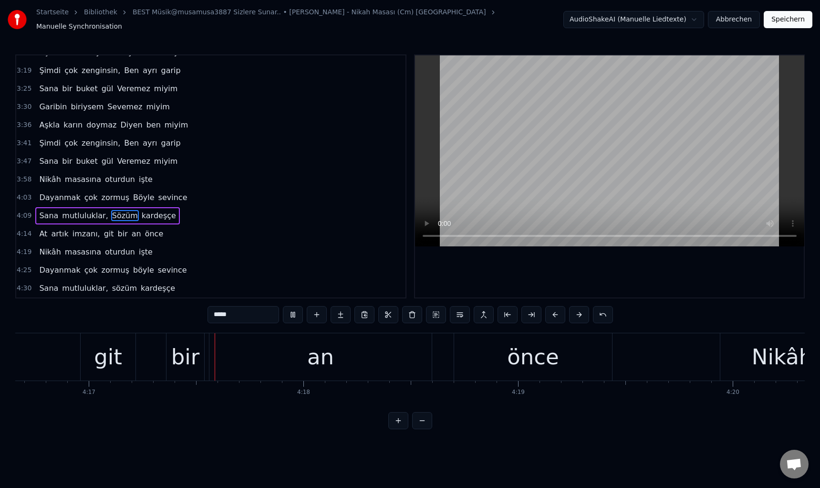
scroll to position [0, 55117]
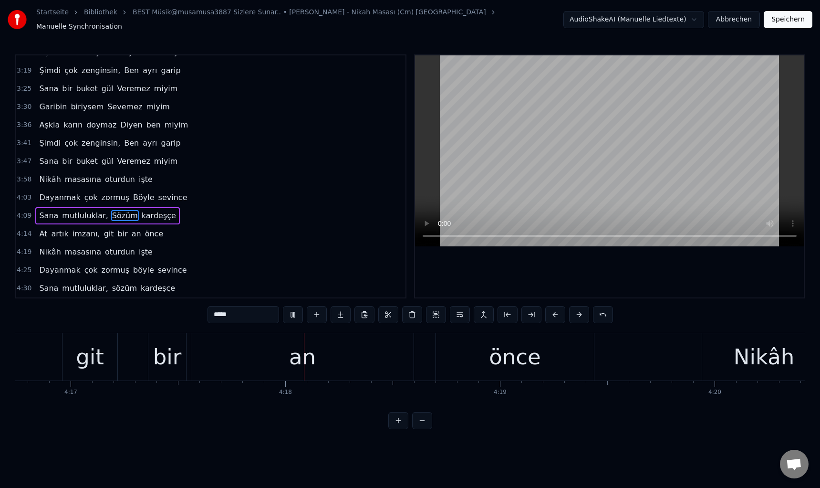
drag, startPoint x: 82, startPoint y: 348, endPoint x: 87, endPoint y: 345, distance: 5.6
click at [87, 345] on div "git" at bounding box center [90, 357] width 28 height 32
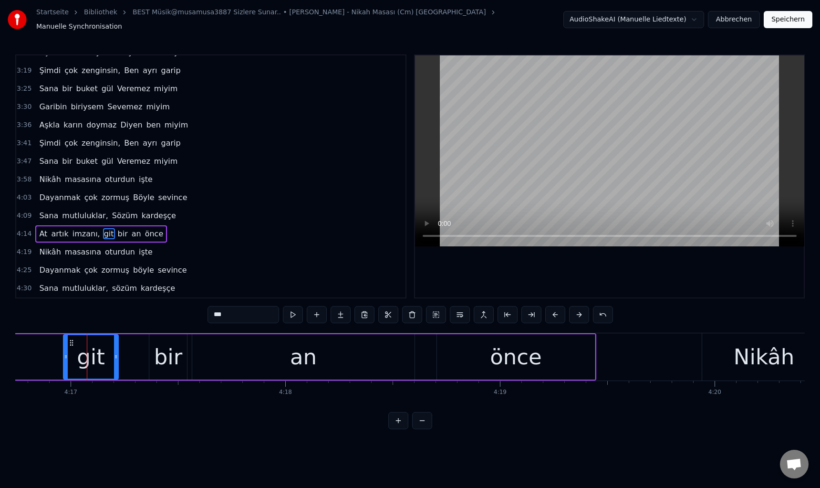
drag, startPoint x: 218, startPoint y: 311, endPoint x: 209, endPoint y: 317, distance: 10.6
click at [210, 317] on input "***" at bounding box center [244, 314] width 72 height 17
click at [528, 117] on video at bounding box center [609, 150] width 389 height 191
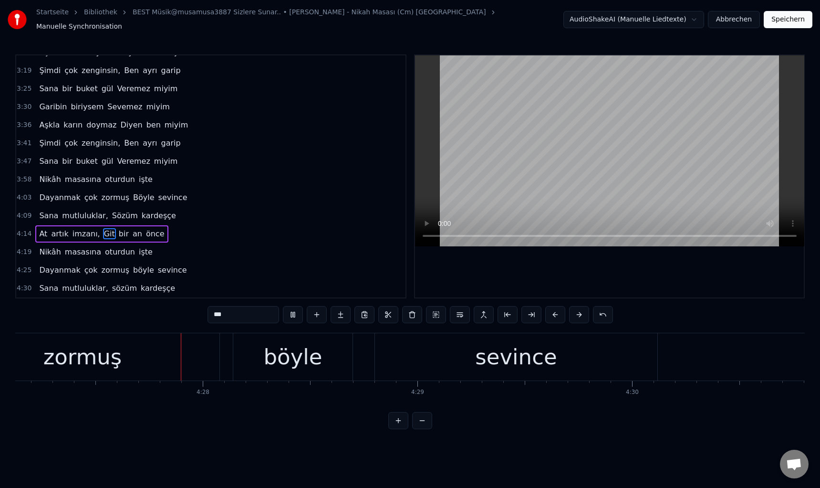
scroll to position [0, 57347]
click at [299, 348] on div "böyle" at bounding box center [292, 357] width 59 height 32
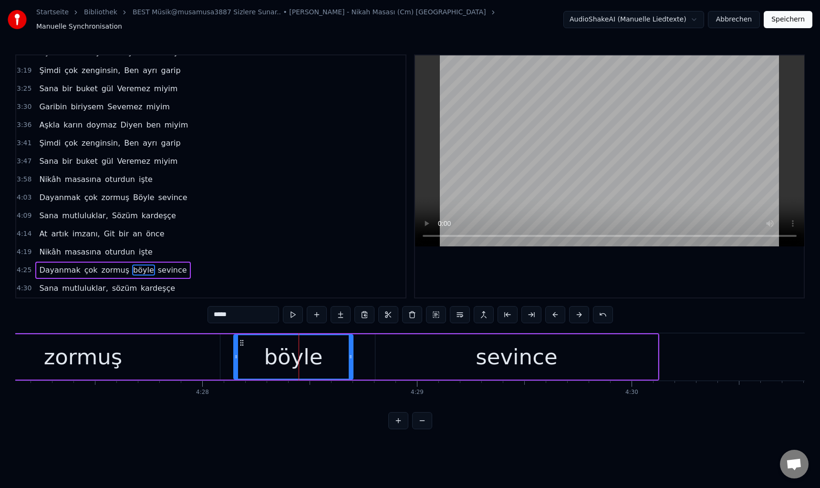
drag, startPoint x: 218, startPoint y: 310, endPoint x: 202, endPoint y: 312, distance: 15.9
click at [202, 312] on div "0:52 Nikâhına beni Çağır, sevgilim 0:58 İstersen şahidin Olurum senin 1:03 Bu […" at bounding box center [410, 241] width 790 height 374
click at [510, 187] on video at bounding box center [609, 150] width 389 height 191
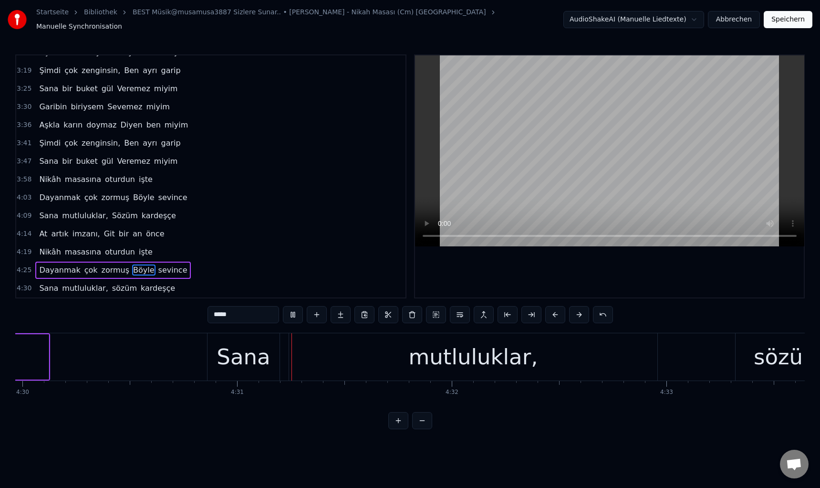
scroll to position [0, 58080]
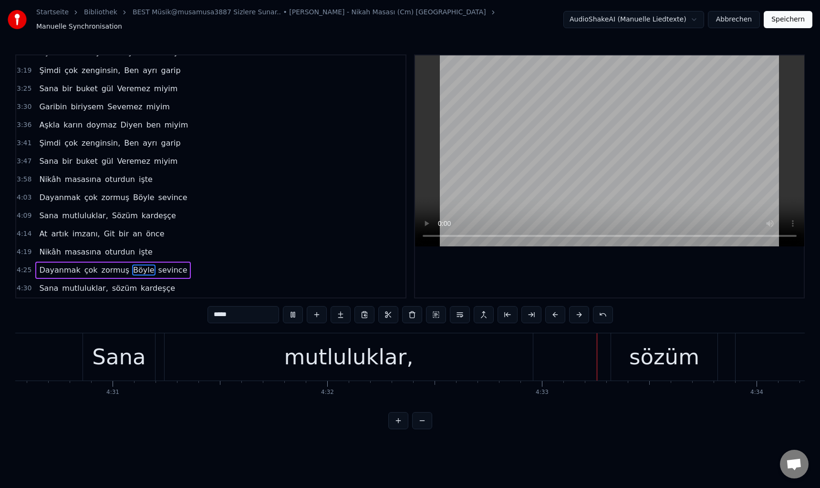
drag, startPoint x: 672, startPoint y: 344, endPoint x: 572, endPoint y: 331, distance: 100.5
click at [670, 343] on div "sözüm" at bounding box center [664, 357] width 70 height 32
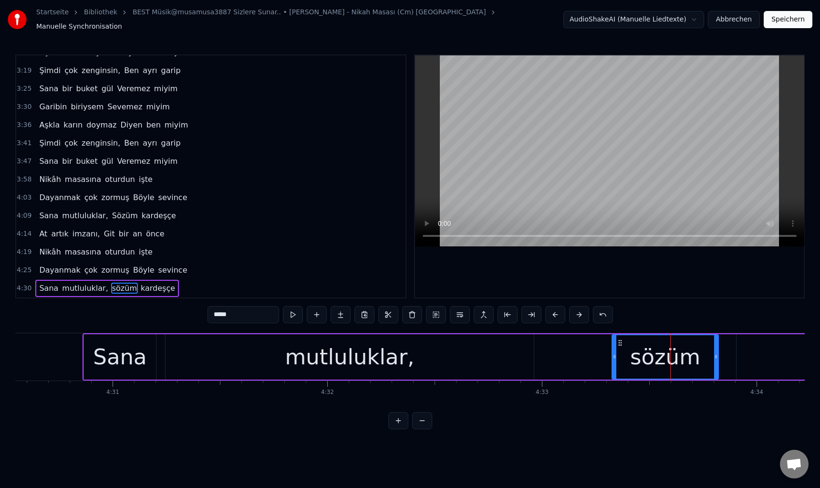
drag, startPoint x: 213, startPoint y: 311, endPoint x: 216, endPoint y: 315, distance: 5.2
click at [216, 315] on input "*****" at bounding box center [244, 314] width 72 height 17
click at [591, 180] on video at bounding box center [609, 150] width 389 height 191
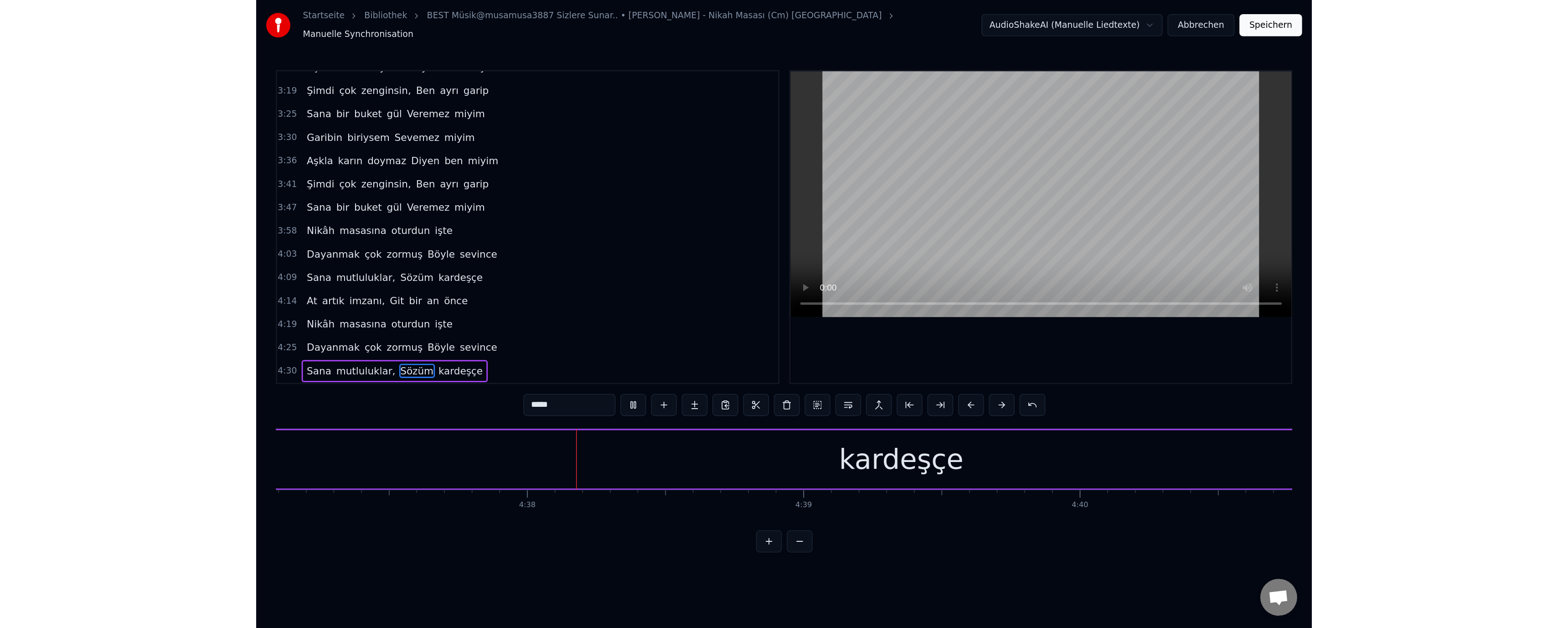
scroll to position [0, 56877]
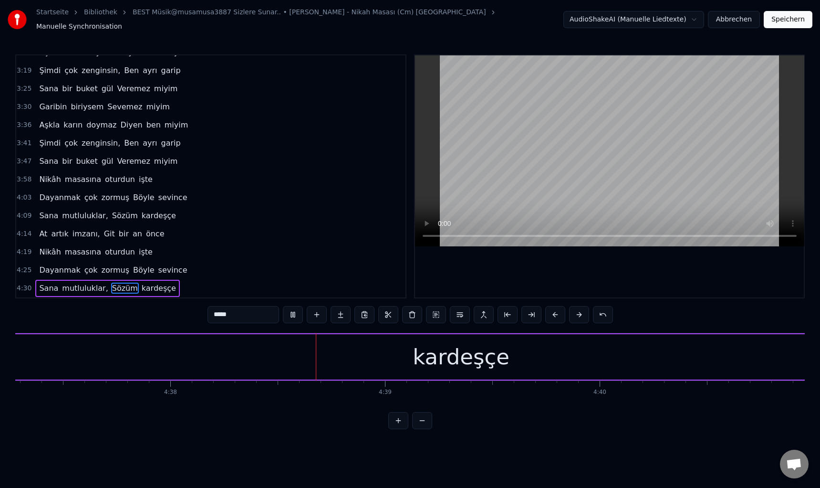
click at [318, 365] on div "kardeşçe" at bounding box center [461, 356] width 2339 height 45
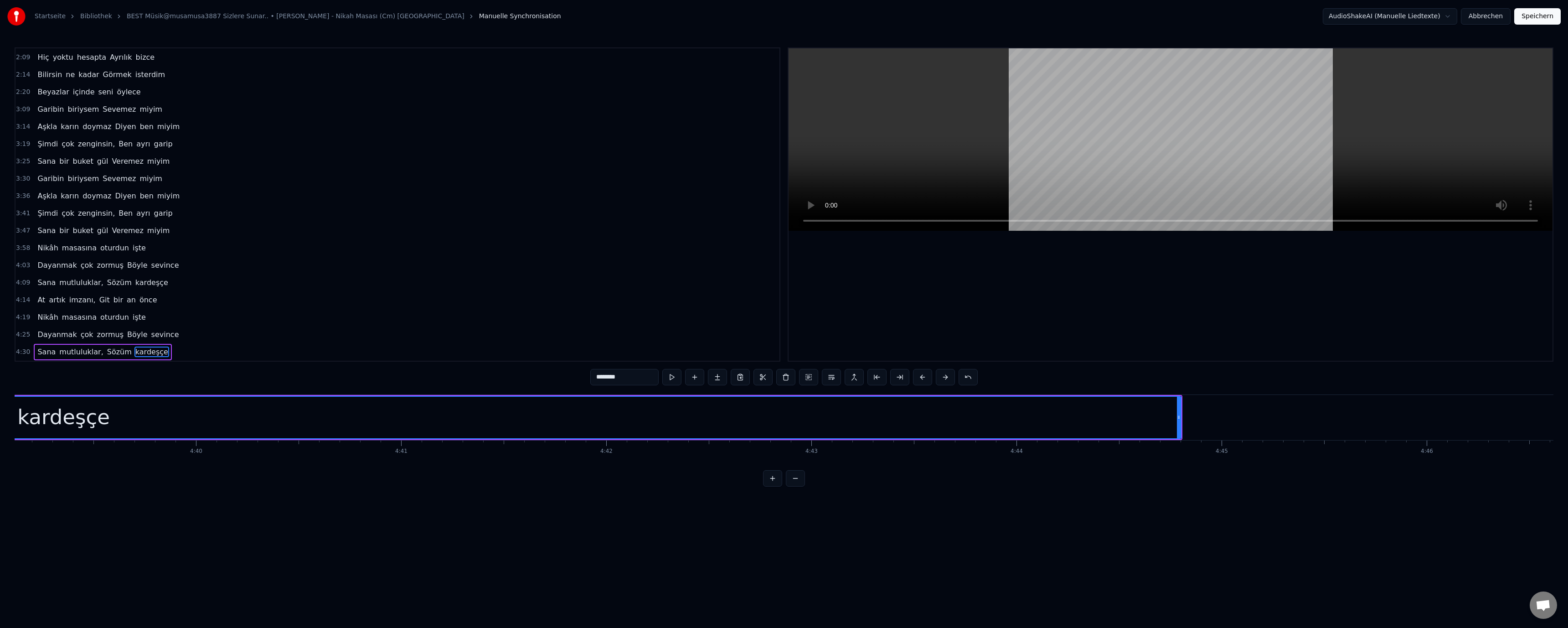
scroll to position [0, 57308]
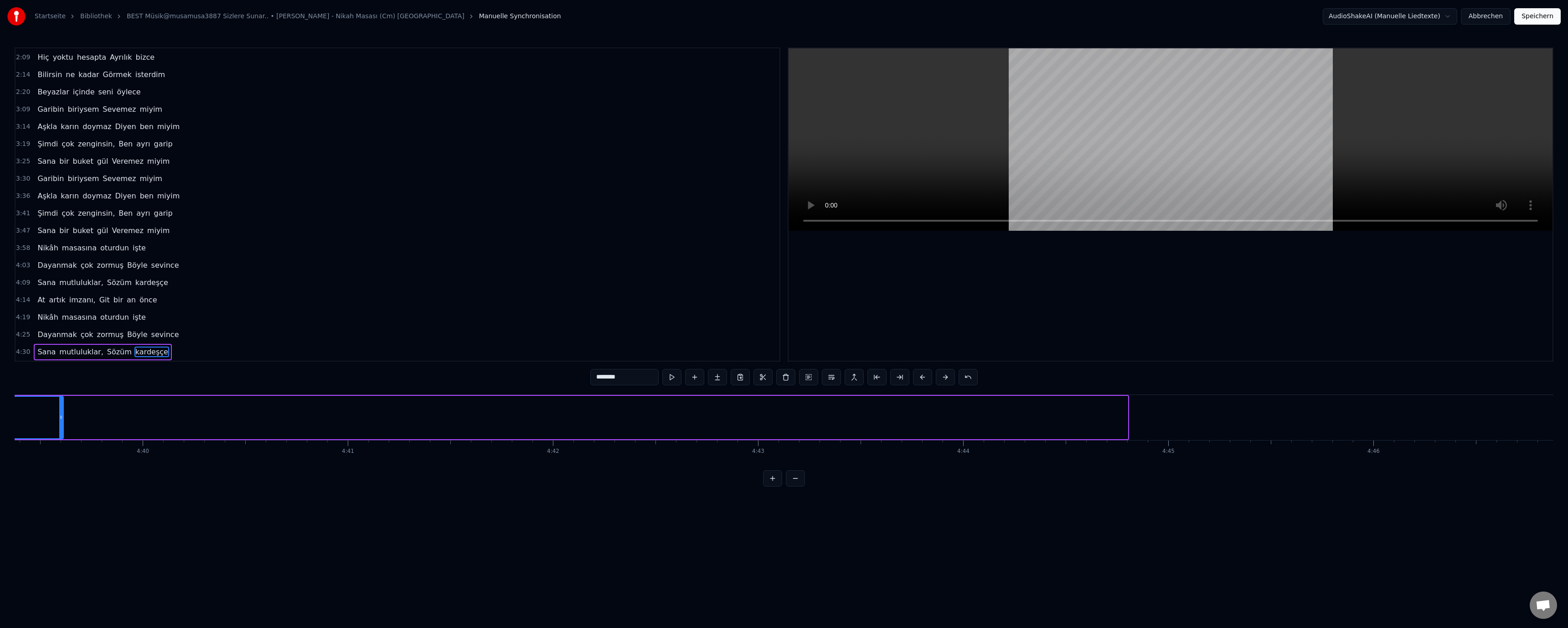
drag, startPoint x: 1125, startPoint y: 417, endPoint x: 60, endPoint y: 419, distance: 1065.0
click at [60, 419] on icon at bounding box center [61, 418] width 4 height 8
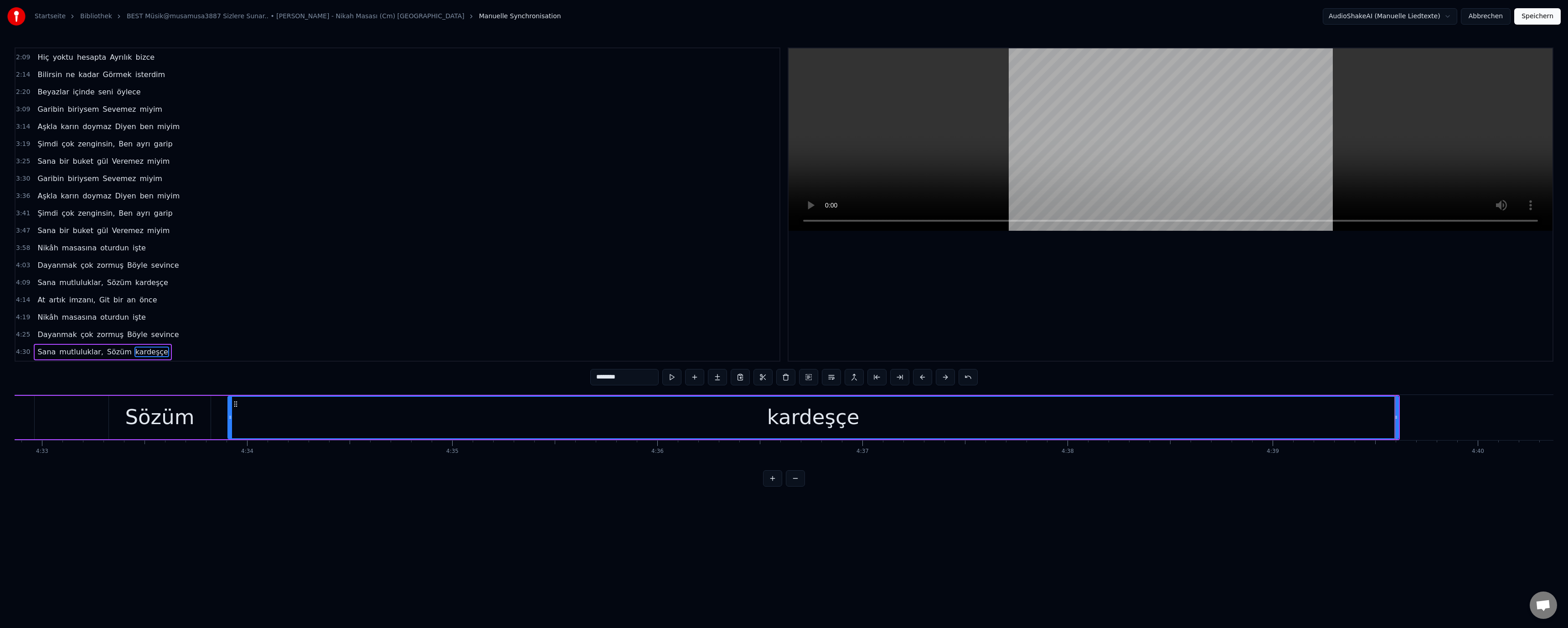
scroll to position [0, 55955]
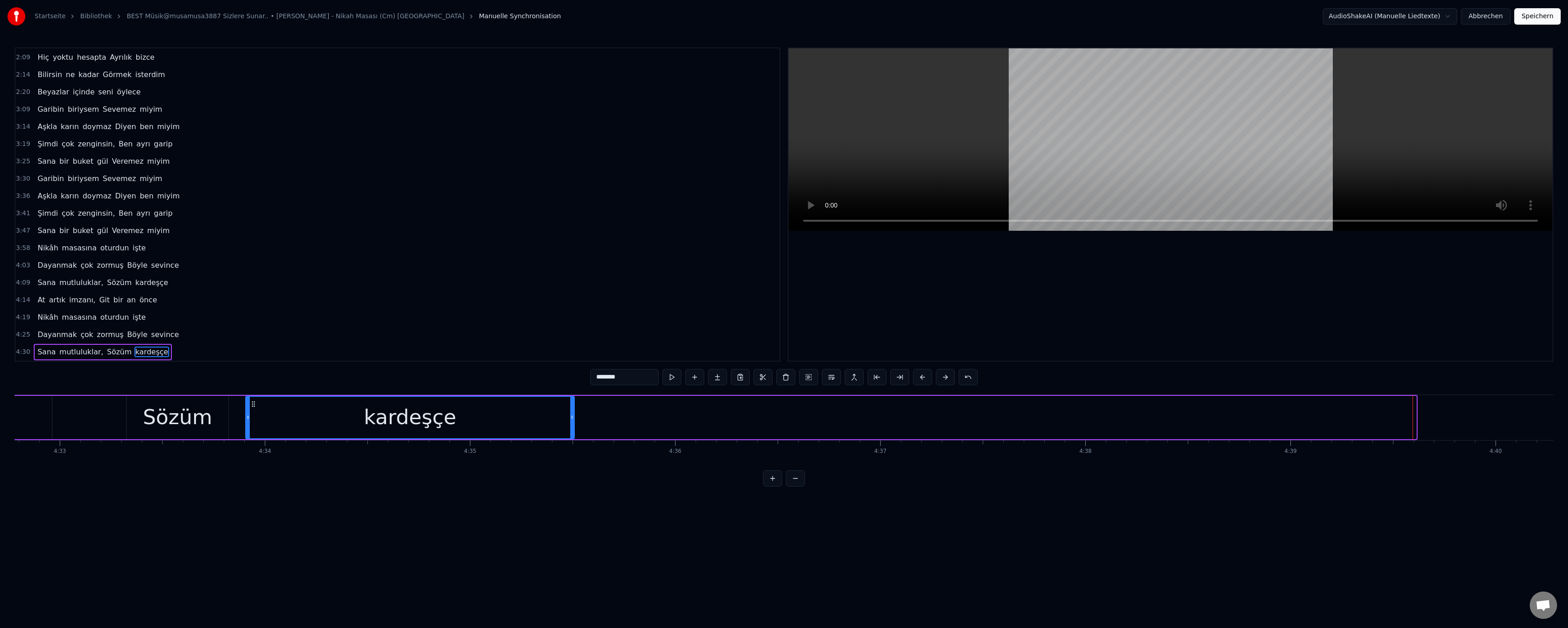
drag, startPoint x: 1415, startPoint y: 417, endPoint x: 552, endPoint y: 419, distance: 863.0
click at [570, 419] on icon at bounding box center [572, 418] width 4 height 8
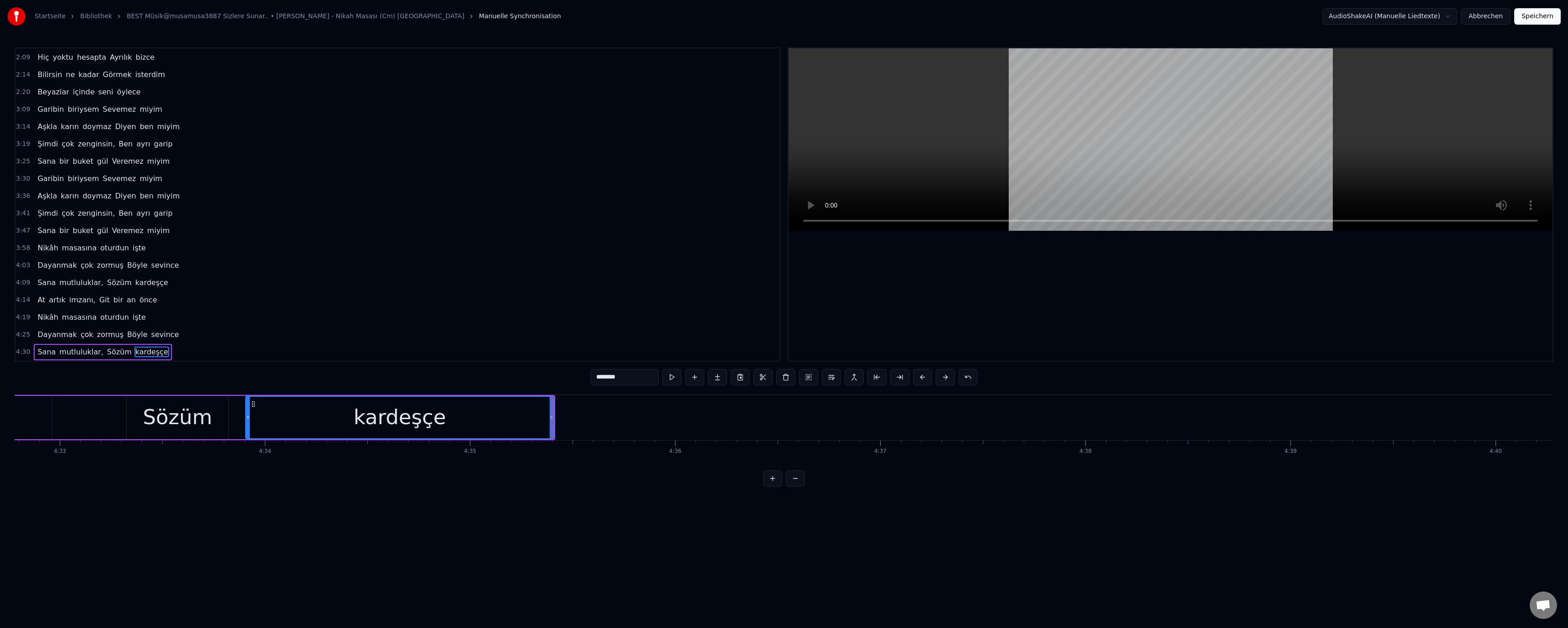
click at [334, 419] on div "kardeşçe" at bounding box center [400, 417] width 308 height 41
drag, startPoint x: 161, startPoint y: 408, endPoint x: 271, endPoint y: 381, distance: 113.3
click at [161, 408] on div "Sözüm" at bounding box center [177, 417] width 70 height 31
click at [524, 417] on div "kardeşçe" at bounding box center [399, 417] width 308 height 43
drag, startPoint x: 551, startPoint y: 418, endPoint x: 670, endPoint y: 412, distance: 119.2
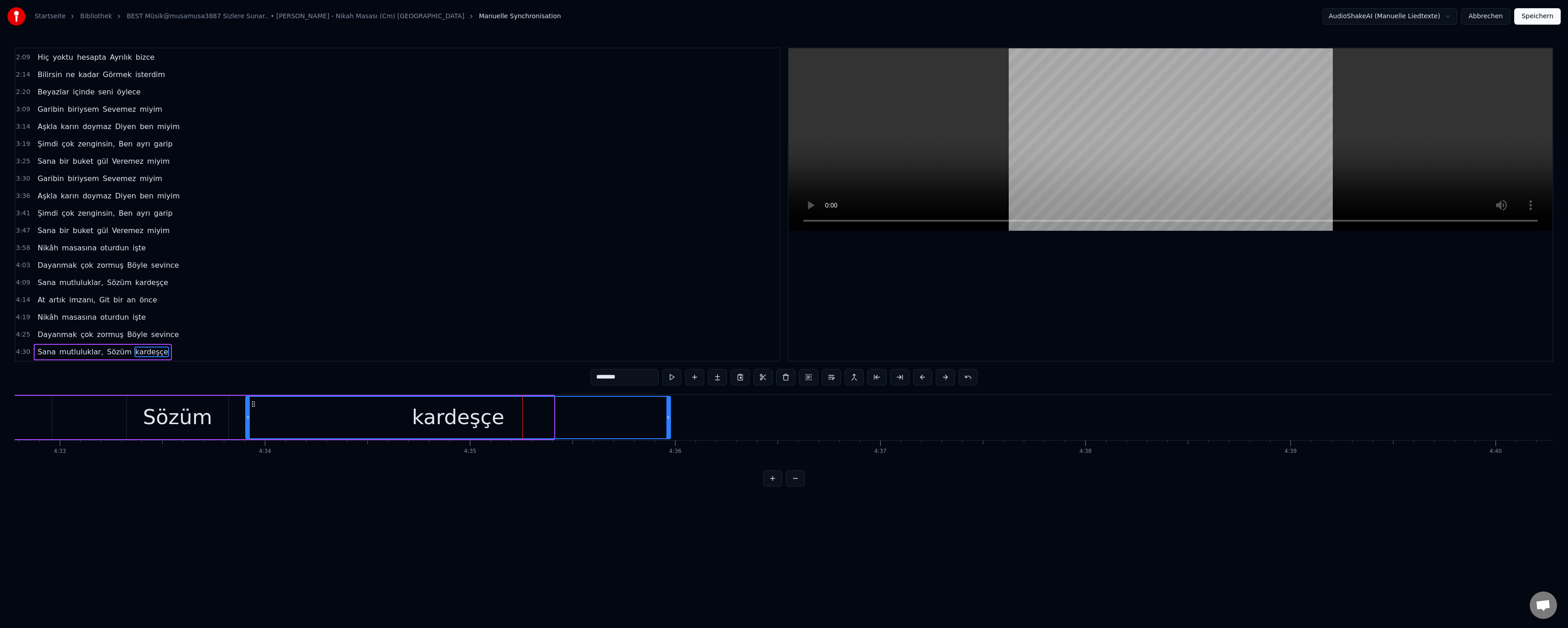
click at [670, 412] on div at bounding box center [668, 417] width 4 height 41
click at [383, 421] on div "kardeşçe" at bounding box center [460, 417] width 426 height 41
click at [180, 422] on div "Sözüm" at bounding box center [177, 417] width 70 height 31
type input "*****"
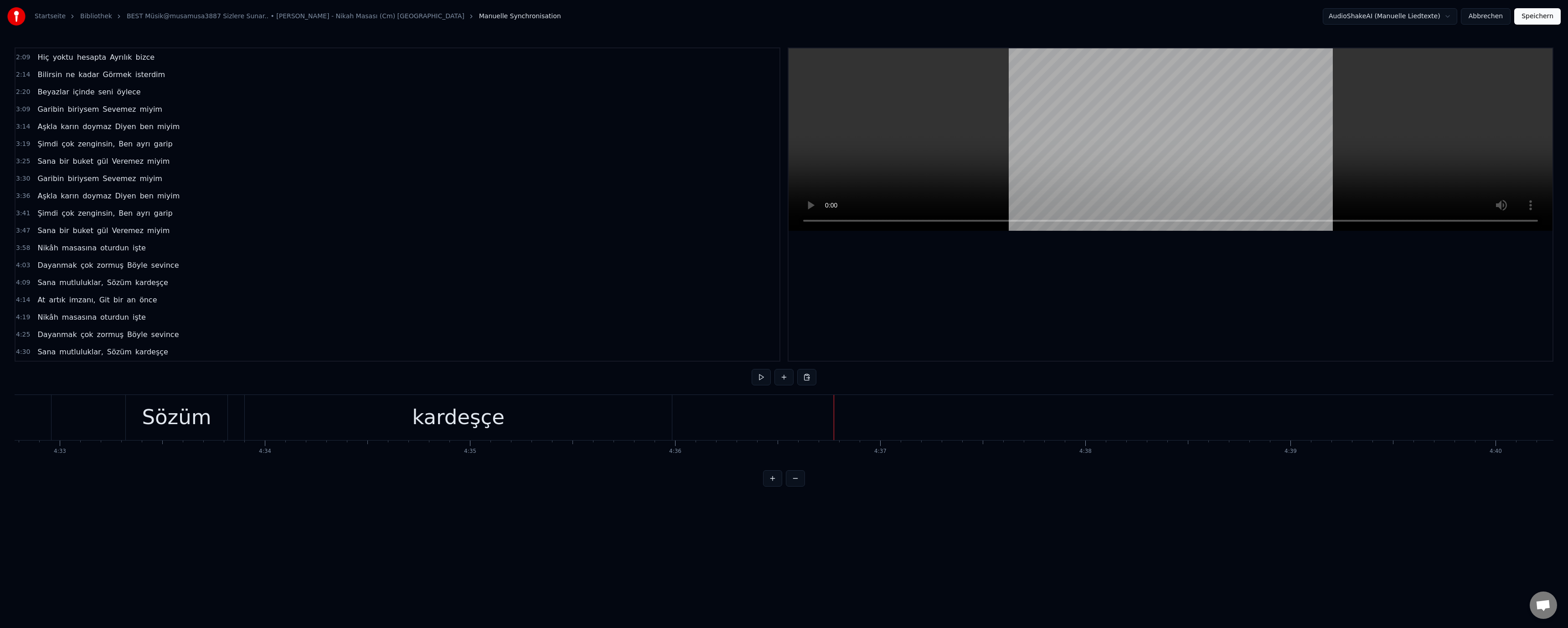
click at [783, 425] on div "Neue Zeile Ctrl+N" at bounding box center [858, 426] width 112 height 14
click at [783, 419] on div "<>" at bounding box center [903, 417] width 204 height 43
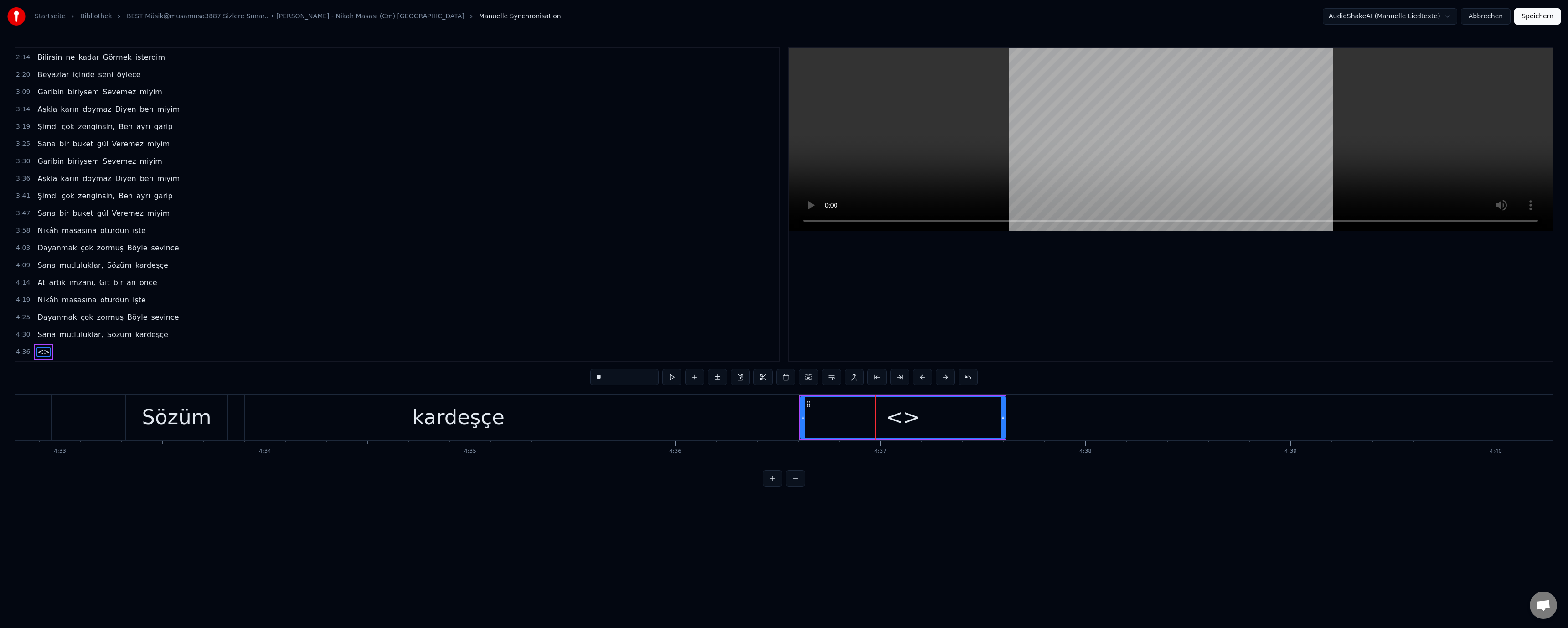
click at [580, 379] on div "0:52 Nikâhına beni Çağır, sevgilim 0:58 İstersen şahidin Olurum senin 1:03 Bu […" at bounding box center [784, 267] width 1539 height 439
type input "**"
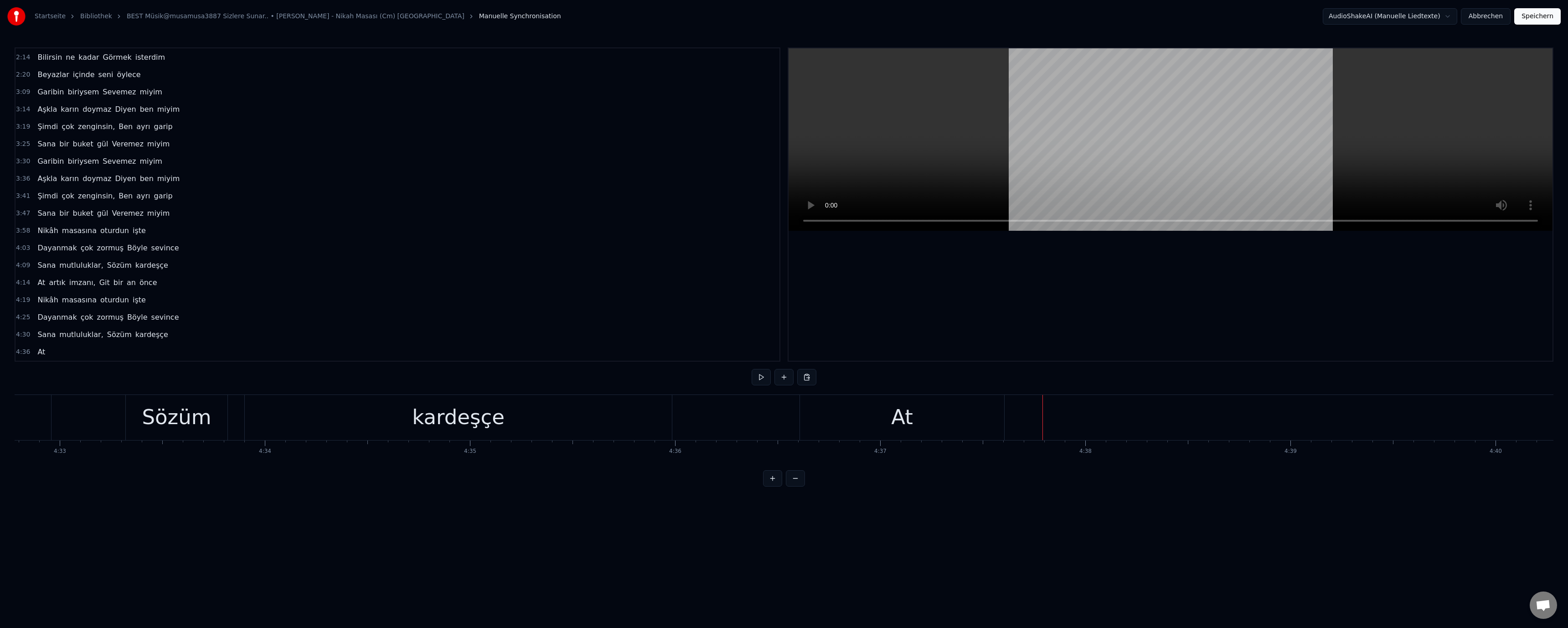
drag, startPoint x: 848, startPoint y: 422, endPoint x: 877, endPoint y: 421, distance: 29.0
click at [783, 422] on div "At" at bounding box center [902, 417] width 204 height 45
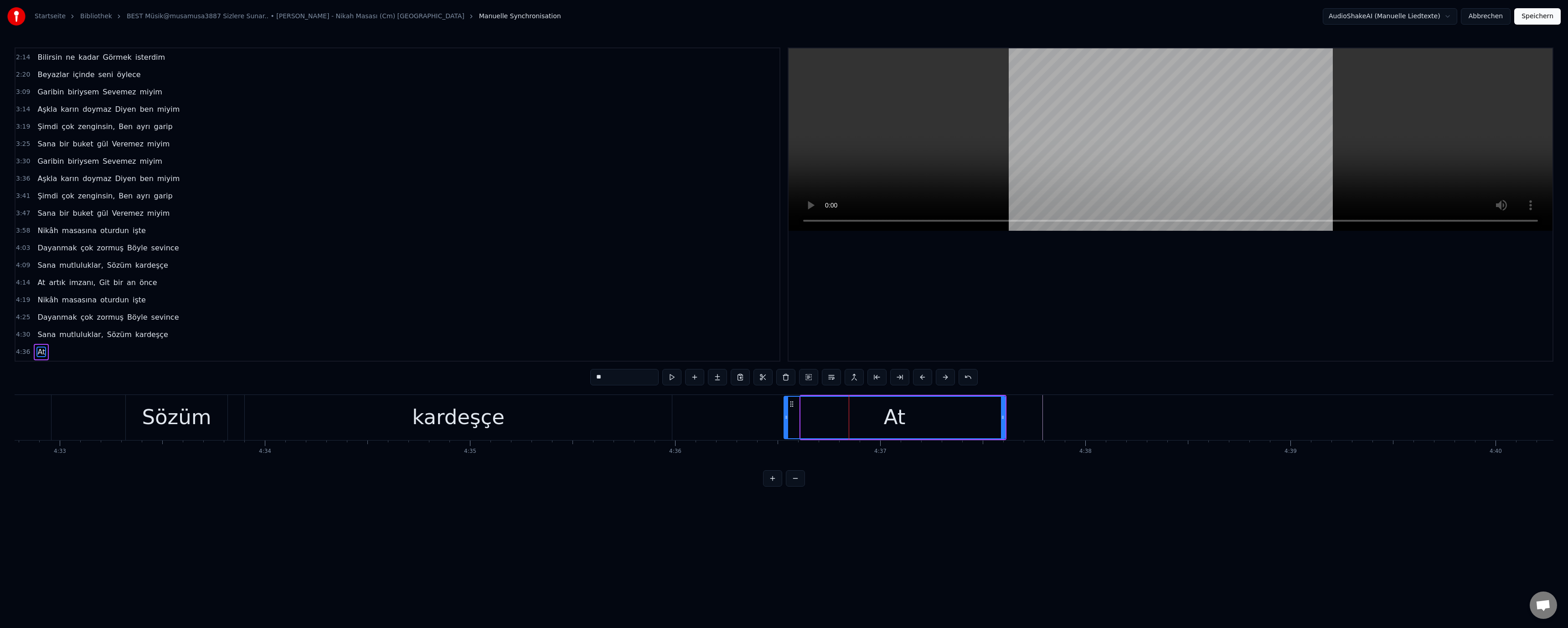
drag, startPoint x: 803, startPoint y: 417, endPoint x: 781, endPoint y: 418, distance: 22.0
click at [783, 418] on icon at bounding box center [786, 418] width 4 height 8
drag, startPoint x: 1008, startPoint y: 417, endPoint x: 871, endPoint y: 416, distance: 137.0
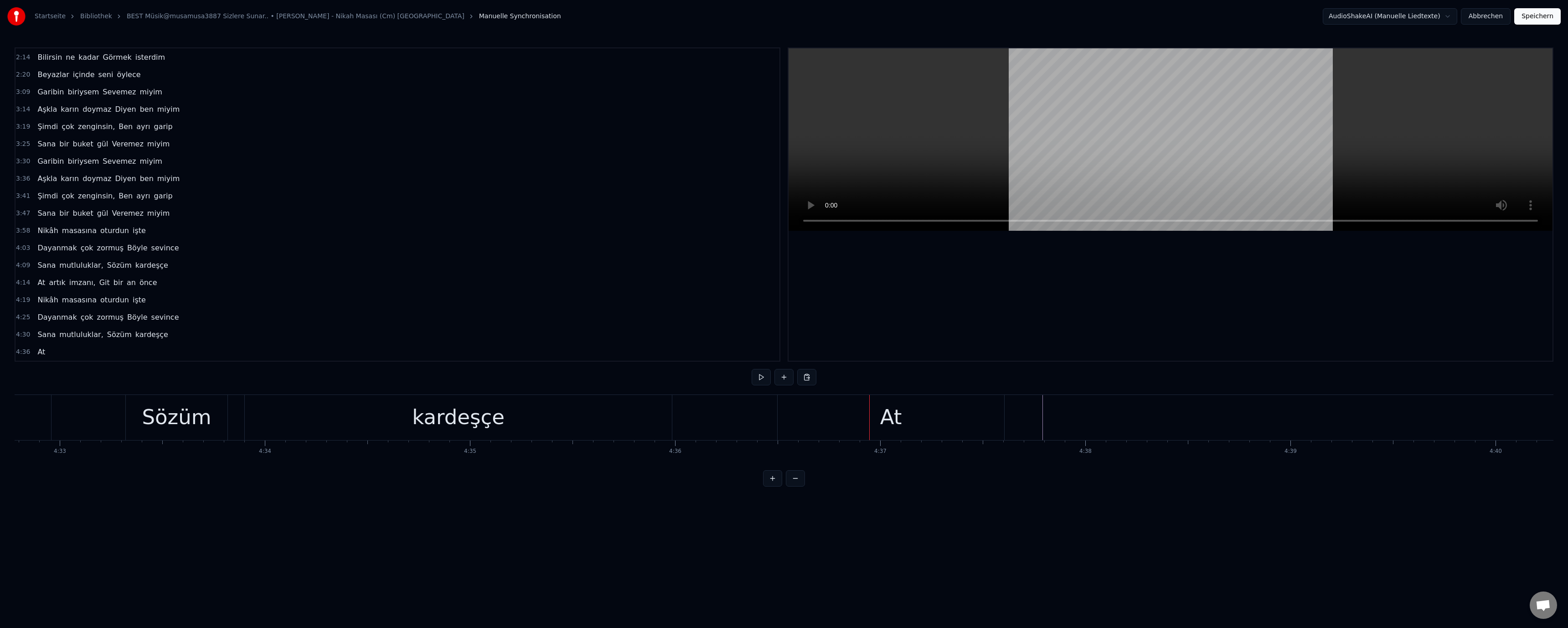
drag, startPoint x: 986, startPoint y: 420, endPoint x: 996, endPoint y: 419, distance: 10.0
click at [783, 420] on div "At" at bounding box center [891, 417] width 226 height 45
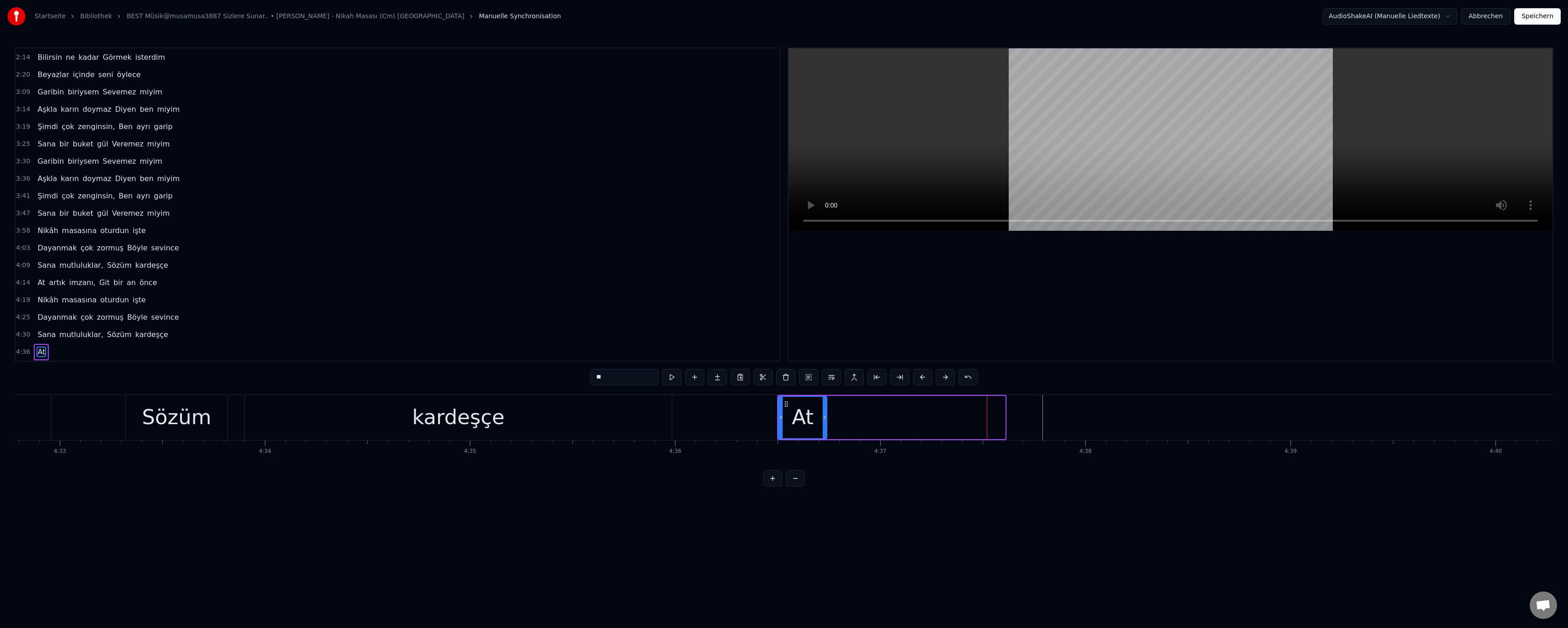
drag, startPoint x: 998, startPoint y: 417, endPoint x: 825, endPoint y: 418, distance: 173.0
click at [783, 418] on icon at bounding box center [825, 418] width 4 height 8
click at [462, 419] on div "kardeşçe" at bounding box center [458, 417] width 93 height 31
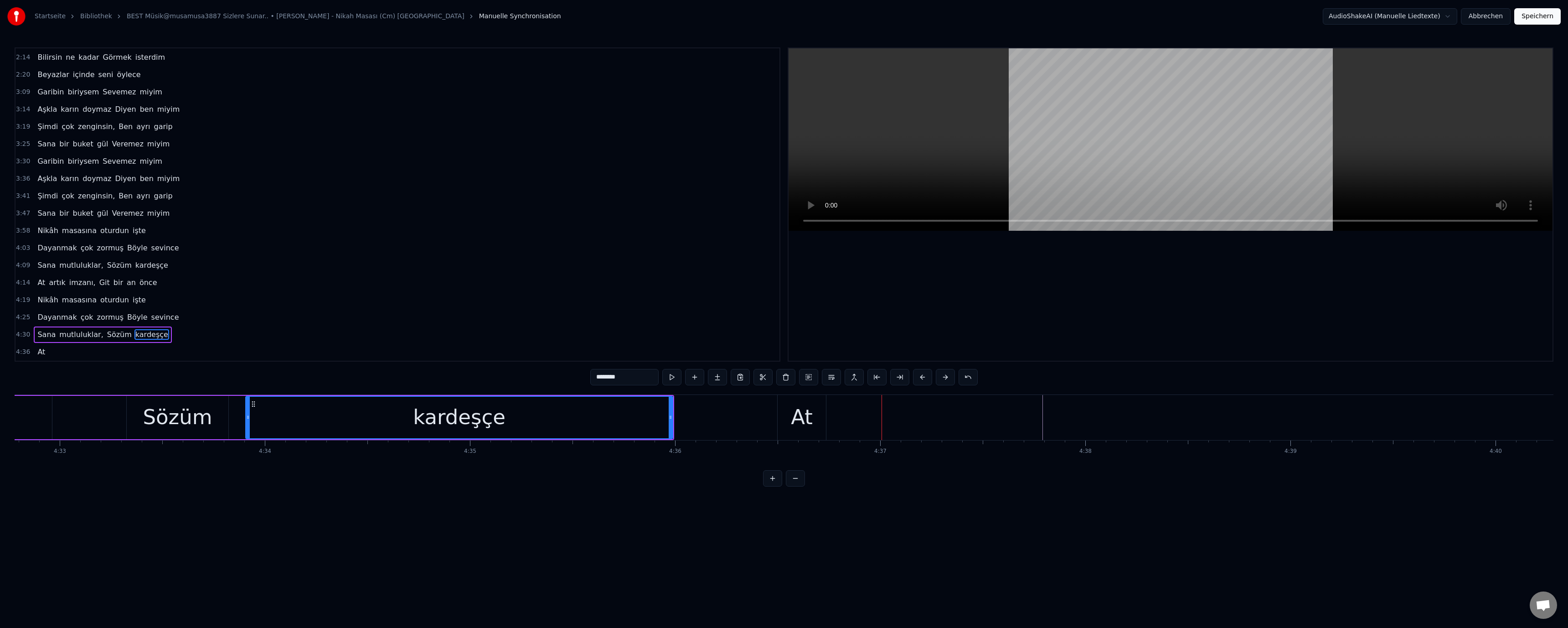
drag, startPoint x: 805, startPoint y: 419, endPoint x: 778, endPoint y: 420, distance: 27.0
click at [783, 419] on div "At" at bounding box center [802, 417] width 22 height 31
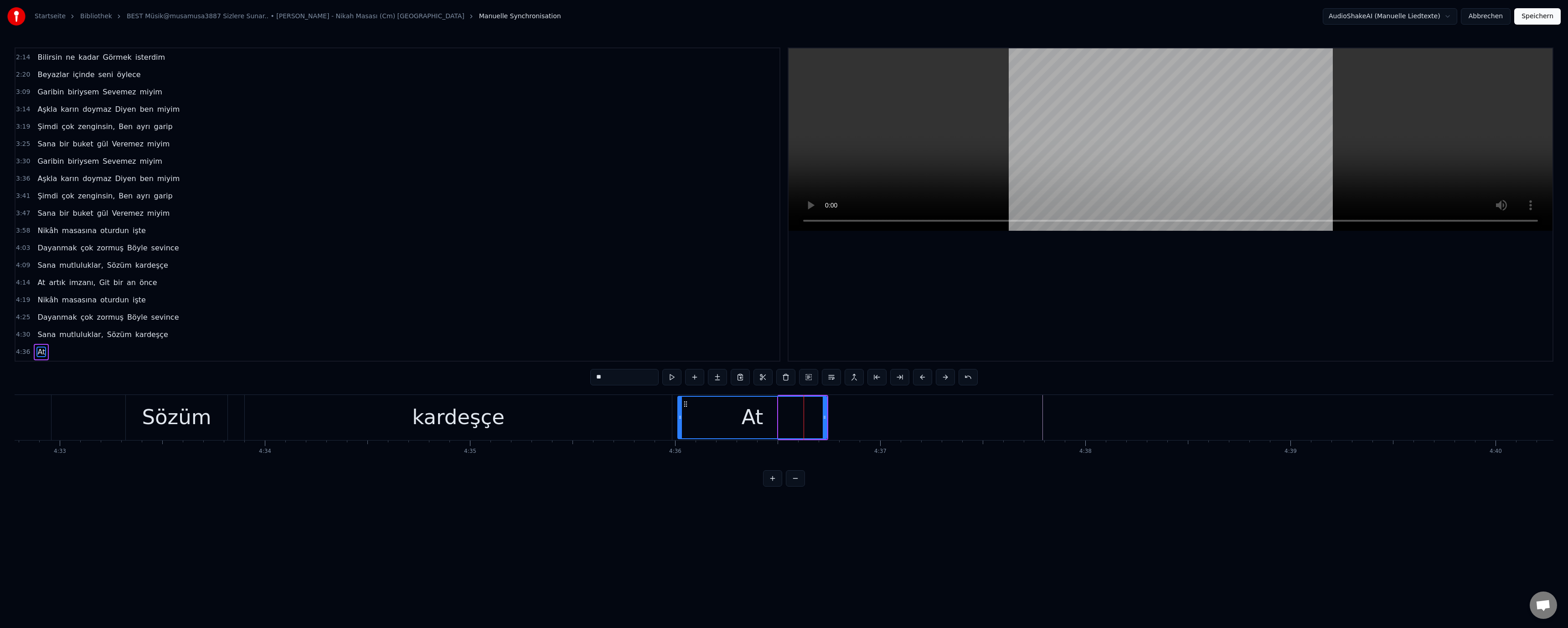
drag, startPoint x: 780, startPoint y: 414, endPoint x: 678, endPoint y: 415, distance: 102.0
click at [678, 415] on icon at bounding box center [680, 418] width 4 height 8
click at [649, 418] on div "kardeşçe" at bounding box center [458, 417] width 427 height 45
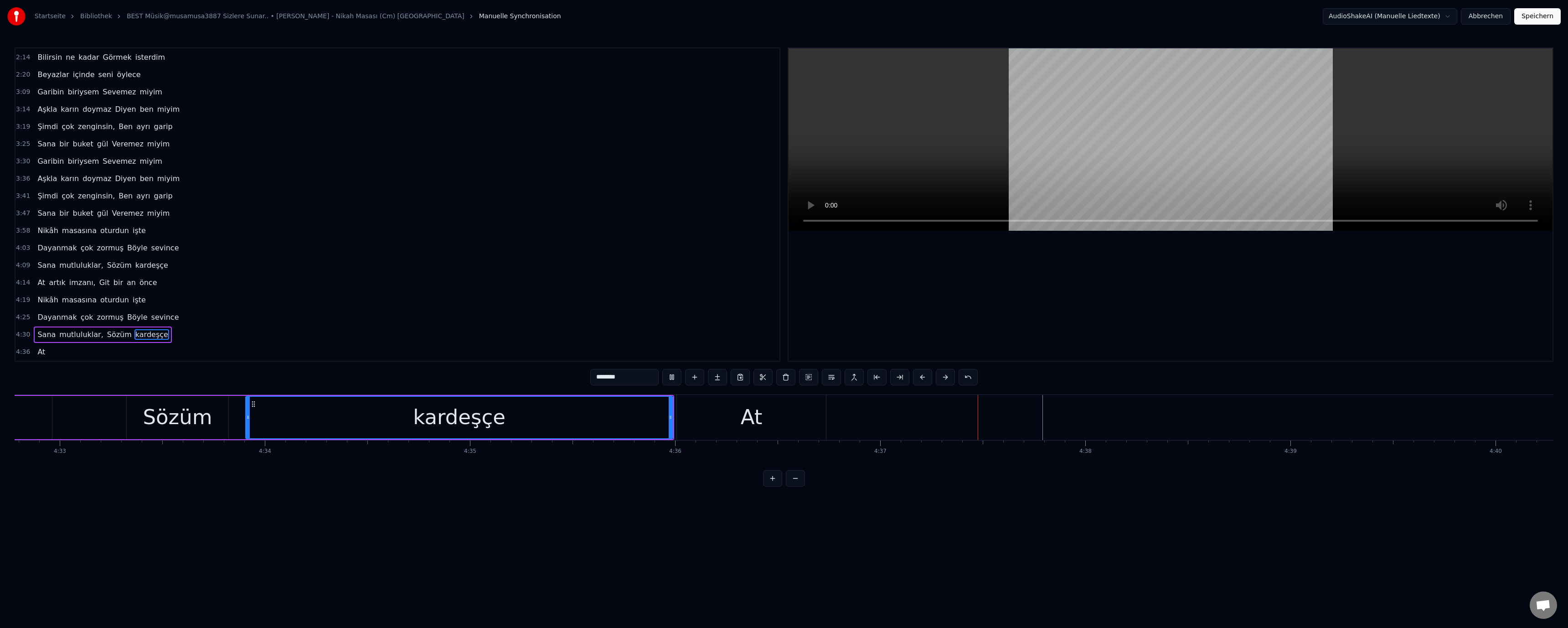
drag, startPoint x: 758, startPoint y: 420, endPoint x: 651, endPoint y: 387, distance: 112.0
click at [758, 420] on div "At" at bounding box center [751, 417] width 22 height 31
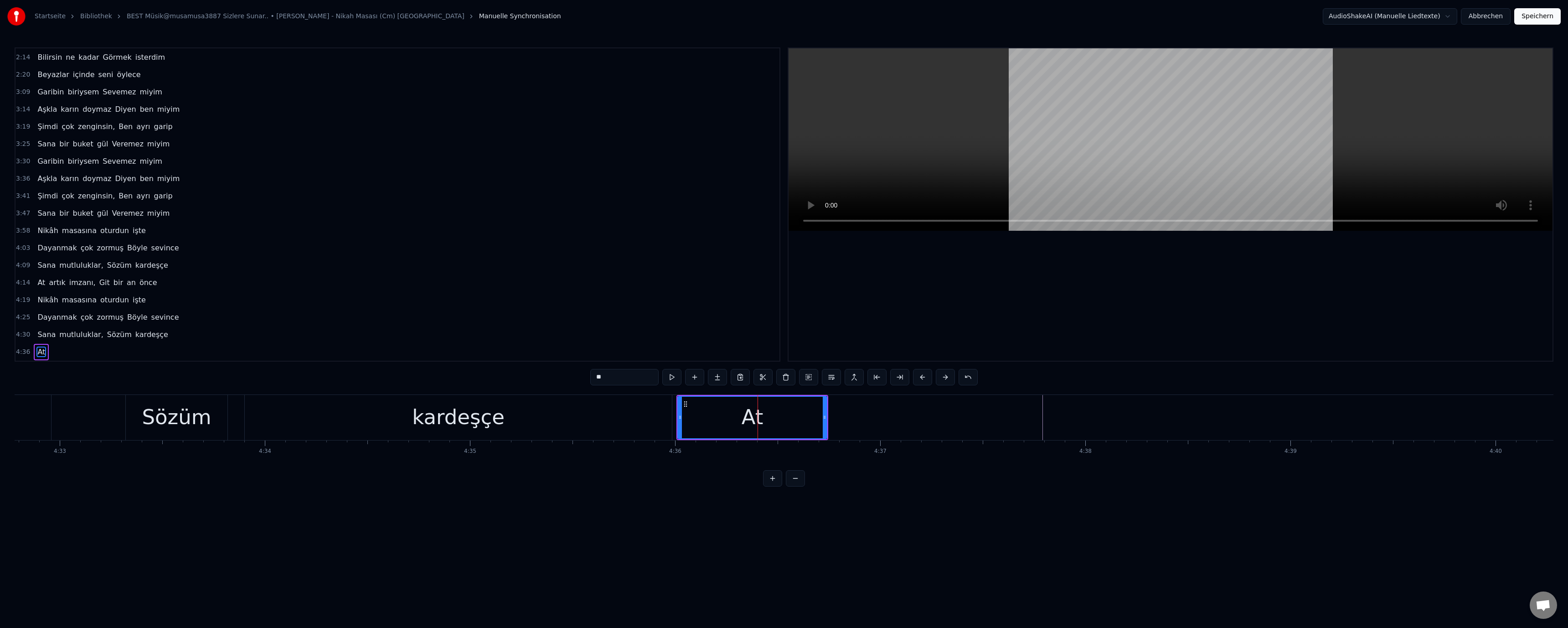
drag, startPoint x: 600, startPoint y: 378, endPoint x: 590, endPoint y: 378, distance: 10.0
click at [590, 378] on div "0:52 Nikâhına beni Çağır, sevgilim 0:58 İstersen şahidin Olurum senin 1:03 Bu […" at bounding box center [784, 267] width 1539 height 439
type input "**"
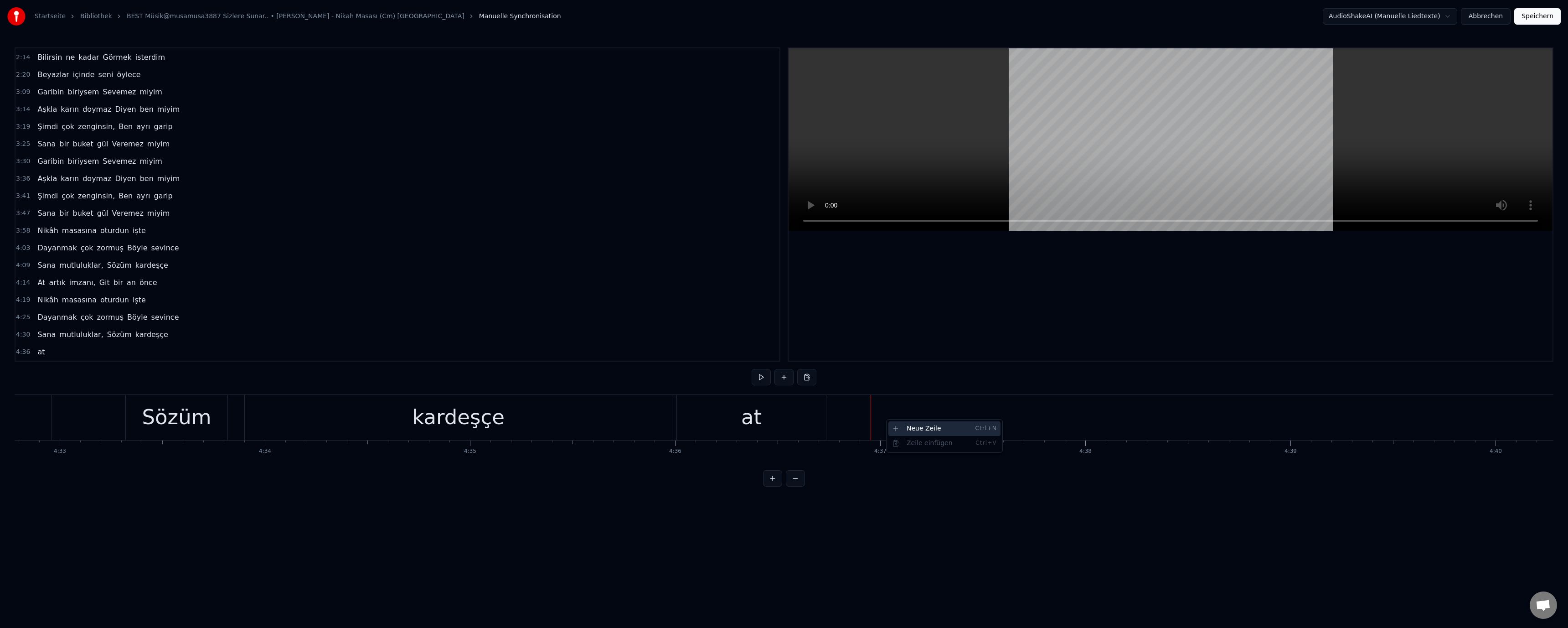
click at [783, 425] on div "Neue Zeile Ctrl+N" at bounding box center [944, 428] width 112 height 14
click at [783, 421] on div "<>" at bounding box center [975, 417] width 204 height 43
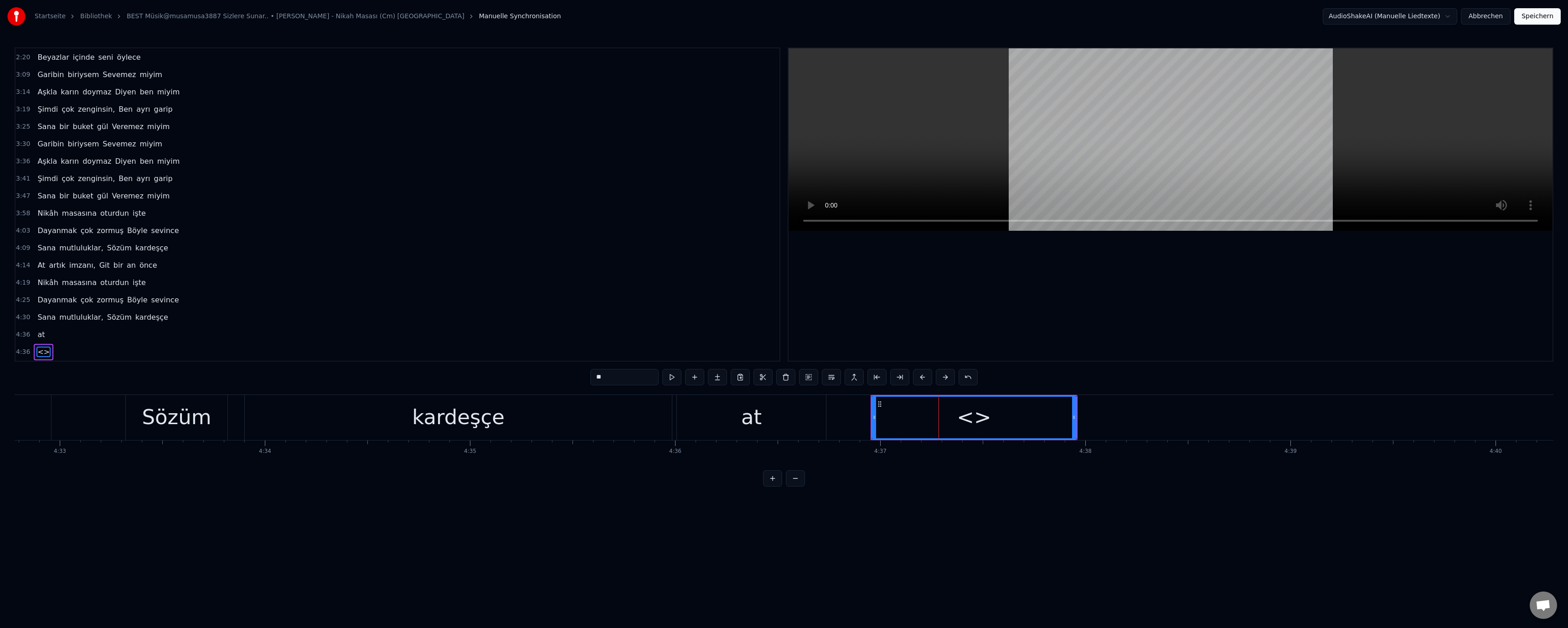
drag, startPoint x: 611, startPoint y: 378, endPoint x: 541, endPoint y: 380, distance: 70.0
click at [541, 380] on div "0:52 Nikâhına beni Çağır, sevgilim 0:58 İstersen şahidin Olurum senin 1:03 Bu […" at bounding box center [784, 267] width 1539 height 439
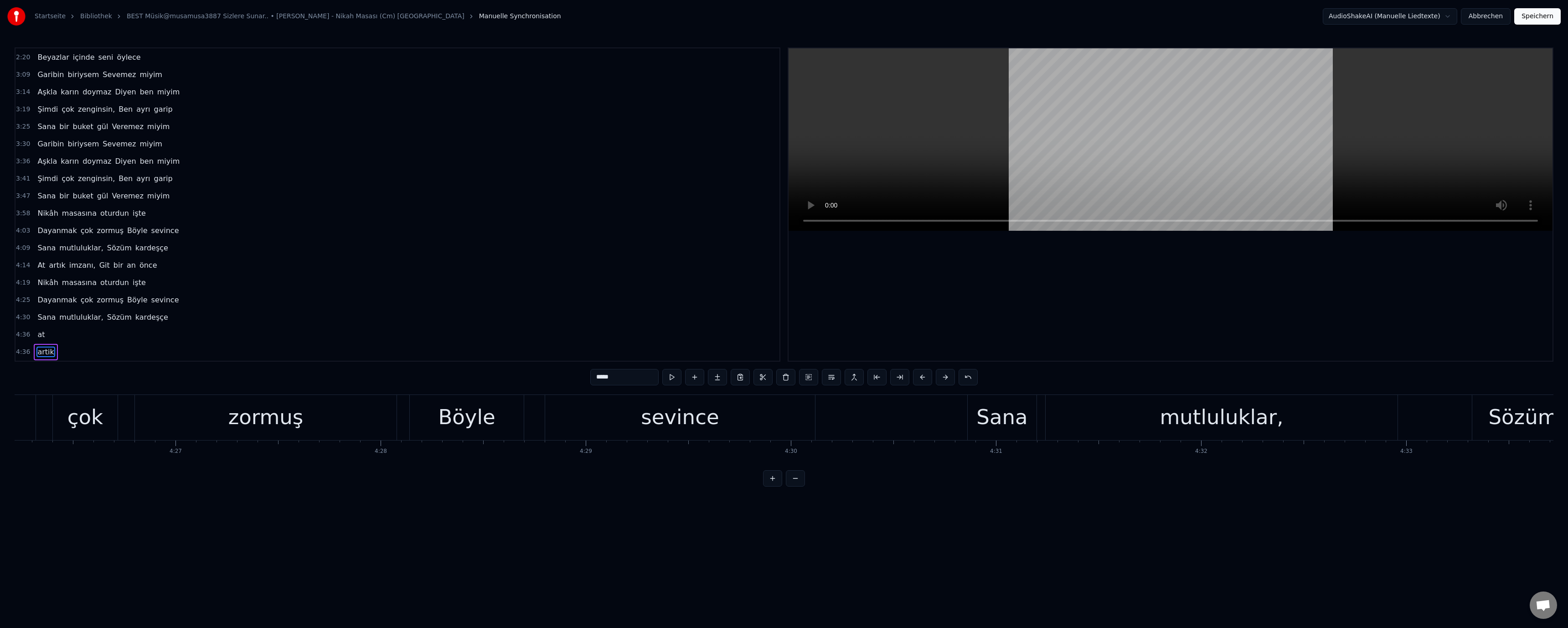
click at [783, 422] on div "mutluluklar," at bounding box center [1221, 417] width 123 height 31
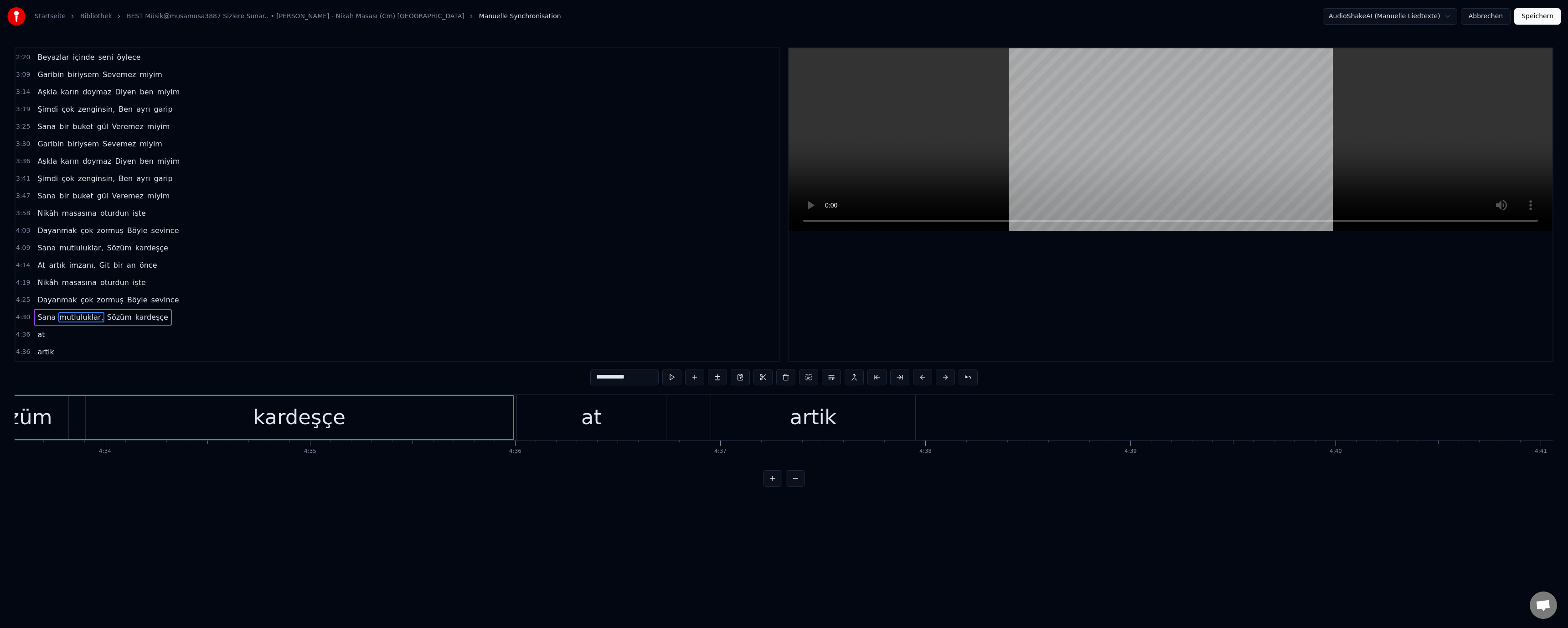
scroll to position [0, 55759]
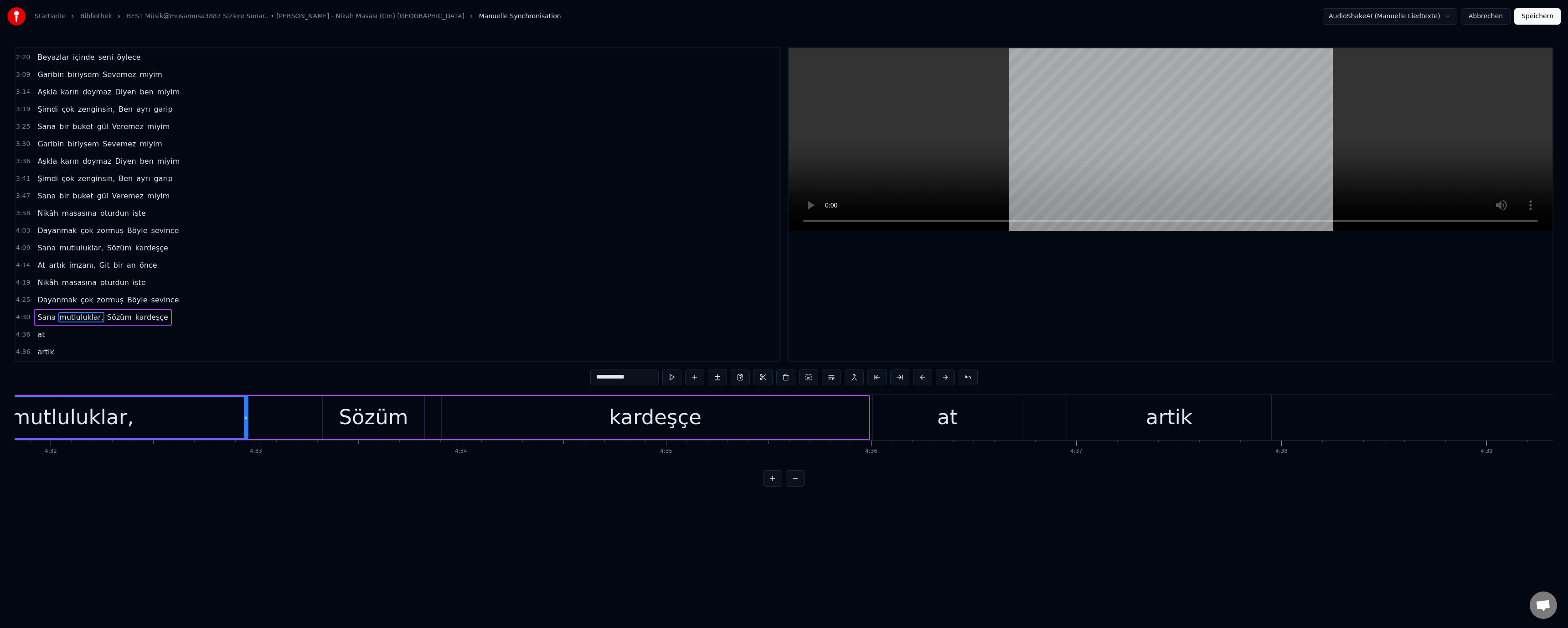
click at [783, 414] on div "at" at bounding box center [947, 417] width 20 height 31
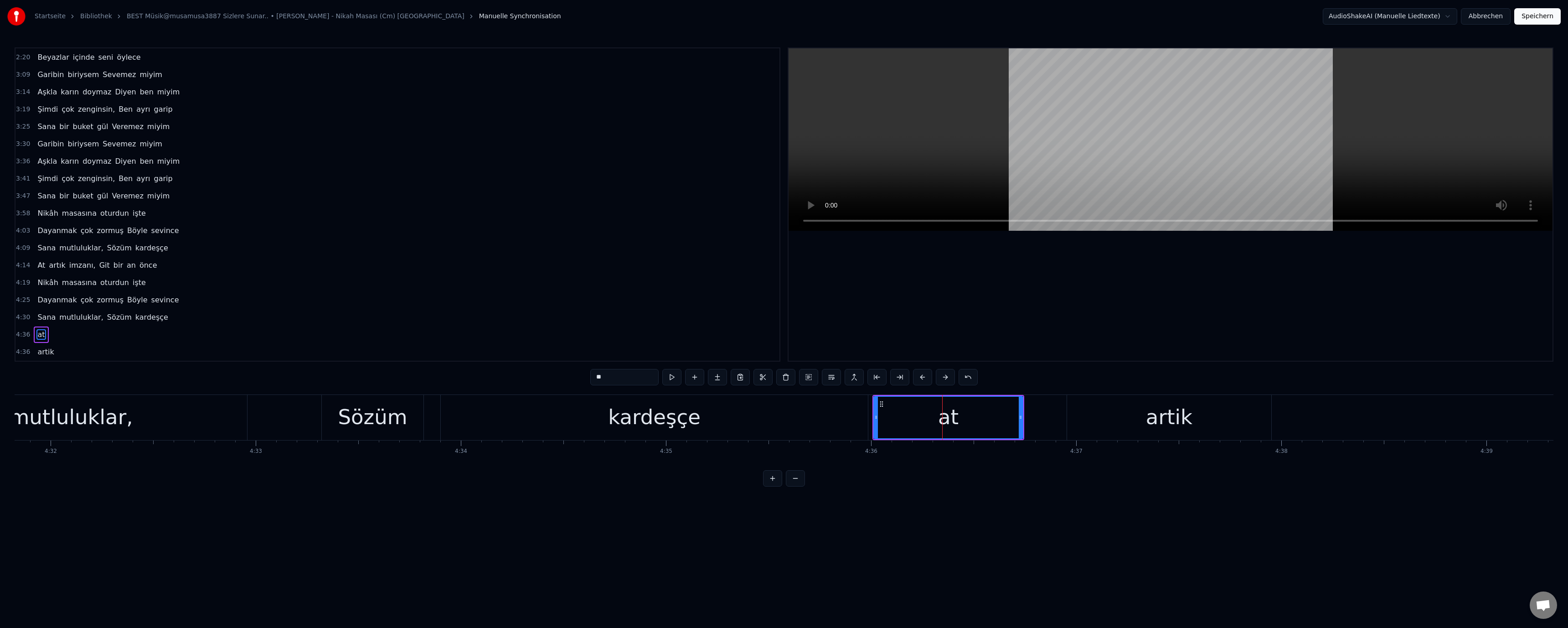
drag, startPoint x: 1192, startPoint y: 411, endPoint x: 1124, endPoint y: 411, distance: 68.0
click at [783, 410] on div "artik" at bounding box center [1170, 417] width 204 height 45
type input "*****"
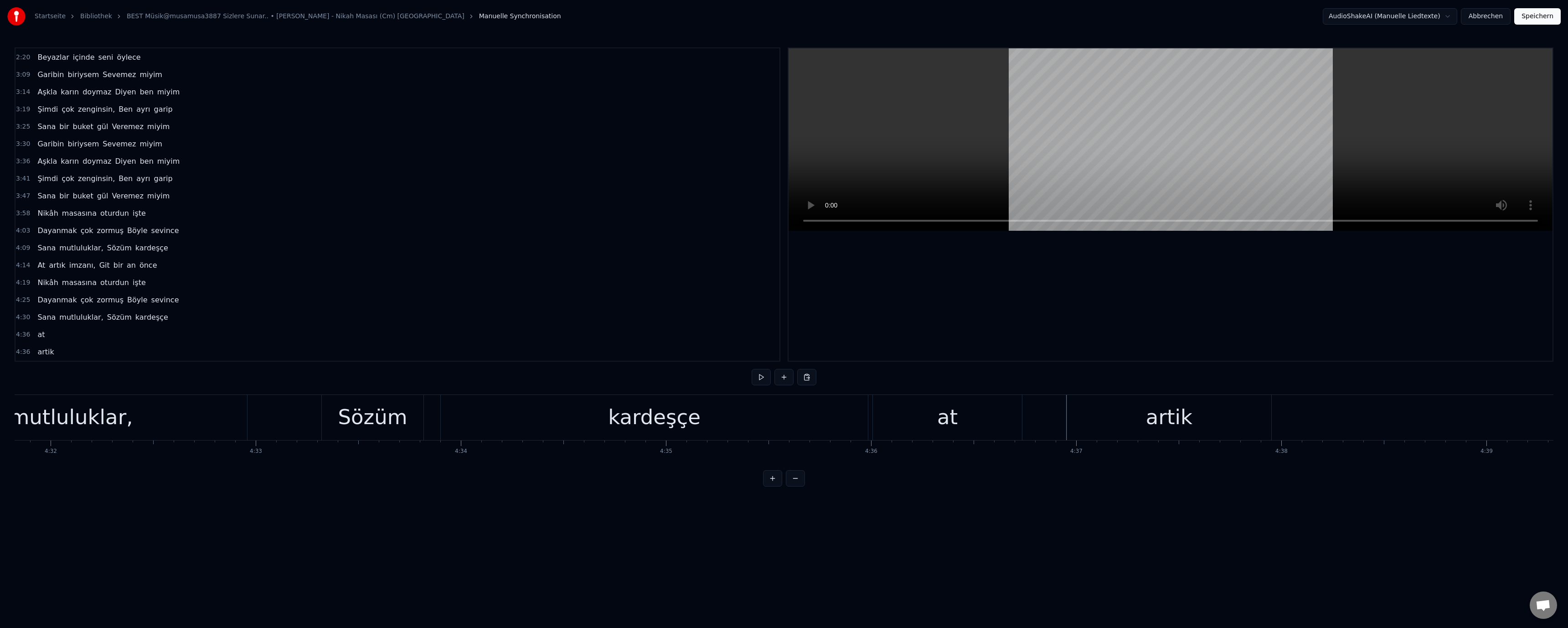
click at [783, 414] on div "artik" at bounding box center [1170, 417] width 204 height 45
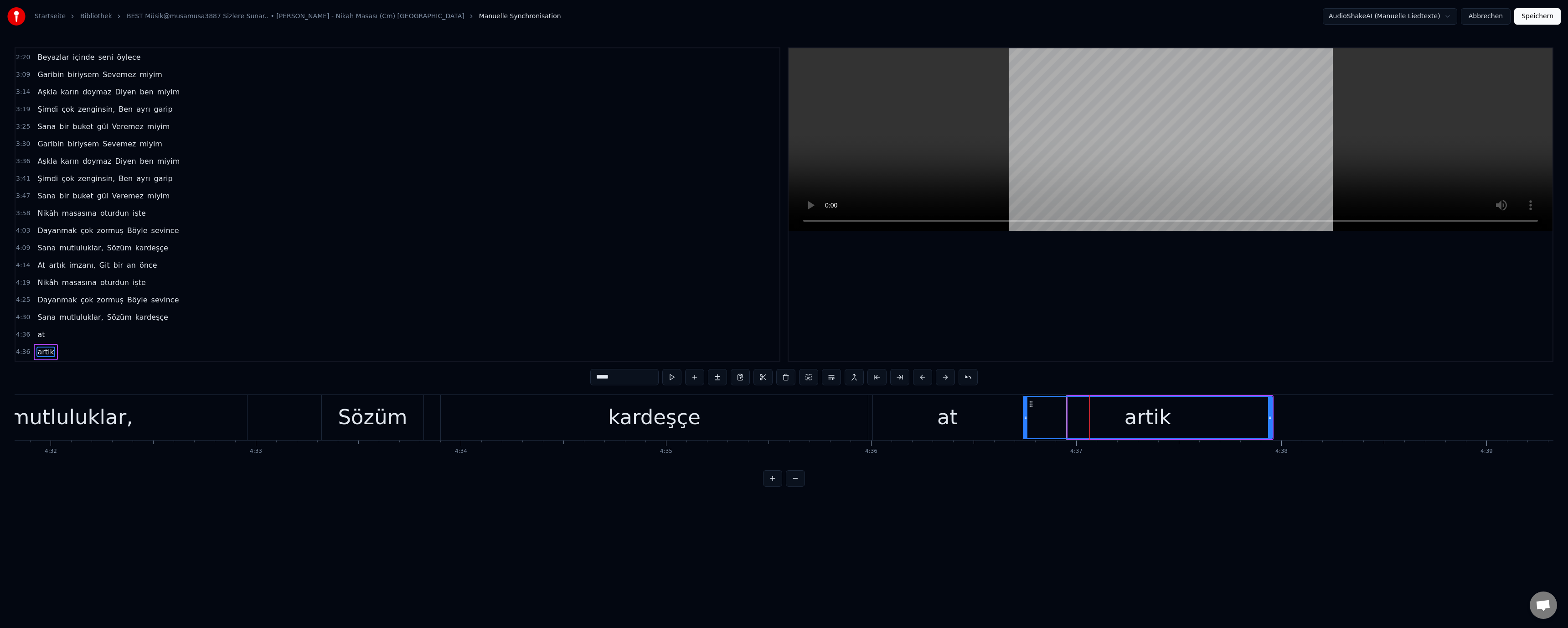
drag, startPoint x: 1070, startPoint y: 419, endPoint x: 1042, endPoint y: 422, distance: 28.2
click at [783, 422] on div at bounding box center [1025, 417] width 4 height 41
click at [783, 419] on div "artik" at bounding box center [1148, 417] width 250 height 43
drag, startPoint x: 1269, startPoint y: 417, endPoint x: 1125, endPoint y: 422, distance: 144.1
click at [783, 422] on div at bounding box center [1128, 417] width 4 height 41
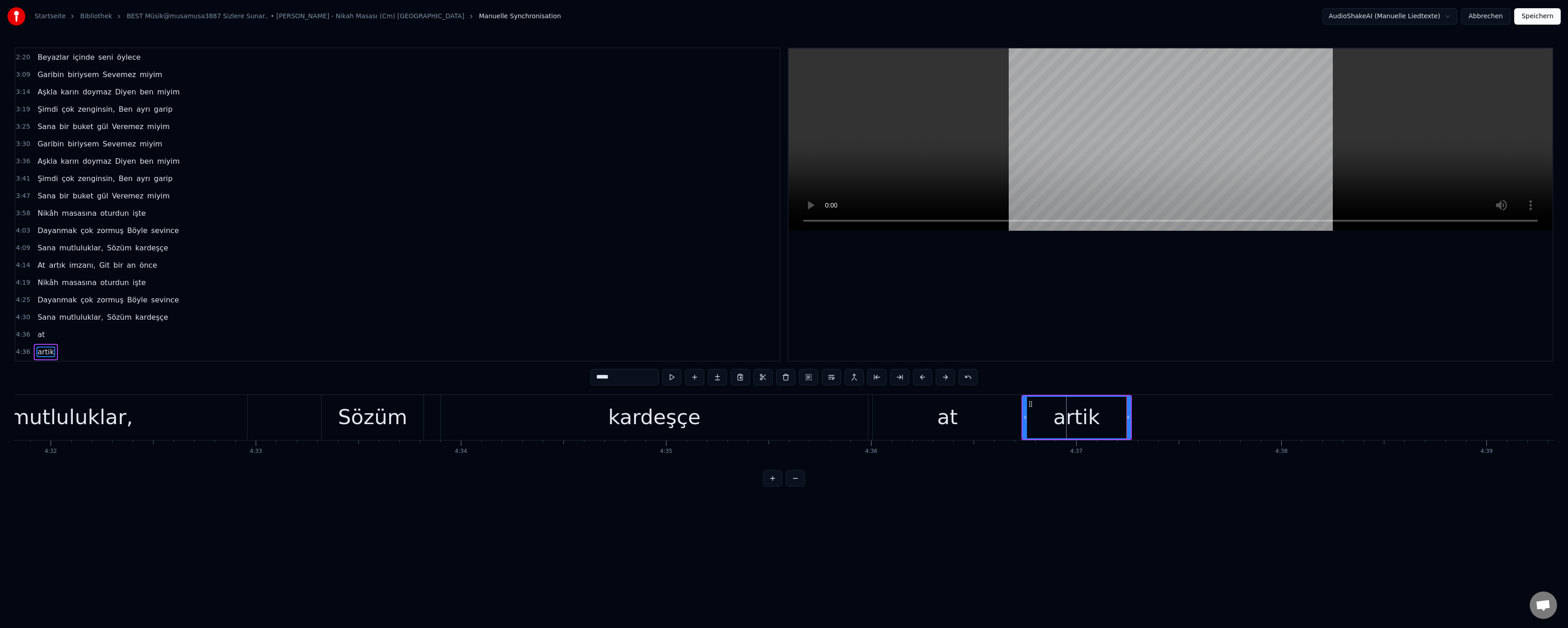
click at [783, 422] on div "at" at bounding box center [948, 417] width 149 height 45
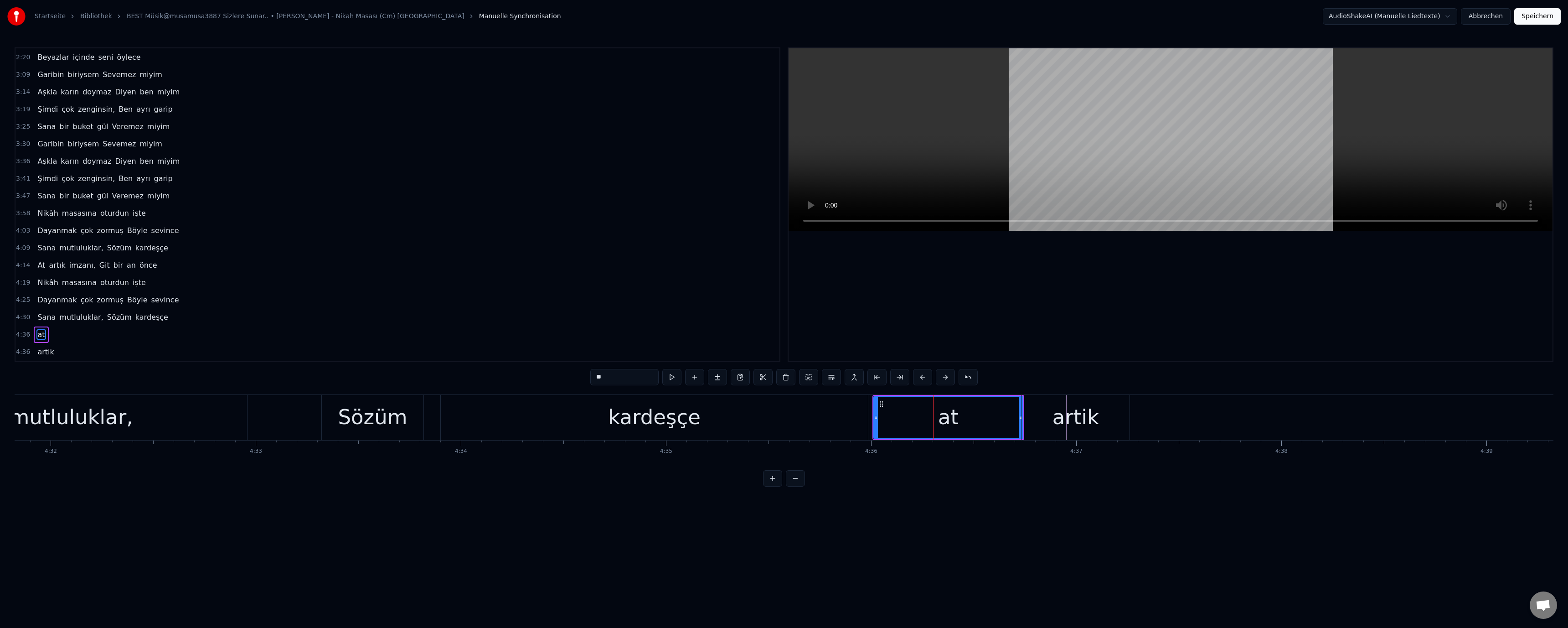
click at [783, 423] on div "kardeşçe" at bounding box center [654, 417] width 427 height 45
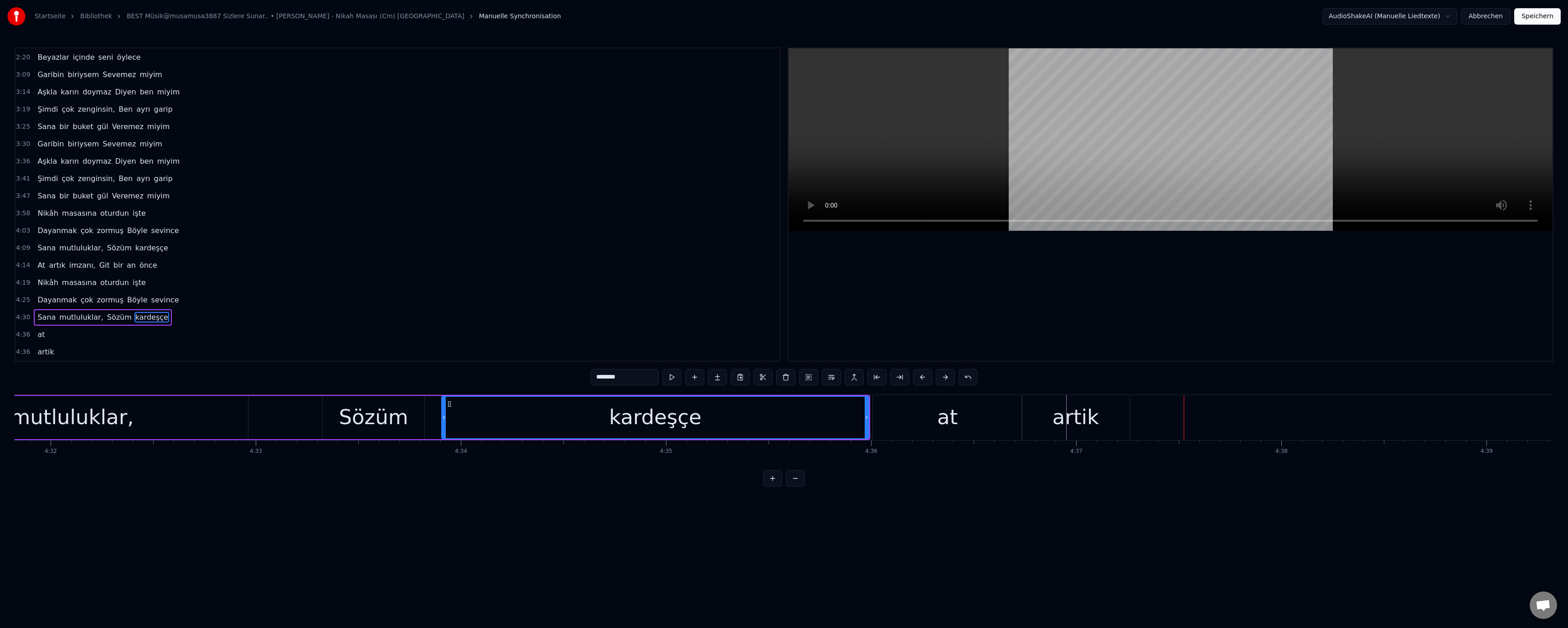
click at [783, 435] on div "artik" at bounding box center [1076, 417] width 108 height 45
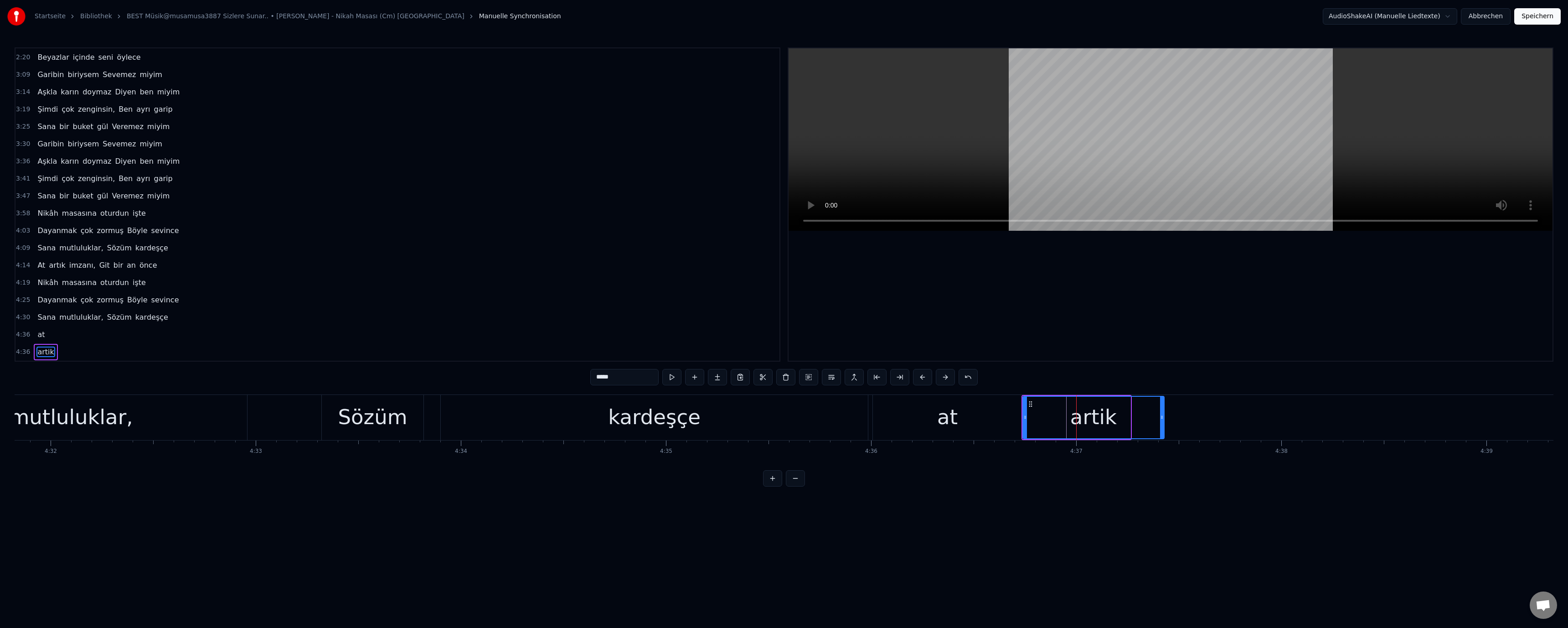
drag, startPoint x: 1129, startPoint y: 416, endPoint x: 1163, endPoint y: 416, distance: 34.0
click at [783, 416] on icon at bounding box center [1162, 418] width 4 height 8
drag, startPoint x: 952, startPoint y: 428, endPoint x: 920, endPoint y: 301, distance: 131.0
click at [783, 426] on div "at" at bounding box center [947, 417] width 20 height 31
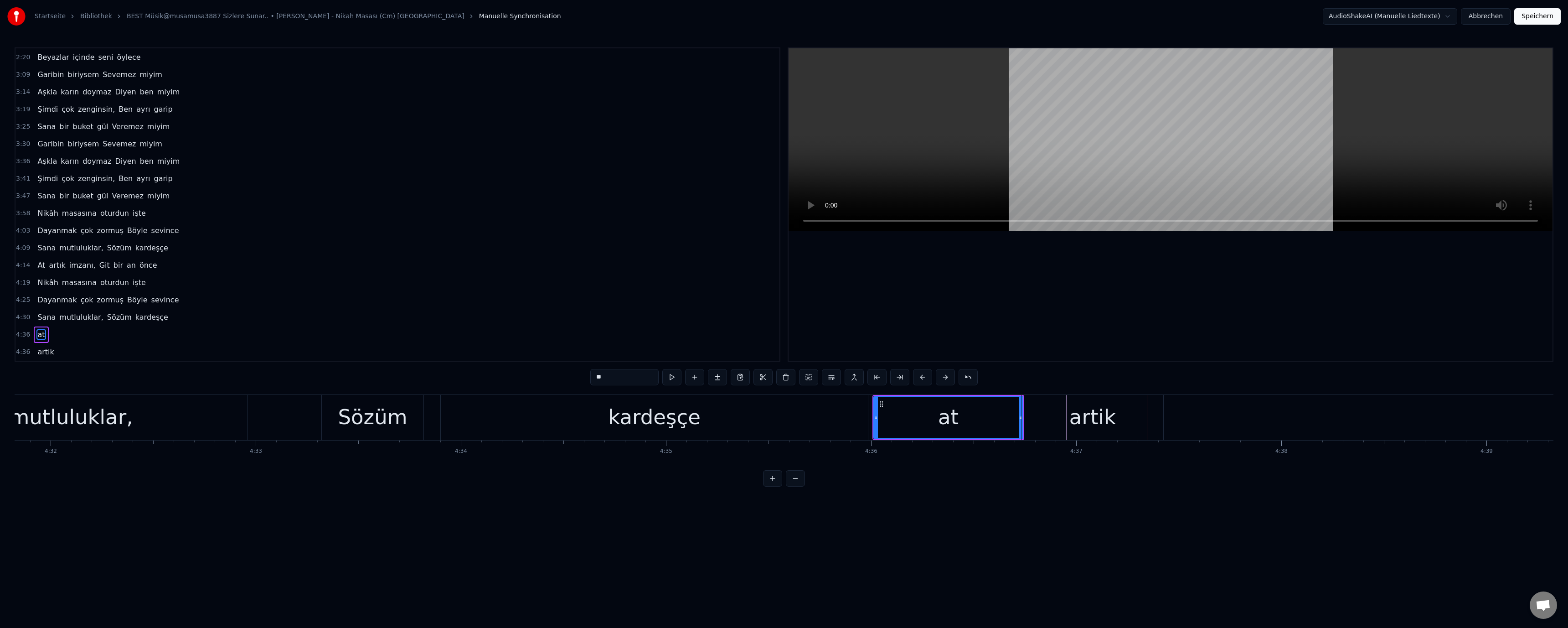
click at [783, 418] on div "at" at bounding box center [948, 417] width 148 height 41
click at [783, 416] on div "artik" at bounding box center [1092, 417] width 142 height 45
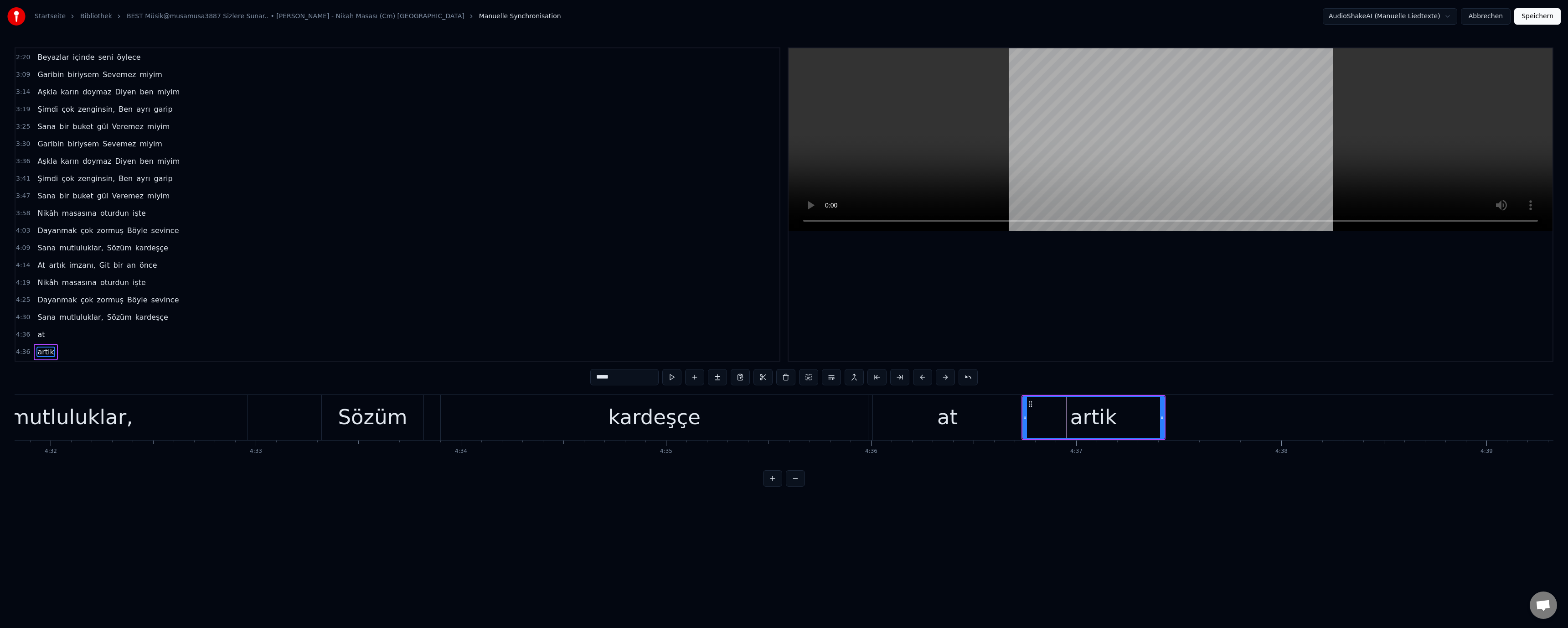
click at [783, 418] on div "at" at bounding box center [948, 417] width 149 height 45
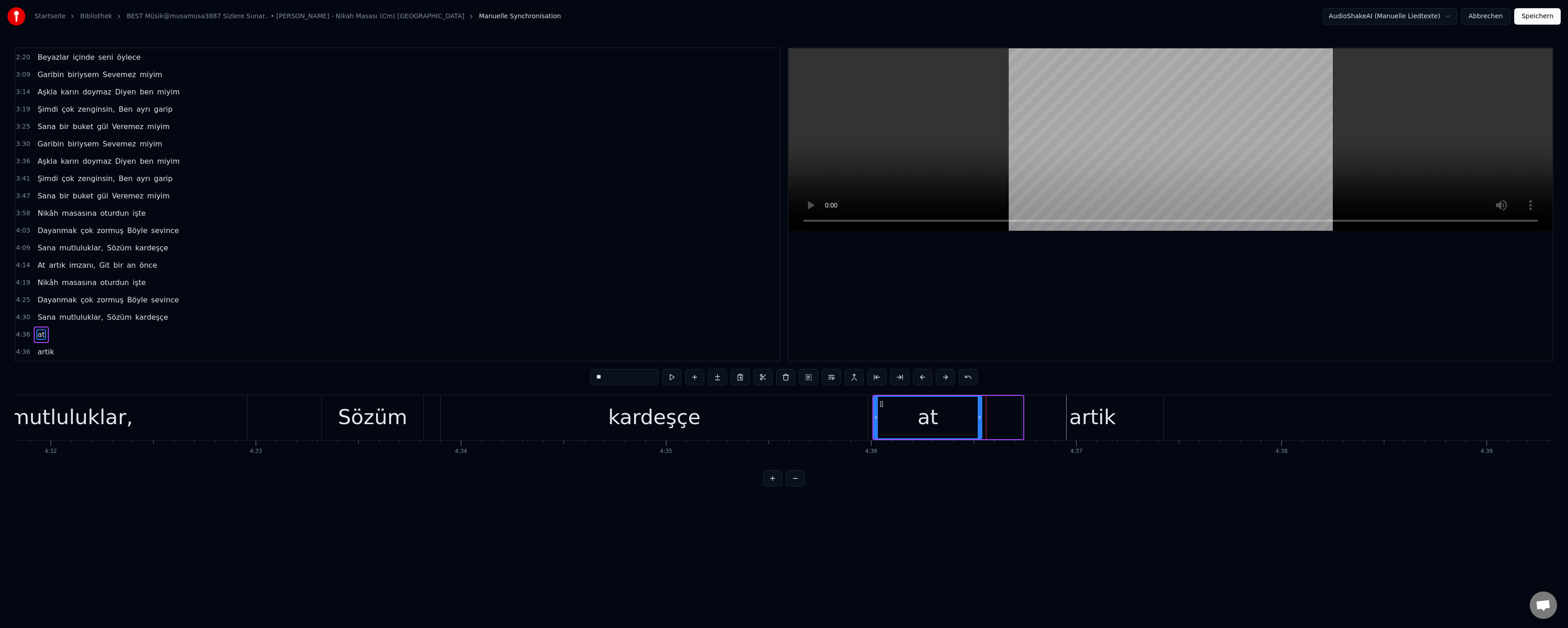
drag, startPoint x: 1005, startPoint y: 416, endPoint x: 978, endPoint y: 416, distance: 27.0
click at [783, 416] on icon at bounding box center [979, 418] width 4 height 8
click at [783, 414] on div "artik" at bounding box center [1093, 417] width 141 height 45
type input "*****"
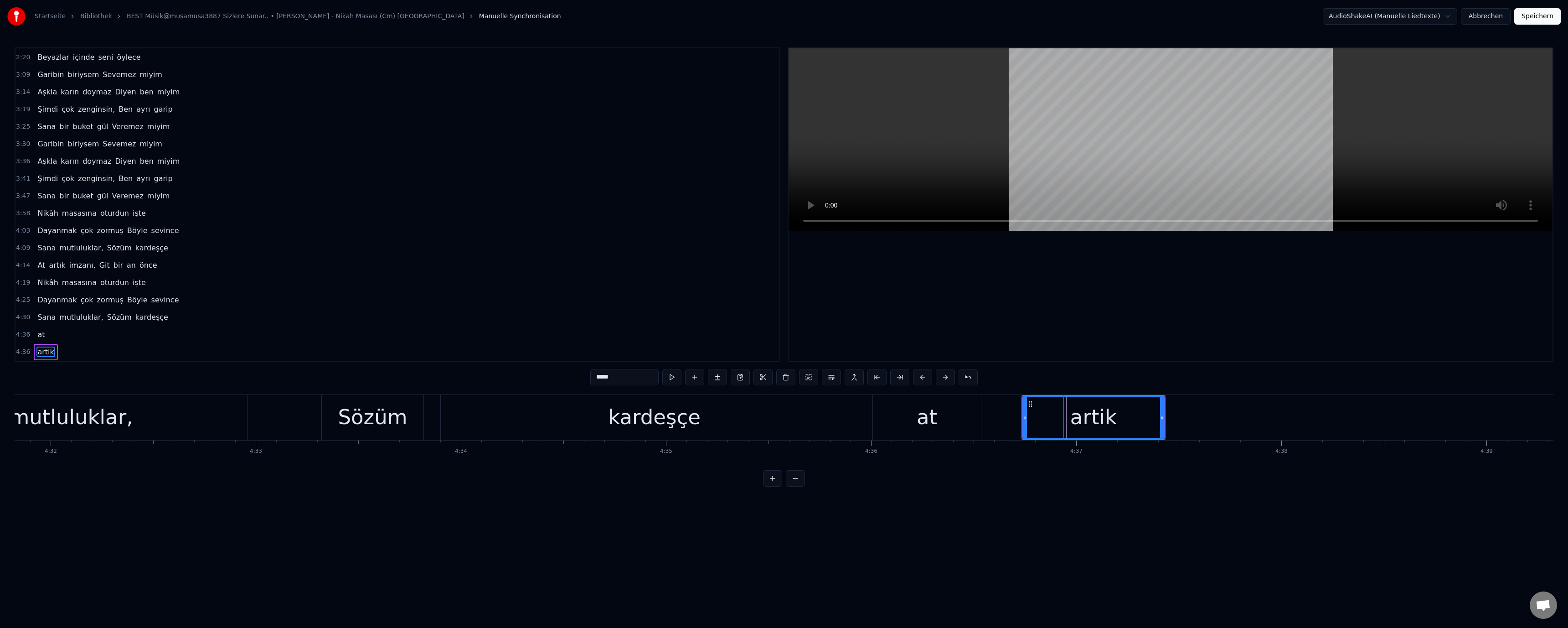
drag, startPoint x: 1020, startPoint y: 416, endPoint x: 1000, endPoint y: 418, distance: 20.1
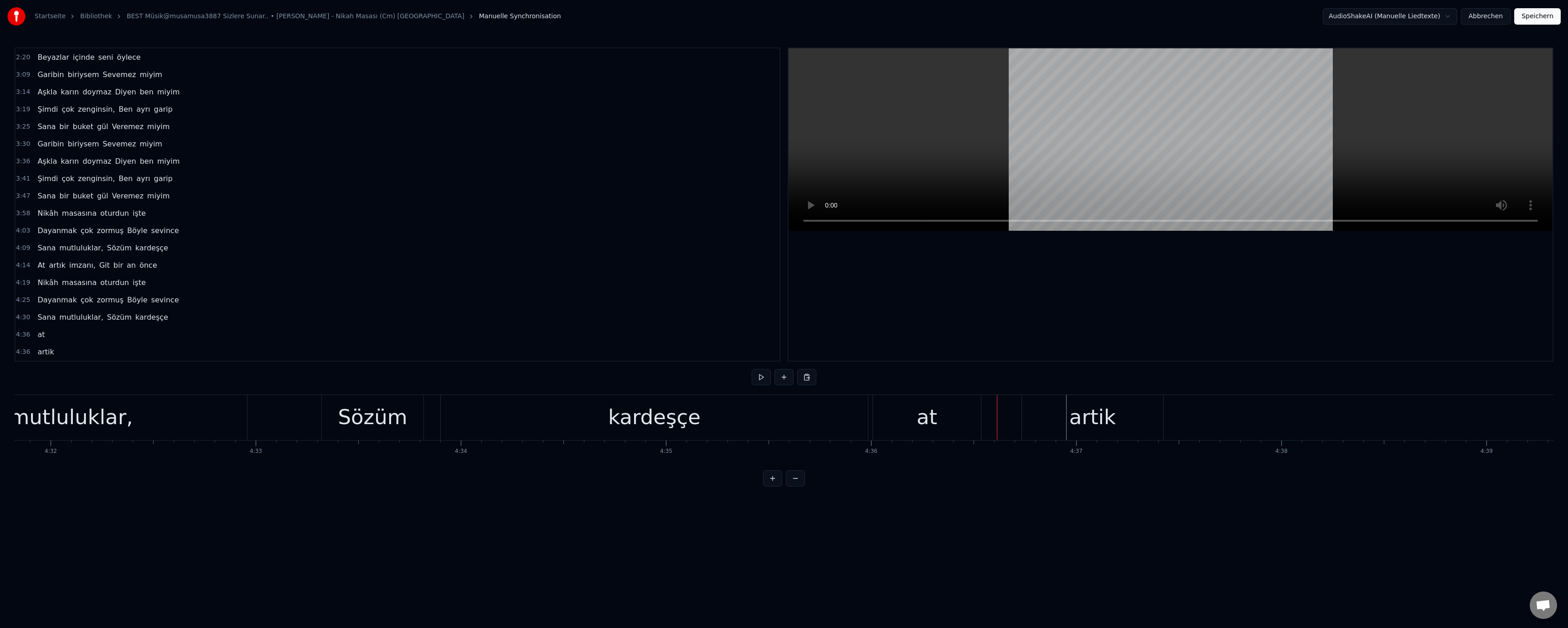
drag, startPoint x: 1057, startPoint y: 413, endPoint x: 1035, endPoint y: 414, distance: 22.0
click at [783, 413] on div "artik" at bounding box center [1093, 417] width 141 height 45
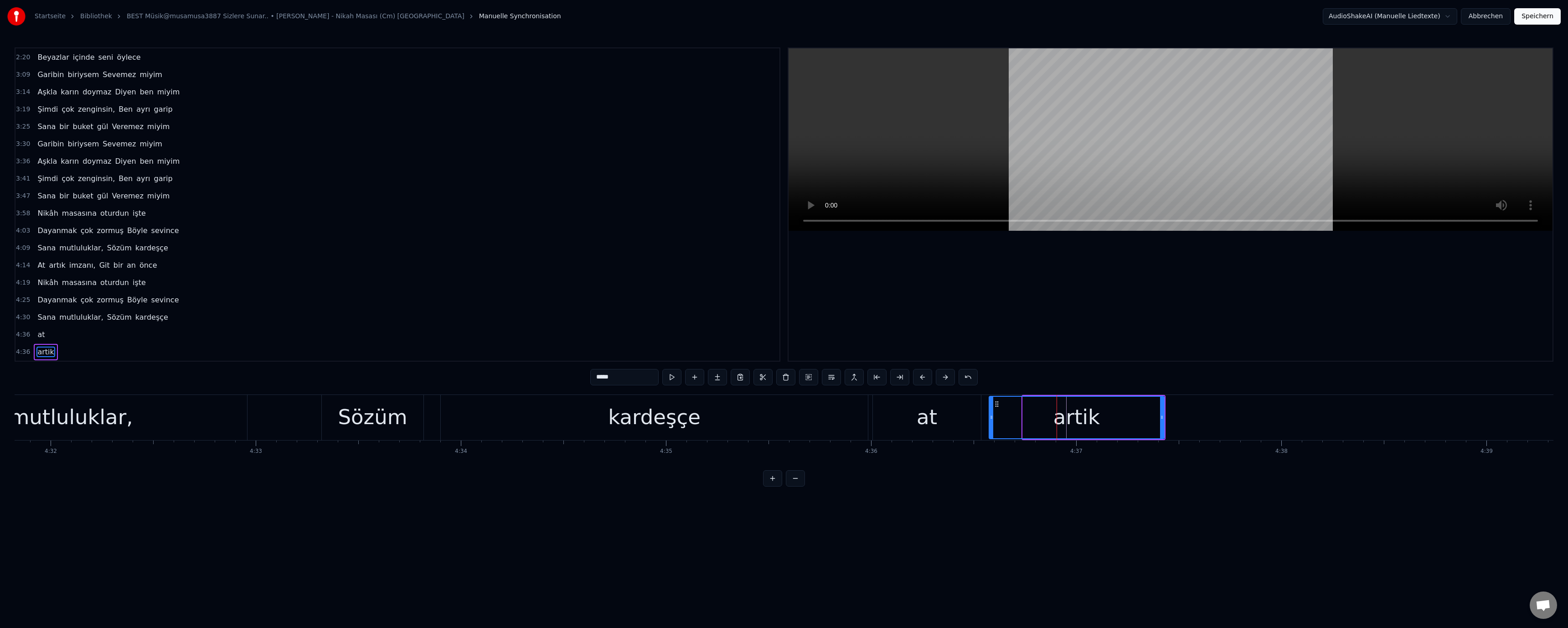
drag, startPoint x: 1024, startPoint y: 417, endPoint x: 991, endPoint y: 418, distance: 33.0
click at [783, 418] on icon at bounding box center [992, 418] width 4 height 8
click at [783, 422] on div "kardeşçe" at bounding box center [654, 417] width 427 height 45
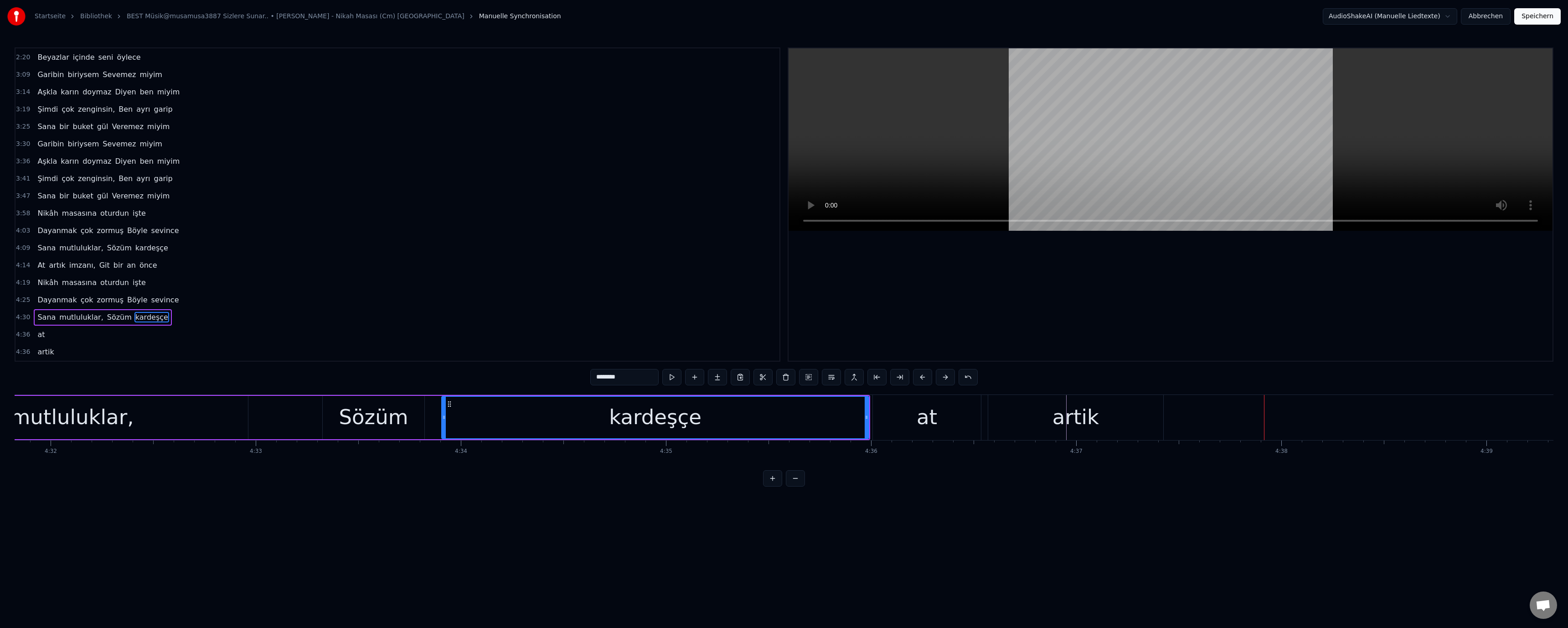
click at [783, 417] on div "artik" at bounding box center [1076, 417] width 47 height 31
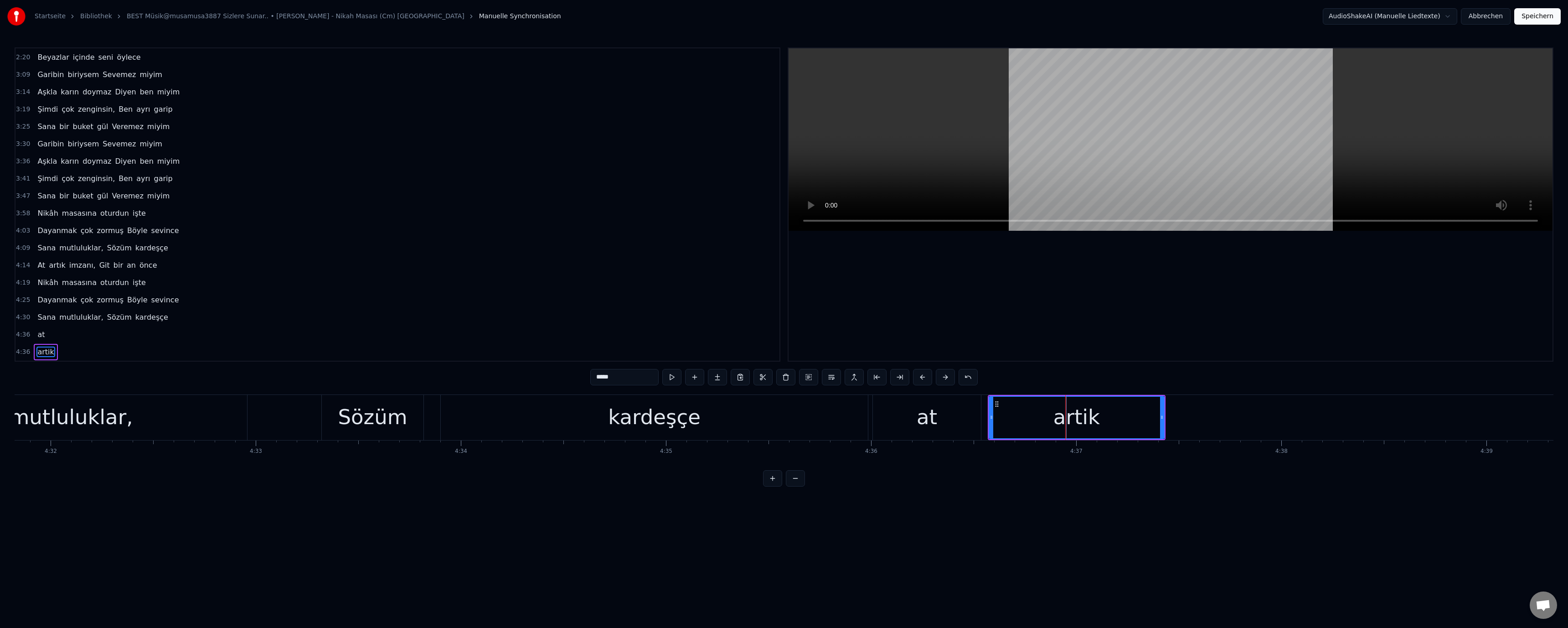
click at [783, 421] on div "kardeşçe" at bounding box center [654, 417] width 427 height 45
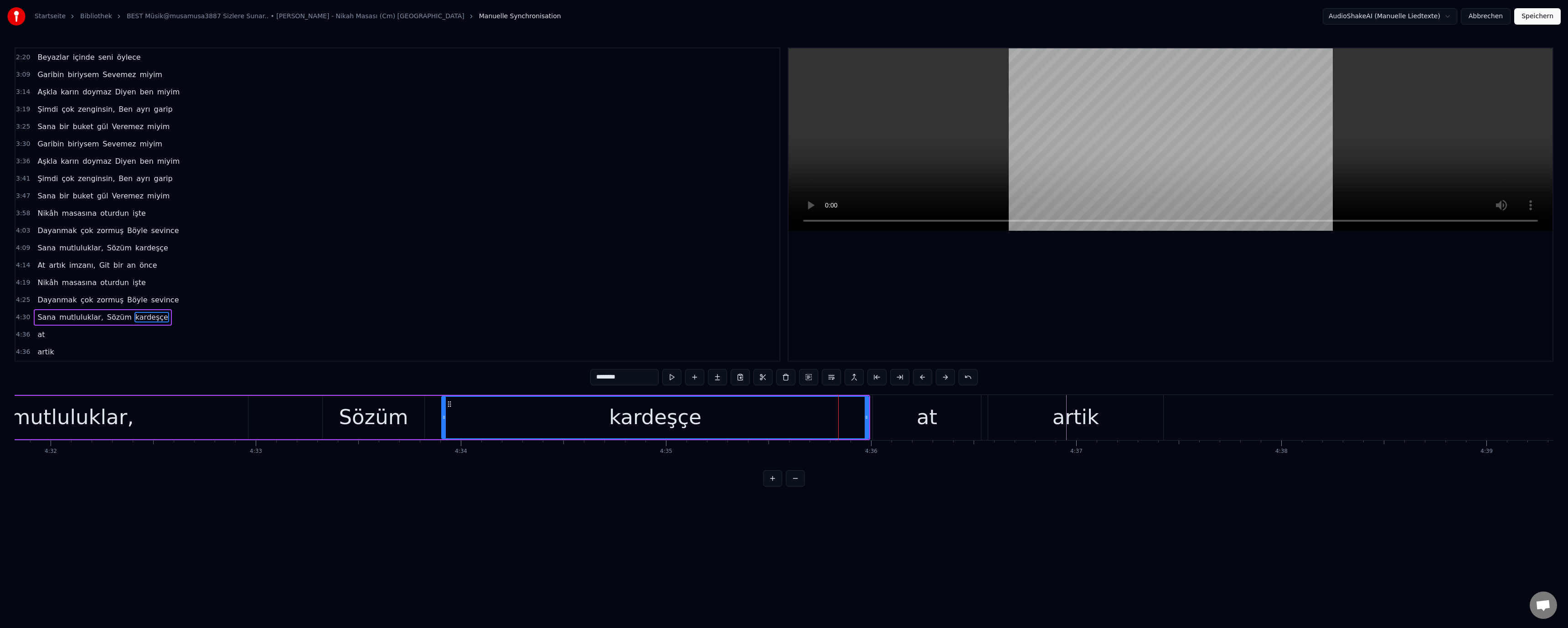
drag, startPoint x: 1096, startPoint y: 422, endPoint x: 891, endPoint y: 405, distance: 205.7
click at [783, 422] on div "artik" at bounding box center [1075, 417] width 175 height 45
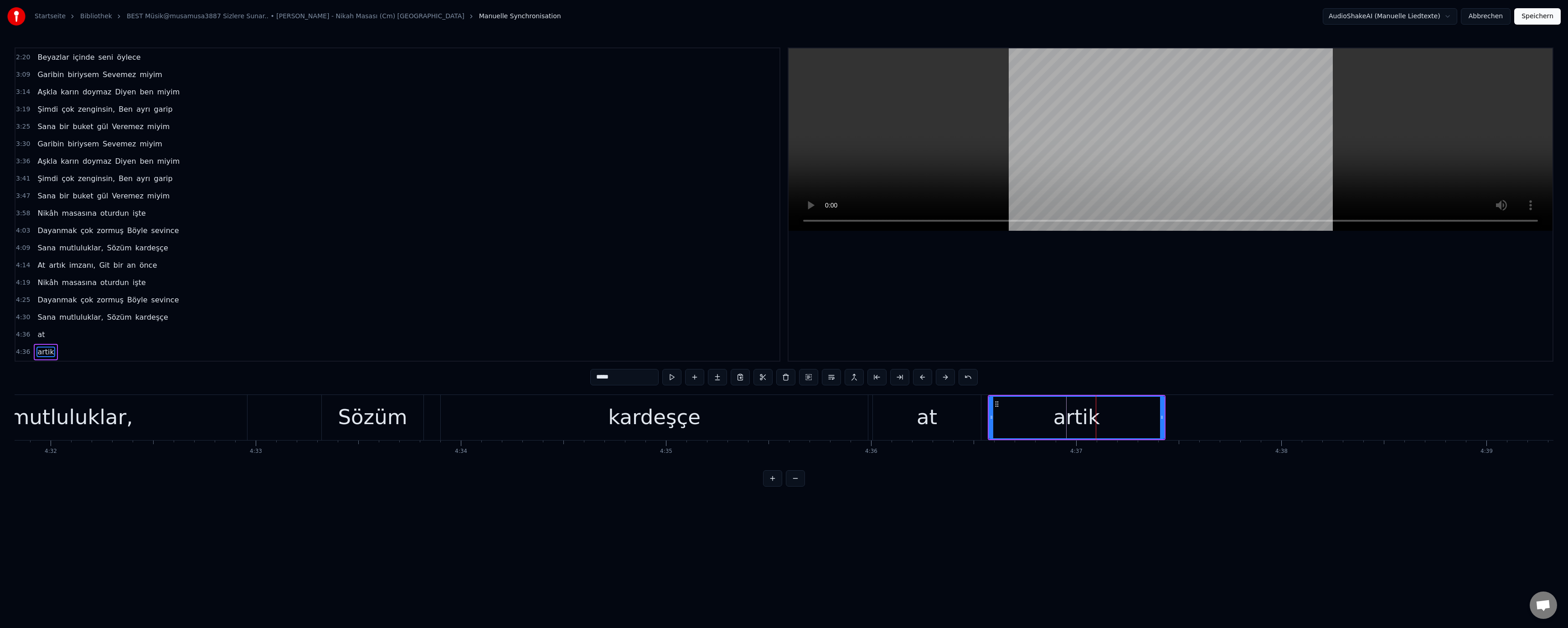
drag, startPoint x: 633, startPoint y: 384, endPoint x: 575, endPoint y: 383, distance: 58.0
click at [576, 383] on div "0:52 Nikâhına beni Çağır, sevgilim 0:58 İstersen şahidin Olurum senin 1:03 Bu […" at bounding box center [784, 267] width 1539 height 439
paste input "text"
drag, startPoint x: 606, startPoint y: 528, endPoint x: 629, endPoint y: 499, distance: 37.0
click at [607, 501] on html "Startseite Bibliothek BEST Müsik@musamusa3887 Sizlere Sunar.. • [PERSON_NAME] -…" at bounding box center [784, 250] width 1568 height 501
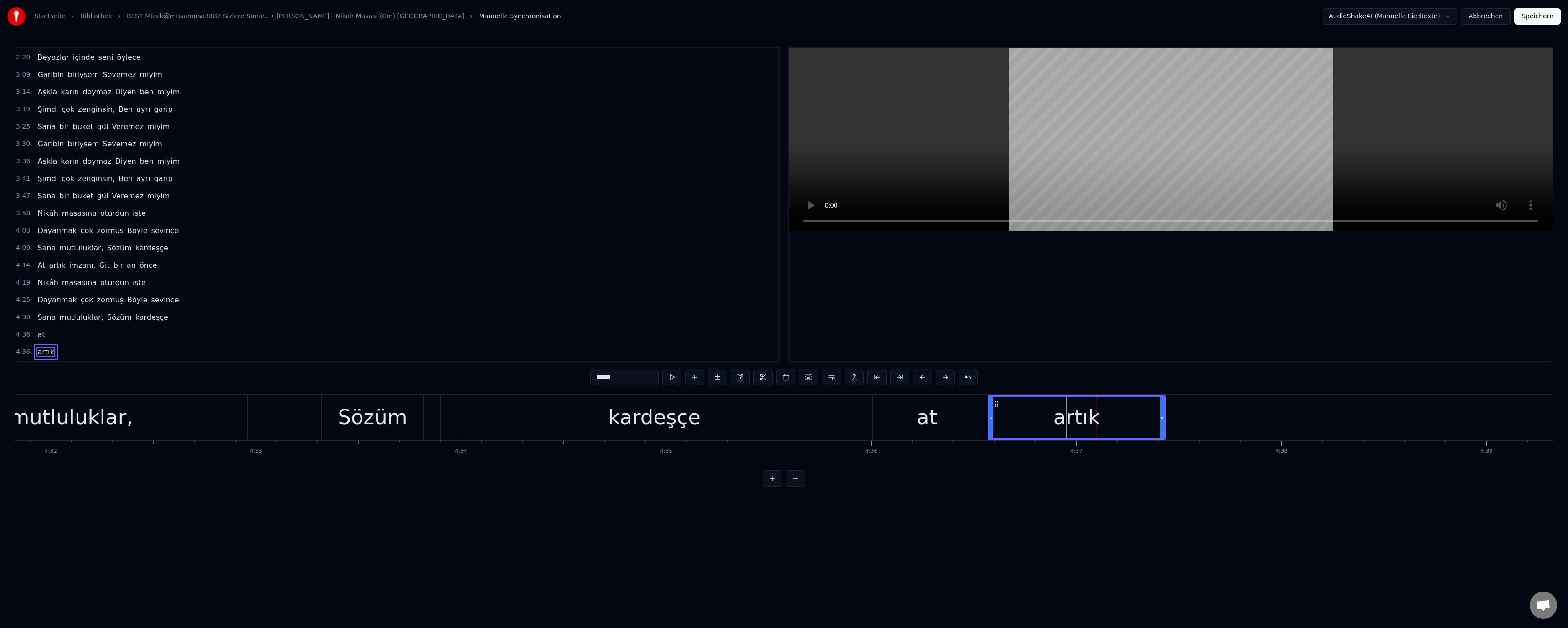
drag, startPoint x: 723, startPoint y: 421, endPoint x: 744, endPoint y: 297, distance: 125.8
click at [725, 412] on div "kardeşçe" at bounding box center [654, 417] width 427 height 45
type input "********"
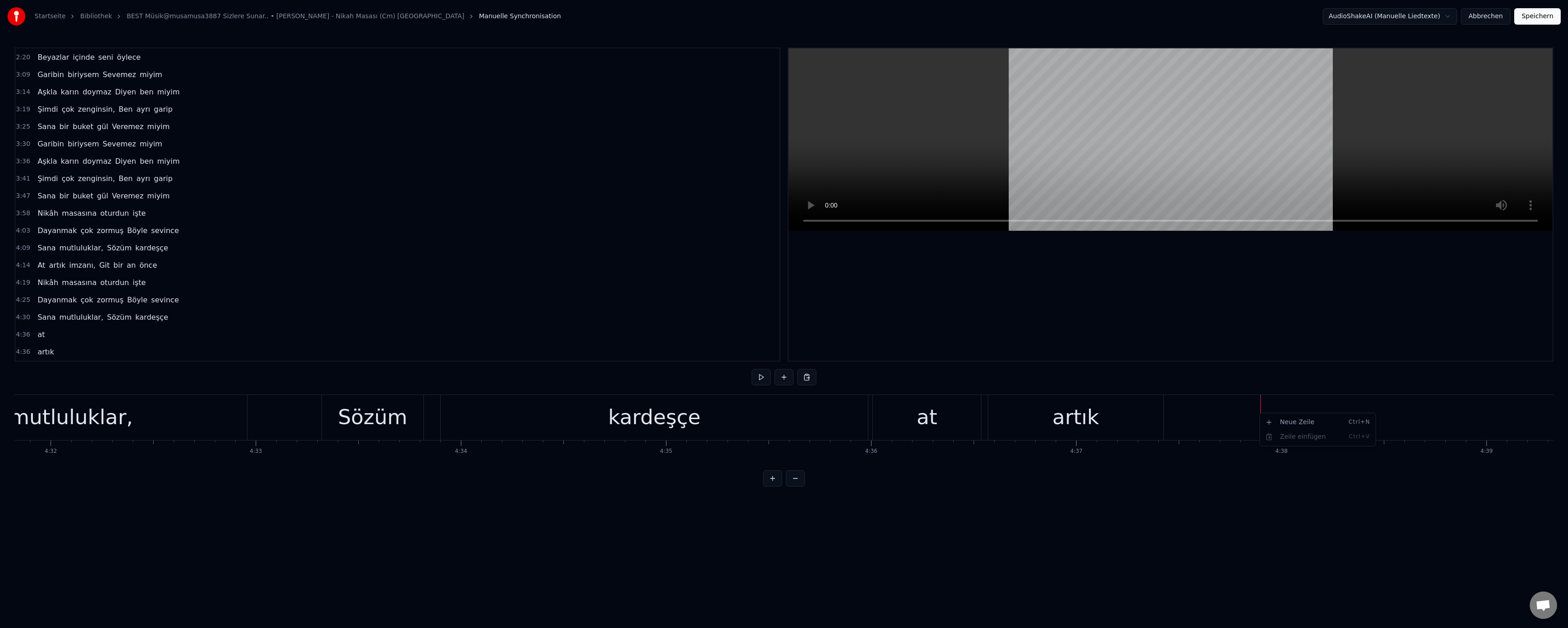
click at [783, 424] on div "Neue Zeile Ctrl+N" at bounding box center [1318, 422] width 112 height 14
click at [783, 417] on div "<>" at bounding box center [1364, 417] width 204 height 43
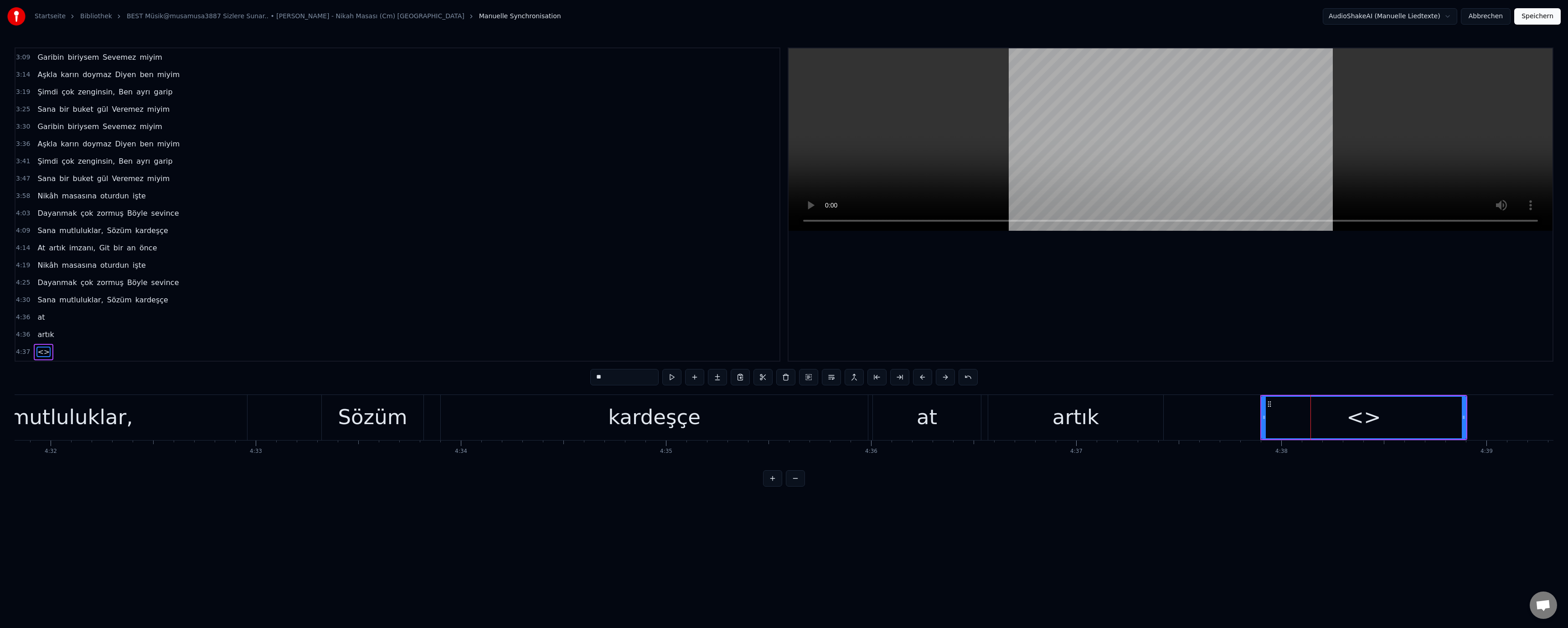
drag, startPoint x: 627, startPoint y: 375, endPoint x: 576, endPoint y: 379, distance: 51.2
click at [578, 378] on div "0:52 Nikâhına beni Çağır, sevgilim 0:58 İstersen şahidin Olurum senin 1:03 Bu […" at bounding box center [784, 267] width 1539 height 439
paste input "****"
type input "******"
drag, startPoint x: 1008, startPoint y: 612, endPoint x: 1121, endPoint y: 488, distance: 167.8
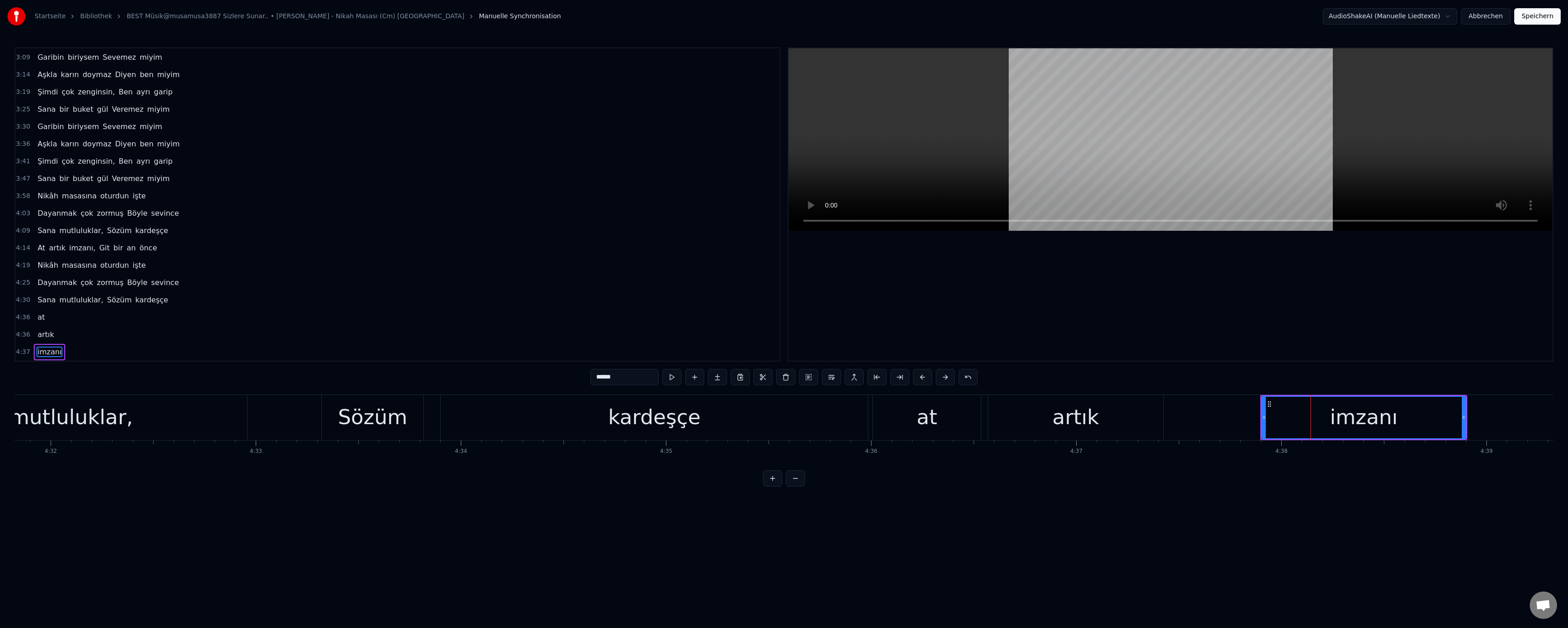
click at [783, 501] on html "Startseite Bibliothek BEST Müsik@musamusa3887 Sizlere Sunar.. • [PERSON_NAME] -…" at bounding box center [784, 250] width 1568 height 501
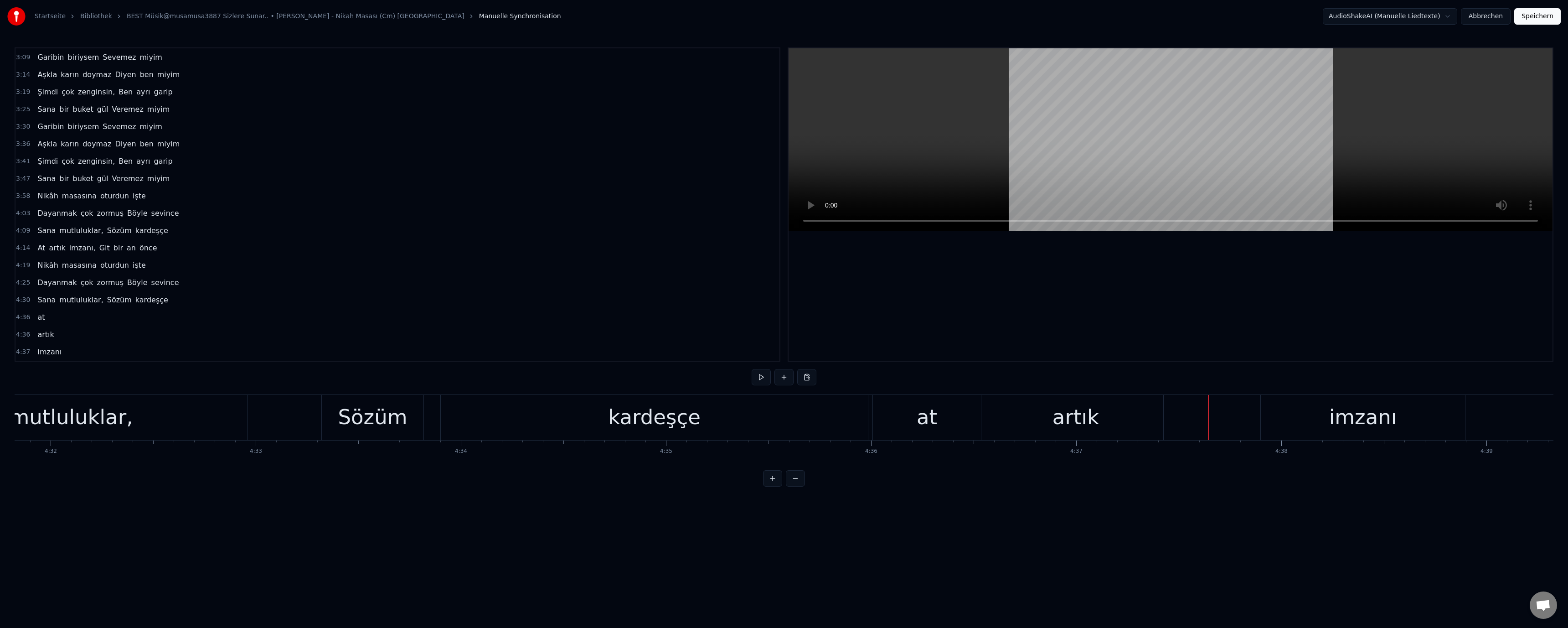
click at [783, 423] on div "artık" at bounding box center [1076, 417] width 47 height 31
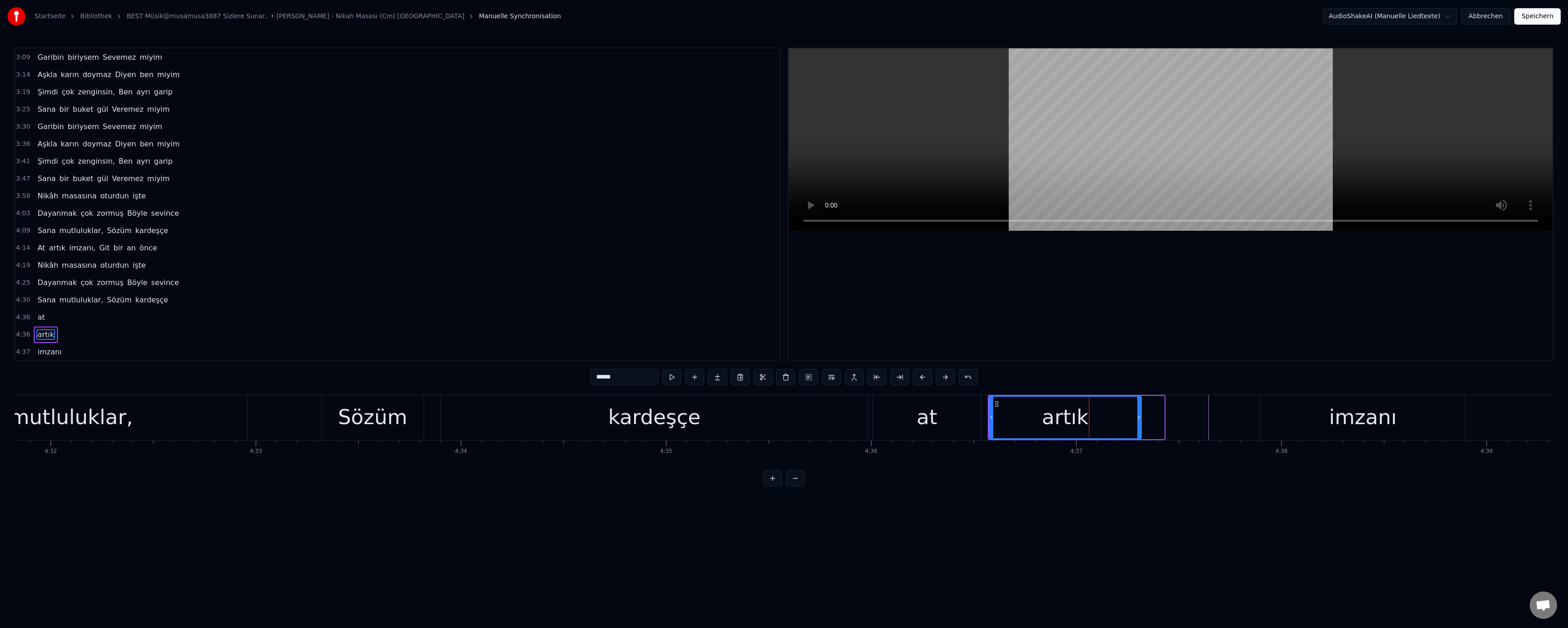
drag, startPoint x: 1163, startPoint y: 418, endPoint x: 1200, endPoint y: 420, distance: 37.1
click at [783, 420] on icon at bounding box center [1139, 418] width 4 height 8
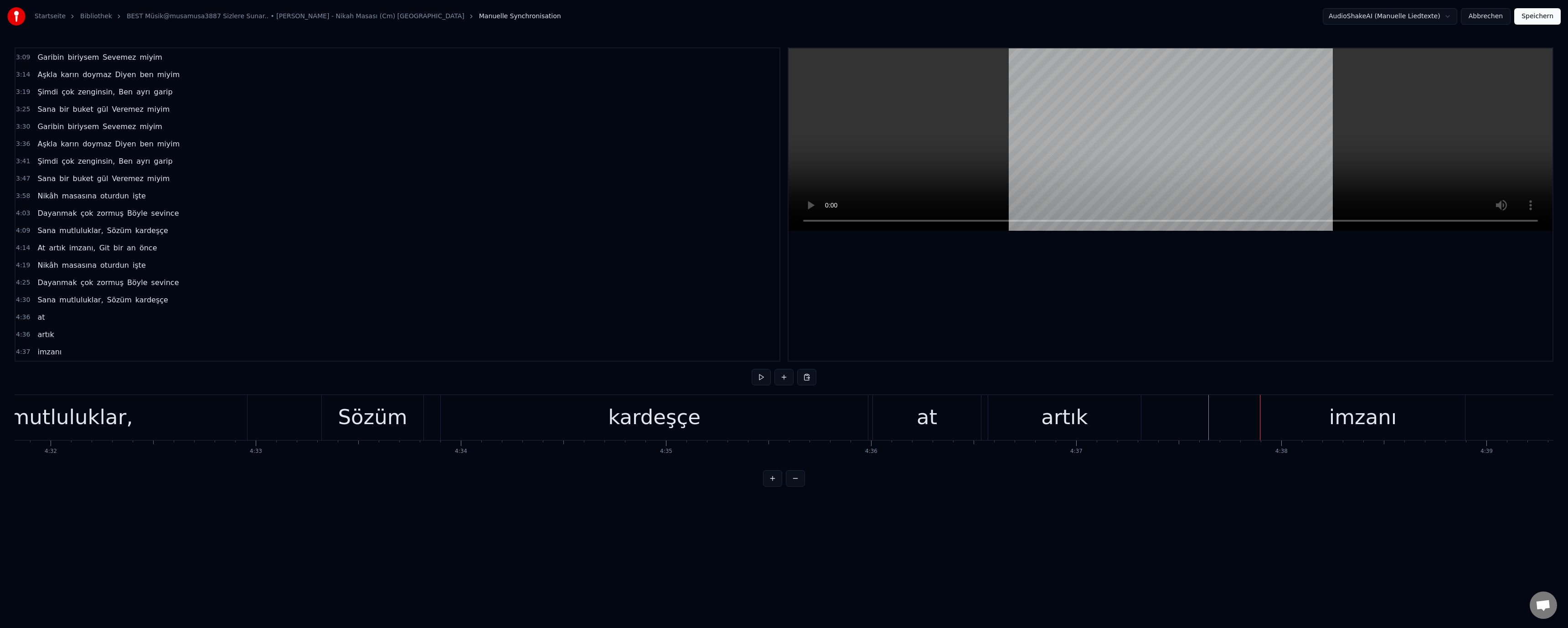
click at [783, 412] on div "imzanı" at bounding box center [1364, 417] width 204 height 45
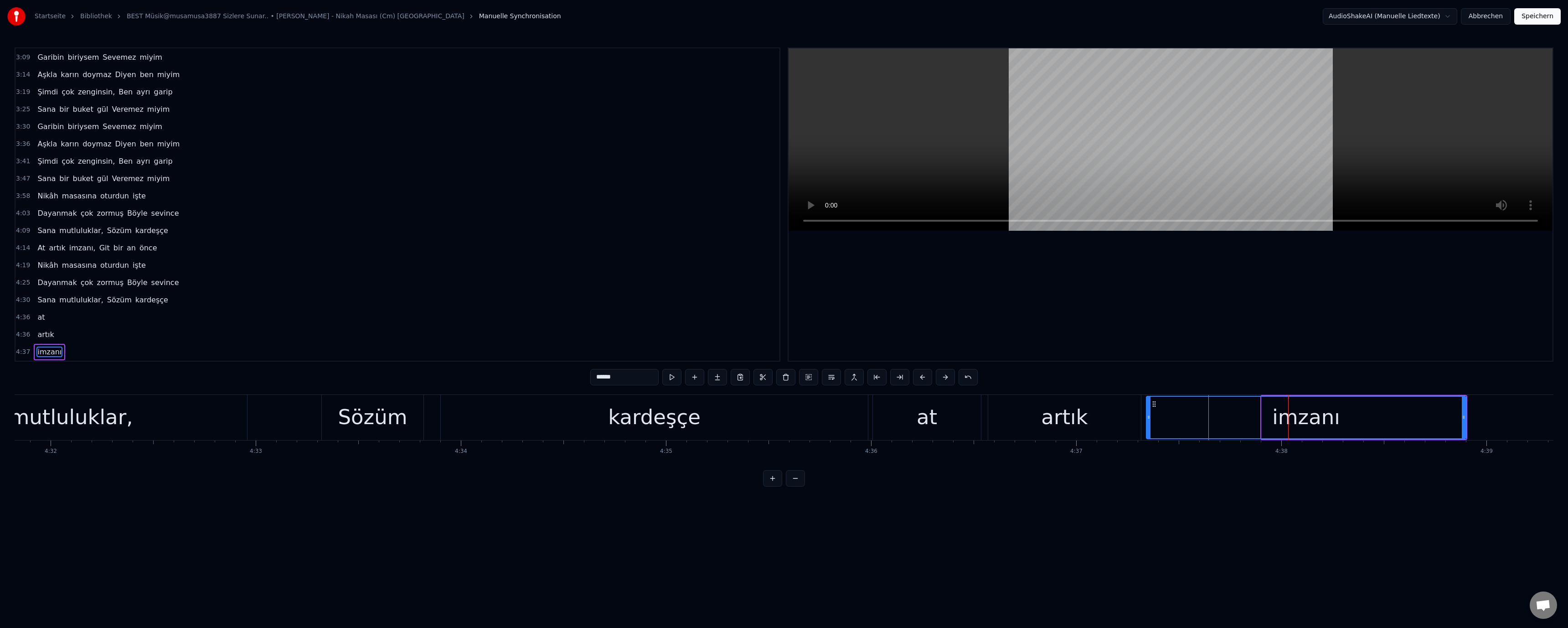
drag, startPoint x: 1264, startPoint y: 417, endPoint x: 1149, endPoint y: 422, distance: 115.1
click at [783, 422] on div at bounding box center [1149, 417] width 4 height 41
drag, startPoint x: 1102, startPoint y: 423, endPoint x: 1123, endPoint y: 423, distance: 21.0
click at [783, 423] on div "artık" at bounding box center [1064, 417] width 153 height 45
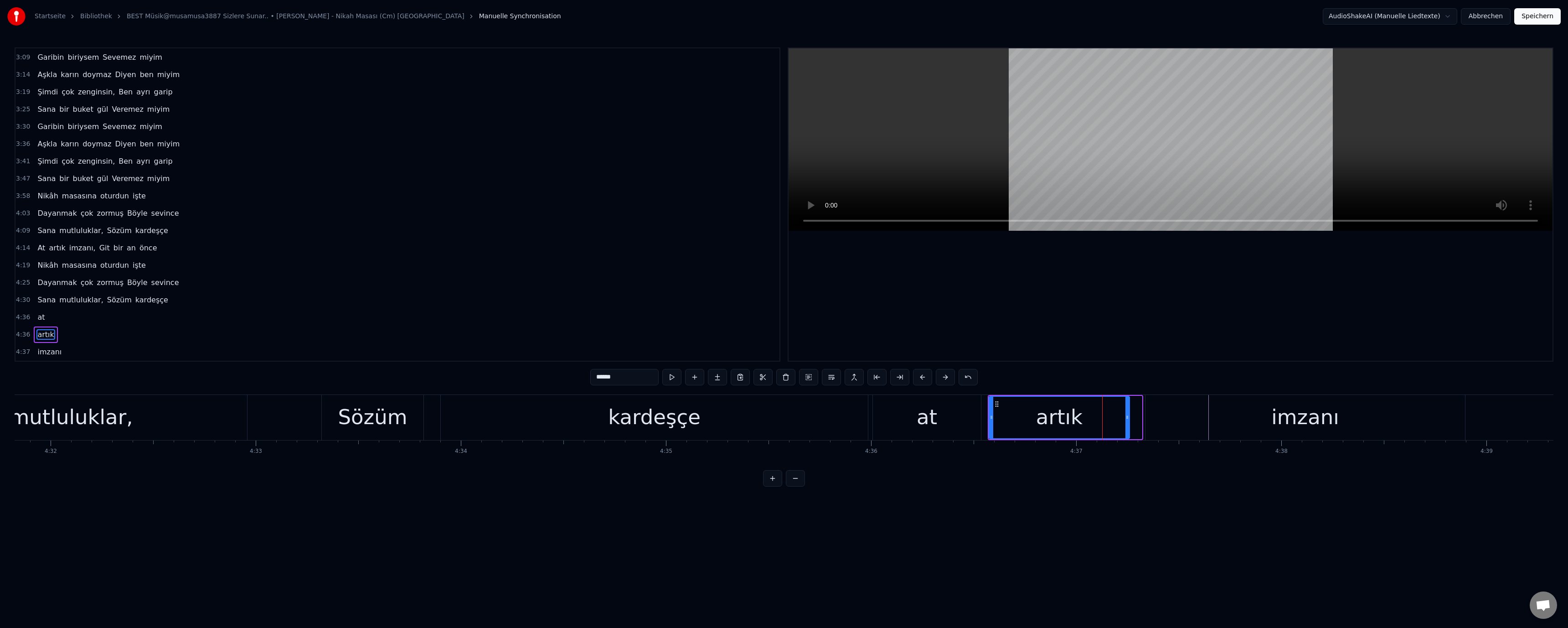
click at [783, 419] on icon at bounding box center [1128, 418] width 4 height 8
click at [783, 416] on div "imzanı" at bounding box center [1305, 417] width 319 height 45
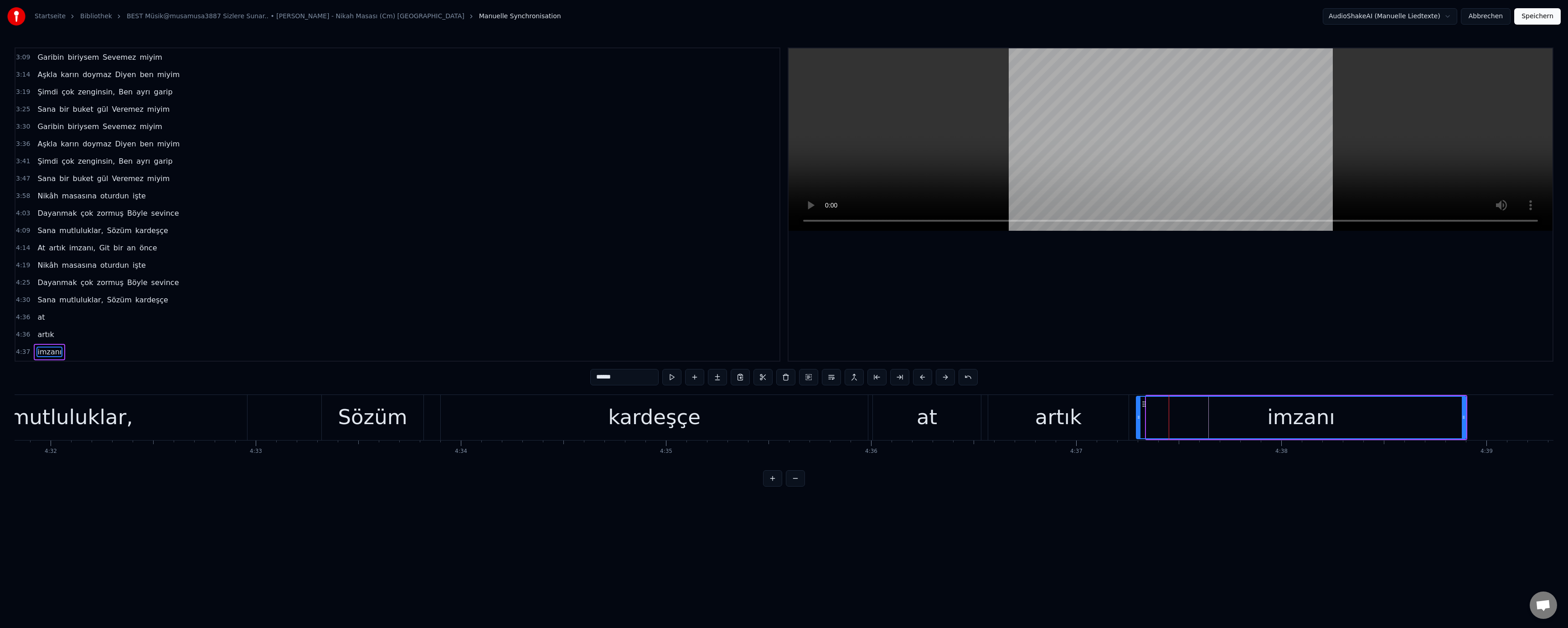
drag, startPoint x: 1147, startPoint y: 418, endPoint x: 1170, endPoint y: 421, distance: 23.2
click at [783, 420] on div "imzanı" at bounding box center [1301, 417] width 331 height 43
drag, startPoint x: 1465, startPoint y: 419, endPoint x: 1138, endPoint y: 422, distance: 327.0
click at [783, 424] on div at bounding box center [1222, 417] width 4 height 41
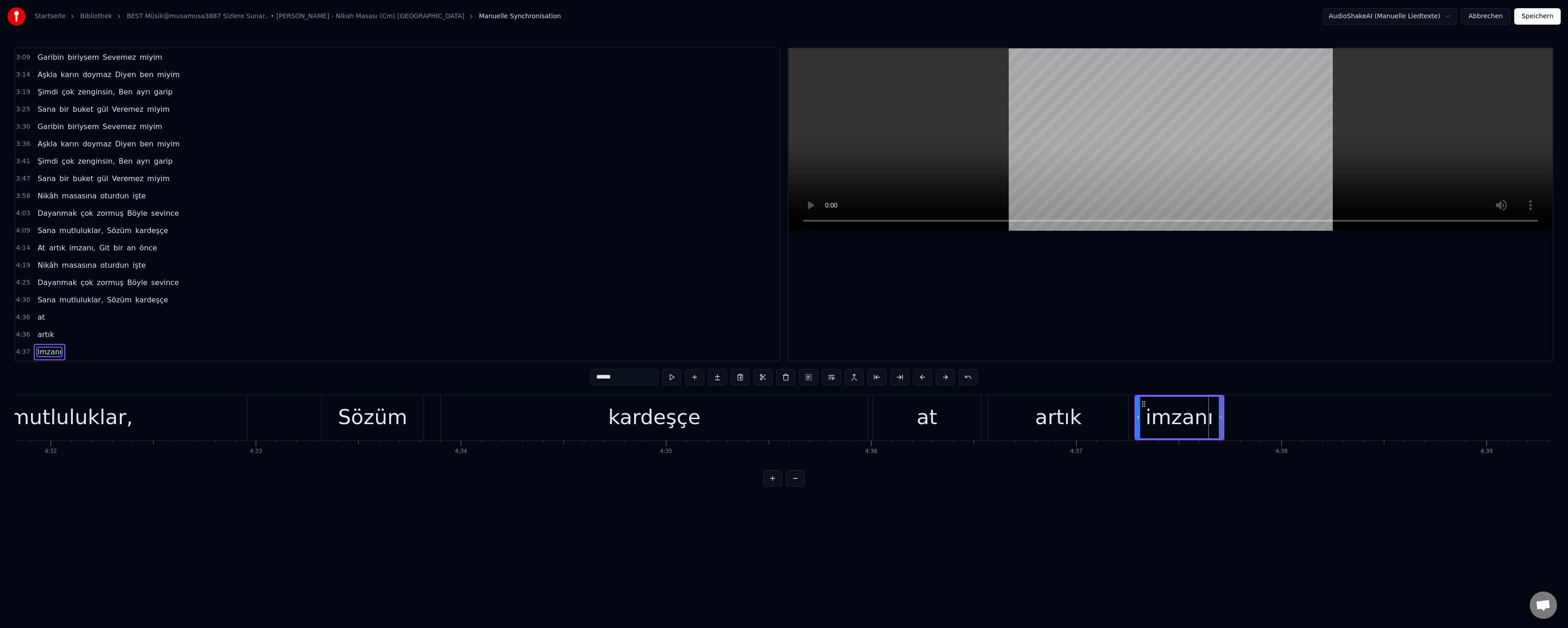
click at [389, 424] on div "Sözüm" at bounding box center [373, 417] width 70 height 31
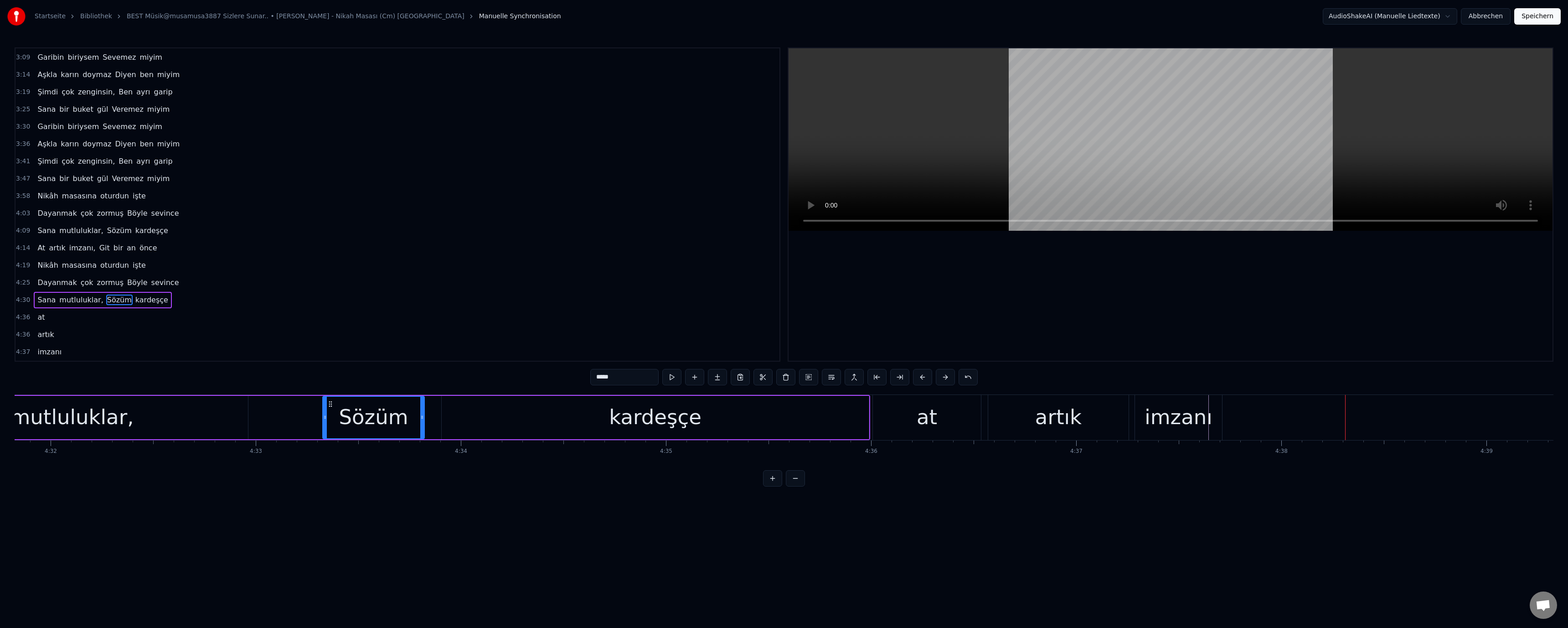
drag, startPoint x: 1169, startPoint y: 422, endPoint x: 1211, endPoint y: 428, distance: 42.4
click at [783, 422] on div "imzanı" at bounding box center [1178, 417] width 68 height 31
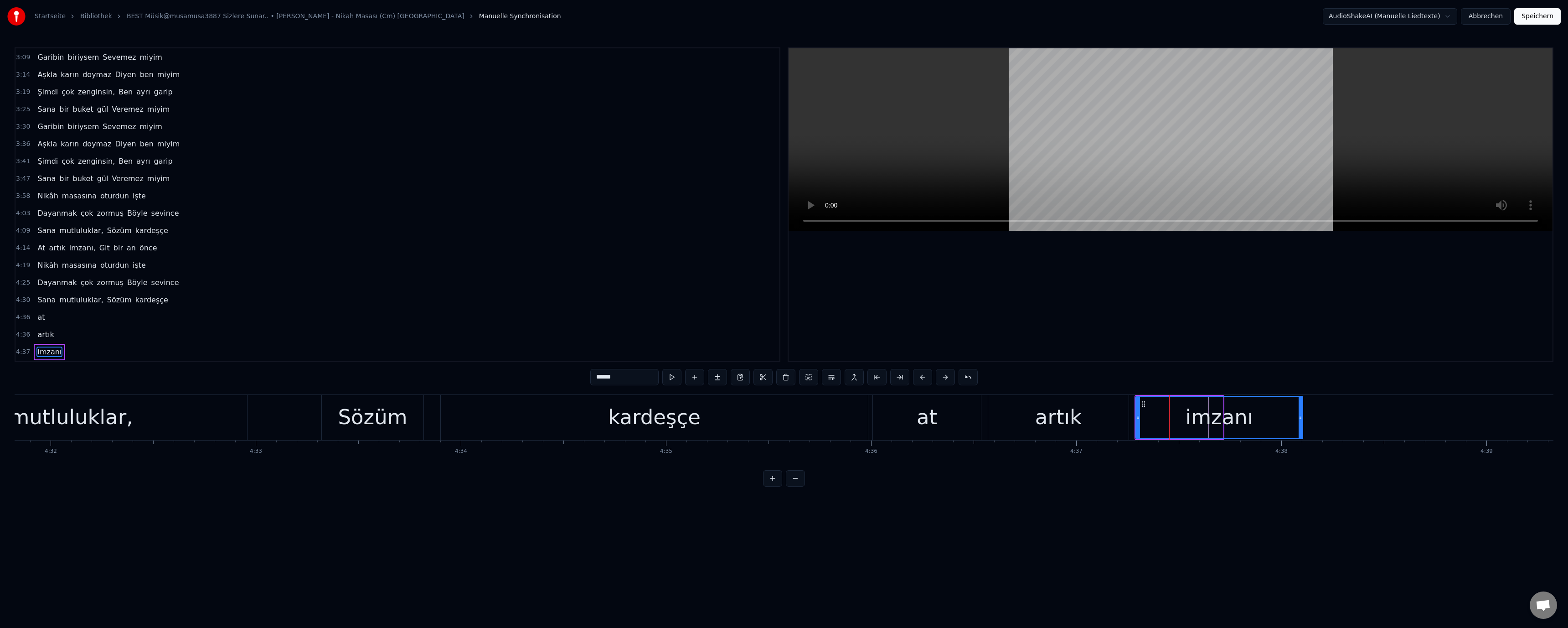
drag, startPoint x: 1221, startPoint y: 420, endPoint x: 1227, endPoint y: 418, distance: 6.3
click at [783, 418] on icon at bounding box center [1300, 418] width 4 height 8
click at [783, 420] on div "artık" at bounding box center [1058, 417] width 47 height 31
type input "*****"
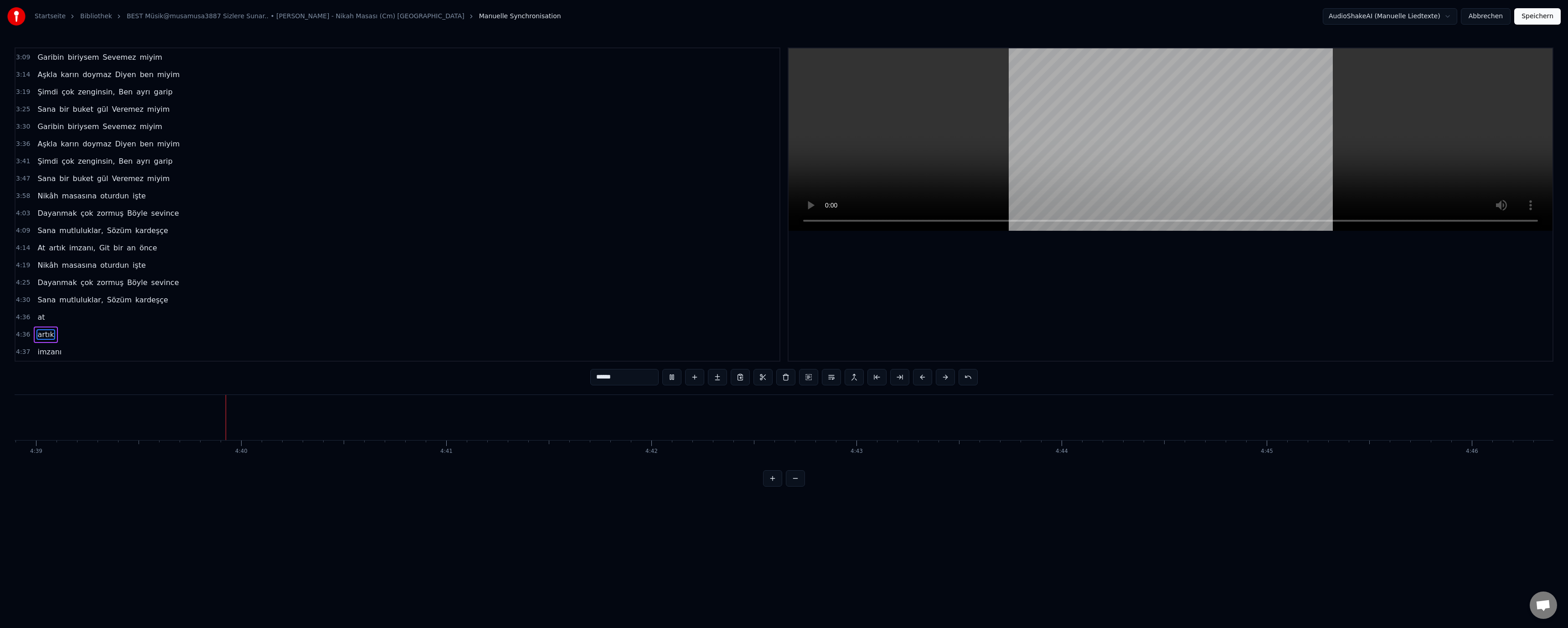
scroll to position [0, 57215]
click at [513, 264] on div "4:19 Nikâh masasına oturdun işte" at bounding box center [397, 266] width 764 height 17
click at [783, 113] on video at bounding box center [1171, 140] width 764 height 183
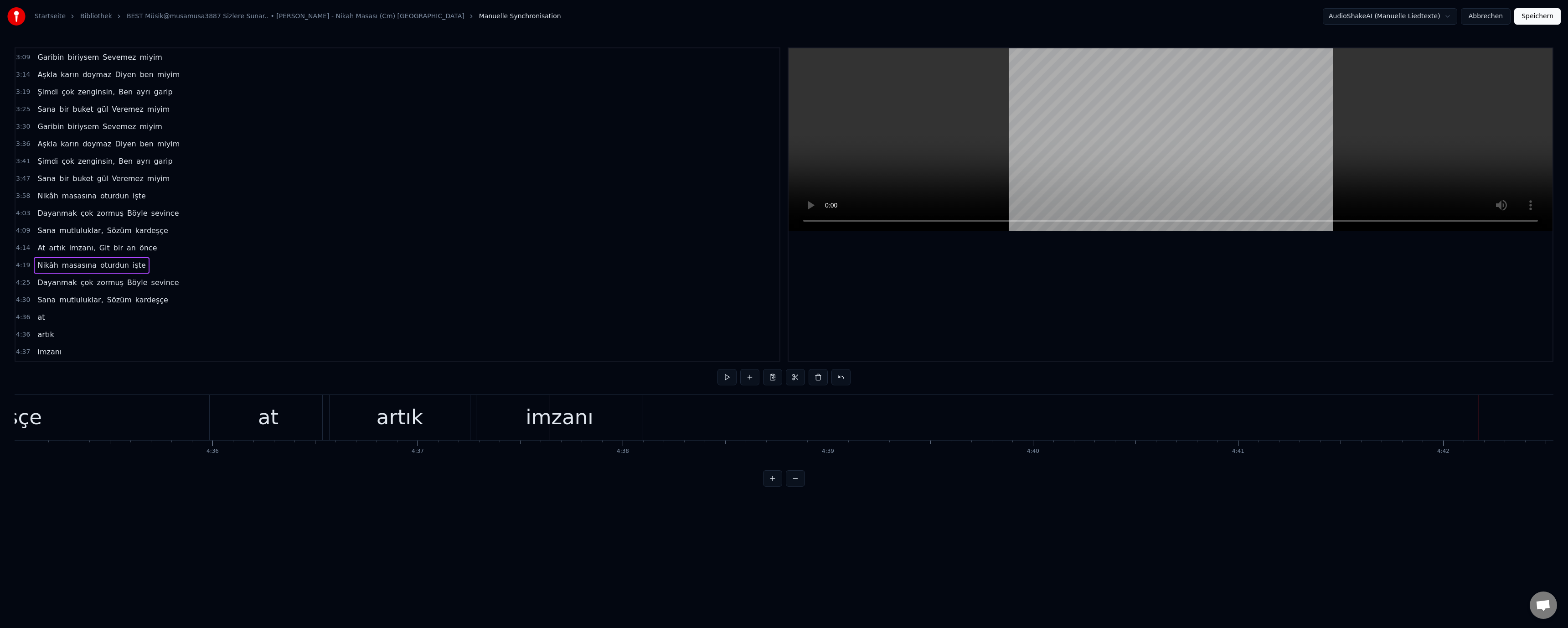
scroll to position [0, 56347]
click at [655, 427] on div "imzanı" at bounding box center [630, 417] width 68 height 31
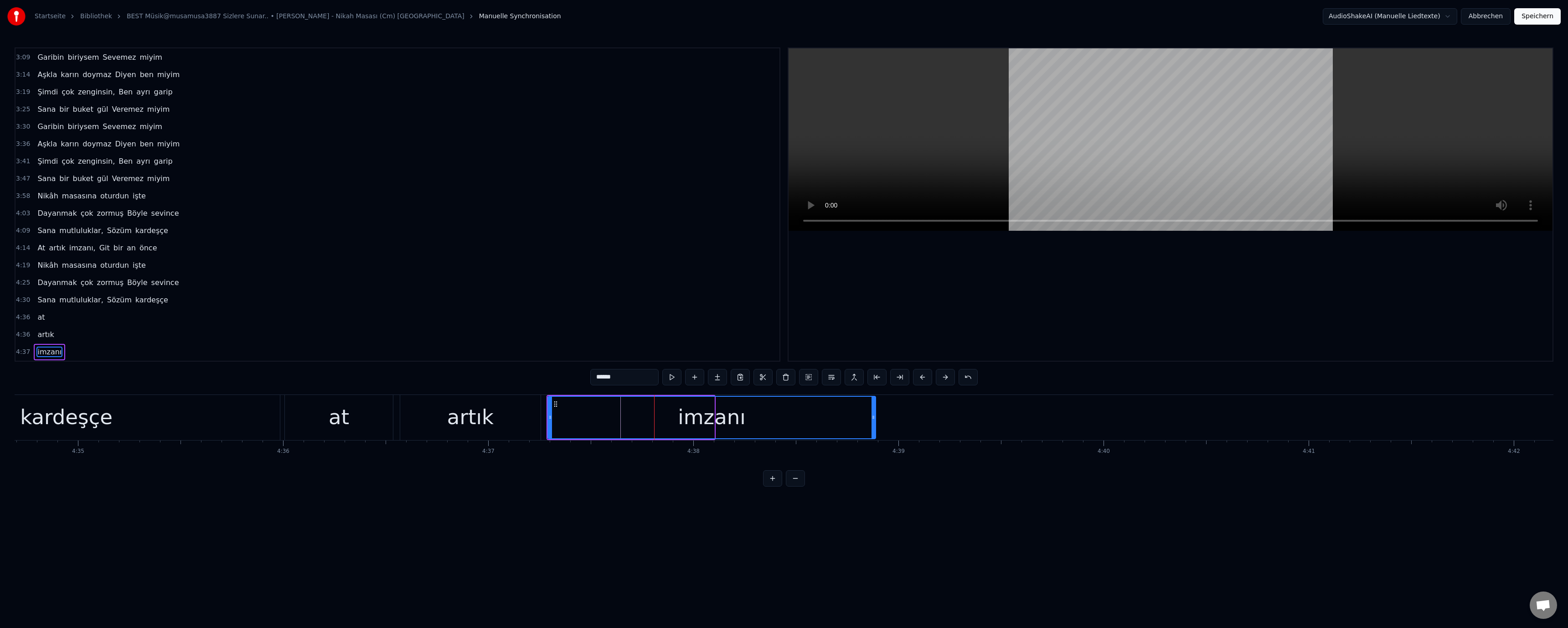
drag, startPoint x: 713, startPoint y: 418, endPoint x: 882, endPoint y: 417, distance: 169.0
click at [783, 417] on icon at bounding box center [873, 418] width 4 height 8
click at [442, 418] on div "artık" at bounding box center [470, 417] width 140 height 45
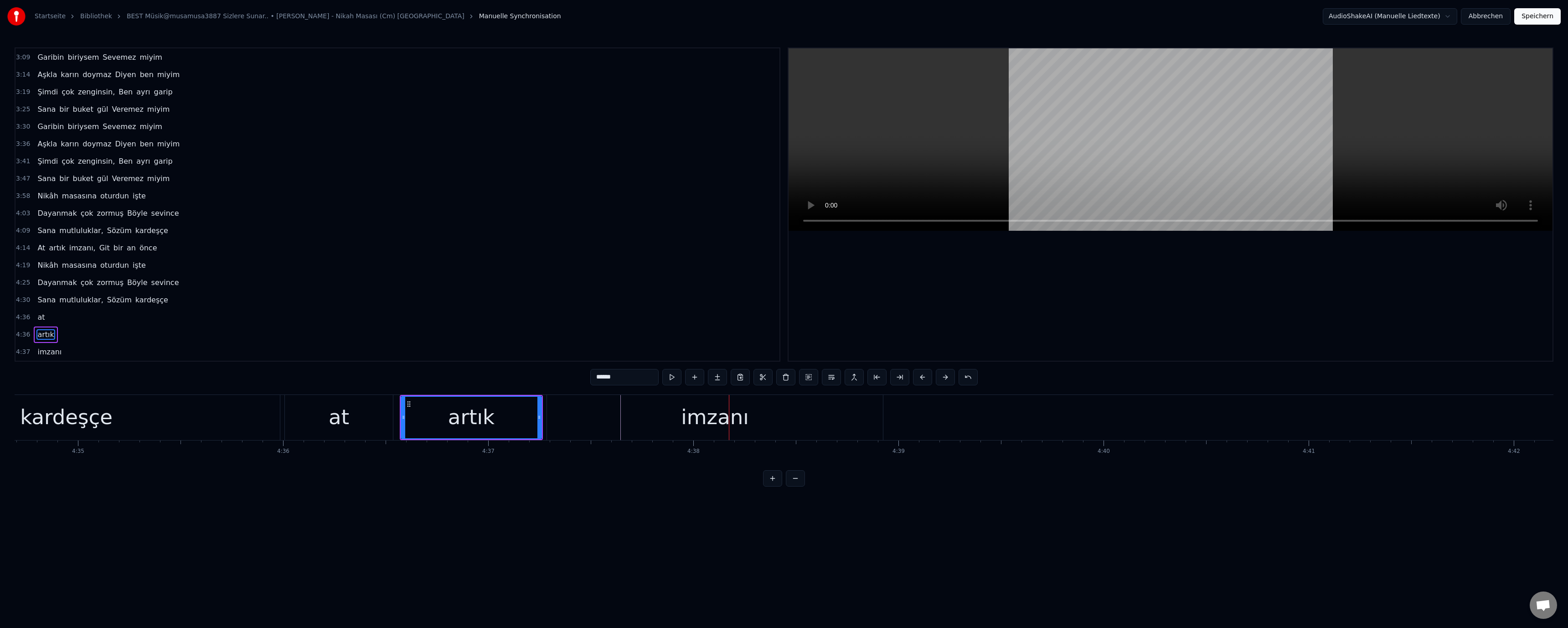
click at [651, 409] on div "imzanı" at bounding box center [715, 417] width 336 height 45
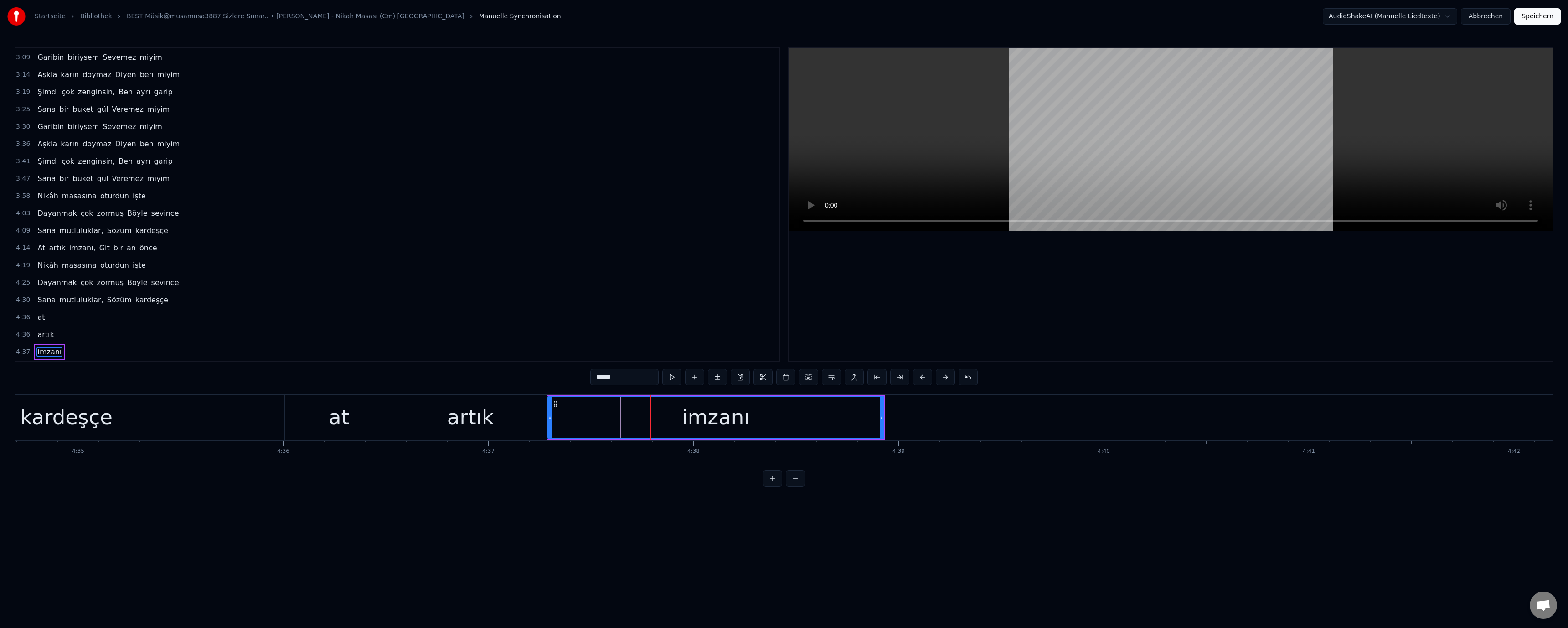
click at [522, 418] on div "artık" at bounding box center [470, 417] width 140 height 45
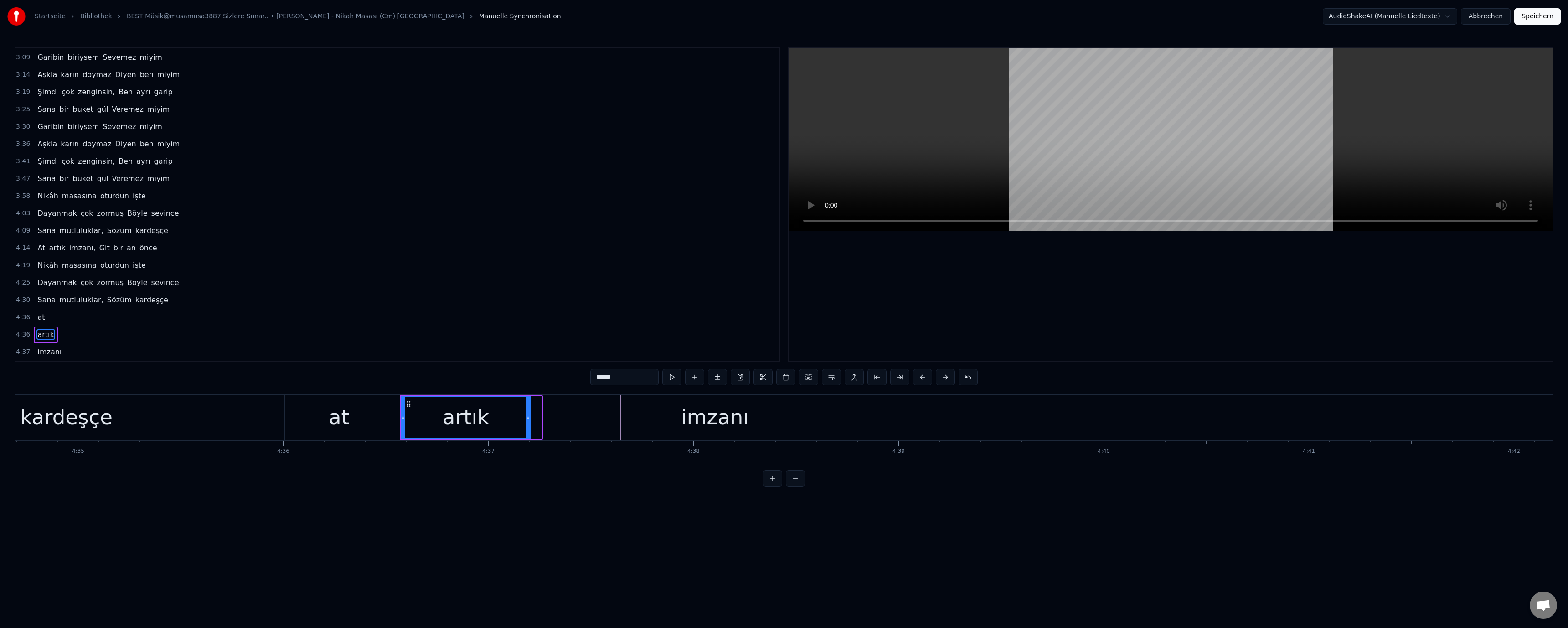
drag, startPoint x: 539, startPoint y: 417, endPoint x: 527, endPoint y: 417, distance: 12.0
click at [527, 417] on icon at bounding box center [528, 418] width 4 height 8
click at [580, 413] on div "imzanı" at bounding box center [715, 417] width 336 height 45
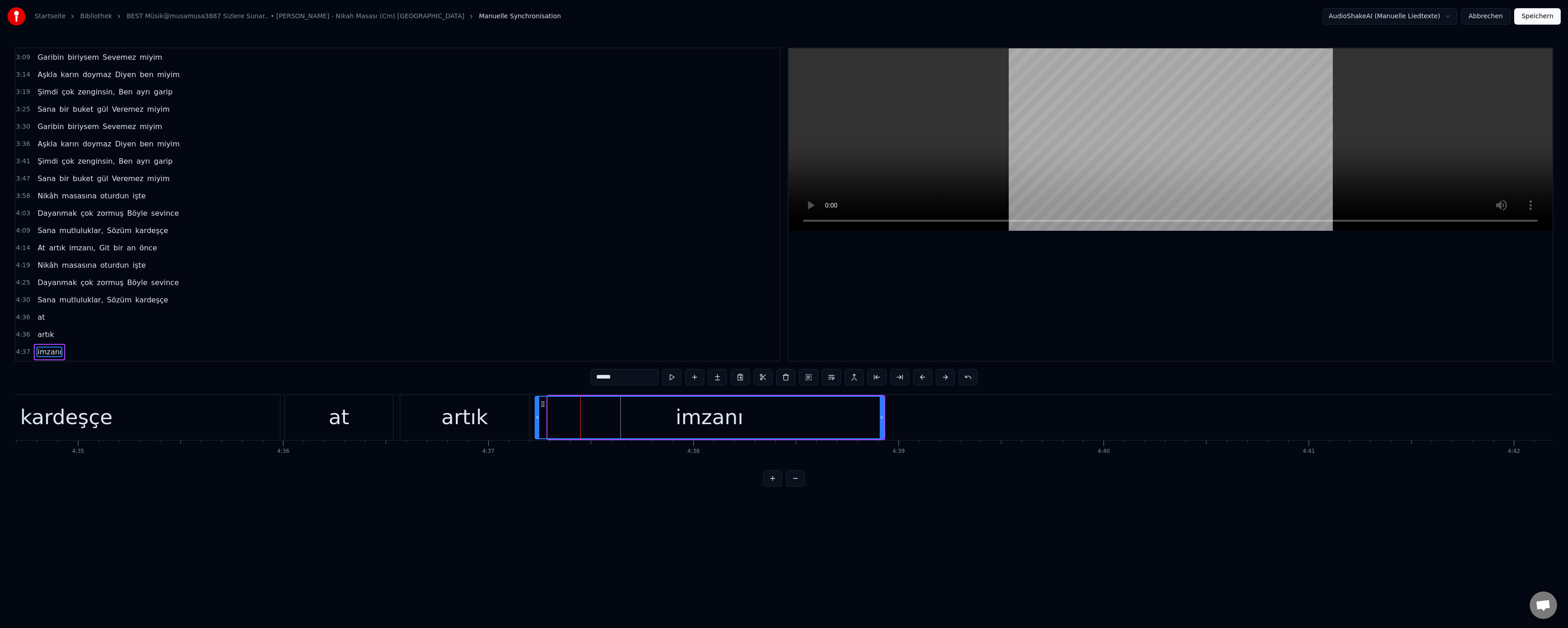
drag, startPoint x: 550, startPoint y: 418, endPoint x: 538, endPoint y: 417, distance: 12.0
click at [538, 417] on icon at bounding box center [538, 418] width 4 height 8
click at [338, 421] on div "at" at bounding box center [338, 417] width 20 height 31
type input "**"
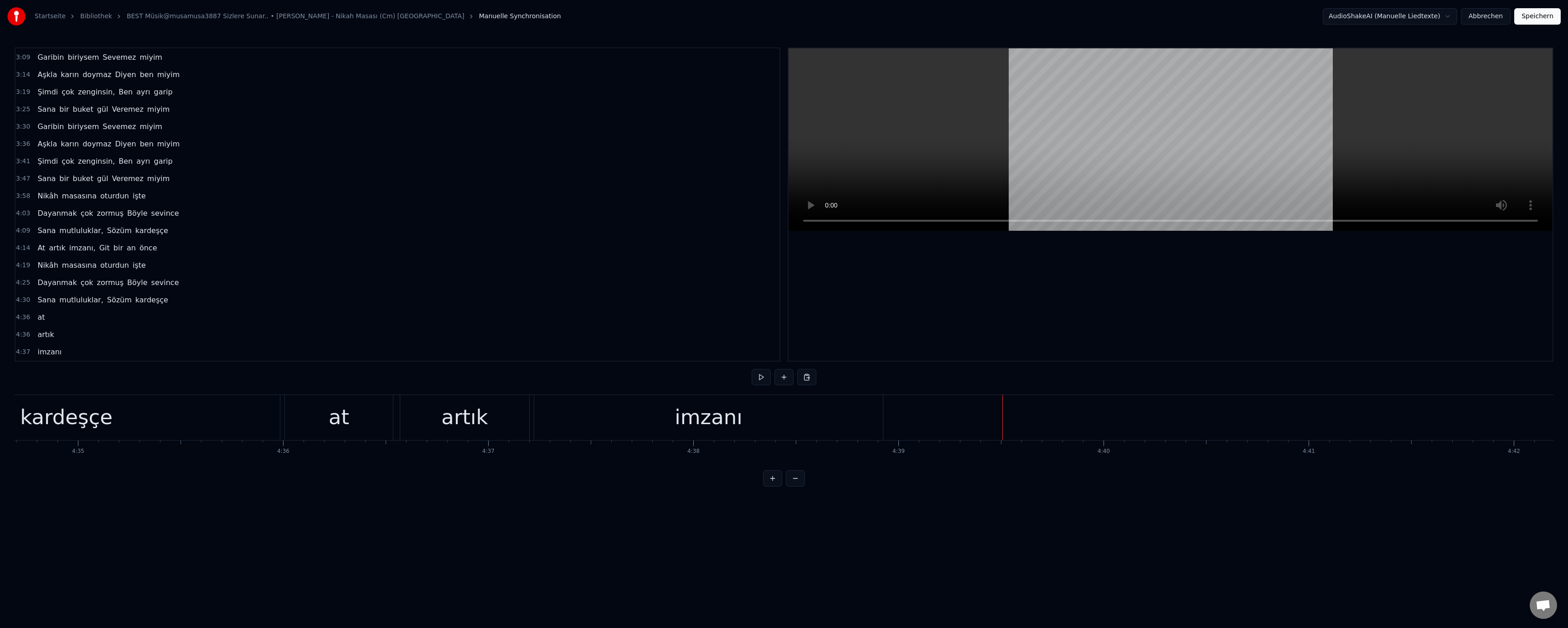
click at [783, 426] on div "Neue Zeile Ctrl+N" at bounding box center [1048, 426] width 112 height 14
click at [783, 425] on div "<>" at bounding box center [1085, 417] width 204 height 43
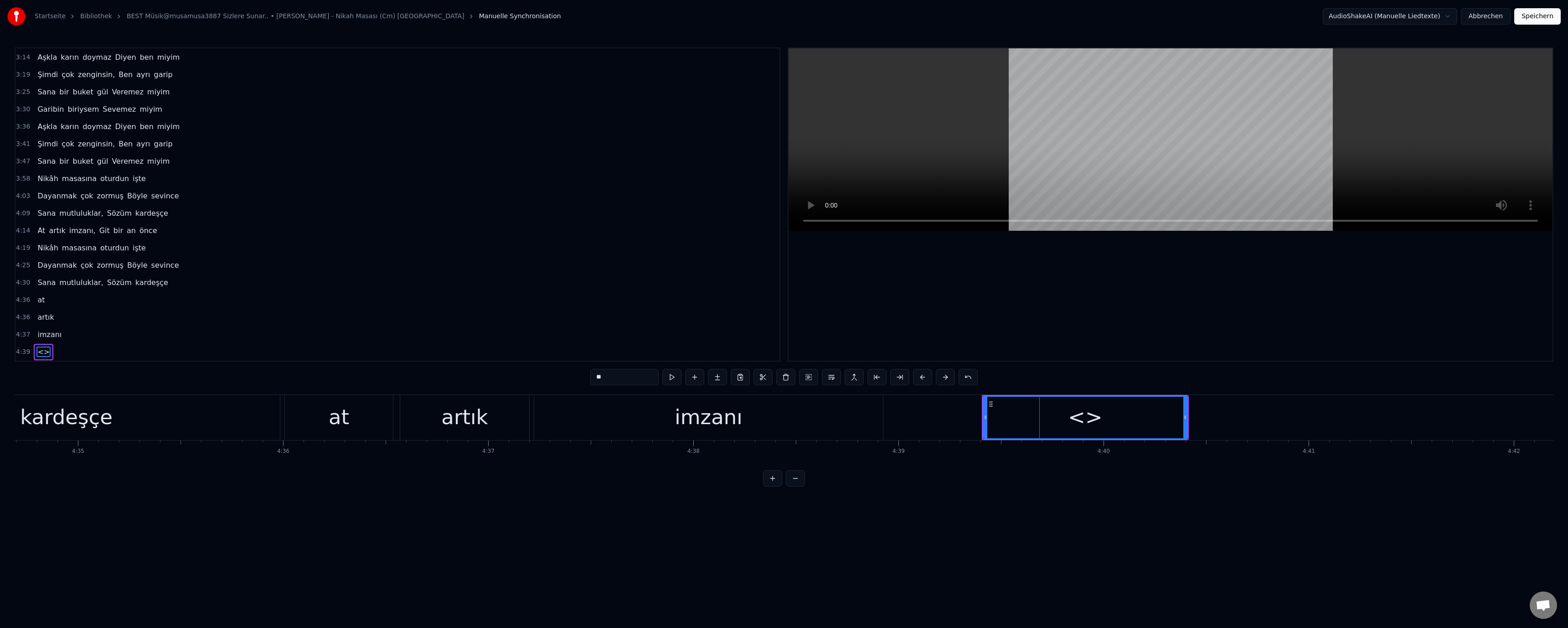
drag, startPoint x: 608, startPoint y: 378, endPoint x: 543, endPoint y: 378, distance: 65.0
click at [543, 378] on div "0:52 Nikâhına beni Çağır, sevgilim 0:58 İstersen şahidin Olurum senin 1:03 Bu […" at bounding box center [784, 267] width 1539 height 439
click at [783, 353] on div at bounding box center [1171, 205] width 764 height 313
click at [783, 417] on div "Git" at bounding box center [1085, 417] width 204 height 41
click at [738, 418] on div "imzanı" at bounding box center [708, 417] width 68 height 31
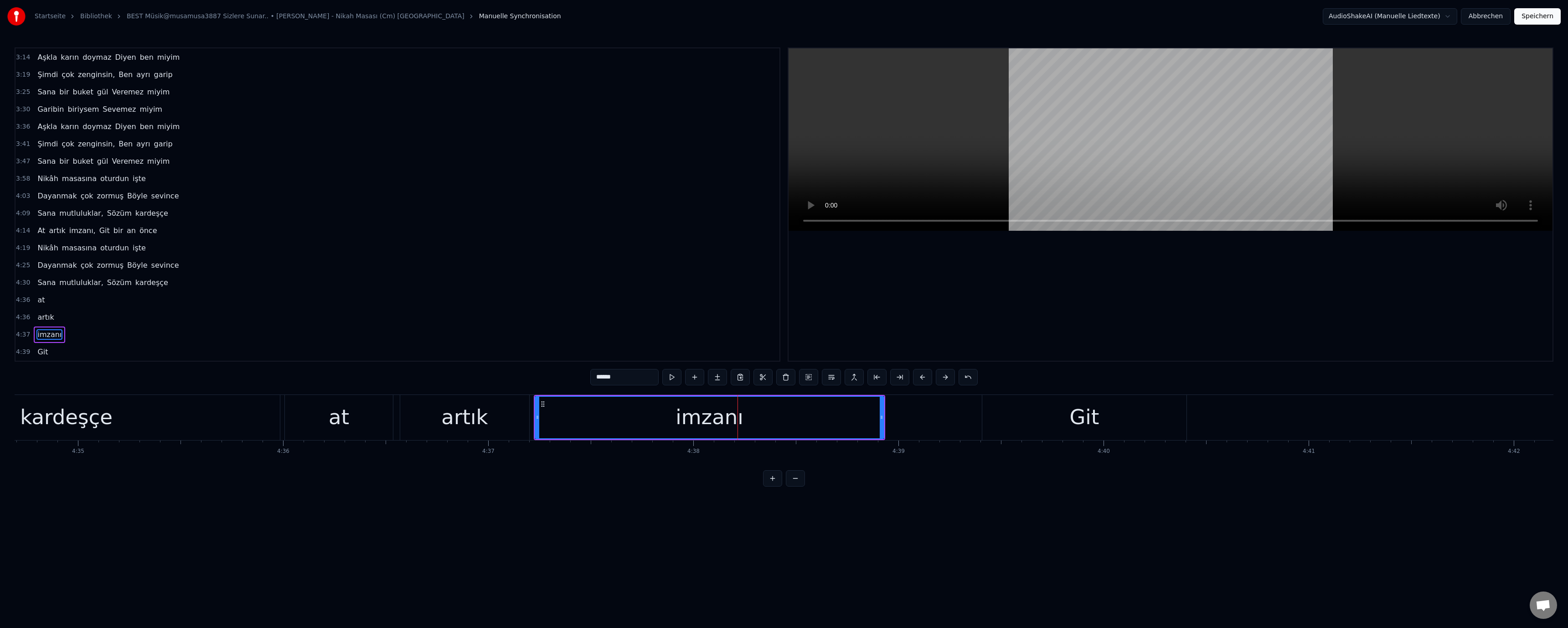
click at [783, 410] on div "Git" at bounding box center [1085, 417] width 204 height 45
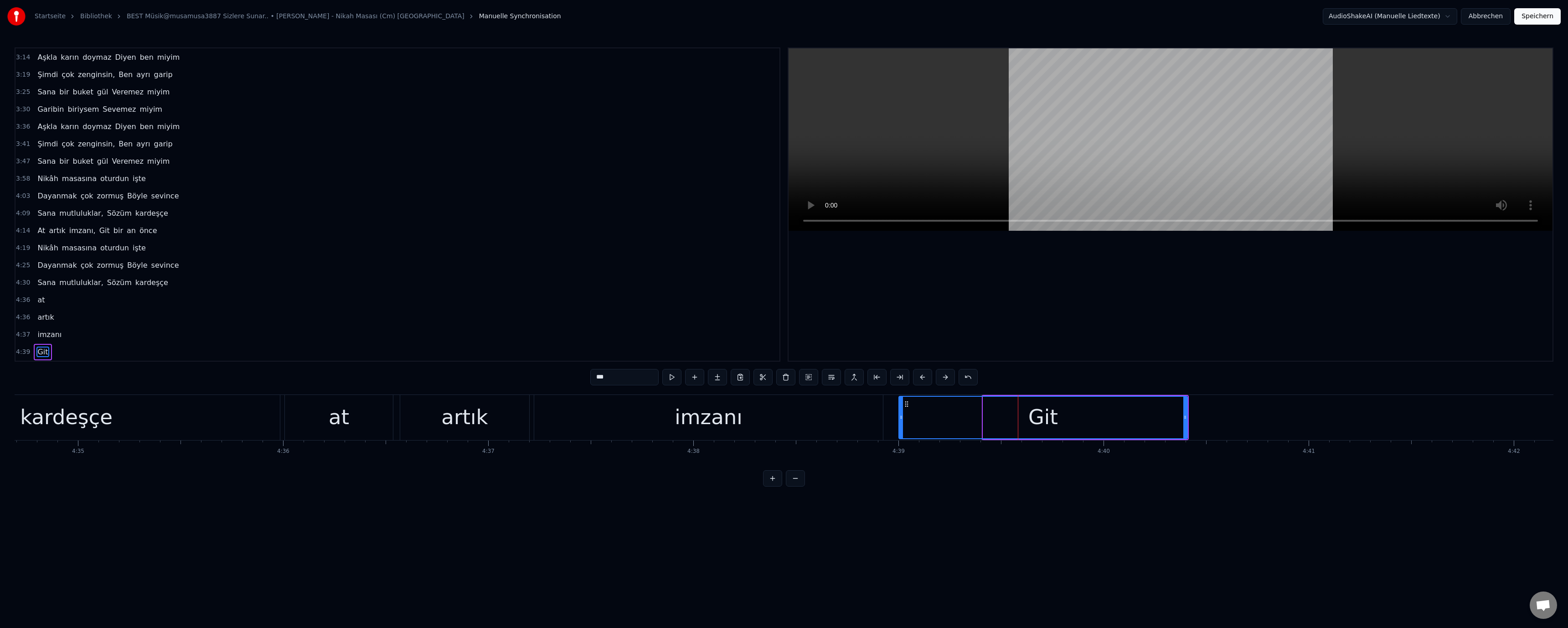
drag, startPoint x: 984, startPoint y: 415, endPoint x: 905, endPoint y: 416, distance: 79.0
click at [783, 415] on icon at bounding box center [901, 418] width 4 height 8
drag, startPoint x: 1186, startPoint y: 418, endPoint x: 1027, endPoint y: 416, distance: 159.0
click at [783, 418] on icon at bounding box center [1053, 418] width 4 height 8
drag, startPoint x: 763, startPoint y: 419, endPoint x: 756, endPoint y: 383, distance: 36.7
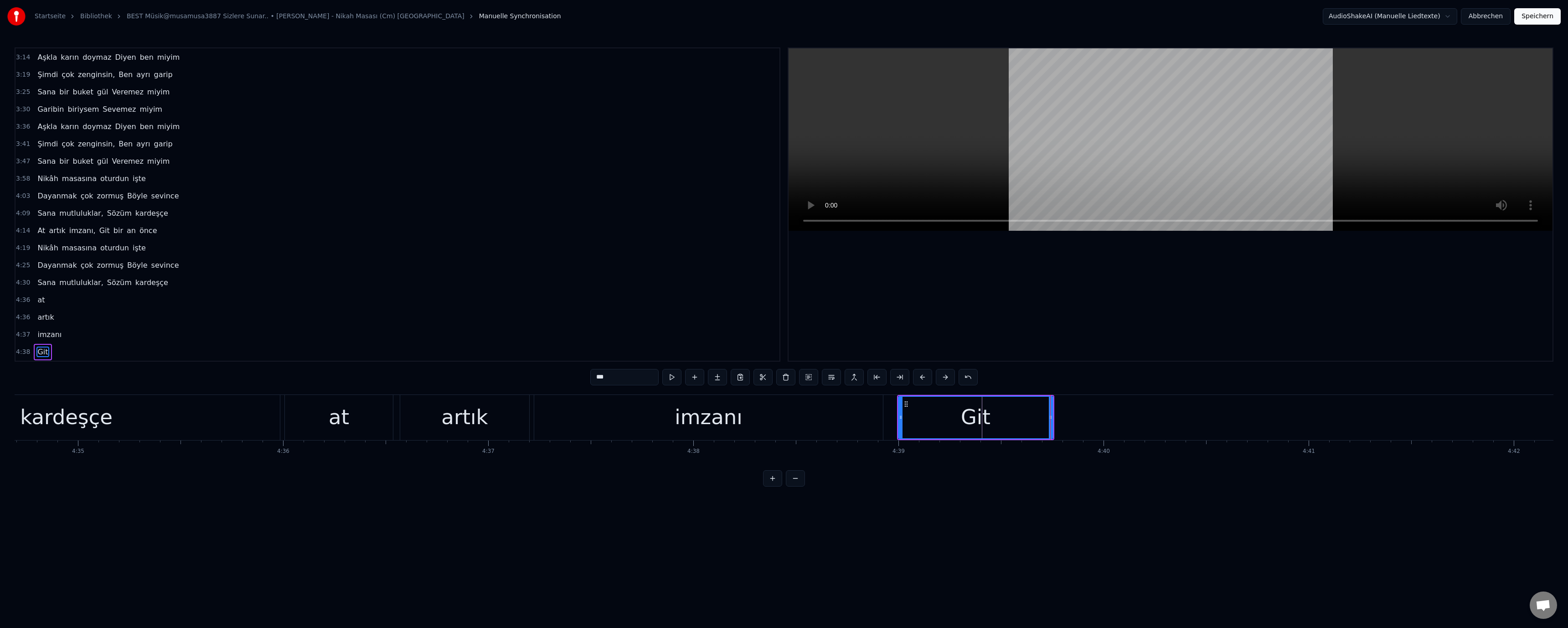
click at [763, 418] on div "imzanı" at bounding box center [708, 417] width 349 height 45
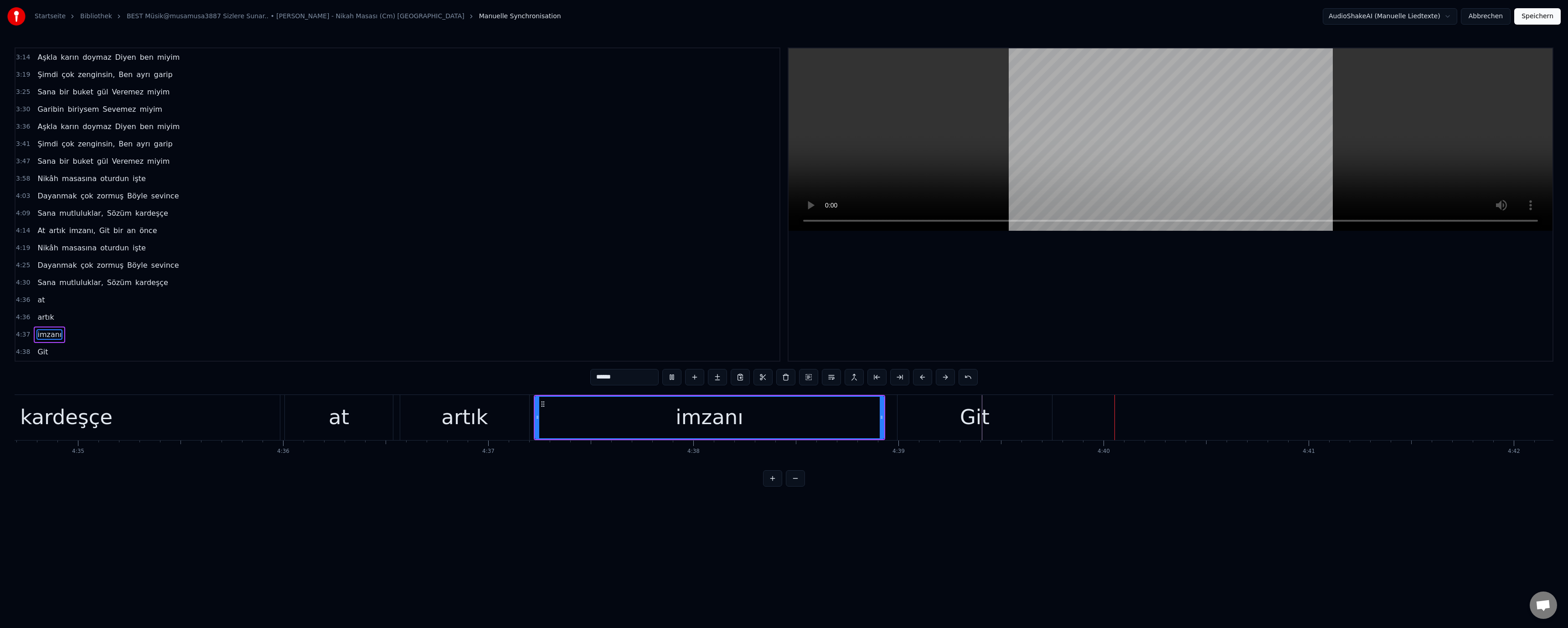
click at [783, 418] on div "Git" at bounding box center [975, 417] width 30 height 31
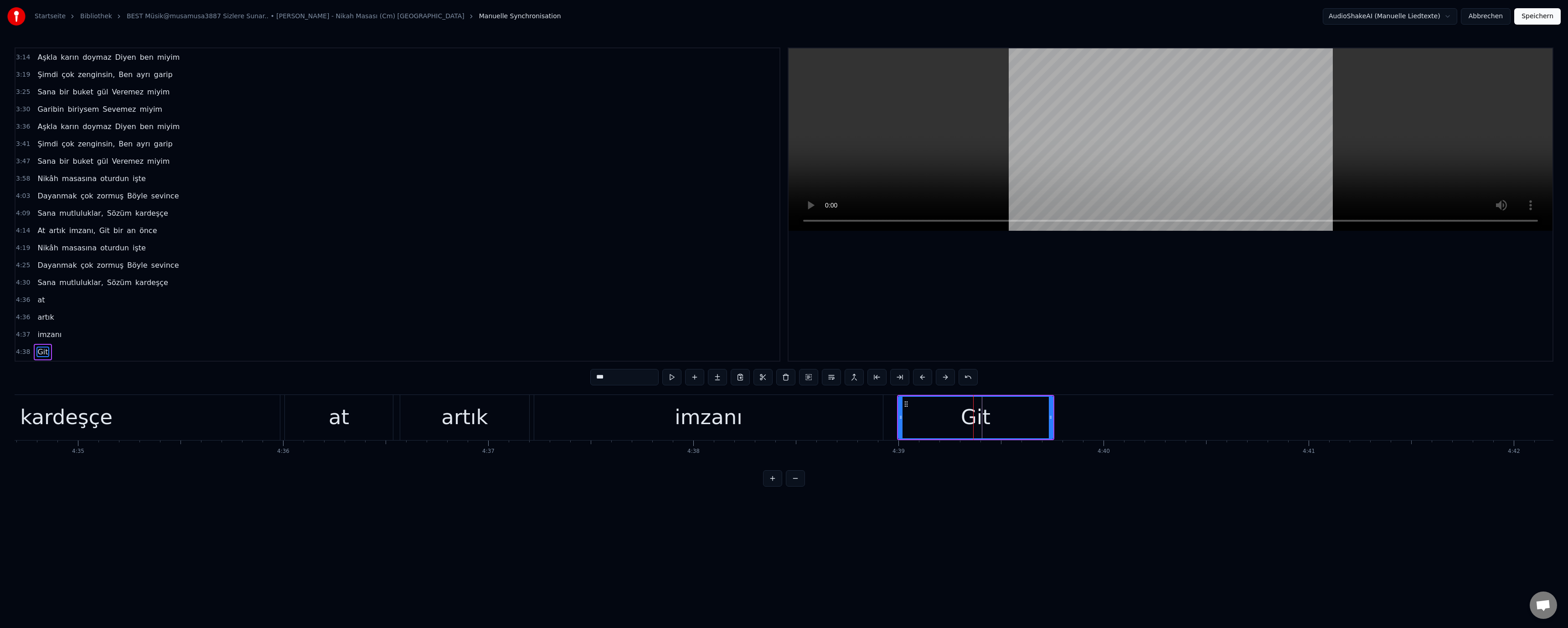
drag, startPoint x: 600, startPoint y: 377, endPoint x: 585, endPoint y: 378, distance: 15.0
click at [585, 378] on div "0:52 Nikâhına beni Çağır, sevgilim 0:58 İstersen şahidin Olurum senin 1:03 Bu […" at bounding box center [784, 267] width 1539 height 439
click at [783, 360] on div at bounding box center [1170, 205] width 765 height 314
drag, startPoint x: 732, startPoint y: 443, endPoint x: 731, endPoint y: 435, distance: 8.1
click at [732, 439] on div "Nikâhına beni Çağır, sevgilim İstersen şahidin Olurum senin Bu [PERSON_NAME] di…" at bounding box center [784, 429] width 1539 height 69
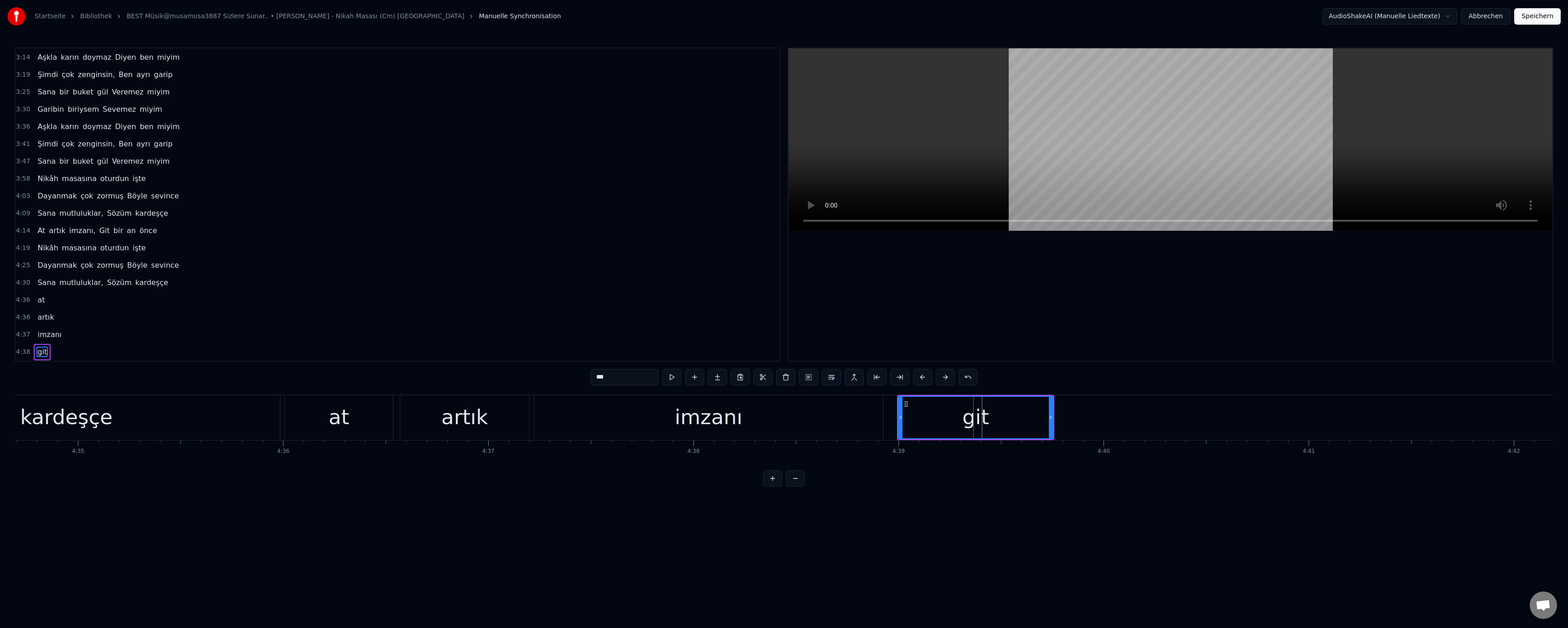
drag, startPoint x: 727, startPoint y: 421, endPoint x: 761, endPoint y: 374, distance: 58.0
click at [731, 417] on div "imzanı" at bounding box center [708, 417] width 68 height 31
type input "******"
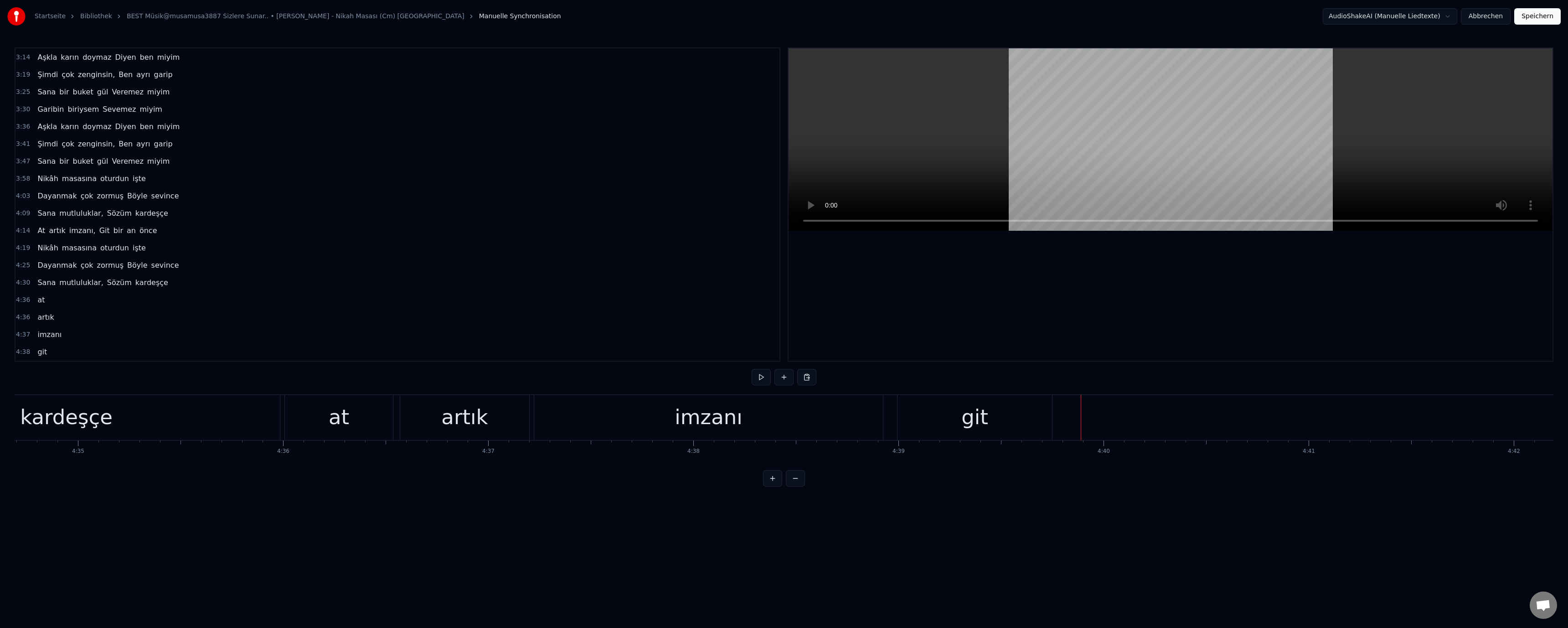
click at [783, 501] on html "Startseite Bibliothek BEST Müsik@musamusa3887 Sizlere Sunar.. • [PERSON_NAME] -…" at bounding box center [784, 250] width 1568 height 501
click at [783, 423] on div "Neue Zeile Ctrl+N" at bounding box center [1296, 424] width 112 height 14
click at [783, 416] on div "<>" at bounding box center [1323, 417] width 204 height 43
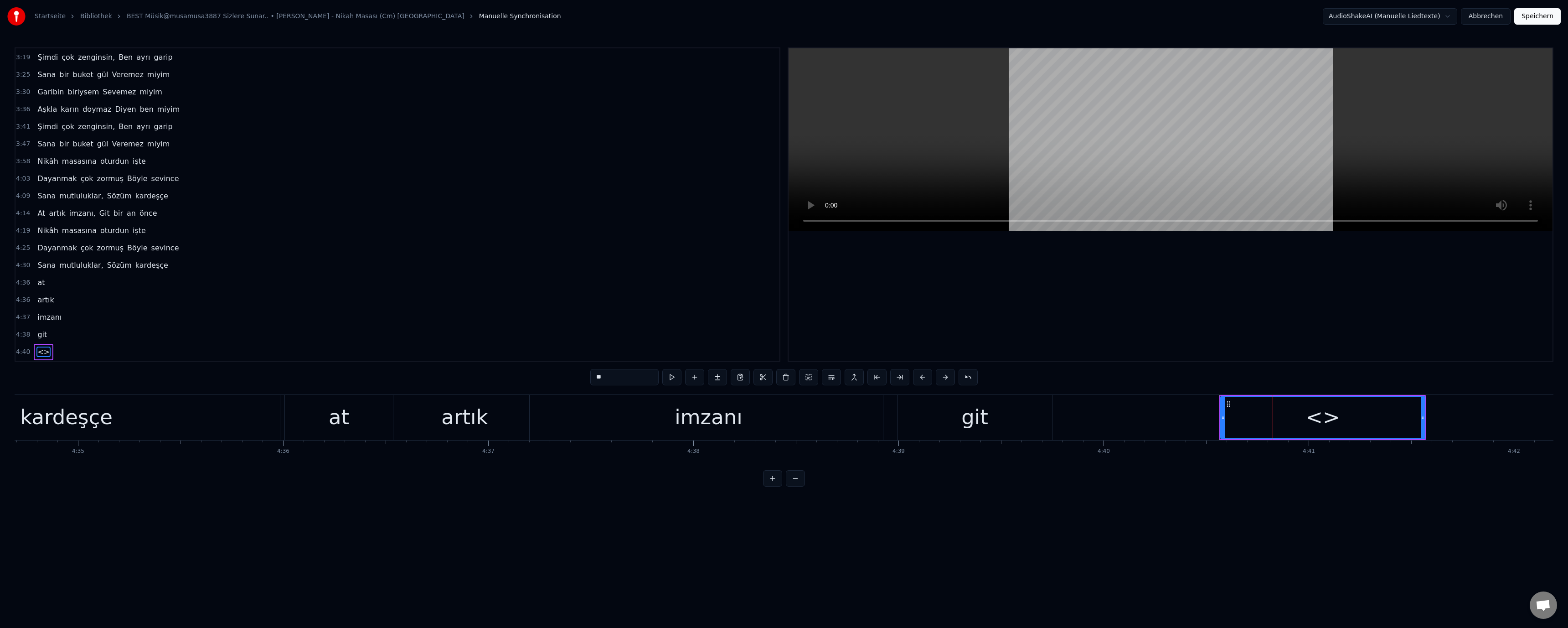
drag, startPoint x: 621, startPoint y: 378, endPoint x: 580, endPoint y: 379, distance: 41.0
click at [580, 379] on div "0:52 Nikâhına beni Çağır, sevgilim 0:58 İstersen şahidin Olurum senin 1:03 Bu […" at bounding box center [784, 267] width 1539 height 439
paste input "*********"
drag, startPoint x: 1222, startPoint y: 418, endPoint x: 1079, endPoint y: 420, distance: 143.0
click at [783, 416] on icon at bounding box center [1068, 418] width 4 height 8
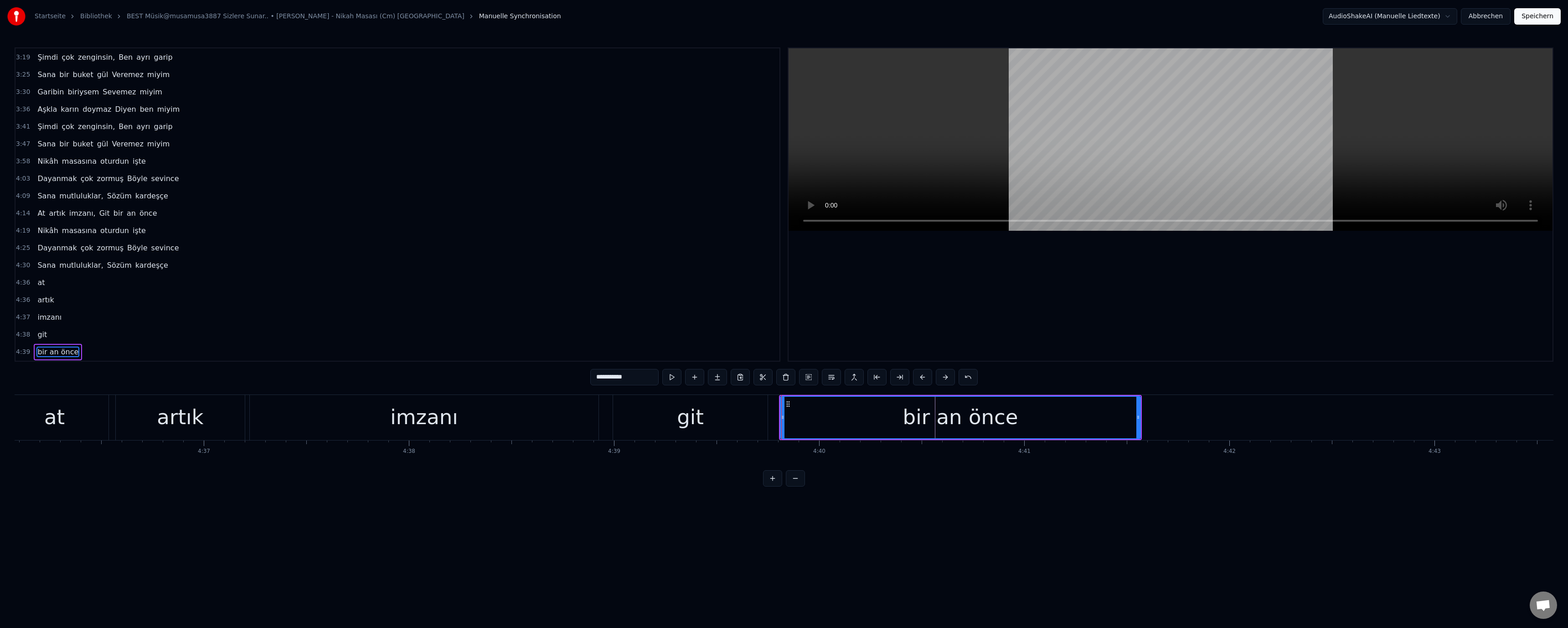
scroll to position [0, 56613]
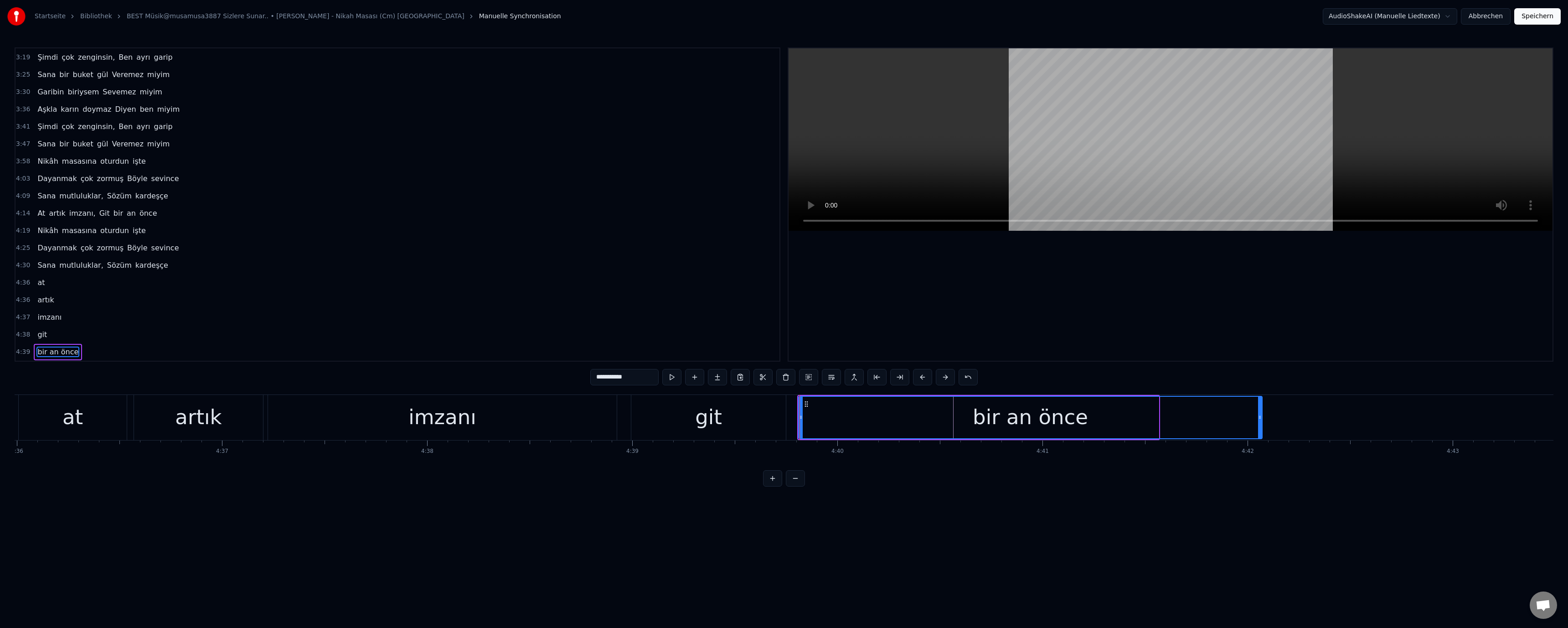
drag, startPoint x: 1156, startPoint y: 418, endPoint x: 1259, endPoint y: 415, distance: 103.0
click at [783, 415] on icon at bounding box center [1260, 418] width 4 height 8
drag, startPoint x: 451, startPoint y: 417, endPoint x: 500, endPoint y: 389, distance: 56.4
click at [462, 411] on div "imzanı" at bounding box center [441, 417] width 68 height 31
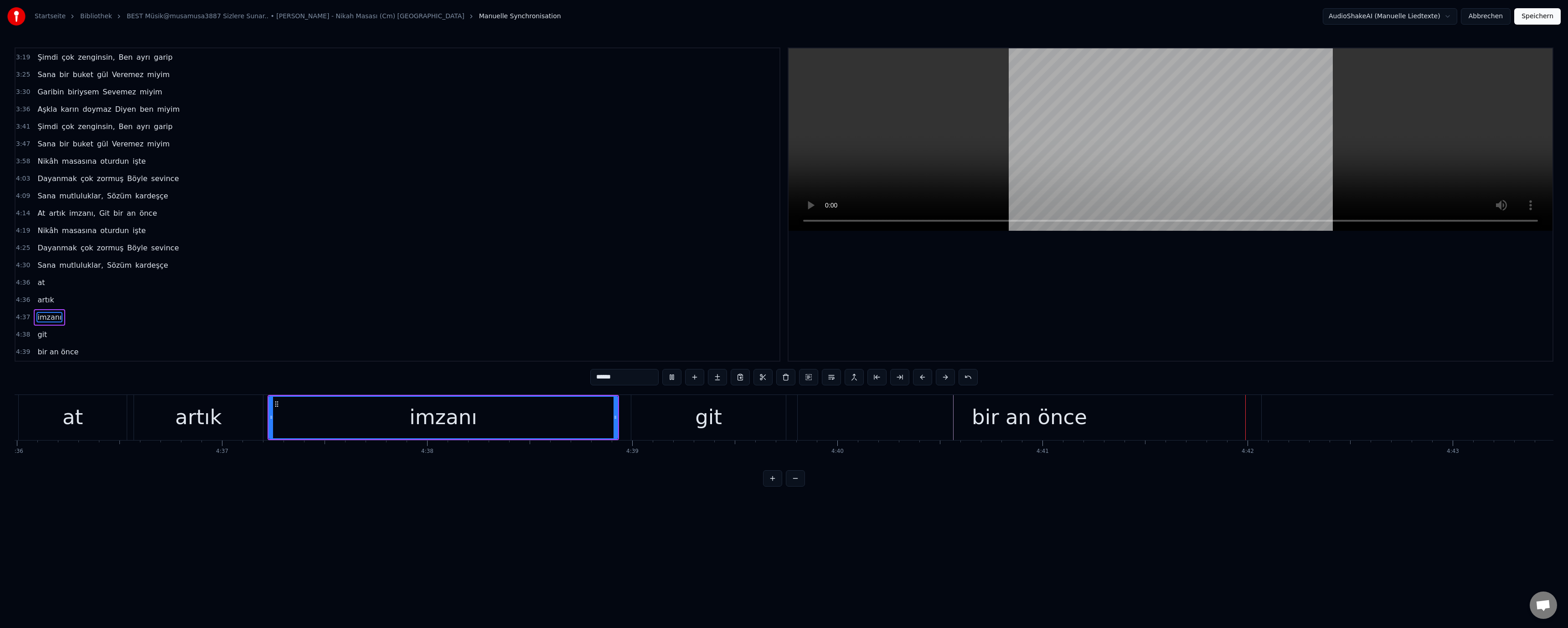
click at [783, 418] on div "bir an önce" at bounding box center [1029, 417] width 116 height 31
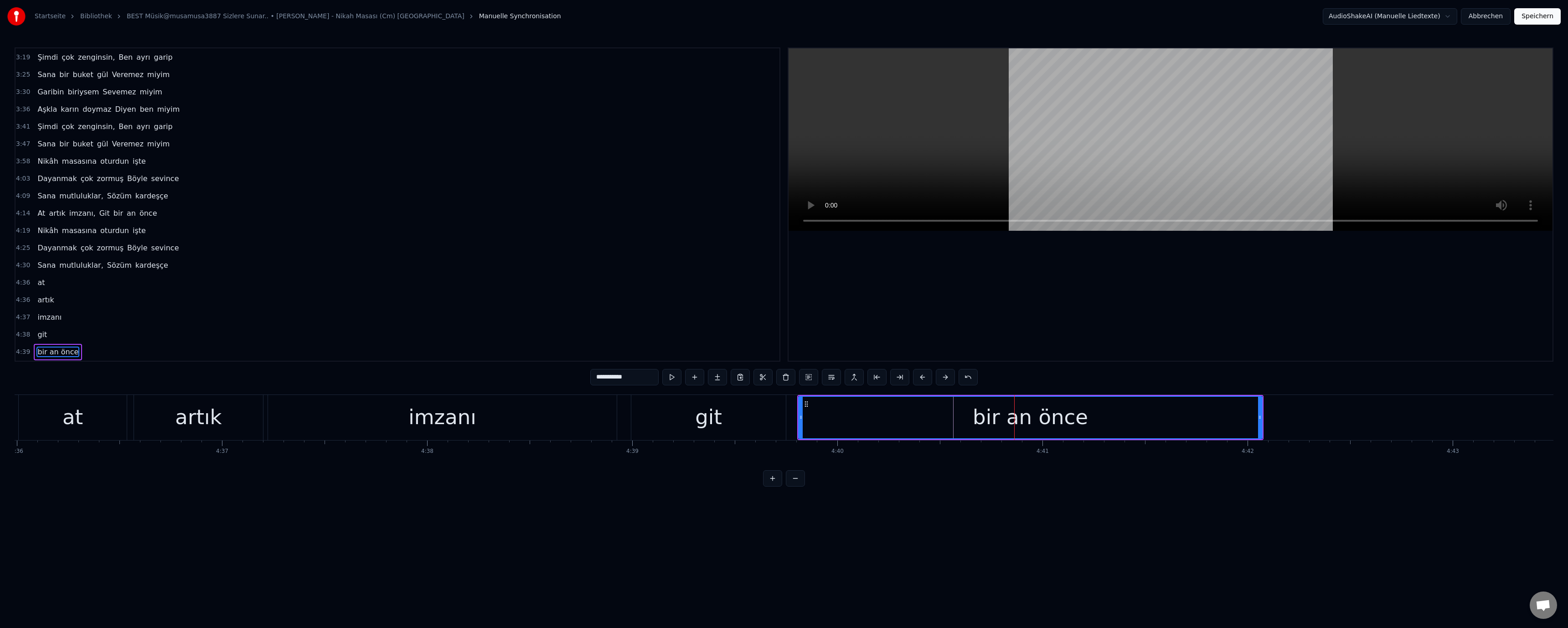
click at [783, 425] on div "bir an önce" at bounding box center [1030, 417] width 116 height 31
drag, startPoint x: 634, startPoint y: 378, endPoint x: 638, endPoint y: 372, distance: 7.2
click at [606, 382] on input "**********" at bounding box center [625, 377] width 69 height 16
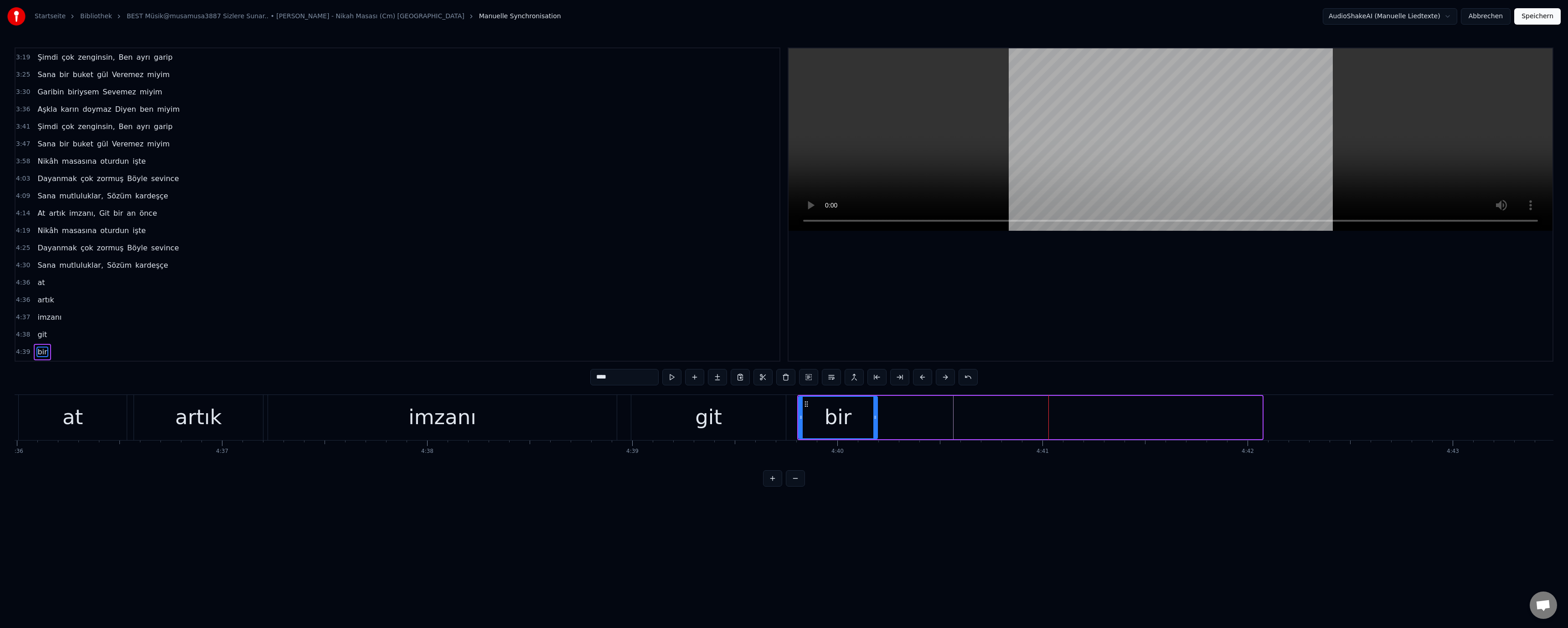
drag, startPoint x: 1259, startPoint y: 417, endPoint x: 874, endPoint y: 421, distance: 385.0
click at [783, 421] on div at bounding box center [875, 417] width 4 height 41
click at [669, 419] on div "git" at bounding box center [709, 417] width 155 height 45
type input "***"
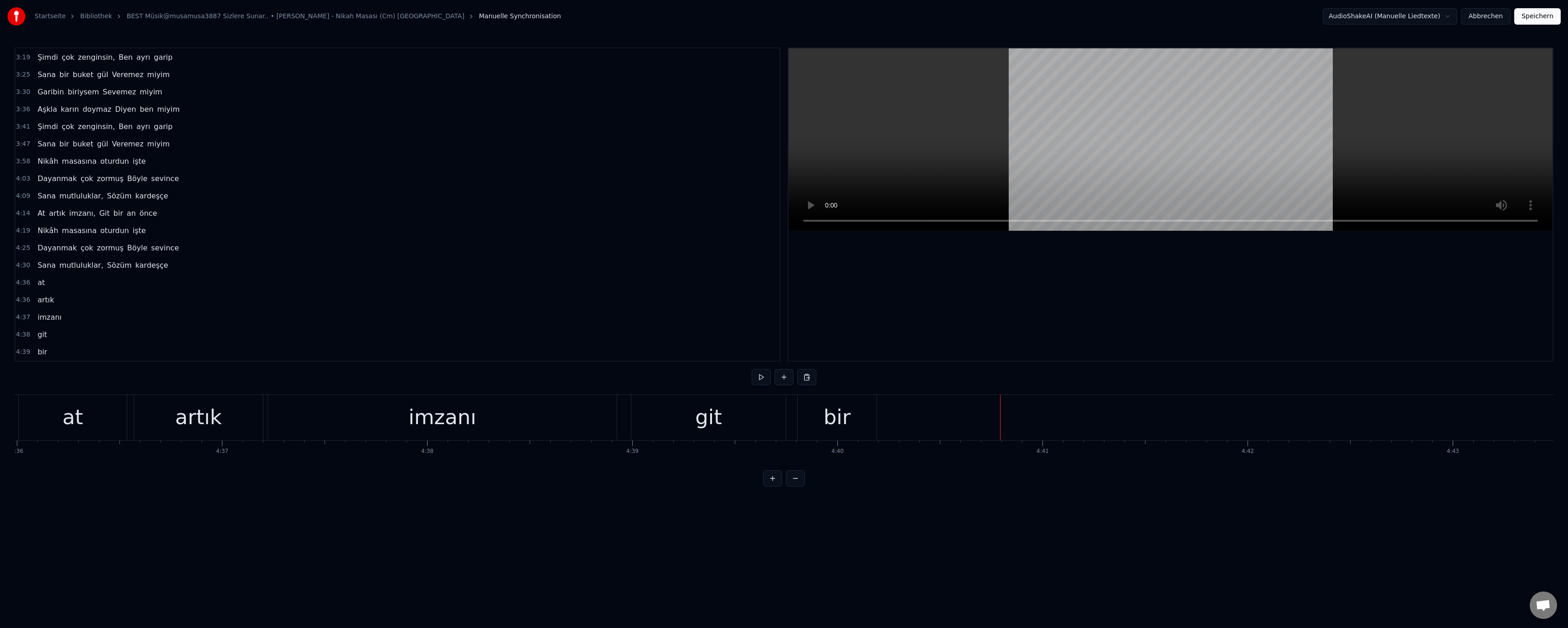
click at [783, 429] on div "Neue Zeile Ctrl+N" at bounding box center [1007, 425] width 112 height 14
click at [783, 422] on div "<>" at bounding box center [1052, 417] width 204 height 43
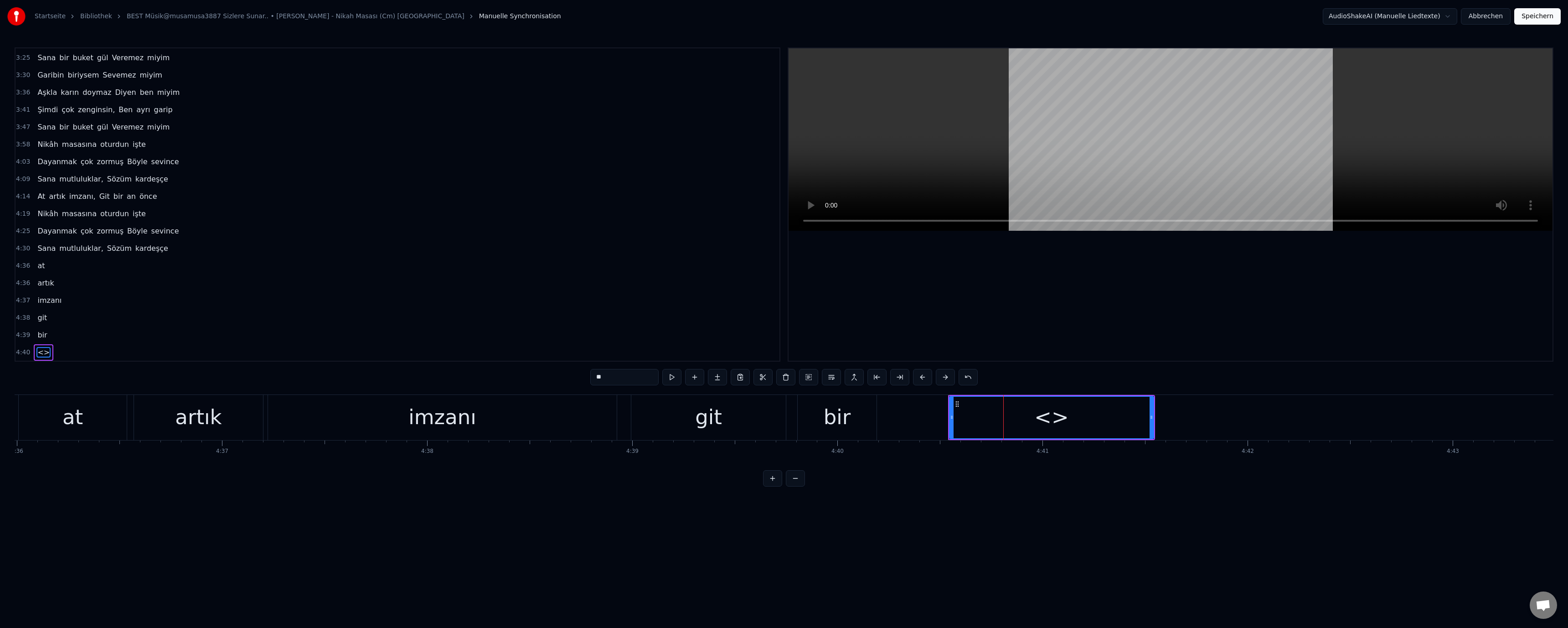
scroll to position [329, 0]
drag, startPoint x: 579, startPoint y: 373, endPoint x: 571, endPoint y: 372, distance: 8.1
click at [571, 372] on div "0:52 Nikâhına beni Çağır, sevgilim 0:58 İstersen şahidin Olurum senin 1:03 Bu […" at bounding box center [784, 267] width 1539 height 439
drag, startPoint x: 1049, startPoint y: 576, endPoint x: 1067, endPoint y: 491, distance: 86.9
click at [783, 501] on html "Startseite Bibliothek BEST Müsik@musamusa3887 Sizlere Sunar.. • [PERSON_NAME] -…" at bounding box center [784, 250] width 1568 height 501
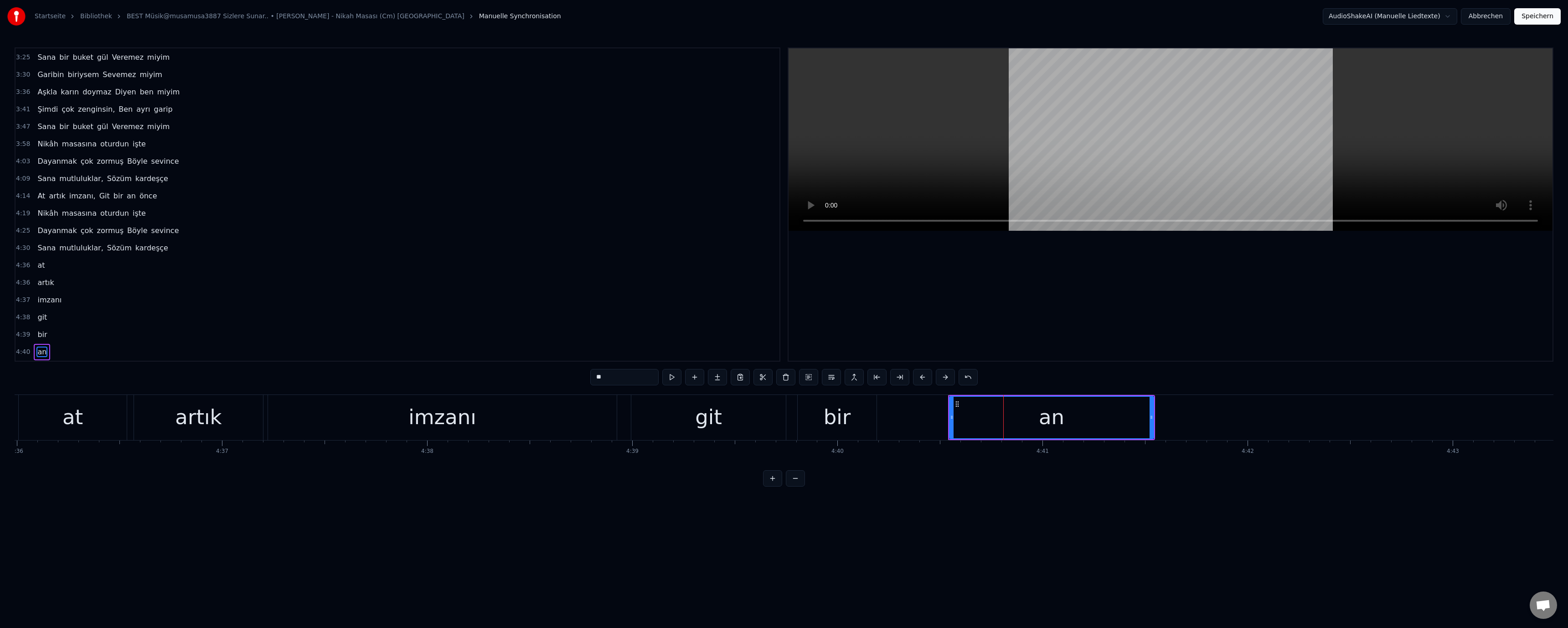
click at [783, 416] on div "an" at bounding box center [1051, 417] width 204 height 41
drag, startPoint x: 951, startPoint y: 420, endPoint x: 895, endPoint y: 419, distance: 56.0
click at [783, 419] on icon at bounding box center [896, 418] width 4 height 8
click at [783, 377] on button at bounding box center [968, 377] width 19 height 16
click at [440, 406] on div "imzanı" at bounding box center [441, 417] width 68 height 31
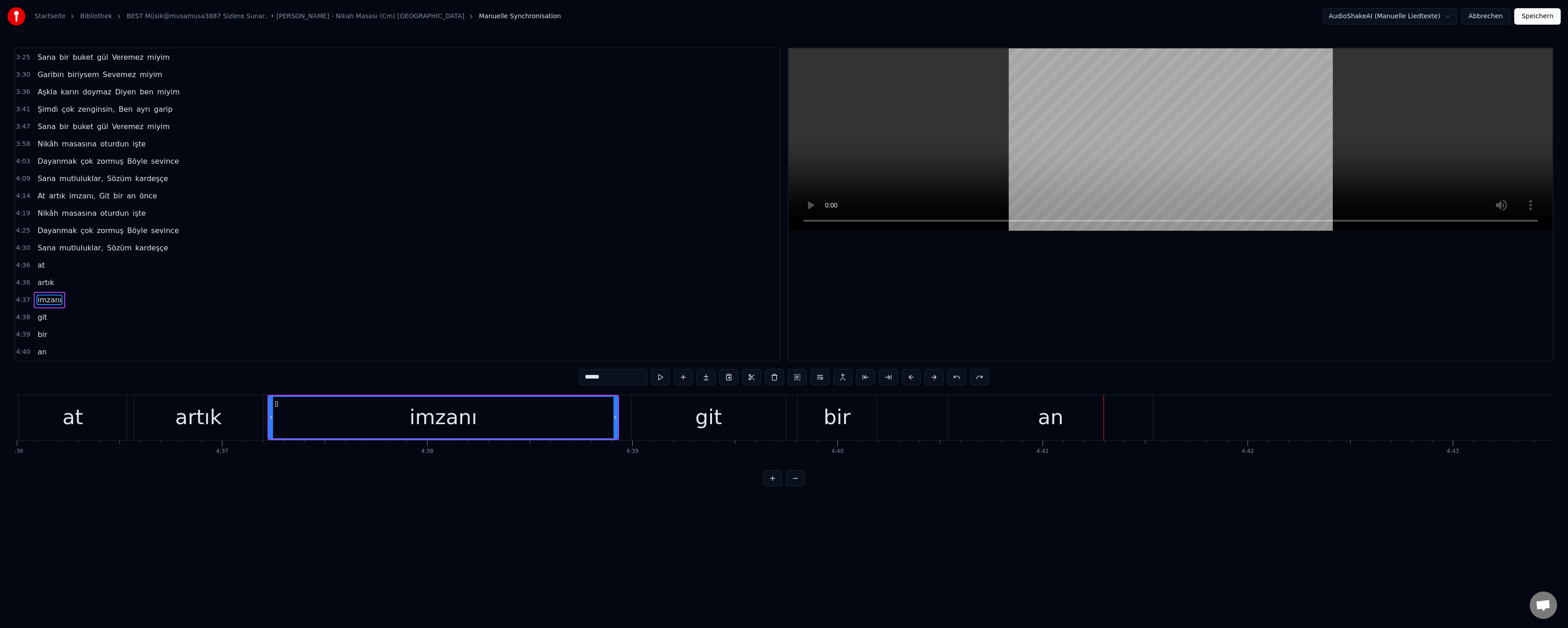
click at [505, 419] on div "imzanı" at bounding box center [443, 417] width 348 height 41
click at [219, 430] on div "artık" at bounding box center [198, 417] width 129 height 45
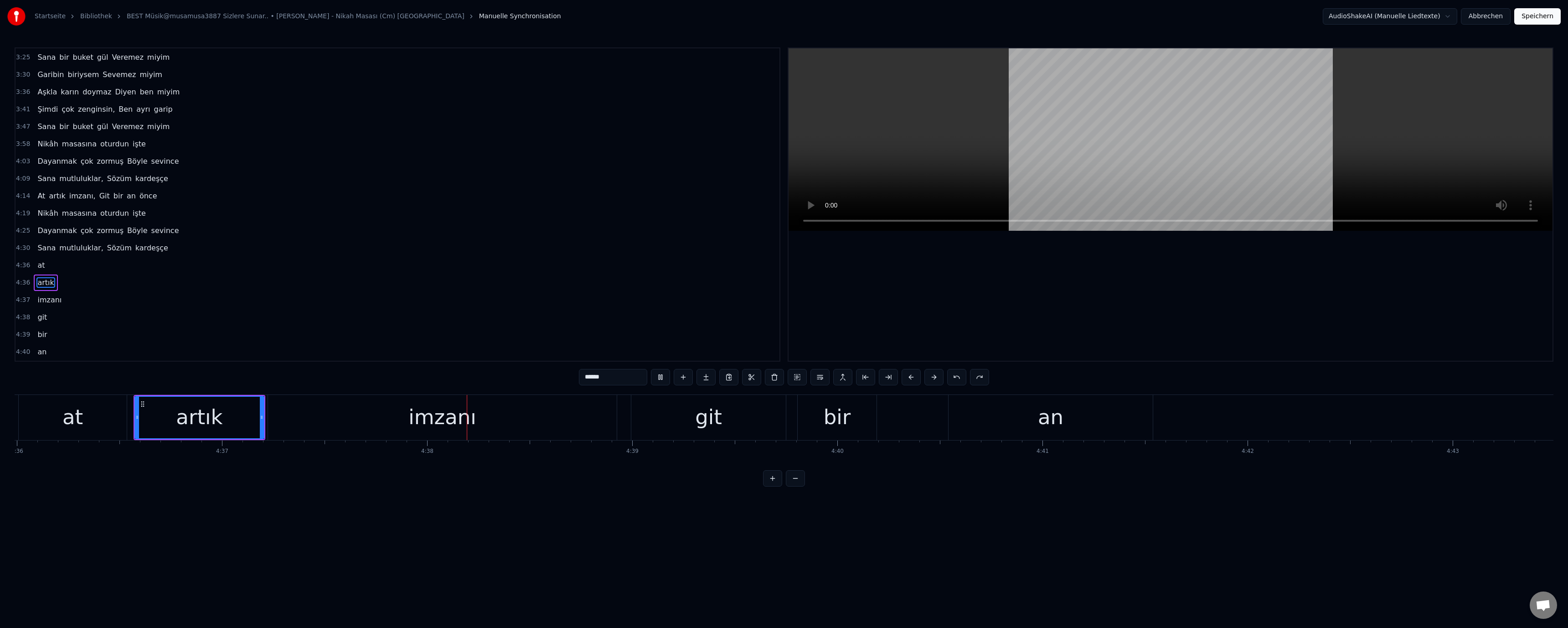
click at [708, 425] on div "git" at bounding box center [709, 417] width 27 height 31
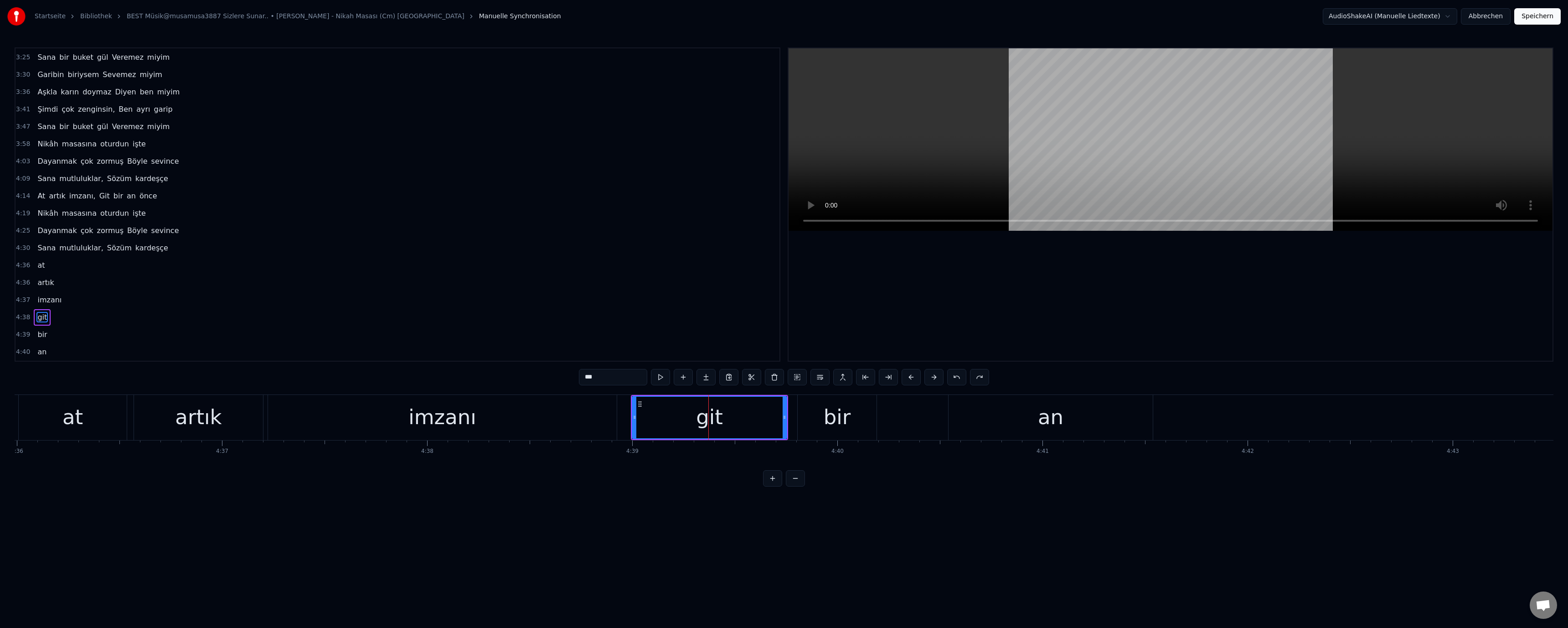
click at [783, 377] on button at bounding box center [956, 377] width 19 height 16
click at [783, 377] on button at bounding box center [979, 377] width 19 height 16
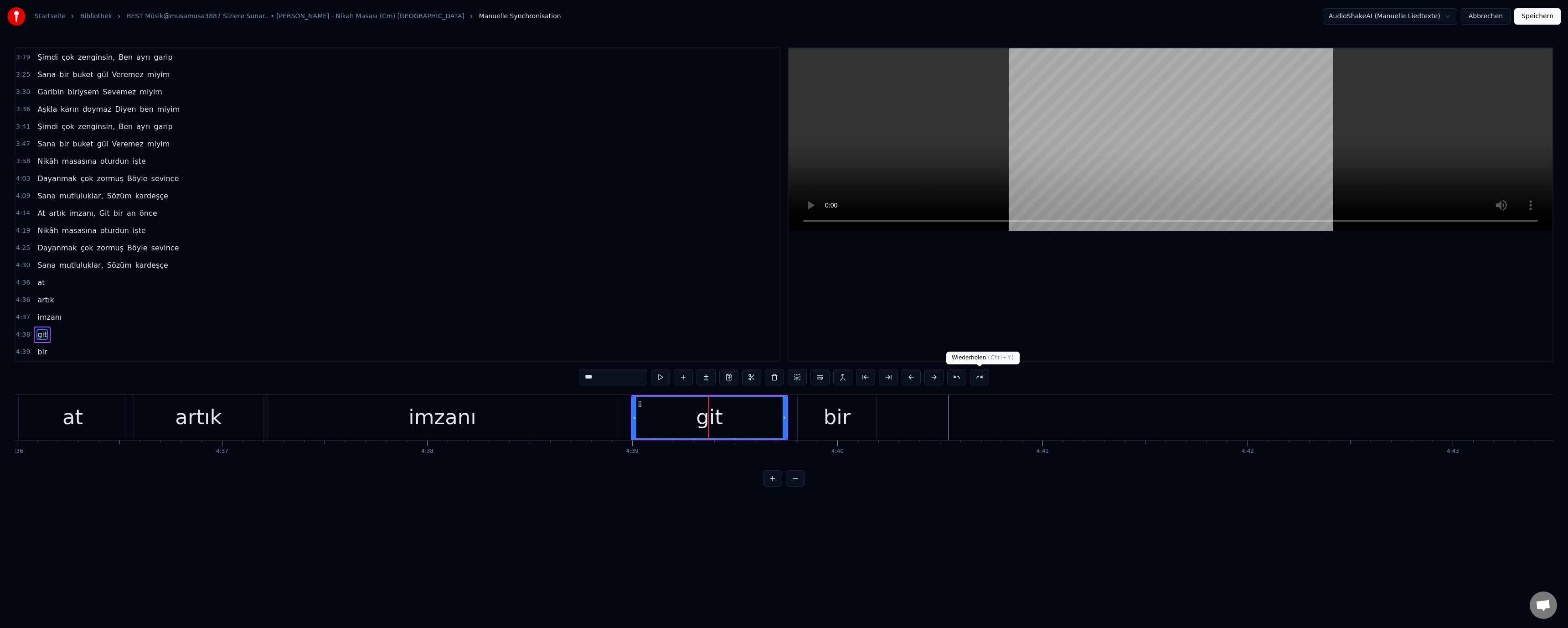
scroll to position [329, 0]
click at [783, 377] on button at bounding box center [979, 377] width 19 height 16
click at [783, 501] on html "Startseite Bibliothek BEST Müsik@musamusa3887 Sizlere Sunar.. • [PERSON_NAME] -…" at bounding box center [784, 250] width 1568 height 501
click at [514, 422] on div "imzanı" at bounding box center [442, 417] width 349 height 45
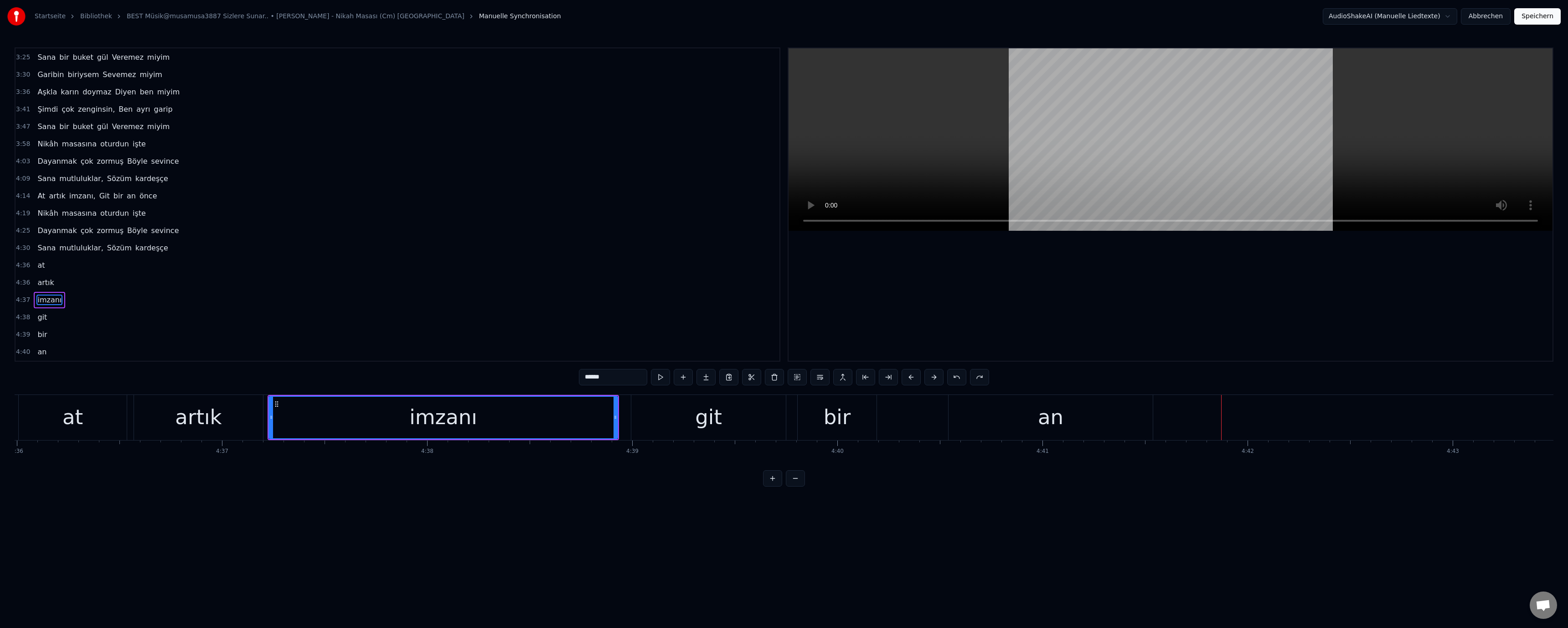
click at [467, 432] on div "imzanı" at bounding box center [442, 417] width 68 height 31
click at [713, 414] on div "git" at bounding box center [709, 417] width 27 height 31
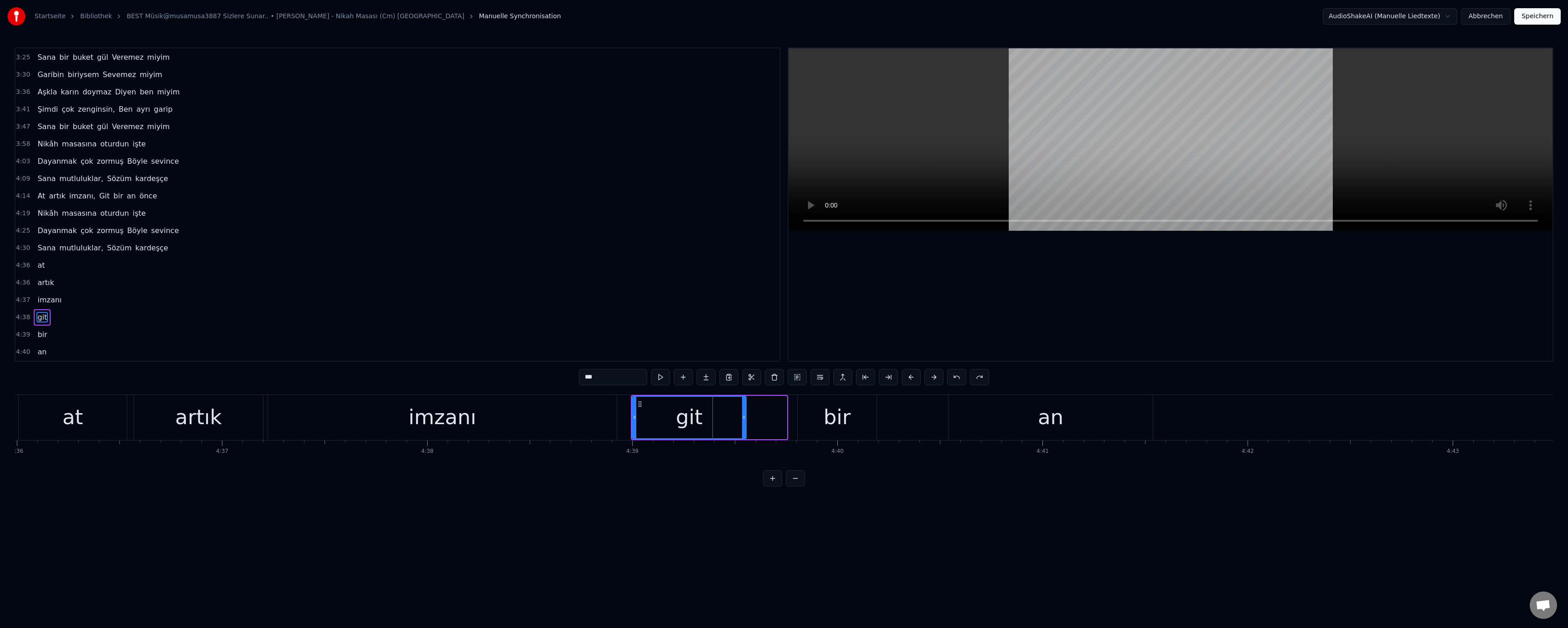
drag, startPoint x: 784, startPoint y: 418, endPoint x: 744, endPoint y: 418, distance: 40.0
click at [744, 418] on icon at bounding box center [744, 418] width 4 height 8
click at [534, 415] on div "imzanı" at bounding box center [442, 417] width 349 height 45
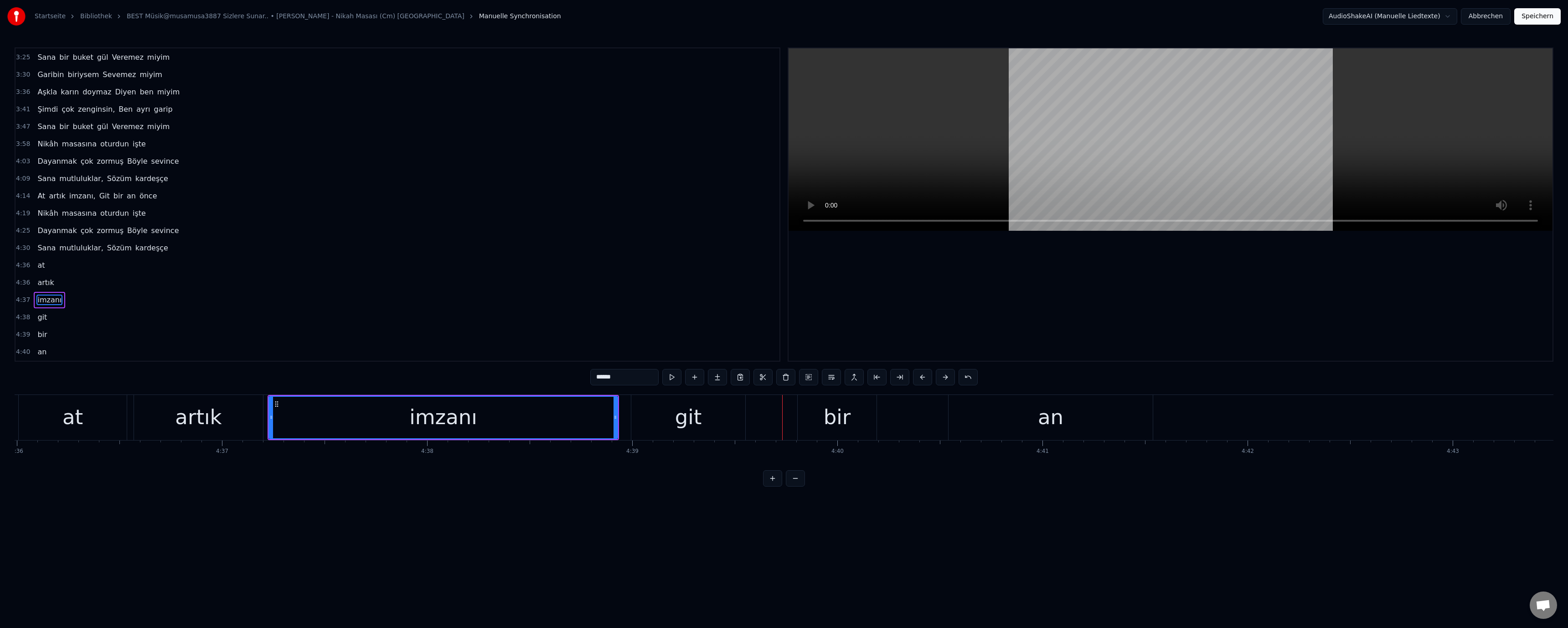
click at [783, 412] on div "bir" at bounding box center [837, 417] width 28 height 31
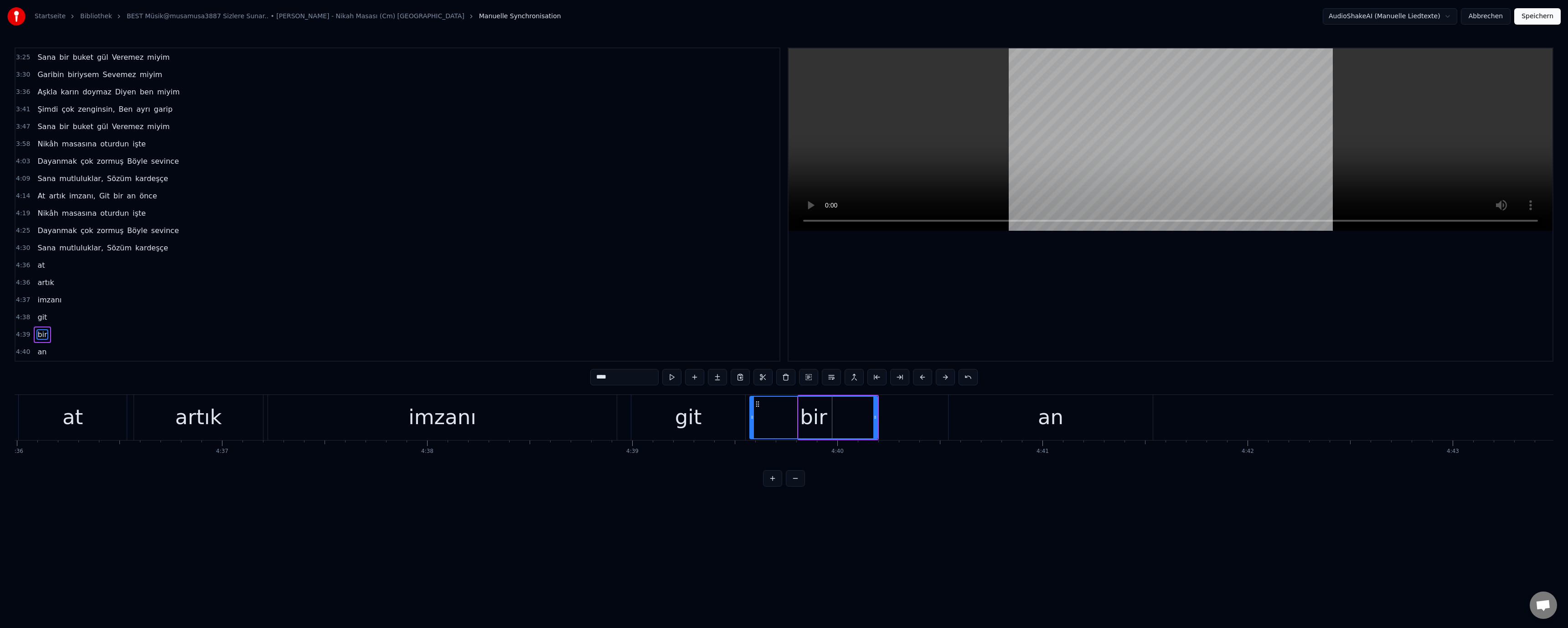
drag, startPoint x: 801, startPoint y: 416, endPoint x: 752, endPoint y: 417, distance: 49.0
click at [752, 417] on icon at bounding box center [752, 418] width 4 height 8
drag, startPoint x: 469, startPoint y: 420, endPoint x: 626, endPoint y: 317, distance: 187.8
click at [469, 420] on div "imzanı" at bounding box center [441, 417] width 68 height 31
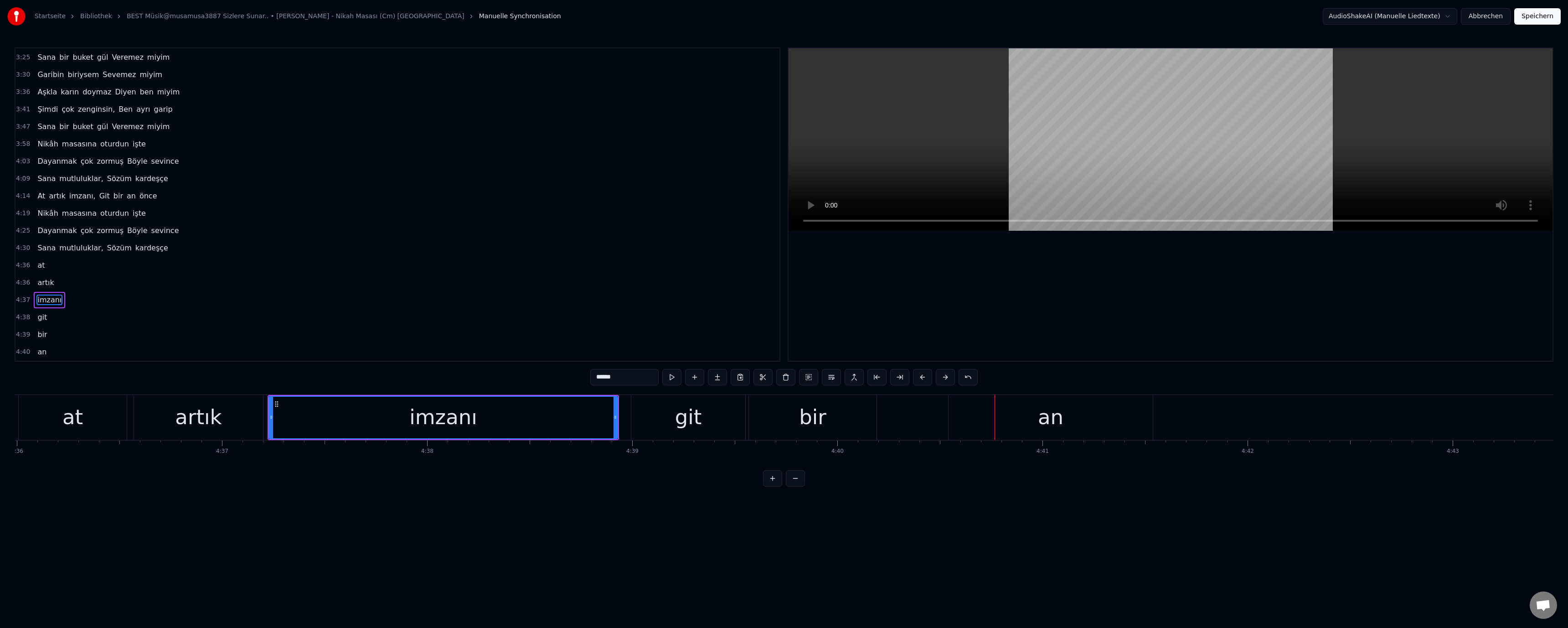
click at [783, 424] on div "bir" at bounding box center [813, 417] width 128 height 45
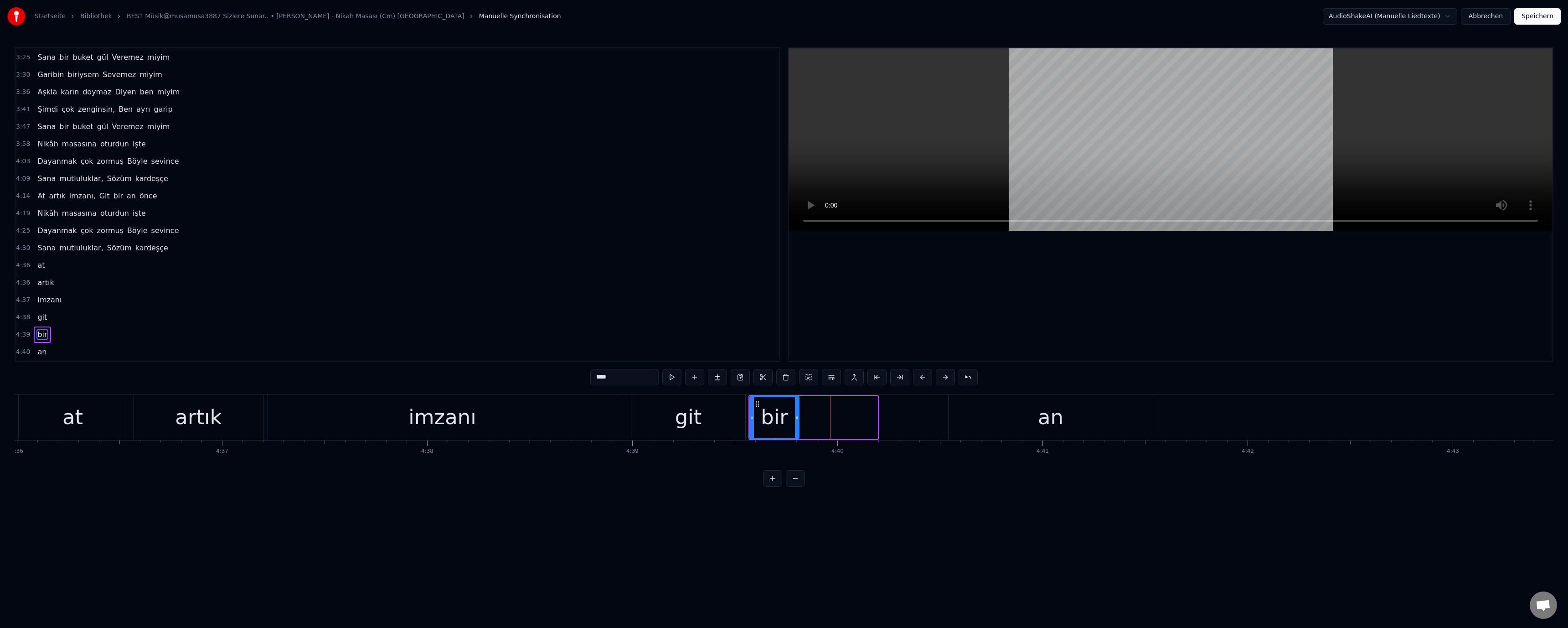
drag, startPoint x: 875, startPoint y: 418, endPoint x: 795, endPoint y: 425, distance: 80.3
click at [783, 426] on div at bounding box center [797, 417] width 4 height 41
click at [707, 422] on div "git" at bounding box center [688, 417] width 114 height 45
click at [783, 419] on div "an" at bounding box center [1051, 417] width 204 height 45
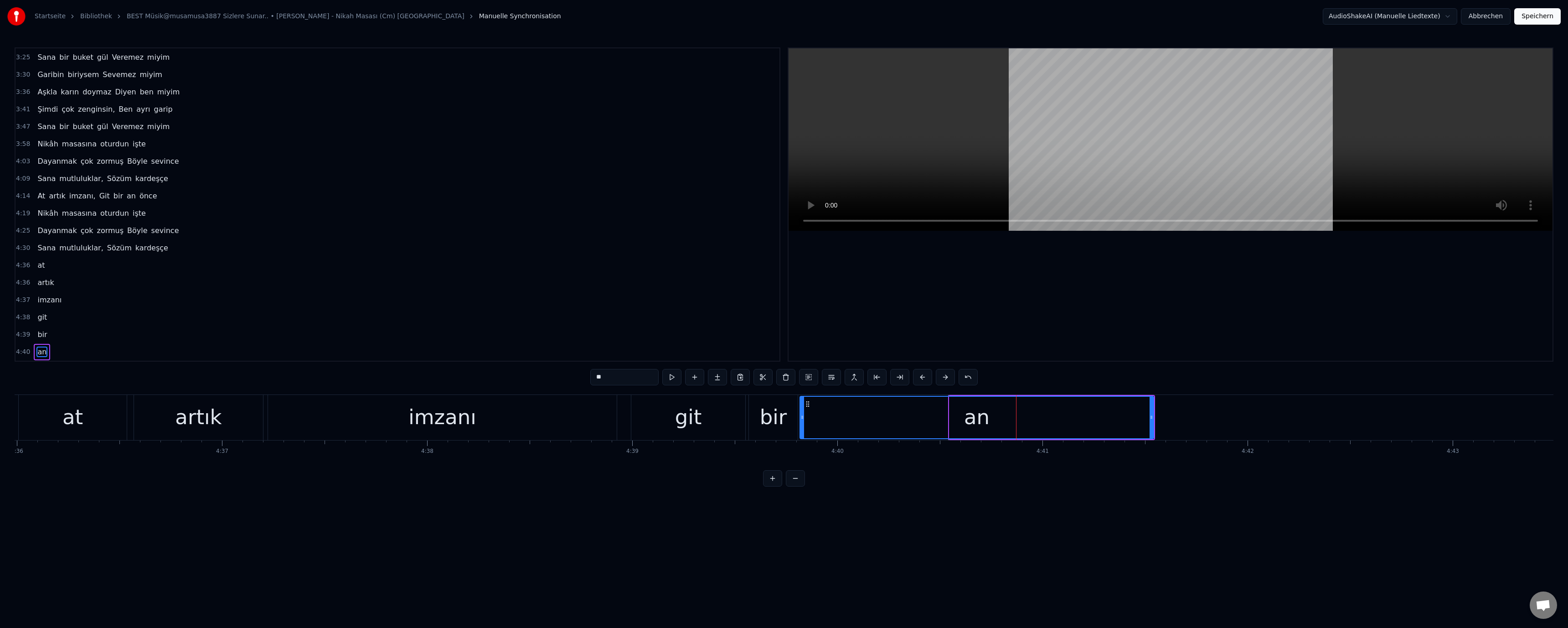
drag, startPoint x: 947, startPoint y: 417, endPoint x: 801, endPoint y: 418, distance: 146.0
click at [783, 418] on icon at bounding box center [803, 418] width 4 height 8
drag, startPoint x: 1152, startPoint y: 418, endPoint x: 888, endPoint y: 417, distance: 264.0
click at [783, 417] on icon at bounding box center [887, 418] width 4 height 8
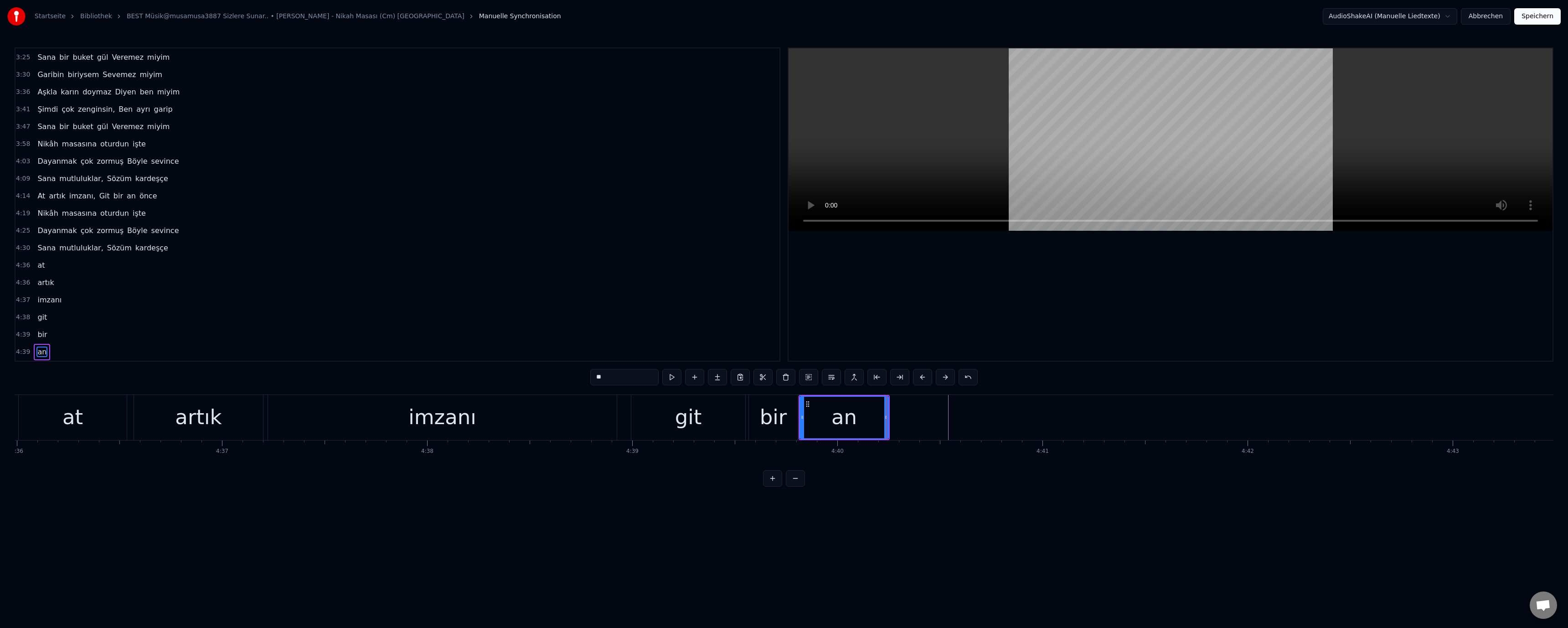
drag, startPoint x: 538, startPoint y: 412, endPoint x: 544, endPoint y: 407, distance: 7.8
click at [537, 412] on div "imzanı" at bounding box center [442, 417] width 349 height 45
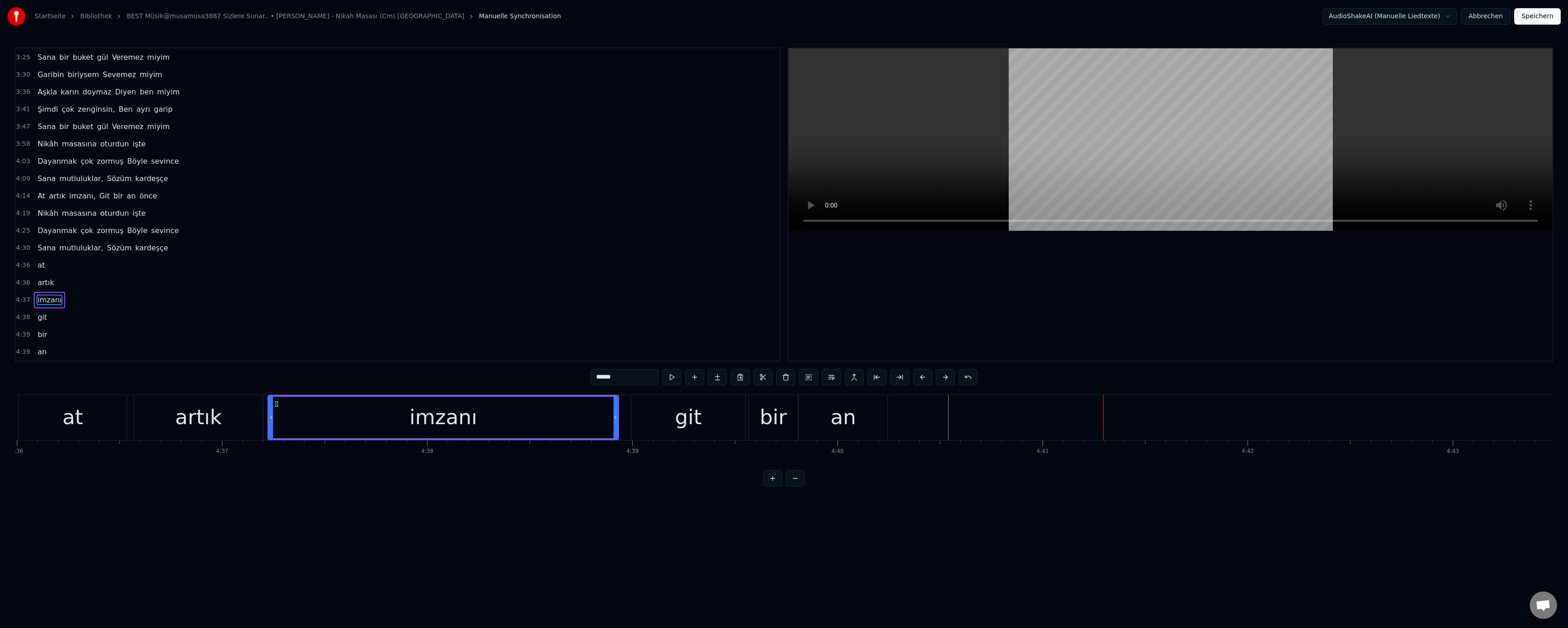
click at [734, 428] on div "git" at bounding box center [688, 417] width 114 height 45
type input "***"
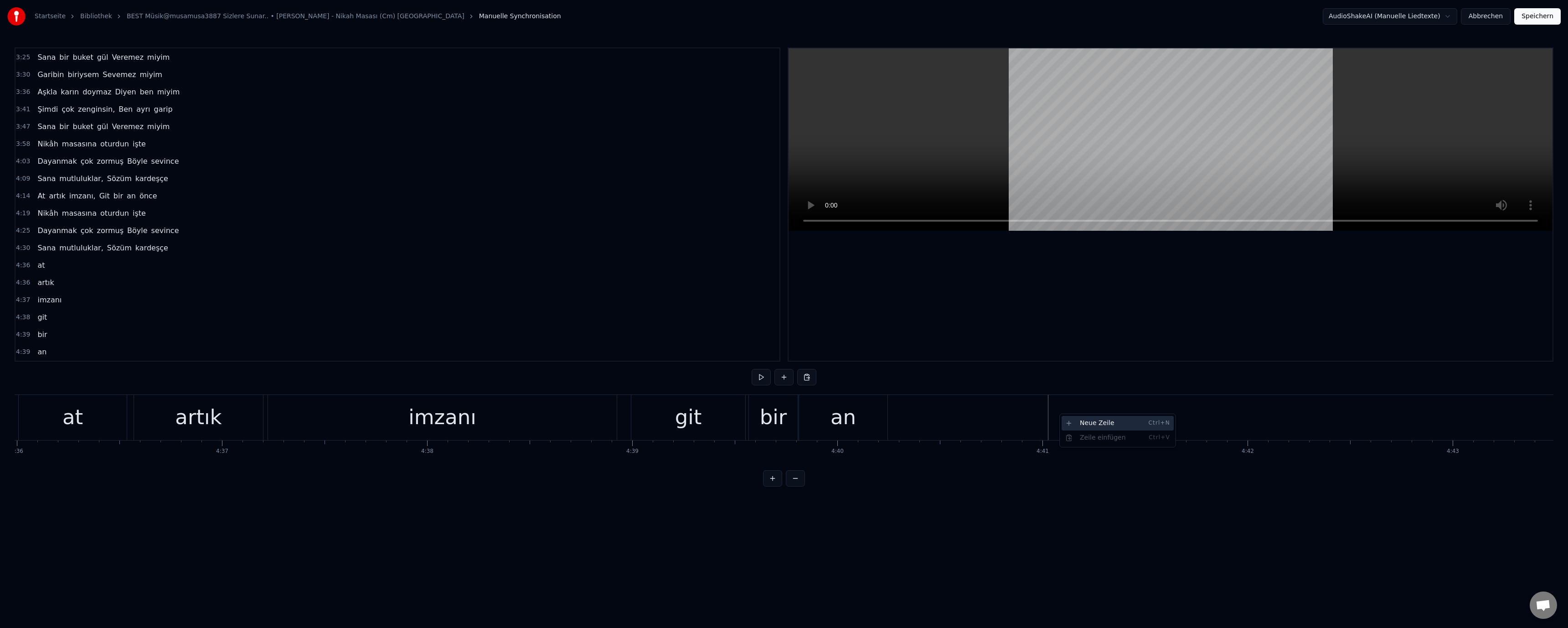
click at [783, 426] on div "Neue Zeile Ctrl+N" at bounding box center [1117, 422] width 112 height 14
click at [783, 412] on div "<>" at bounding box center [1151, 417] width 204 height 43
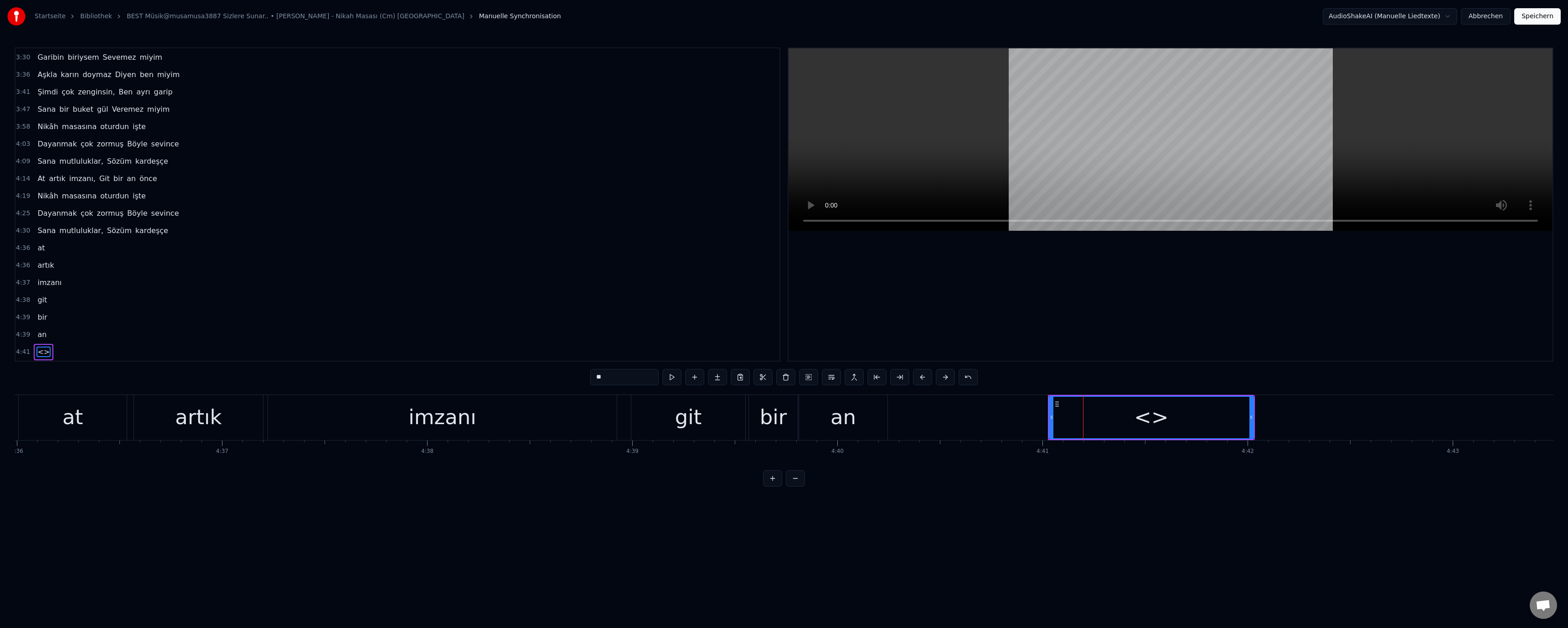
drag, startPoint x: 564, startPoint y: 376, endPoint x: 557, endPoint y: 380, distance: 8.1
click at [560, 377] on div "0:52 Nikâhına beni Çağır, sevgilim 0:58 İstersen şahidin Olurum senin 1:03 Bu […" at bounding box center [784, 267] width 1539 height 439
paste input "**"
drag, startPoint x: 936, startPoint y: 564, endPoint x: 992, endPoint y: 517, distance: 73.1
click at [783, 501] on html "Startseite Bibliothek BEST Müsik@musamusa3887 Sizlere Sunar.. • [PERSON_NAME] -…" at bounding box center [784, 250] width 1568 height 501
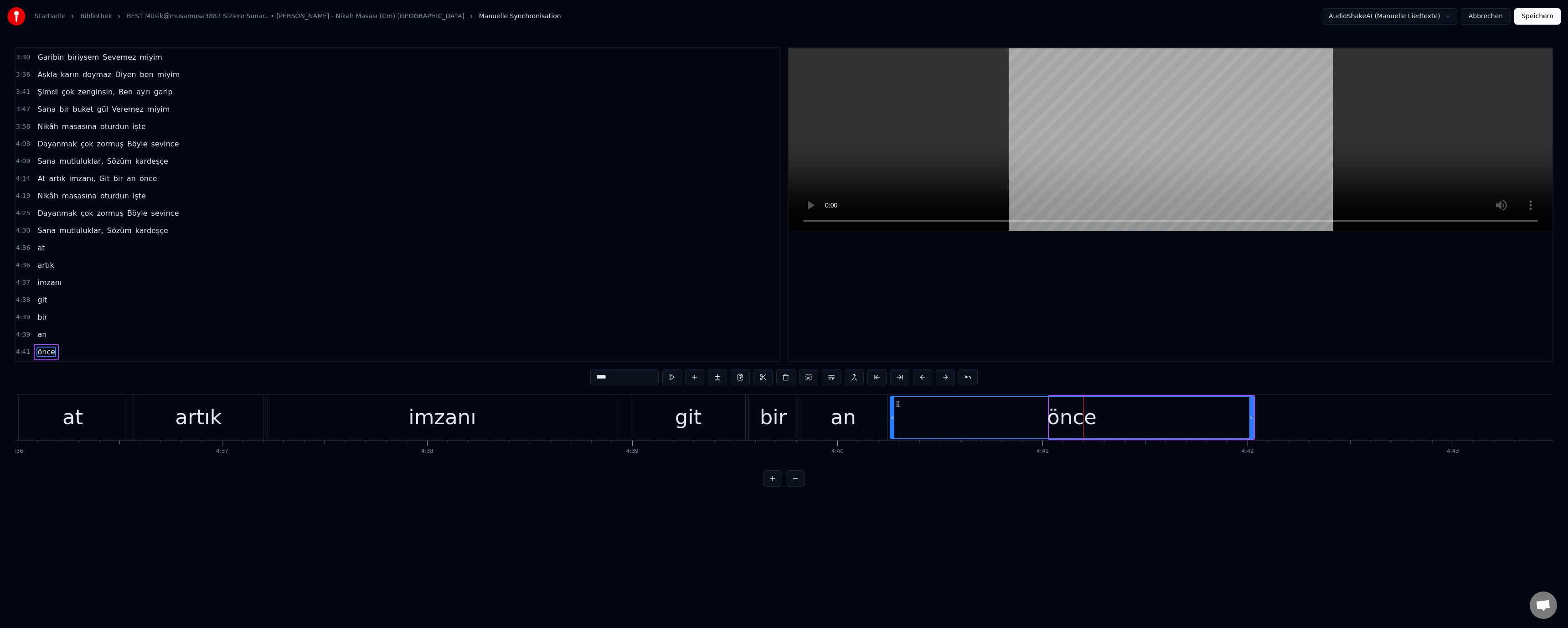
drag, startPoint x: 1053, startPoint y: 420, endPoint x: 917, endPoint y: 423, distance: 136.0
click at [783, 422] on div at bounding box center [892, 417] width 4 height 41
drag, startPoint x: 528, startPoint y: 419, endPoint x: 537, endPoint y: 414, distance: 10.3
click at [531, 418] on div "imzanı" at bounding box center [442, 417] width 349 height 45
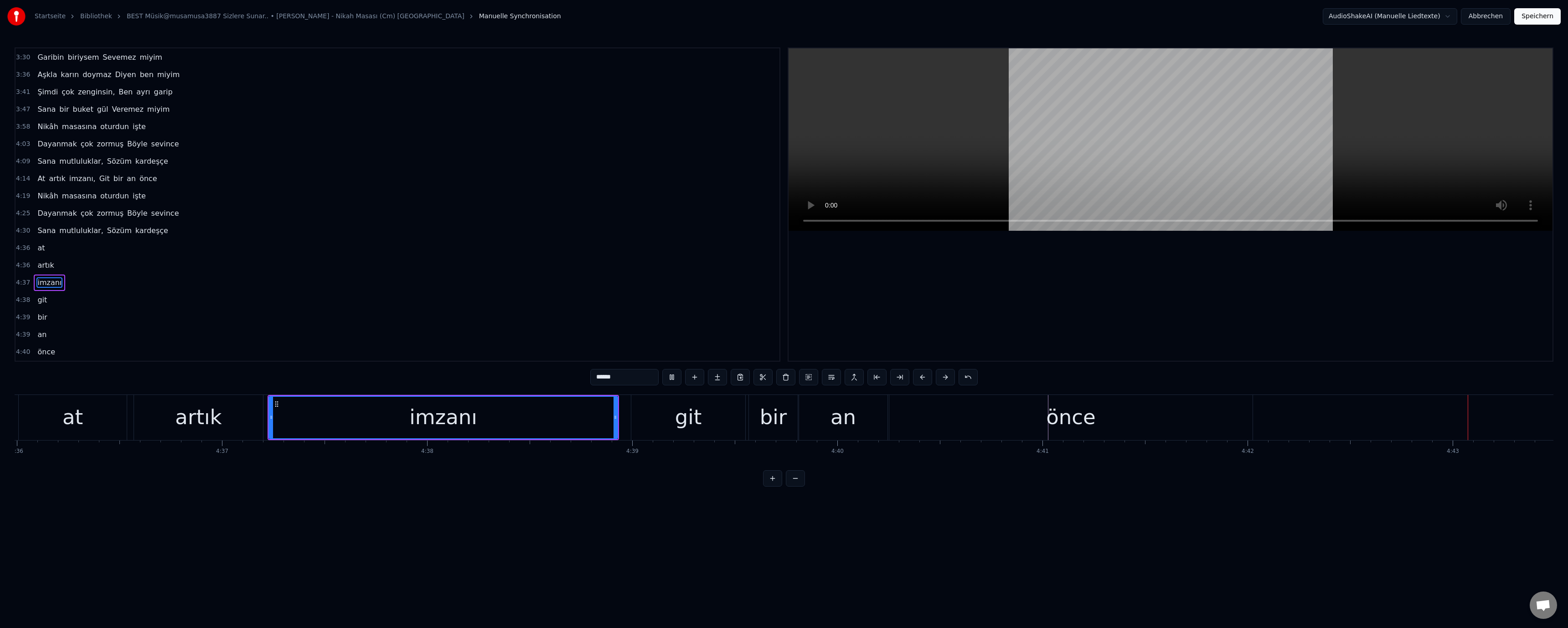
drag, startPoint x: 1063, startPoint y: 426, endPoint x: 1069, endPoint y: 423, distance: 6.7
click at [783, 423] on div "önce" at bounding box center [1071, 417] width 50 height 31
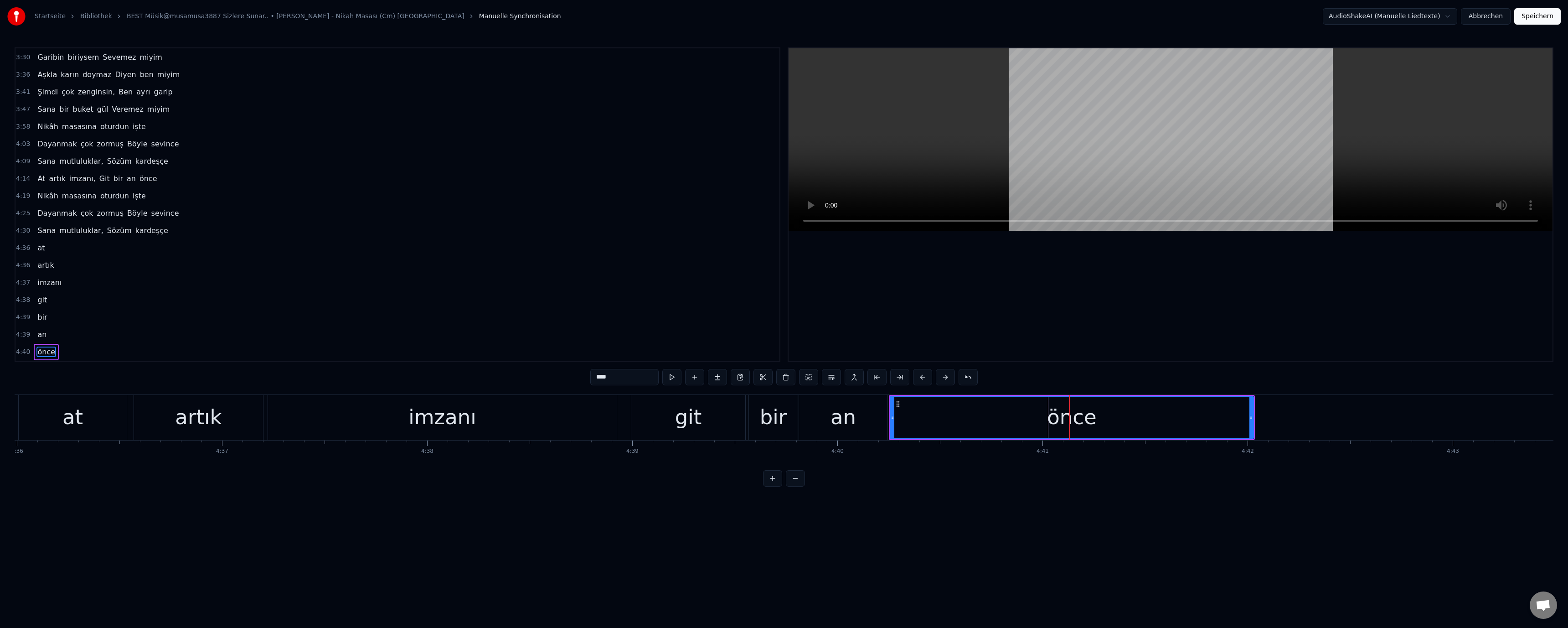
scroll to position [0, 56880]
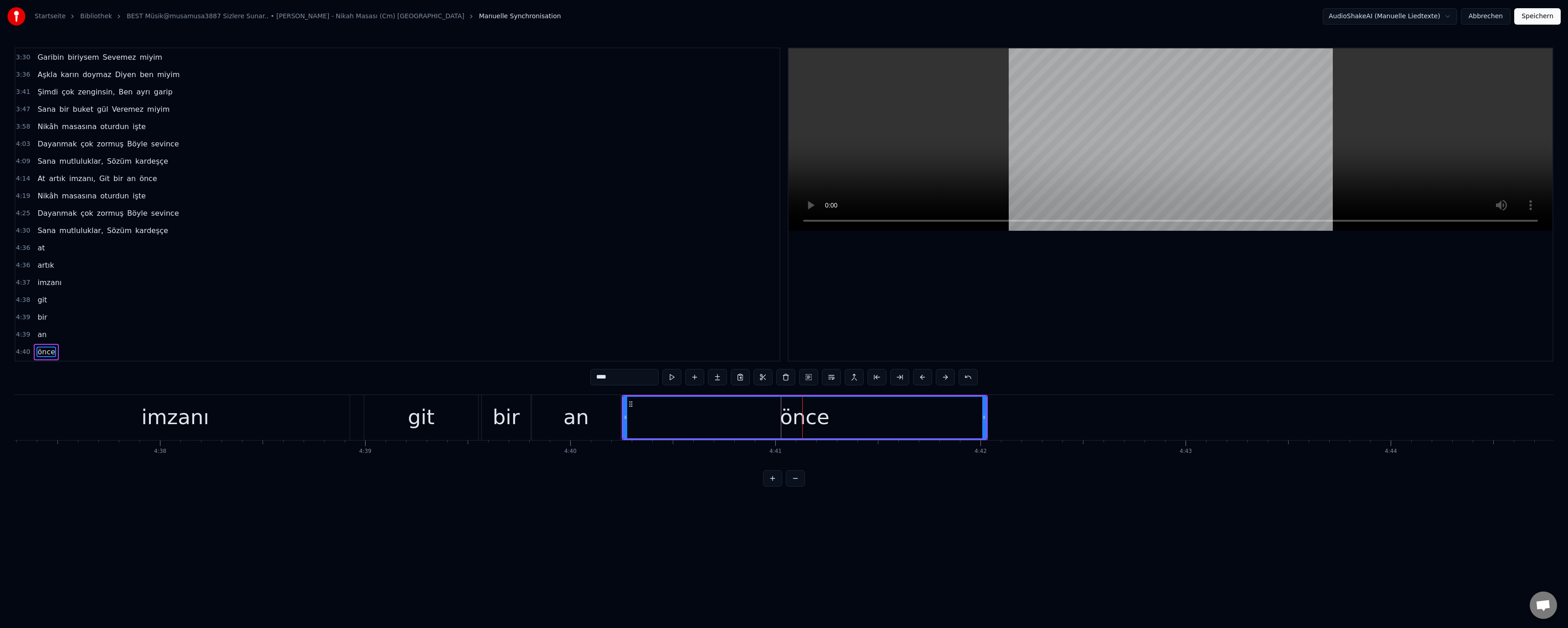
click at [783, 162] on video at bounding box center [1171, 140] width 764 height 183
click at [783, 159] on video at bounding box center [1171, 140] width 764 height 183
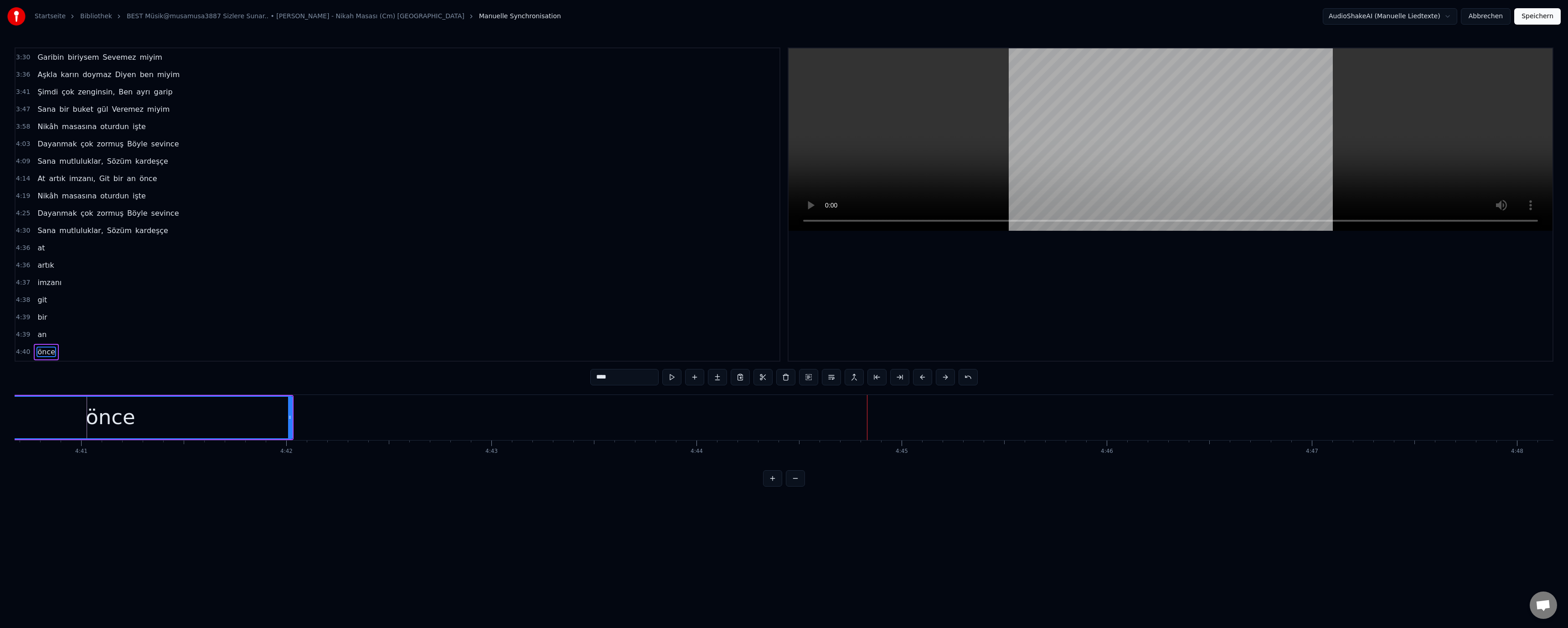
scroll to position [0, 57165]
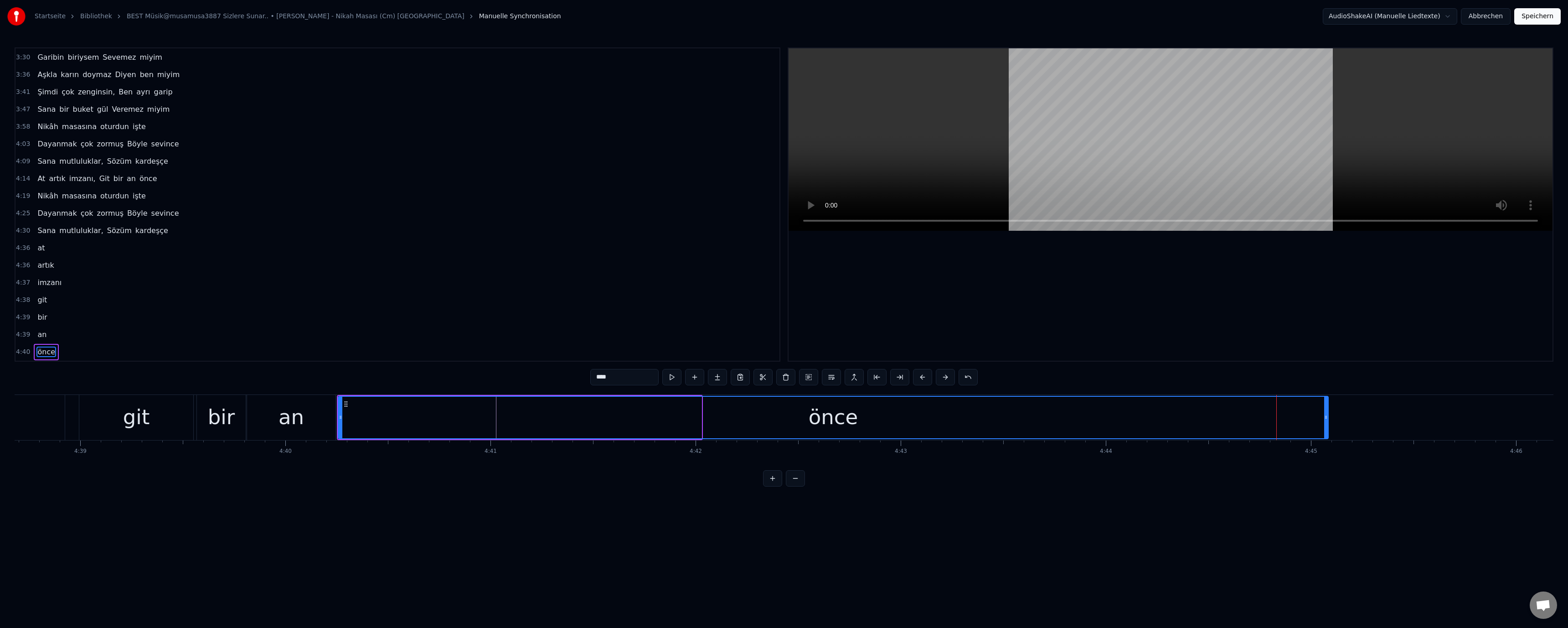
drag, startPoint x: 698, startPoint y: 421, endPoint x: 1330, endPoint y: 436, distance: 632.2
click at [783, 436] on div at bounding box center [1326, 417] width 4 height 41
click at [120, 412] on div "git" at bounding box center [136, 417] width 114 height 45
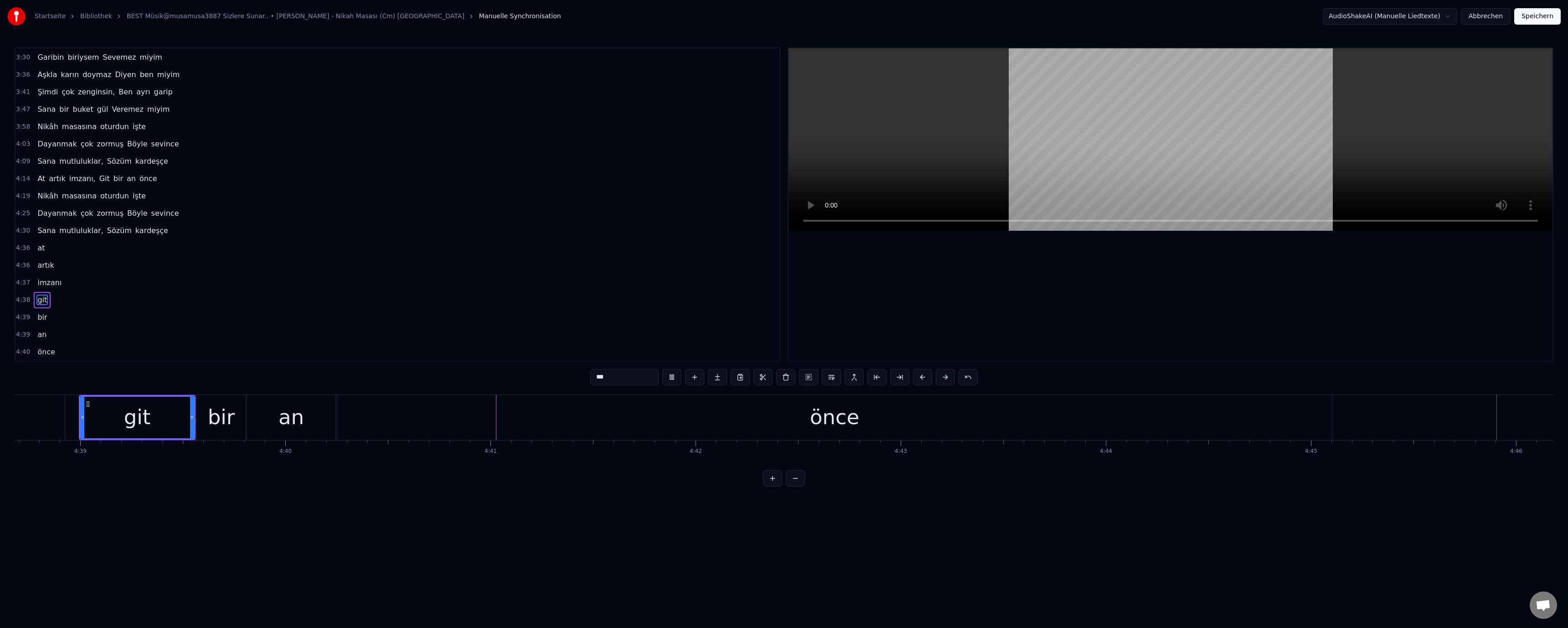
click at [783, 138] on video at bounding box center [1171, 140] width 764 height 183
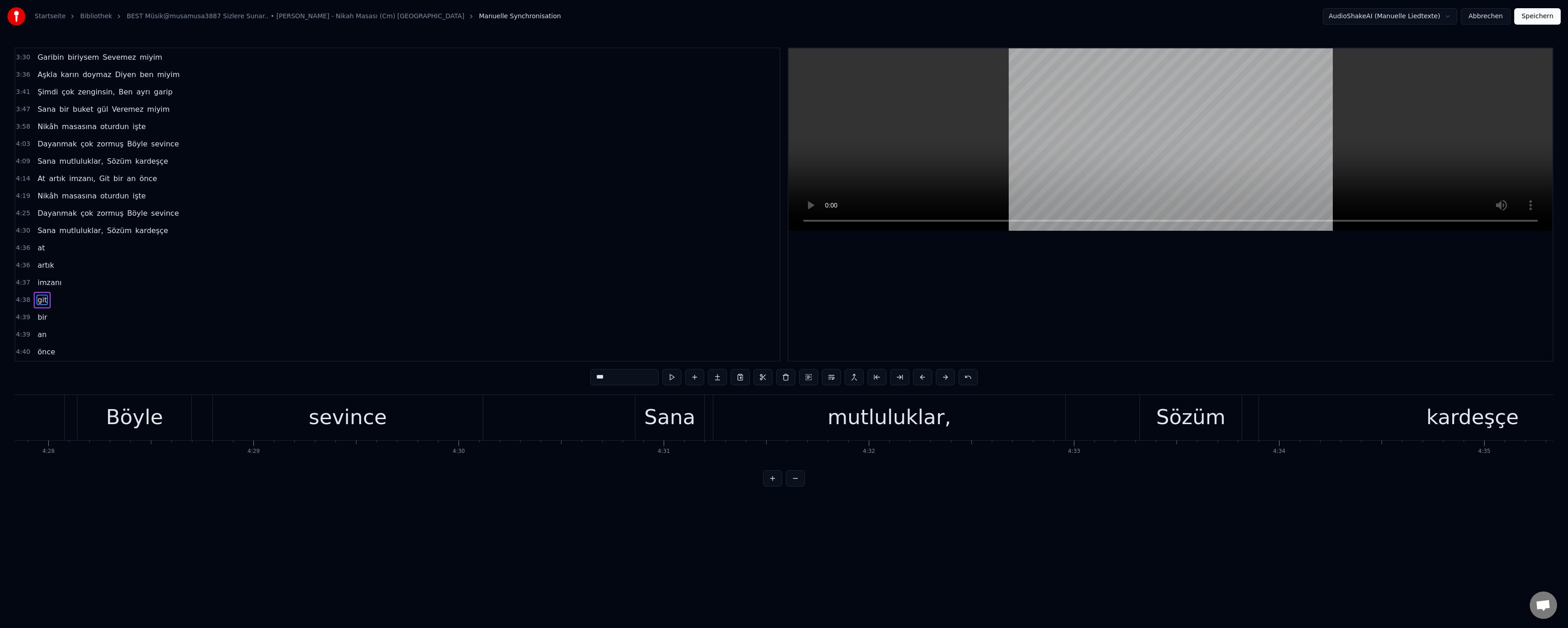
scroll to position [0, 54655]
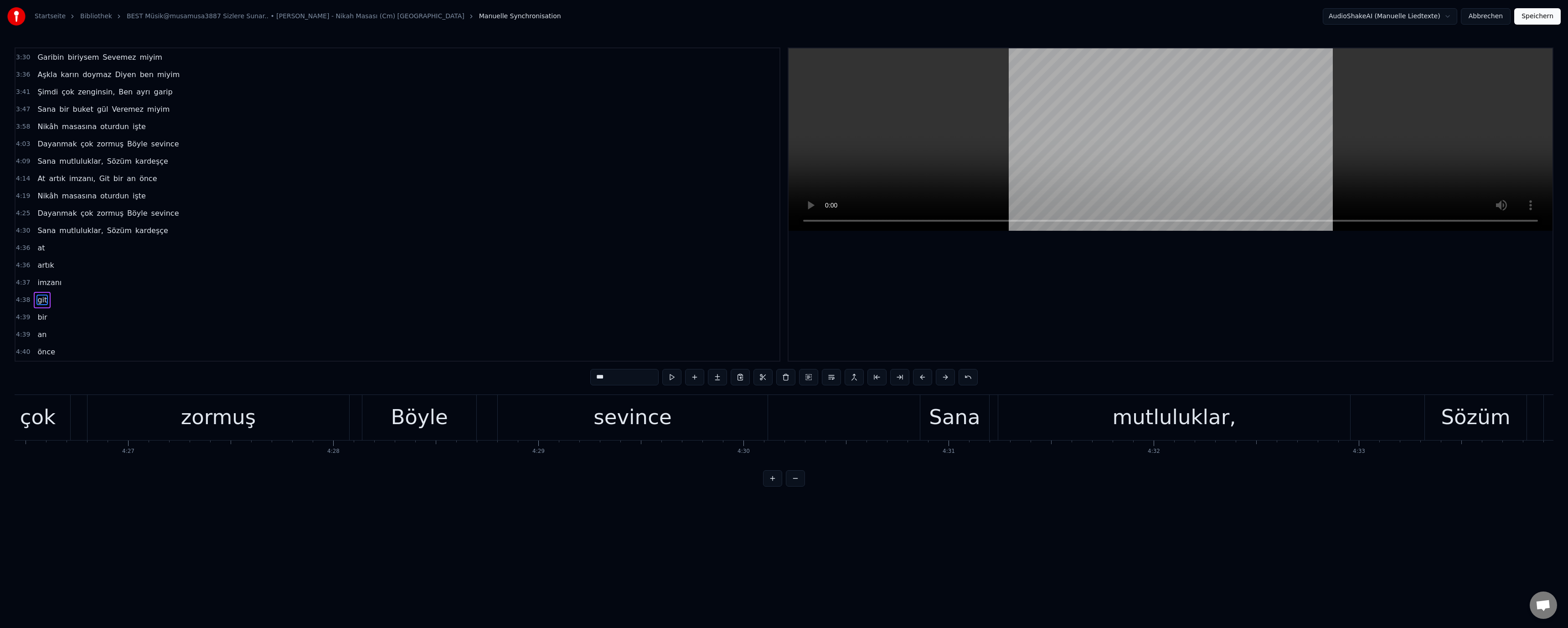
click at [211, 412] on div "zormuş" at bounding box center [218, 417] width 75 height 31
type input "******"
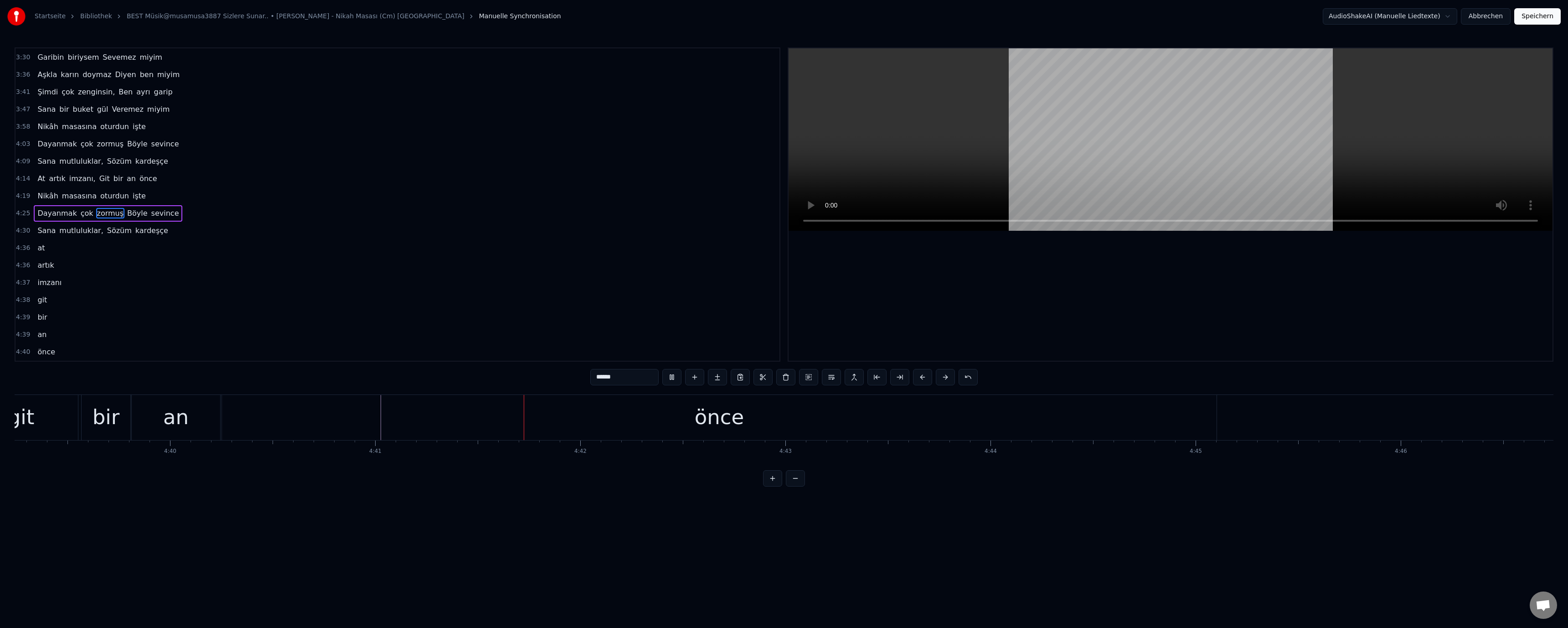
scroll to position [0, 57621]
drag, startPoint x: 596, startPoint y: 212, endPoint x: 604, endPoint y: 217, distance: 9.4
click at [596, 212] on div "4:25 Dayanmak çok zormuş Böyle sevince" at bounding box center [397, 213] width 764 height 17
click at [783, 102] on video at bounding box center [1171, 140] width 764 height 183
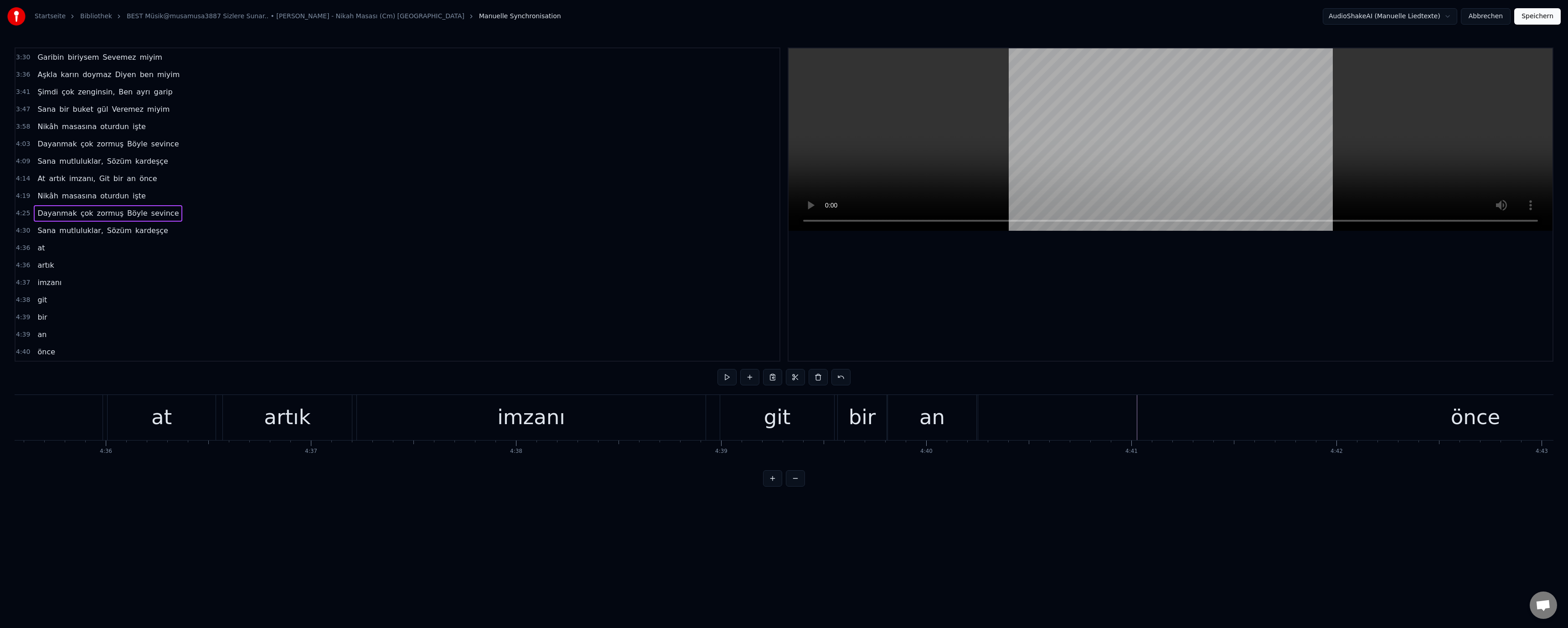
scroll to position [0, 56471]
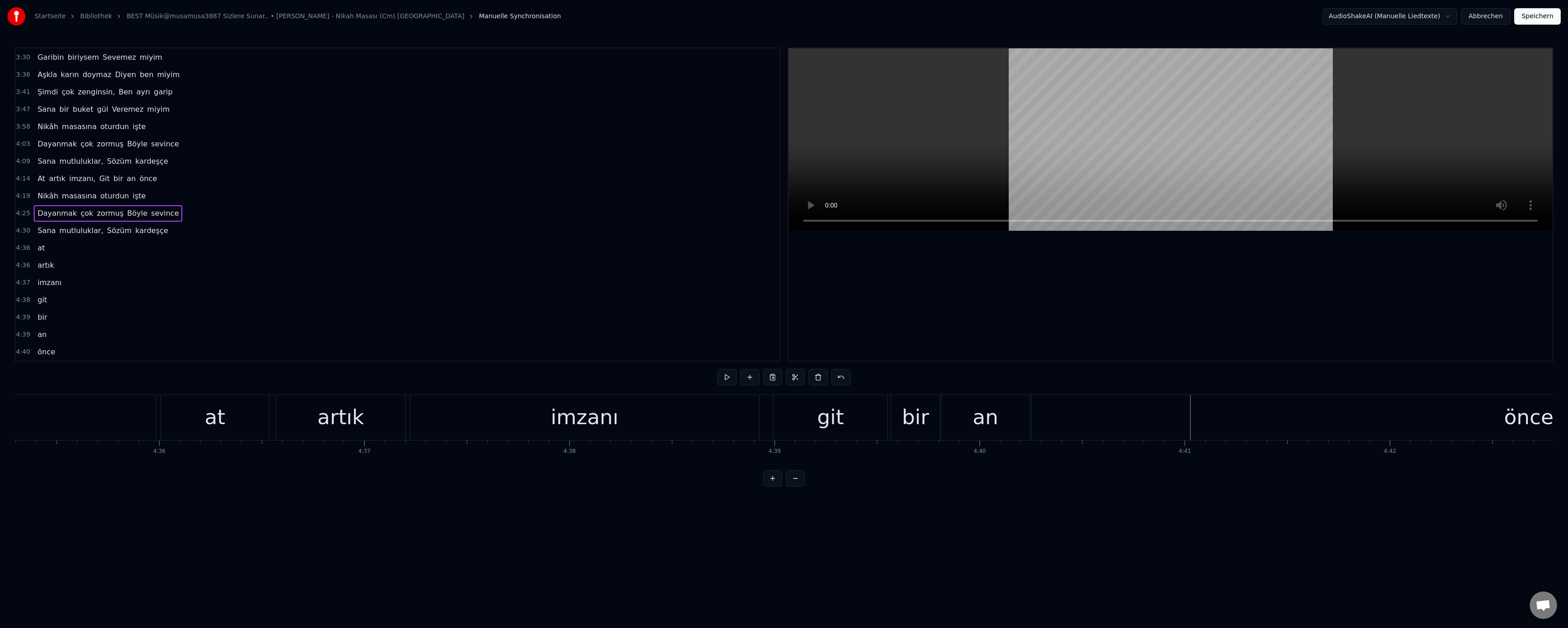
click at [579, 408] on div "imzanı" at bounding box center [584, 417] width 68 height 31
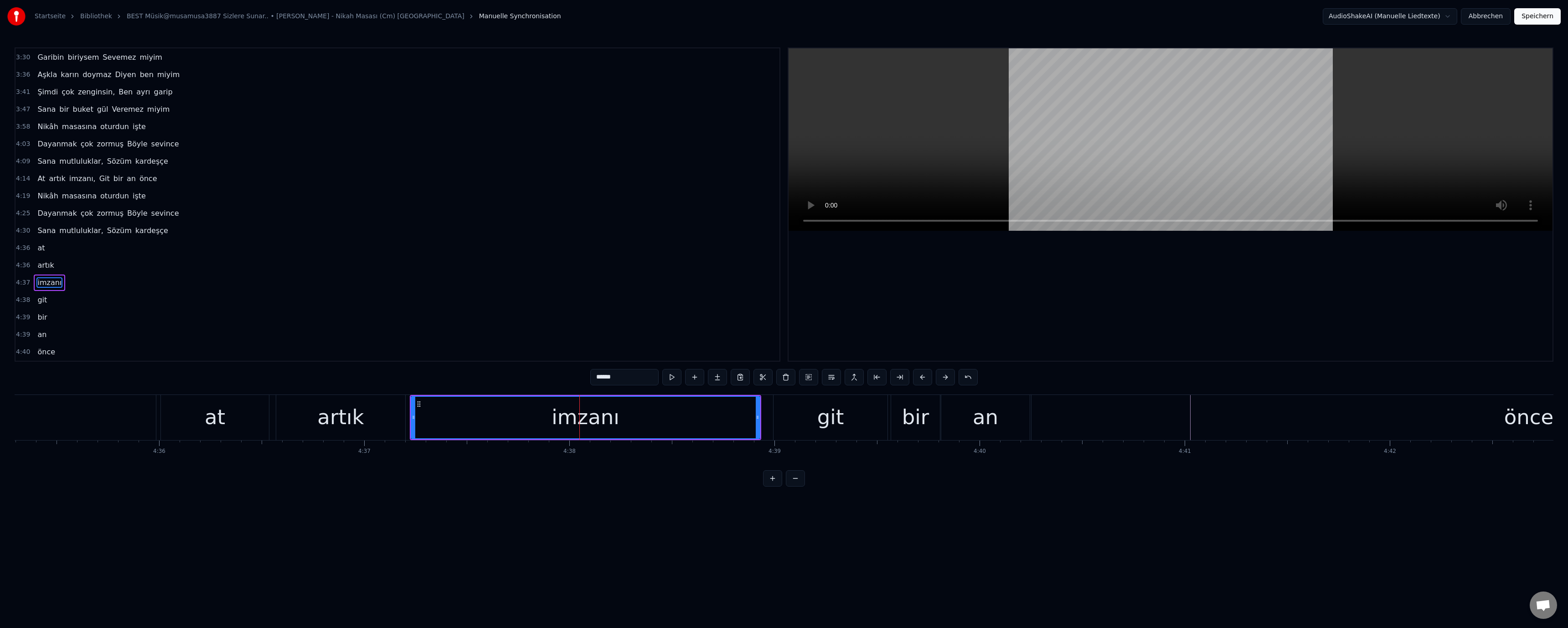
drag, startPoint x: 592, startPoint y: 377, endPoint x: 597, endPoint y: 382, distance: 7.1
click at [597, 382] on input "******" at bounding box center [625, 377] width 69 height 16
paste input "text"
click at [763, 501] on html "Startseite Bibliothek BEST Müsik@musamusa3887 Sizlere Sunar.. • [PERSON_NAME] -…" at bounding box center [784, 250] width 1568 height 501
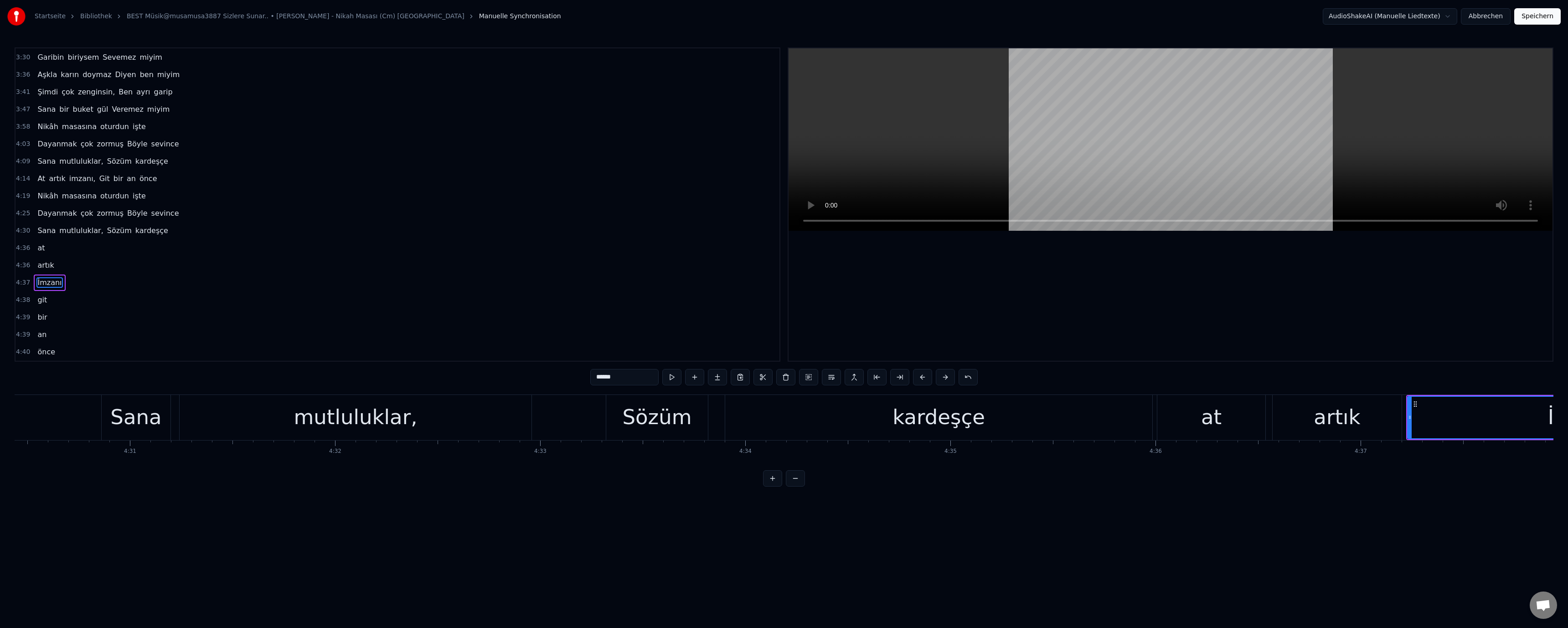
scroll to position [0, 55297]
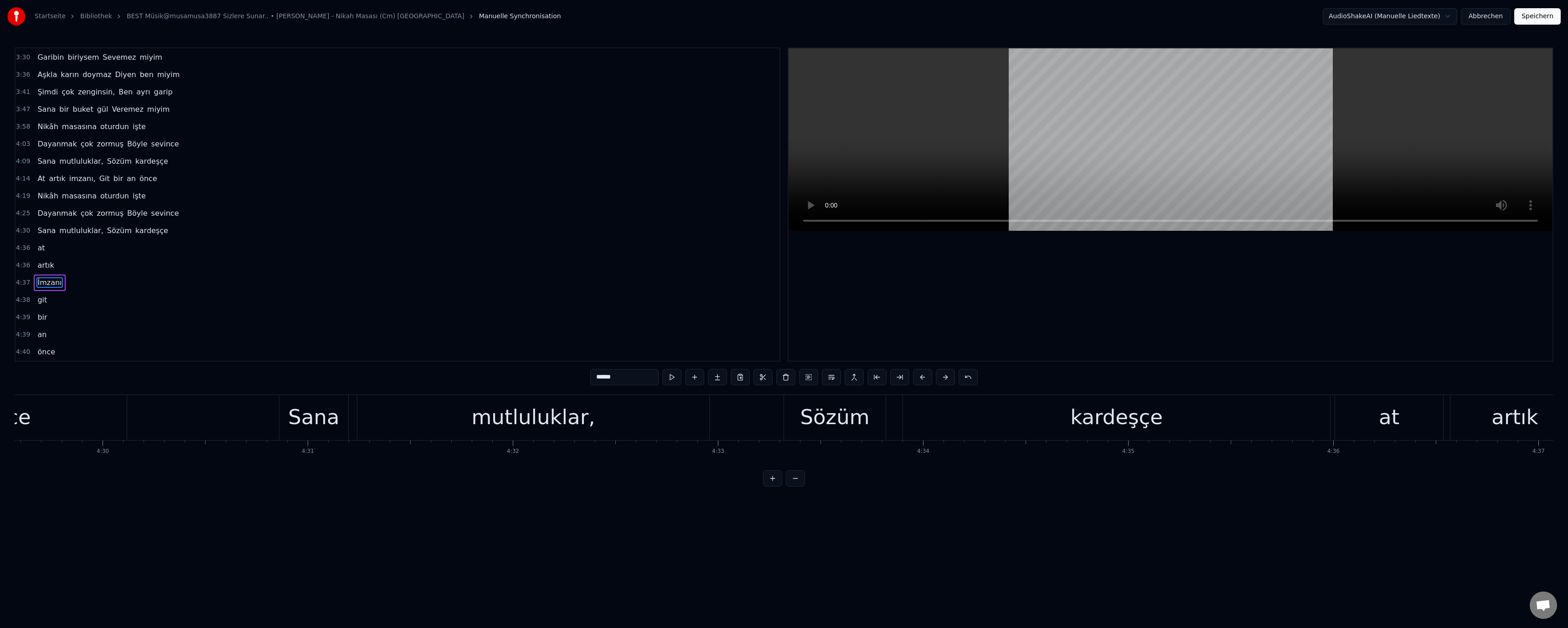
click at [310, 422] on div "Sana" at bounding box center [313, 417] width 51 height 31
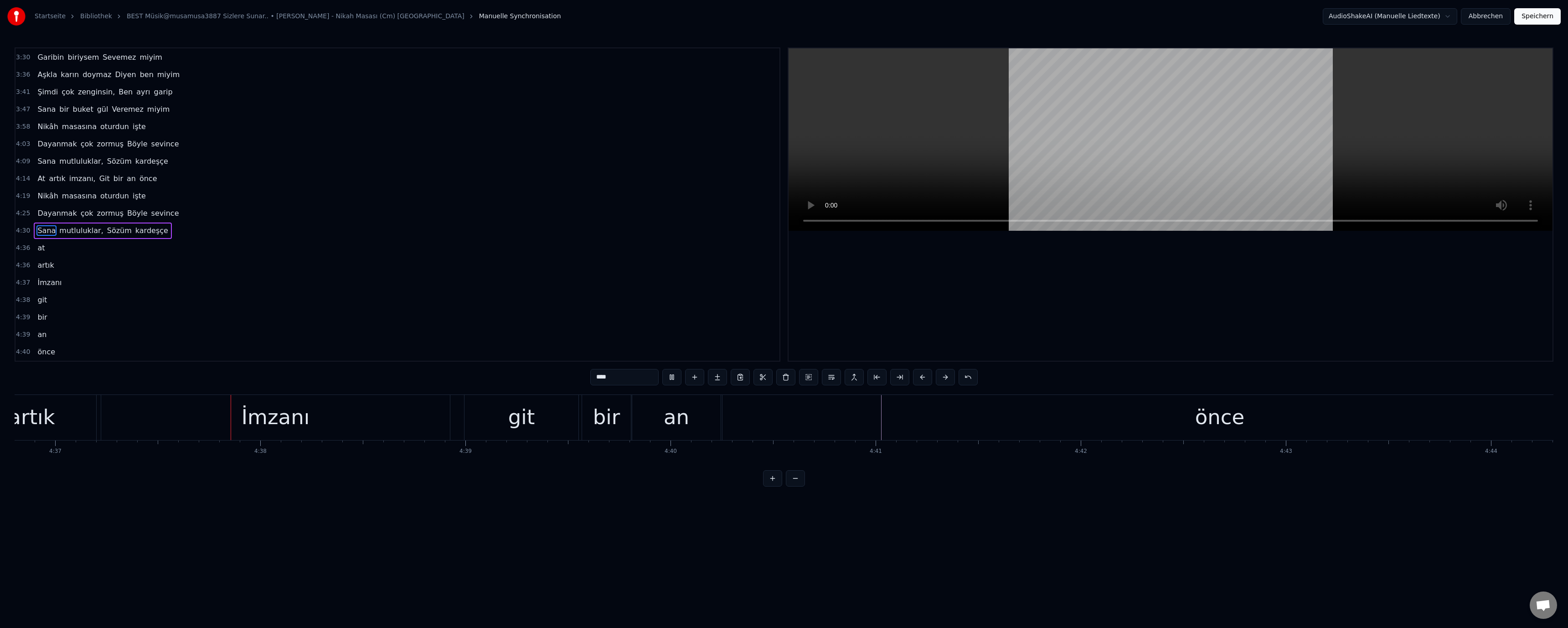
scroll to position [0, 56786]
click at [783, 173] on video at bounding box center [1171, 140] width 764 height 183
click at [226, 422] on div "İmzanı" at bounding box center [268, 417] width 349 height 45
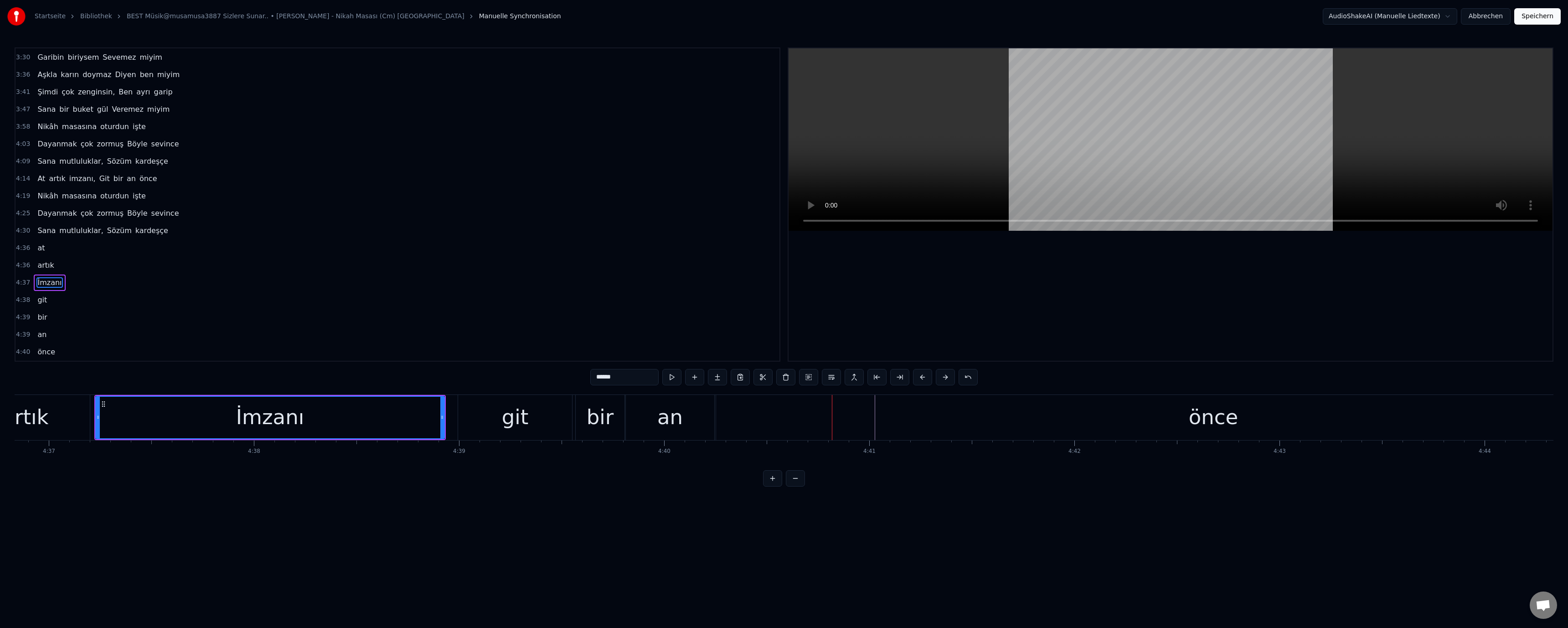
click at [778, 414] on div "önce" at bounding box center [1213, 417] width 995 height 45
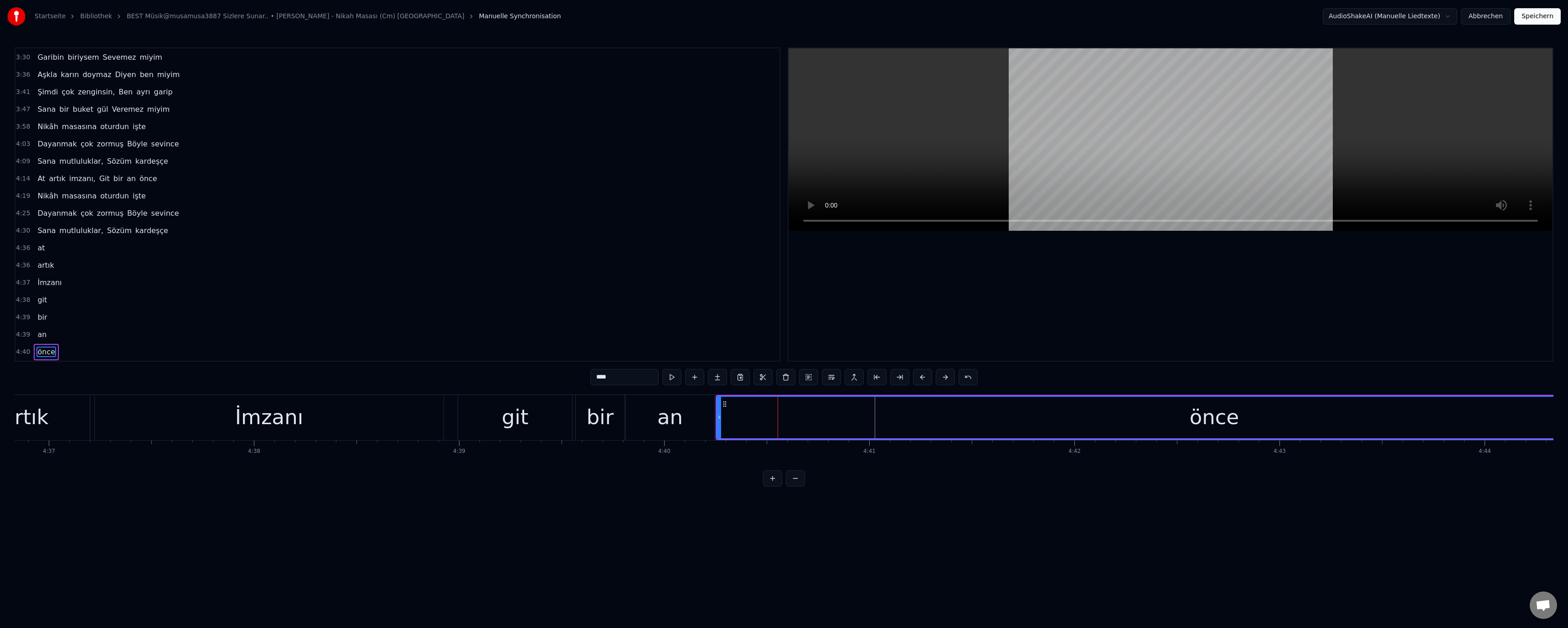
click at [684, 420] on div "an" at bounding box center [670, 417] width 89 height 45
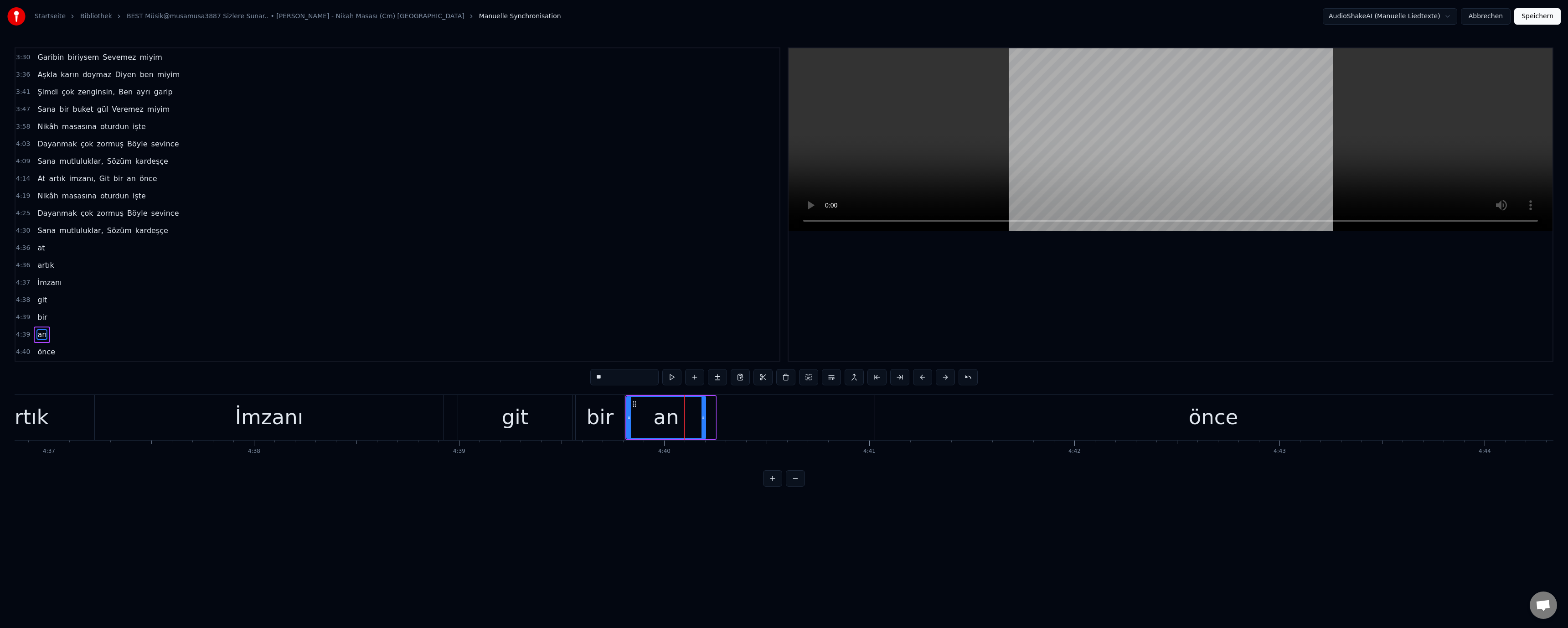
drag, startPoint x: 713, startPoint y: 417, endPoint x: 703, endPoint y: 418, distance: 10.0
click at [703, 418] on icon at bounding box center [703, 418] width 4 height 8
drag, startPoint x: 759, startPoint y: 417, endPoint x: 749, endPoint y: 418, distance: 10.0
click at [755, 417] on div "önce" at bounding box center [1213, 417] width 995 height 45
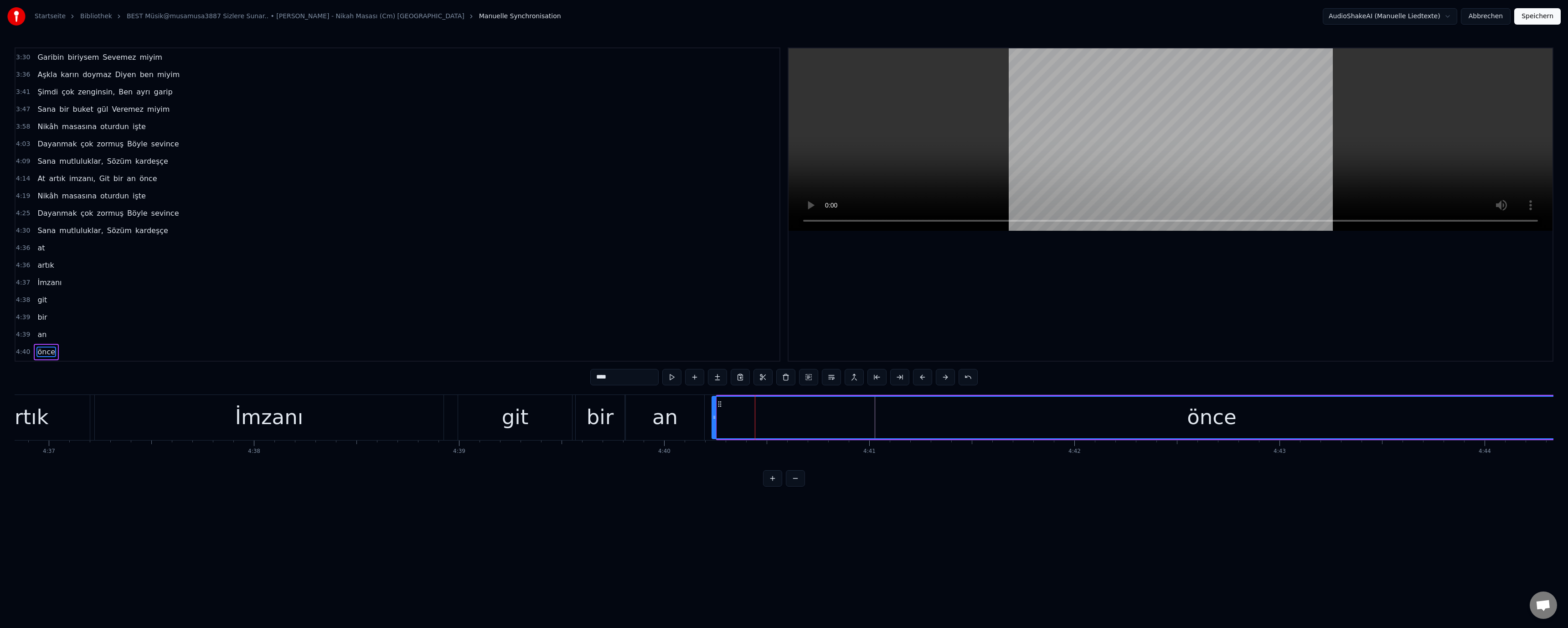
drag, startPoint x: 719, startPoint y: 416, endPoint x: 674, endPoint y: 418, distance: 45.0
click at [714, 416] on icon at bounding box center [715, 418] width 4 height 8
click at [494, 419] on div "git" at bounding box center [514, 417] width 114 height 45
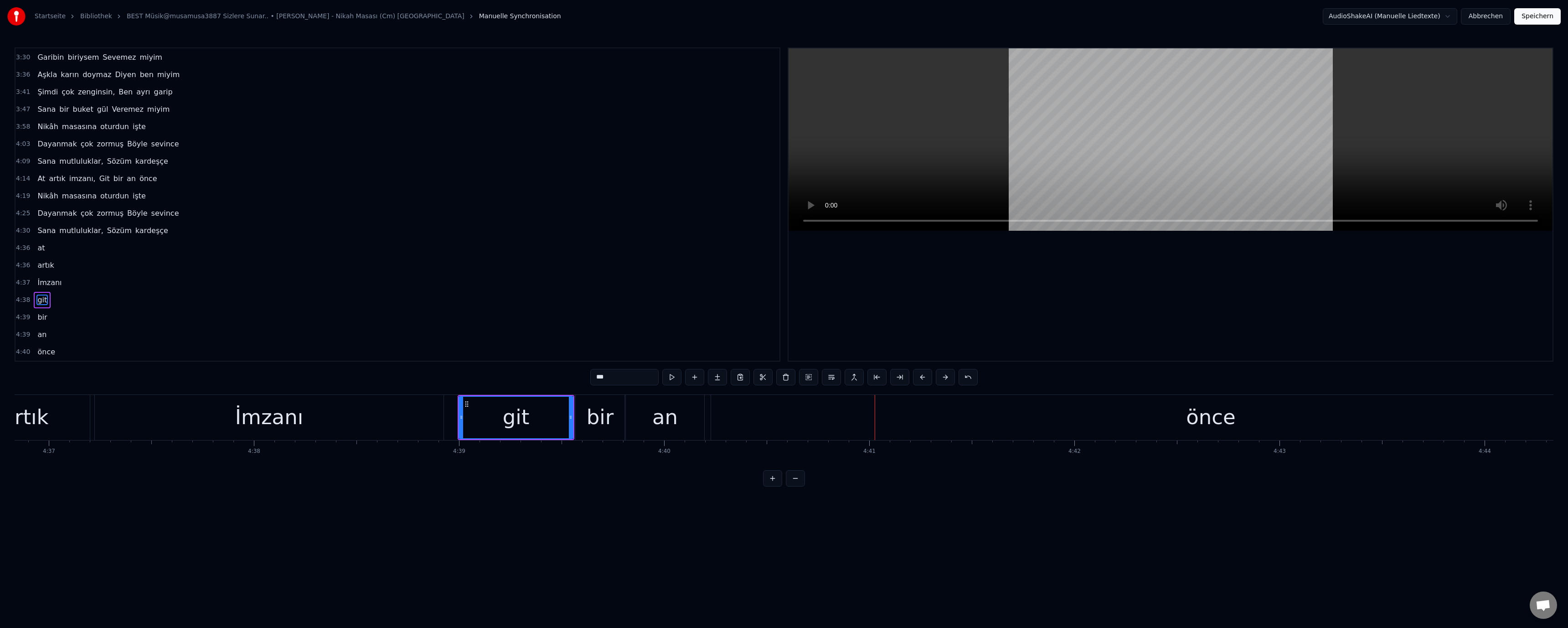
click at [651, 423] on div "an" at bounding box center [665, 417] width 78 height 45
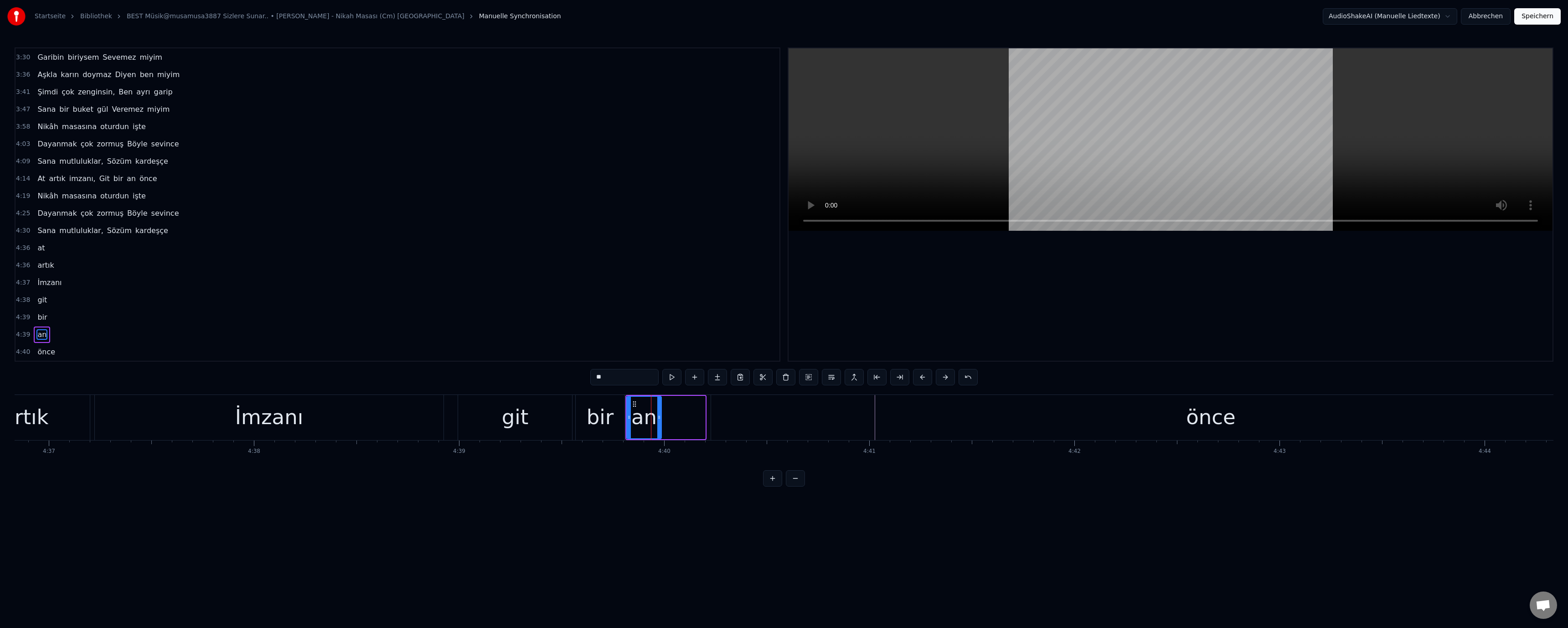
drag, startPoint x: 702, startPoint y: 419, endPoint x: 658, endPoint y: 418, distance: 44.0
click at [658, 418] on icon at bounding box center [659, 418] width 4 height 8
click at [731, 415] on div "önce" at bounding box center [1211, 417] width 999 height 45
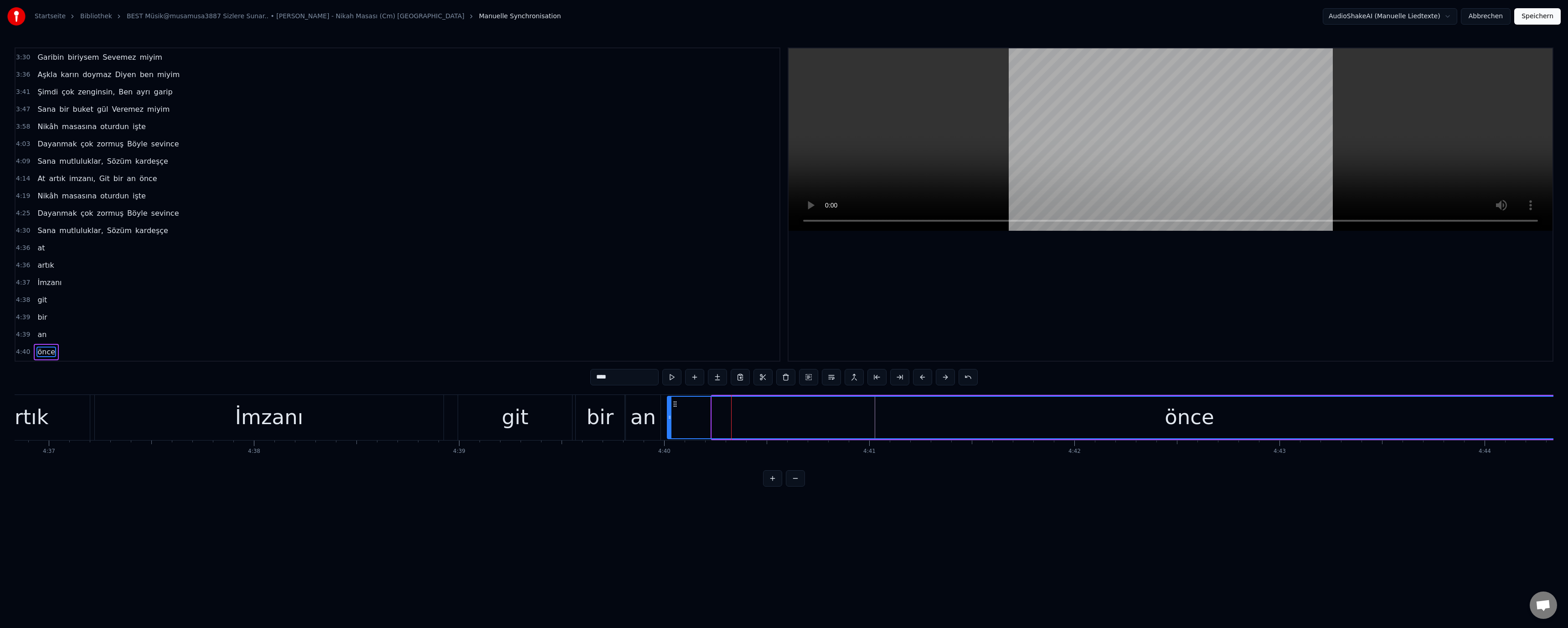
drag, startPoint x: 714, startPoint y: 418, endPoint x: 669, endPoint y: 419, distance: 45.0
click at [669, 419] on icon at bounding box center [670, 418] width 4 height 8
click at [345, 421] on div "İmzanı" at bounding box center [268, 417] width 349 height 45
type input "******"
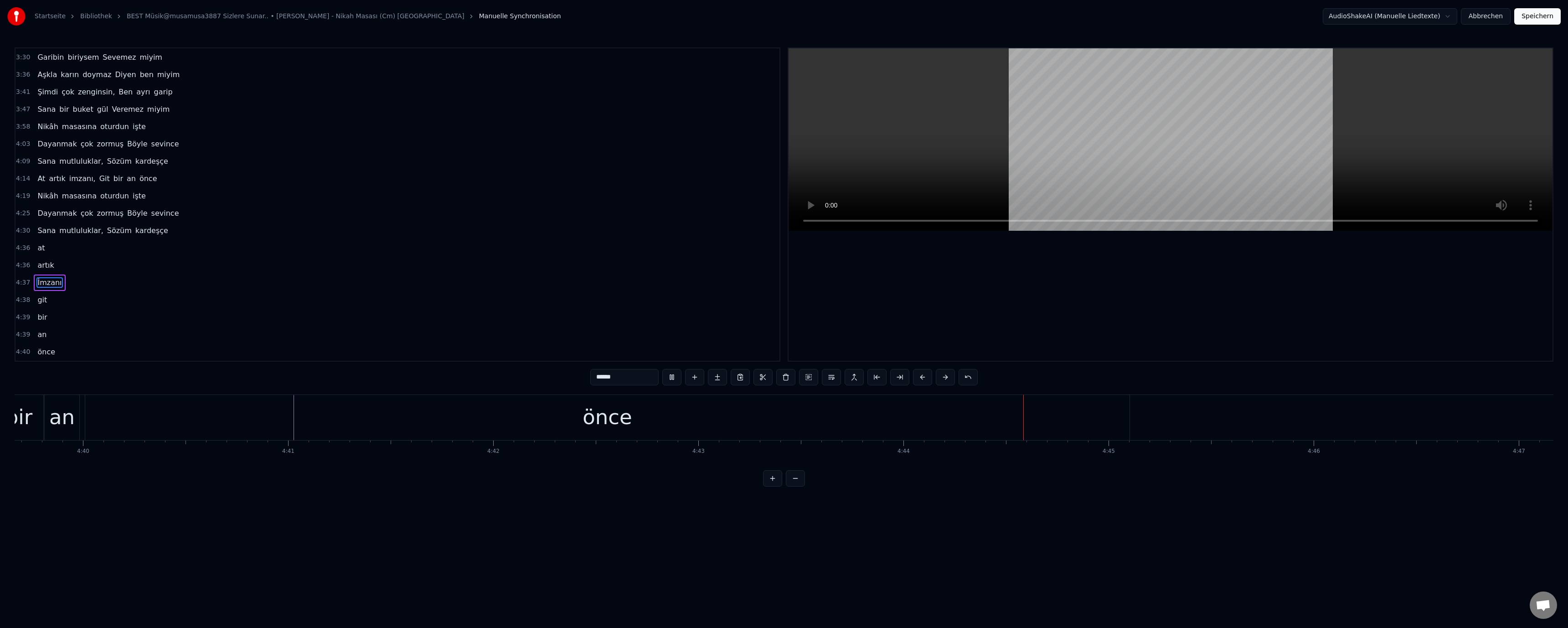
click at [783, 14] on button "Speichern" at bounding box center [1537, 16] width 47 height 16
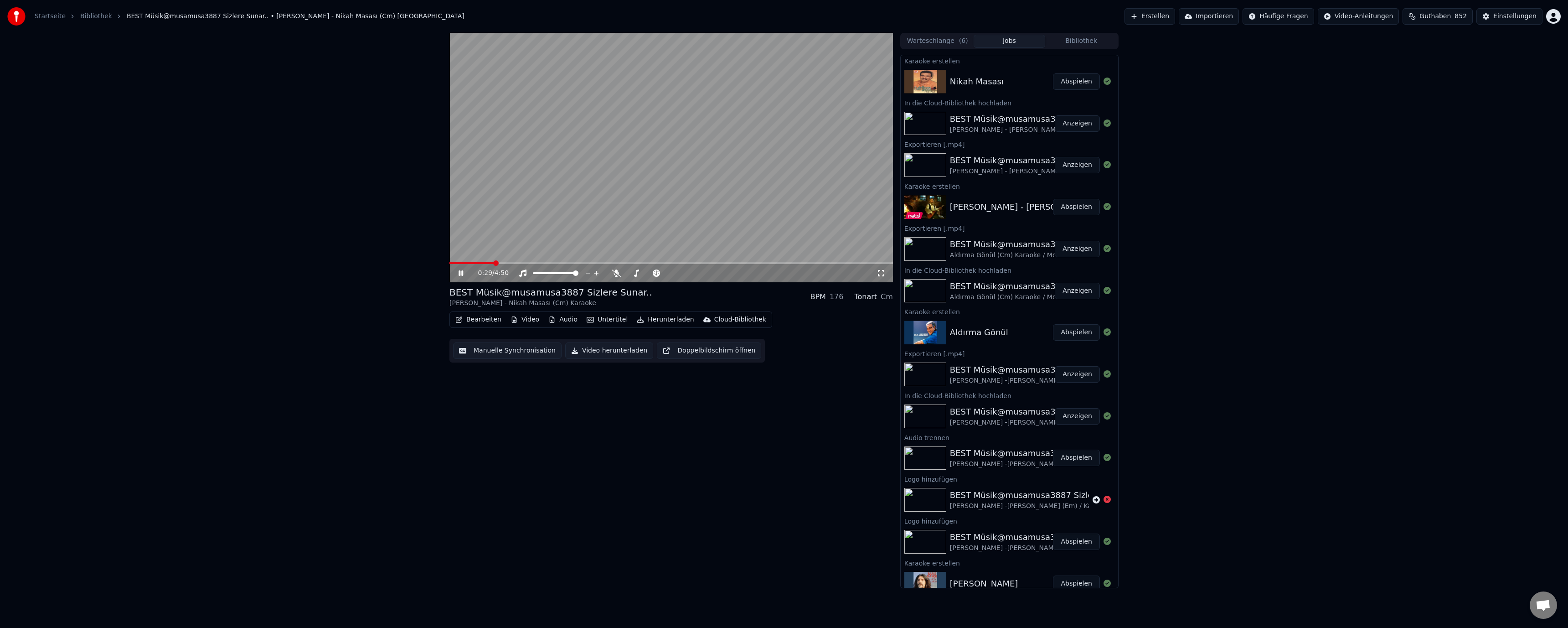
click at [494, 262] on span at bounding box center [671, 263] width 443 height 2
click at [516, 263] on span at bounding box center [671, 263] width 443 height 2
click at [537, 263] on span at bounding box center [671, 263] width 443 height 2
click at [533, 264] on span at bounding box center [495, 263] width 92 height 2
click at [527, 263] on span at bounding box center [491, 263] width 84 height 2
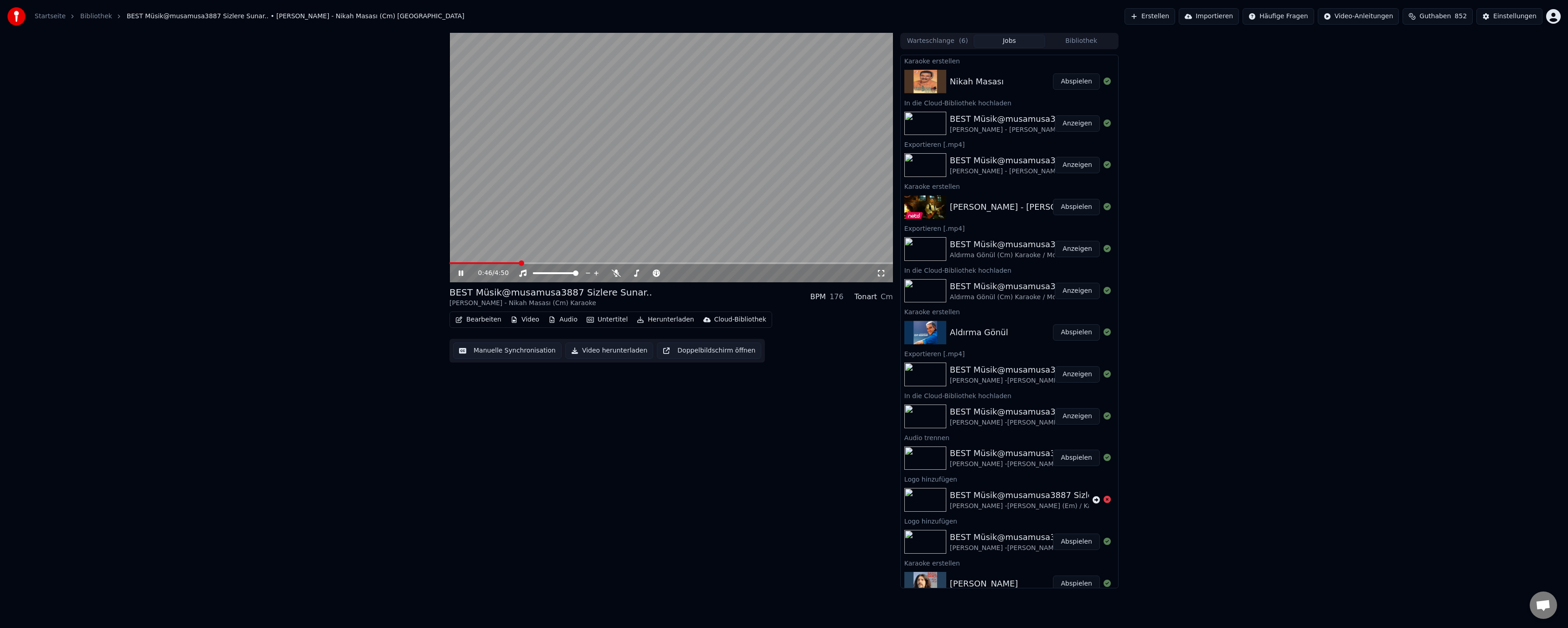
click at [520, 264] on span at bounding box center [483, 263] width 70 height 2
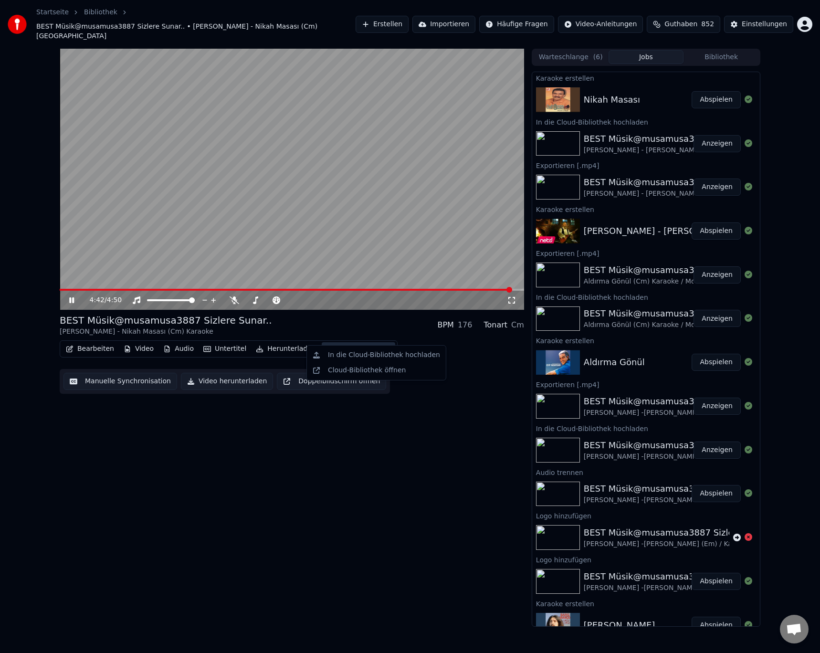
click at [365, 344] on div "Cloud-Bibliothek" at bounding box center [364, 349] width 54 height 10
click at [370, 351] on div "In die Cloud-Bibliothek hochladen" at bounding box center [384, 355] width 112 height 10
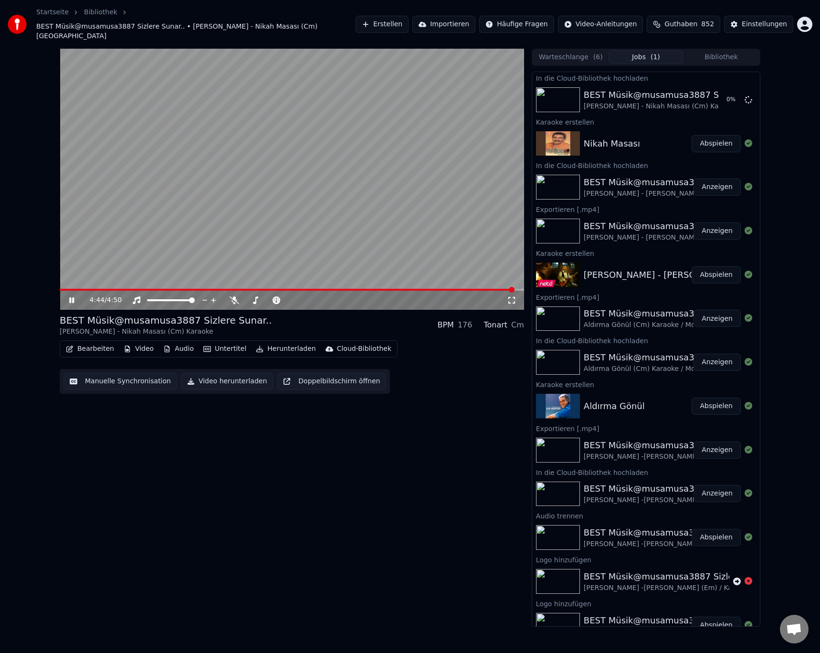
click at [273, 340] on div "Bearbeiten Video Audio Untertitel Herunterladen Cloud-Bibliothek" at bounding box center [229, 348] width 338 height 17
click at [281, 342] on button "Herunterladen" at bounding box center [285, 348] width 67 height 13
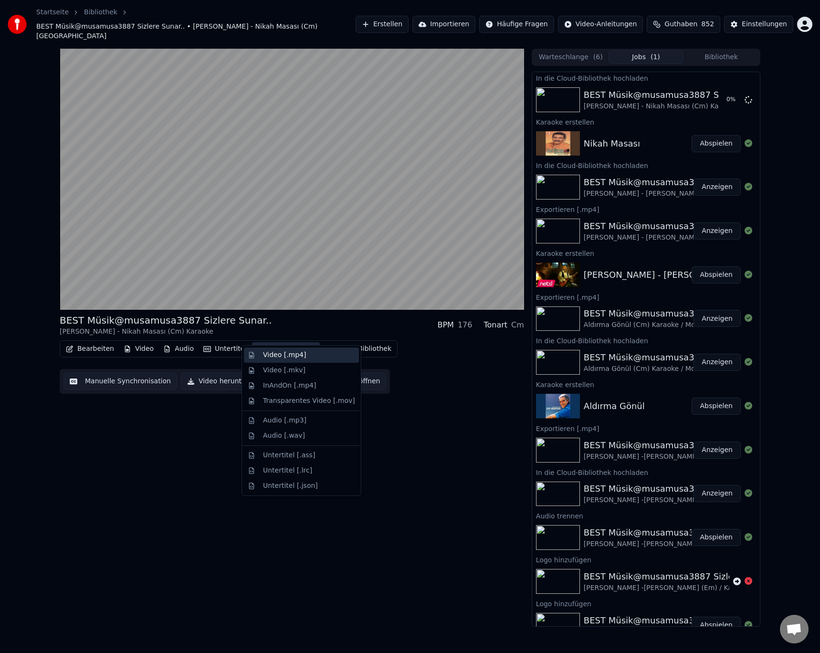
click at [281, 351] on div "Video [.mp4]" at bounding box center [284, 355] width 43 height 10
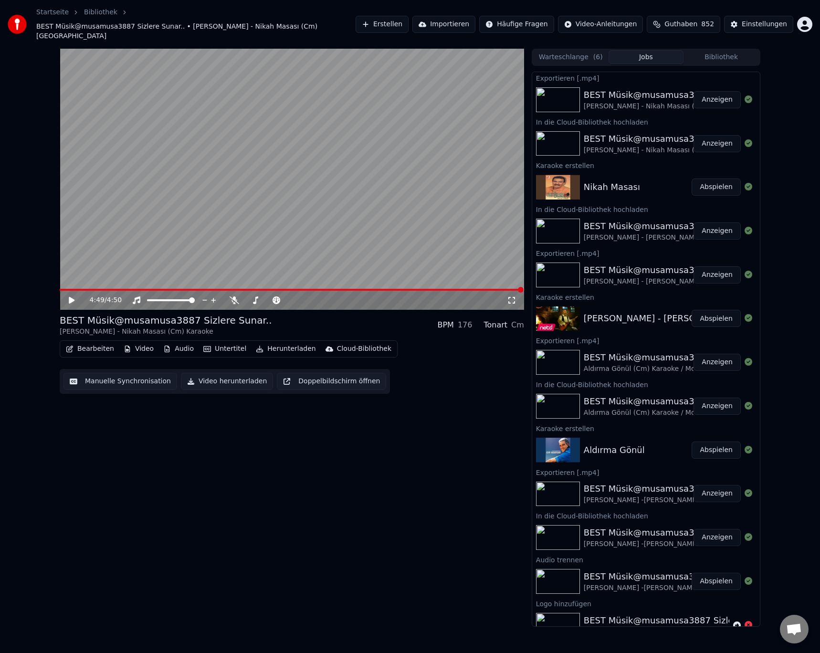
click at [704, 91] on button "Anzeigen" at bounding box center [716, 99] width 47 height 17
